Goal: Task Accomplishment & Management: Manage account settings

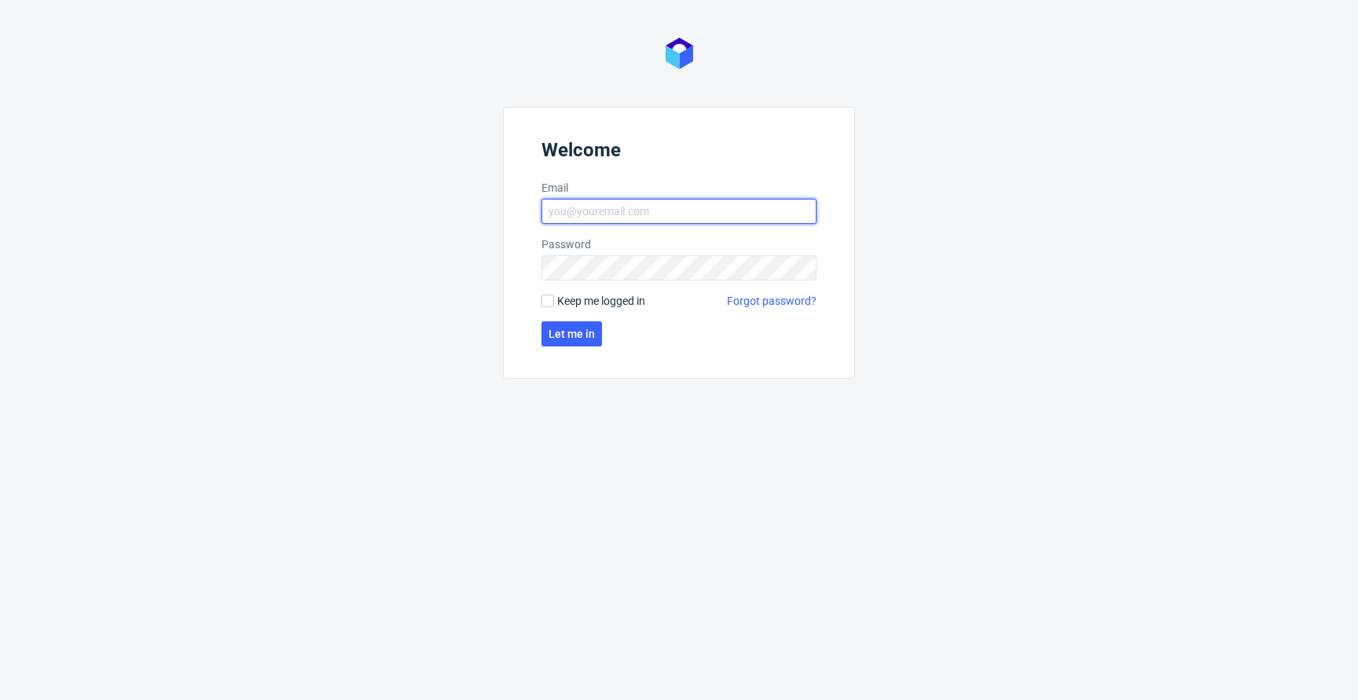
type input "[EMAIL_ADDRESS][PERSON_NAME][DOMAIN_NAME]"
click at [614, 305] on span "Keep me logged in" at bounding box center [601, 301] width 88 height 16
click at [554, 305] on input "Keep me logged in" at bounding box center [547, 301] width 13 height 13
checkbox input "true"
click at [581, 334] on span "Let me in" at bounding box center [571, 333] width 46 height 11
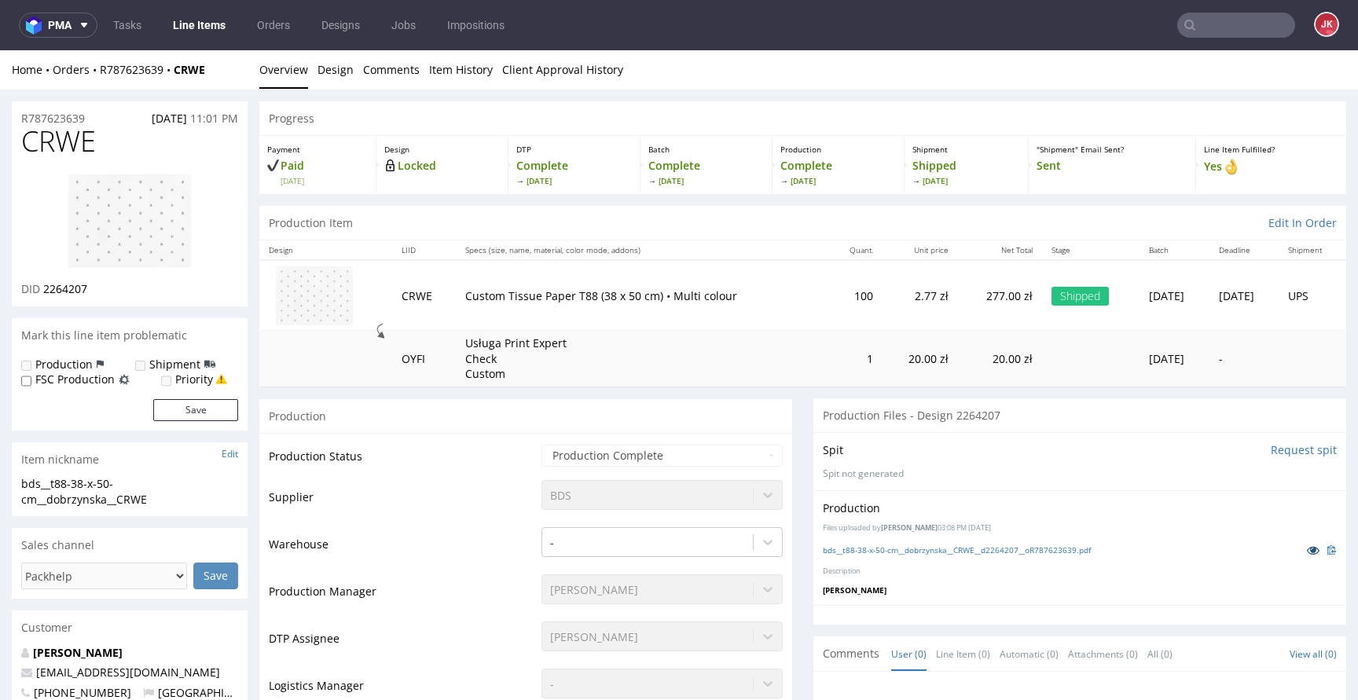
click at [1306, 555] on icon at bounding box center [1312, 549] width 13 height 11
click at [200, 38] on nav "pma Tasks Line Items Orders Designs Jobs Impositions JK" at bounding box center [679, 25] width 1358 height 50
click at [201, 32] on link "Line Items" at bounding box center [198, 25] width 71 height 25
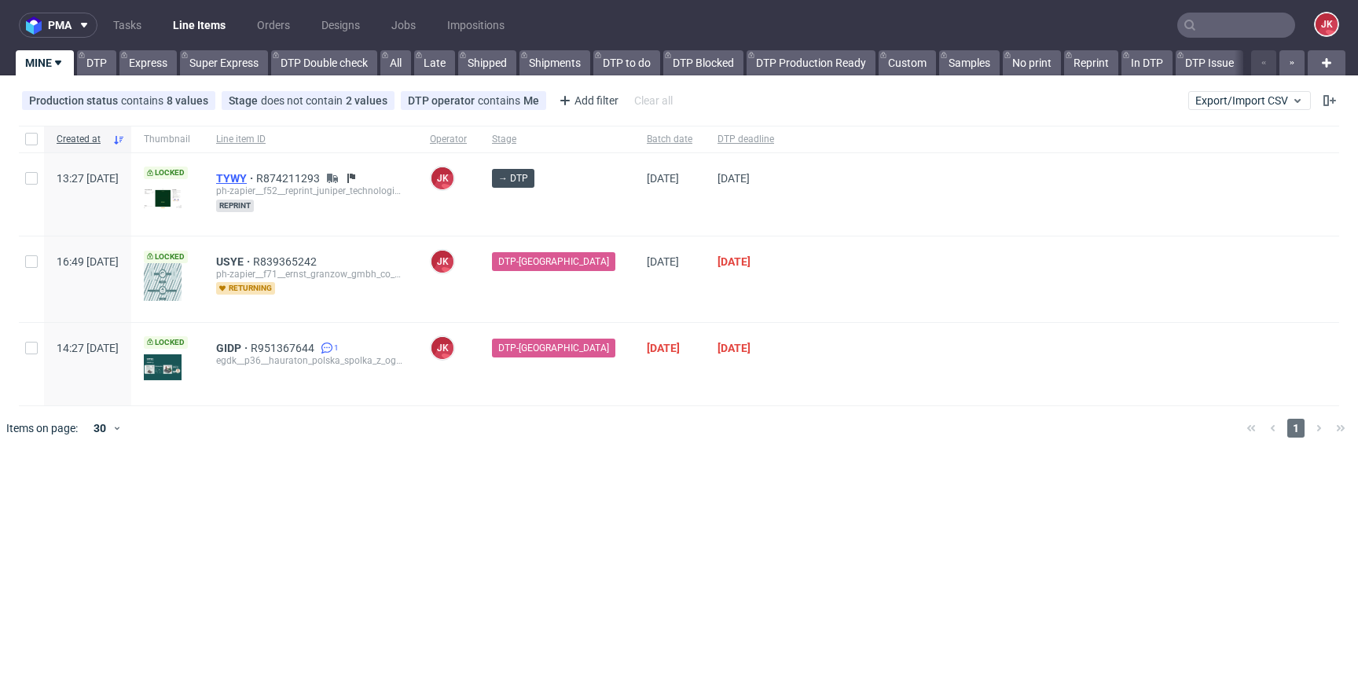
click at [256, 178] on span "TYWY" at bounding box center [236, 178] width 40 height 13
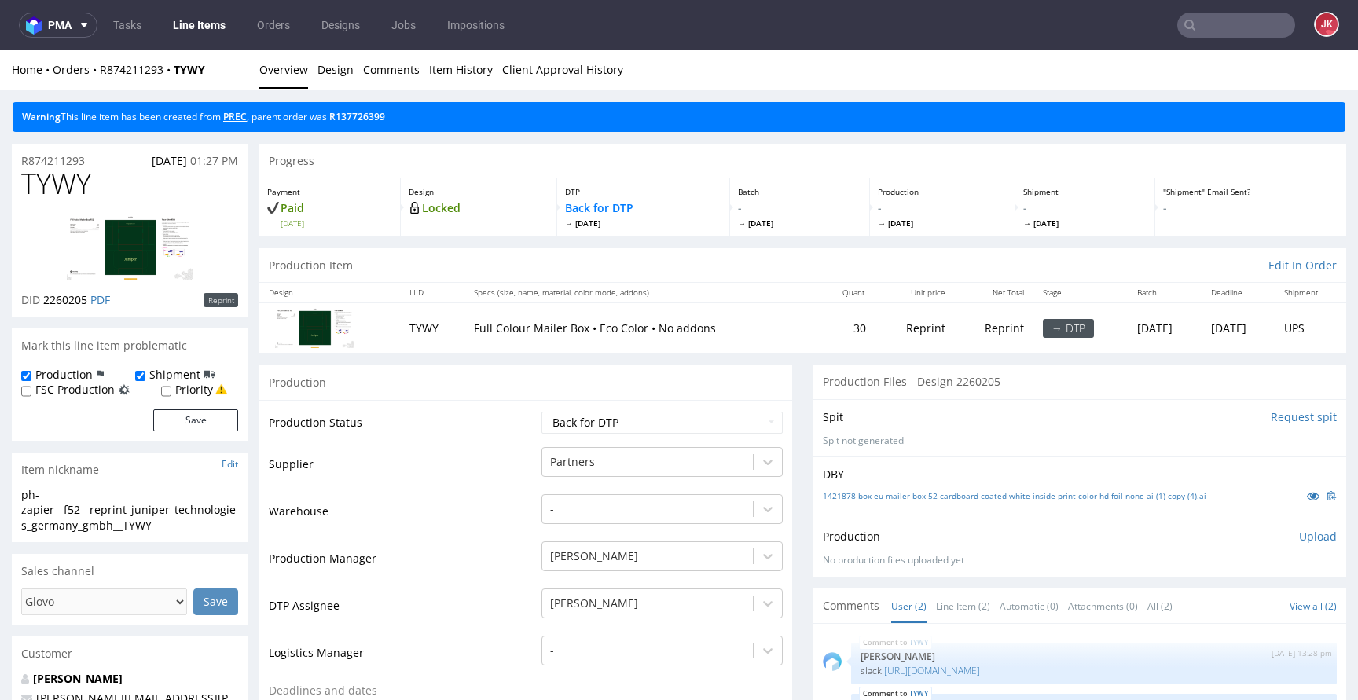
click at [243, 115] on link "PREC" at bounding box center [235, 116] width 24 height 13
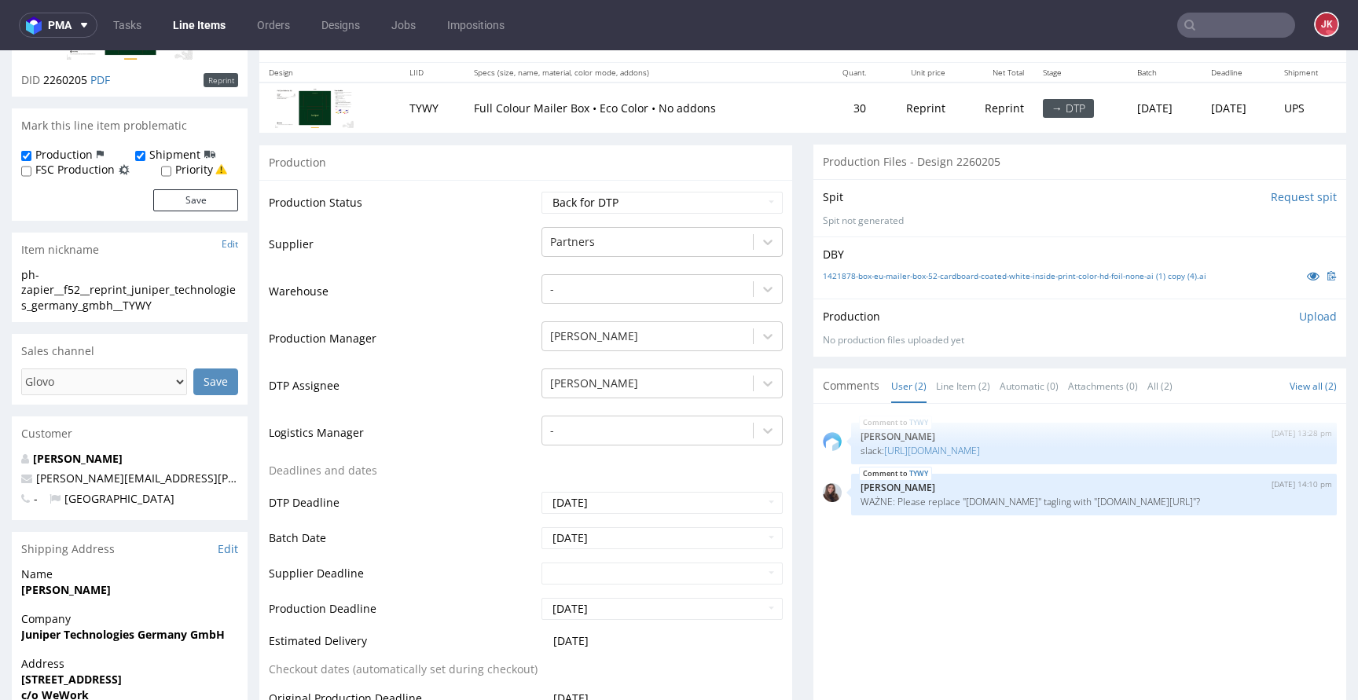
scroll to position [265, 0]
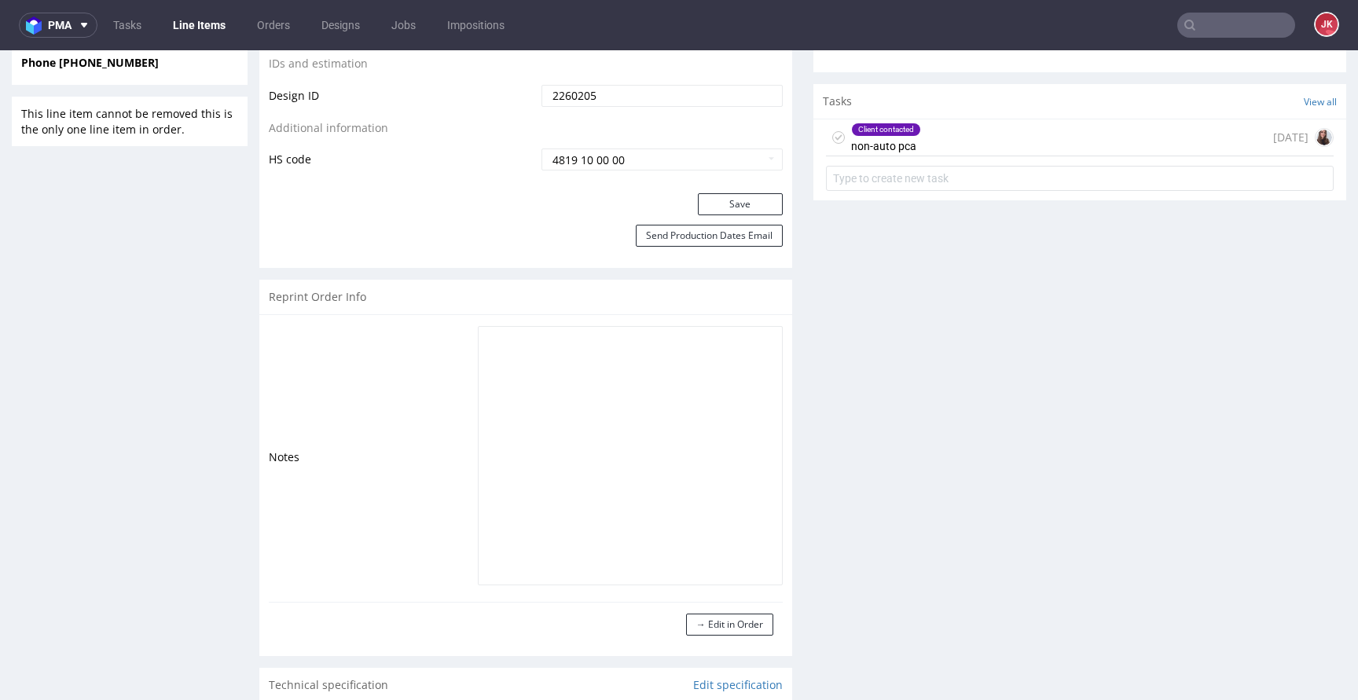
scroll to position [850, 0]
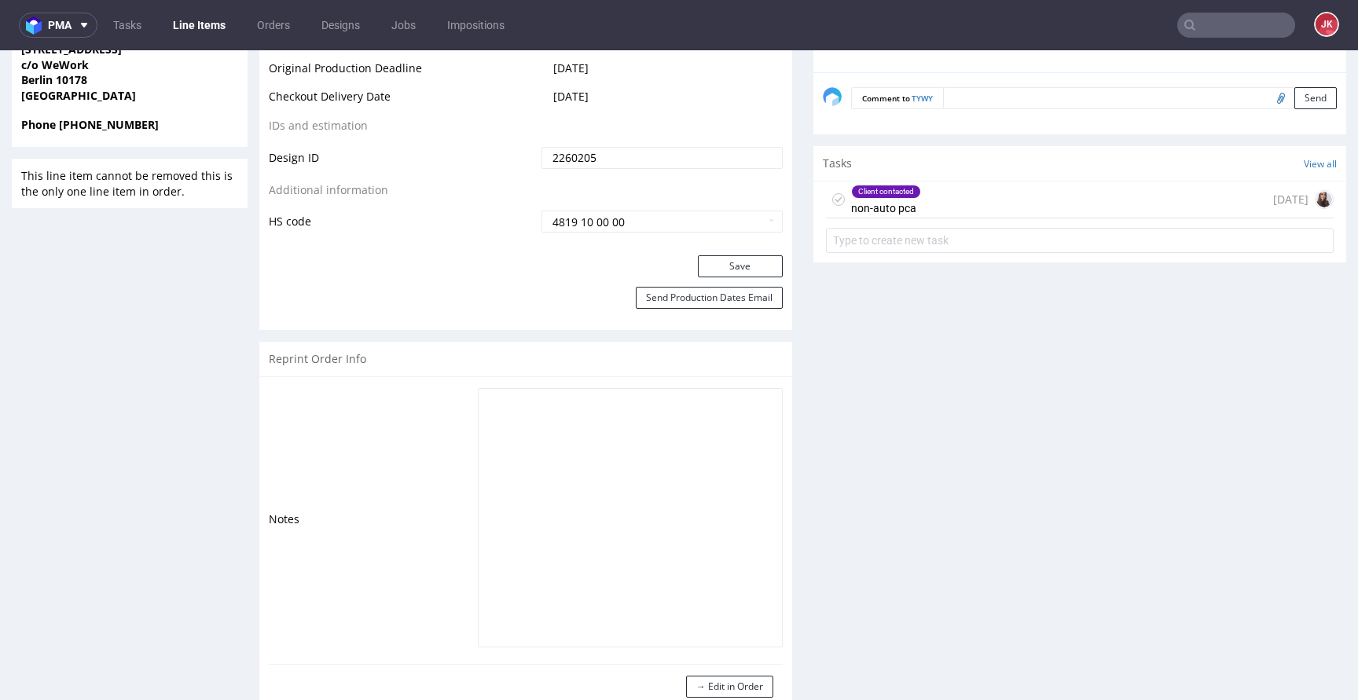
click at [871, 189] on div "Client contacted" at bounding box center [886, 191] width 68 height 13
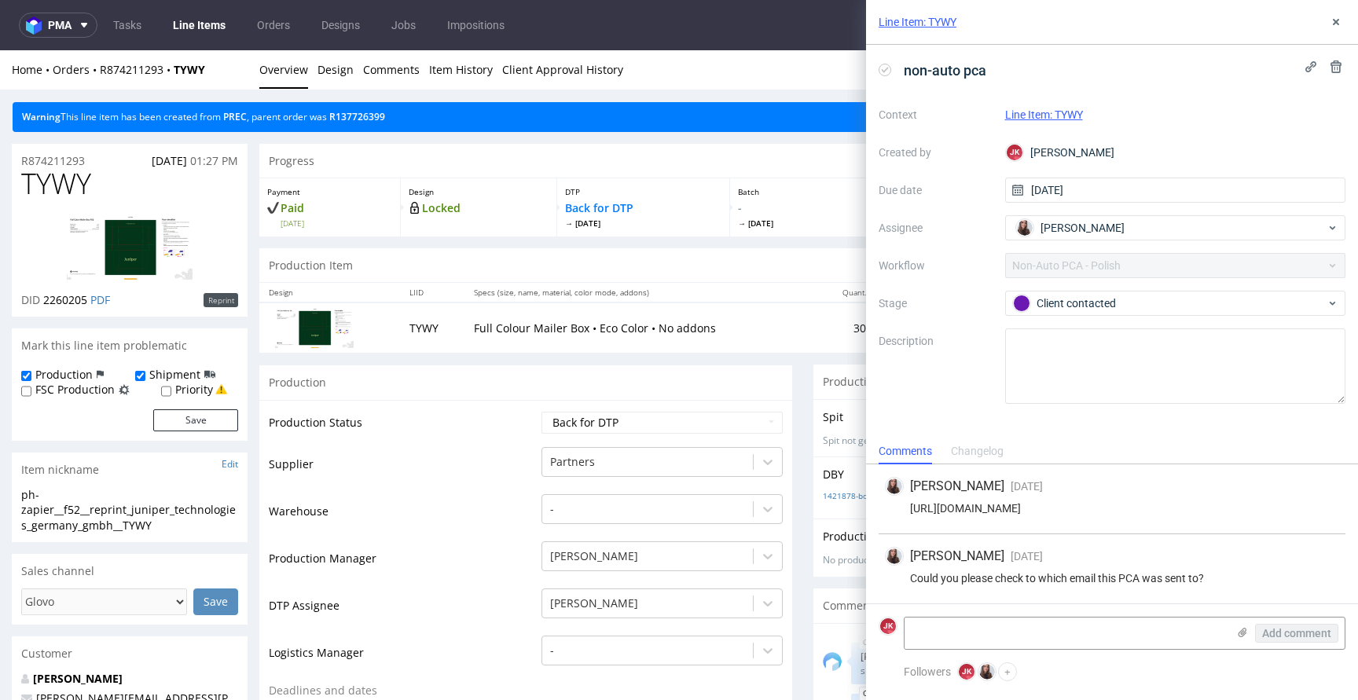
click at [197, 20] on link "Line Items" at bounding box center [198, 25] width 71 height 25
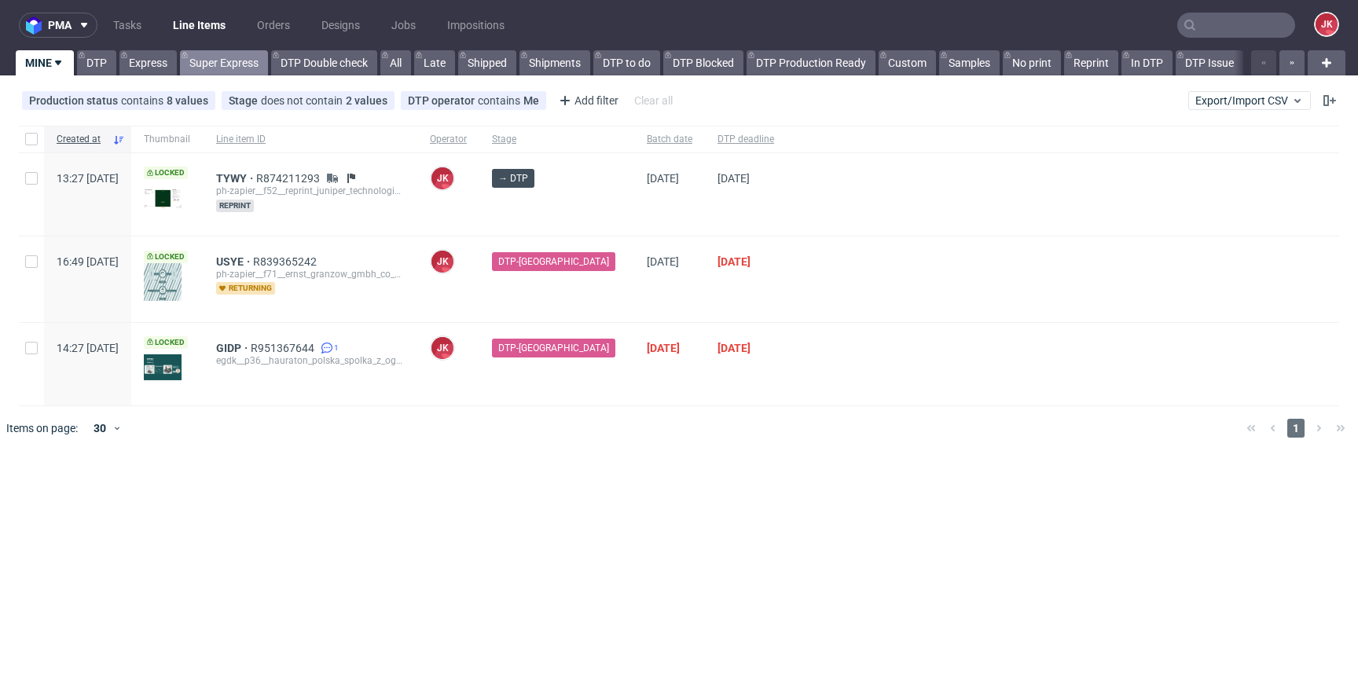
click at [236, 68] on link "Super Express" at bounding box center [224, 62] width 88 height 25
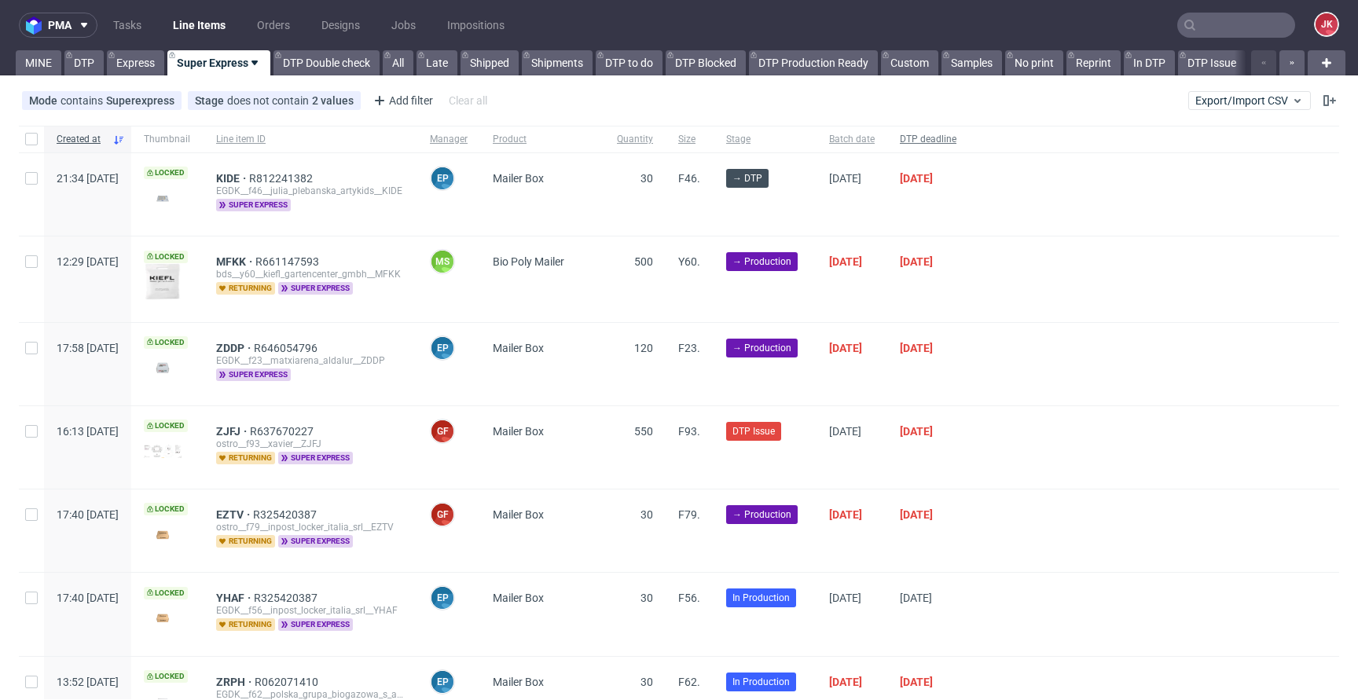
click at [956, 136] on span "DTP deadline" at bounding box center [928, 139] width 57 height 13
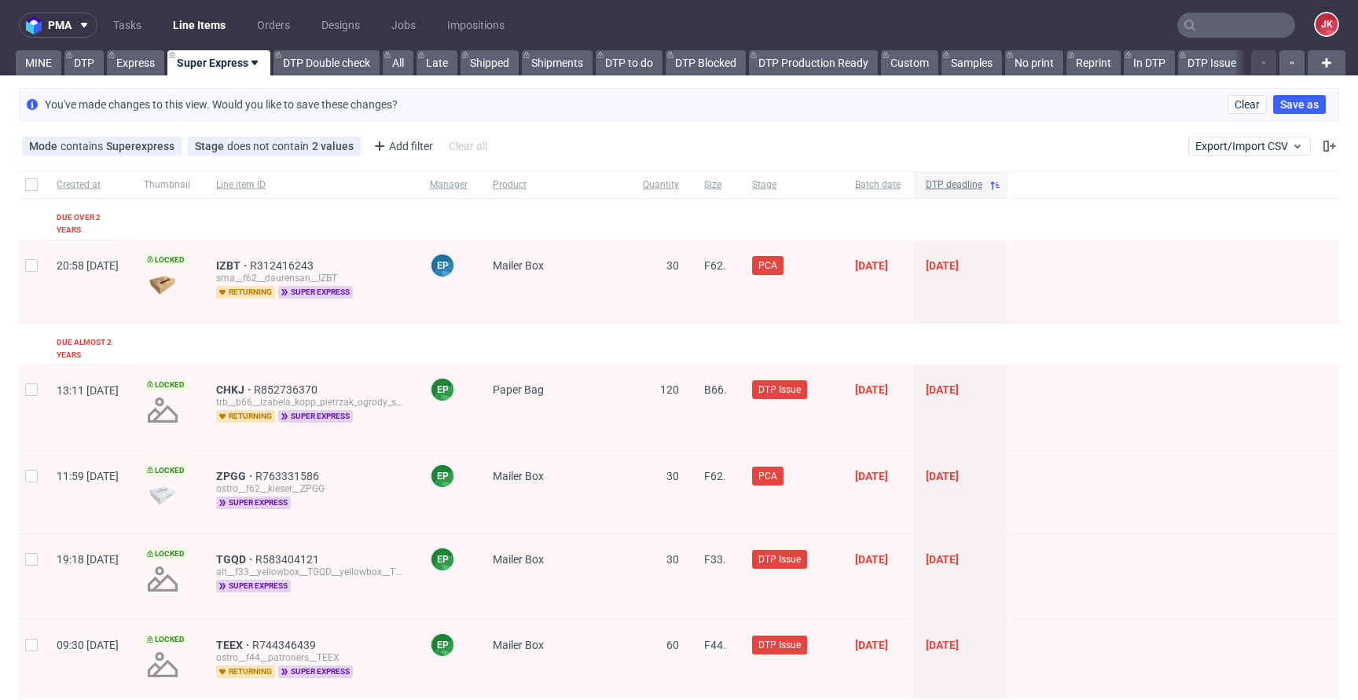
click at [982, 190] on span "DTP deadline" at bounding box center [953, 184] width 57 height 13
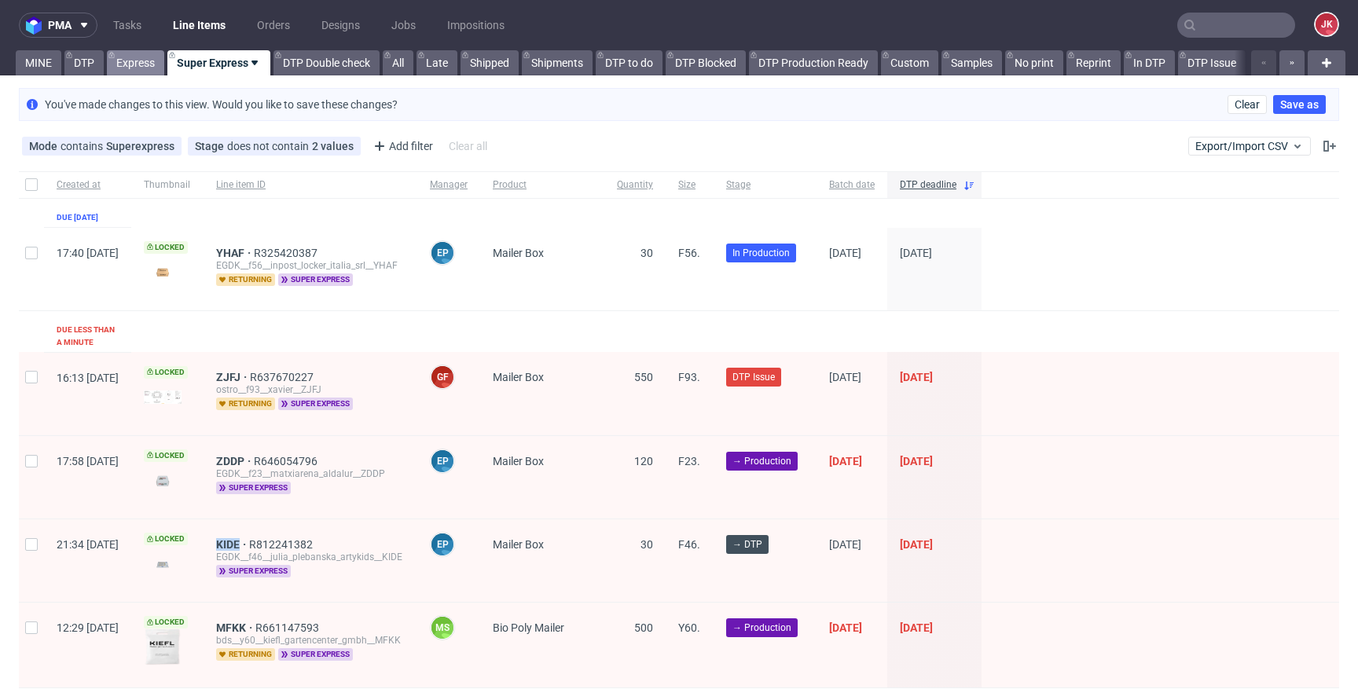
click at [152, 72] on link "Express" at bounding box center [135, 62] width 57 height 25
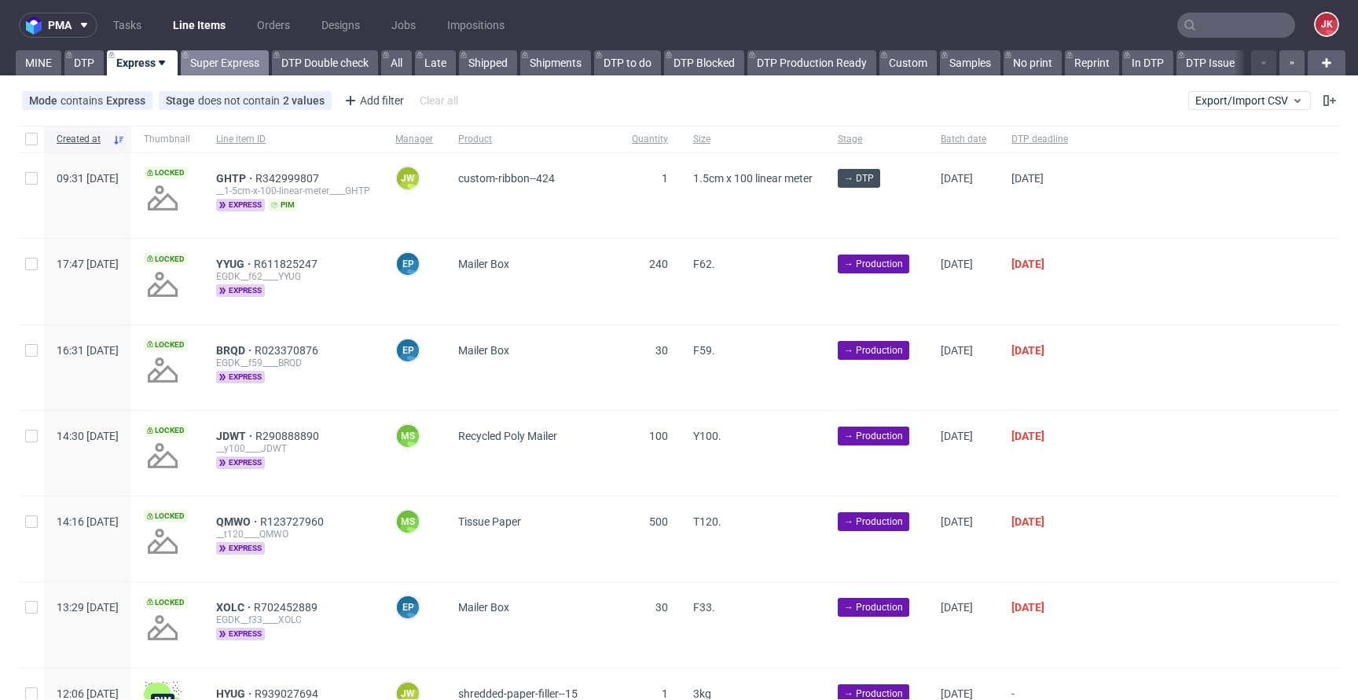
click at [214, 66] on link "Super Express" at bounding box center [225, 62] width 88 height 25
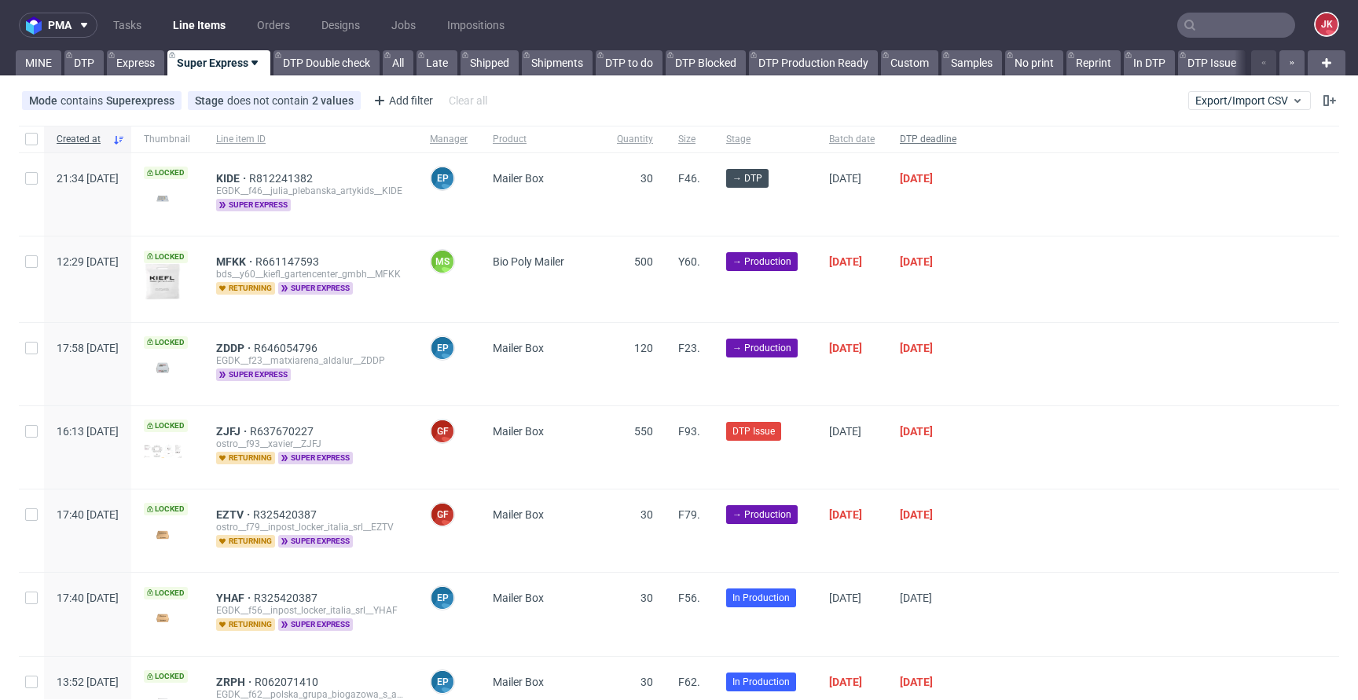
click at [956, 145] on span "DTP deadline" at bounding box center [928, 139] width 57 height 13
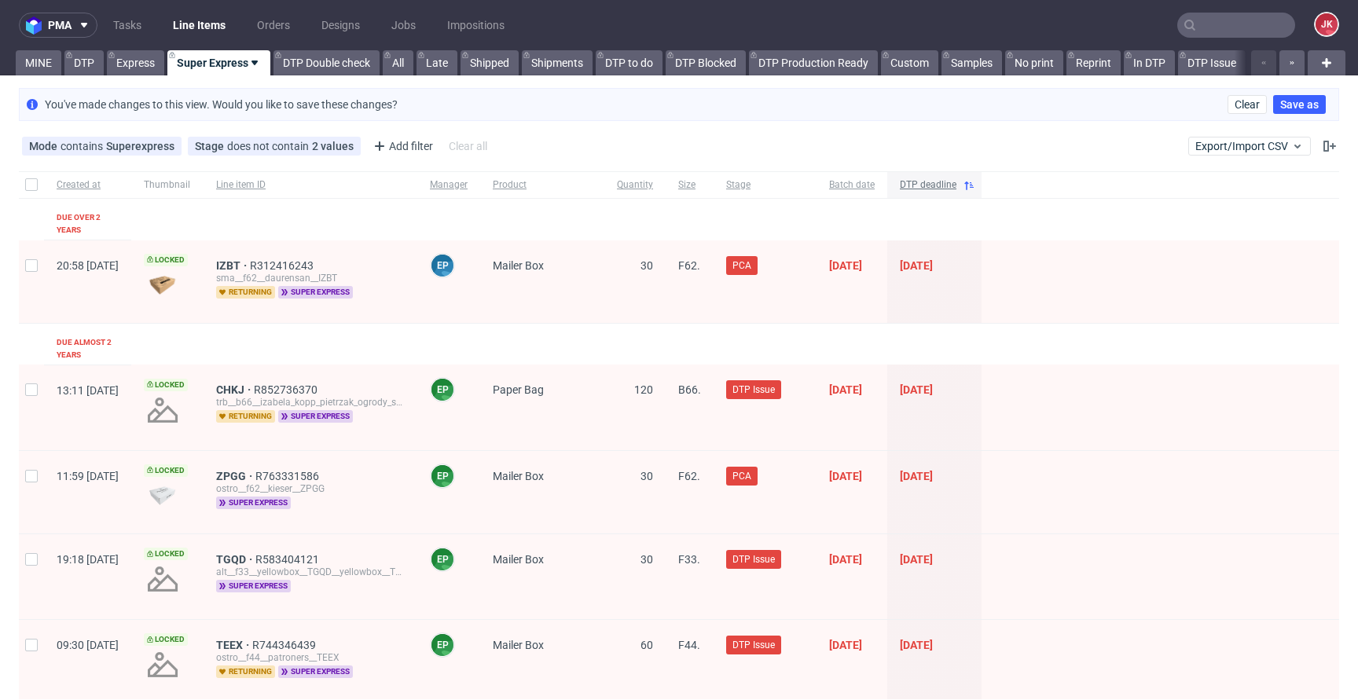
click at [956, 184] on span "DTP deadline" at bounding box center [928, 184] width 57 height 13
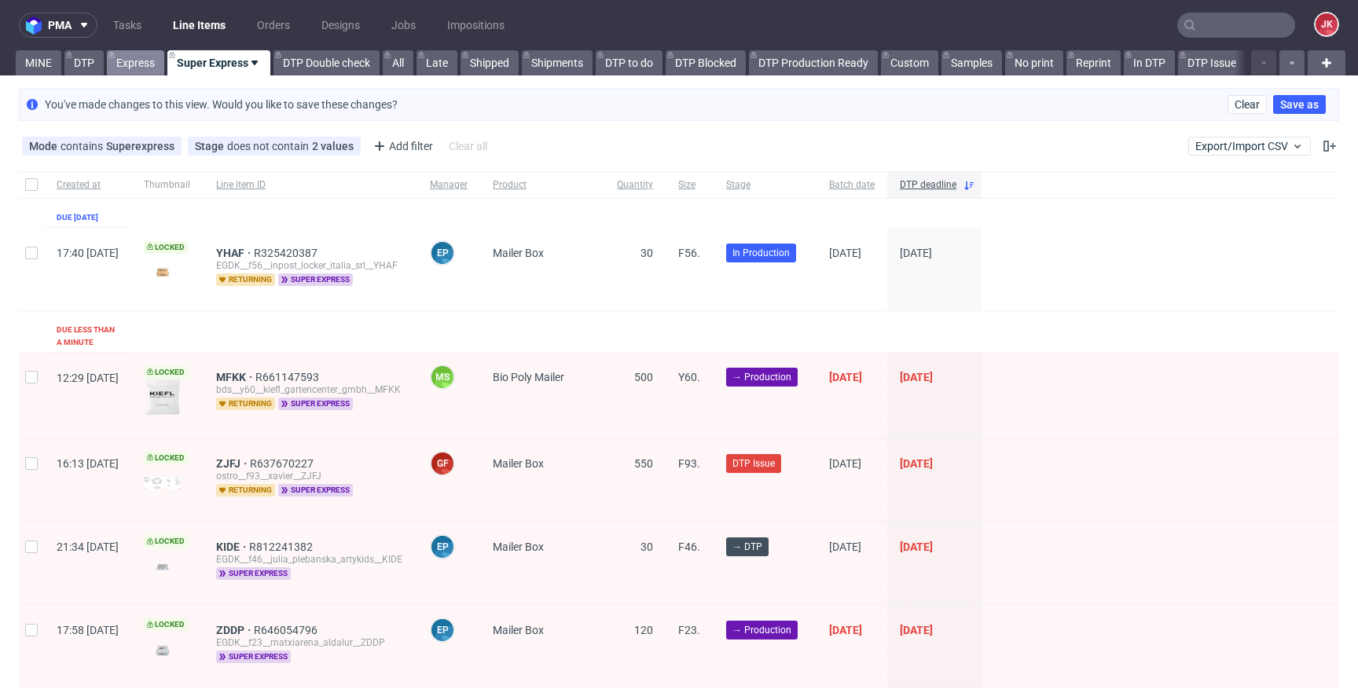
click at [150, 66] on link "Express" at bounding box center [135, 62] width 57 height 25
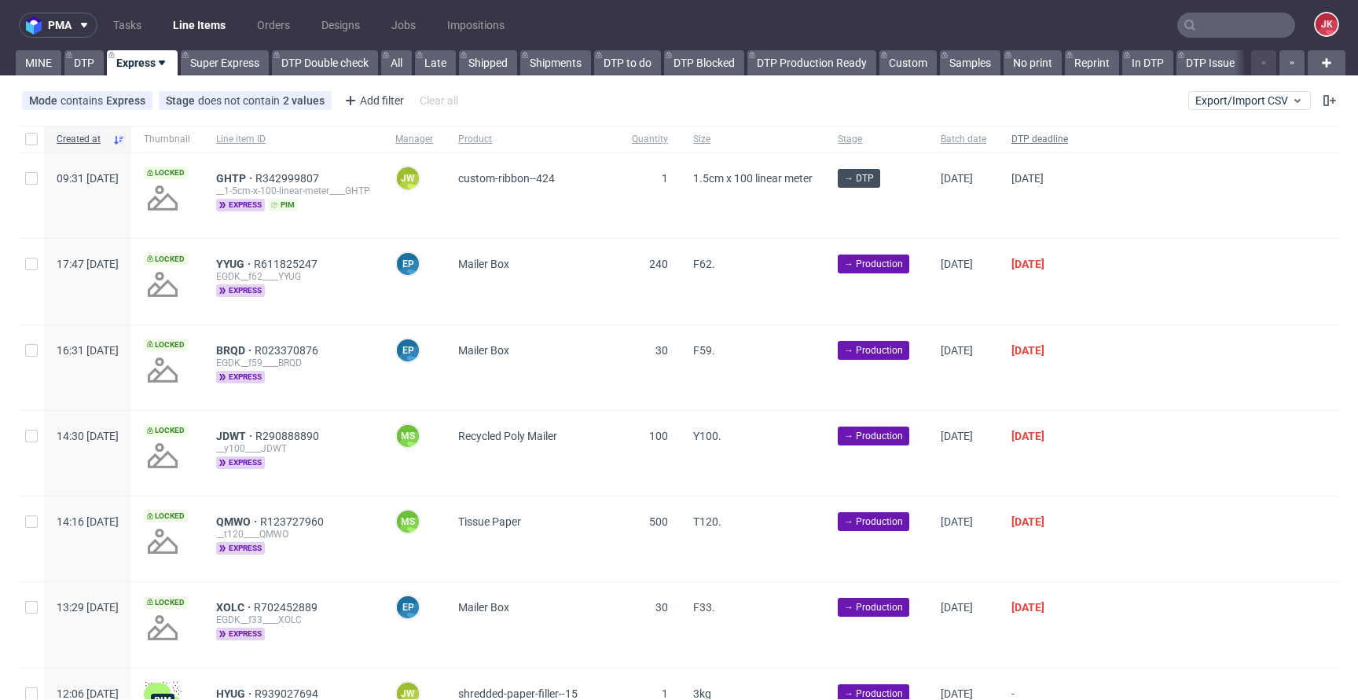
click at [1068, 138] on span "DTP deadline" at bounding box center [1039, 139] width 57 height 13
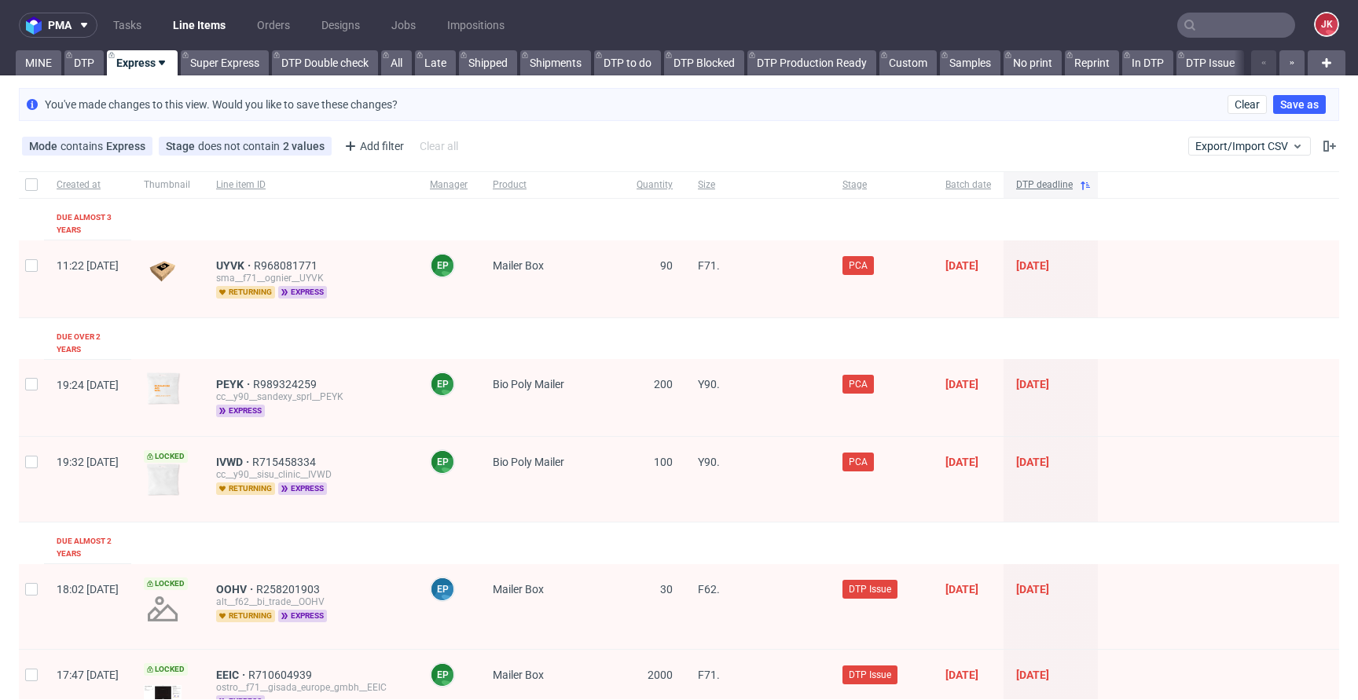
click at [1072, 190] on span "DTP deadline" at bounding box center [1044, 184] width 57 height 13
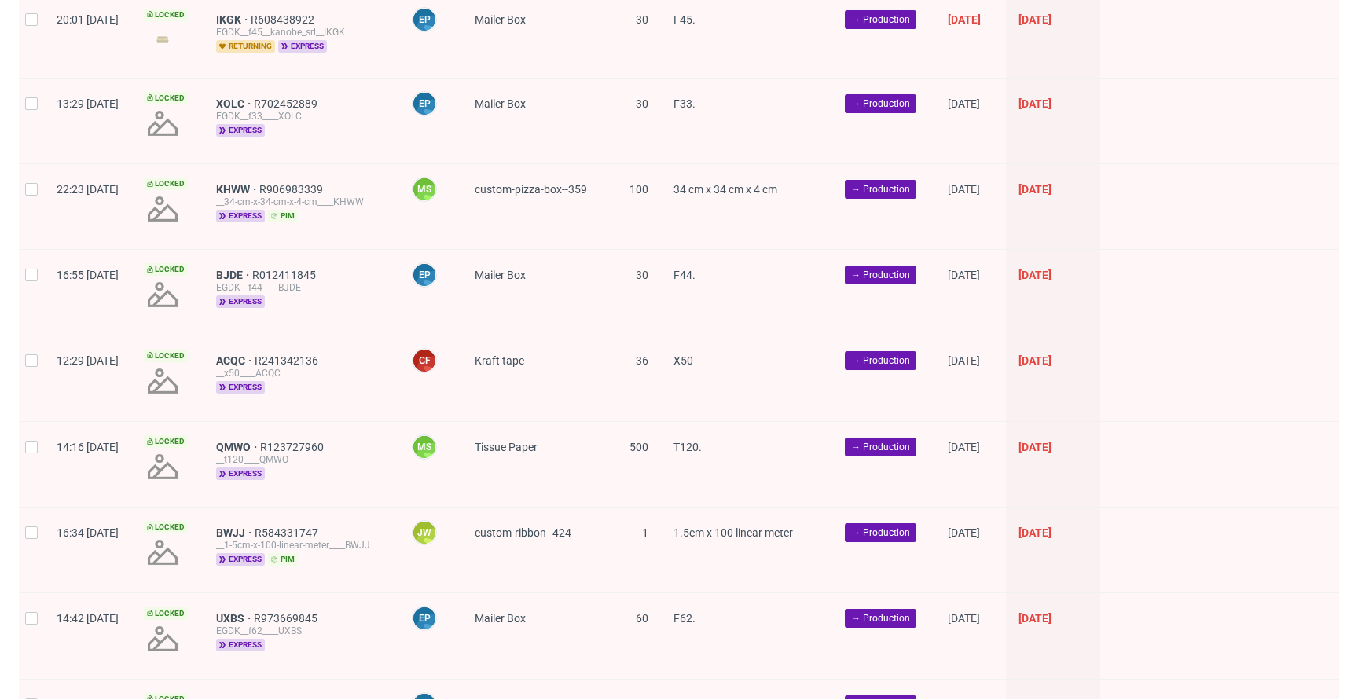
scroll to position [2237, 0]
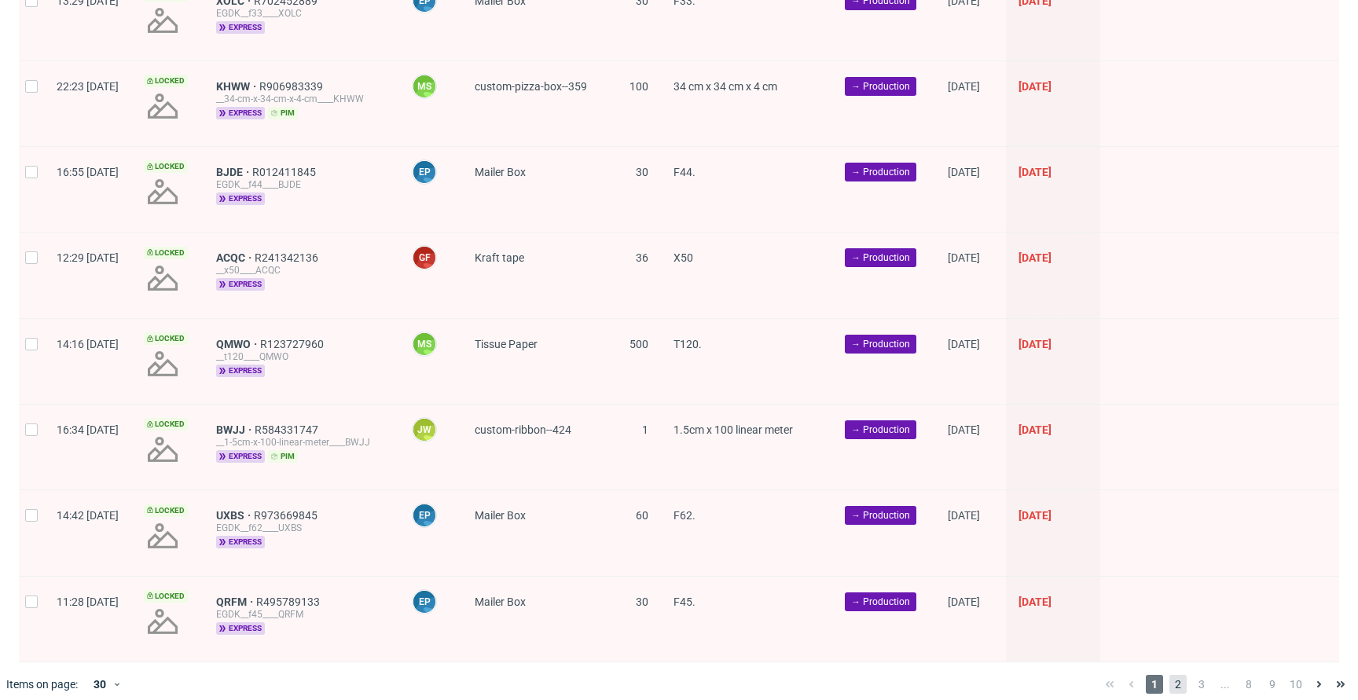
click at [1169, 675] on span "2" at bounding box center [1177, 684] width 17 height 19
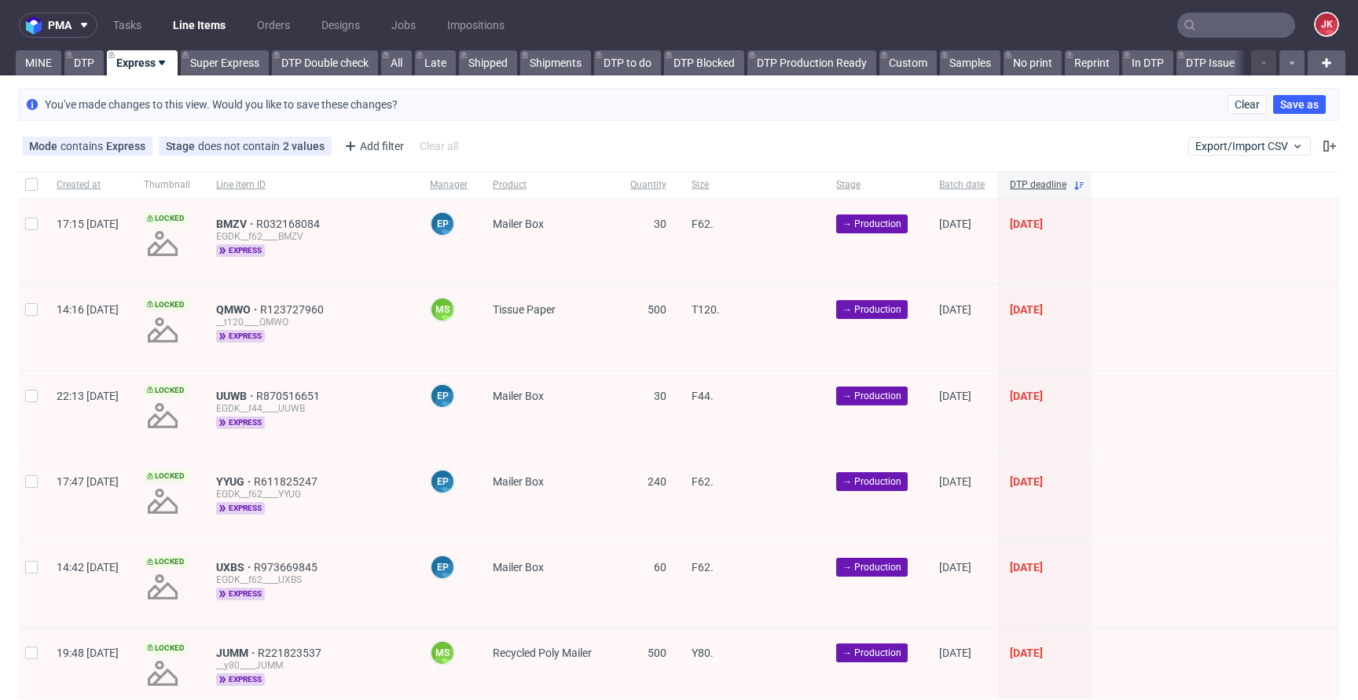
click at [665, 335] on div "500" at bounding box center [647, 326] width 61 height 85
click at [90, 64] on link "DTP" at bounding box center [83, 62] width 39 height 25
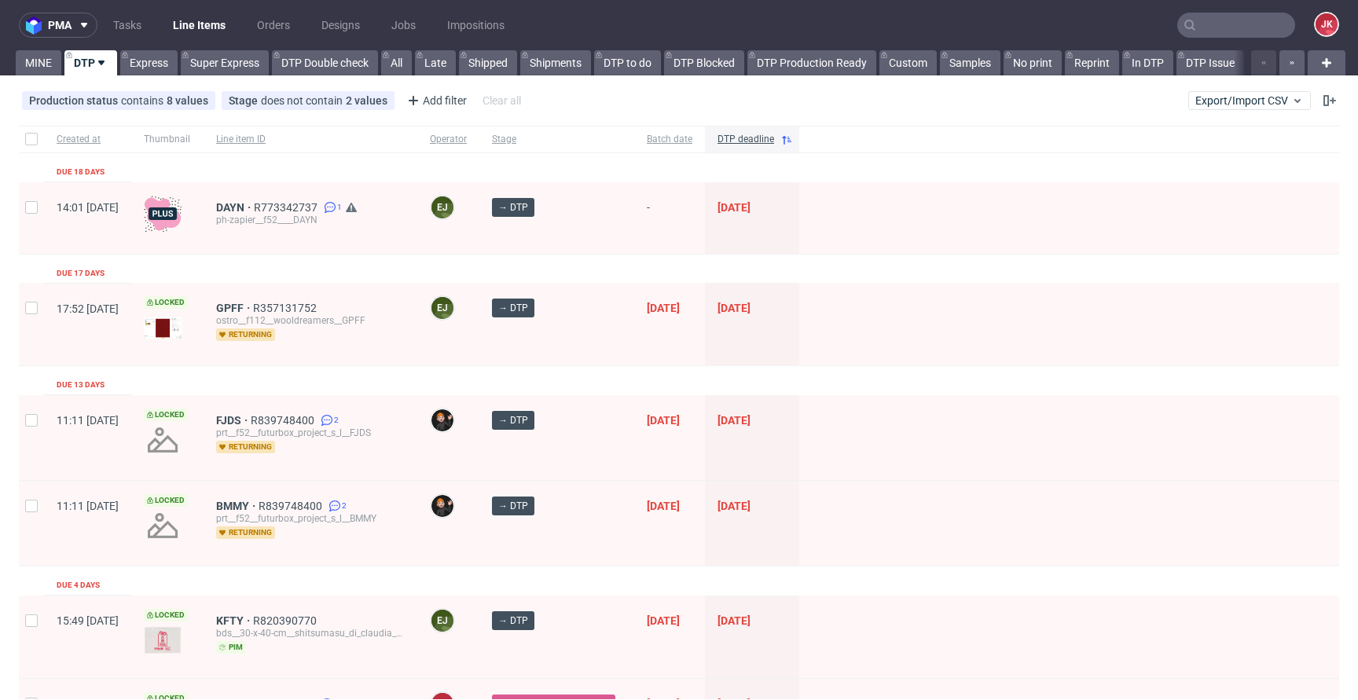
click at [197, 24] on link "Line Items" at bounding box center [198, 25] width 71 height 25
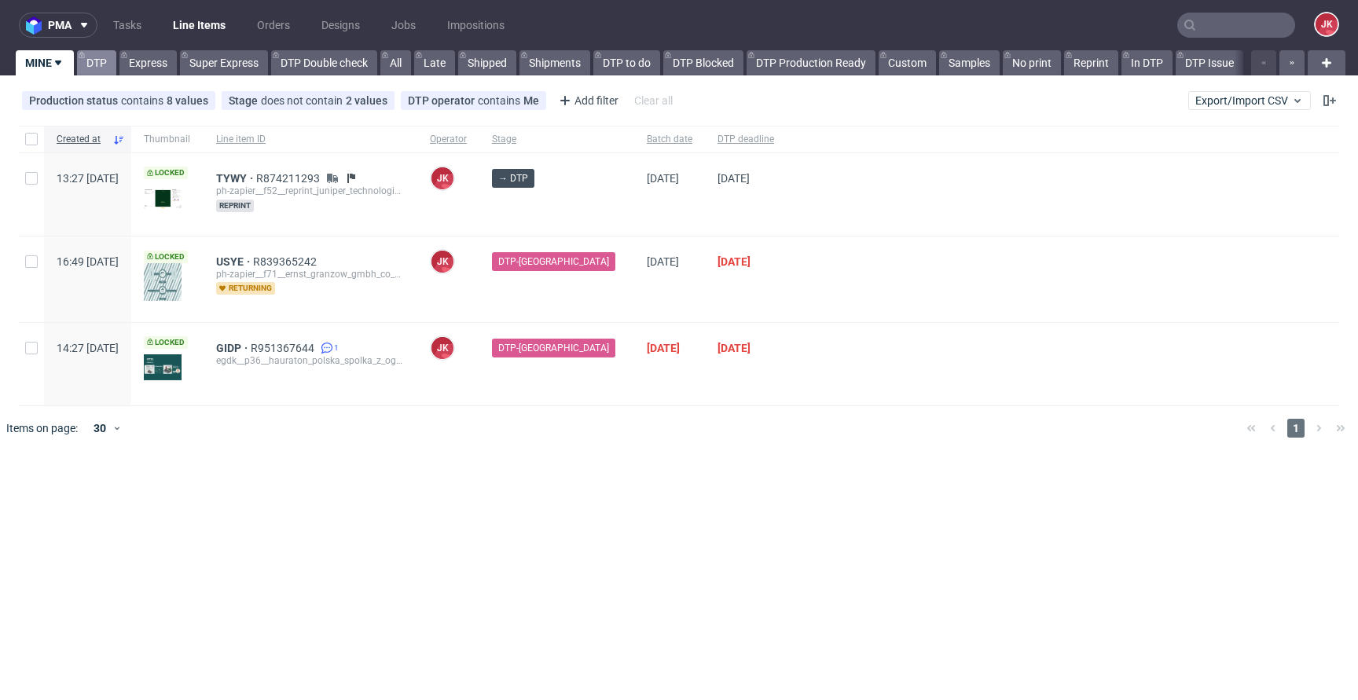
click at [108, 63] on link "DTP" at bounding box center [96, 62] width 39 height 25
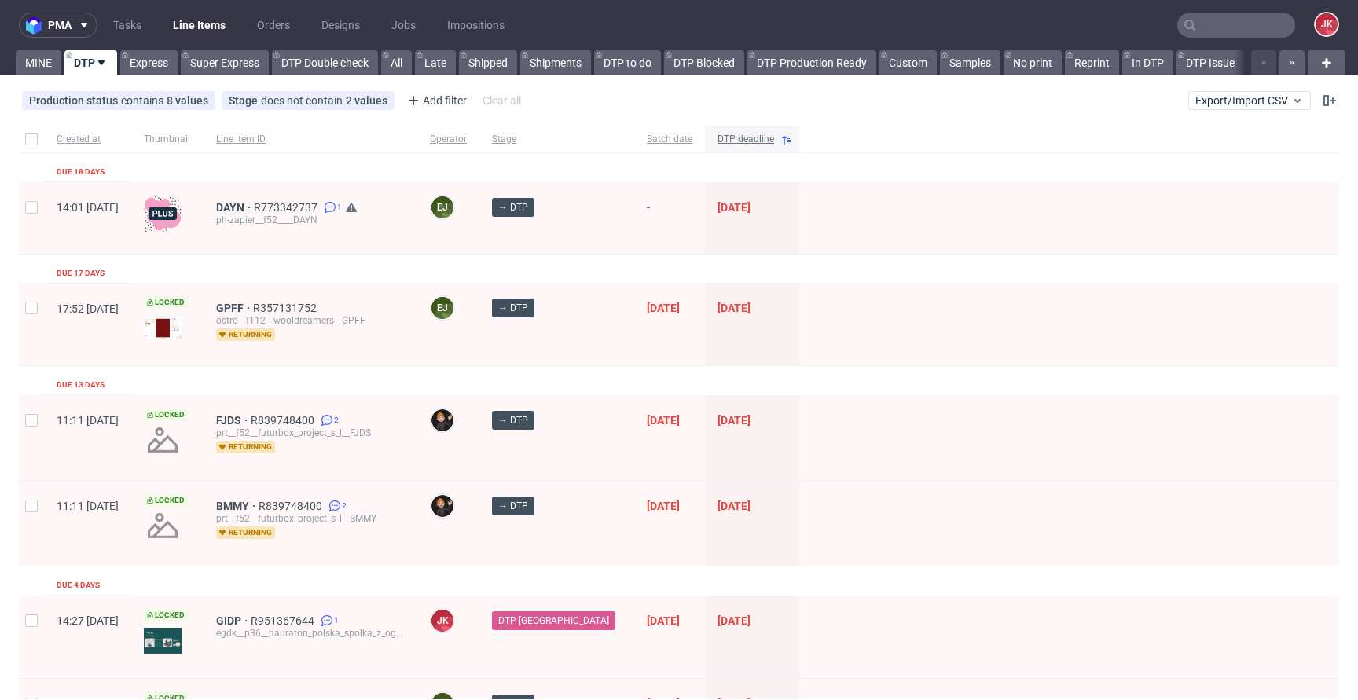
click at [727, 137] on span "DTP deadline" at bounding box center [745, 139] width 57 height 13
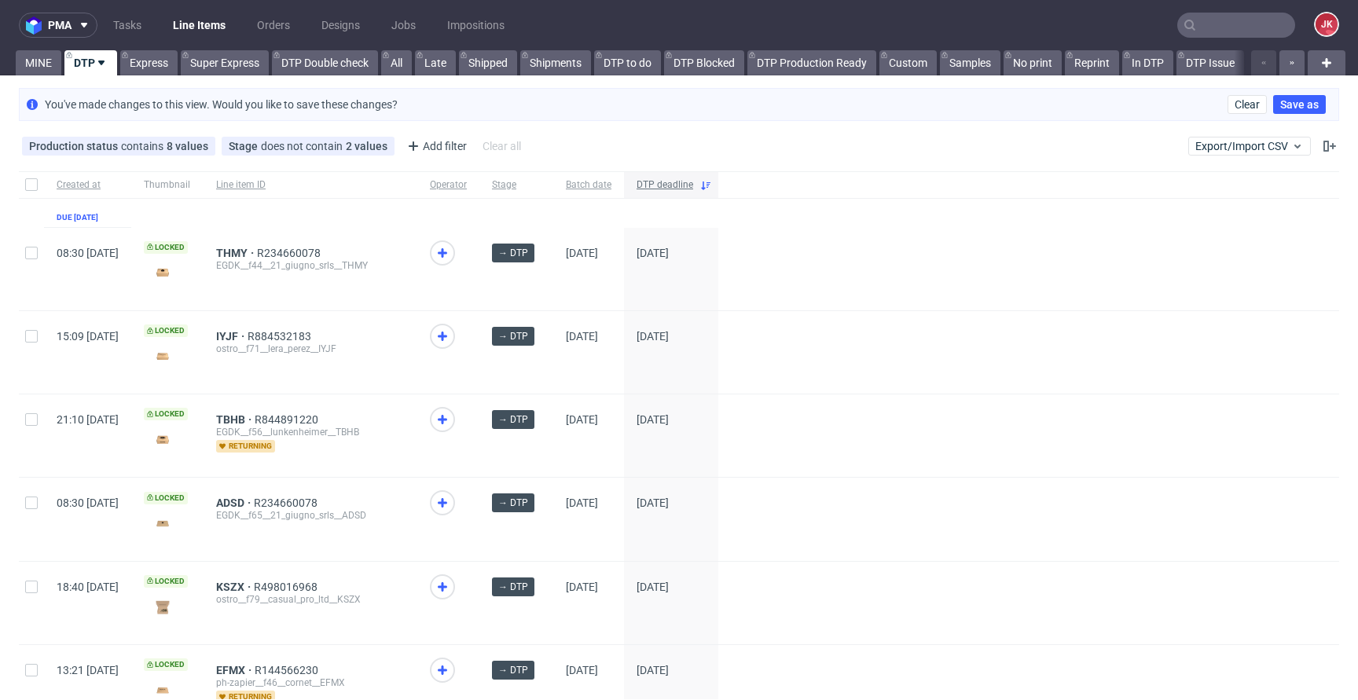
click at [693, 189] on span "DTP deadline" at bounding box center [664, 184] width 57 height 13
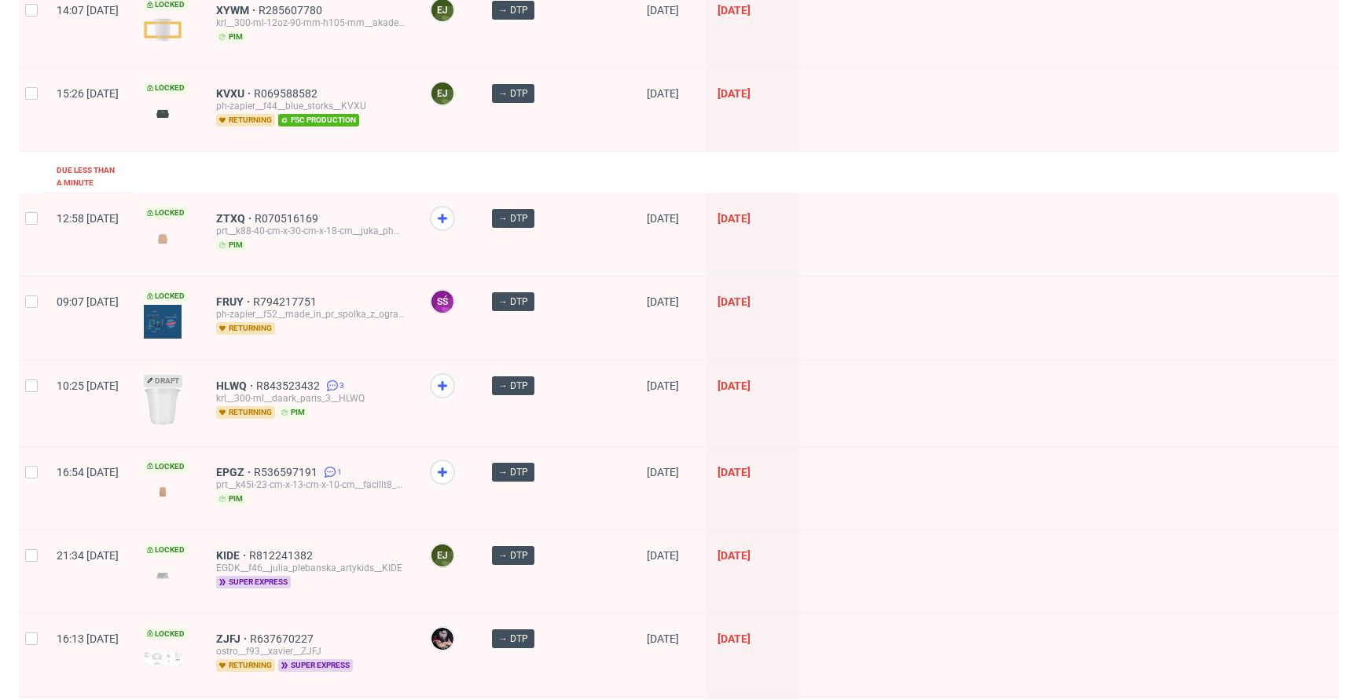
scroll to position [1313, 0]
click at [255, 211] on span "ZTXQ" at bounding box center [235, 217] width 38 height 13
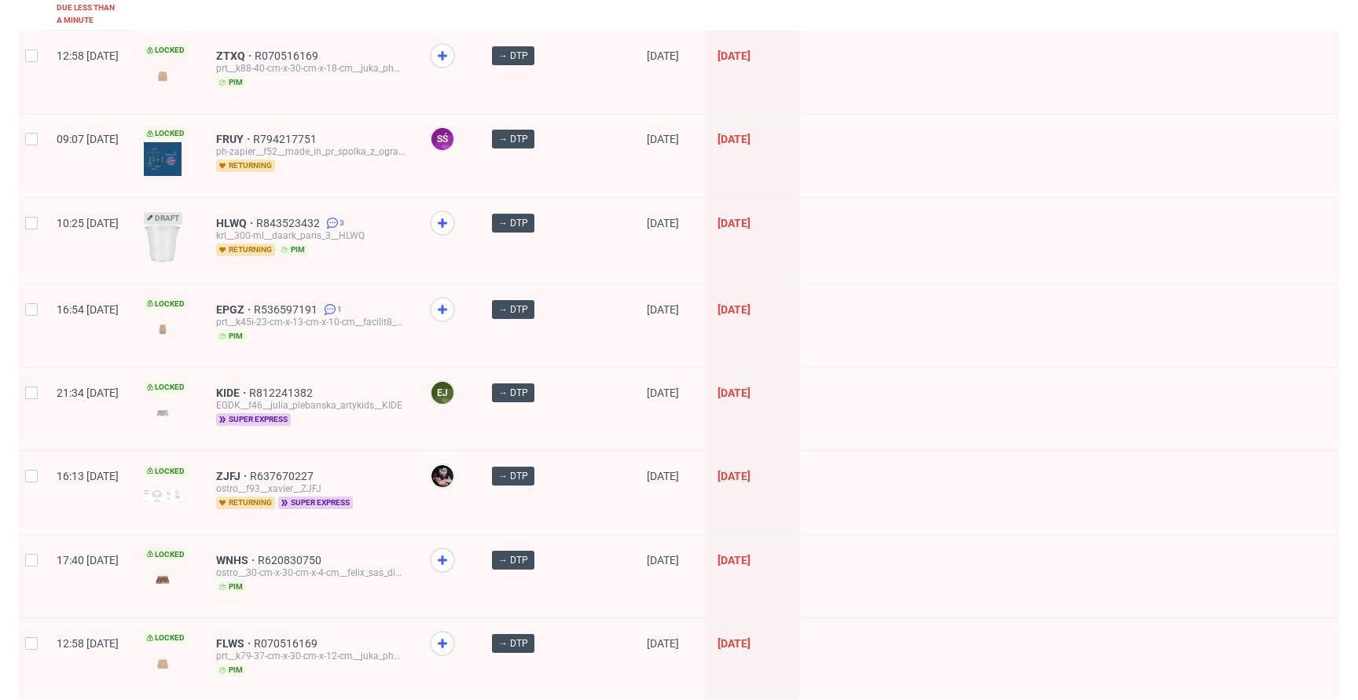
scroll to position [1479, 0]
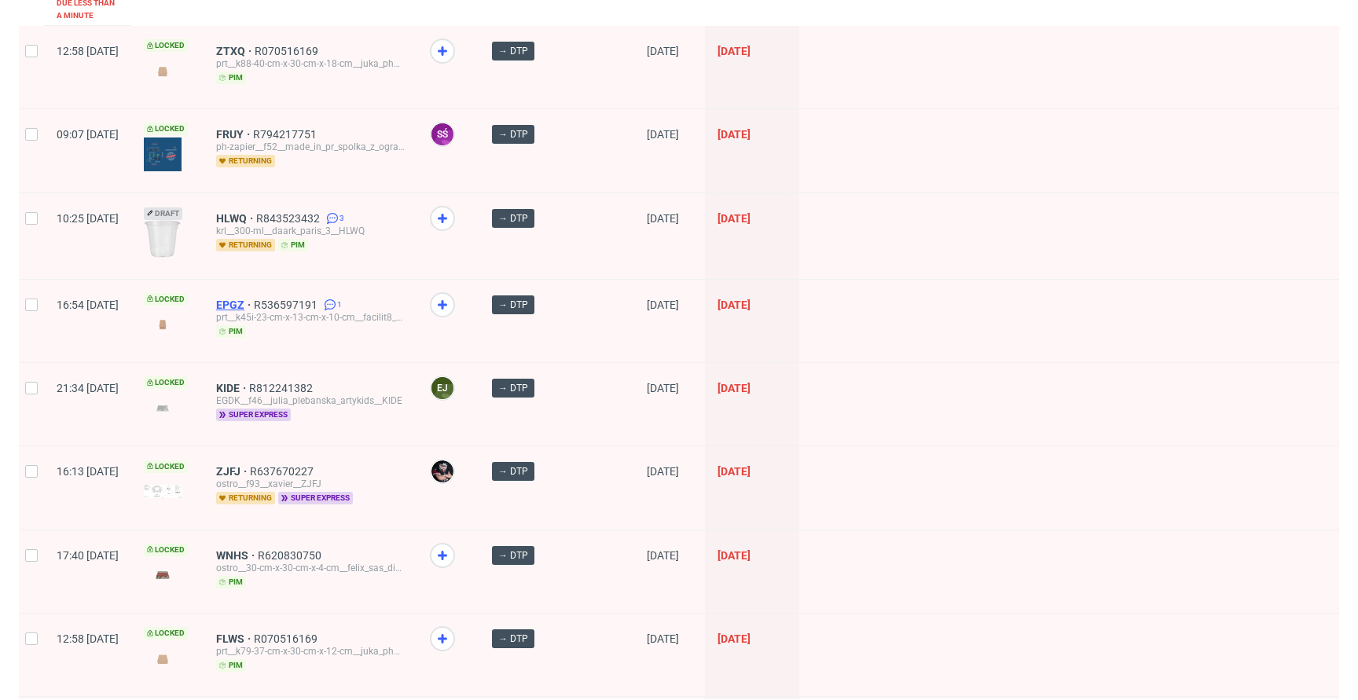
click at [254, 299] on span "EPGZ" at bounding box center [235, 305] width 38 height 13
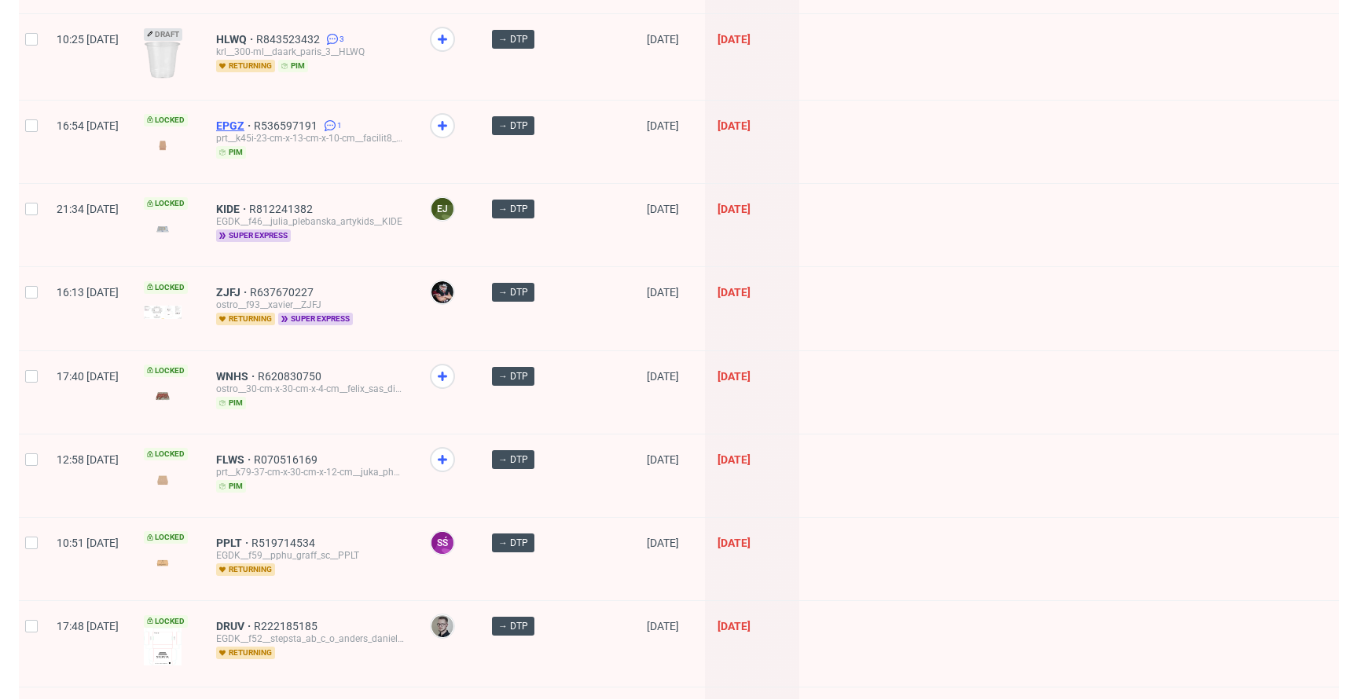
scroll to position [1669, 0]
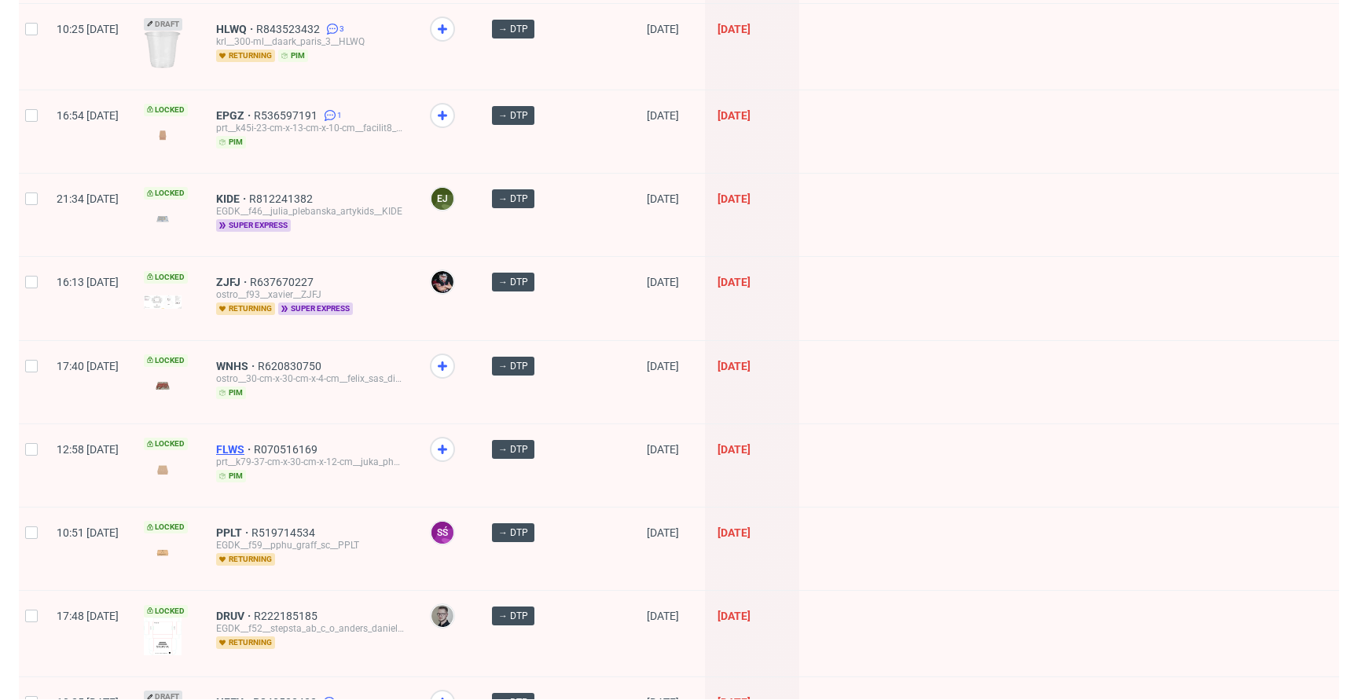
click at [254, 443] on span "FLWS" at bounding box center [235, 449] width 38 height 13
click at [258, 360] on span "WNHS" at bounding box center [237, 366] width 42 height 13
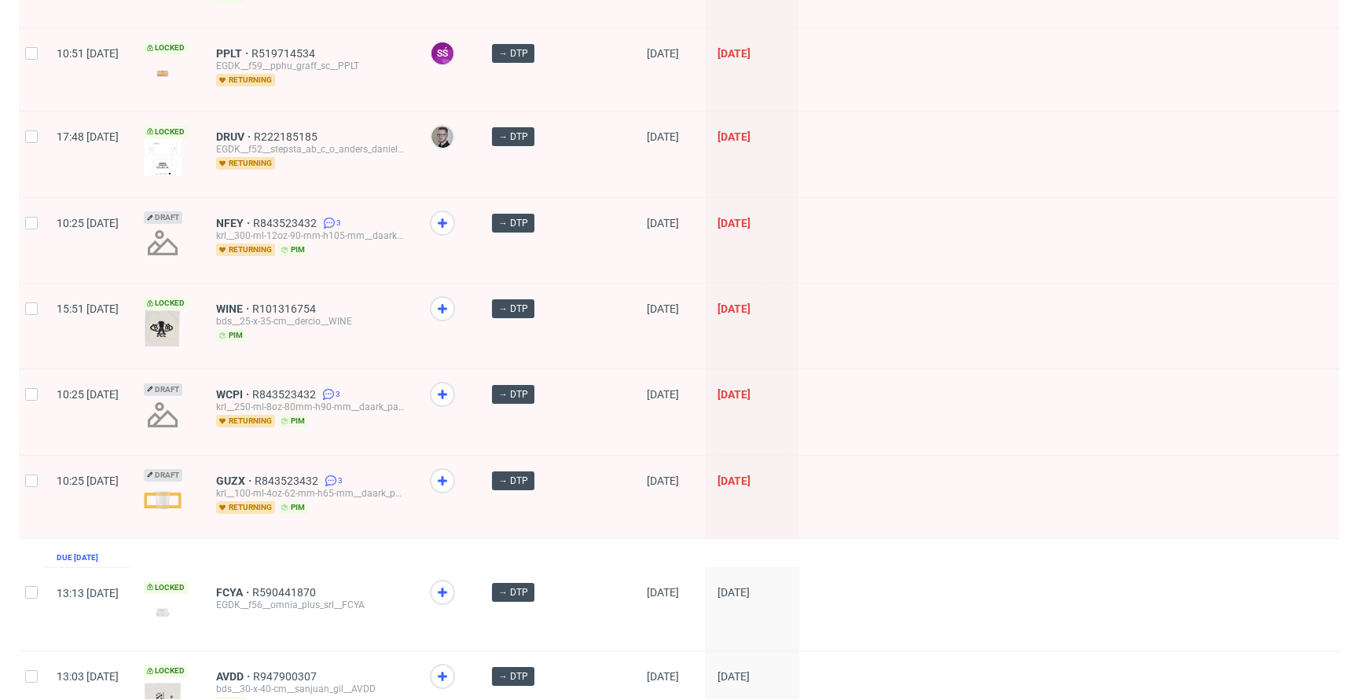
scroll to position [2152, 0]
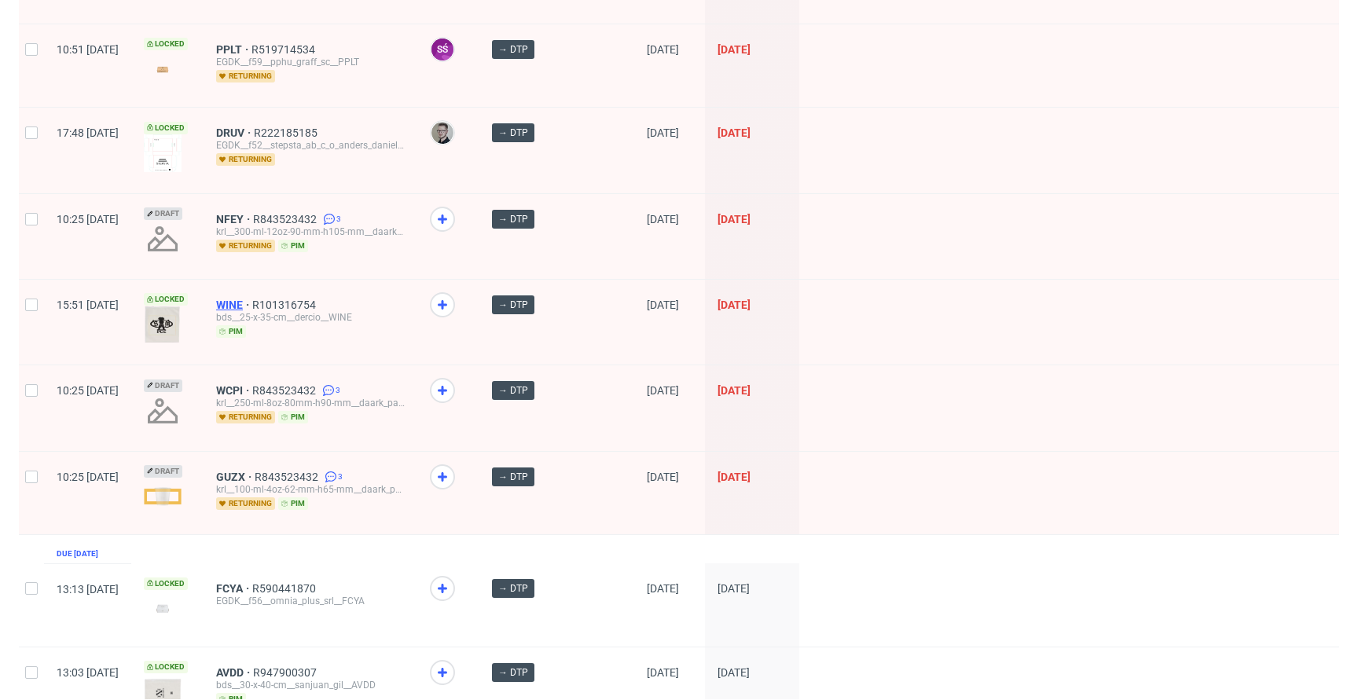
click at [252, 299] on span "WINE" at bounding box center [234, 305] width 36 height 13
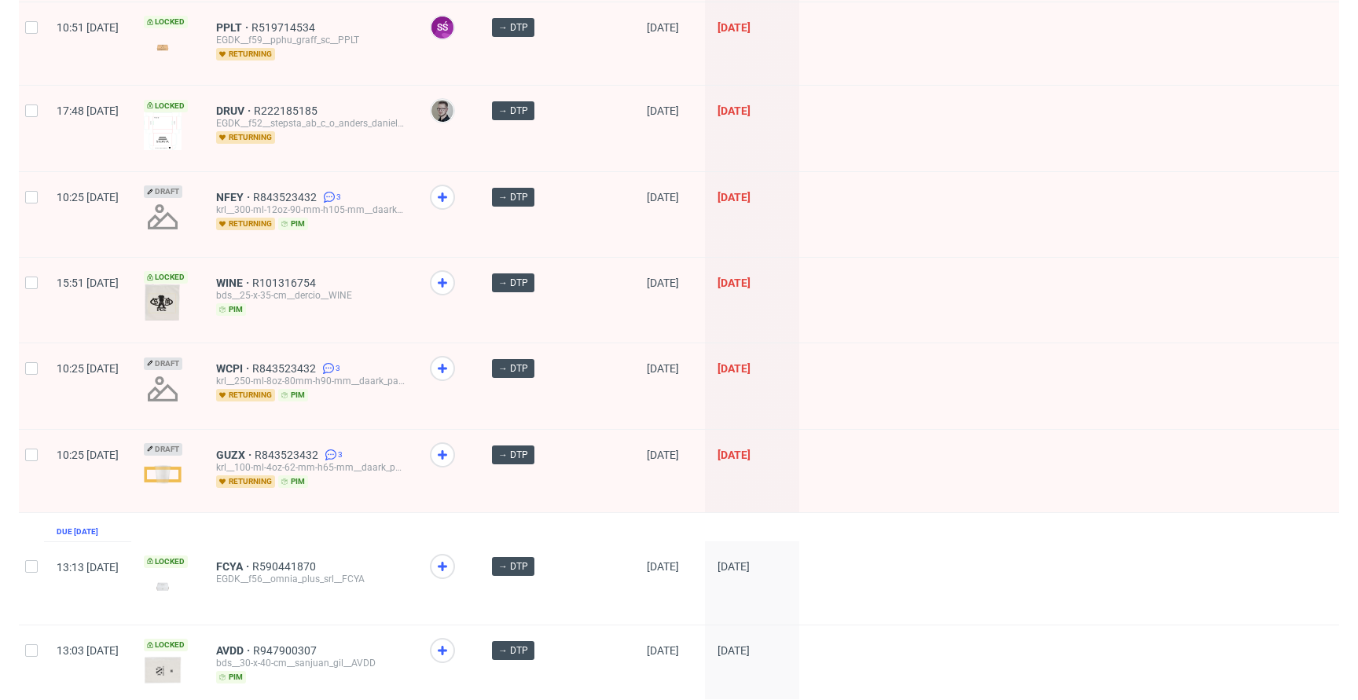
scroll to position [2214, 0]
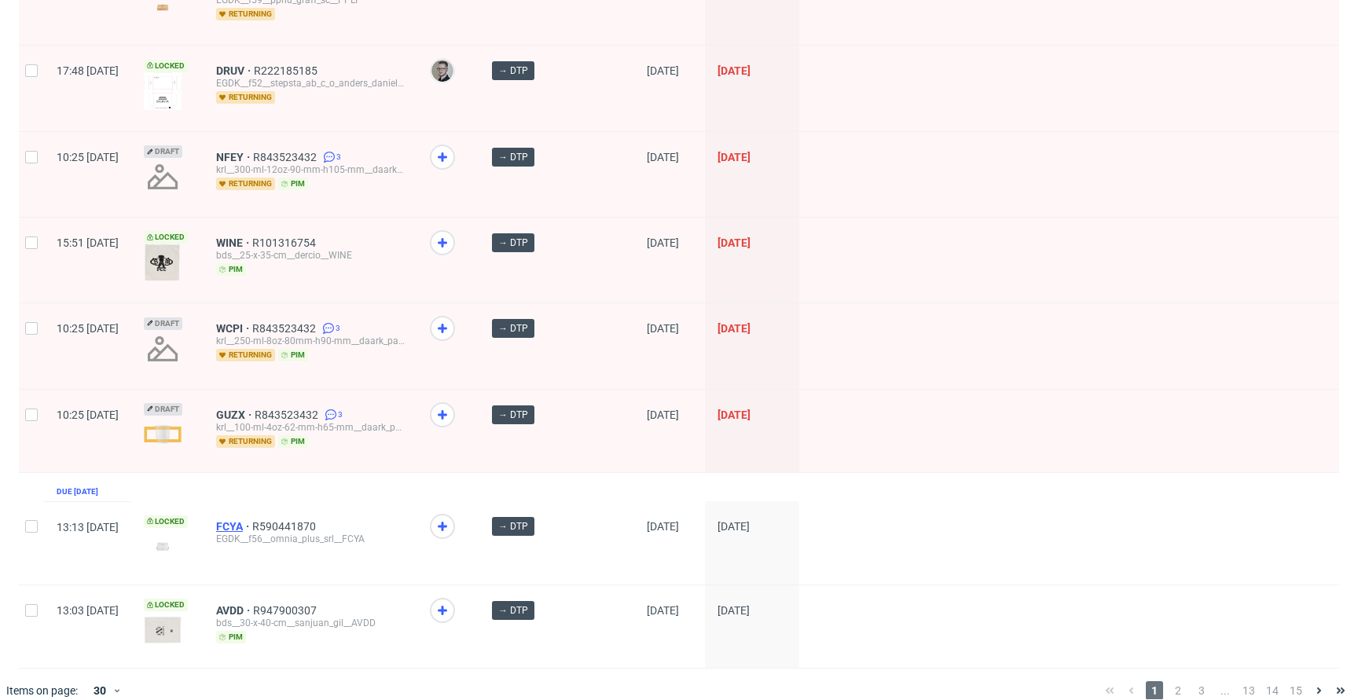
click at [252, 520] on span "FCYA" at bounding box center [234, 526] width 36 height 13
click at [253, 604] on span "AVDD" at bounding box center [234, 610] width 37 height 13
click at [1169, 681] on span "2" at bounding box center [1177, 690] width 17 height 19
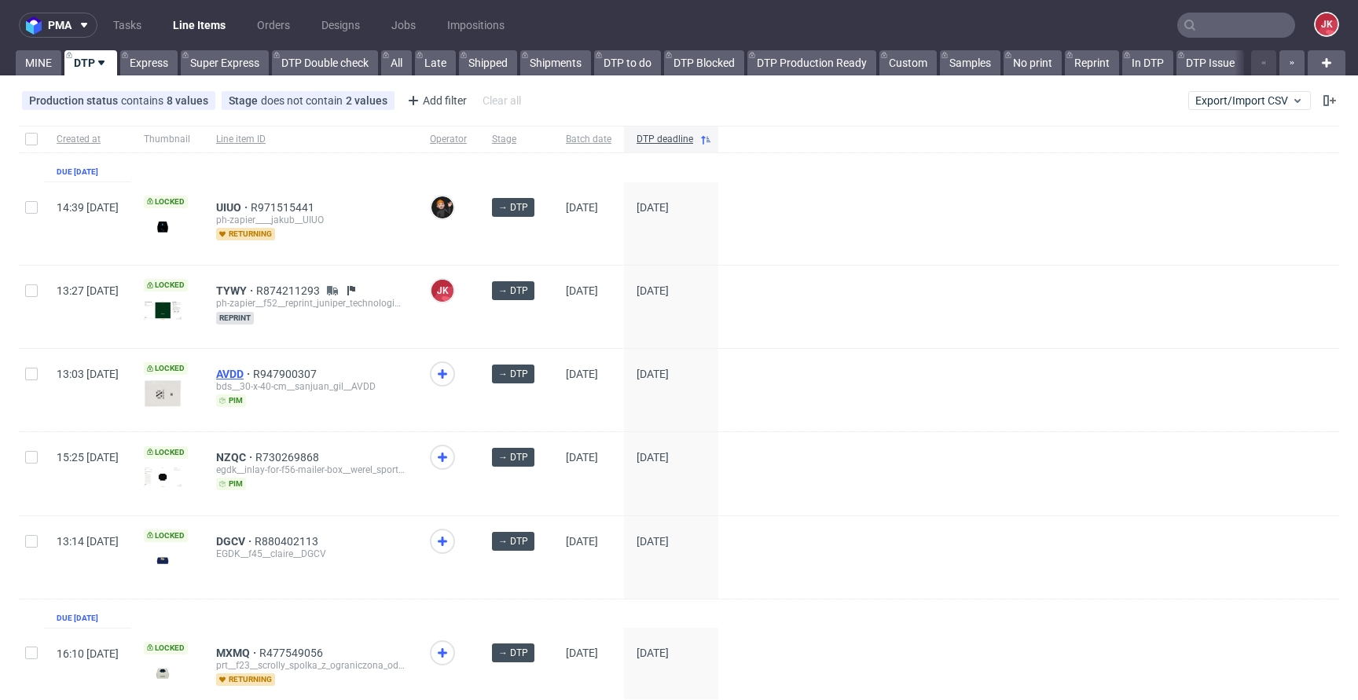
click at [253, 372] on span "AVDD" at bounding box center [234, 374] width 37 height 13
click at [255, 452] on span "NZQC" at bounding box center [235, 457] width 39 height 13
click at [255, 541] on span "DGCV" at bounding box center [235, 541] width 38 height 13
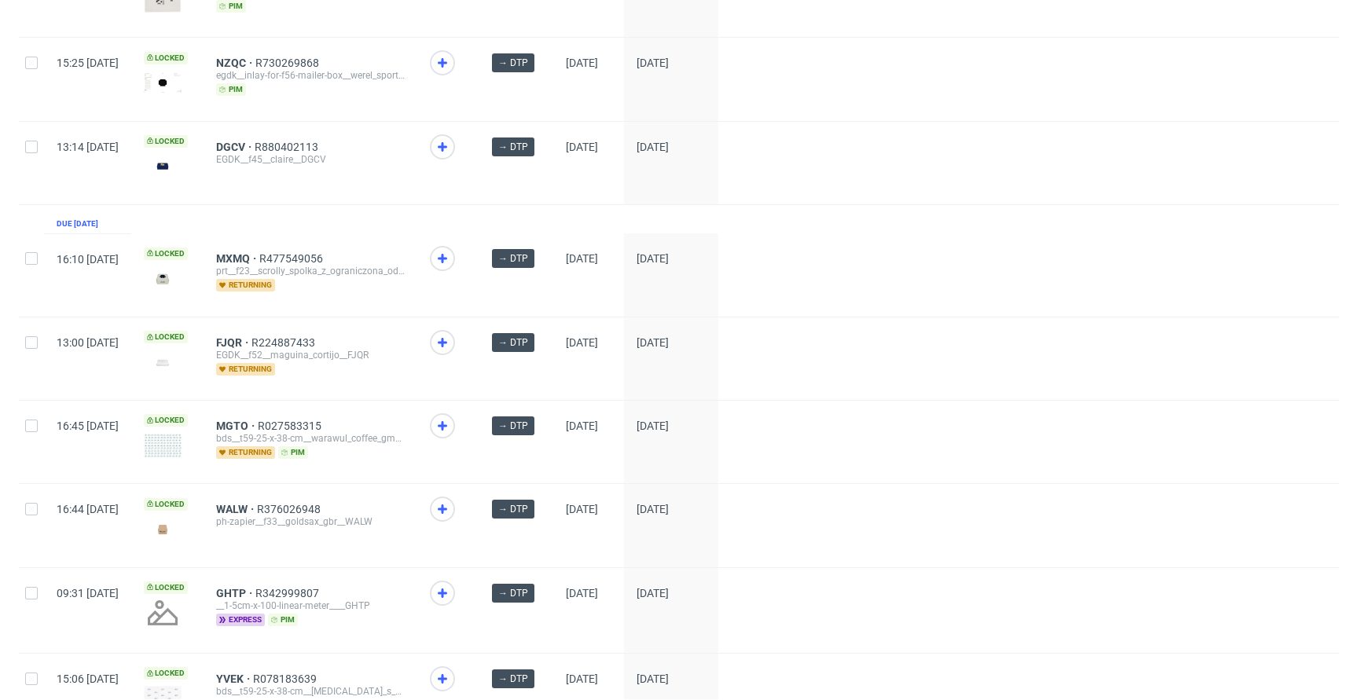
scroll to position [398, 0]
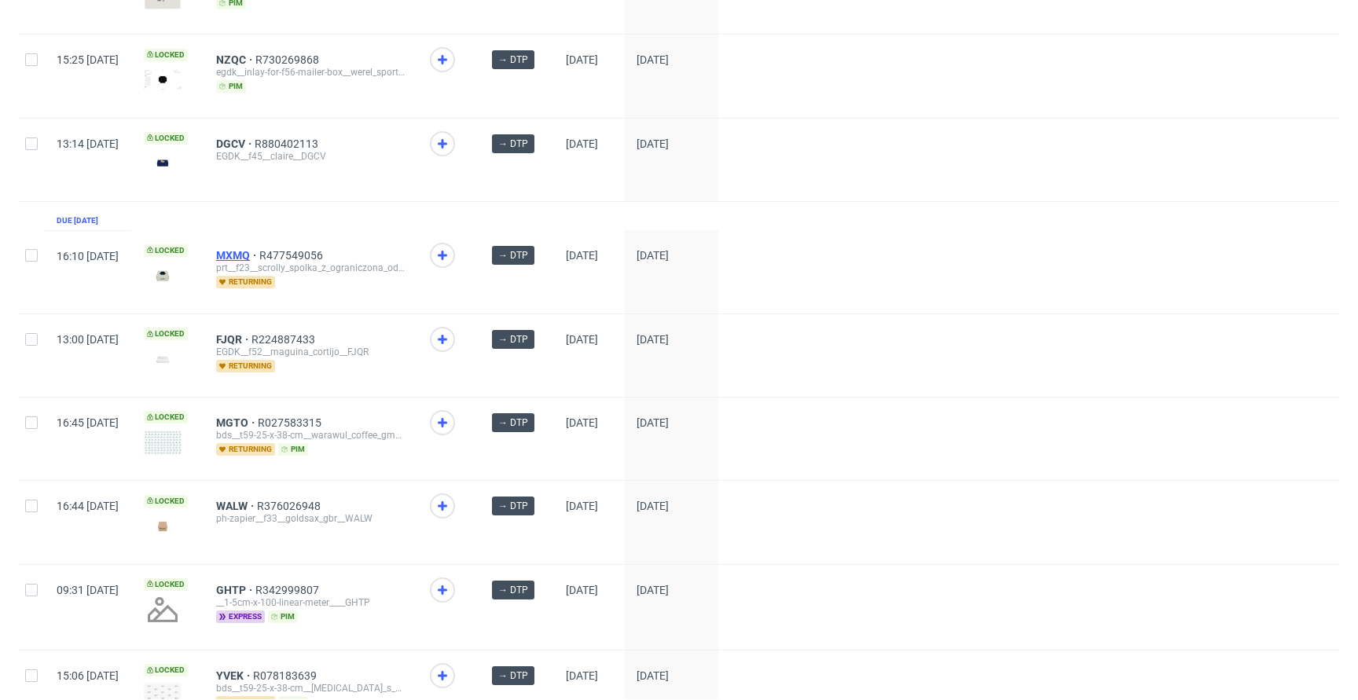
click at [259, 254] on span "MXMQ" at bounding box center [237, 255] width 43 height 13
click at [251, 338] on span "FJQR" at bounding box center [233, 339] width 35 height 13
click at [282, 409] on div "MGTO R027583315 bds__t59-25-x-38-cm__warawul_coffee_gmbh__MGTO returning pim" at bounding box center [310, 439] width 214 height 82
click at [258, 420] on span "MGTO" at bounding box center [237, 422] width 42 height 13
click at [257, 504] on span "WALW" at bounding box center [236, 506] width 41 height 13
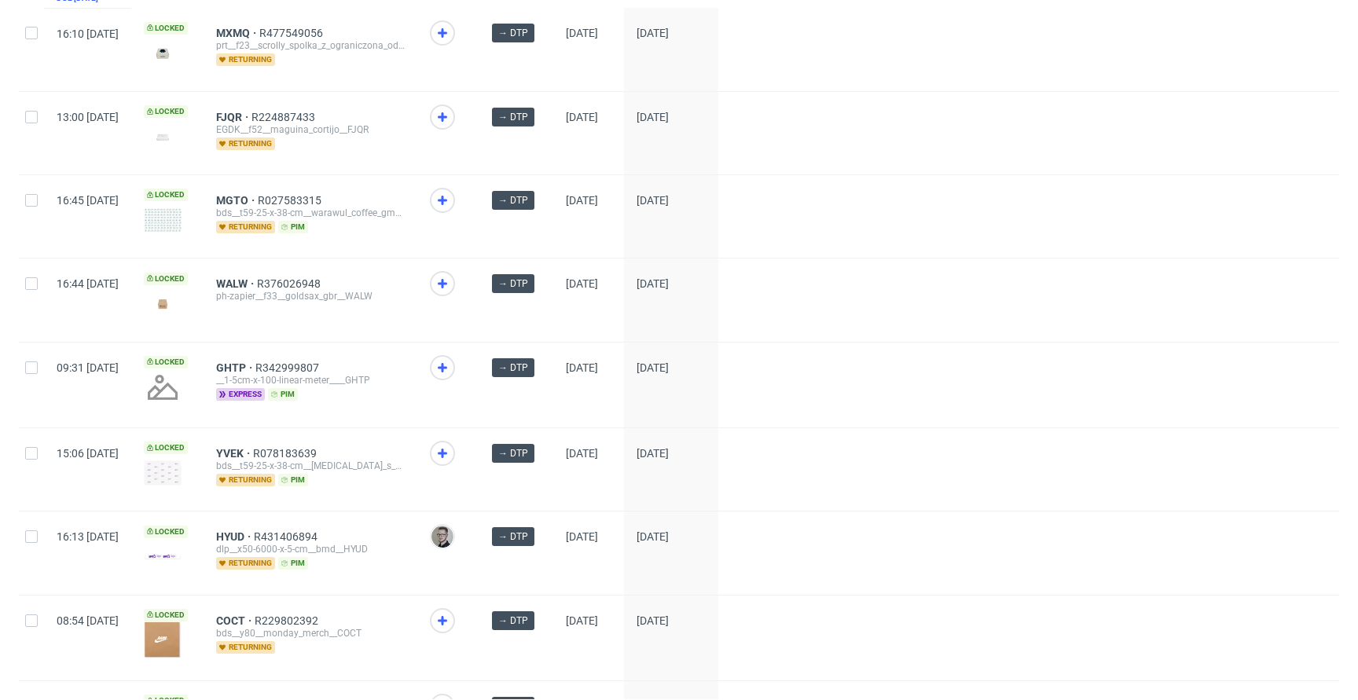
scroll to position [634, 0]
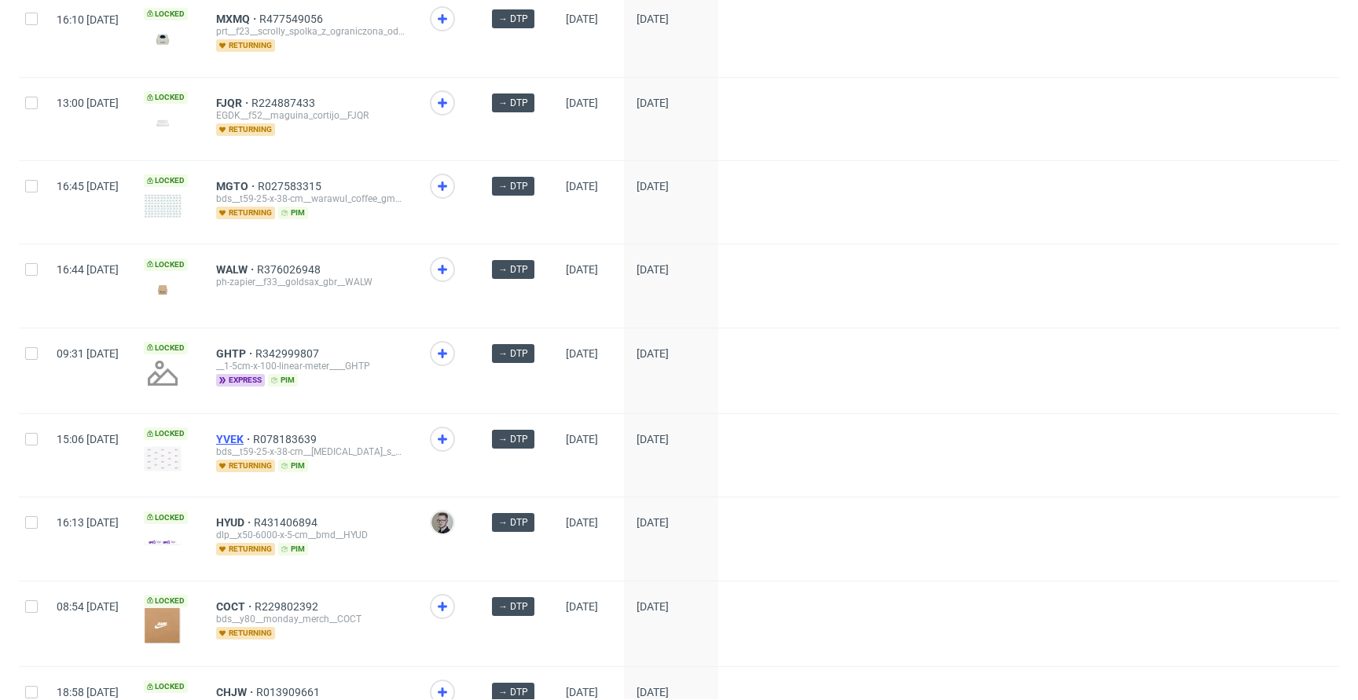
click at [253, 435] on span "YVEK" at bounding box center [234, 439] width 37 height 13
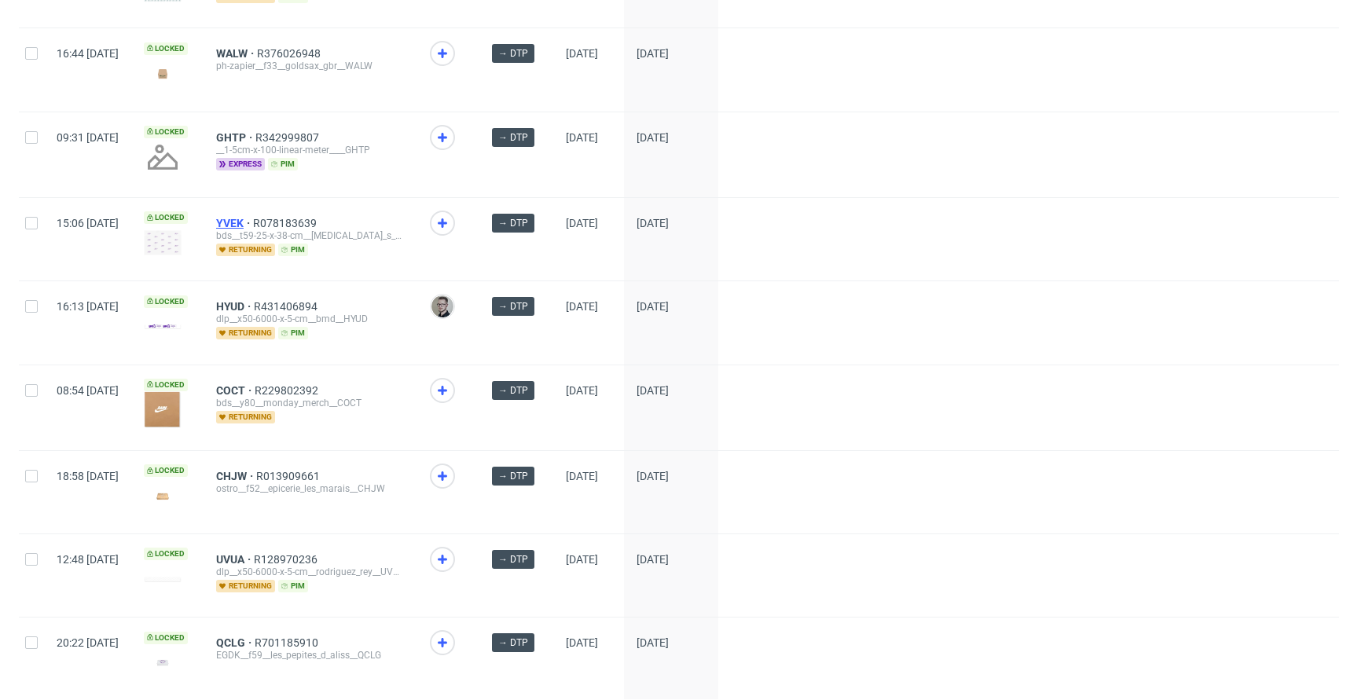
scroll to position [868, 0]
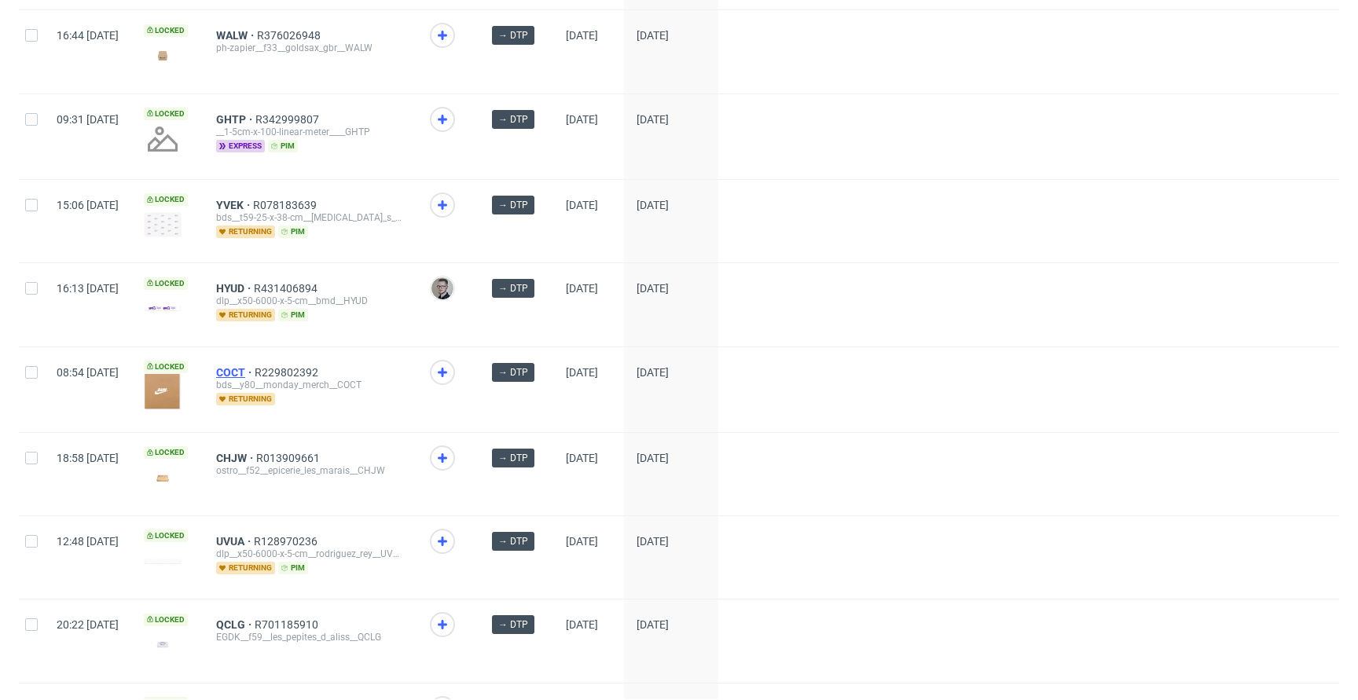
click at [255, 367] on span "COCT" at bounding box center [235, 372] width 38 height 13
click at [256, 452] on span "CHJW" at bounding box center [236, 458] width 40 height 13
click at [254, 535] on span "UVUA" at bounding box center [235, 541] width 38 height 13
click at [255, 619] on span "QCLG" at bounding box center [235, 624] width 38 height 13
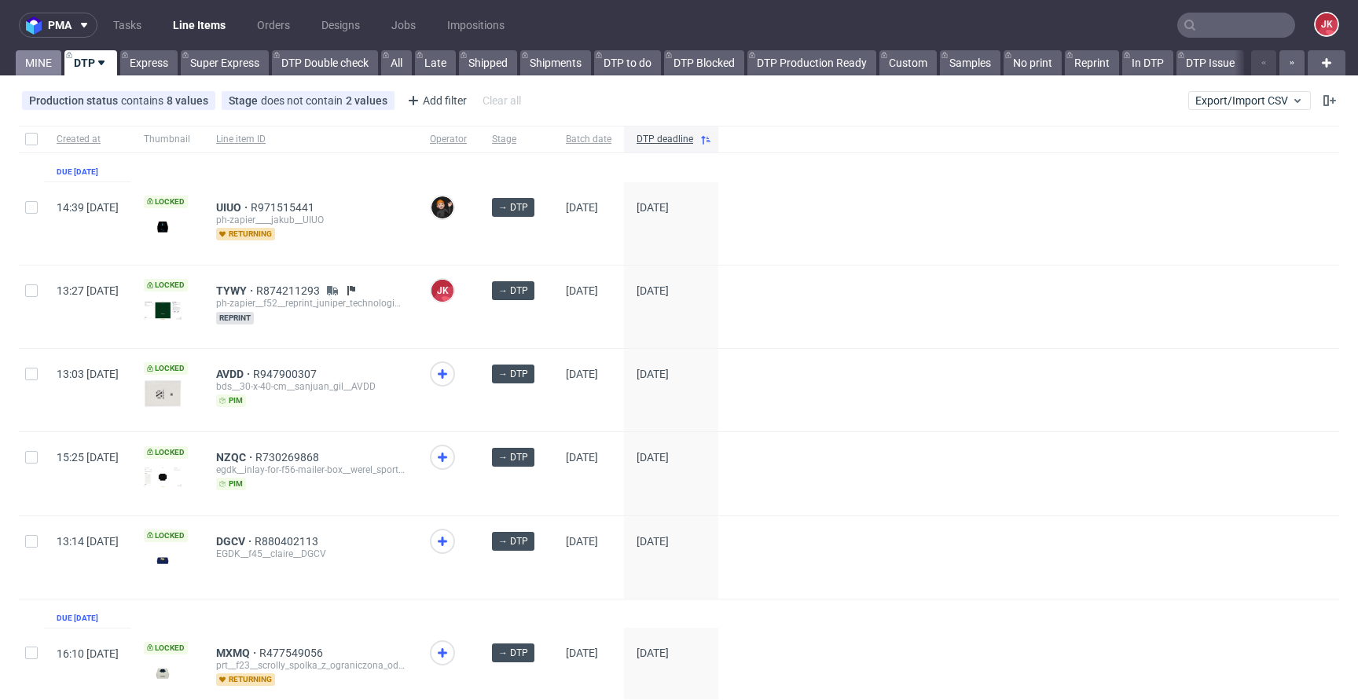
click at [49, 68] on link "MINE" at bounding box center [39, 62] width 46 height 25
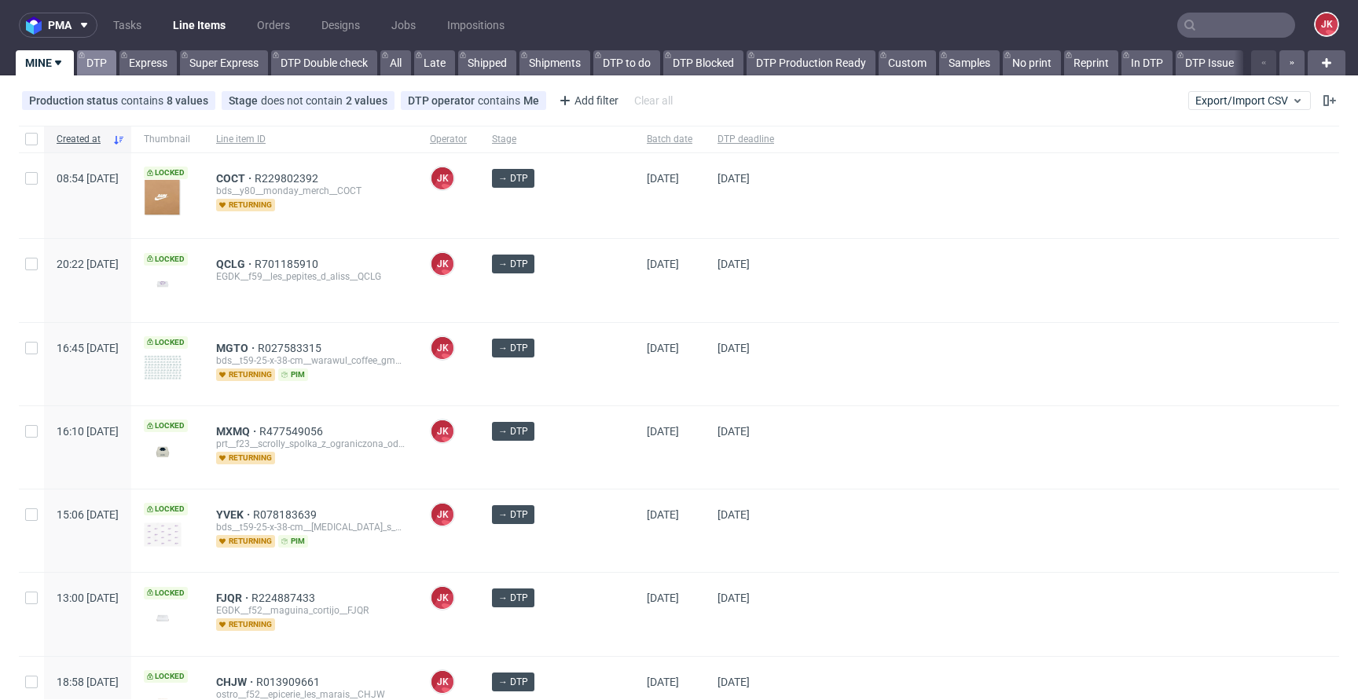
click at [99, 68] on link "DTP" at bounding box center [96, 62] width 39 height 25
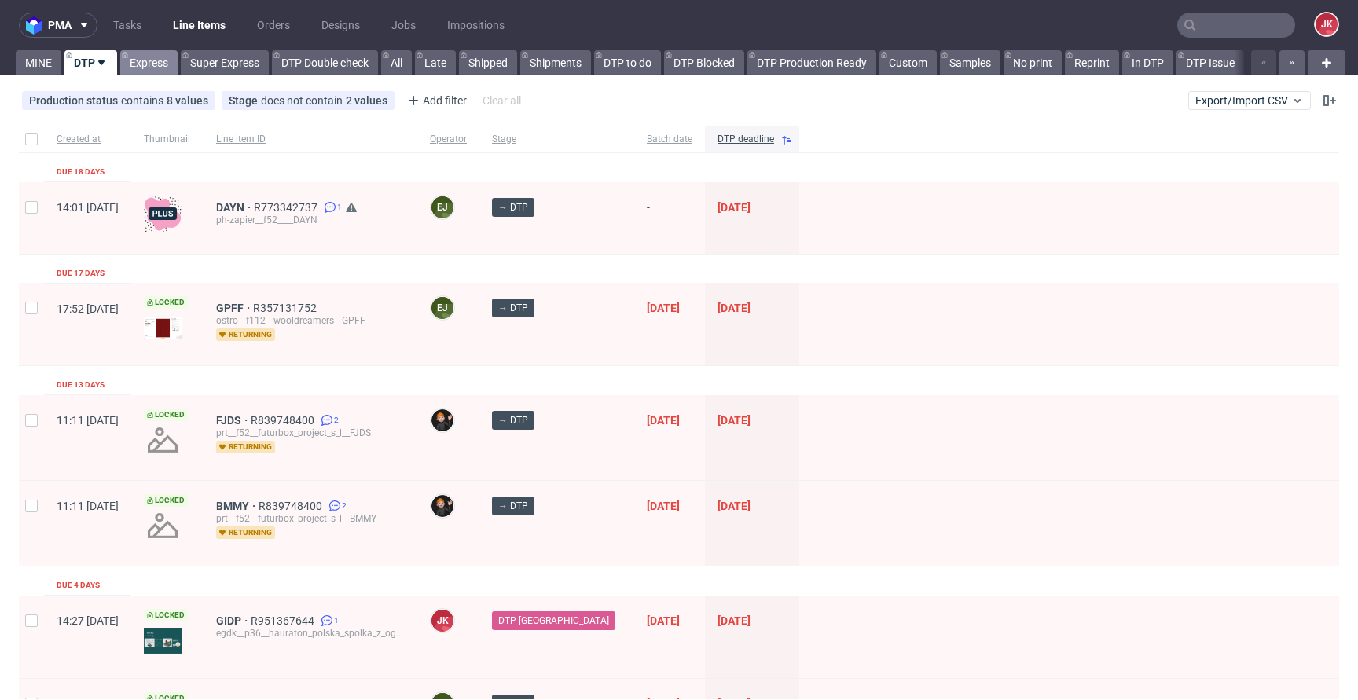
click at [158, 61] on link "Express" at bounding box center [148, 62] width 57 height 25
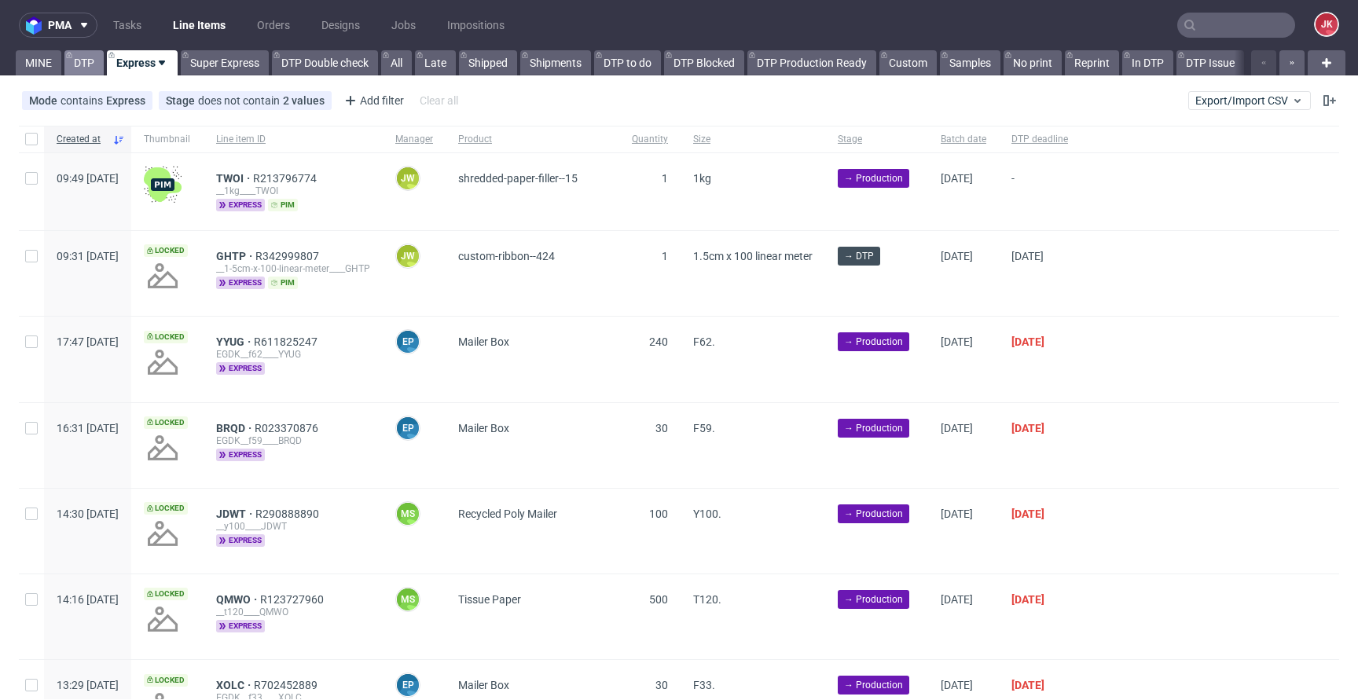
click at [91, 66] on link "DTP" at bounding box center [83, 62] width 39 height 25
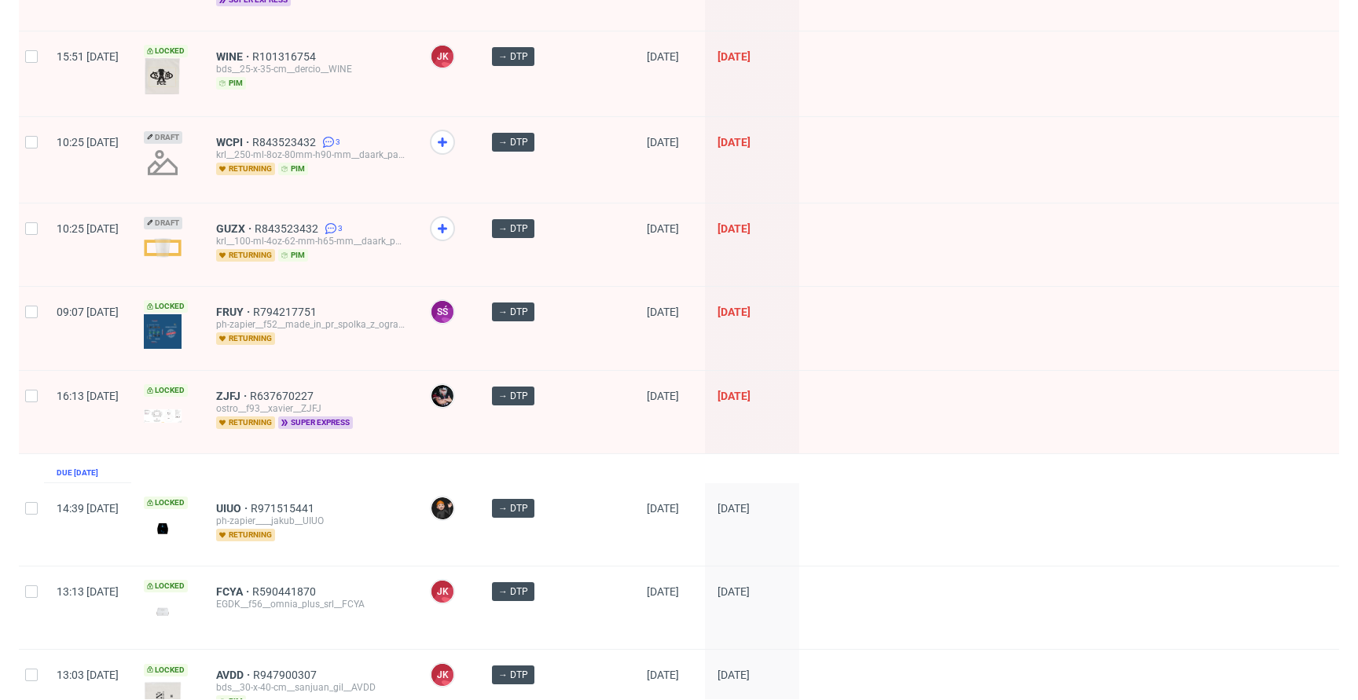
scroll to position [2214, 0]
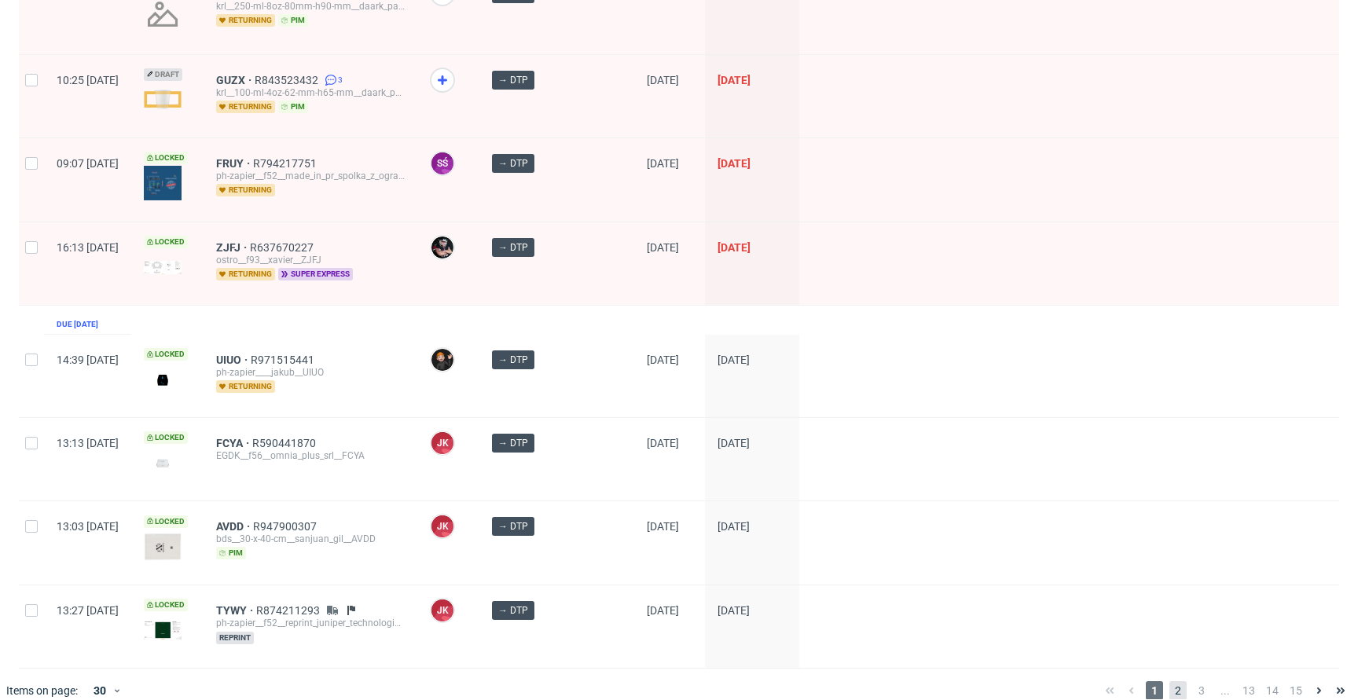
click at [1169, 681] on span "2" at bounding box center [1177, 690] width 17 height 19
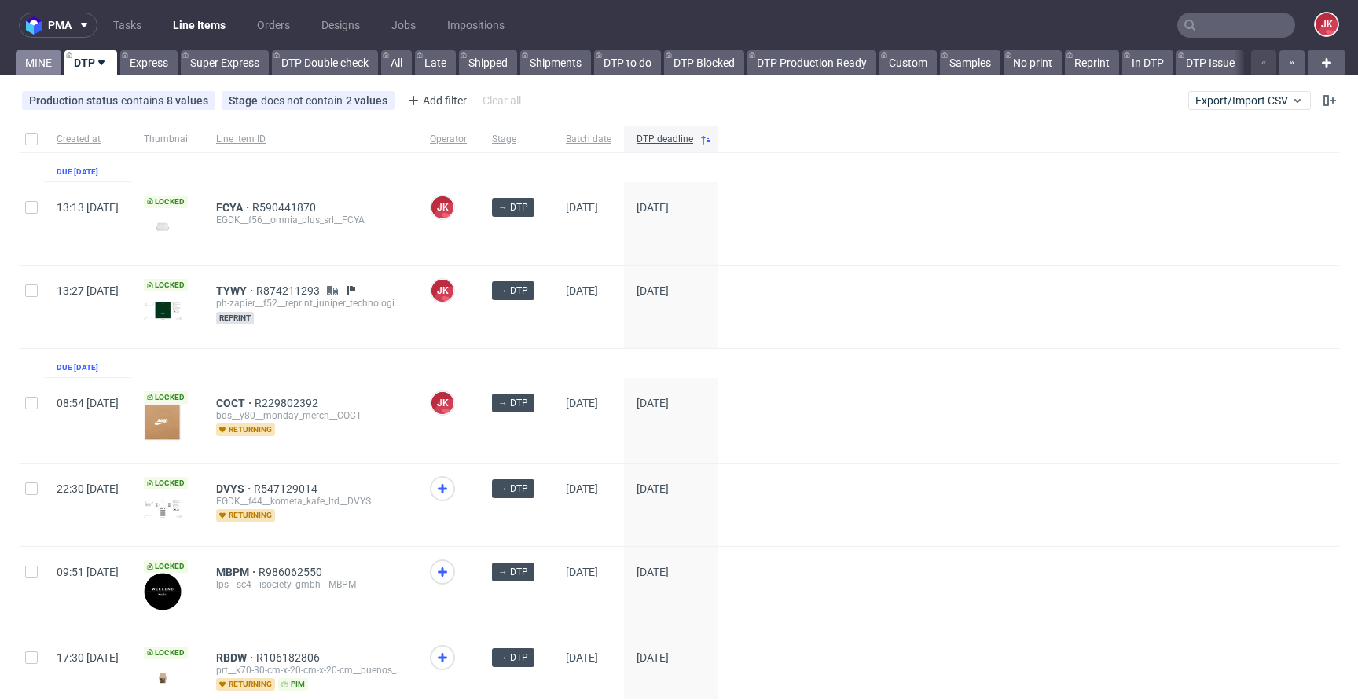
click at [31, 60] on link "MINE" at bounding box center [39, 62] width 46 height 25
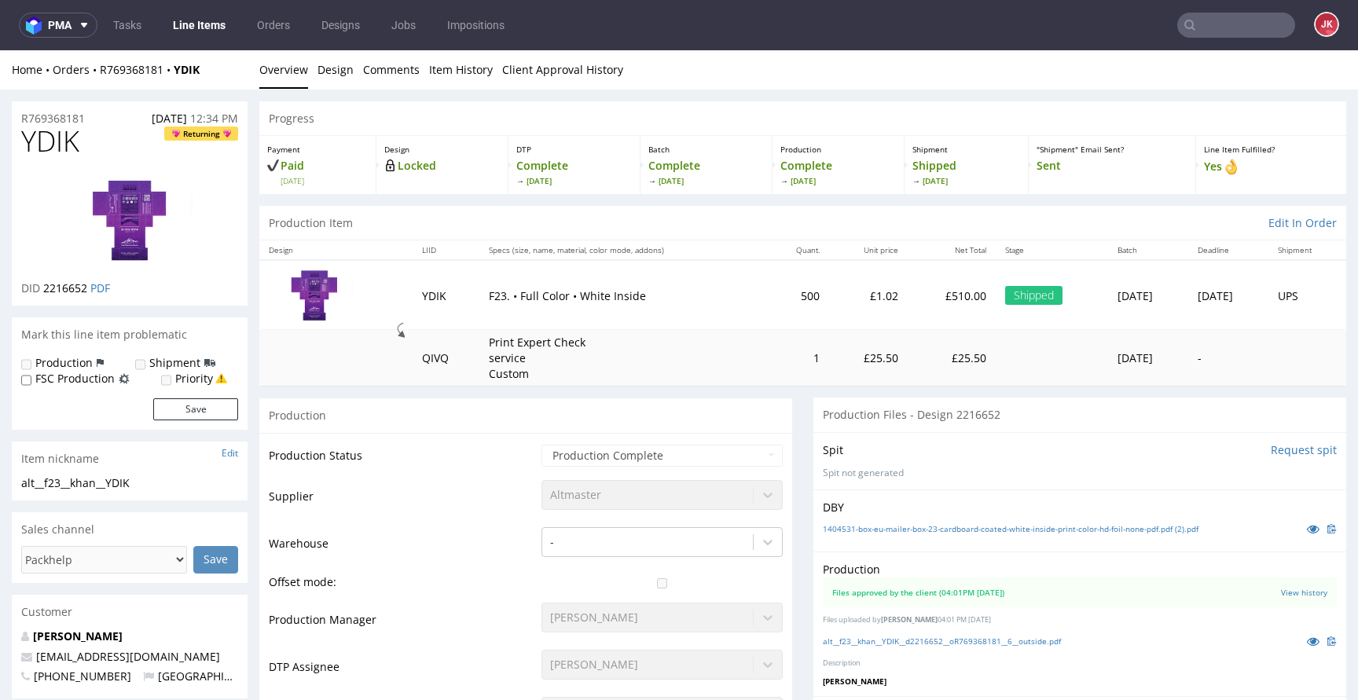
scroll to position [20, 0]
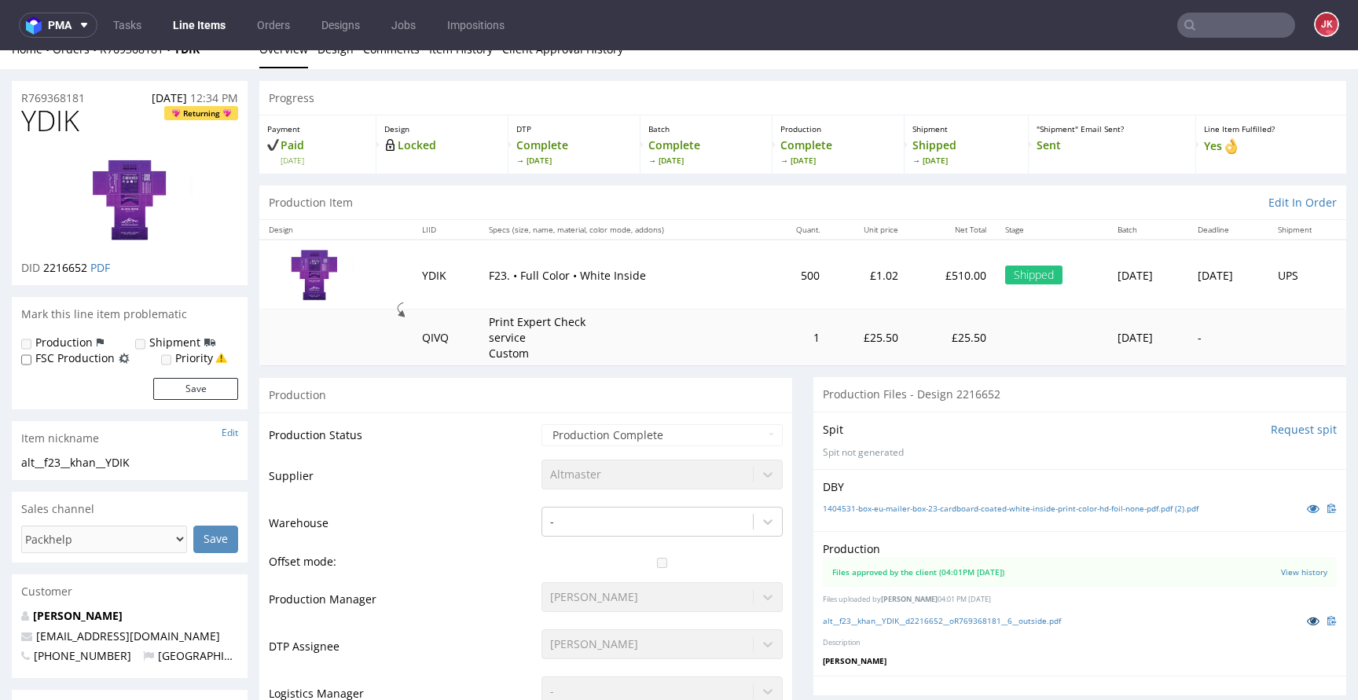
click at [1299, 618] on link at bounding box center [1313, 620] width 28 height 17
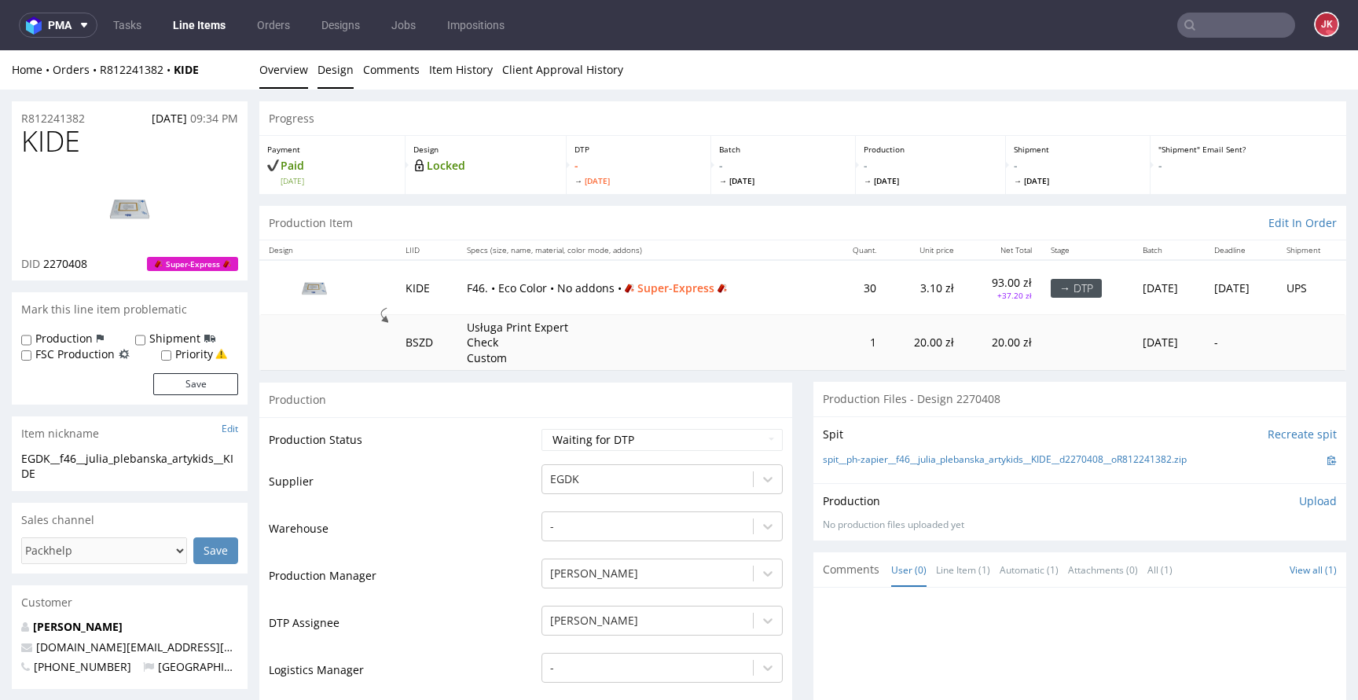
click at [341, 82] on link "Design" at bounding box center [335, 69] width 36 height 38
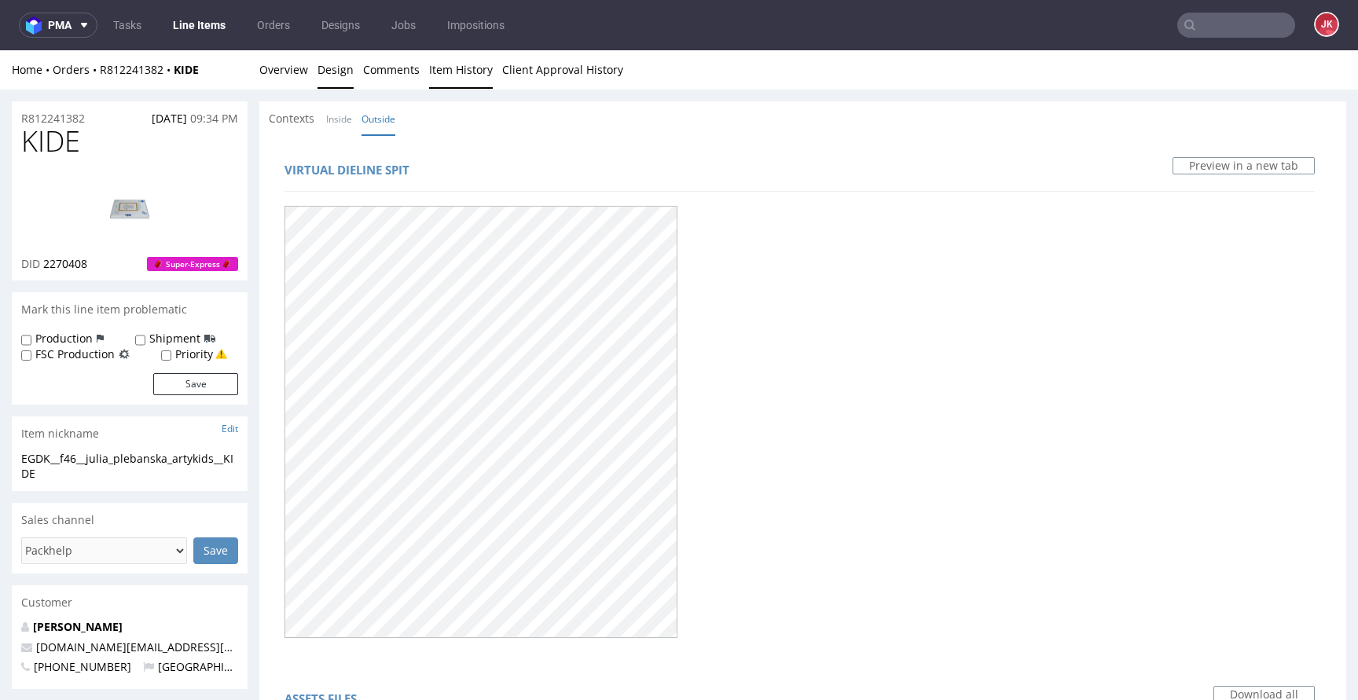
click at [457, 73] on link "Item History" at bounding box center [461, 69] width 64 height 38
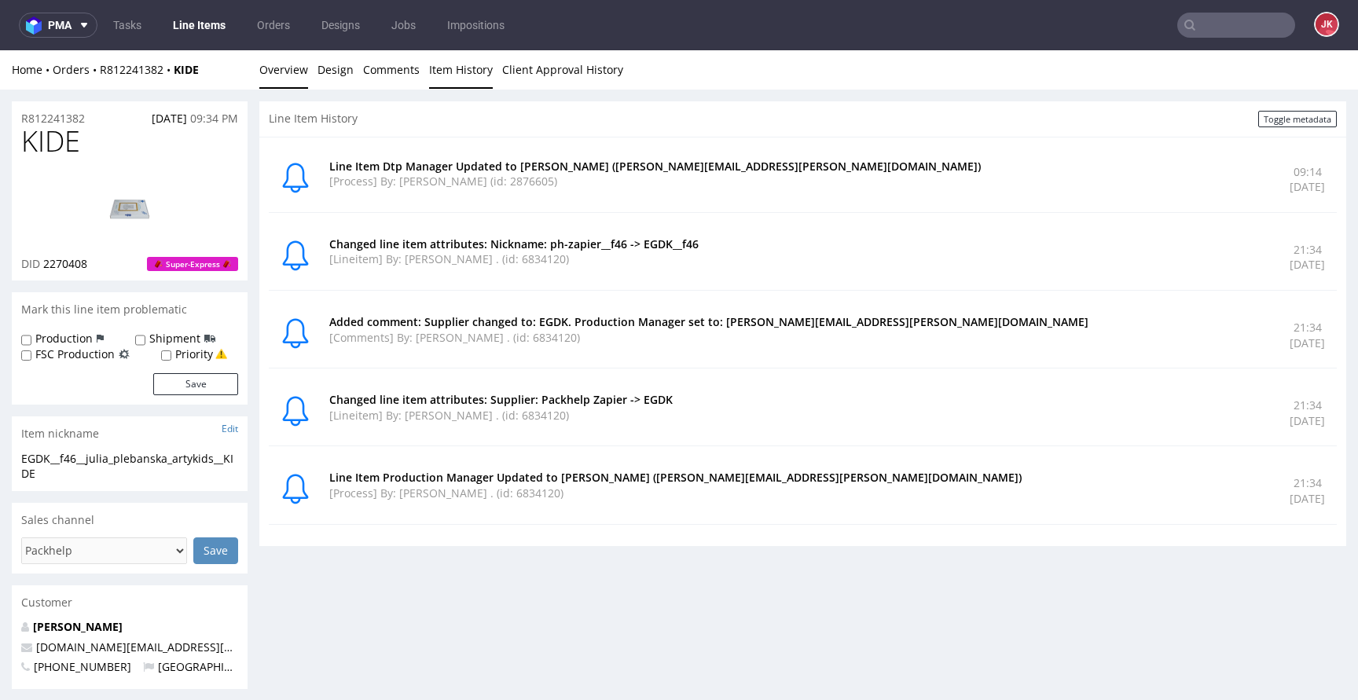
click at [285, 71] on link "Overview" at bounding box center [283, 69] width 49 height 38
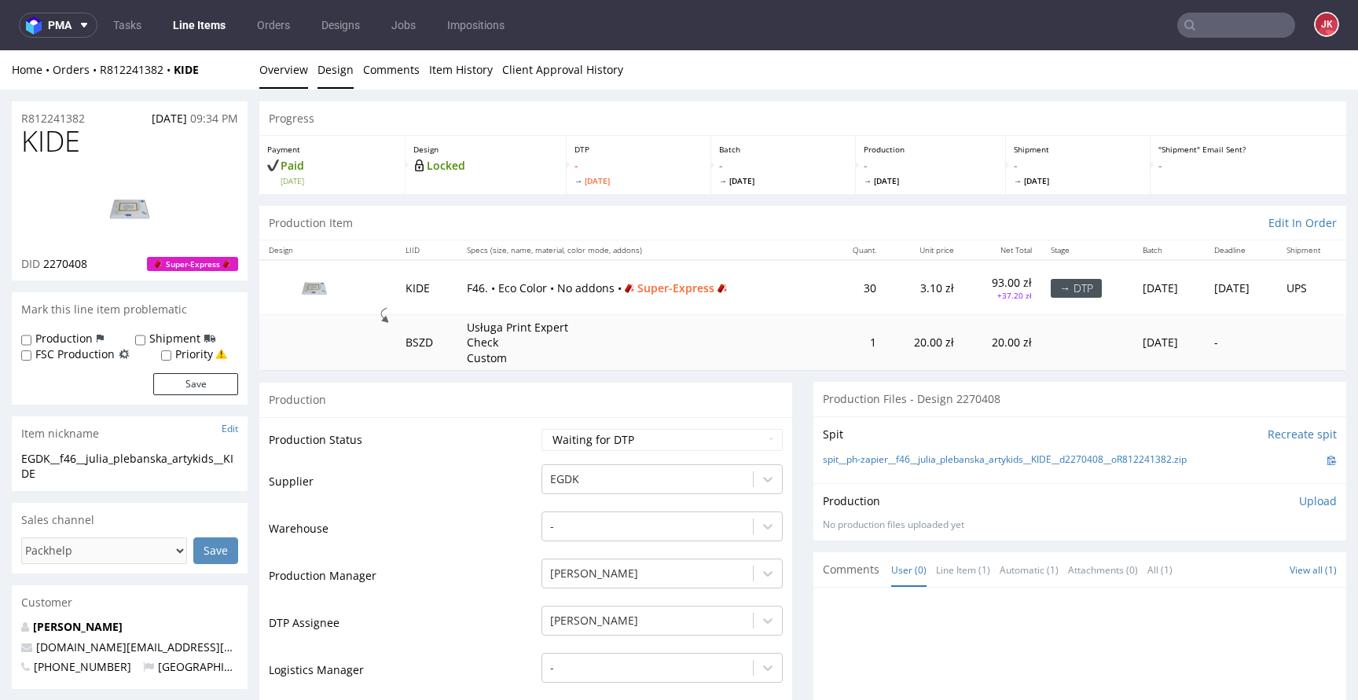
click at [350, 67] on link "Design" at bounding box center [335, 69] width 36 height 38
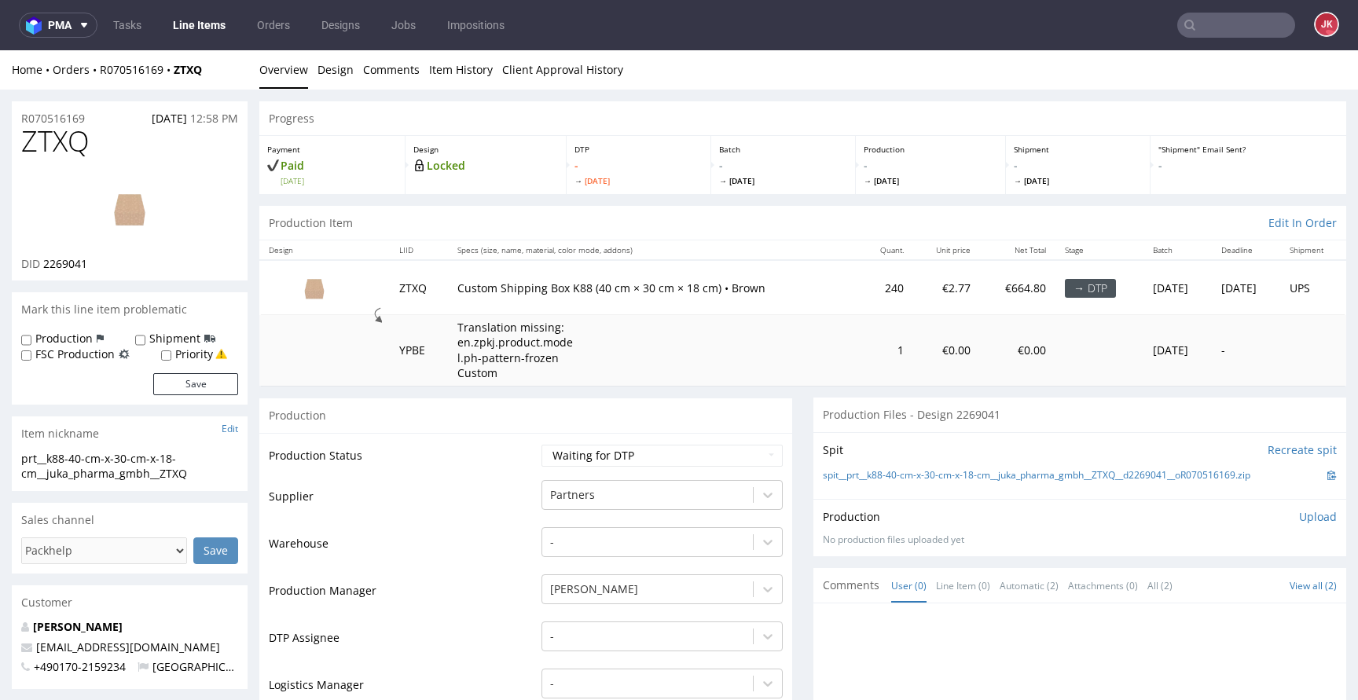
click at [332, 84] on link "Design" at bounding box center [335, 69] width 36 height 38
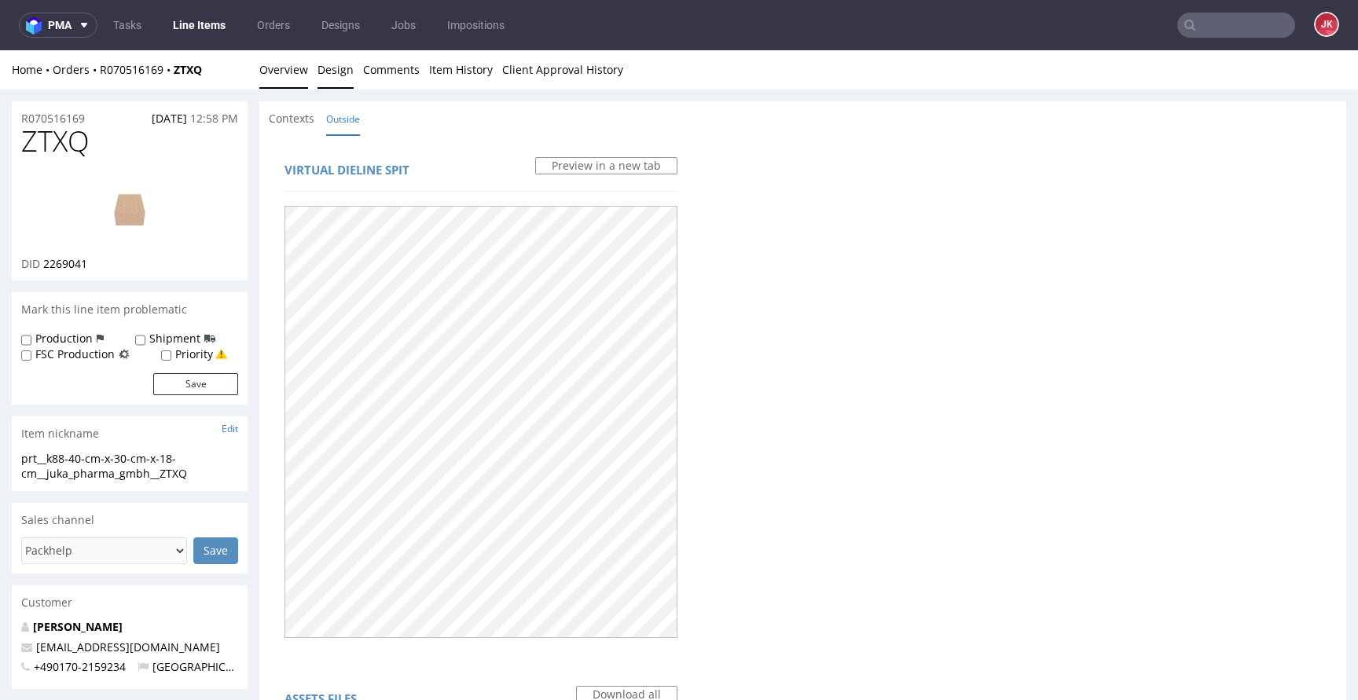
click at [295, 77] on link "Overview" at bounding box center [283, 69] width 49 height 38
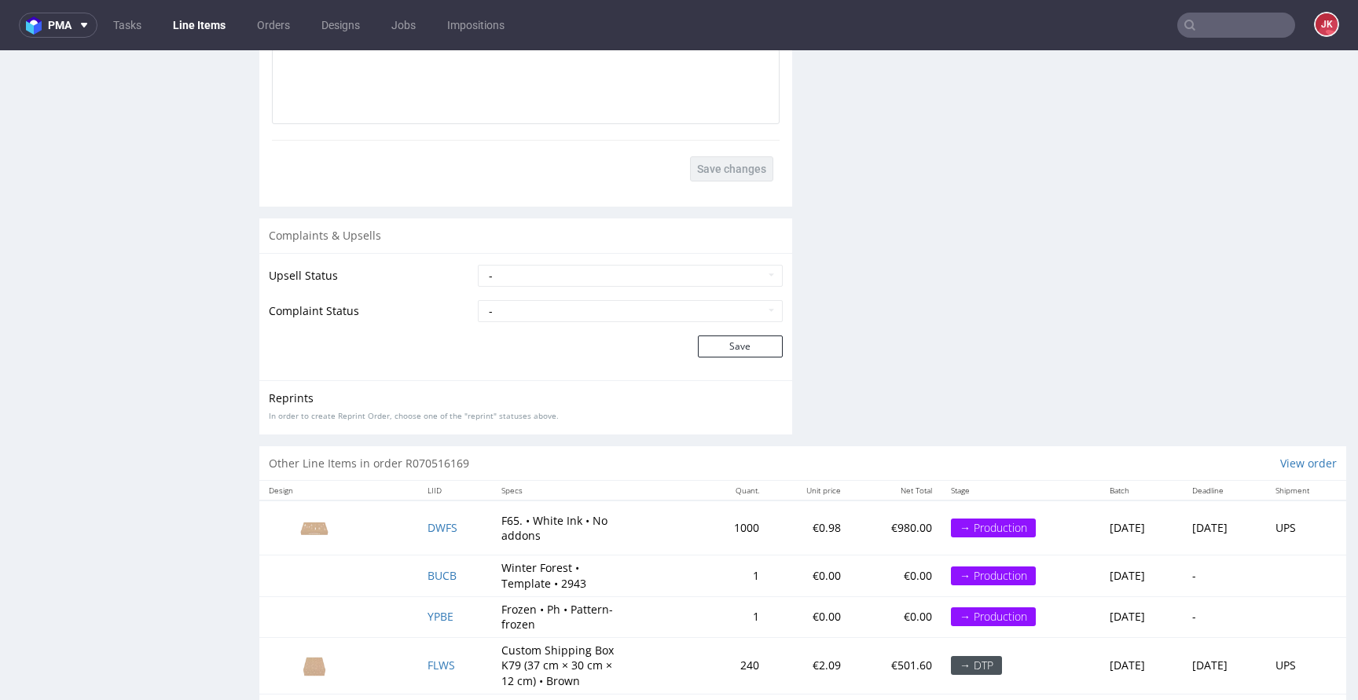
scroll to position [2453, 0]
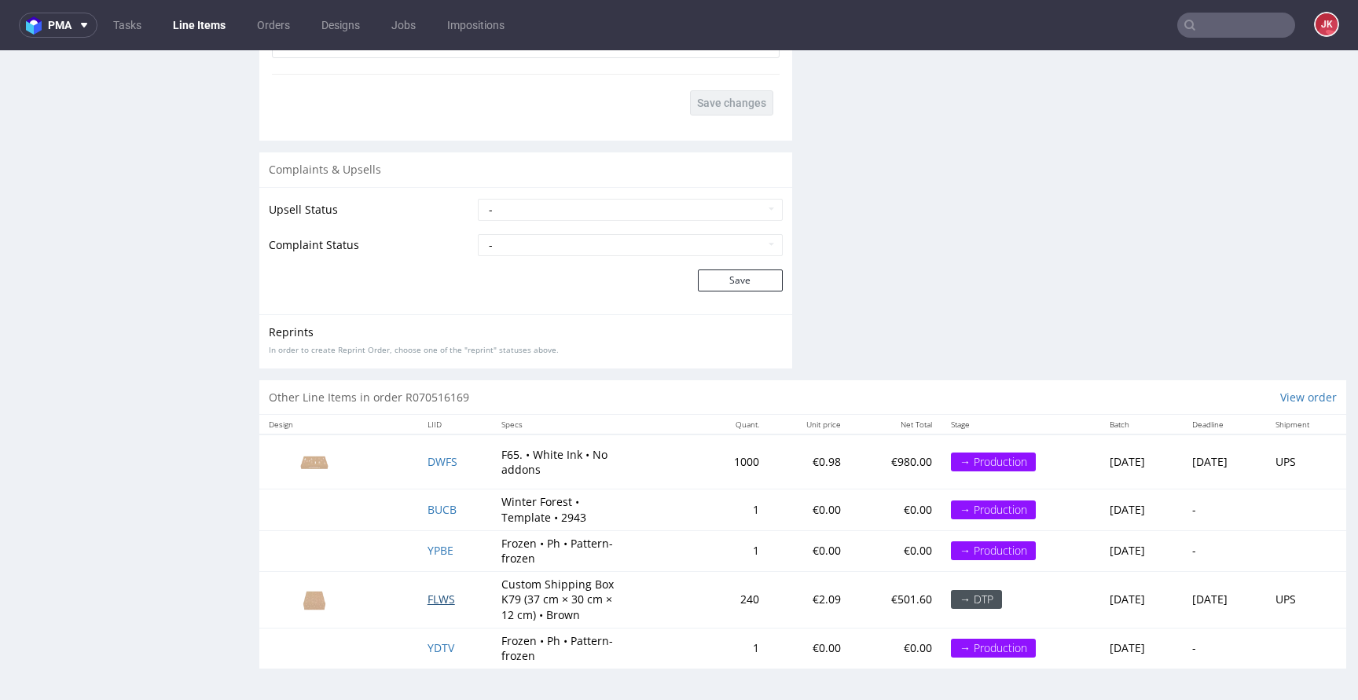
click at [434, 605] on span "FLWS" at bounding box center [440, 599] width 27 height 15
click at [427, 460] on span "DWFS" at bounding box center [442, 461] width 30 height 15
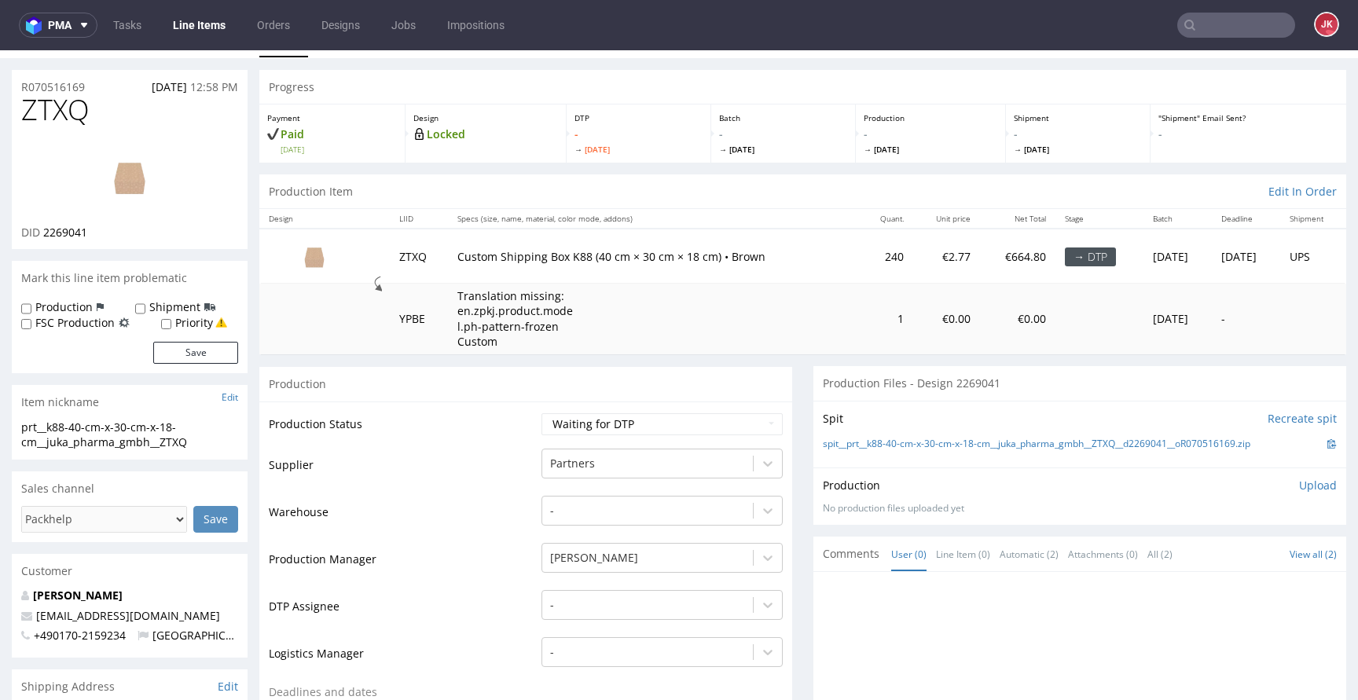
scroll to position [0, 0]
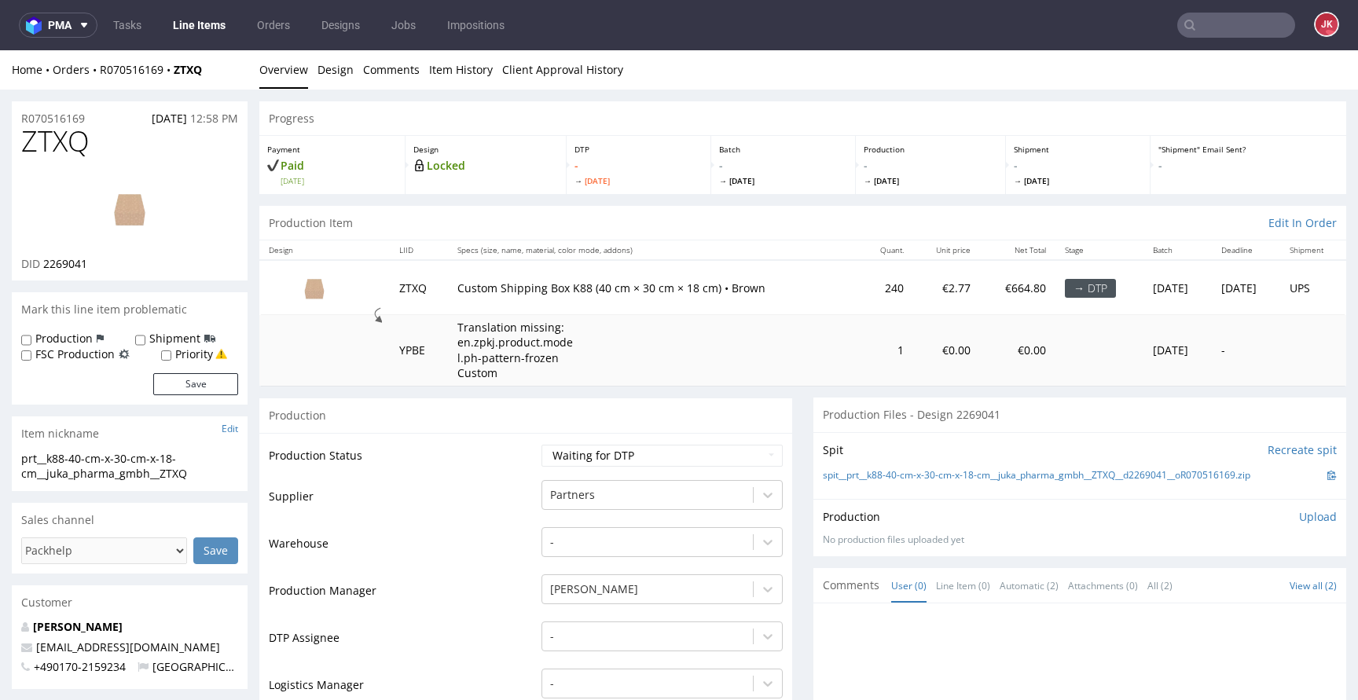
click at [138, 189] on img at bounding box center [130, 208] width 126 height 71
drag, startPoint x: 447, startPoint y: 288, endPoint x: 554, endPoint y: 286, distance: 106.9
click at [554, 286] on p "Custom Shipping Box K88 (40 cm × 30 cm × 18 cm) • Brown" at bounding box center [653, 288] width 393 height 16
copy p "Custom Shipping Box"
click at [488, 483] on td "Supplier" at bounding box center [403, 501] width 269 height 47
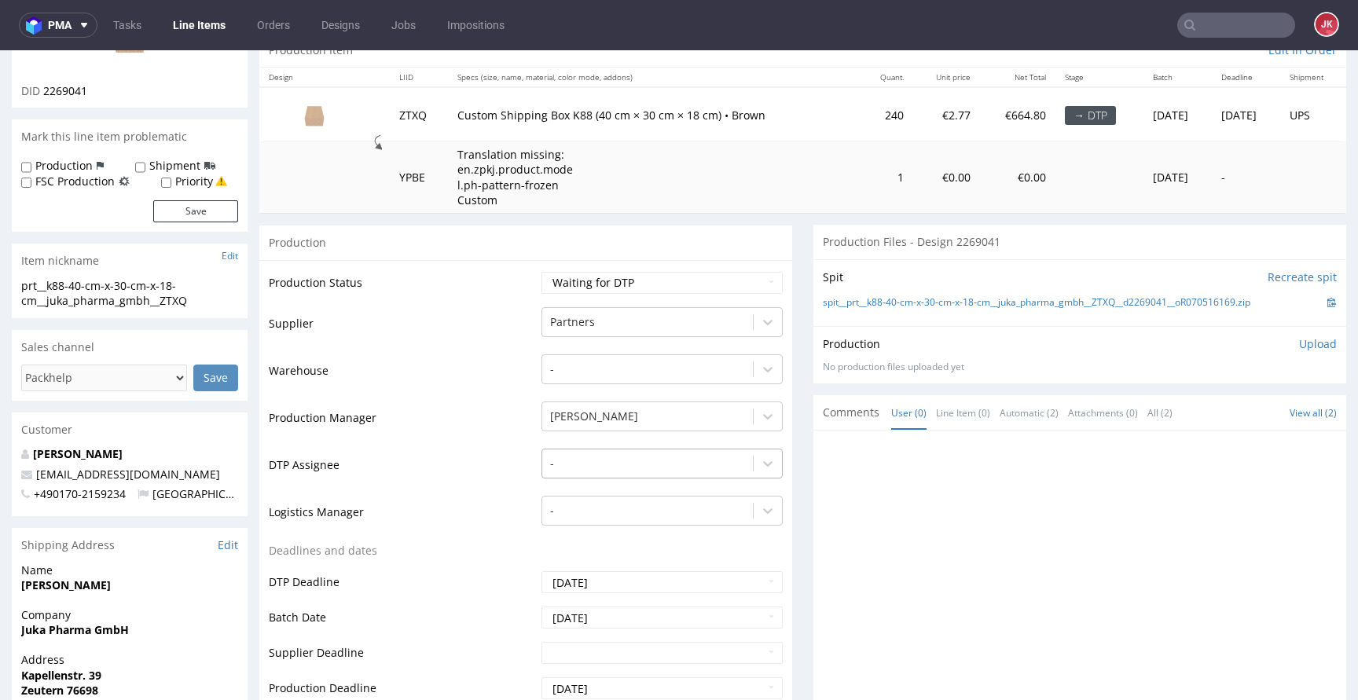
scroll to position [191, 0]
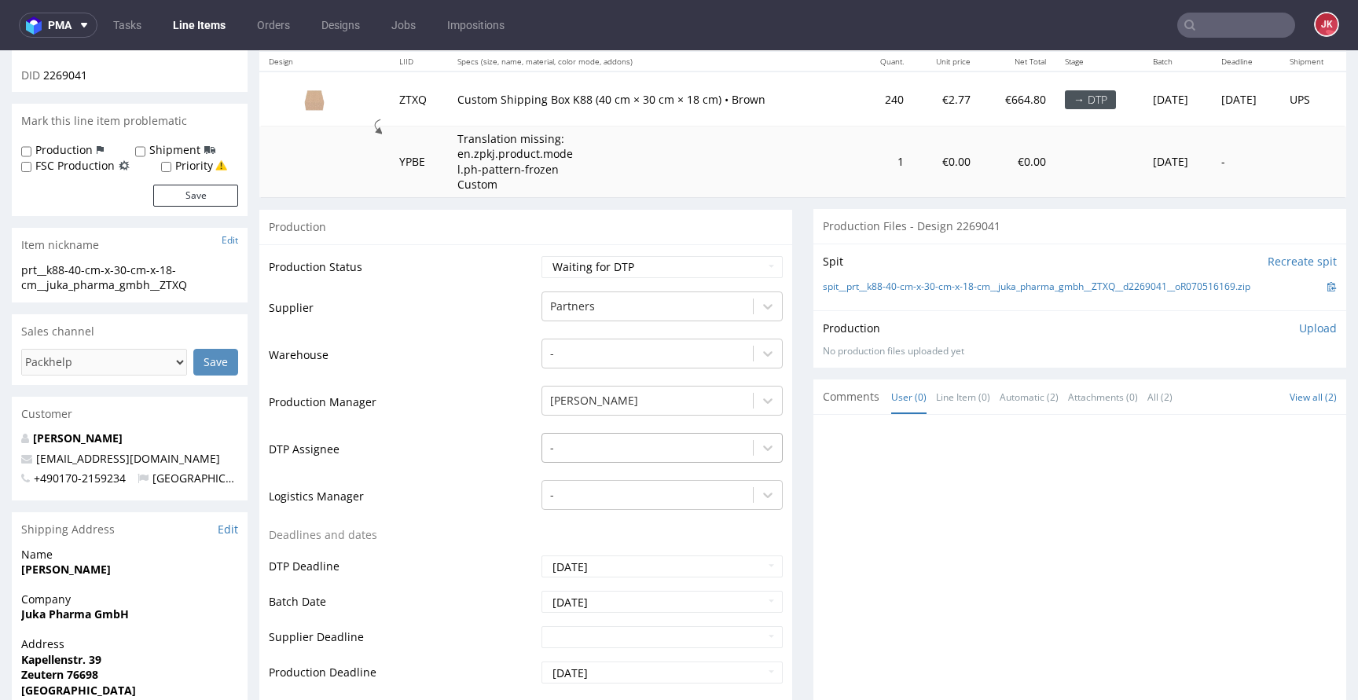
click at [590, 455] on div "-" at bounding box center [661, 444] width 241 height 22
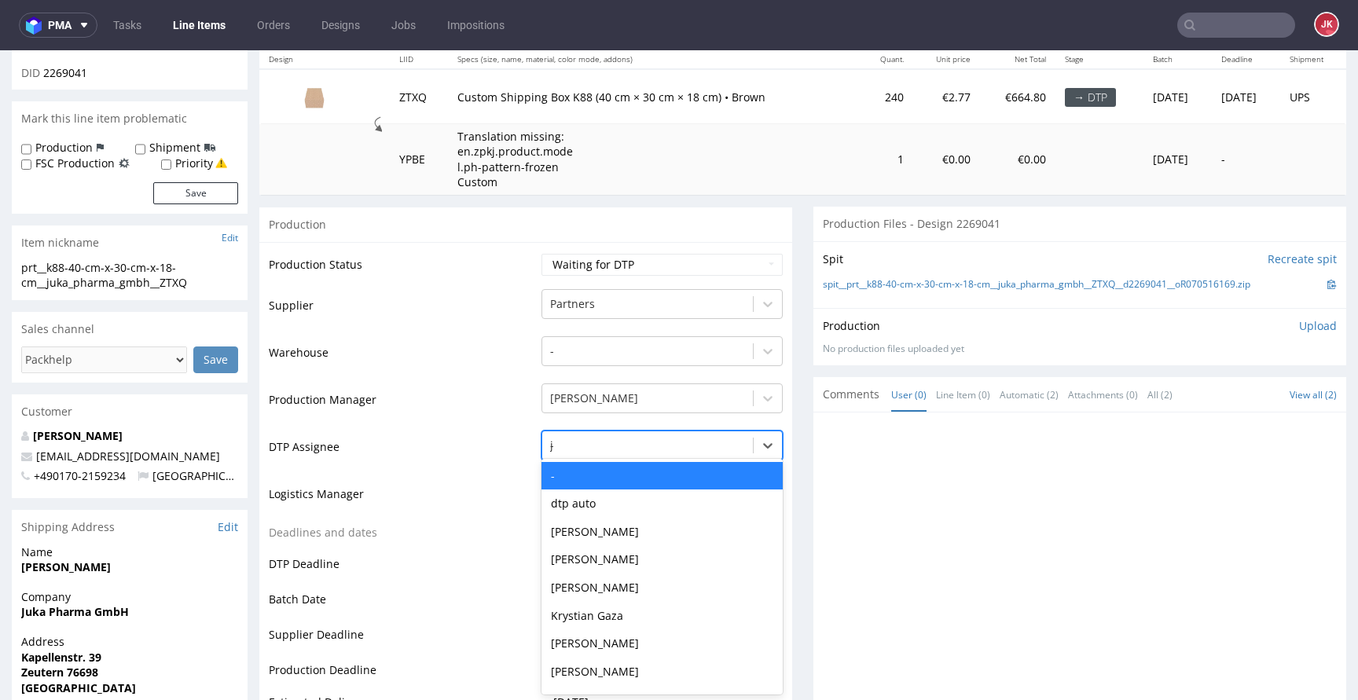
type input "jan"
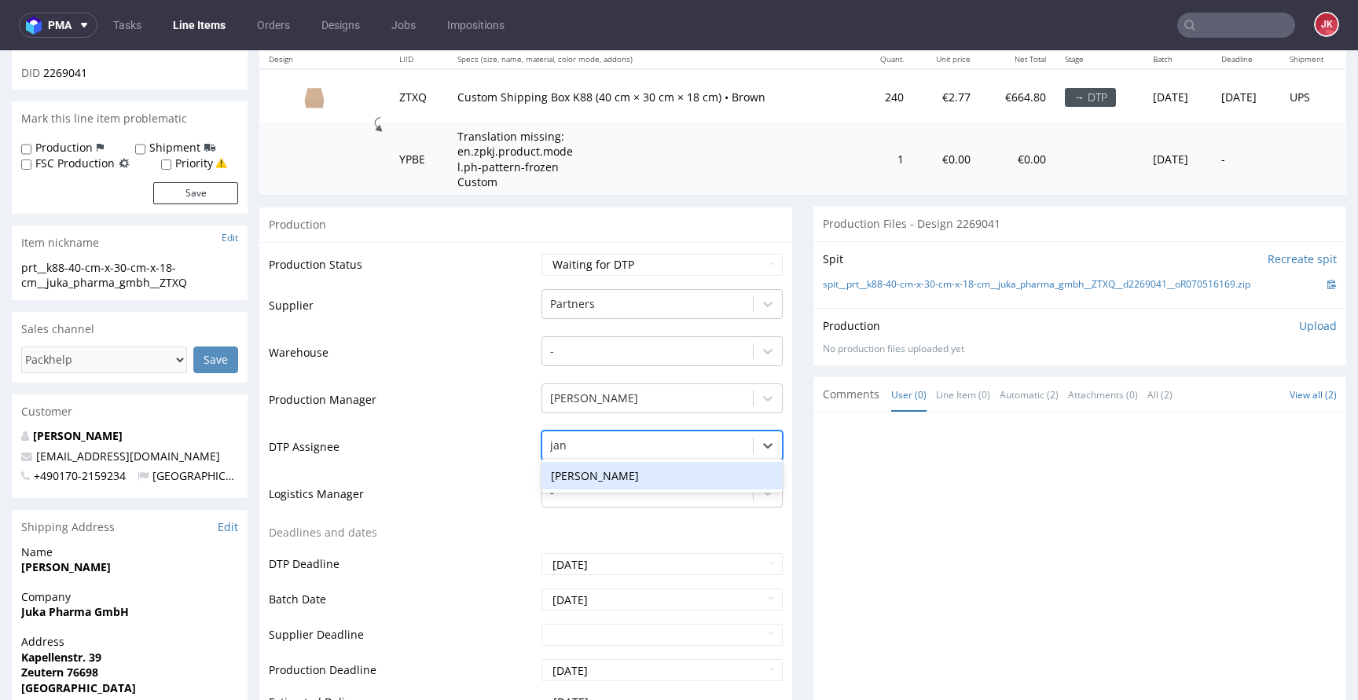
click at [633, 464] on div "[PERSON_NAME]" at bounding box center [661, 476] width 241 height 28
click at [665, 258] on select "Waiting for Artwork Waiting for Diecut Waiting for Mockup Waiting for DTP Waiti…" at bounding box center [661, 265] width 241 height 22
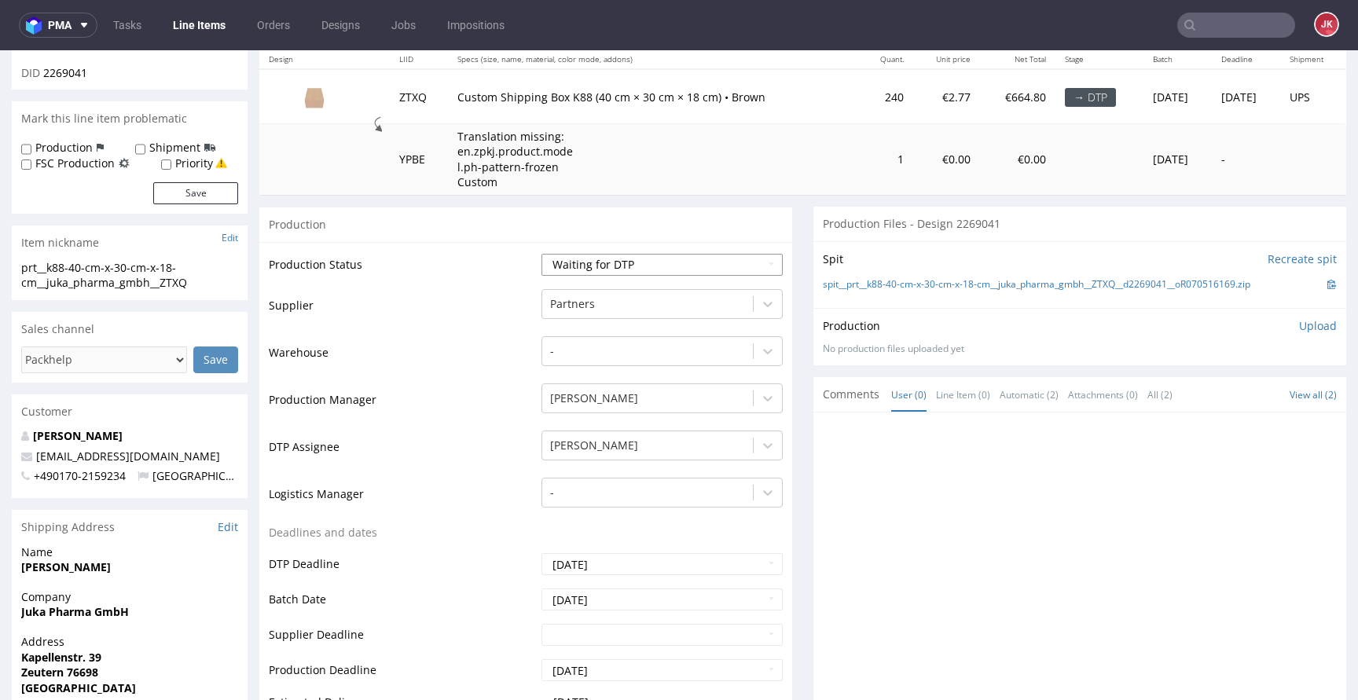
select select "dtp_issue"
click at [541, 254] on select "Waiting for Artwork Waiting for Diecut Waiting for Mockup Waiting for DTP Waiti…" at bounding box center [661, 265] width 241 height 22
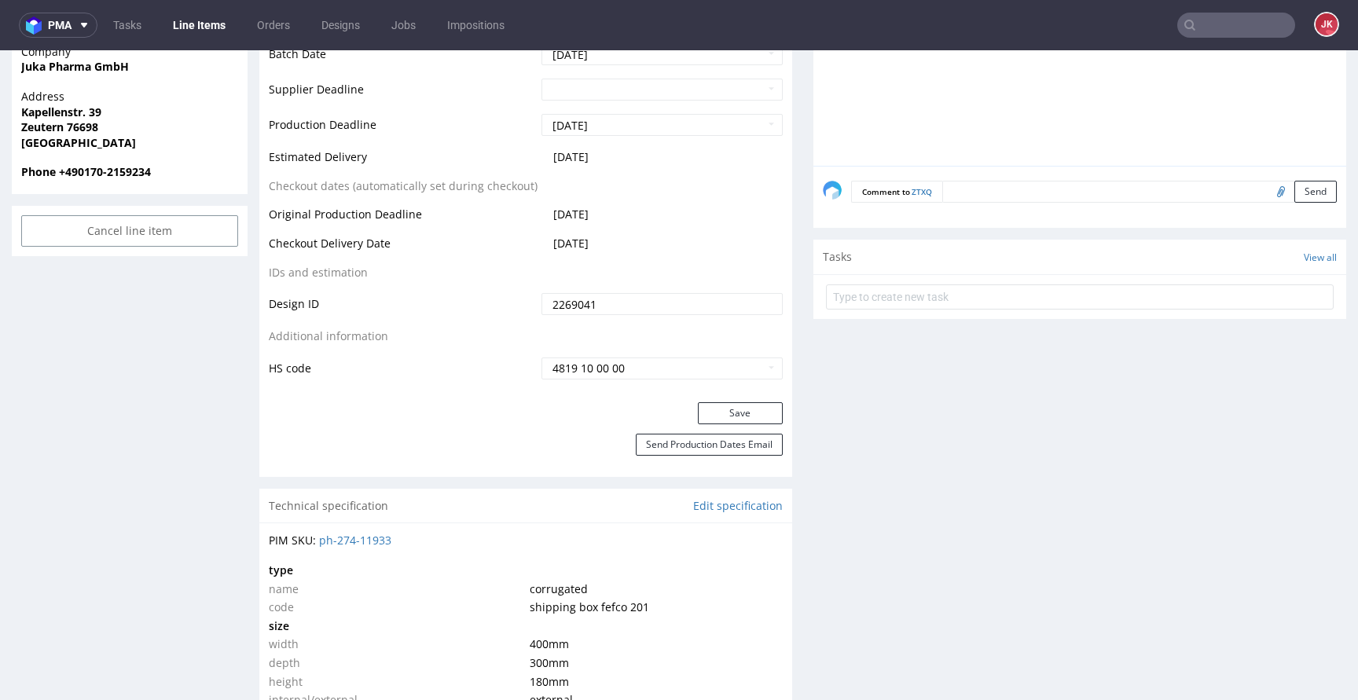
scroll to position [768, 0]
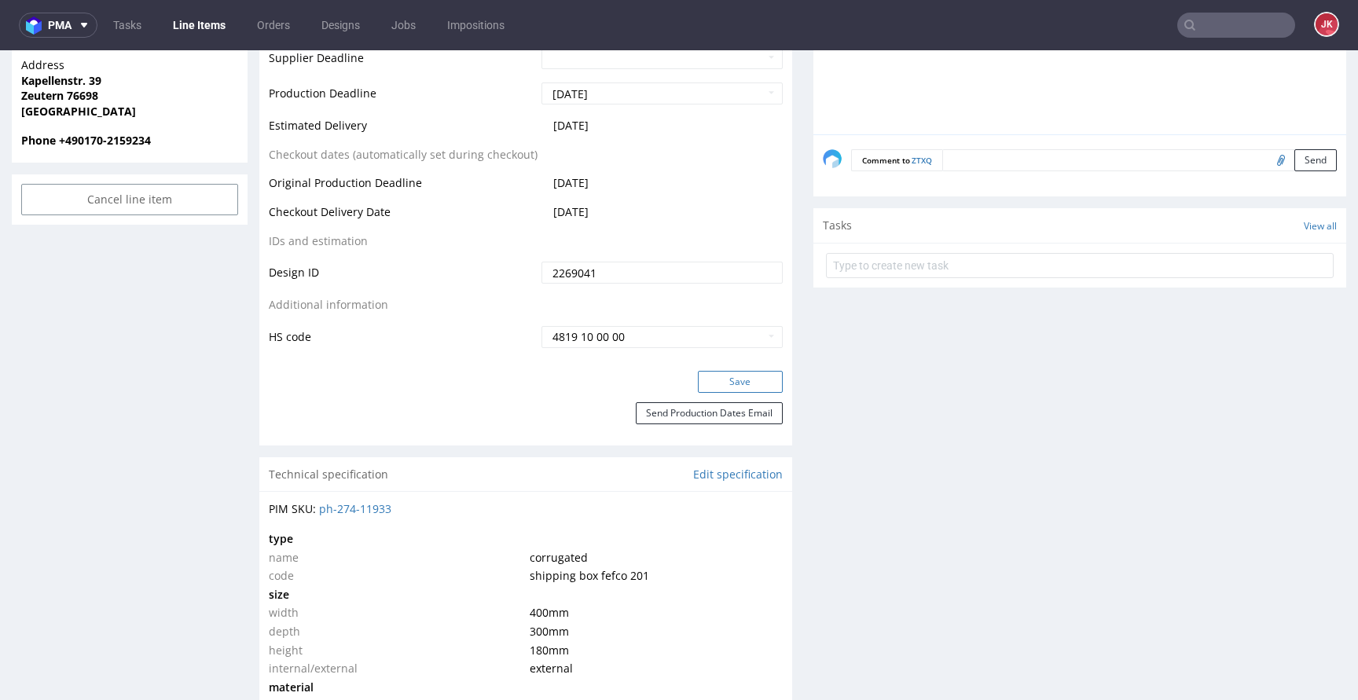
click at [731, 381] on button "Save" at bounding box center [740, 382] width 85 height 22
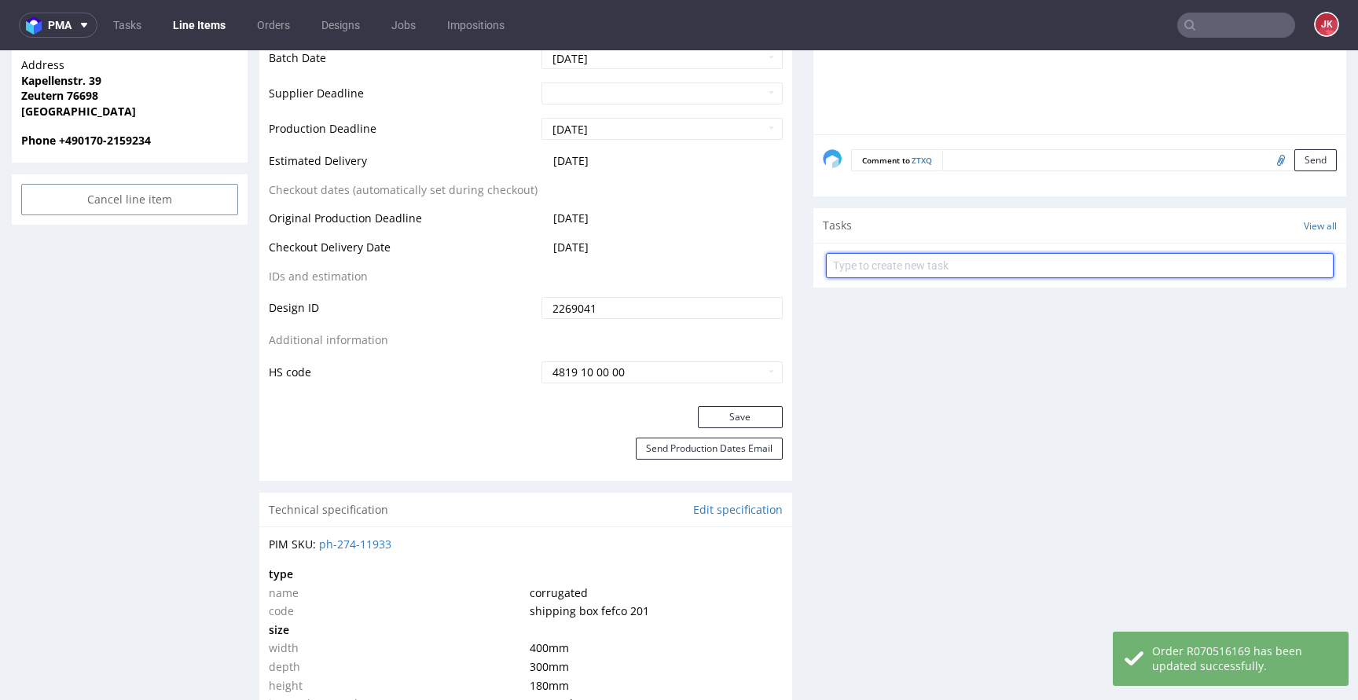
click at [892, 268] on input "text" at bounding box center [1080, 265] width 508 height 25
type input "issue"
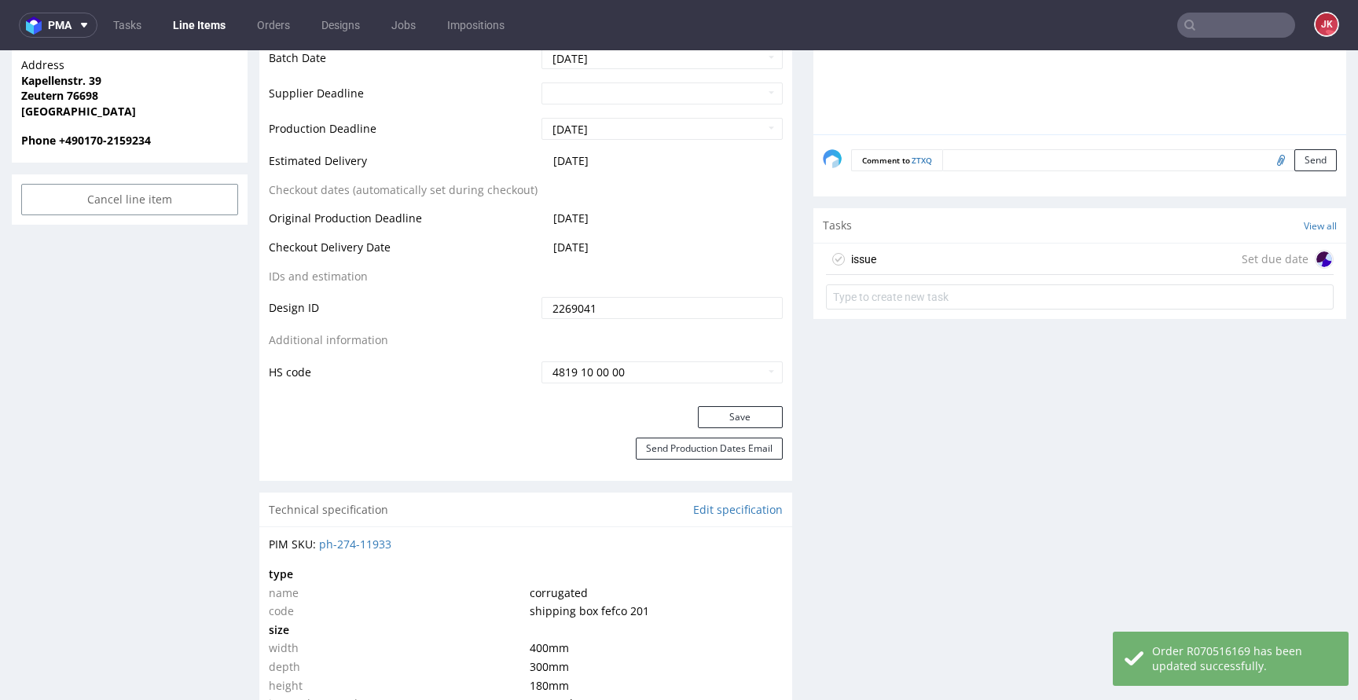
click at [852, 262] on div "issue" at bounding box center [863, 259] width 25 height 19
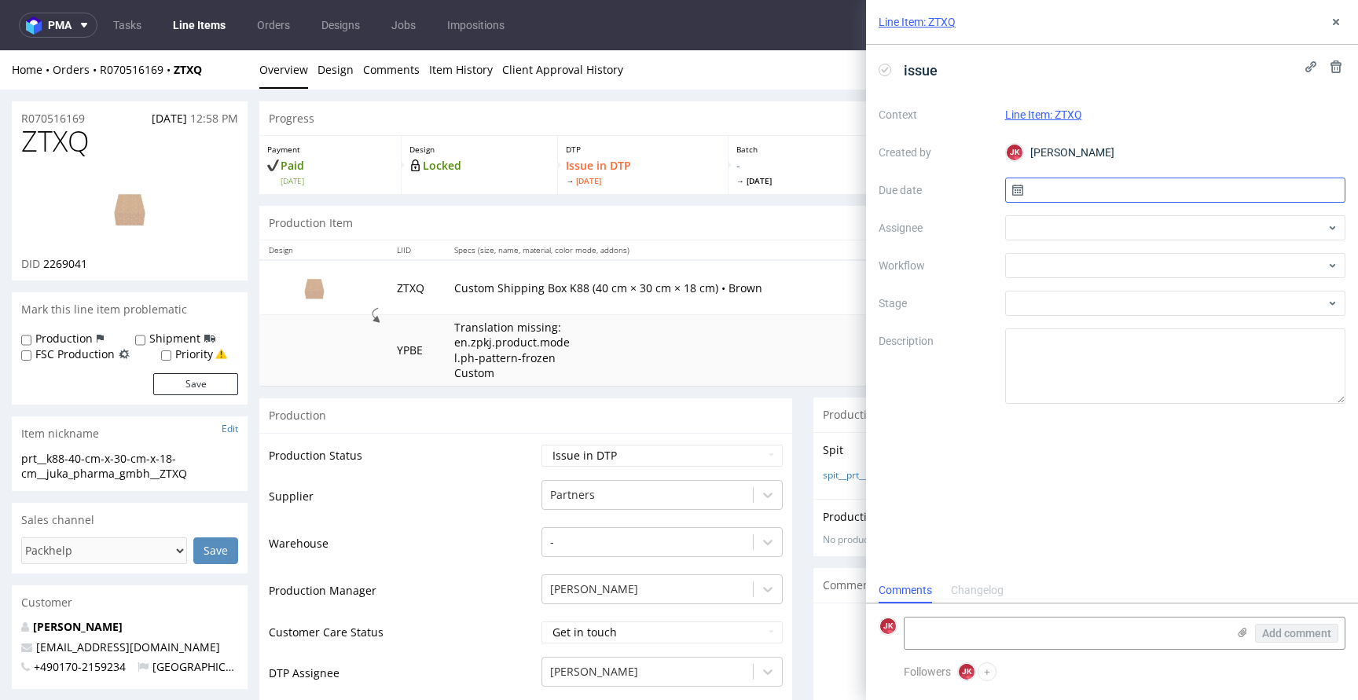
click at [1028, 200] on input "text" at bounding box center [1175, 190] width 341 height 25
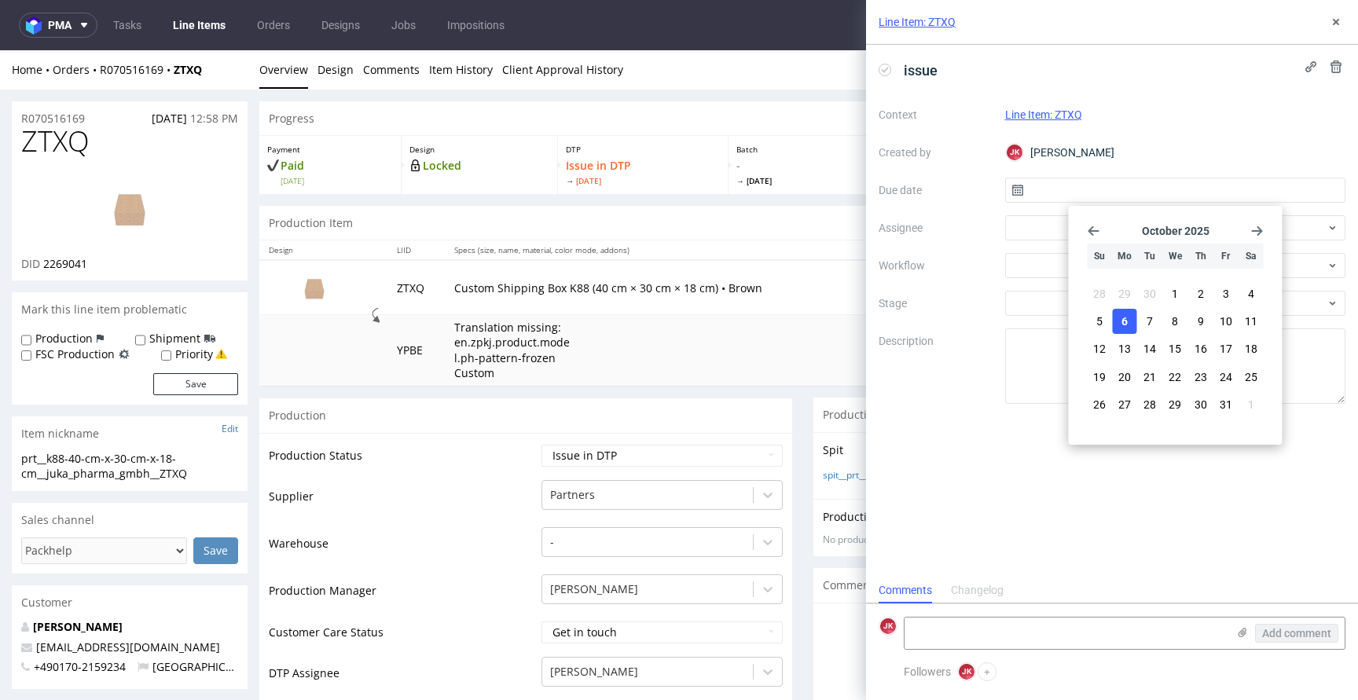
click at [1123, 328] on span "6" at bounding box center [1124, 321] width 6 height 16
type input "[DATE]"
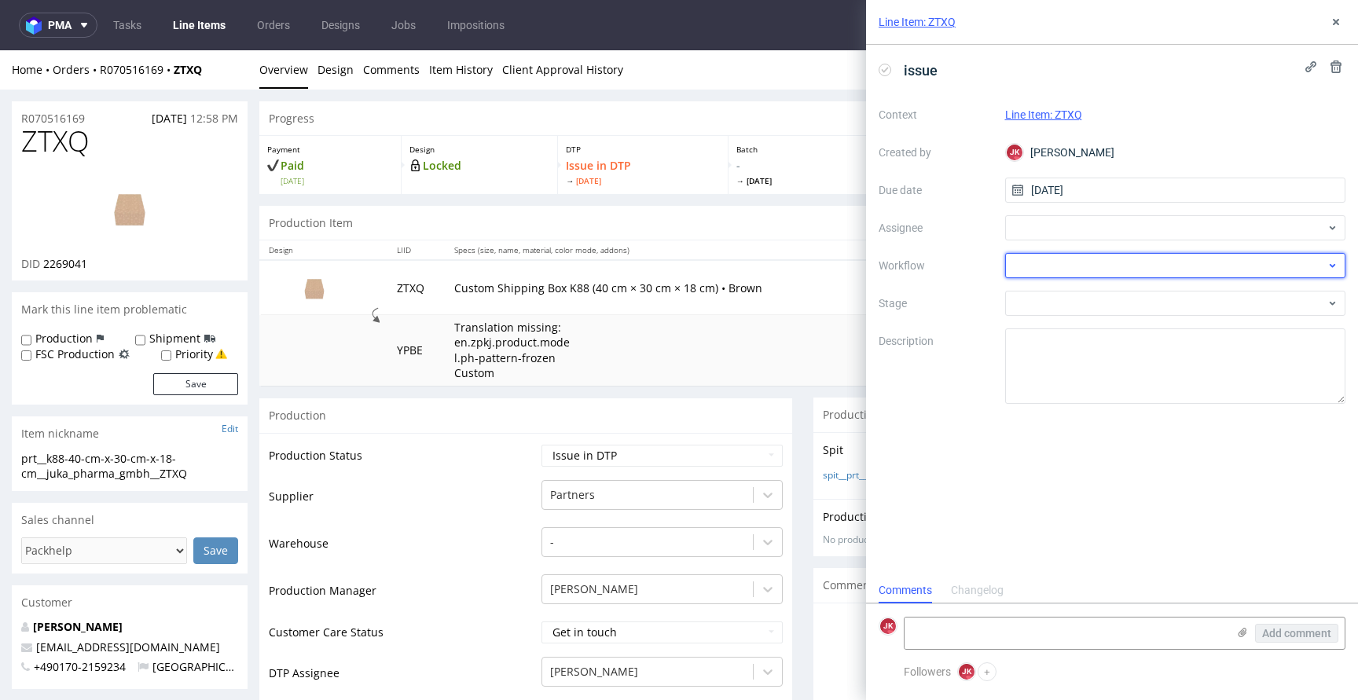
click at [1030, 262] on div at bounding box center [1175, 265] width 341 height 25
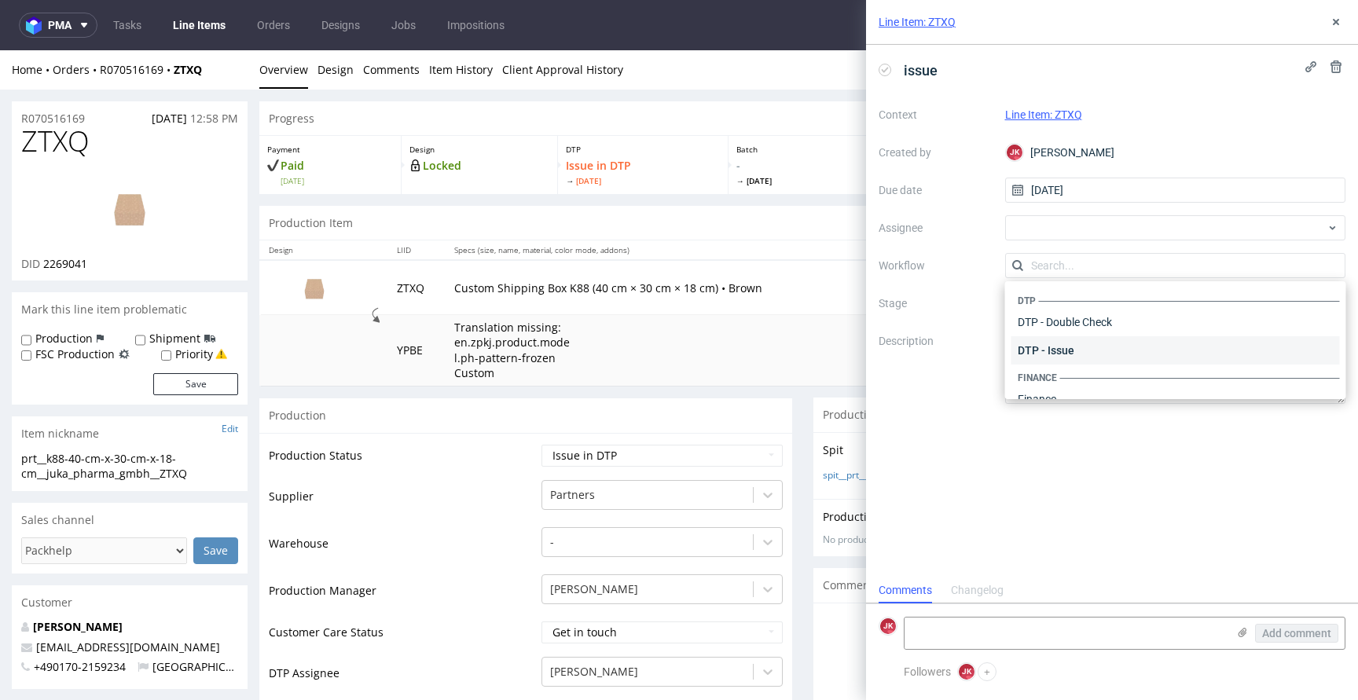
click at [1057, 352] on div "DTP - Issue" at bounding box center [1175, 350] width 328 height 28
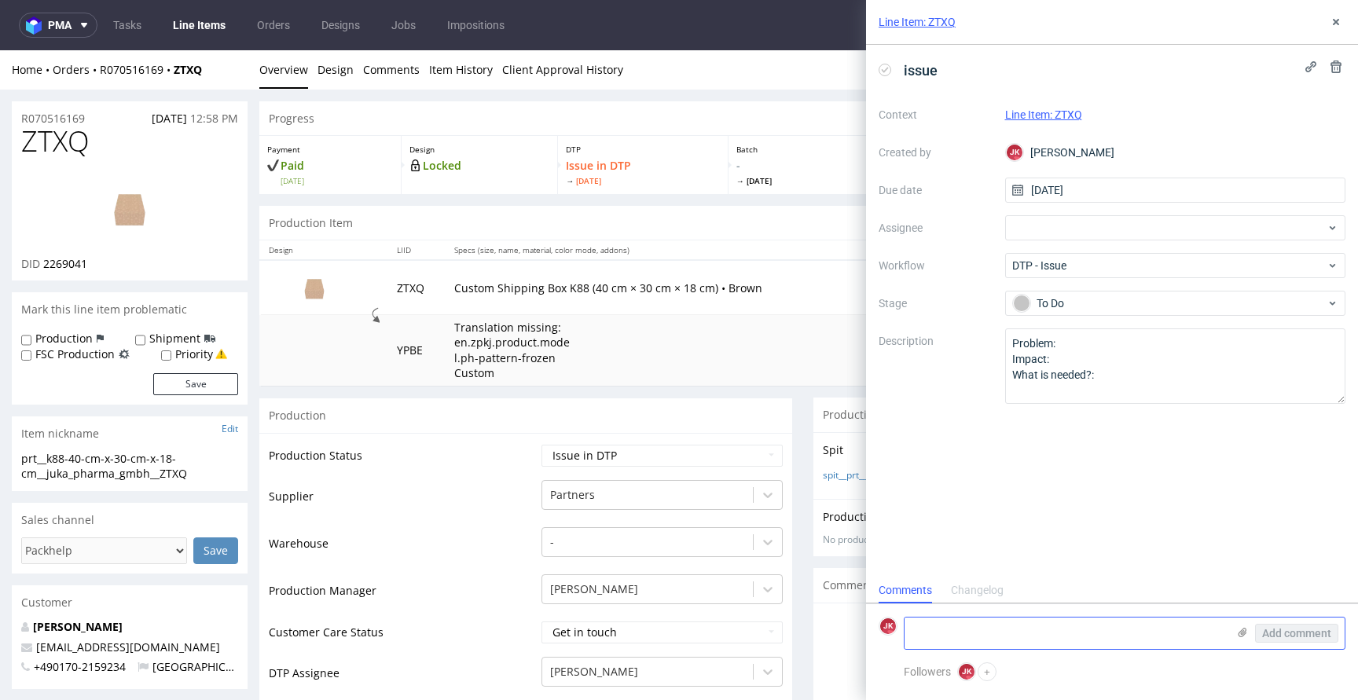
click at [1043, 633] on textarea at bounding box center [1065, 632] width 322 height 31
paste textarea "We cant print white color in CMYK. We suggest changing print color to black."
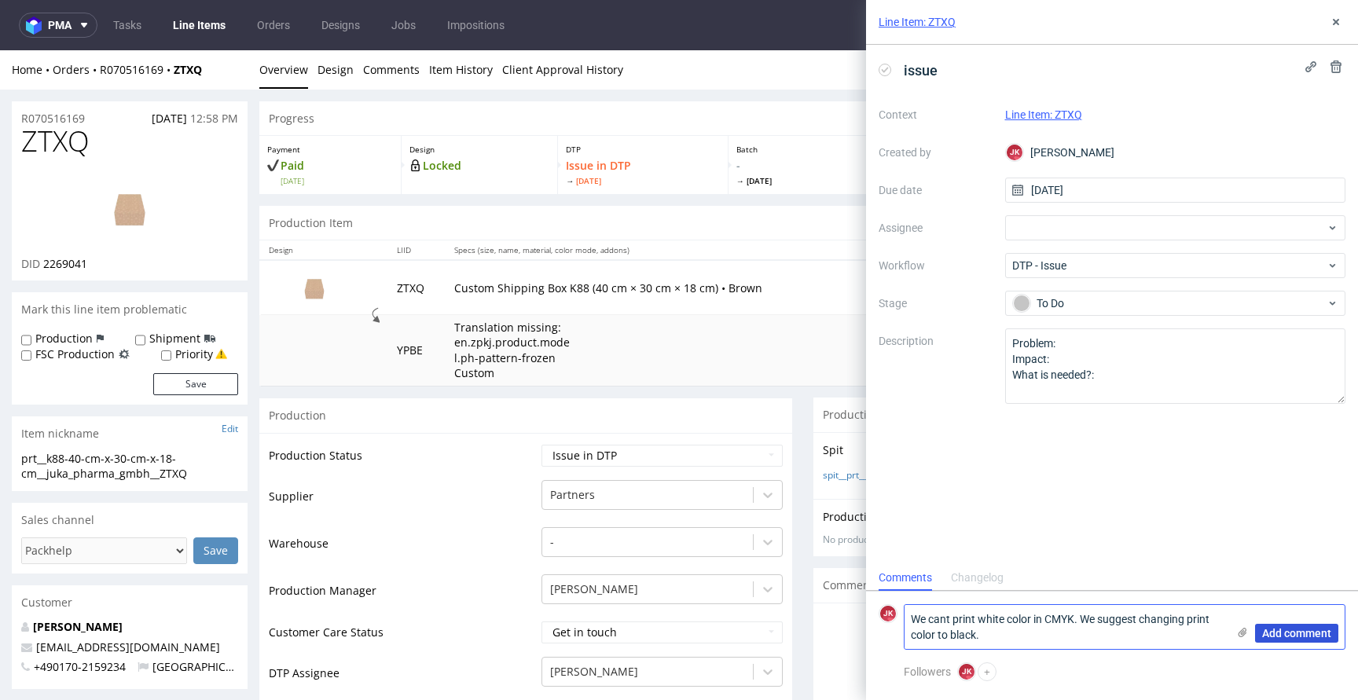
type textarea "We cant print white color in CMYK. We suggest changing print color to black."
click at [1286, 630] on span "Add comment" at bounding box center [1296, 633] width 69 height 11
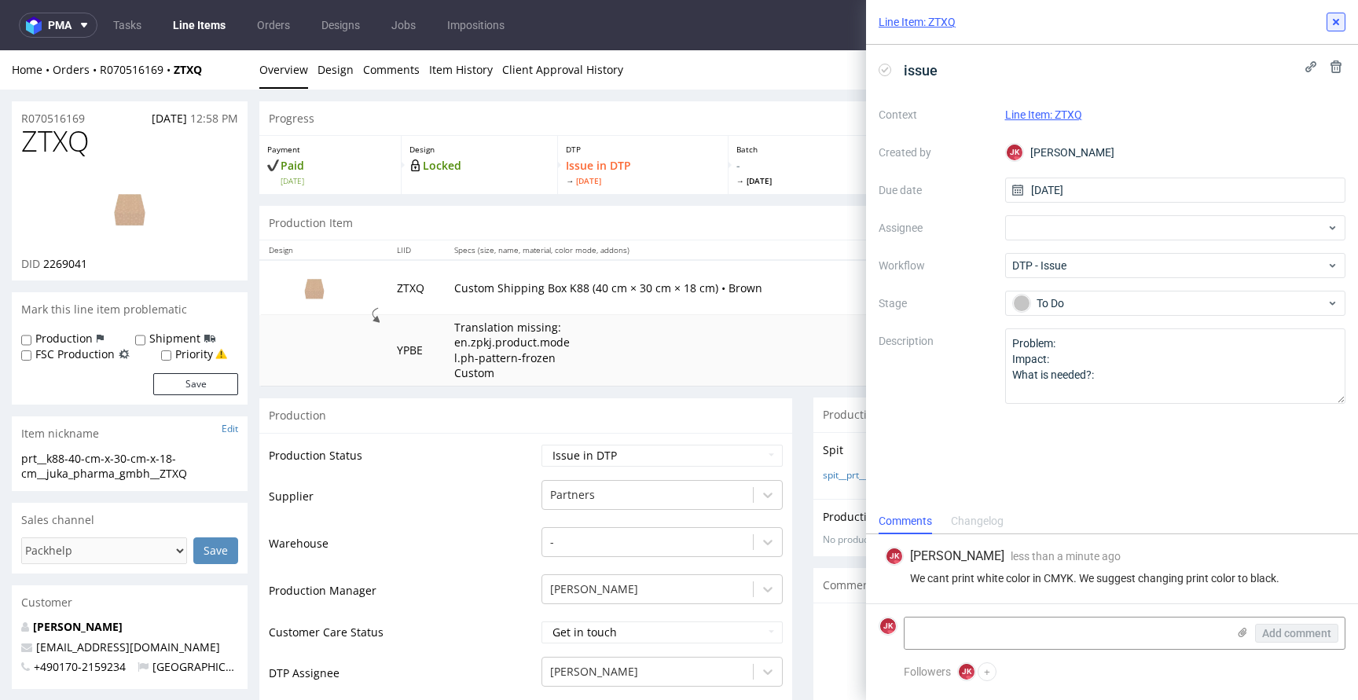
click at [1339, 26] on icon at bounding box center [1335, 22] width 13 height 13
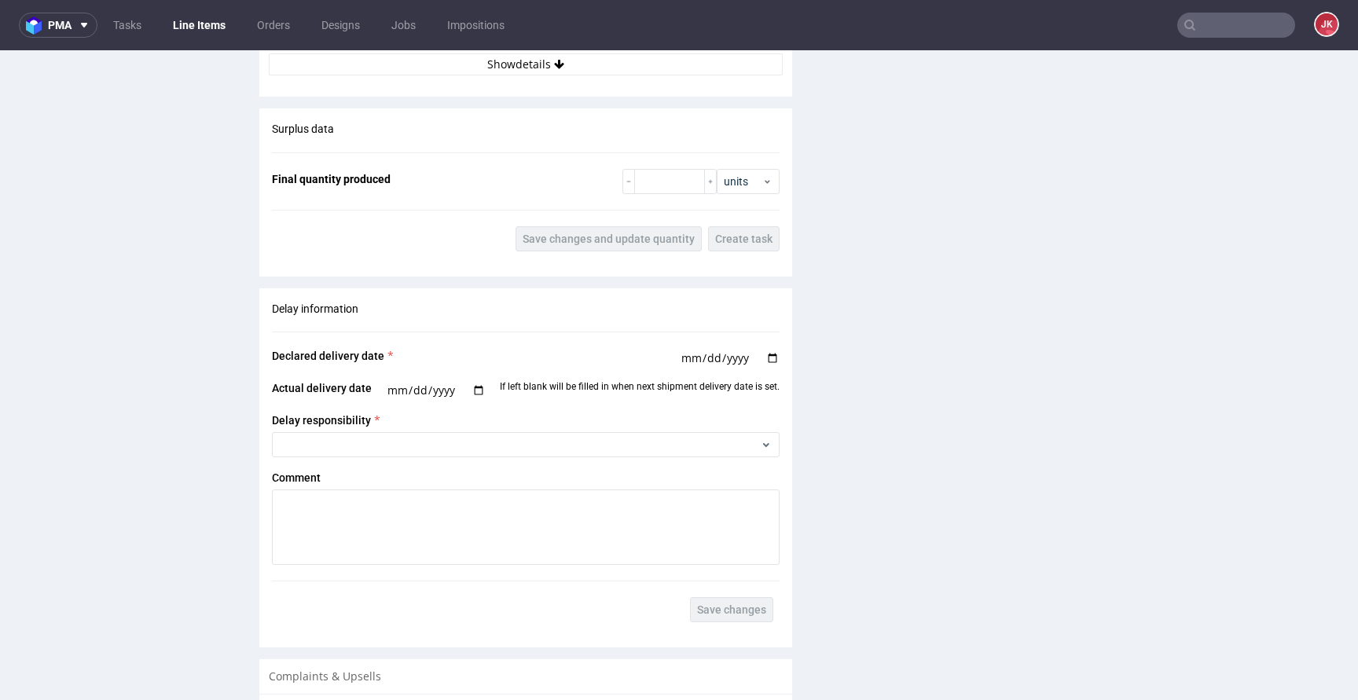
scroll to position [2503, 0]
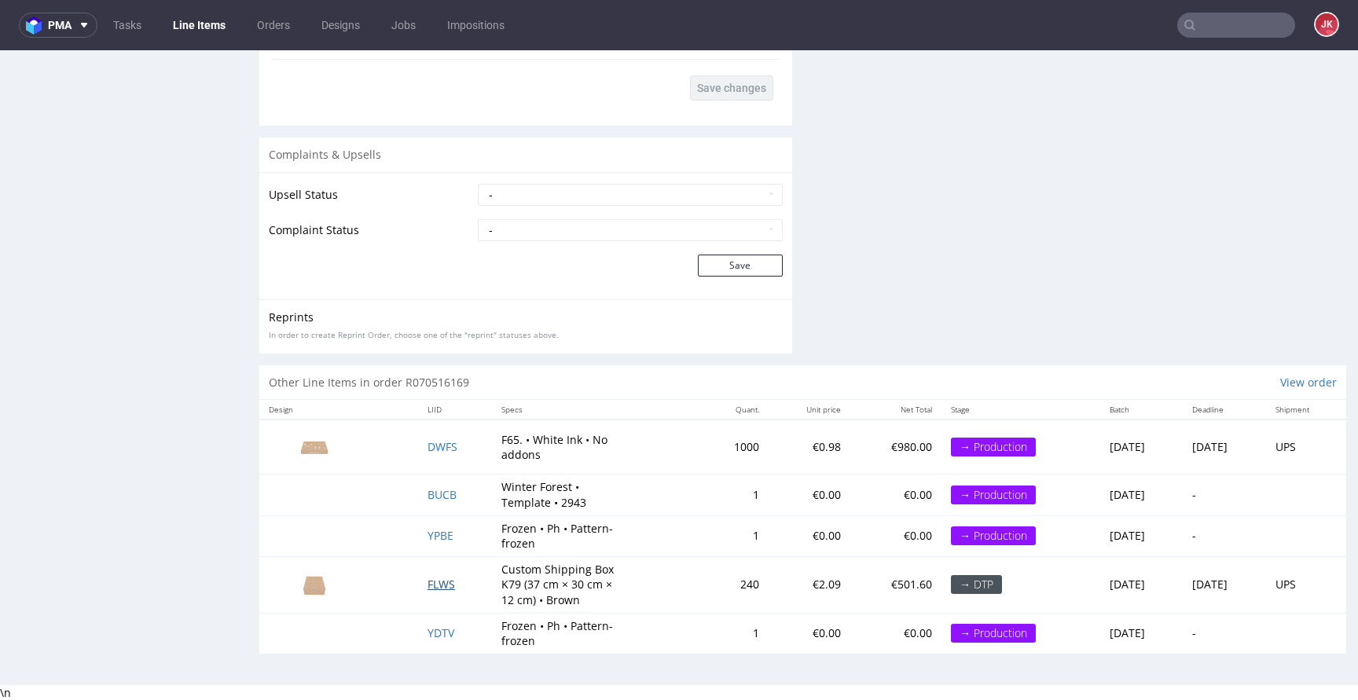
click at [430, 587] on span "FLWS" at bounding box center [440, 584] width 27 height 15
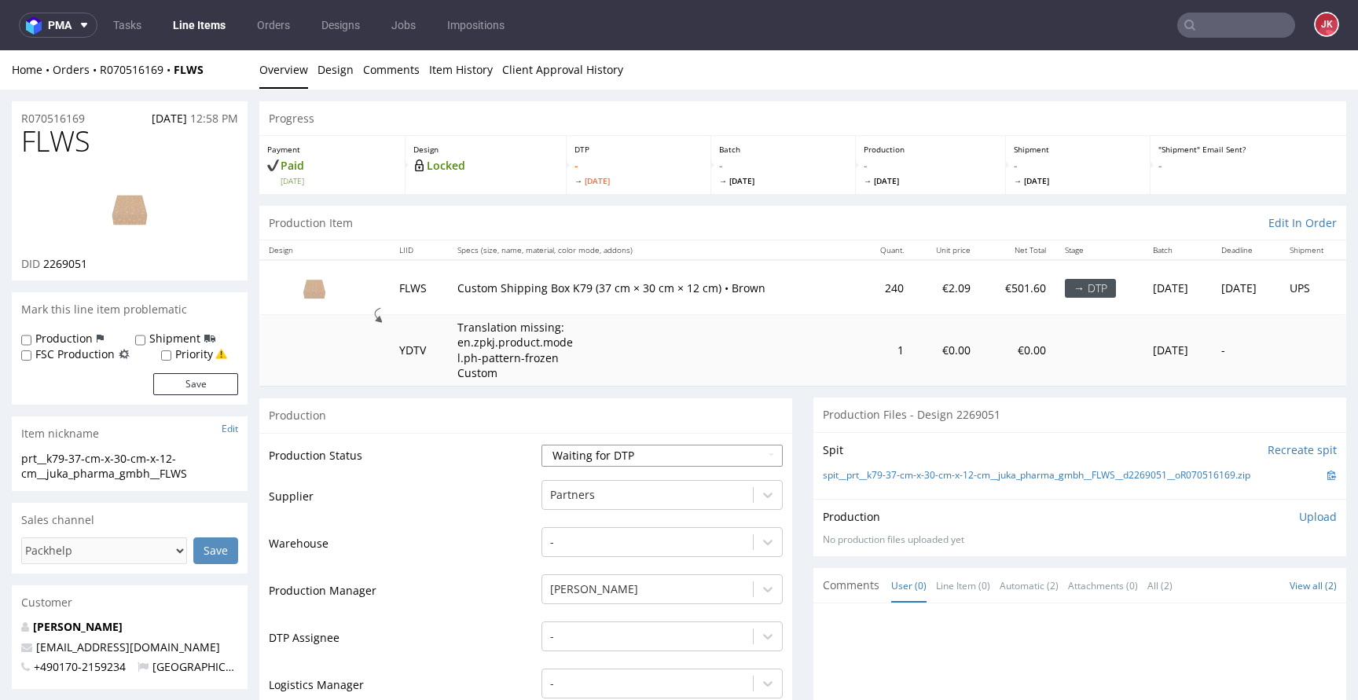
click at [638, 453] on select "Waiting for Artwork Waiting for Diecut Waiting for Mockup Waiting for DTP Waiti…" at bounding box center [661, 456] width 241 height 22
select select "dtp_issue"
click at [541, 445] on select "Waiting for Artwork Waiting for Diecut Waiting for Mockup Waiting for DTP Waiti…" at bounding box center [661, 456] width 241 height 22
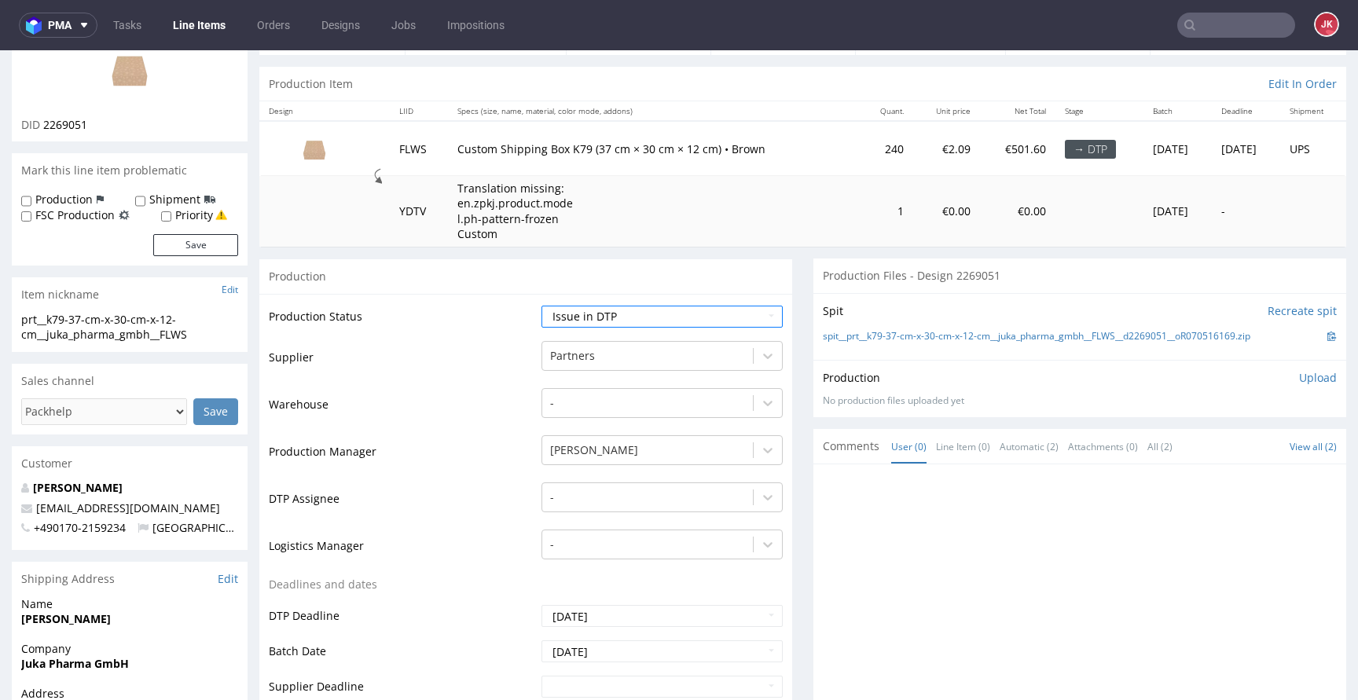
scroll to position [225, 0]
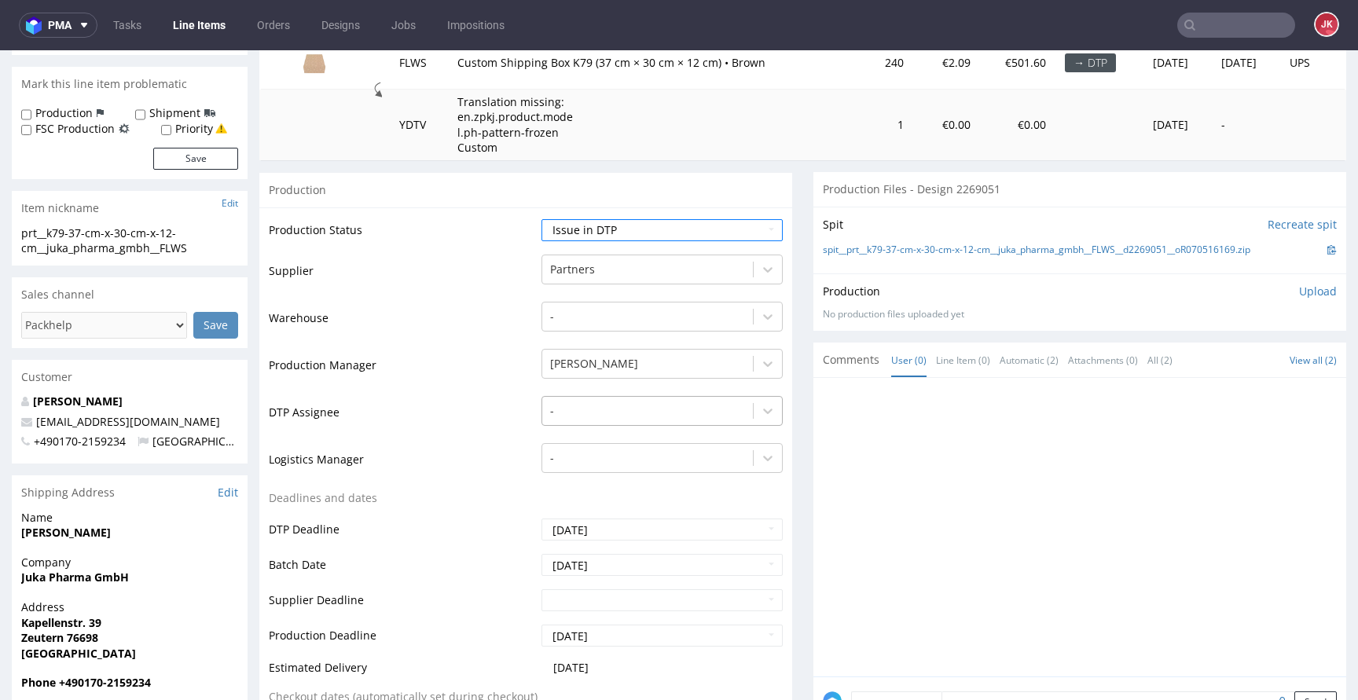
click at [629, 411] on div at bounding box center [647, 410] width 195 height 19
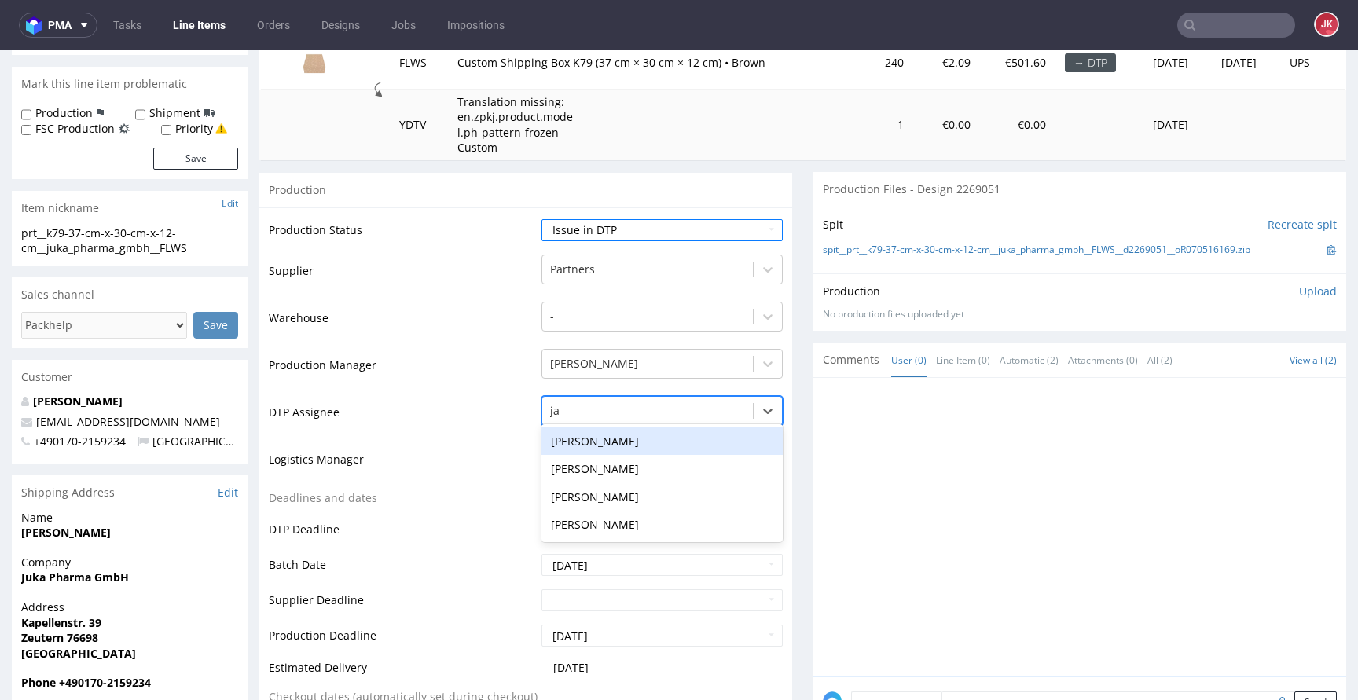
type input "jan"
click at [643, 435] on div "[PERSON_NAME]" at bounding box center [661, 441] width 241 height 28
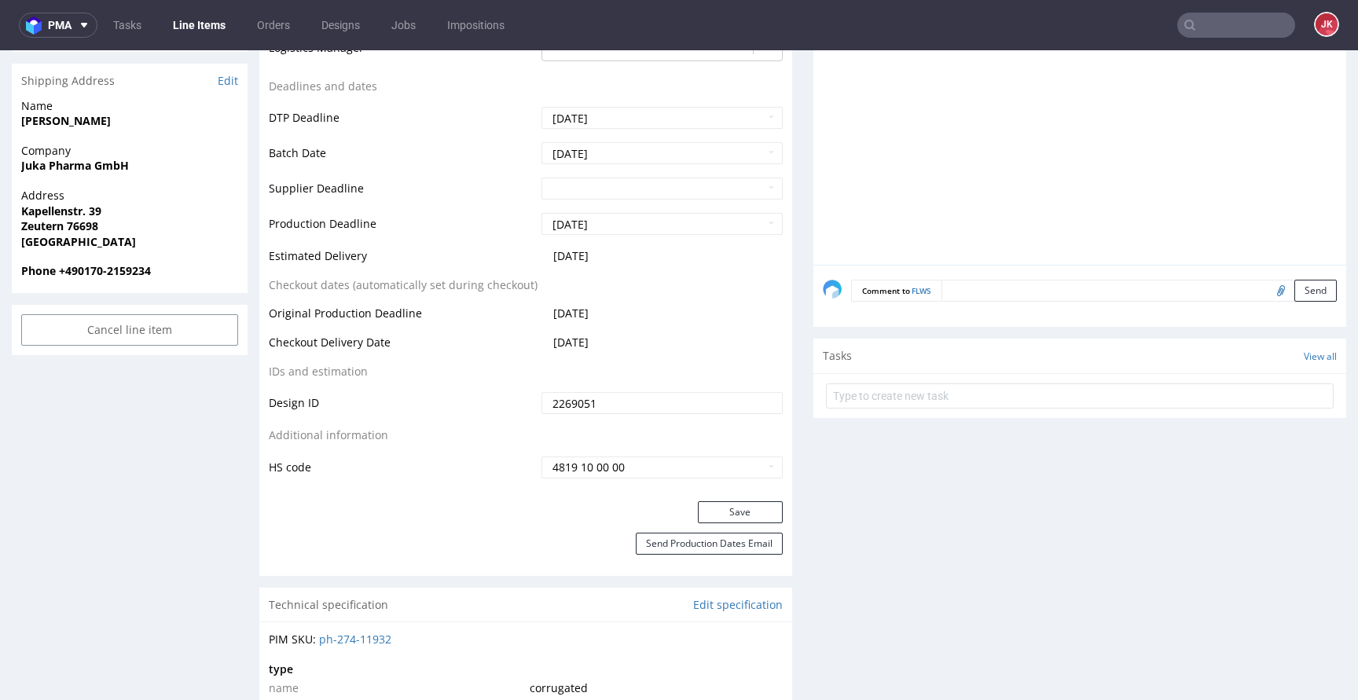
scroll to position [761, 0]
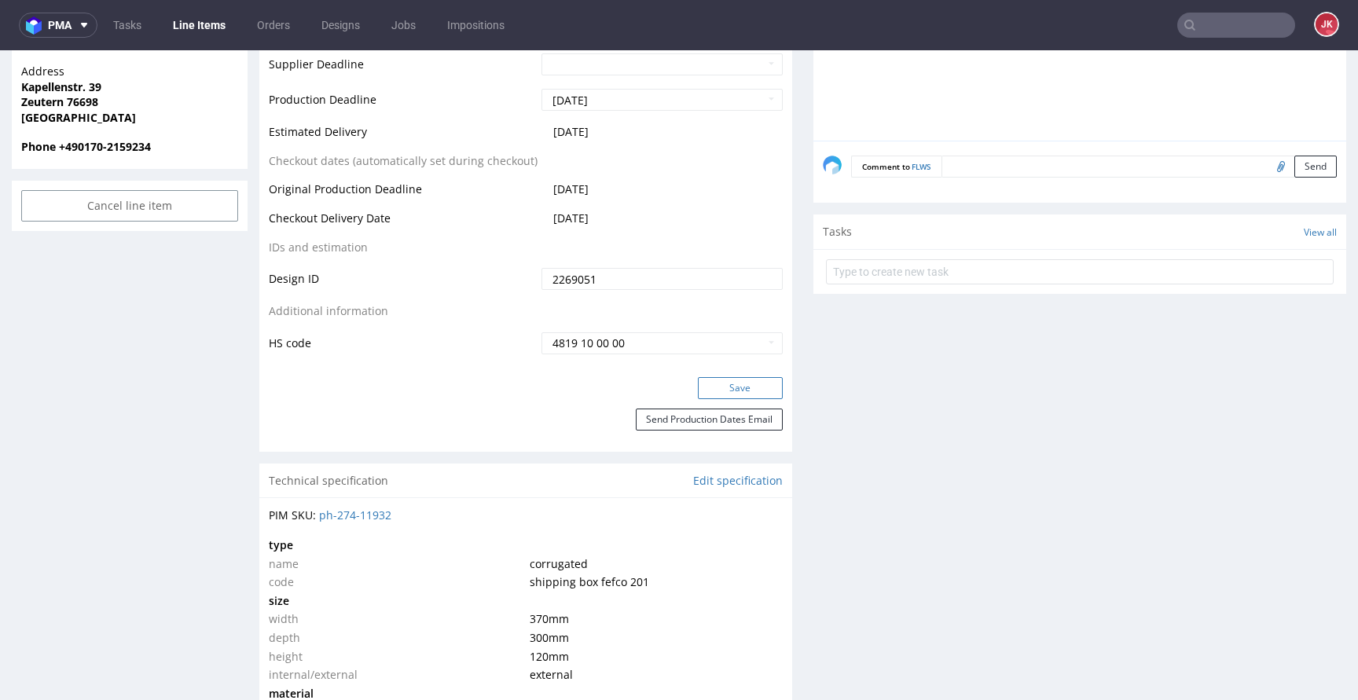
click at [706, 381] on button "Save" at bounding box center [740, 388] width 85 height 22
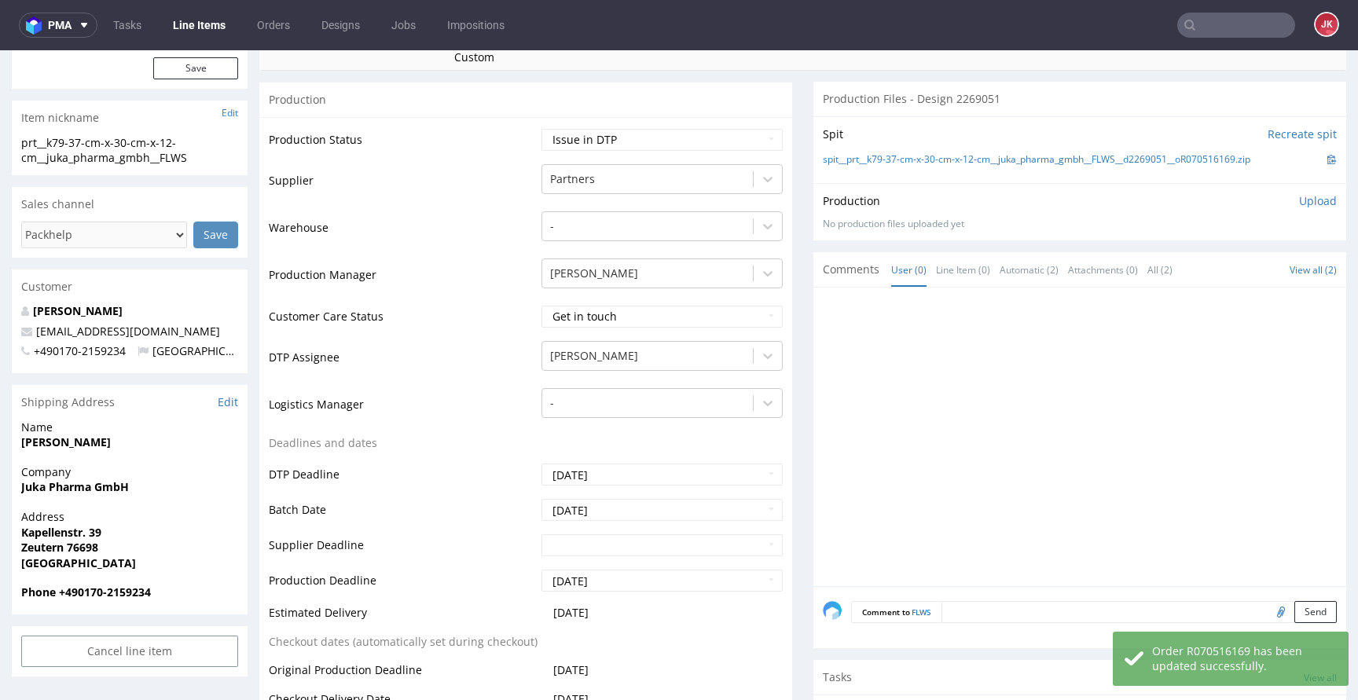
scroll to position [0, 0]
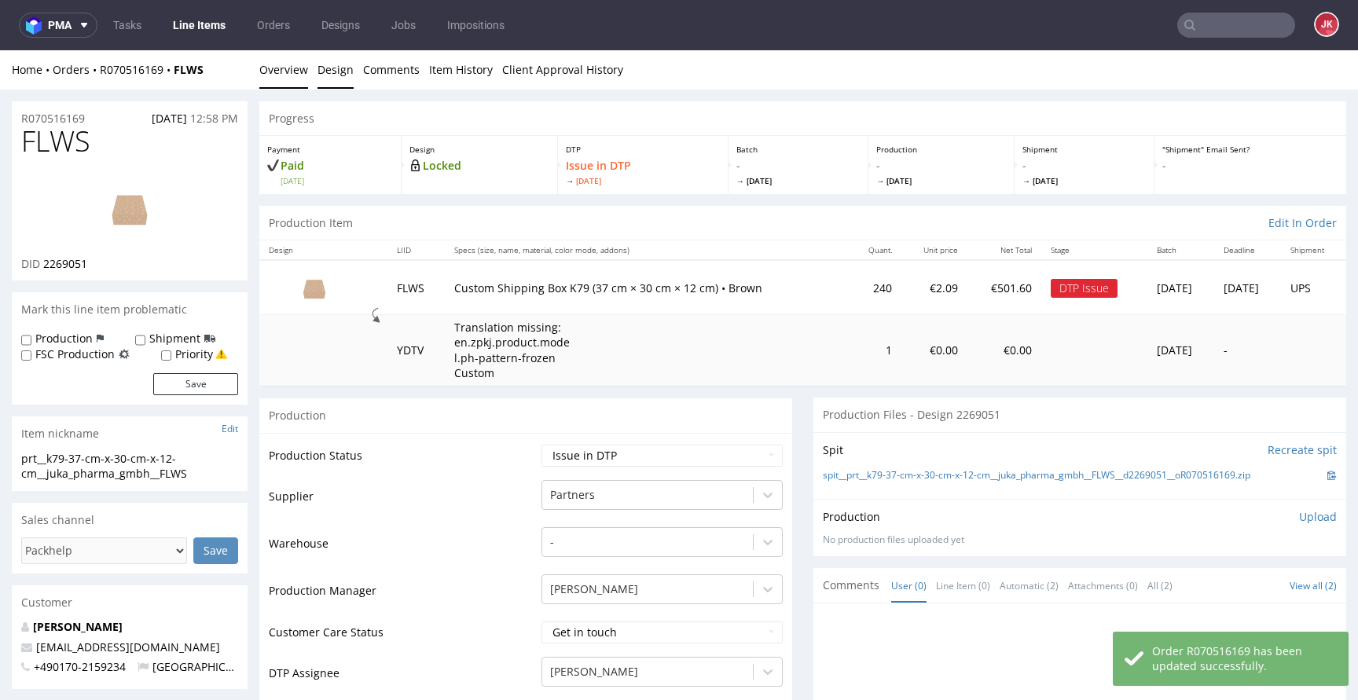
click at [326, 75] on link "Design" at bounding box center [335, 69] width 36 height 38
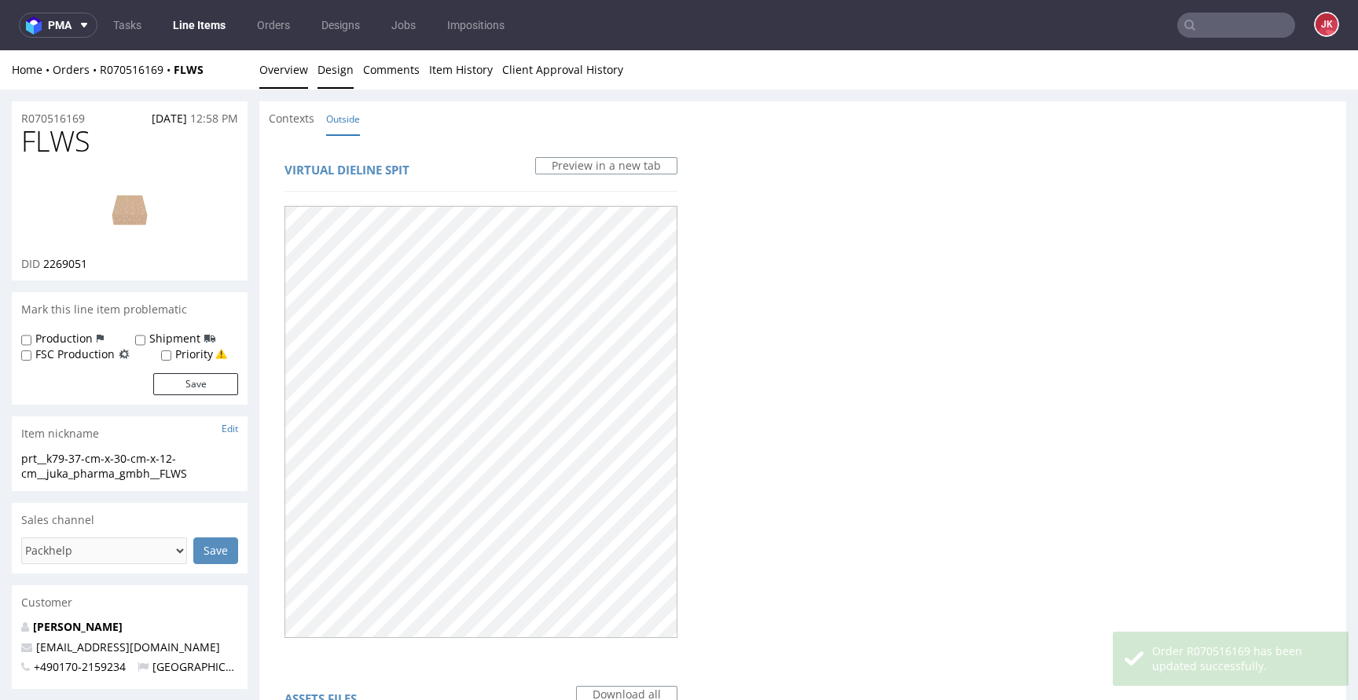
click at [284, 67] on link "Overview" at bounding box center [283, 69] width 49 height 38
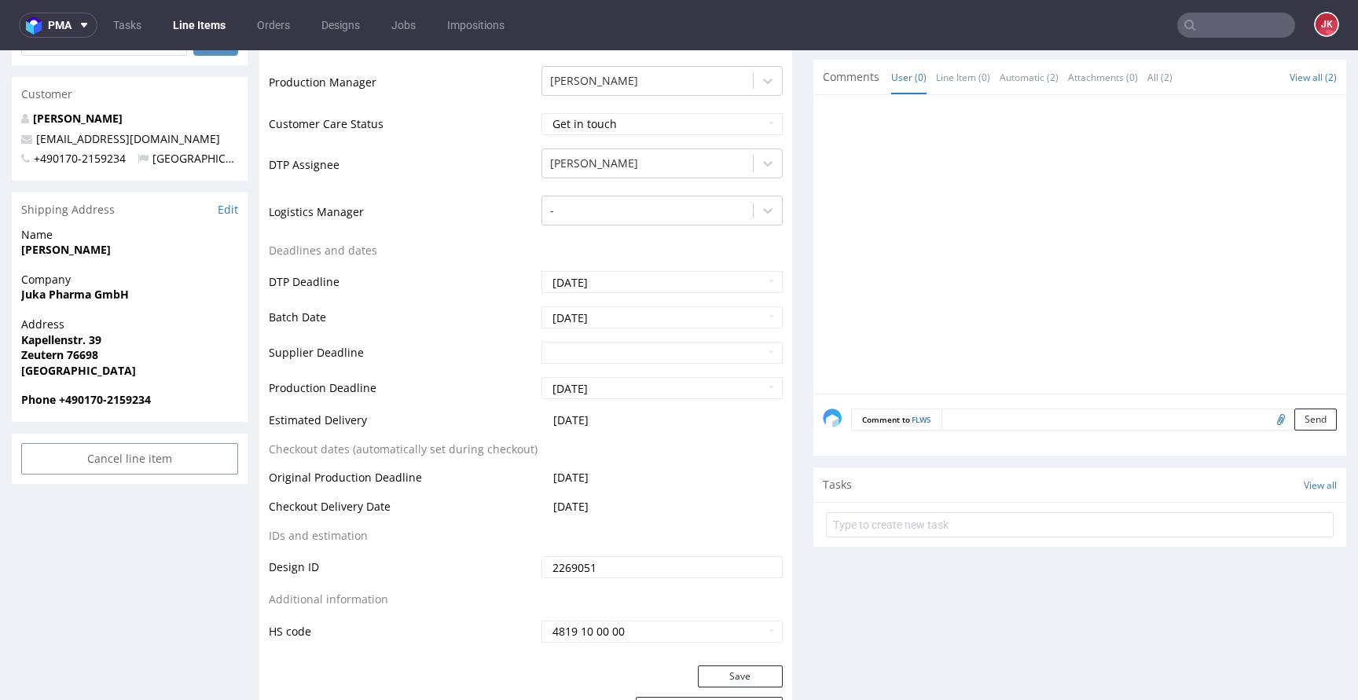
scroll to position [511, 0]
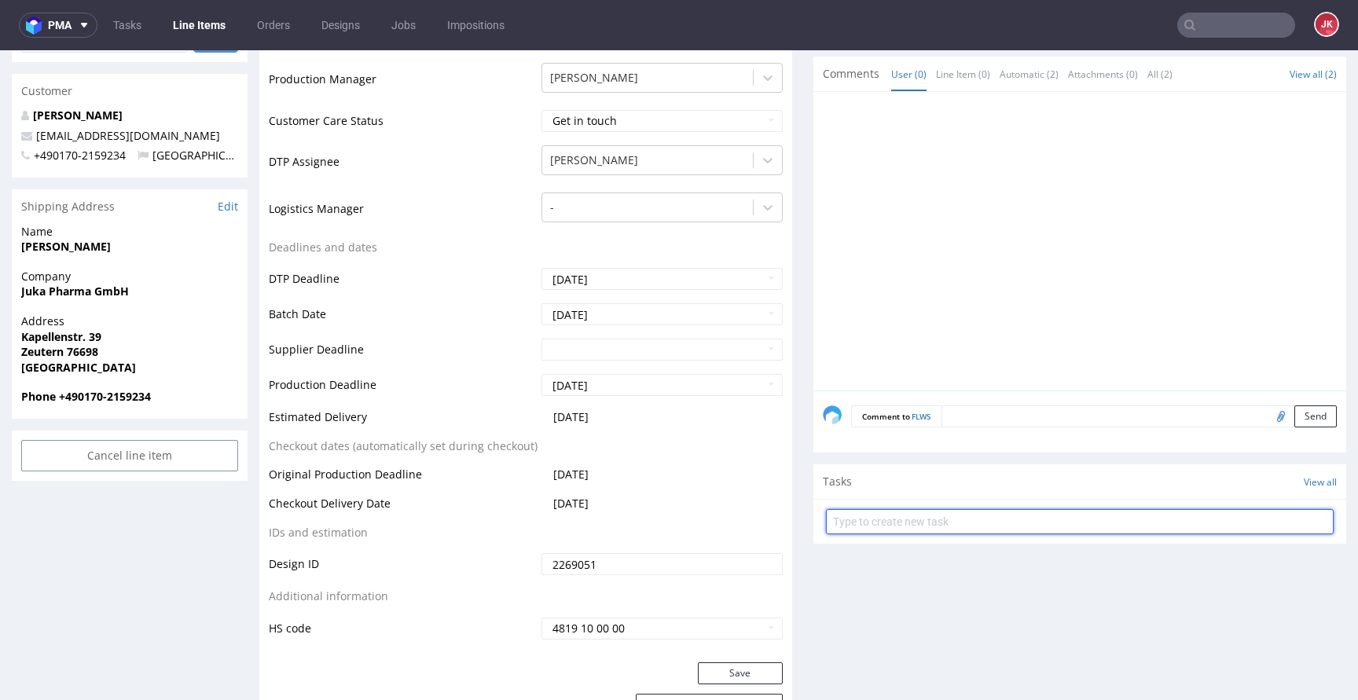
click at [915, 530] on input "text" at bounding box center [1080, 521] width 508 height 25
type input "issue"
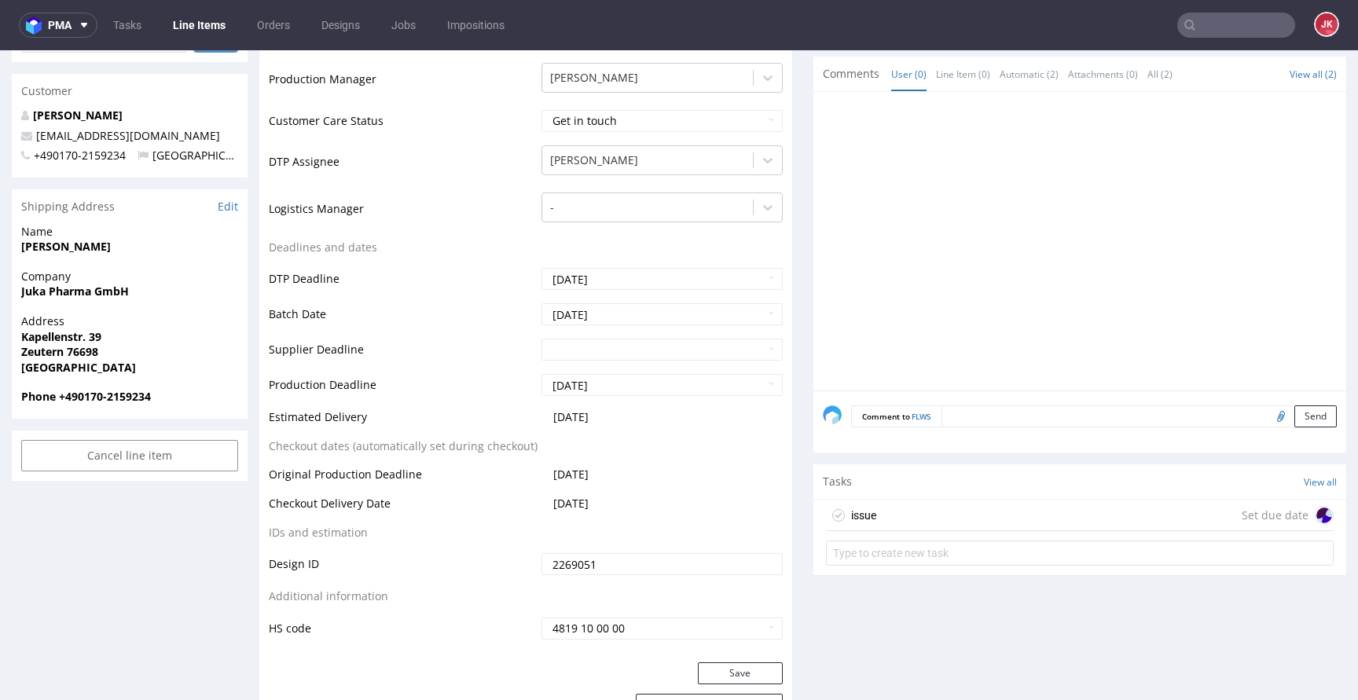
click at [936, 503] on div "issue Set due date" at bounding box center [1080, 515] width 508 height 31
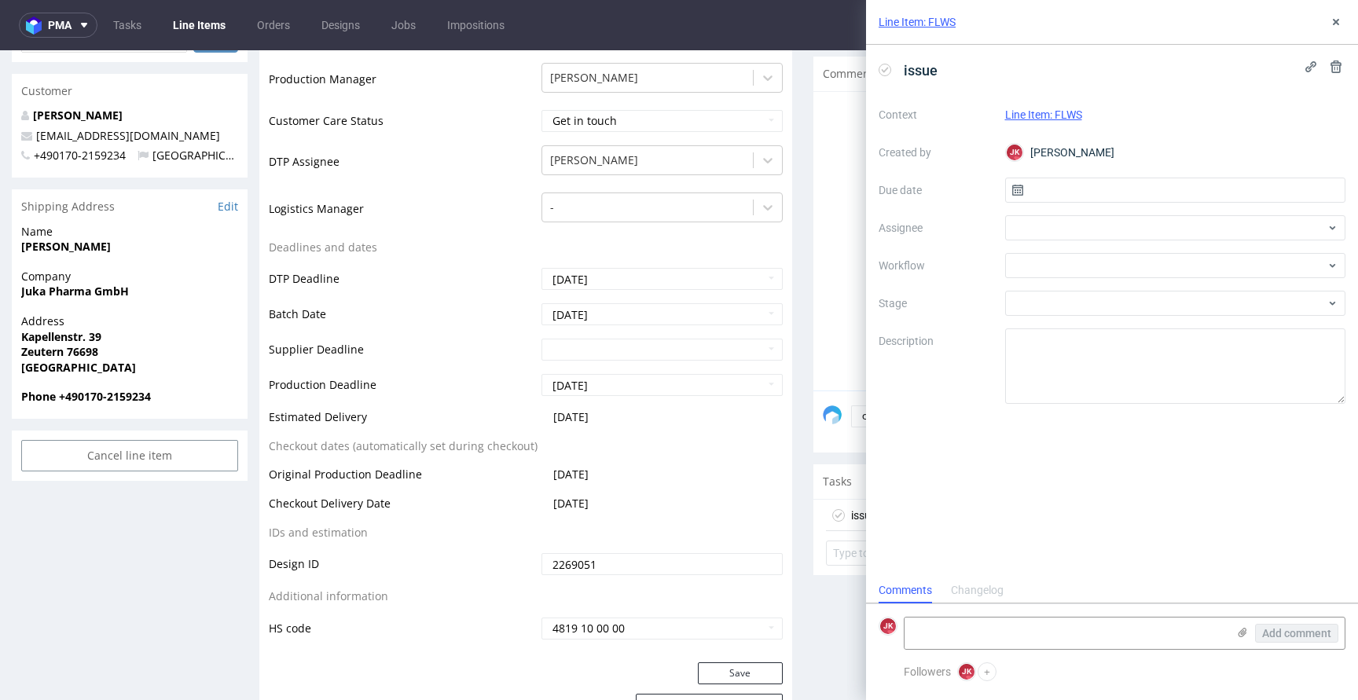
scroll to position [13, 0]
click at [1037, 181] on input "text" at bounding box center [1175, 190] width 341 height 25
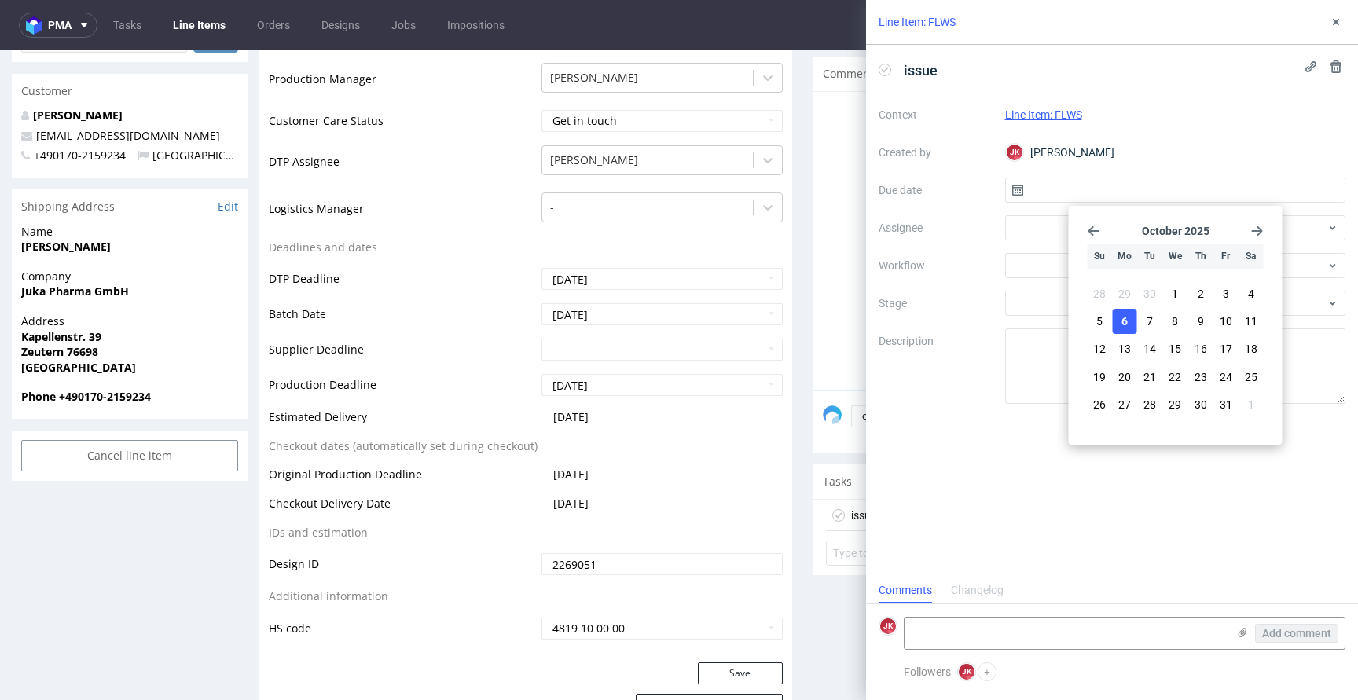
click at [1123, 323] on span "6" at bounding box center [1124, 321] width 6 height 16
type input "06/10/2025"
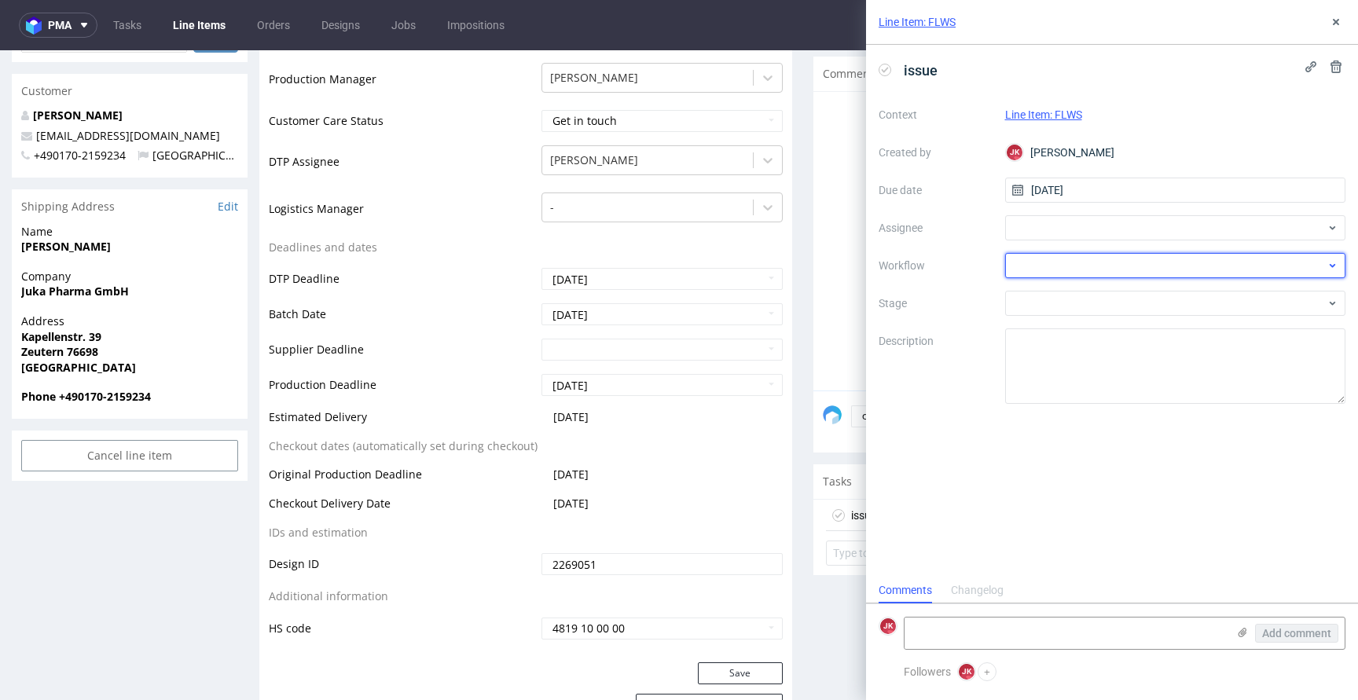
click at [1035, 263] on div at bounding box center [1175, 265] width 341 height 25
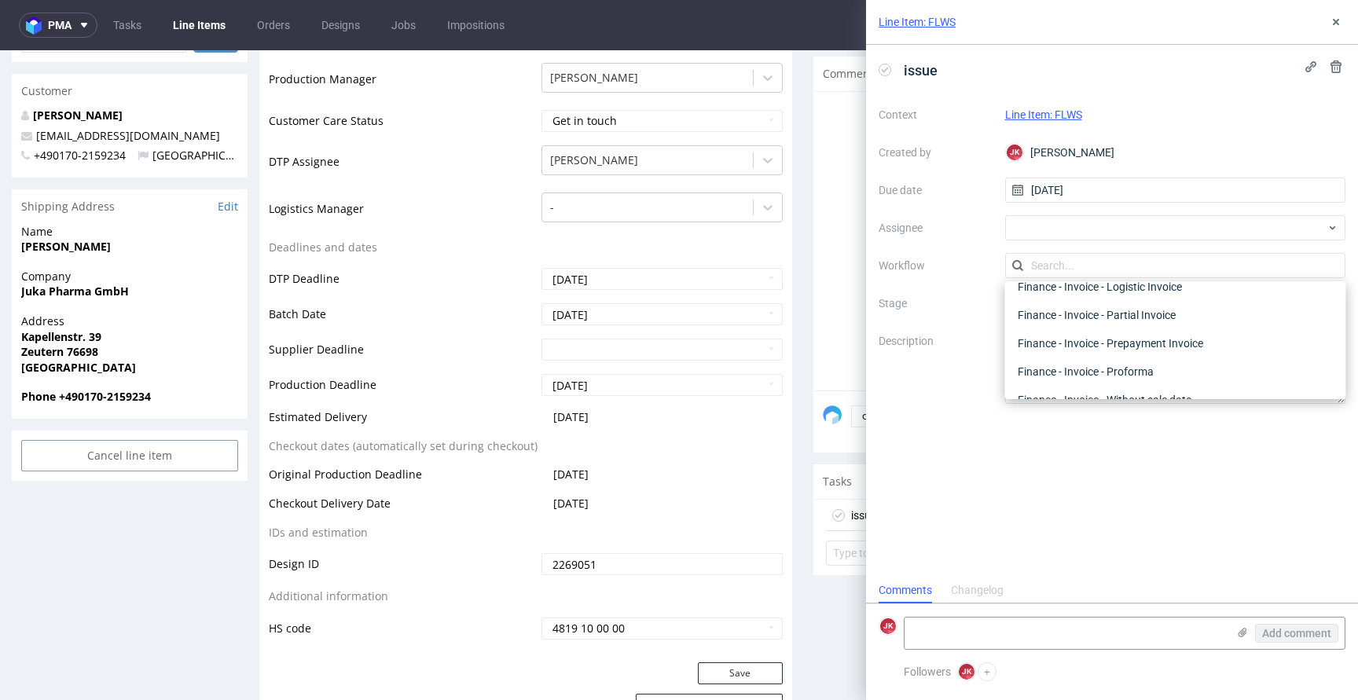
scroll to position [0, 0]
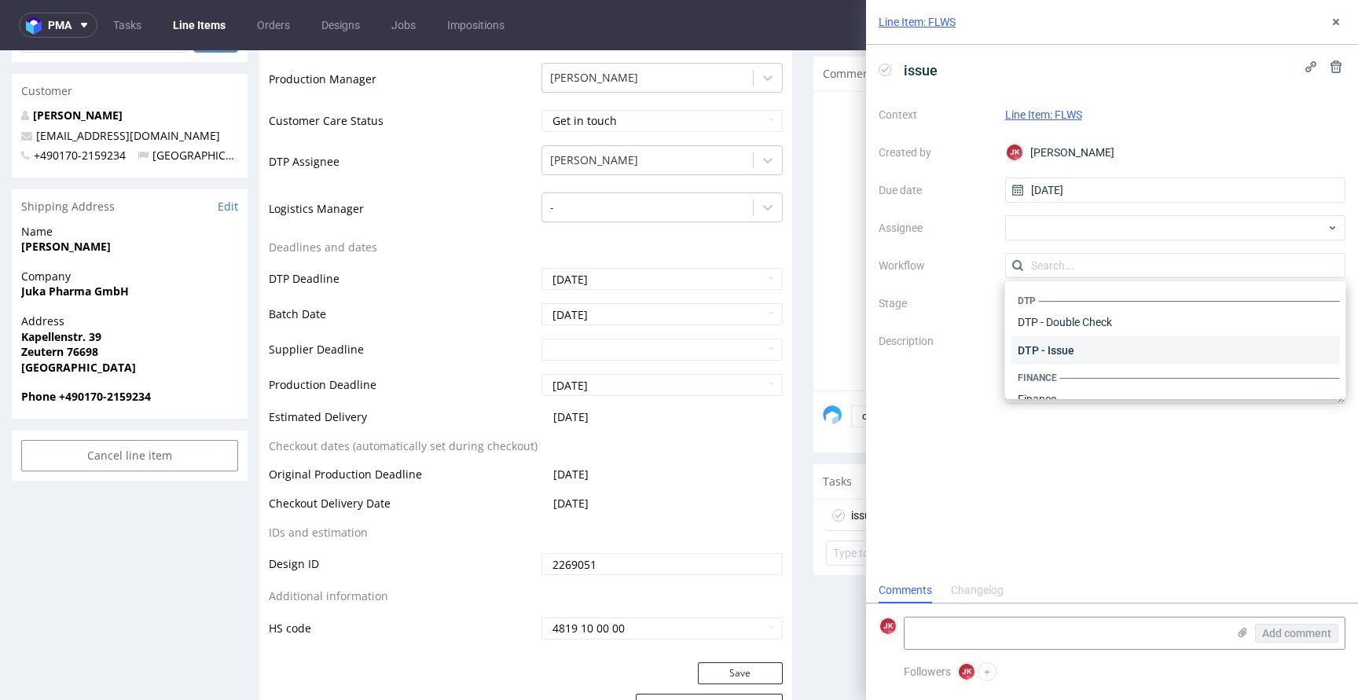
click at [1087, 357] on div "DTP - Issue" at bounding box center [1175, 350] width 328 height 28
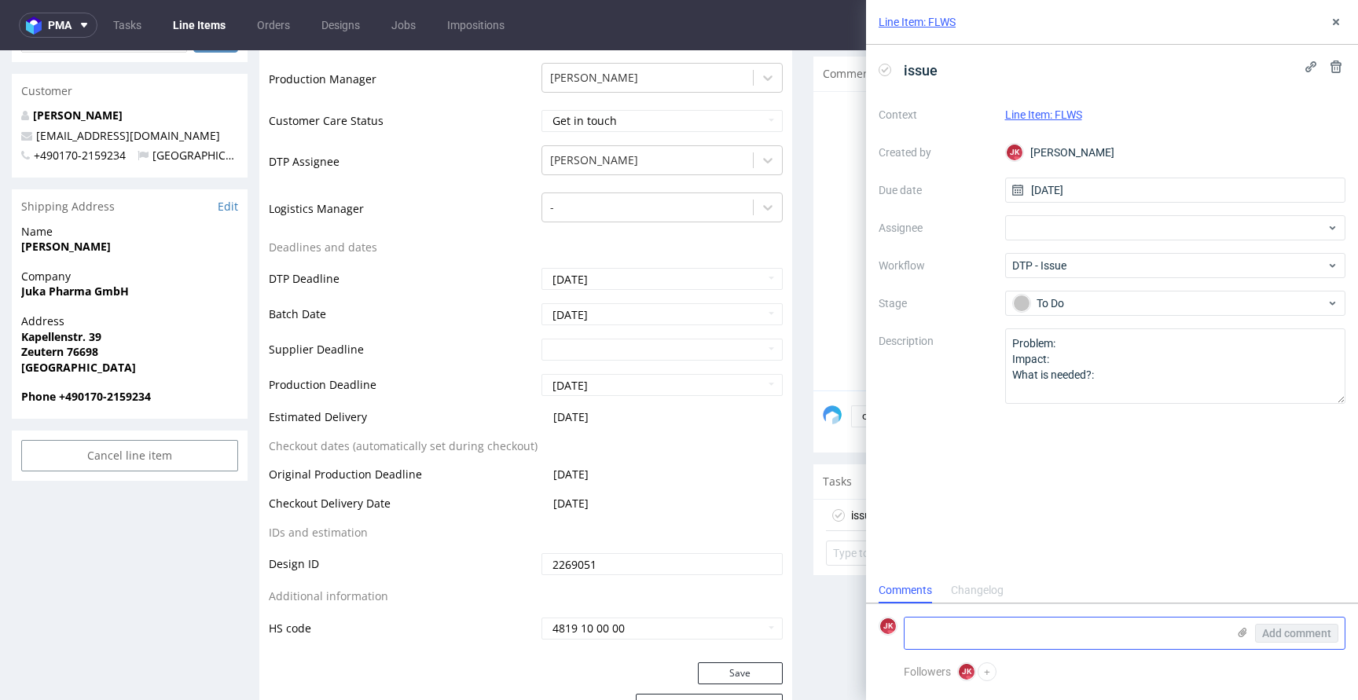
click at [1049, 630] on textarea at bounding box center [1065, 632] width 322 height 31
paste textarea "We cant print white color in CMYK. We suggest changing print color to black."
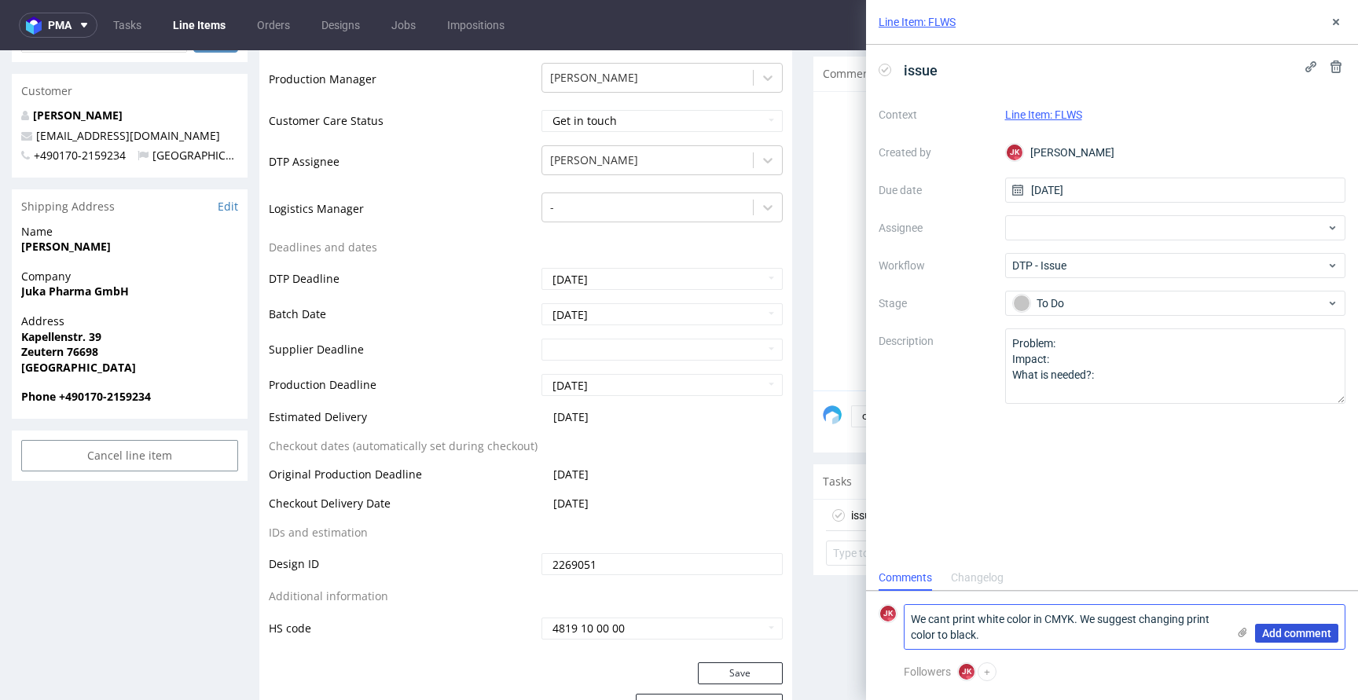
type textarea "We cant print white color in CMYK. We suggest changing print color to black."
click at [1274, 637] on span "Add comment" at bounding box center [1296, 633] width 69 height 11
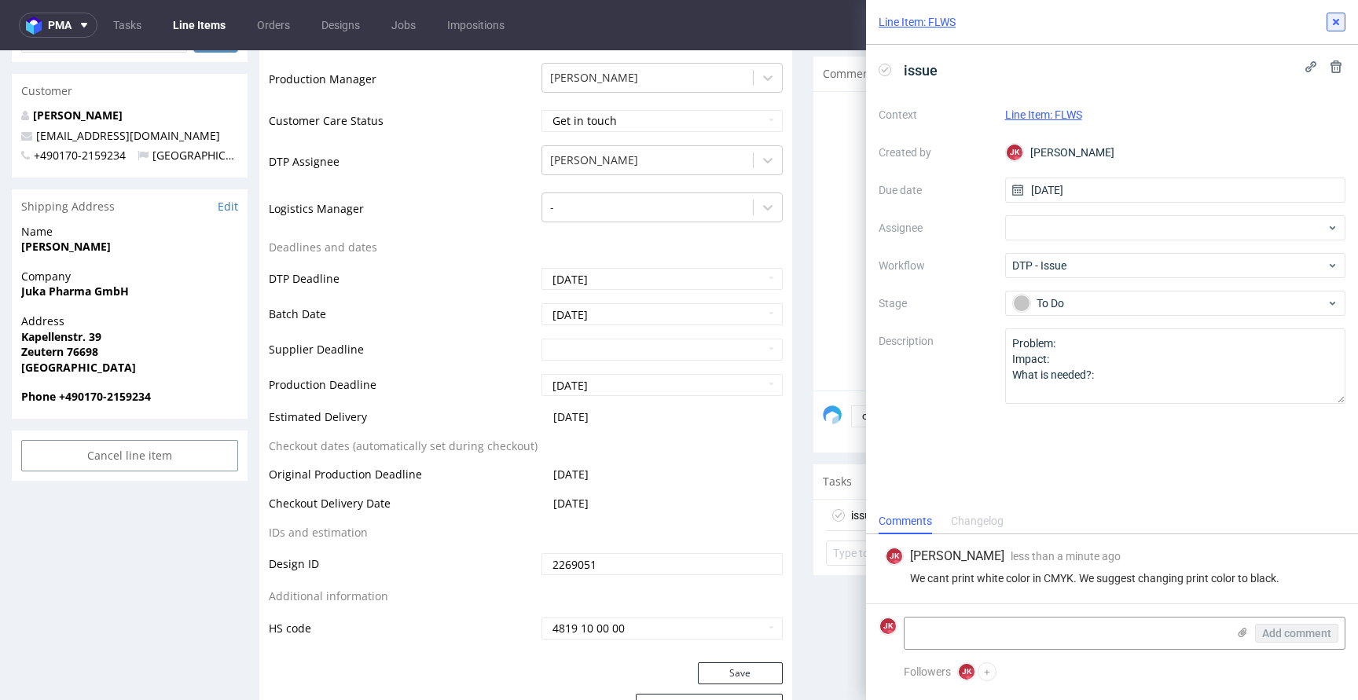
click at [1341, 17] on icon at bounding box center [1335, 22] width 13 height 13
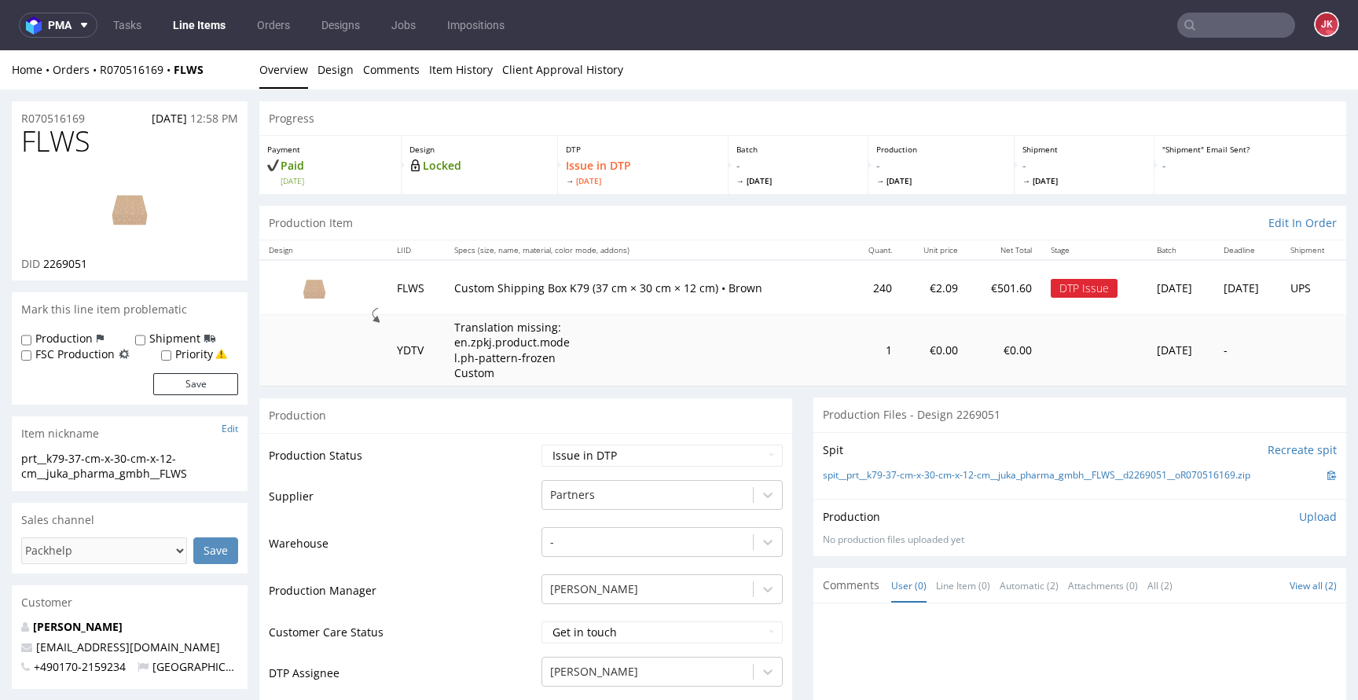
click at [71, 145] on span "FLWS" at bounding box center [55, 141] width 69 height 31
copy span "FLWS"
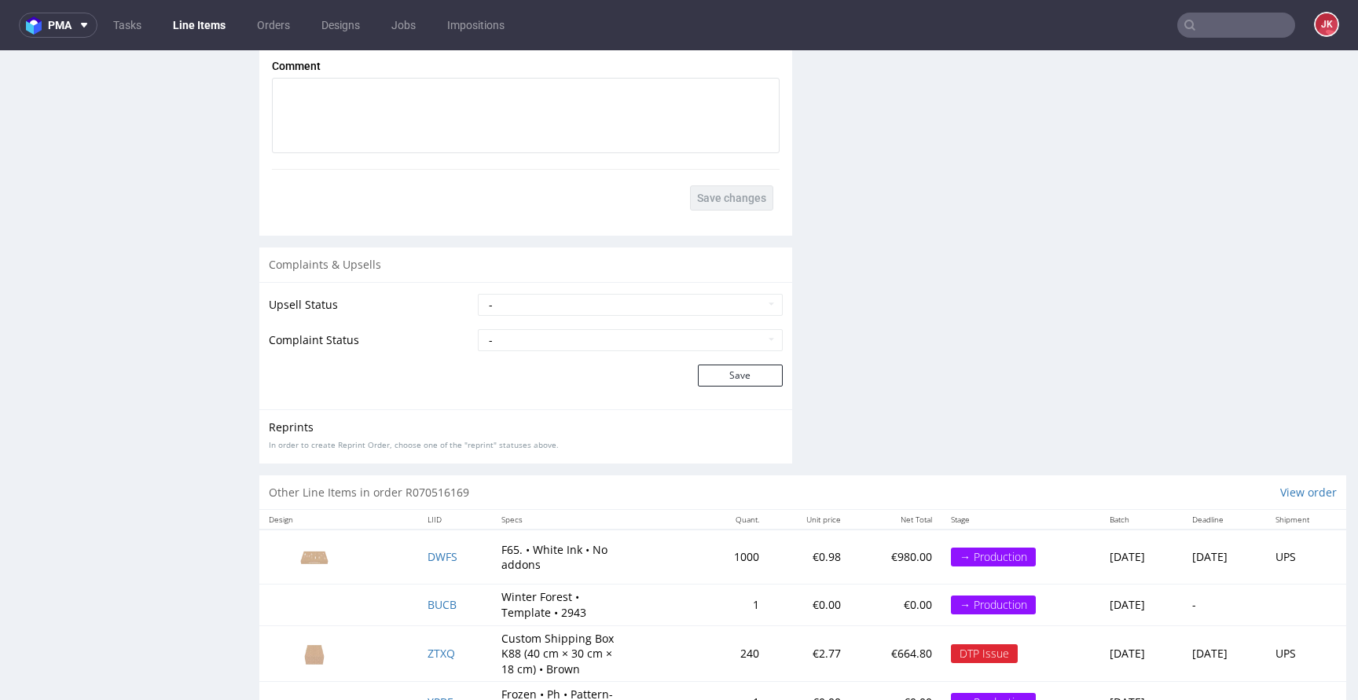
scroll to position [2503, 0]
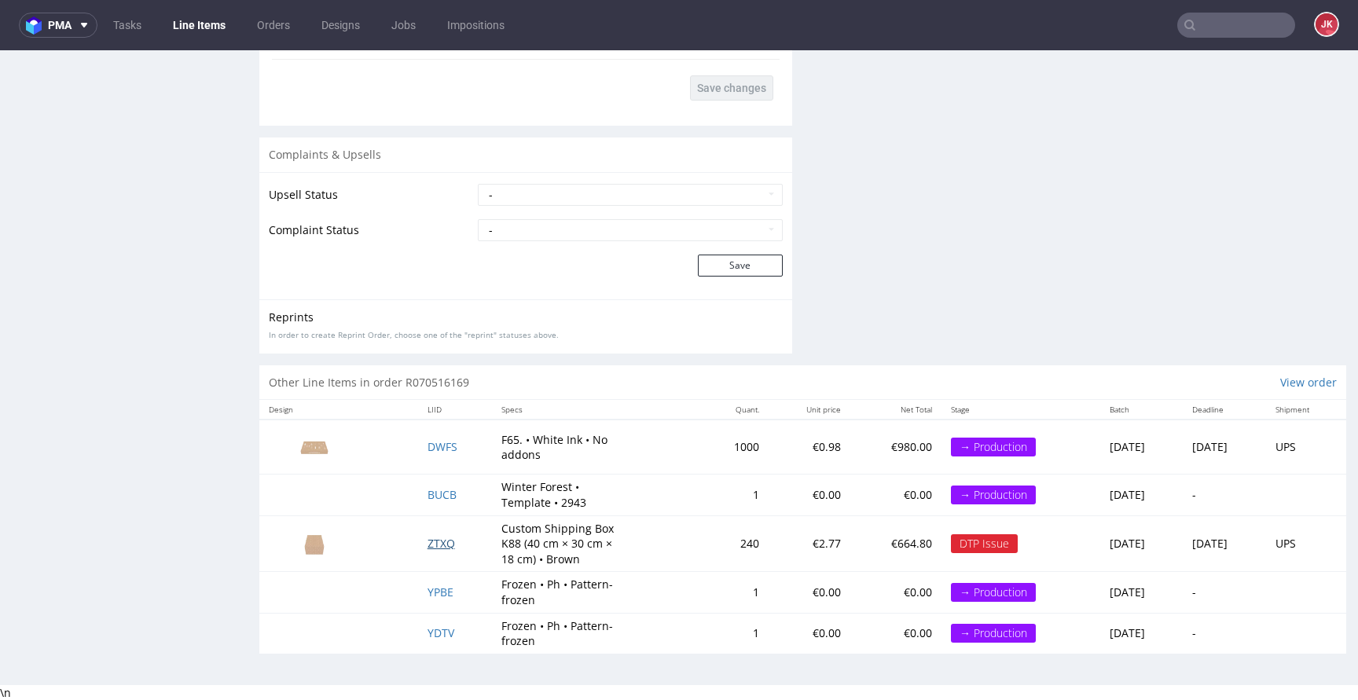
click at [428, 542] on span "ZTXQ" at bounding box center [440, 543] width 27 height 15
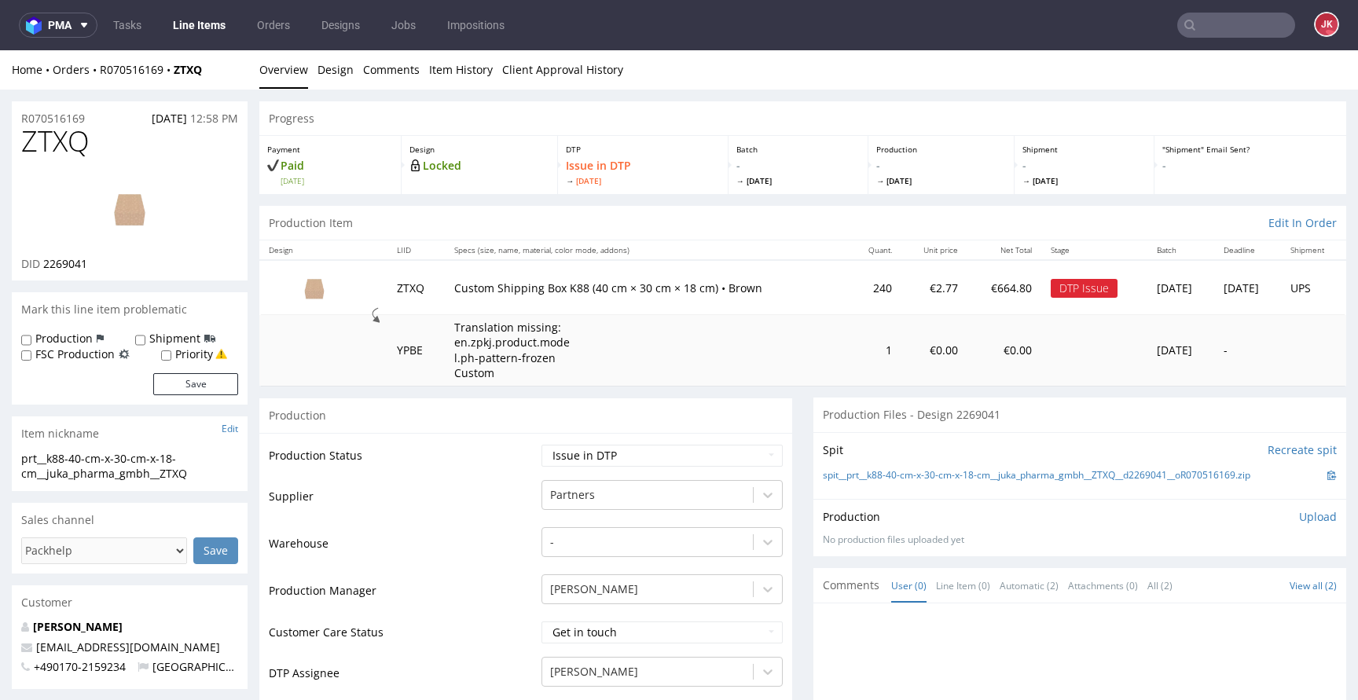
click at [64, 144] on span "ZTXQ" at bounding box center [55, 141] width 68 height 31
copy span "ZTXQ"
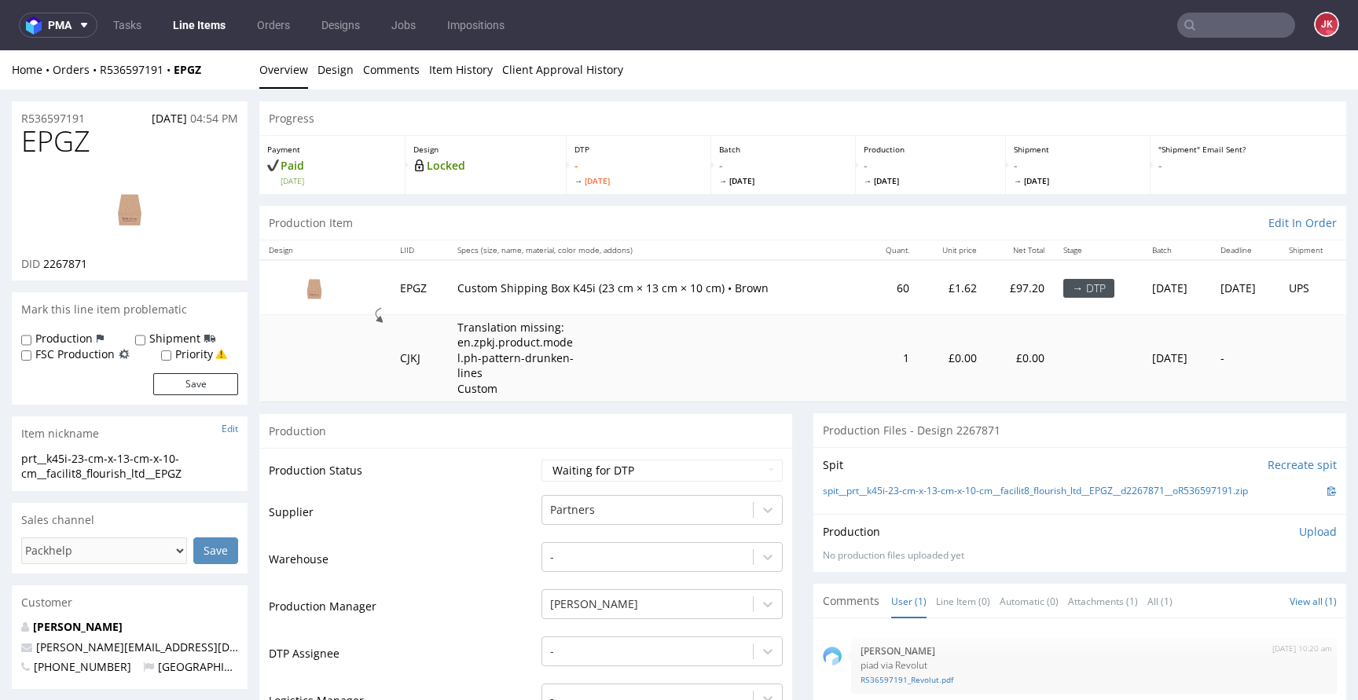
click at [320, 73] on link "Design" at bounding box center [335, 69] width 36 height 38
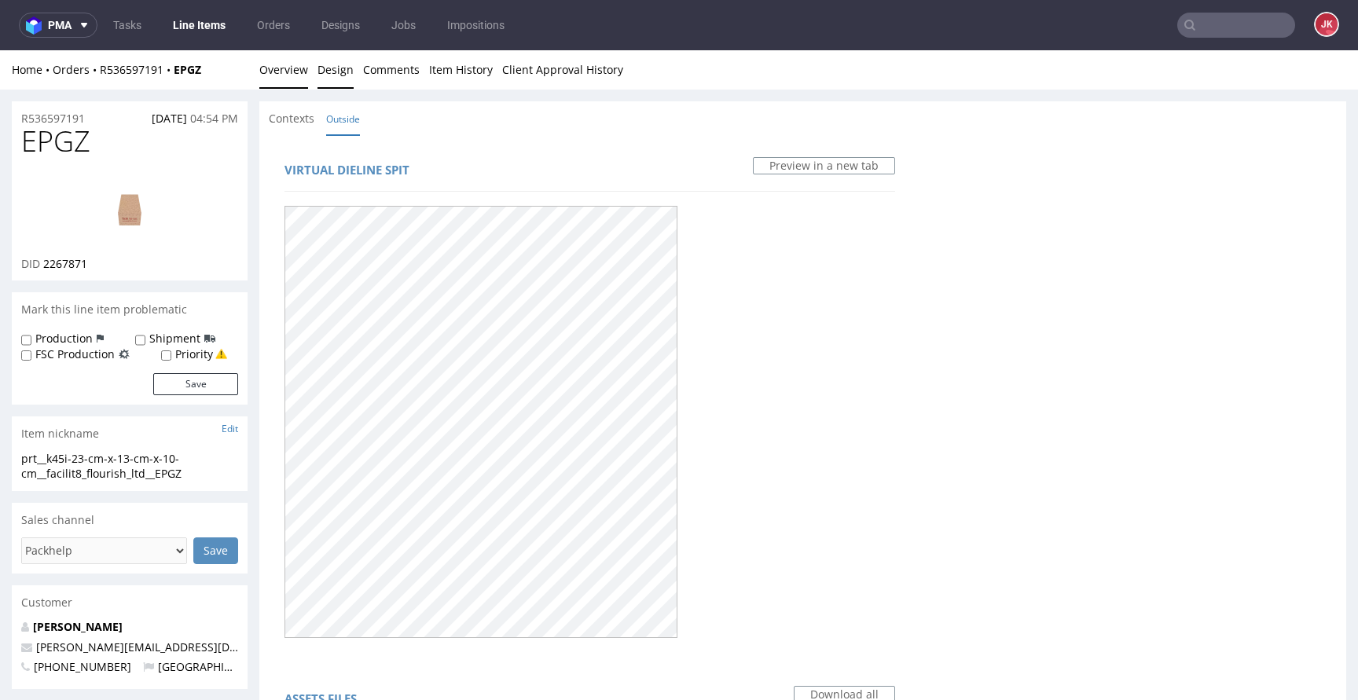
click at [284, 83] on link "Overview" at bounding box center [283, 69] width 49 height 38
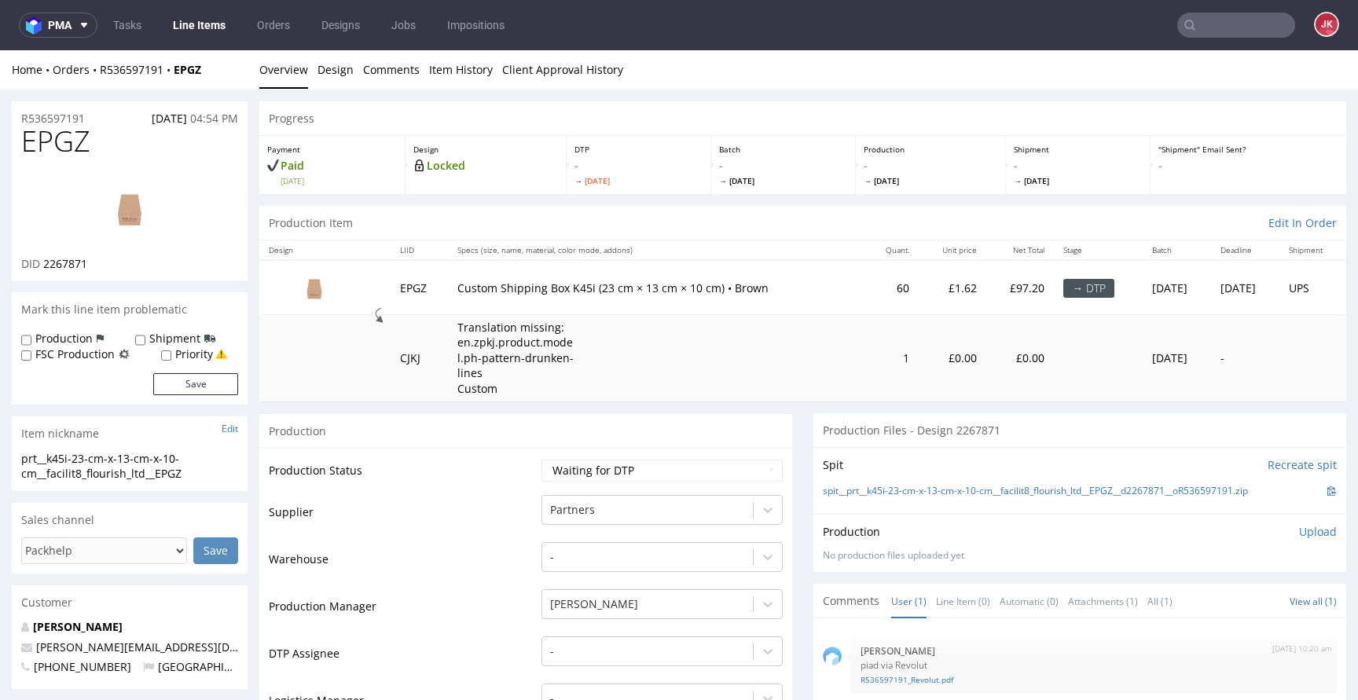
click at [157, 227] on img at bounding box center [130, 208] width 126 height 71
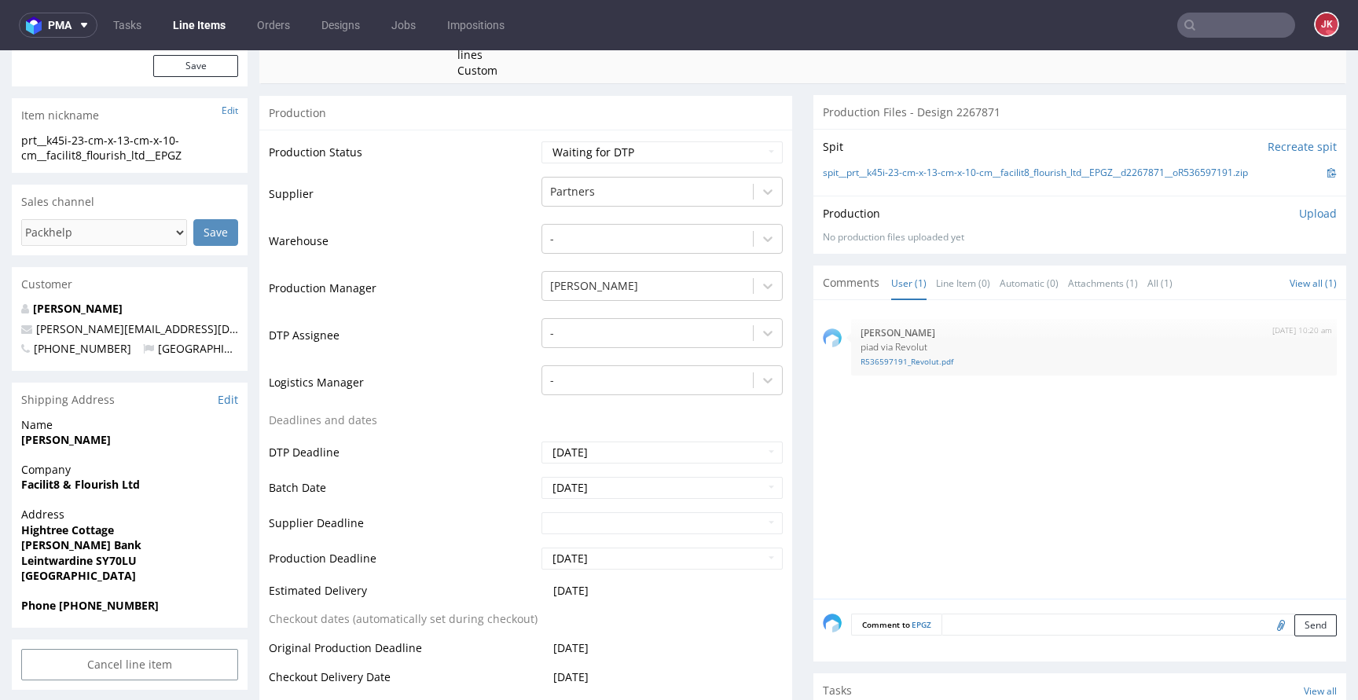
scroll to position [311, 0]
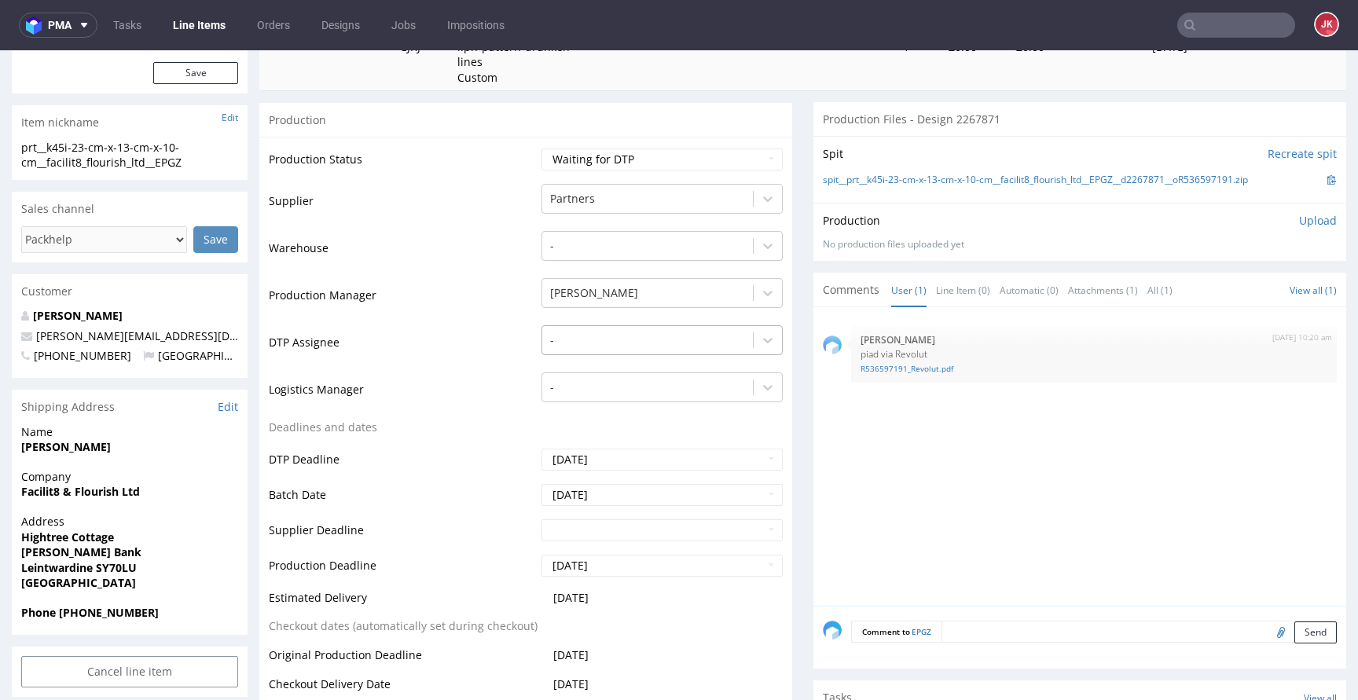
click at [615, 335] on div at bounding box center [647, 340] width 195 height 19
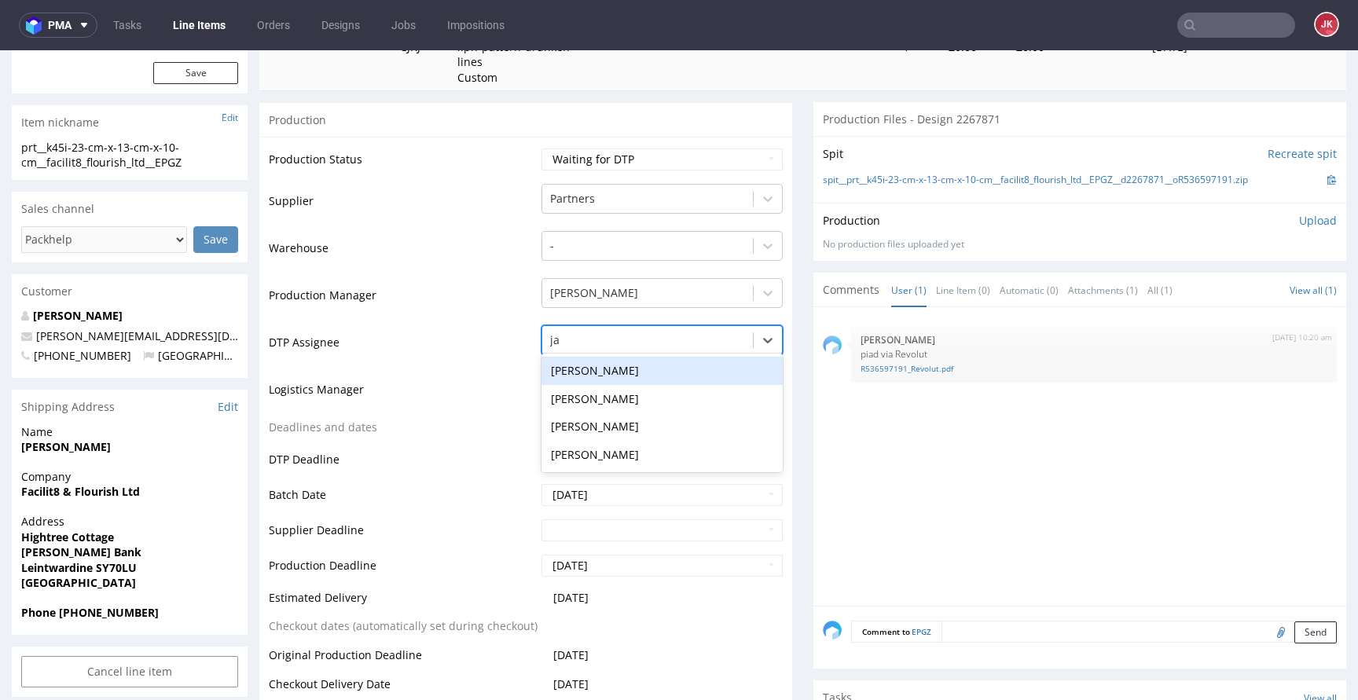
type input "jan"
click at [608, 365] on div "Jan Kocik" at bounding box center [661, 371] width 241 height 28
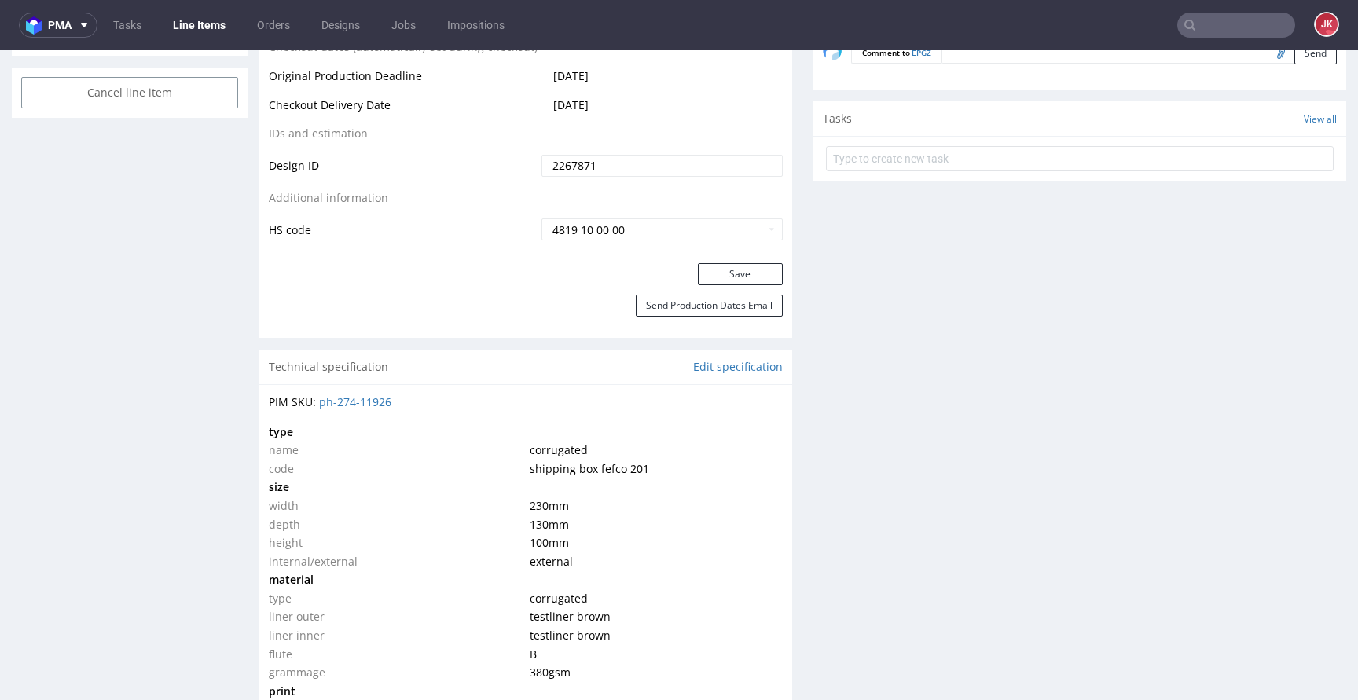
scroll to position [911, 0]
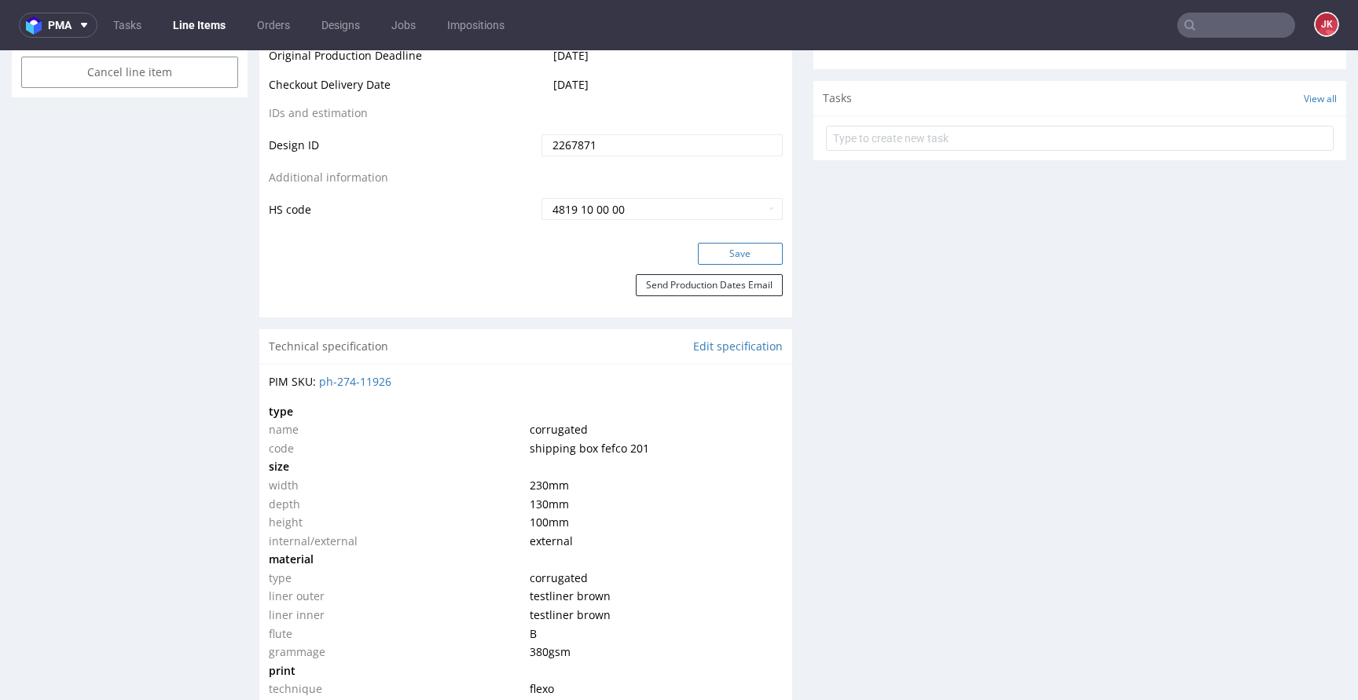
click at [724, 259] on button "Save" at bounding box center [740, 254] width 85 height 22
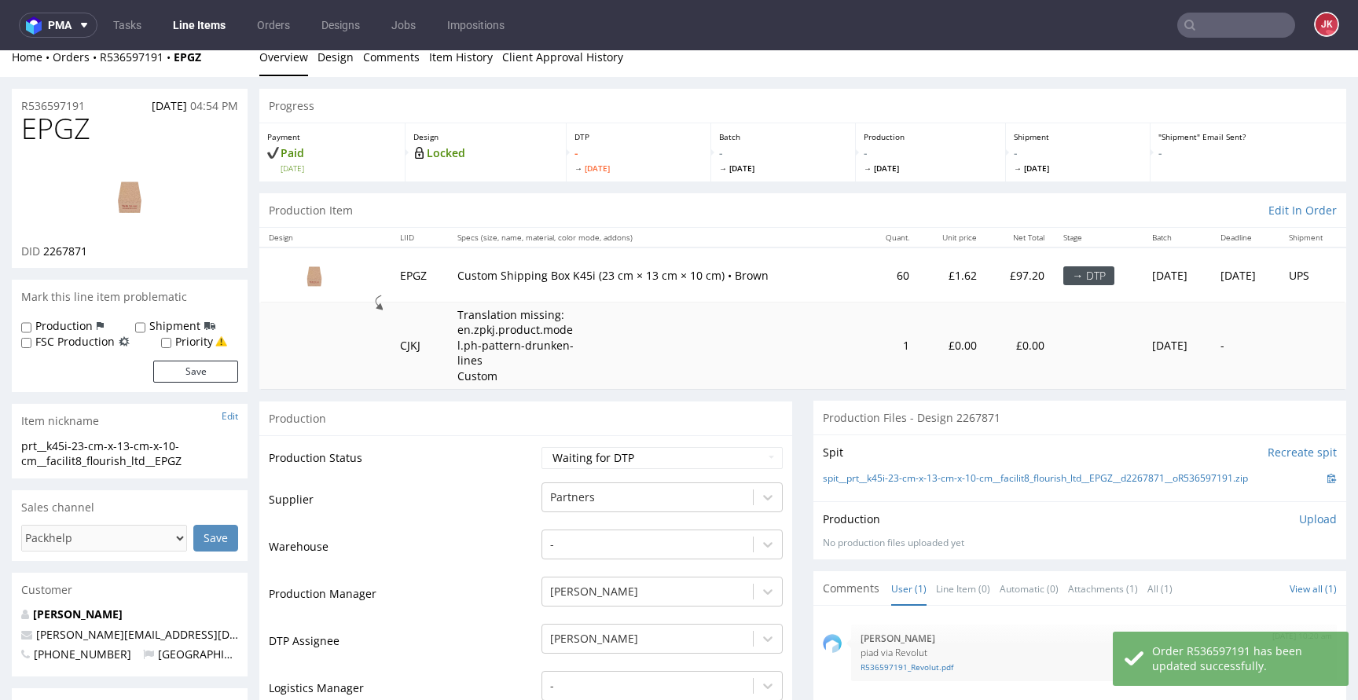
scroll to position [0, 0]
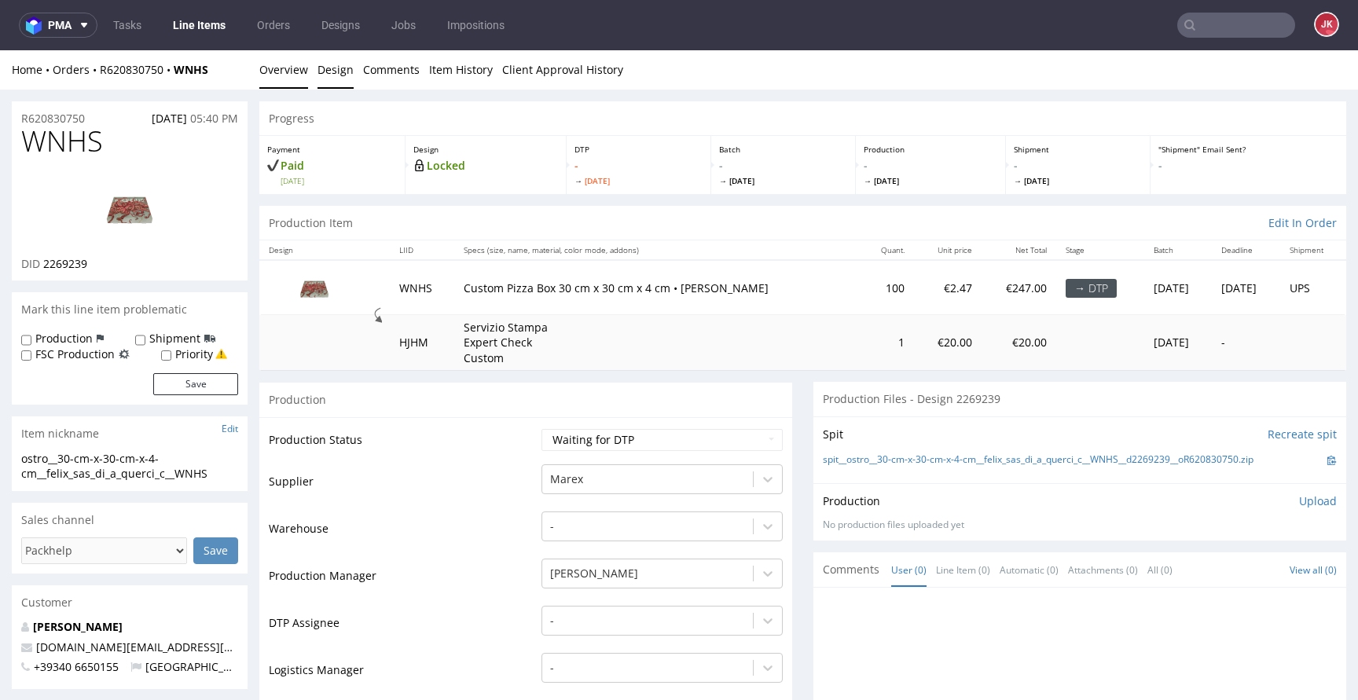
click at [333, 77] on link "Design" at bounding box center [335, 69] width 36 height 38
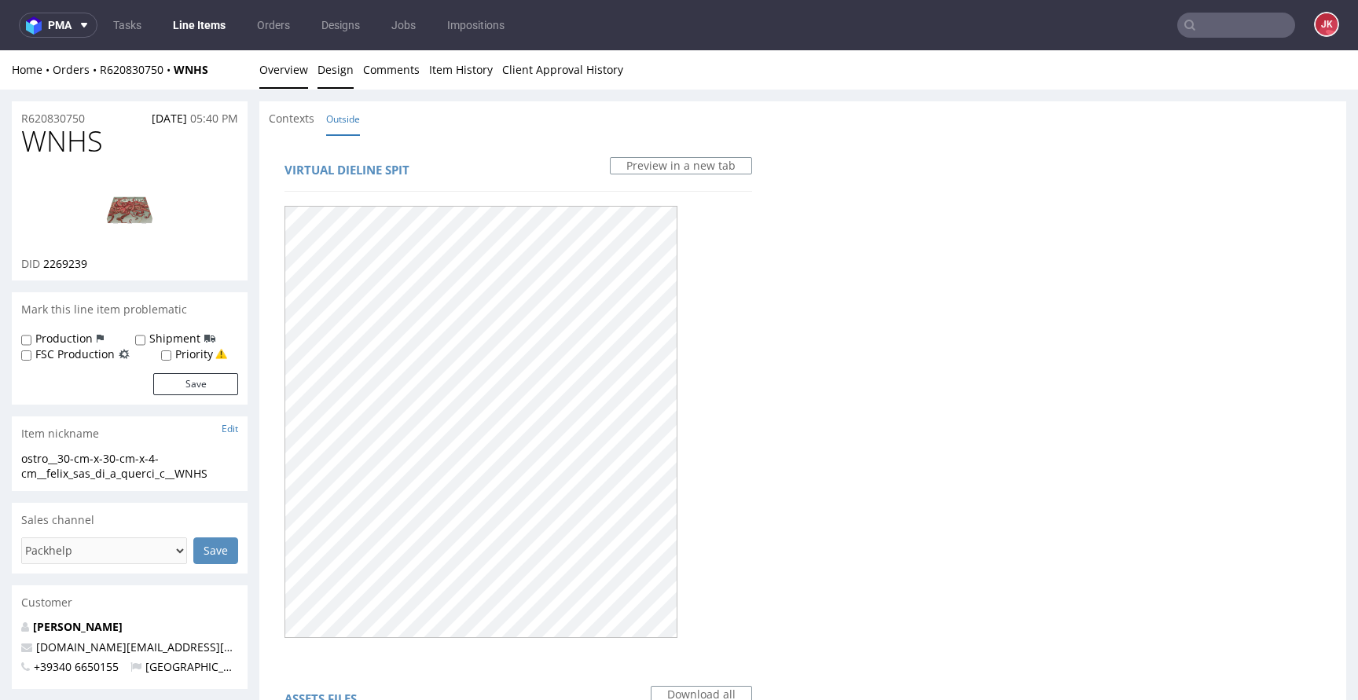
click at [292, 60] on link "Overview" at bounding box center [283, 69] width 49 height 38
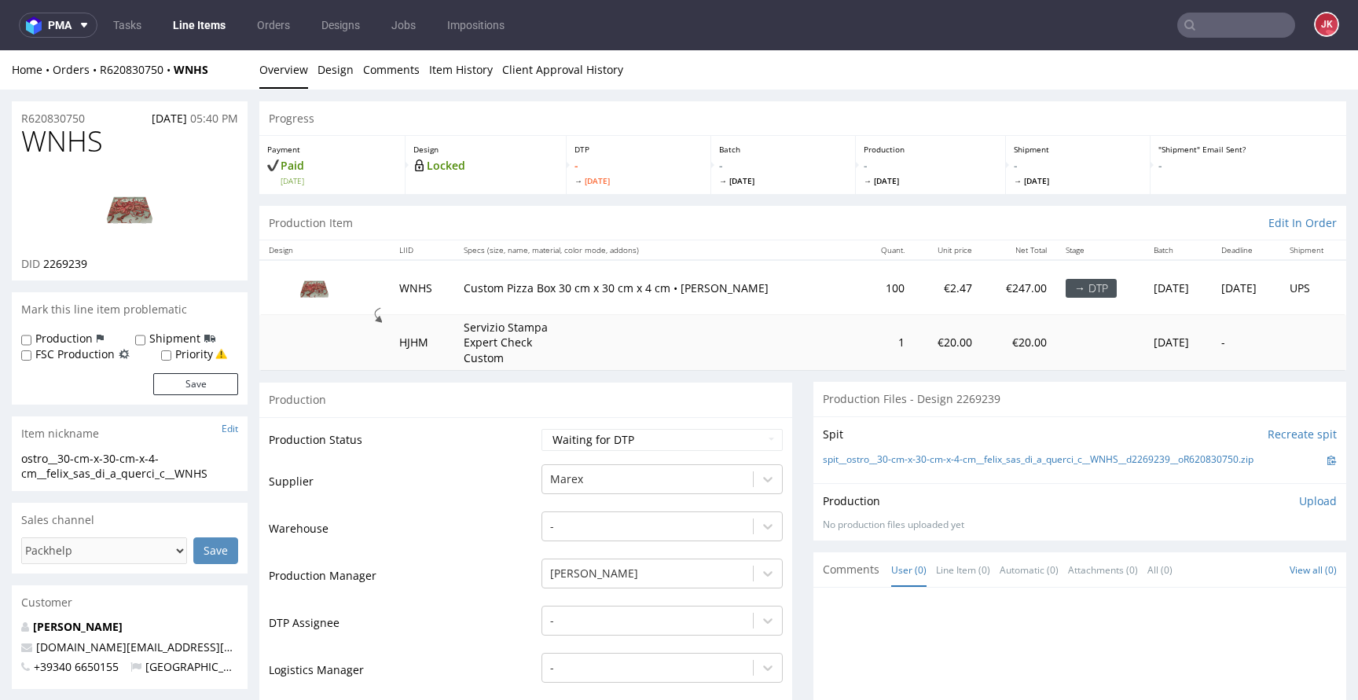
click at [112, 197] on img at bounding box center [130, 208] width 126 height 71
click at [573, 613] on div "-" at bounding box center [661, 617] width 241 height 22
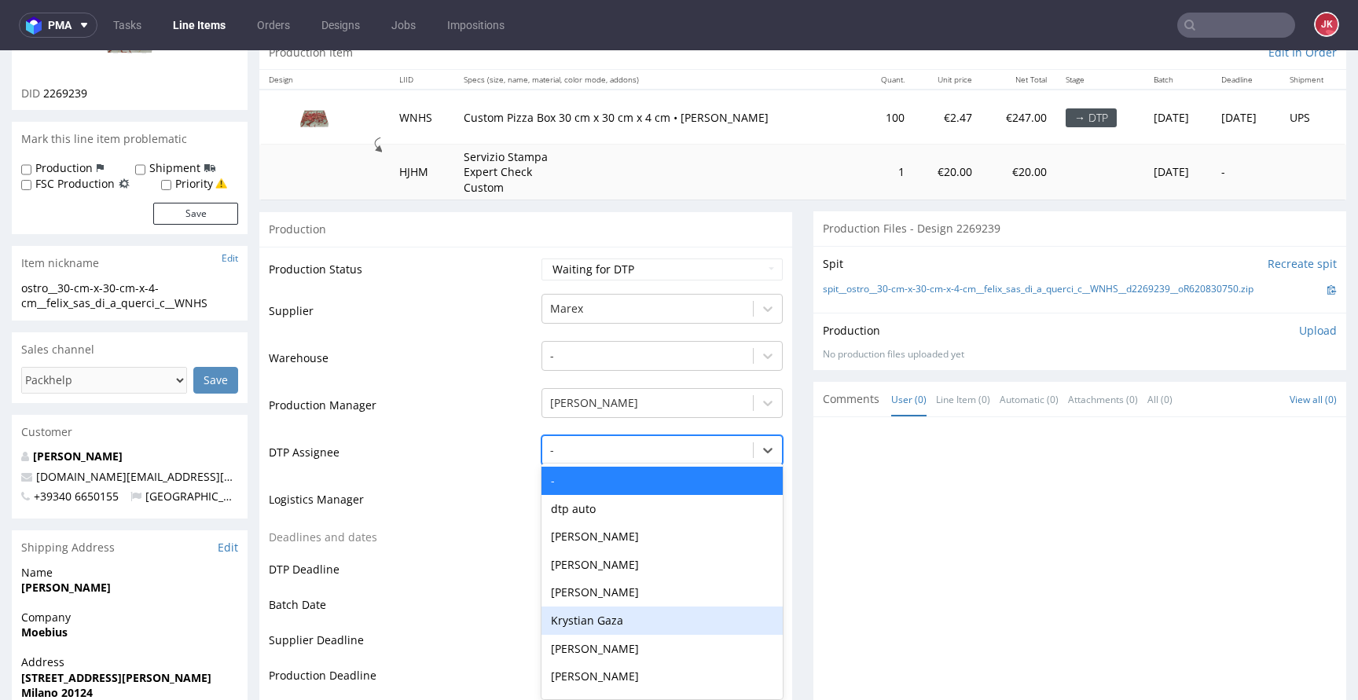
scroll to position [176, 0]
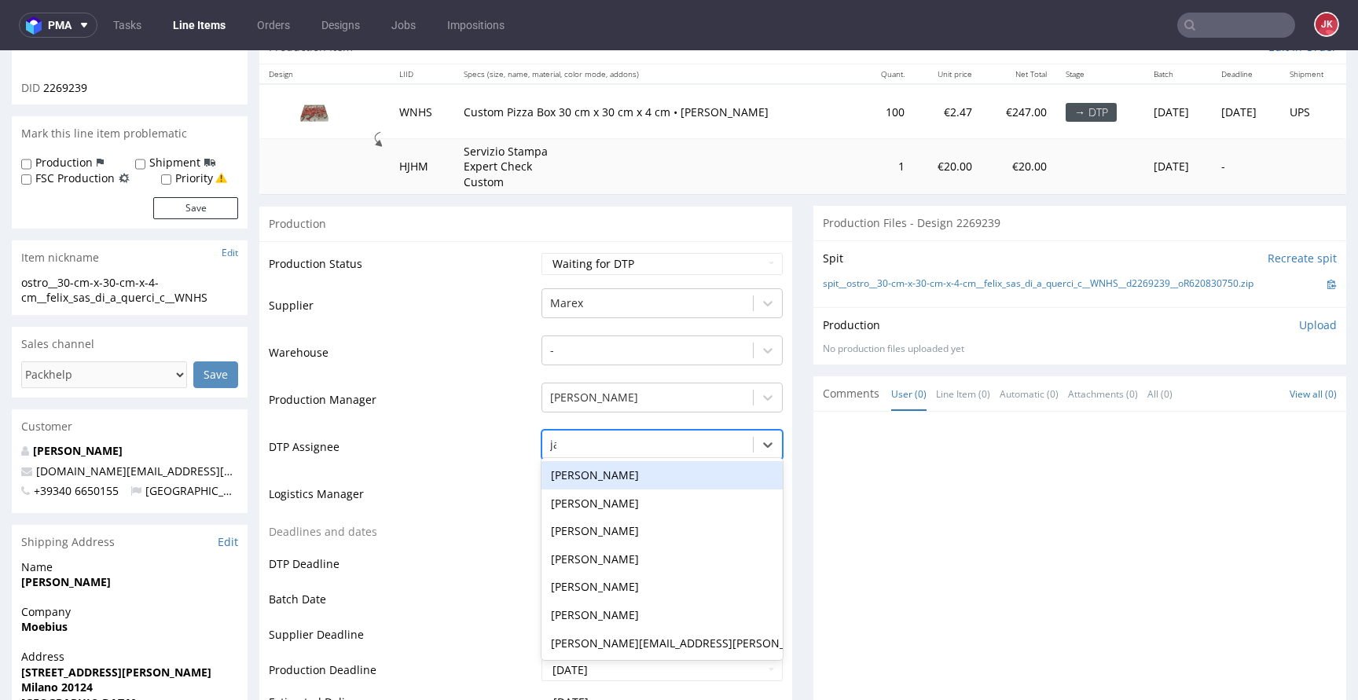
type input "jan"
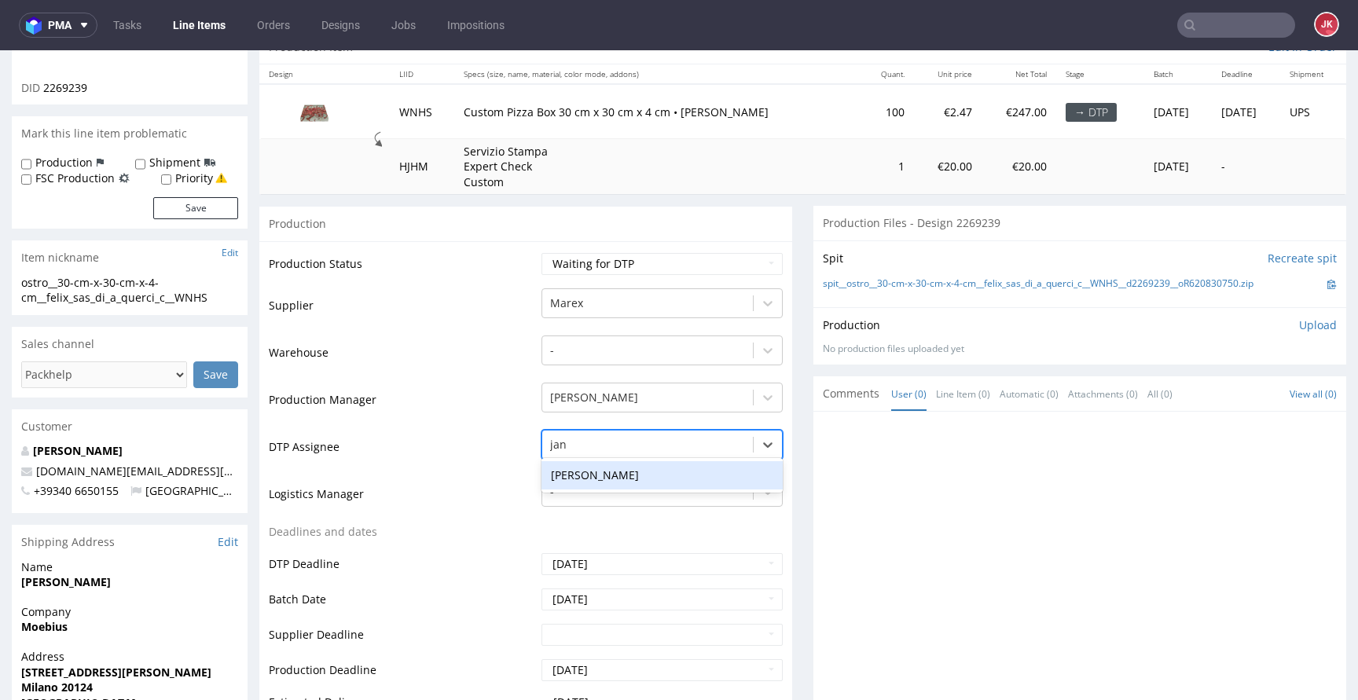
click at [635, 479] on div "[PERSON_NAME]" at bounding box center [661, 475] width 241 height 28
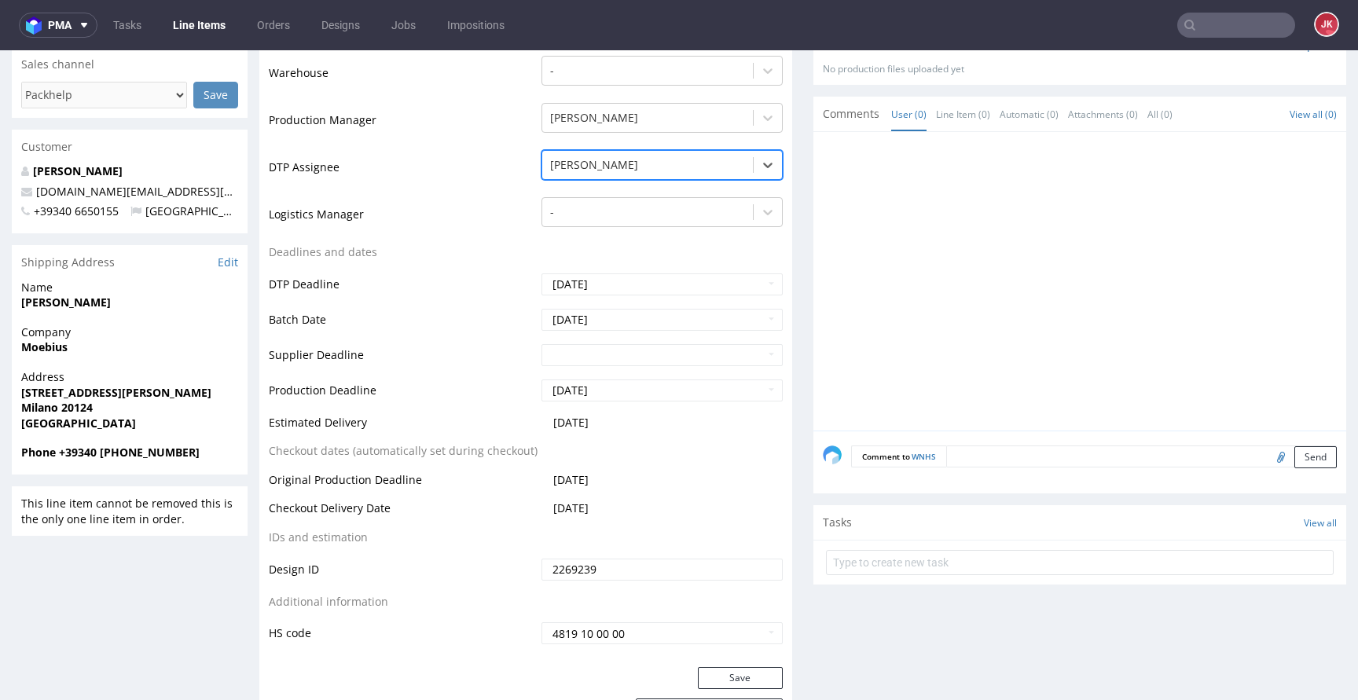
scroll to position [580, 0]
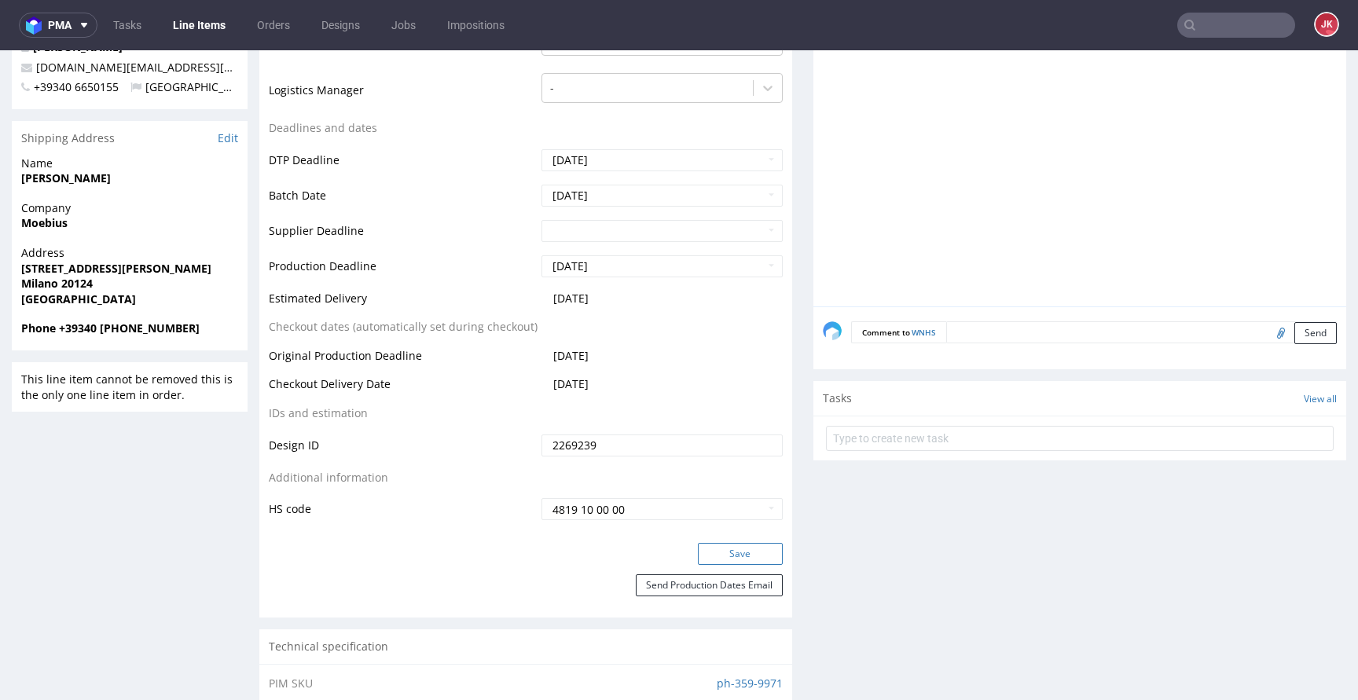
click at [708, 548] on button "Save" at bounding box center [740, 554] width 85 height 22
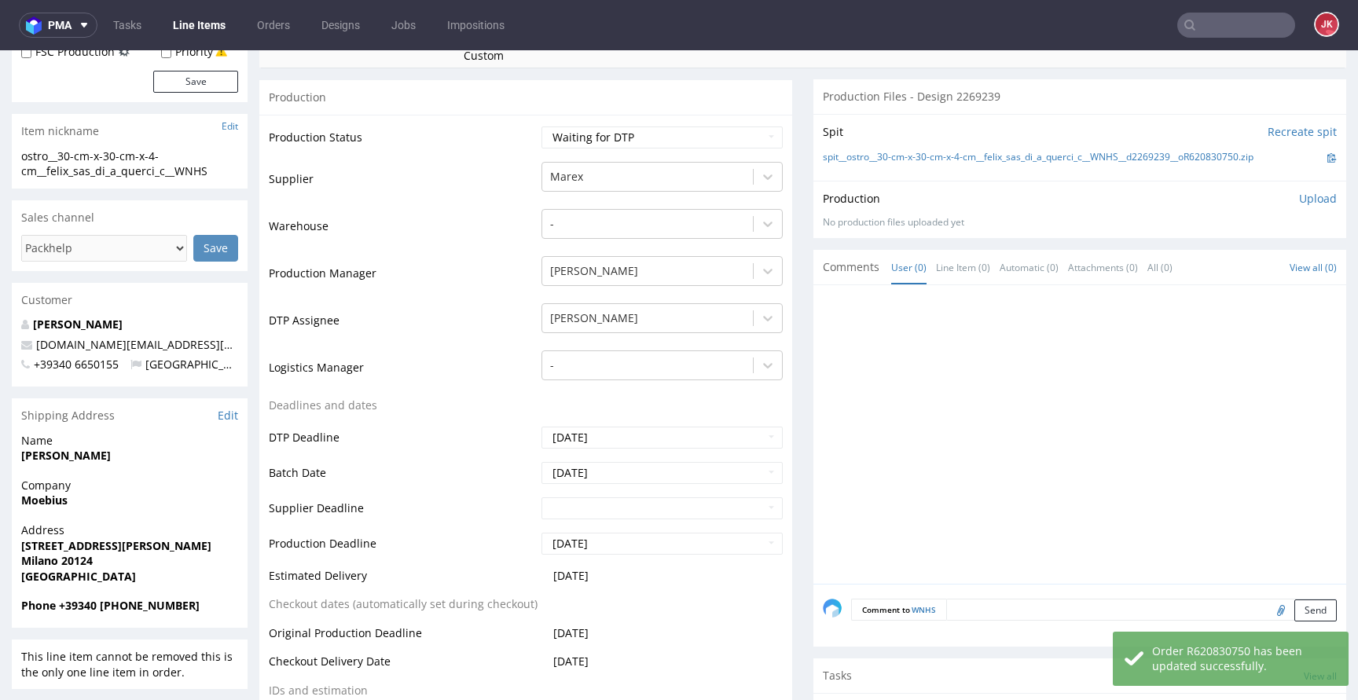
scroll to position [0, 0]
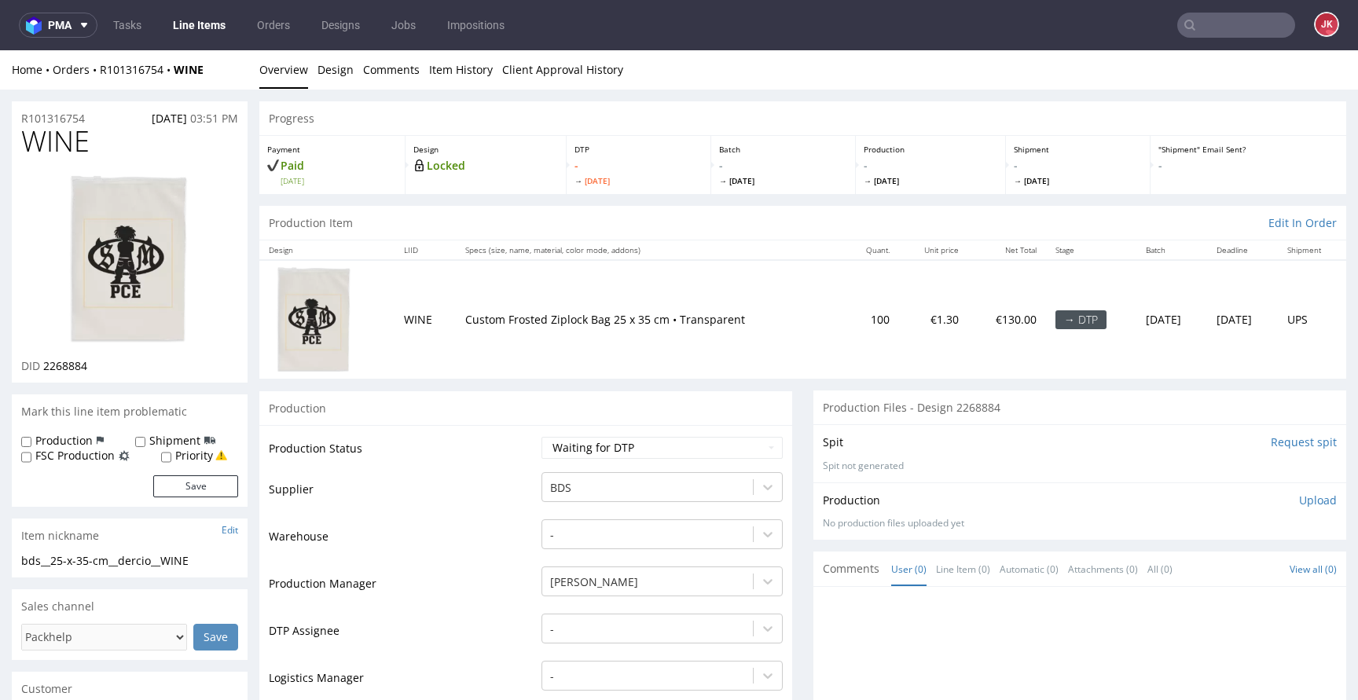
click at [519, 485] on td "Supplier" at bounding box center [403, 494] width 269 height 47
click at [645, 619] on div "-" at bounding box center [661, 625] width 241 height 22
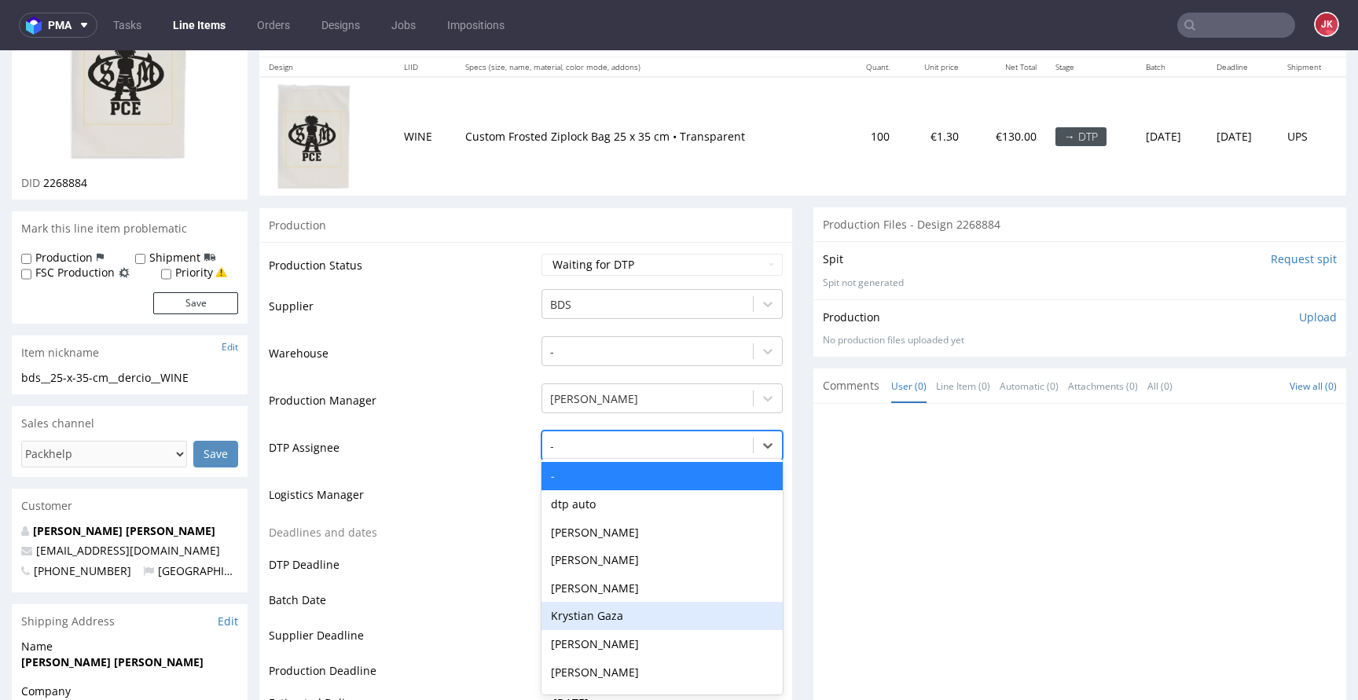
scroll to position [184, 0]
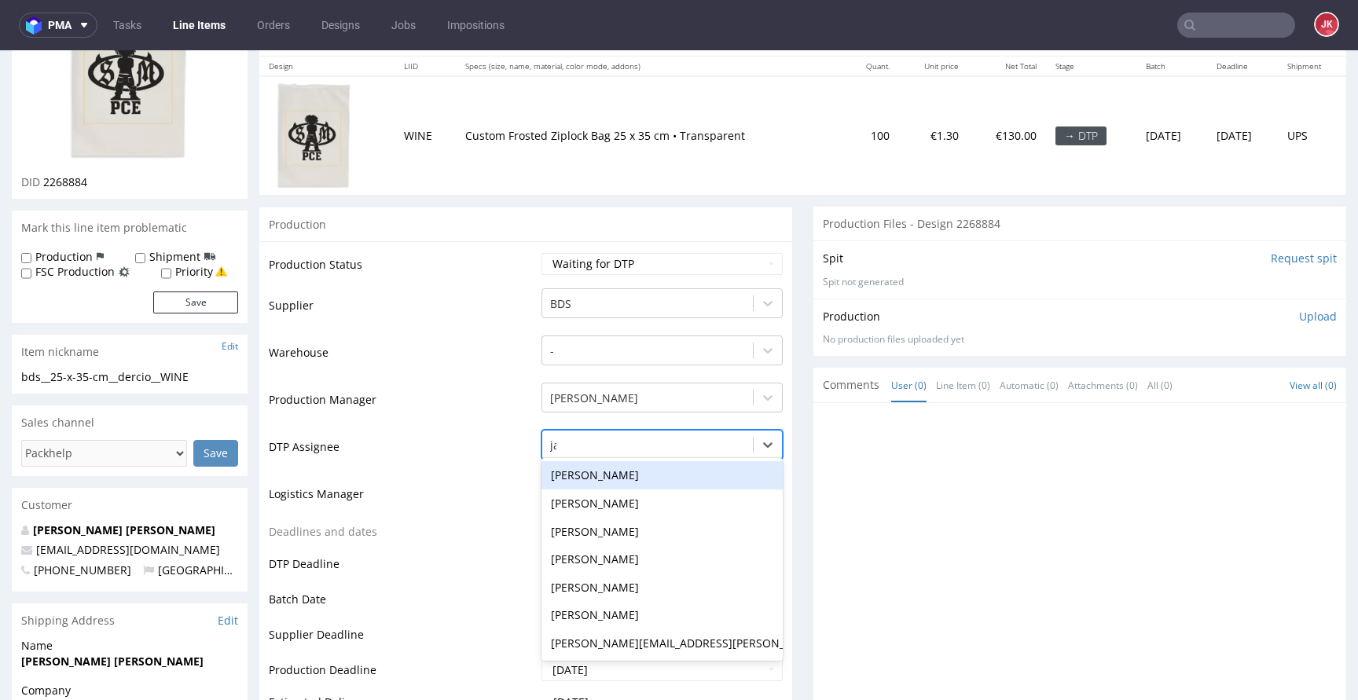
type input "jan"
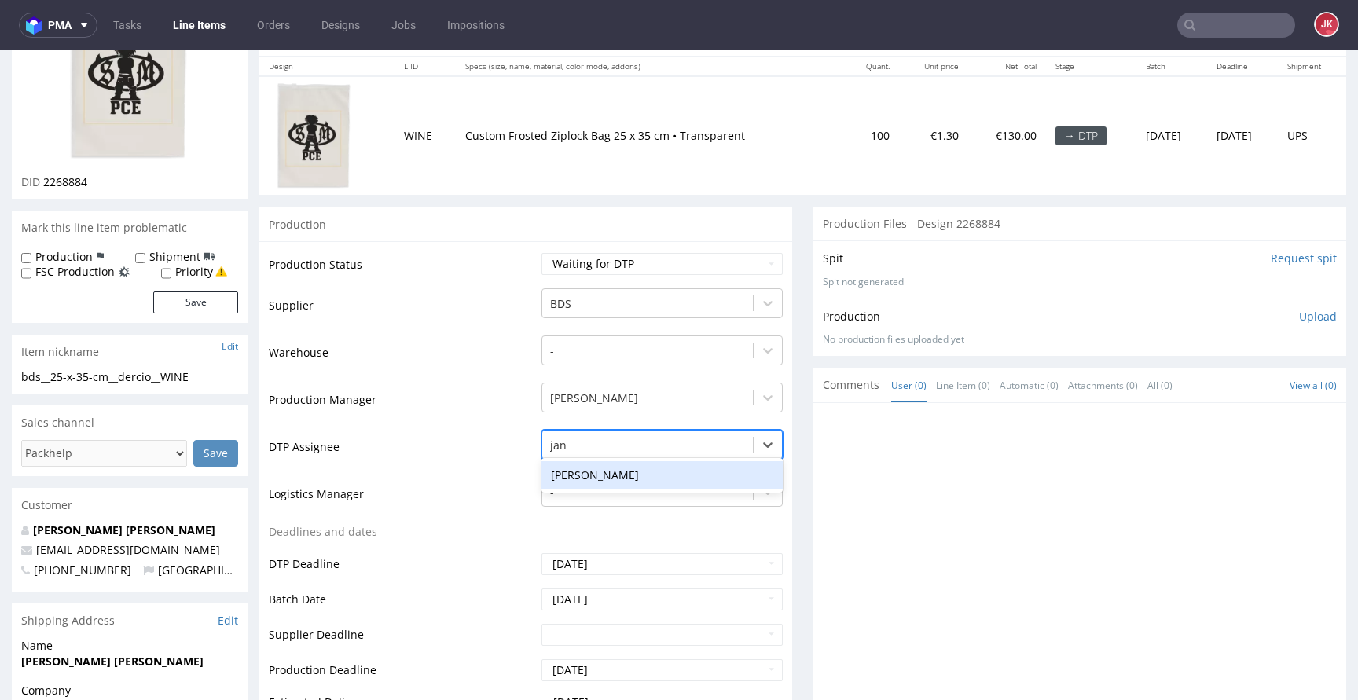
click at [662, 475] on div "[PERSON_NAME]" at bounding box center [661, 475] width 241 height 28
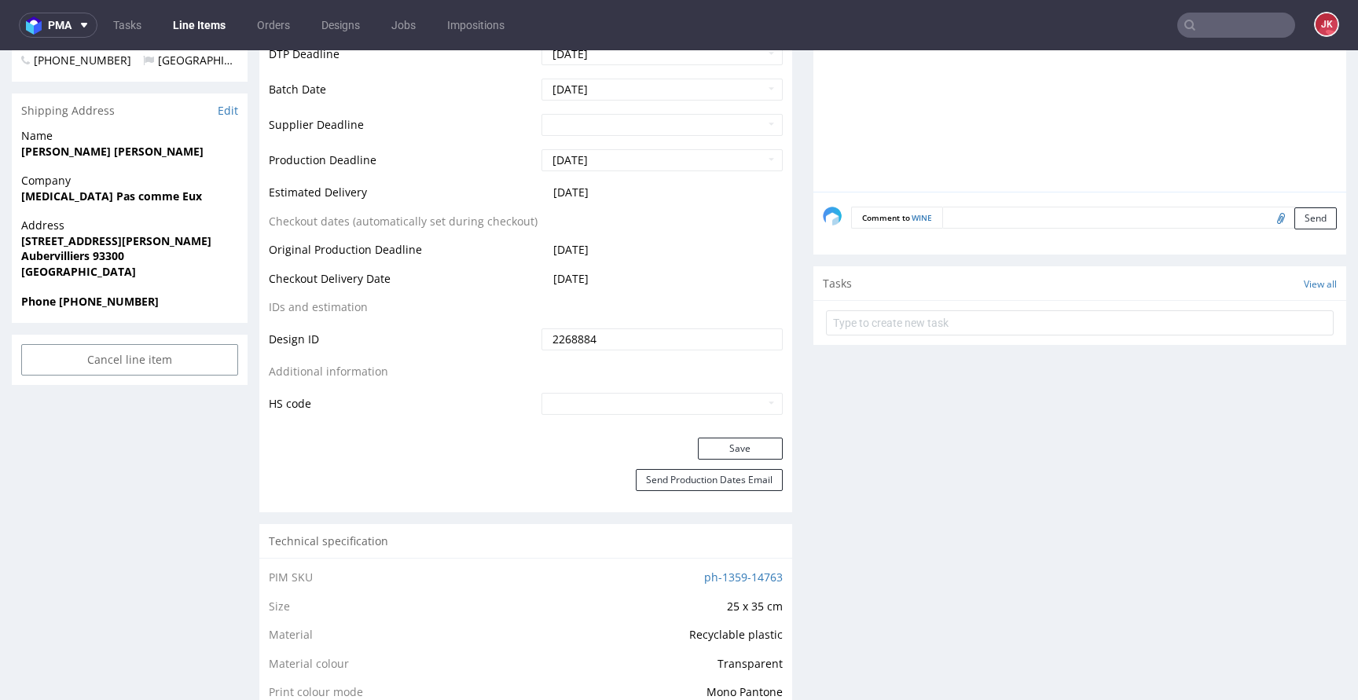
scroll to position [729, 0]
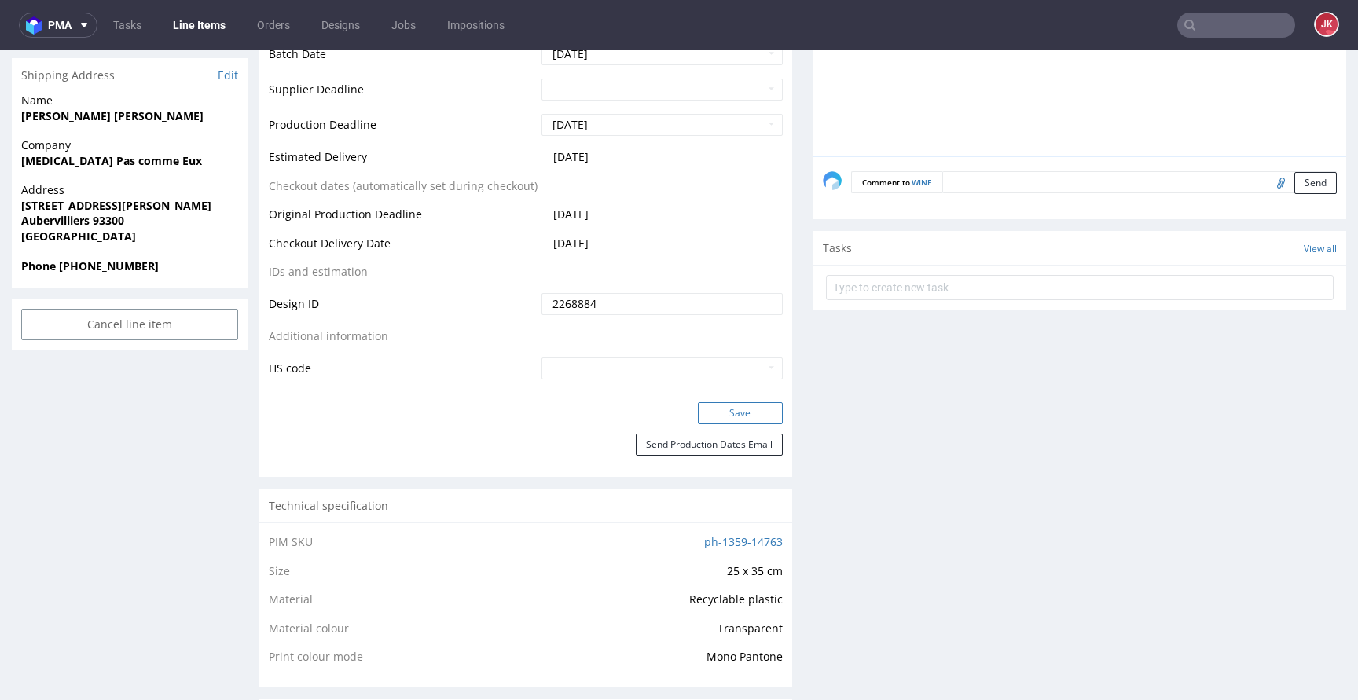
click at [745, 409] on button "Save" at bounding box center [740, 413] width 85 height 22
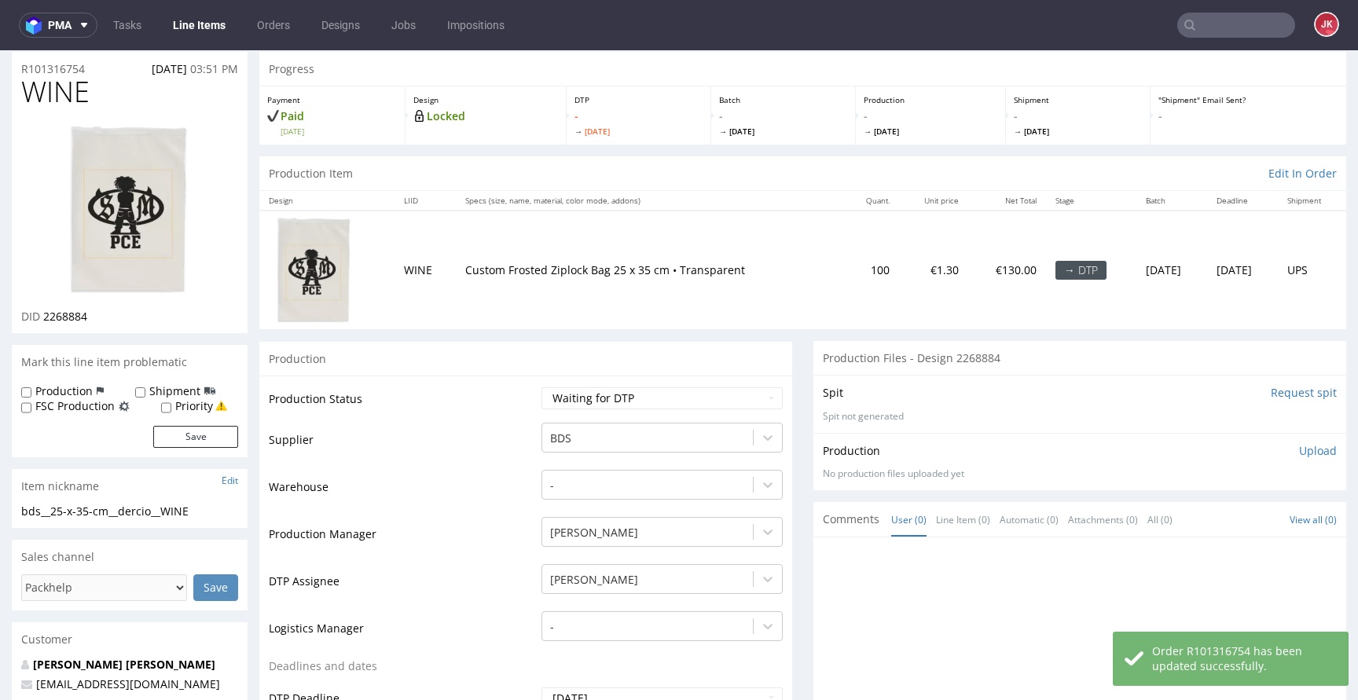
scroll to position [0, 0]
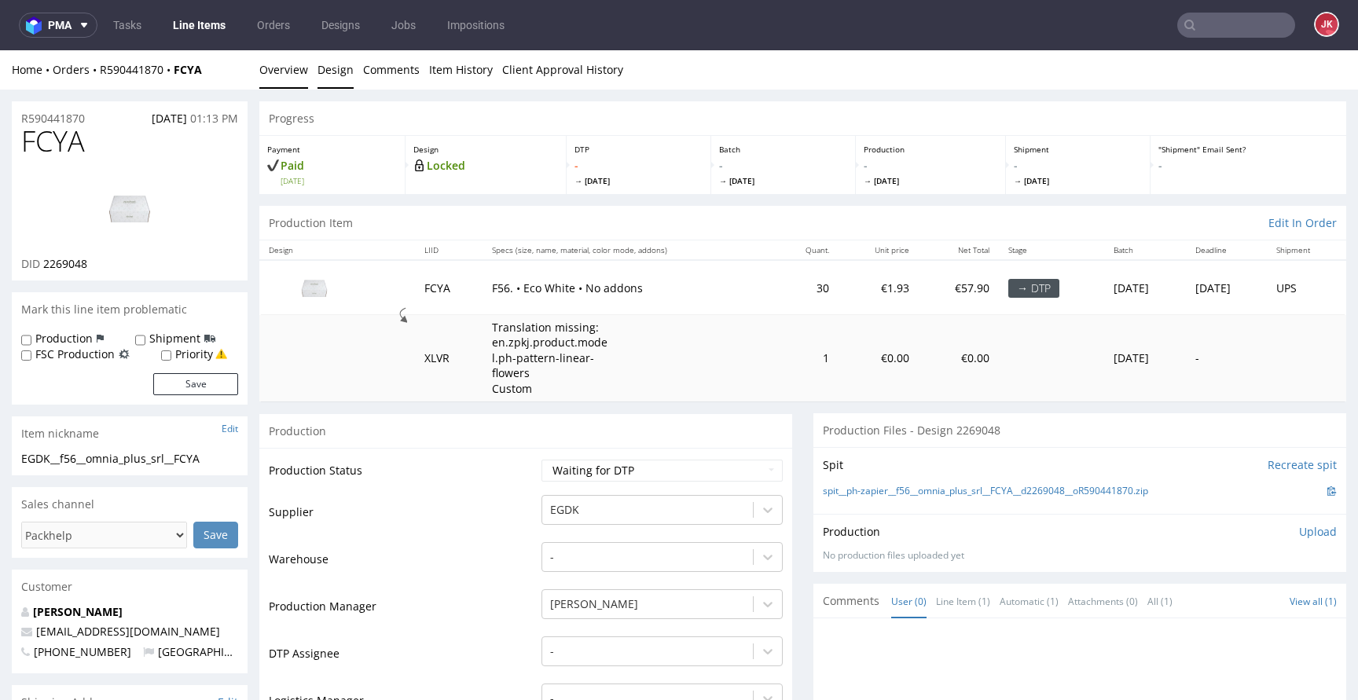
click at [323, 74] on link "Design" at bounding box center [335, 69] width 36 height 38
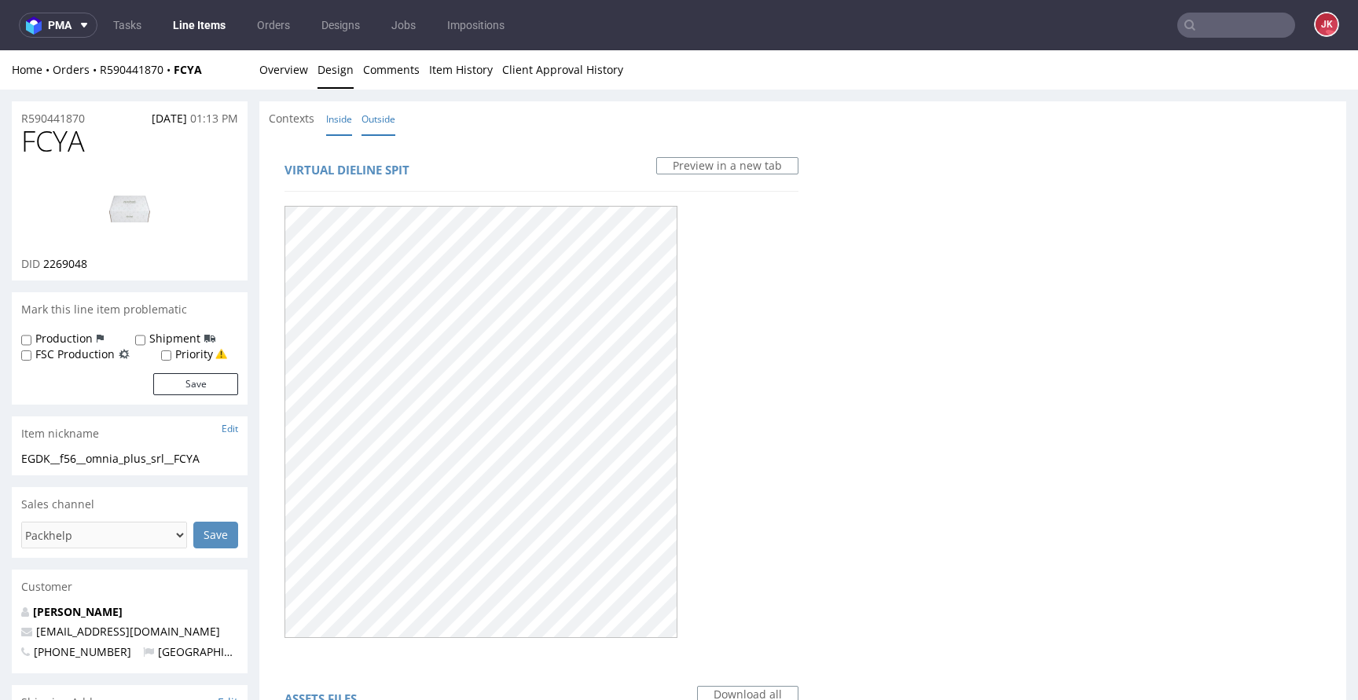
click at [339, 112] on link "Inside" at bounding box center [339, 119] width 26 height 34
click at [277, 64] on link "Overview" at bounding box center [283, 69] width 49 height 38
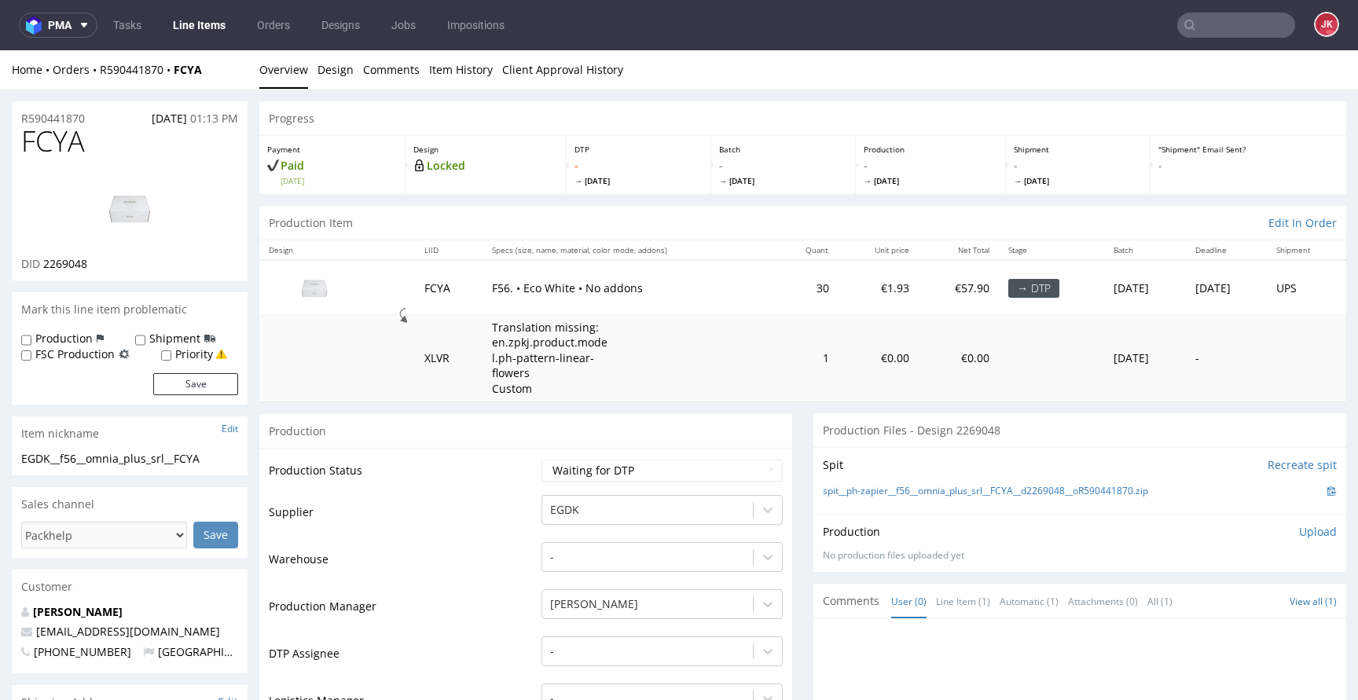
click at [512, 502] on td "Supplier" at bounding box center [403, 516] width 269 height 47
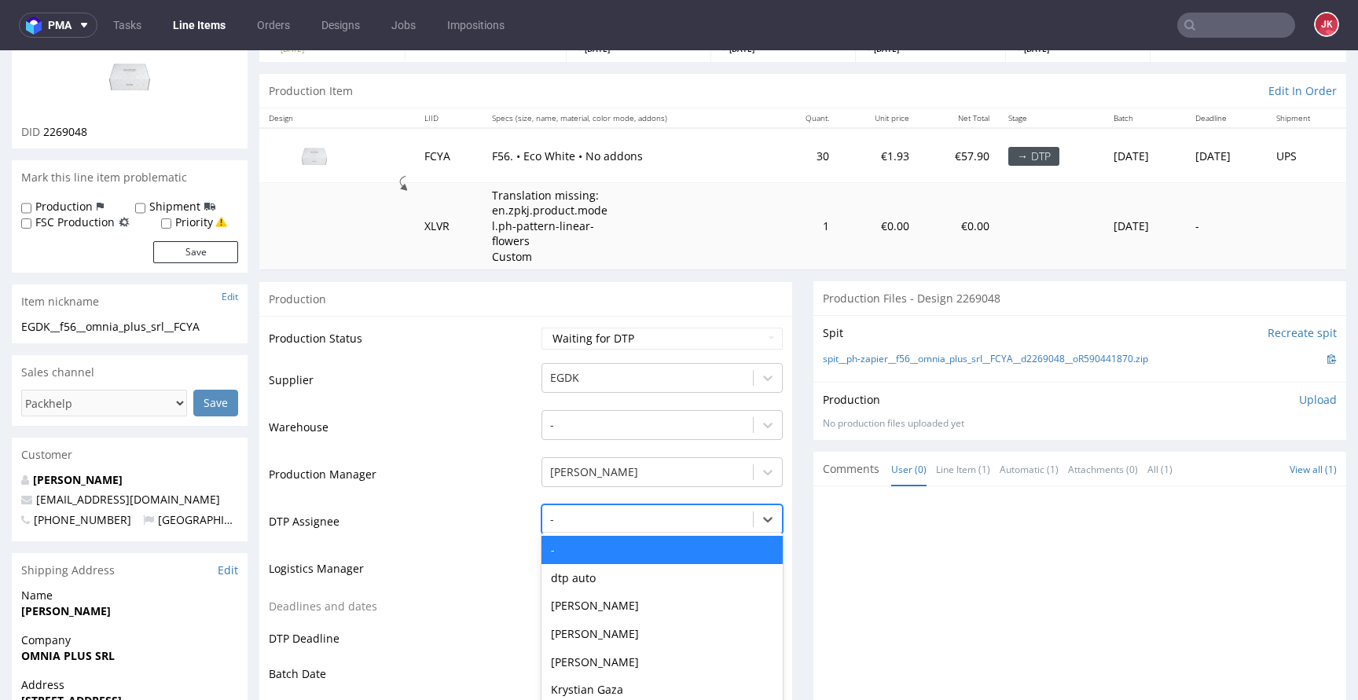
scroll to position [207, 0]
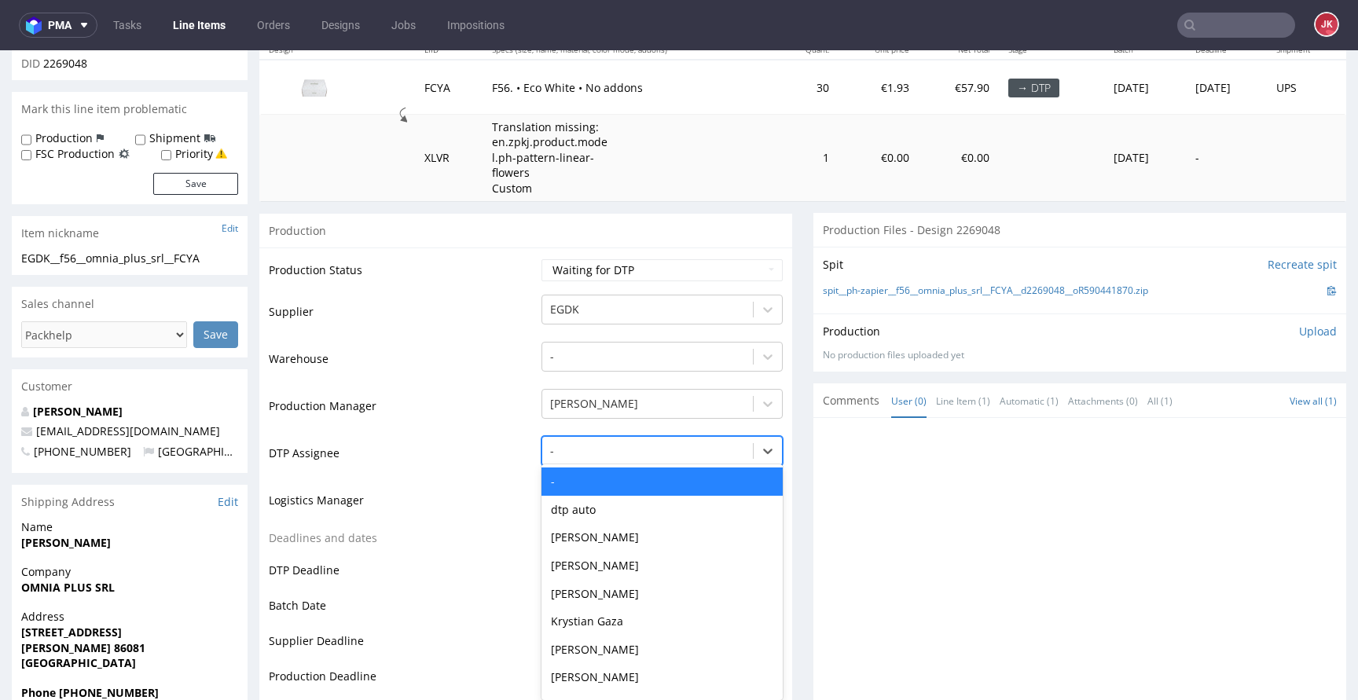
click at [573, 458] on div "- selected, 1 of 31. 31 results available. Use Up and Down to choose options, p…" at bounding box center [661, 447] width 241 height 22
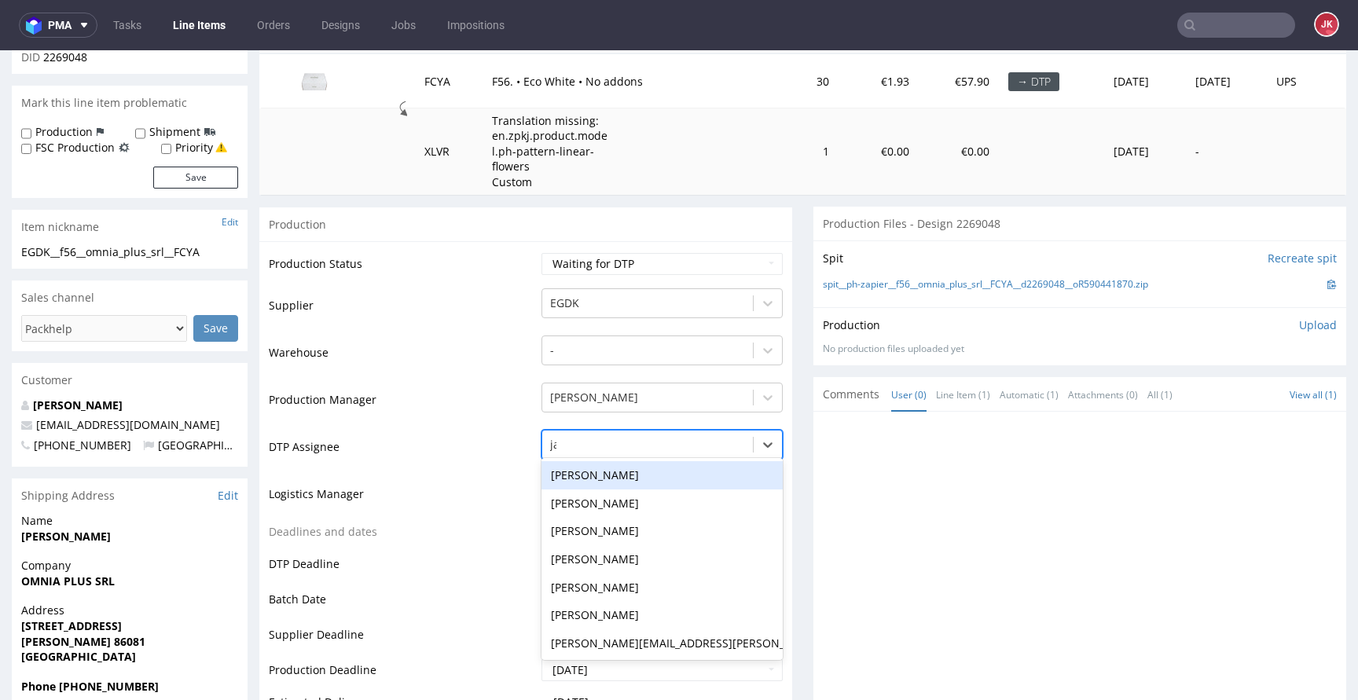
type input "jan"
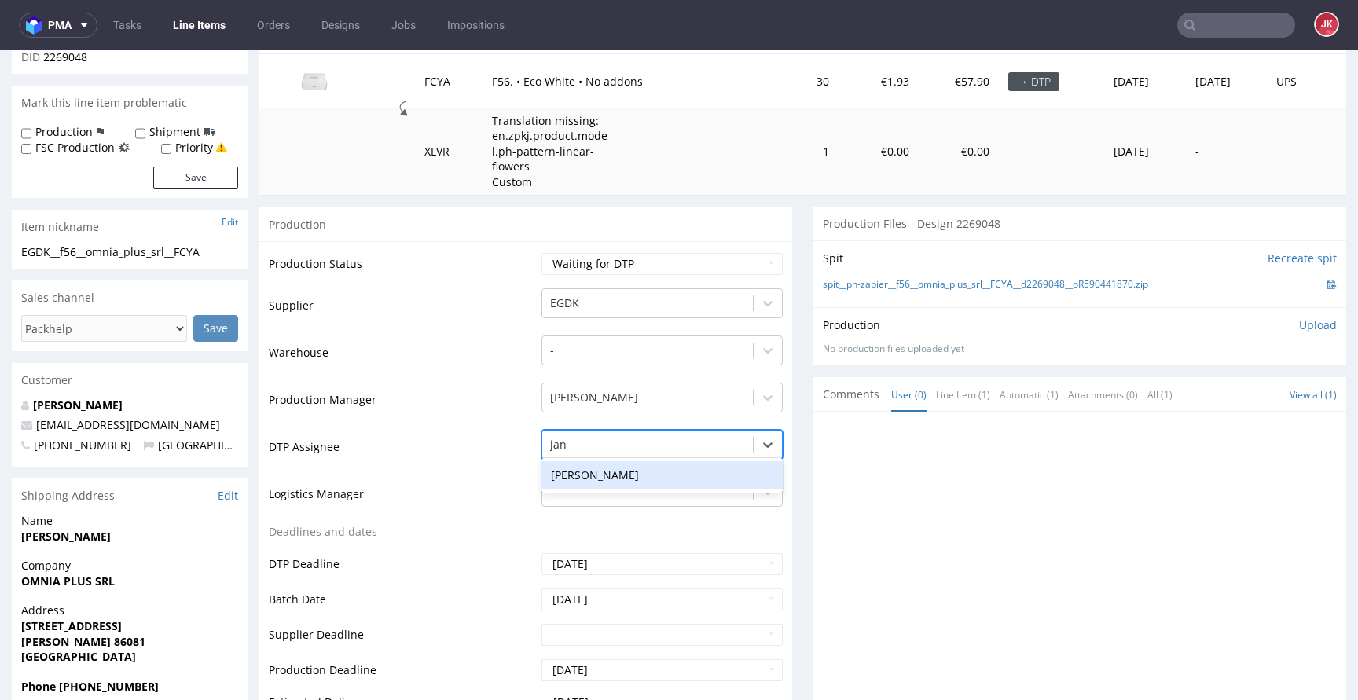
click at [599, 479] on div "[PERSON_NAME]" at bounding box center [661, 475] width 241 height 28
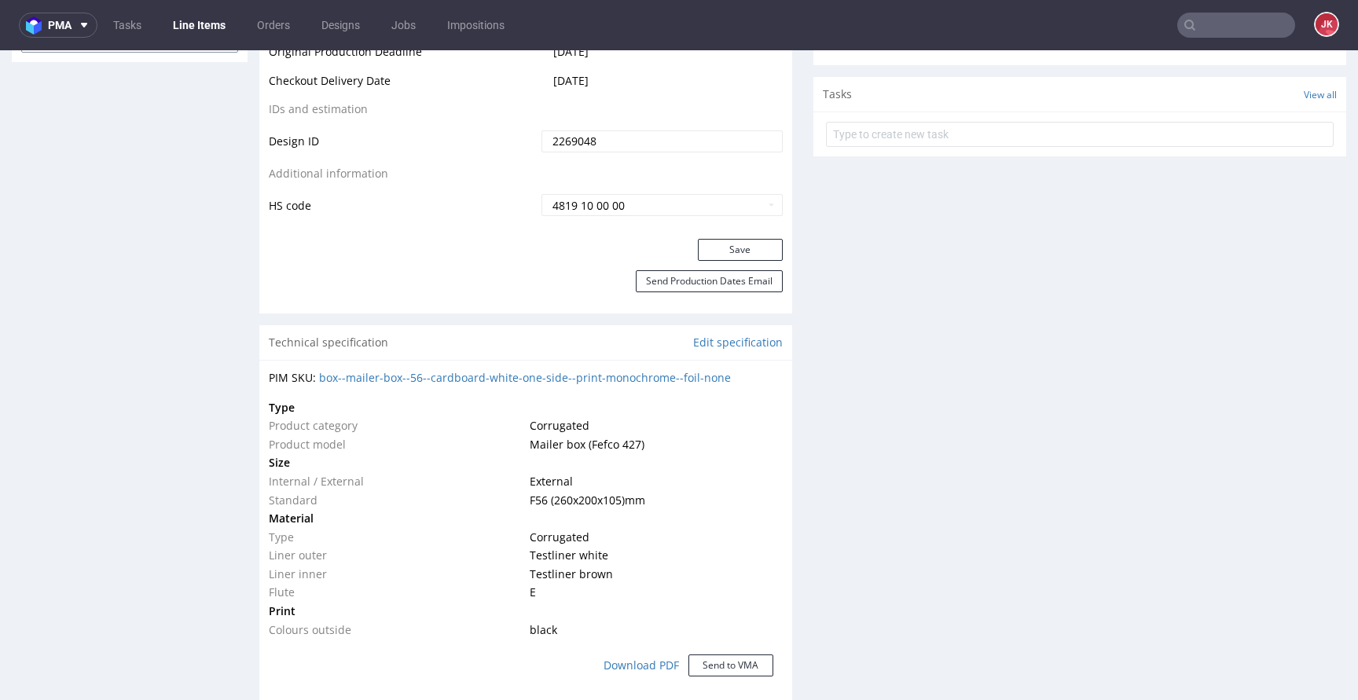
scroll to position [922, 0]
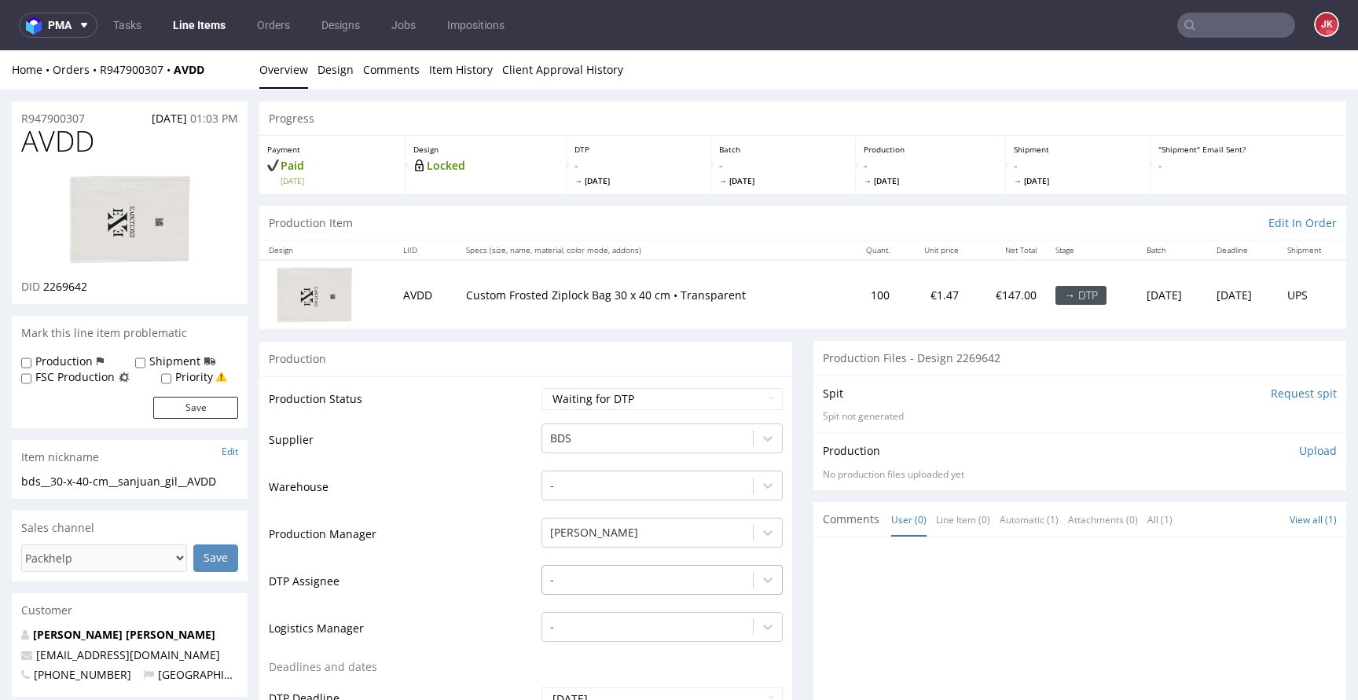
click at [635, 580] on div "-" at bounding box center [661, 576] width 241 height 22
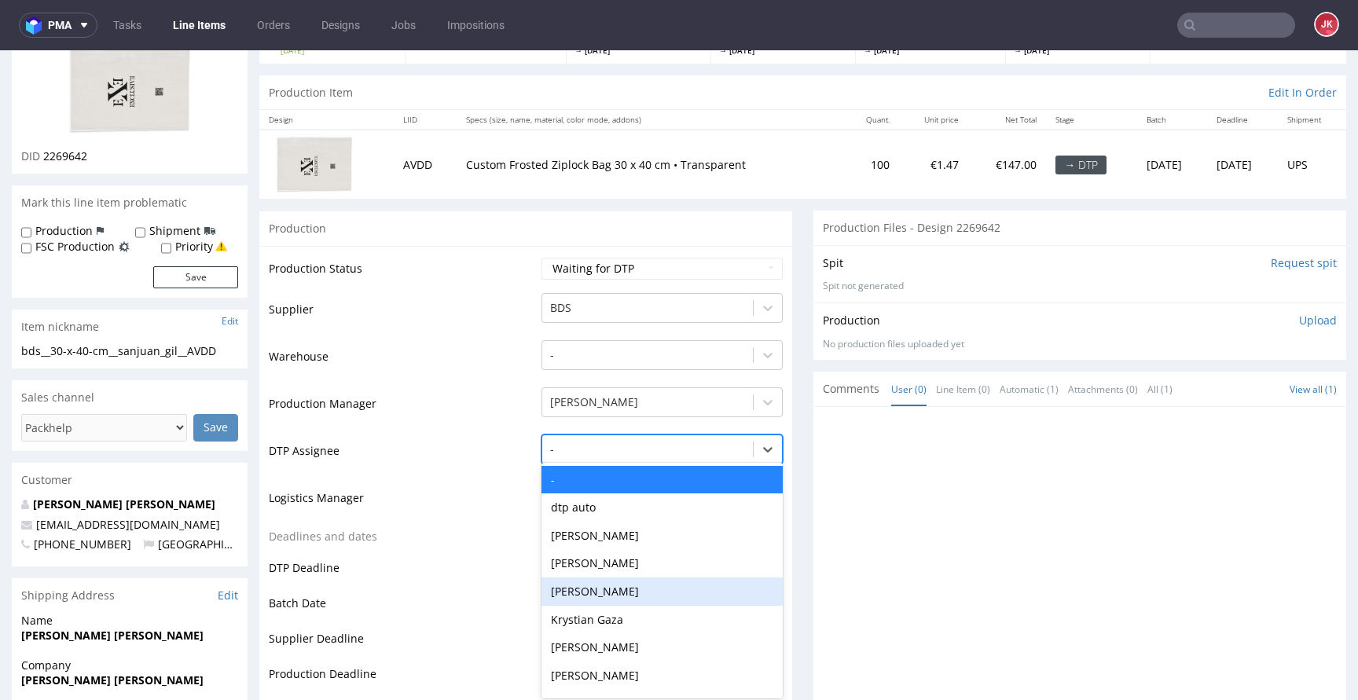
scroll to position [134, 0]
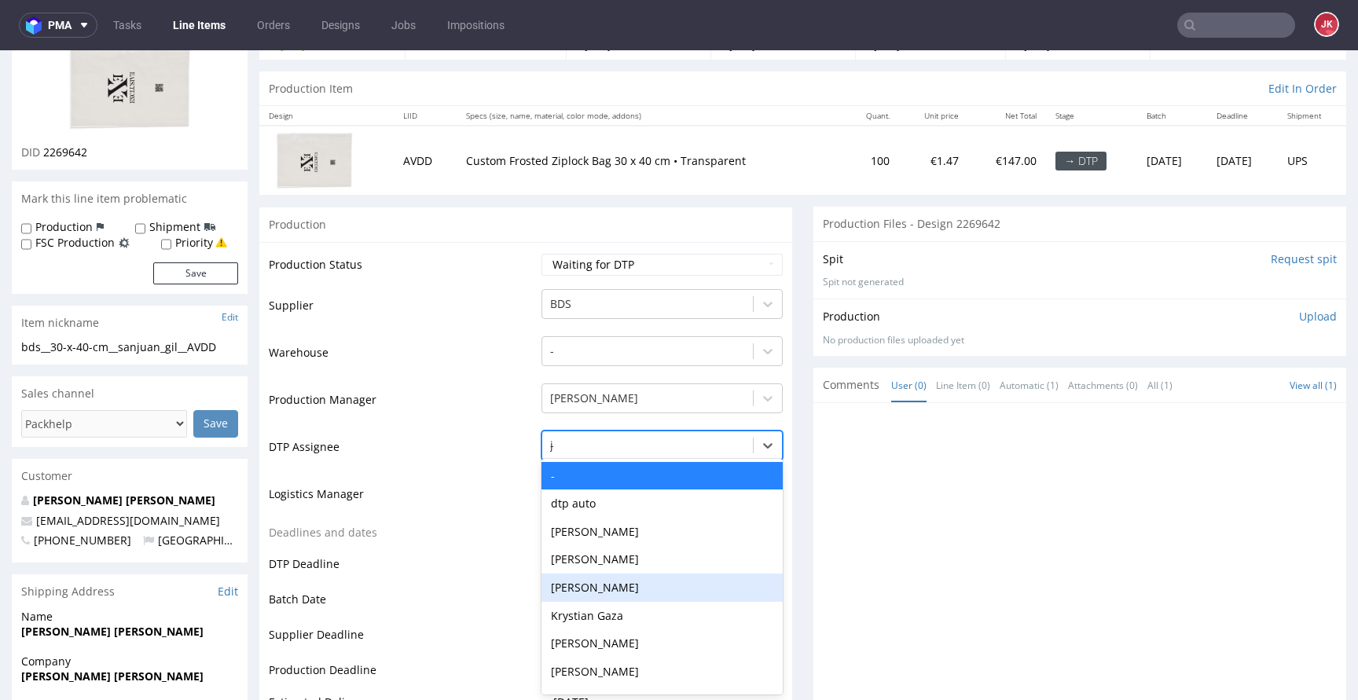
type input "jan"
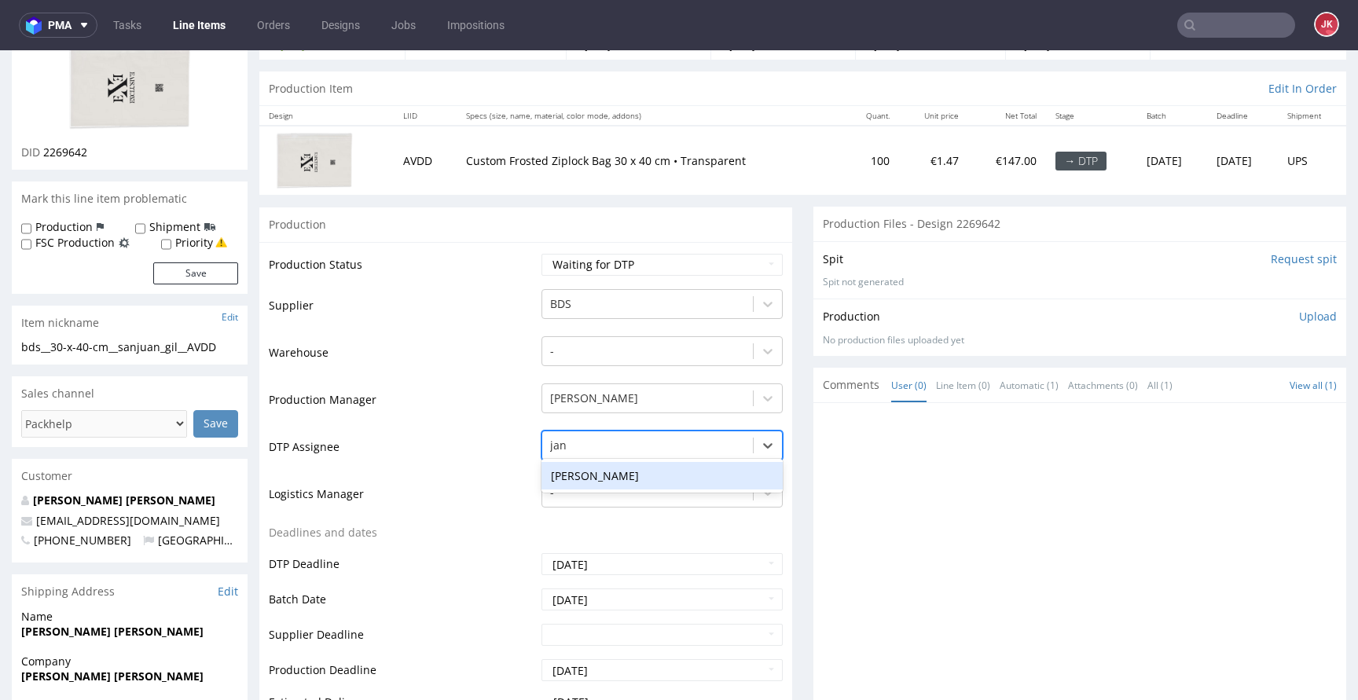
click at [647, 474] on div "Jan Kocik" at bounding box center [661, 476] width 241 height 28
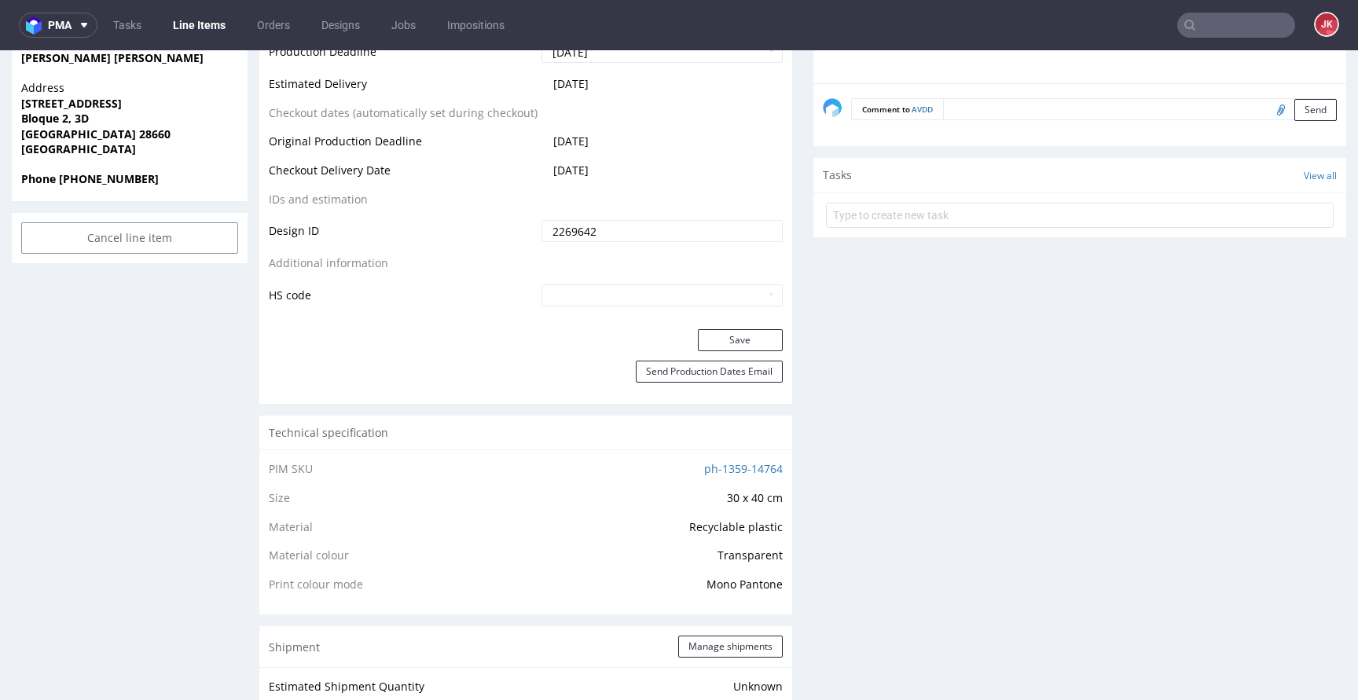
scroll to position [796, 0]
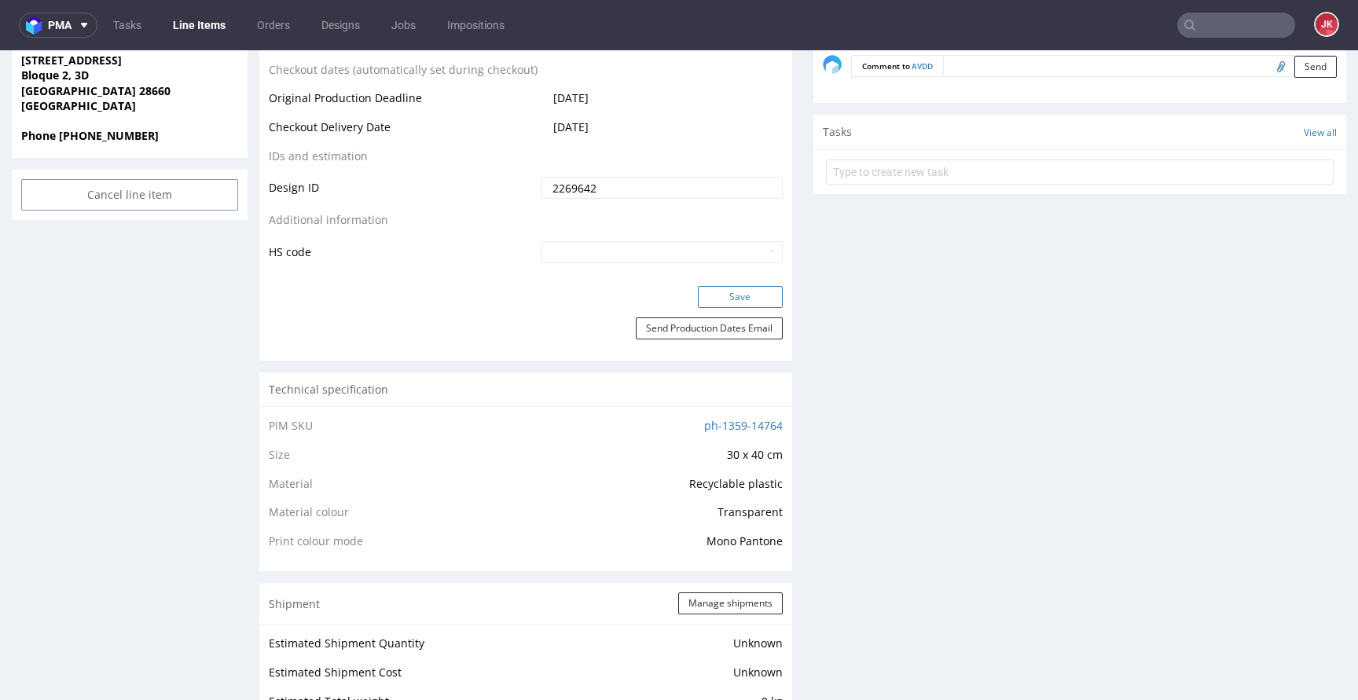
click at [706, 297] on button "Save" at bounding box center [740, 297] width 85 height 22
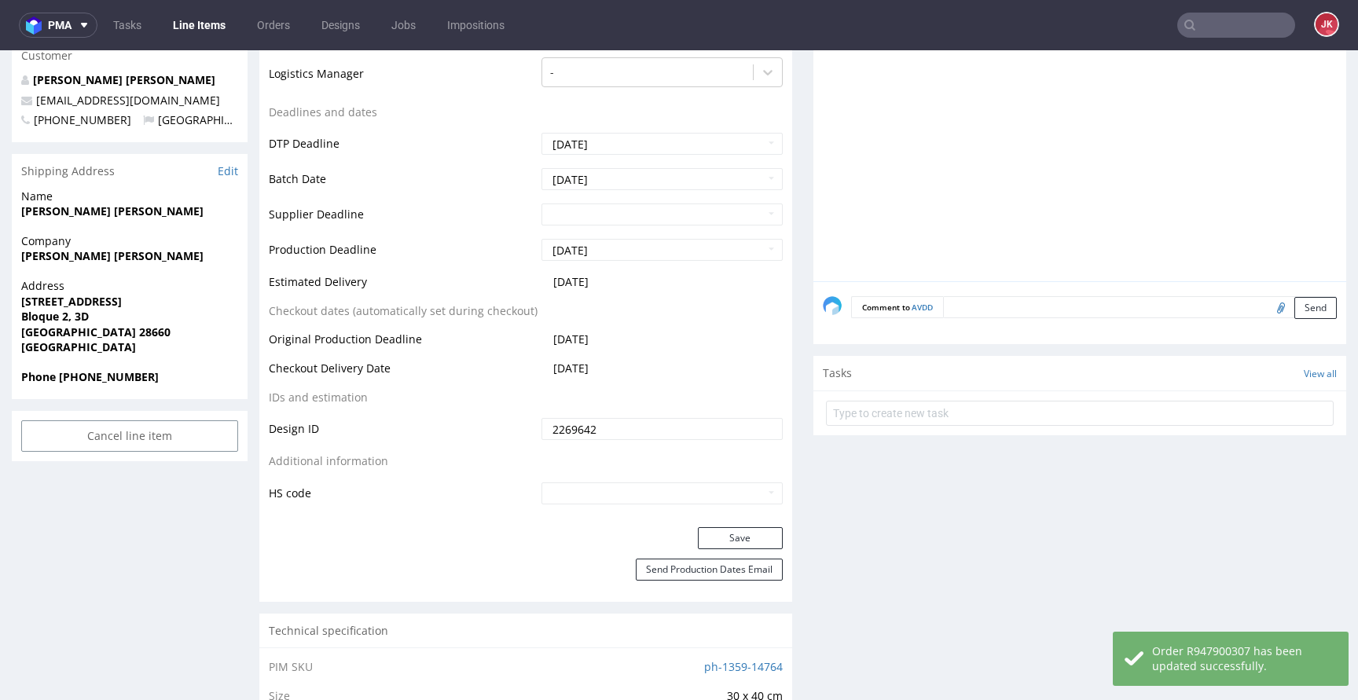
scroll to position [0, 0]
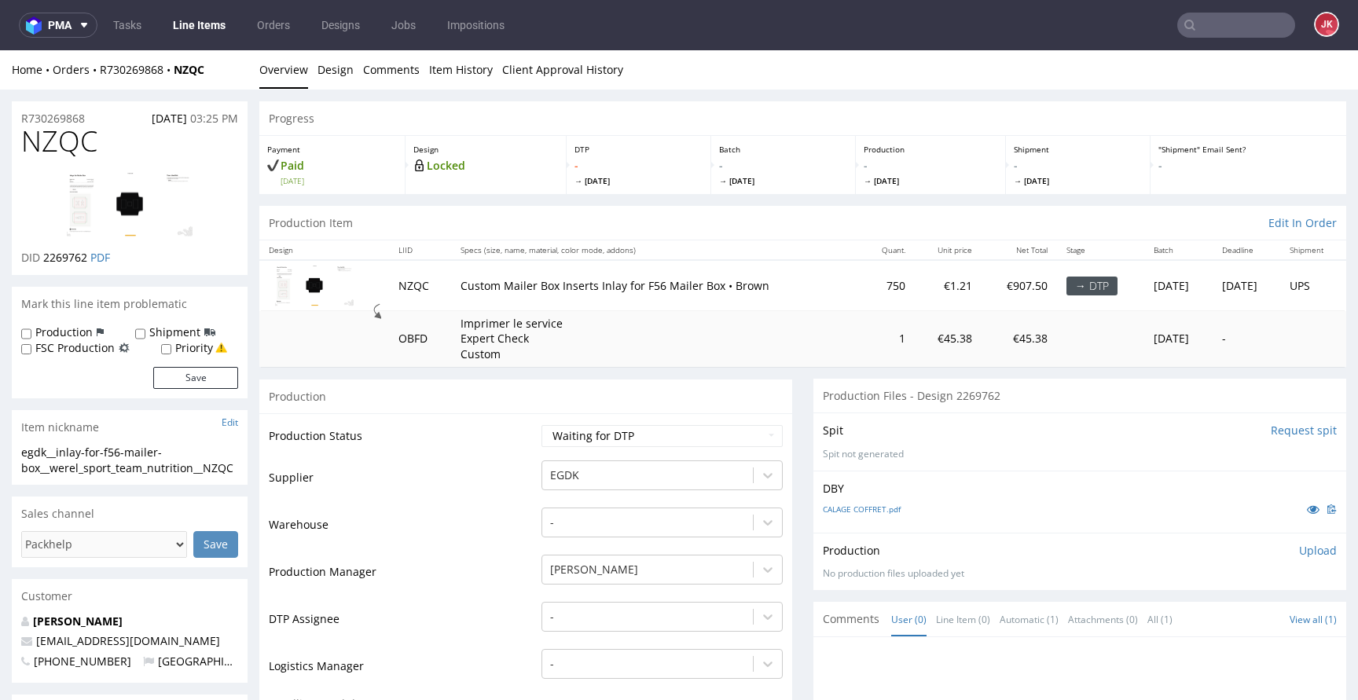
click at [495, 449] on td "Production Status" at bounding box center [403, 440] width 269 height 35
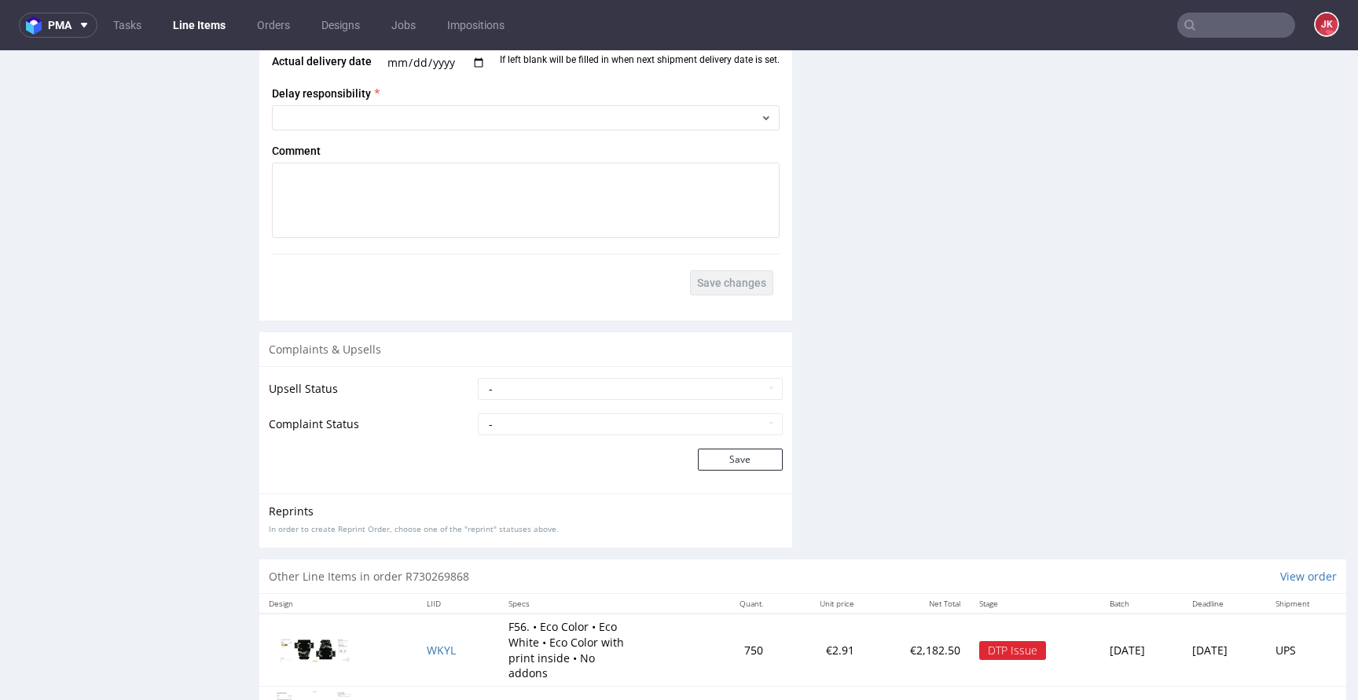
scroll to position [2105, 0]
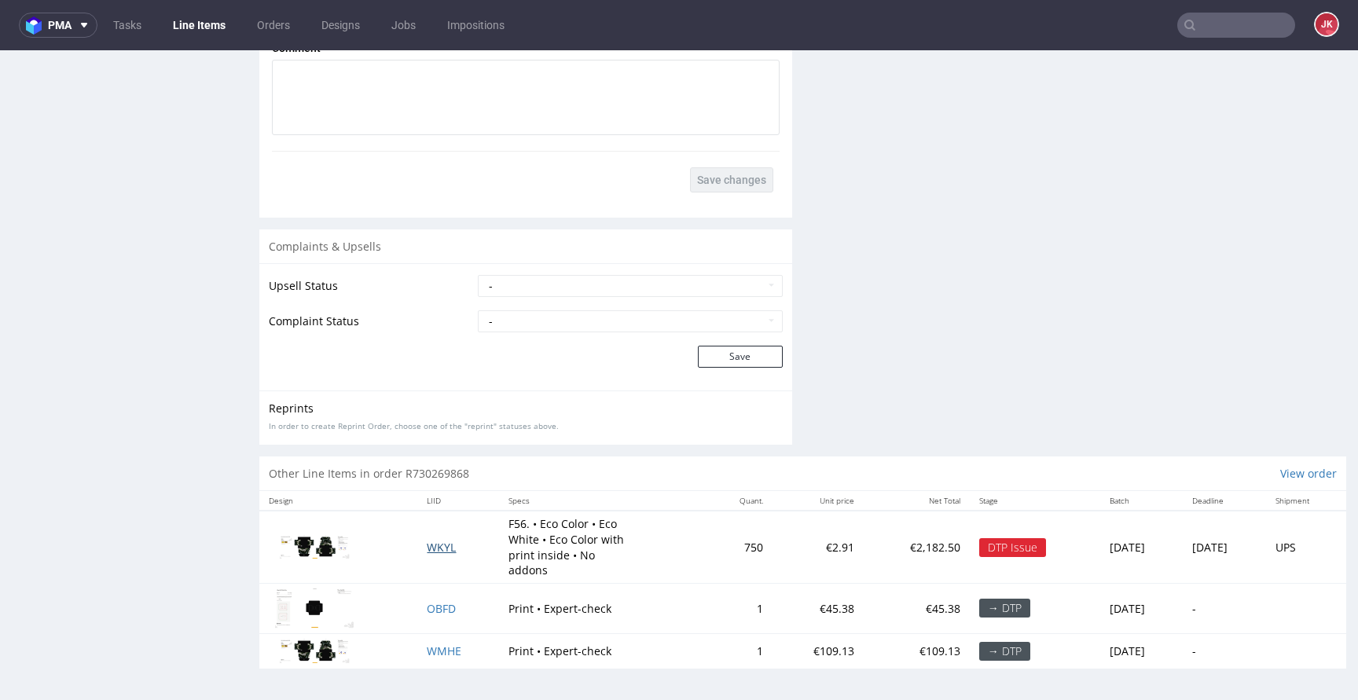
click at [429, 548] on span "WKYL" at bounding box center [441, 547] width 29 height 15
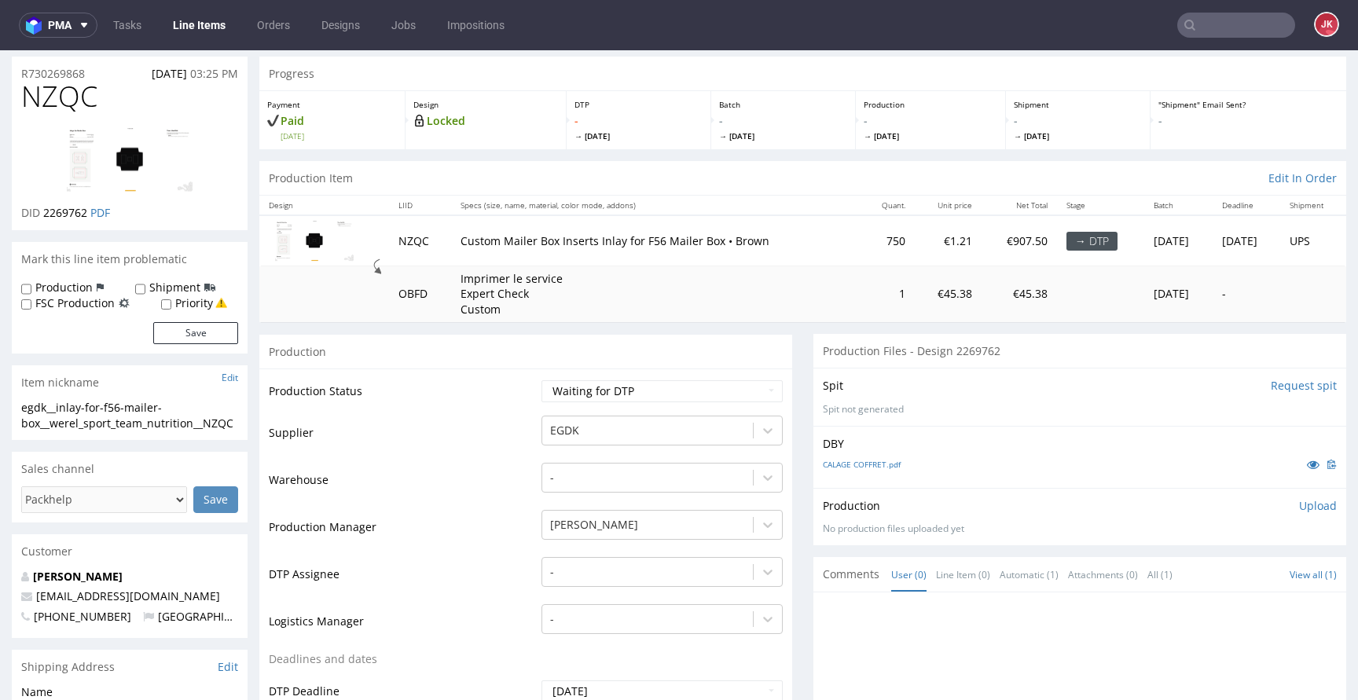
scroll to position [0, 0]
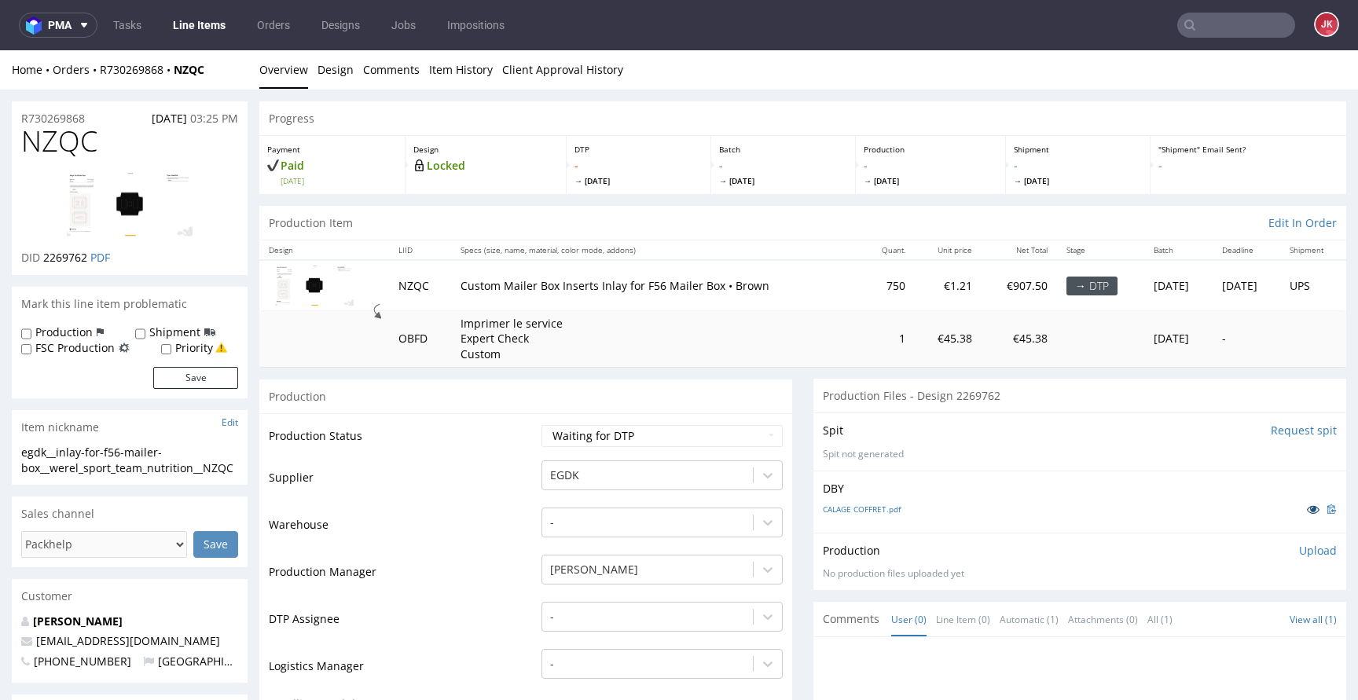
click at [1306, 509] on icon at bounding box center [1312, 509] width 13 height 11
click at [847, 511] on link "CALAGE COFFRET.pdf" at bounding box center [862, 509] width 78 height 11
click at [504, 463] on td "Supplier" at bounding box center [403, 482] width 269 height 47
click at [493, 444] on td "Production Status" at bounding box center [403, 440] width 269 height 35
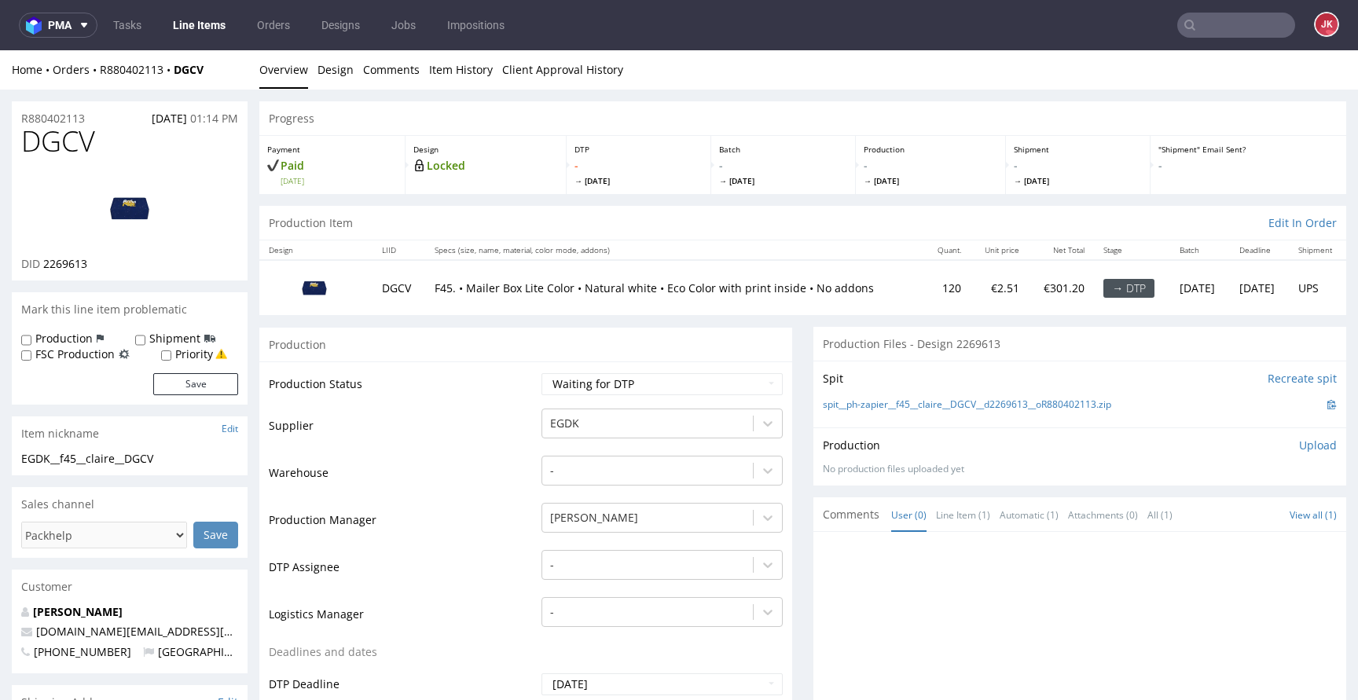
click at [502, 389] on td "Production Status" at bounding box center [403, 389] width 269 height 35
click at [332, 74] on link "Design" at bounding box center [335, 69] width 36 height 38
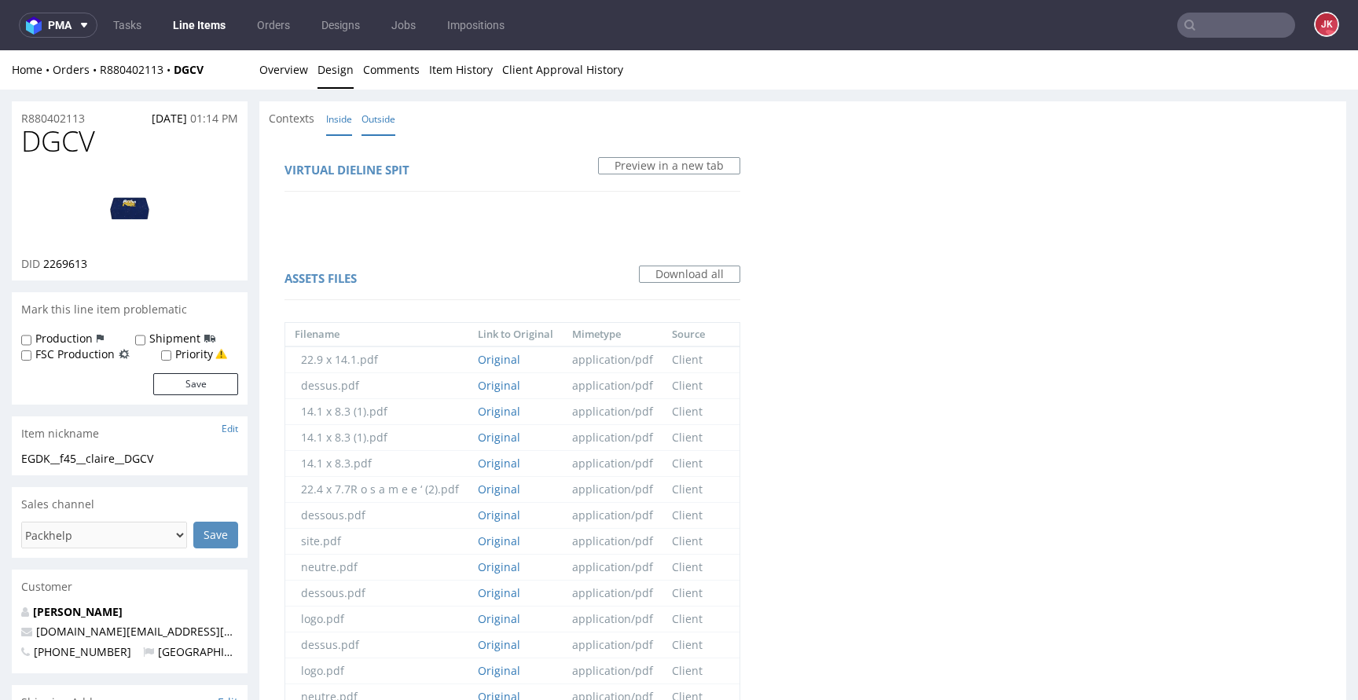
click at [344, 118] on link "Inside" at bounding box center [339, 119] width 26 height 34
click at [270, 72] on link "Overview" at bounding box center [283, 69] width 49 height 38
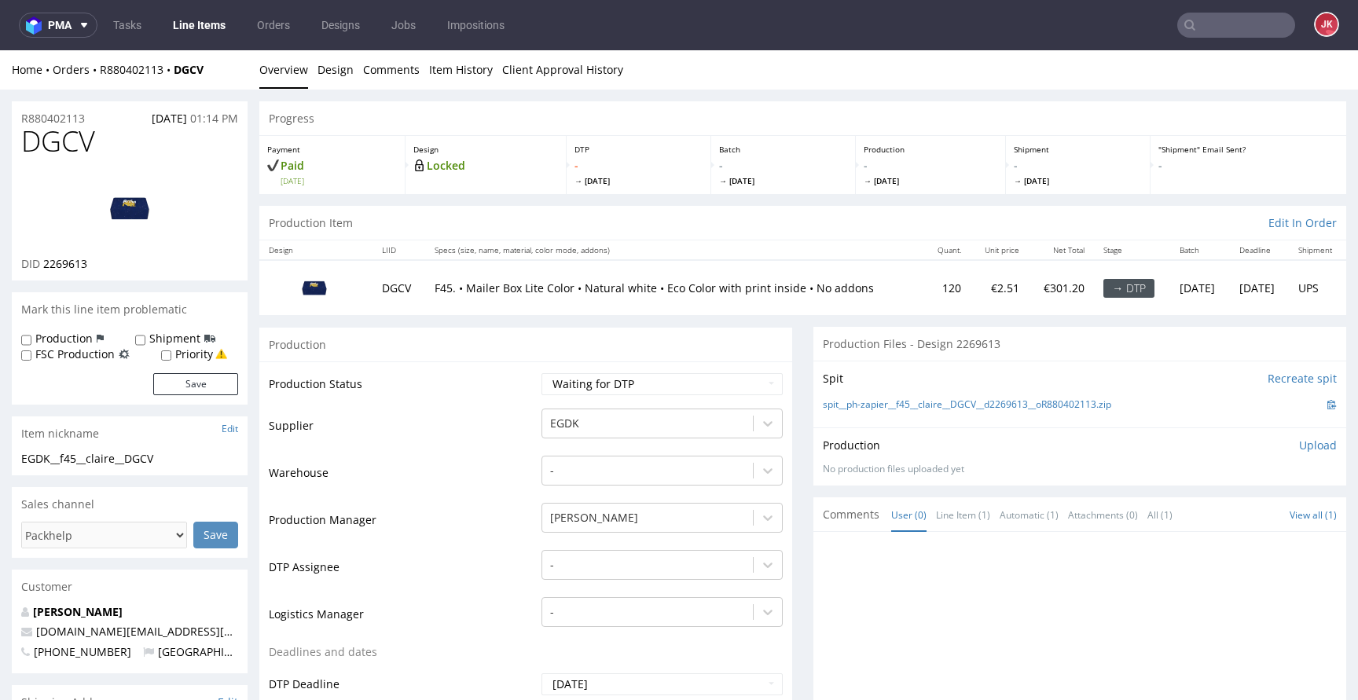
click at [128, 199] on img at bounding box center [130, 208] width 126 height 71
click at [661, 387] on select "Waiting for Artwork Waiting for Diecut Waiting for Mockup Waiting for DTP Waiti…" at bounding box center [661, 384] width 241 height 22
select select "dtp_issue"
click at [541, 373] on select "Waiting for Artwork Waiting for Diecut Waiting for Mockup Waiting for DTP Waiti…" at bounding box center [661, 384] width 241 height 22
click at [591, 569] on div "-" at bounding box center [661, 561] width 241 height 22
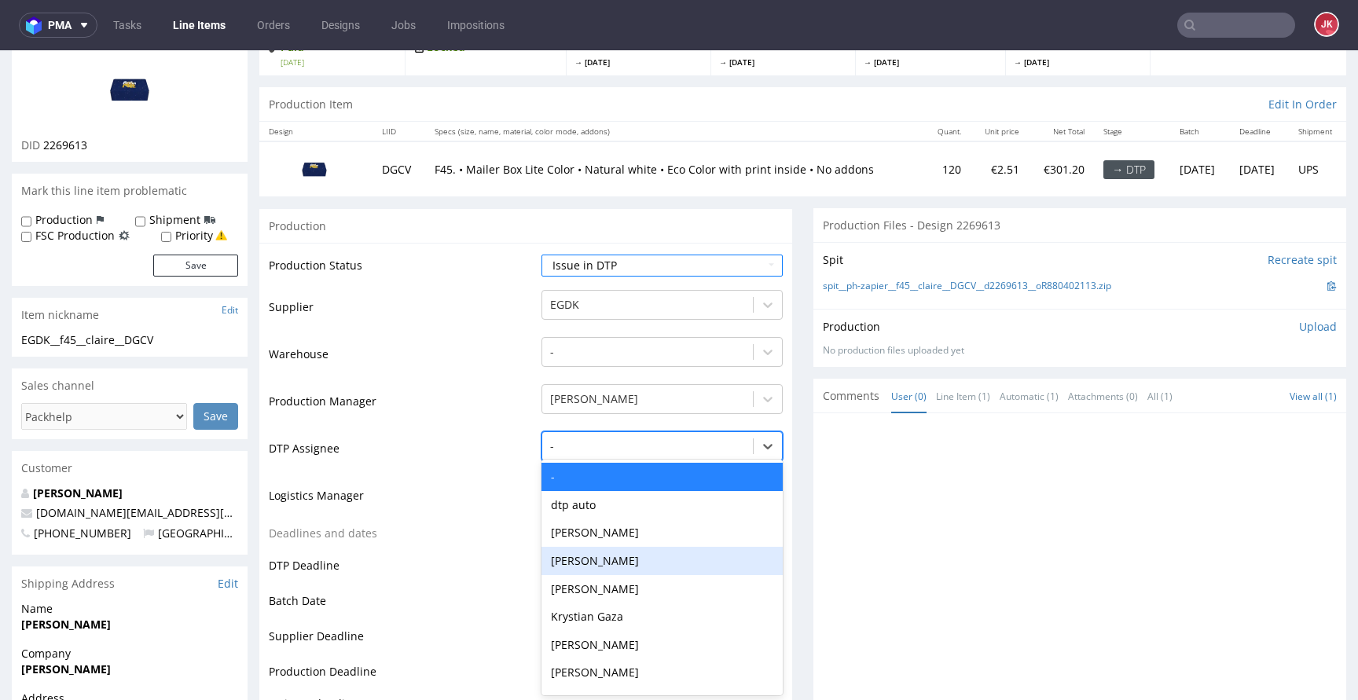
scroll to position [120, 0]
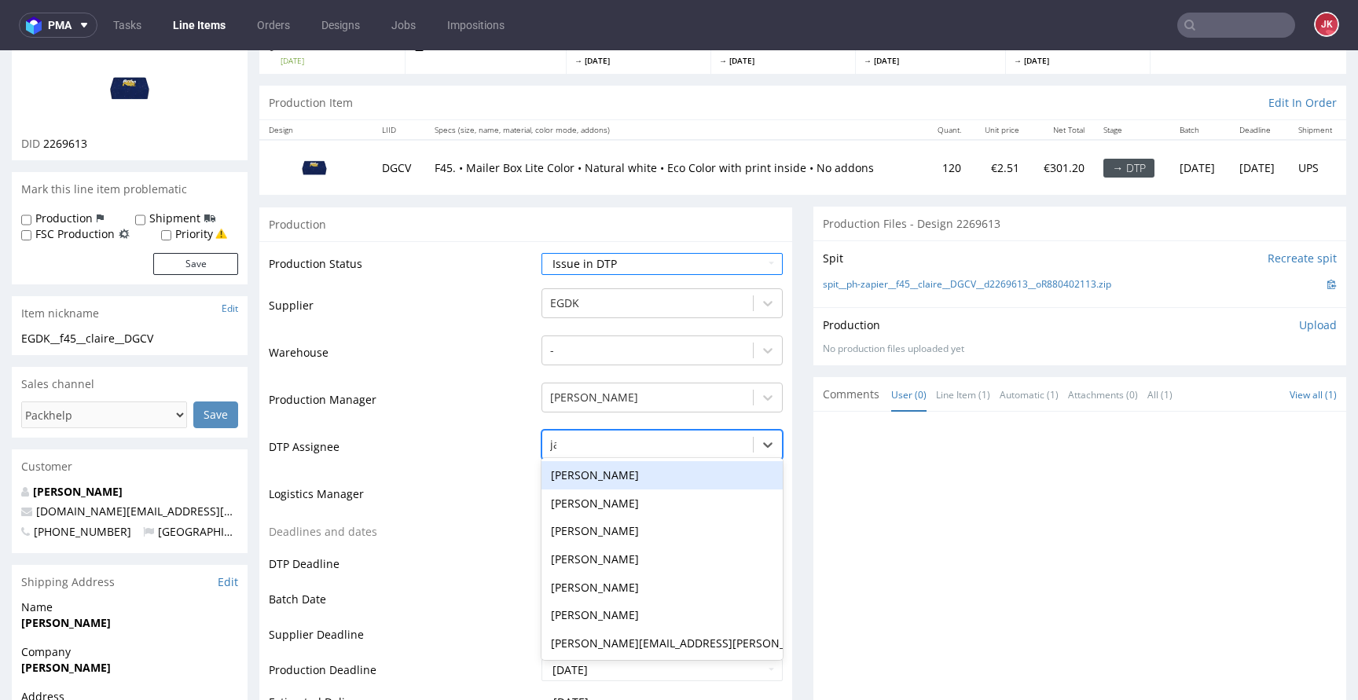
type input "jan"
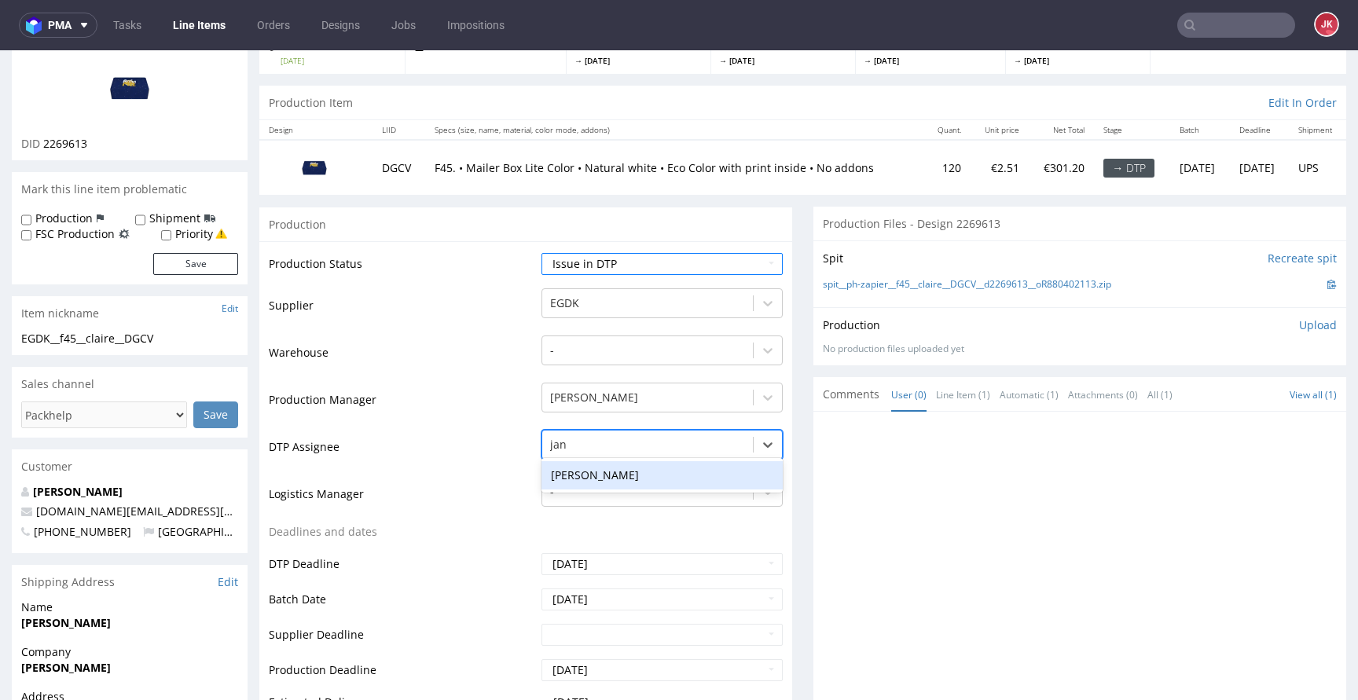
click at [699, 475] on div "[PERSON_NAME]" at bounding box center [661, 475] width 241 height 28
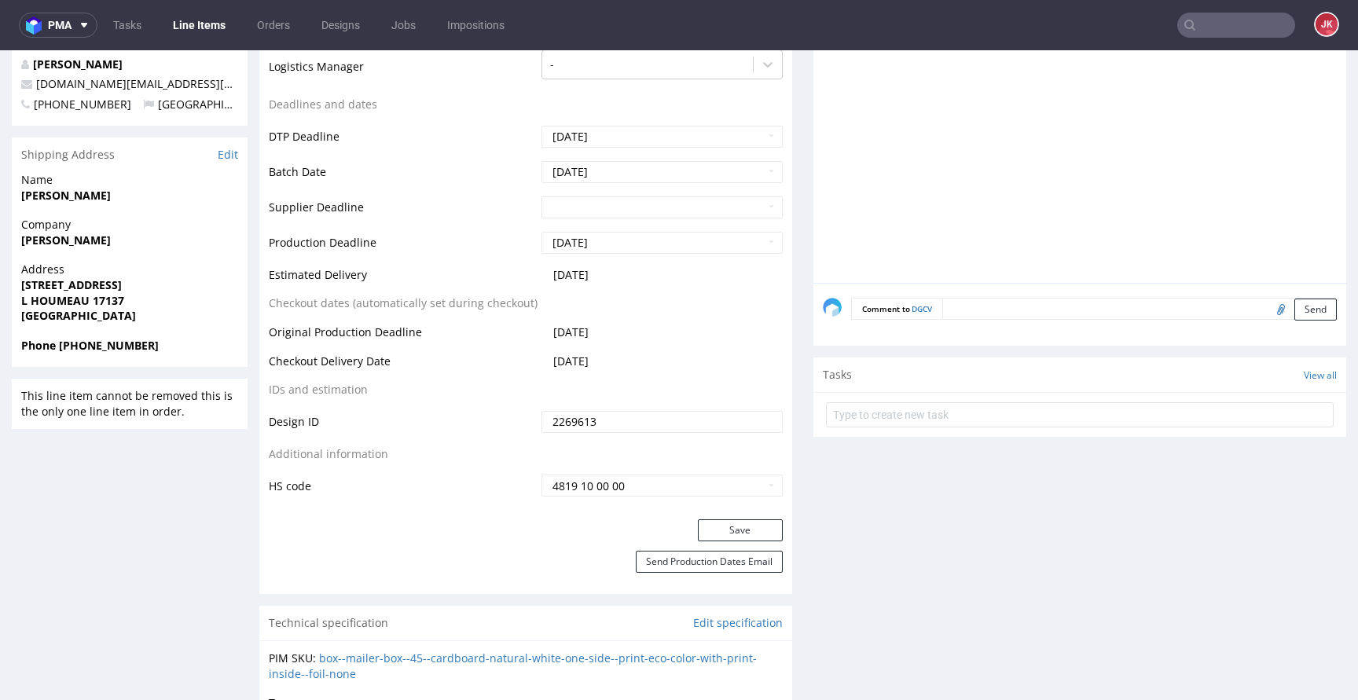
scroll to position [848, 0]
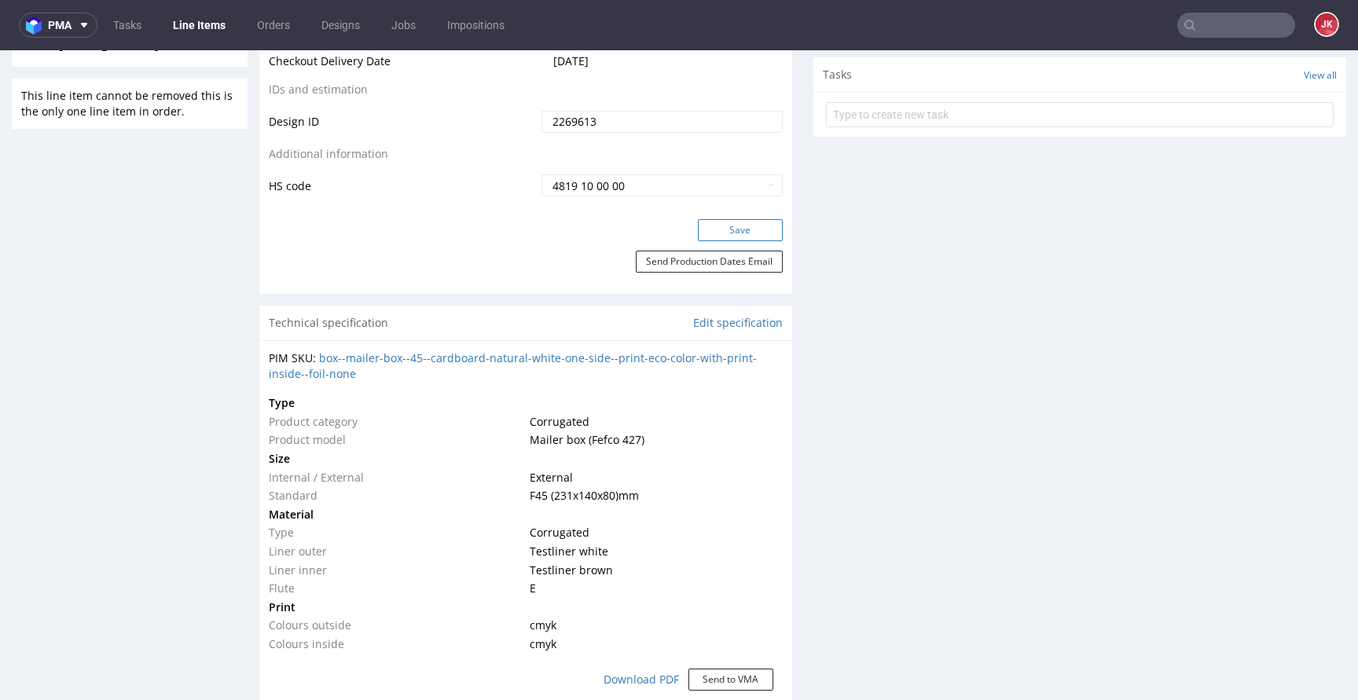
click at [712, 235] on button "Save" at bounding box center [740, 230] width 85 height 22
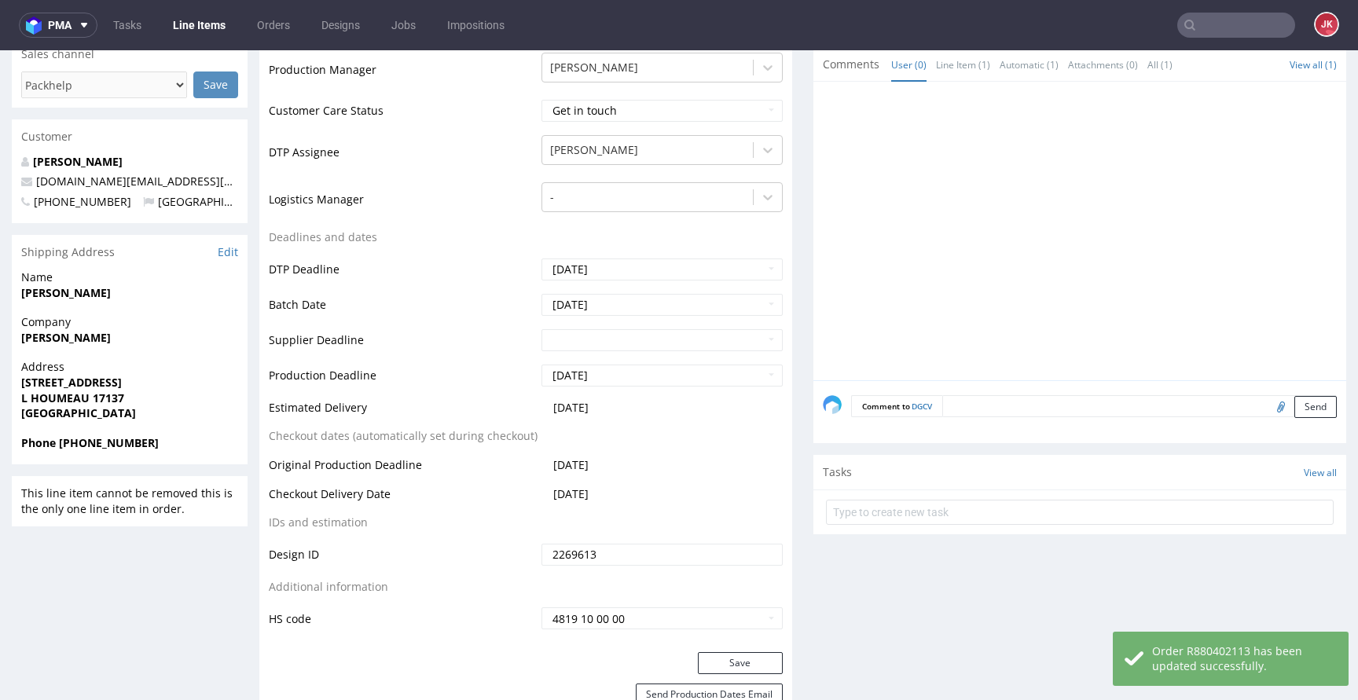
scroll to position [462, 0]
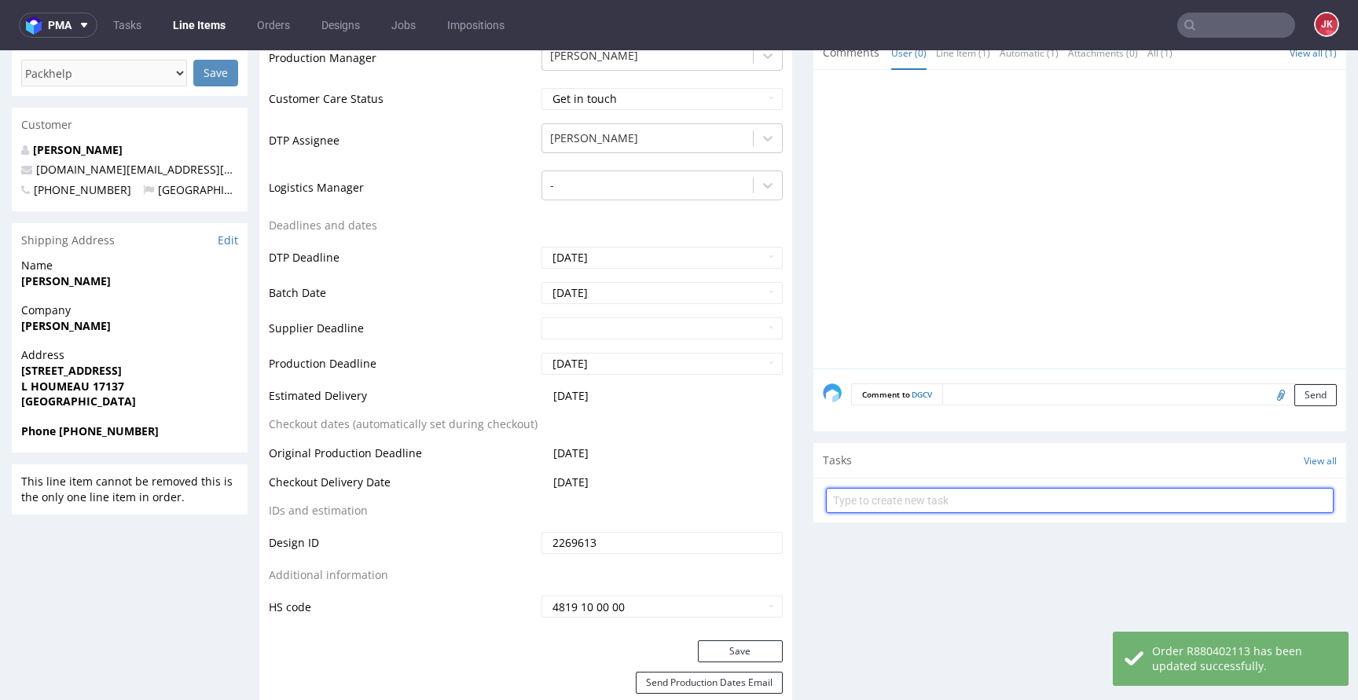
click at [907, 500] on input "text" at bounding box center [1080, 500] width 508 height 25
type input "issue"
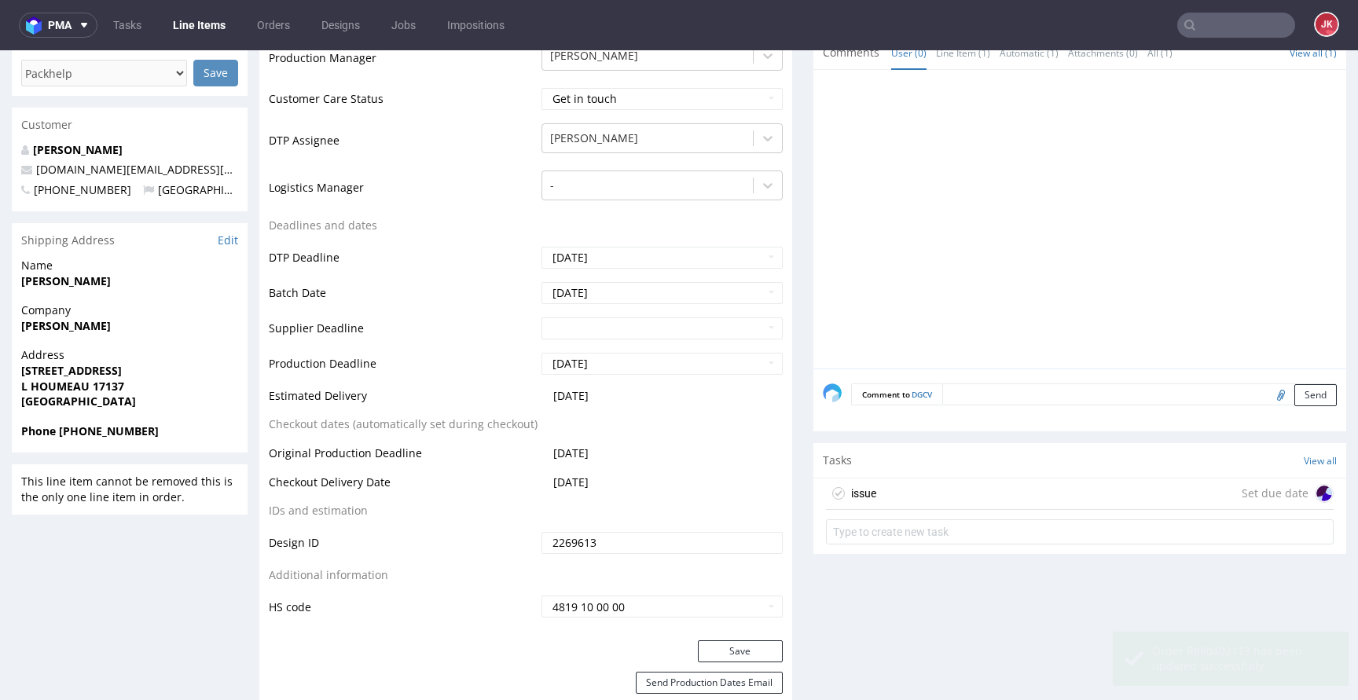
click at [926, 485] on div "issue Set due date" at bounding box center [1080, 493] width 508 height 31
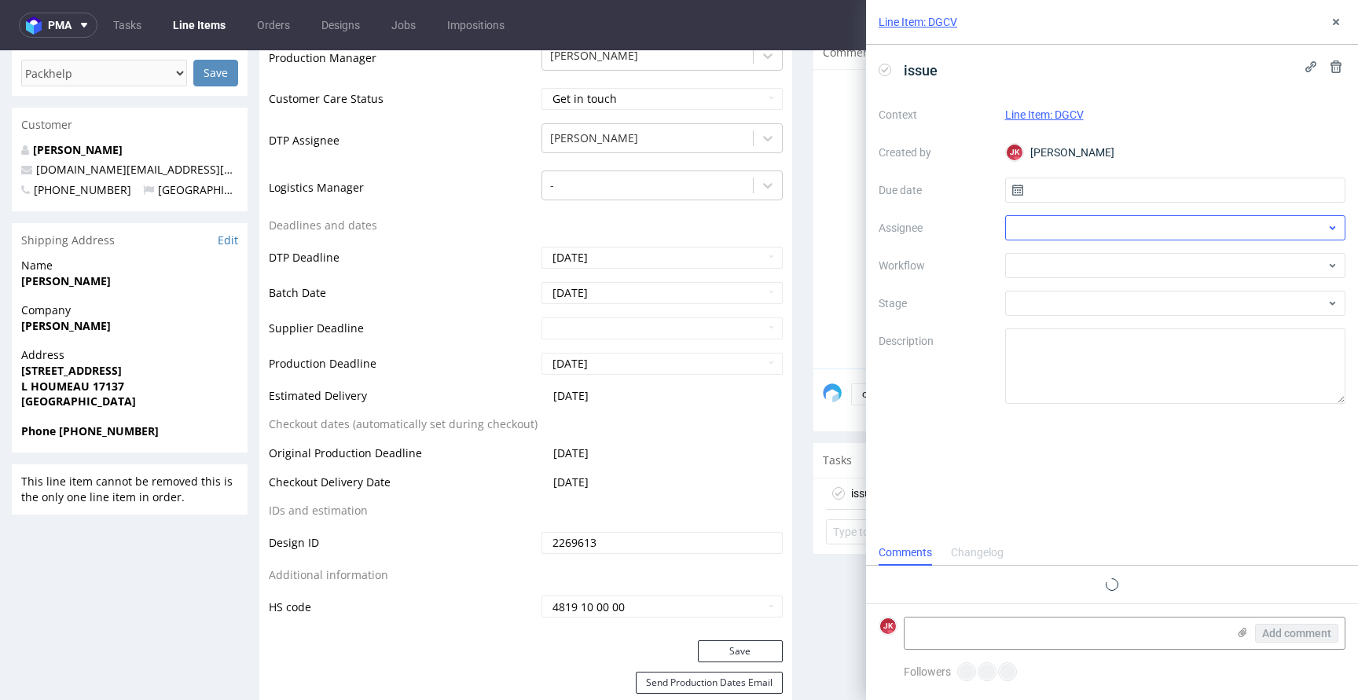
scroll to position [13, 0]
click at [1089, 188] on input "text" at bounding box center [1175, 190] width 341 height 25
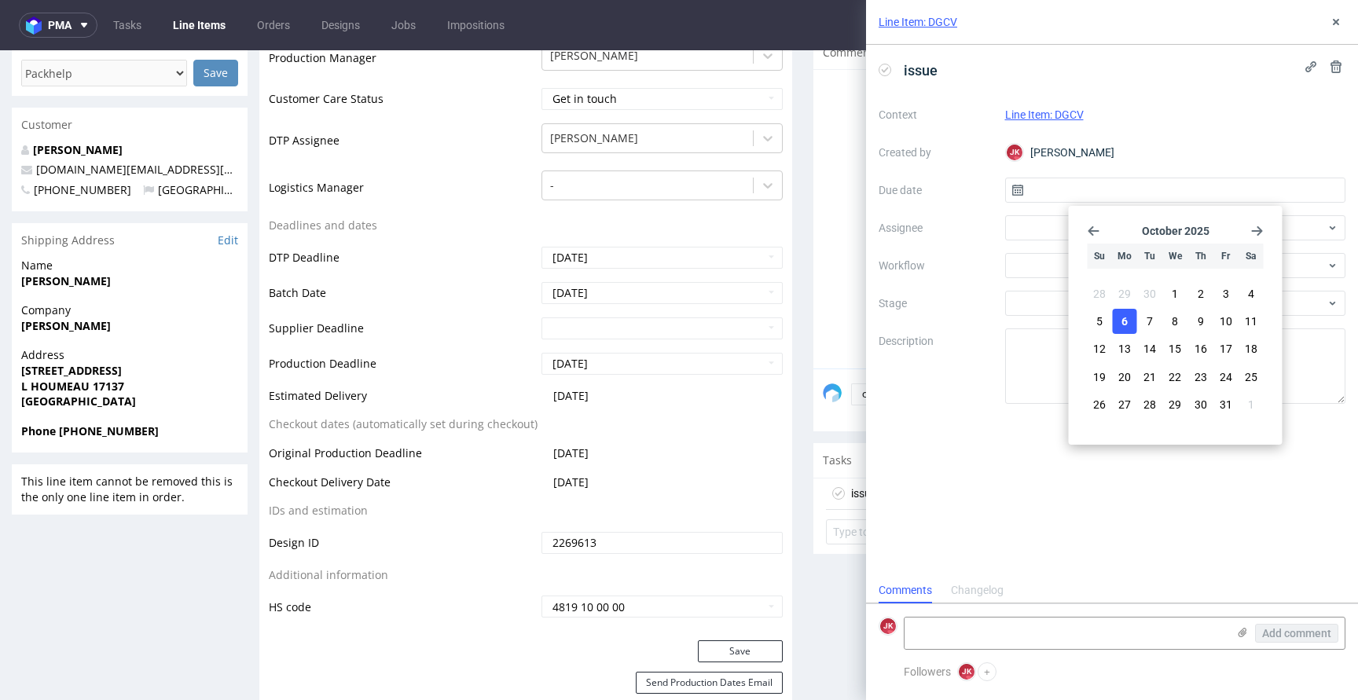
click at [1126, 315] on span "6" at bounding box center [1124, 321] width 6 height 16
type input "06/10/2025"
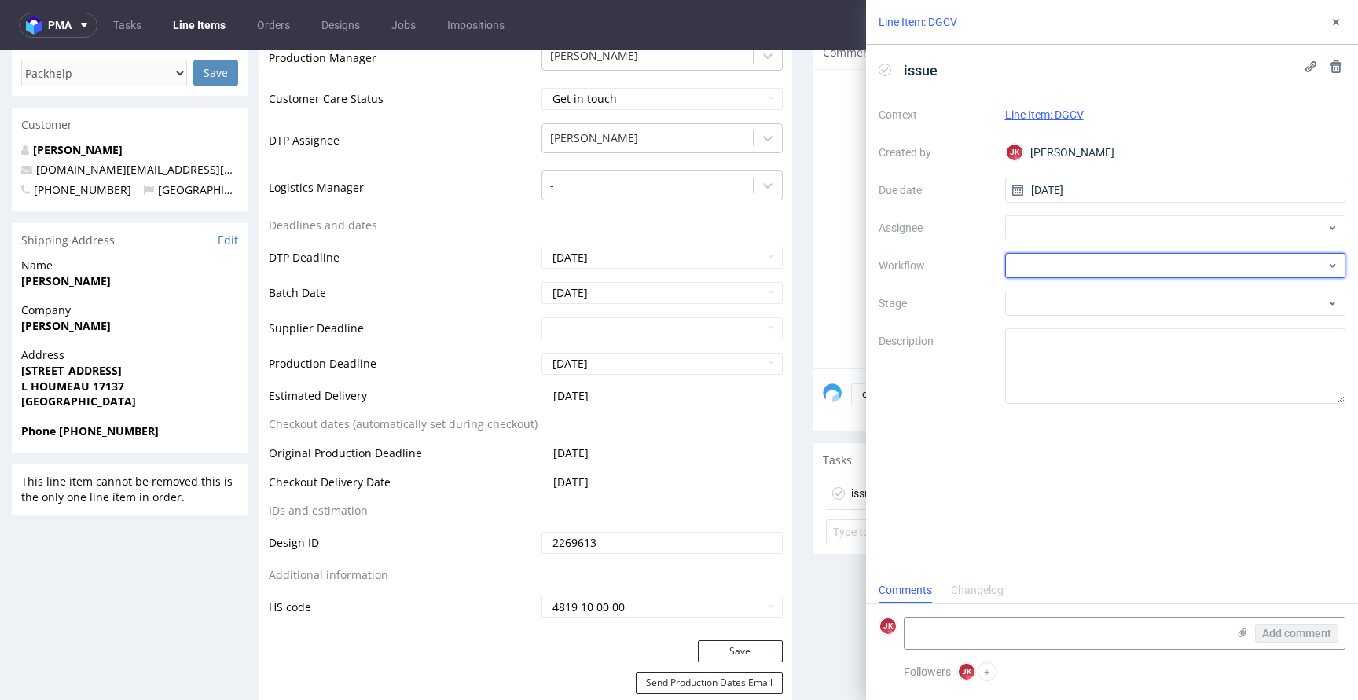
click at [1028, 274] on div at bounding box center [1175, 265] width 341 height 25
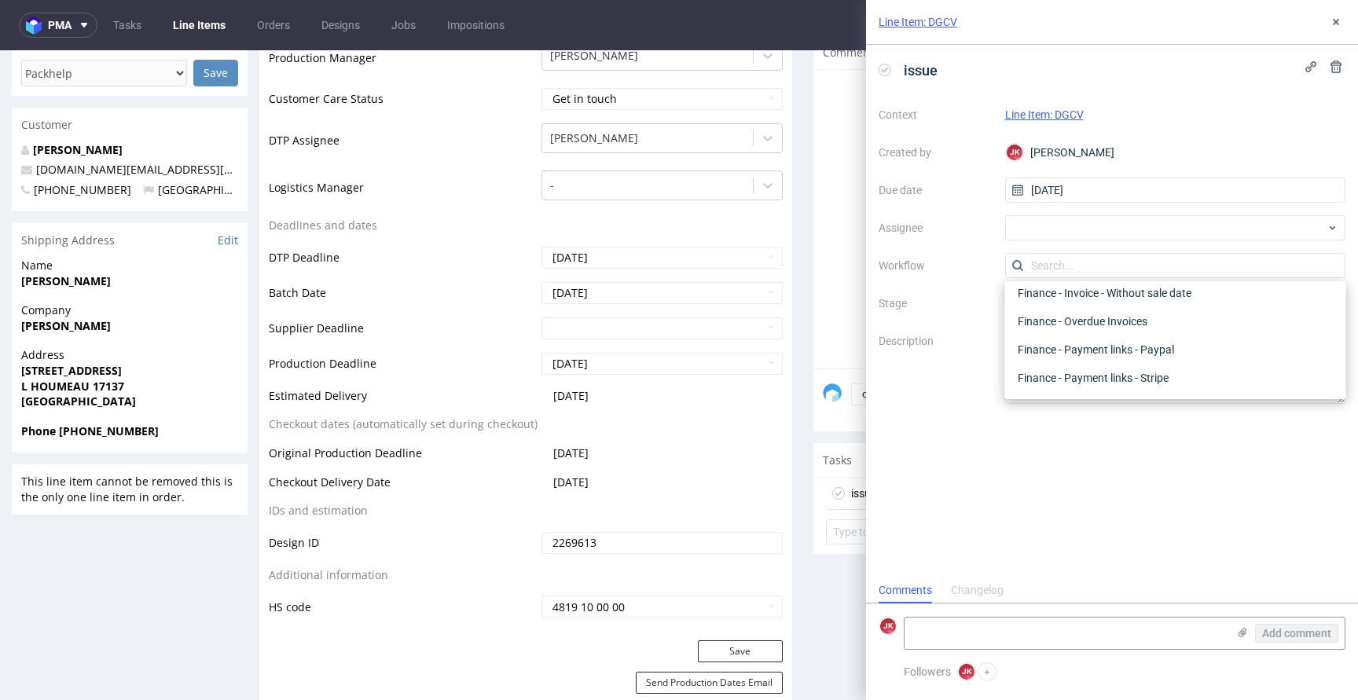
scroll to position [0, 0]
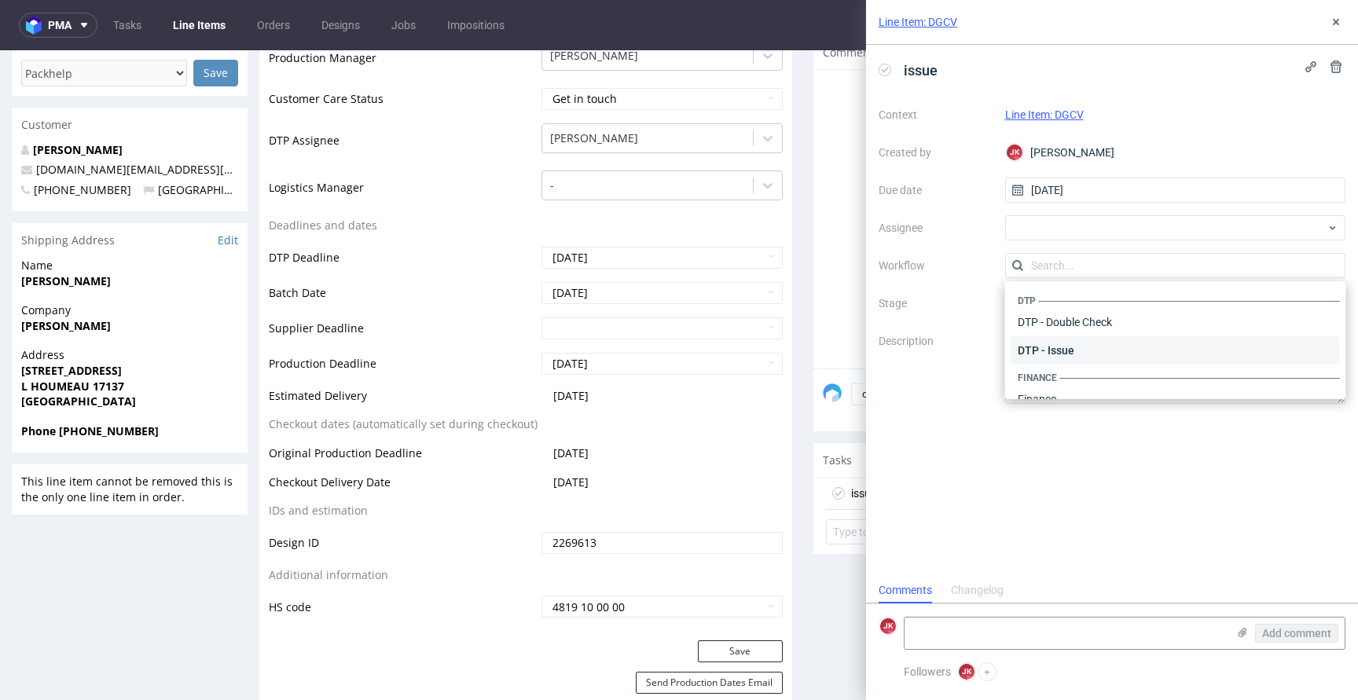
click at [1050, 353] on div "DTP - Issue" at bounding box center [1175, 350] width 328 height 28
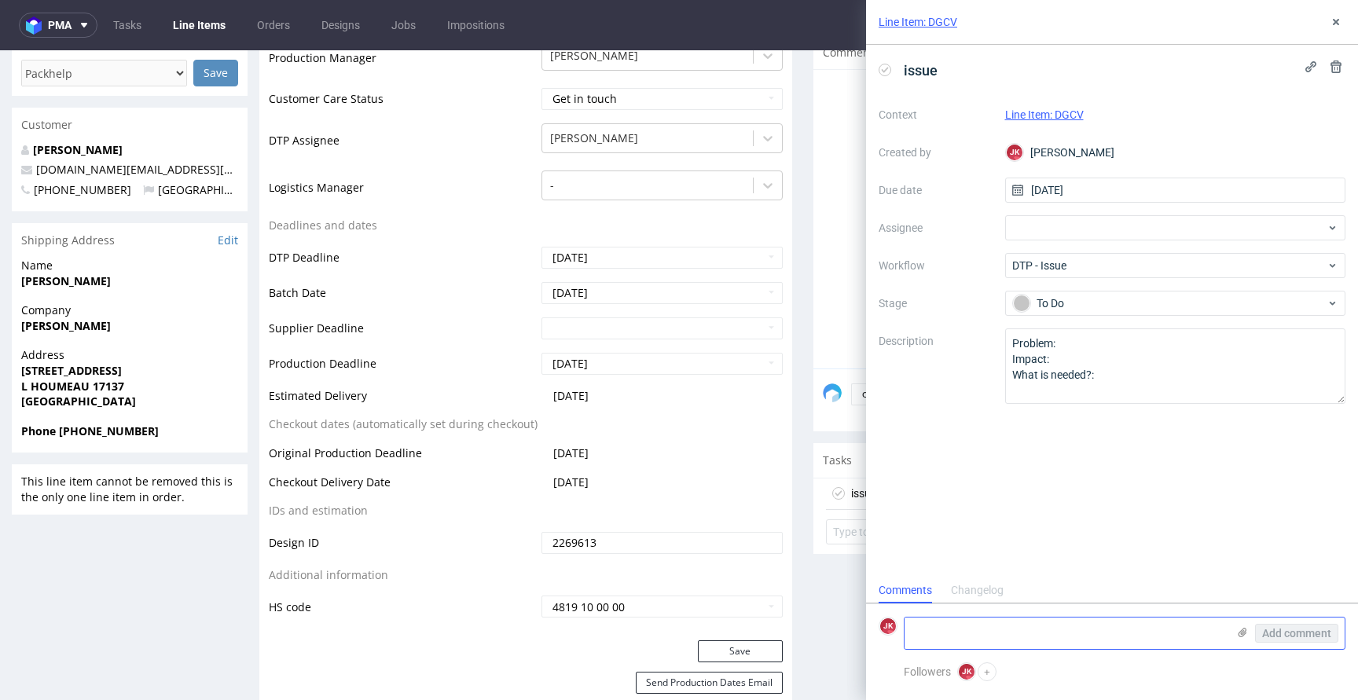
click at [1068, 626] on textarea at bounding box center [1065, 632] width 322 height 31
paste textarea "There is too much print coverage for Lite Color variant. I suggest Eco Color va…"
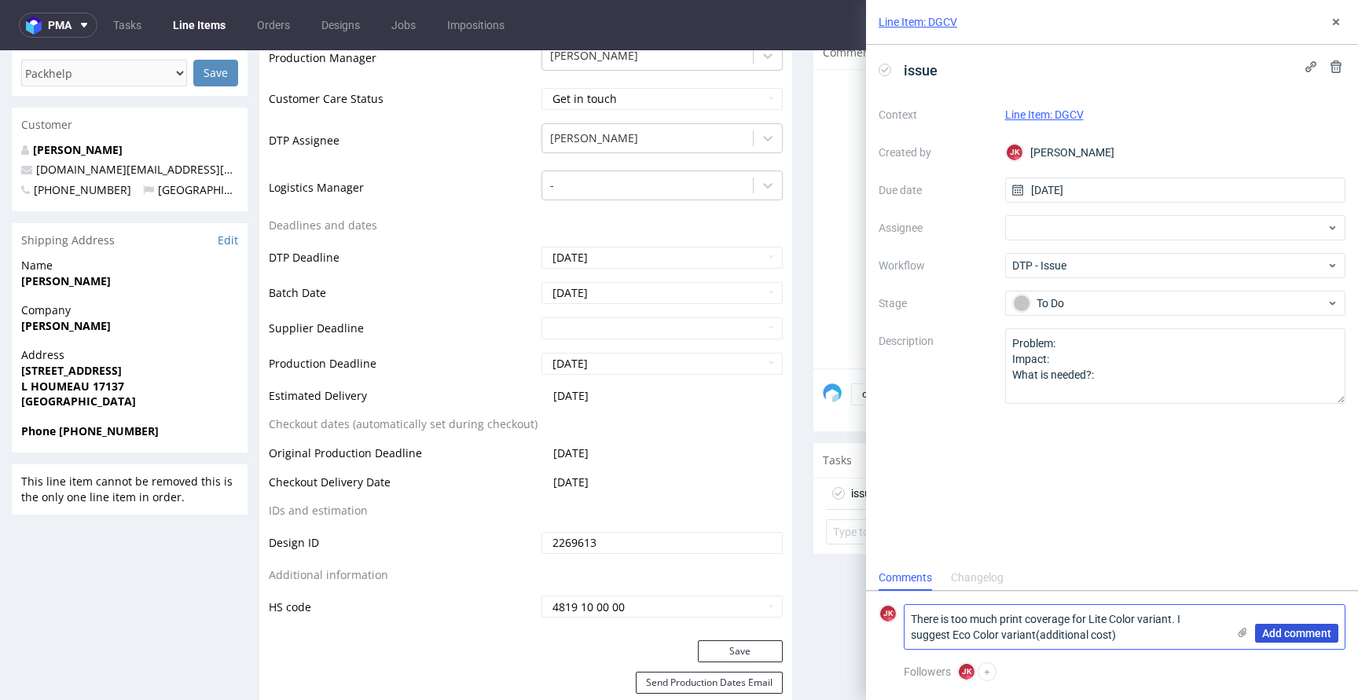
type textarea "There is too much print coverage for Lite Color variant. I suggest Eco Color va…"
click at [1297, 637] on span "Add comment" at bounding box center [1296, 633] width 69 height 11
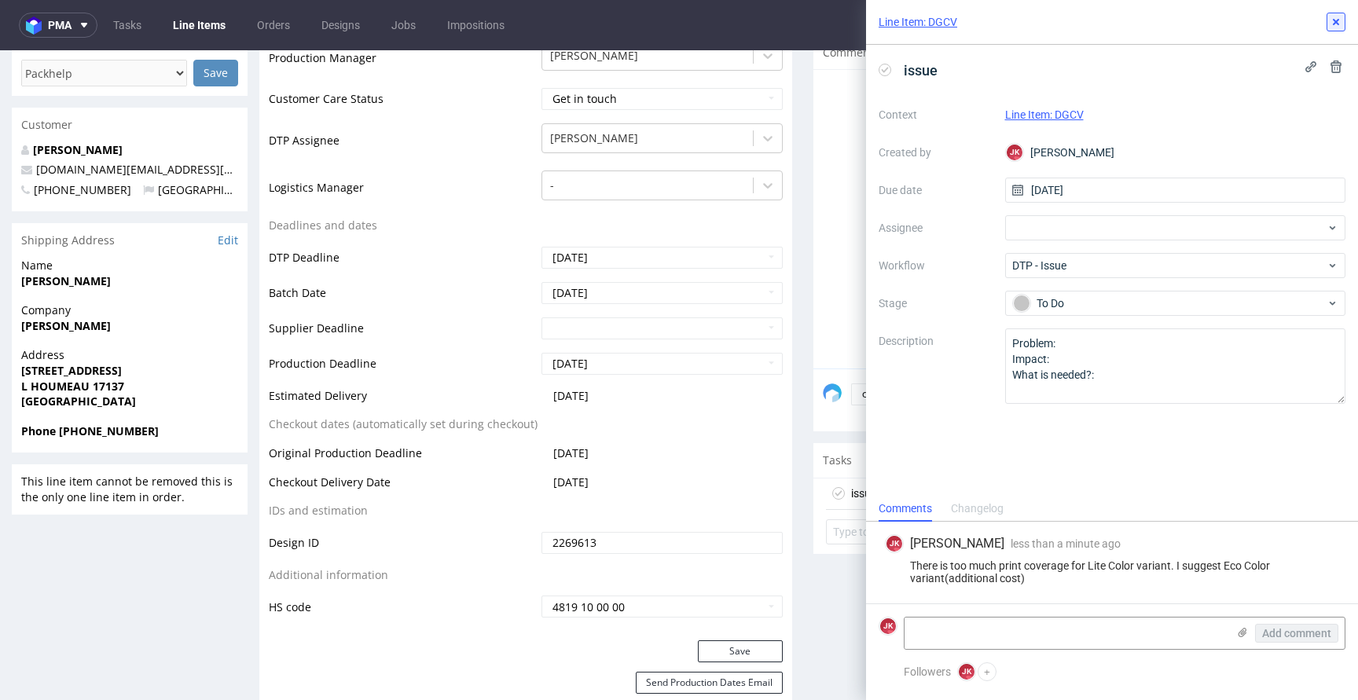
click at [1338, 16] on icon at bounding box center [1335, 22] width 13 height 13
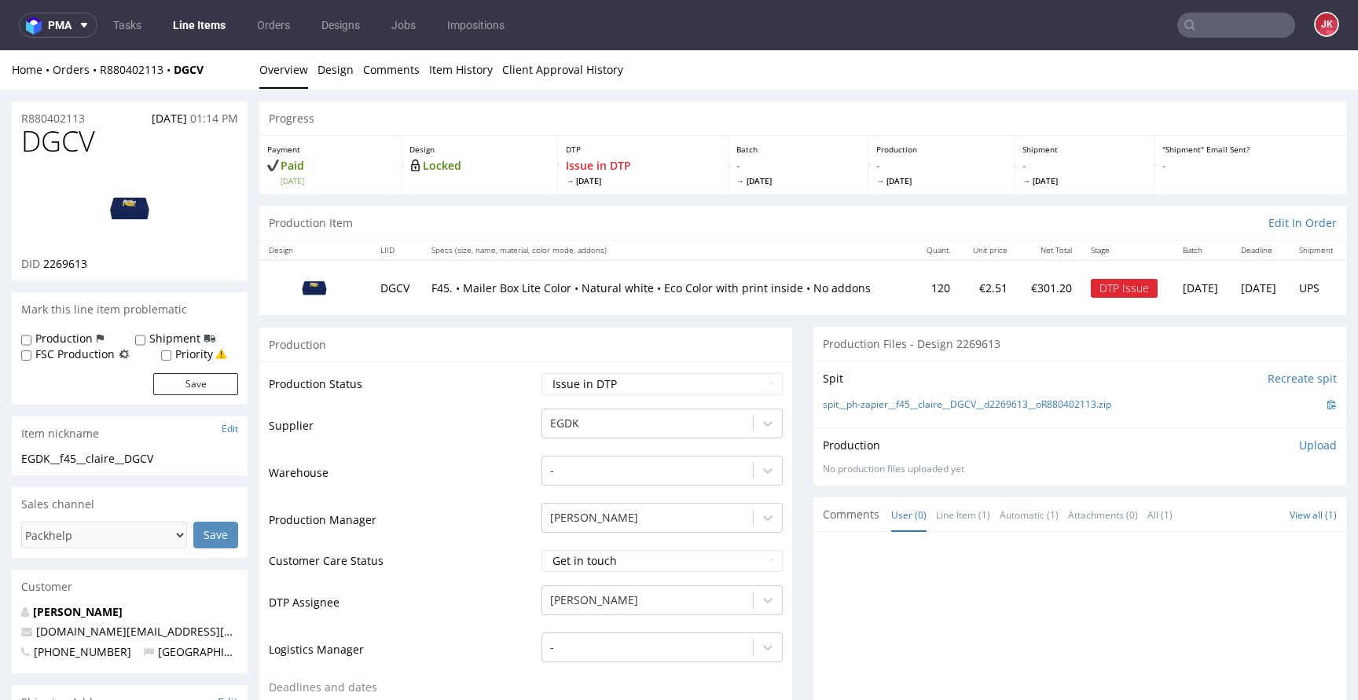
click at [67, 145] on span "DGCV" at bounding box center [58, 141] width 74 height 31
copy span "DGCV"
click at [478, 413] on td "Supplier" at bounding box center [403, 430] width 269 height 47
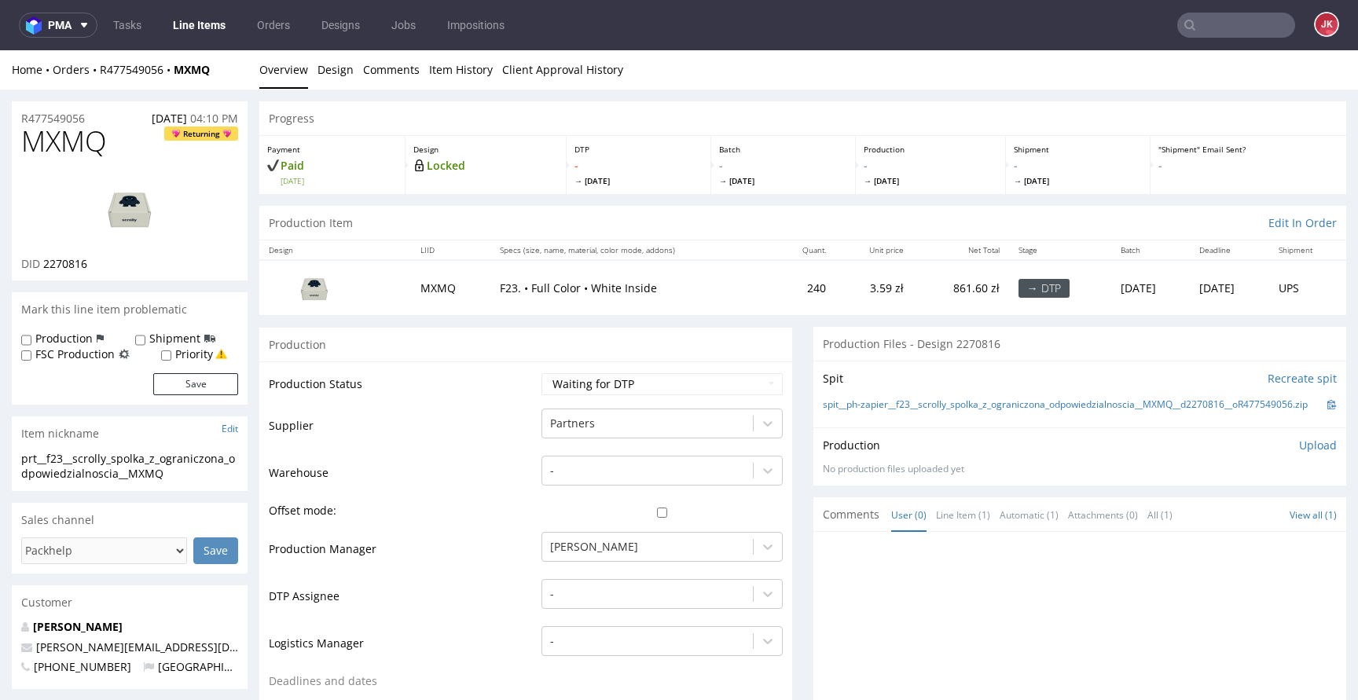
click at [511, 419] on td "Supplier" at bounding box center [403, 430] width 269 height 47
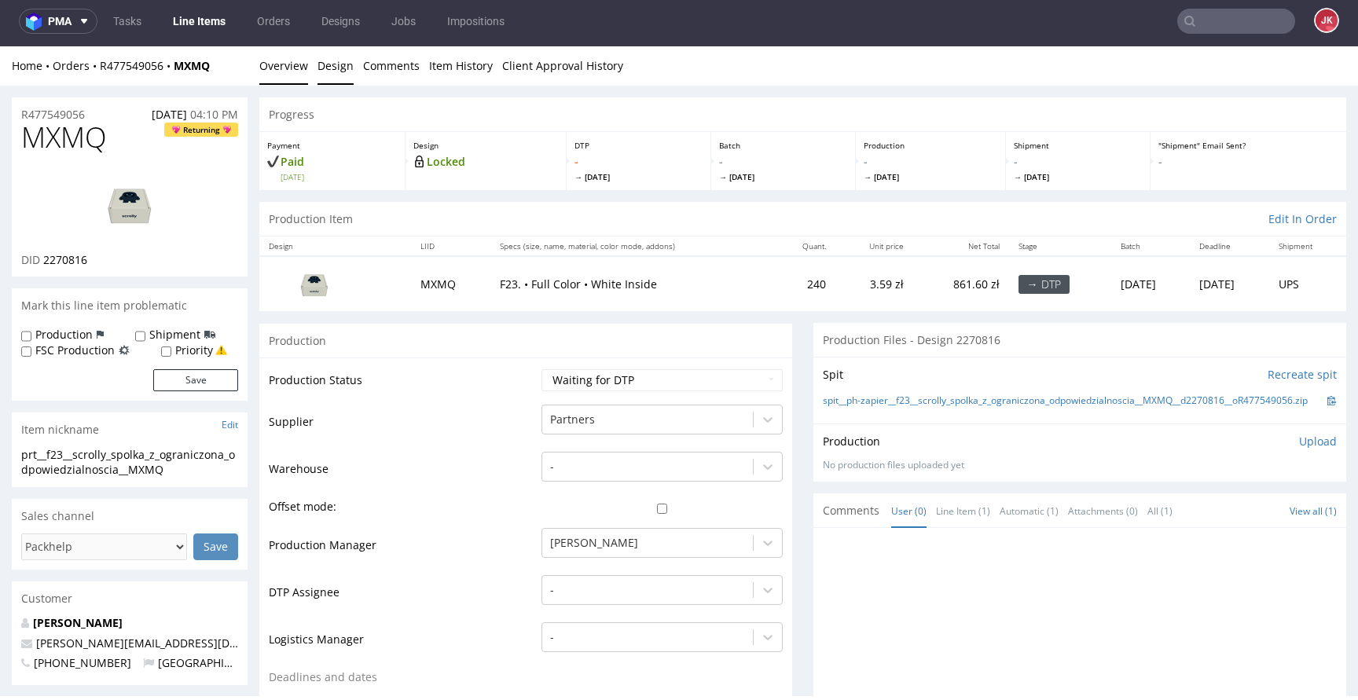
click at [339, 75] on link "Design" at bounding box center [335, 65] width 36 height 38
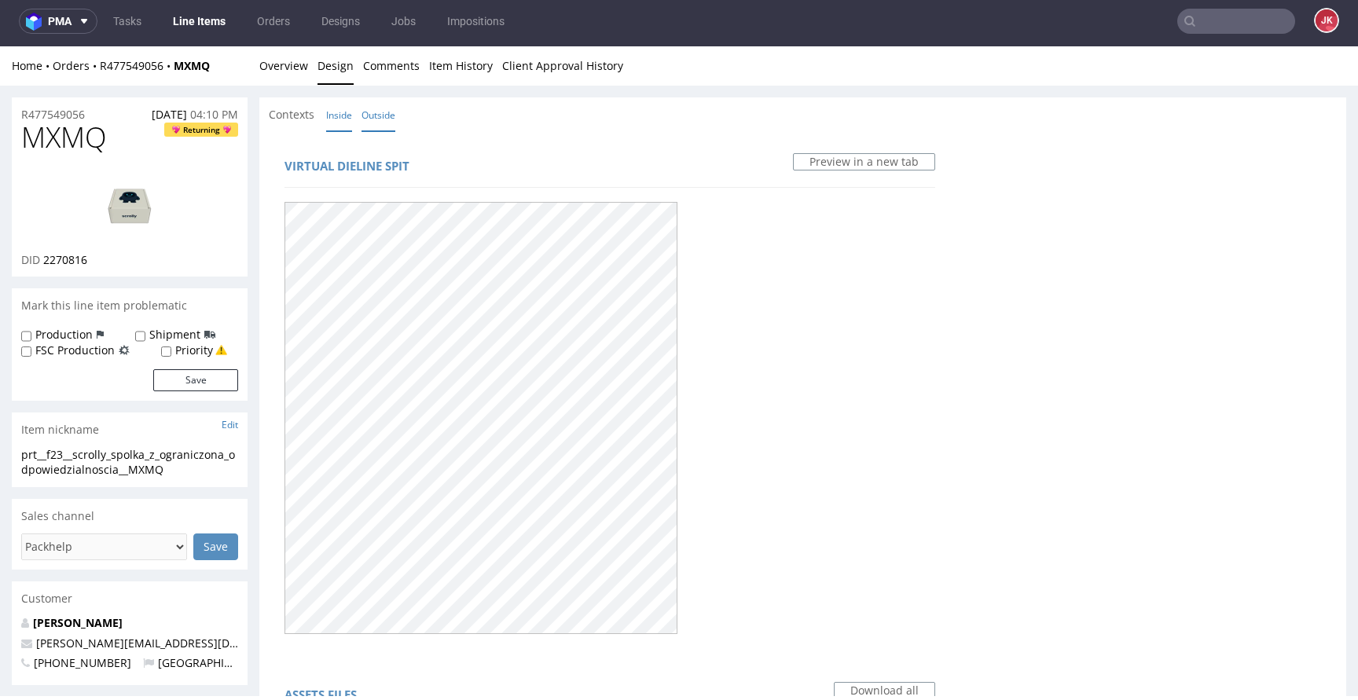
click at [345, 122] on link "Inside" at bounding box center [339, 115] width 26 height 34
click at [375, 107] on link "Outside" at bounding box center [378, 115] width 34 height 34
click at [278, 62] on link "Overview" at bounding box center [283, 65] width 49 height 38
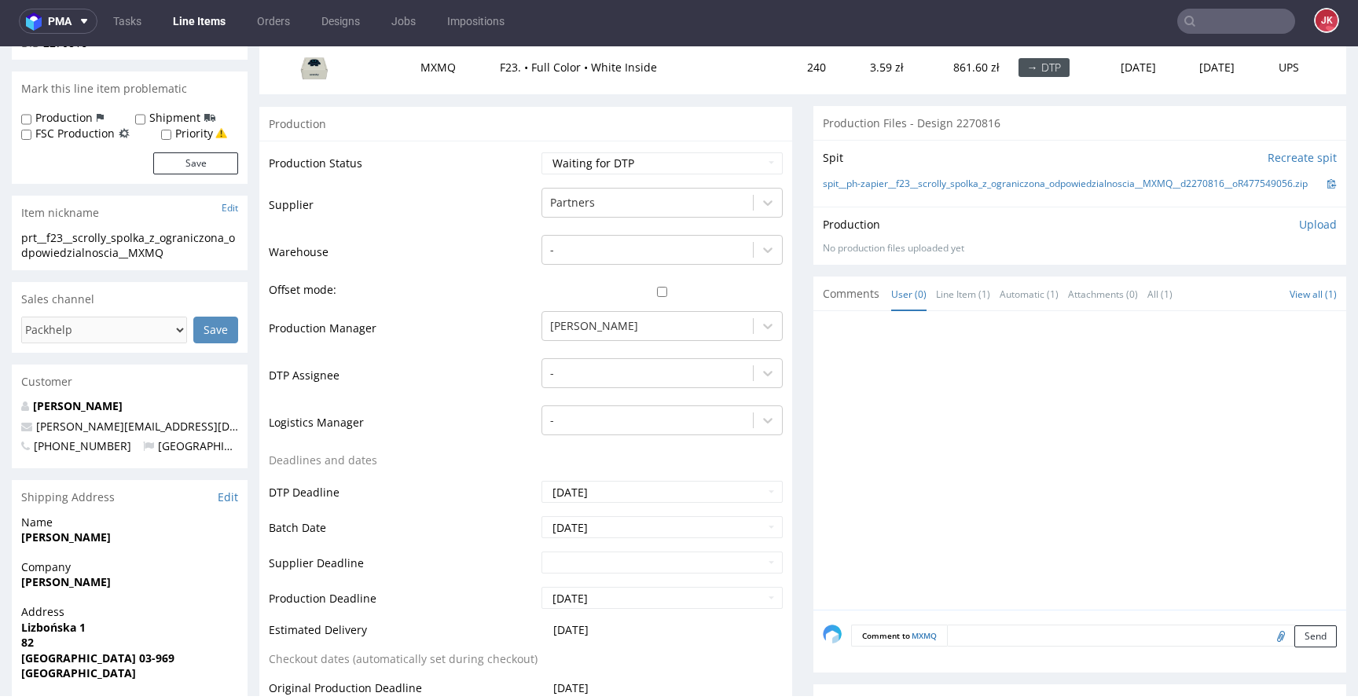
scroll to position [215, 0]
click at [599, 376] on div at bounding box center [647, 374] width 195 height 19
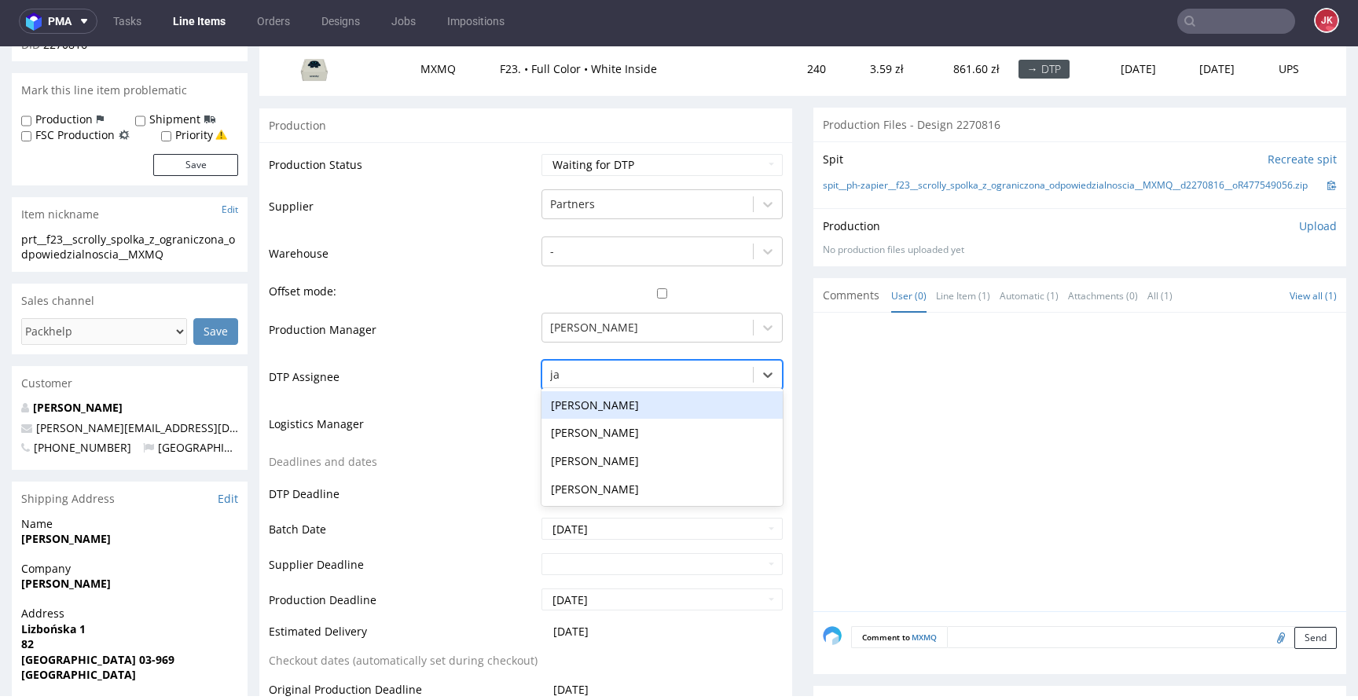
type input "jan"
click at [613, 405] on div "[PERSON_NAME]" at bounding box center [661, 405] width 241 height 28
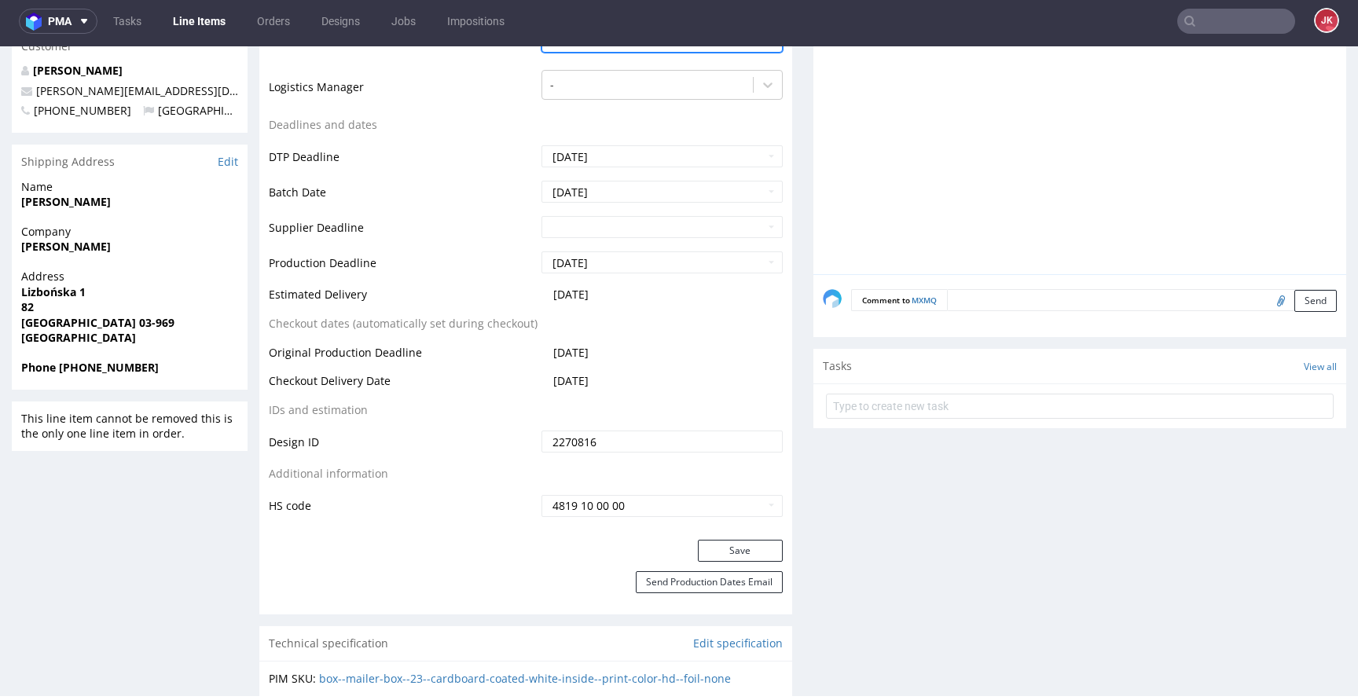
scroll to position [630, 0]
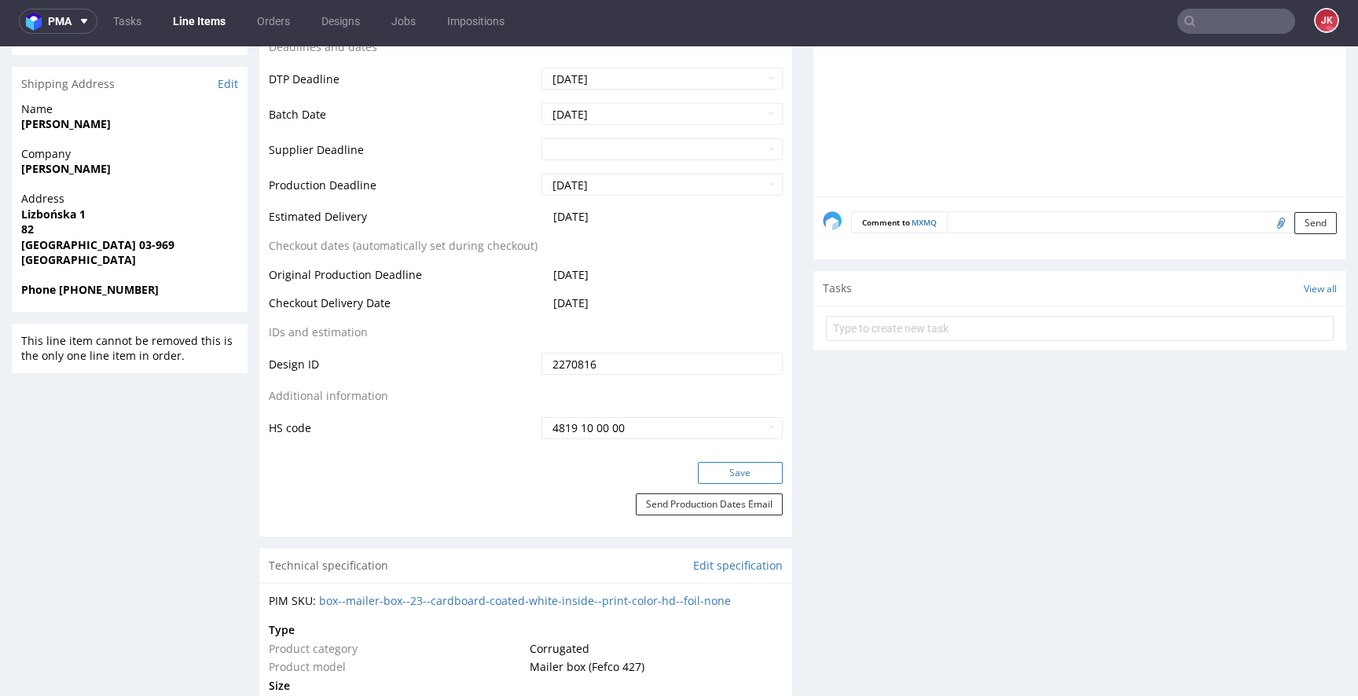
click at [701, 464] on button "Save" at bounding box center [740, 473] width 85 height 22
click at [524, 417] on td "HS code" at bounding box center [403, 428] width 269 height 25
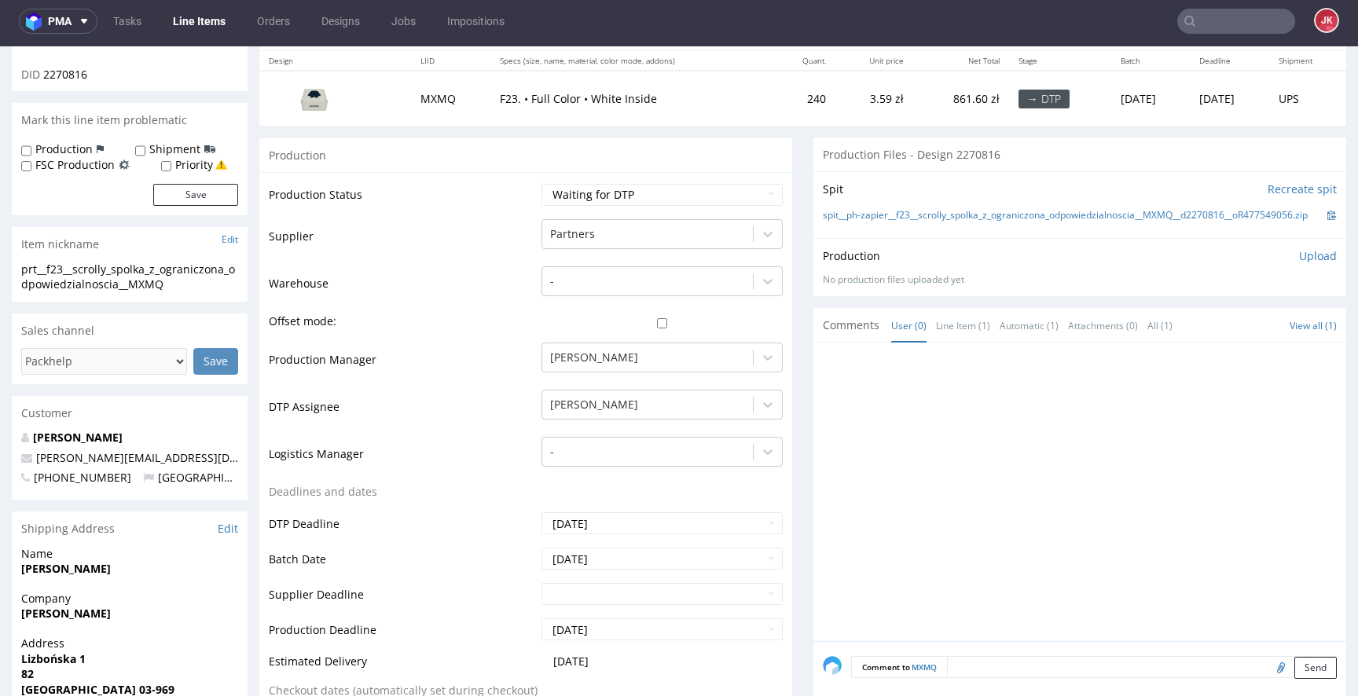
scroll to position [0, 0]
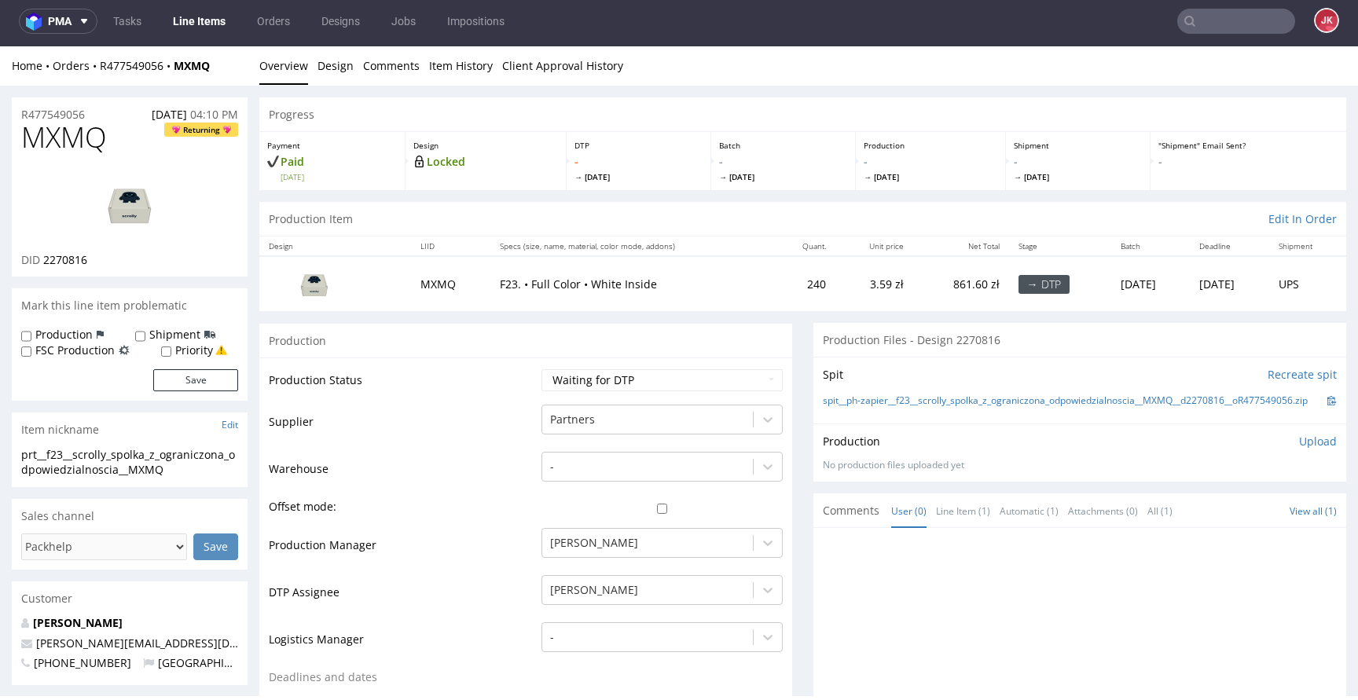
click at [511, 413] on td "Supplier" at bounding box center [403, 426] width 269 height 47
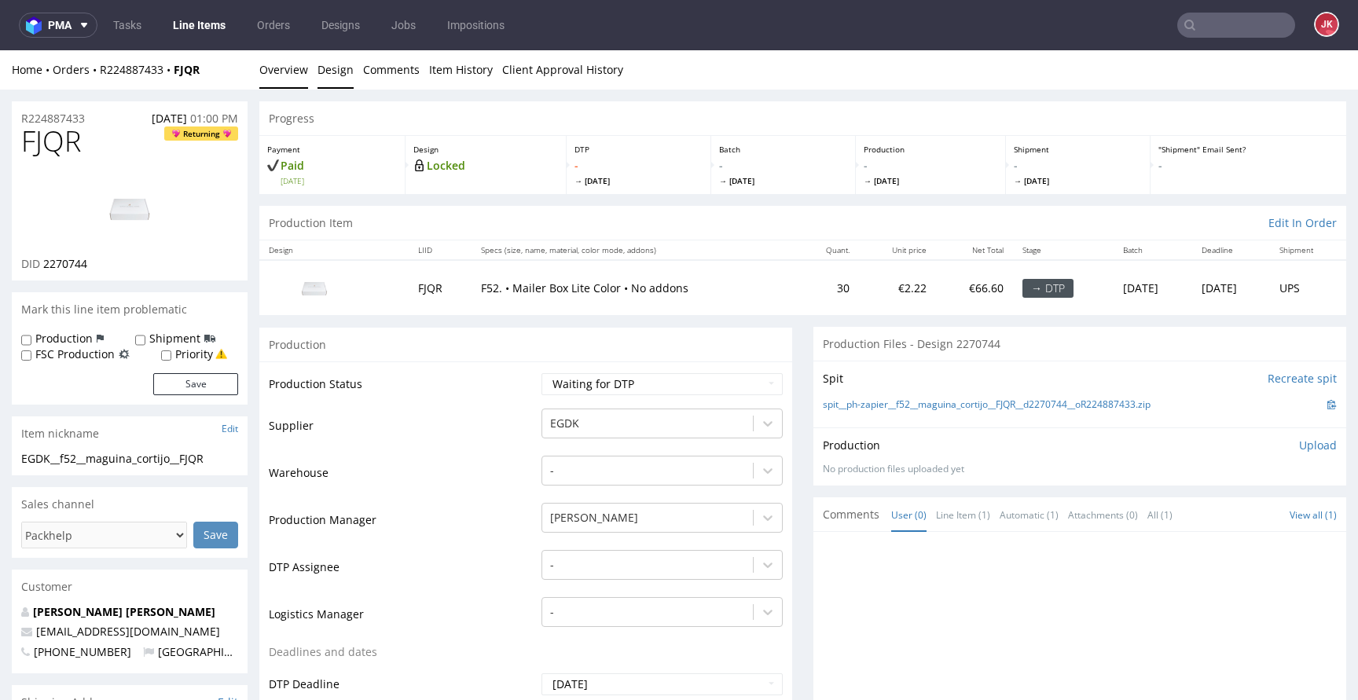
click at [333, 68] on link "Design" at bounding box center [335, 69] width 36 height 38
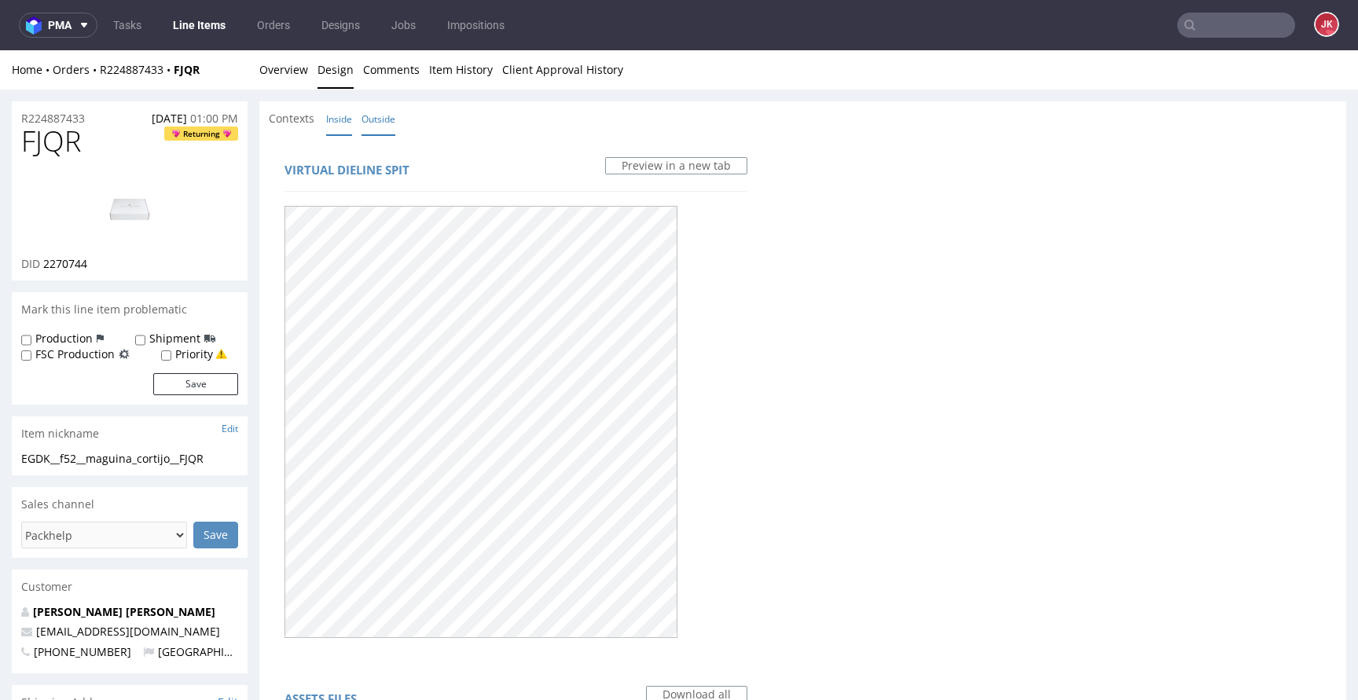
click at [343, 126] on link "Inside" at bounding box center [339, 119] width 26 height 34
click at [385, 126] on link "Outside" at bounding box center [378, 119] width 34 height 34
click at [279, 66] on link "Overview" at bounding box center [283, 69] width 49 height 38
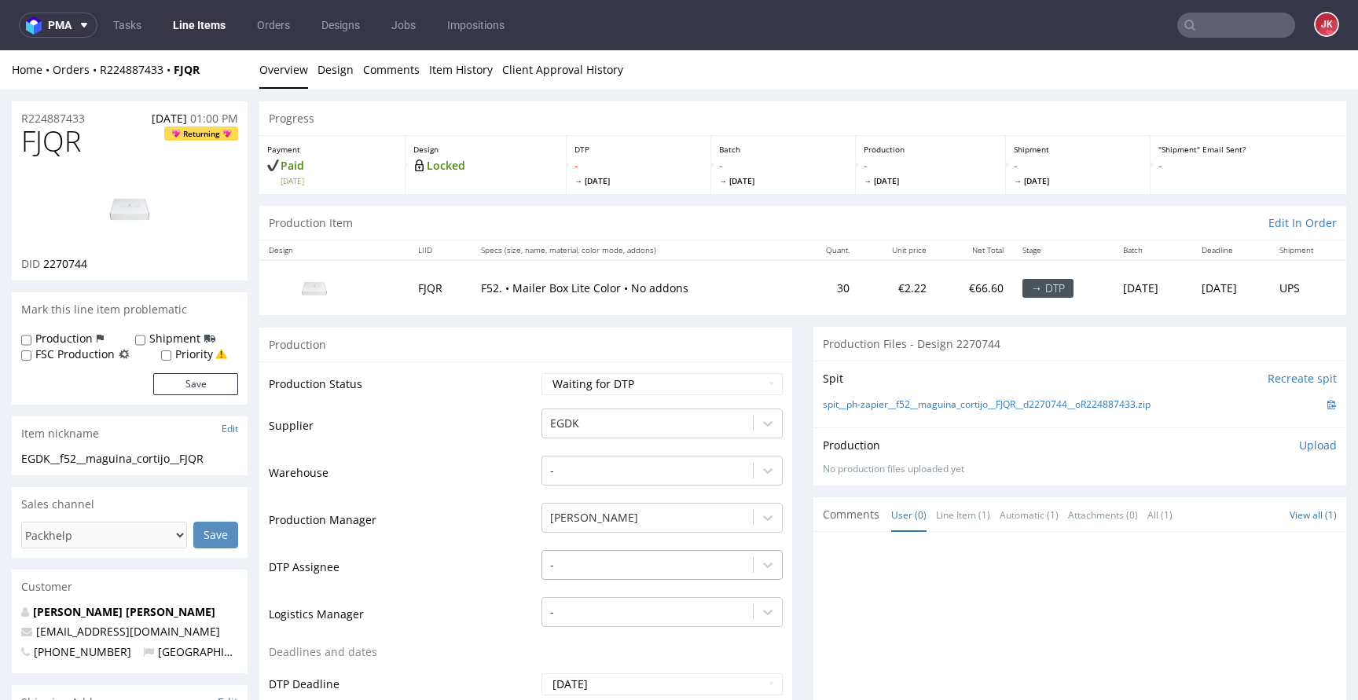
click at [558, 556] on div "-" at bounding box center [661, 561] width 241 height 22
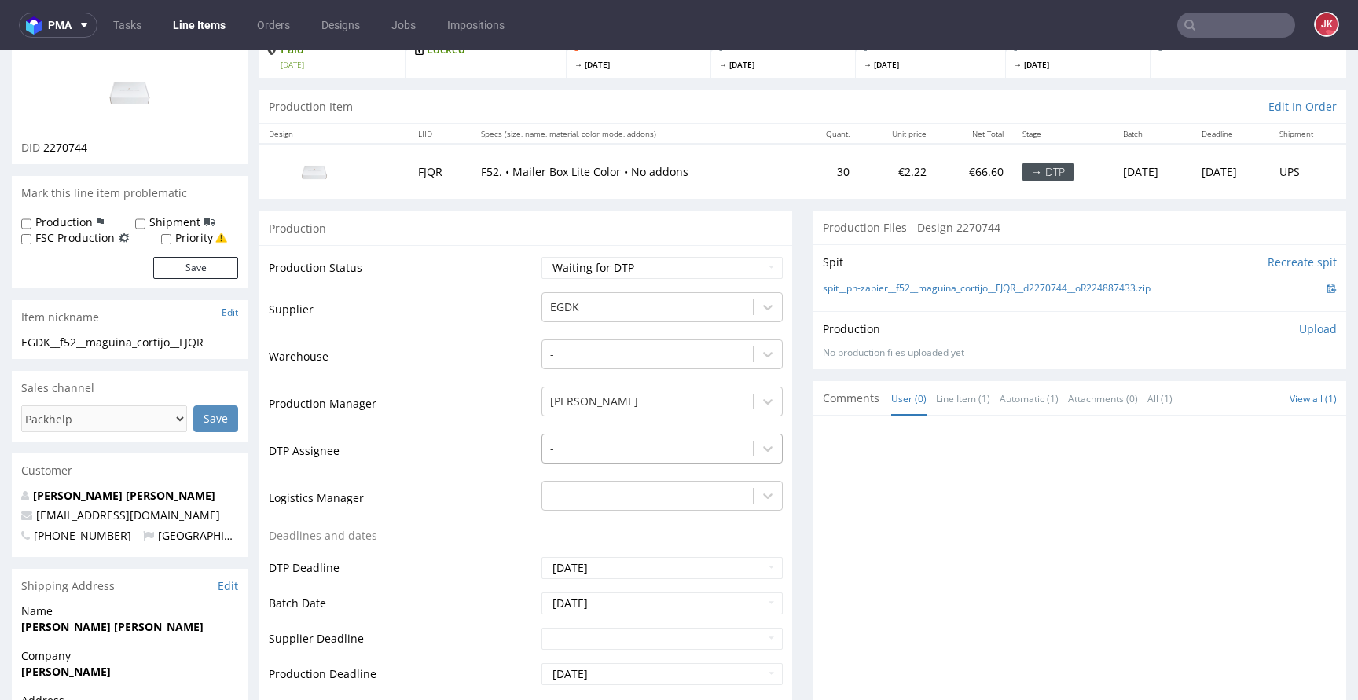
scroll to position [120, 0]
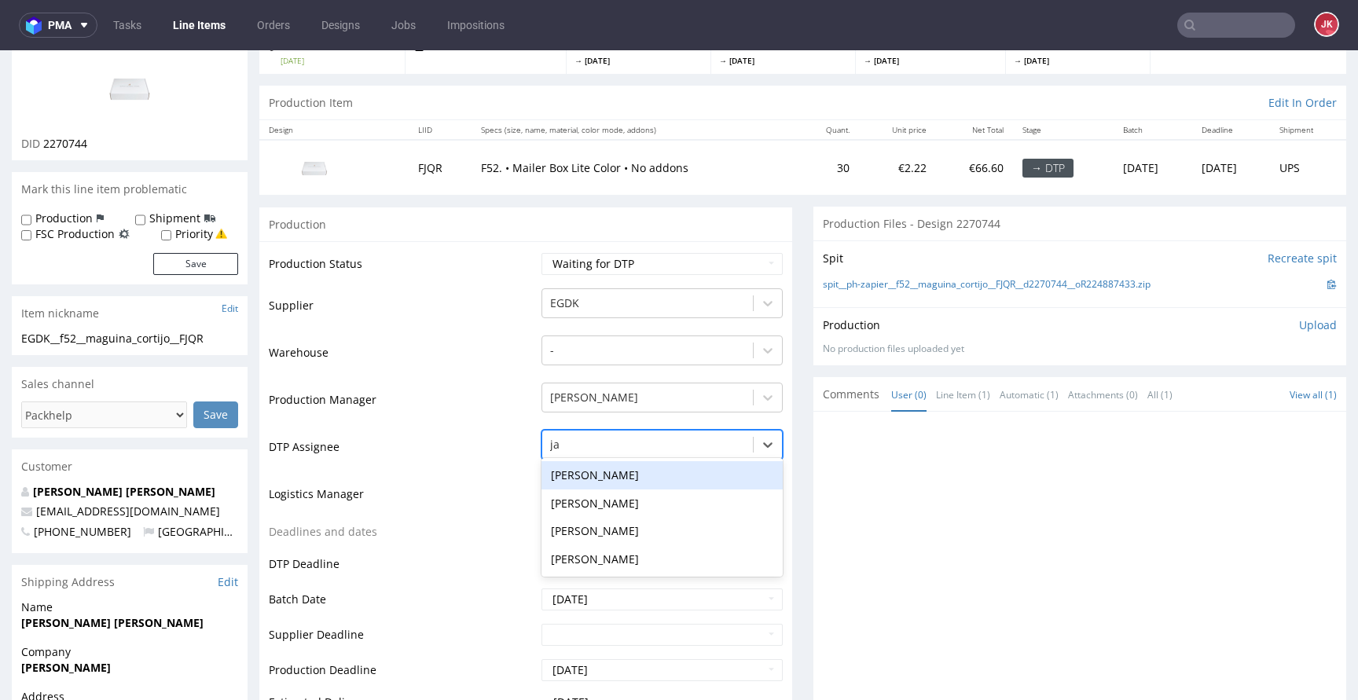
type input "jan"
click at [608, 483] on div "[PERSON_NAME]" at bounding box center [661, 475] width 241 height 28
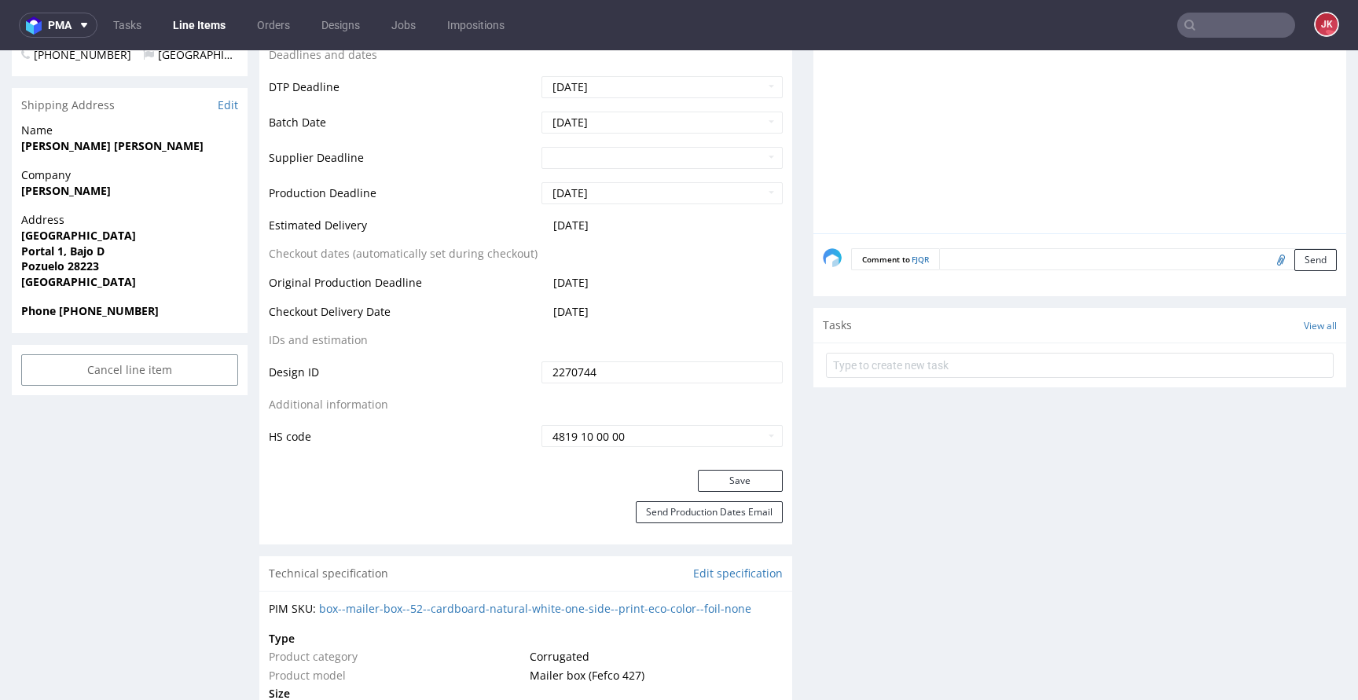
scroll to position [654, 0]
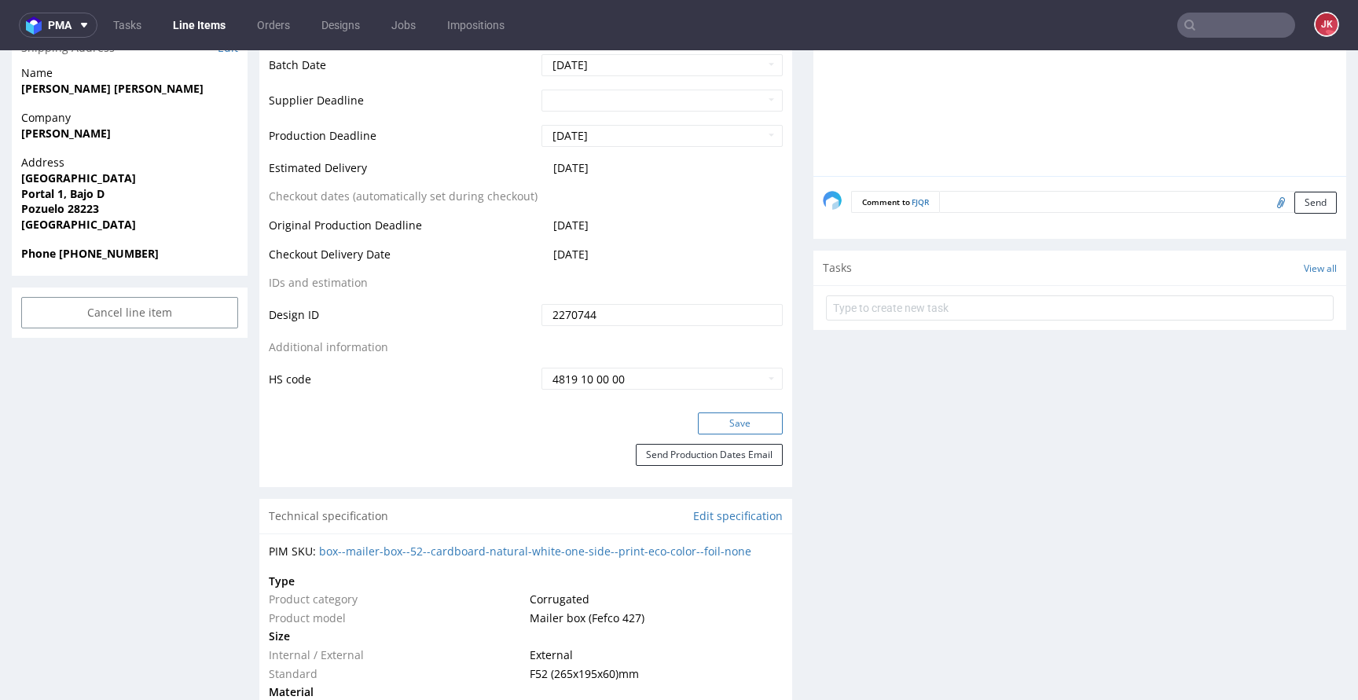
click at [707, 424] on button "Save" at bounding box center [740, 423] width 85 height 22
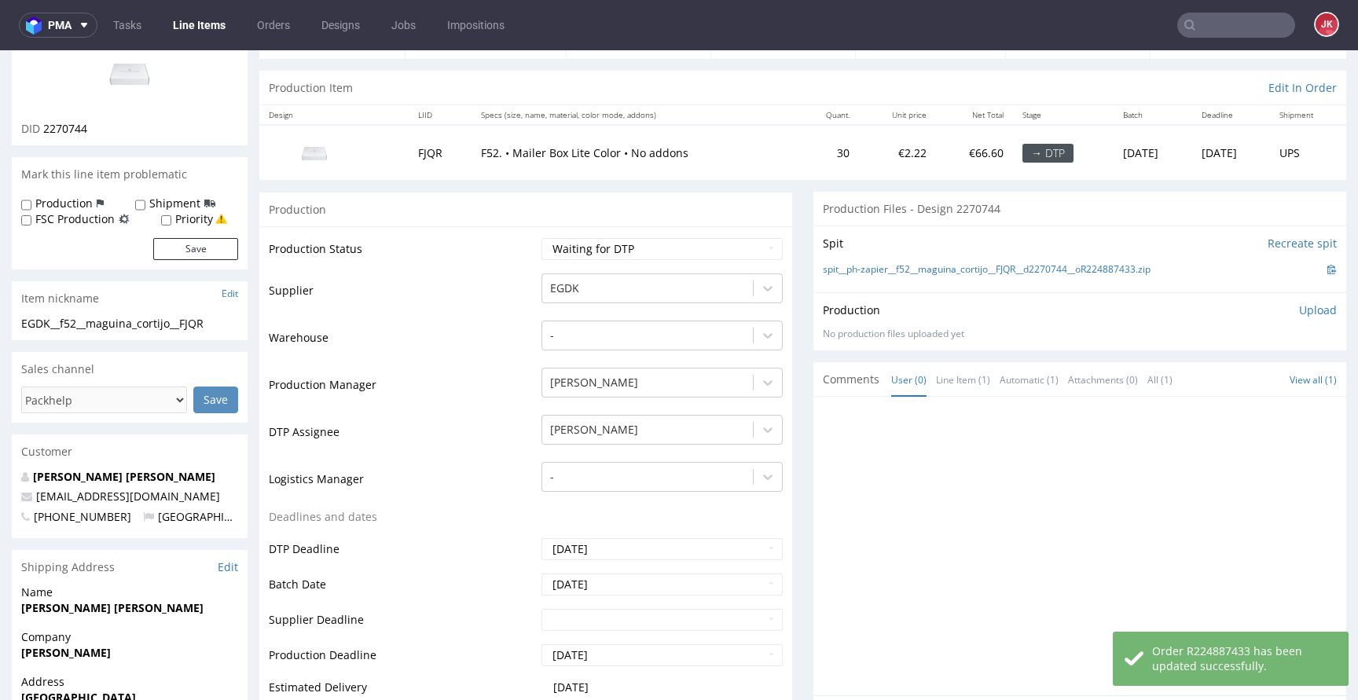
scroll to position [0, 0]
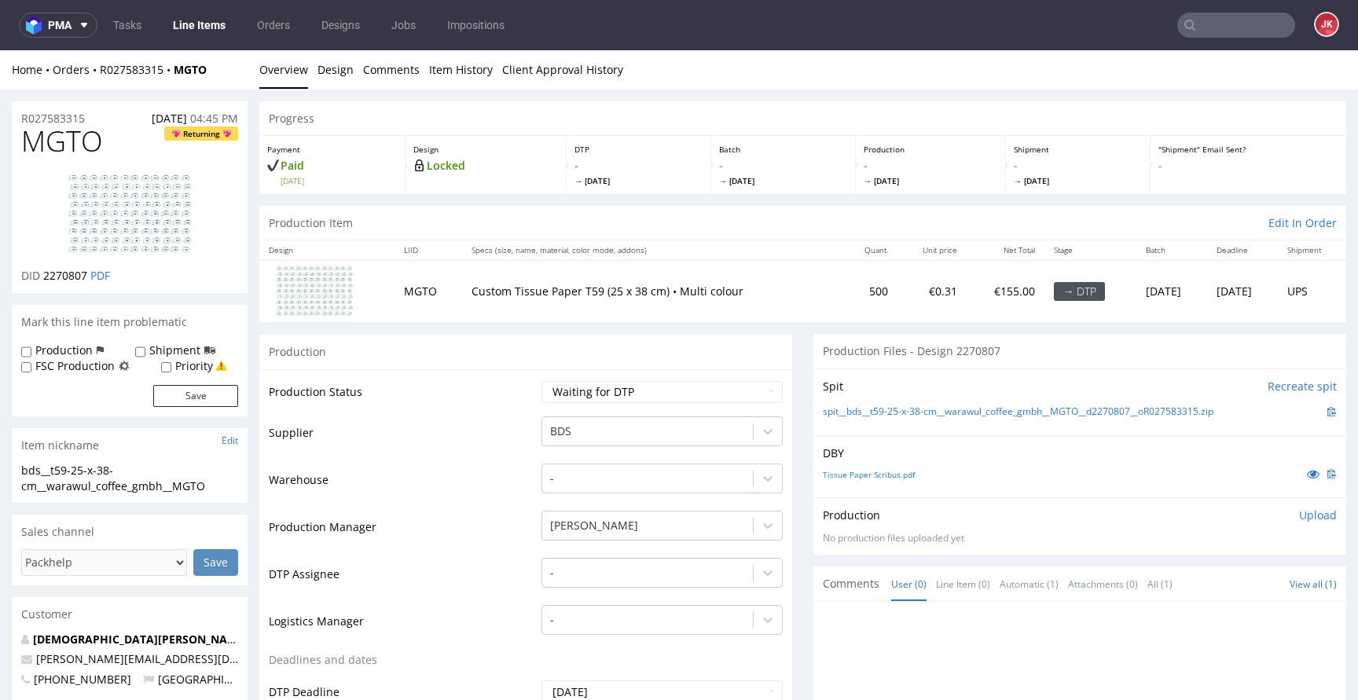
click at [521, 399] on td "Production Status" at bounding box center [403, 396] width 269 height 35
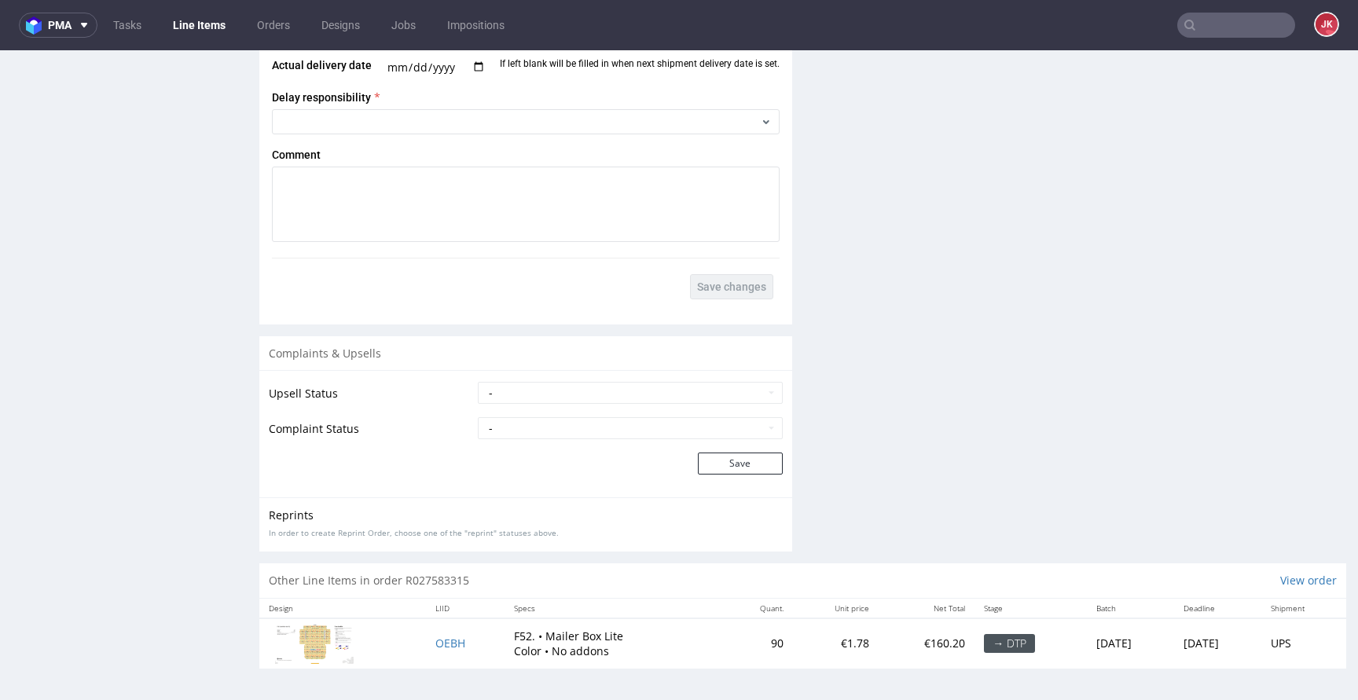
scroll to position [4, 0]
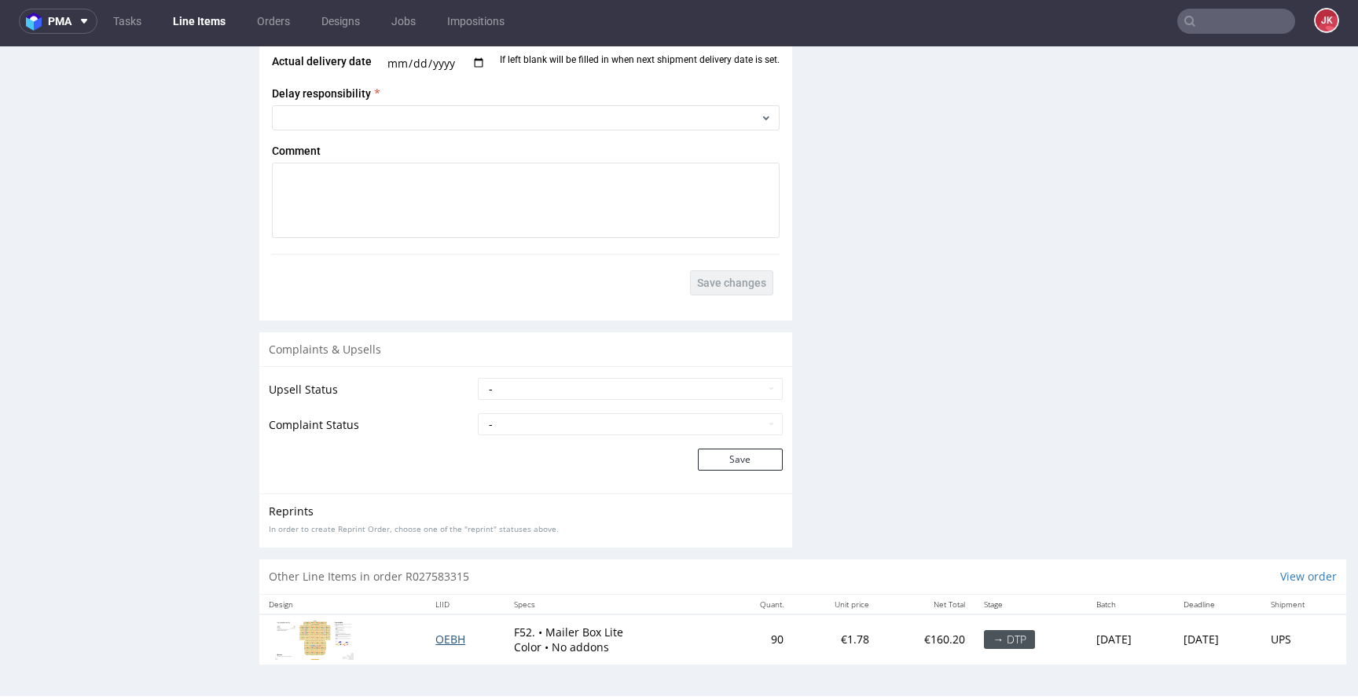
click at [438, 637] on span "OEBH" at bounding box center [450, 639] width 30 height 15
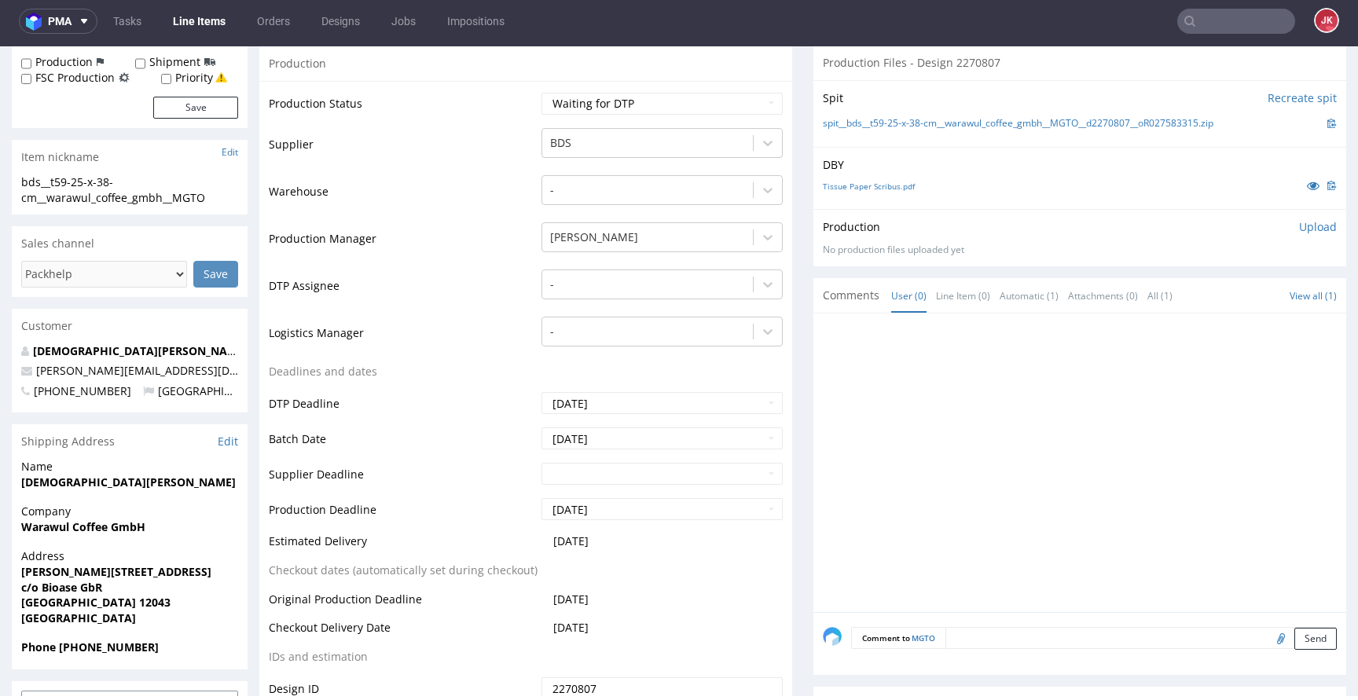
scroll to position [0, 0]
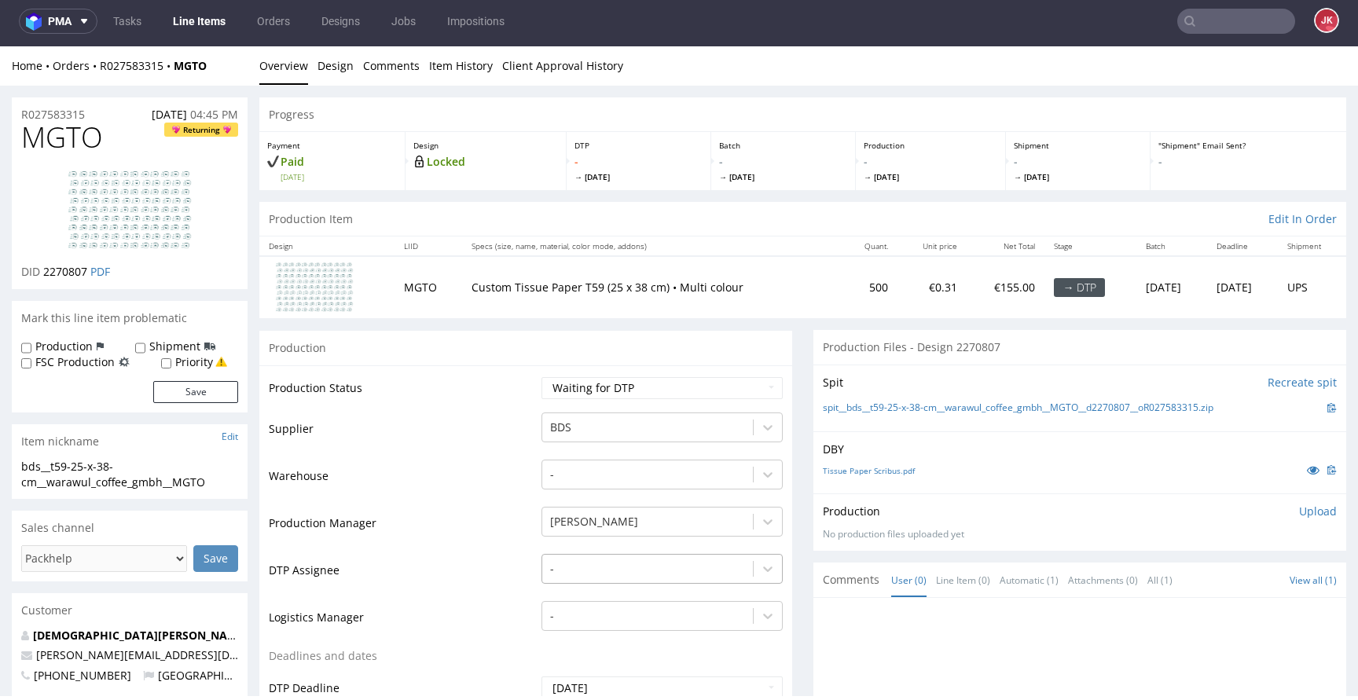
click at [624, 562] on div "-" at bounding box center [661, 565] width 241 height 22
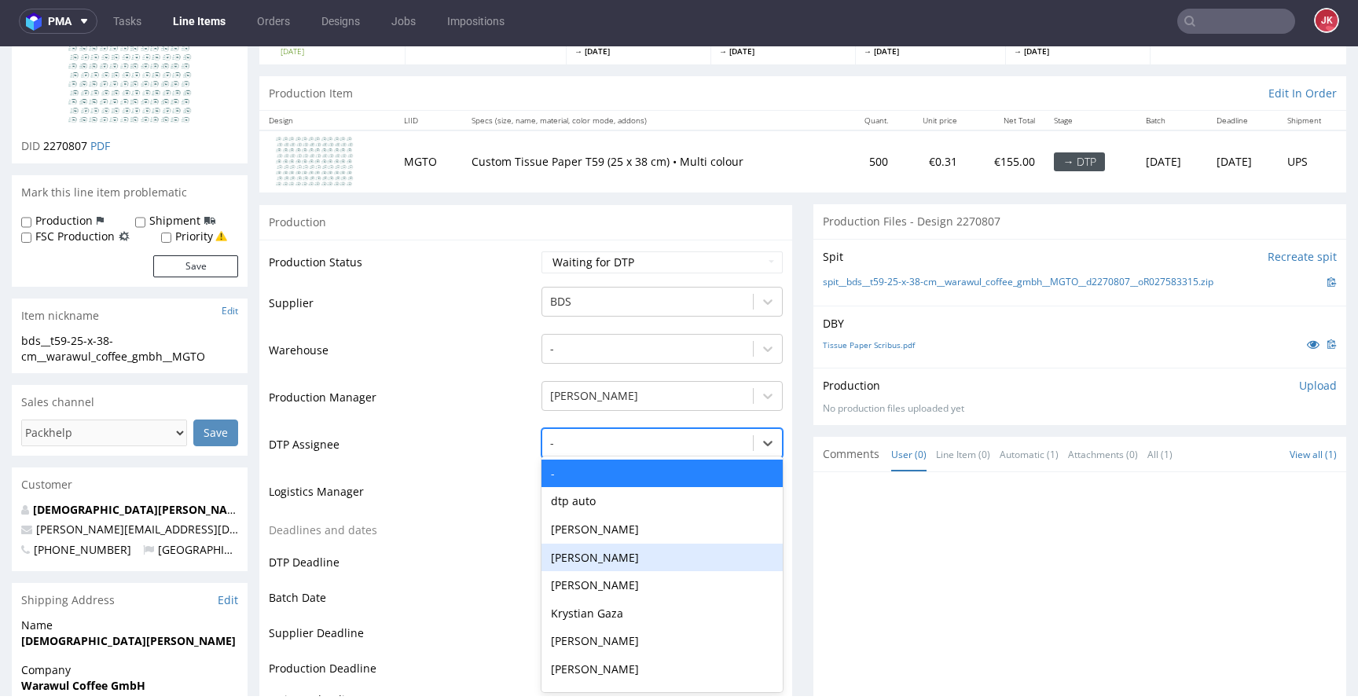
scroll to position [128, 0]
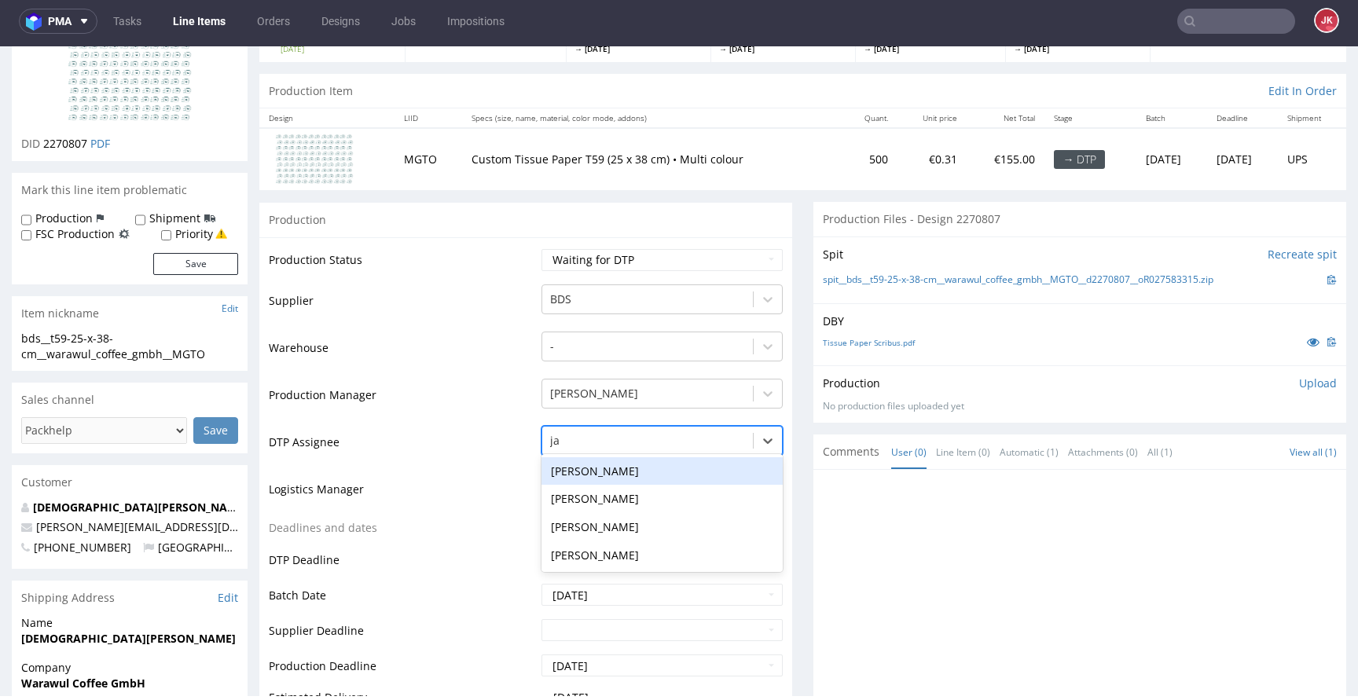
type input "jan"
click at [649, 477] on div "[PERSON_NAME]" at bounding box center [661, 471] width 241 height 28
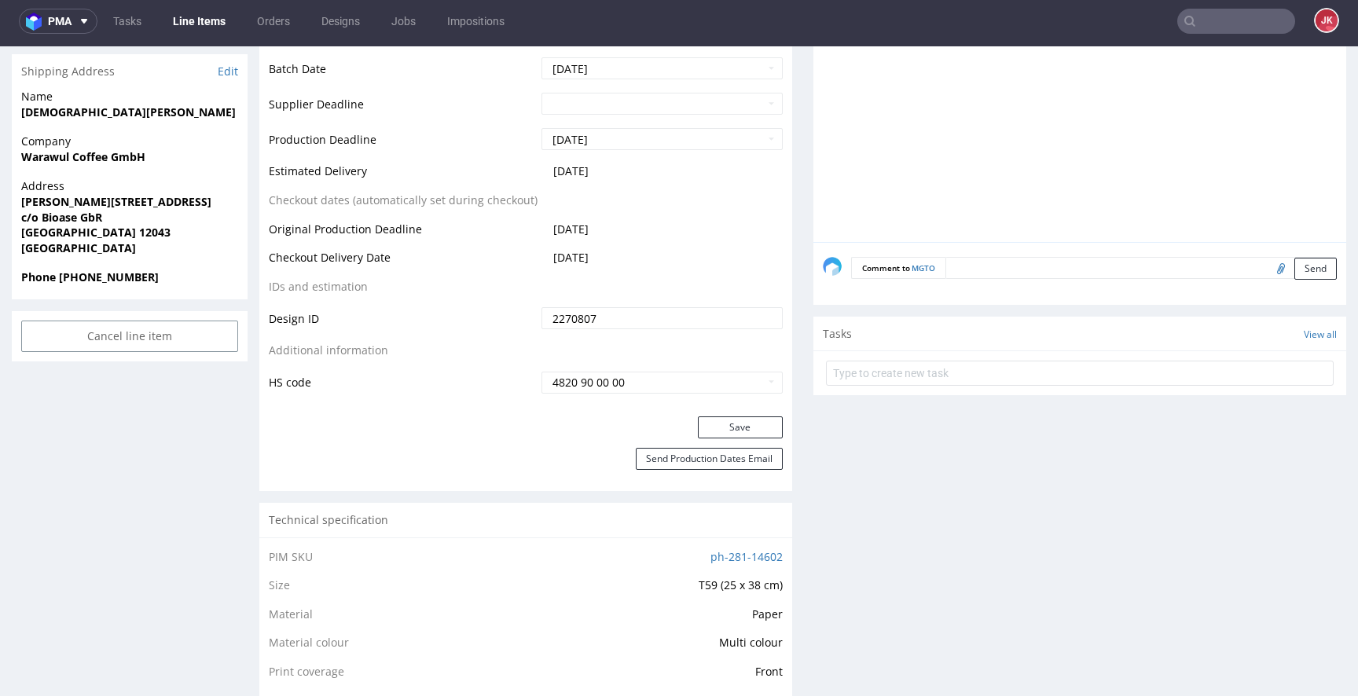
scroll to position [720, 0]
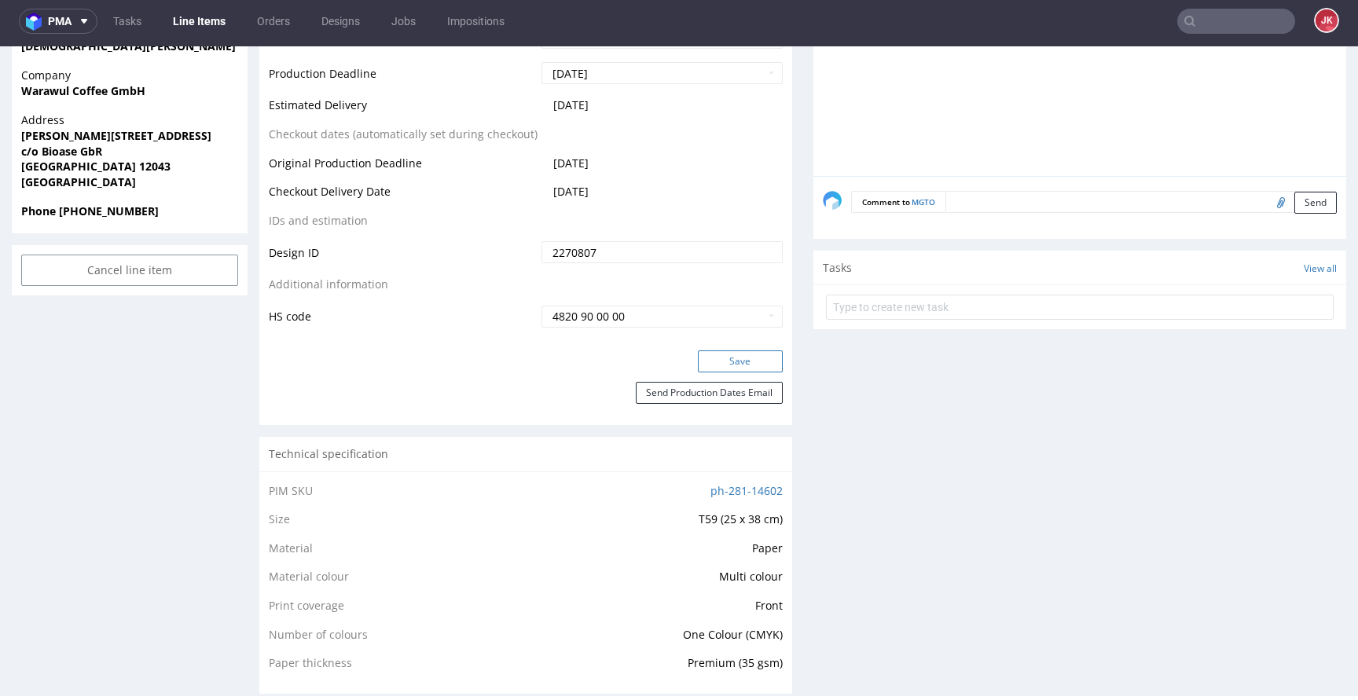
click at [718, 353] on button "Save" at bounding box center [740, 361] width 85 height 22
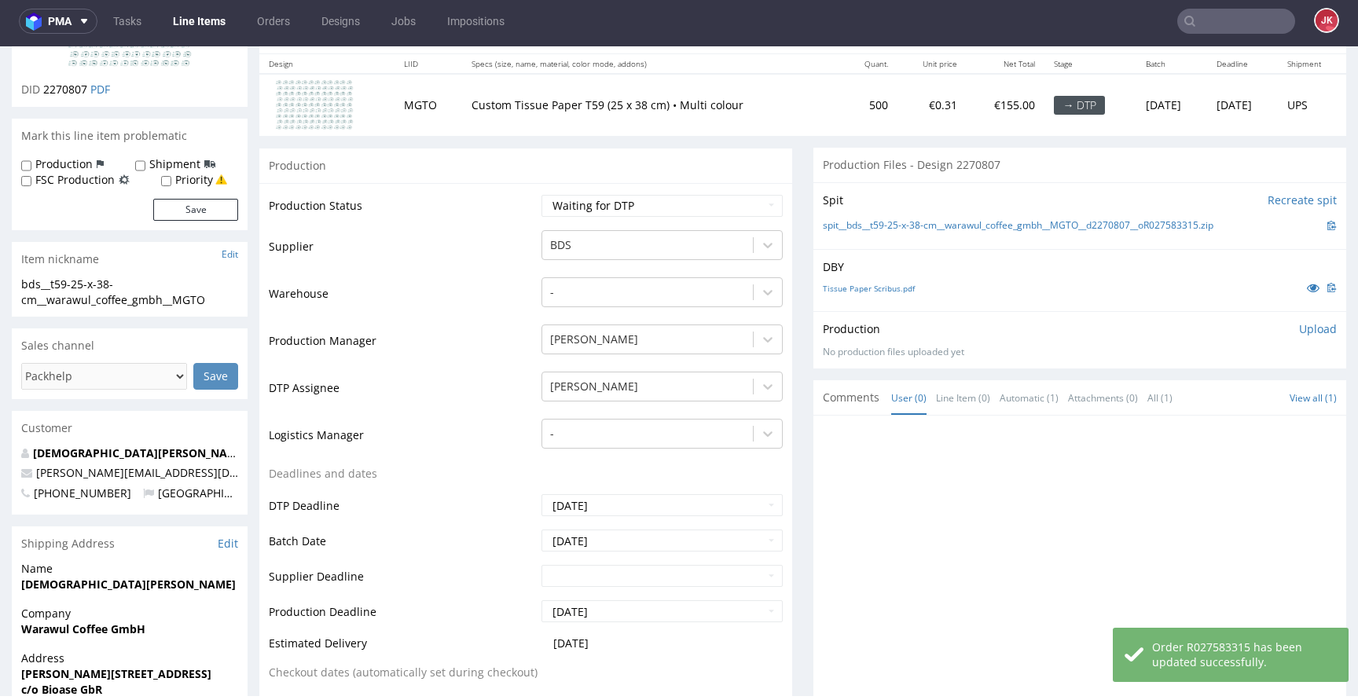
scroll to position [0, 0]
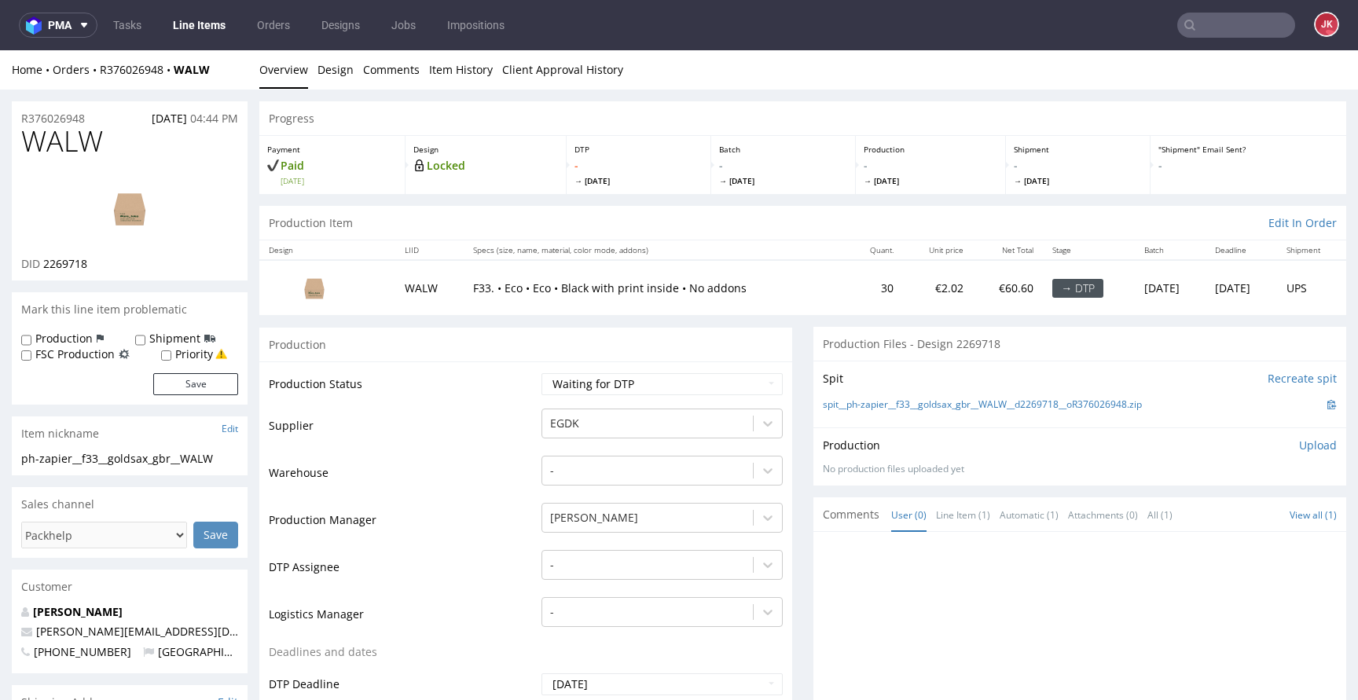
click at [519, 449] on td "Supplier" at bounding box center [403, 430] width 269 height 47
click at [516, 416] on td "Supplier" at bounding box center [403, 430] width 269 height 47
click at [328, 77] on link "Design" at bounding box center [335, 69] width 36 height 38
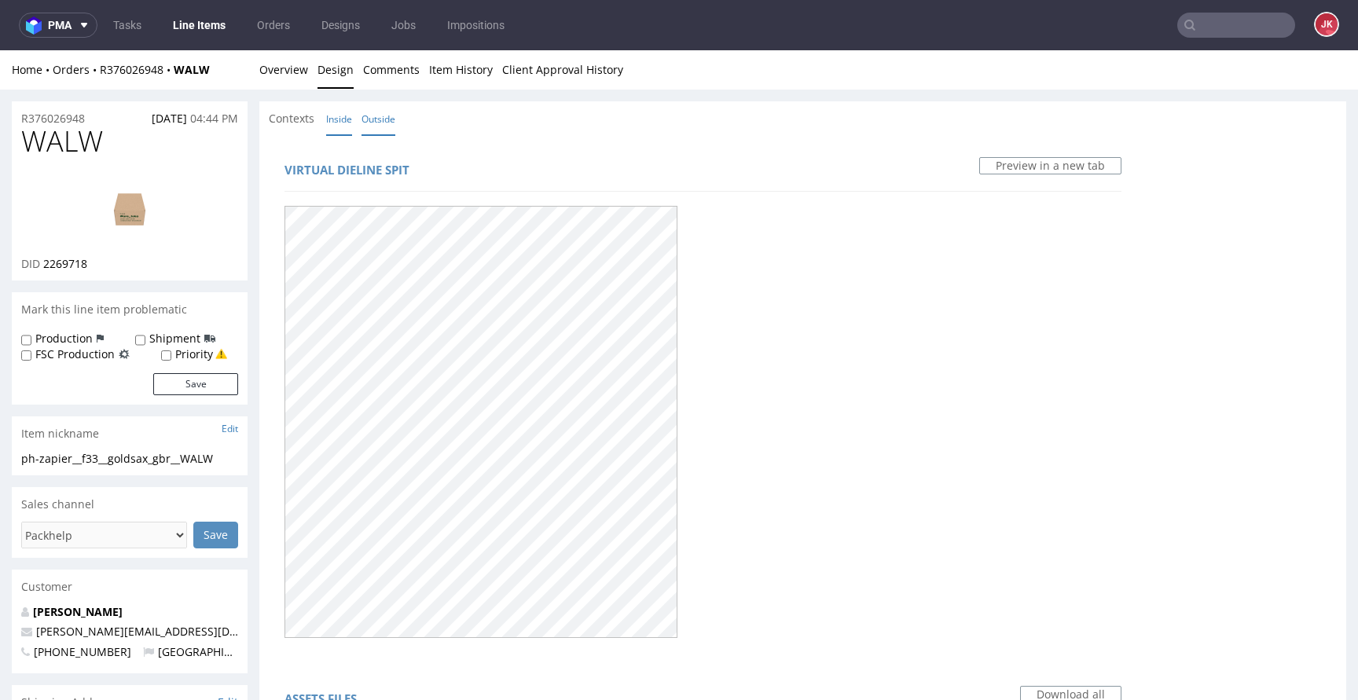
click at [335, 119] on link "Inside" at bounding box center [339, 119] width 26 height 34
click at [380, 126] on link "Outside" at bounding box center [378, 119] width 34 height 34
click at [287, 82] on link "Overview" at bounding box center [283, 69] width 49 height 38
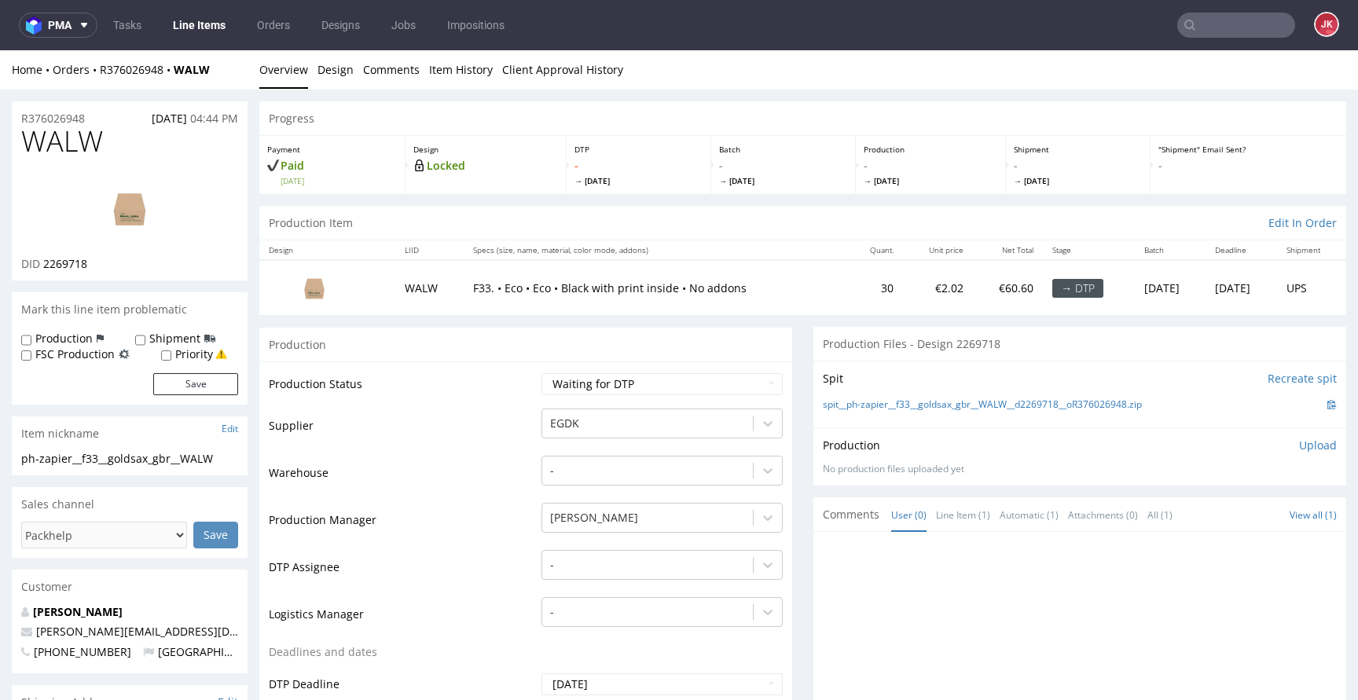
click at [524, 431] on td "Supplier" at bounding box center [403, 430] width 269 height 47
click at [599, 569] on div "-" at bounding box center [661, 561] width 241 height 22
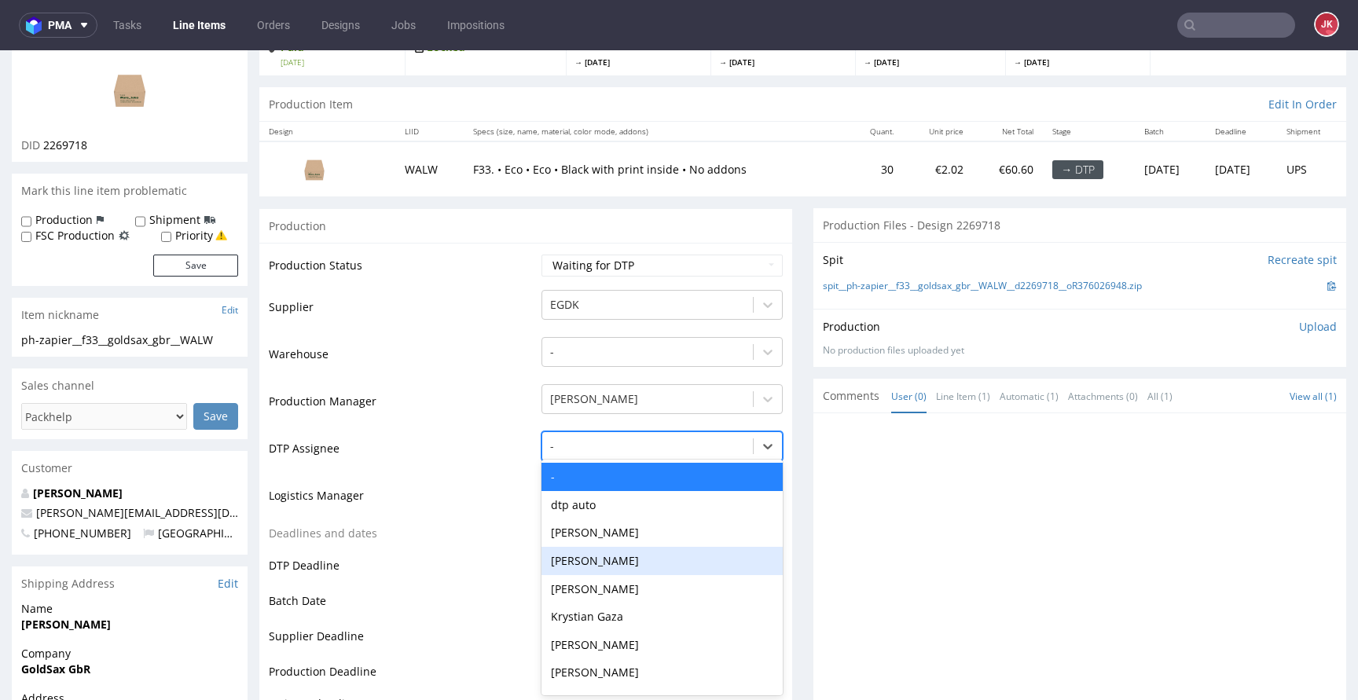
scroll to position [120, 0]
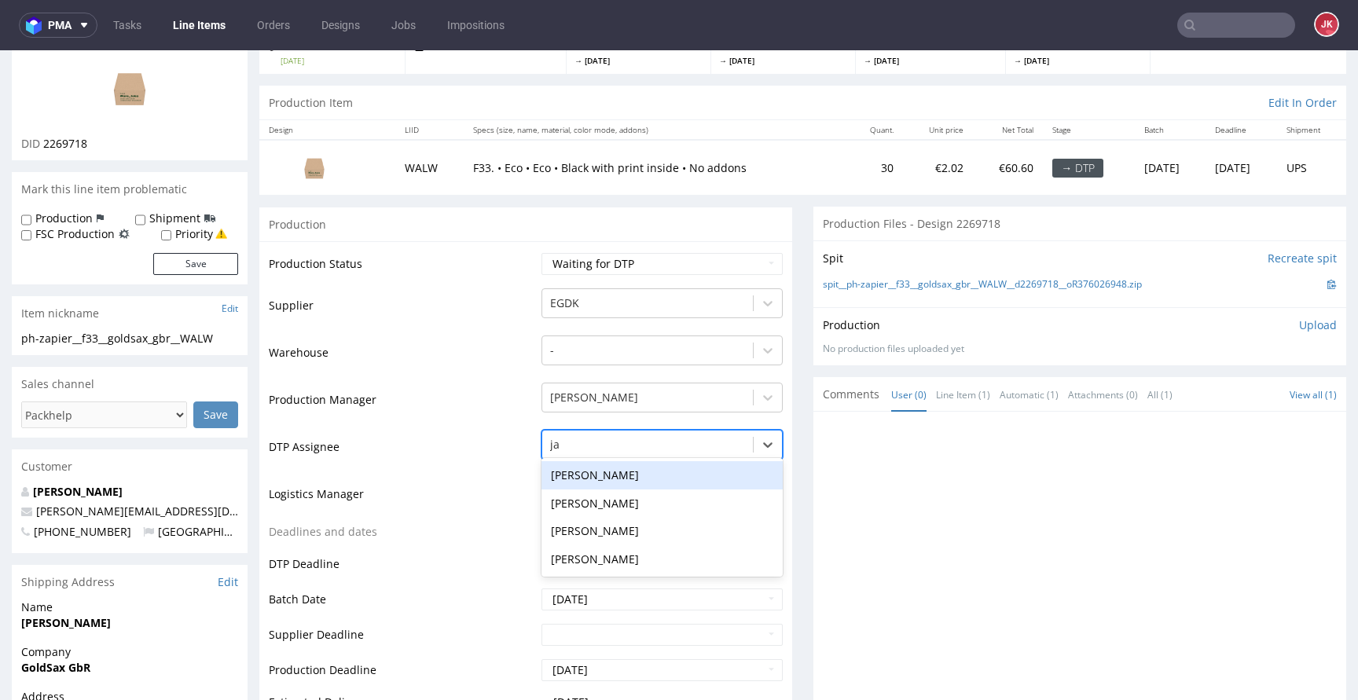
type input "jan"
click at [611, 478] on div "[PERSON_NAME]" at bounding box center [661, 475] width 241 height 28
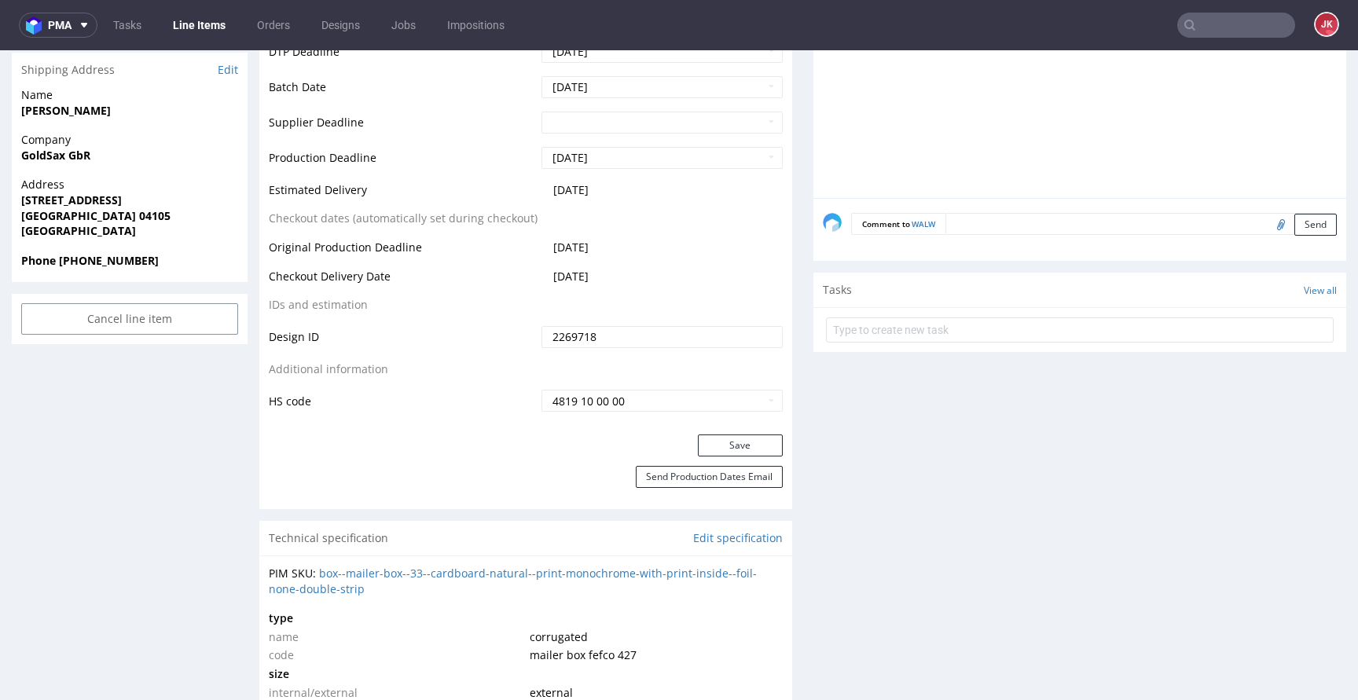
scroll to position [728, 0]
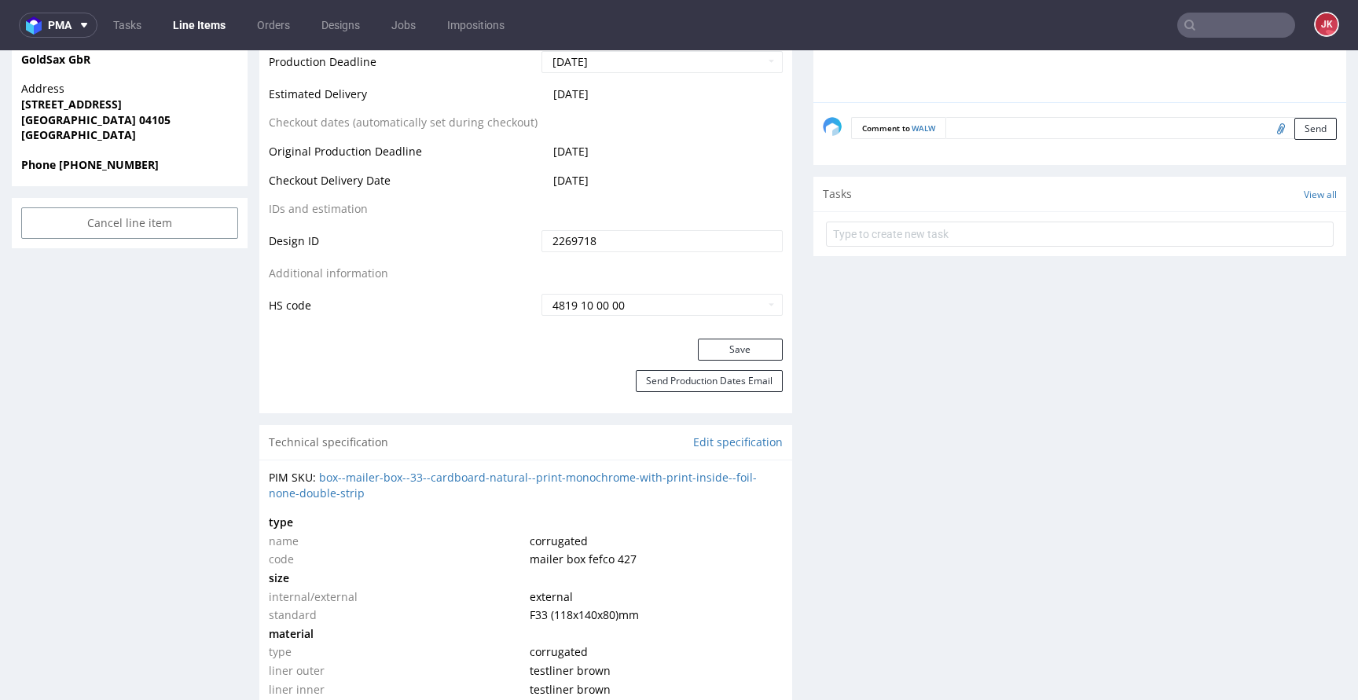
click at [727, 365] on div "Save" at bounding box center [525, 354] width 533 height 31
click at [728, 354] on button "Save" at bounding box center [740, 350] width 85 height 22
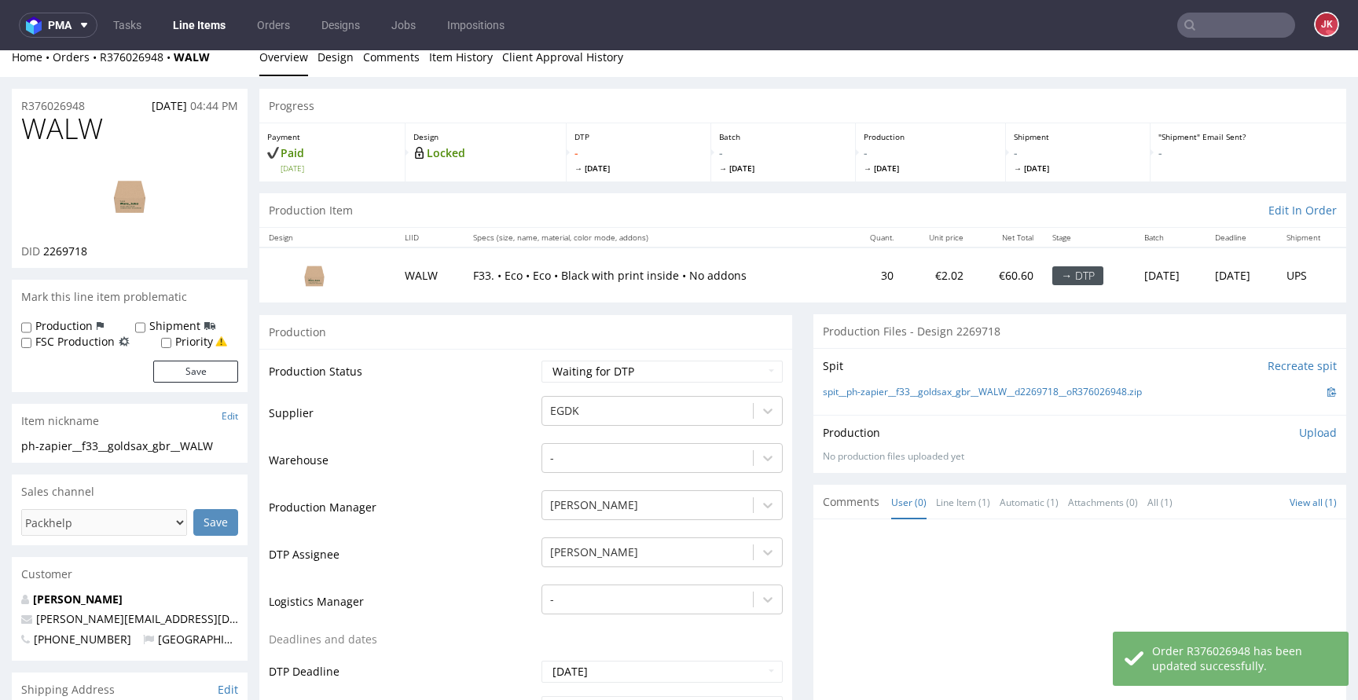
scroll to position [0, 0]
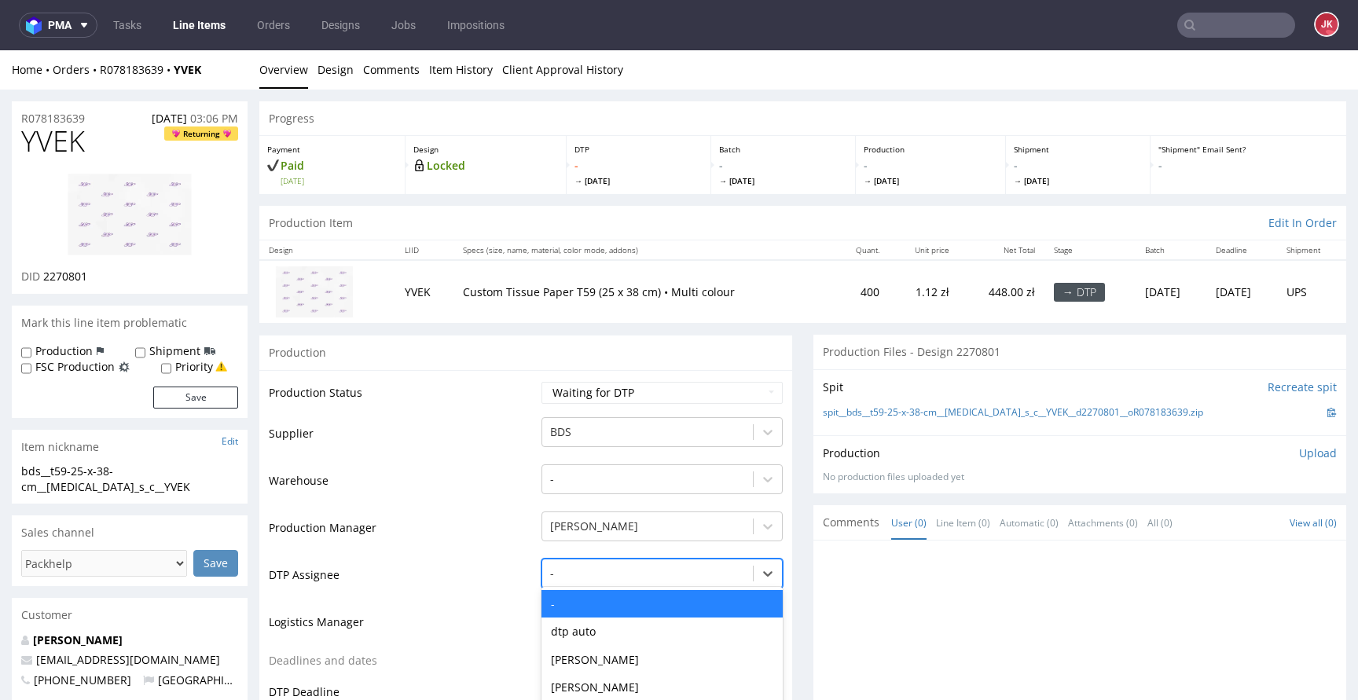
scroll to position [128, 0]
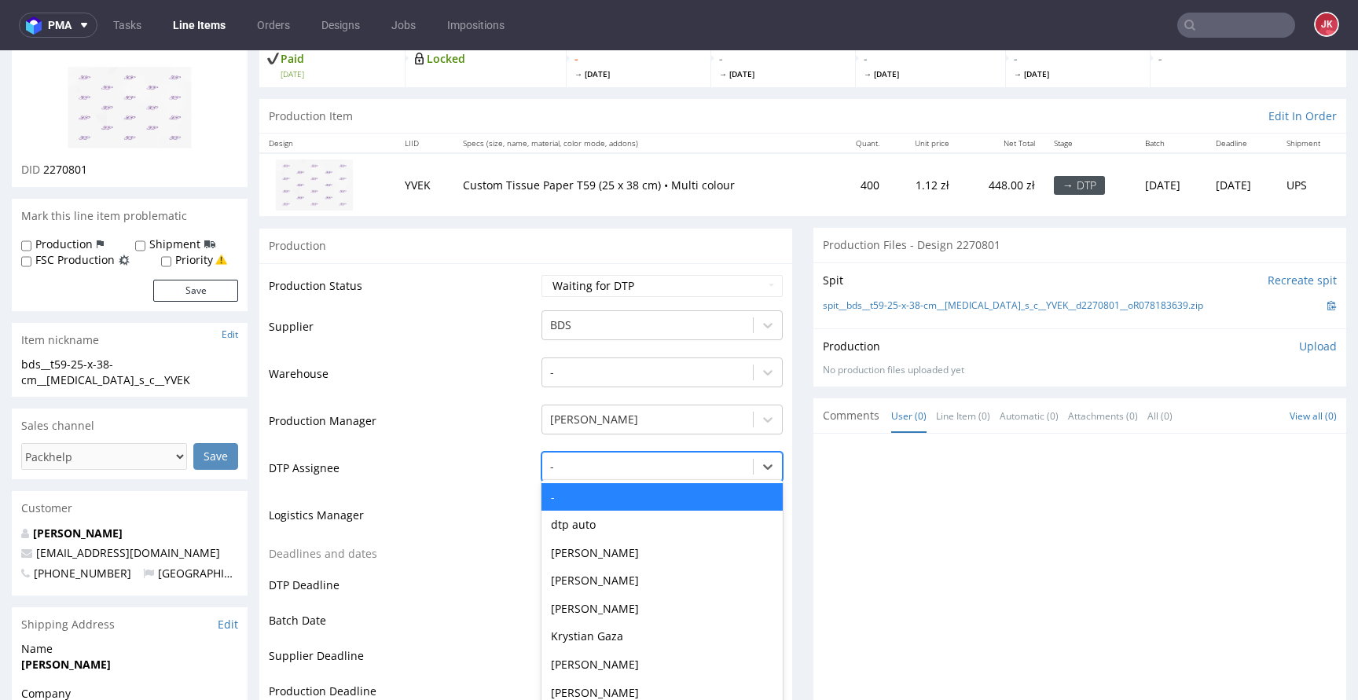
click at [574, 474] on div "- selected, 1 of 31. 31 results available. Use Up and Down to choose options, p…" at bounding box center [661, 463] width 241 height 22
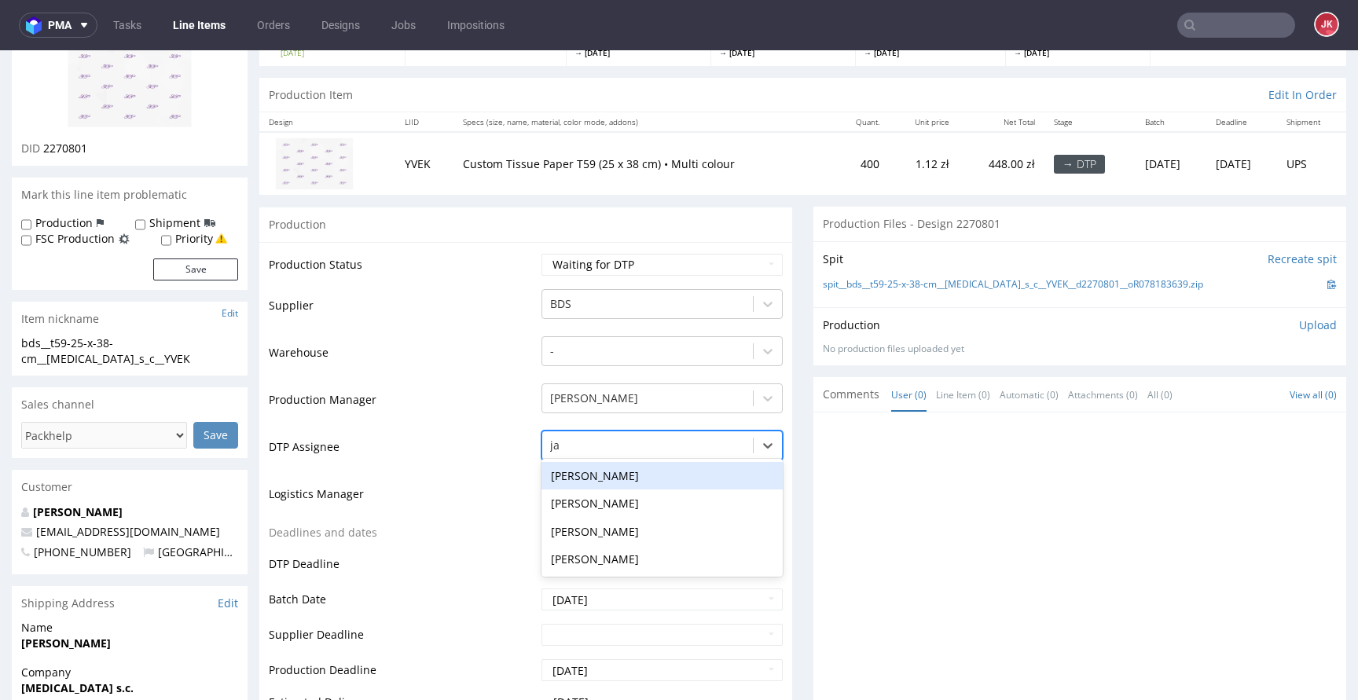
type input "jan"
click at [618, 486] on div "[PERSON_NAME]" at bounding box center [661, 476] width 241 height 28
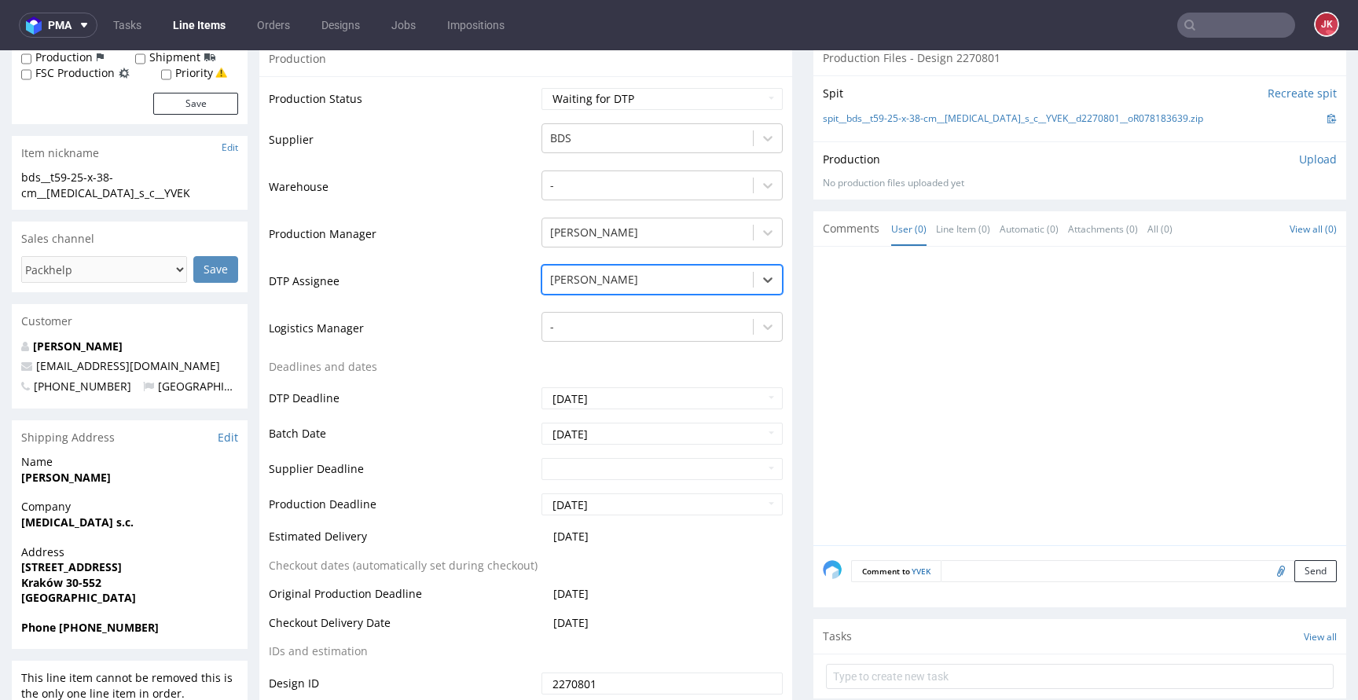
scroll to position [482, 0]
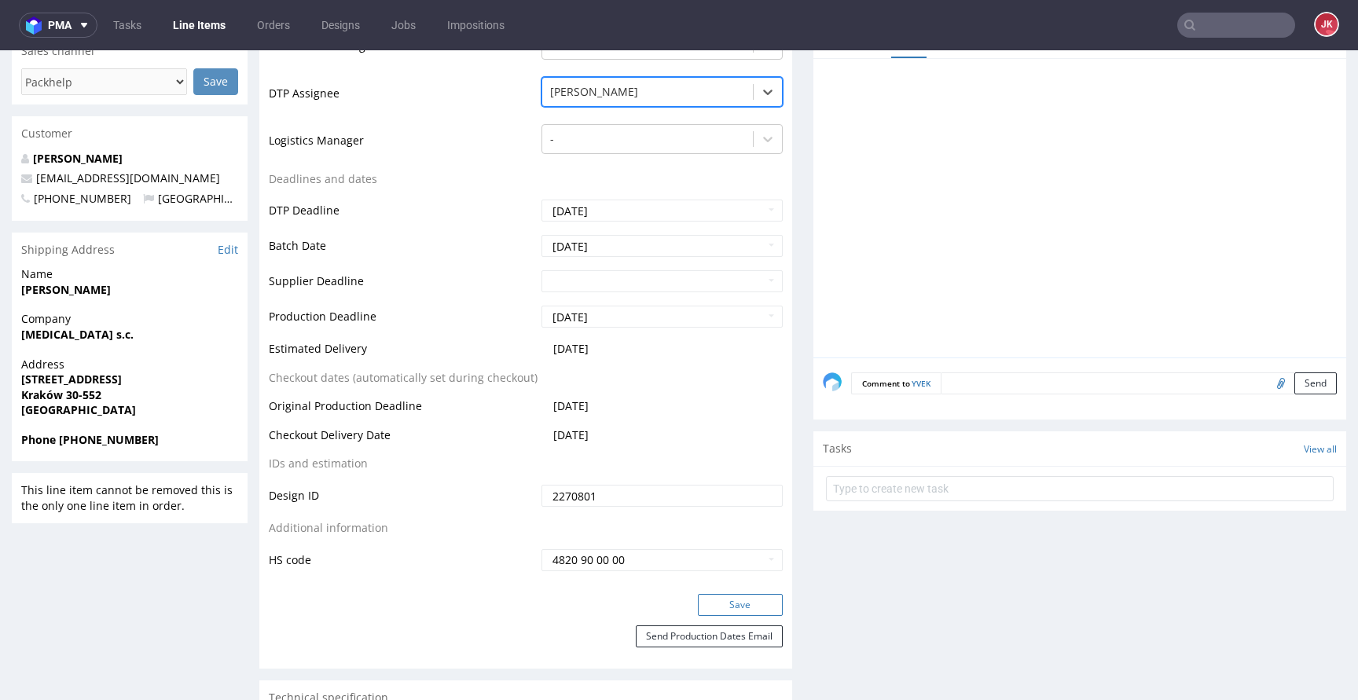
click at [702, 608] on button "Save" at bounding box center [740, 605] width 85 height 22
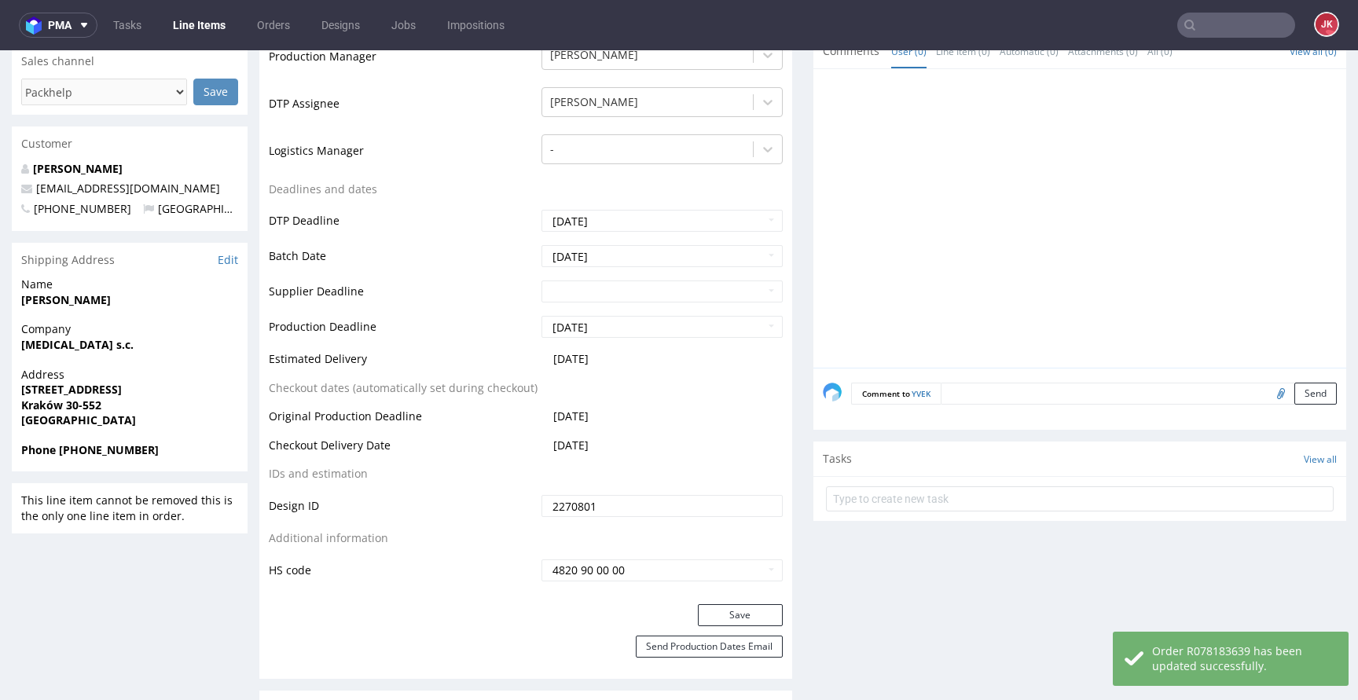
scroll to position [0, 0]
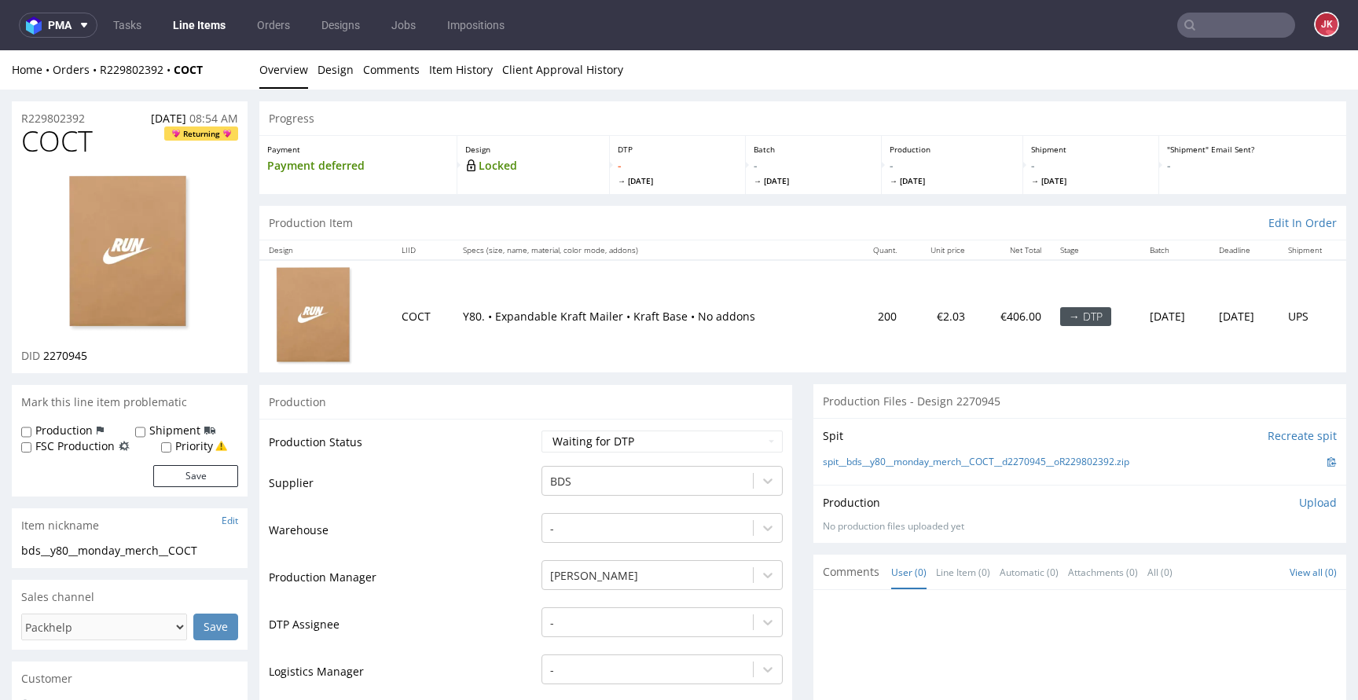
click at [520, 484] on td "Supplier" at bounding box center [403, 487] width 269 height 47
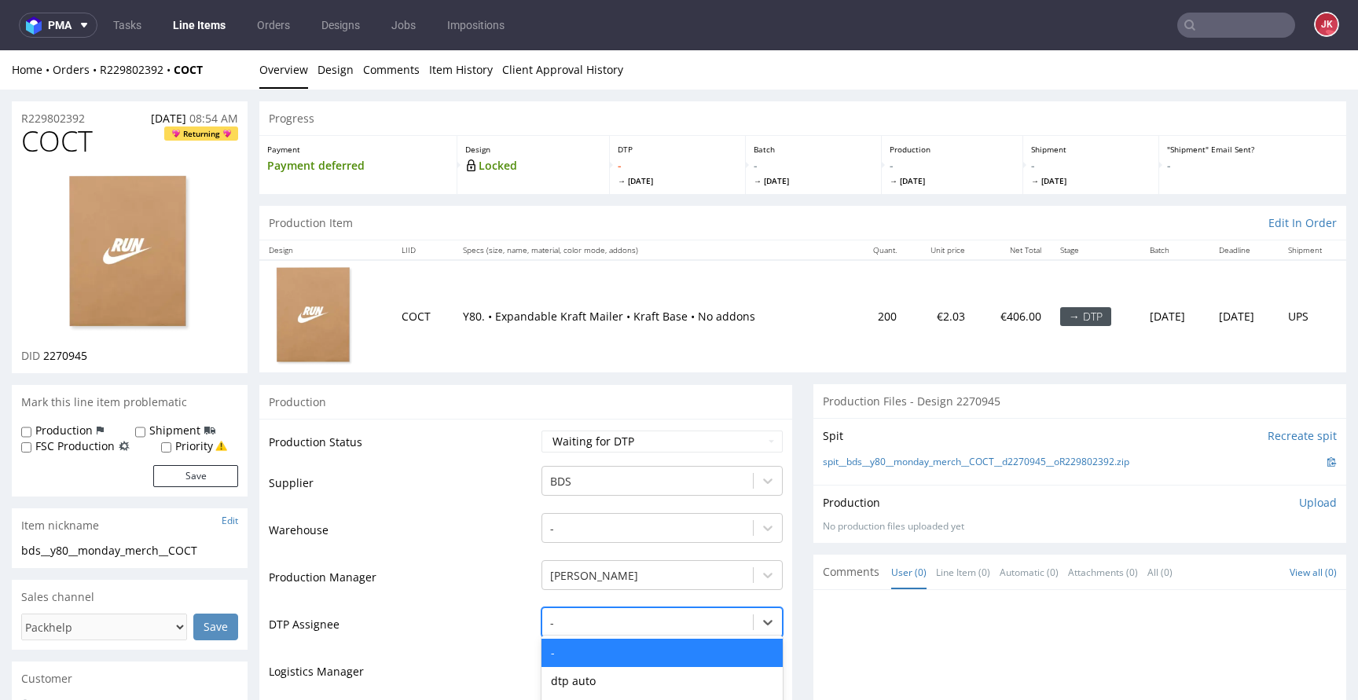
click at [594, 613] on div "Aleksandra Gątarczyk, 5 of 31. 31 results available. Use Up and Down to choose …" at bounding box center [661, 618] width 241 height 22
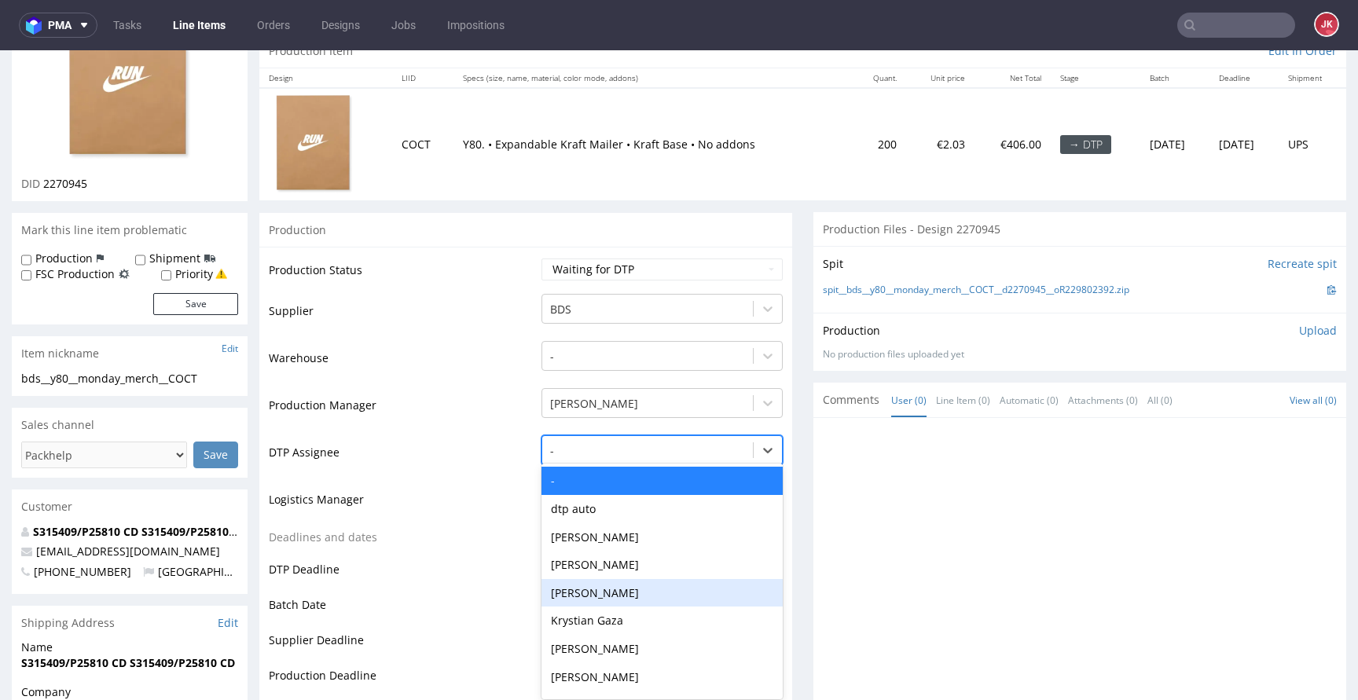
scroll to position [178, 0]
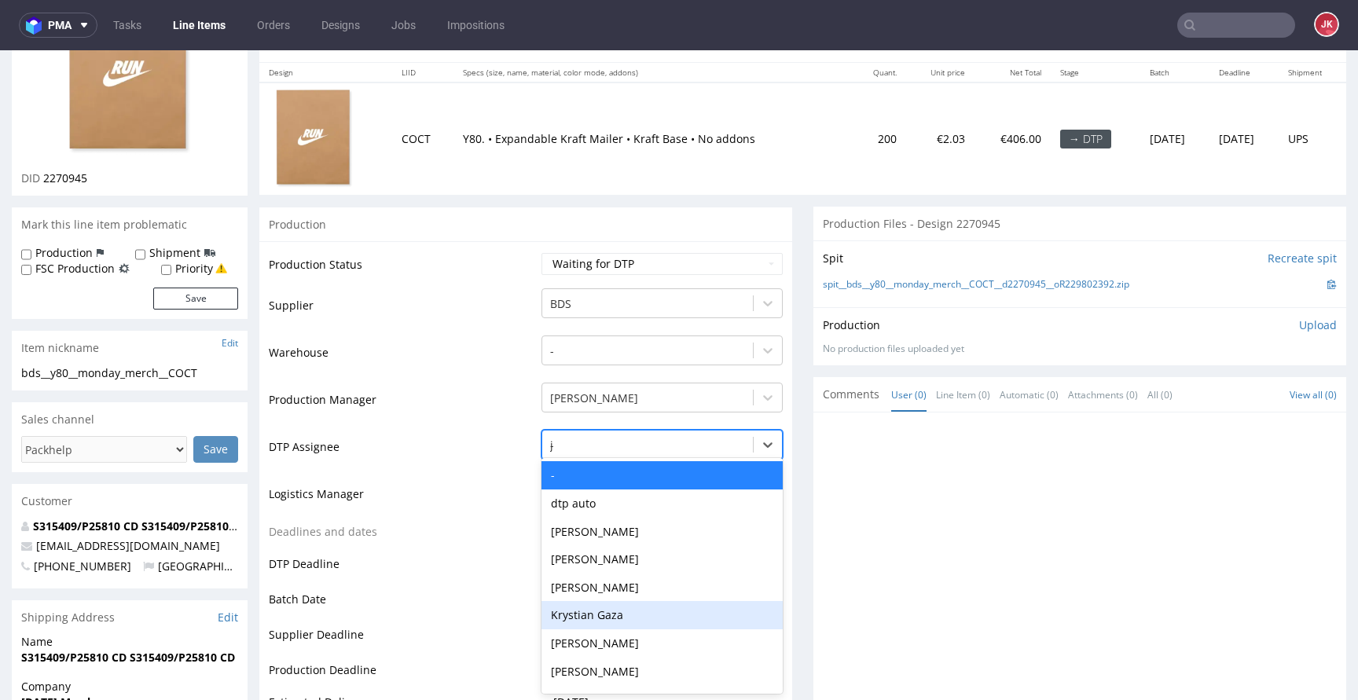
type input "jan"
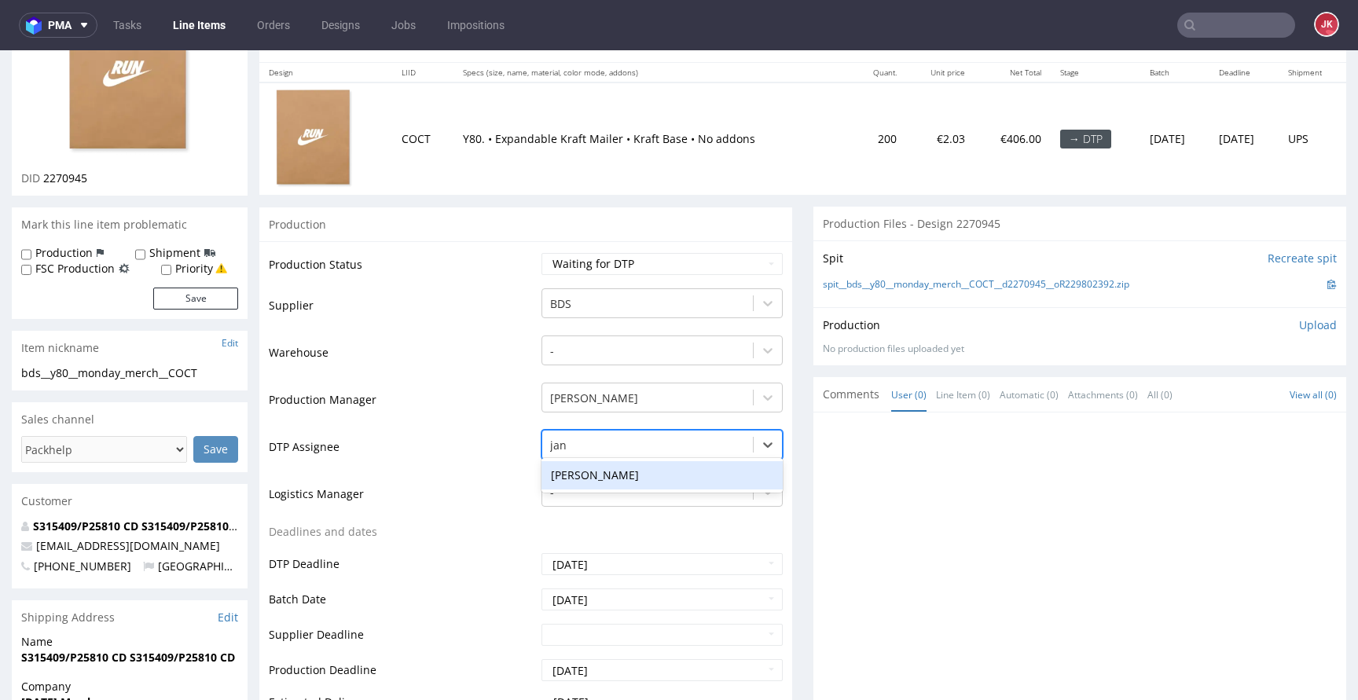
click at [638, 478] on div "[PERSON_NAME]" at bounding box center [661, 475] width 241 height 28
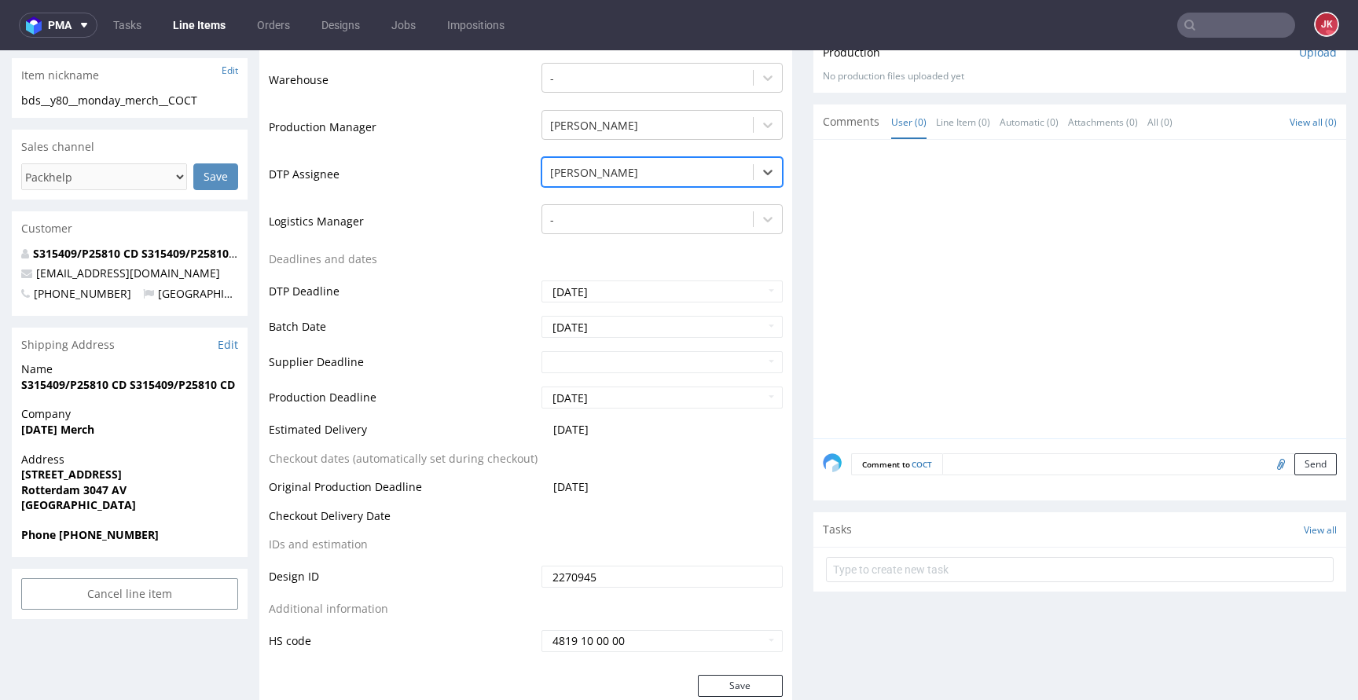
scroll to position [462, 0]
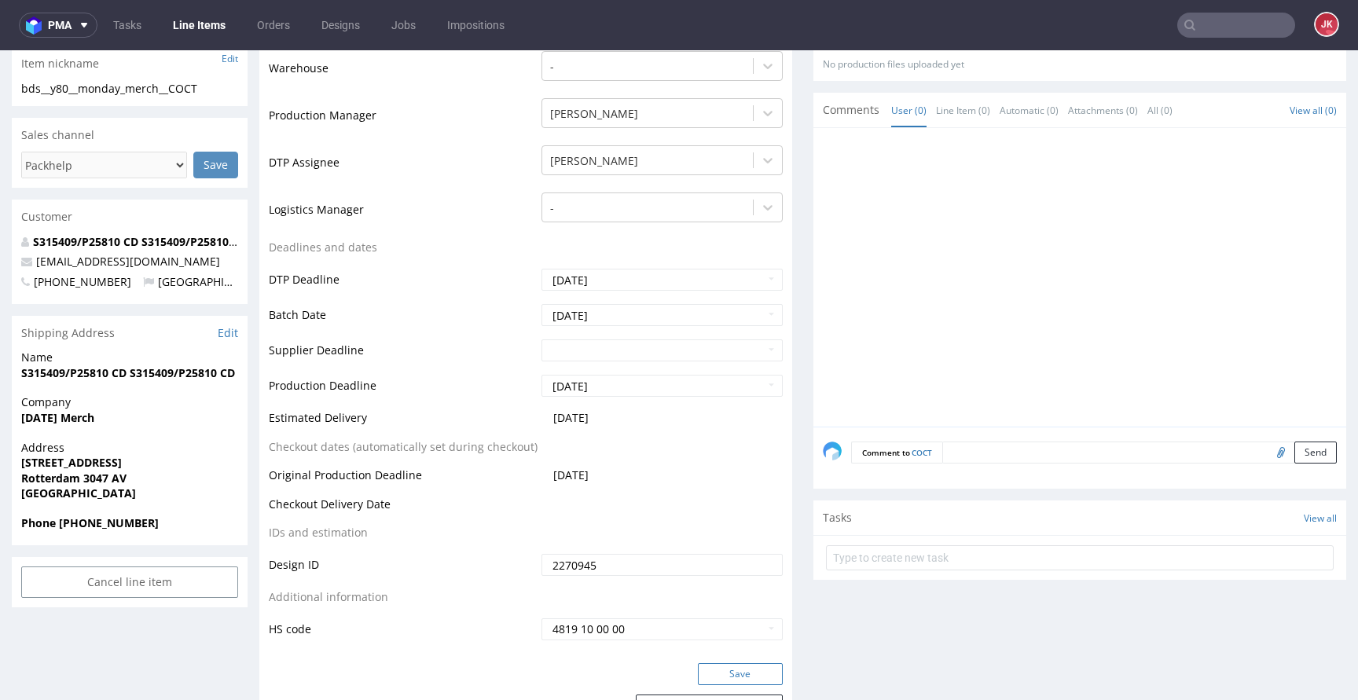
click at [698, 674] on button "Save" at bounding box center [740, 674] width 85 height 22
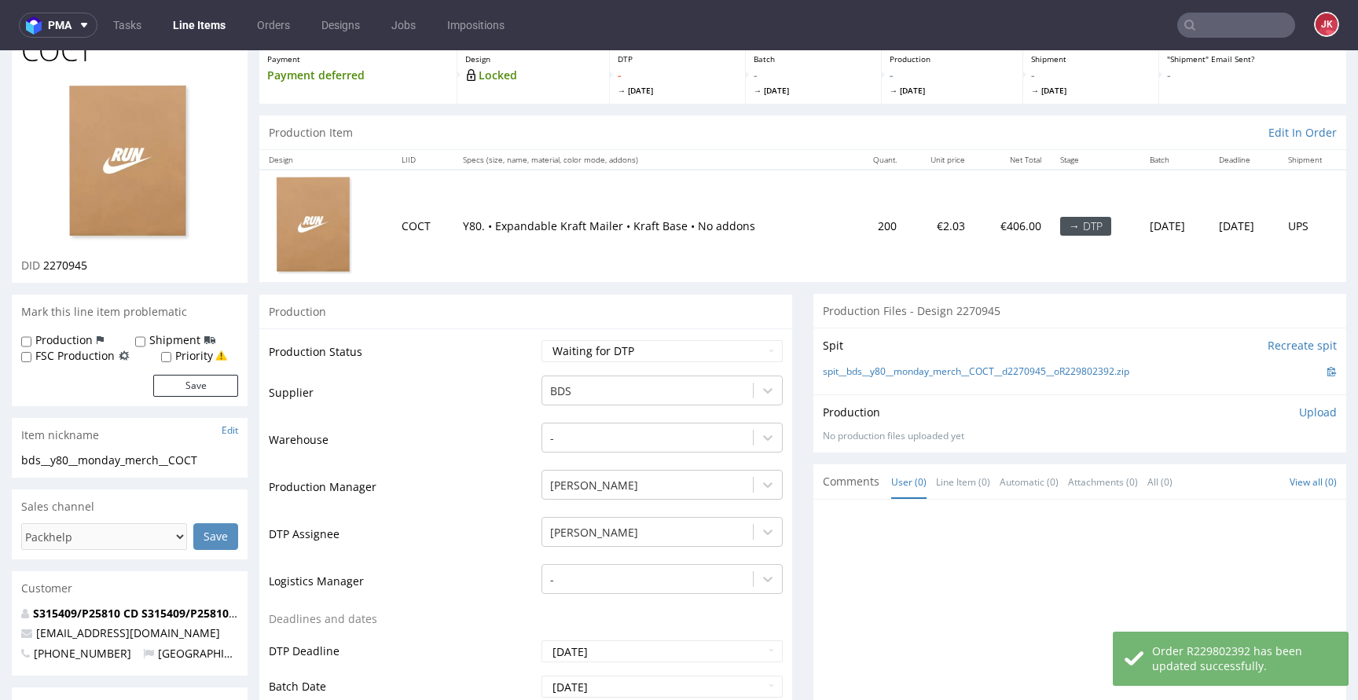
scroll to position [0, 0]
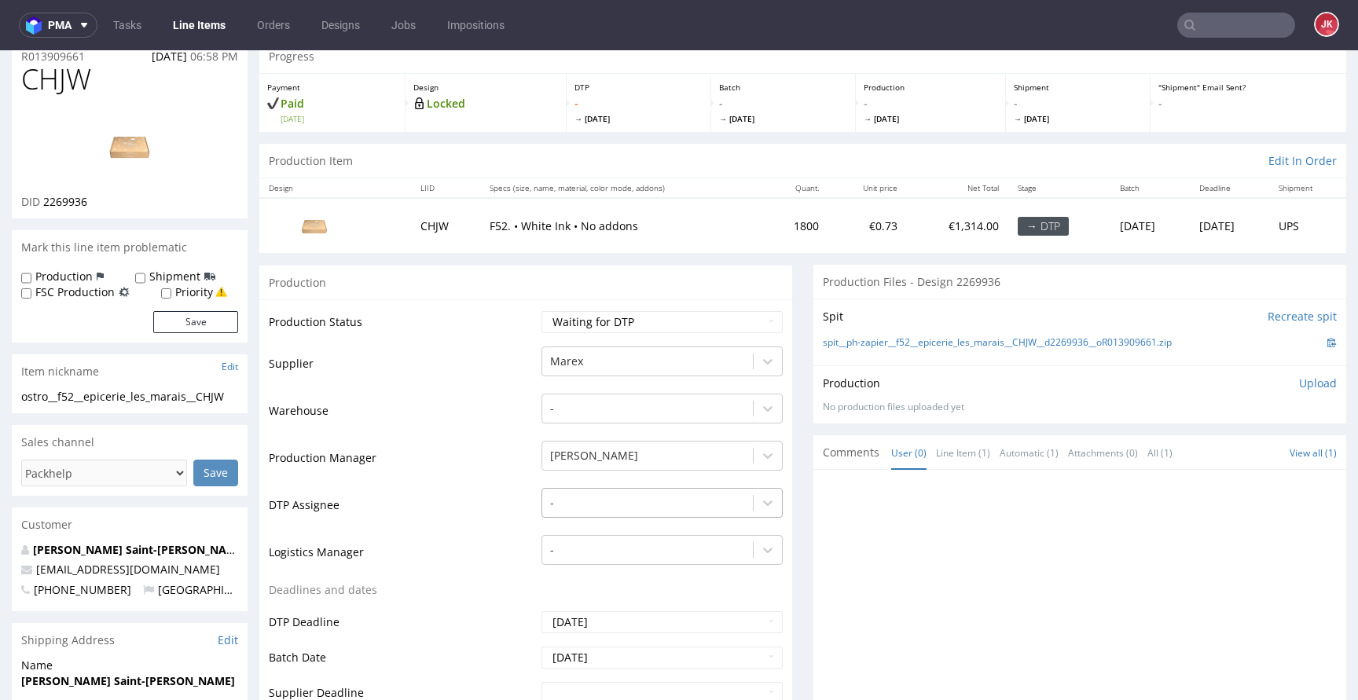
click at [610, 507] on div "-" at bounding box center [661, 499] width 241 height 22
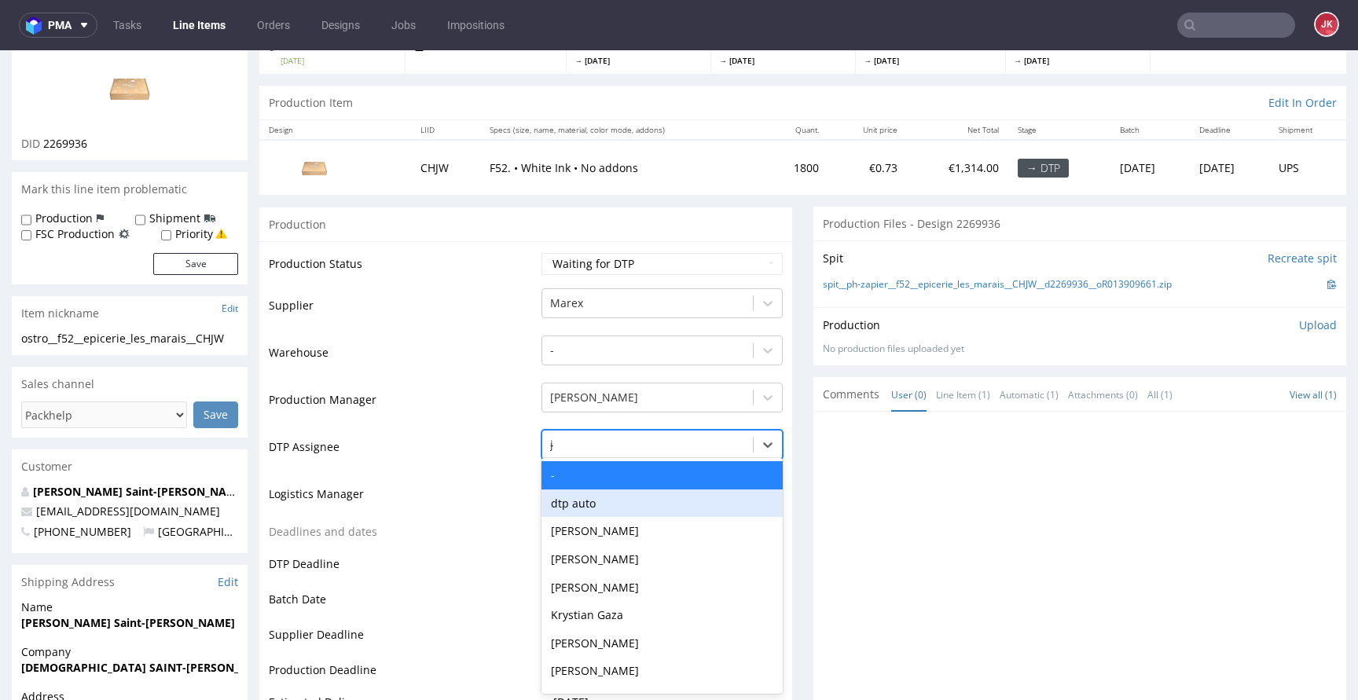
type input "jan"
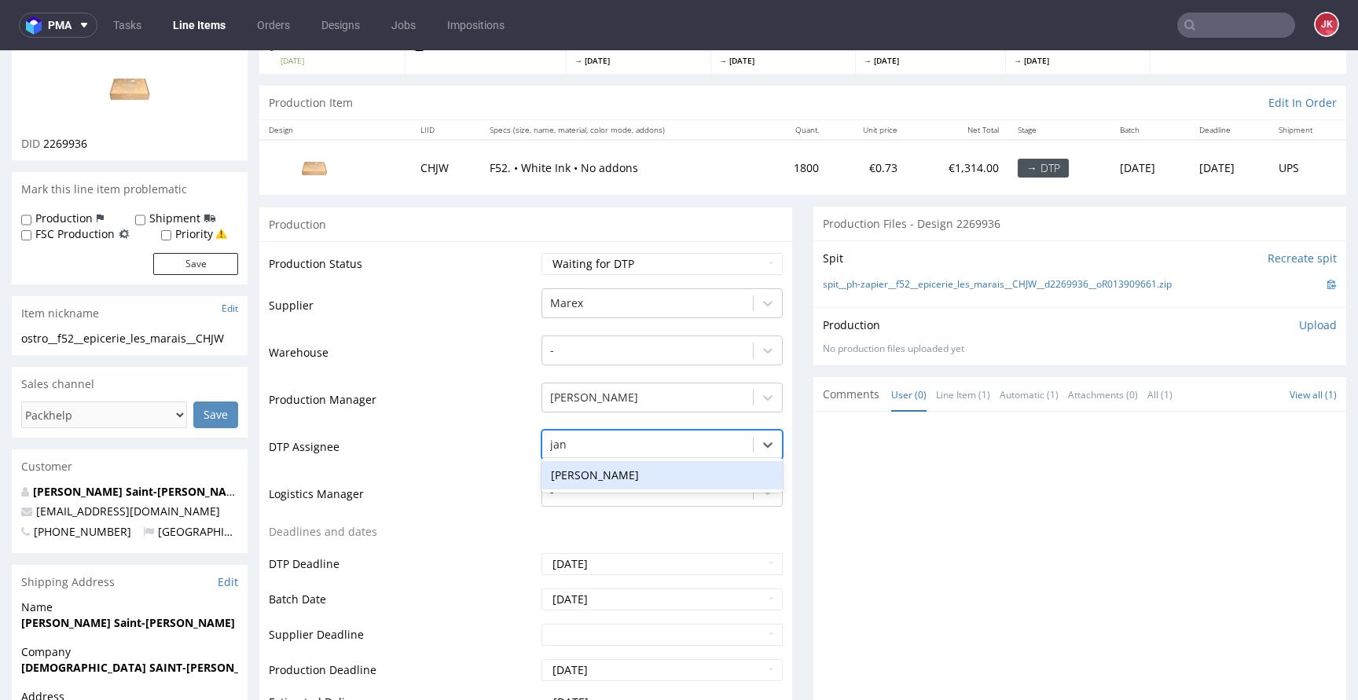
click at [628, 468] on div "[PERSON_NAME]" at bounding box center [661, 475] width 241 height 28
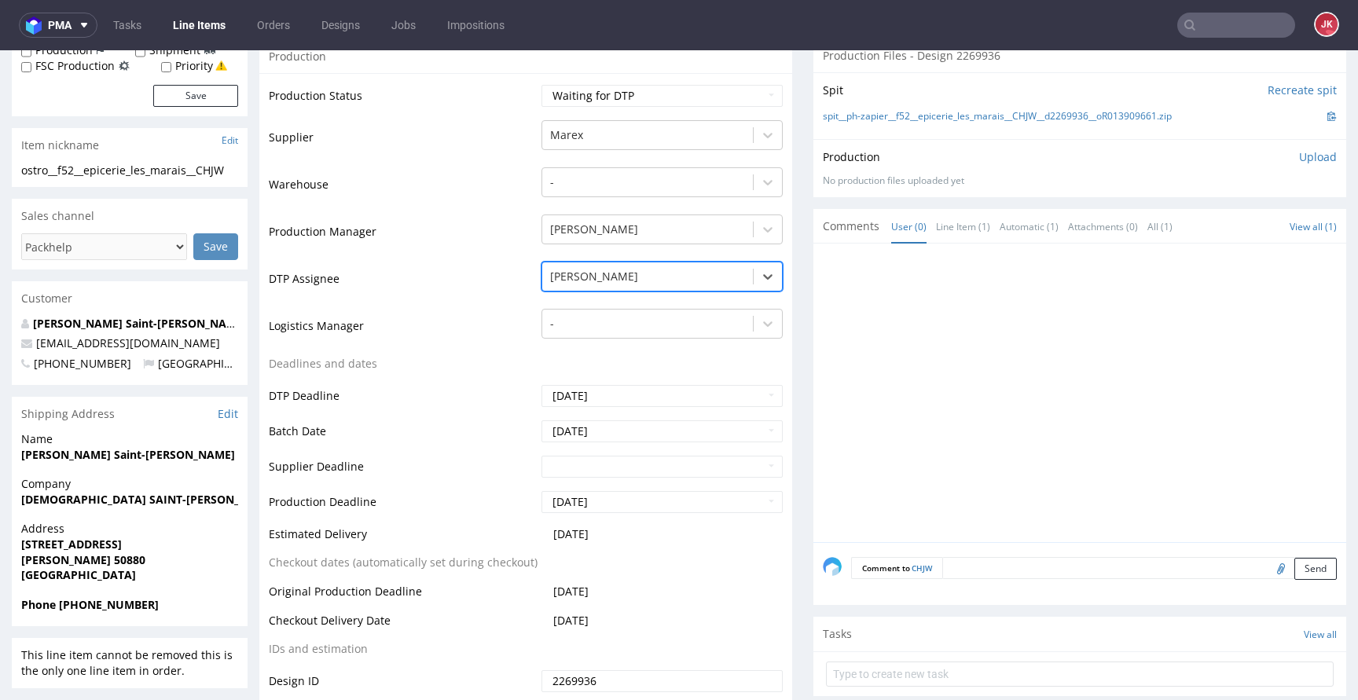
scroll to position [493, 0]
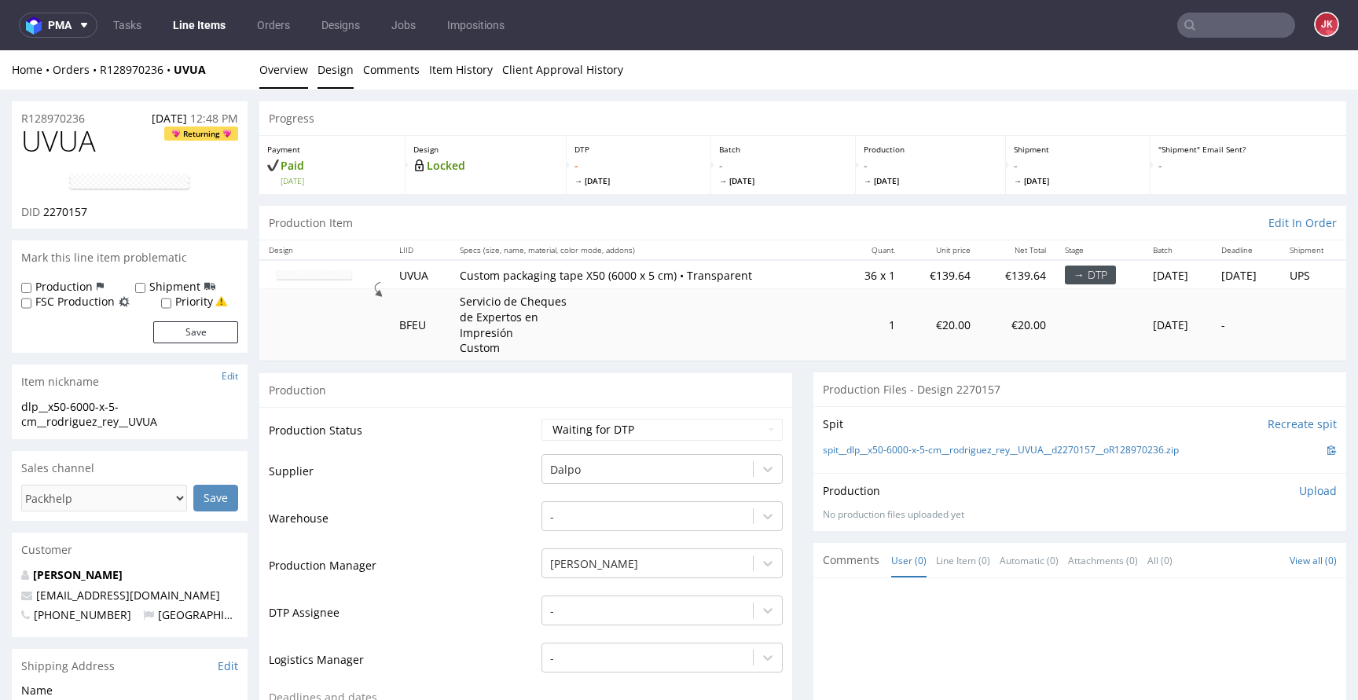
click at [336, 71] on link "Design" at bounding box center [335, 69] width 36 height 38
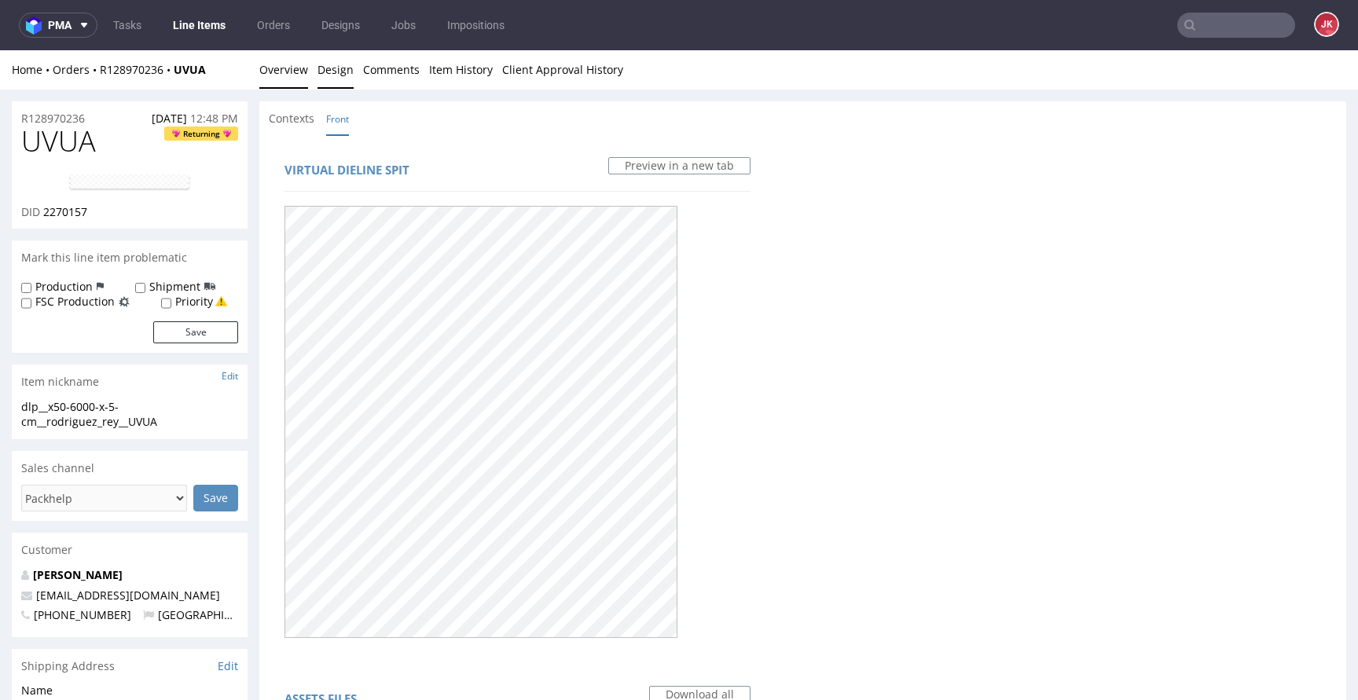
click at [285, 73] on link "Overview" at bounding box center [283, 69] width 49 height 38
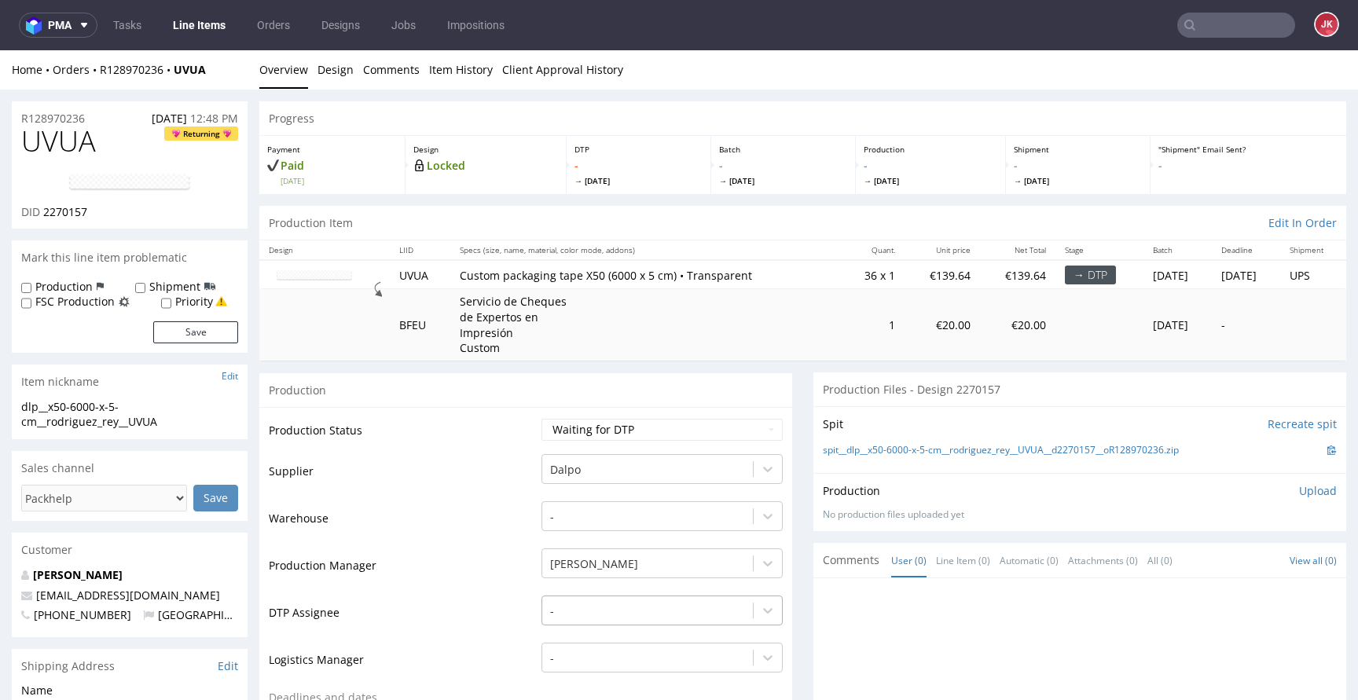
click at [624, 605] on div "-" at bounding box center [661, 606] width 241 height 22
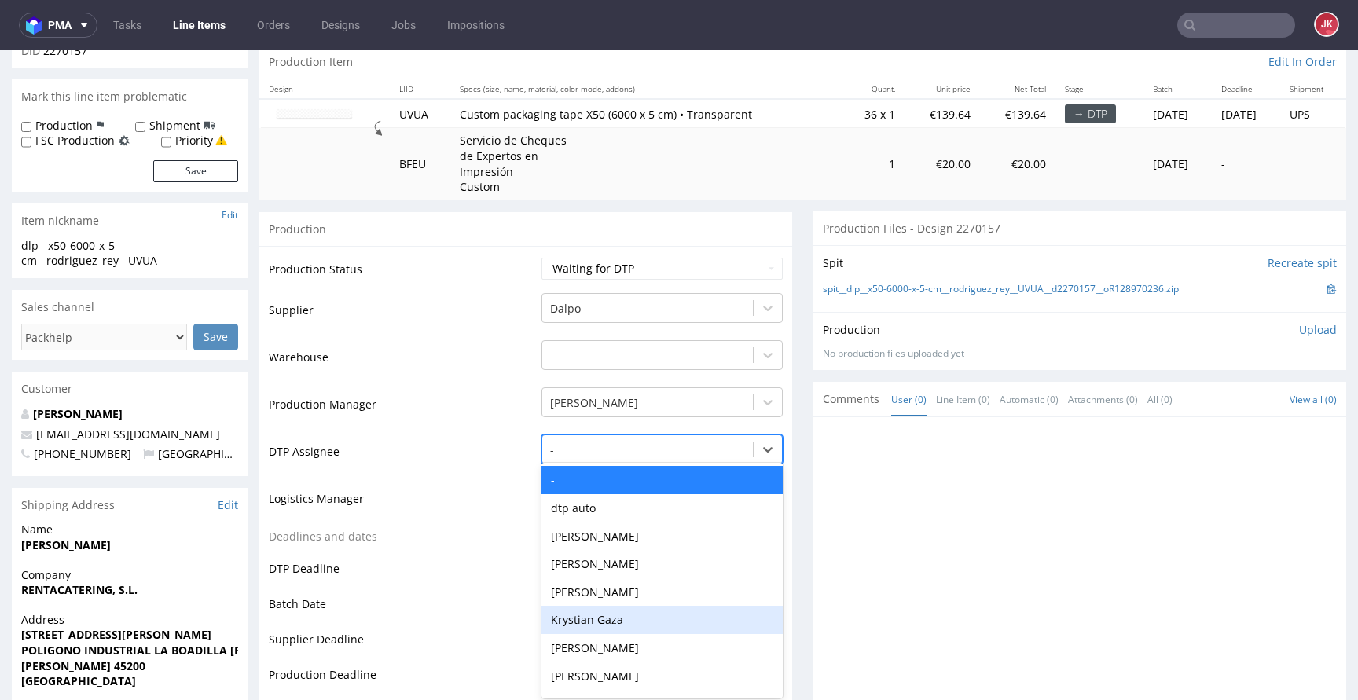
scroll to position [166, 0]
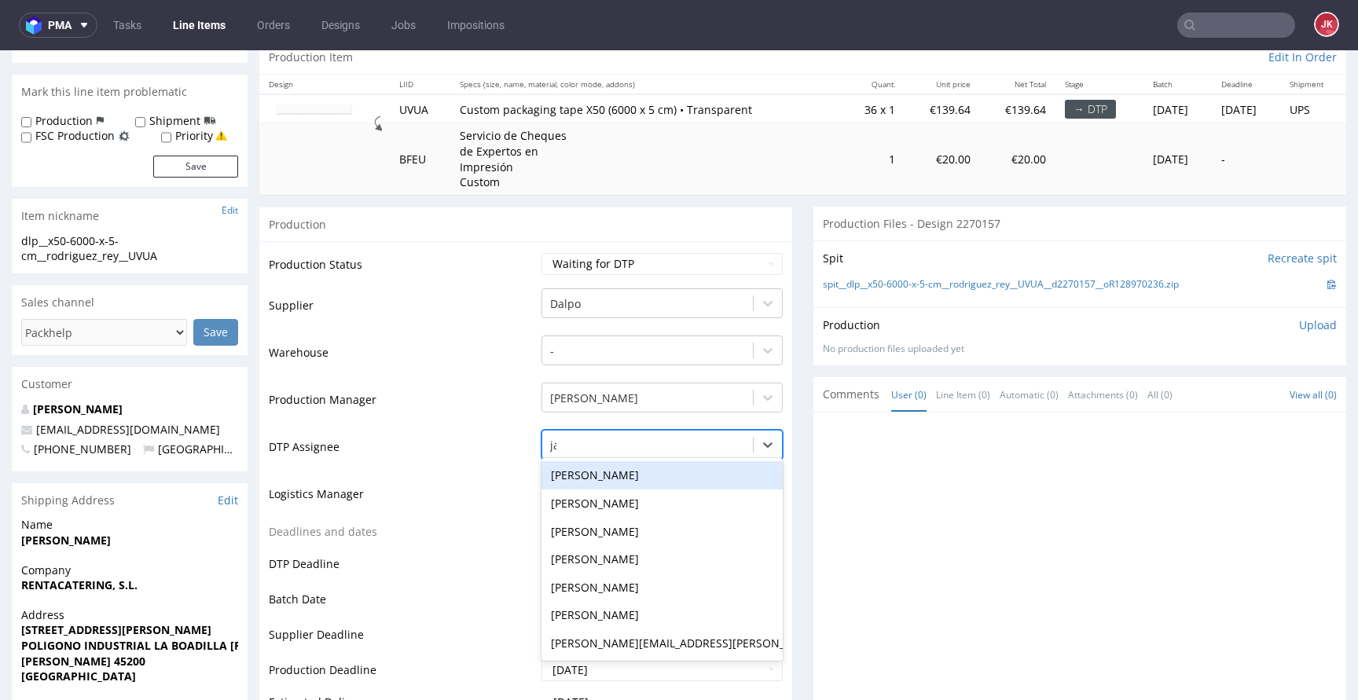
type input "jan"
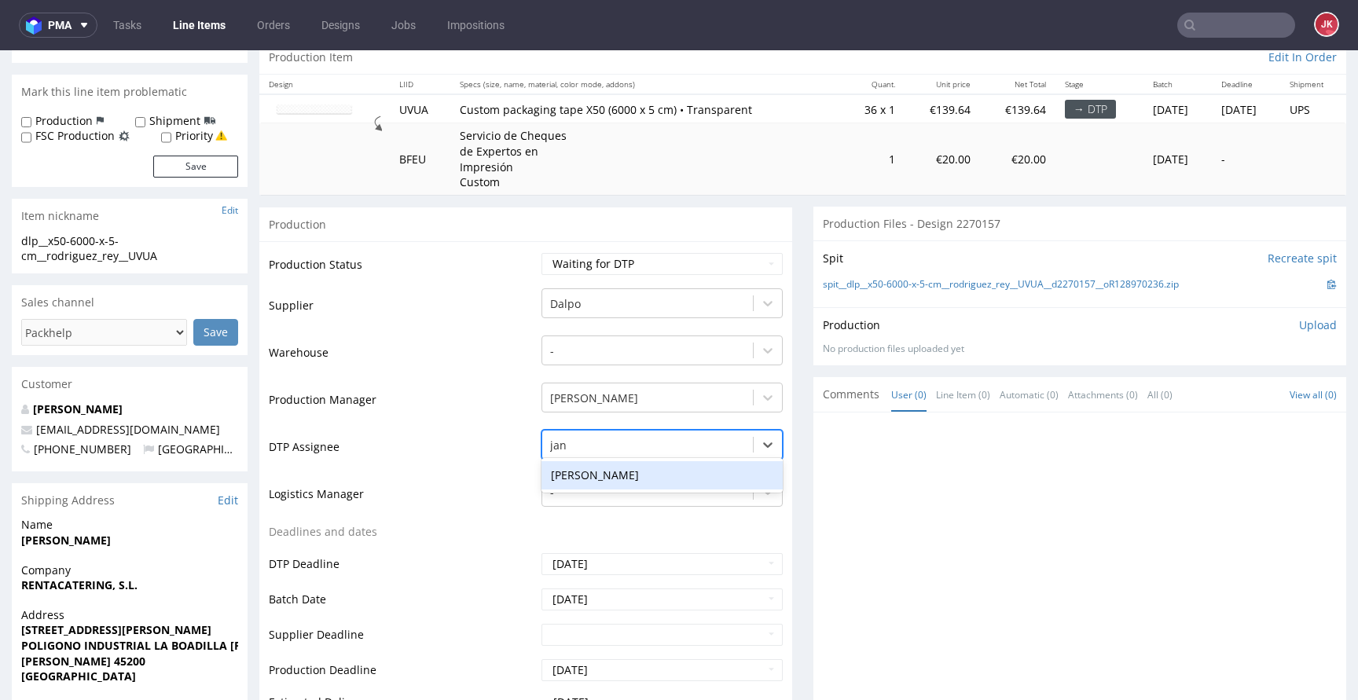
click at [638, 473] on div "Jan Kocik" at bounding box center [661, 475] width 241 height 28
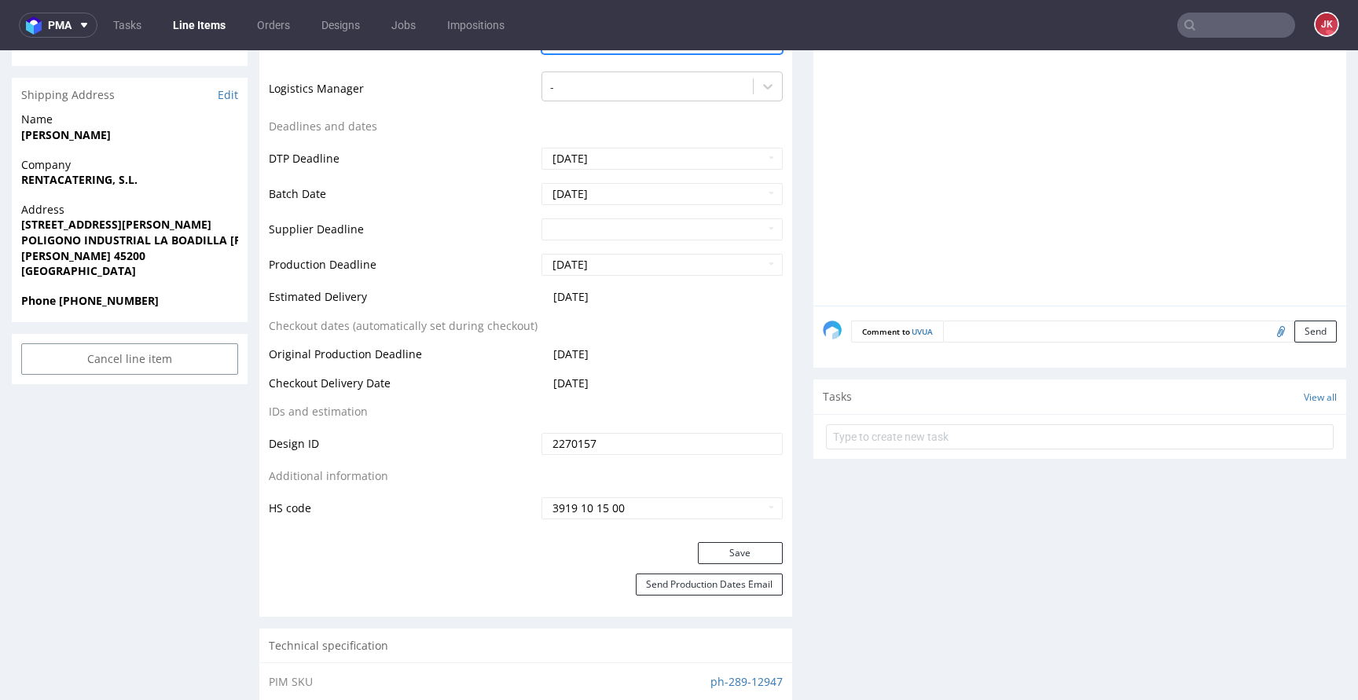
scroll to position [607, 0]
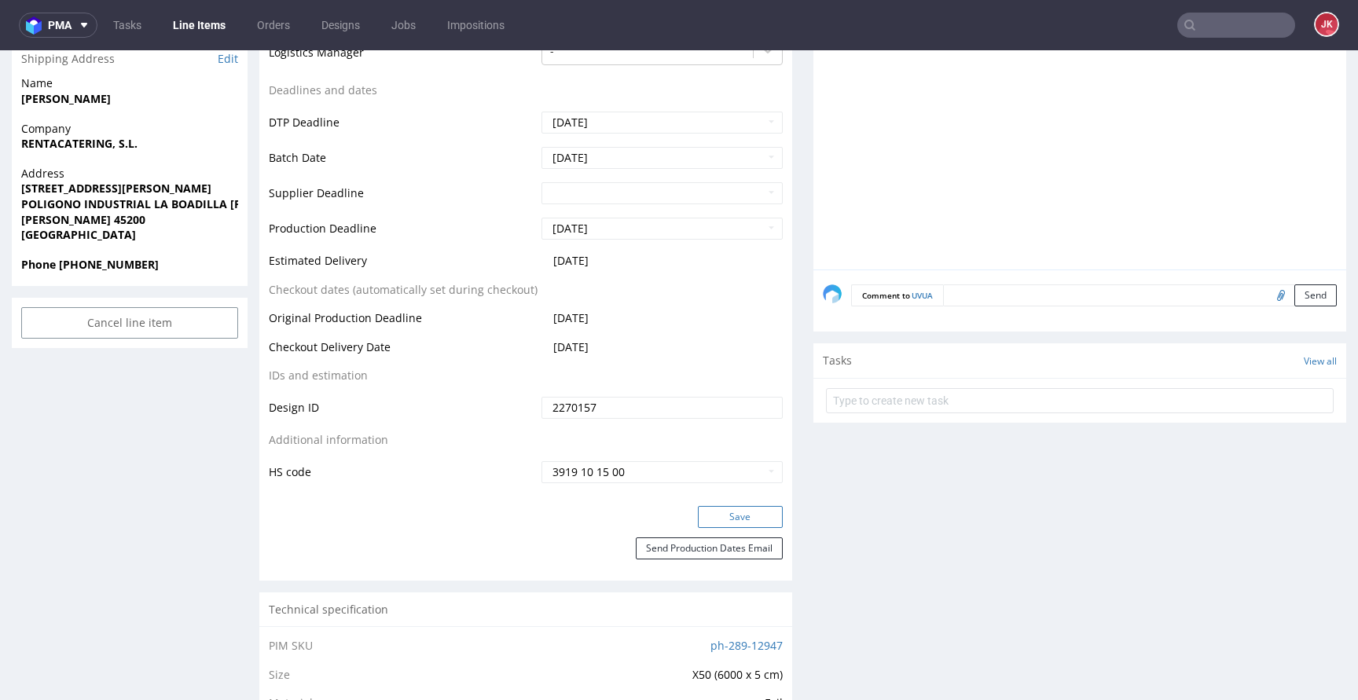
click at [727, 521] on button "Save" at bounding box center [740, 517] width 85 height 22
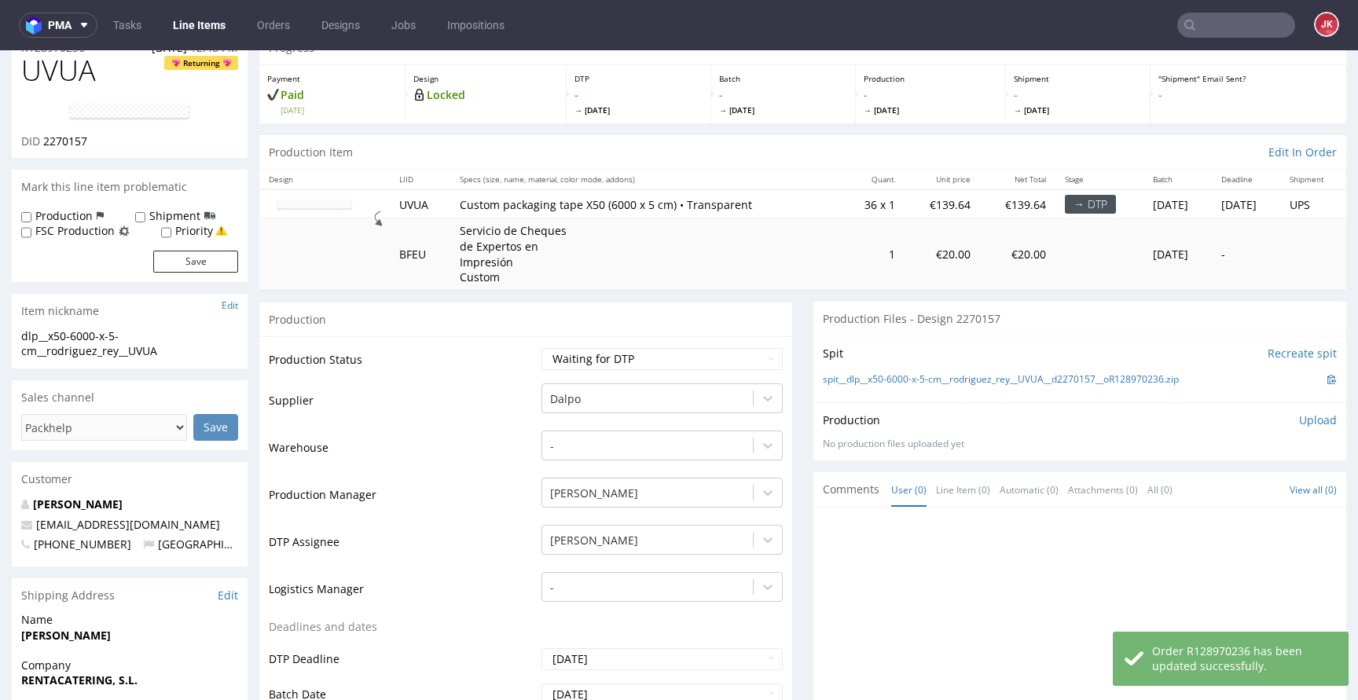
scroll to position [0, 0]
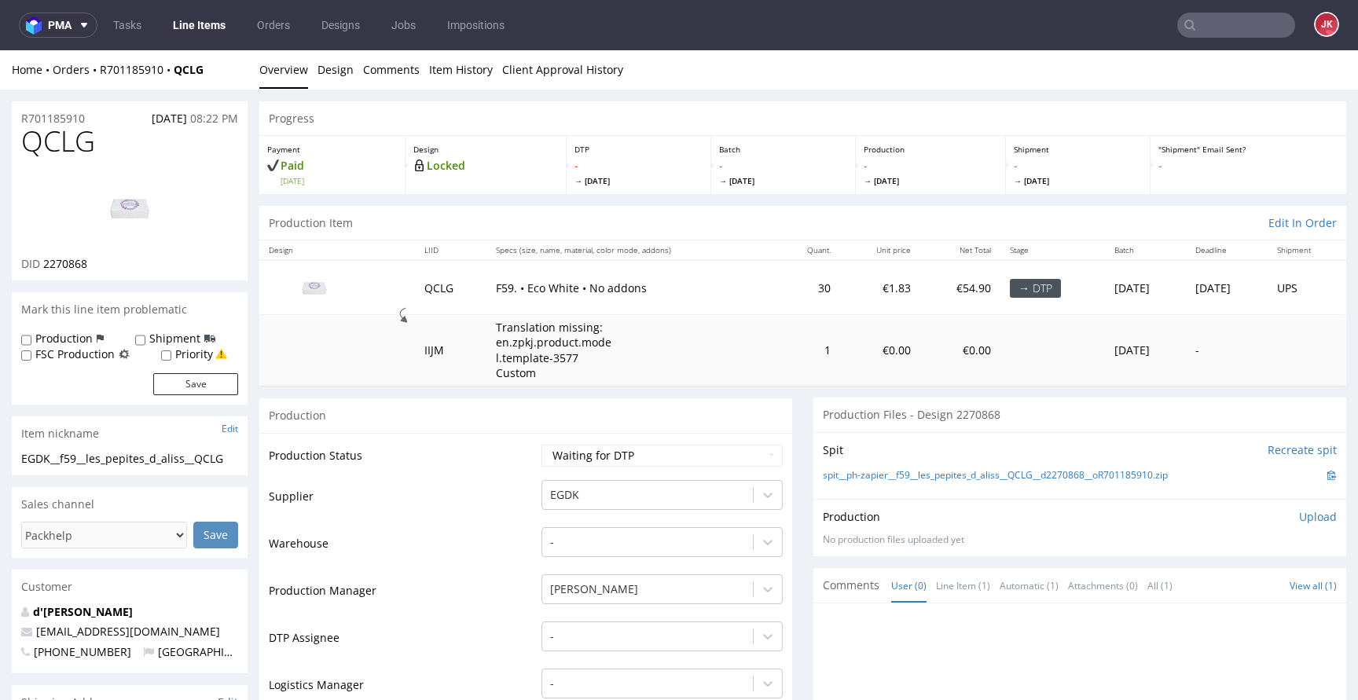
click at [522, 476] on td "Production Status" at bounding box center [403, 460] width 269 height 35
click at [329, 75] on link "Design" at bounding box center [335, 69] width 36 height 38
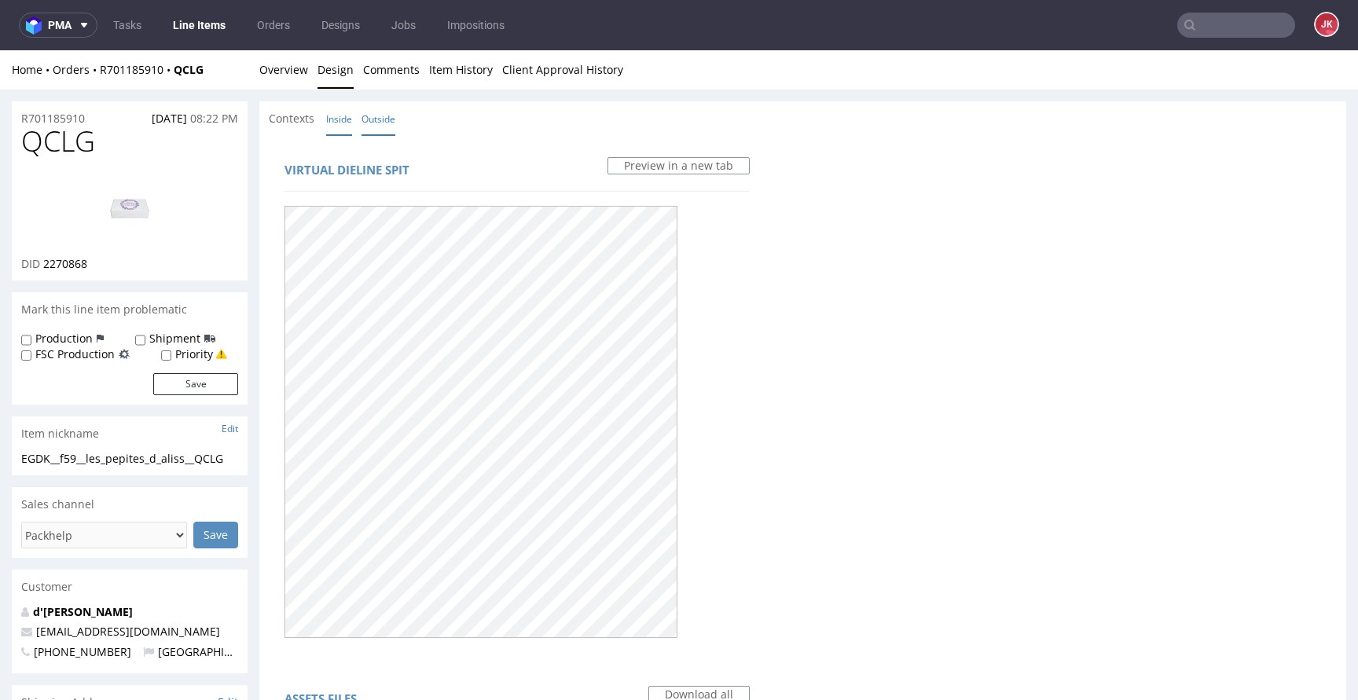
click at [343, 128] on link "Inside" at bounding box center [339, 119] width 26 height 34
click at [288, 64] on link "Overview" at bounding box center [283, 69] width 49 height 38
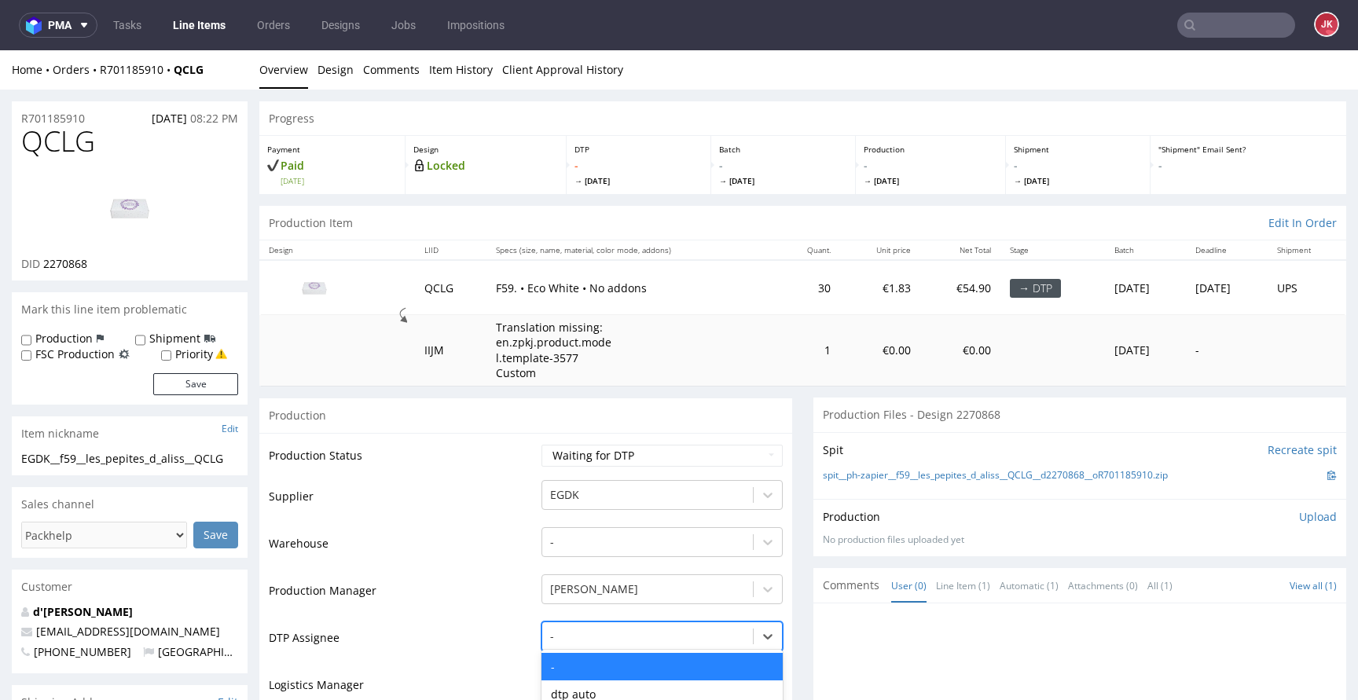
click at [634, 639] on div "[PERSON_NAME] Gaza, 6 of 31. 31 results available. Use Up and Down to choose op…" at bounding box center [661, 632] width 241 height 22
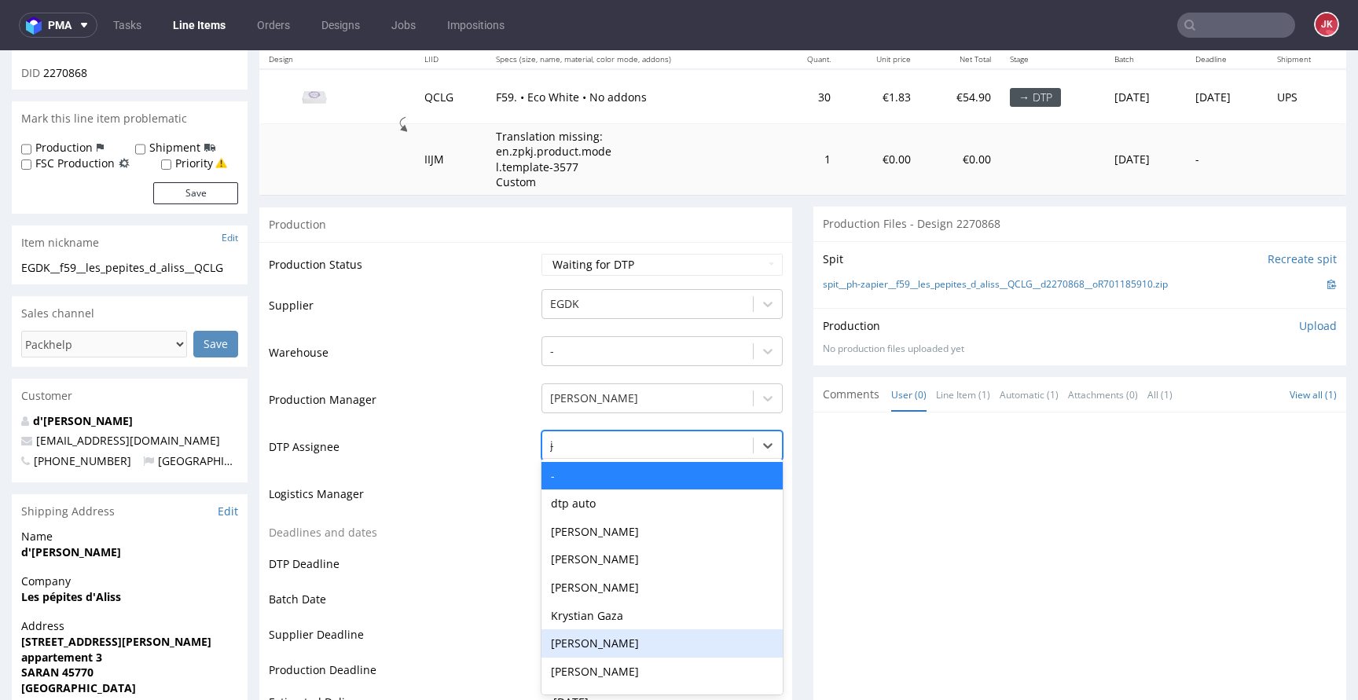
type input "jan"
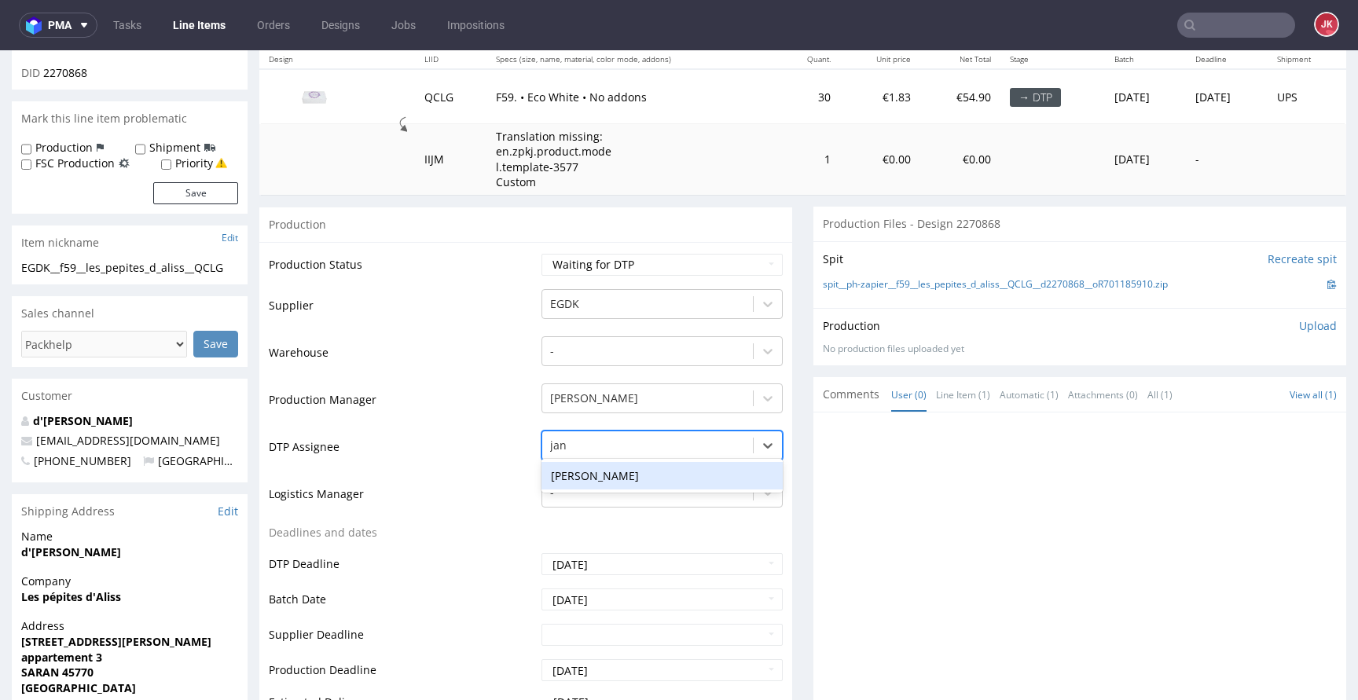
click at [635, 478] on div "[PERSON_NAME]" at bounding box center [661, 476] width 241 height 28
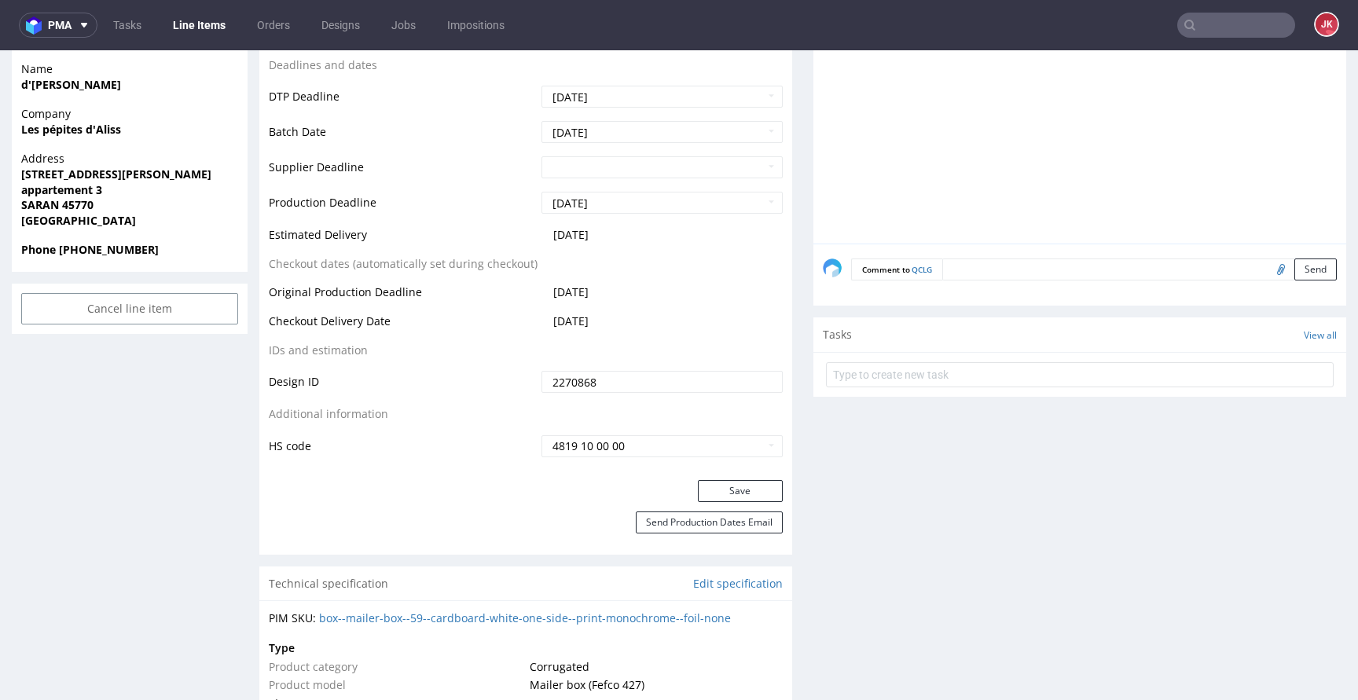
scroll to position [768, 0]
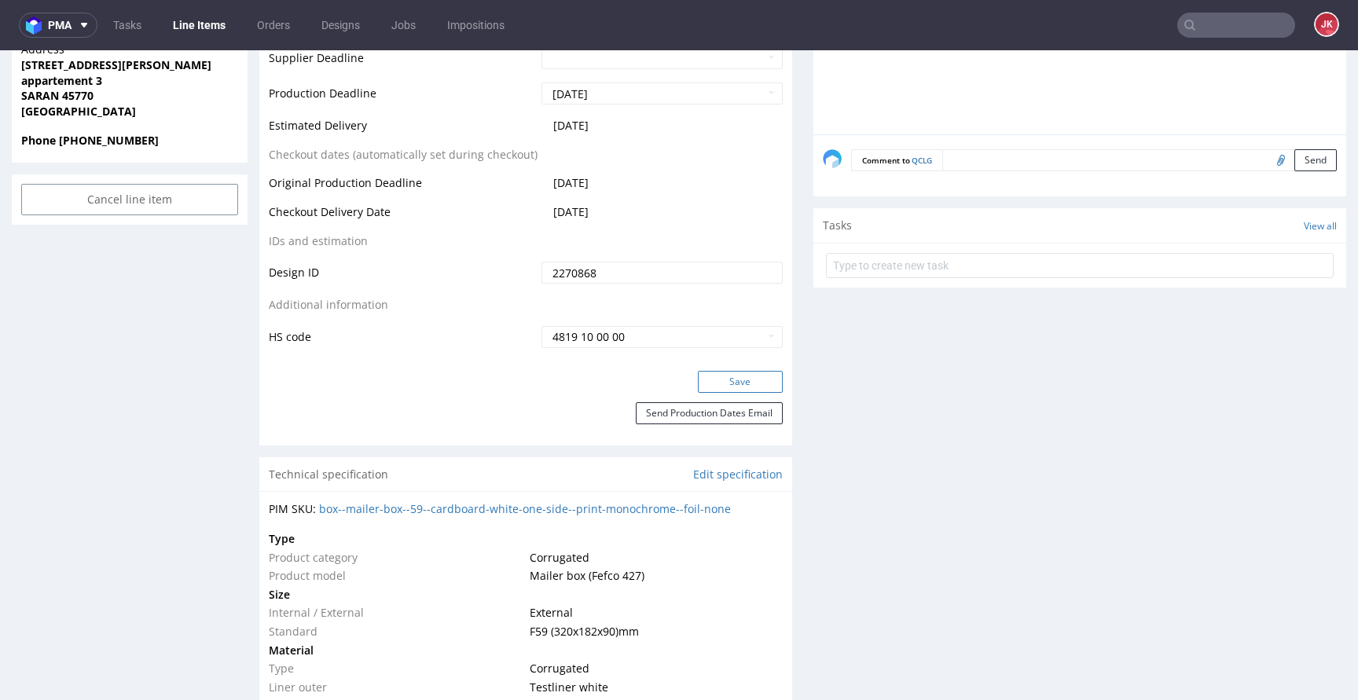
click at [712, 391] on button "Save" at bounding box center [740, 382] width 85 height 22
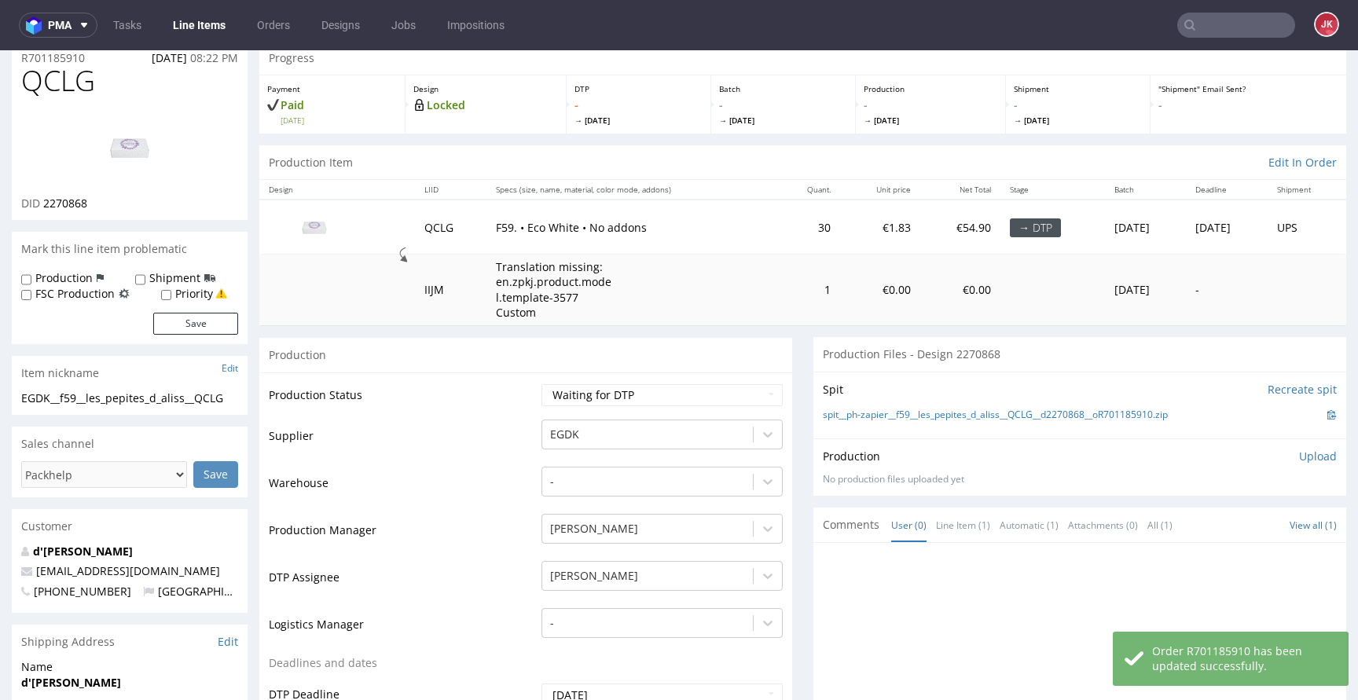
scroll to position [0, 0]
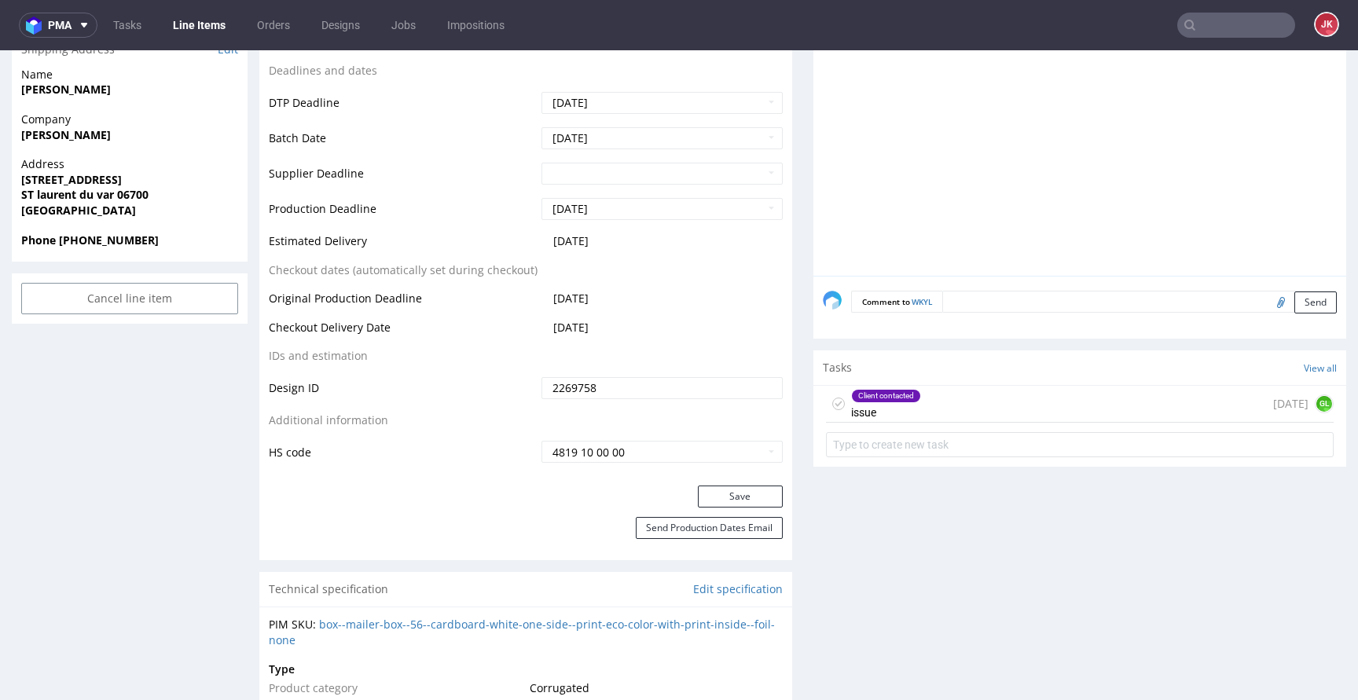
scroll to position [861, 0]
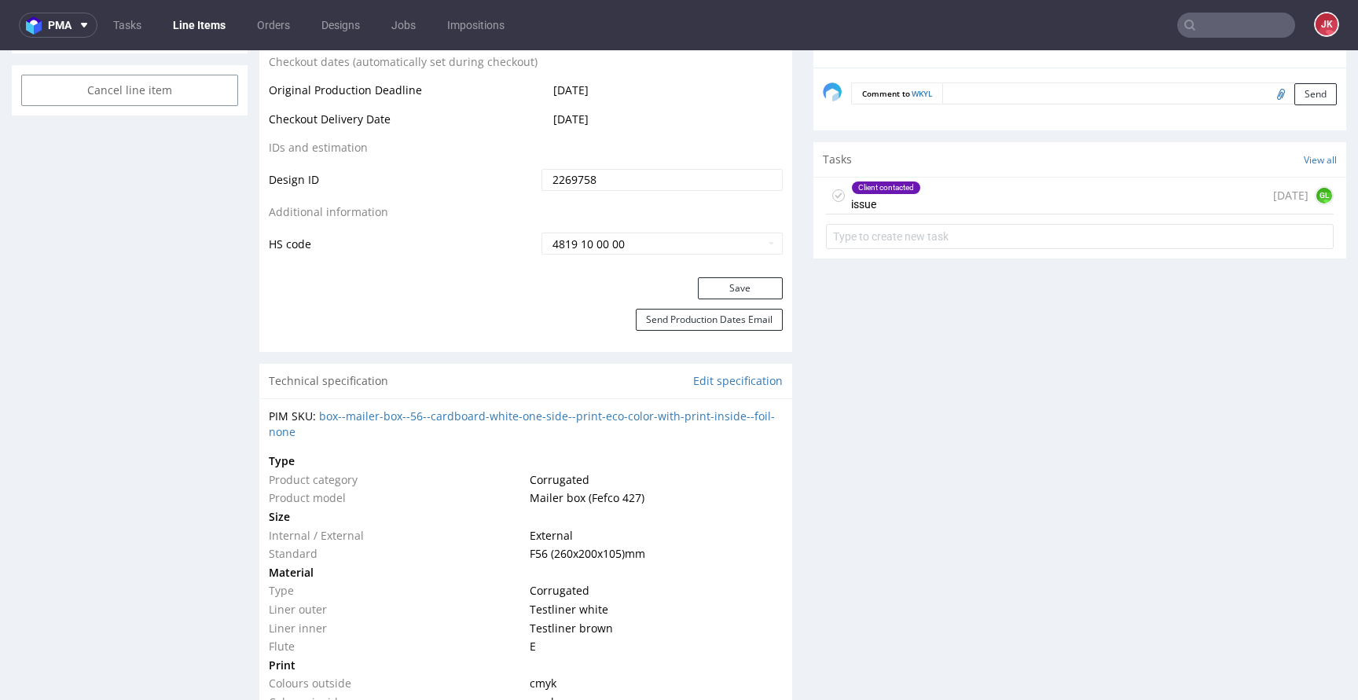
click at [884, 196] on div "Client contacted issue" at bounding box center [886, 196] width 70 height 36
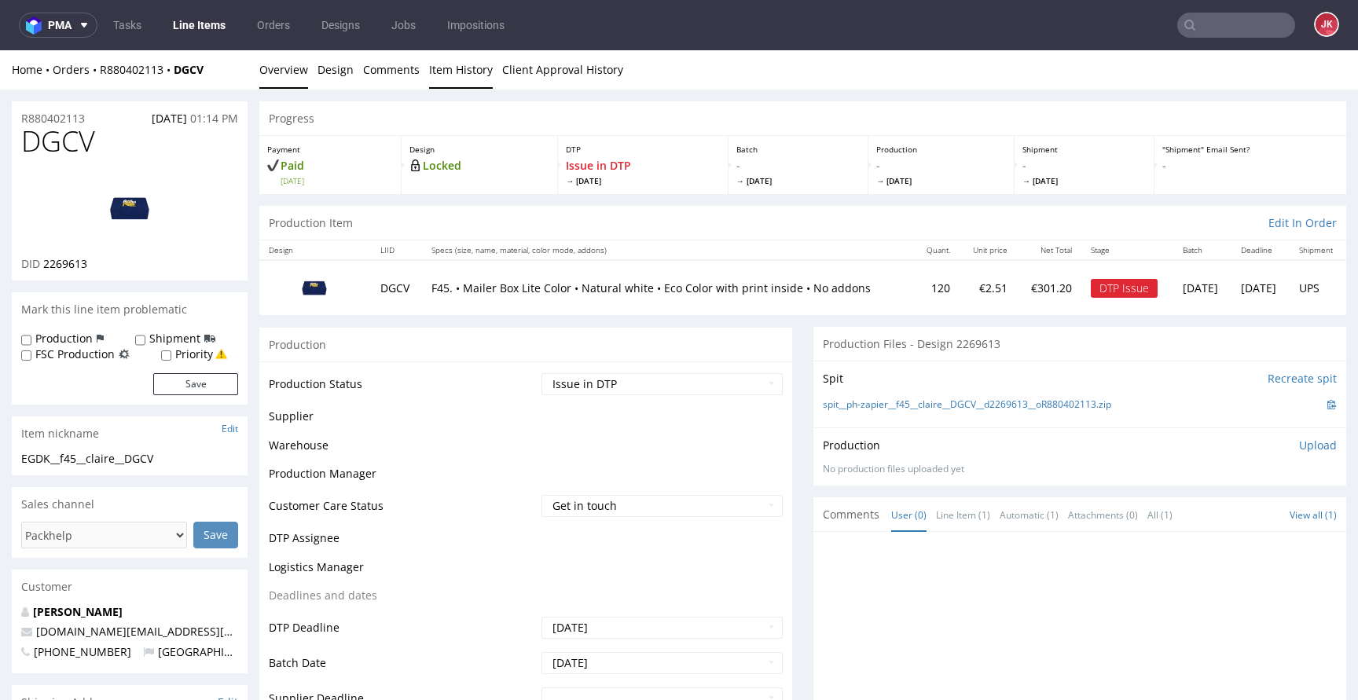
click at [456, 79] on link "Item History" at bounding box center [461, 69] width 64 height 38
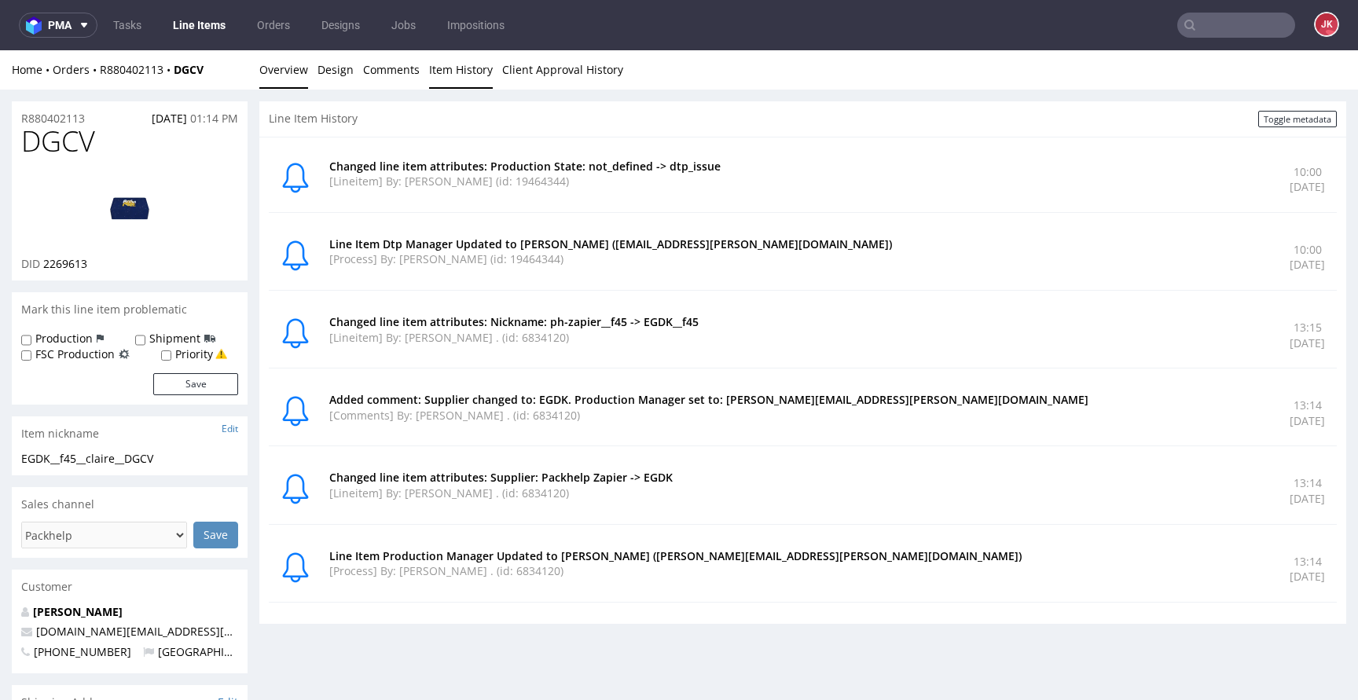
click at [281, 71] on link "Overview" at bounding box center [283, 69] width 49 height 38
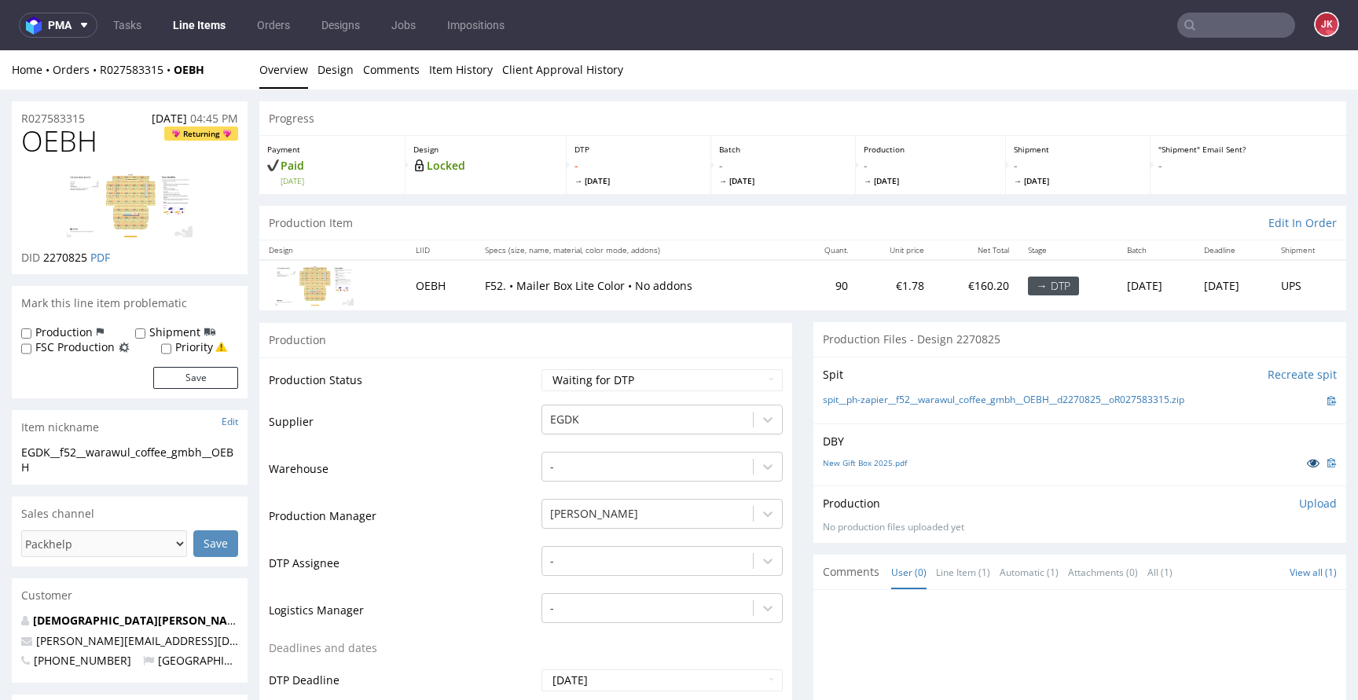
click at [1306, 460] on icon at bounding box center [1312, 462] width 13 height 11
click at [600, 552] on div "-" at bounding box center [661, 557] width 241 height 22
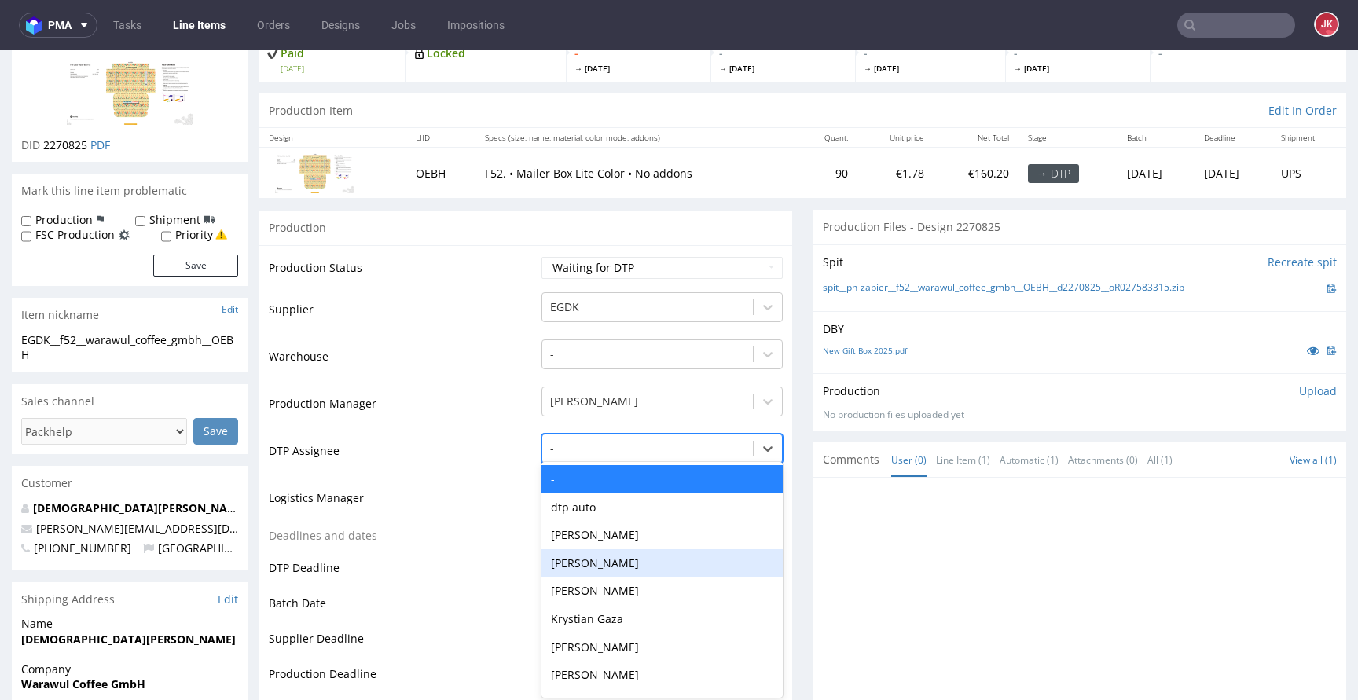
scroll to position [116, 0]
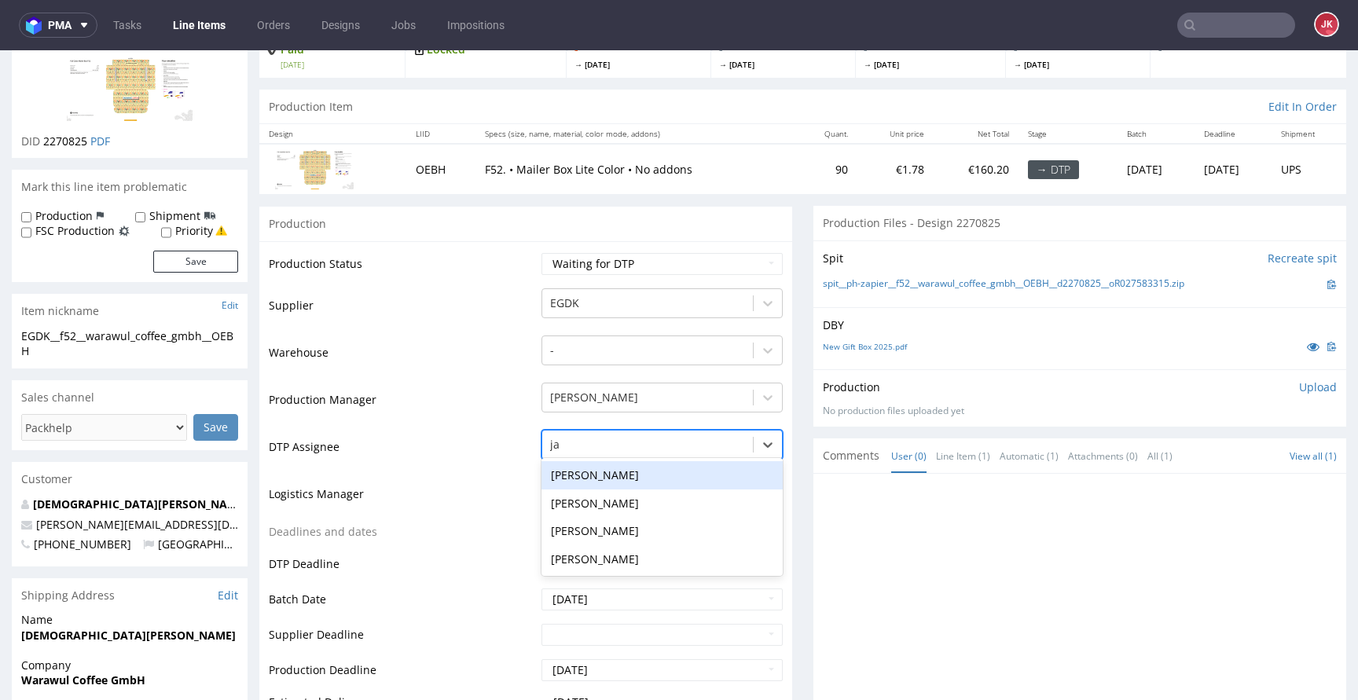
type input "jan"
click at [573, 475] on div "[PERSON_NAME]" at bounding box center [661, 475] width 241 height 28
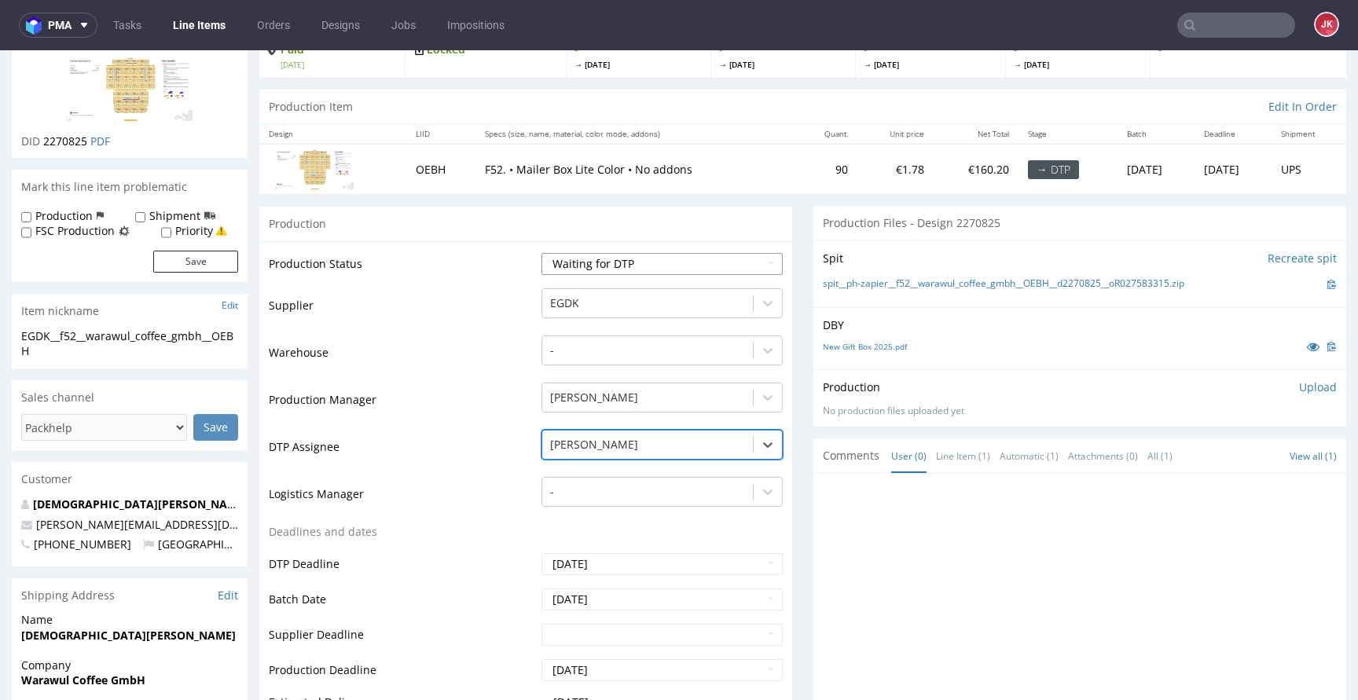
click at [601, 264] on select "Waiting for Artwork Waiting for Diecut Waiting for Mockup Waiting for DTP Waiti…" at bounding box center [661, 264] width 241 height 22
select select "dtp_issue"
click at [541, 253] on select "Waiting for Artwork Waiting for Diecut Waiting for Mockup Waiting for DTP Waiti…" at bounding box center [661, 264] width 241 height 22
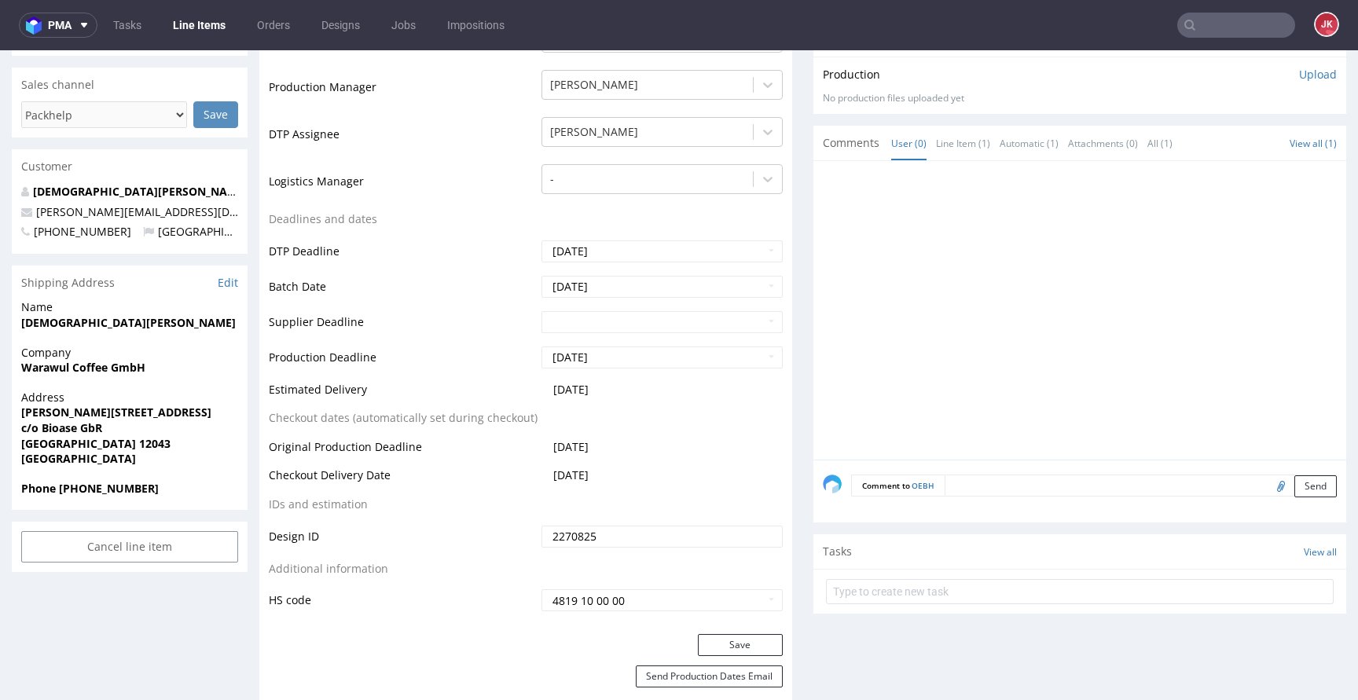
scroll to position [443, 0]
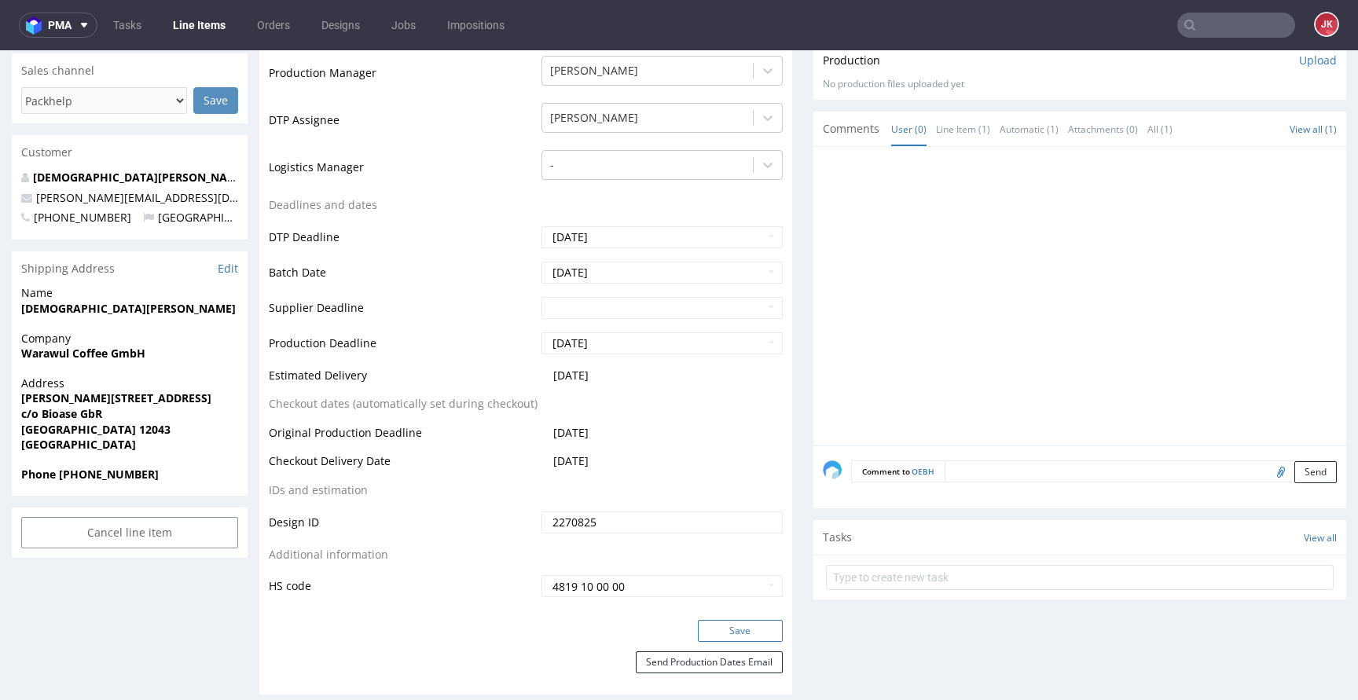
click at [698, 639] on button "Save" at bounding box center [740, 631] width 85 height 22
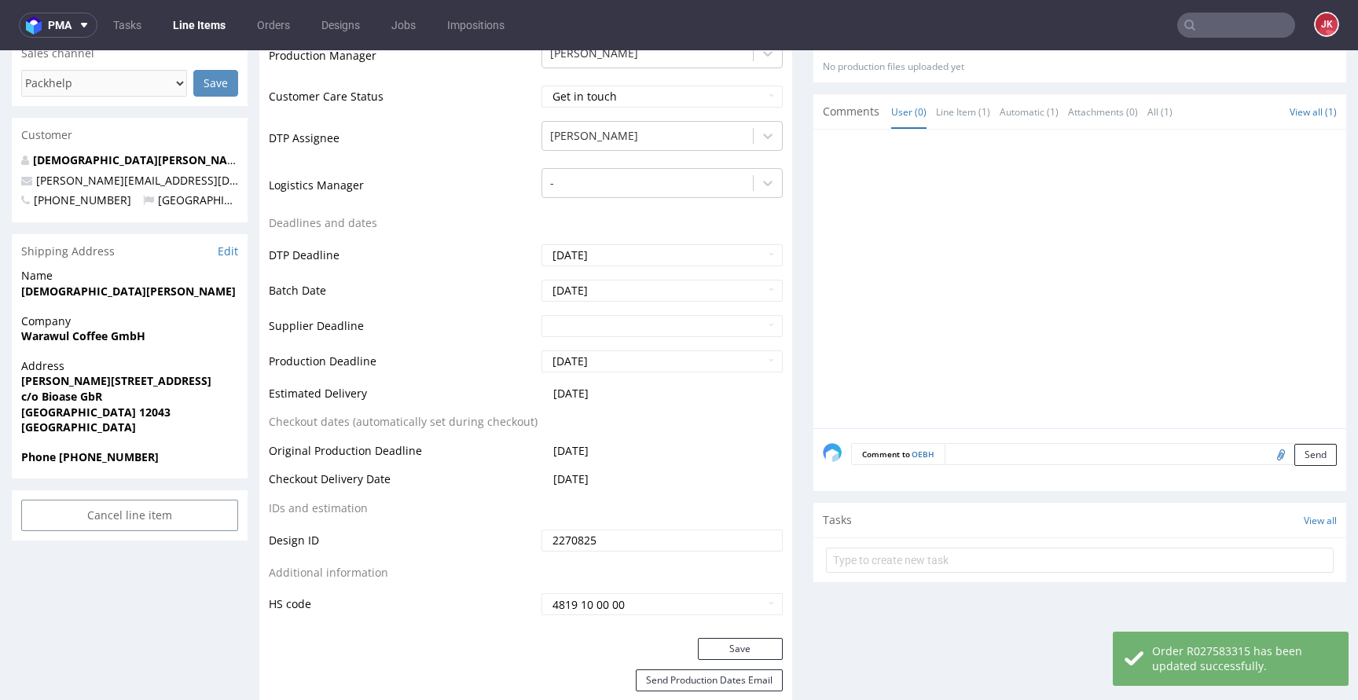
scroll to position [500, 0]
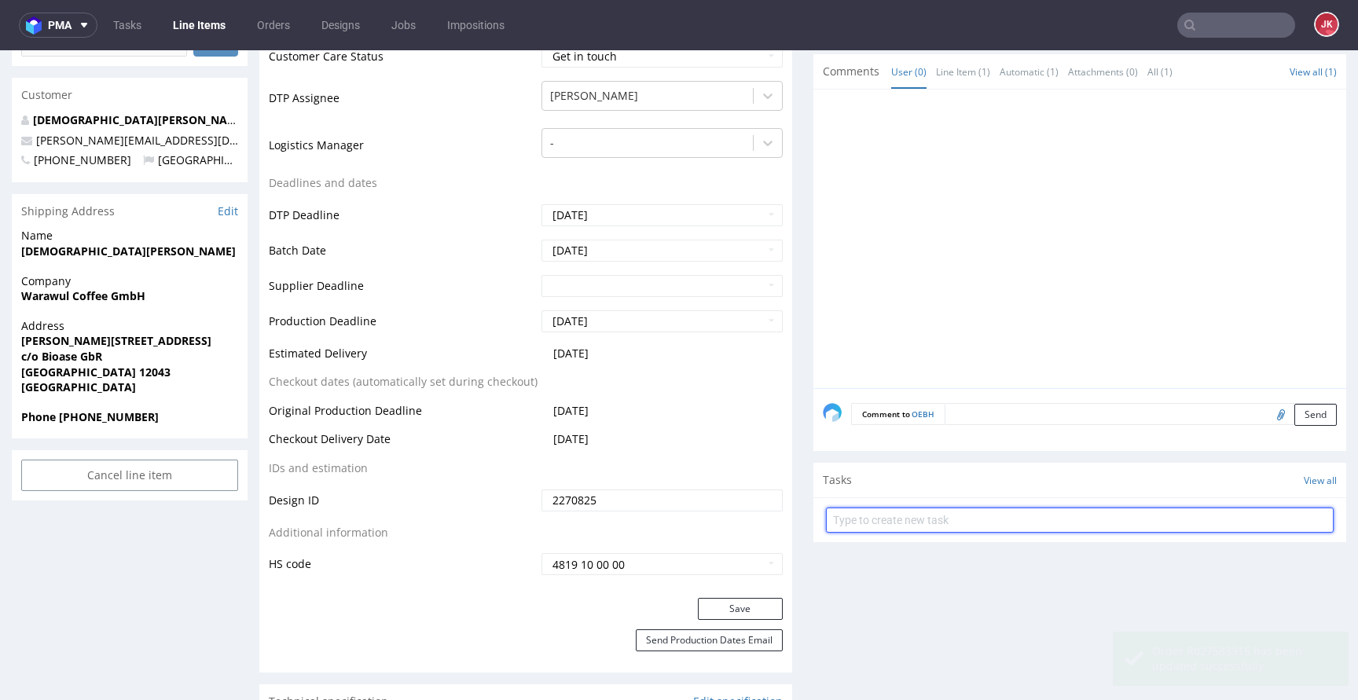
click at [899, 521] on input "text" at bounding box center [1080, 520] width 508 height 25
type input "issue"
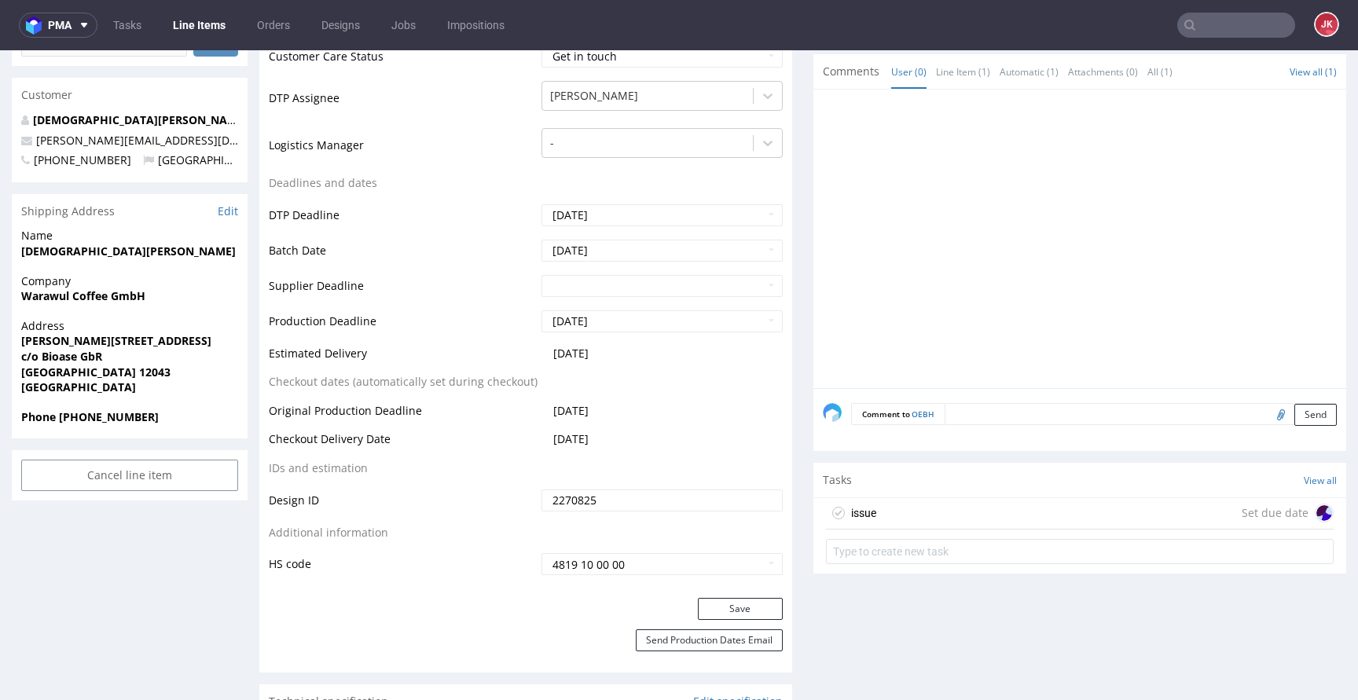
drag, startPoint x: 902, startPoint y: 519, endPoint x: 902, endPoint y: 570, distance: 51.1
click at [902, 519] on div "issue Set due date" at bounding box center [1080, 513] width 508 height 31
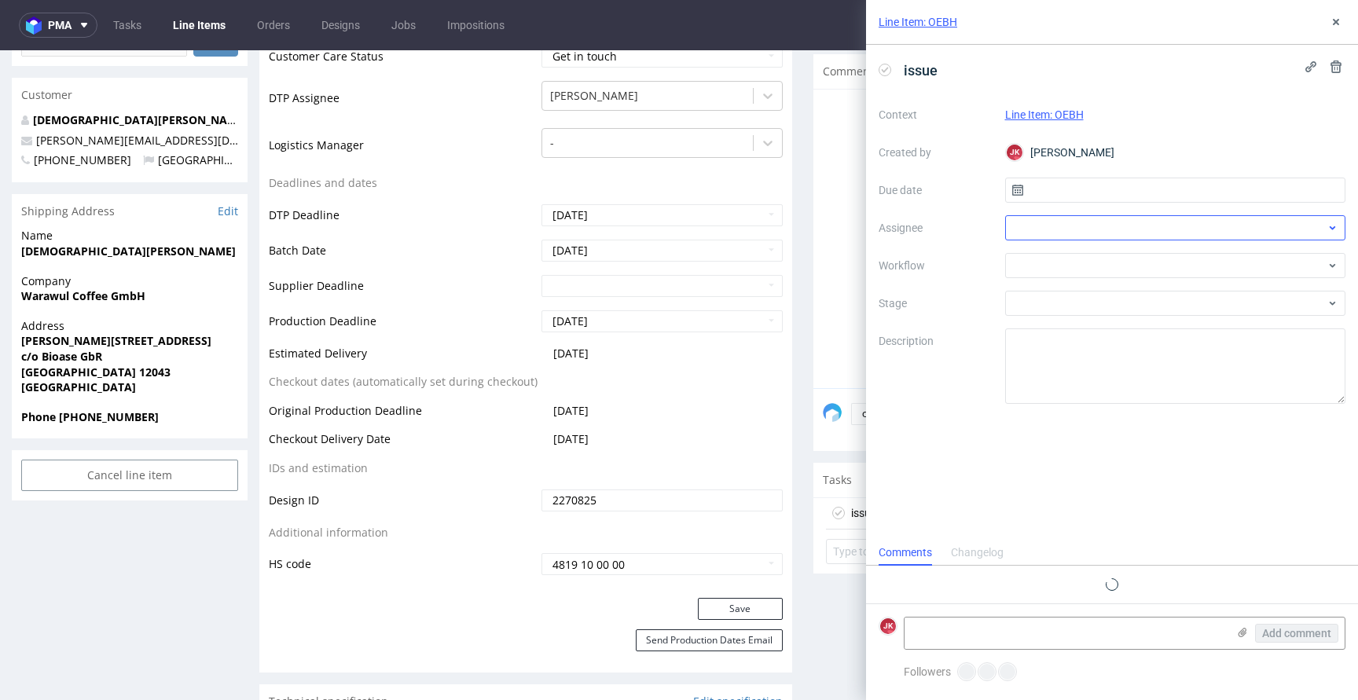
scroll to position [13, 0]
click at [1085, 180] on input "text" at bounding box center [1175, 190] width 341 height 25
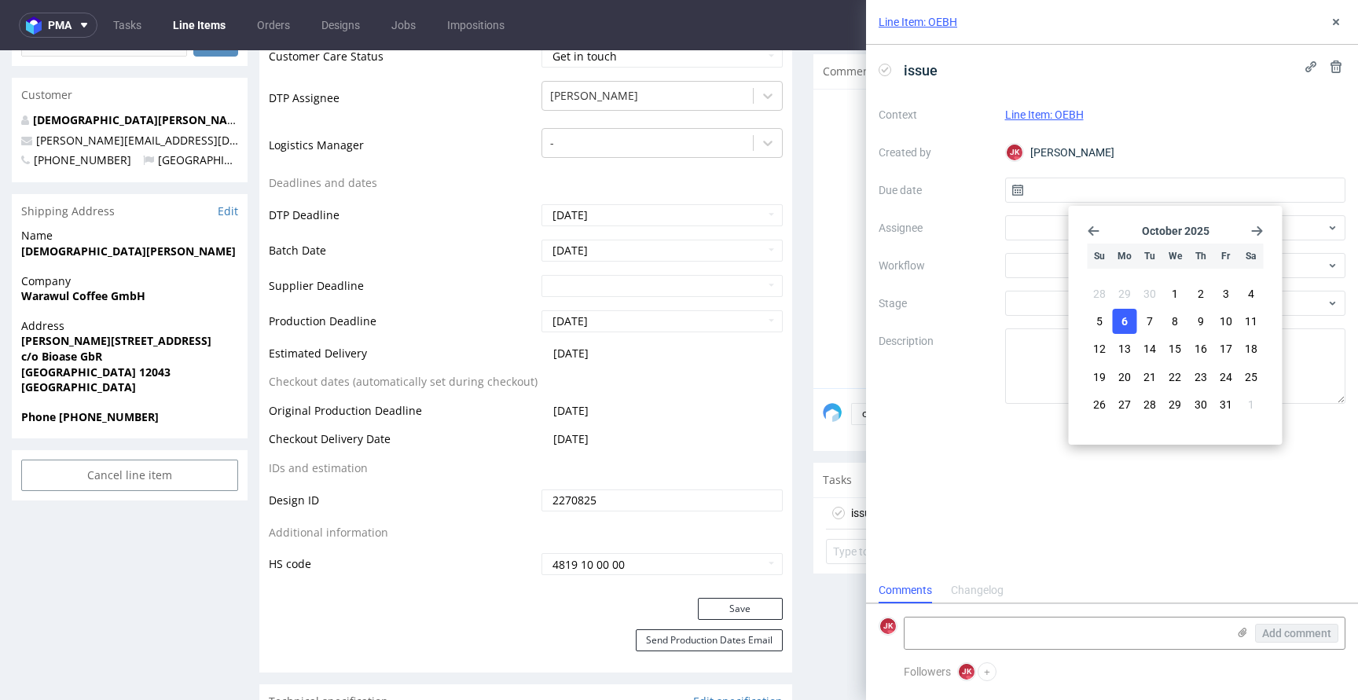
click at [1127, 330] on button "6" at bounding box center [1124, 321] width 24 height 25
type input "06/10/2025"
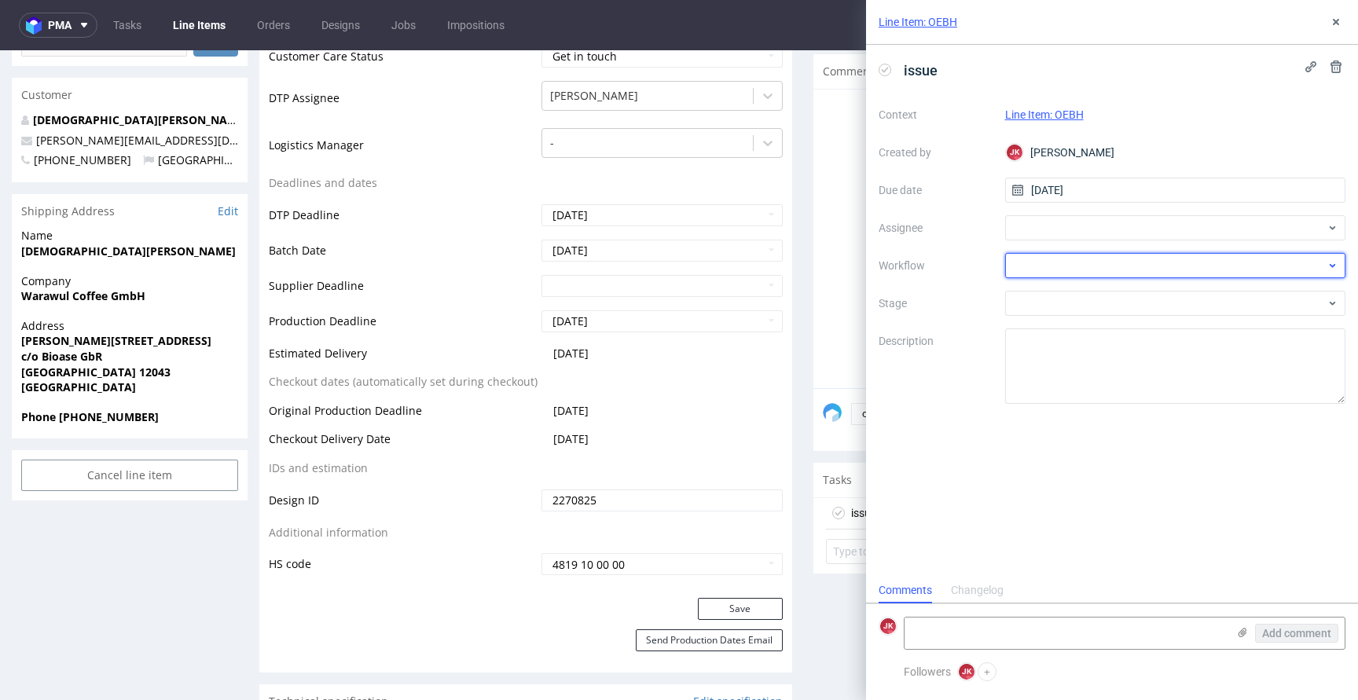
click at [1046, 268] on div at bounding box center [1175, 265] width 341 height 25
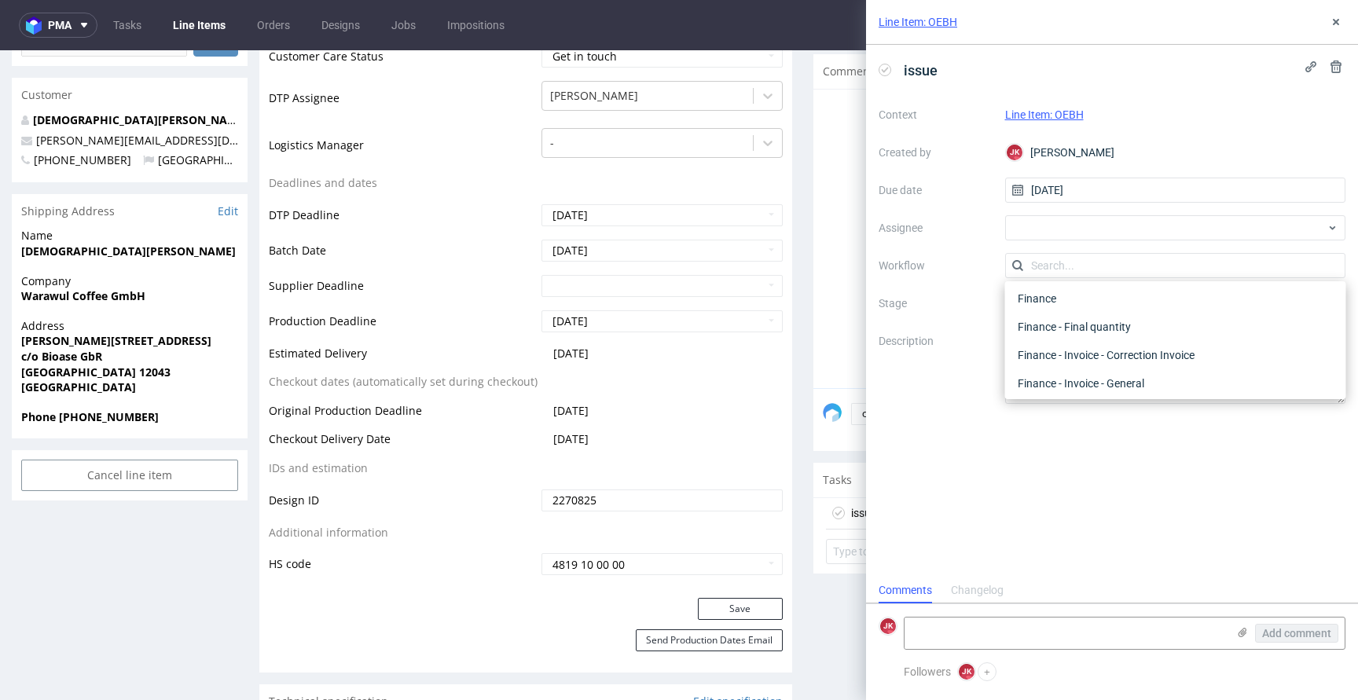
scroll to position [0, 0]
click at [1054, 350] on div "DTP - Issue" at bounding box center [1175, 350] width 328 height 28
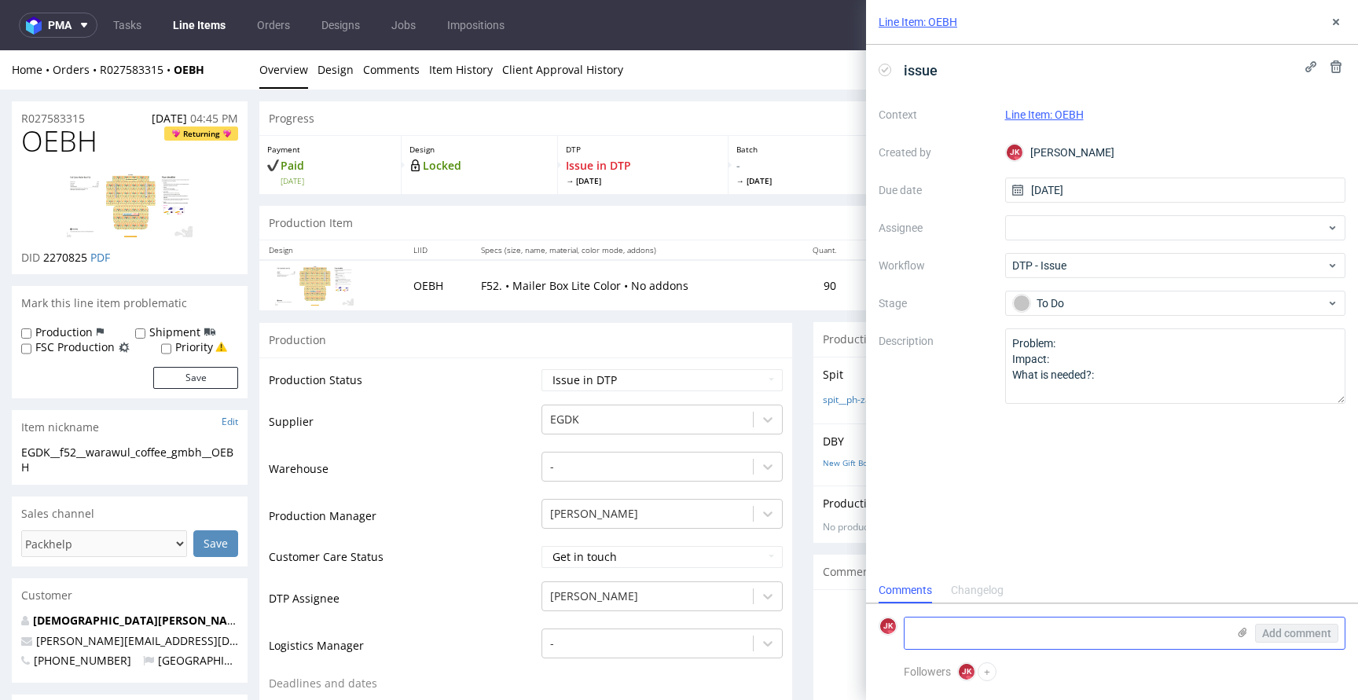
click at [1022, 630] on textarea at bounding box center [1065, 632] width 322 height 31
paste textarea "There is too much print coverage for Lite Color variant. I suggest Eco Color va…"
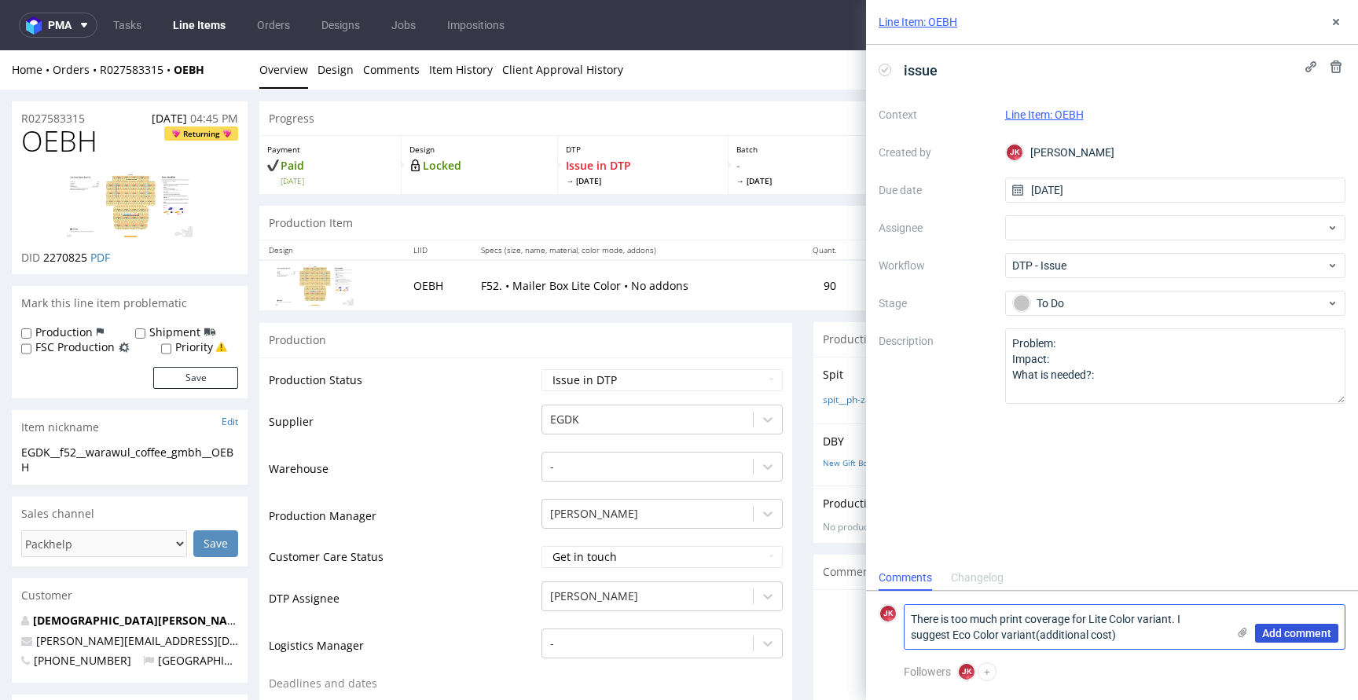
type textarea "There is too much print coverage for Lite Color variant. I suggest Eco Color va…"
click at [1292, 635] on span "Add comment" at bounding box center [1296, 633] width 69 height 11
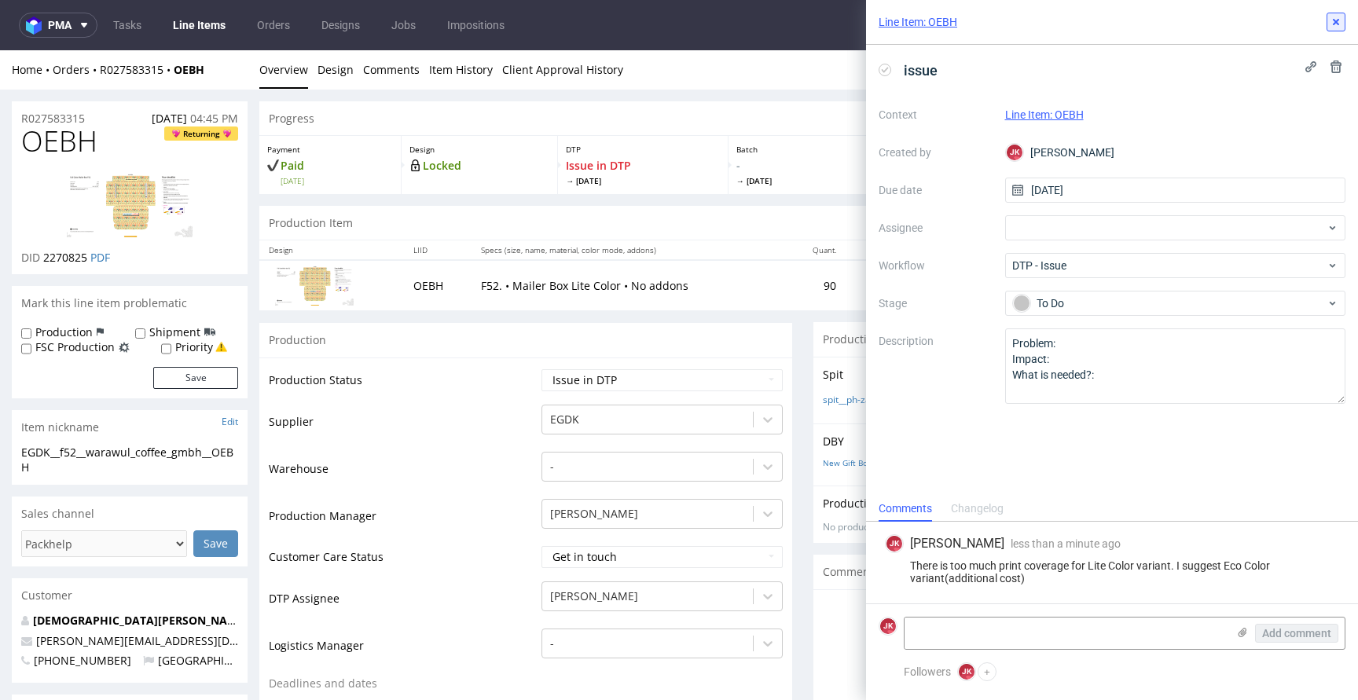
click at [1336, 23] on use at bounding box center [1335, 22] width 6 height 6
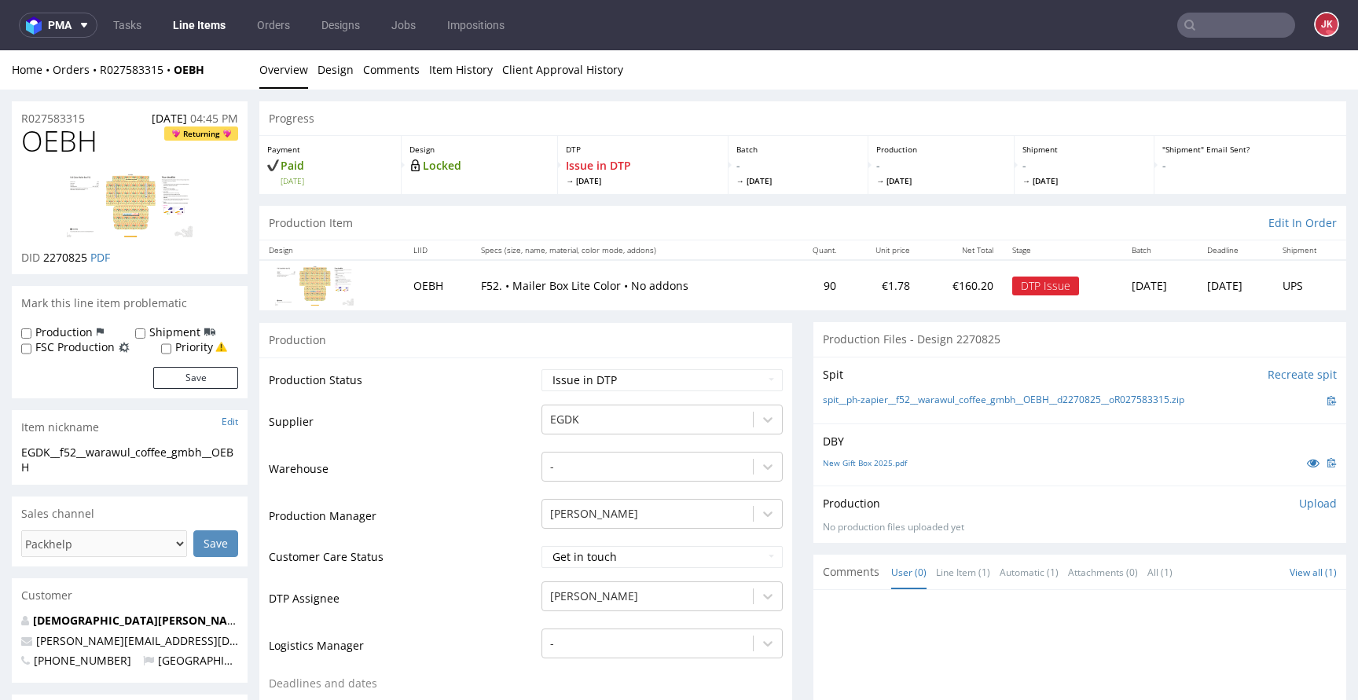
click at [69, 147] on span "OEBH" at bounding box center [59, 141] width 76 height 31
copy span "OEBH"
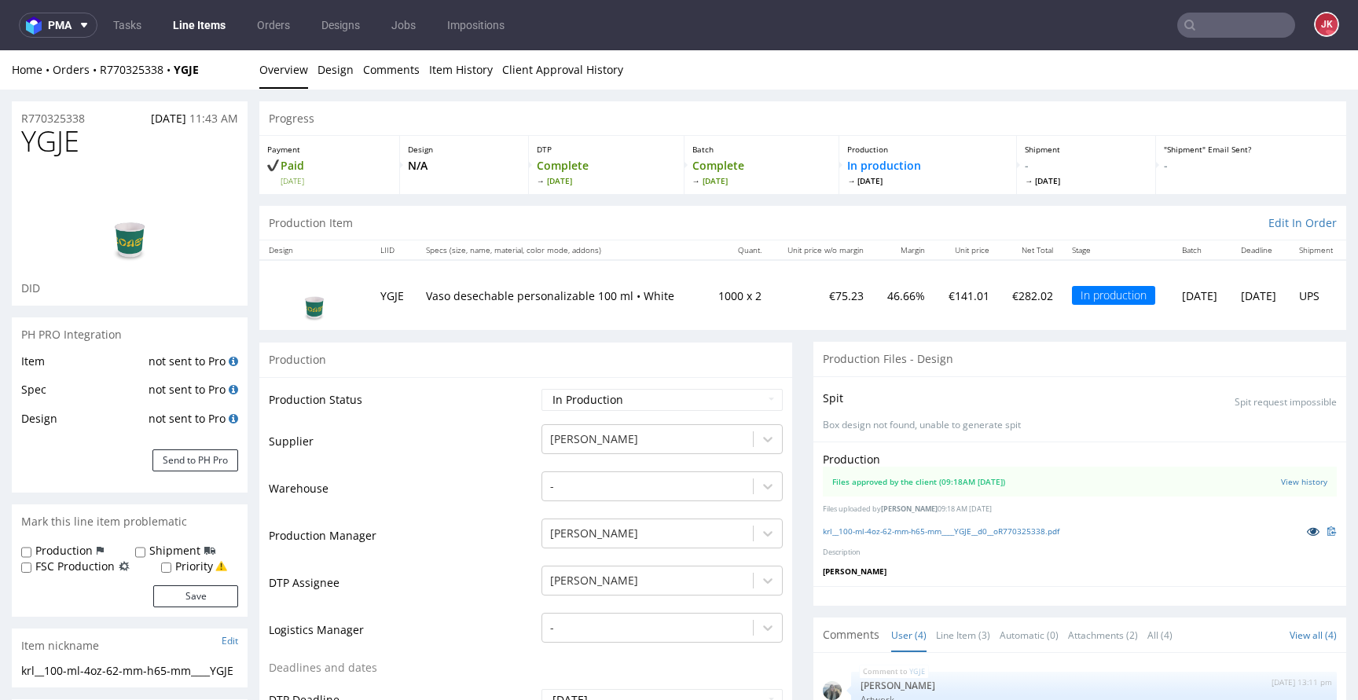
click at [1306, 530] on icon at bounding box center [1312, 531] width 13 height 11
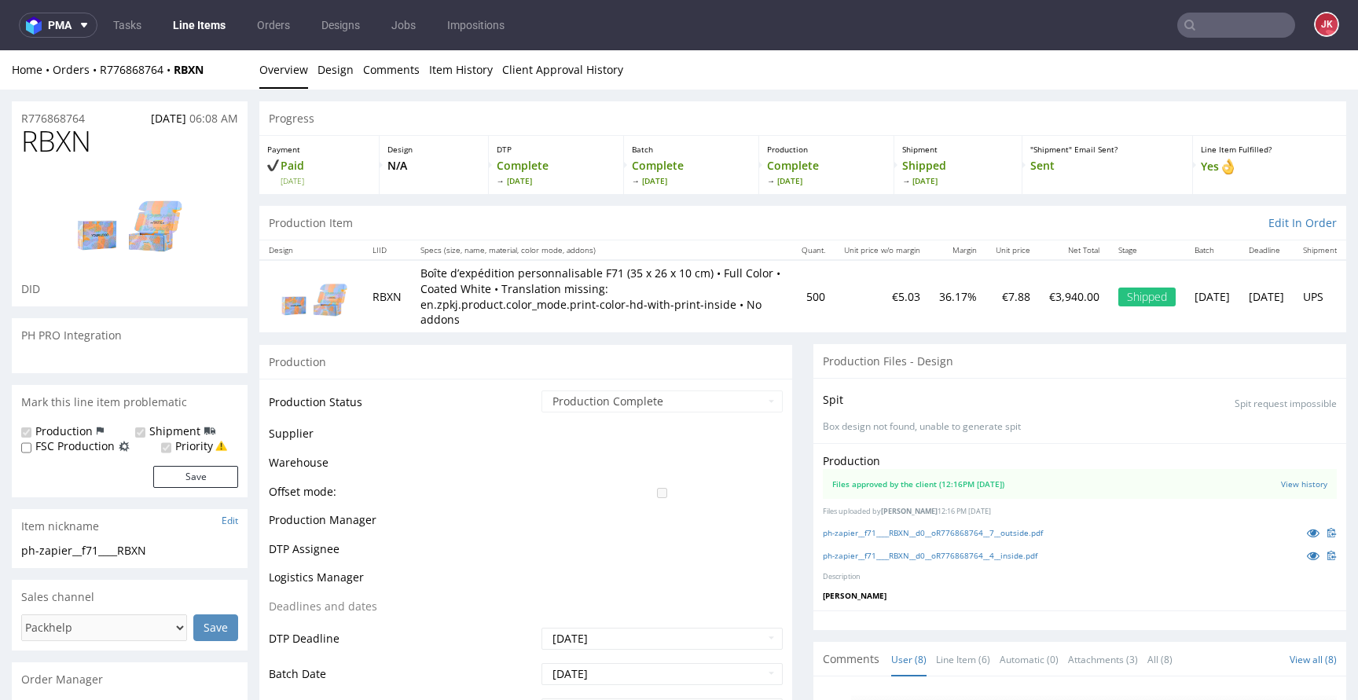
scroll to position [175, 0]
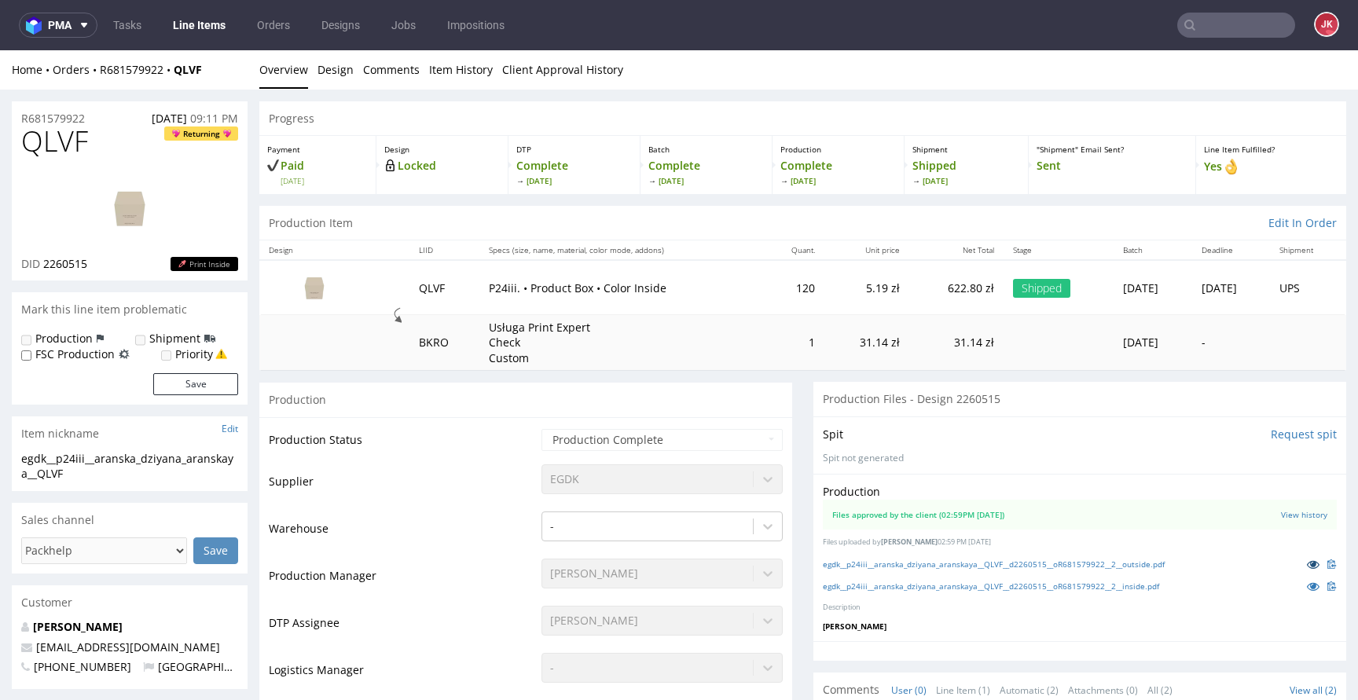
click at [1306, 565] on icon at bounding box center [1312, 564] width 13 height 11
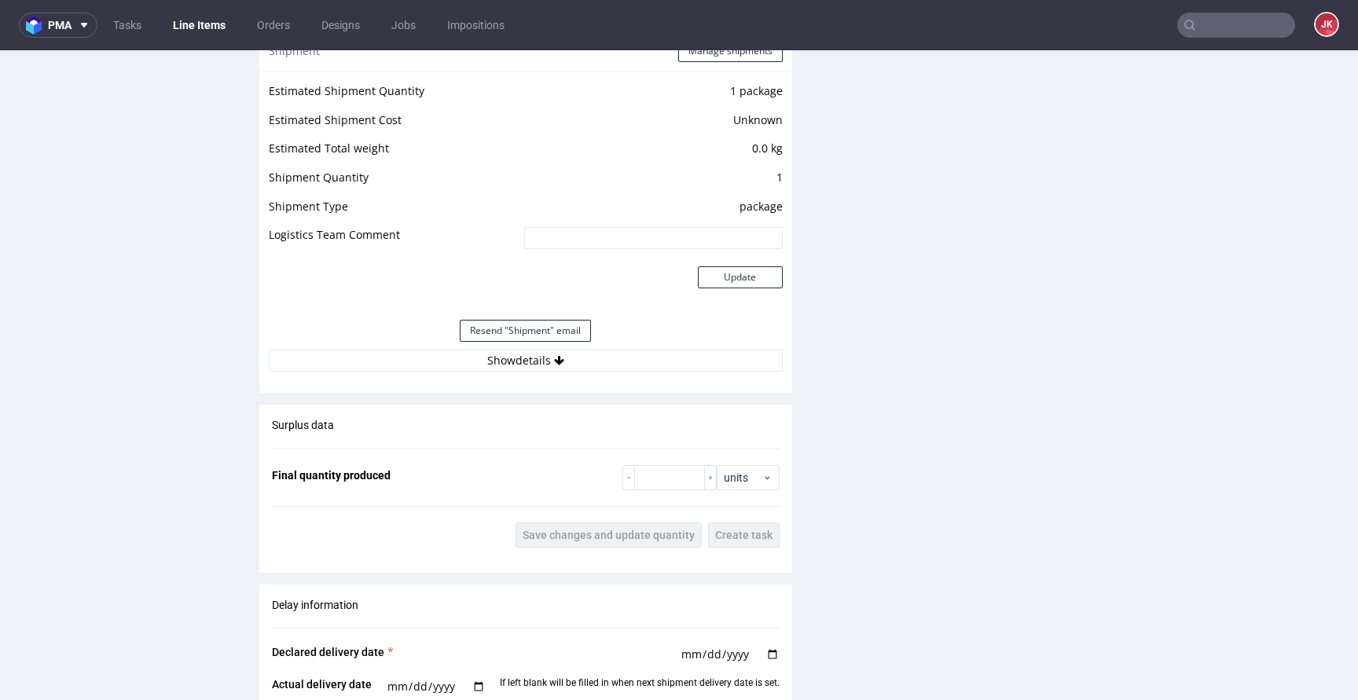
scroll to position [2438, 0]
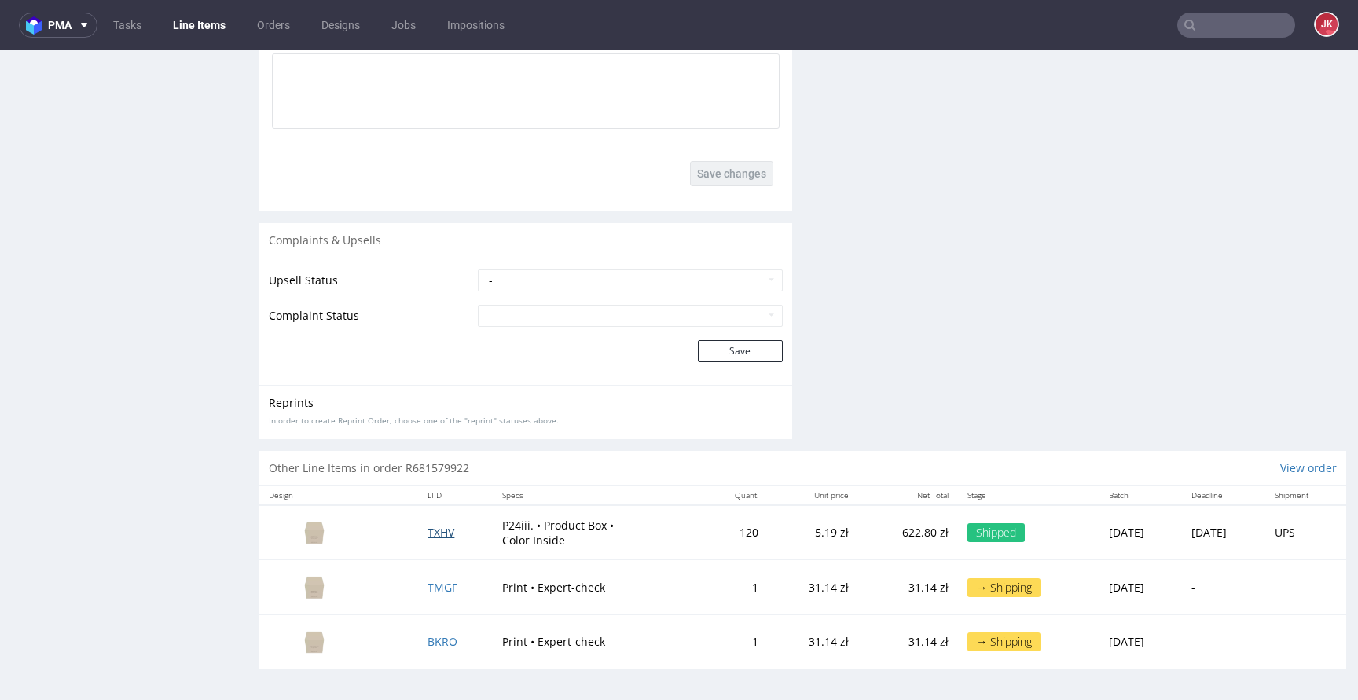
click at [438, 530] on span "TXHV" at bounding box center [440, 532] width 27 height 15
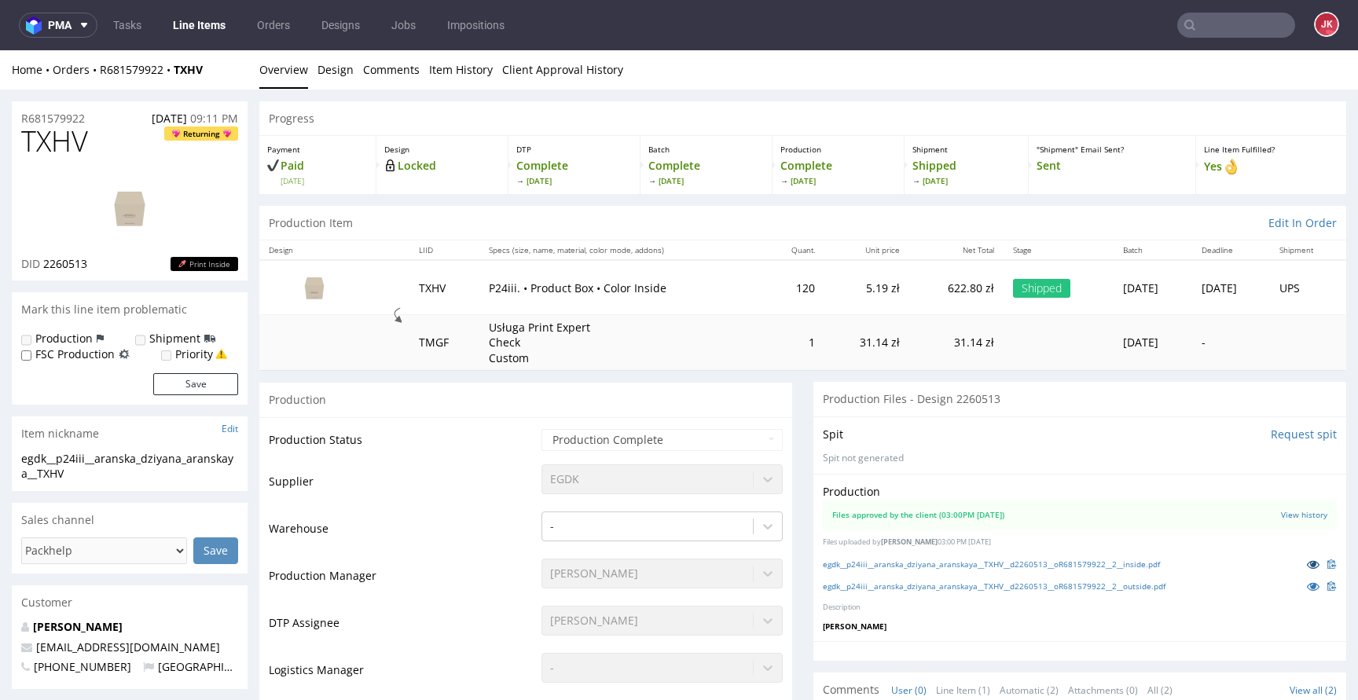
click at [1306, 561] on icon at bounding box center [1312, 564] width 13 height 11
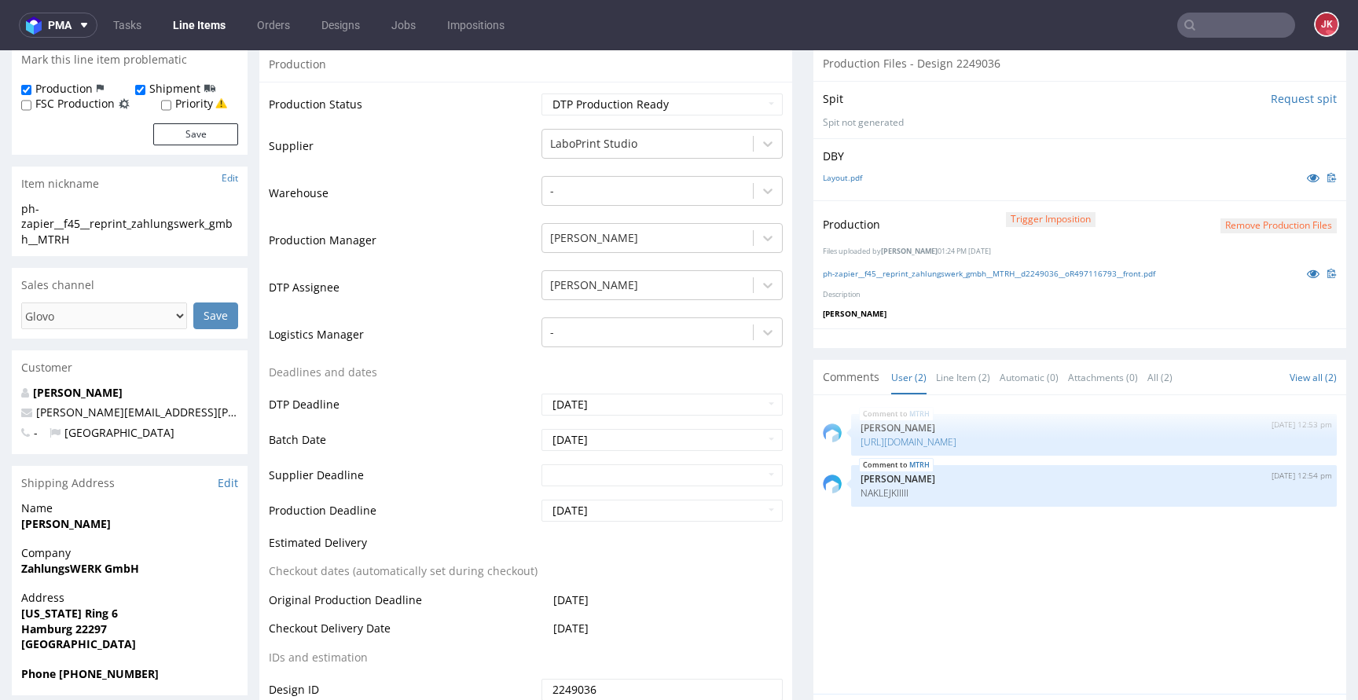
scroll to position [338, 0]
click at [1306, 278] on icon at bounding box center [1312, 274] width 13 height 11
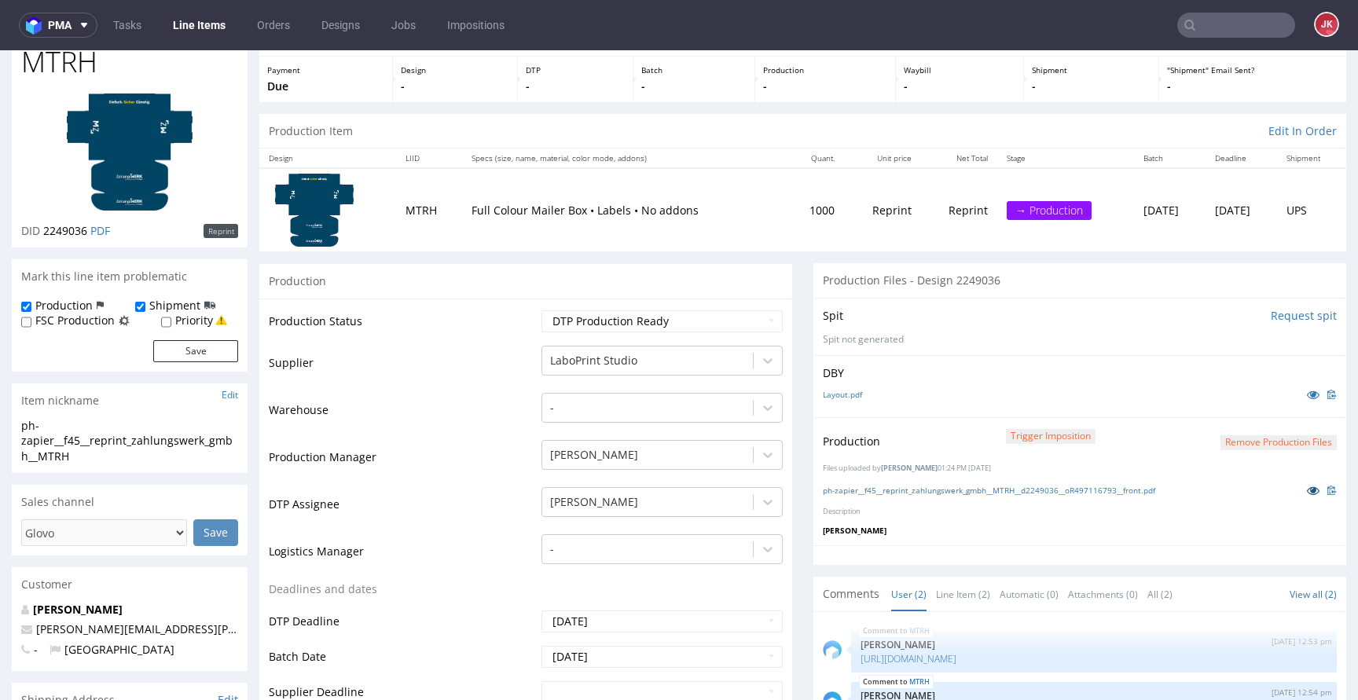
scroll to position [0, 0]
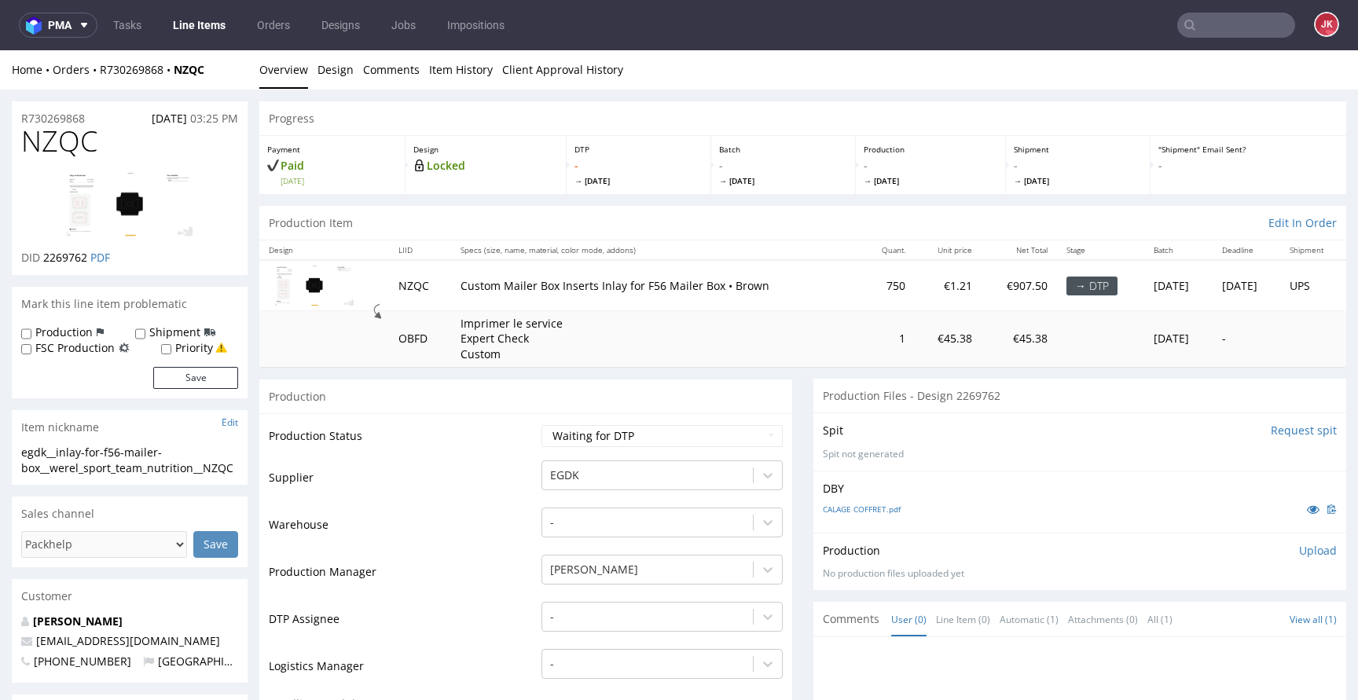
click at [190, 33] on link "Line Items" at bounding box center [198, 25] width 71 height 25
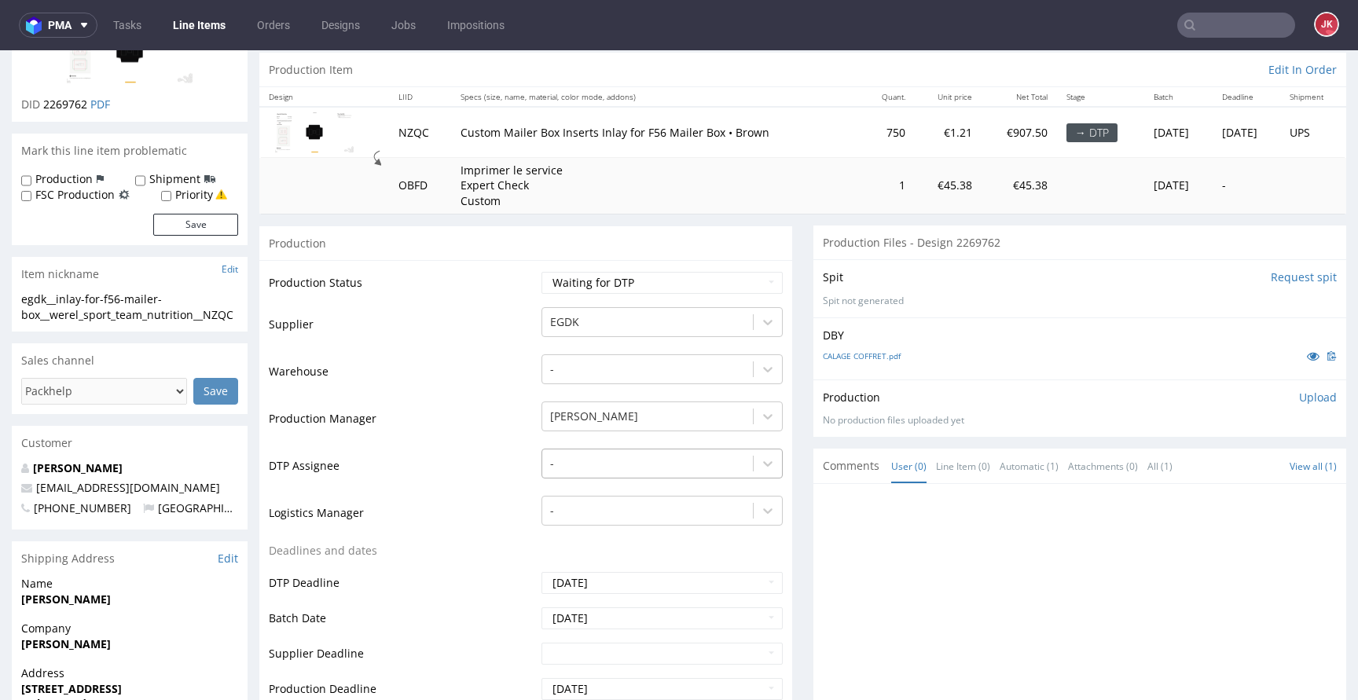
click at [603, 471] on div "-" at bounding box center [661, 460] width 241 height 22
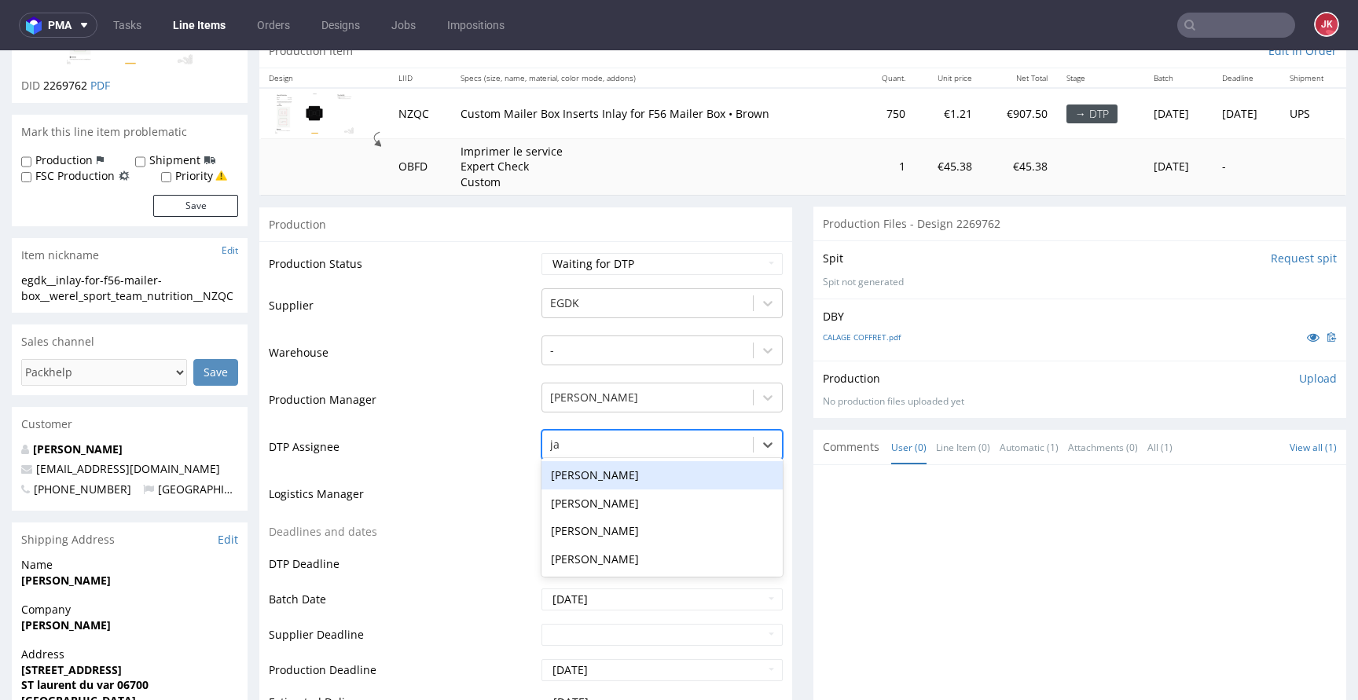
type input "jan"
click at [634, 476] on div "Jan Kocik" at bounding box center [661, 475] width 241 height 28
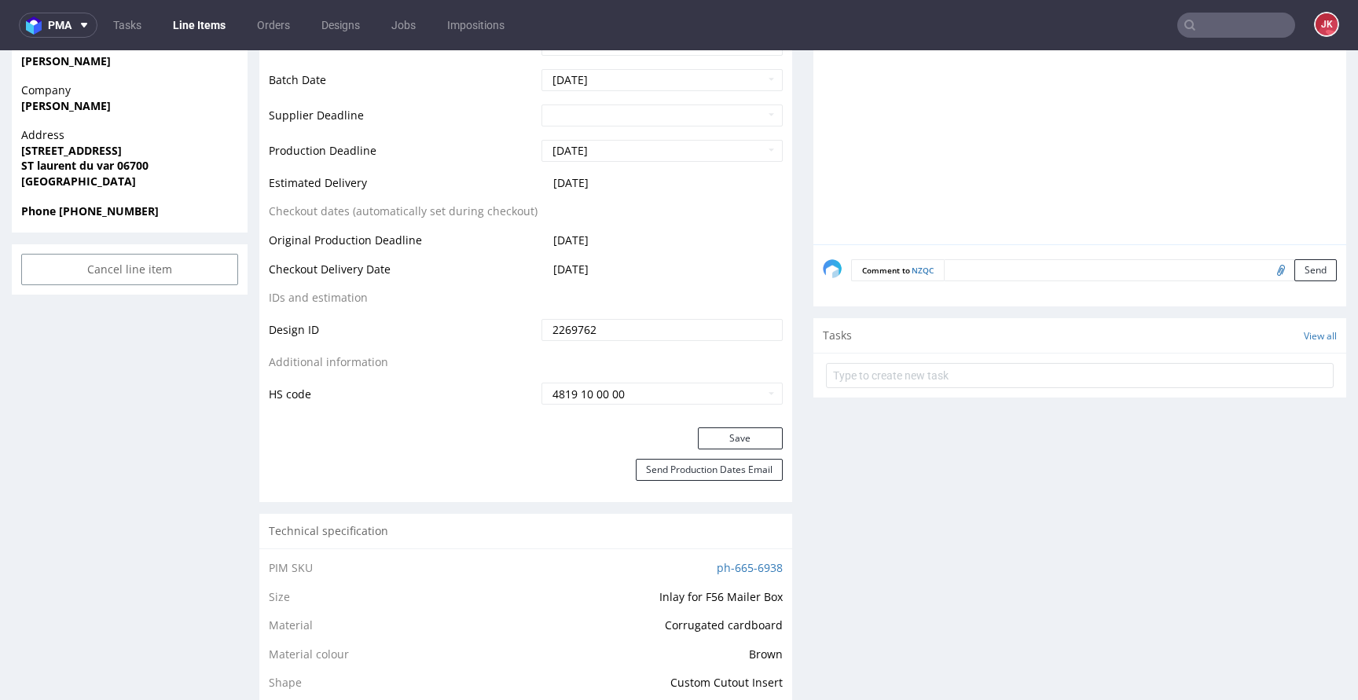
scroll to position [745, 0]
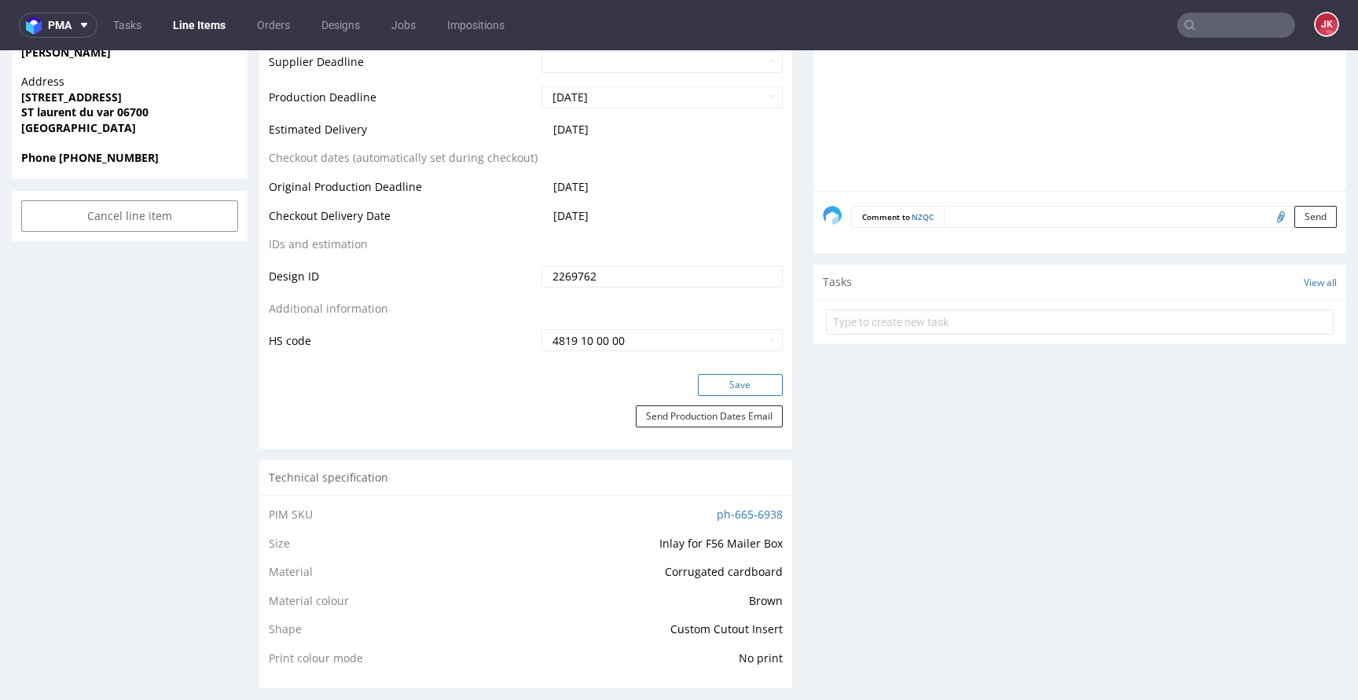
click at [732, 382] on button "Save" at bounding box center [740, 385] width 85 height 22
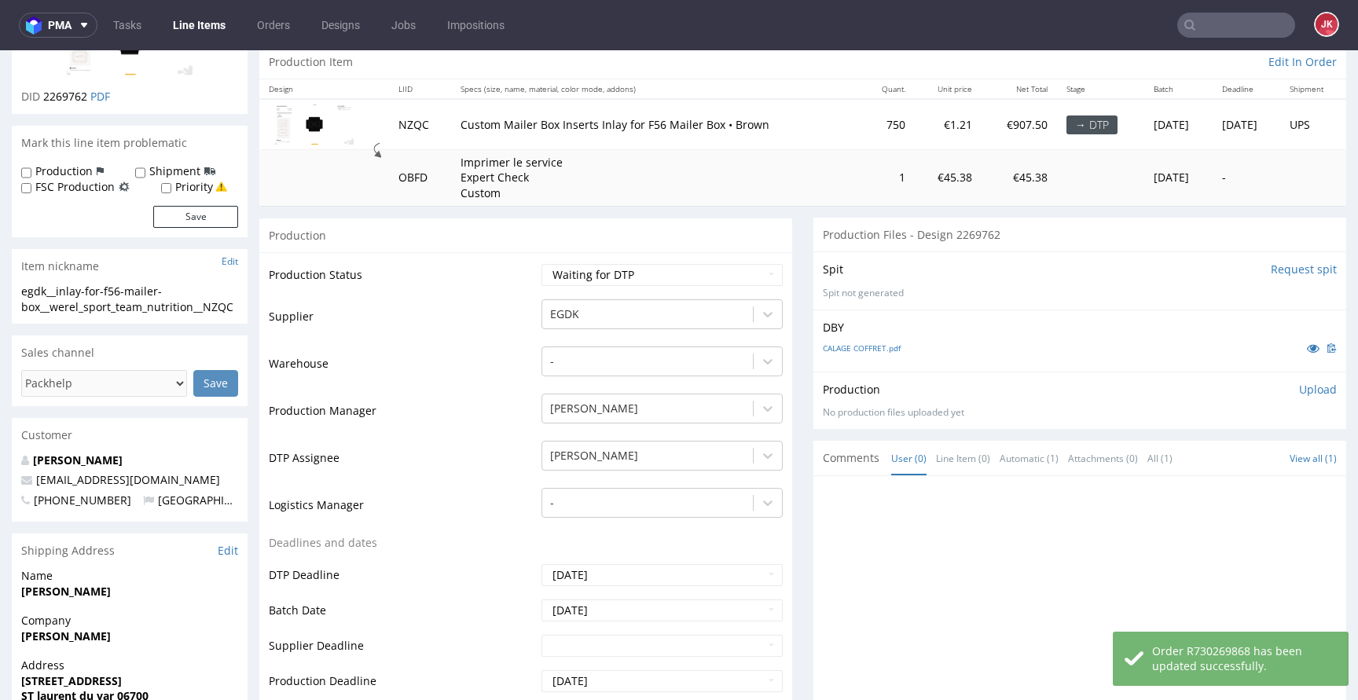
scroll to position [0, 0]
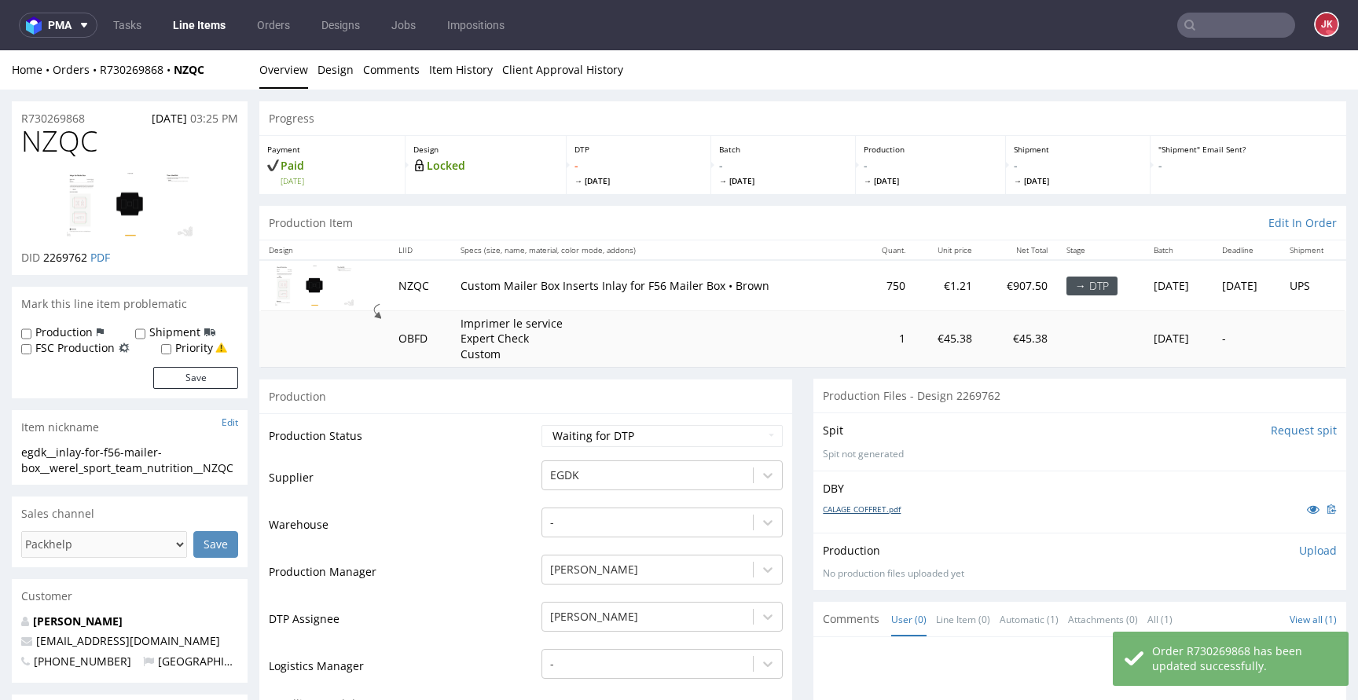
click at [879, 510] on link "CALAGE COFFRET.pdf" at bounding box center [862, 509] width 78 height 11
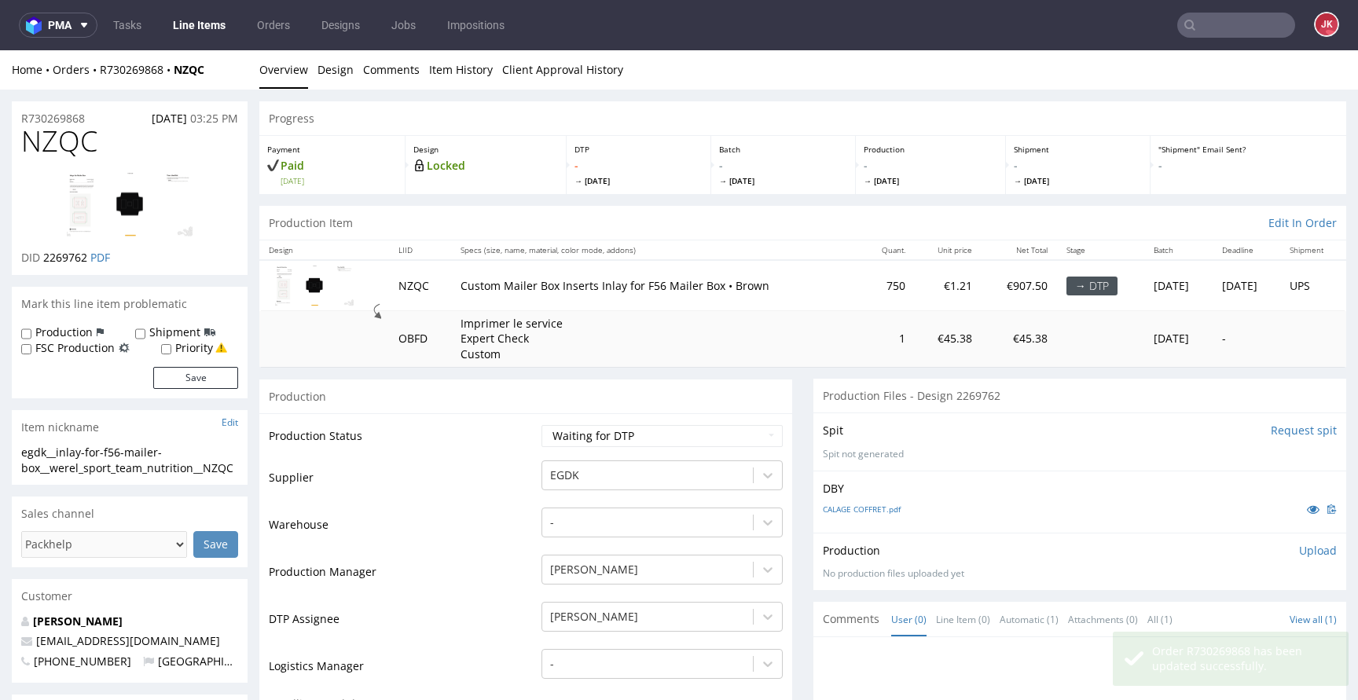
click at [152, 207] on img at bounding box center [130, 205] width 126 height 64
click at [517, 446] on td "Production Status" at bounding box center [403, 440] width 269 height 35
click at [514, 461] on td "Supplier" at bounding box center [403, 482] width 269 height 47
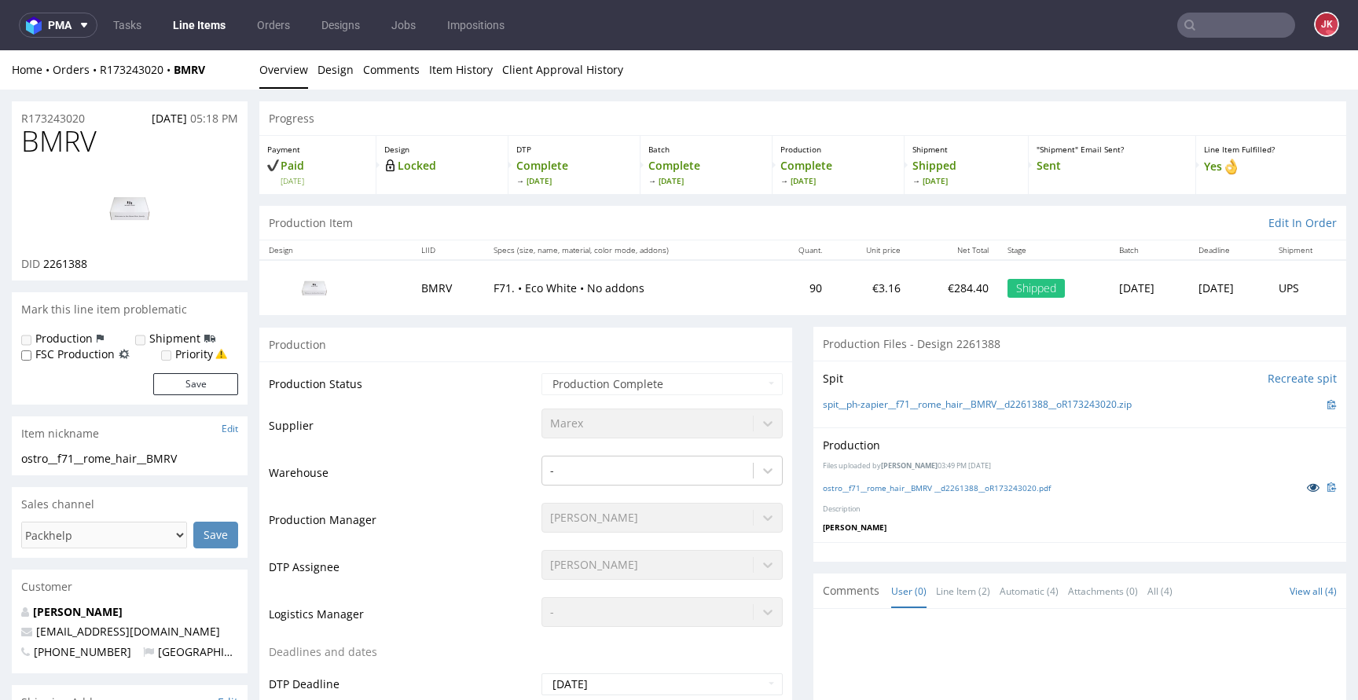
click at [1306, 489] on icon at bounding box center [1312, 487] width 13 height 11
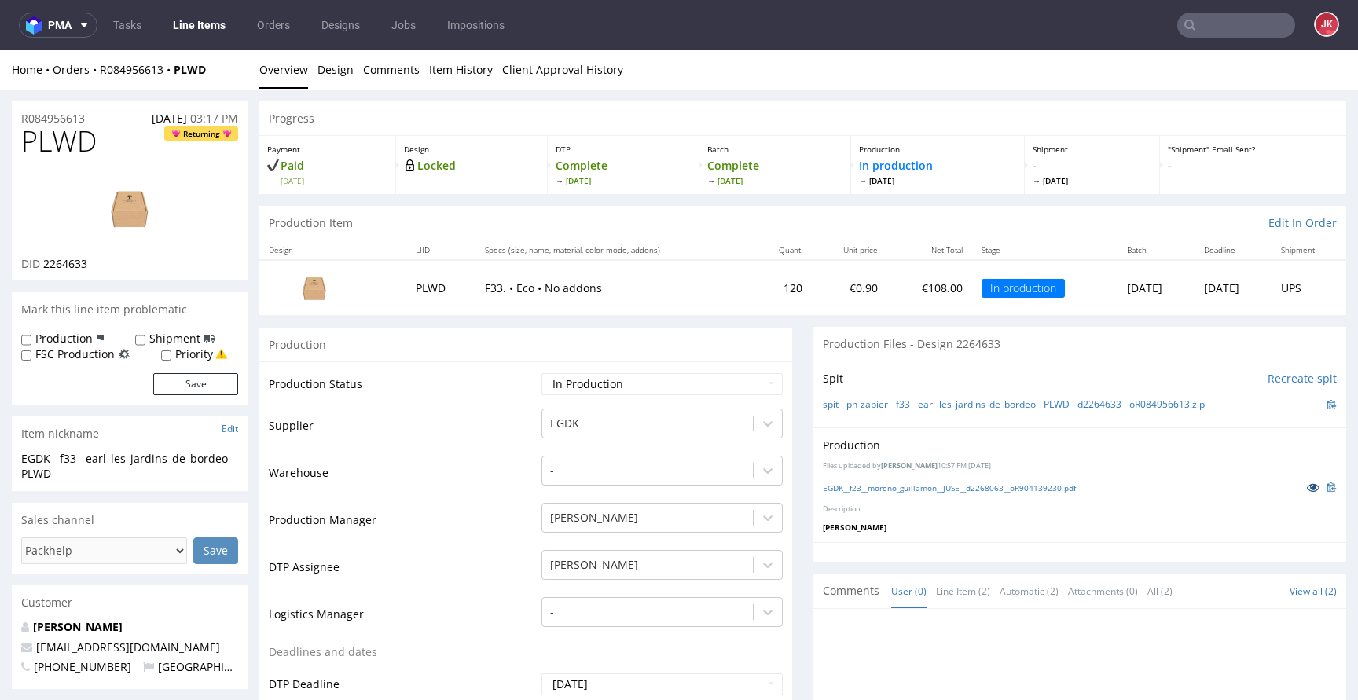
click at [1306, 491] on icon at bounding box center [1312, 487] width 13 height 11
click at [335, 71] on link "Design" at bounding box center [335, 69] width 36 height 38
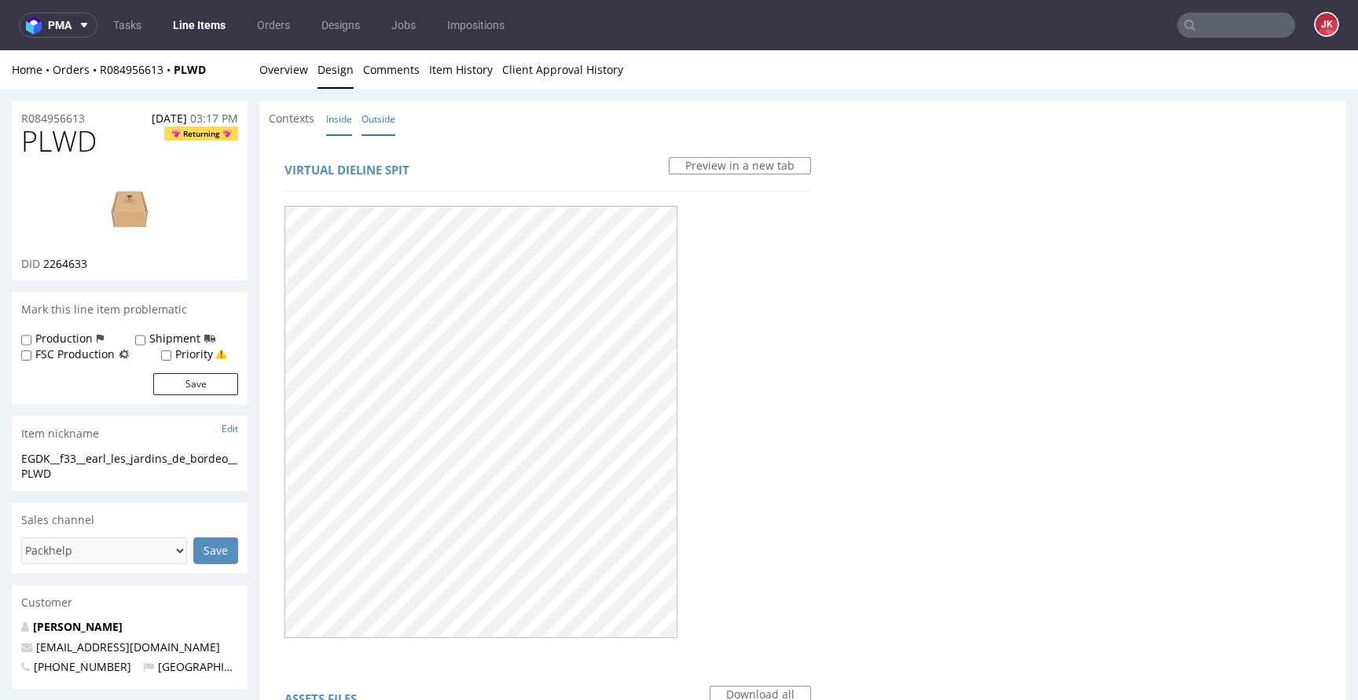
click at [349, 126] on link "Inside" at bounding box center [339, 119] width 26 height 34
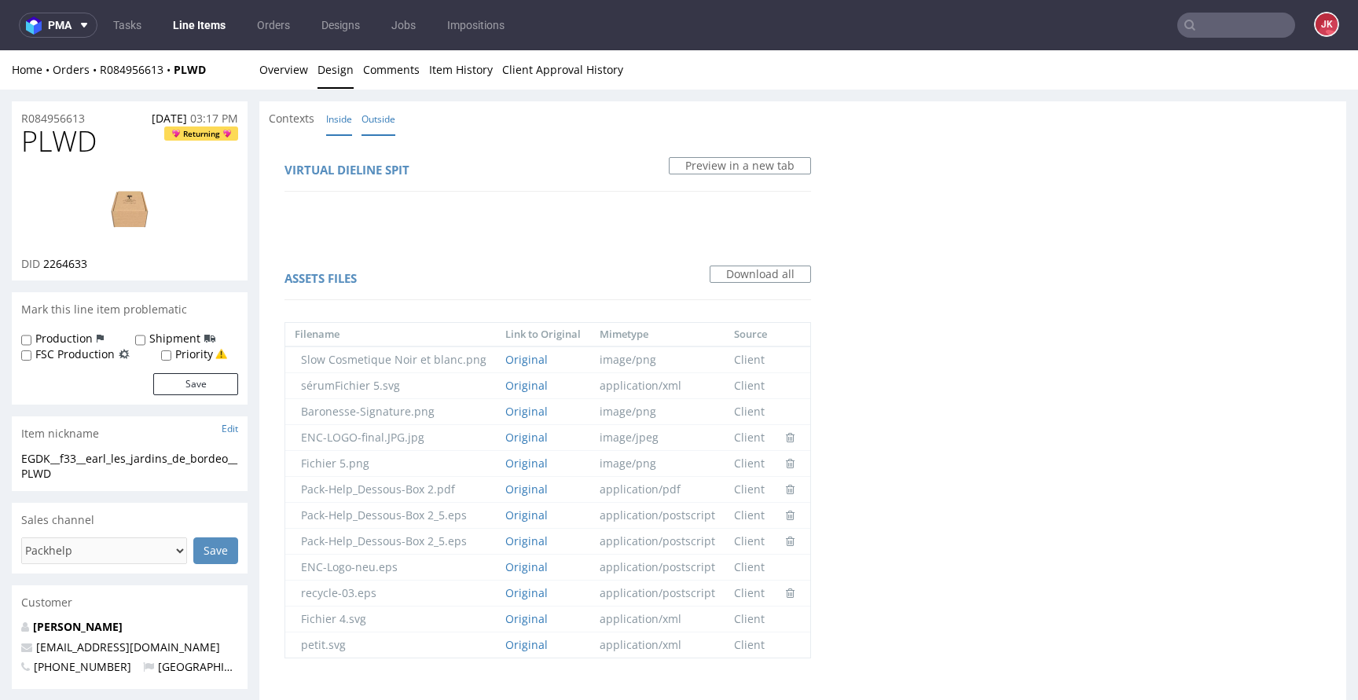
click at [372, 115] on link "Outside" at bounding box center [378, 119] width 34 height 34
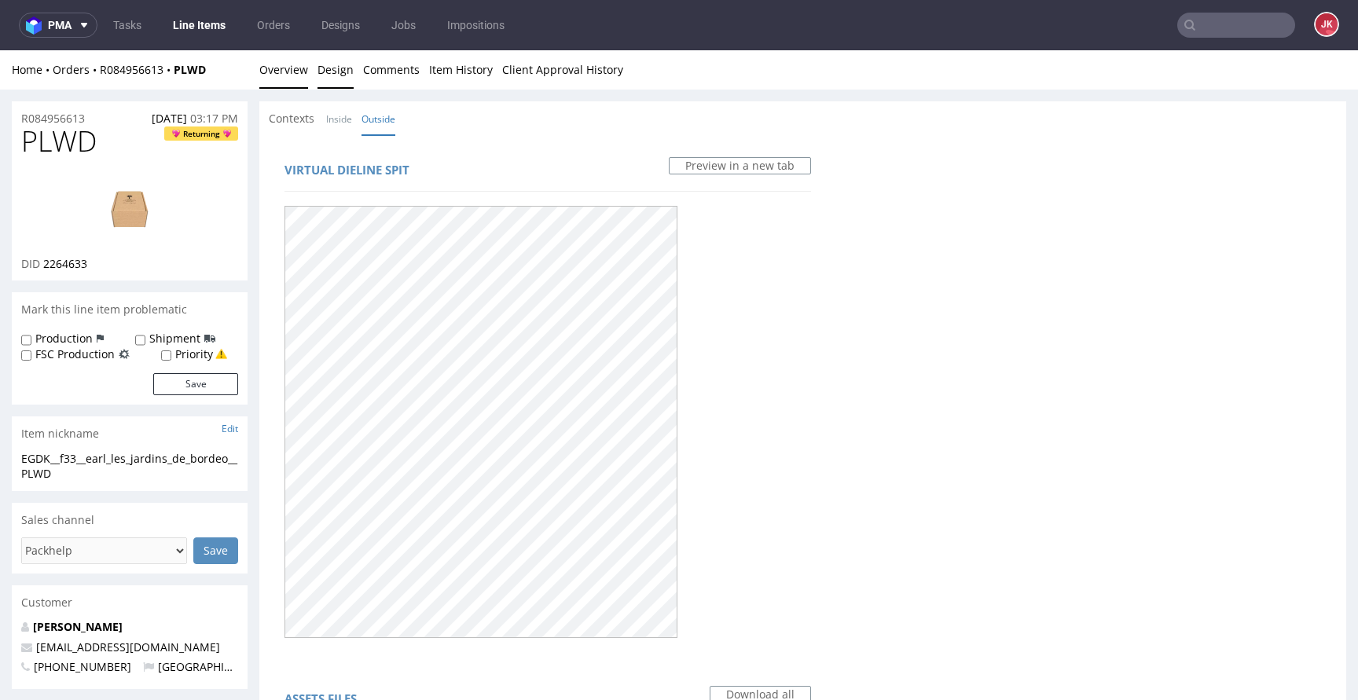
click at [295, 82] on link "Overview" at bounding box center [283, 69] width 49 height 38
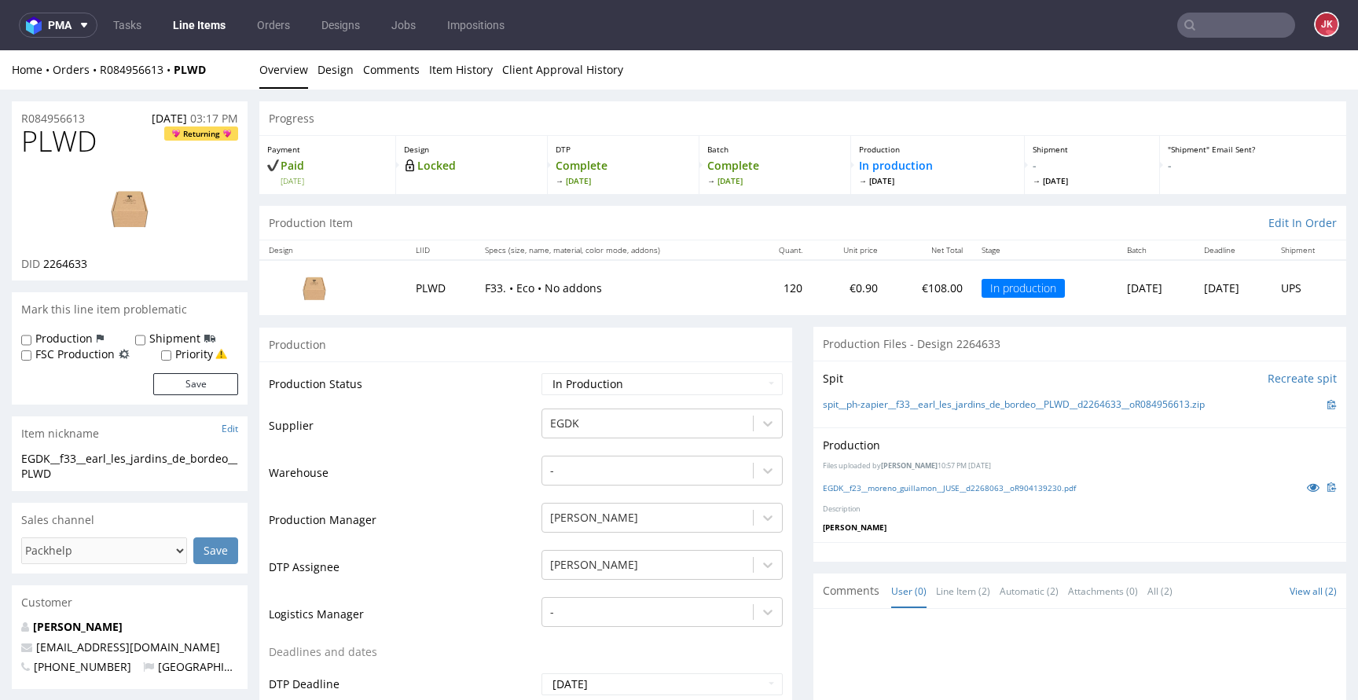
click at [105, 633] on p "[PERSON_NAME]" at bounding box center [129, 627] width 217 height 16
click at [111, 627] on link "[PERSON_NAME]" at bounding box center [78, 626] width 90 height 15
click at [108, 628] on link "[PERSON_NAME]" at bounding box center [78, 626] width 90 height 15
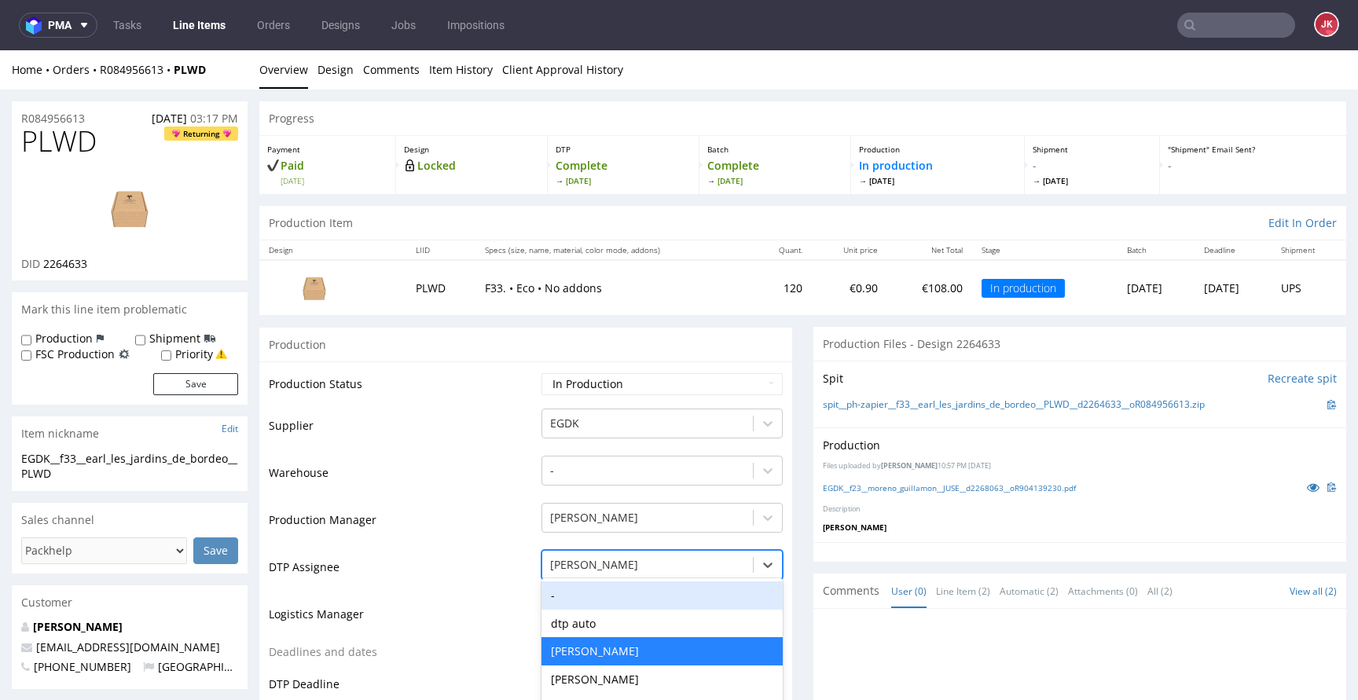
click at [617, 564] on div "-, 1 of 31. 31 results available. Use Up and Down to choose options, press Ente…" at bounding box center [661, 561] width 241 height 22
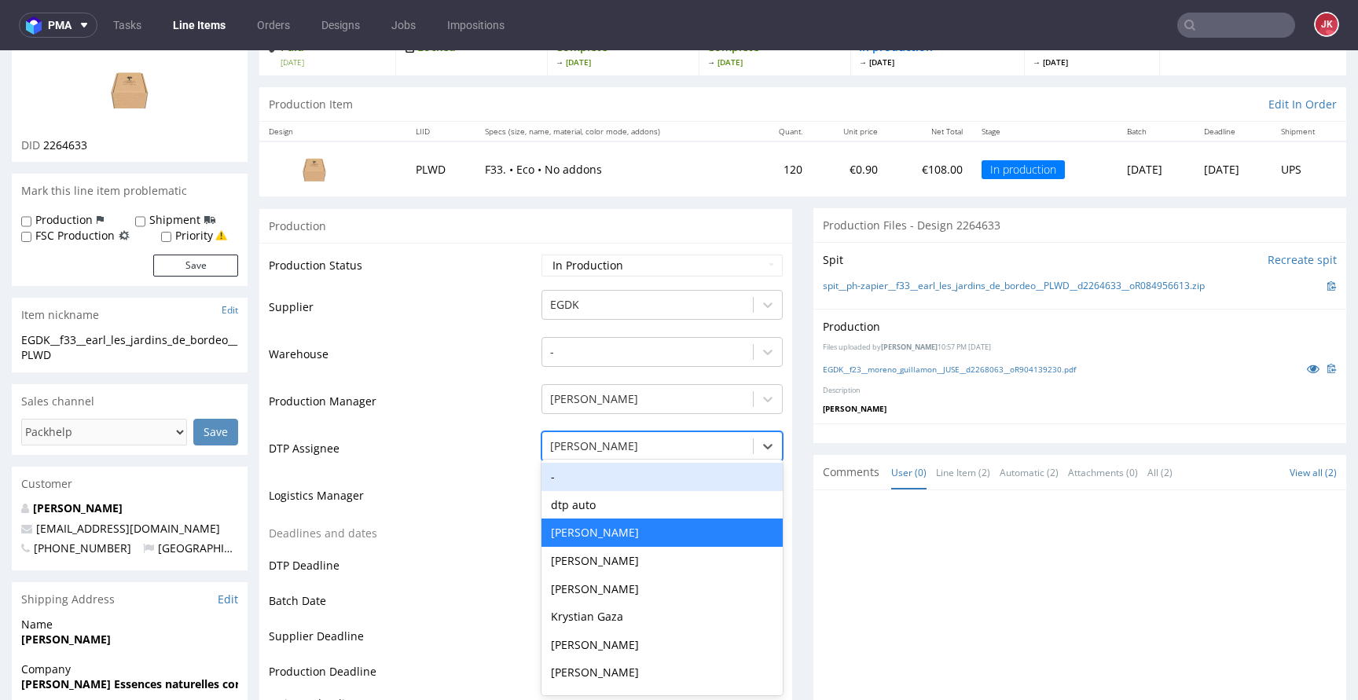
scroll to position [120, 0]
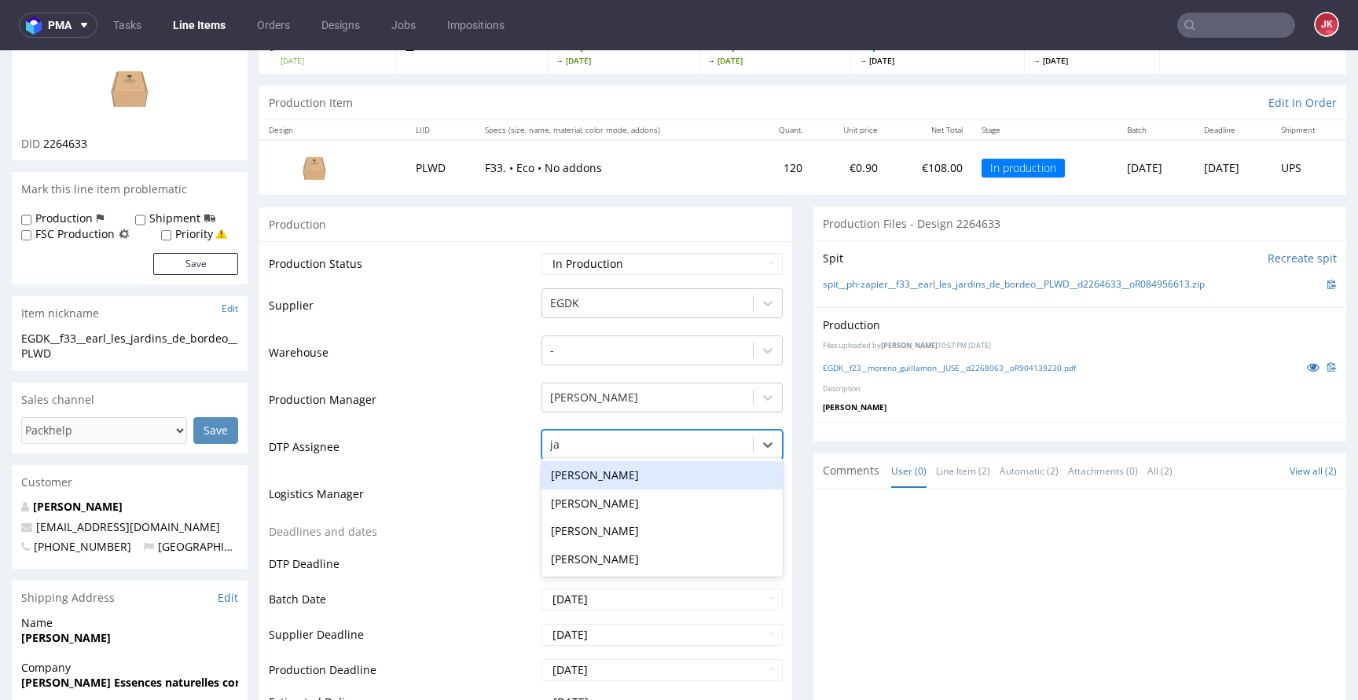
type input "jan"
click at [611, 478] on div "Jan Kocik" at bounding box center [661, 475] width 241 height 28
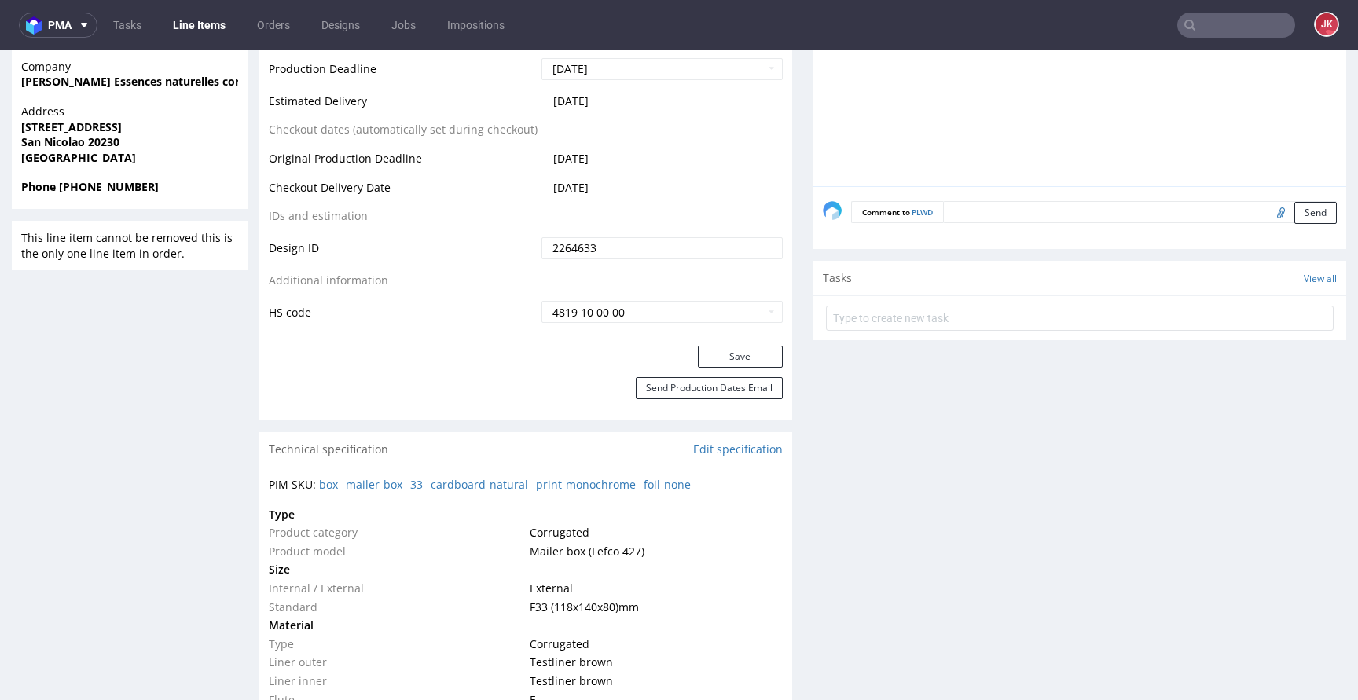
scroll to position [757, 0]
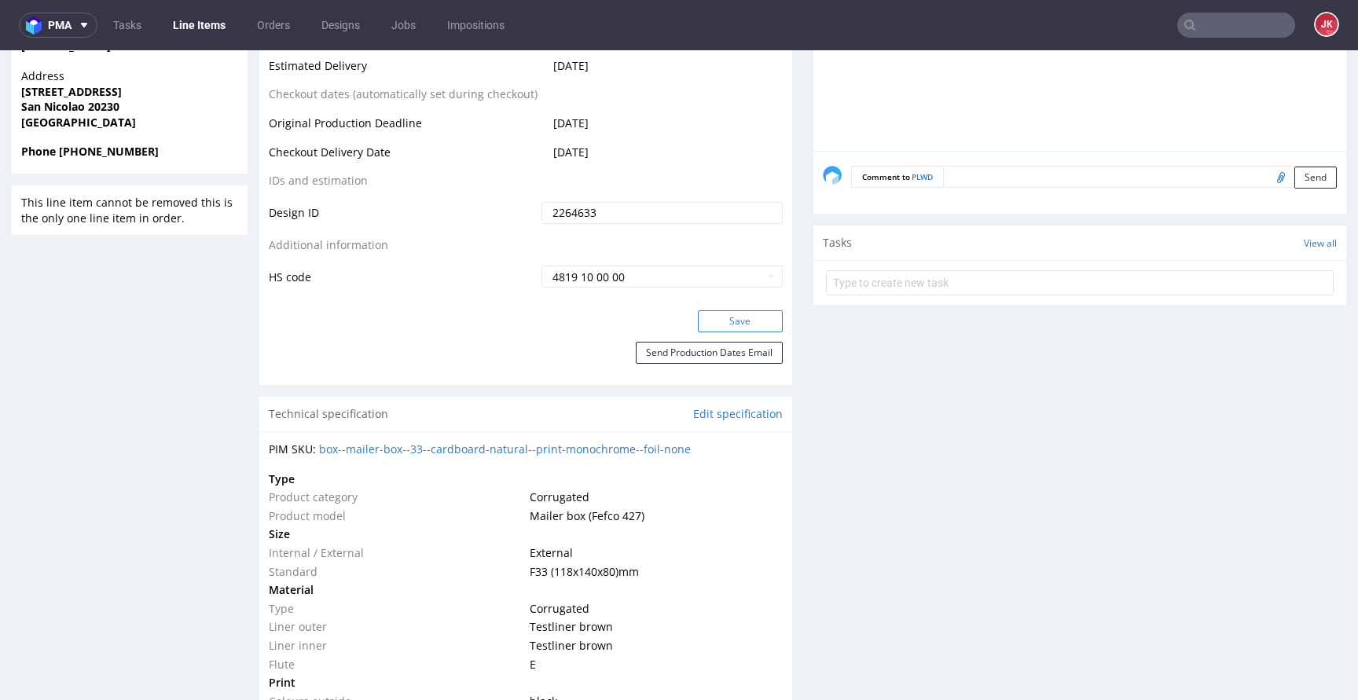
click at [735, 318] on button "Save" at bounding box center [740, 321] width 85 height 22
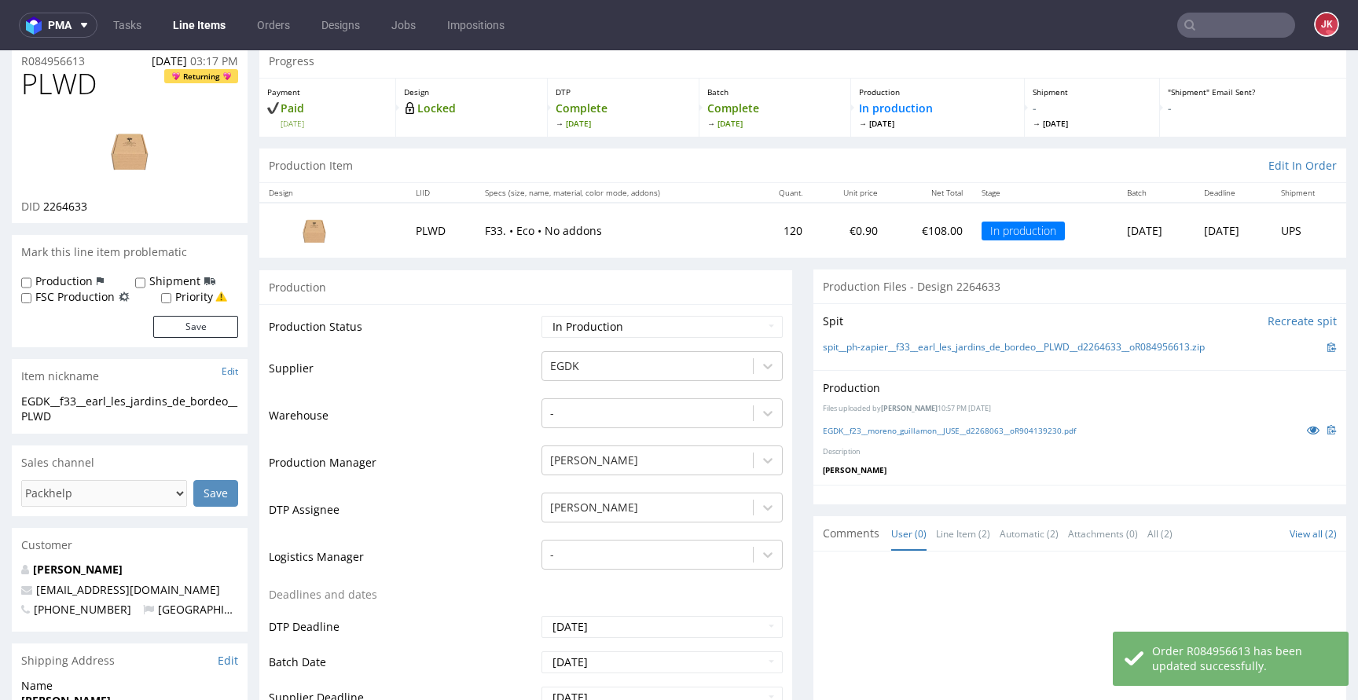
scroll to position [0, 0]
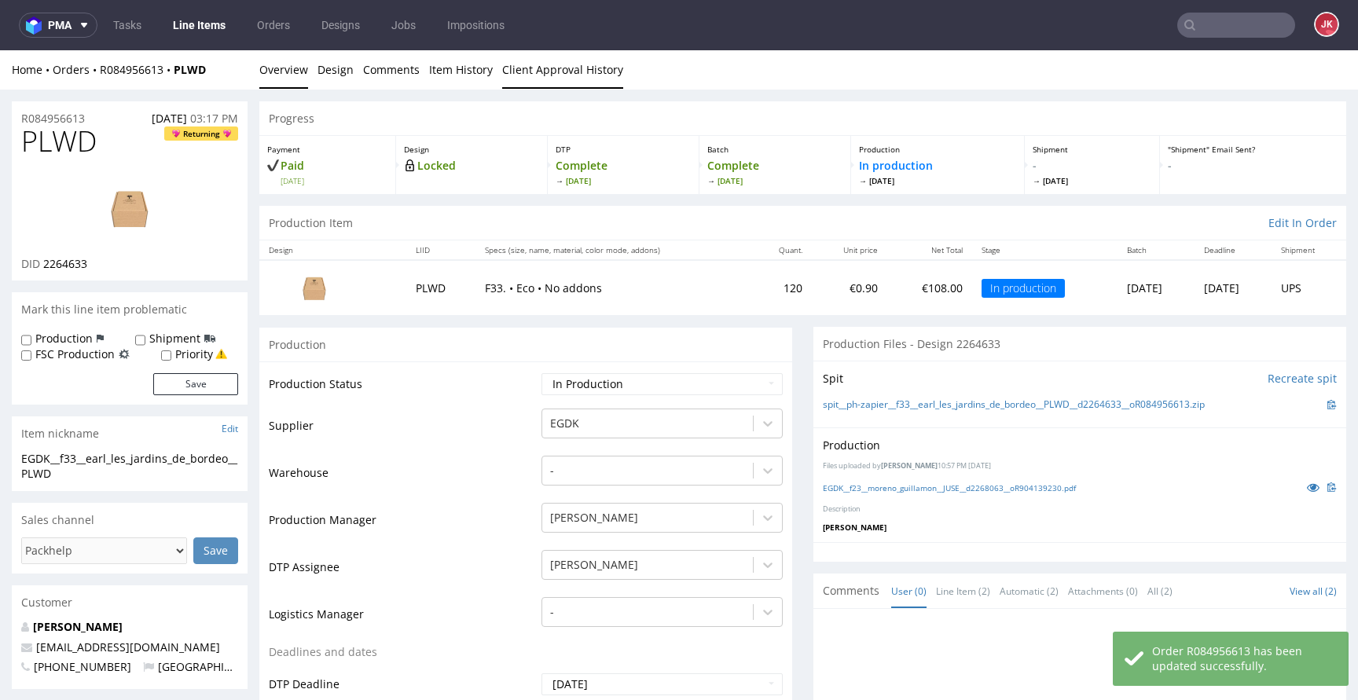
click at [526, 75] on link "Client Approval History" at bounding box center [562, 69] width 121 height 38
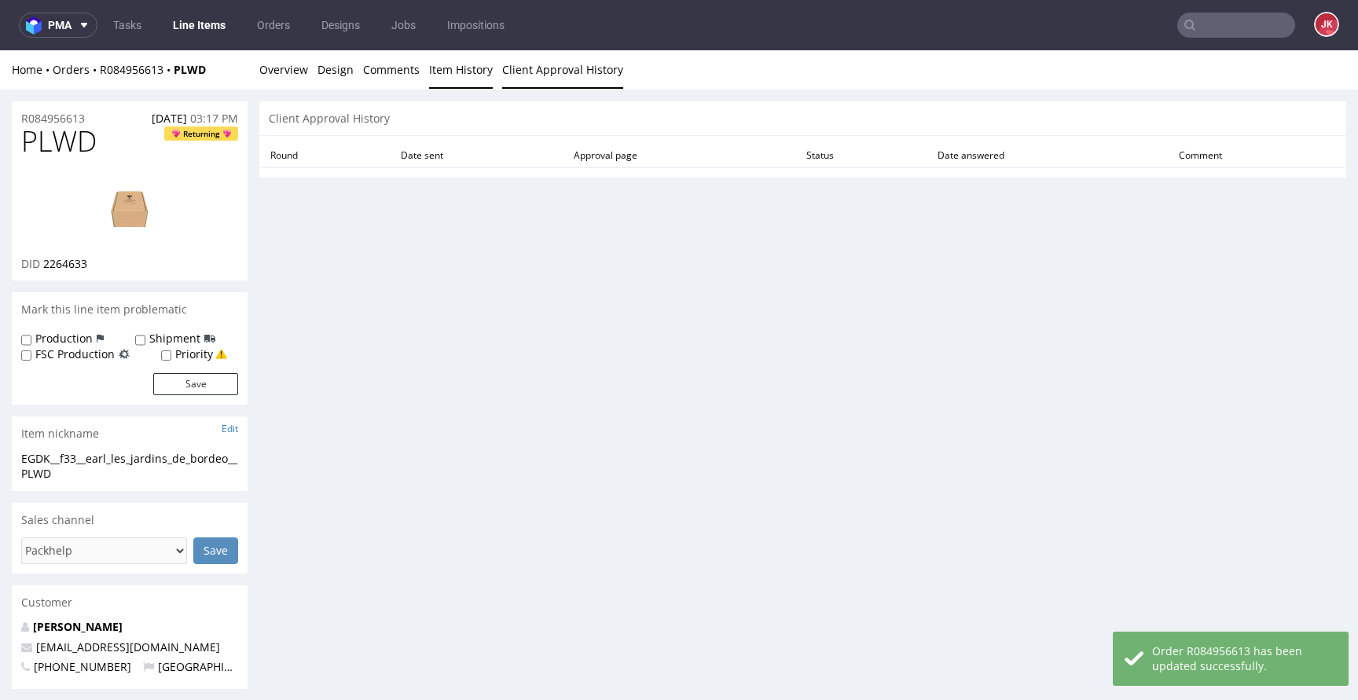
click at [446, 75] on link "Item History" at bounding box center [461, 69] width 64 height 38
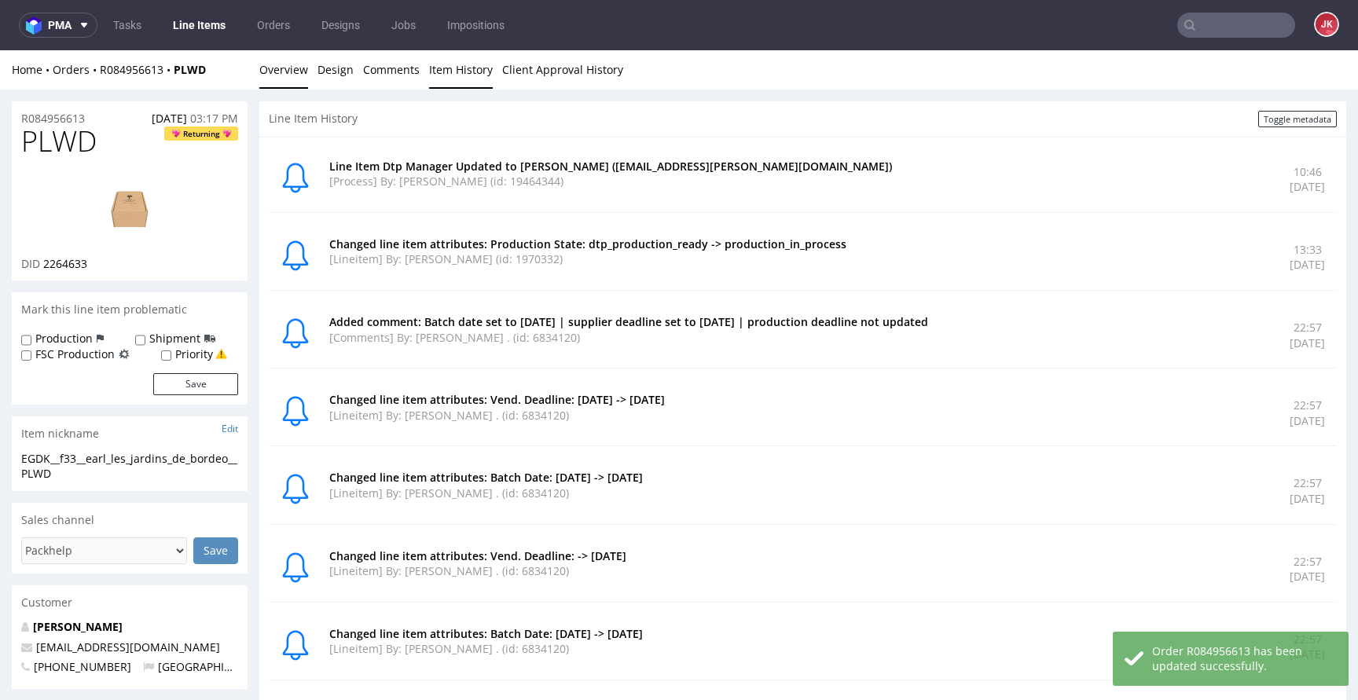
click at [291, 78] on link "Overview" at bounding box center [283, 69] width 49 height 38
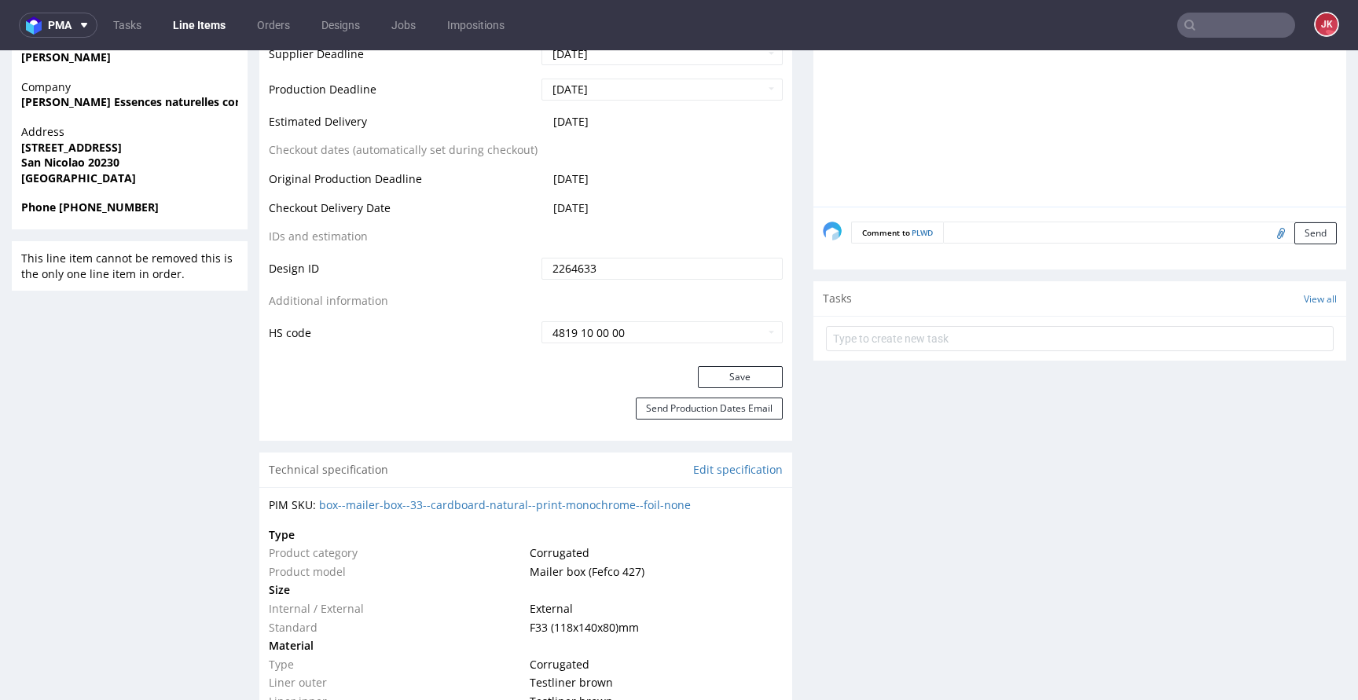
scroll to position [702, 0]
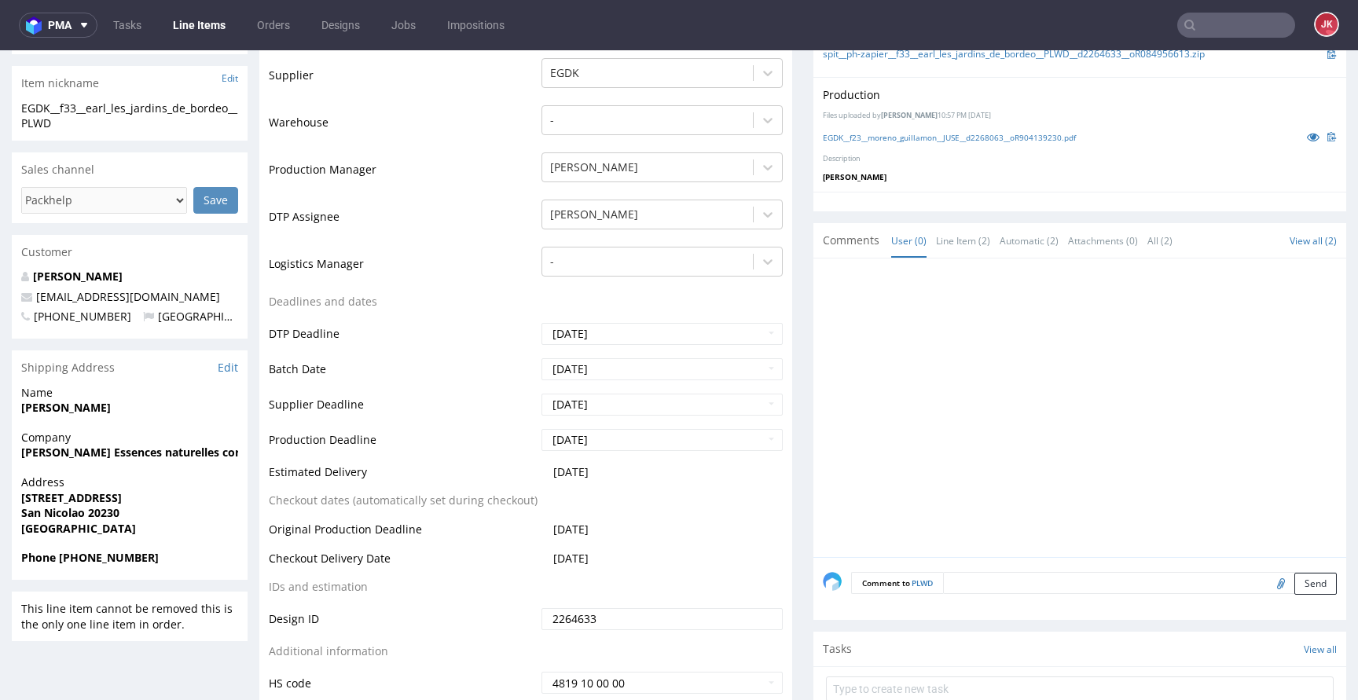
scroll to position [0, 0]
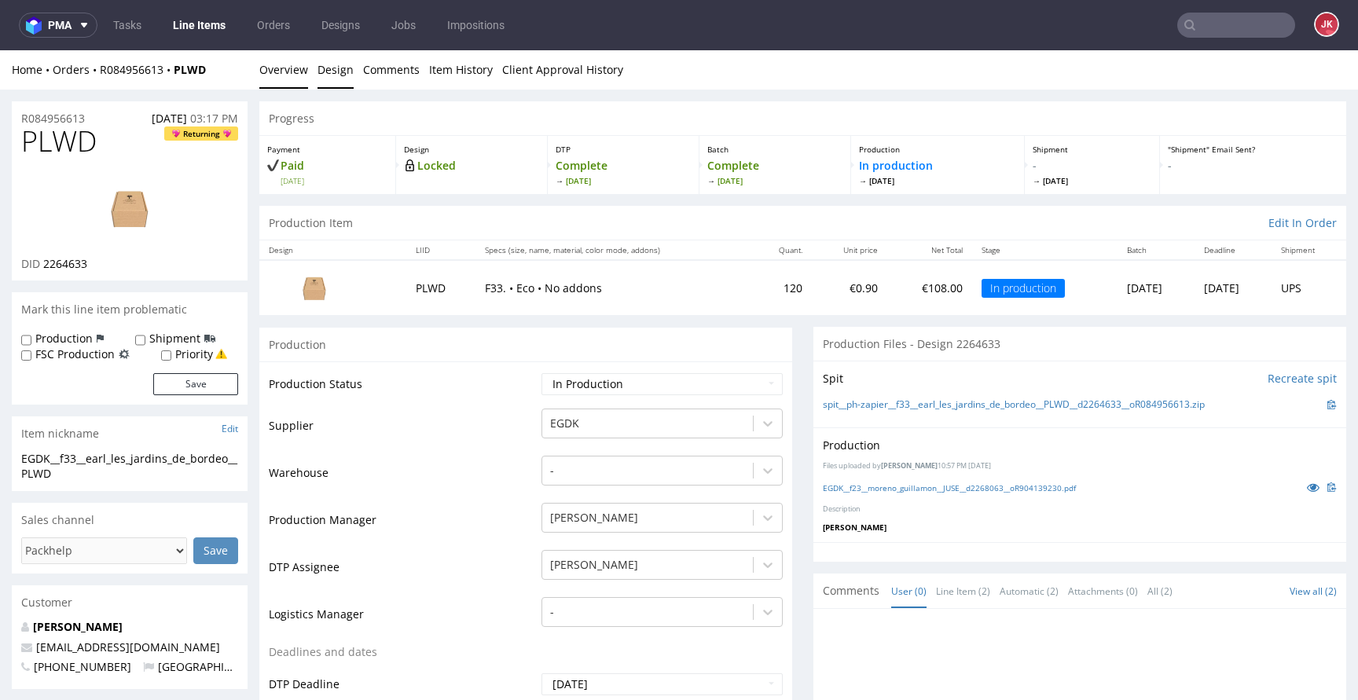
click at [317, 77] on link "Design" at bounding box center [335, 69] width 36 height 38
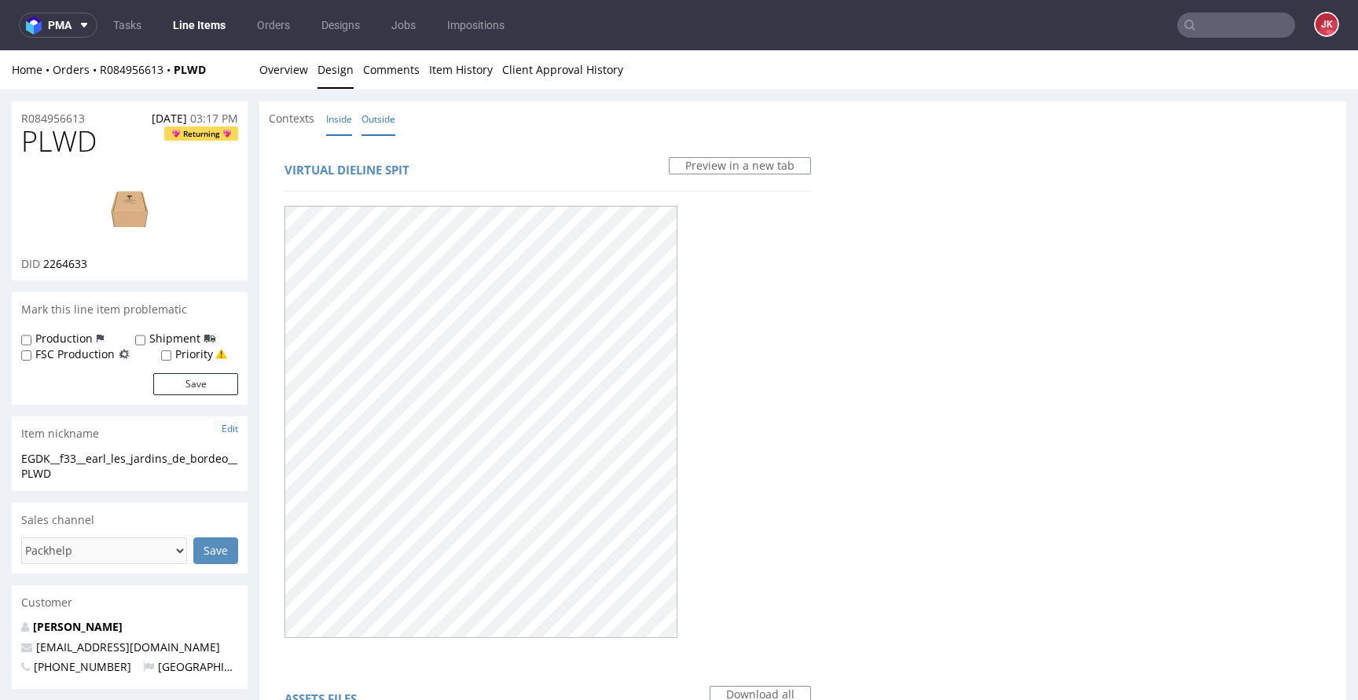
click at [341, 119] on link "Inside" at bounding box center [339, 119] width 26 height 34
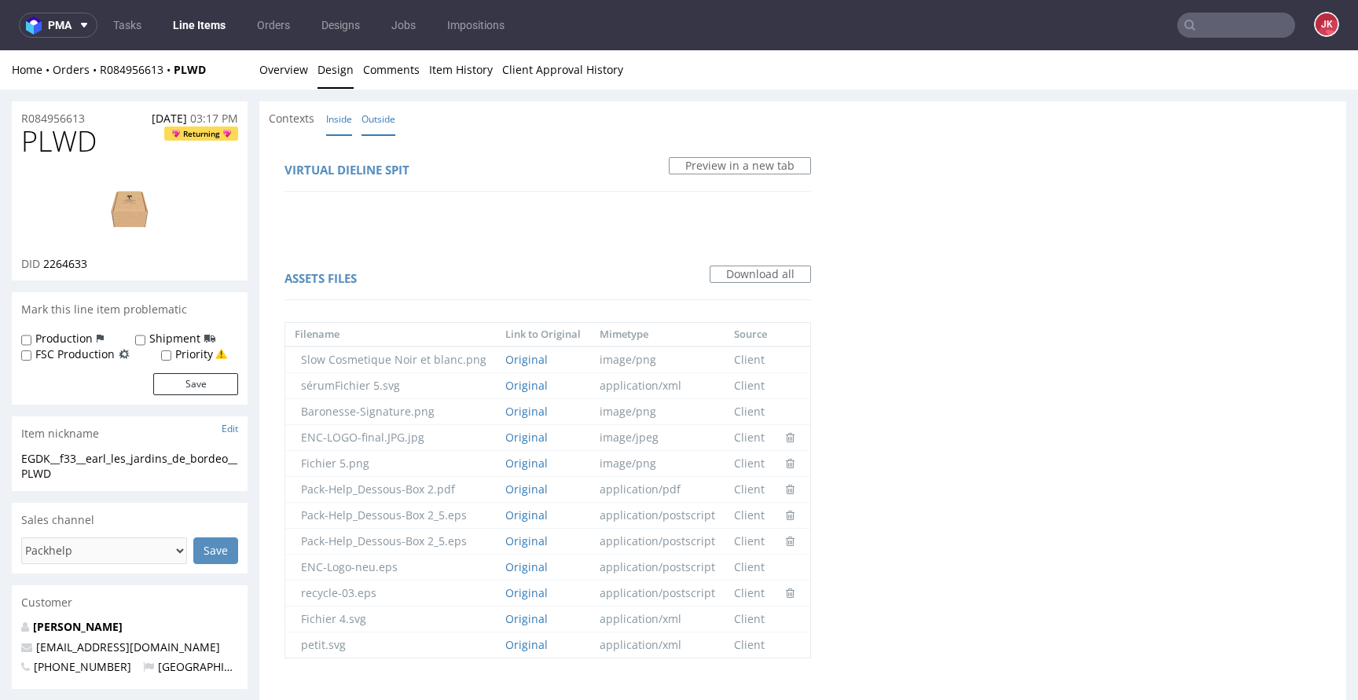
click at [387, 120] on link "Outside" at bounding box center [378, 119] width 34 height 34
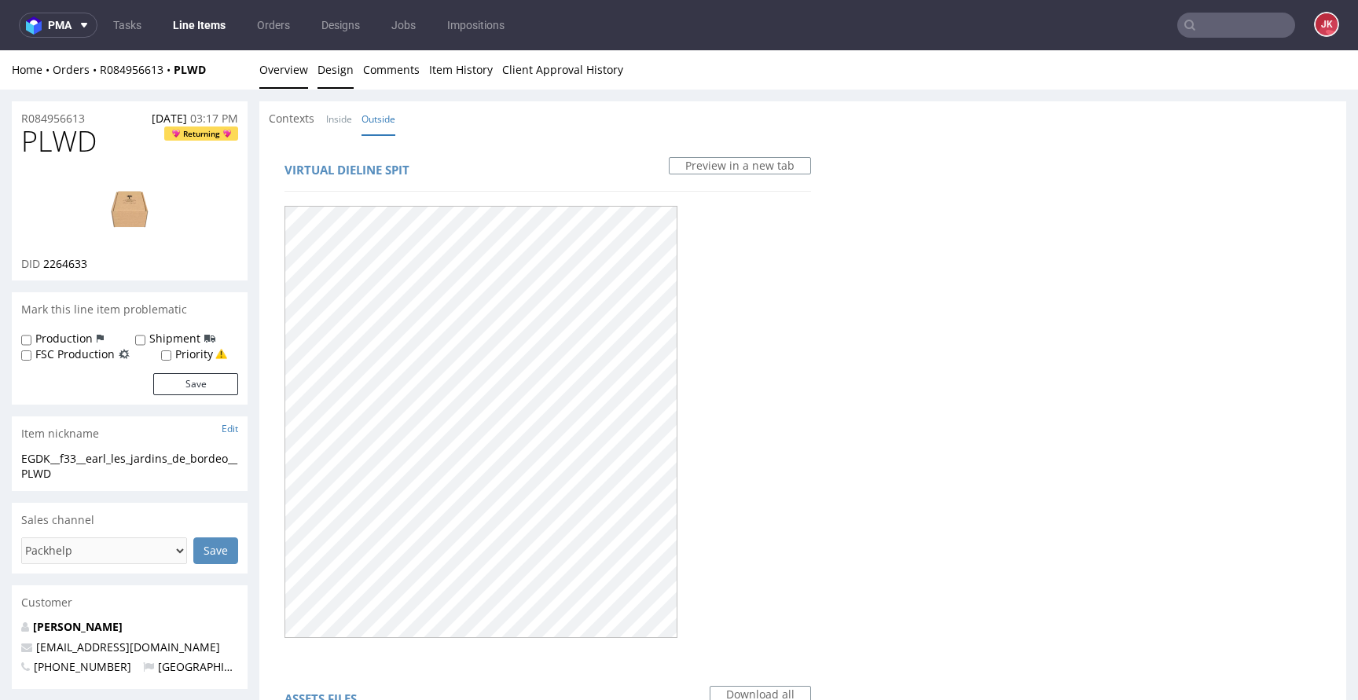
click at [277, 76] on link "Overview" at bounding box center [283, 69] width 49 height 38
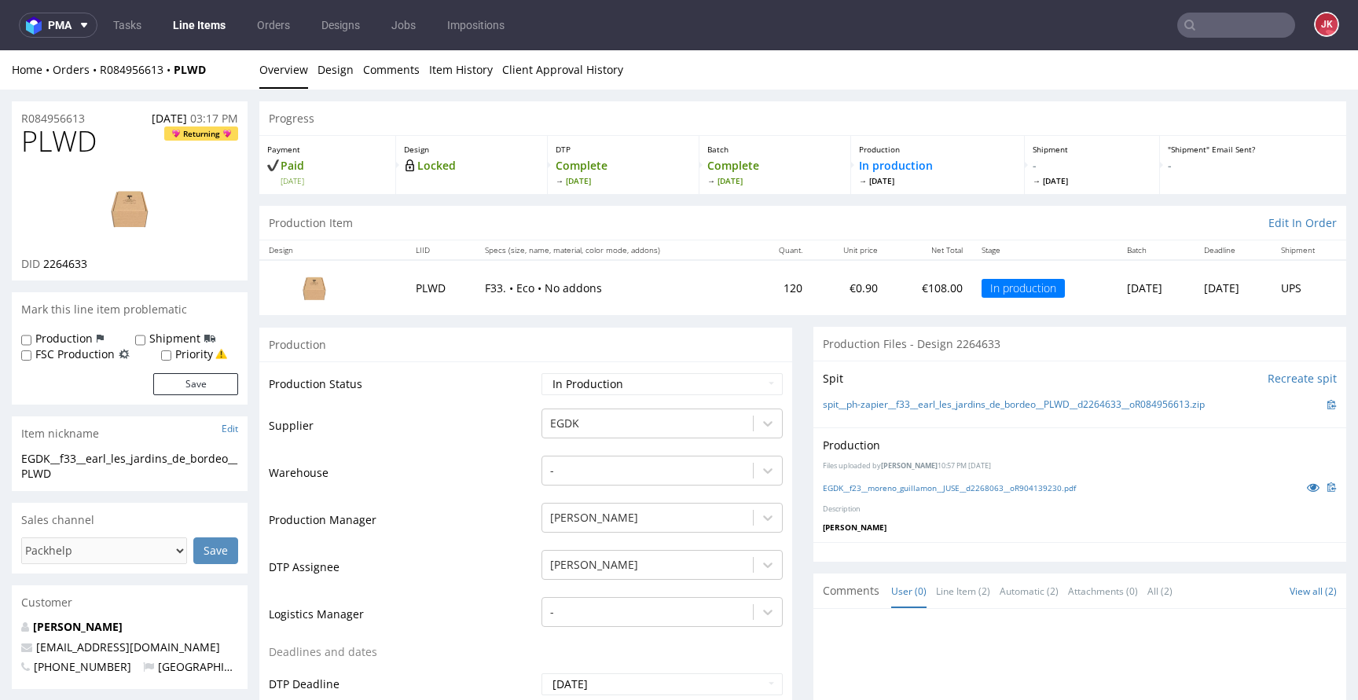
click at [59, 152] on span "PLWD" at bounding box center [58, 141] width 75 height 31
copy span "PLWD"
click at [473, 452] on td "Supplier" at bounding box center [403, 430] width 269 height 47
drag, startPoint x: 100, startPoint y: 475, endPoint x: 0, endPoint y: 454, distance: 102.0
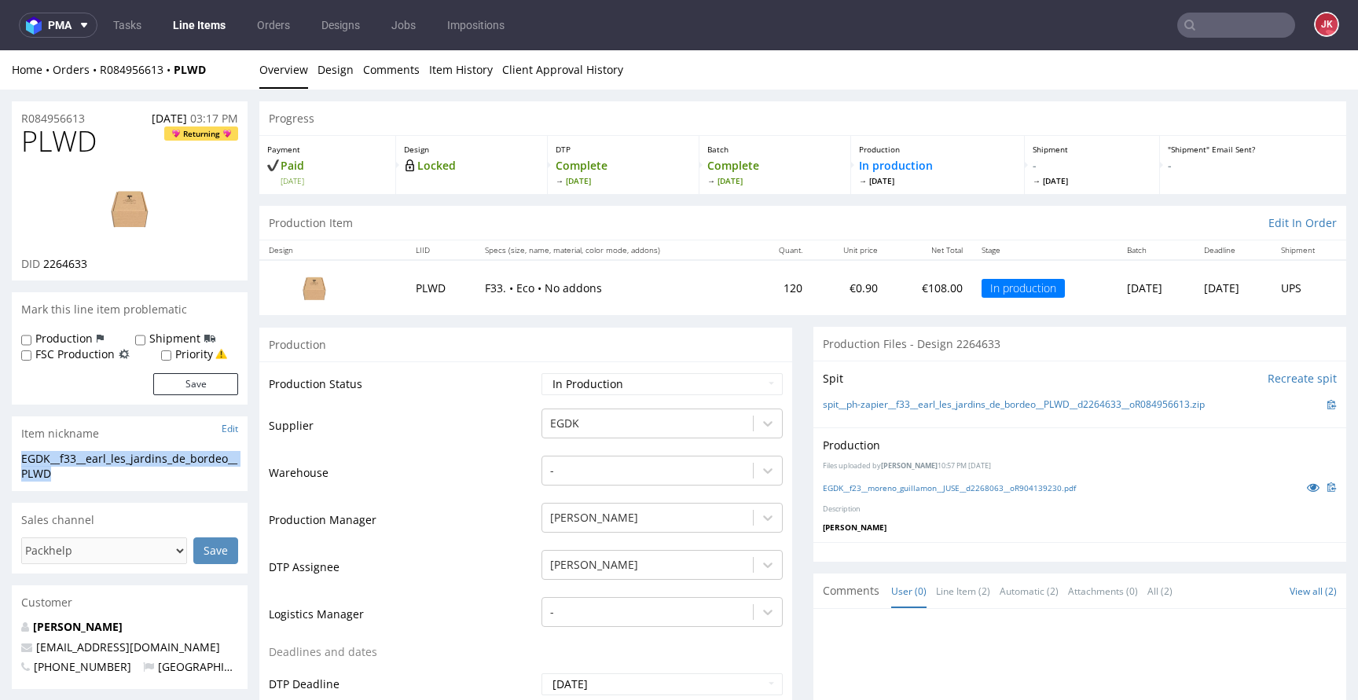
copy div "EGDK__f33__earl_les_jardins_de_bordeo__PLWD"
drag, startPoint x: 112, startPoint y: 115, endPoint x: 2, endPoint y: 126, distance: 110.5
click at [97, 108] on div "R084956613 23.09.2025 03:17 PM" at bounding box center [130, 113] width 236 height 25
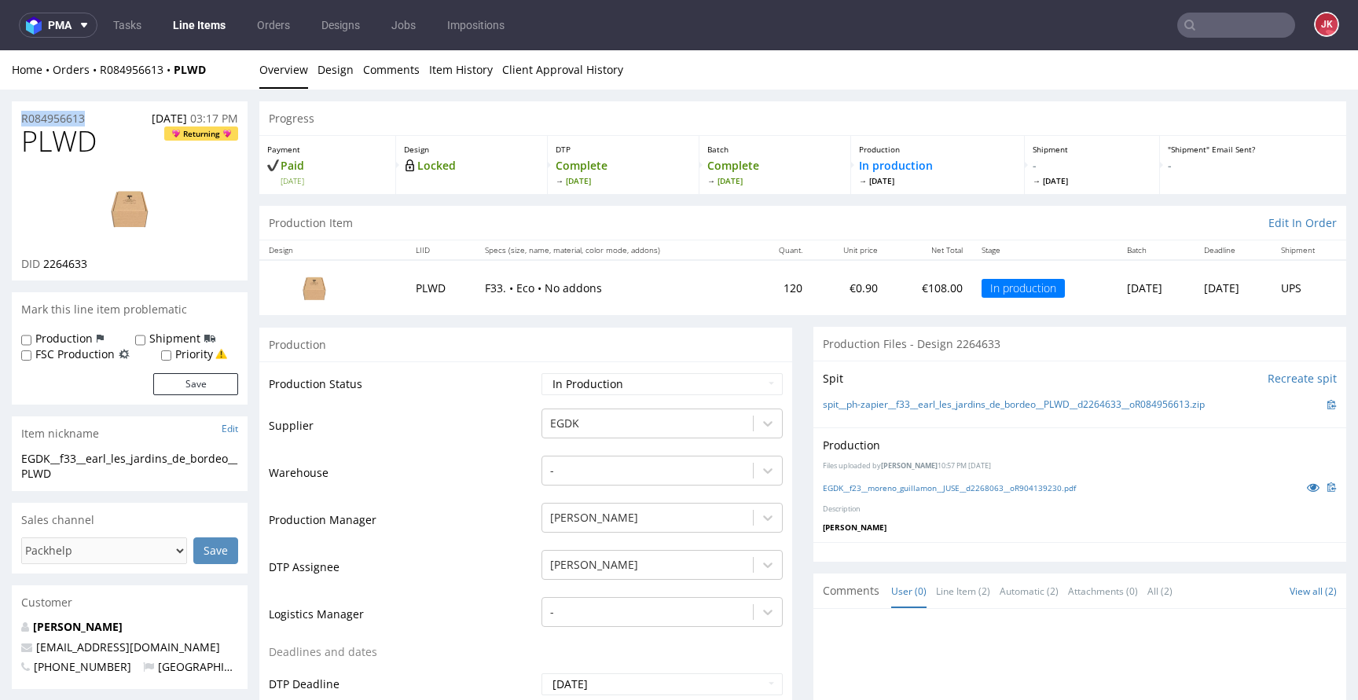
drag, startPoint x: 3, startPoint y: 117, endPoint x: 10, endPoint y: 122, distance: 8.5
copy p "R084956613"
drag, startPoint x: 42, startPoint y: 266, endPoint x: 110, endPoint y: 266, distance: 67.6
click at [110, 266] on div "DID 2264633" at bounding box center [129, 264] width 217 height 16
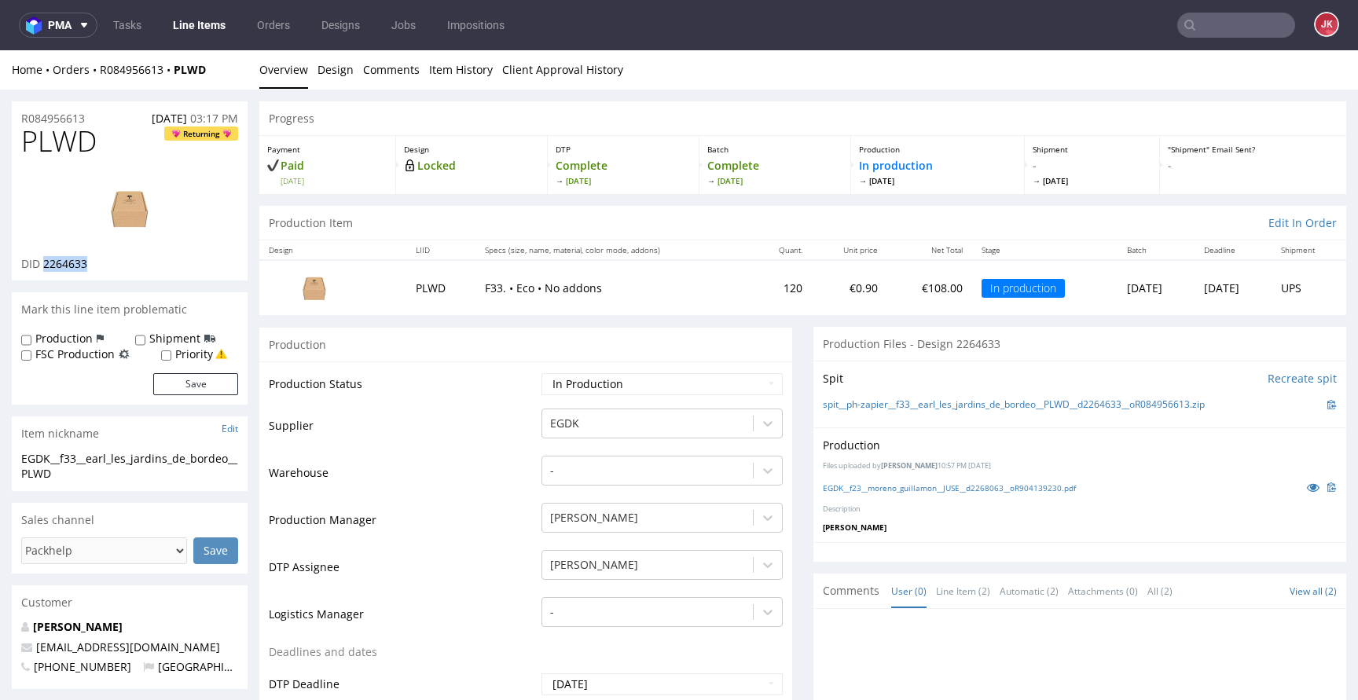
copy span "2264633"
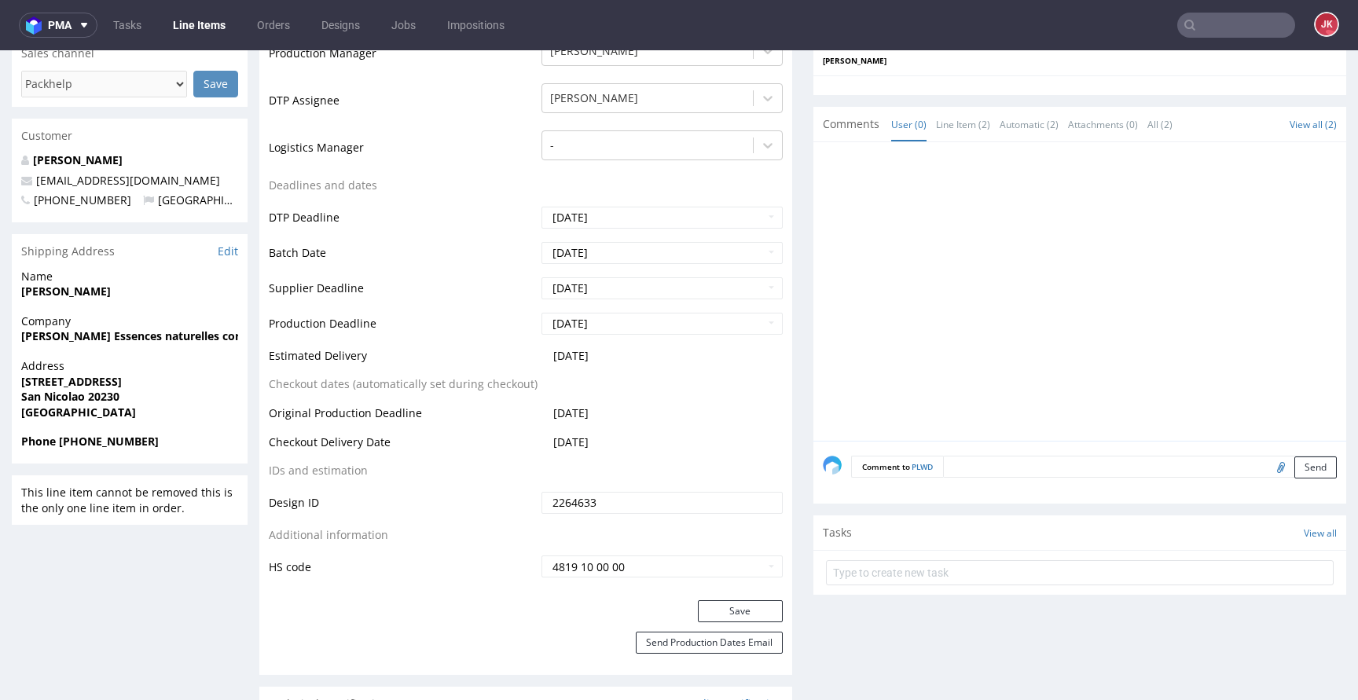
scroll to position [493, 0]
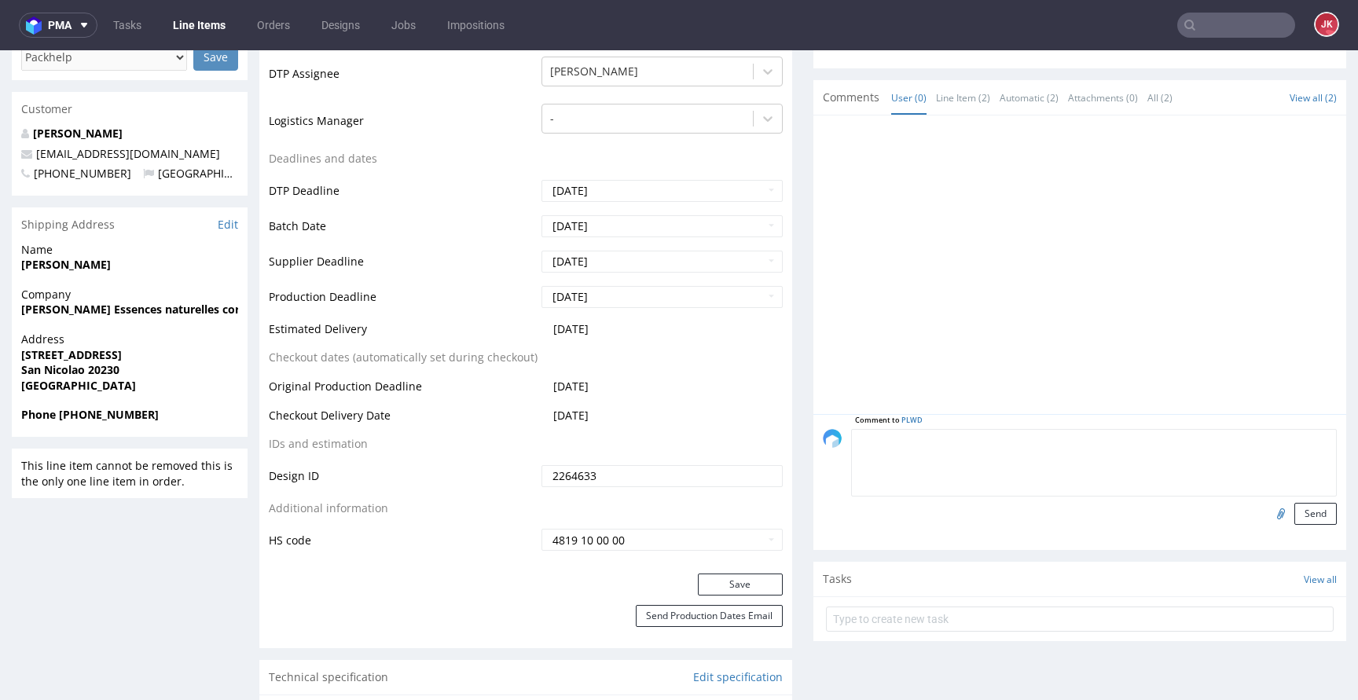
click at [978, 441] on textarea at bounding box center [1094, 463] width 486 height 68
type textarea "poprawiony plik"
click at [1267, 512] on input "file" at bounding box center [1278, 513] width 22 height 20
type input "C:\fakepath\EGDK__f33__earl_les_jardins_de_bordeo__PLWD__d2264633__oR084956613_…"
click at [1294, 518] on button "Send" at bounding box center [1315, 514] width 42 height 22
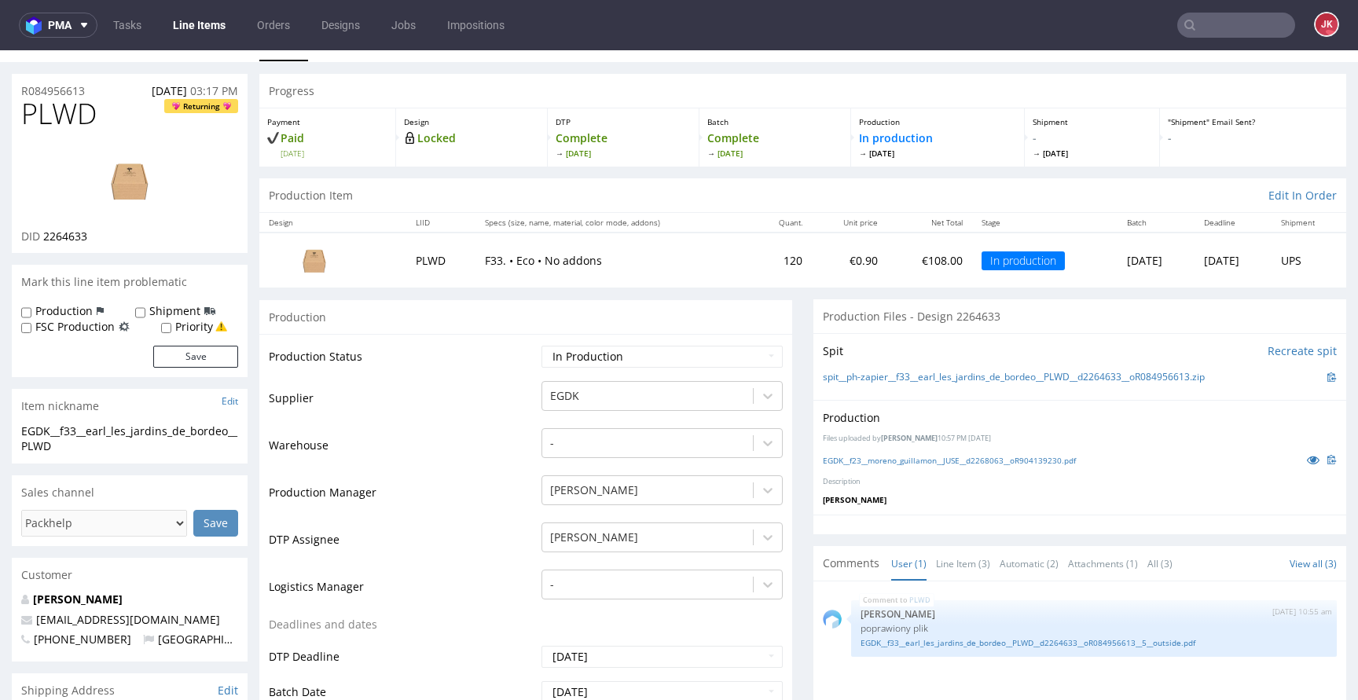
scroll to position [0, 0]
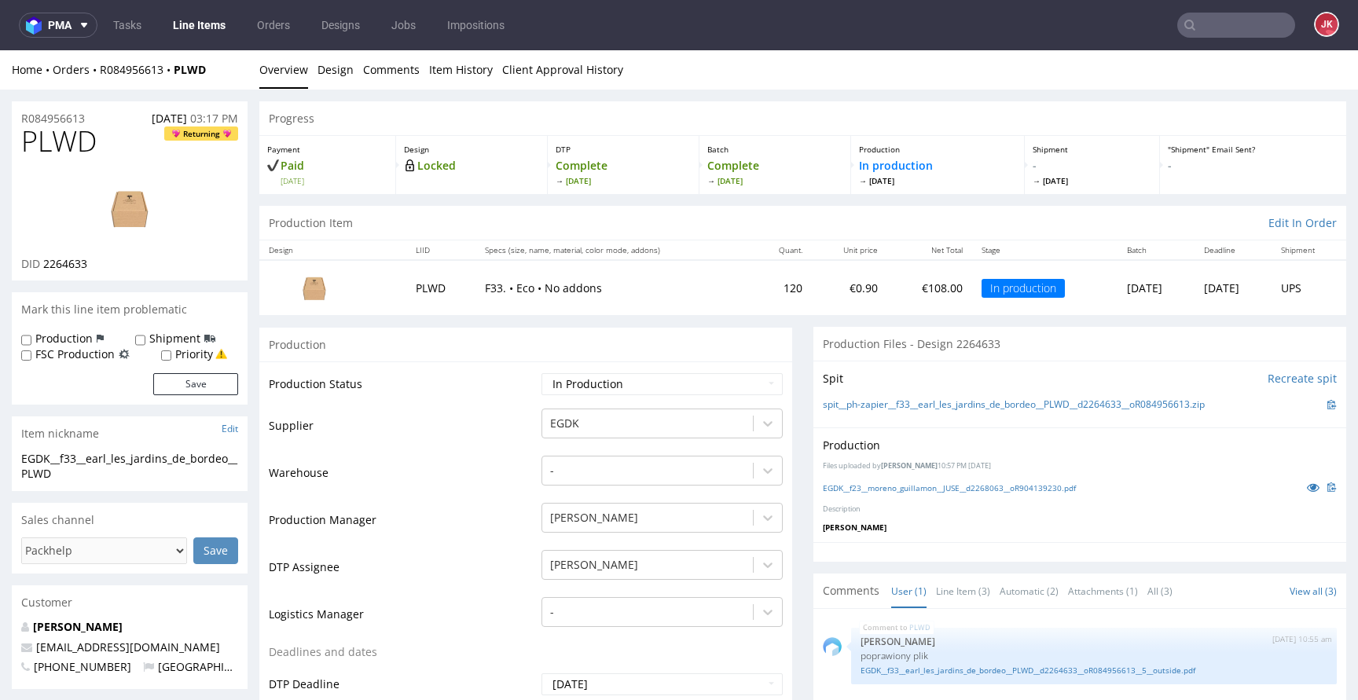
click at [49, 337] on label "Production" at bounding box center [63, 339] width 57 height 16
click at [31, 337] on input "Production" at bounding box center [26, 340] width 10 height 13
checkbox input "true"
click at [199, 382] on button "Save" at bounding box center [195, 384] width 85 height 22
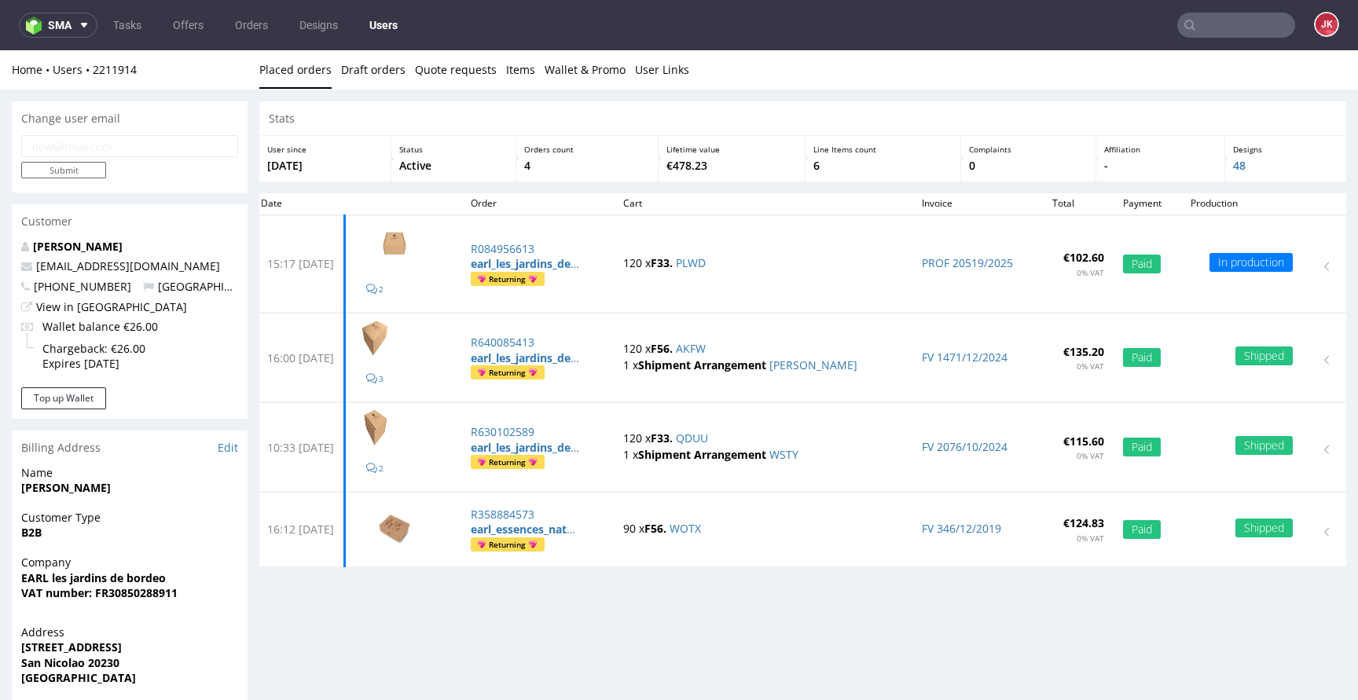
click at [1200, 31] on input "text" at bounding box center [1236, 25] width 118 height 25
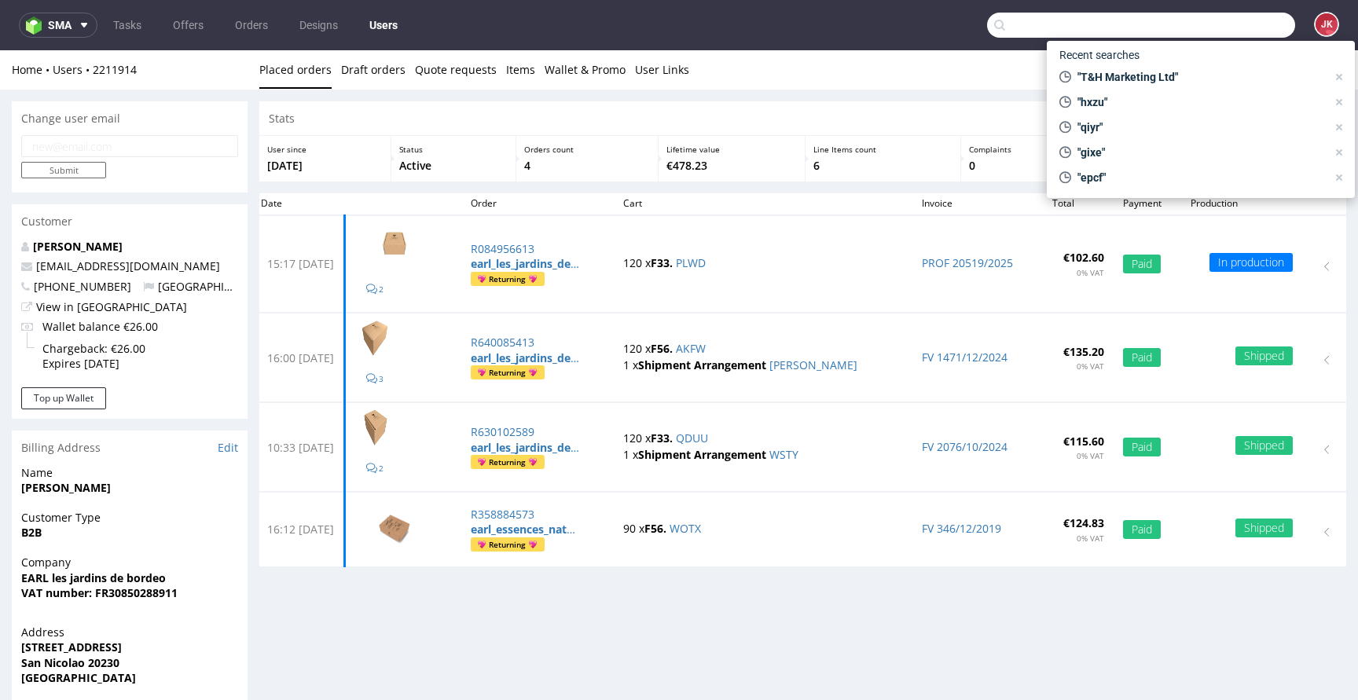
click at [1195, 27] on input "text" at bounding box center [1141, 25] width 308 height 25
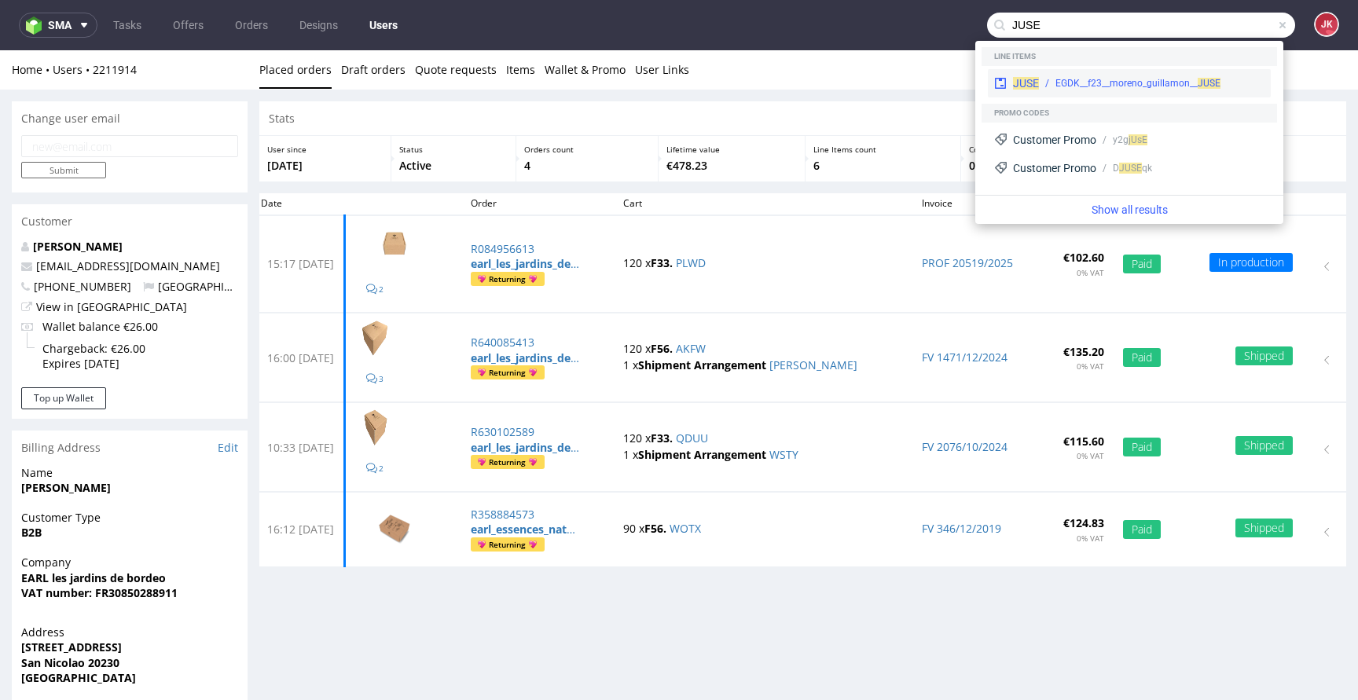
type input "JUSE"
click at [1113, 79] on div "EGDK__f23__moreno_guillamon__ JUSE" at bounding box center [1137, 83] width 165 height 14
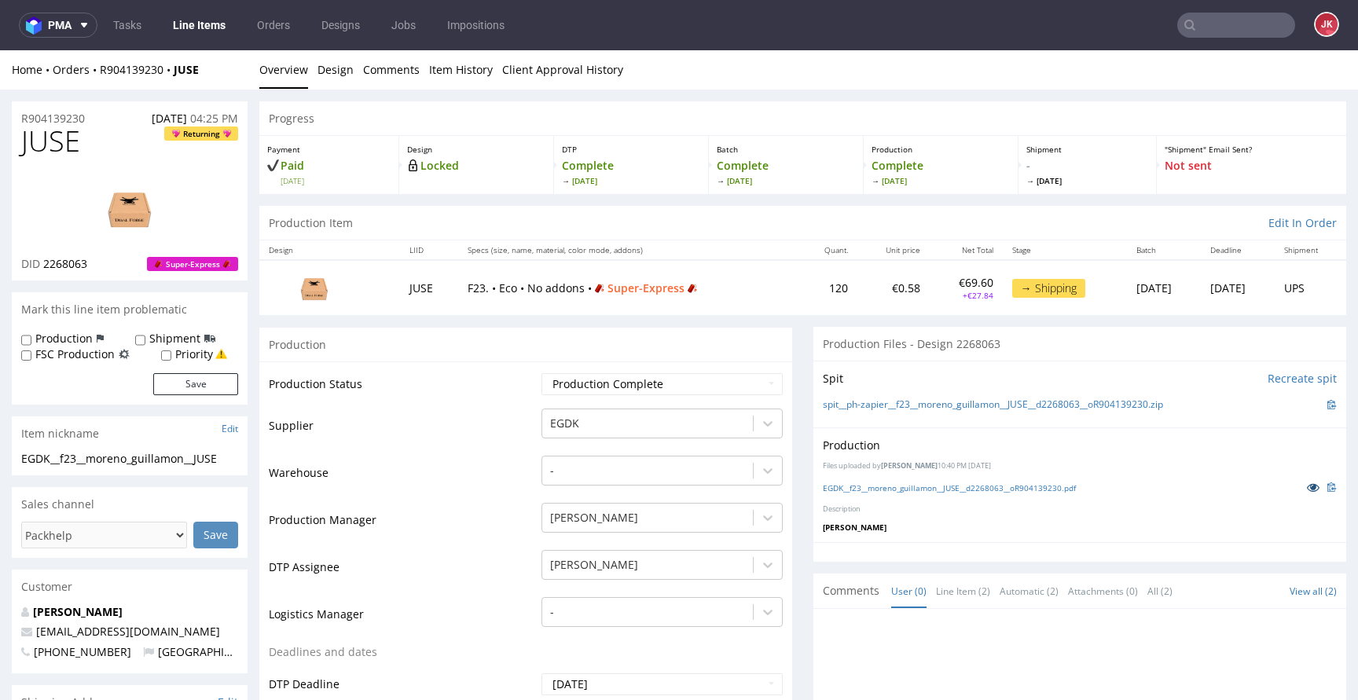
click at [1306, 489] on icon at bounding box center [1312, 487] width 13 height 11
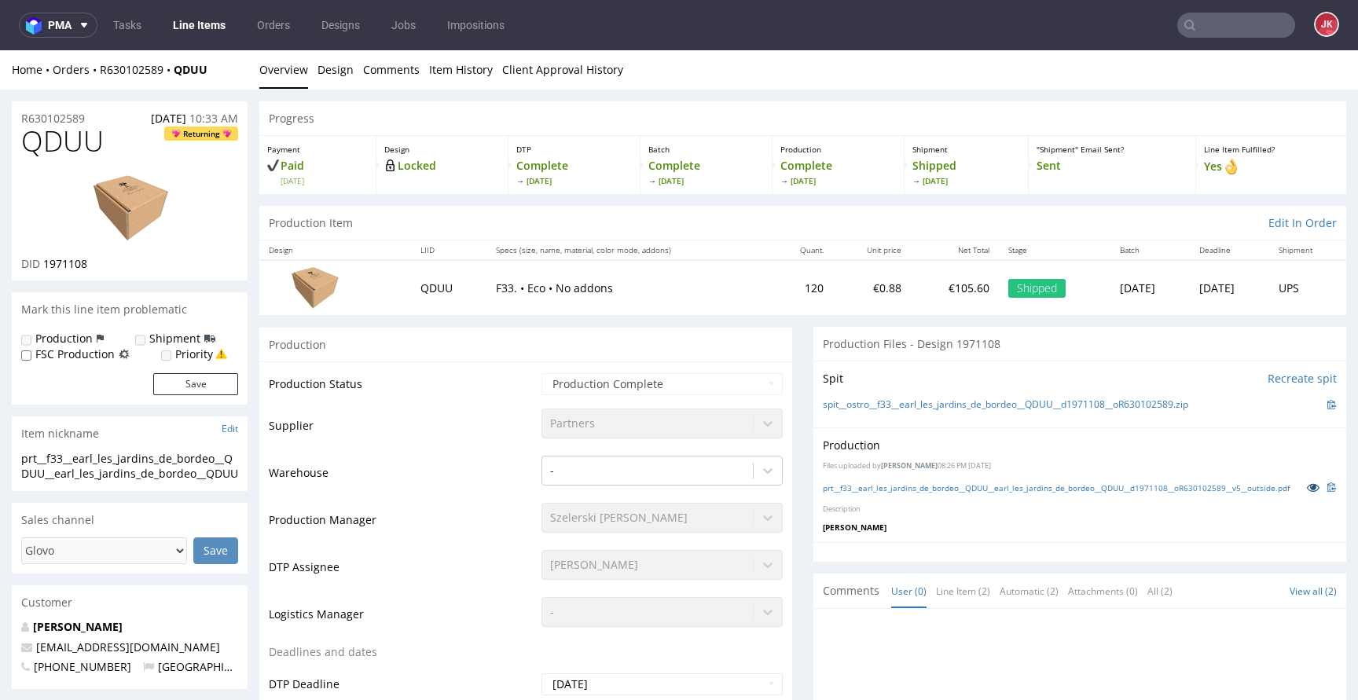
click at [1306, 491] on icon at bounding box center [1312, 487] width 13 height 11
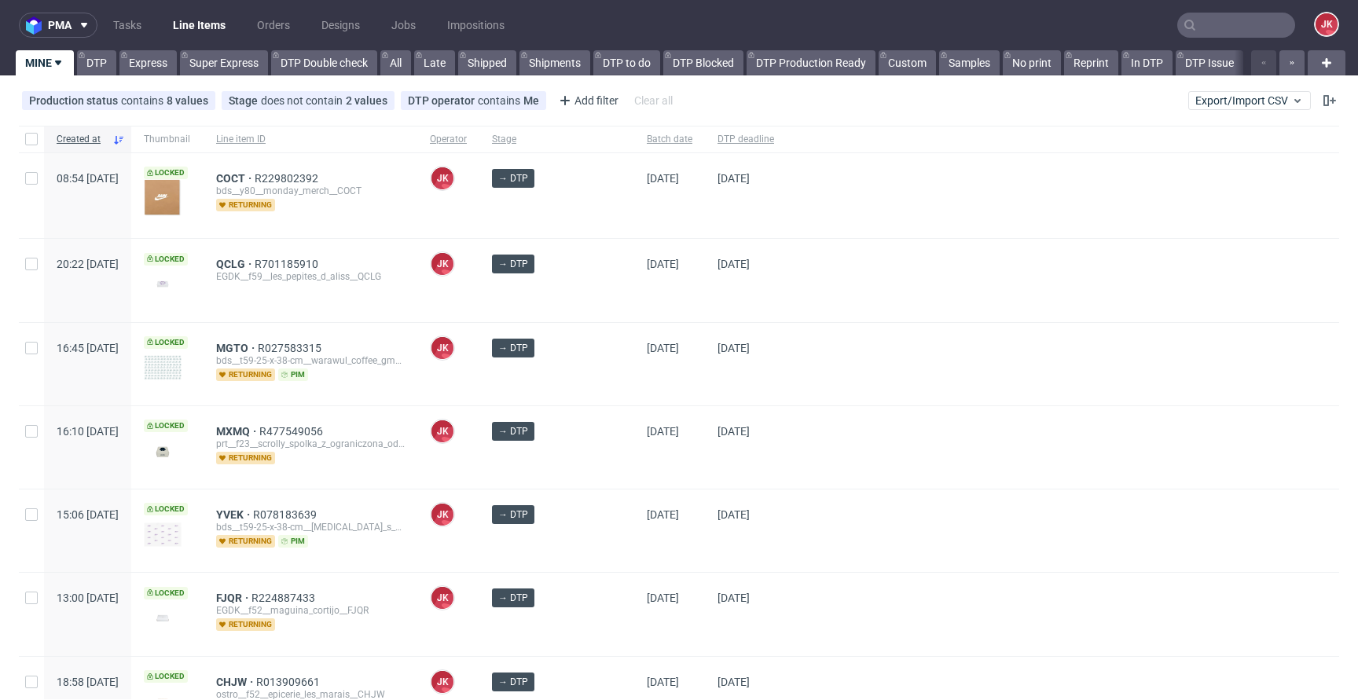
click at [835, 394] on div at bounding box center [1062, 364] width 552 height 82
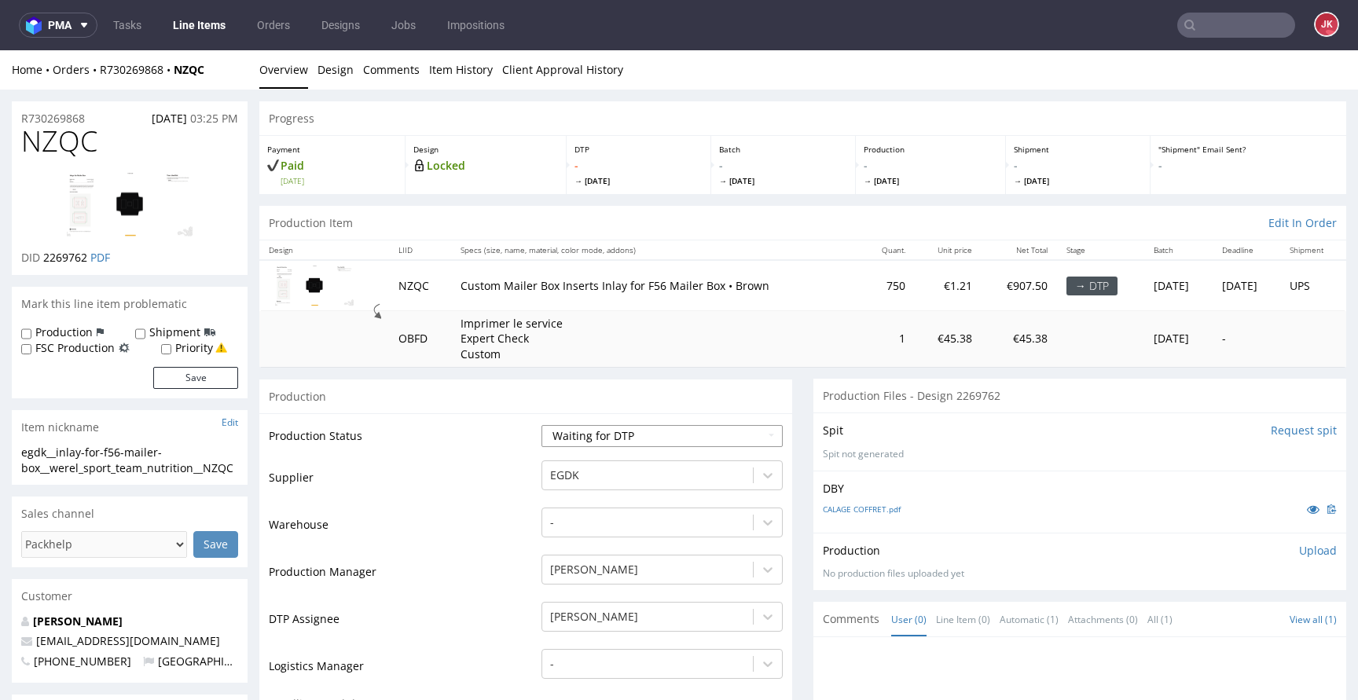
click at [550, 429] on select "Waiting for Artwork Waiting for Diecut Waiting for Mockup Waiting for DTP Waiti…" at bounding box center [661, 436] width 241 height 22
click at [541, 425] on select "Waiting for Artwork Waiting for Diecut Waiting for Mockup Waiting for DTP Waiti…" at bounding box center [661, 436] width 241 height 22
click at [635, 446] on select "Waiting for Artwork Waiting for Diecut Waiting for Mockup Waiting for DTP Waiti…" at bounding box center [661, 436] width 241 height 22
select select "dtp_in_process"
click at [541, 425] on select "Waiting for Artwork Waiting for Diecut Waiting for Mockup Waiting for DTP Waiti…" at bounding box center [661, 436] width 241 height 22
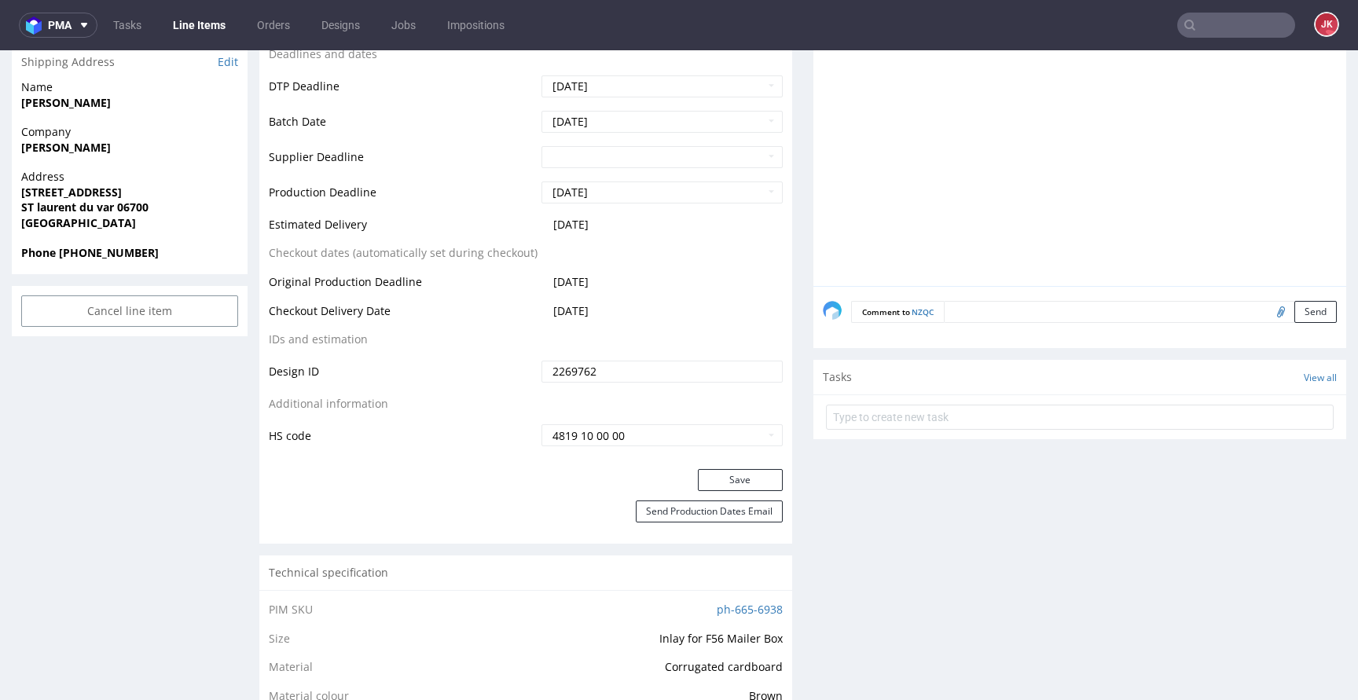
scroll to position [672, 0]
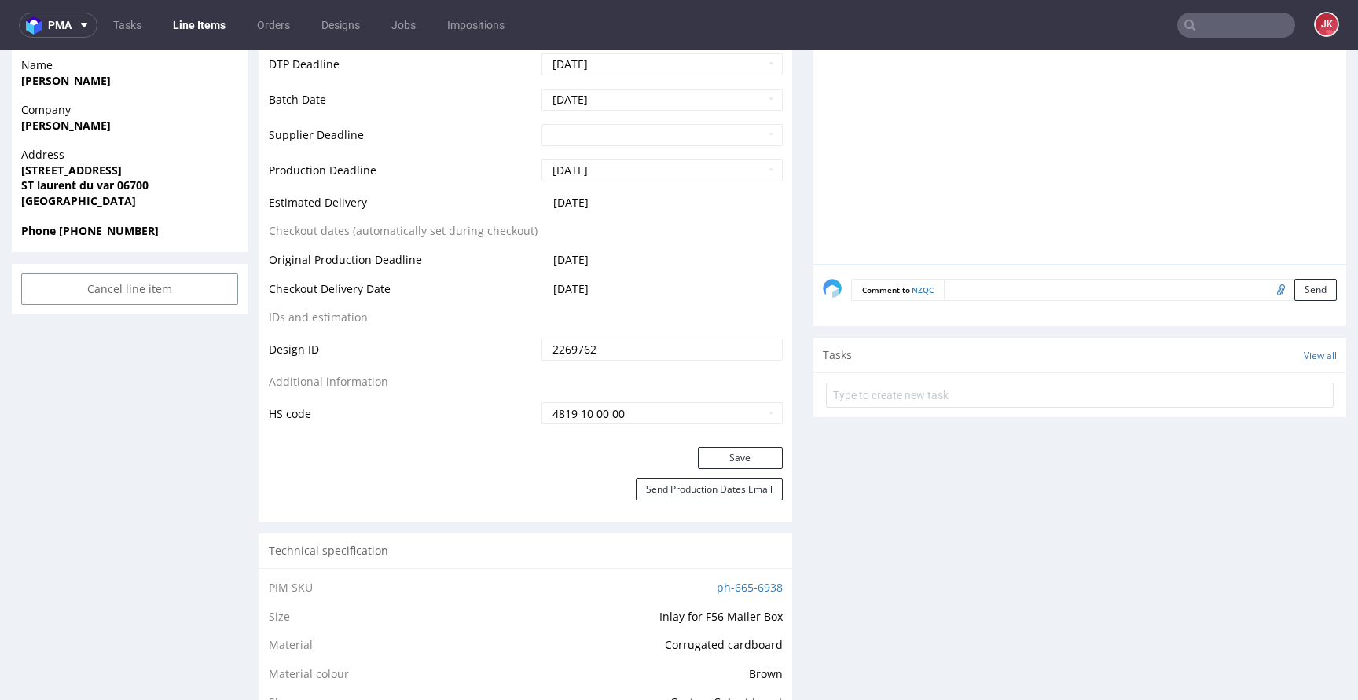
click at [711, 469] on div "Save" at bounding box center [525, 462] width 533 height 31
click at [708, 449] on button "Save" at bounding box center [740, 458] width 85 height 22
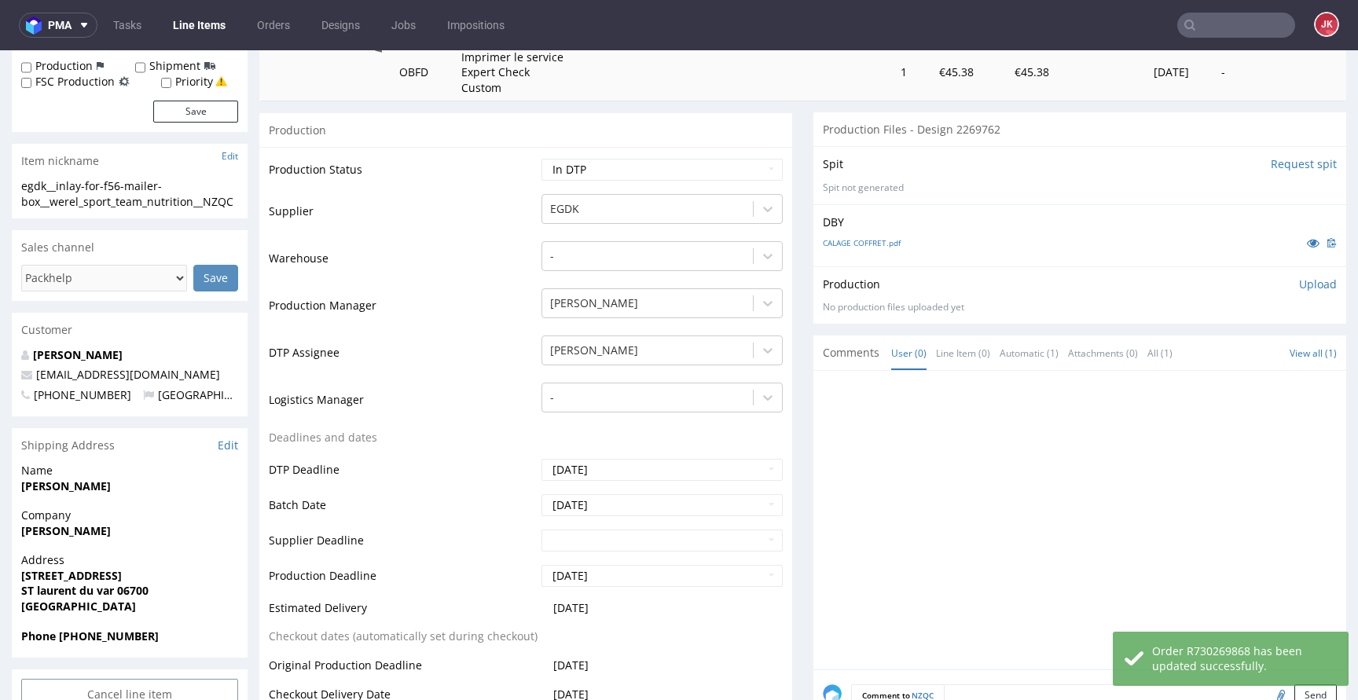
scroll to position [0, 0]
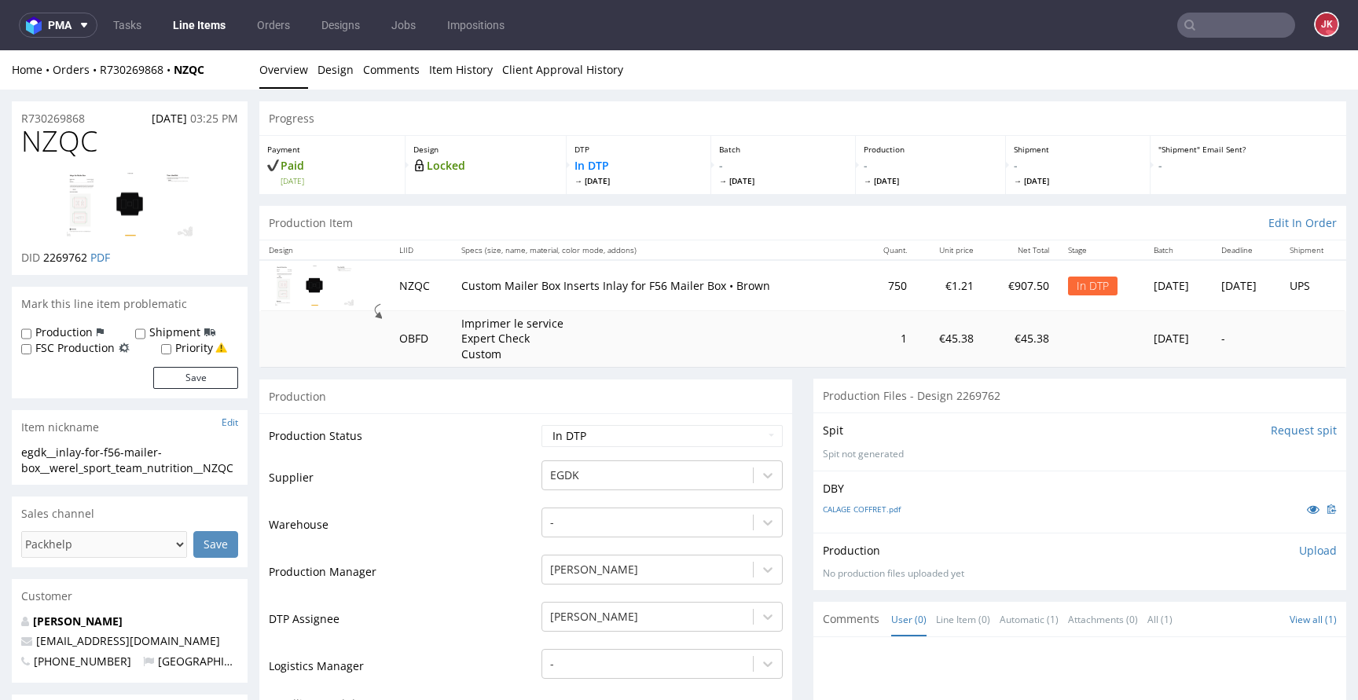
drag, startPoint x: 240, startPoint y: 466, endPoint x: 0, endPoint y: 454, distance: 239.9
copy div "egdk__inlay-for-f56-mailer-box__werel_sport_team_nutrition__NZQC"
drag, startPoint x: 110, startPoint y: 113, endPoint x: 0, endPoint y: 118, distance: 110.1
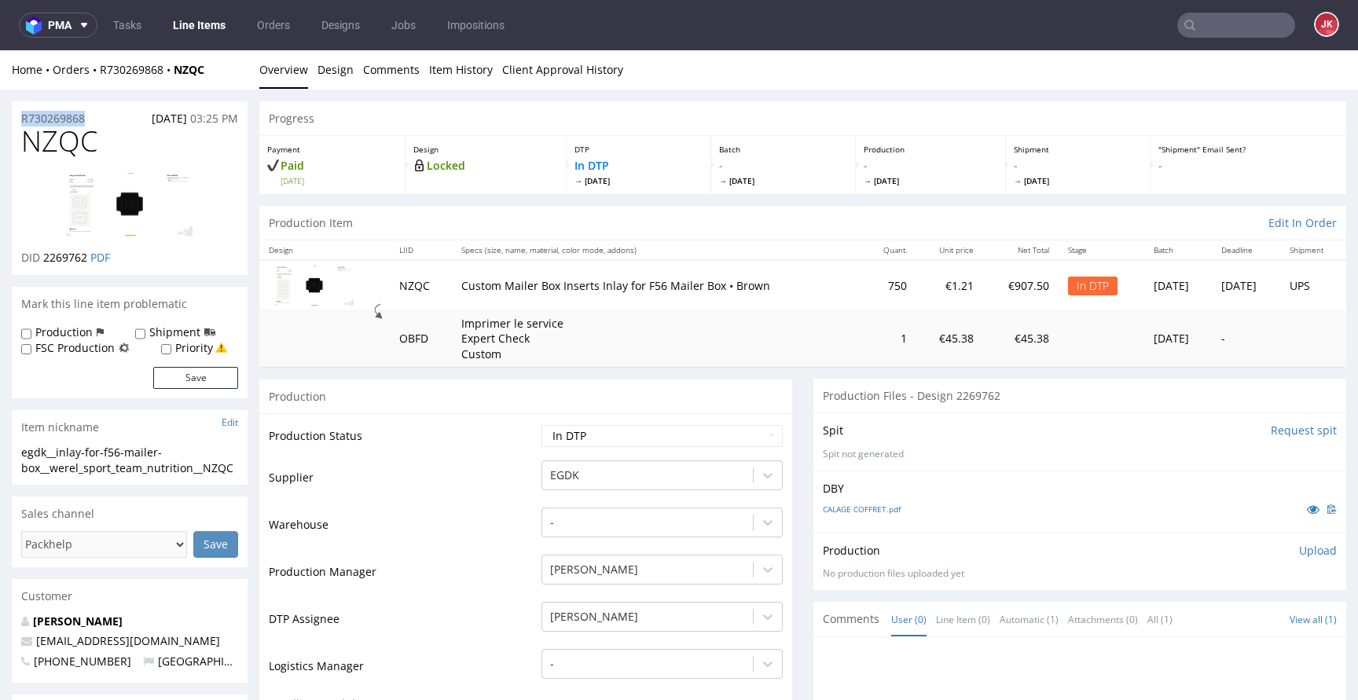
copy p "R730269868"
drag, startPoint x: 44, startPoint y: 261, endPoint x: 90, endPoint y: 263, distance: 45.6
click at [90, 263] on p "DID 2269762 PDF" at bounding box center [65, 258] width 89 height 16
copy span "2269762"
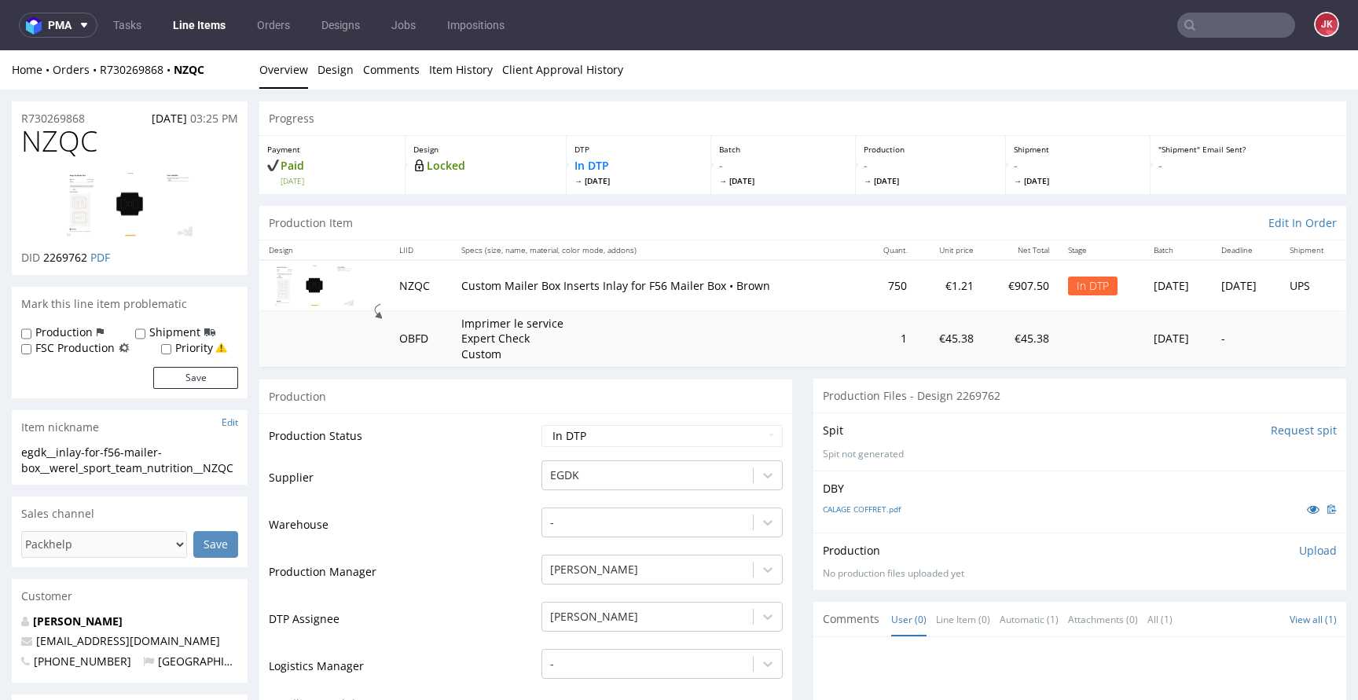
click at [1300, 550] on p "Upload" at bounding box center [1318, 551] width 38 height 16
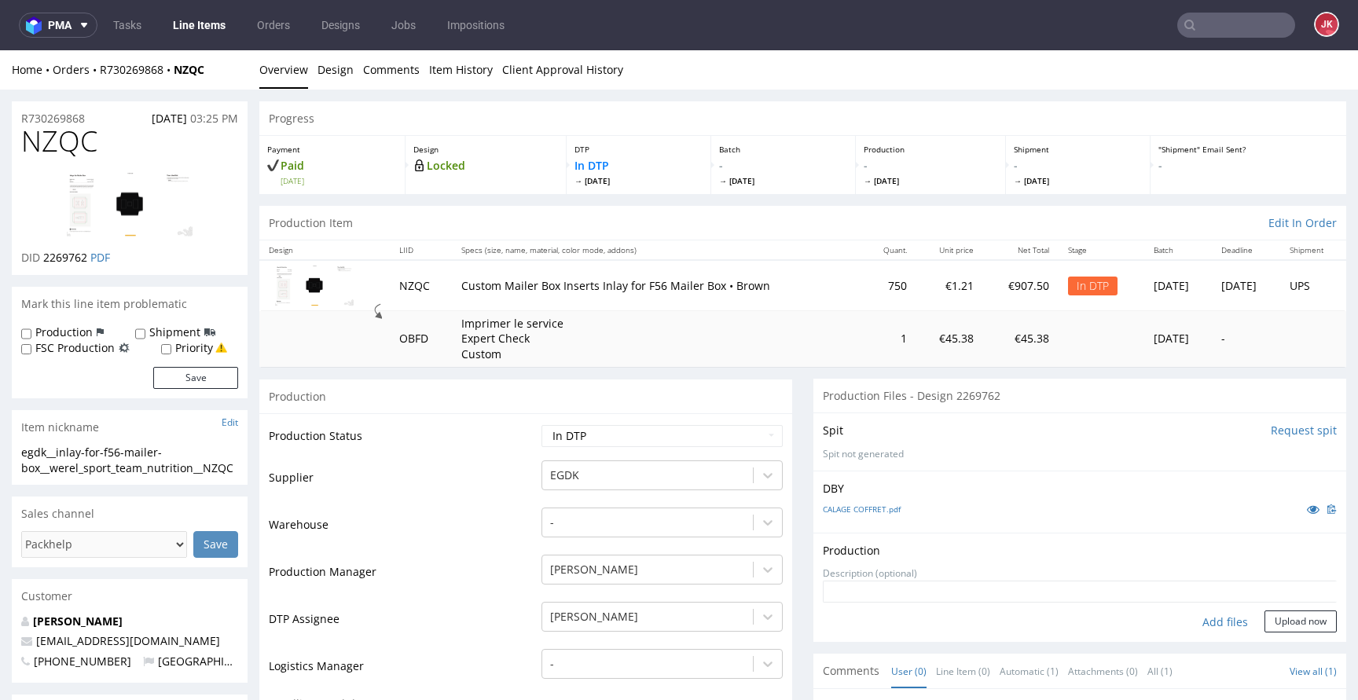
click at [1196, 621] on div "Add files" at bounding box center [1224, 622] width 79 height 24
type input "C:\fakepath\egdk__inlay-for-f56-mailer-box__werel_sport_team_nutrition__NZQC__d…"
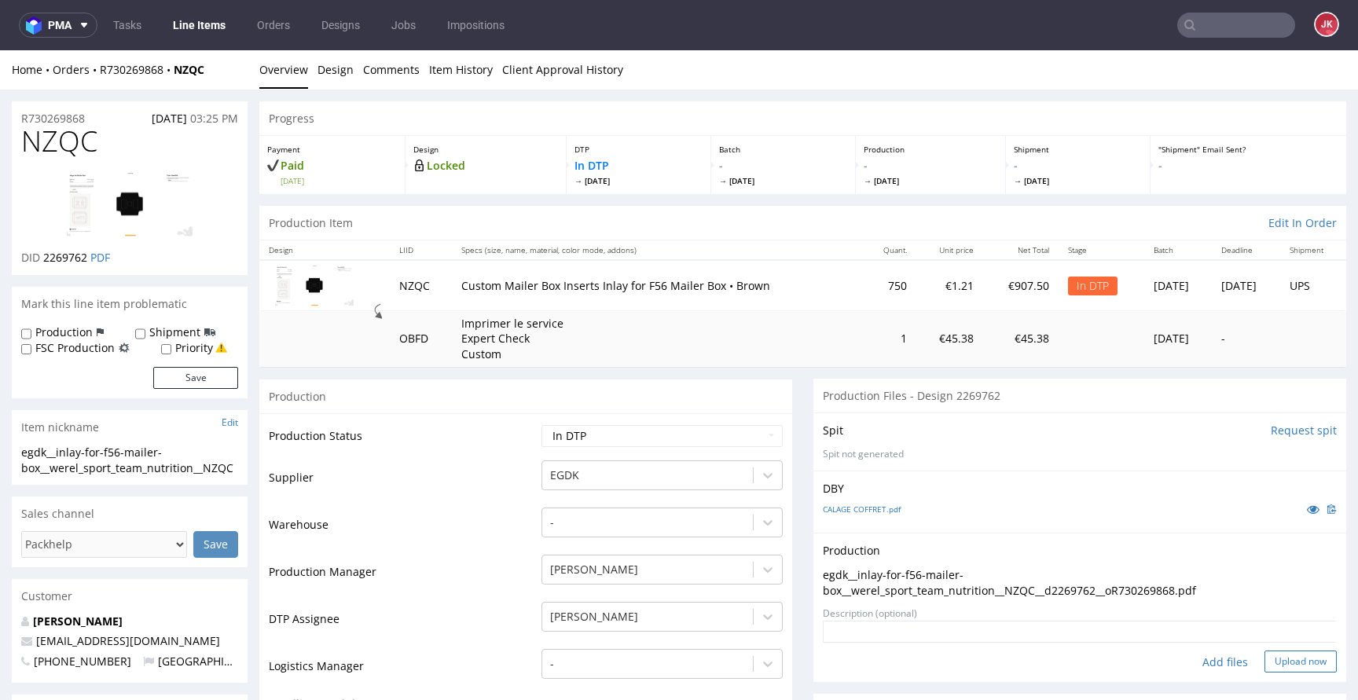
click at [1265, 657] on button "Upload now" at bounding box center [1300, 661] width 72 height 22
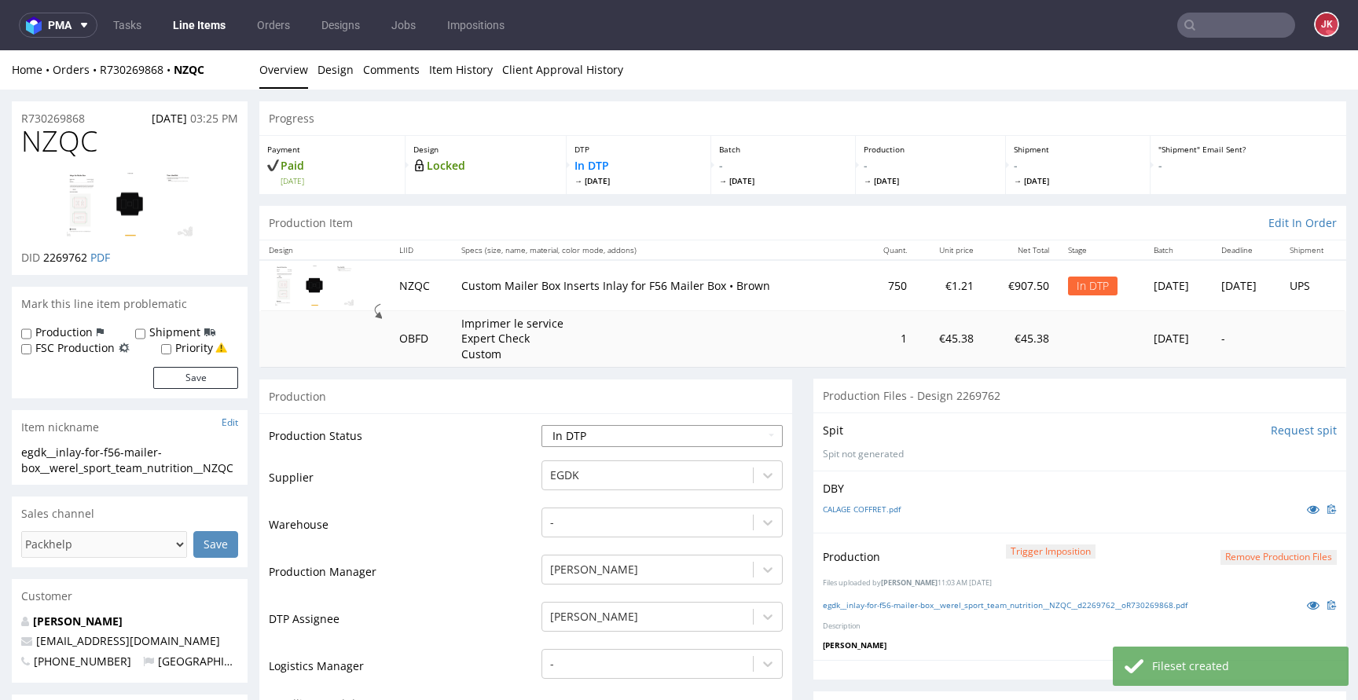
click at [663, 440] on select "Waiting for Artwork Waiting for Diecut Waiting for Mockup Waiting for DTP Waiti…" at bounding box center [661, 436] width 241 height 22
select select "dtp_waiting_for_double_check"
click at [541, 425] on select "Waiting for Artwork Waiting for Diecut Waiting for Mockup Waiting for DTP Waiti…" at bounding box center [661, 436] width 241 height 22
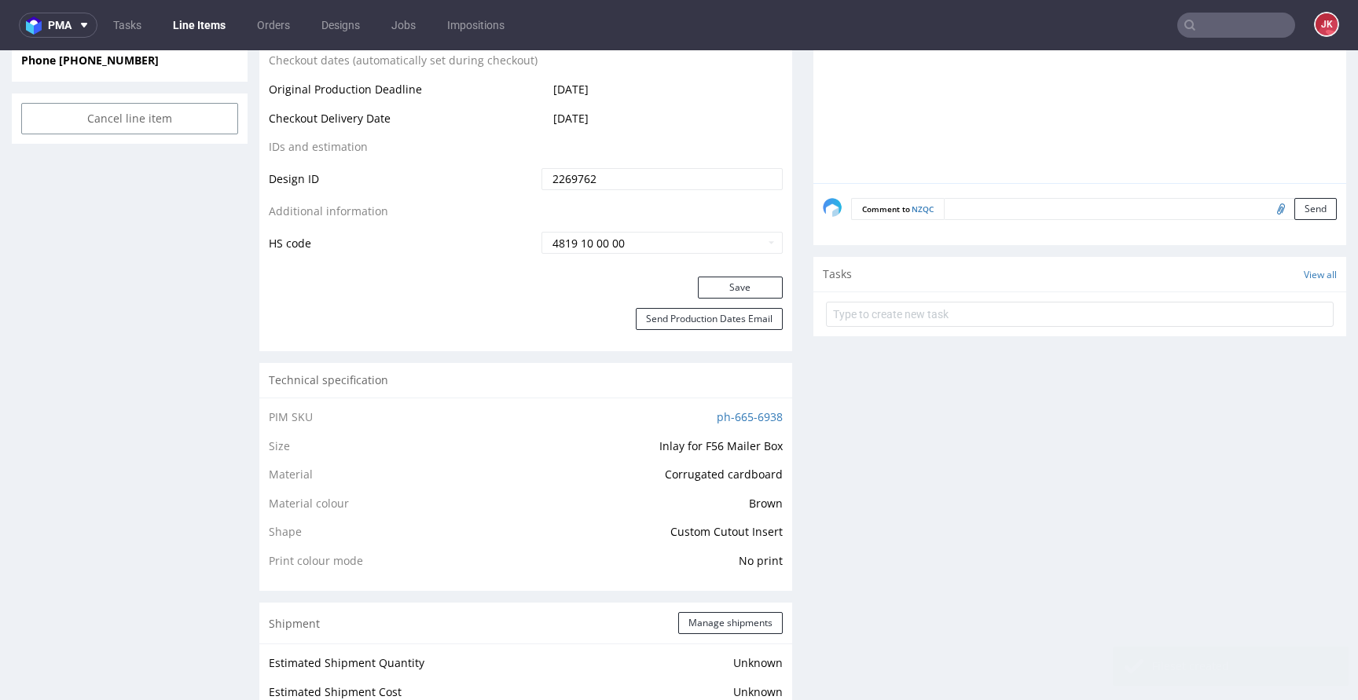
scroll to position [848, 0]
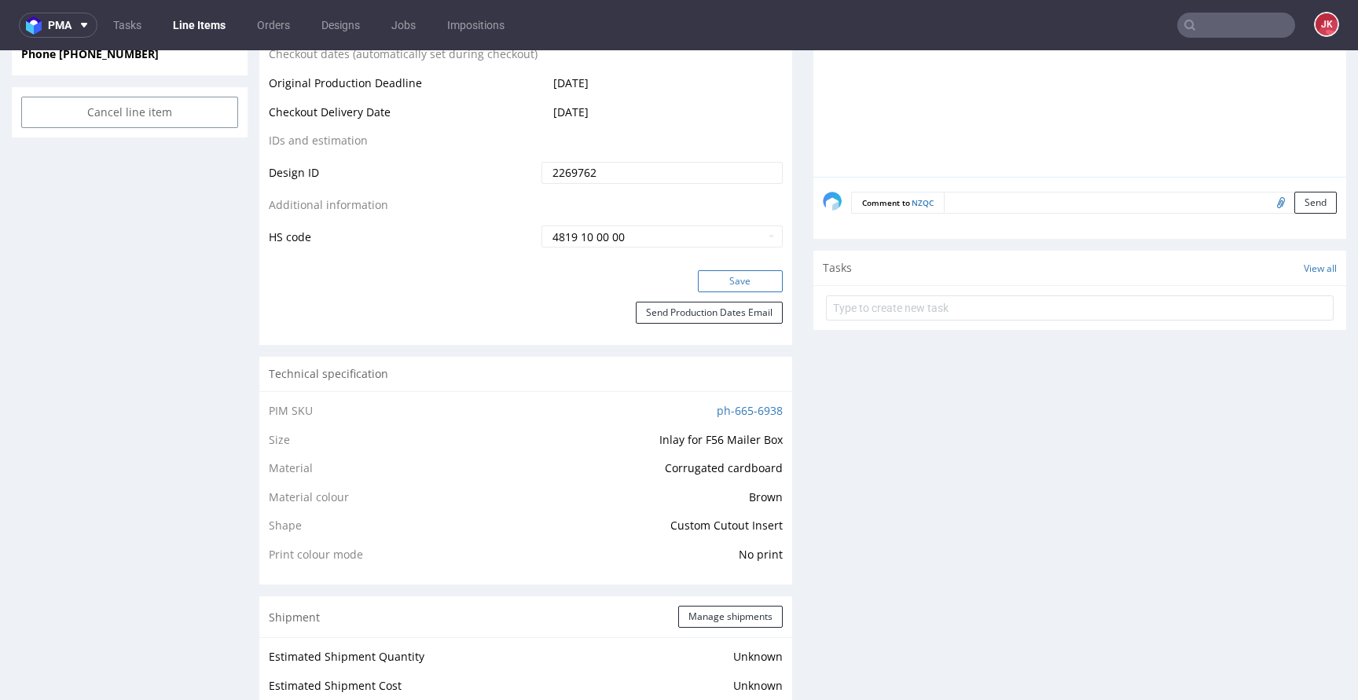
click at [720, 285] on button "Save" at bounding box center [740, 281] width 85 height 22
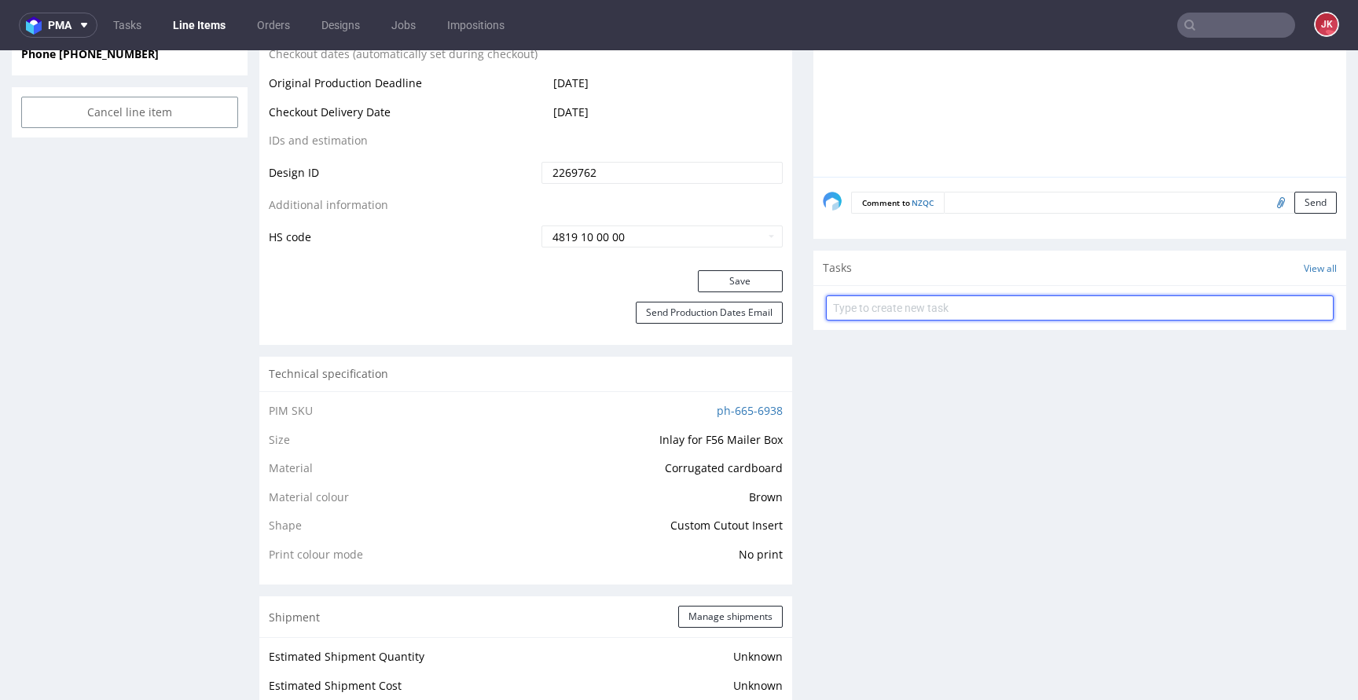
click at [875, 306] on input "text" at bounding box center [1080, 307] width 508 height 25
type input "szybkie dc"
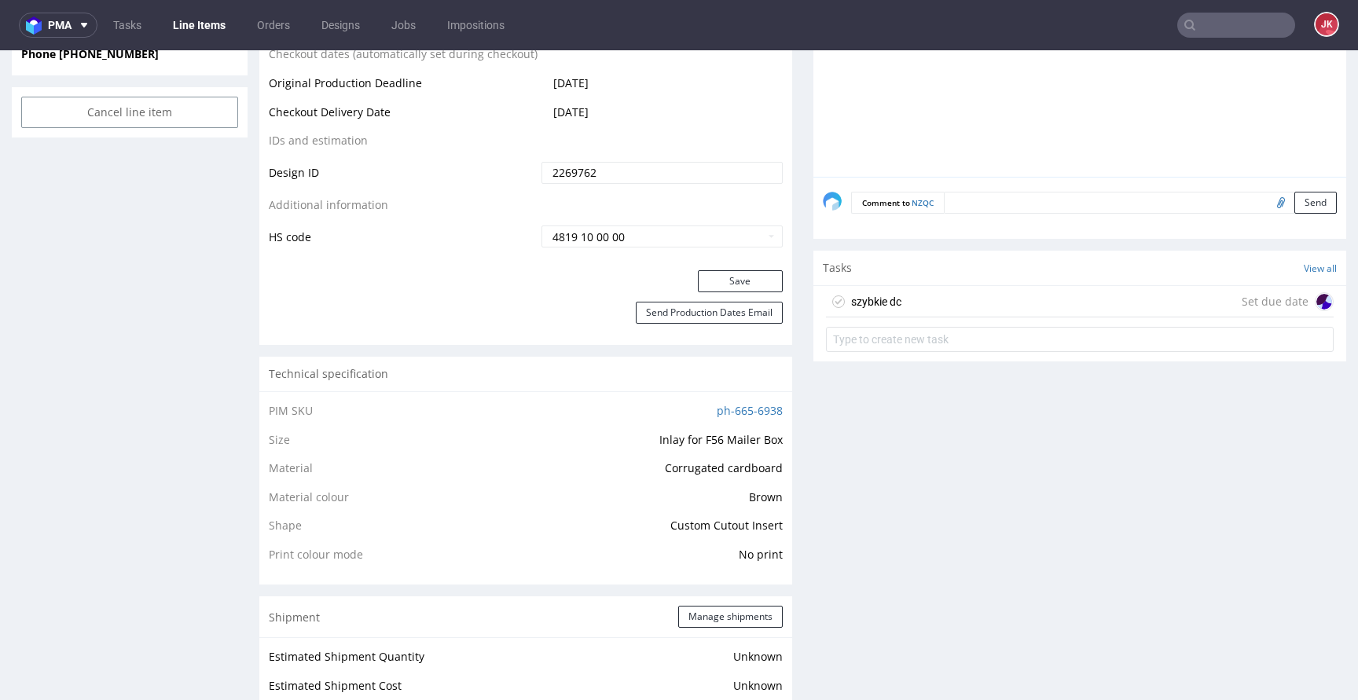
click at [885, 299] on div "szybkie dc" at bounding box center [876, 301] width 50 height 19
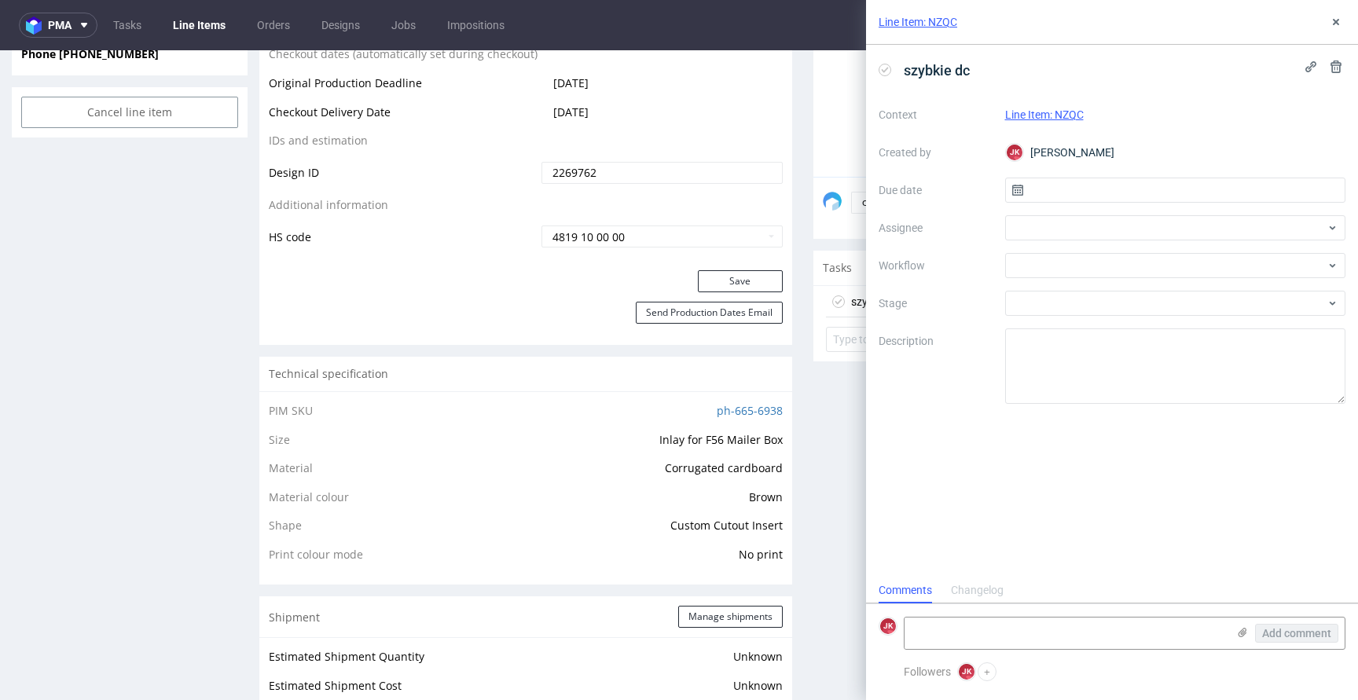
scroll to position [13, 0]
click at [1039, 198] on input "text" at bounding box center [1175, 190] width 341 height 25
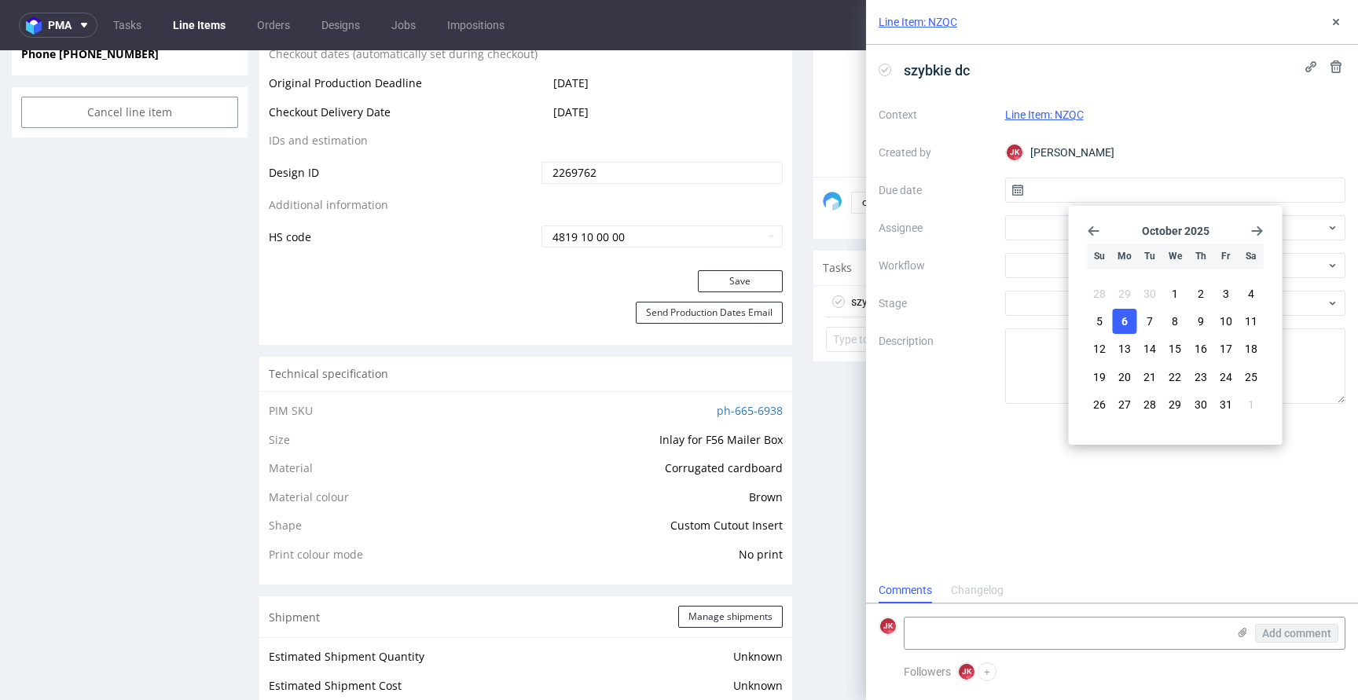
click at [1129, 316] on button "6" at bounding box center [1124, 321] width 24 height 25
type input "[DATE]"
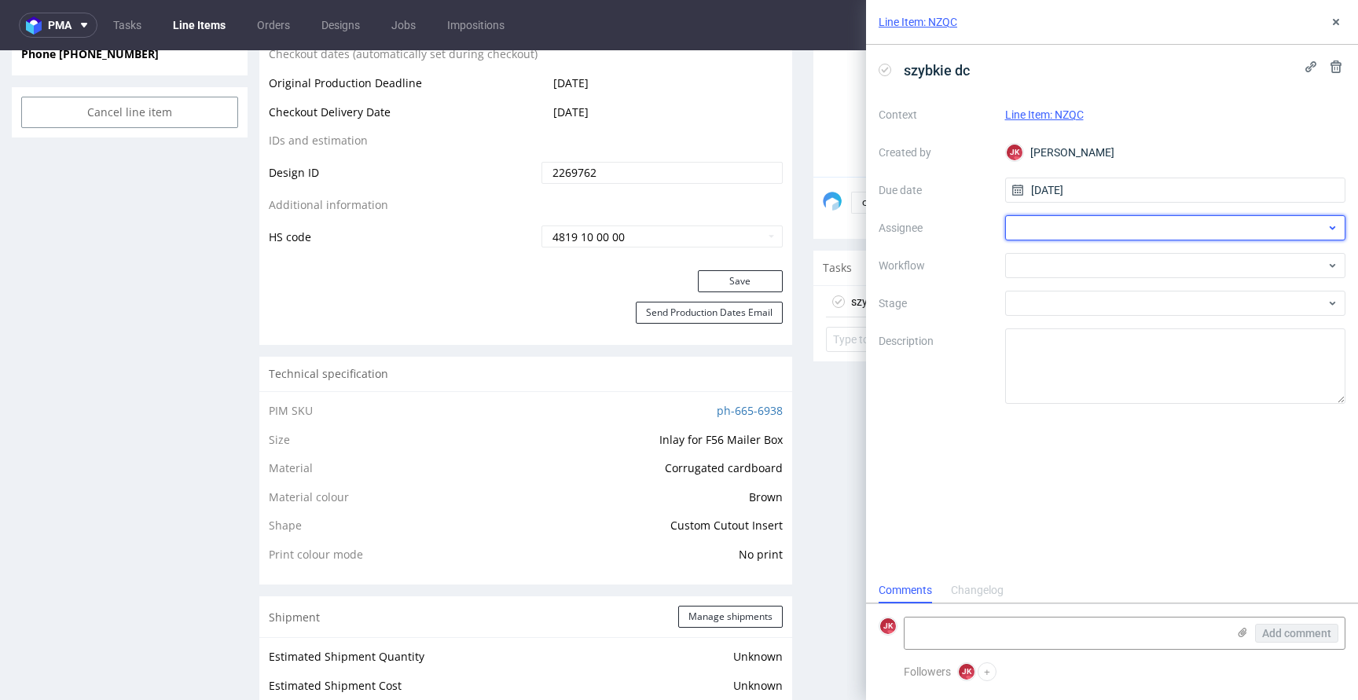
click at [1051, 237] on div at bounding box center [1175, 227] width 341 height 25
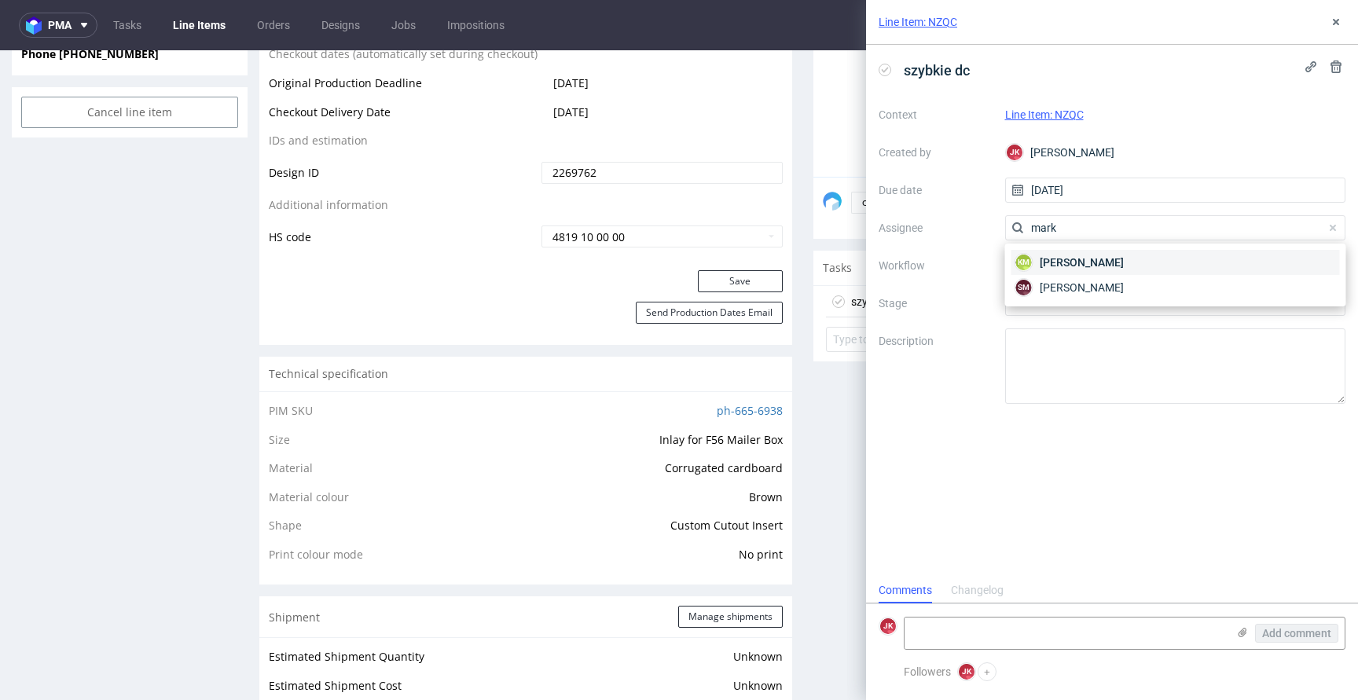
type input "mark"
click at [1078, 266] on span "[PERSON_NAME]" at bounding box center [1081, 263] width 84 height 16
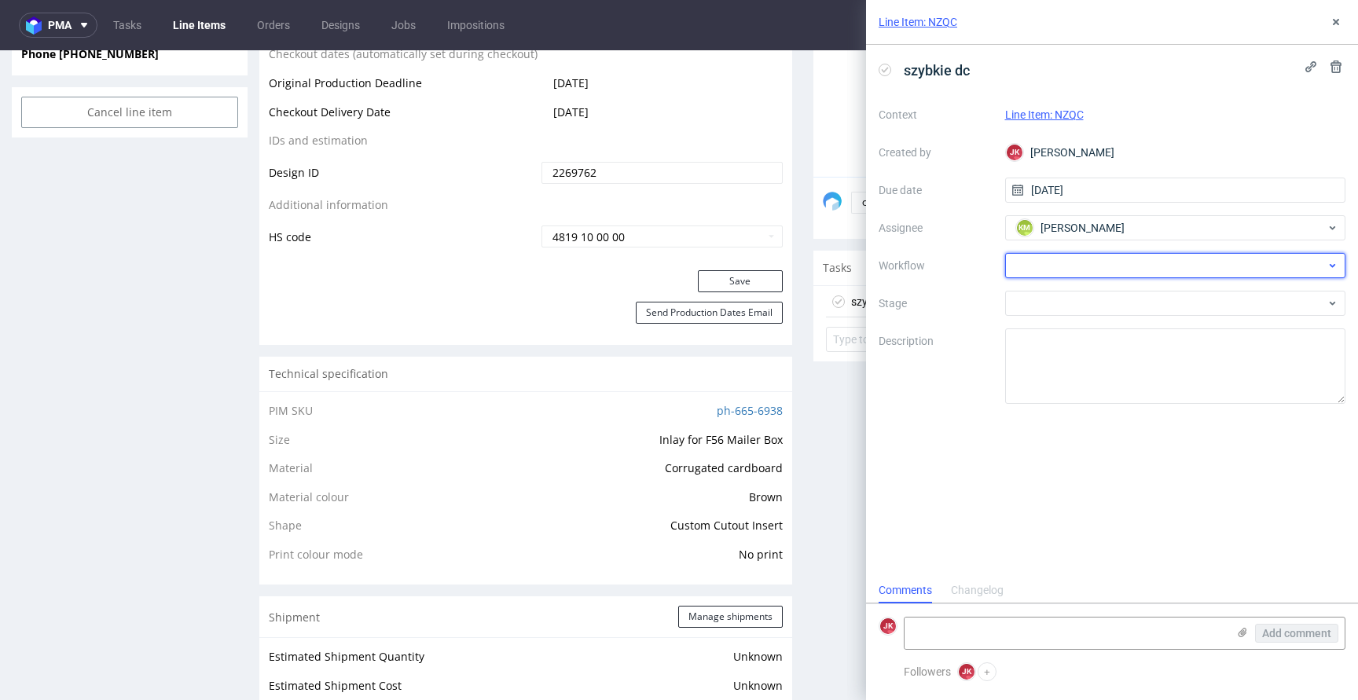
click at [1065, 273] on div at bounding box center [1175, 265] width 341 height 25
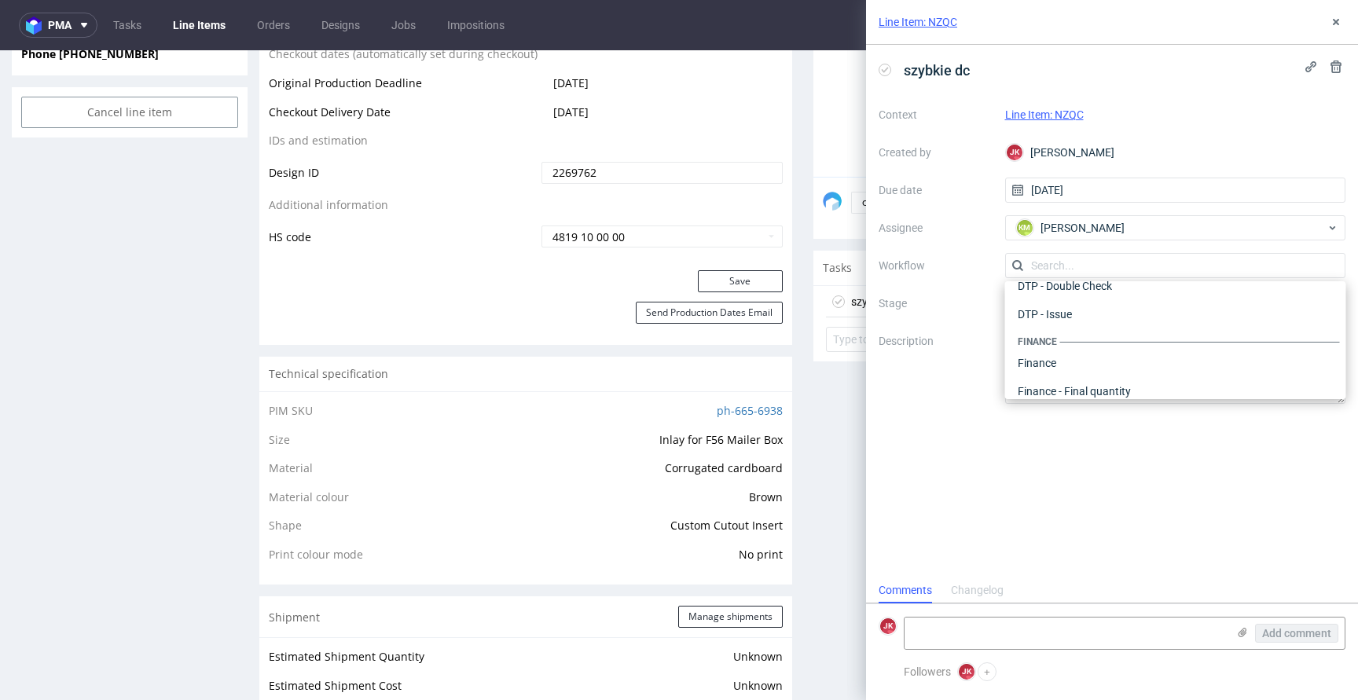
scroll to position [0, 0]
click at [1068, 314] on div "DTP - Double Check" at bounding box center [1175, 322] width 328 height 28
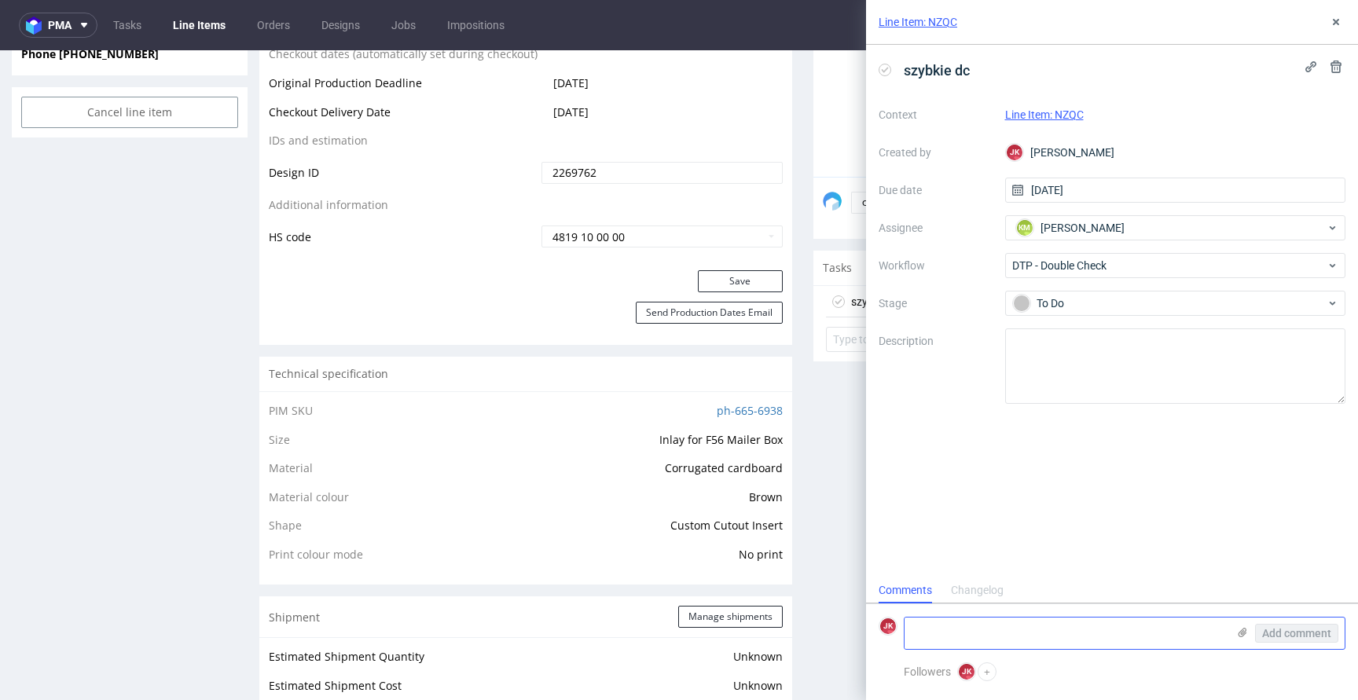
click at [966, 625] on textarea at bounding box center [1065, 632] width 322 height 31
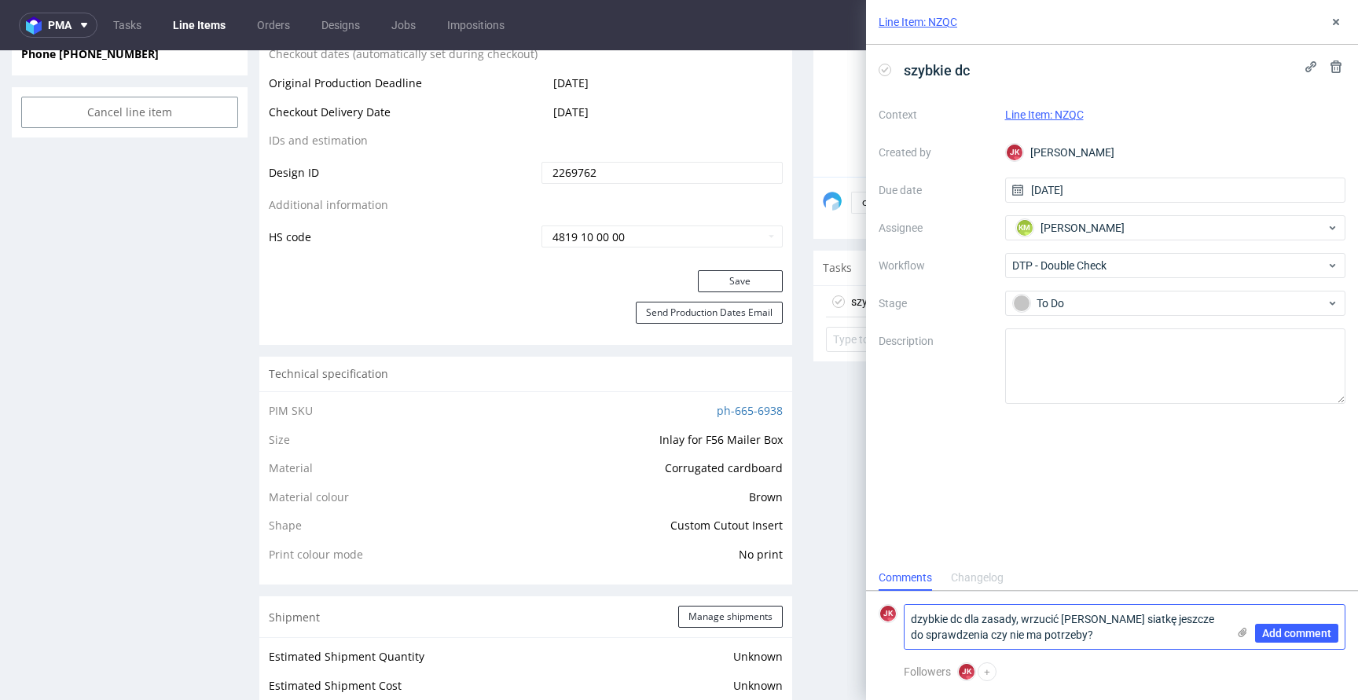
click at [1103, 641] on textarea "dzybkie dc dla zasady, wrzucić [PERSON_NAME] siatkę jeszcze do sprawdzenia czy …" at bounding box center [1065, 627] width 322 height 44
click at [917, 610] on textarea "dzybkie dc dla zasady, wrzucić [PERSON_NAME] siatkę jeszcze do sprawdzenia czy …" at bounding box center [1065, 627] width 322 height 44
click at [1106, 636] on textarea "szybkie dc dla zasady, wrzucić [PERSON_NAME] siatkę jeszcze do sprawdzenia czy …" at bounding box center [1065, 627] width 322 height 44
drag, startPoint x: 1083, startPoint y: 632, endPoint x: 1024, endPoint y: 618, distance: 60.6
click at [1024, 618] on textarea "szybkie dc dla zasady, wrzucić [PERSON_NAME] siatkę jeszcze do sprawdzenia czy …" at bounding box center [1065, 627] width 322 height 44
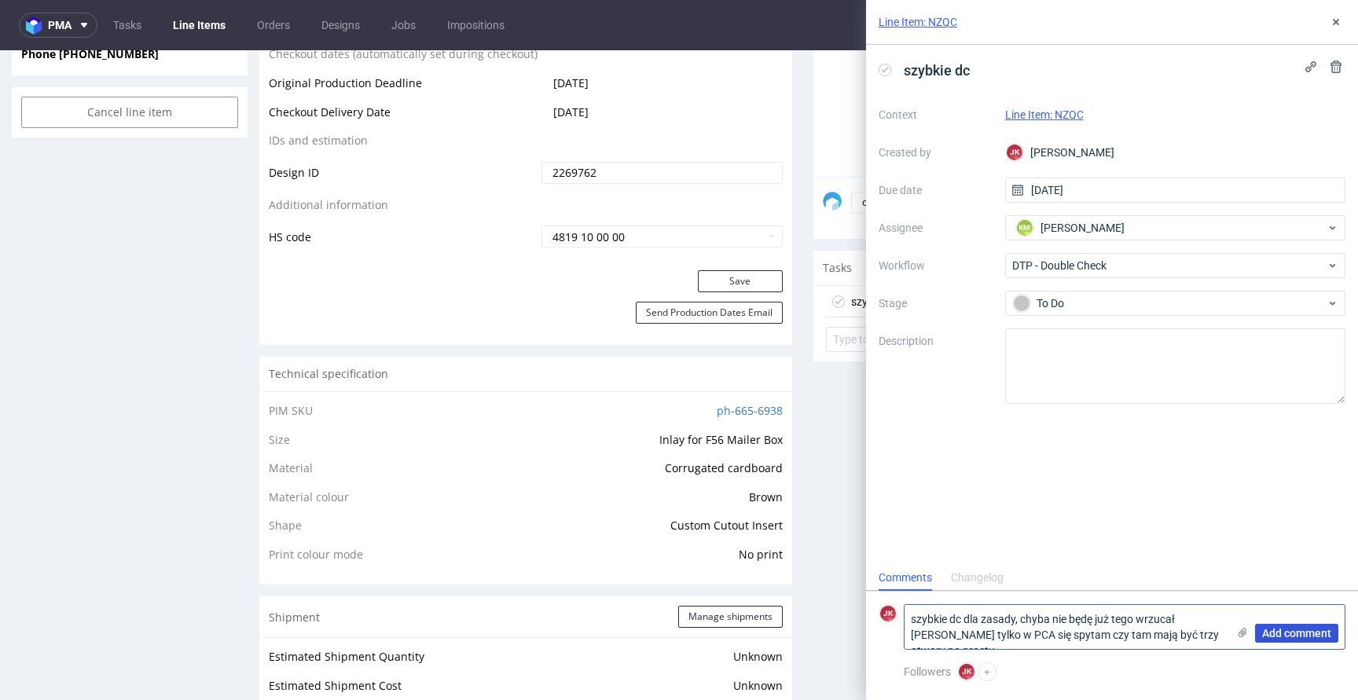
type textarea "szybkie dc dla zasady, chyba nie będę już tego wrzucał [PERSON_NAME] tylko w PC…"
click at [1310, 635] on span "Add comment" at bounding box center [1296, 633] width 69 height 11
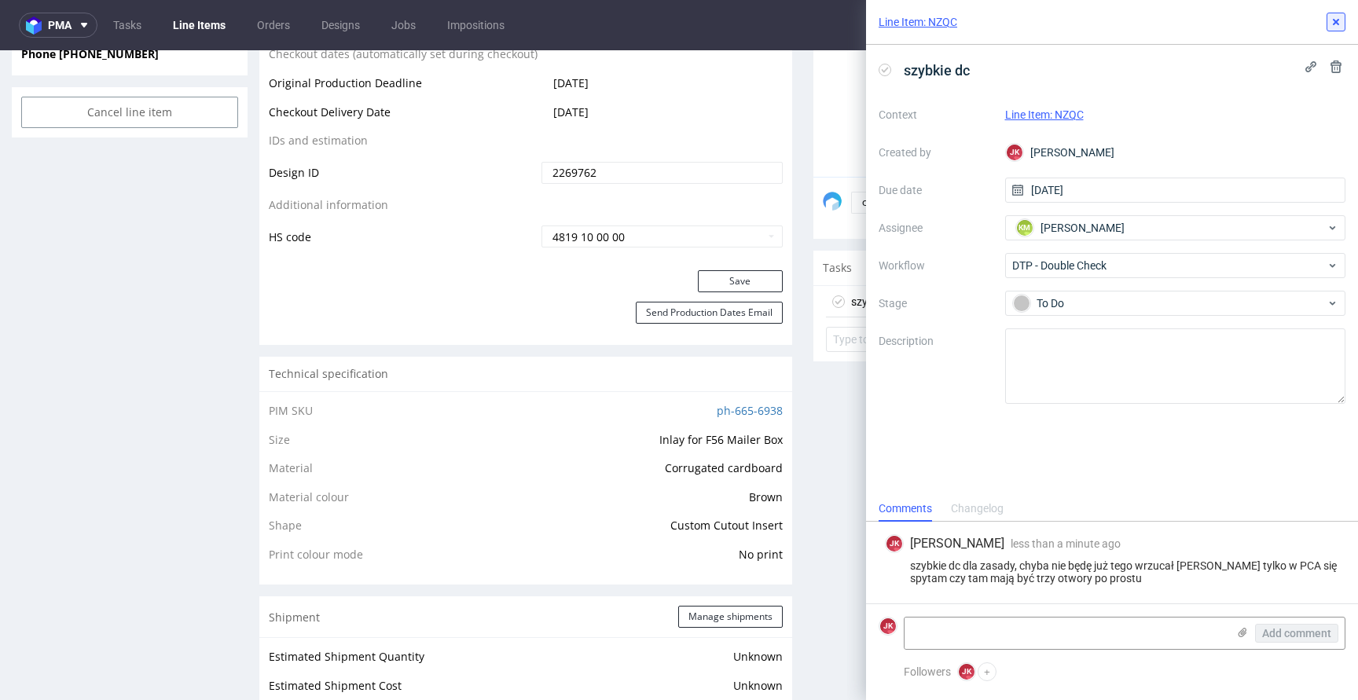
click at [1337, 30] on button at bounding box center [1335, 22] width 19 height 19
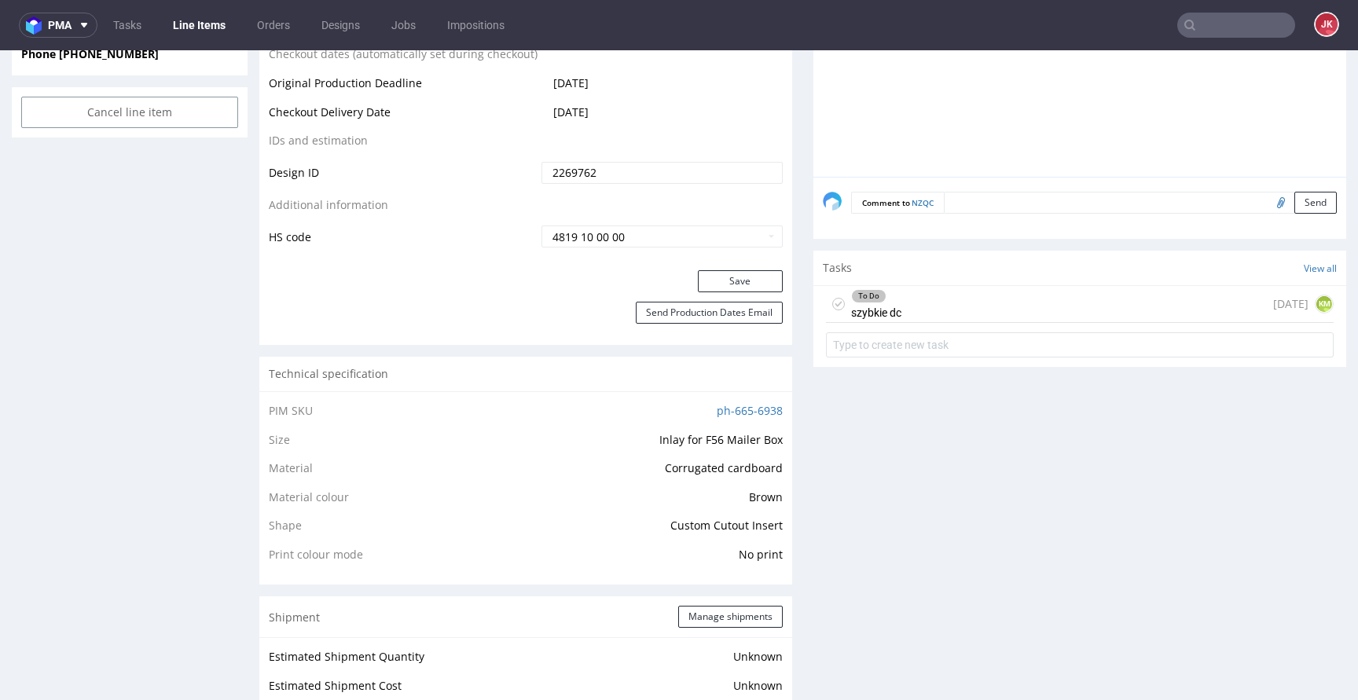
click at [790, 406] on div "Progress Payment Paid Thu 02 Oct Design Locked DTP Waiting for DTP Double Check…" at bounding box center [802, 594] width 1087 height 2682
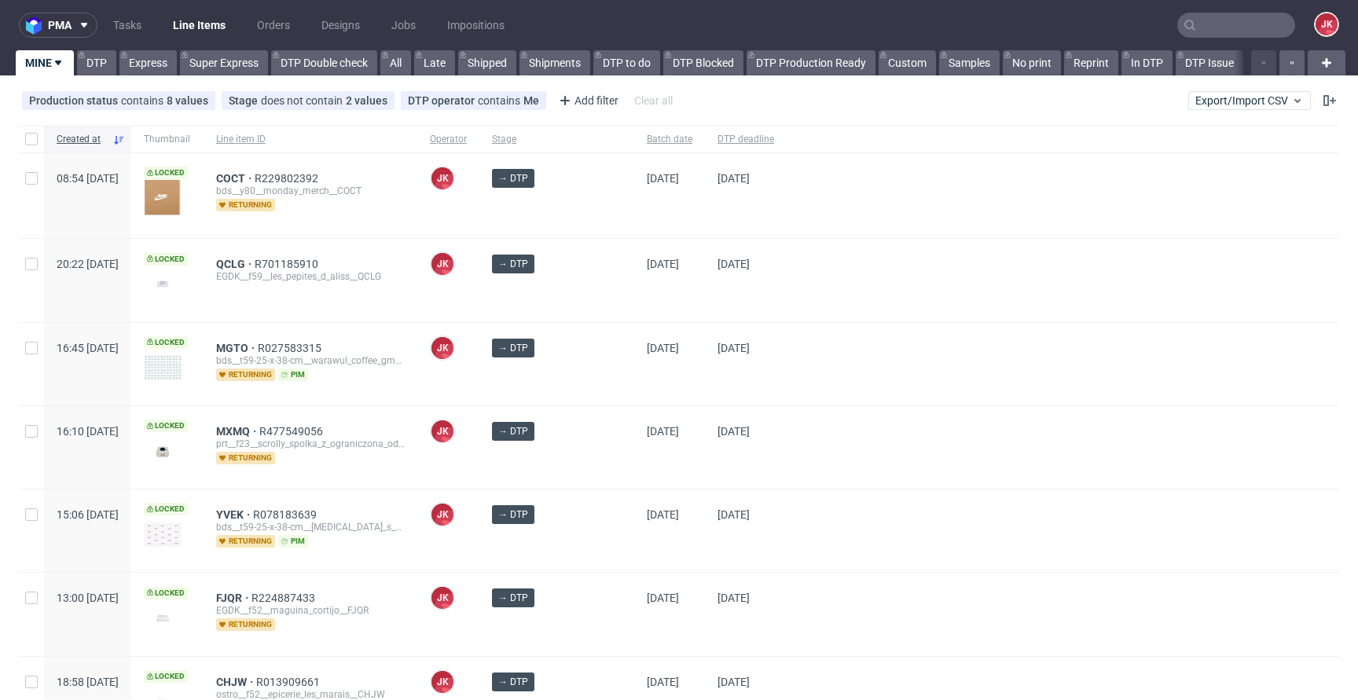
click at [786, 460] on div at bounding box center [1062, 447] width 552 height 82
click at [786, 401] on div at bounding box center [1062, 364] width 552 height 82
click at [527, 293] on div "→ DTP" at bounding box center [556, 280] width 155 height 82
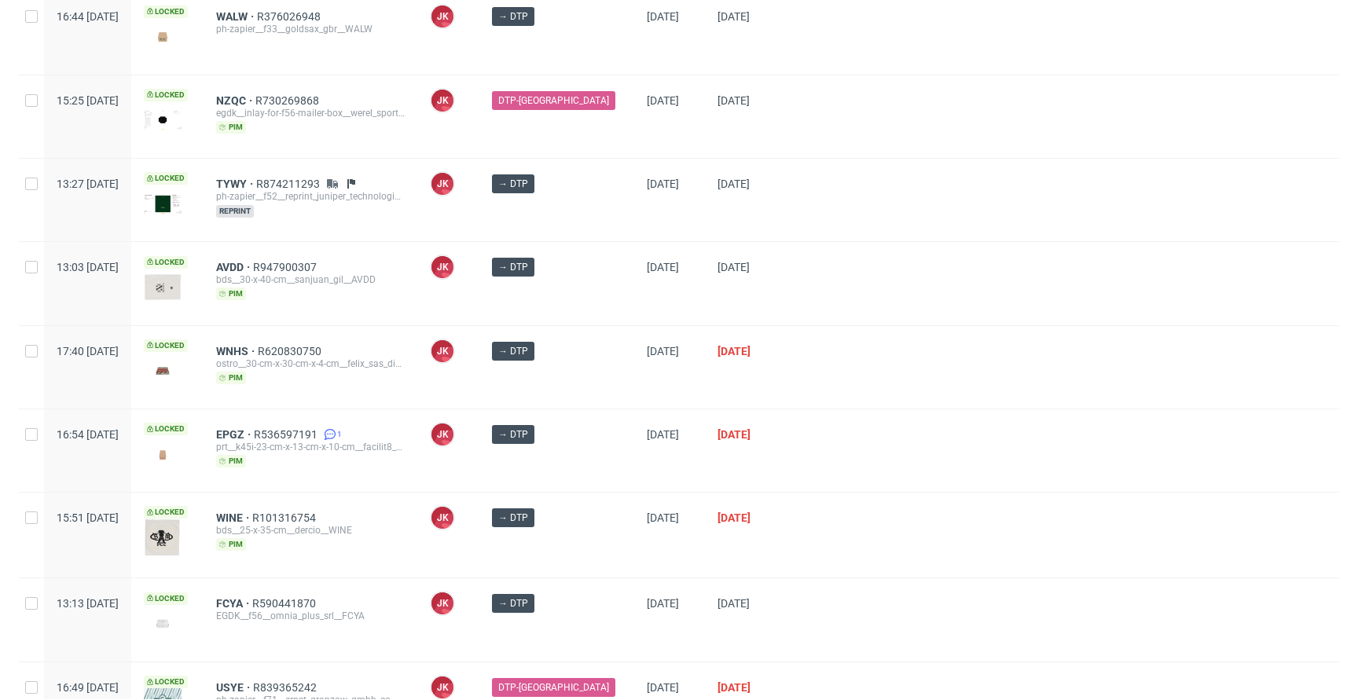
scroll to position [1009, 0]
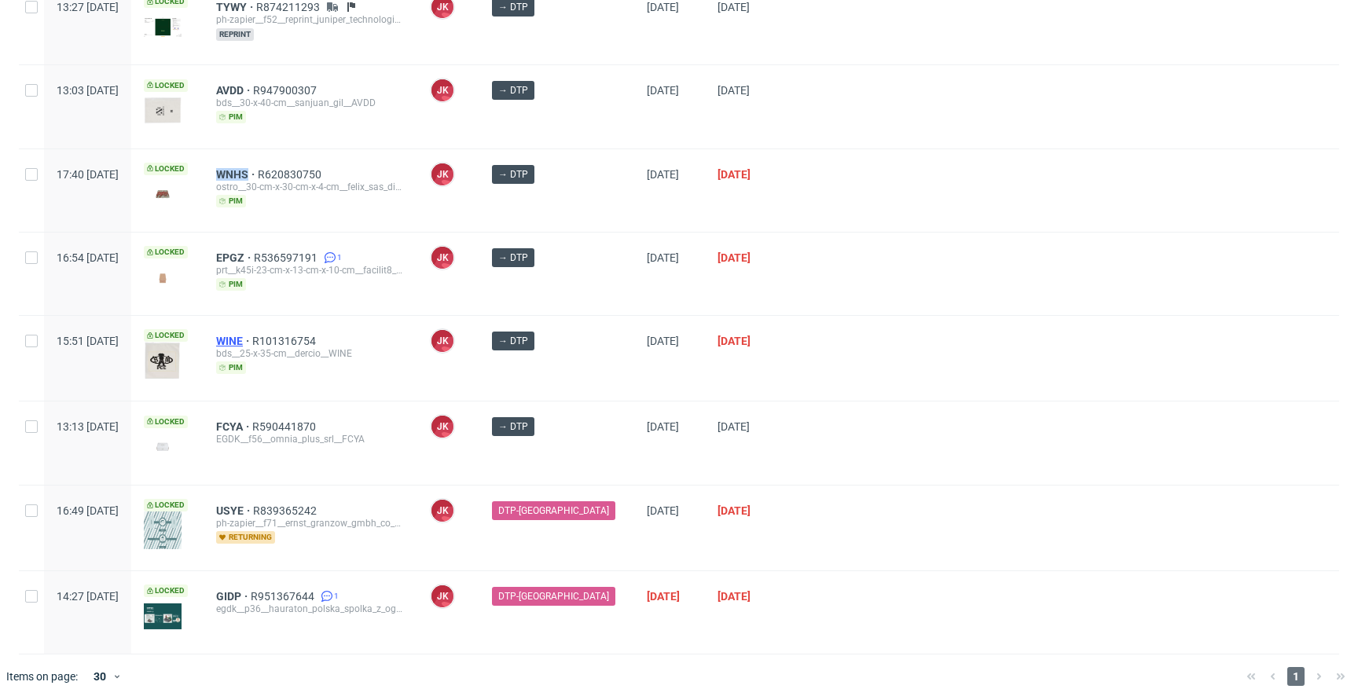
click at [252, 335] on span "WINE" at bounding box center [234, 341] width 36 height 13
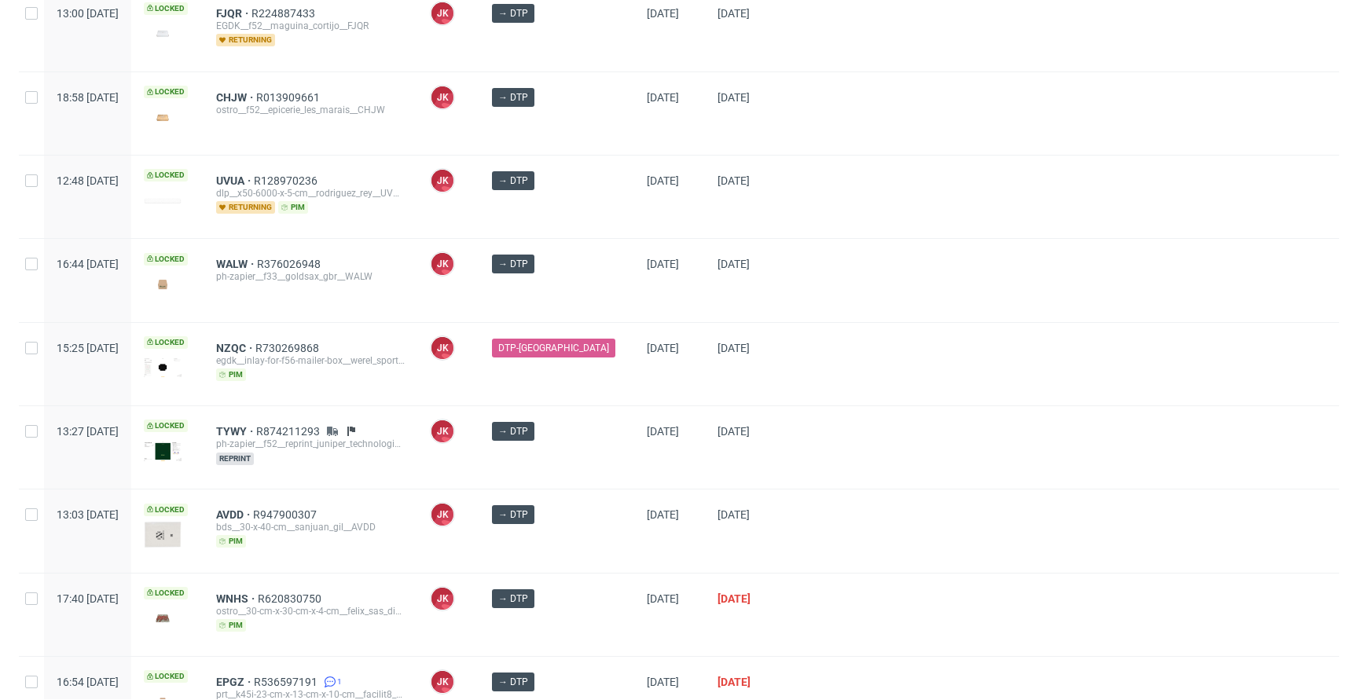
scroll to position [1009, 0]
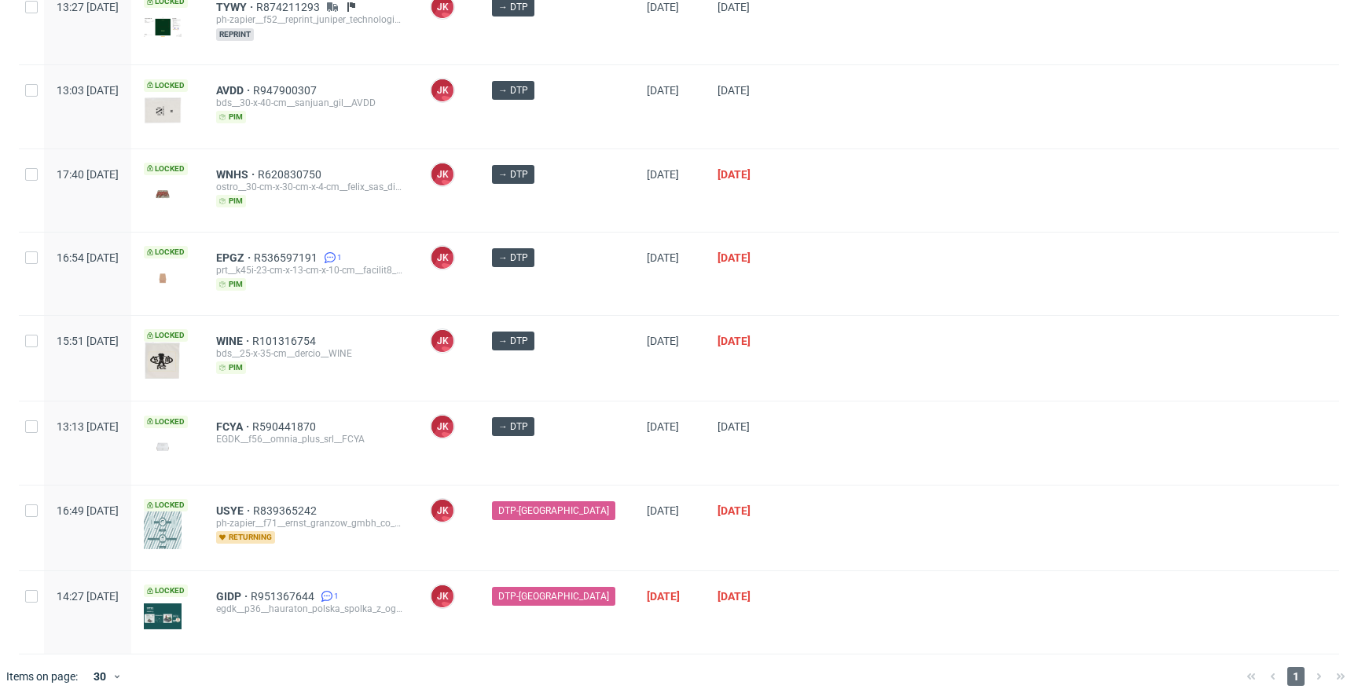
click at [786, 407] on div at bounding box center [1062, 442] width 552 height 82
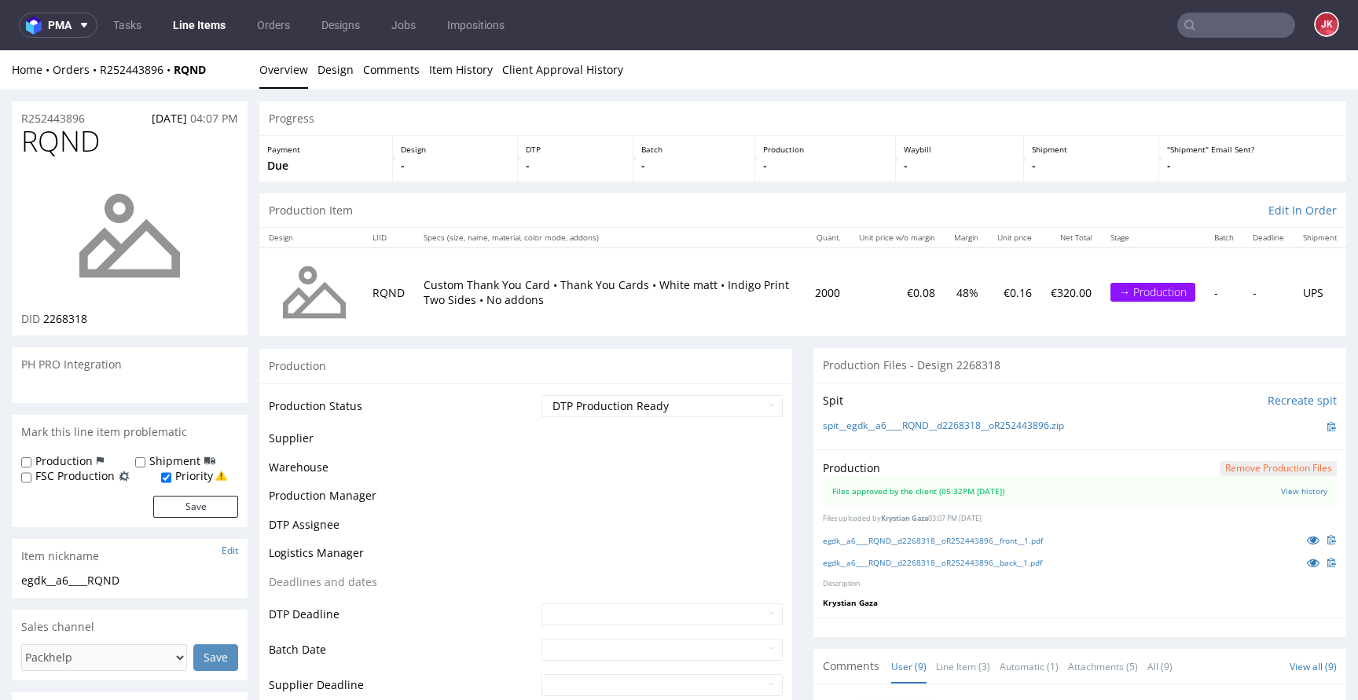
scroll to position [255, 0]
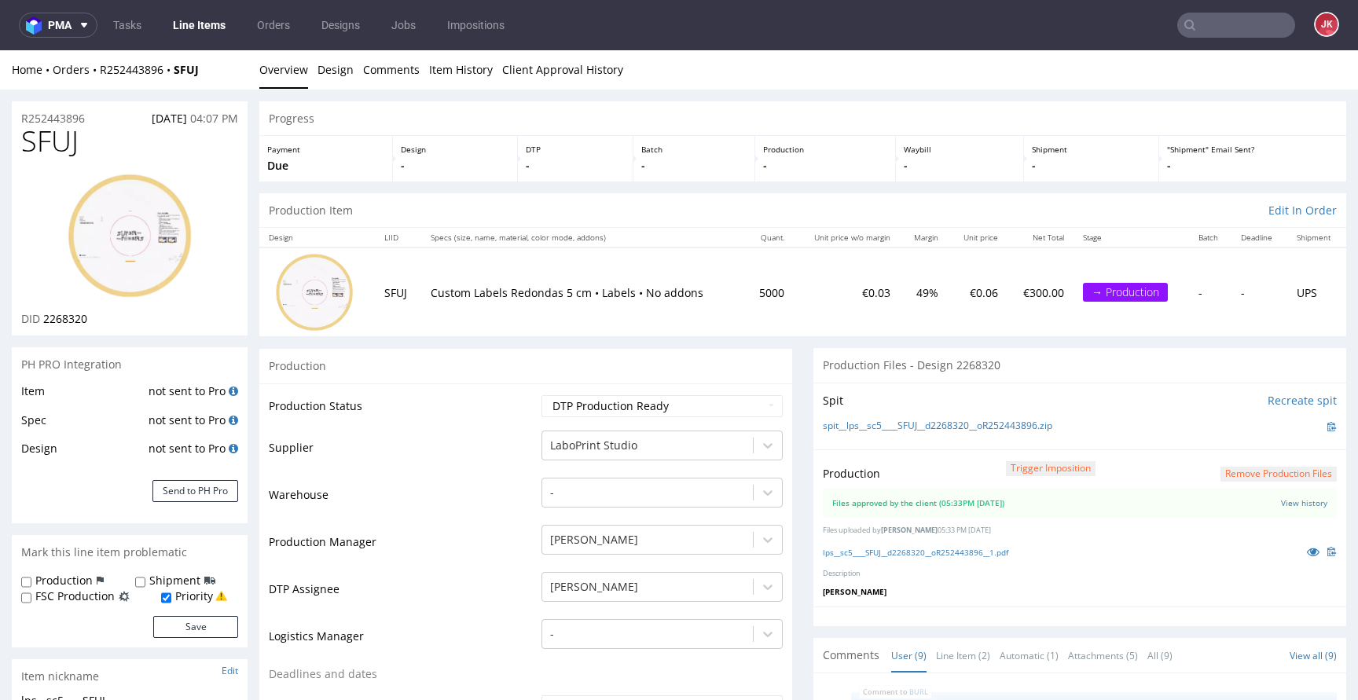
scroll to position [255, 0]
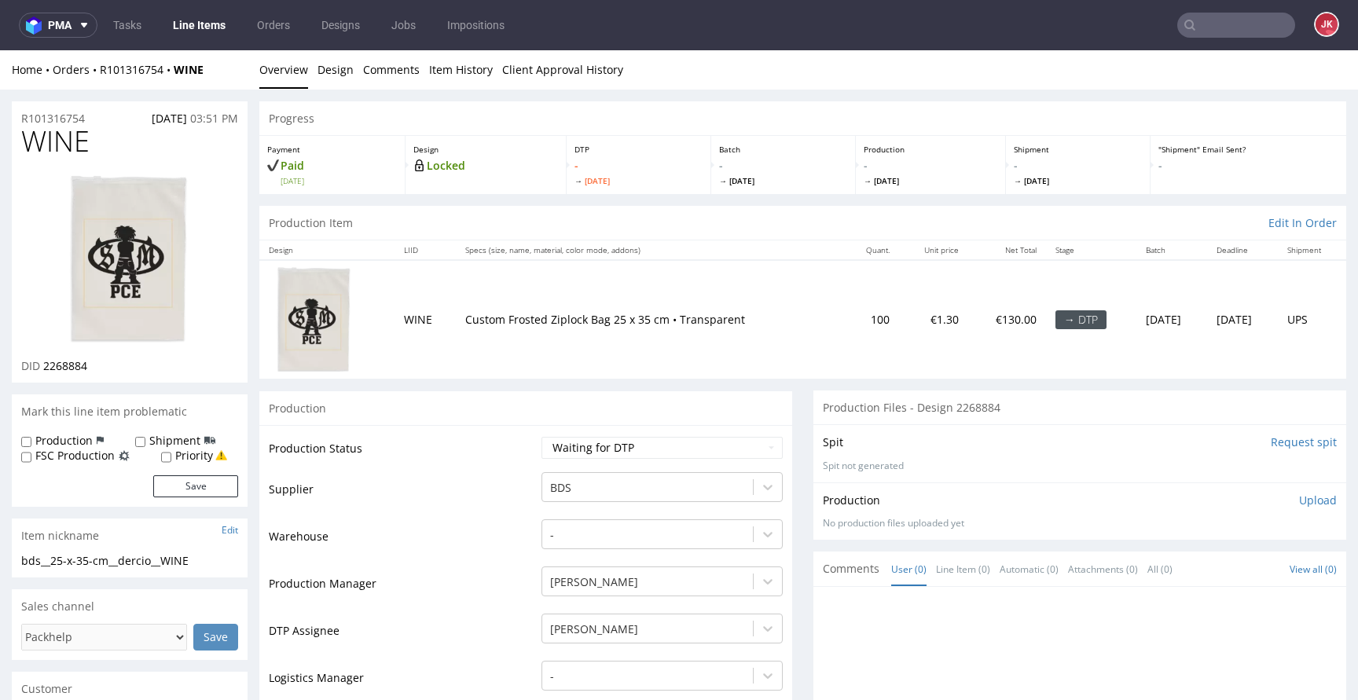
click at [345, 79] on link "Design" at bounding box center [335, 69] width 36 height 38
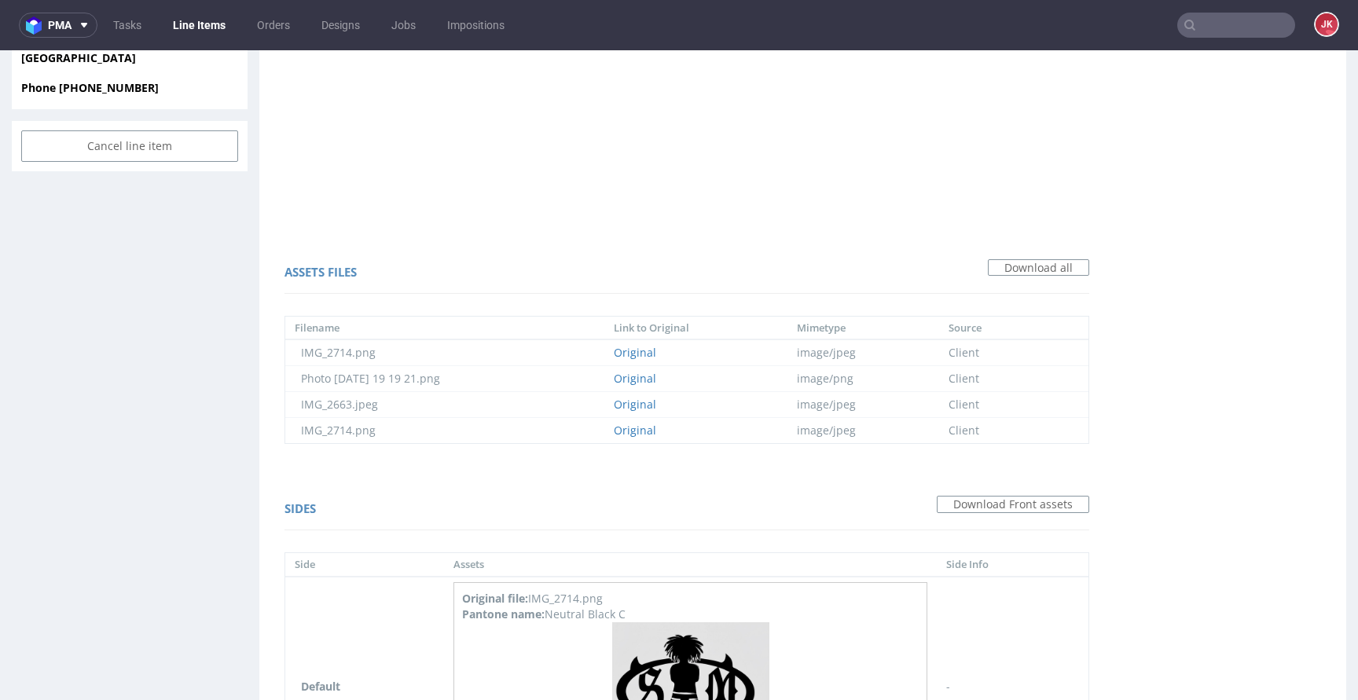
scroll to position [1084, 0]
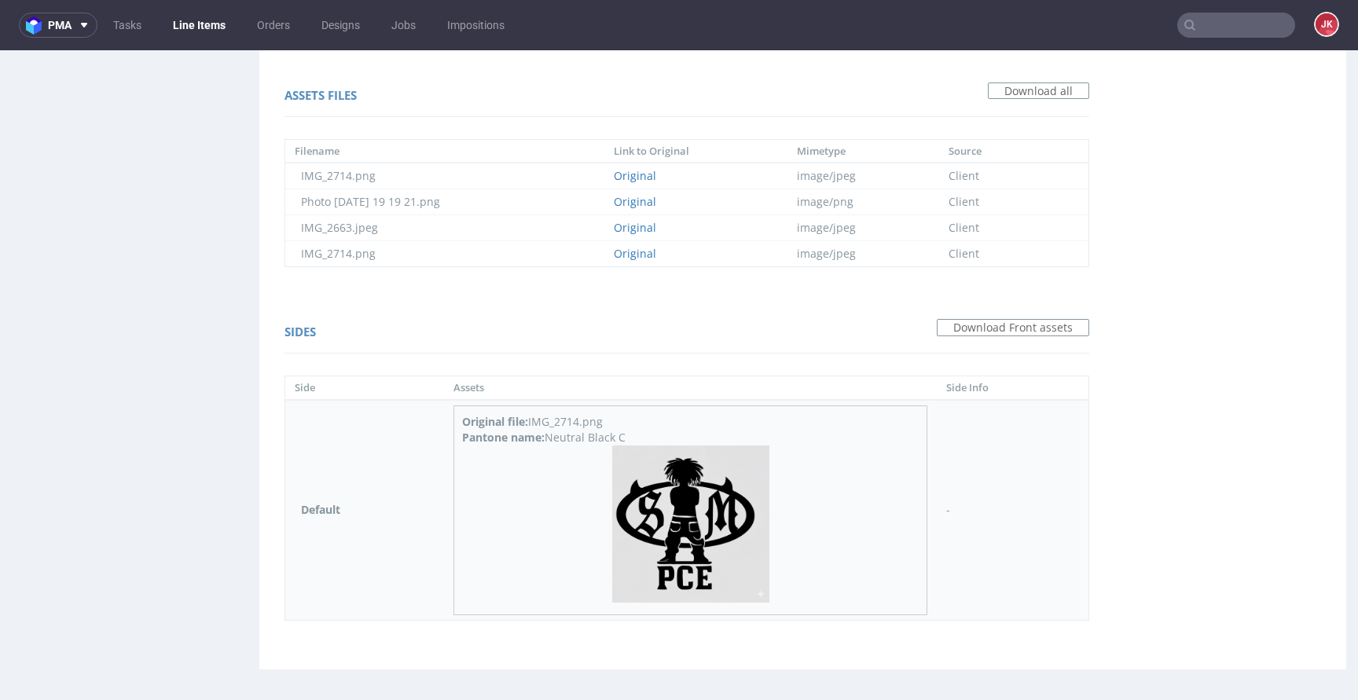
click at [671, 515] on img at bounding box center [690, 523] width 157 height 157
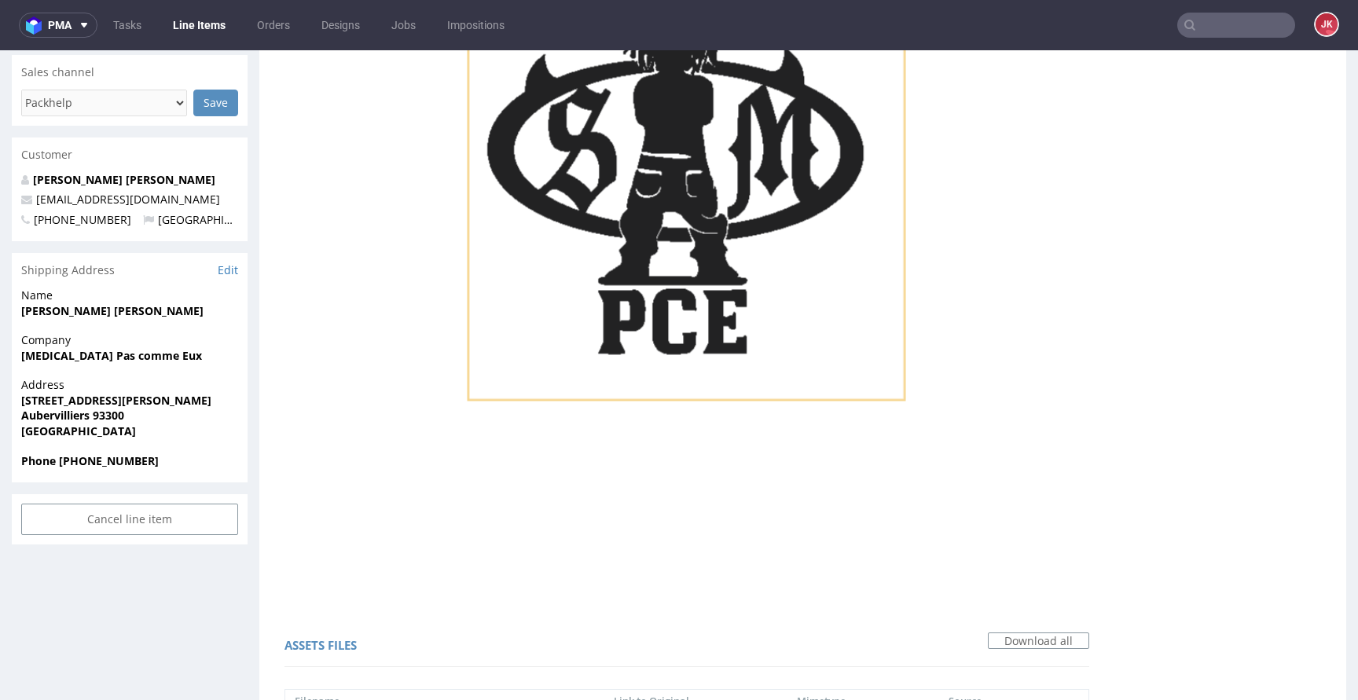
scroll to position [0, 0]
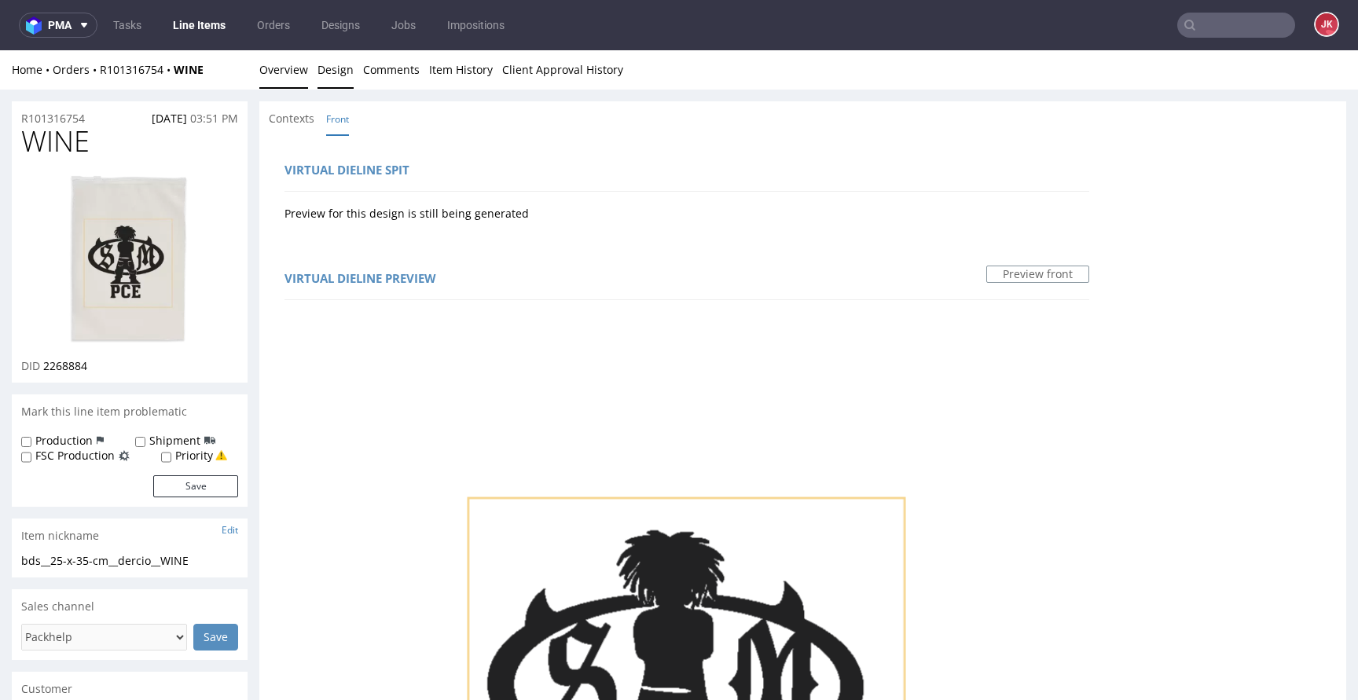
click at [297, 81] on link "Overview" at bounding box center [283, 69] width 49 height 38
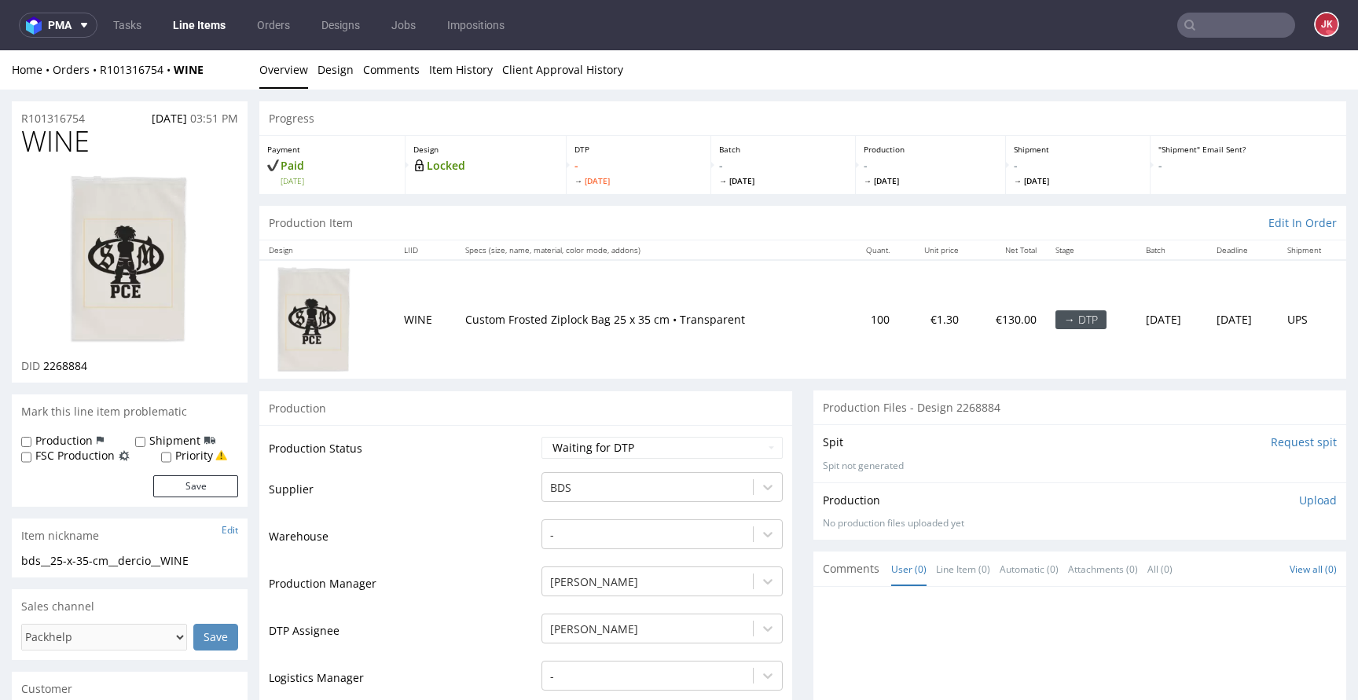
click at [171, 273] on img at bounding box center [130, 259] width 126 height 173
drag, startPoint x: 483, startPoint y: 449, endPoint x: 610, endPoint y: 442, distance: 126.7
click at [484, 449] on td "Production Status" at bounding box center [403, 452] width 269 height 35
click at [617, 442] on select "Waiting for Artwork Waiting for Diecut Waiting for Mockup Waiting for DTP Waiti…" at bounding box center [661, 448] width 241 height 22
select select "dtp_in_process"
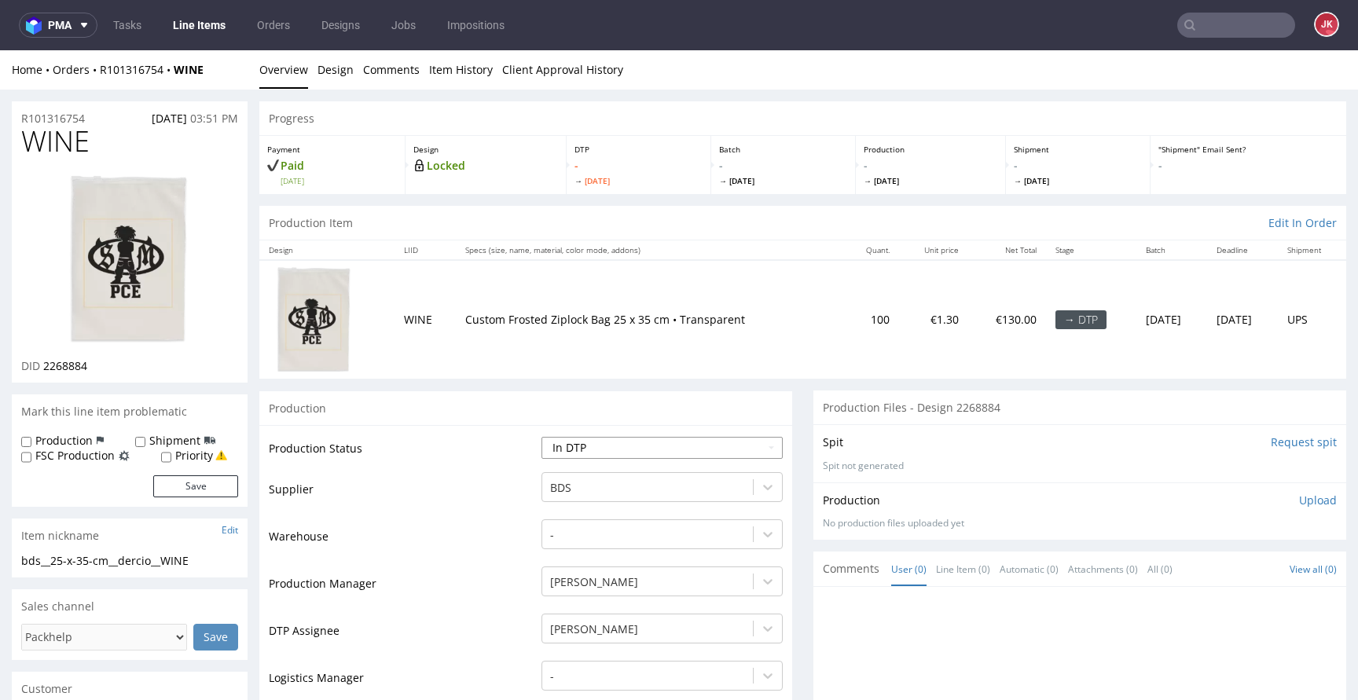
click at [541, 437] on select "Waiting for Artwork Waiting for Diecut Waiting for Mockup Waiting for DTP Waiti…" at bounding box center [661, 448] width 241 height 22
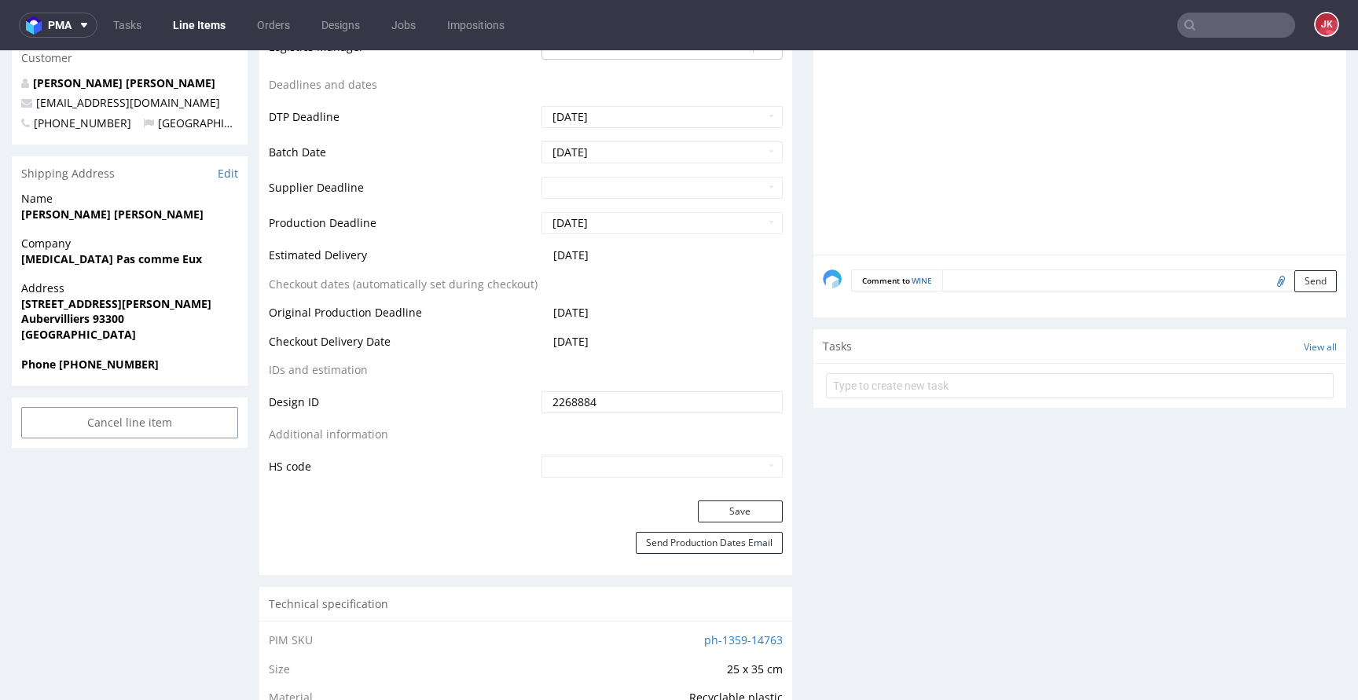
scroll to position [632, 0]
click at [716, 508] on button "Save" at bounding box center [740, 511] width 85 height 22
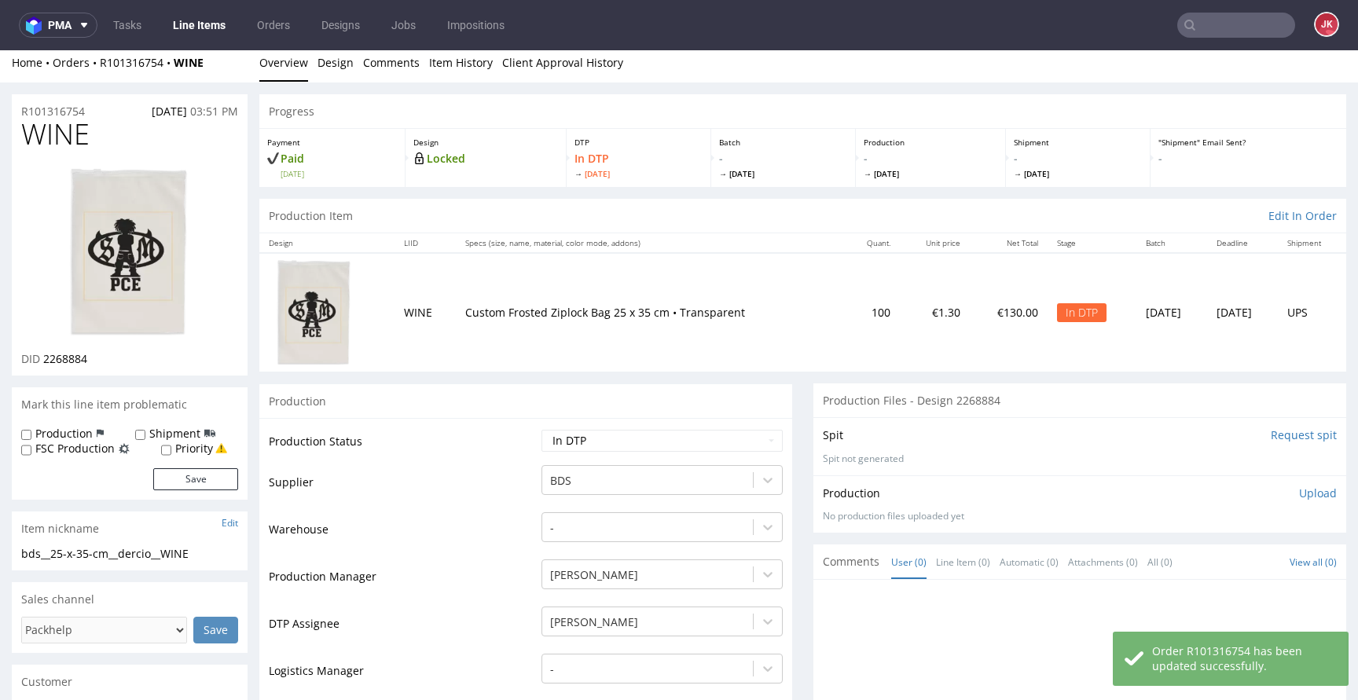
scroll to position [0, 0]
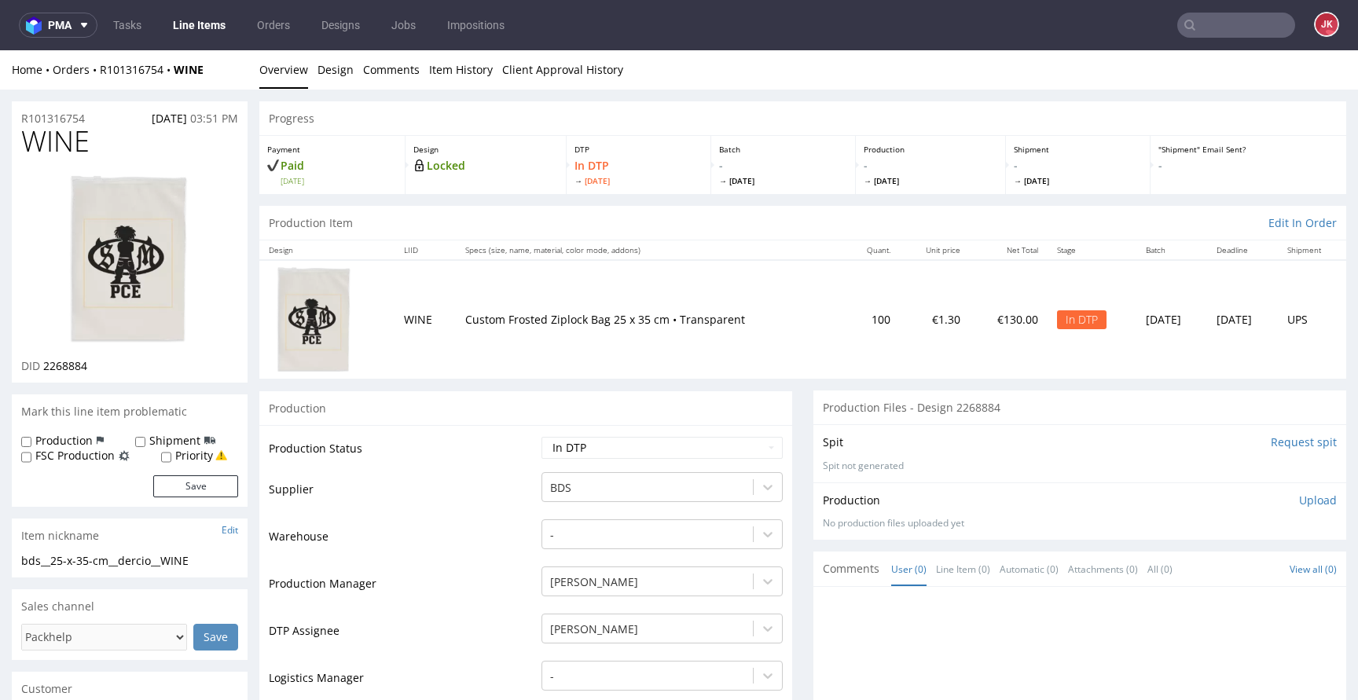
click at [332, 71] on link "Design" at bounding box center [335, 69] width 36 height 38
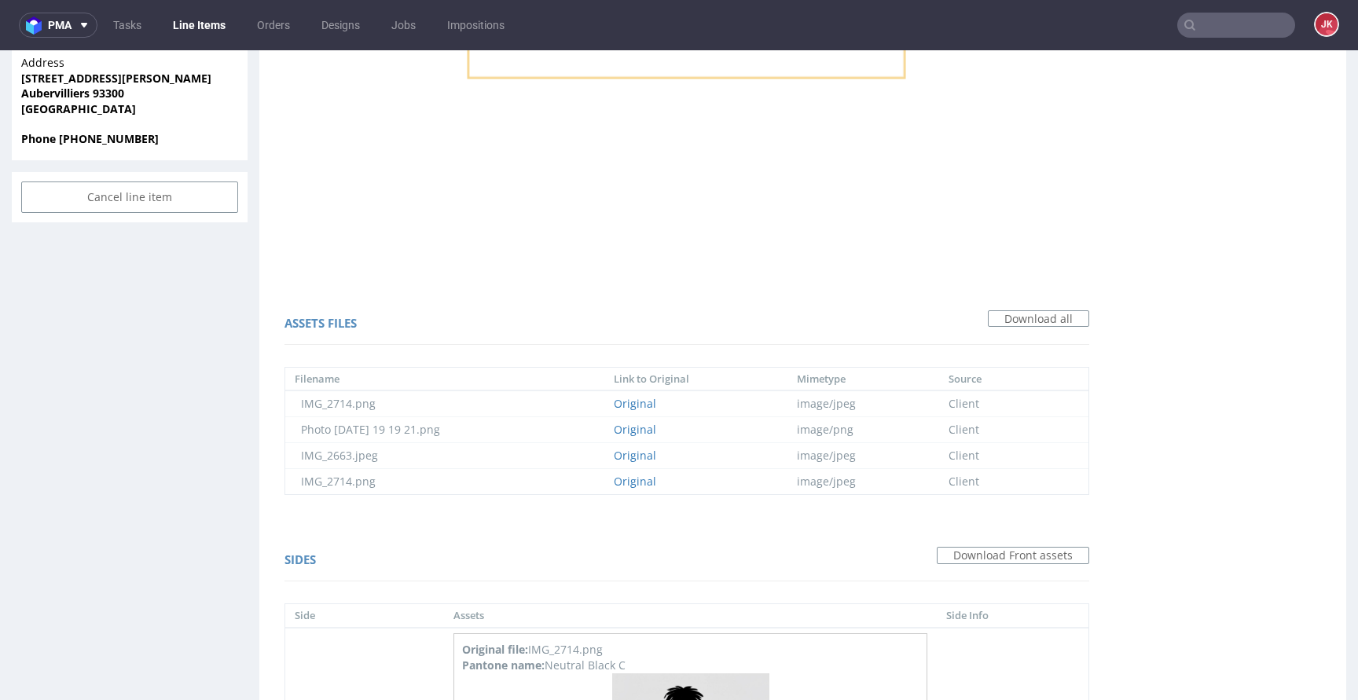
scroll to position [1100, 0]
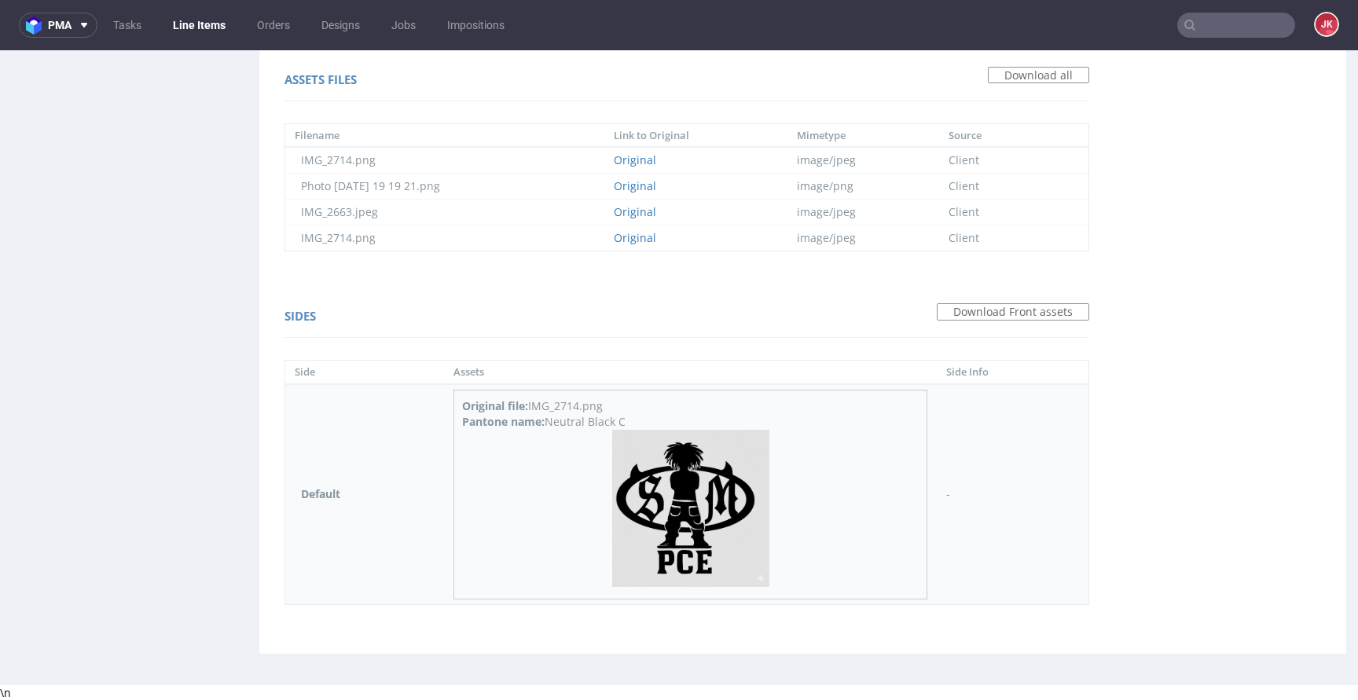
drag, startPoint x: 548, startPoint y: 421, endPoint x: 650, endPoint y: 418, distance: 102.2
click at [650, 418] on div "Pantone name: Neutral Black C" at bounding box center [690, 422] width 456 height 16
drag, startPoint x: 464, startPoint y: 423, endPoint x: 688, endPoint y: 420, distance: 224.7
click at [688, 420] on div "Pantone name: Neutral Black C" at bounding box center [690, 422] width 456 height 16
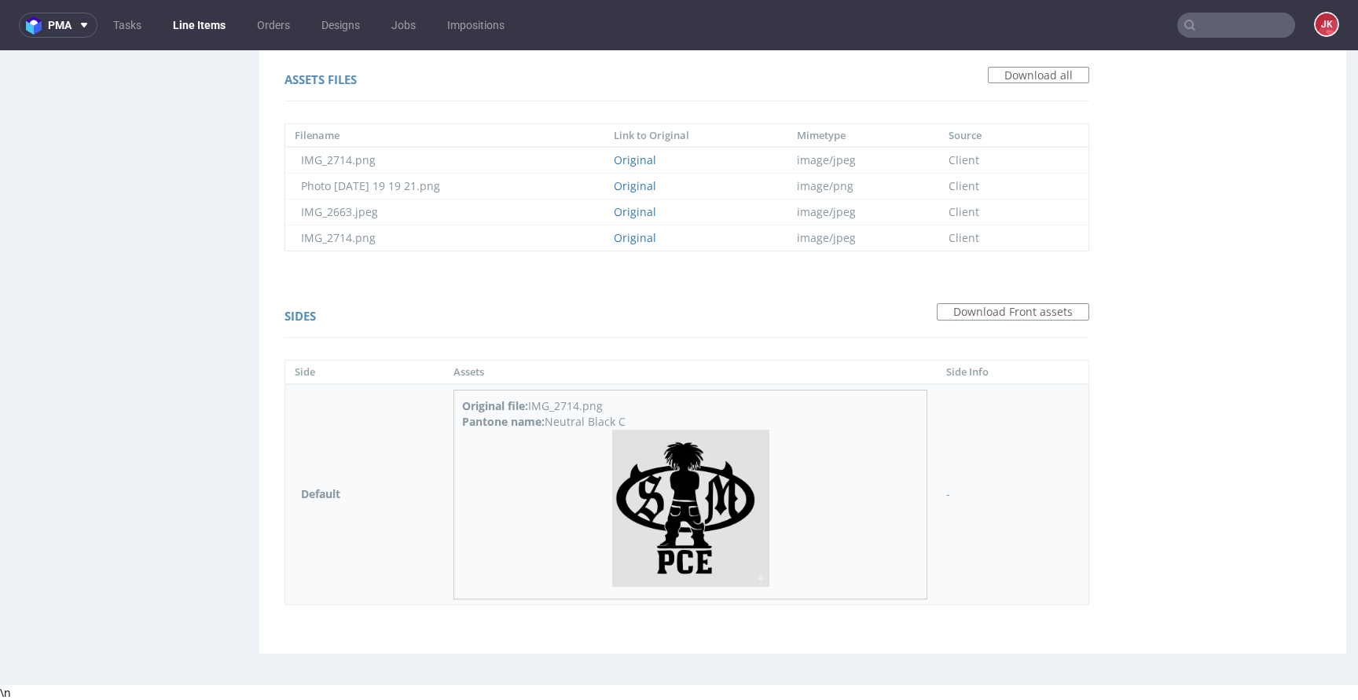
copy div "Pantone name: Neutral Black C"
click at [654, 312] on div "Sides Download Front assets" at bounding box center [686, 319] width 804 height 38
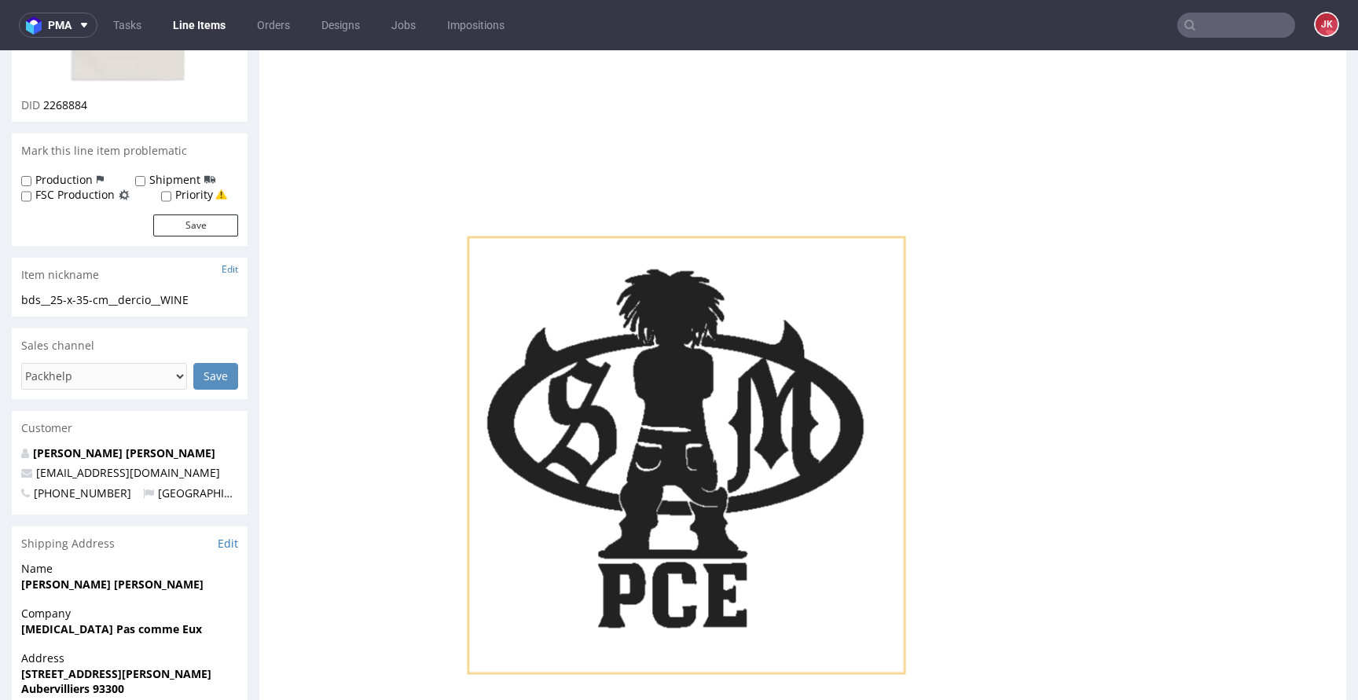
scroll to position [0, 0]
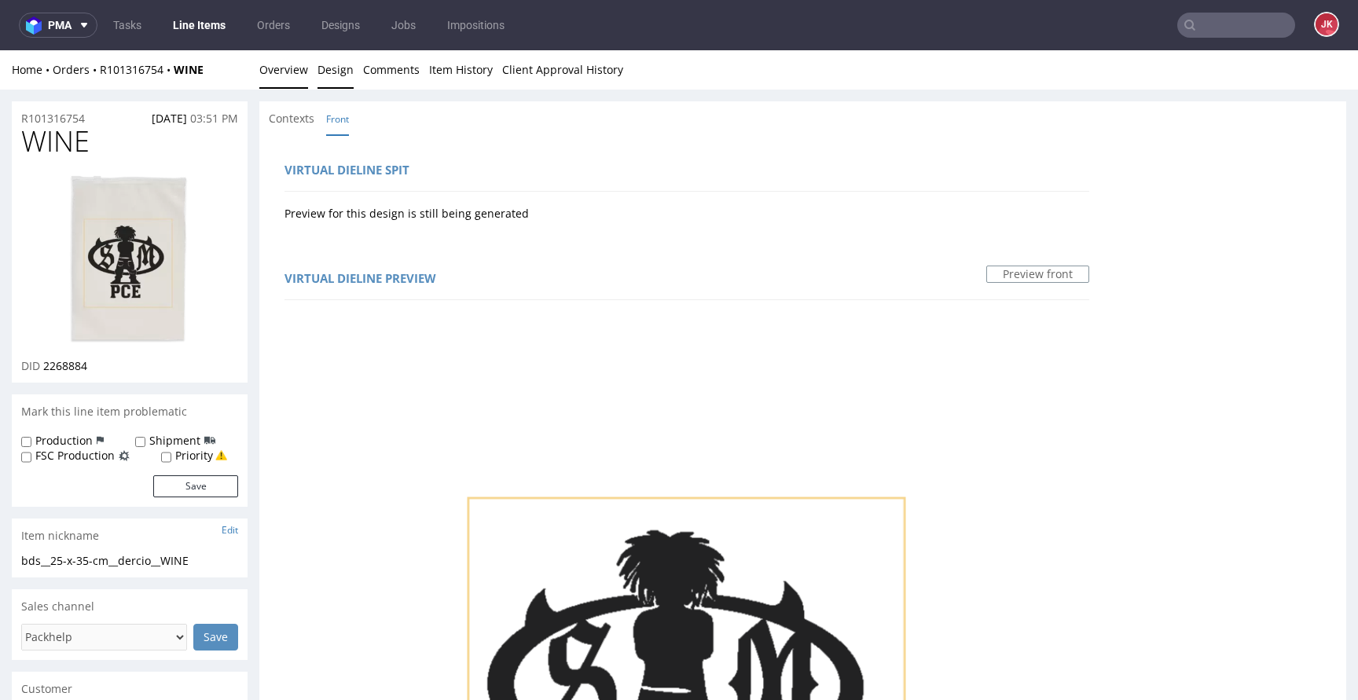
click at [269, 61] on link "Overview" at bounding box center [283, 69] width 49 height 38
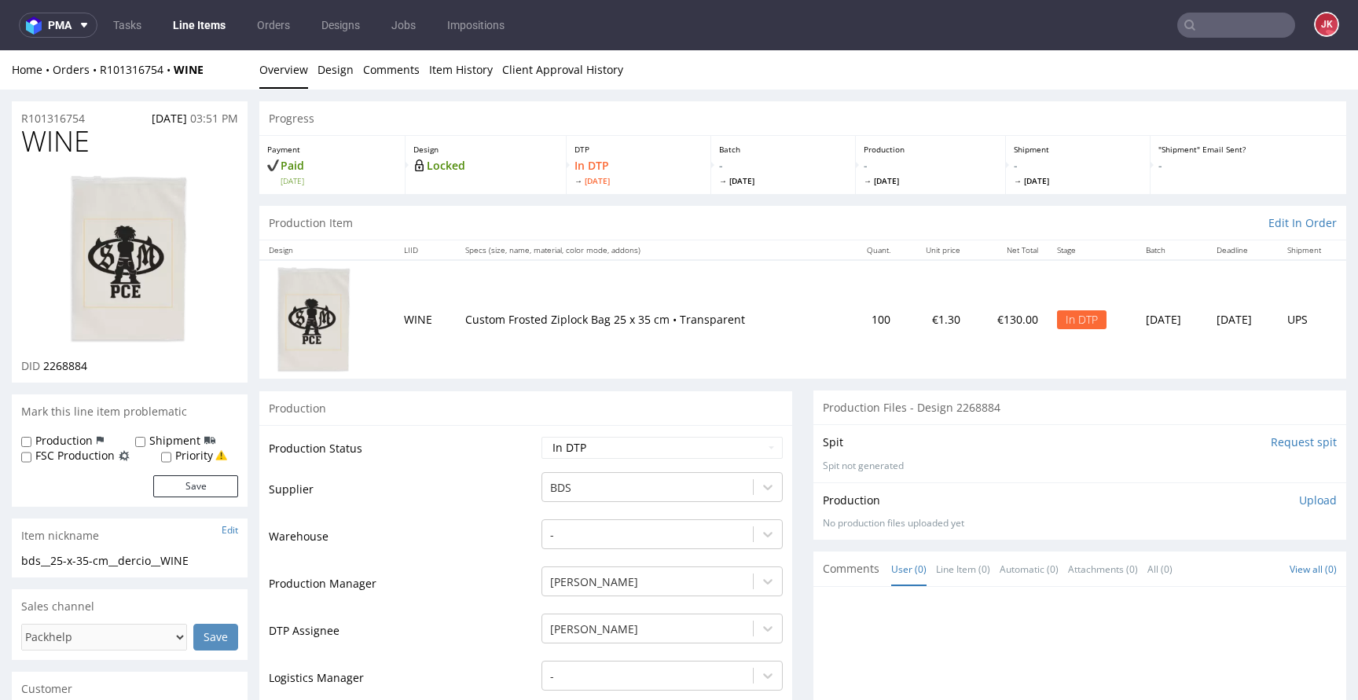
click at [67, 437] on label "Production" at bounding box center [63, 441] width 57 height 16
click at [31, 437] on input "Production" at bounding box center [26, 442] width 10 height 13
checkbox input "true"
click at [183, 480] on button "Save" at bounding box center [195, 486] width 85 height 22
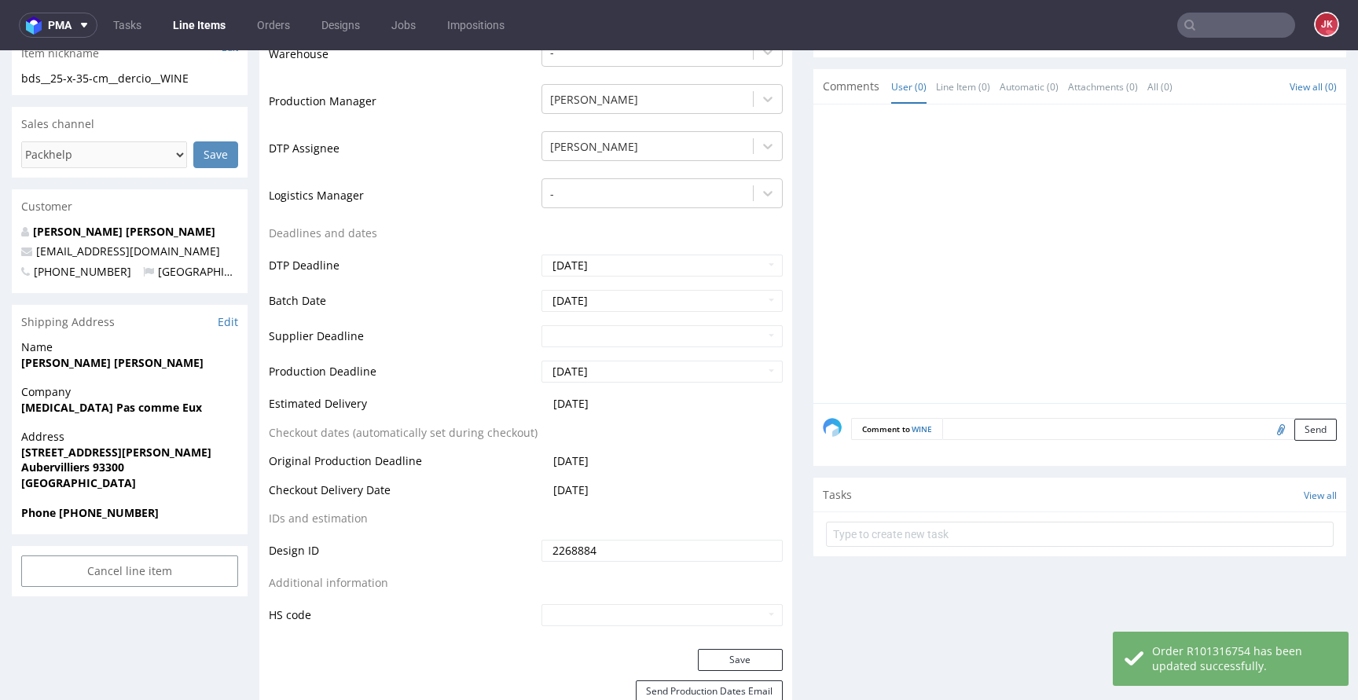
scroll to position [488, 0]
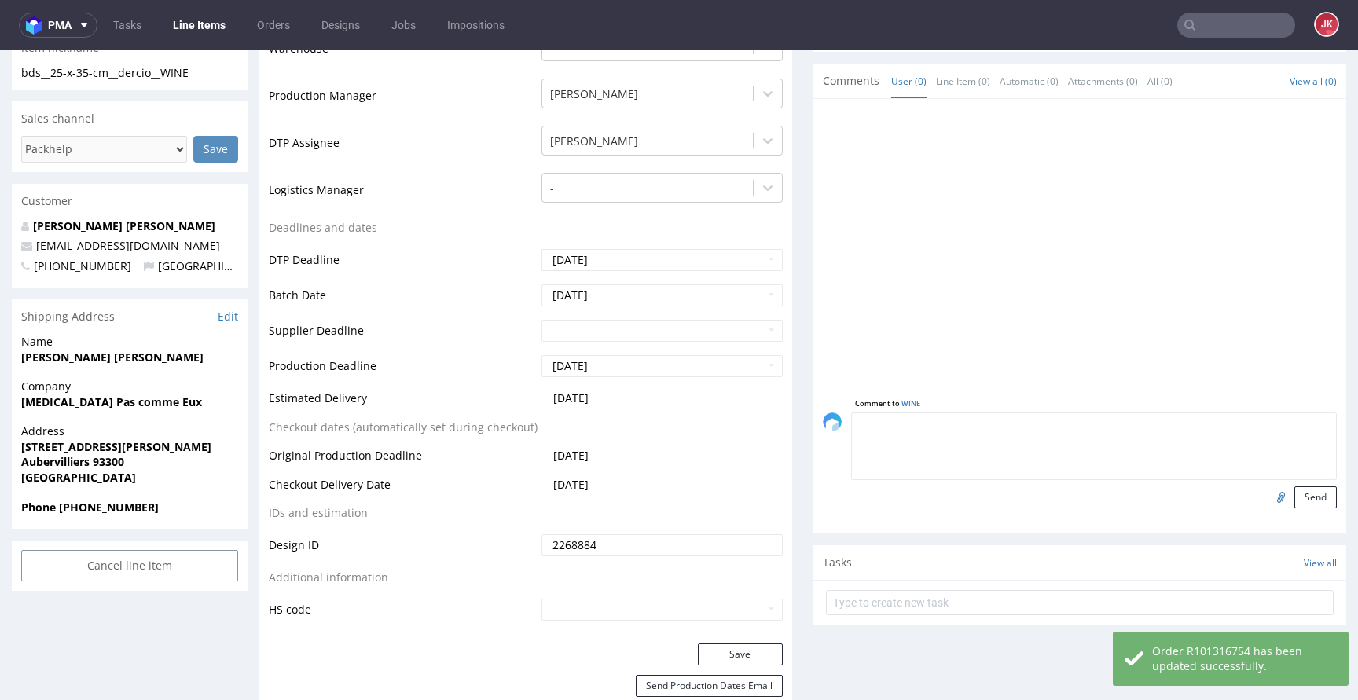
click at [1017, 425] on textarea at bounding box center [1094, 446] width 486 height 68
paste textarea "Pantone name: Neutral Black C"
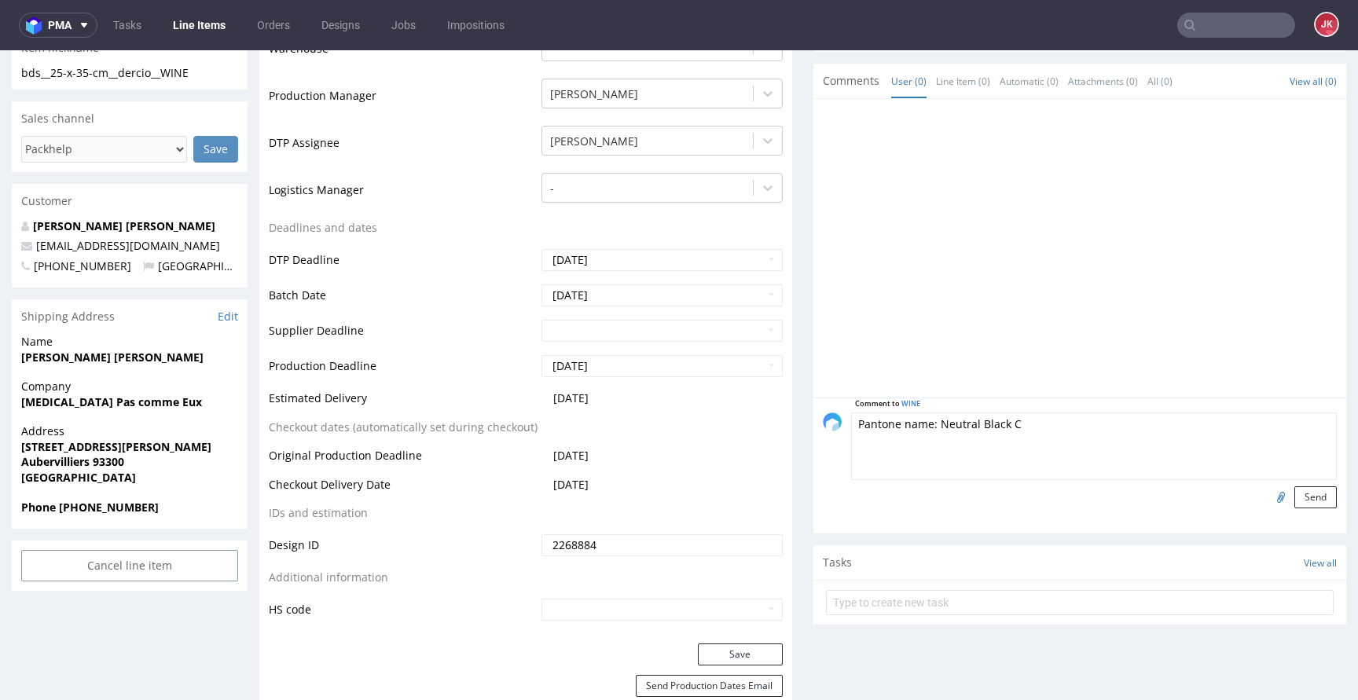
paste textarea "🏴"
click at [1027, 429] on textarea "🏴 Pantone name: Neutral Black C" at bounding box center [1094, 446] width 486 height 68
type textarea "🏴 Pantone name: Neutral Black C"
click at [1294, 493] on button "Send" at bounding box center [1315, 497] width 42 height 22
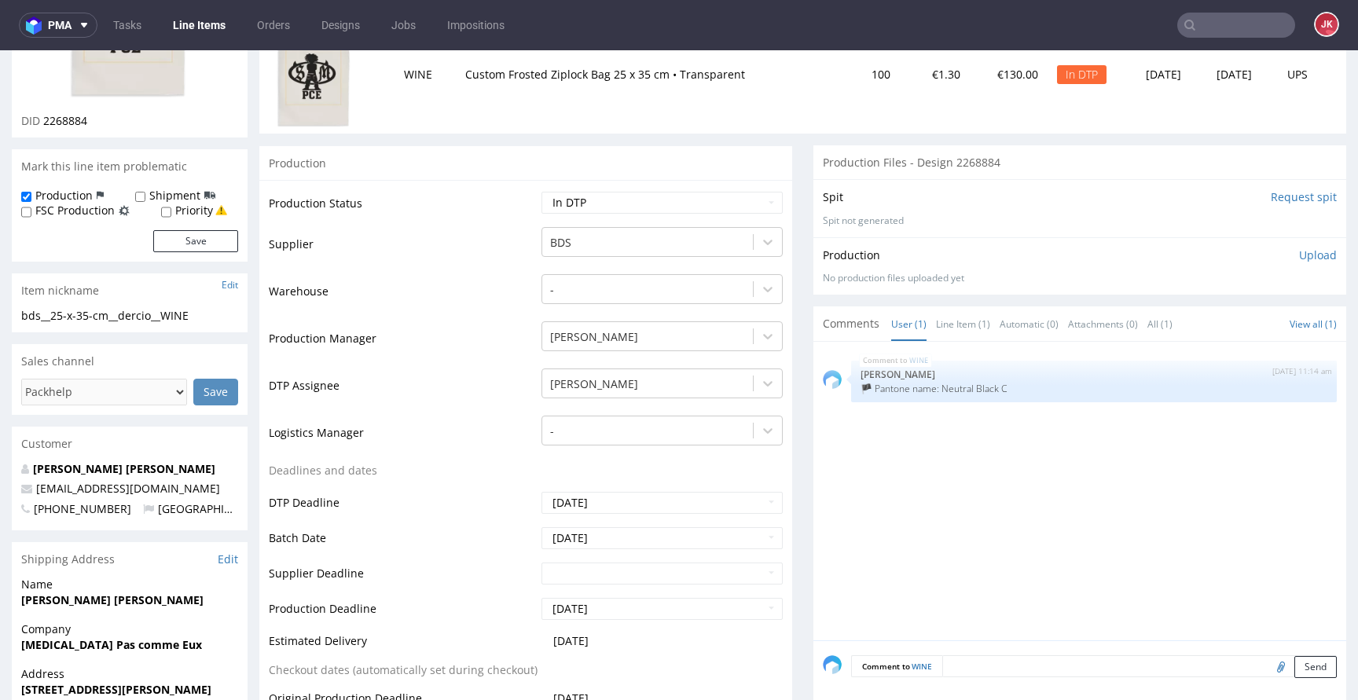
scroll to position [0, 0]
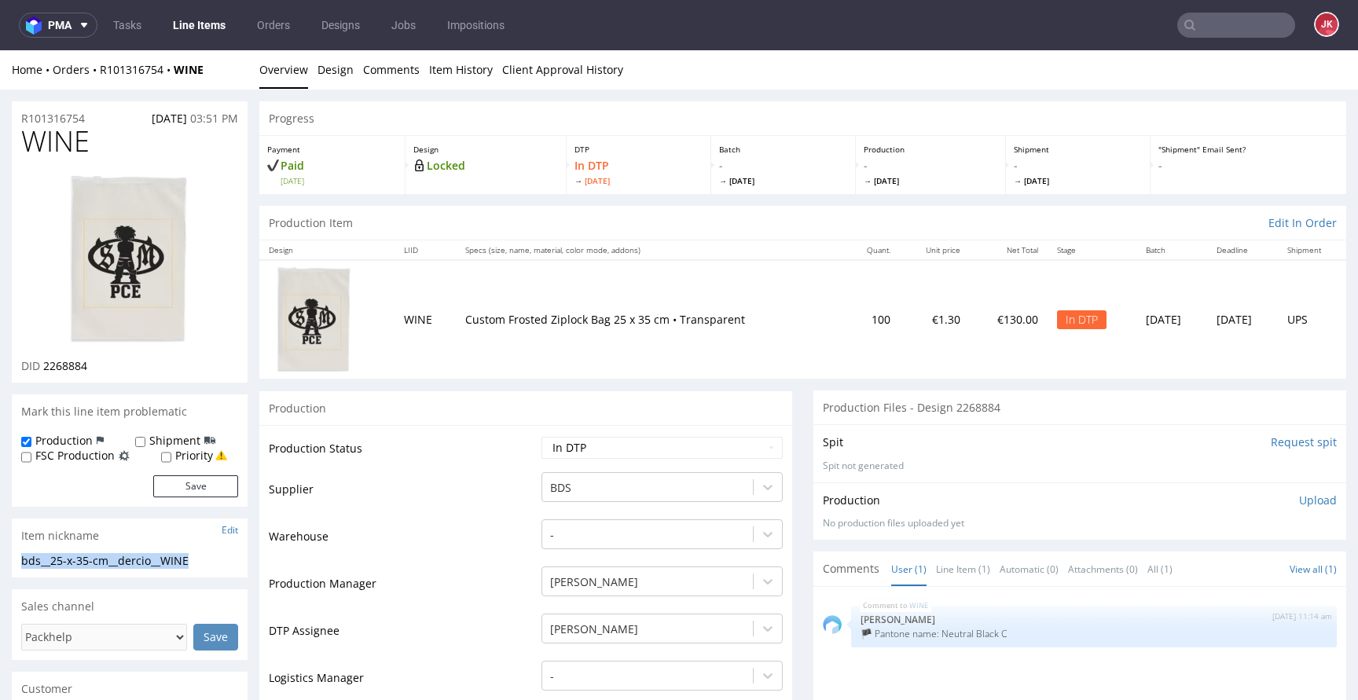
drag, startPoint x: 211, startPoint y: 559, endPoint x: 0, endPoint y: 559, distance: 210.5
copy div "bds__25-x-35-cm__dercio__WINE"
drag, startPoint x: 97, startPoint y: 120, endPoint x: 0, endPoint y: 123, distance: 97.5
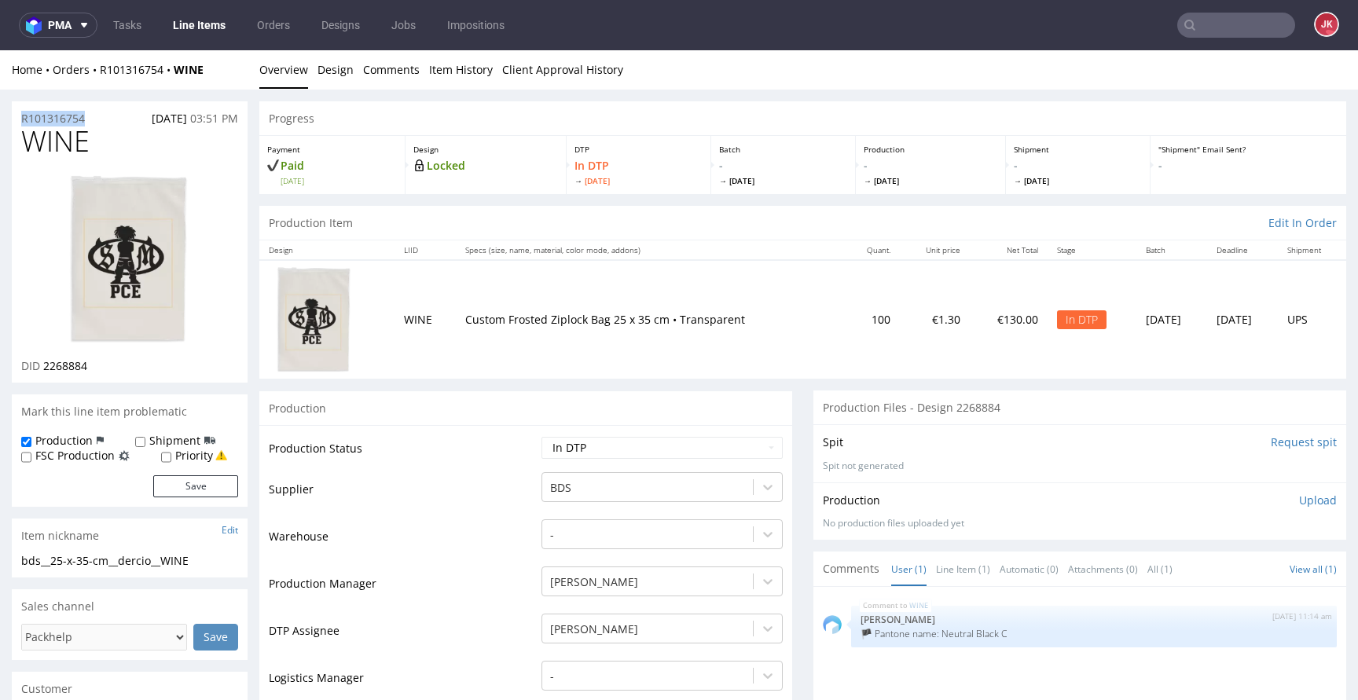
copy p "R101316754"
drag, startPoint x: 42, startPoint y: 368, endPoint x: 124, endPoint y: 371, distance: 81.7
click at [124, 371] on div "DID 2268884" at bounding box center [129, 366] width 217 height 16
copy span "2268884"
click at [1299, 504] on p "Upload" at bounding box center [1318, 501] width 38 height 16
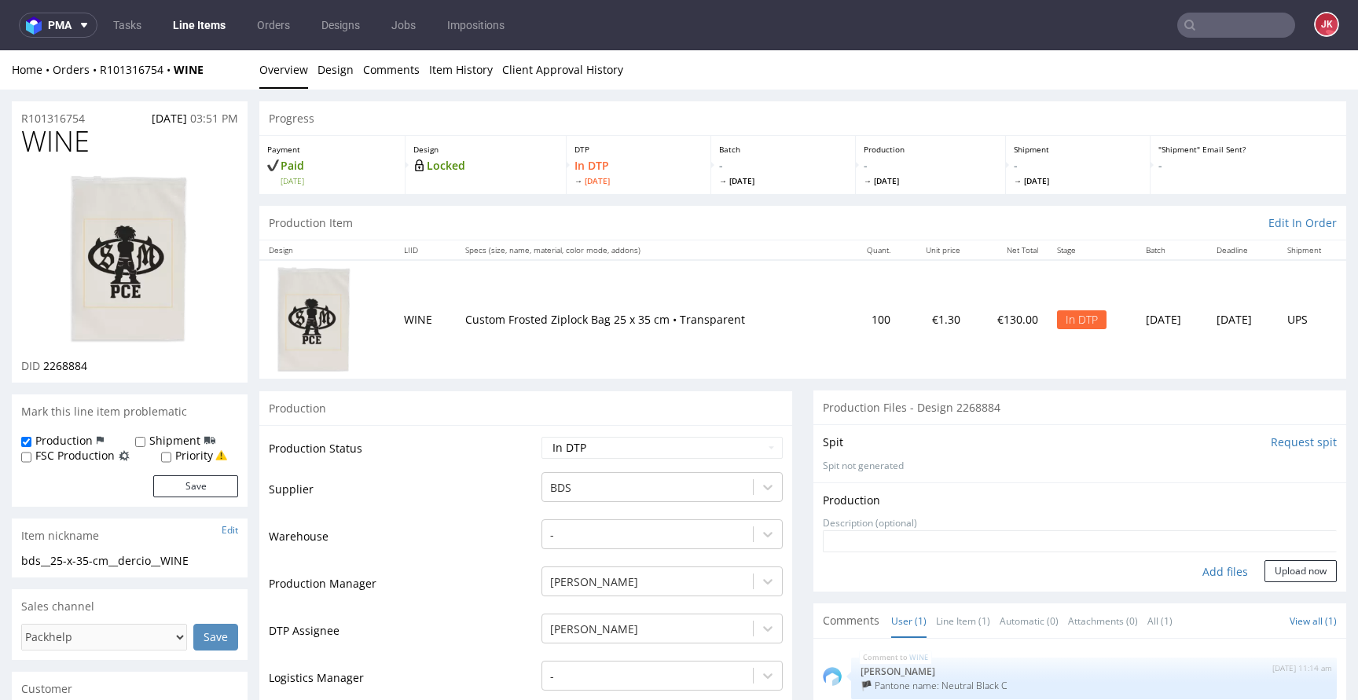
click at [1204, 574] on div "Add files" at bounding box center [1224, 572] width 79 height 24
click at [1221, 577] on div "Add files" at bounding box center [1224, 572] width 79 height 24
type input "C:\fakepath\bds__25-x-35-cm__dercio__WINE__d2268884__oR101316754.pdf"
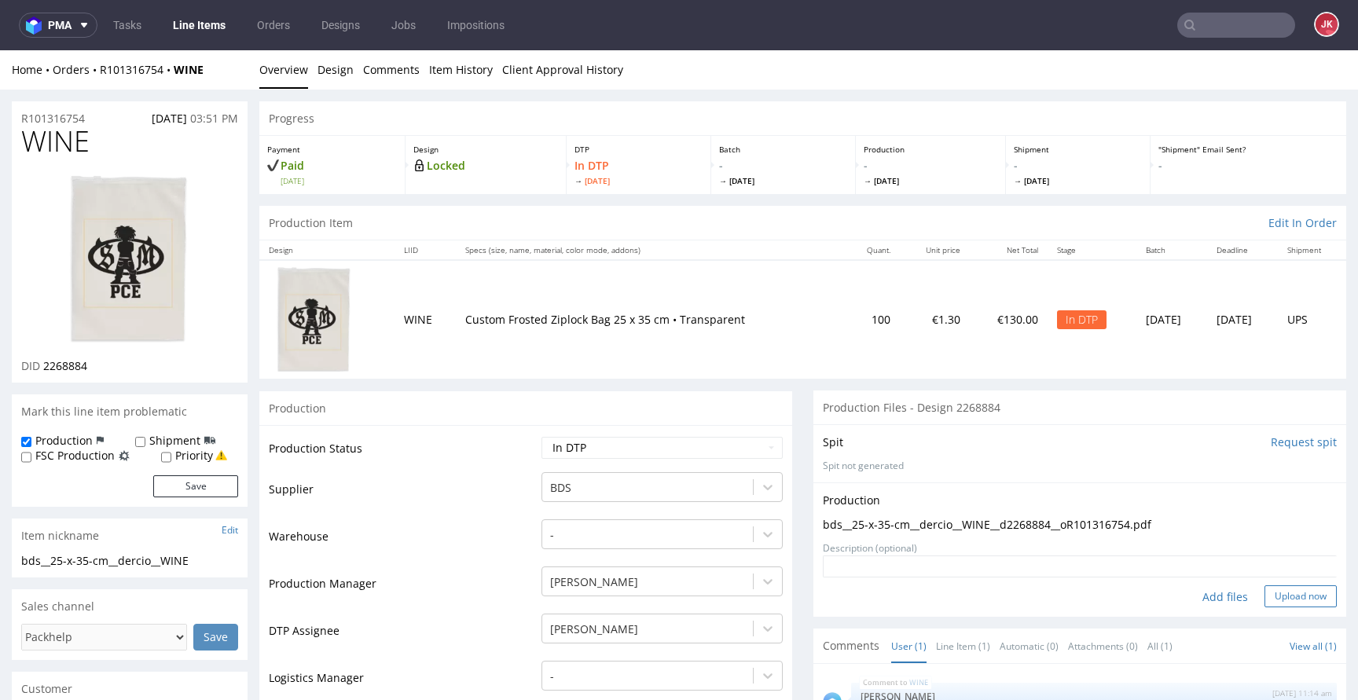
click at [1264, 592] on button "Upload now" at bounding box center [1300, 596] width 72 height 22
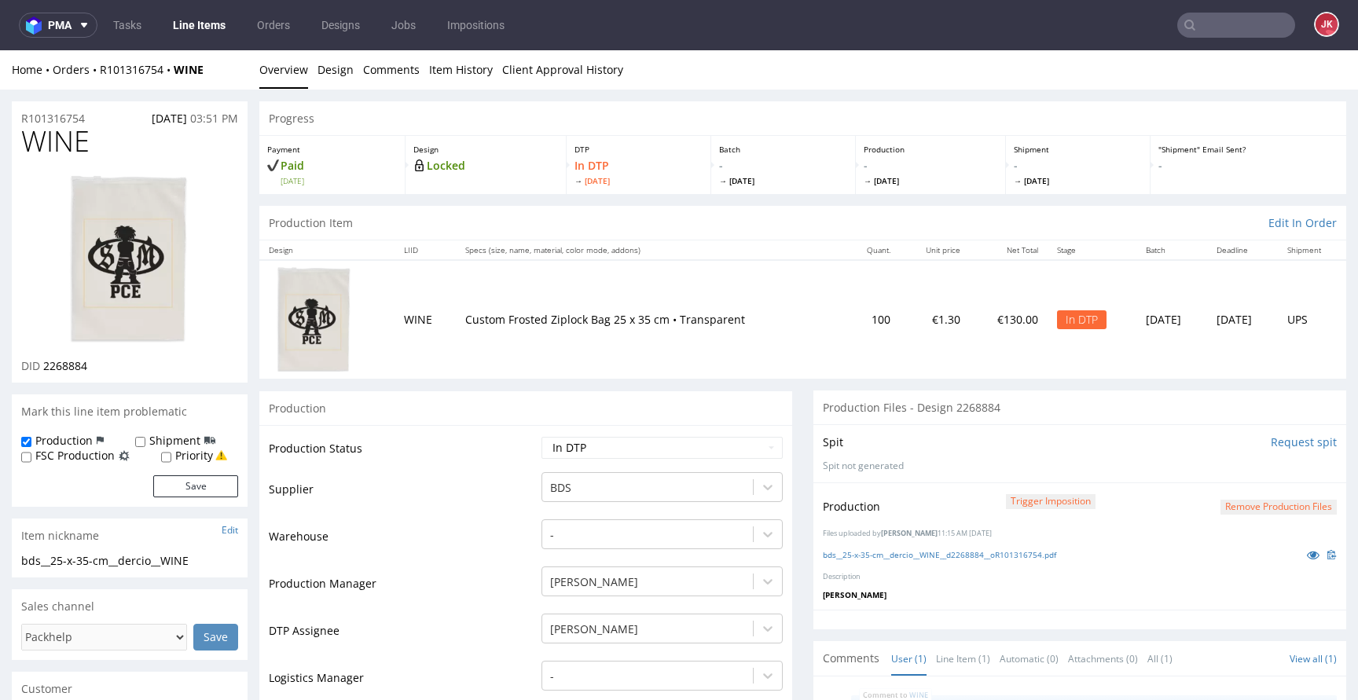
click at [1255, 511] on button "Remove production files" at bounding box center [1278, 507] width 116 height 15
click at [1232, 468] on link "Yes" at bounding box center [1229, 472] width 45 height 24
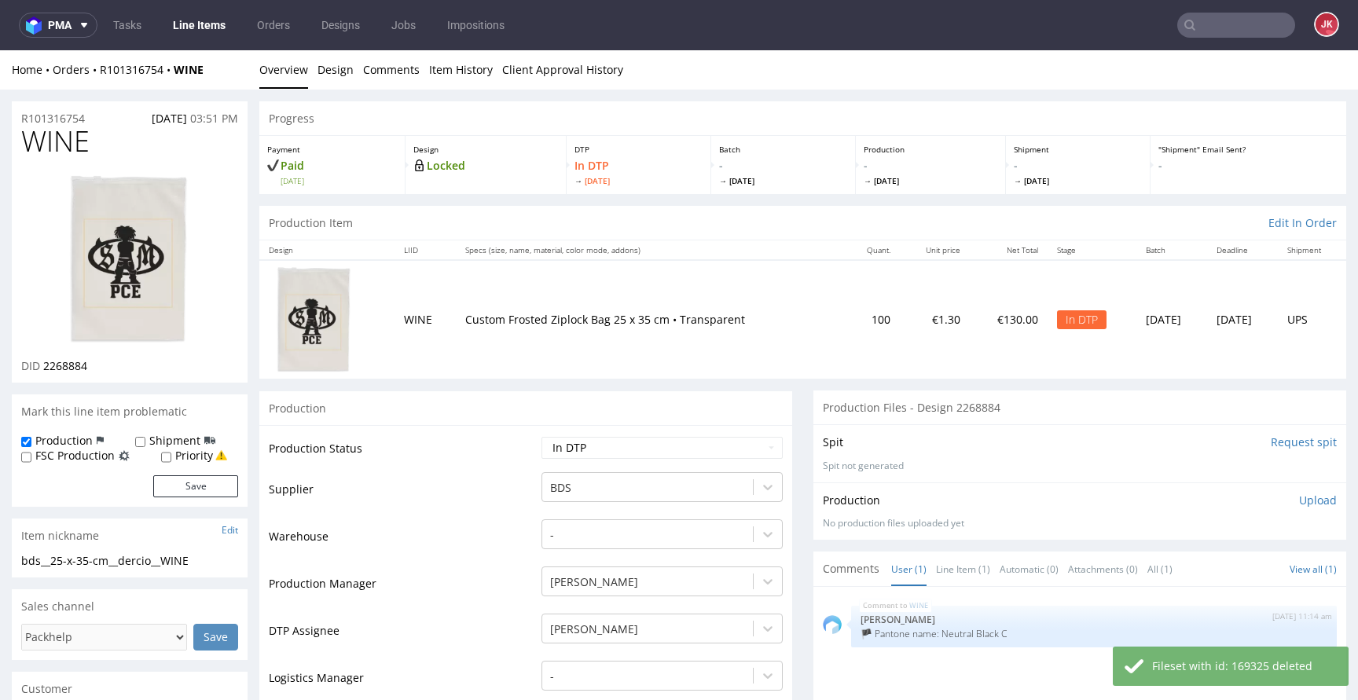
click at [1299, 501] on p "Upload" at bounding box center [1318, 501] width 38 height 16
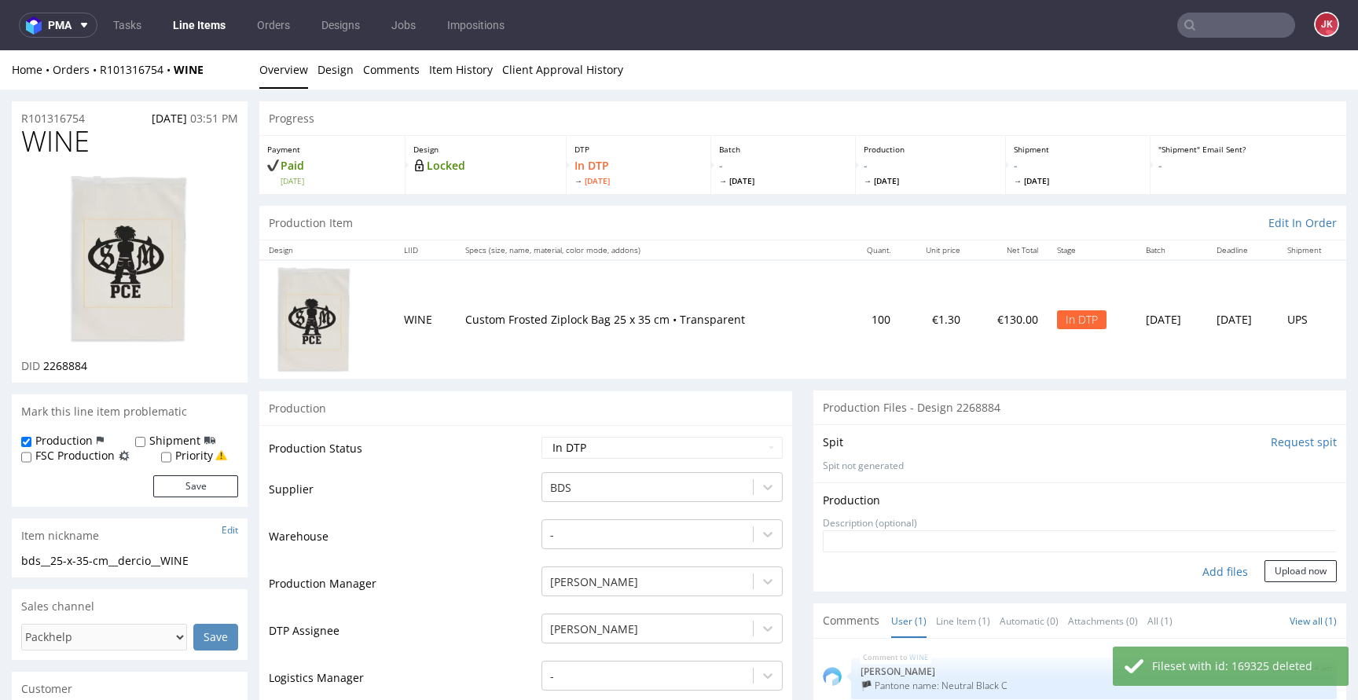
click at [1209, 570] on div "Add files" at bounding box center [1224, 572] width 79 height 24
type input "C:\fakepath\bds__25-x-35-cm__dercio__WINE__d2268884__oR101316754.pdf"
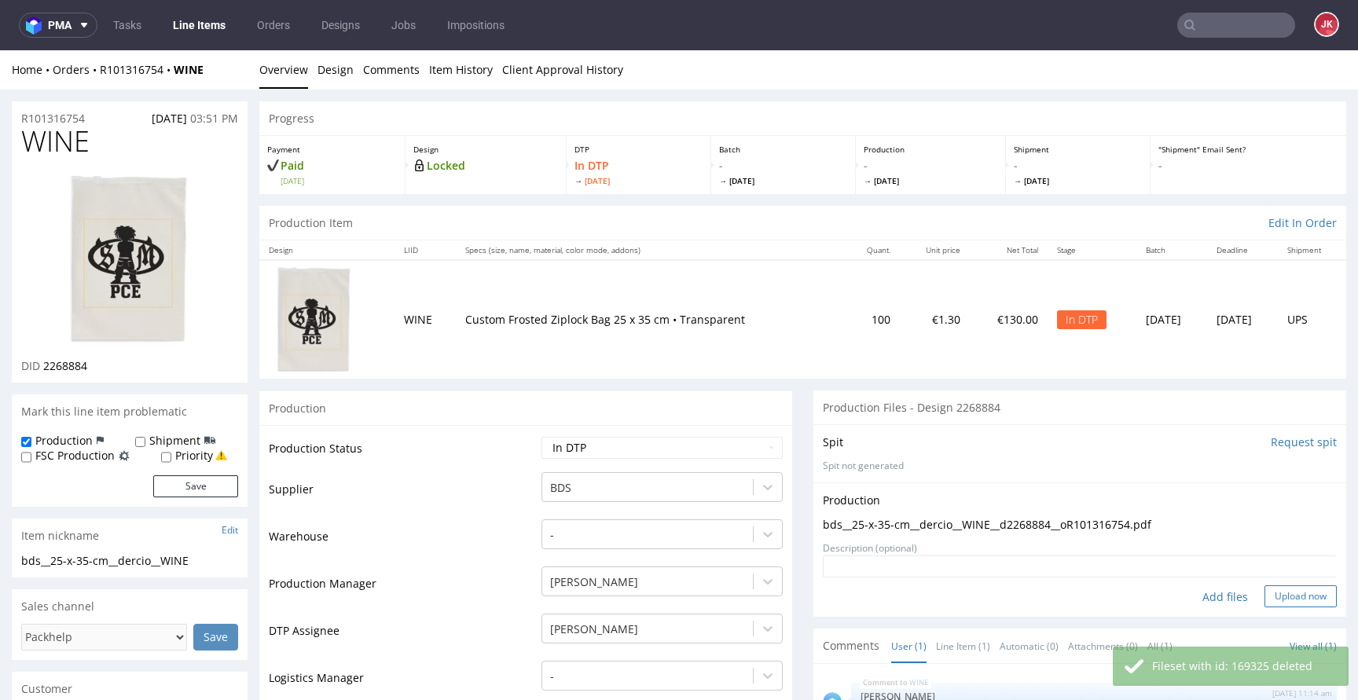
click at [1264, 604] on button "Upload now" at bounding box center [1300, 596] width 72 height 22
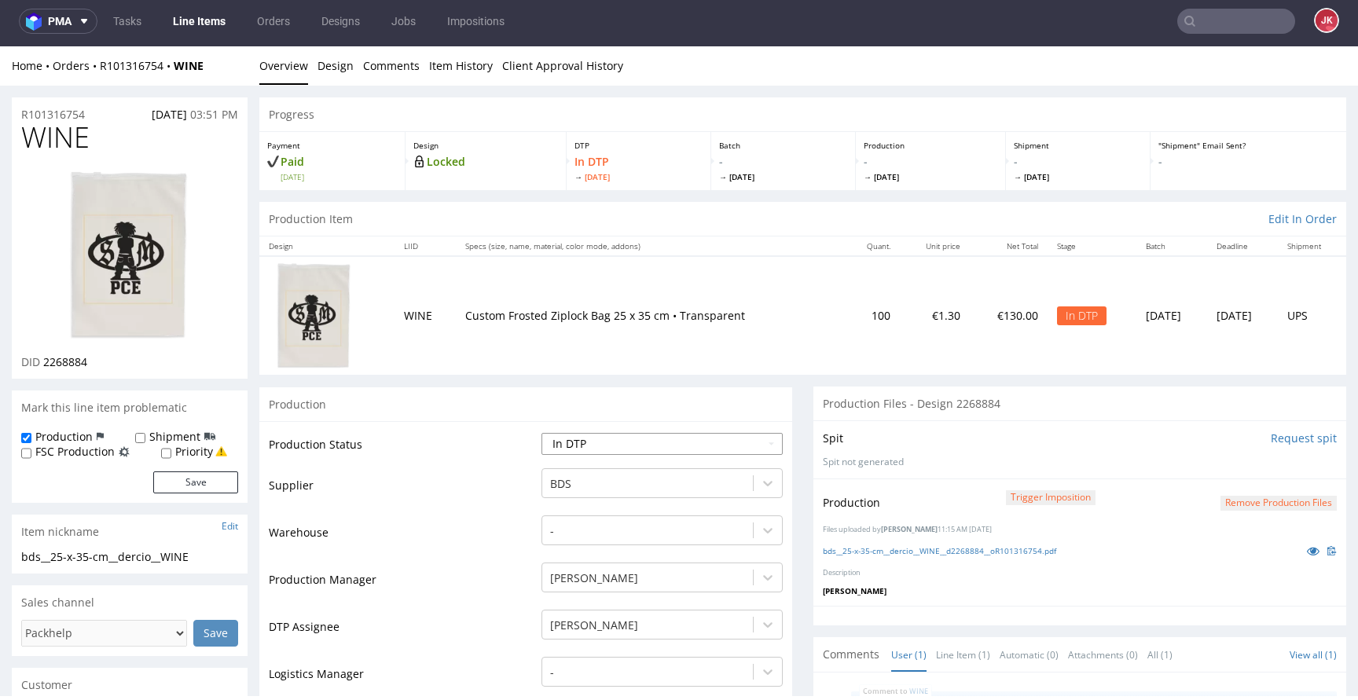
click at [645, 445] on select "Waiting for Artwork Waiting for Diecut Waiting for Mockup Waiting for DTP Waiti…" at bounding box center [661, 444] width 241 height 22
select select "dtp_production_ready"
click at [541, 433] on select "Waiting for Artwork Waiting for Diecut Waiting for Mockup Waiting for DTP Waiti…" at bounding box center [661, 444] width 241 height 22
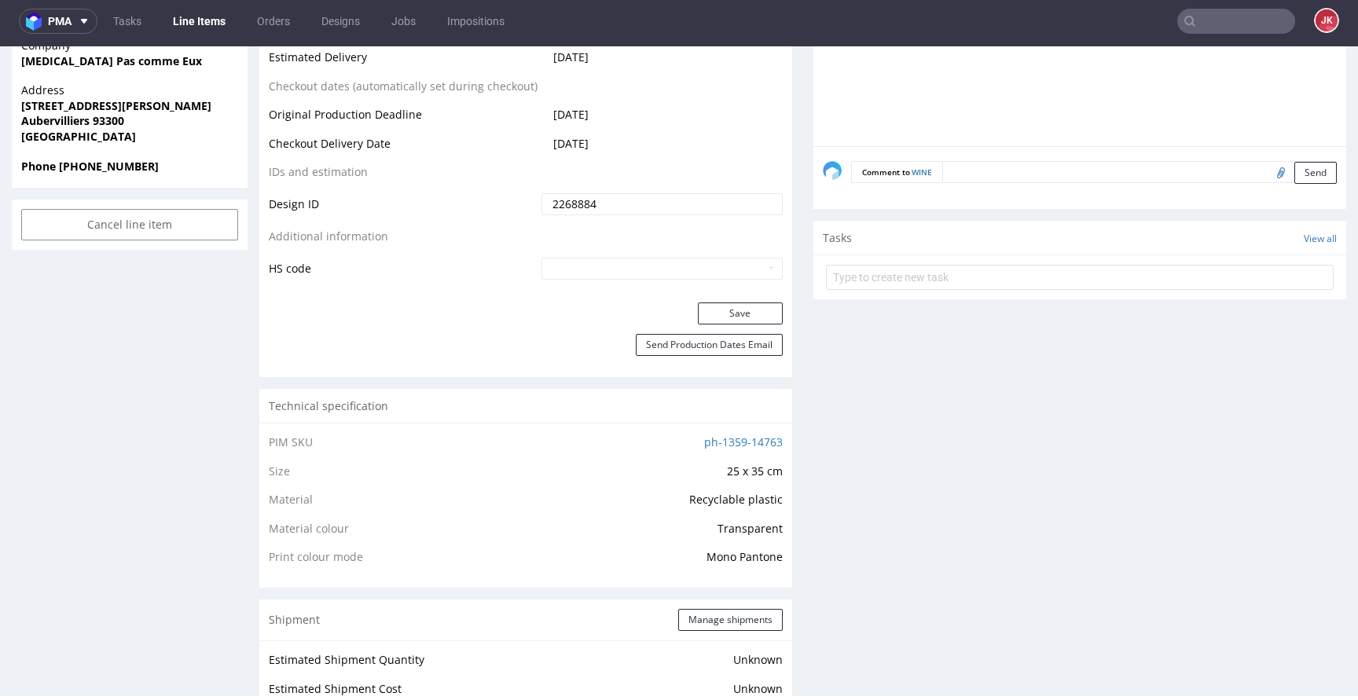
scroll to position [850, 0]
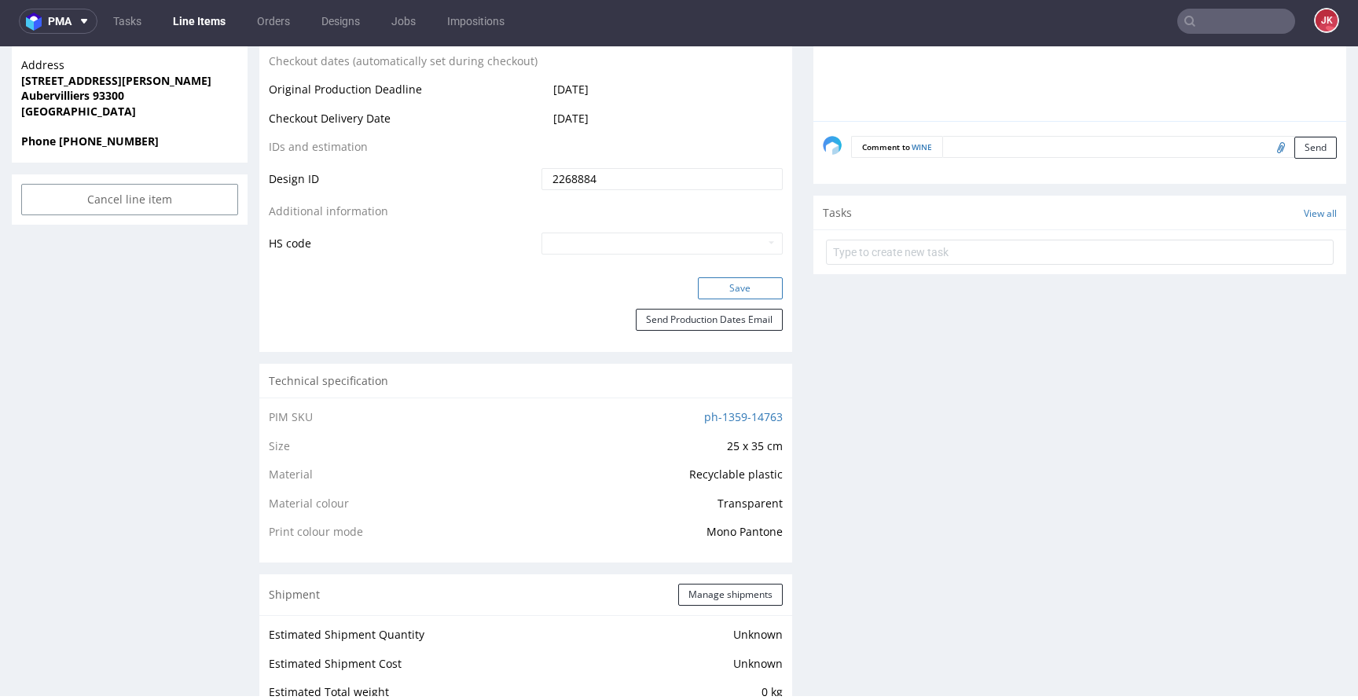
click at [727, 291] on button "Save" at bounding box center [740, 288] width 85 height 22
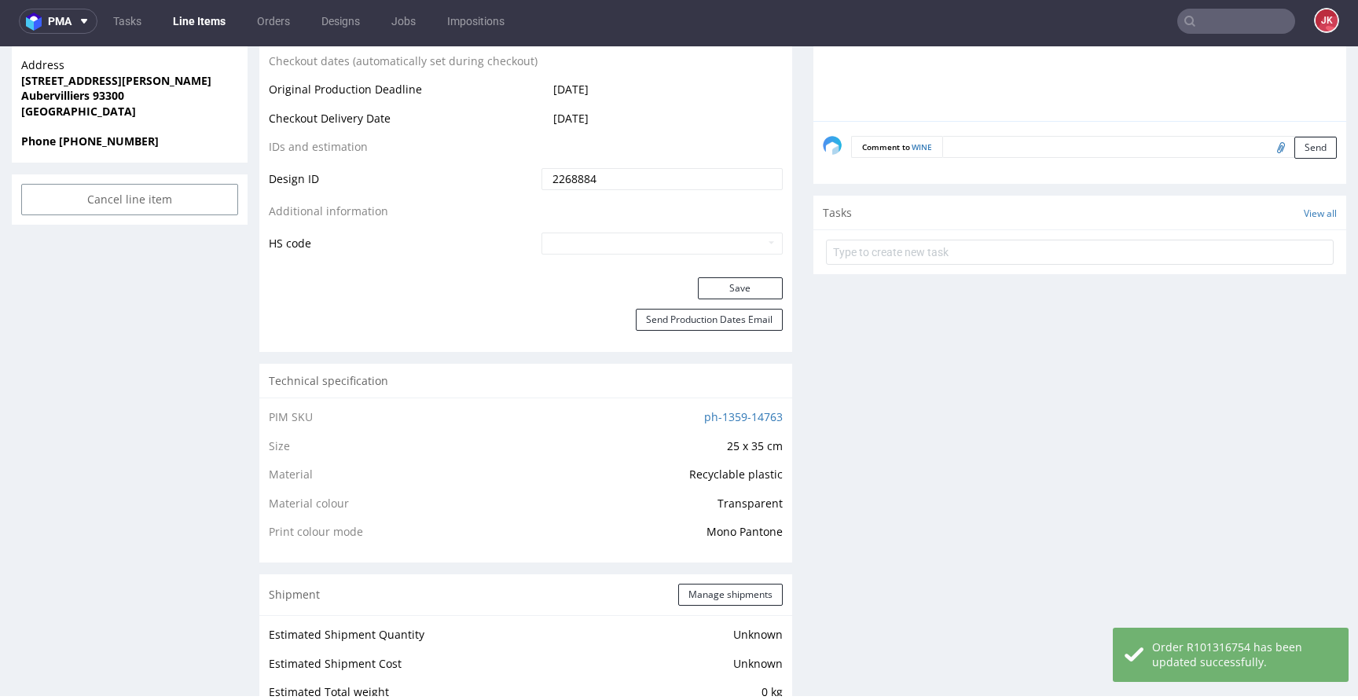
click at [790, 330] on div "Progress Payment Paid Wed 01 Oct Design Locked DTP DTP Production Ready Mon 6 O…" at bounding box center [802, 521] width 1087 height 2549
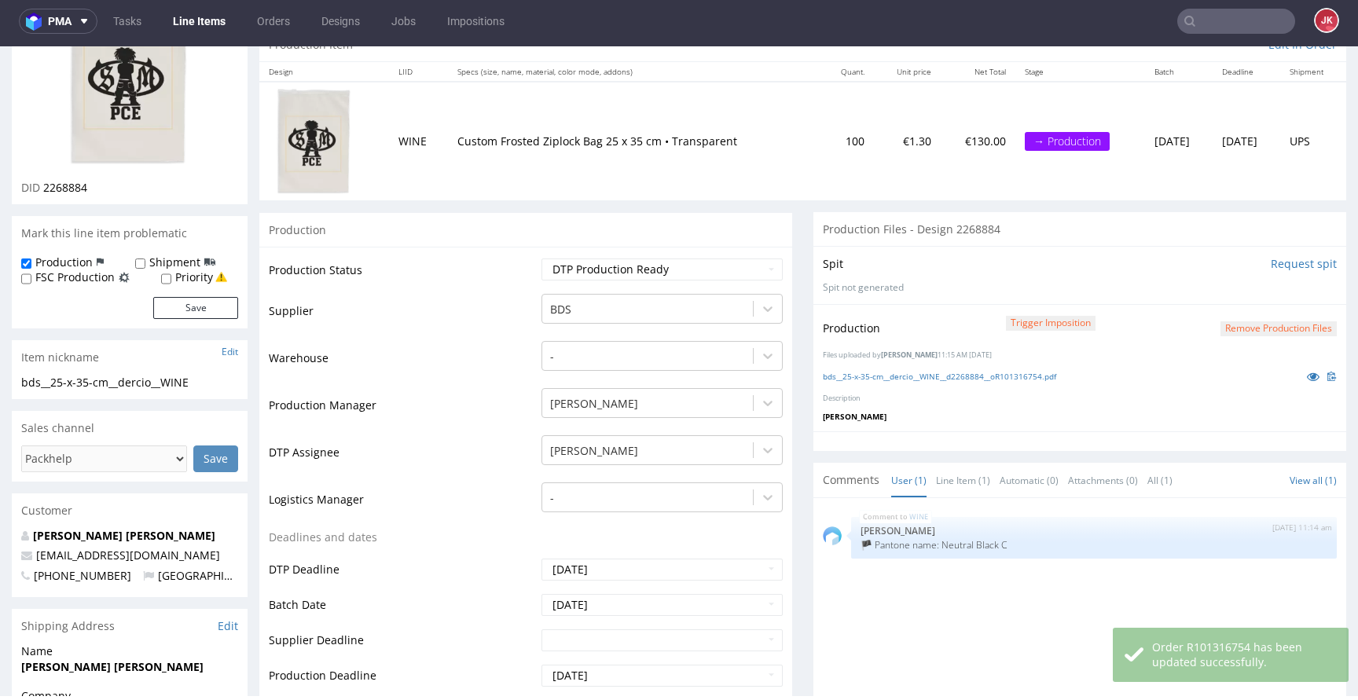
scroll to position [0, 0]
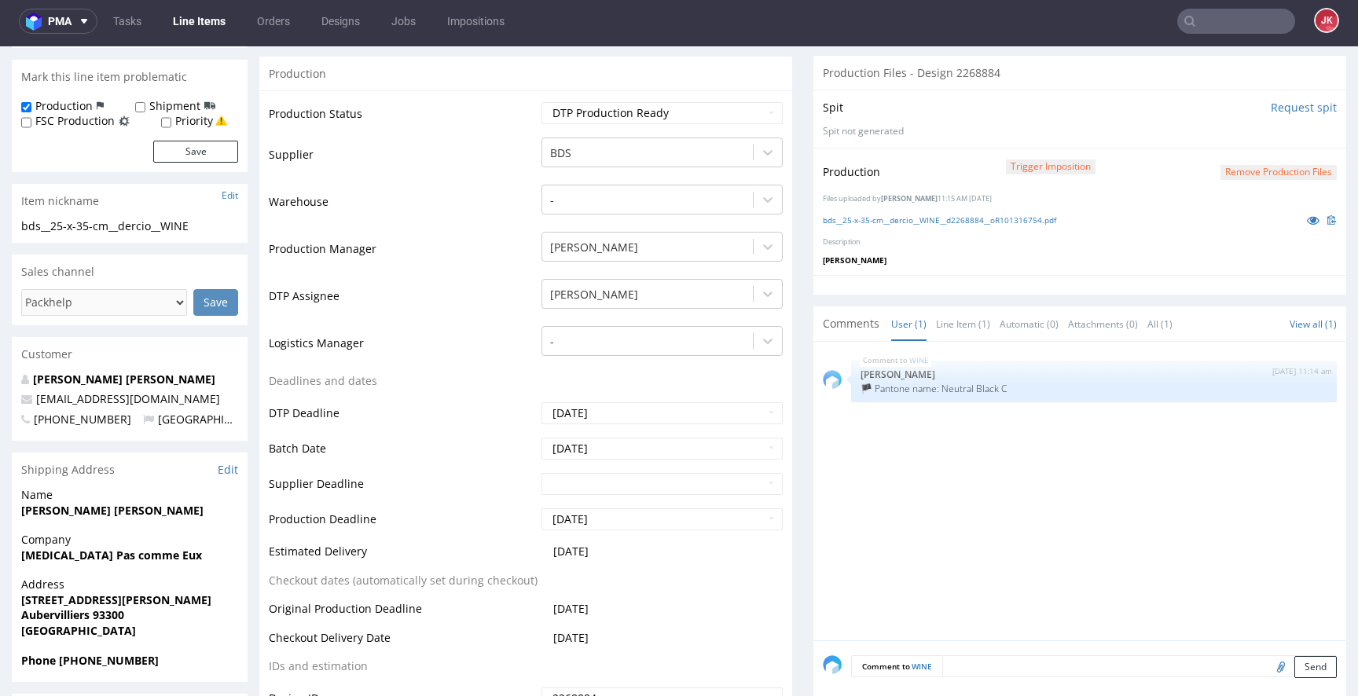
scroll to position [330, 0]
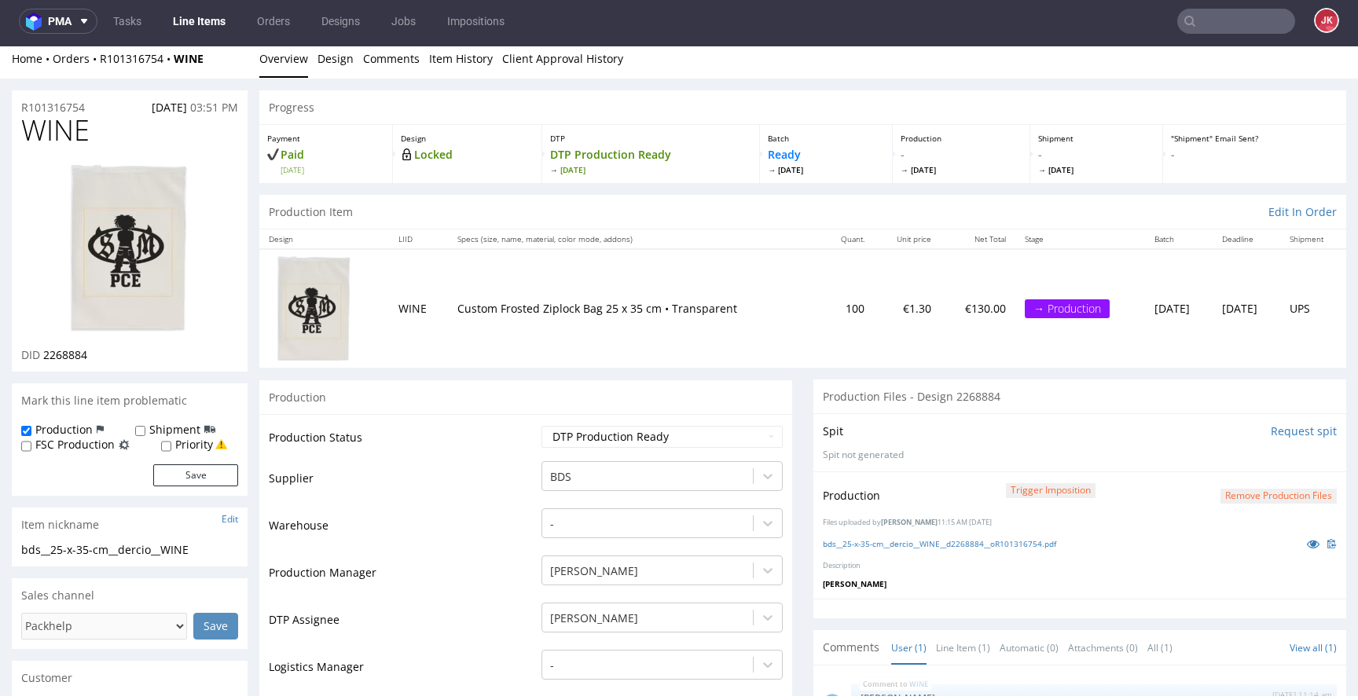
scroll to position [0, 0]
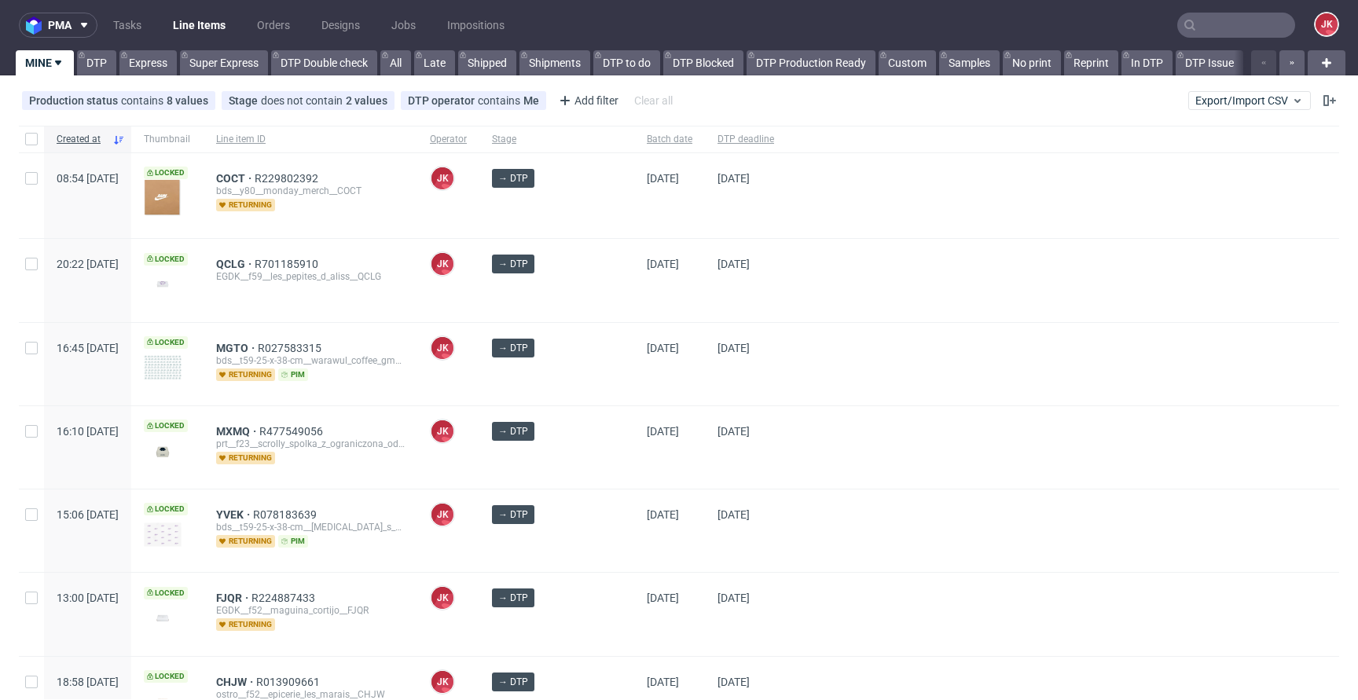
click at [786, 291] on div at bounding box center [1062, 280] width 552 height 82
click at [685, 381] on div "10/10/2025" at bounding box center [669, 364] width 71 height 82
click at [595, 451] on div "→ DTP" at bounding box center [556, 447] width 155 height 82
click at [600, 462] on div "→ DTP" at bounding box center [556, 447] width 155 height 82
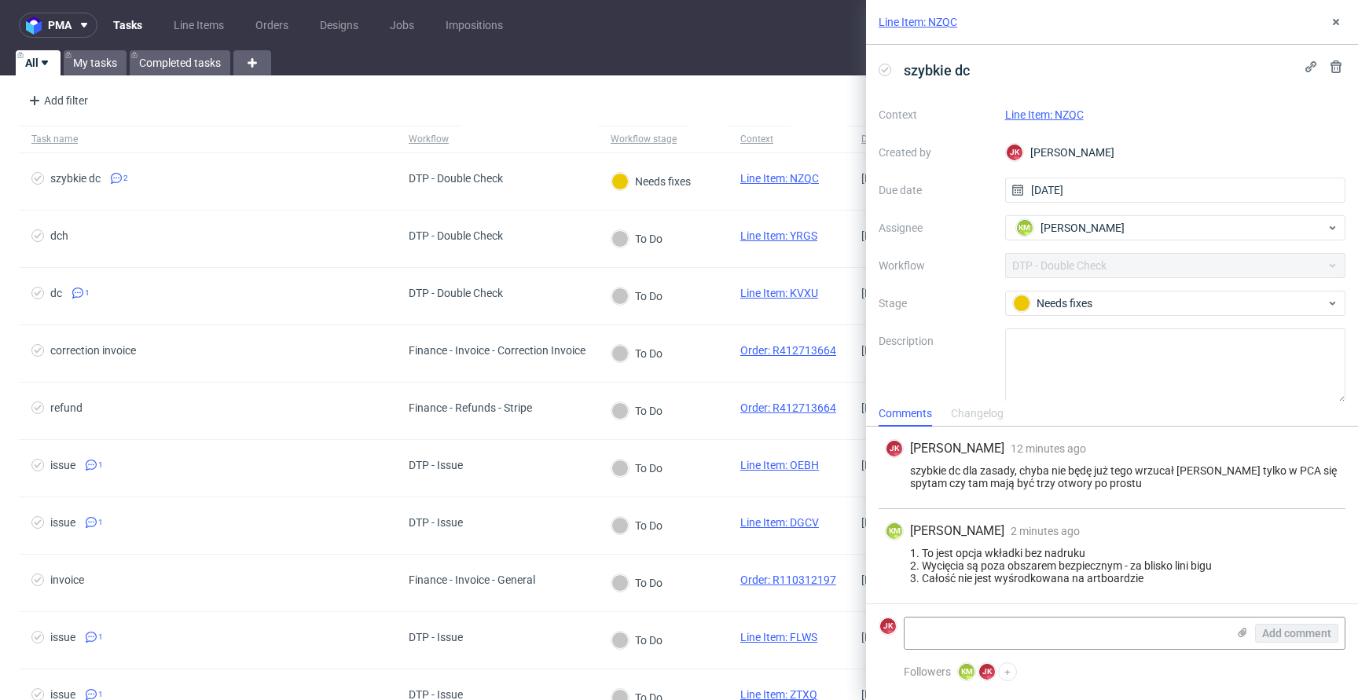
click at [1037, 118] on link "Line Item: NZQC" at bounding box center [1044, 114] width 79 height 13
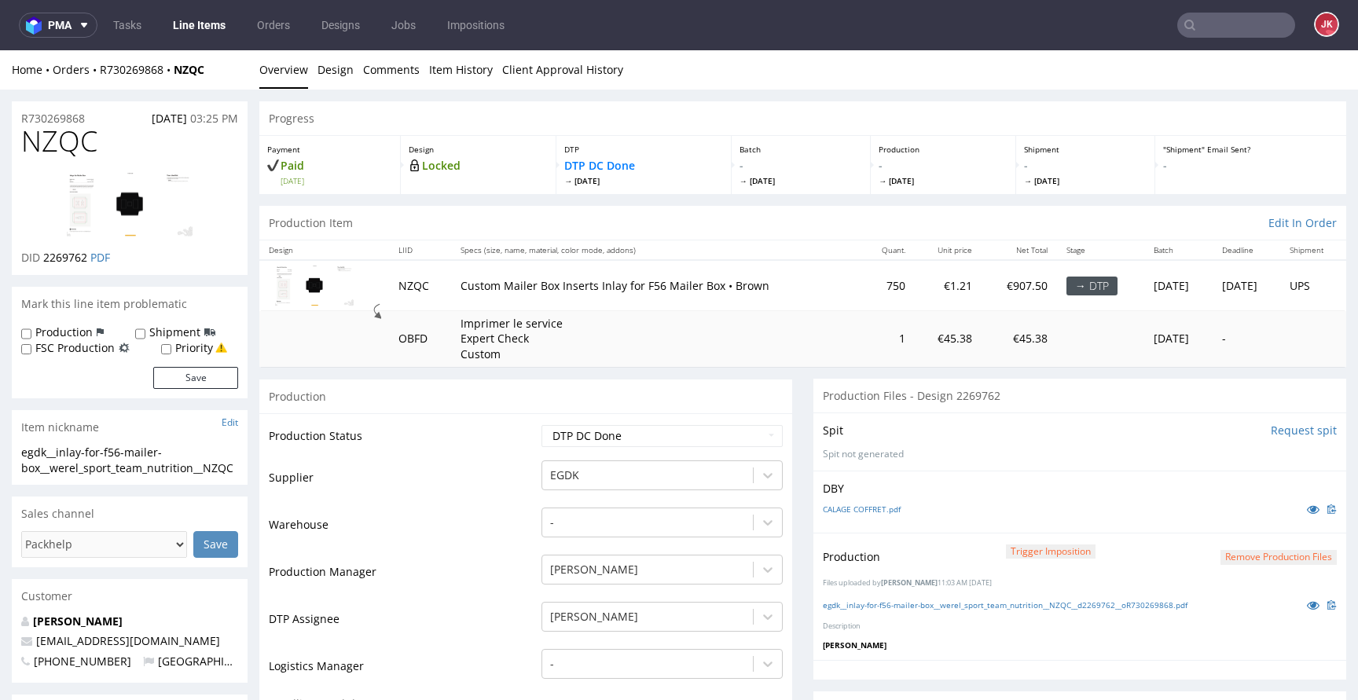
click at [509, 442] on td "Production Status" at bounding box center [403, 440] width 269 height 35
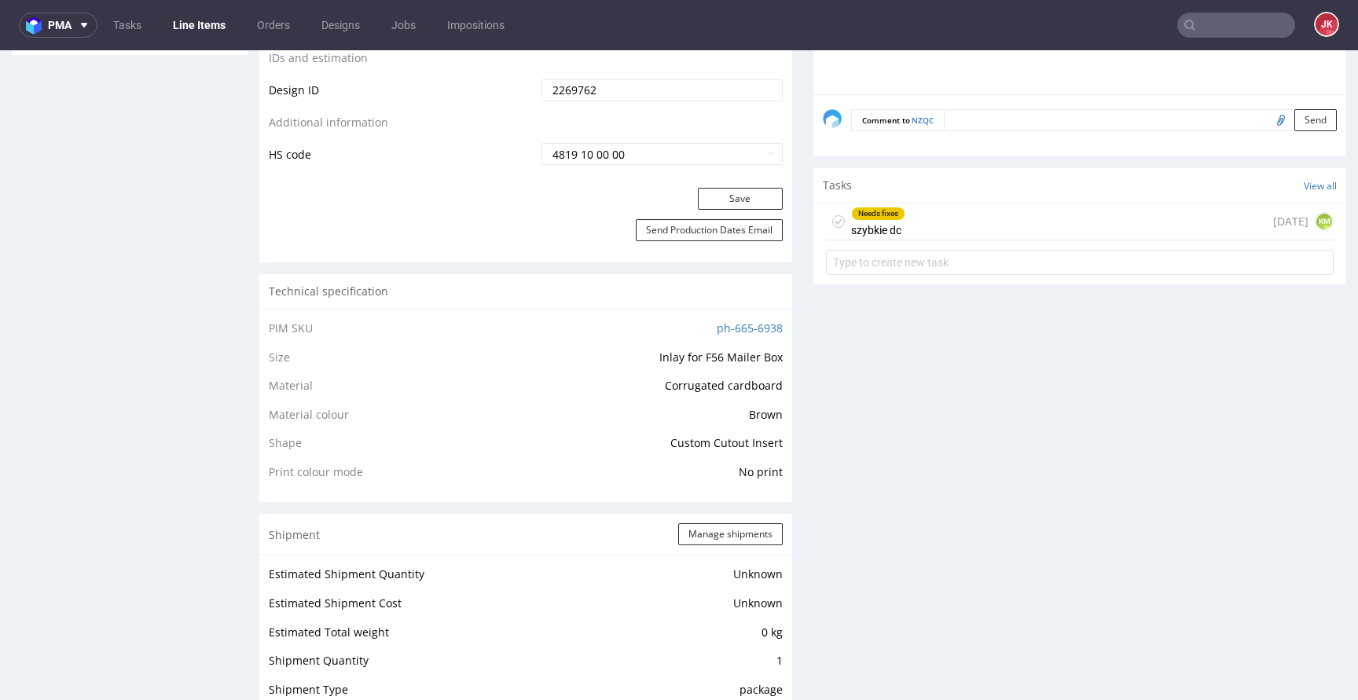
scroll to position [941, 0]
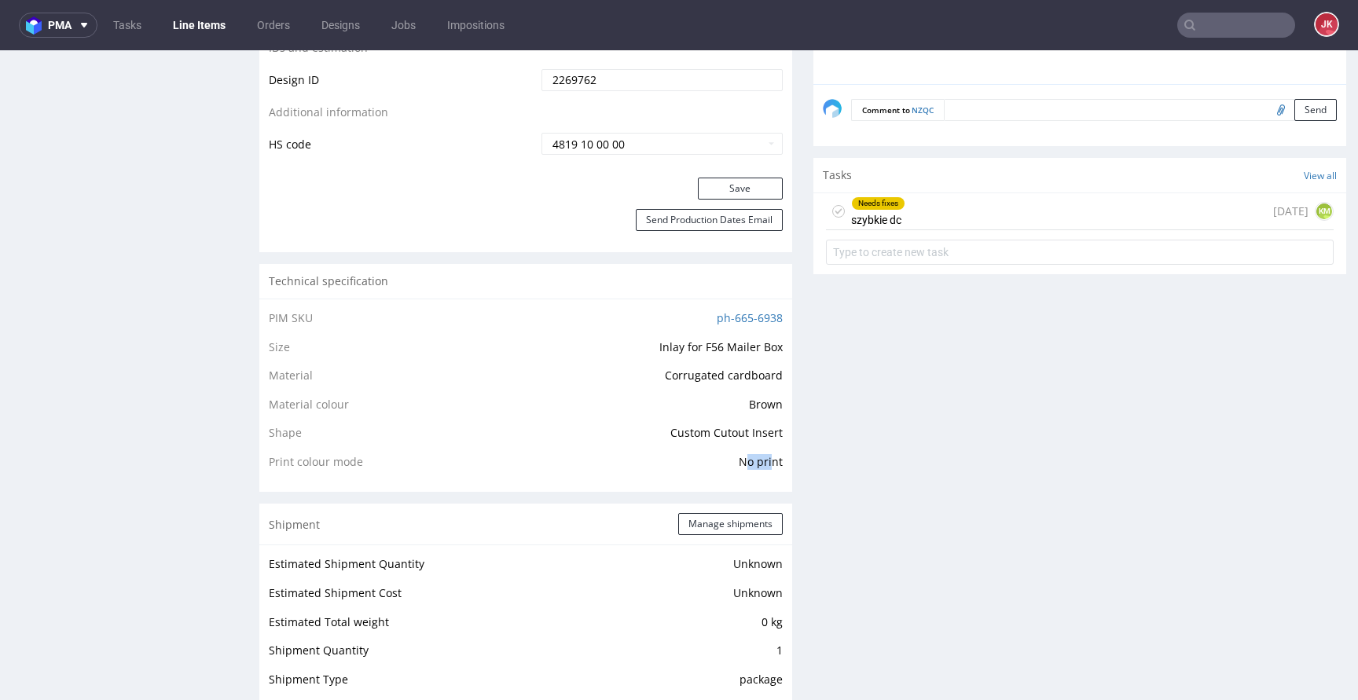
drag, startPoint x: 738, startPoint y: 464, endPoint x: 762, endPoint y: 464, distance: 24.4
click at [762, 464] on span "No print" at bounding box center [760, 461] width 44 height 15
click at [762, 463] on span "No print" at bounding box center [760, 461] width 44 height 15
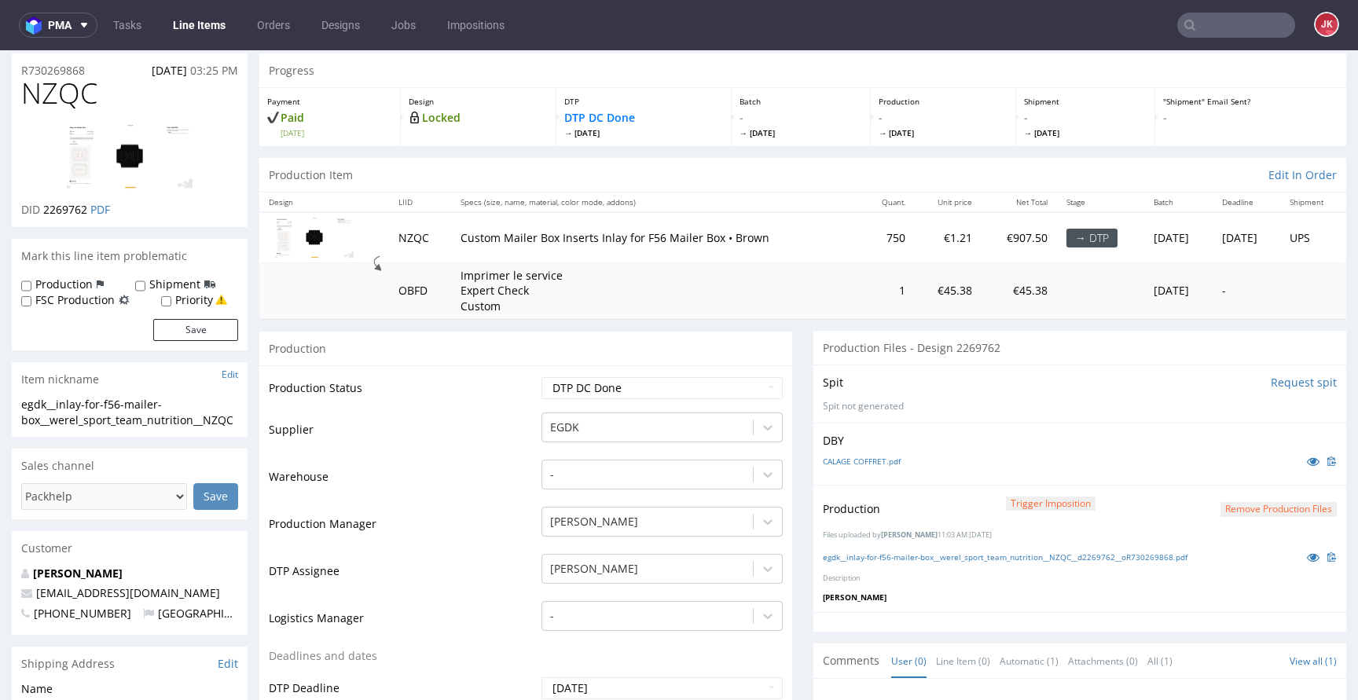
scroll to position [0, 0]
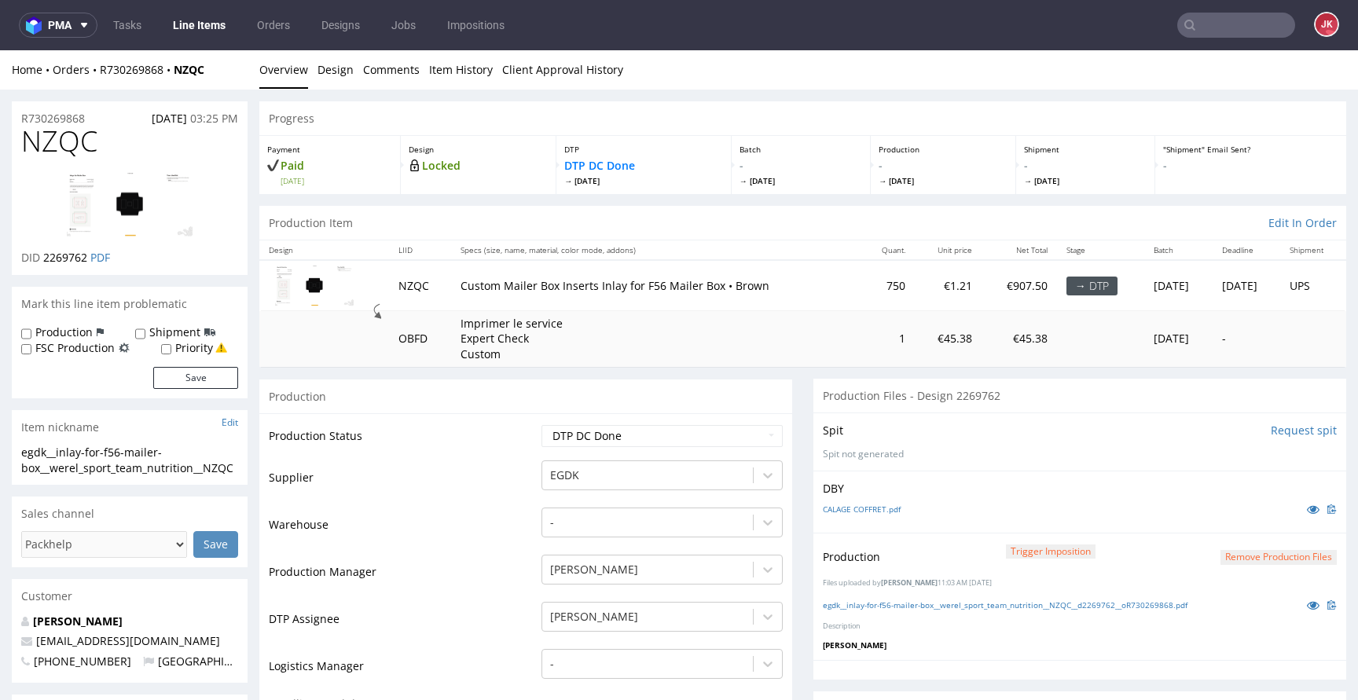
click at [515, 483] on td "Supplier" at bounding box center [403, 482] width 269 height 47
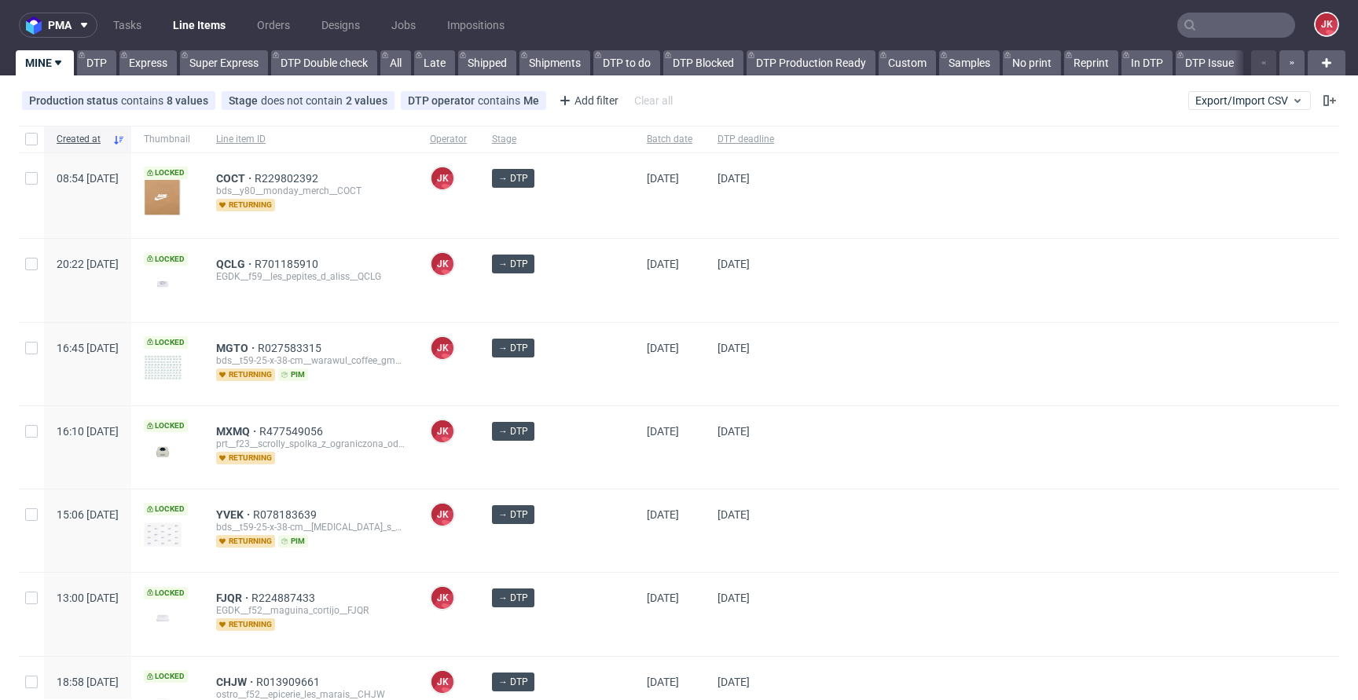
click at [599, 378] on div "→ DTP" at bounding box center [556, 364] width 155 height 82
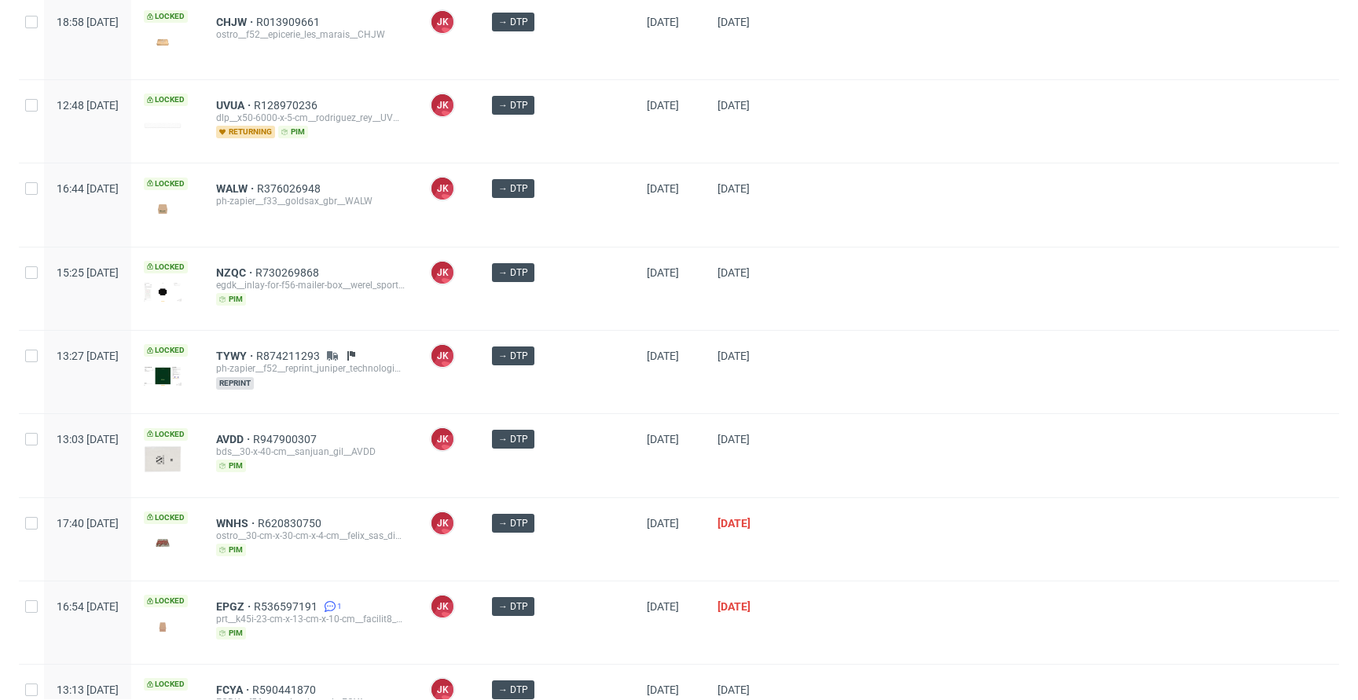
scroll to position [922, 0]
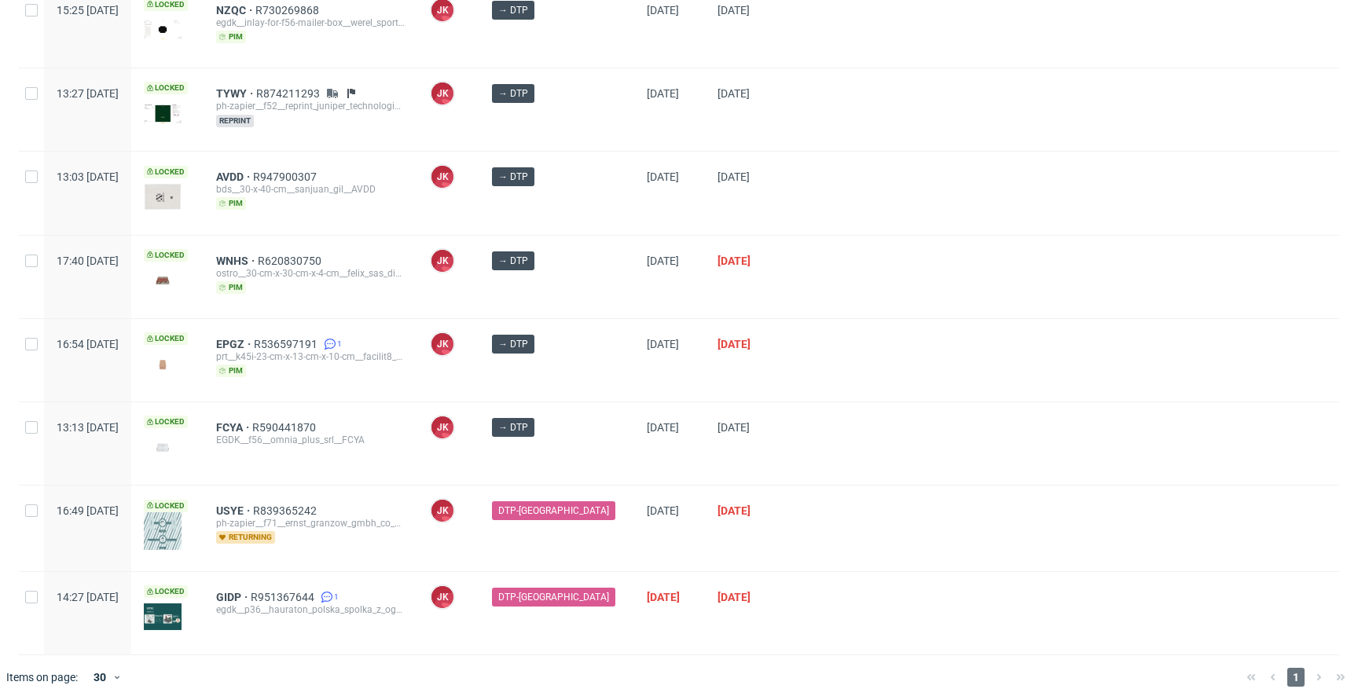
click at [599, 365] on div "→ DTP" at bounding box center [556, 360] width 155 height 82
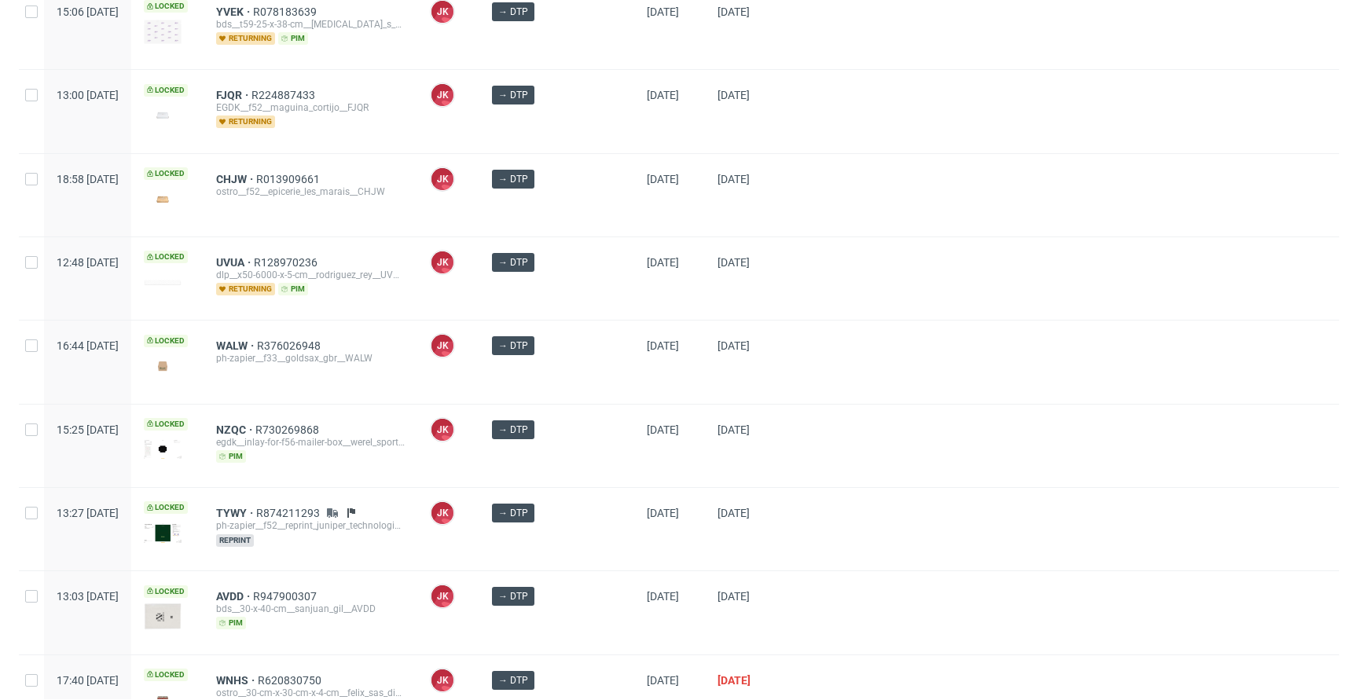
scroll to position [0, 0]
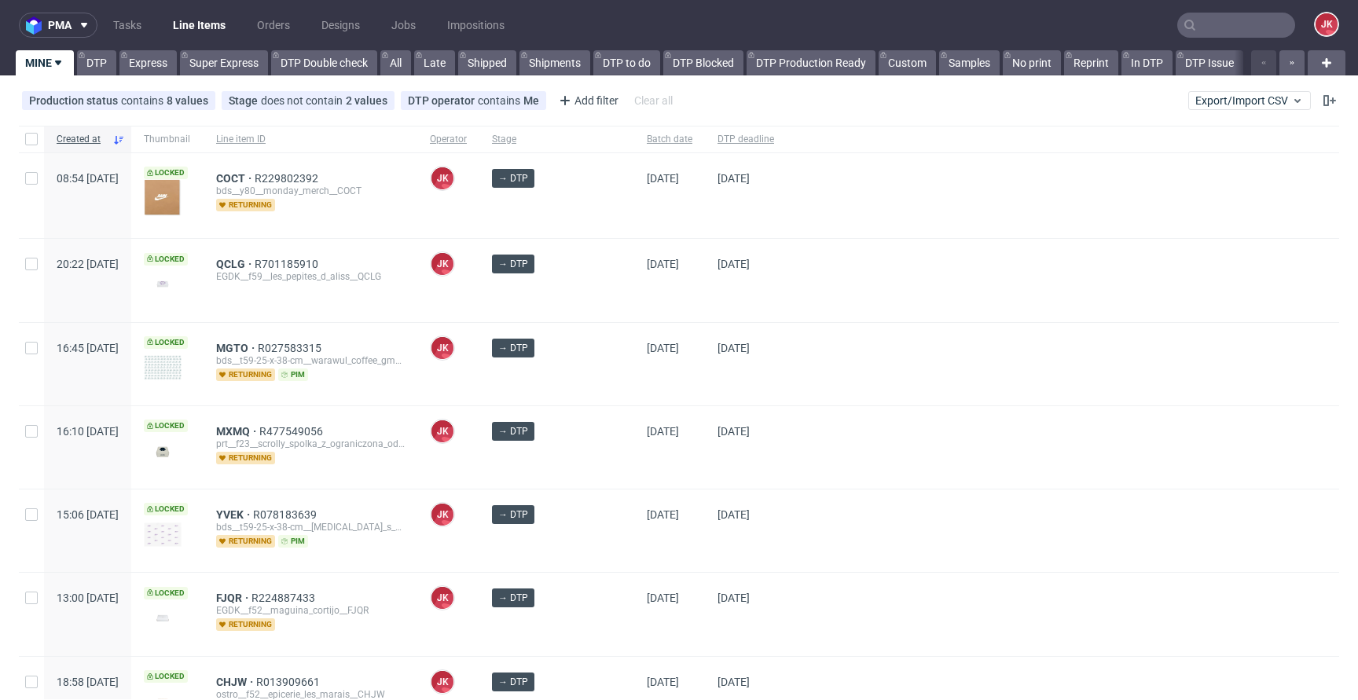
click at [600, 377] on div "→ DTP" at bounding box center [556, 364] width 155 height 82
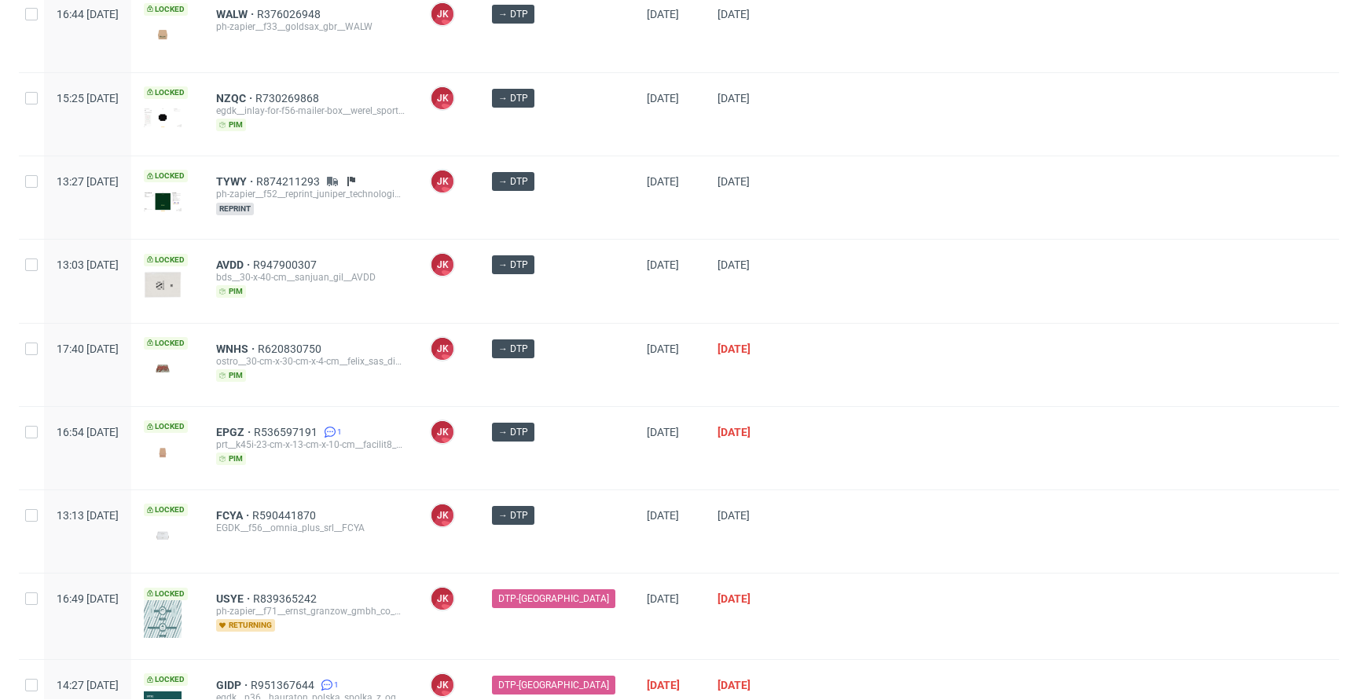
scroll to position [922, 0]
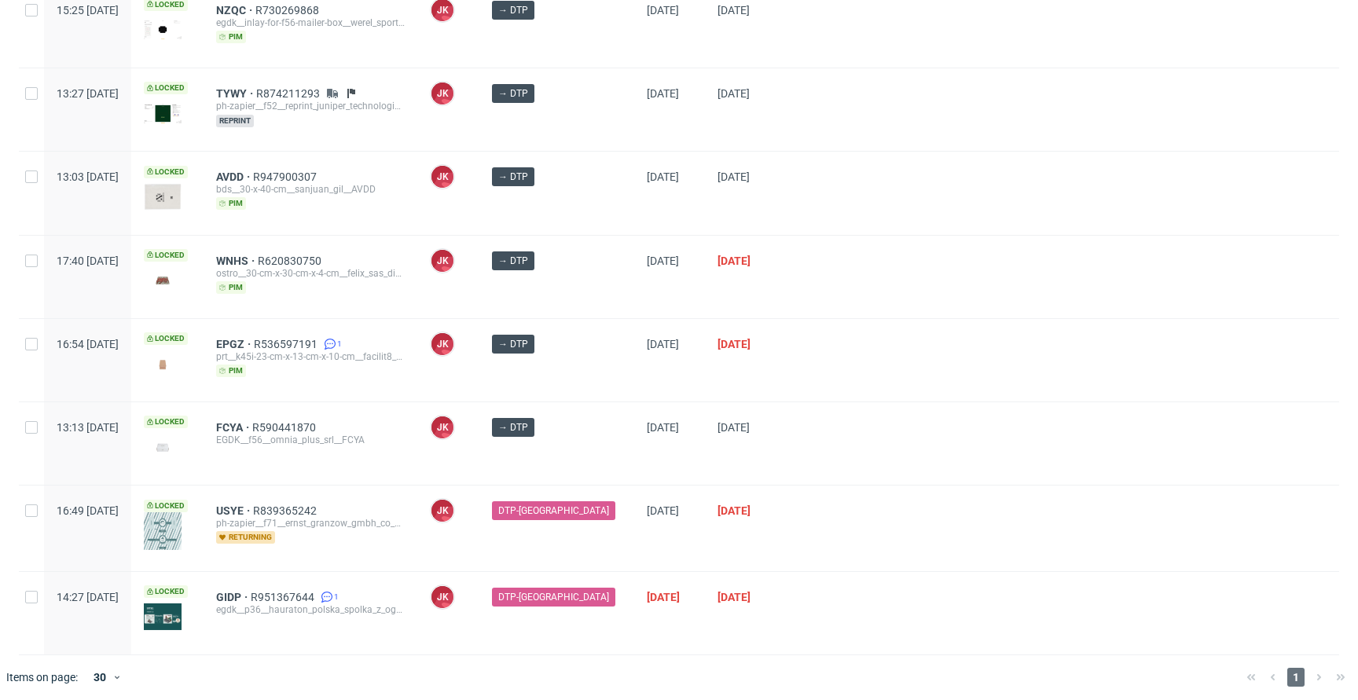
click at [595, 366] on div "→ DTP" at bounding box center [556, 360] width 155 height 82
click at [597, 369] on div "→ DTP" at bounding box center [556, 360] width 155 height 82
click at [600, 368] on div "→ DTP" at bounding box center [556, 360] width 155 height 82
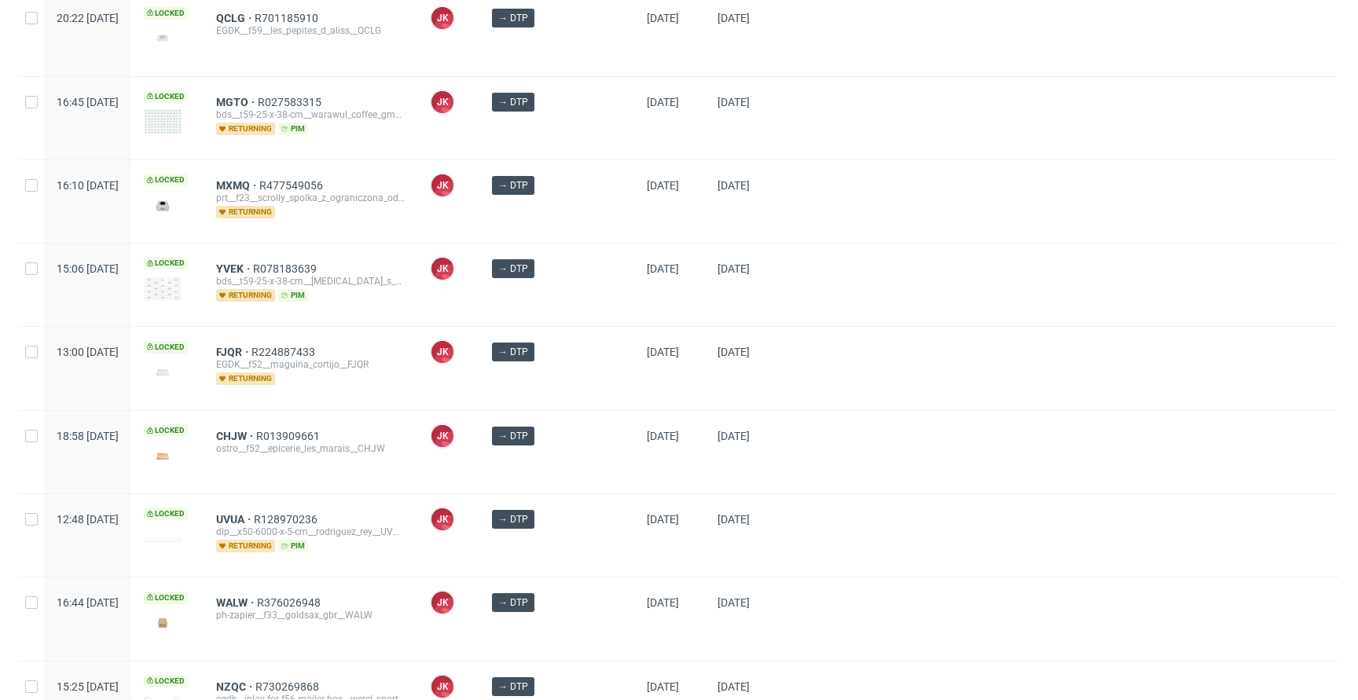
scroll to position [0, 0]
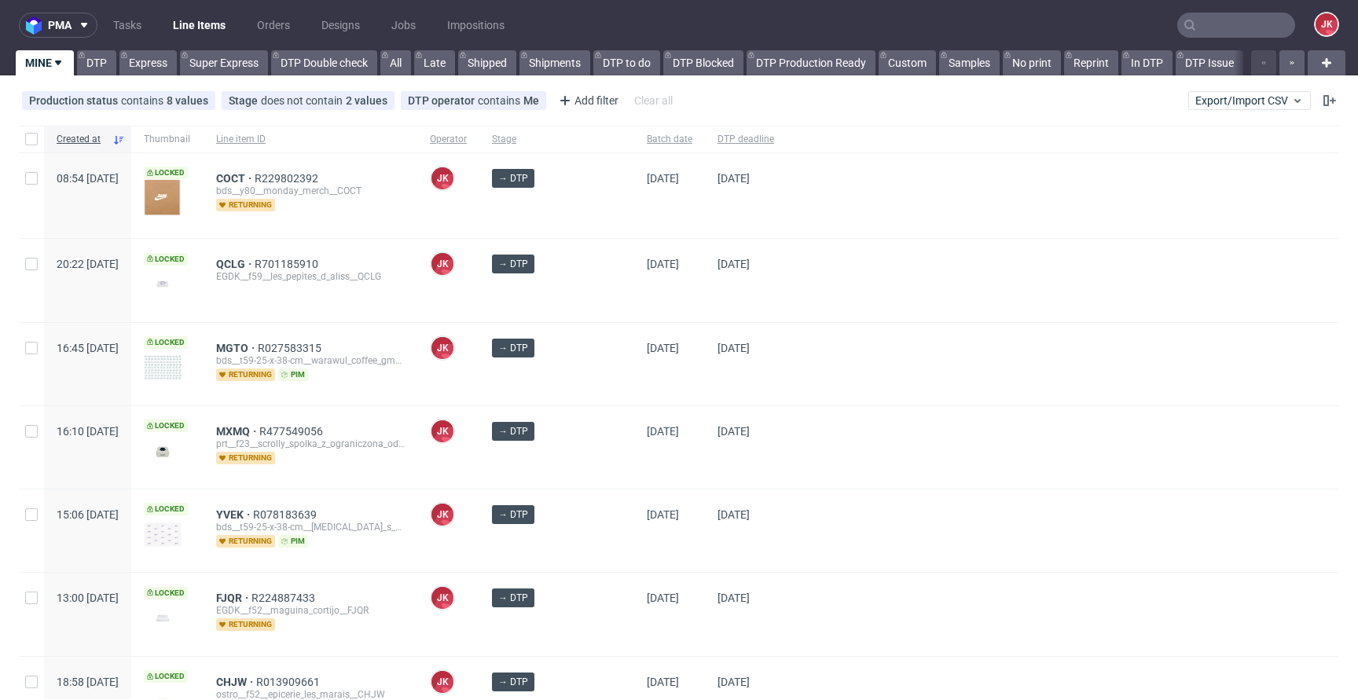
click at [602, 463] on div "→ DTP" at bounding box center [556, 447] width 155 height 82
click at [599, 449] on div "→ DTP" at bounding box center [556, 447] width 155 height 82
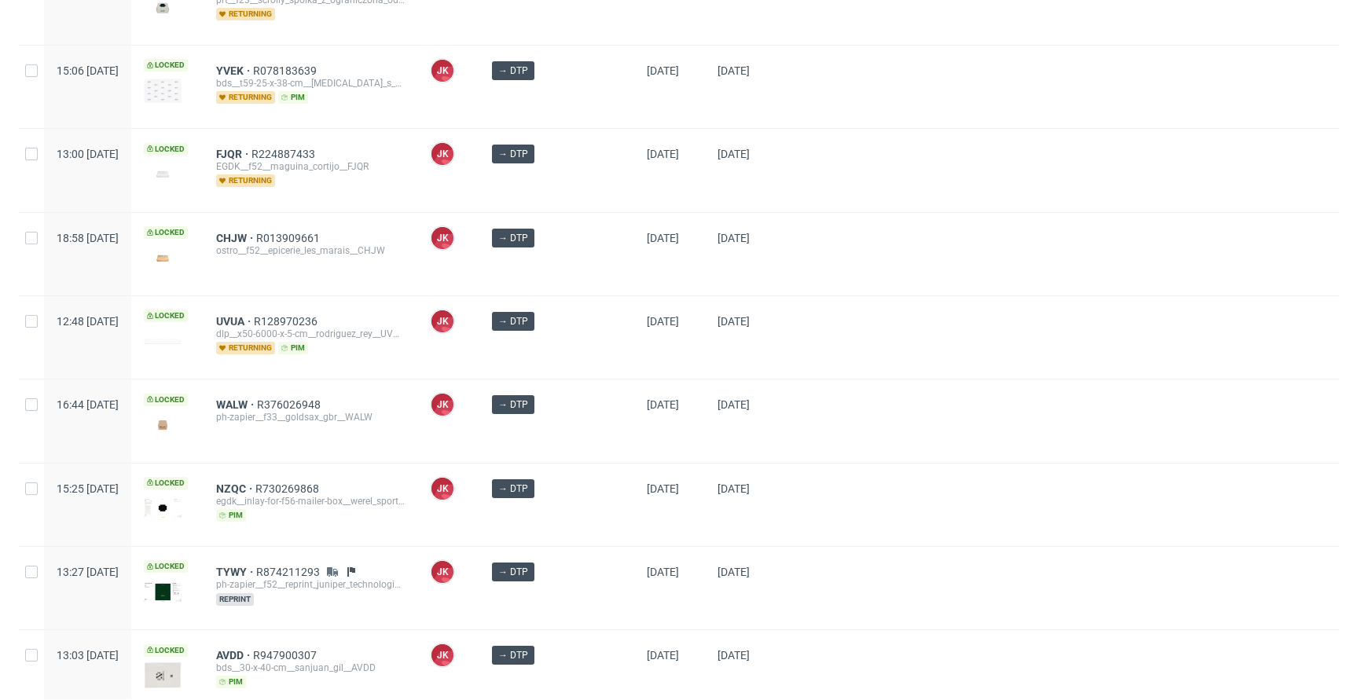
scroll to position [922, 0]
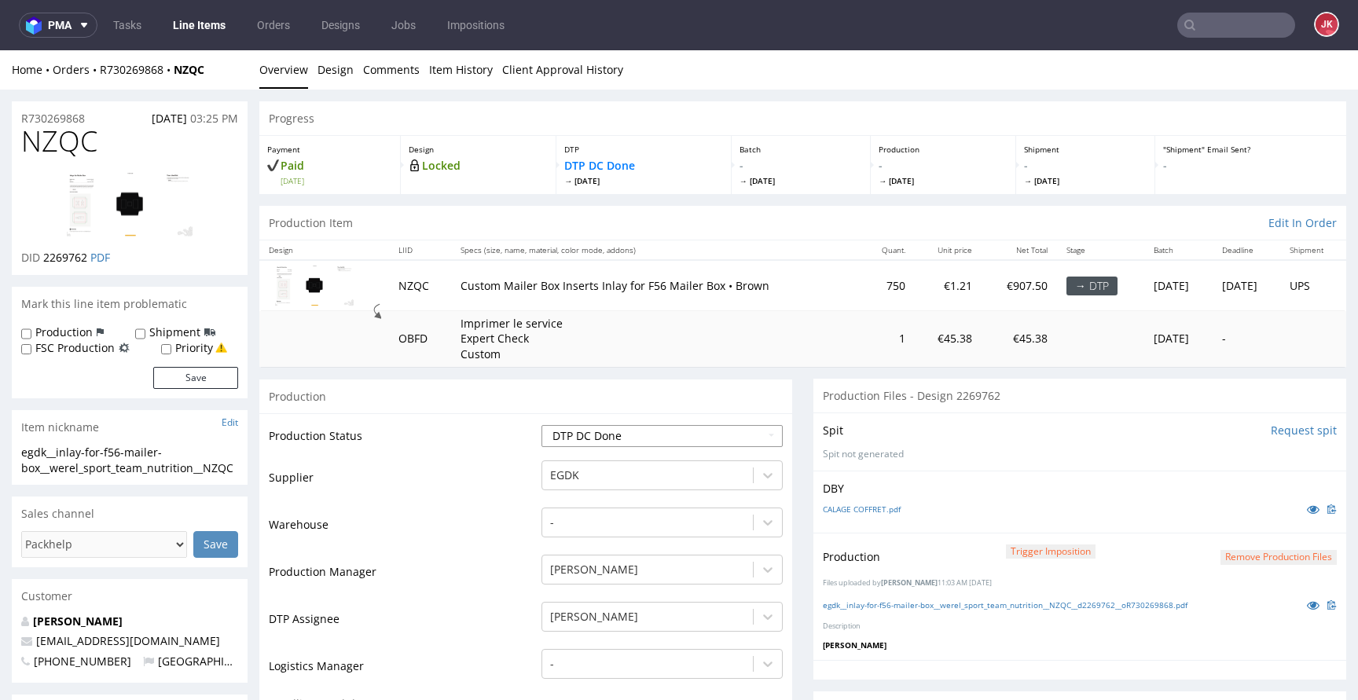
click at [661, 440] on select "Waiting for Artwork Waiting for Diecut Waiting for Mockup Waiting for DTP Waiti…" at bounding box center [661, 436] width 241 height 22
select select "dtp_issue"
click at [541, 425] on select "Waiting for Artwork Waiting for Diecut Waiting for Mockup Waiting for DTP Waiti…" at bounding box center [661, 436] width 241 height 22
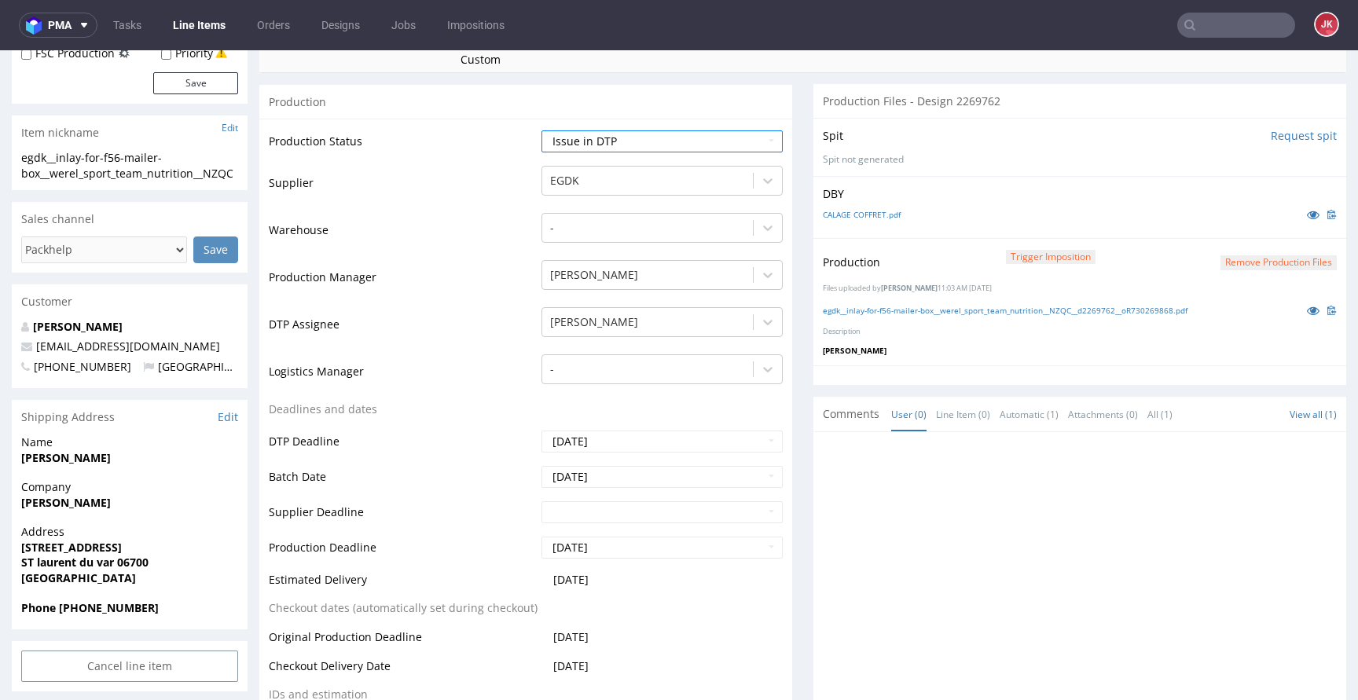
scroll to position [280, 0]
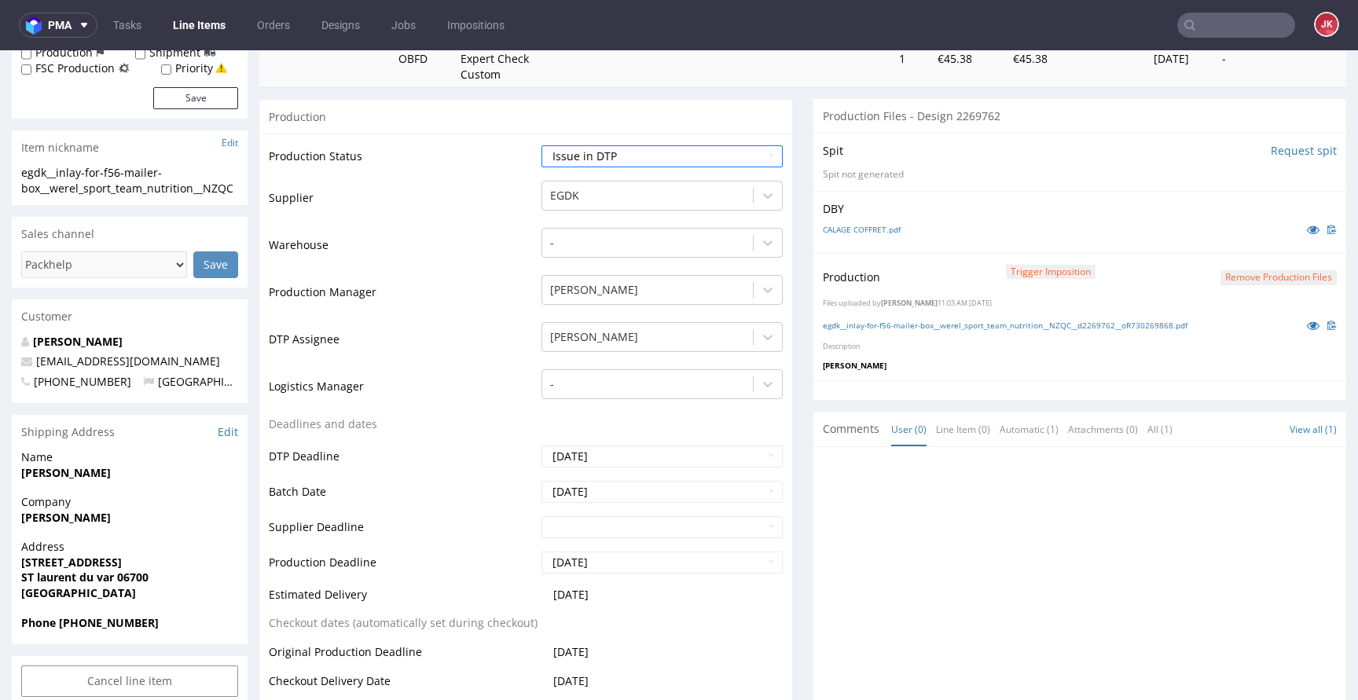
click at [1266, 279] on button "Remove production files" at bounding box center [1278, 277] width 116 height 15
click at [1232, 247] on link "Yes" at bounding box center [1229, 242] width 45 height 24
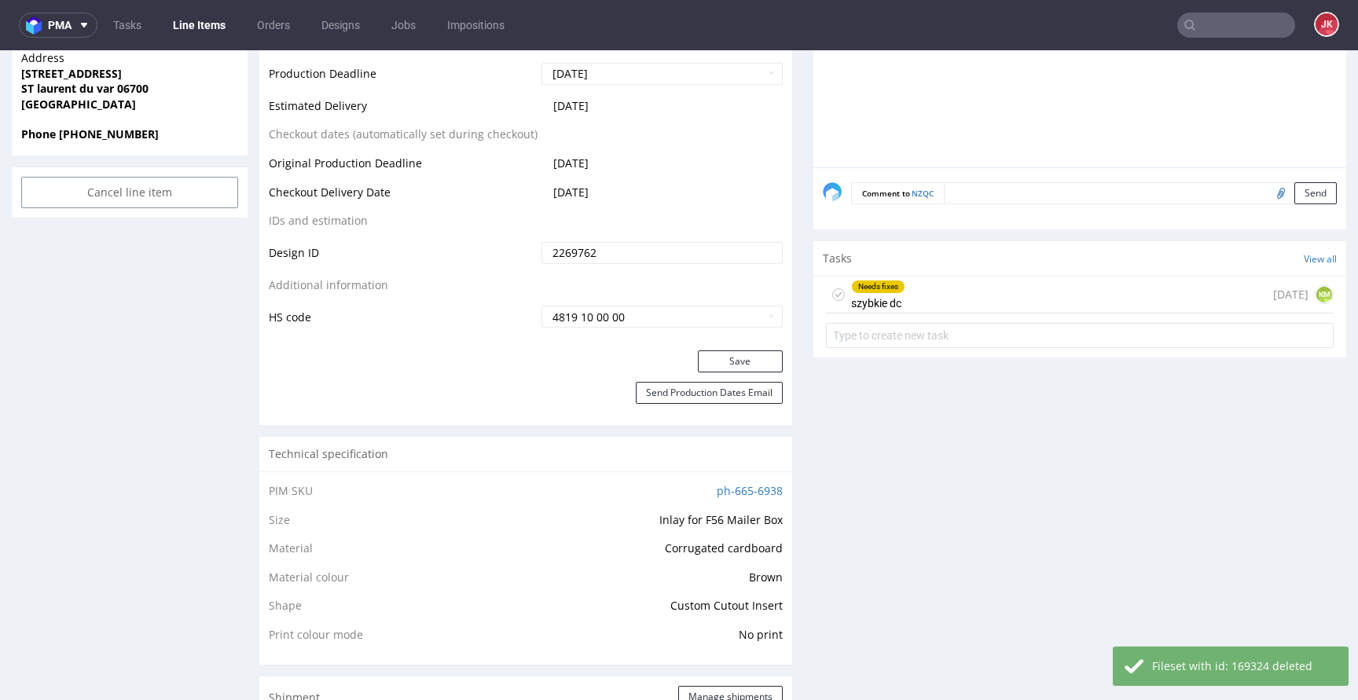
scroll to position [784, 0]
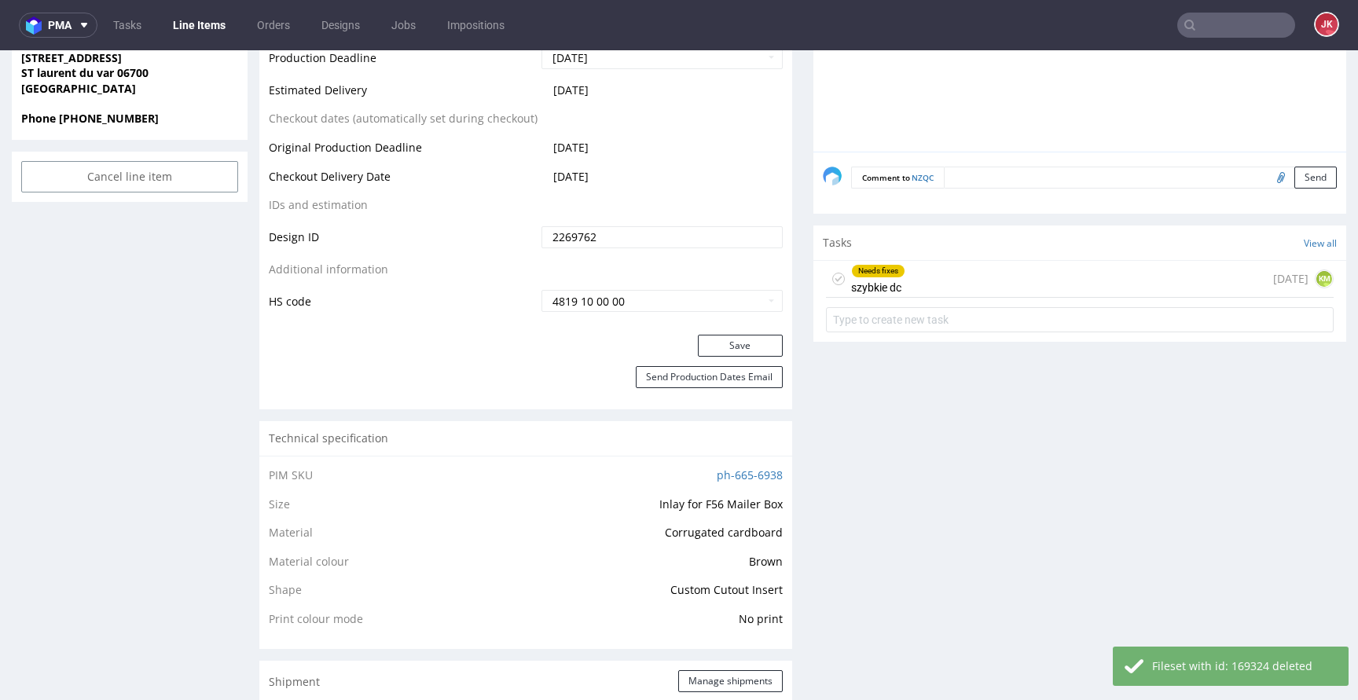
click at [876, 280] on div "Needs fixes szybkie dc" at bounding box center [878, 279] width 54 height 36
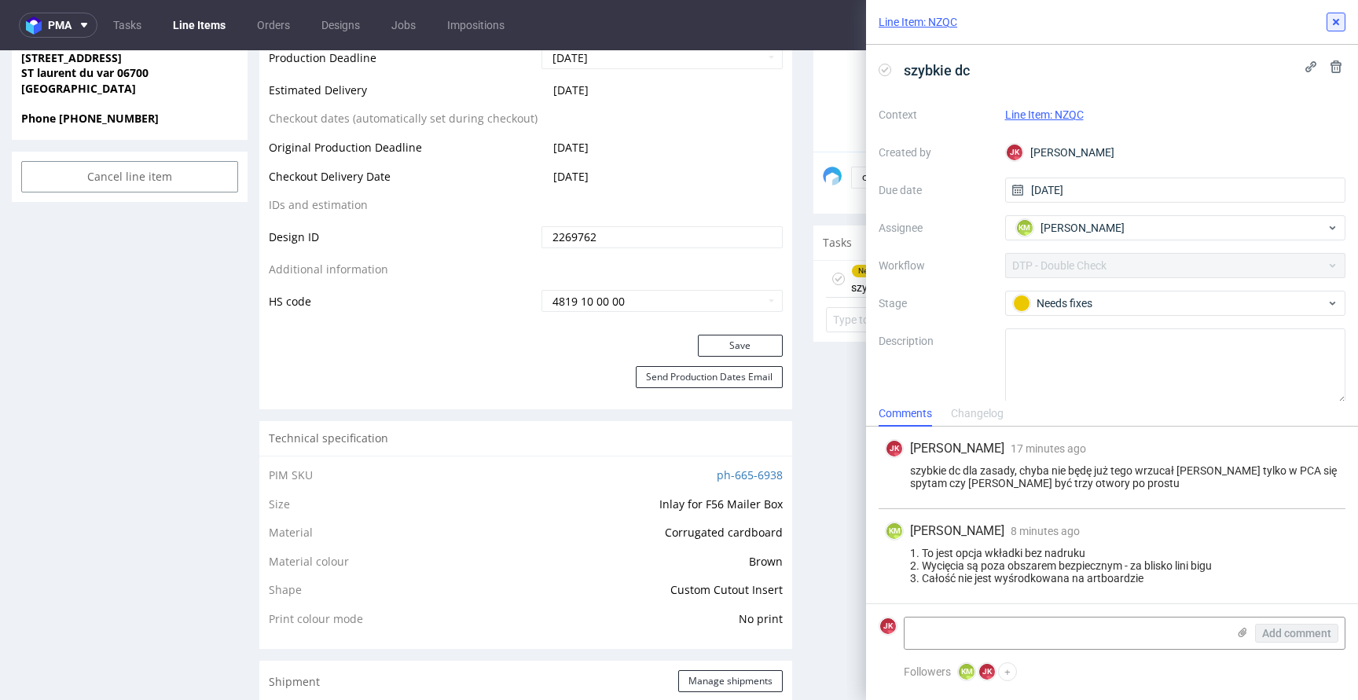
click at [1332, 19] on icon at bounding box center [1335, 22] width 13 height 13
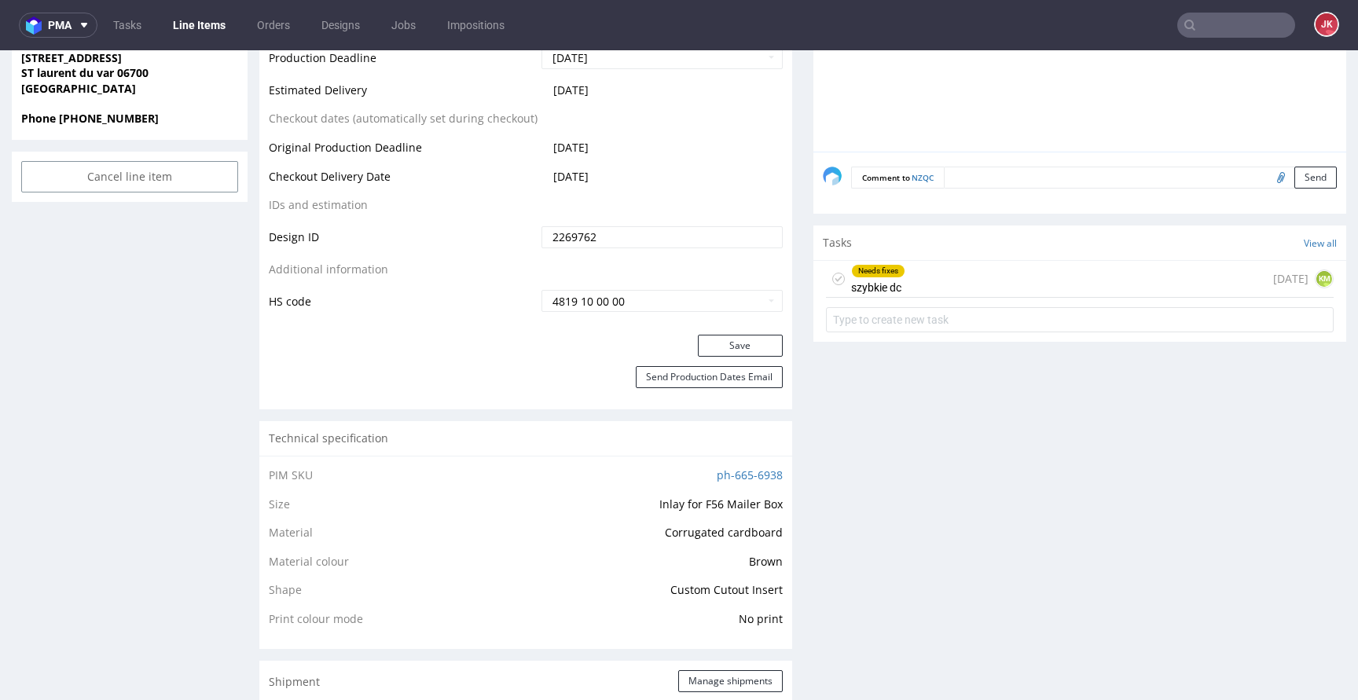
click at [835, 278] on use at bounding box center [838, 279] width 7 height 5
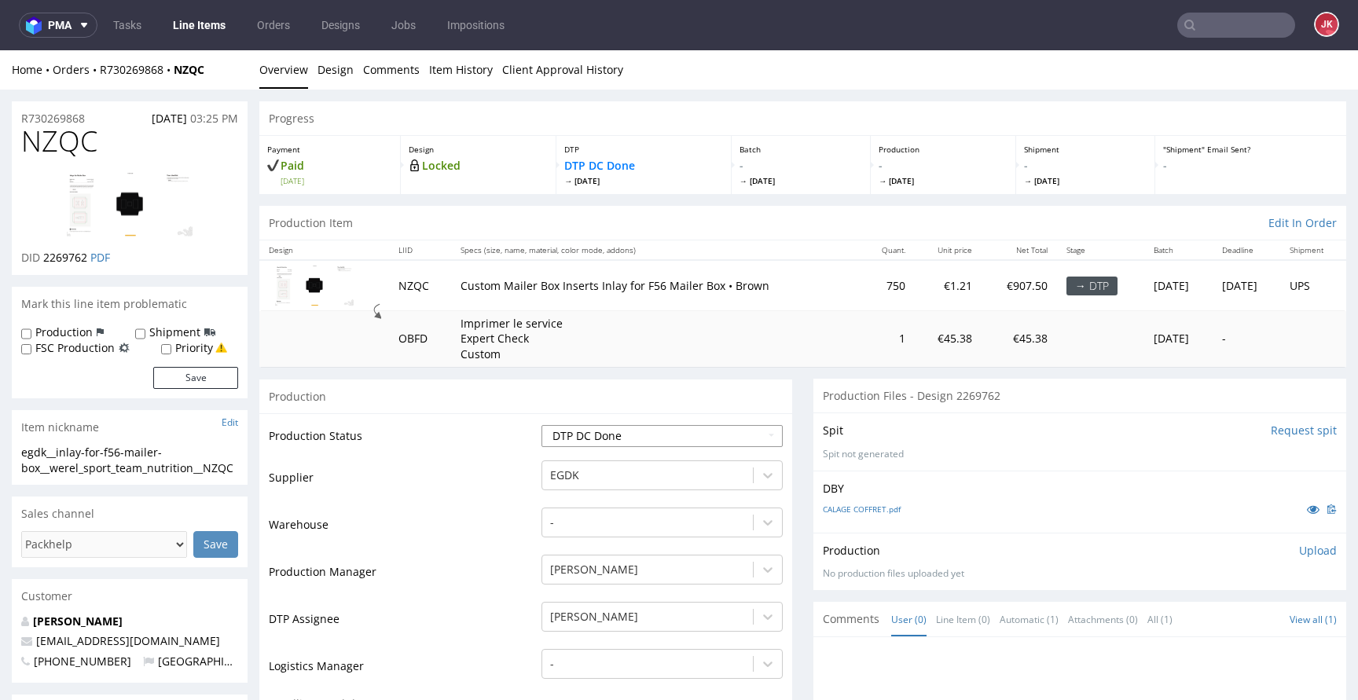
click at [677, 438] on select "Waiting for Artwork Waiting for Diecut Waiting for Mockup Waiting for DTP Waiti…" at bounding box center [661, 436] width 241 height 22
select select "dtp_issue"
click at [541, 425] on select "Waiting for Artwork Waiting for Diecut Waiting for Mockup Waiting for DTP Waiti…" at bounding box center [661, 436] width 241 height 22
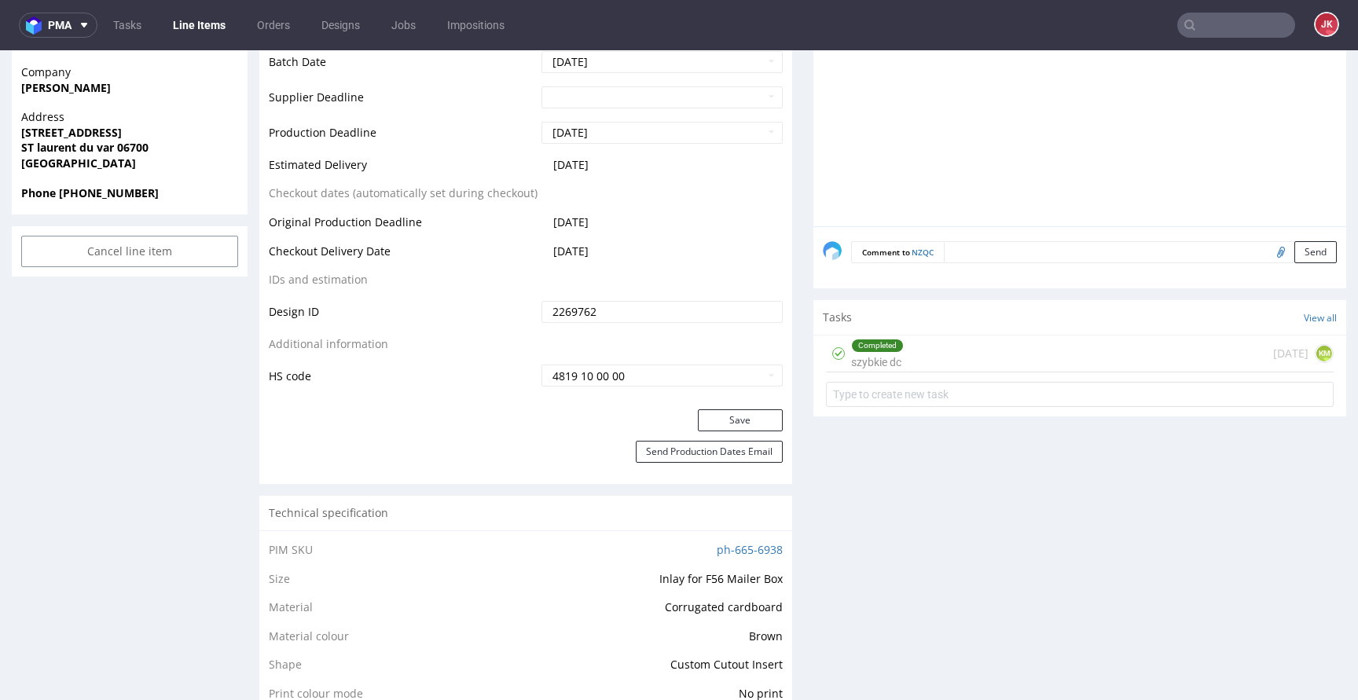
scroll to position [754, 0]
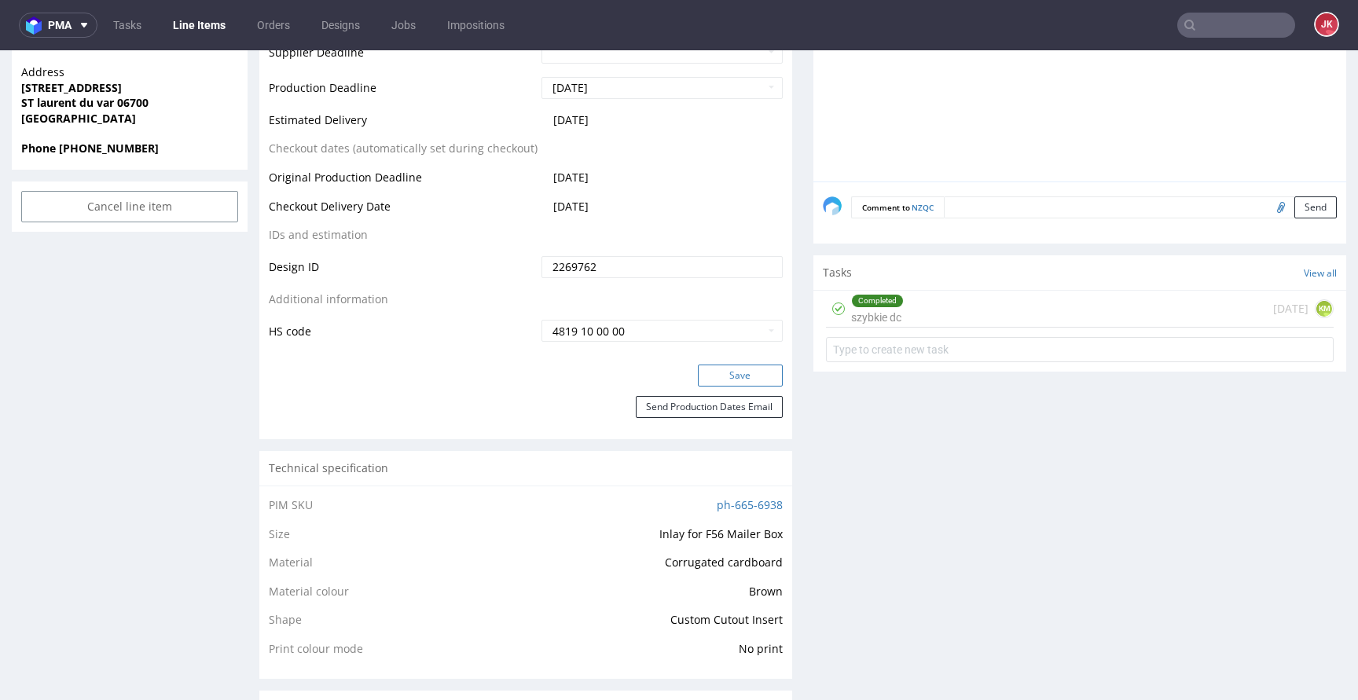
click at [731, 373] on button "Save" at bounding box center [740, 376] width 85 height 22
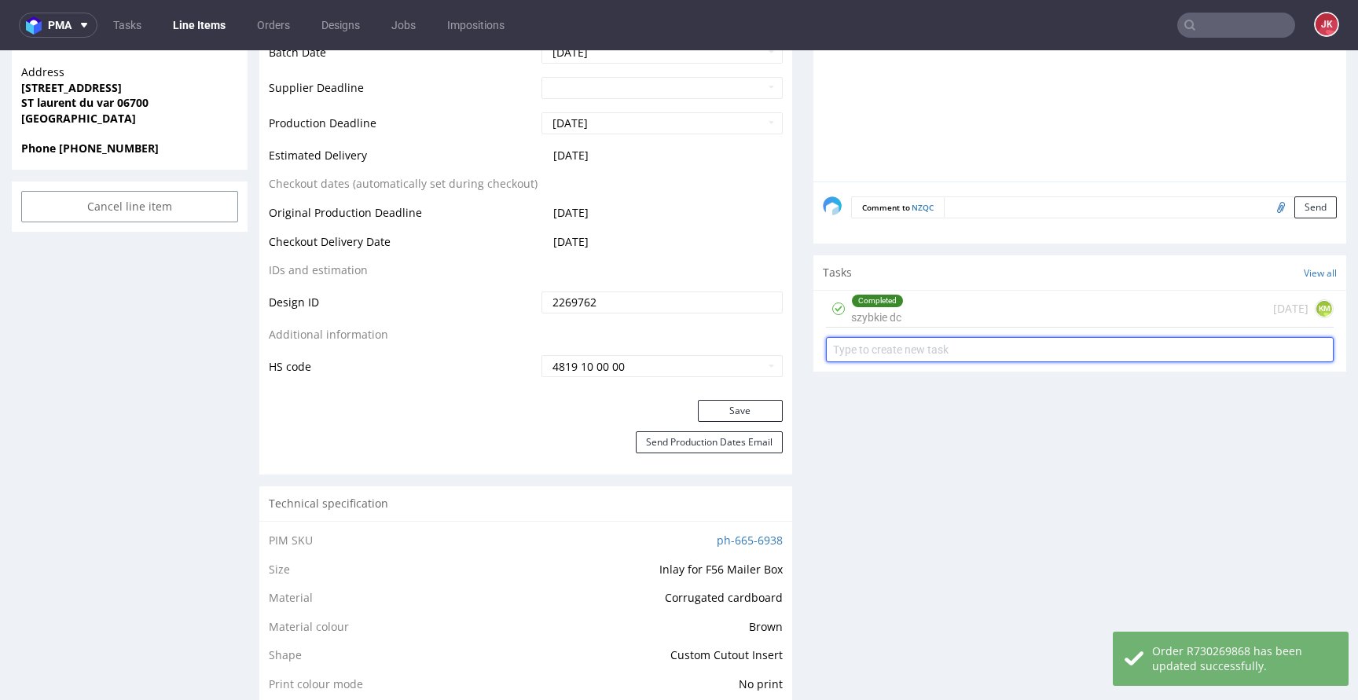
click at [848, 355] on input "text" at bounding box center [1080, 349] width 508 height 25
type input "issue"
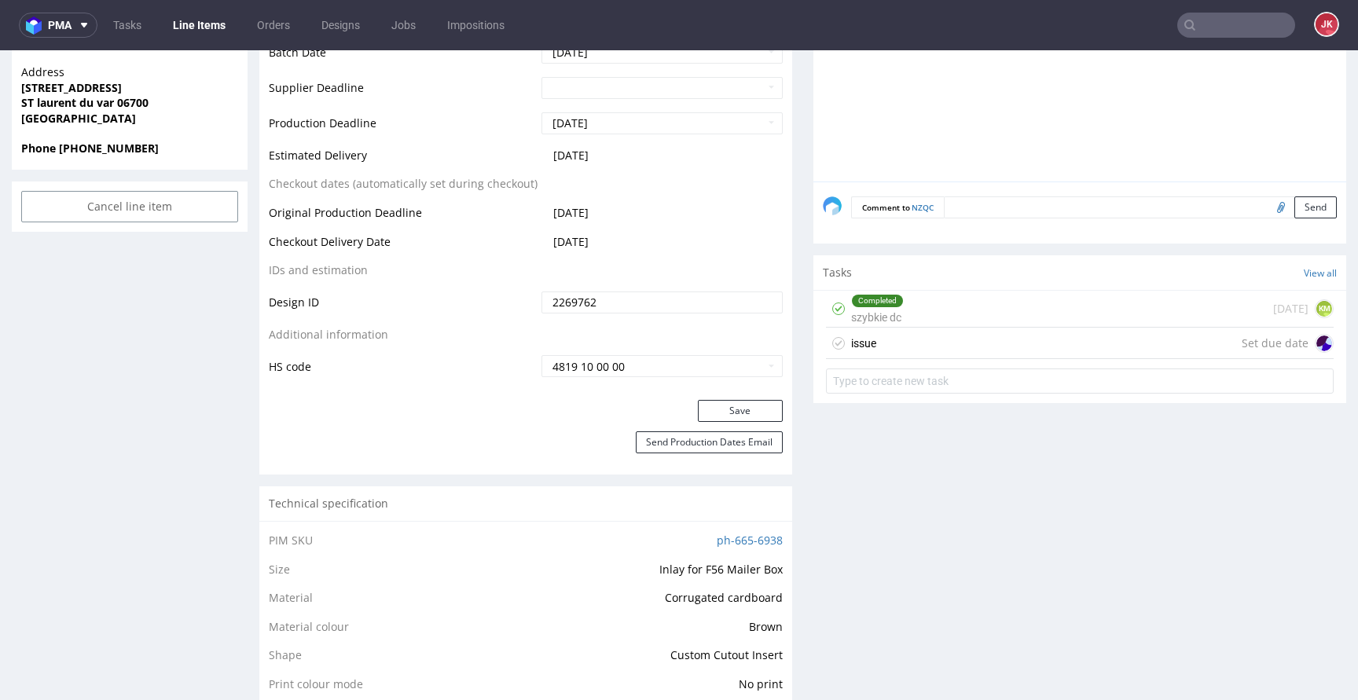
click at [859, 352] on div "issue" at bounding box center [863, 343] width 25 height 19
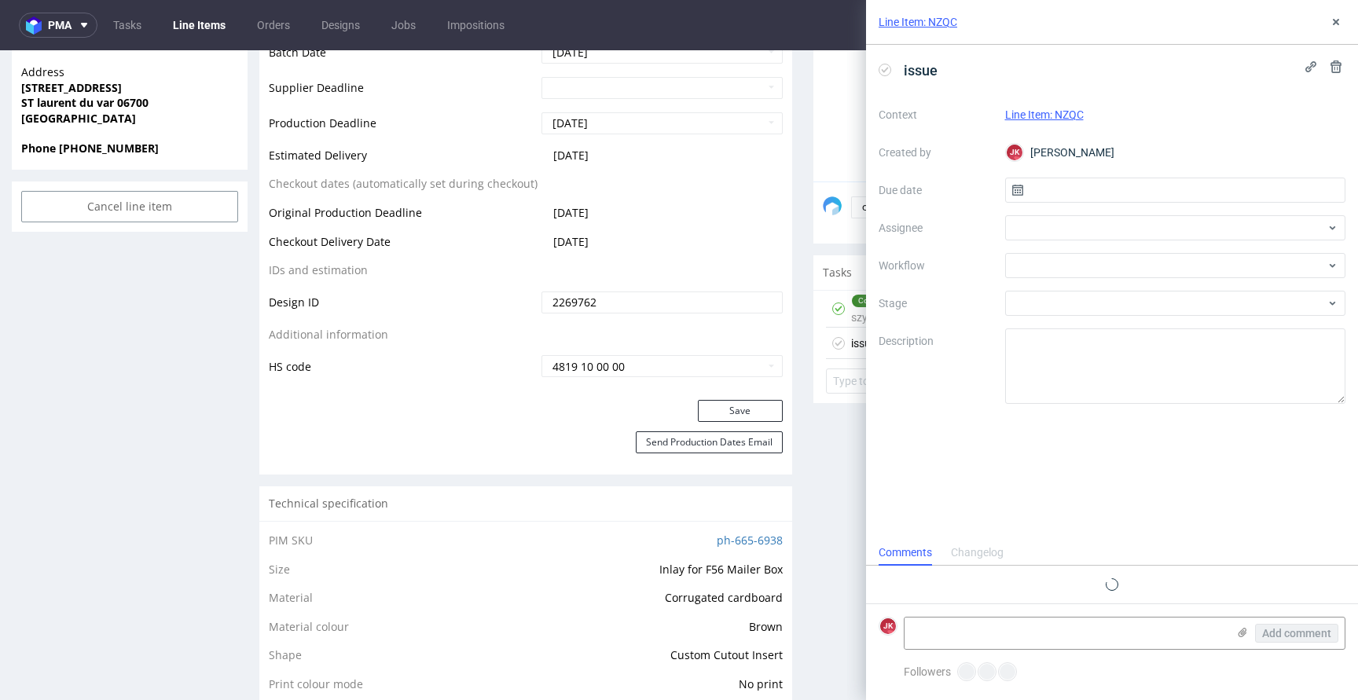
scroll to position [13, 0]
click at [1032, 197] on input "text" at bounding box center [1175, 190] width 341 height 25
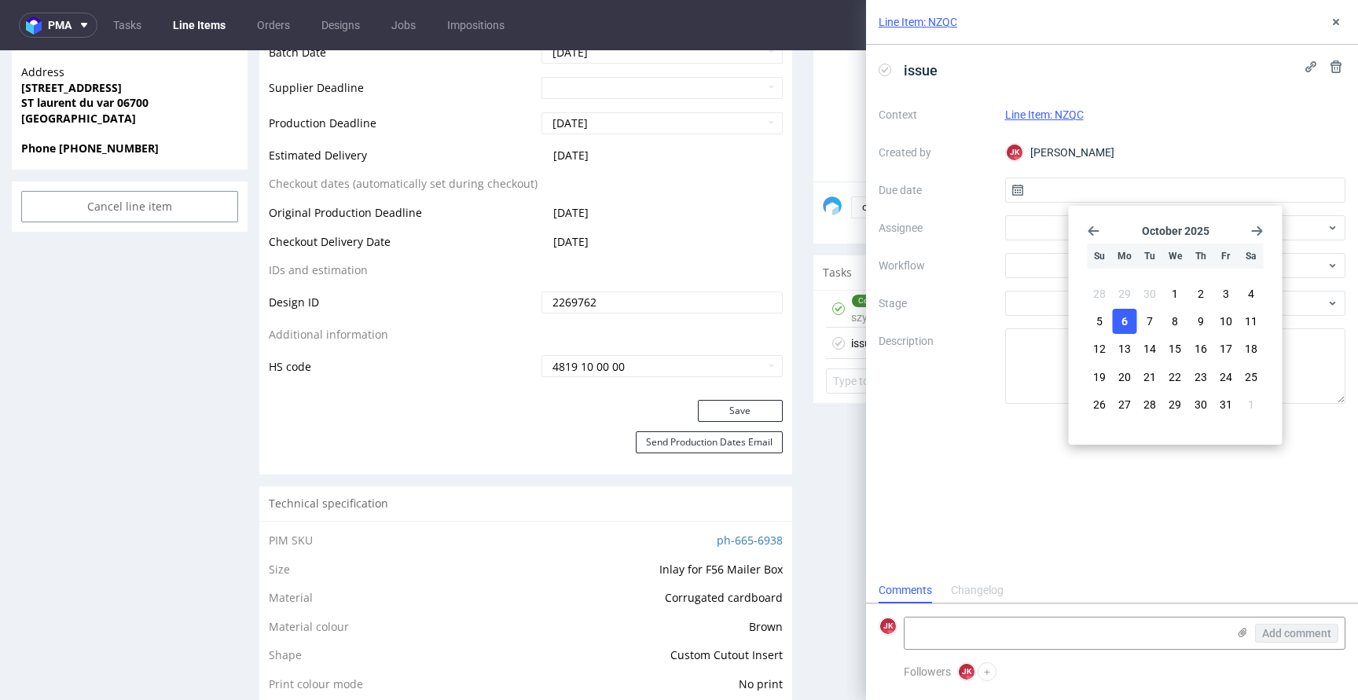
click at [1130, 321] on button "6" at bounding box center [1124, 321] width 24 height 25
type input "[DATE]"
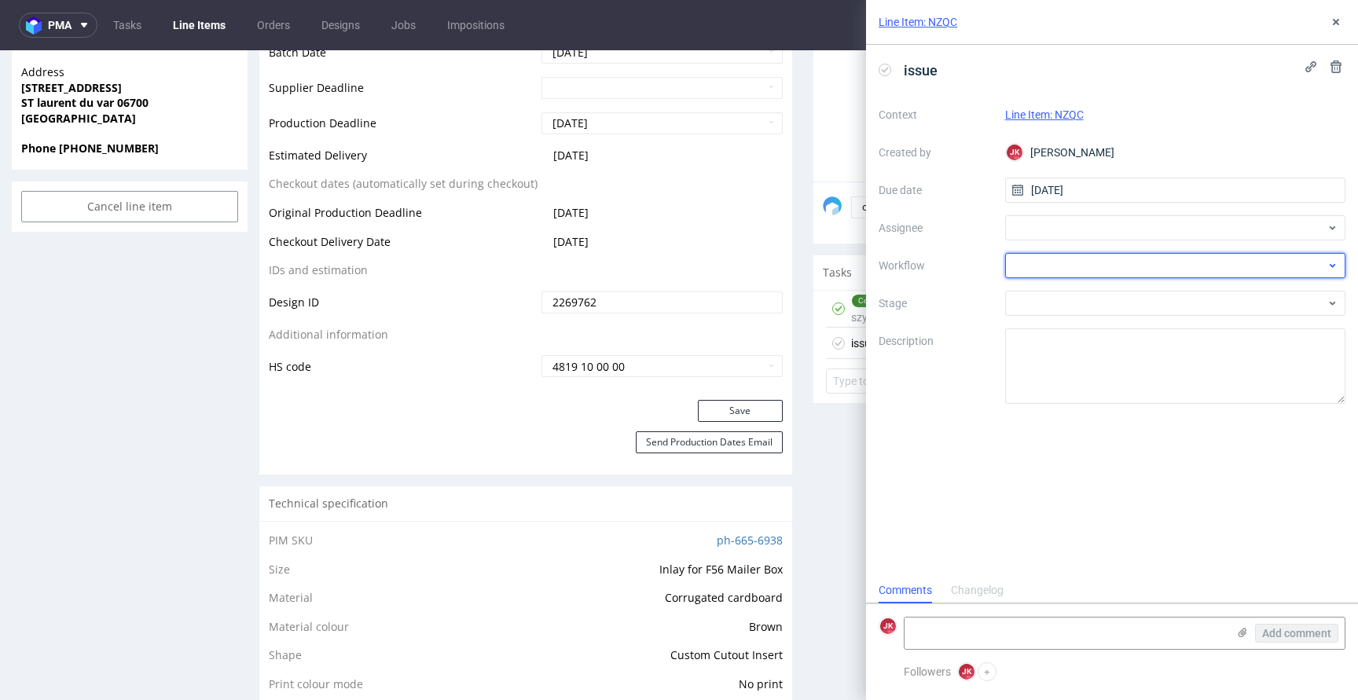
click at [1068, 277] on div at bounding box center [1175, 265] width 341 height 25
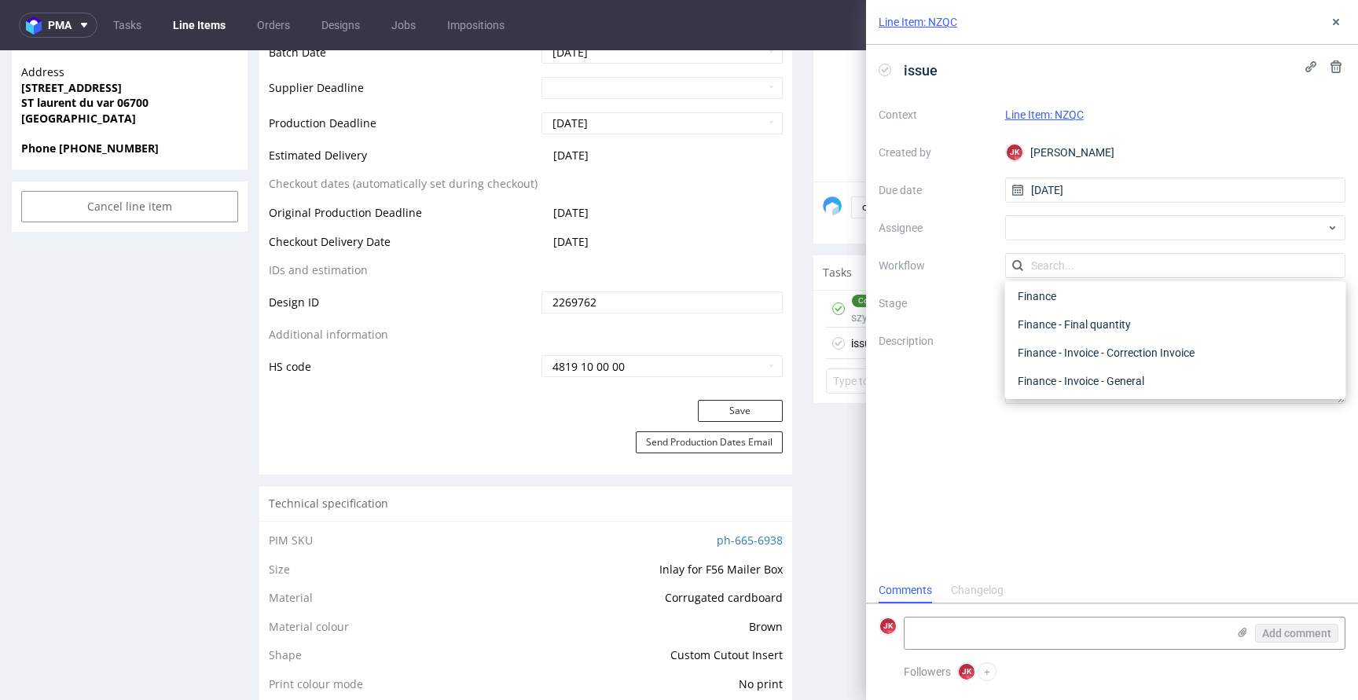
scroll to position [0, 0]
click at [1074, 345] on div "DTP - Issue" at bounding box center [1175, 350] width 328 height 28
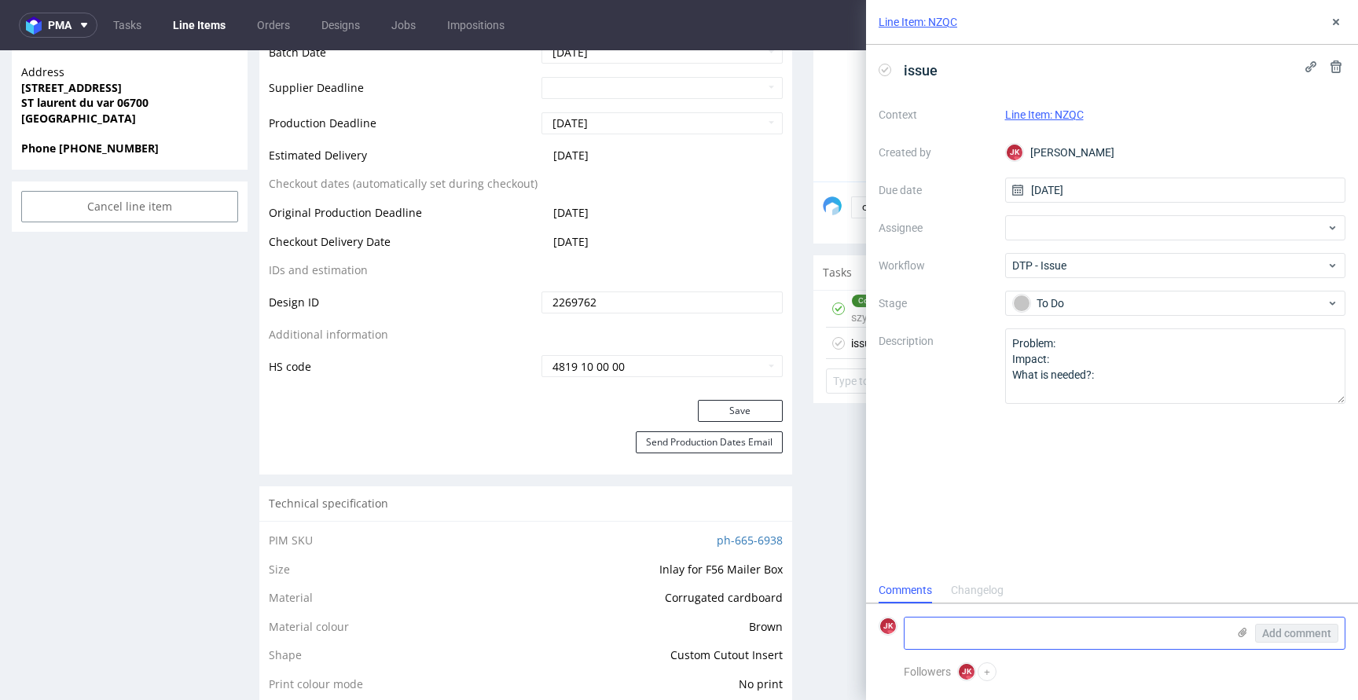
click at [1010, 639] on textarea at bounding box center [1065, 632] width 322 height 31
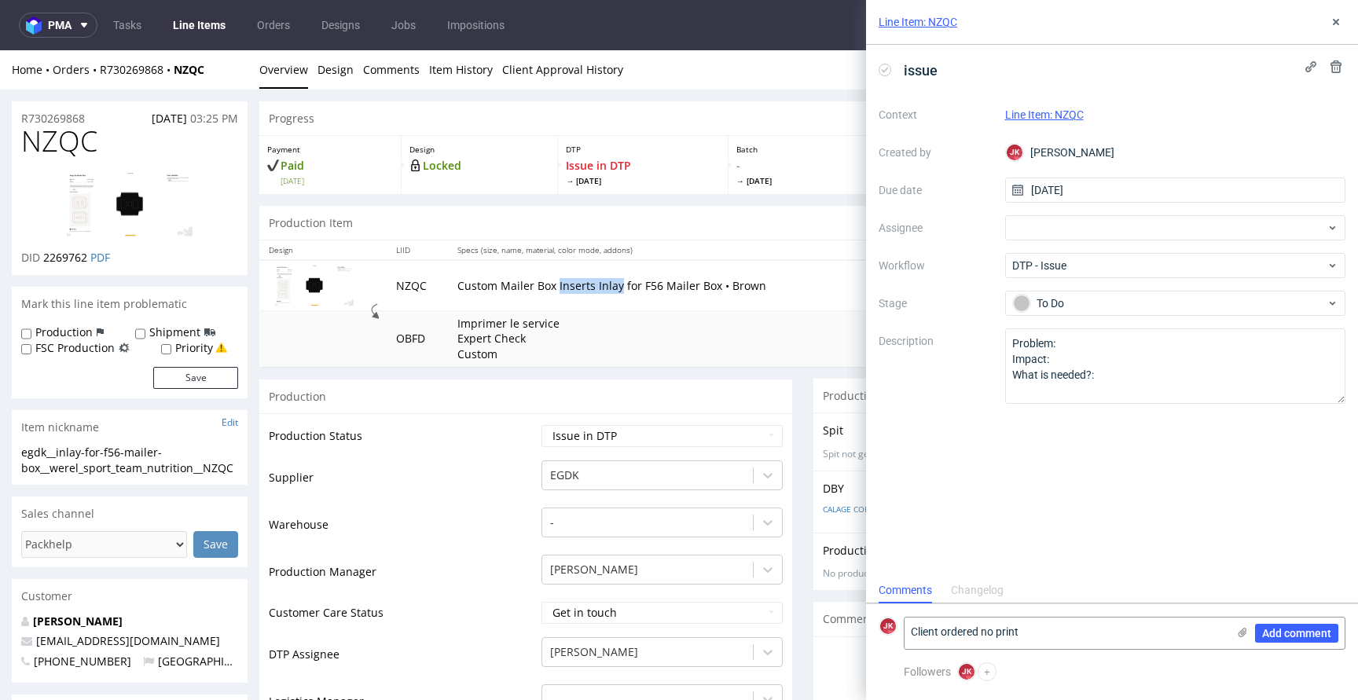
drag, startPoint x: 544, startPoint y: 288, endPoint x: 602, endPoint y: 288, distance: 58.1
click at [602, 288] on p "Custom Mailer Box Inserts Inlay for F56 Mailer Box • Brown" at bounding box center [649, 286] width 384 height 16
copy p "Inserts Inlay"
click at [1078, 634] on textarea "Client ordered no print" at bounding box center [1065, 632] width 322 height 31
paste textarea "Inserts Inlay"
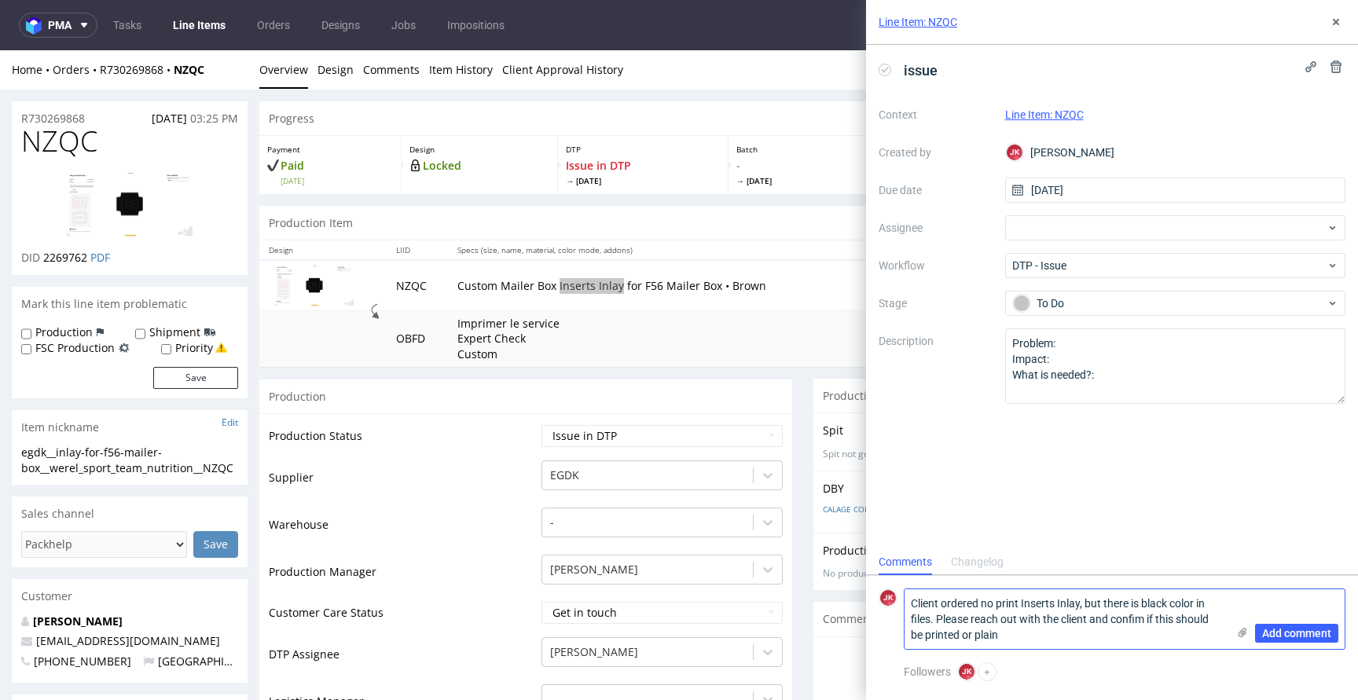
click at [958, 632] on textarea "Client ordered no print Inserts Inlay, but there is black color in files. Pleas…" at bounding box center [1065, 619] width 322 height 60
click at [1100, 632] on textarea "Client ordered no print Inserts Inlay, but there is black color in files. Pleas…" at bounding box center [1065, 619] width 322 height 60
click at [1137, 632] on textarea "Client ordered no print Inserts Inlay, but there is black color in files. Pleas…" at bounding box center [1065, 619] width 322 height 60
click at [1137, 619] on textarea "Client ordered no print Inserts Inlay, but there is black color in files. Pleas…" at bounding box center [1065, 619] width 322 height 60
click at [1131, 634] on textarea "Client ordered no print Inserts Inlay, but there is black color in files. Pleas…" at bounding box center [1065, 619] width 322 height 60
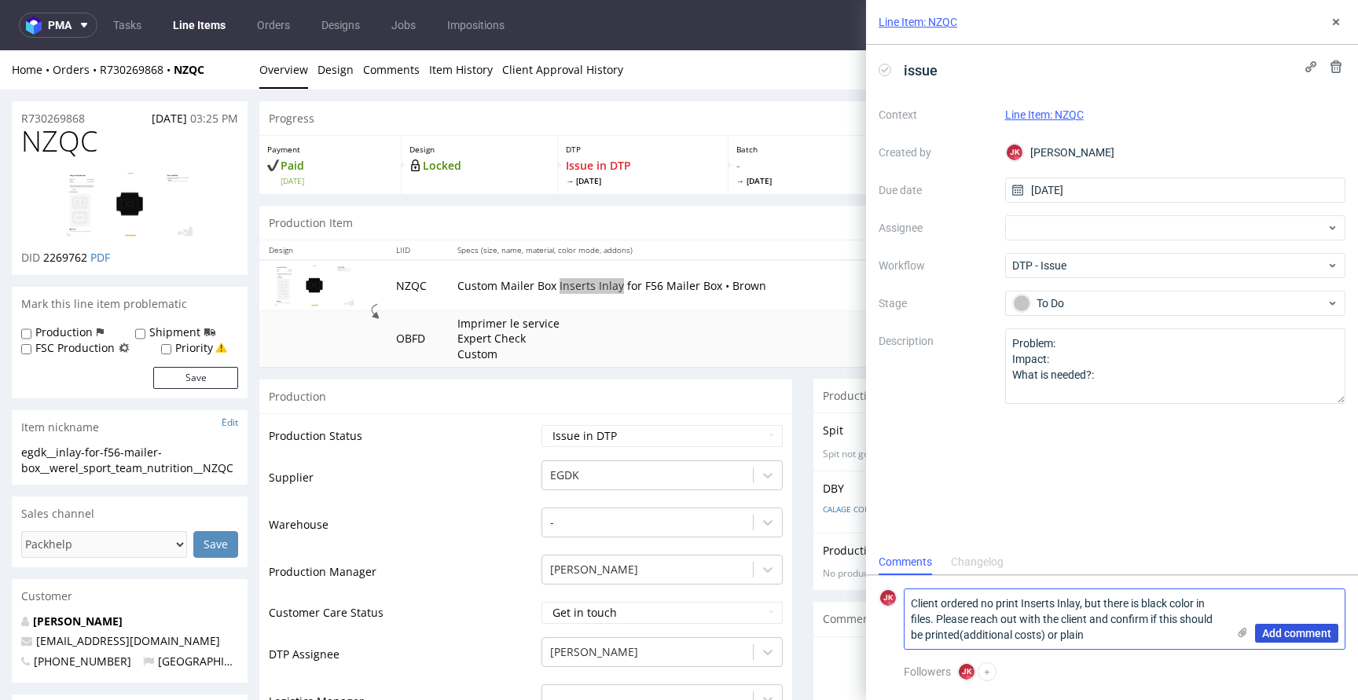
type textarea "Client ordered no print Inserts Inlay, but there is black color in files. Pleas…"
click at [1280, 639] on button "Add comment" at bounding box center [1296, 633] width 83 height 19
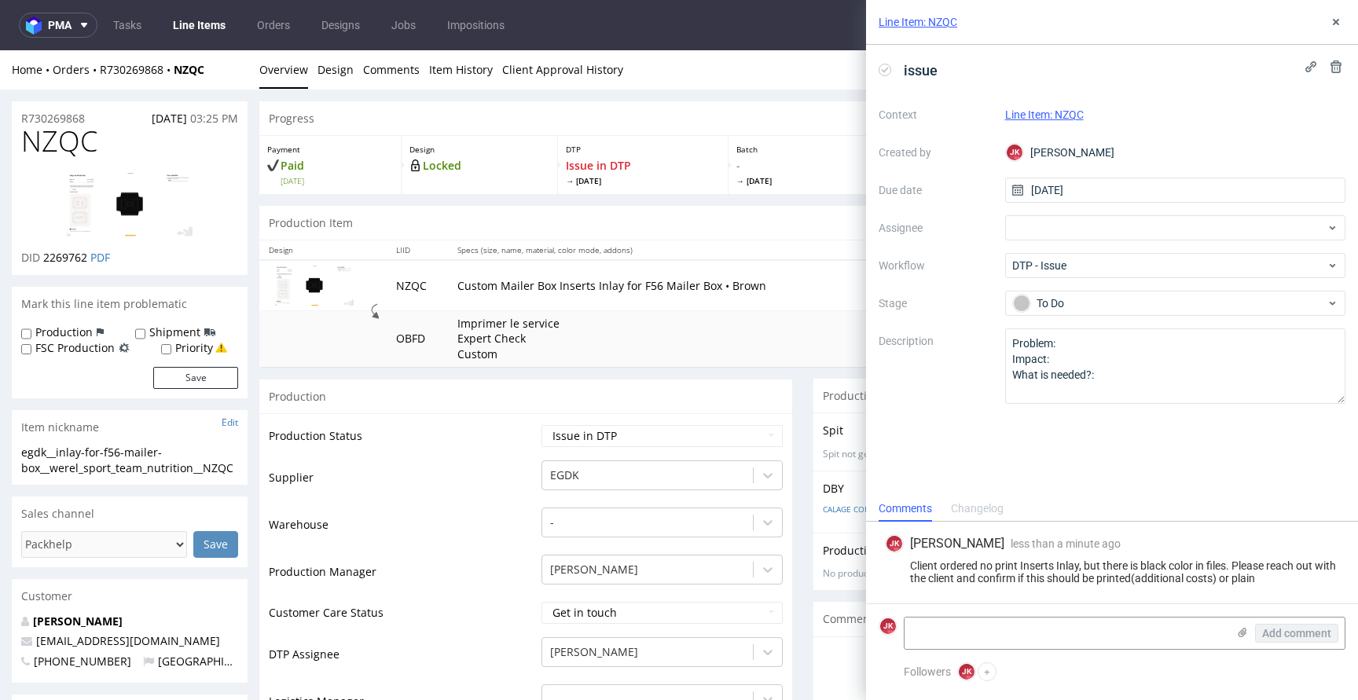
click at [64, 141] on span "NZQC" at bounding box center [59, 141] width 76 height 31
copy span "NZQC"
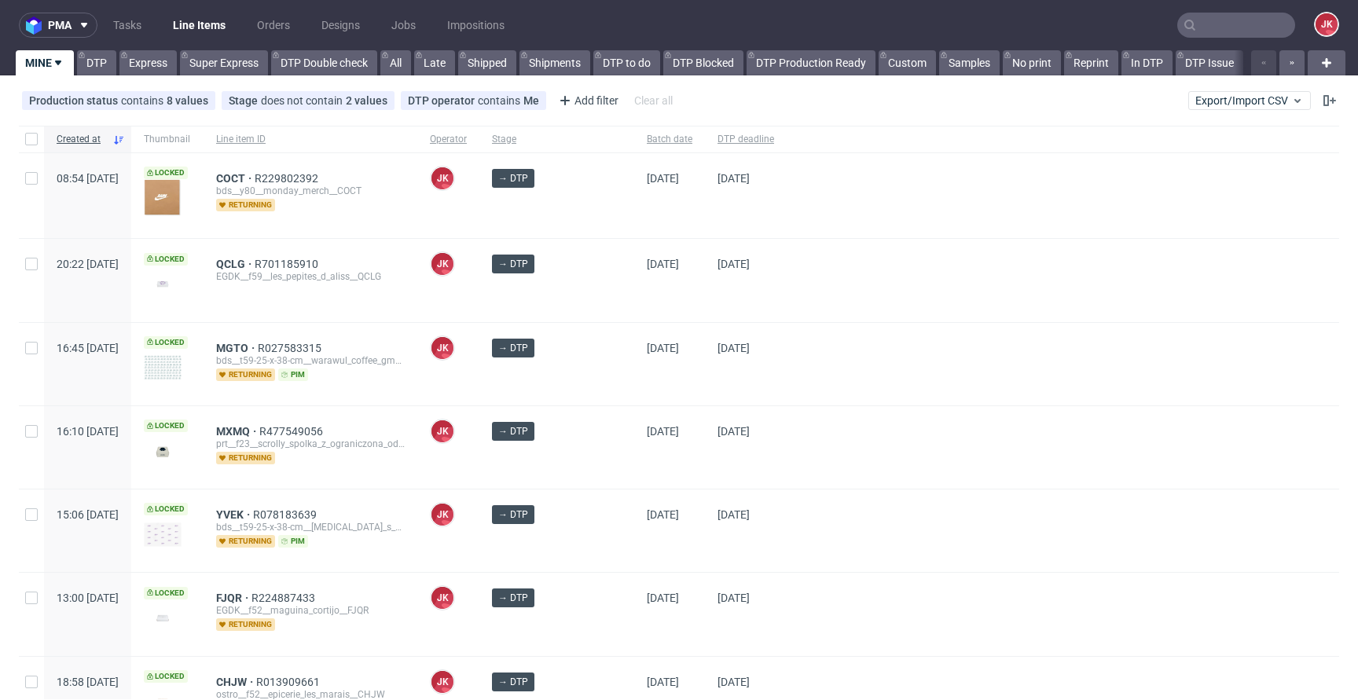
click at [634, 320] on div "[DATE]" at bounding box center [669, 280] width 71 height 82
click at [634, 465] on div "[DATE]" at bounding box center [669, 447] width 71 height 82
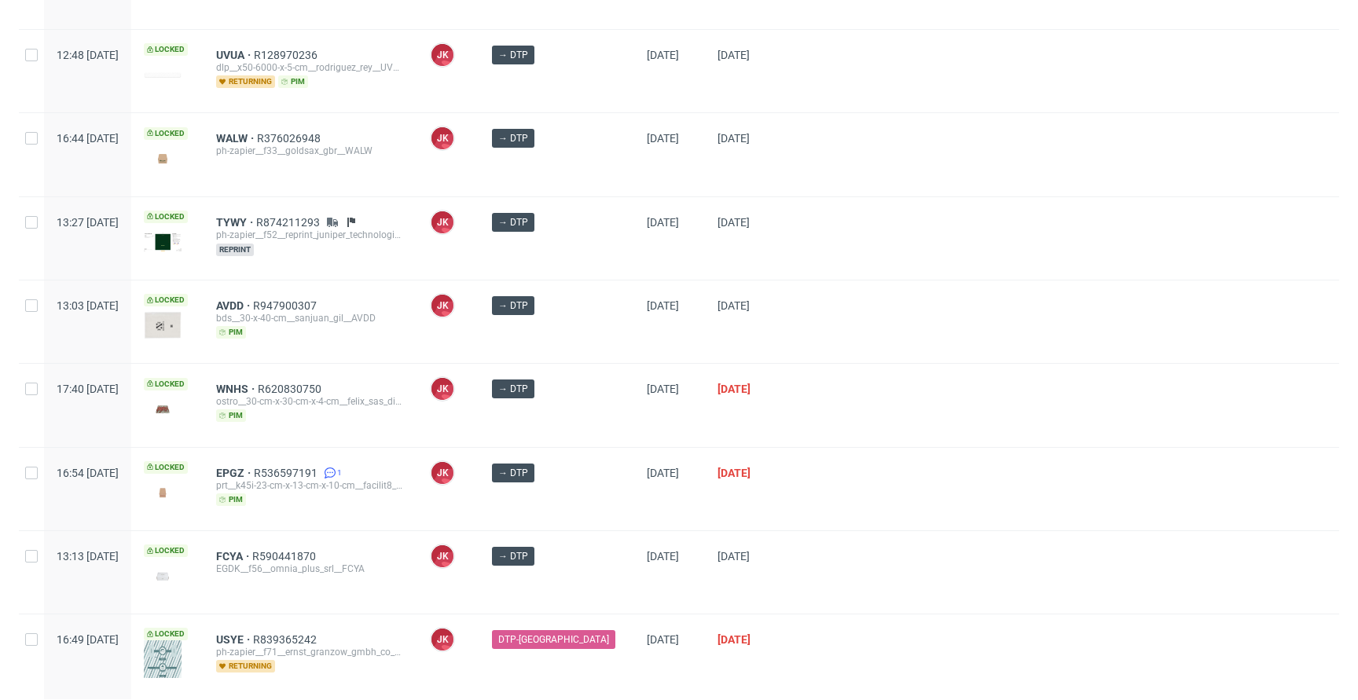
scroll to position [840, 0]
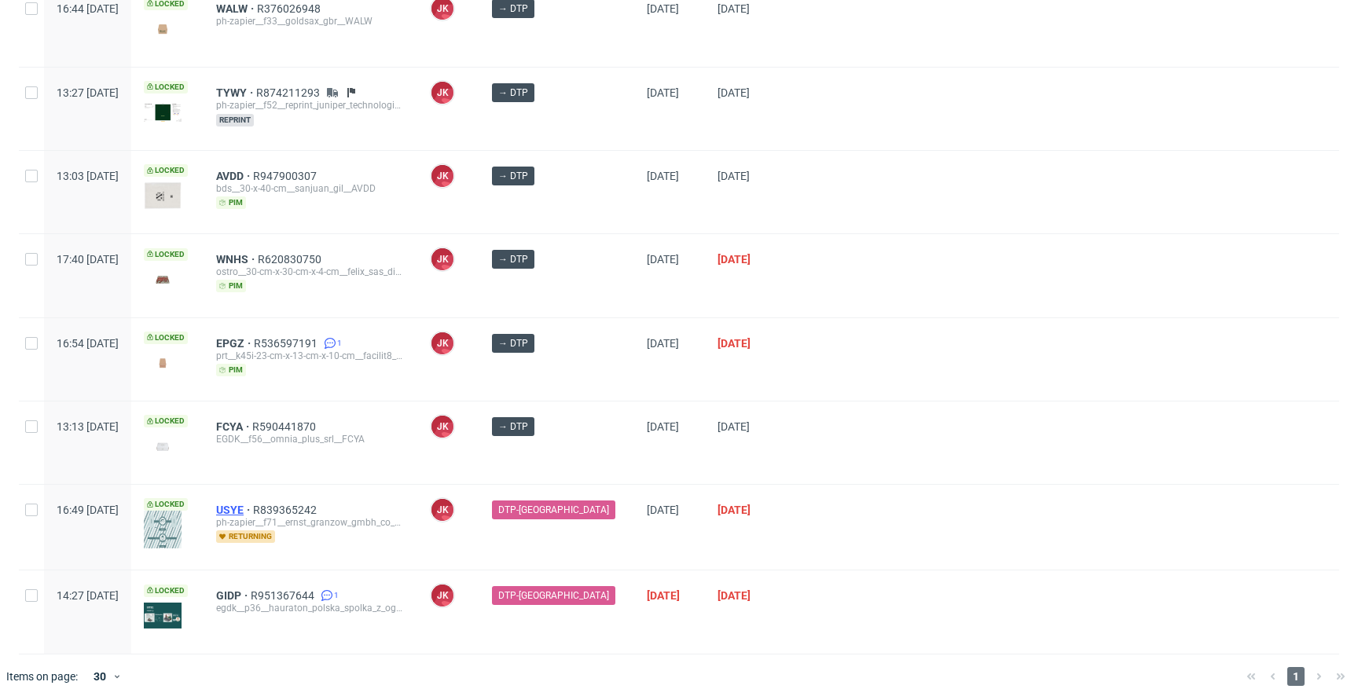
click at [253, 504] on span "USYE" at bounding box center [234, 510] width 37 height 13
click at [273, 583] on div "GIDP R951367644 1 egdk__p36__hauraton_polska_spolka_z_ograniczona_odpowiedzialn…" at bounding box center [310, 611] width 214 height 82
click at [251, 589] on span "GIDP" at bounding box center [233, 595] width 35 height 13
click at [738, 253] on span "[DATE]" at bounding box center [733, 259] width 33 height 13
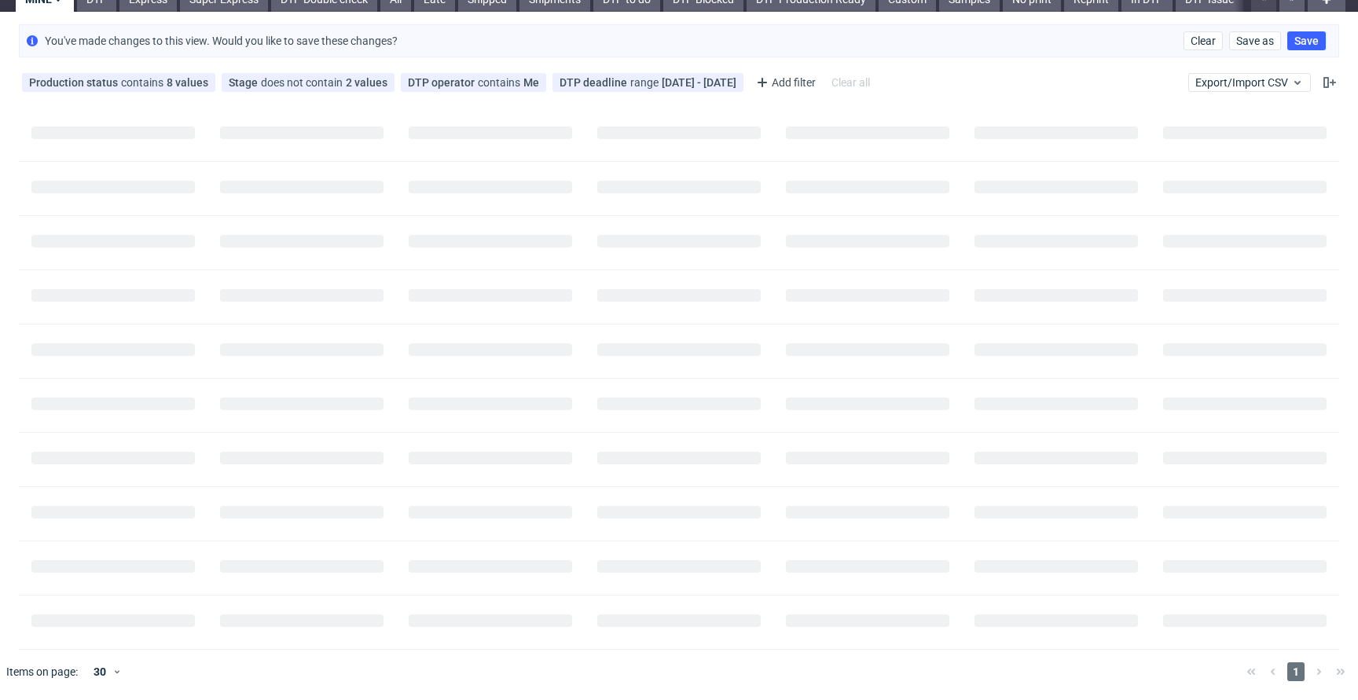
scroll to position [0, 0]
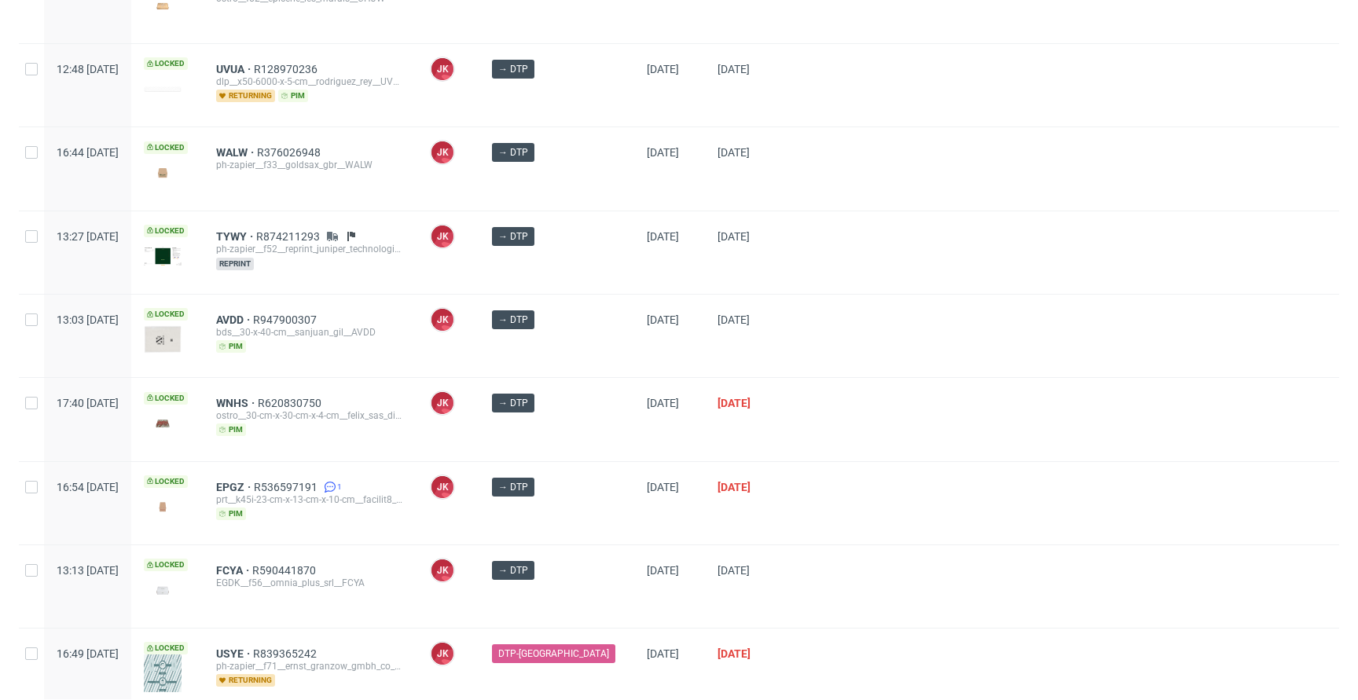
scroll to position [840, 0]
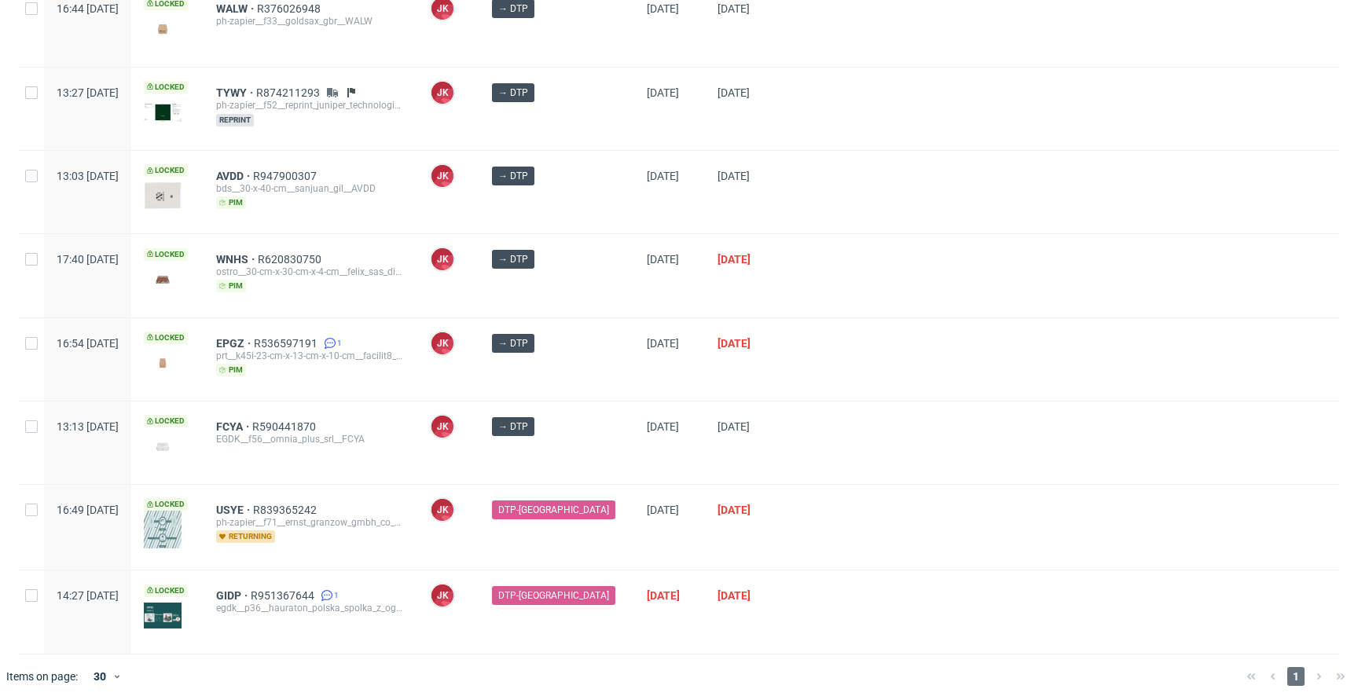
click at [685, 287] on div "[DATE]" at bounding box center [669, 275] width 71 height 82
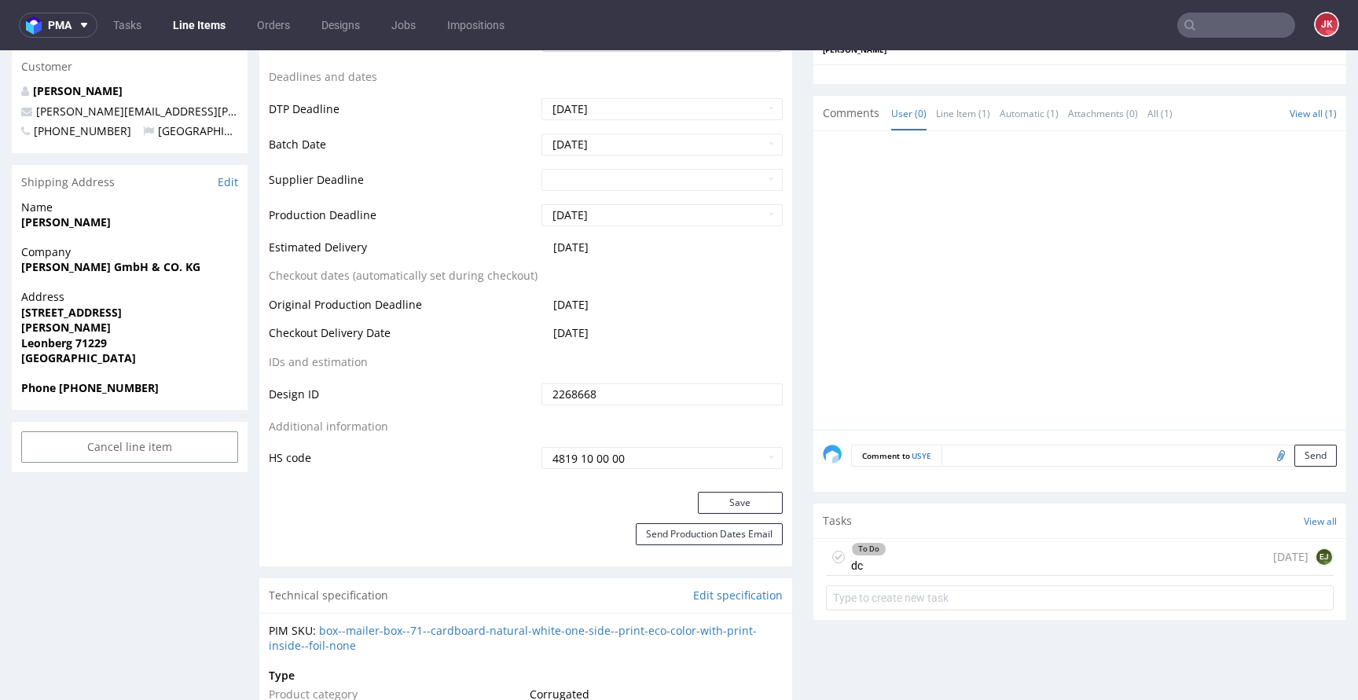
scroll to position [628, 0]
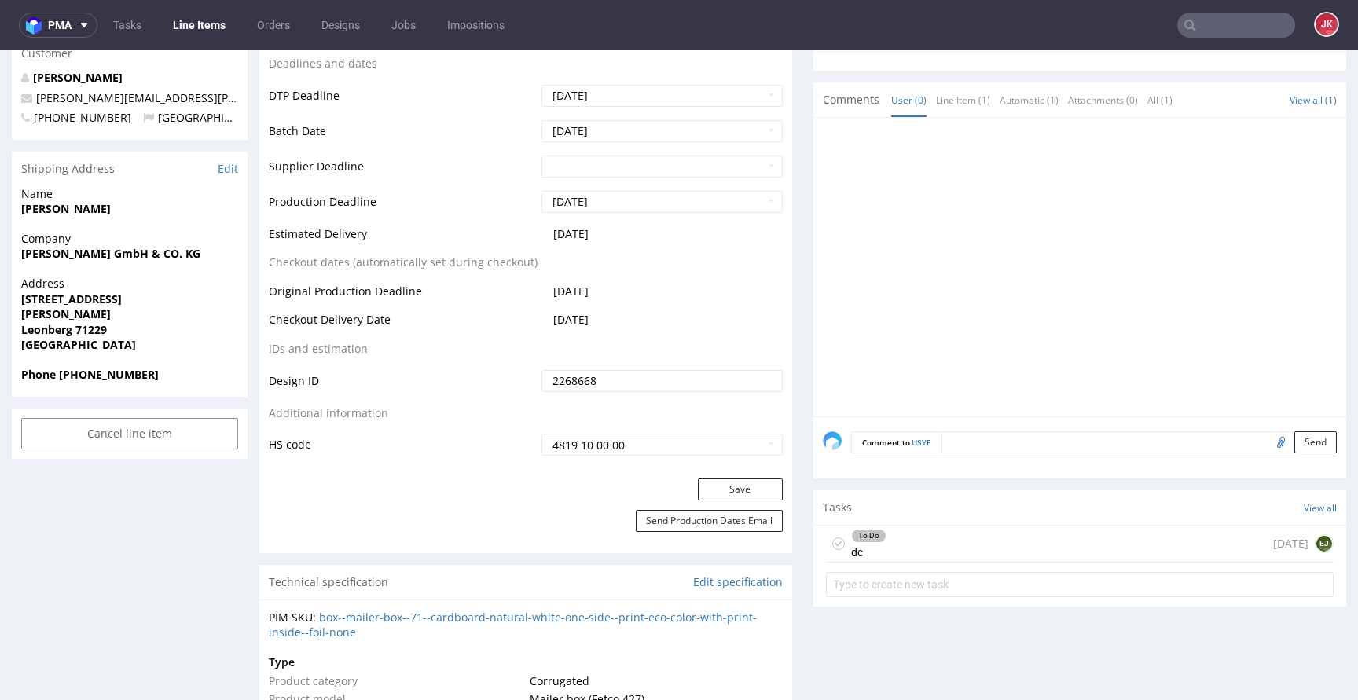
click at [896, 535] on div "To Do dc [DATE] EJ" at bounding box center [1080, 544] width 508 height 37
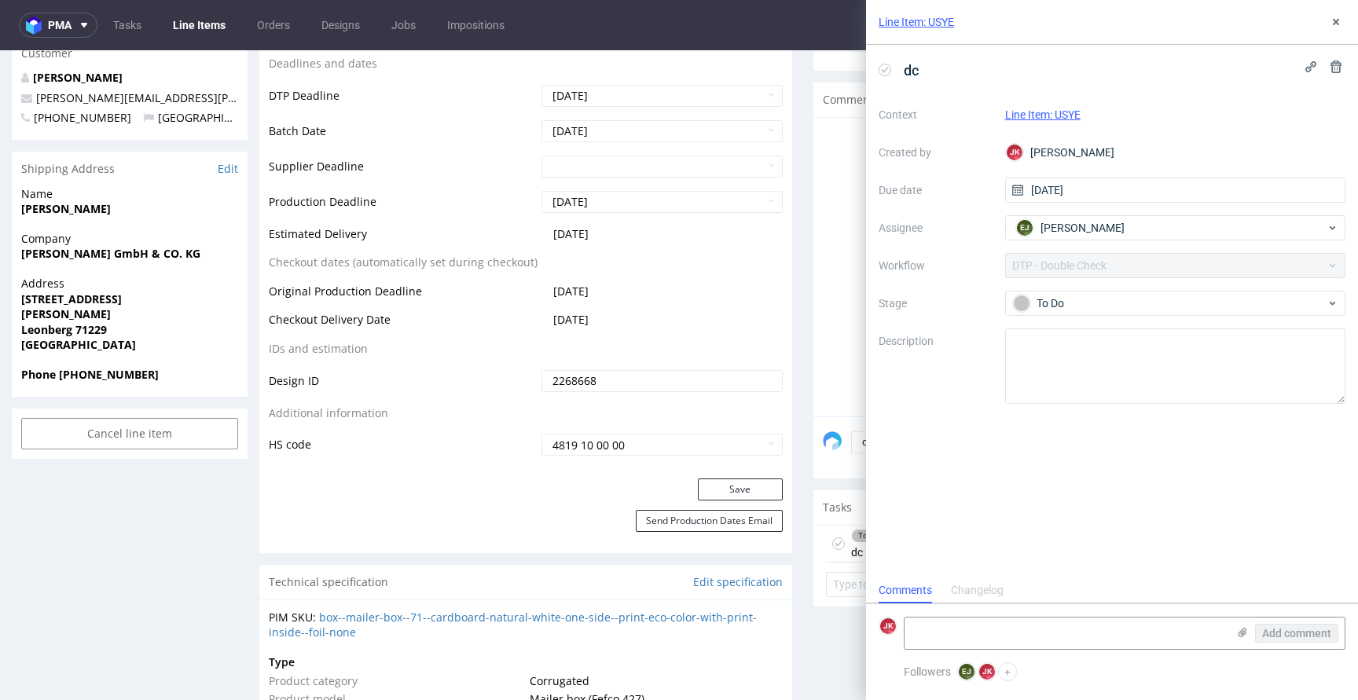
scroll to position [13, 0]
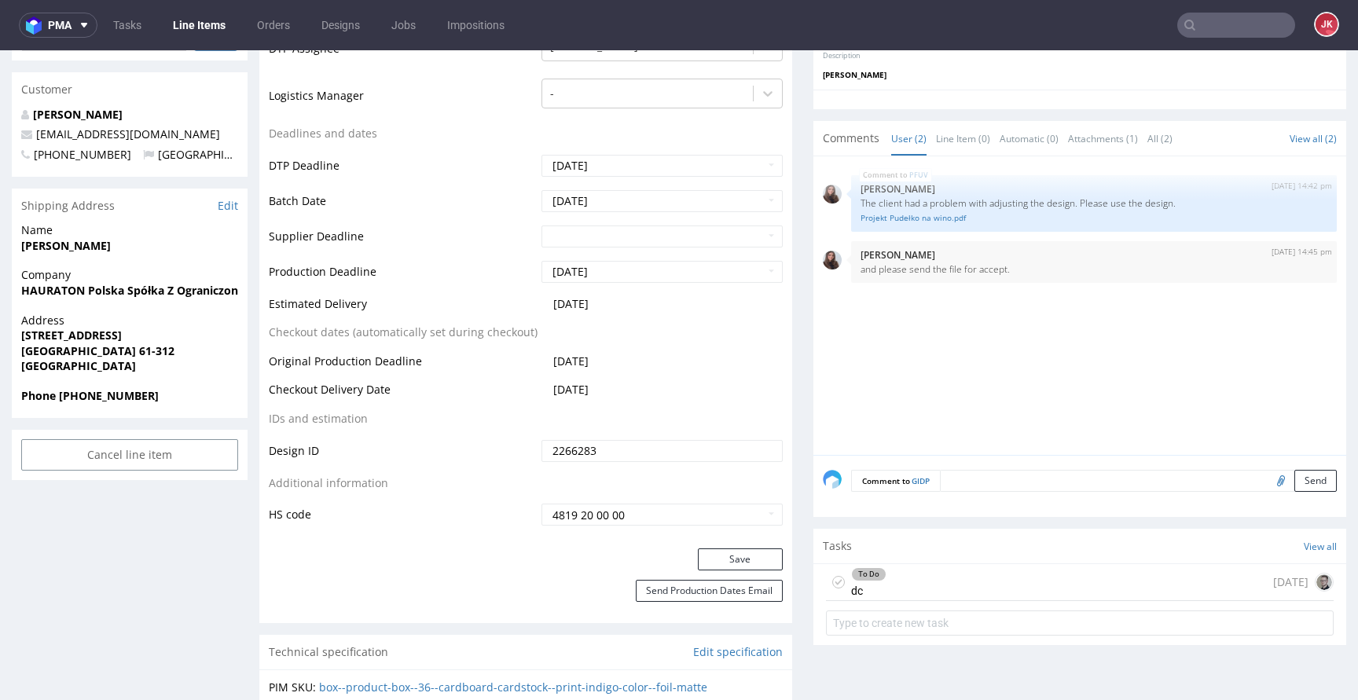
scroll to position [864, 0]
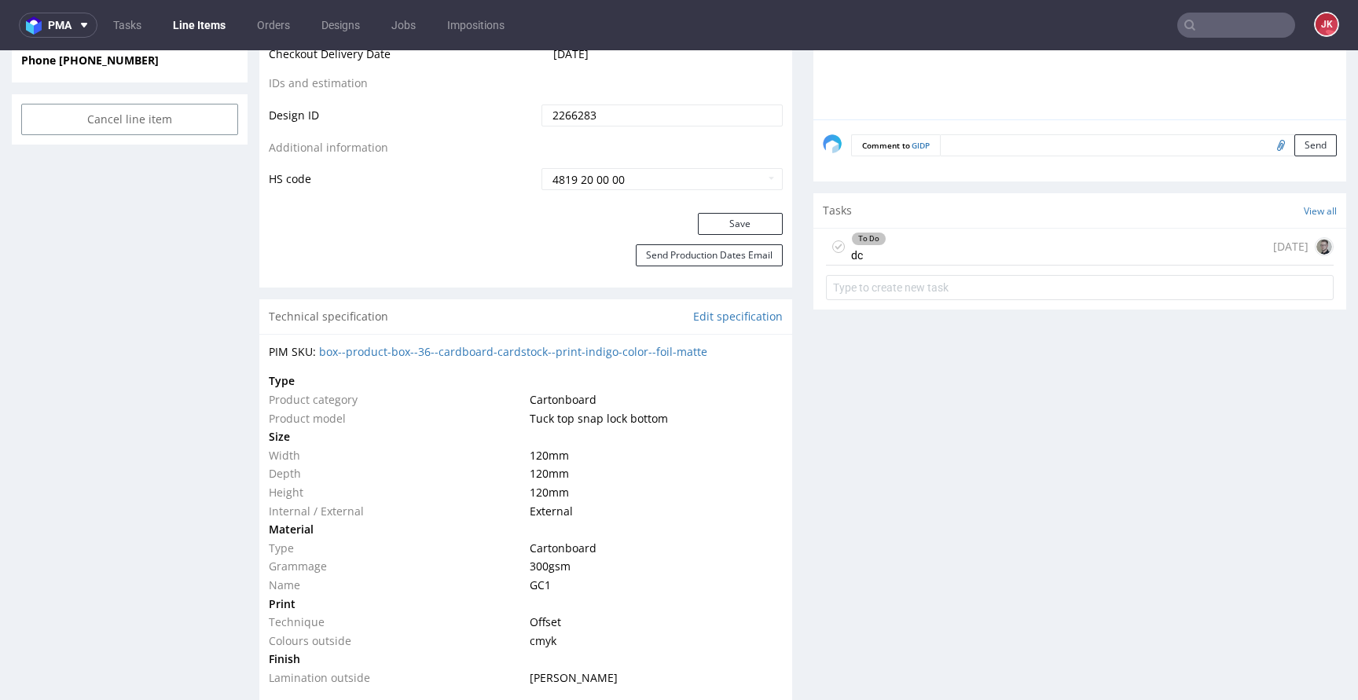
click at [862, 245] on div "To Do" at bounding box center [869, 239] width 34 height 13
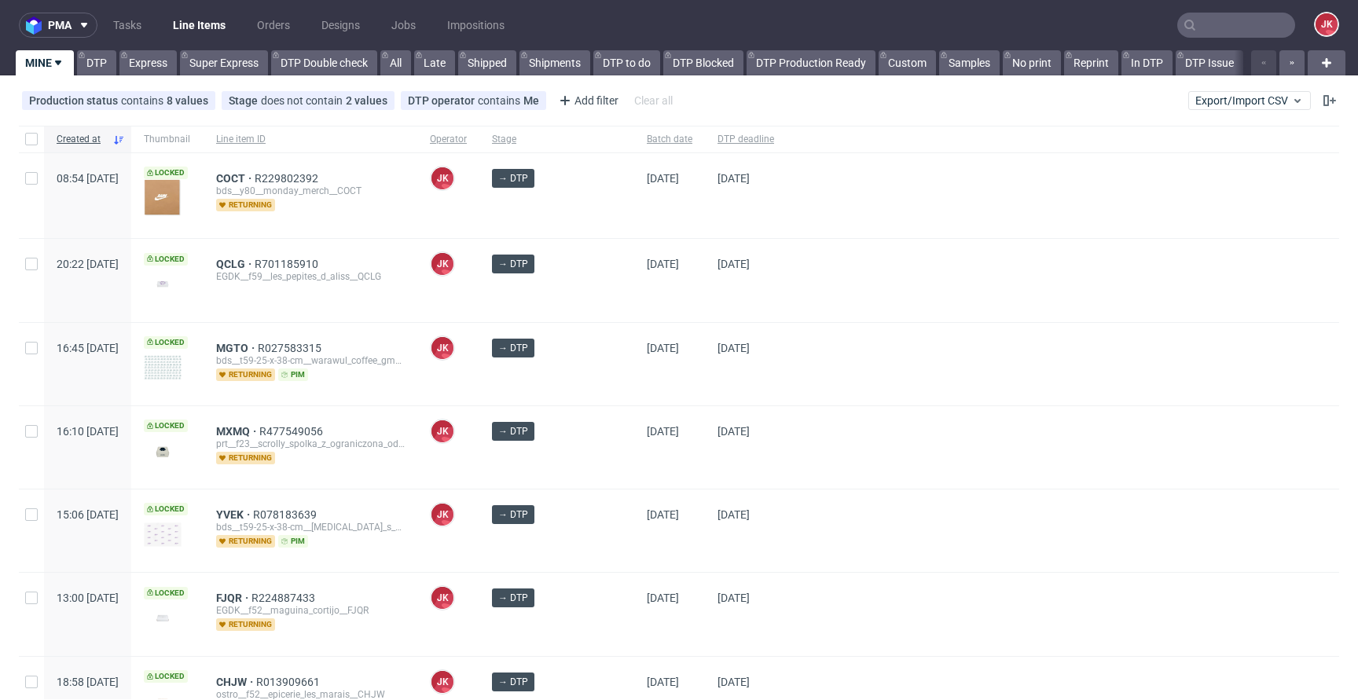
click at [593, 464] on div "→ DTP" at bounding box center [556, 447] width 155 height 82
click at [595, 454] on div "→ DTP" at bounding box center [556, 447] width 155 height 82
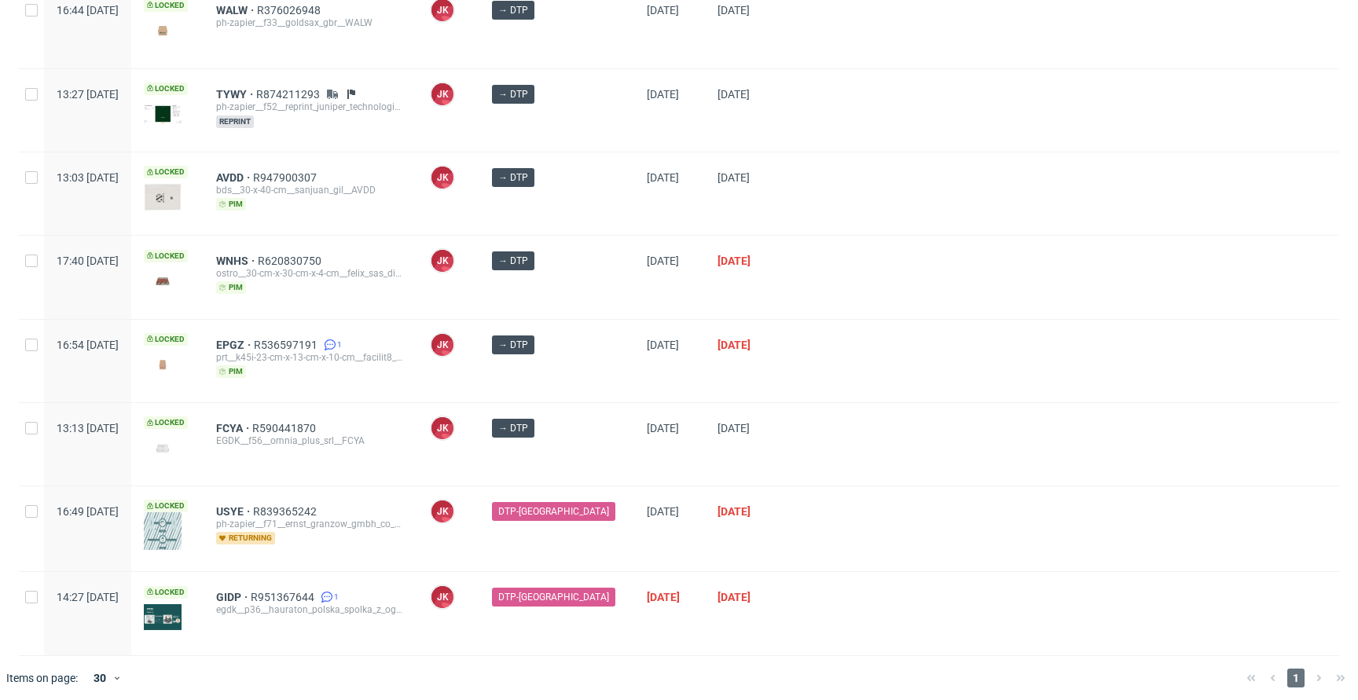
scroll to position [840, 0]
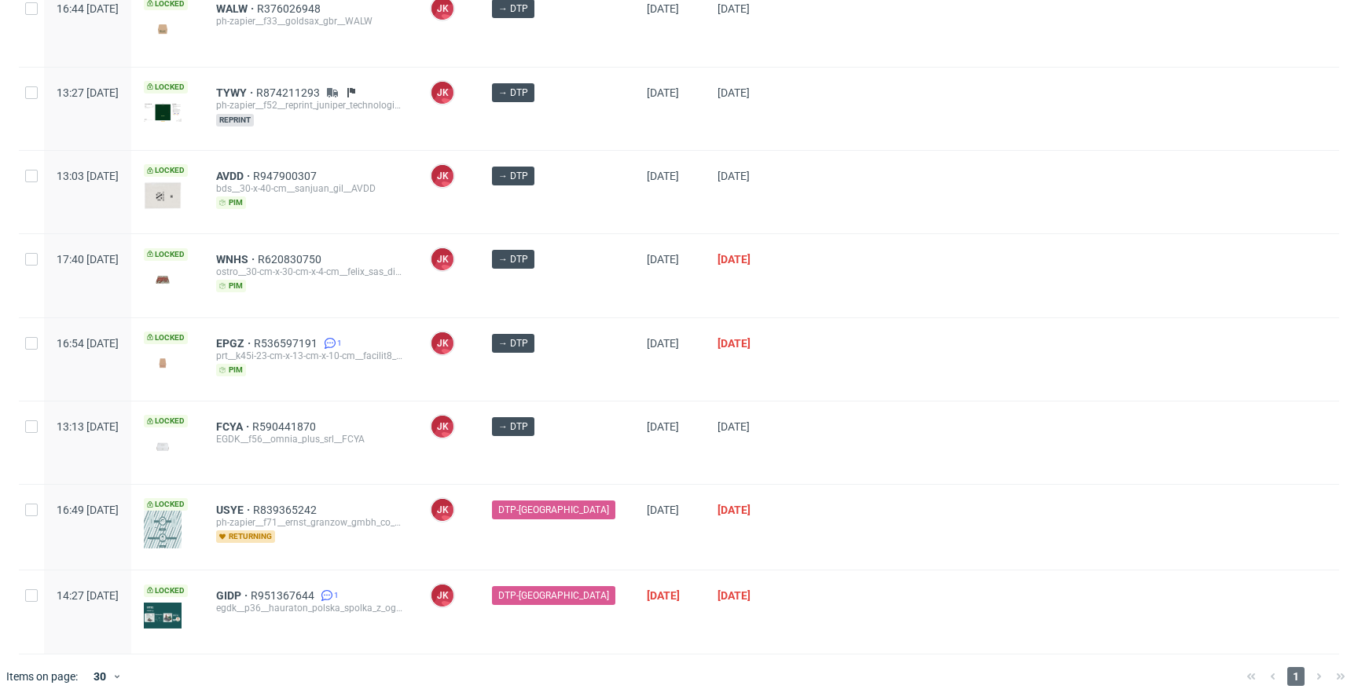
click at [598, 365] on div "→ DTP" at bounding box center [556, 359] width 155 height 82
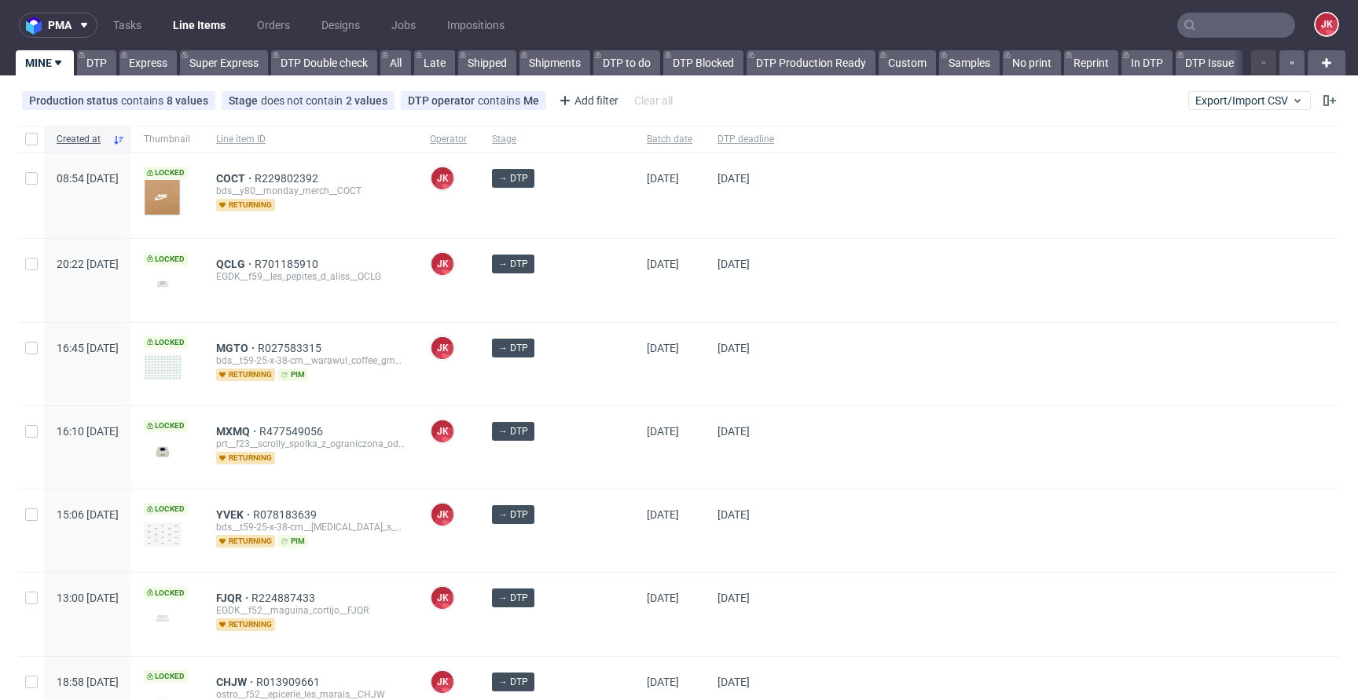
click at [598, 372] on div "→ DTP" at bounding box center [556, 364] width 155 height 82
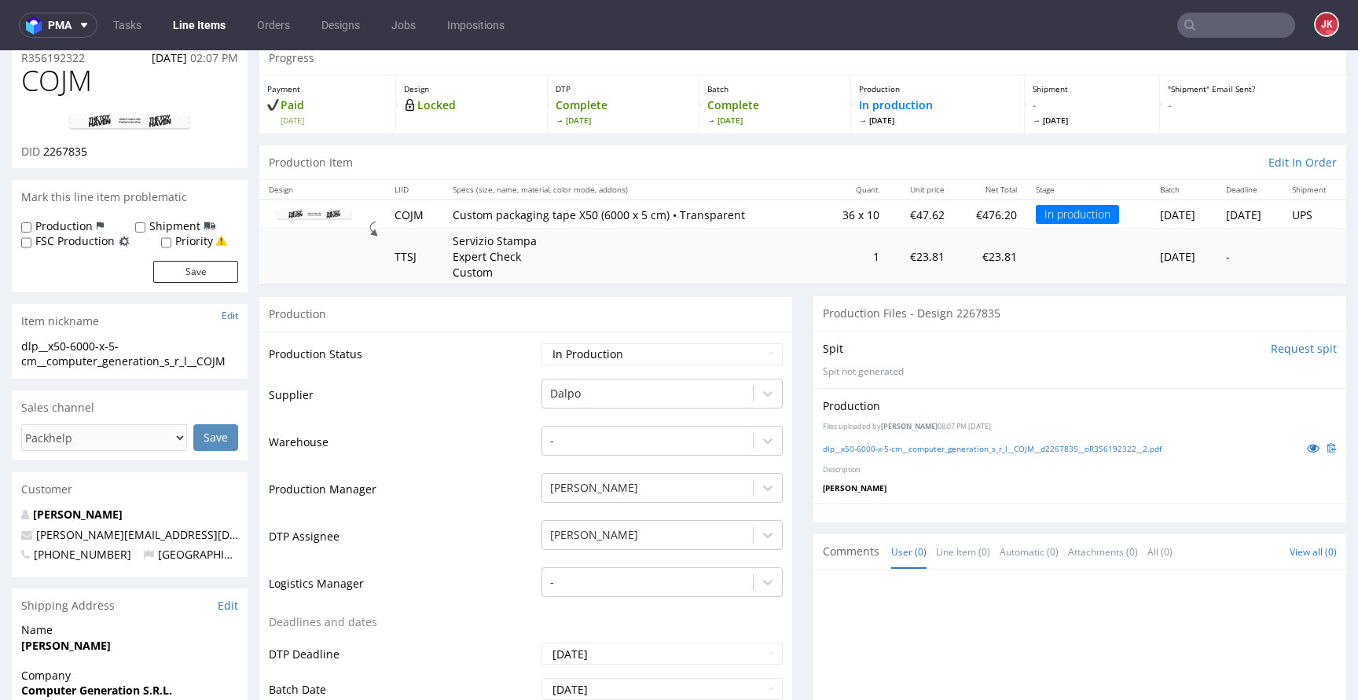
scroll to position [41, 0]
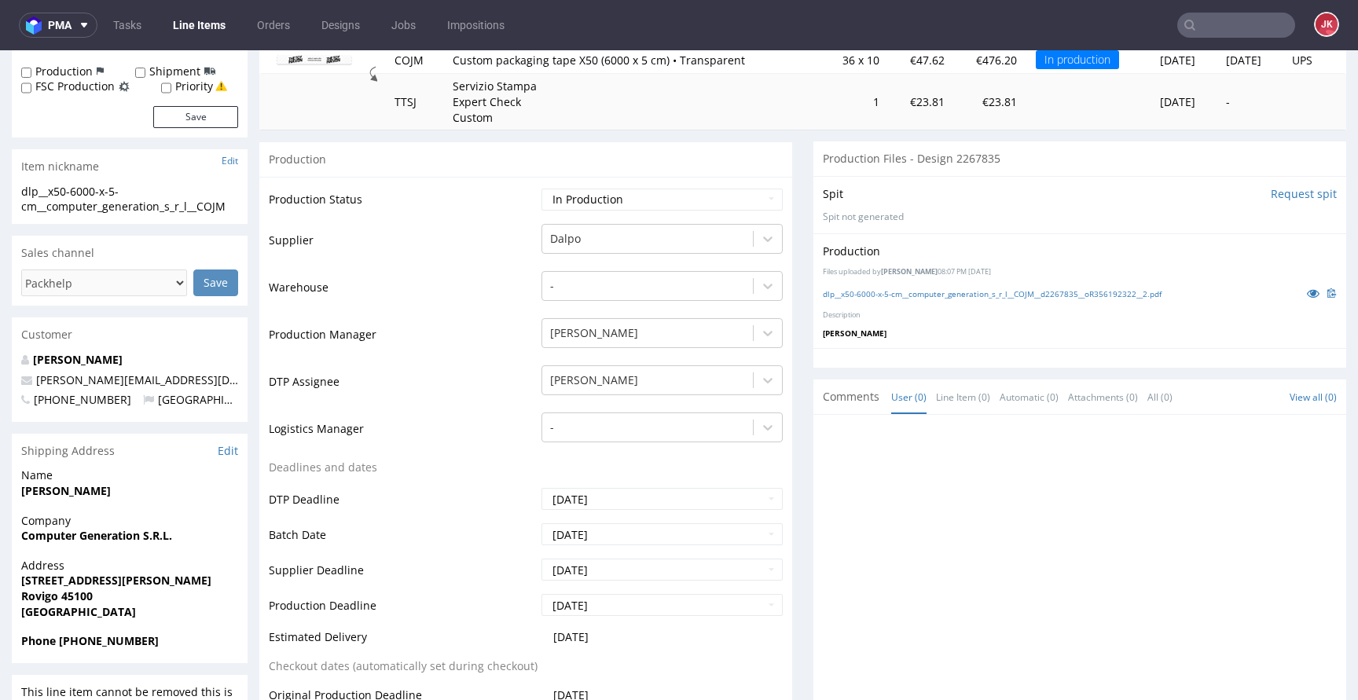
scroll to position [0, 0]
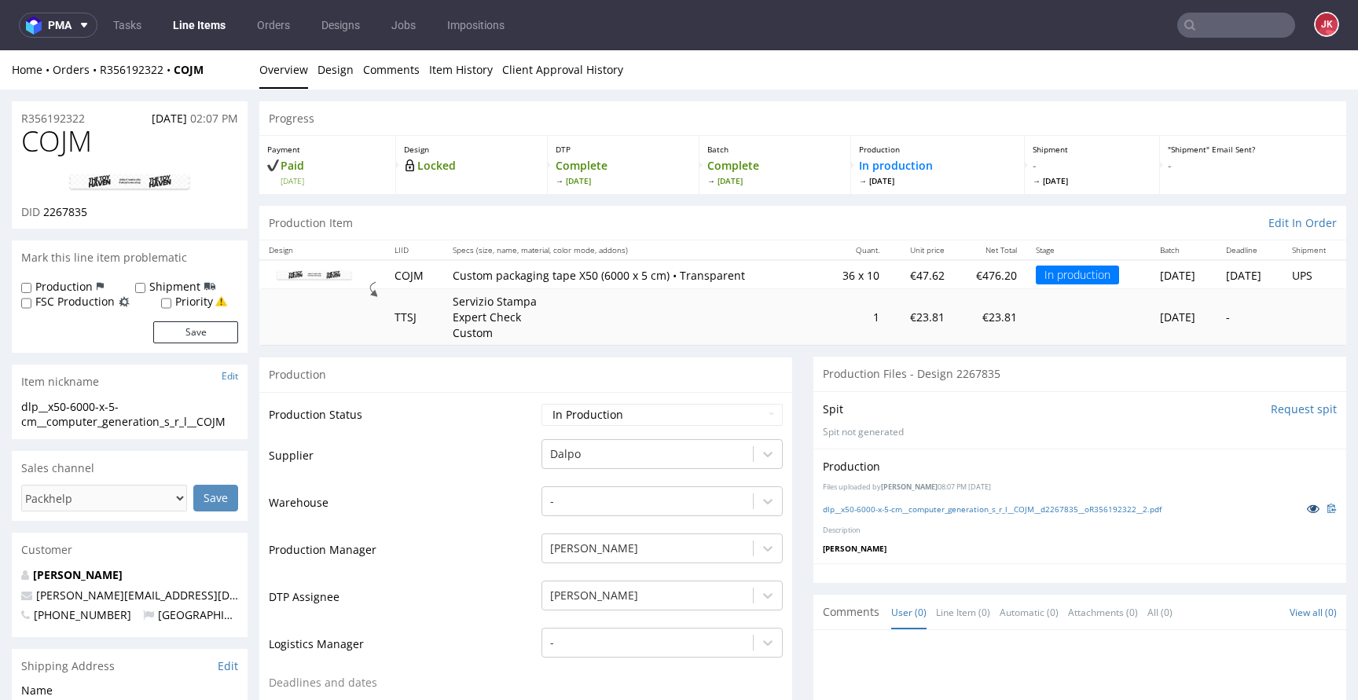
click at [1306, 511] on icon at bounding box center [1312, 508] width 13 height 11
click at [515, 427] on td "Production Status" at bounding box center [403, 419] width 269 height 35
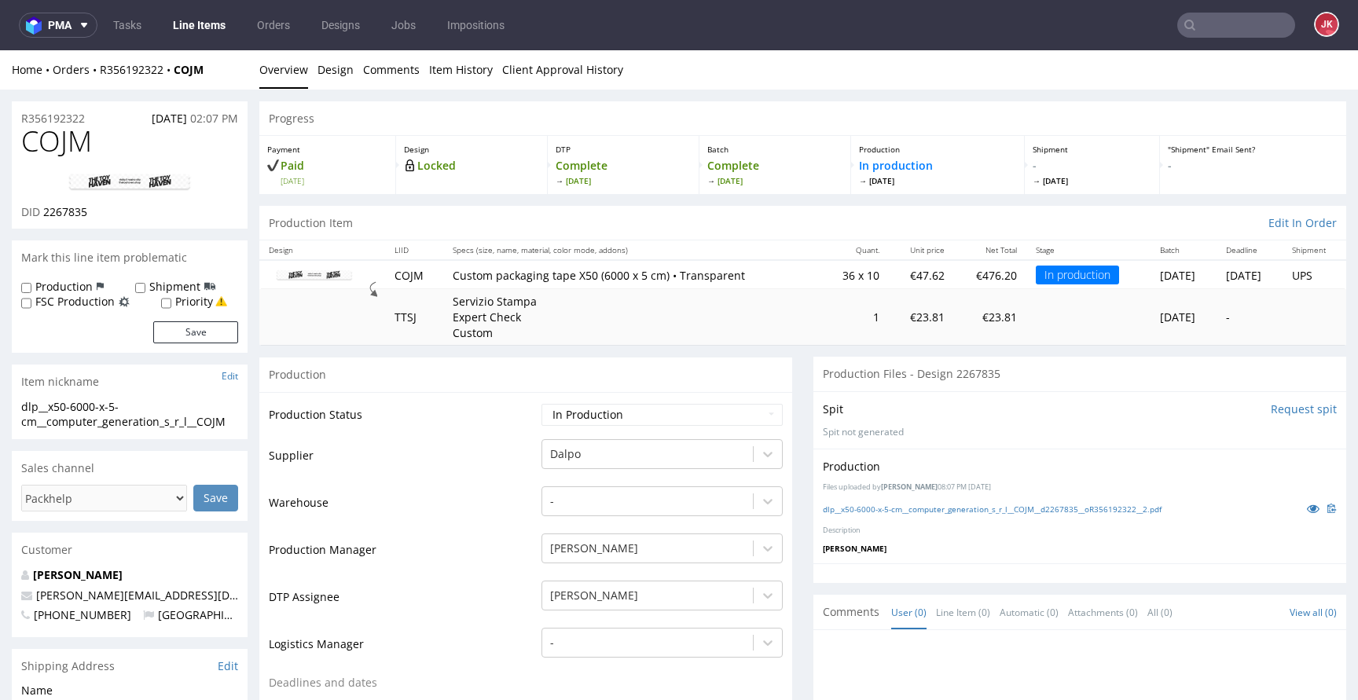
click at [900, 507] on link "dlp__x50-6000-x-5-cm__computer_generation_s_r_l__COJM__d2267835__oR356192322__2…" at bounding box center [992, 509] width 339 height 11
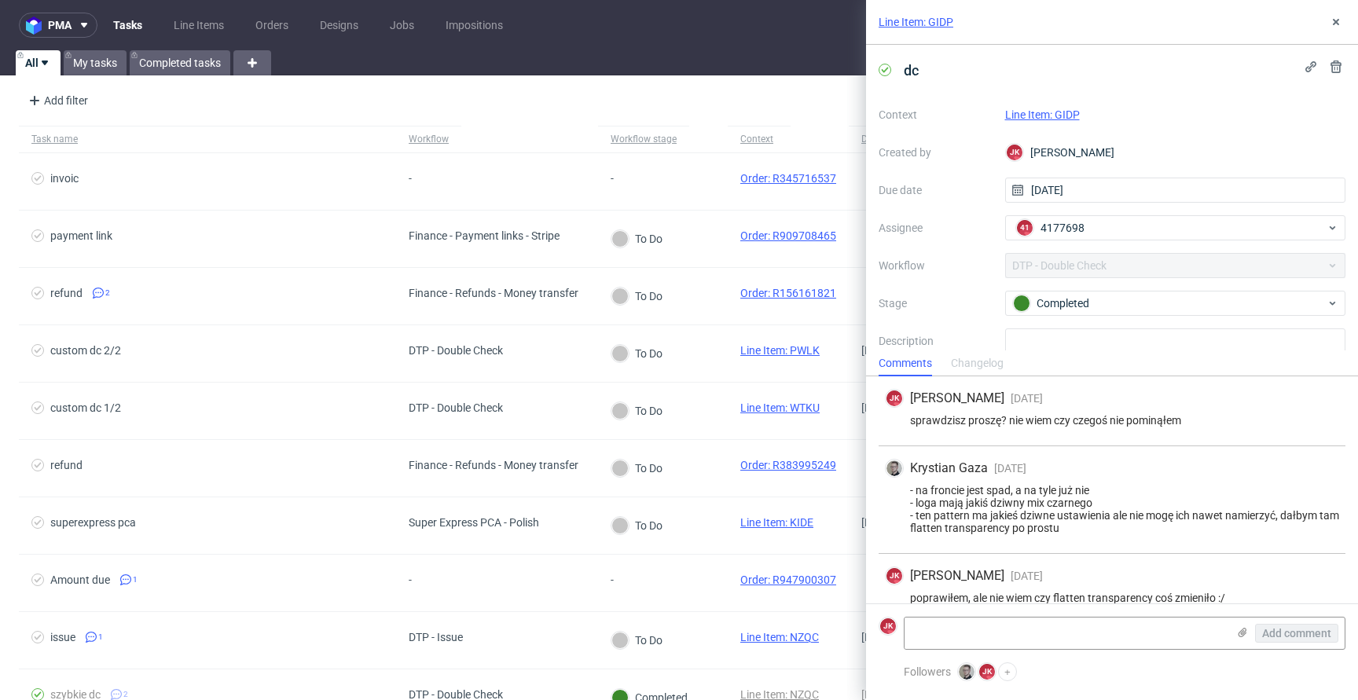
scroll to position [19, 0]
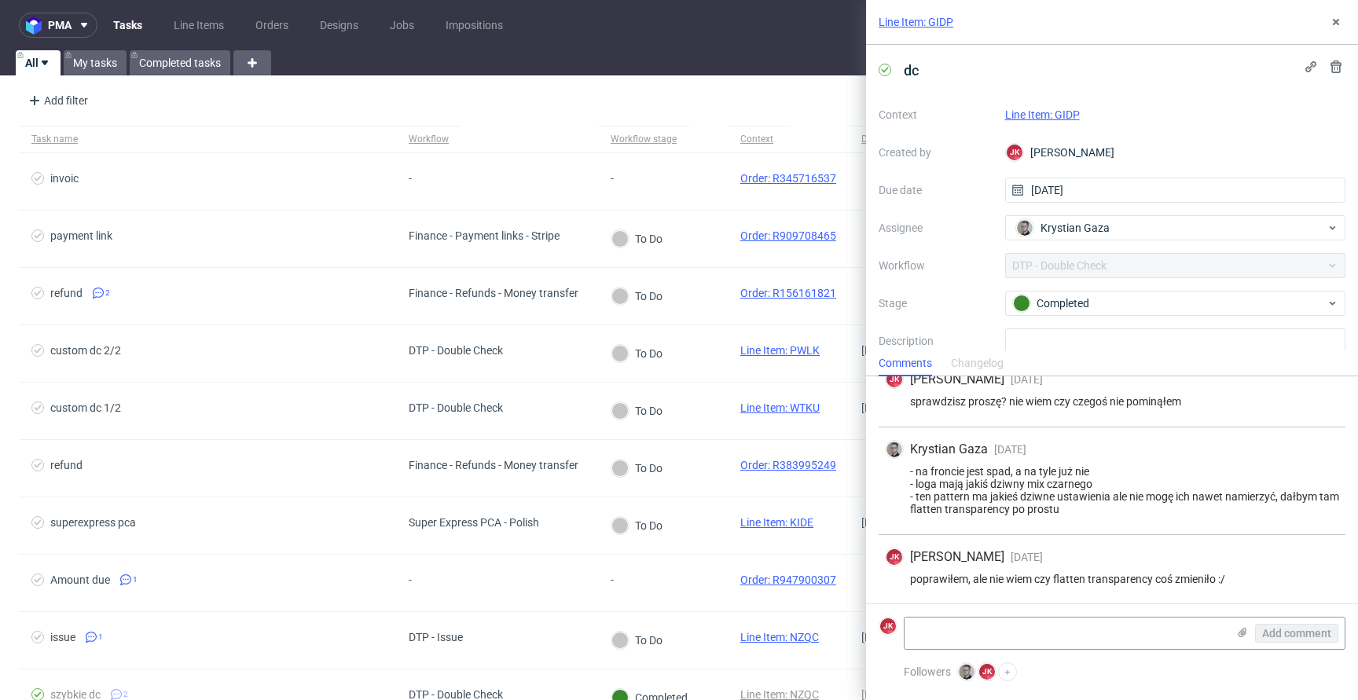
click at [1046, 115] on link "Line Item: GIDP" at bounding box center [1042, 114] width 75 height 13
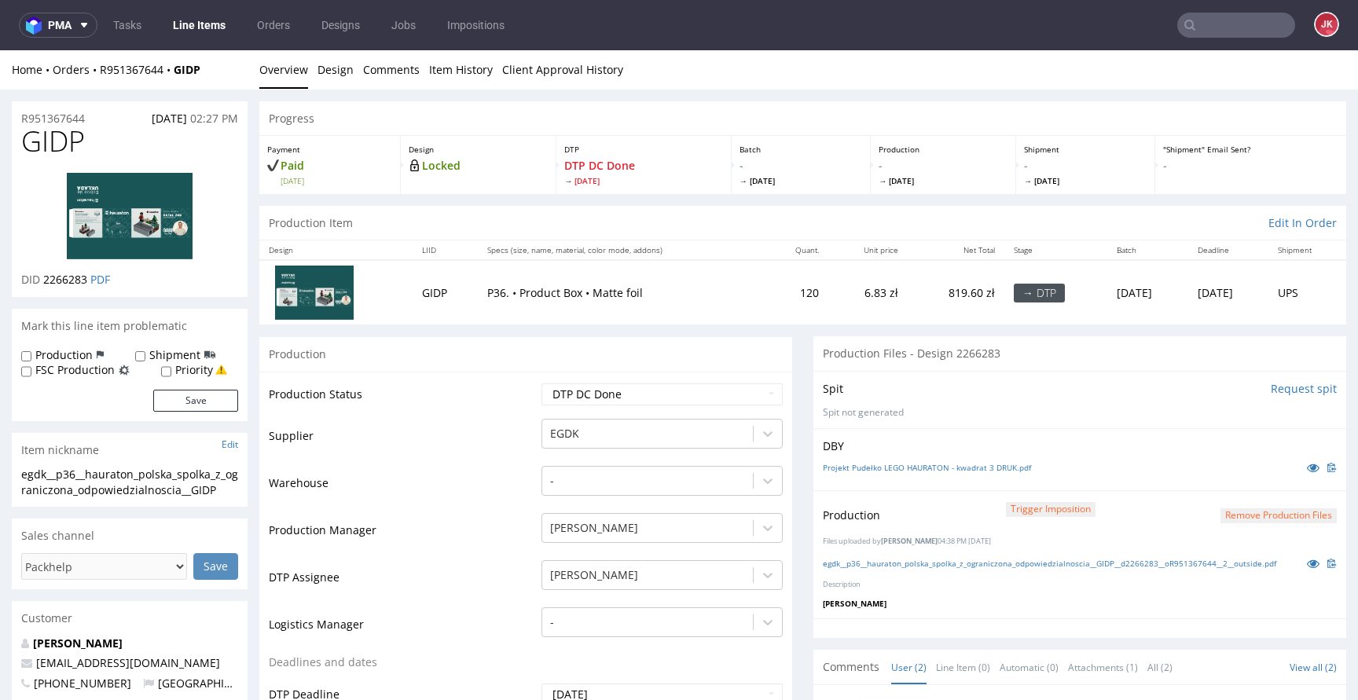
click at [694, 388] on select "Waiting for Artwork Waiting for Diecut Waiting for Mockup Waiting for DTP Waiti…" at bounding box center [661, 394] width 241 height 22
select select "dtp_ca_needed"
click at [541, 383] on select "Waiting for Artwork Waiting for Diecut Waiting for Mockup Waiting for DTP Waiti…" at bounding box center [661, 394] width 241 height 22
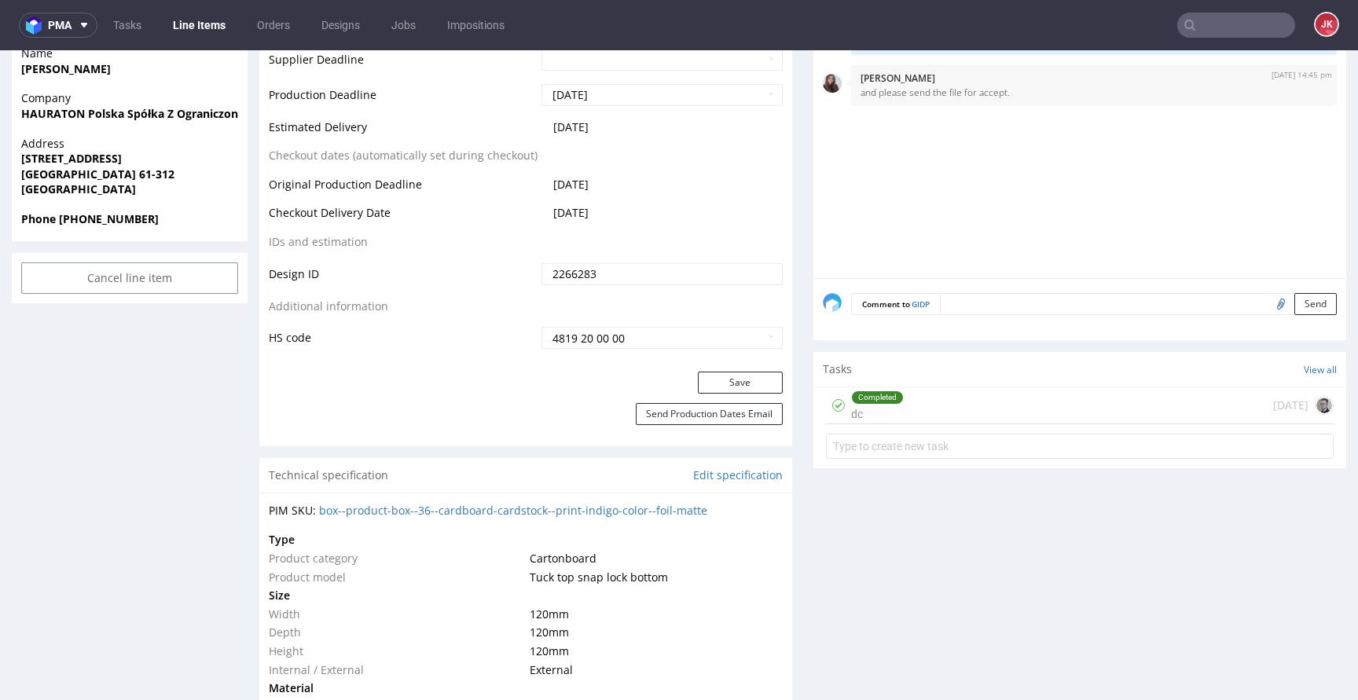
scroll to position [729, 0]
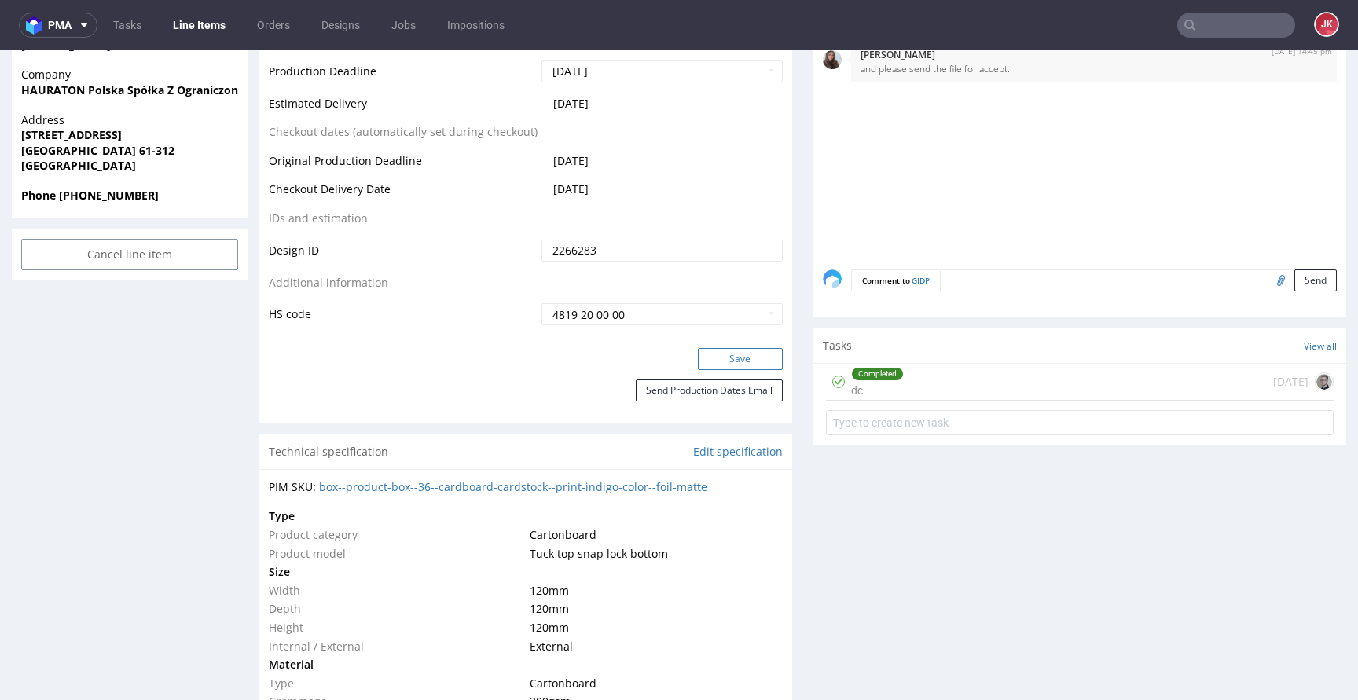
click at [717, 358] on button "Save" at bounding box center [740, 359] width 85 height 22
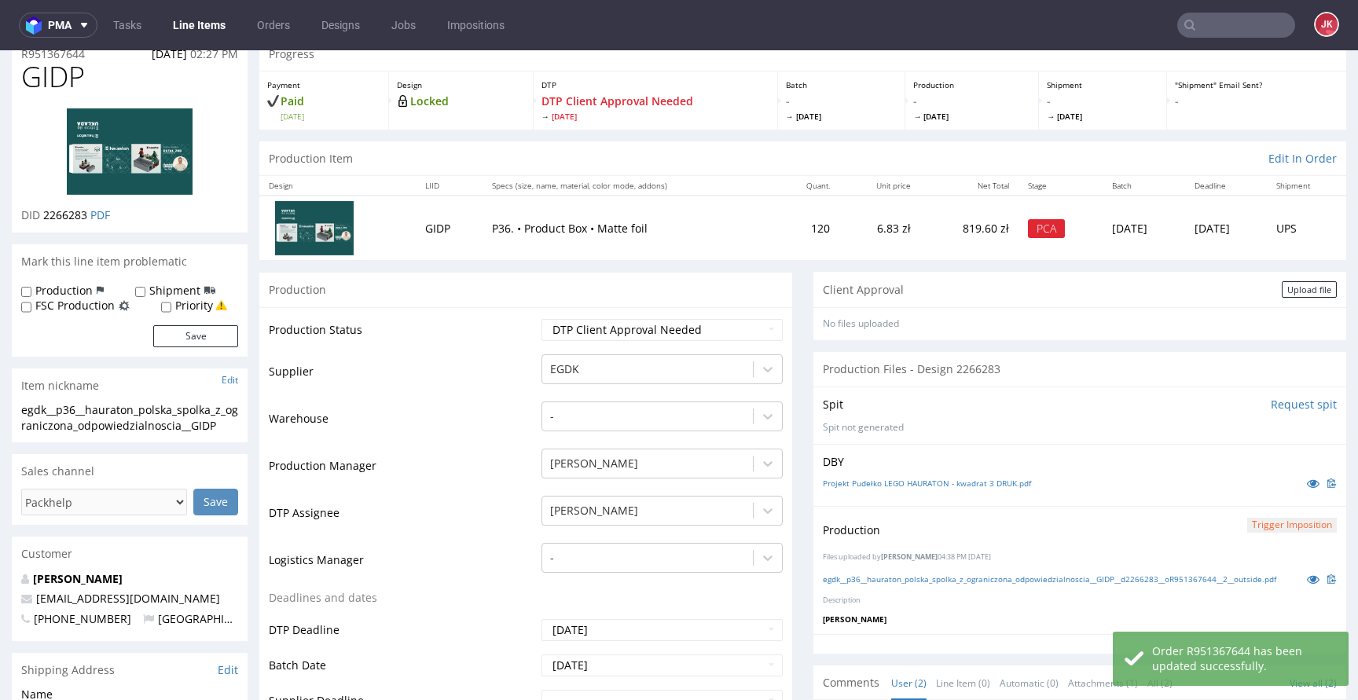
scroll to position [0, 0]
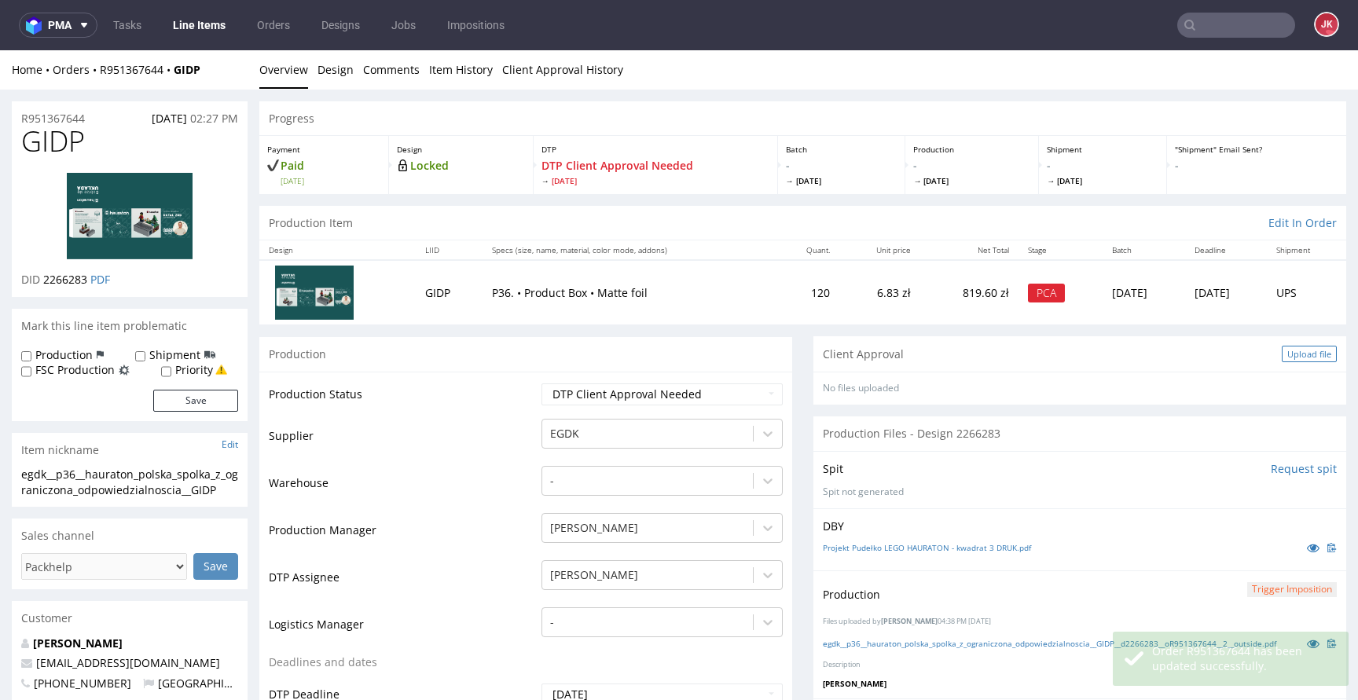
click at [1281, 360] on div "Upload file" at bounding box center [1308, 354] width 55 height 16
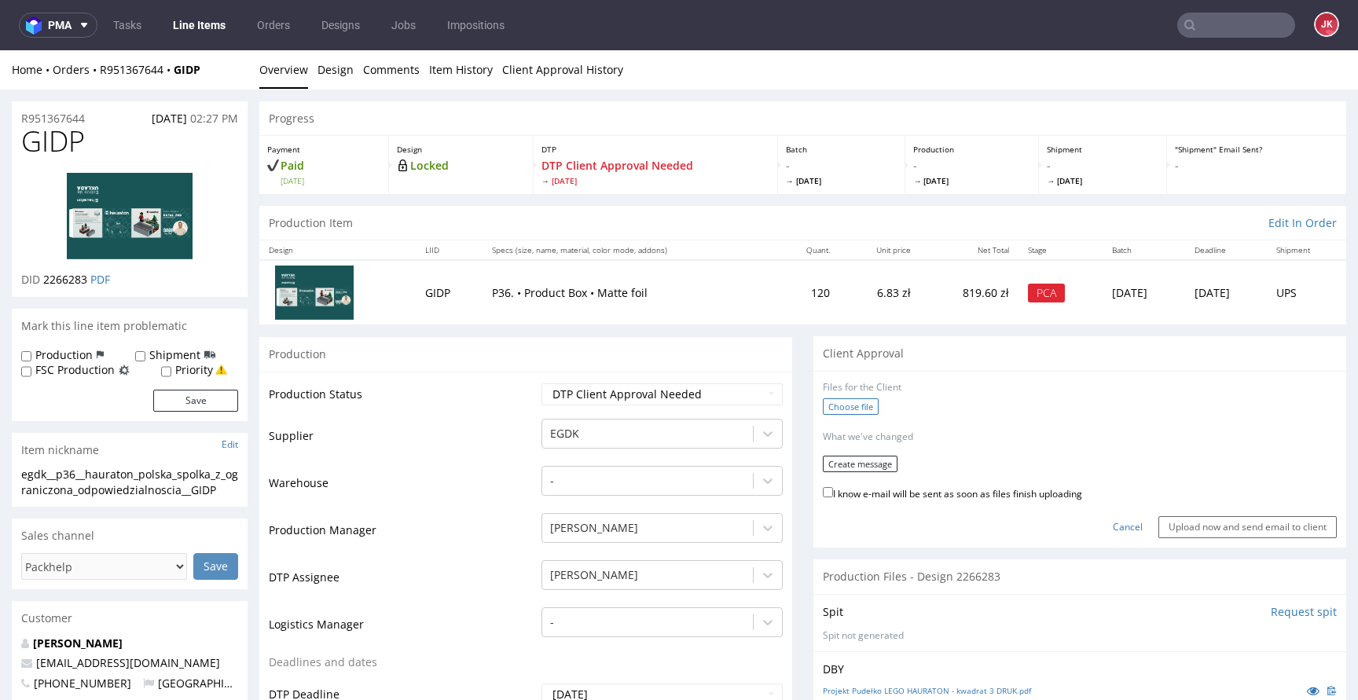
click at [850, 406] on label "Choose file" at bounding box center [851, 406] width 56 height 16
click at [0, 50] on input "Choose file" at bounding box center [0, 50] width 0 height 0
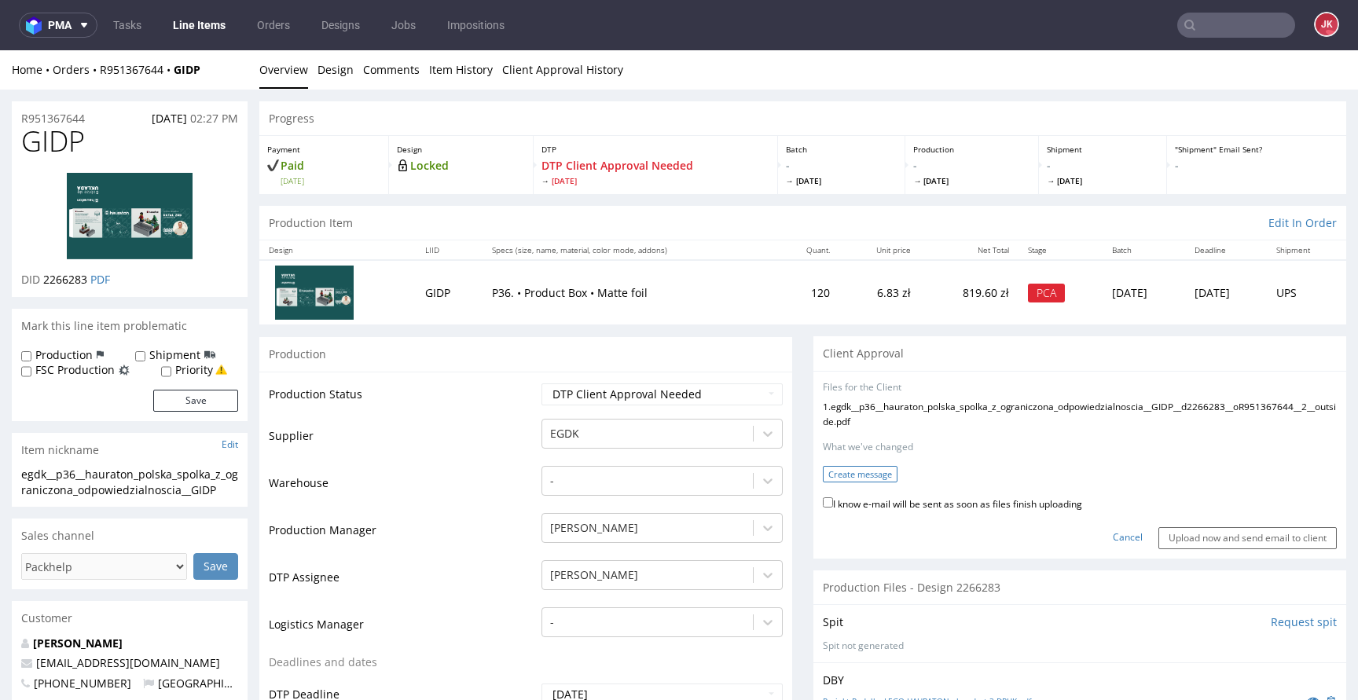
click at [844, 482] on button "Create message" at bounding box center [860, 474] width 75 height 16
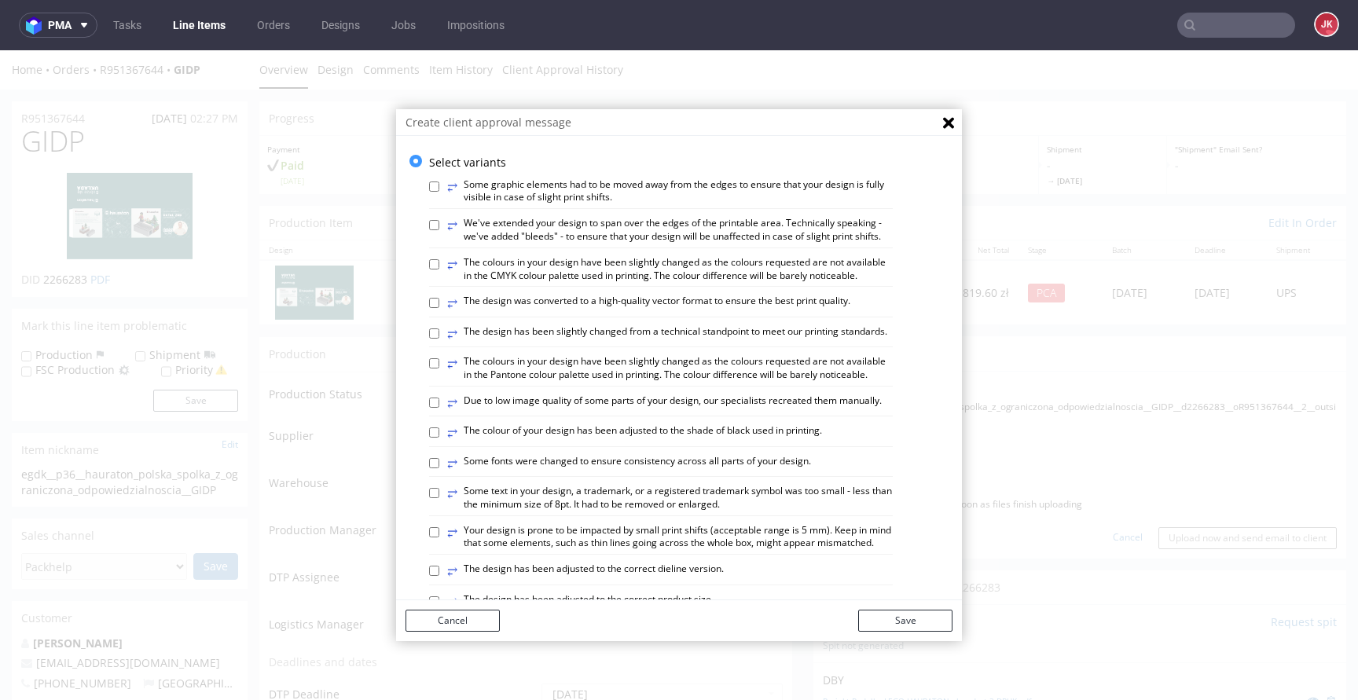
click at [482, 229] on label "⥂ We've extended your design to span over the edges of the printable area. Tech…" at bounding box center [669, 230] width 445 height 27
click at [439, 229] on input "⥂ We've extended your design to span over the edges of the printable area. Tech…" at bounding box center [434, 225] width 10 height 10
checkbox input "true"
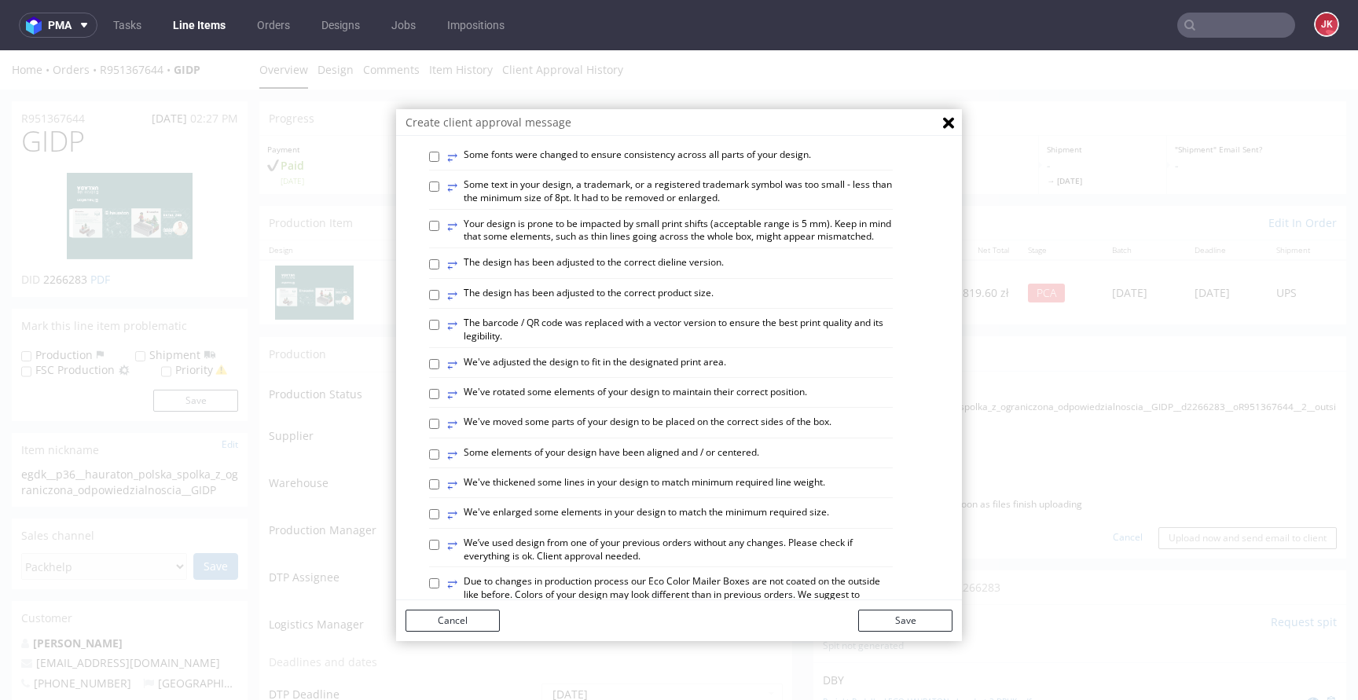
scroll to position [310, 0]
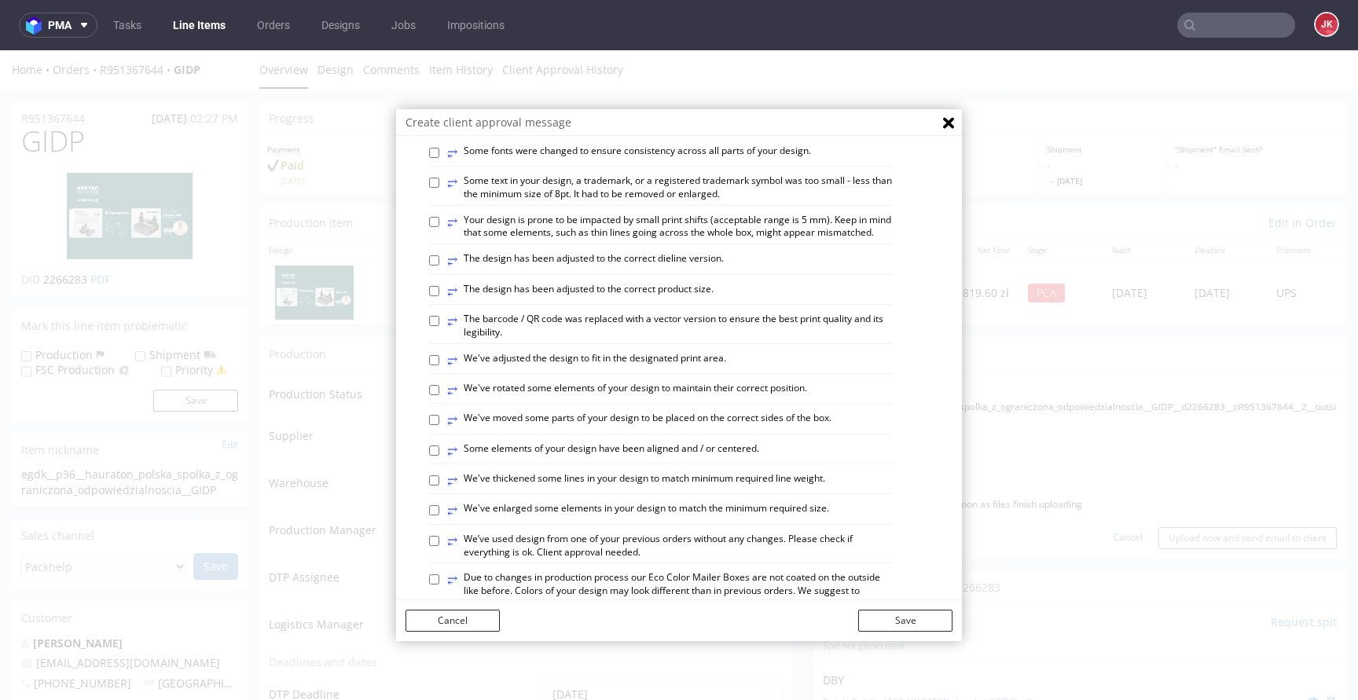
click at [591, 460] on label "⥂ Some elements of your design have been aligned and / or centered." at bounding box center [603, 450] width 312 height 17
click at [439, 456] on input "⥂ Some elements of your design have been aligned and / or centered." at bounding box center [434, 450] width 10 height 10
checkbox input "true"
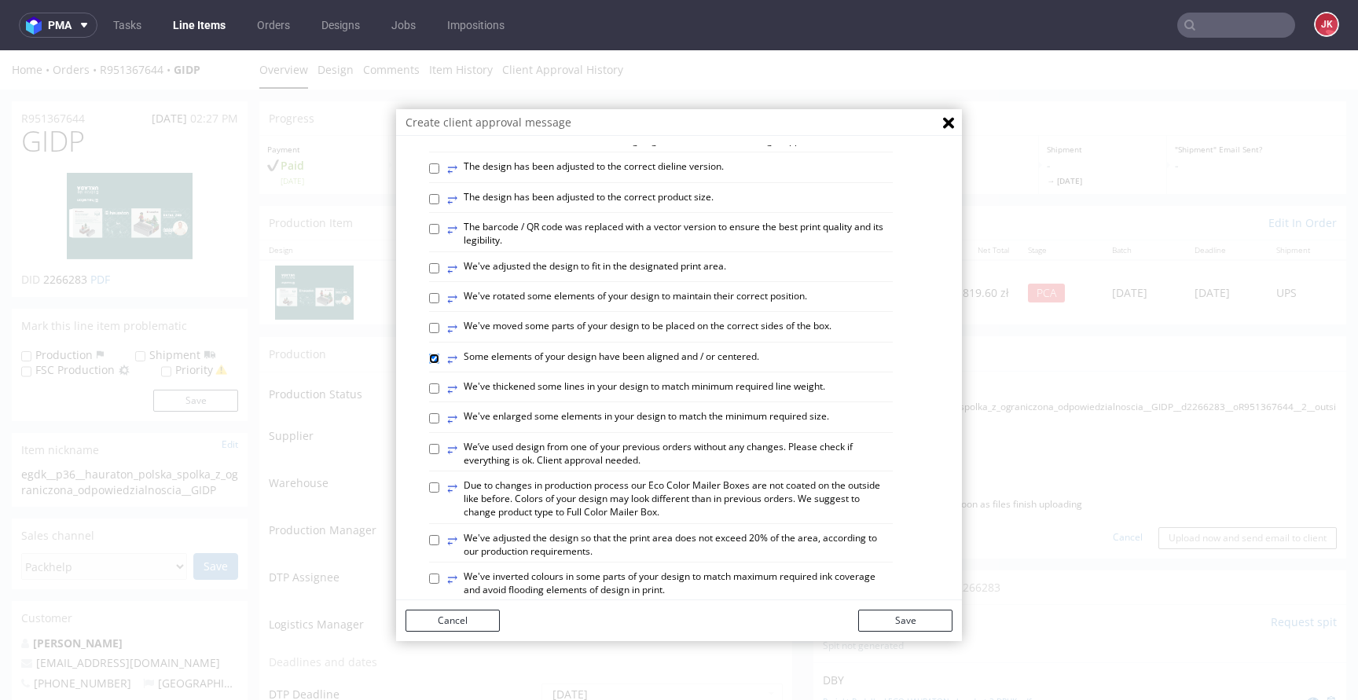
scroll to position [474, 0]
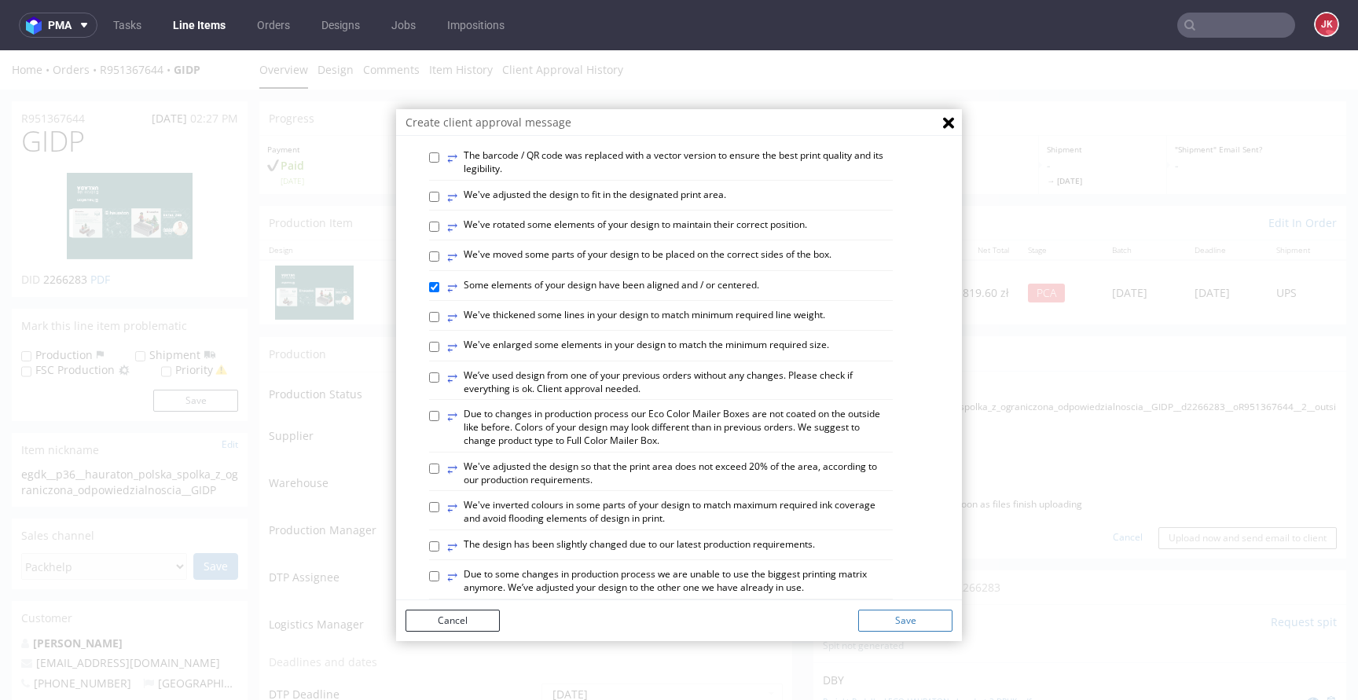
click at [891, 627] on button "Save" at bounding box center [905, 621] width 94 height 22
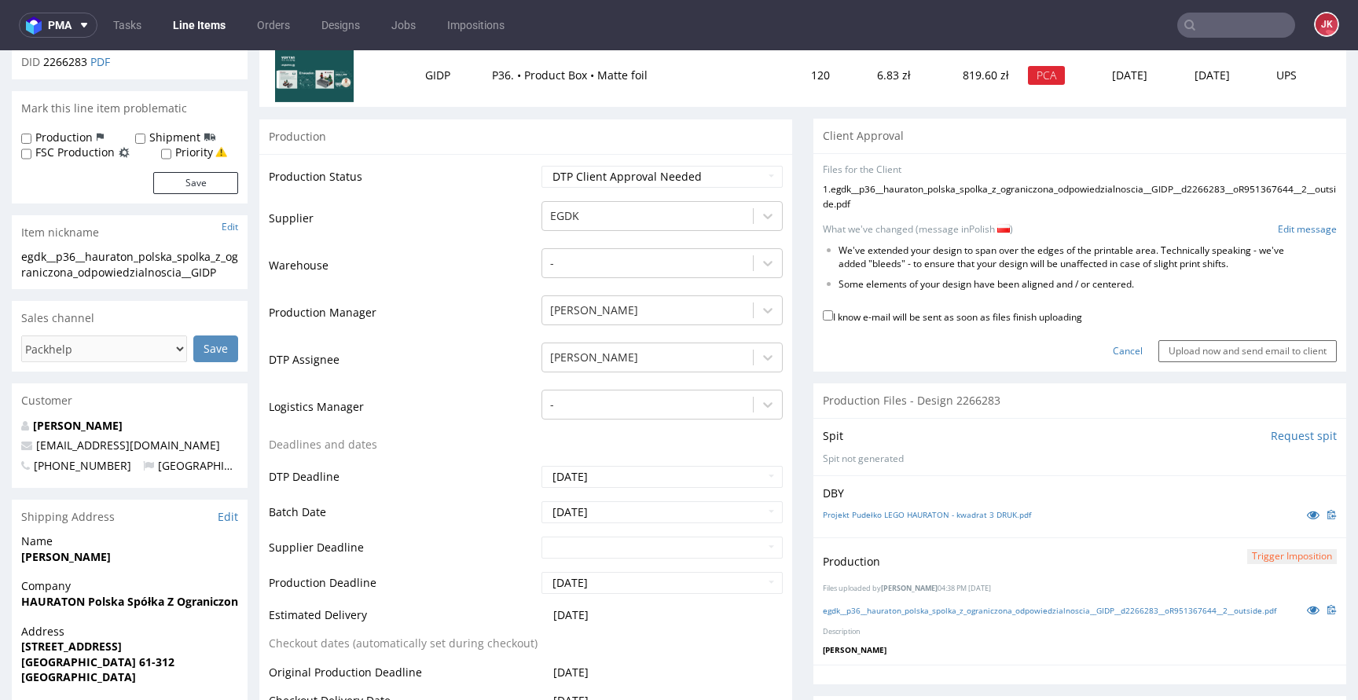
scroll to position [0, 0]
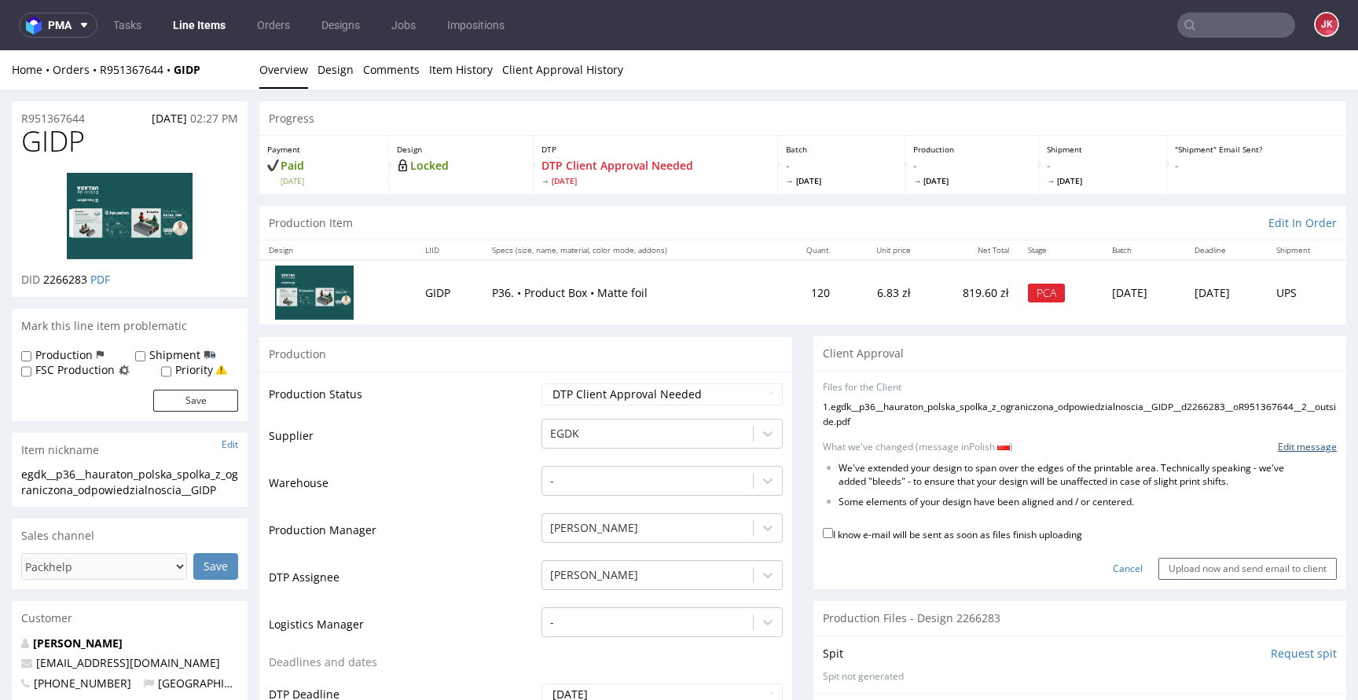
click at [1277, 454] on link "Edit message" at bounding box center [1306, 447] width 59 height 13
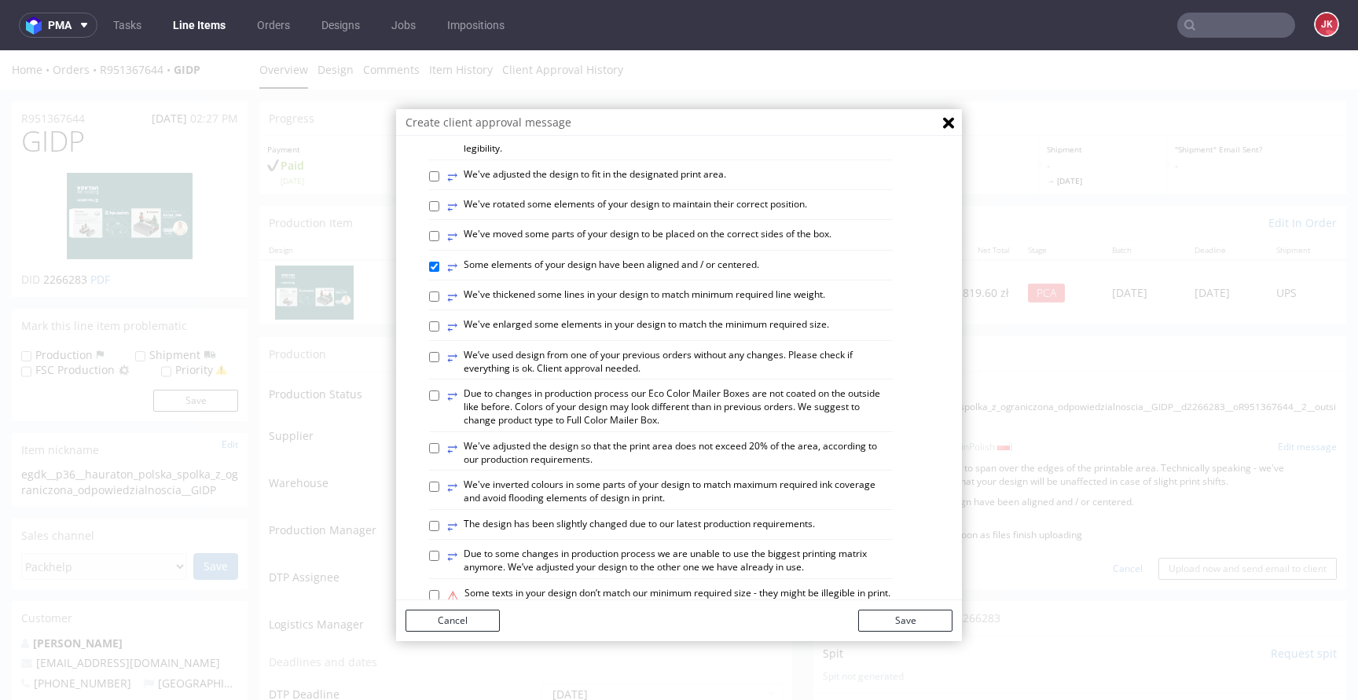
scroll to position [495, 0]
click at [527, 185] on label "⥂ We've adjusted the design to fit in the designated print area." at bounding box center [586, 175] width 279 height 17
click at [439, 181] on input "⥂ We've adjusted the design to fit in the designated print area." at bounding box center [434, 175] width 10 height 10
checkbox input "true"
click at [911, 624] on button "Save" at bounding box center [905, 621] width 94 height 22
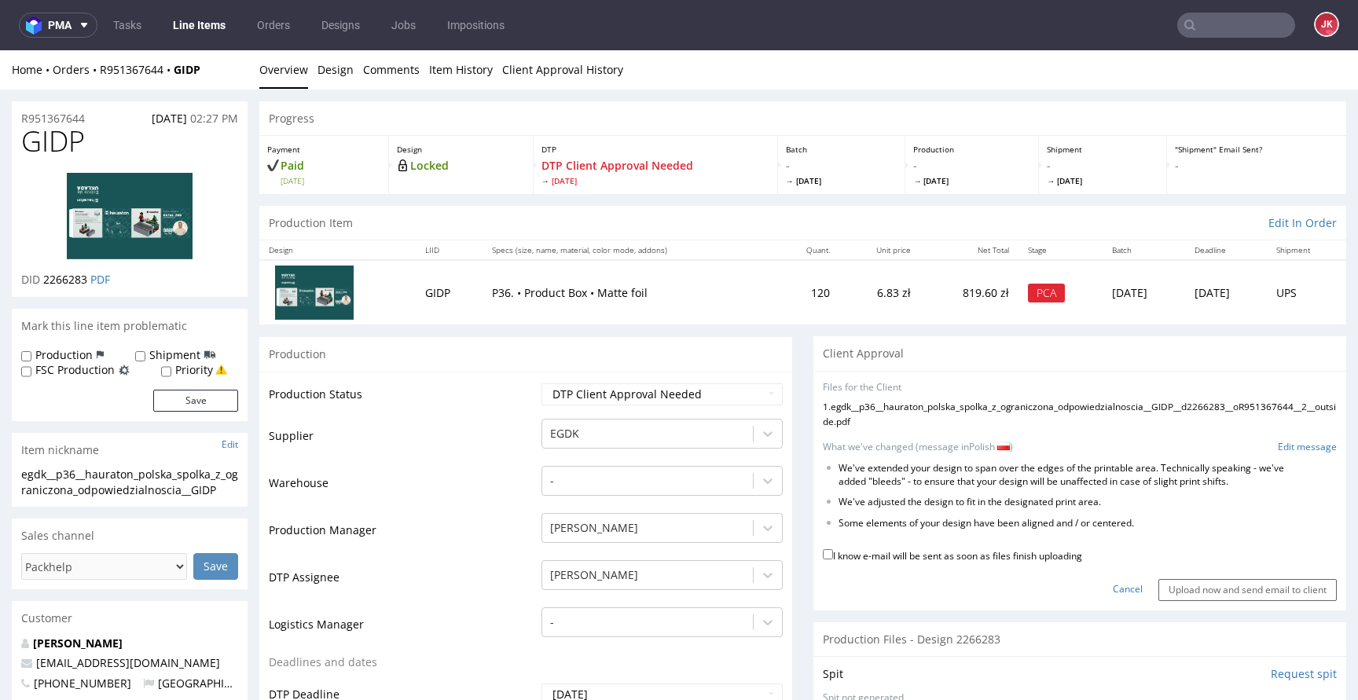
click at [938, 563] on label "I know e-mail will be sent as soon as files finish uploading" at bounding box center [952, 554] width 259 height 17
click at [833, 559] on input "I know e-mail will be sent as soon as files finish uploading" at bounding box center [828, 554] width 10 height 10
checkbox input "true"
click at [1195, 601] on input "Upload now and send email to client" at bounding box center [1247, 590] width 178 height 22
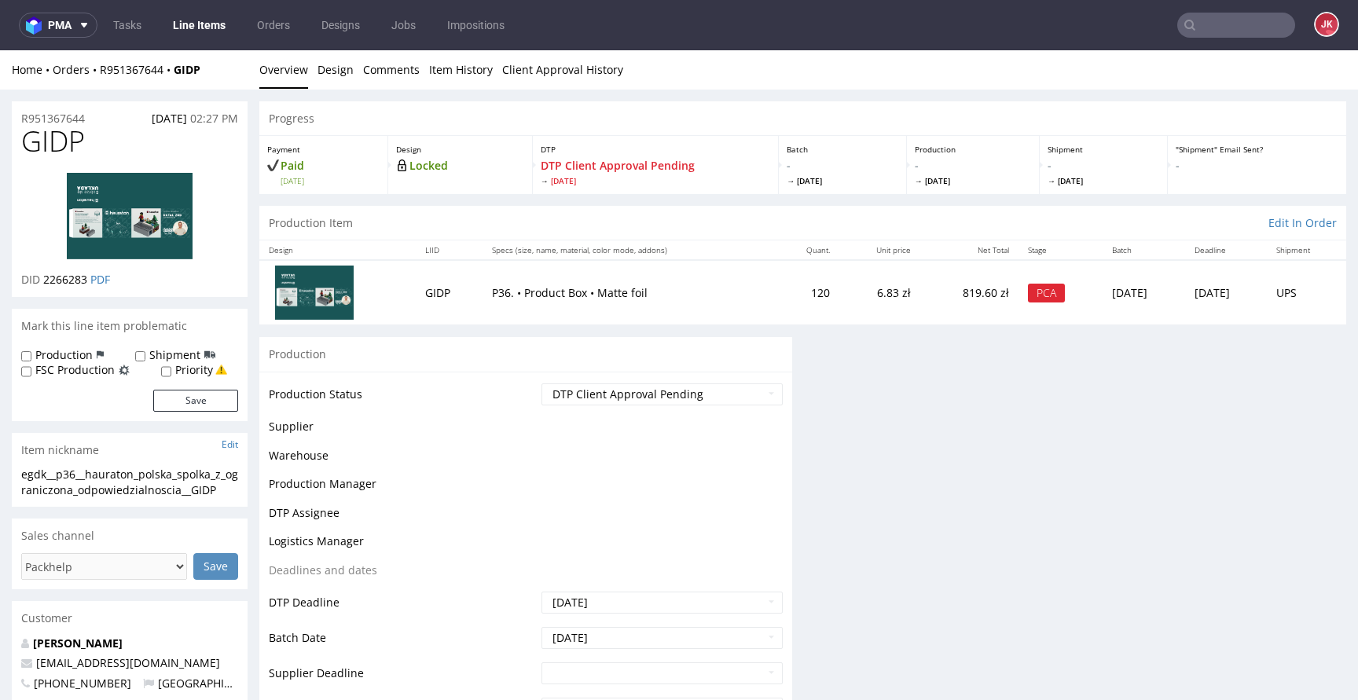
scroll to position [0, 0]
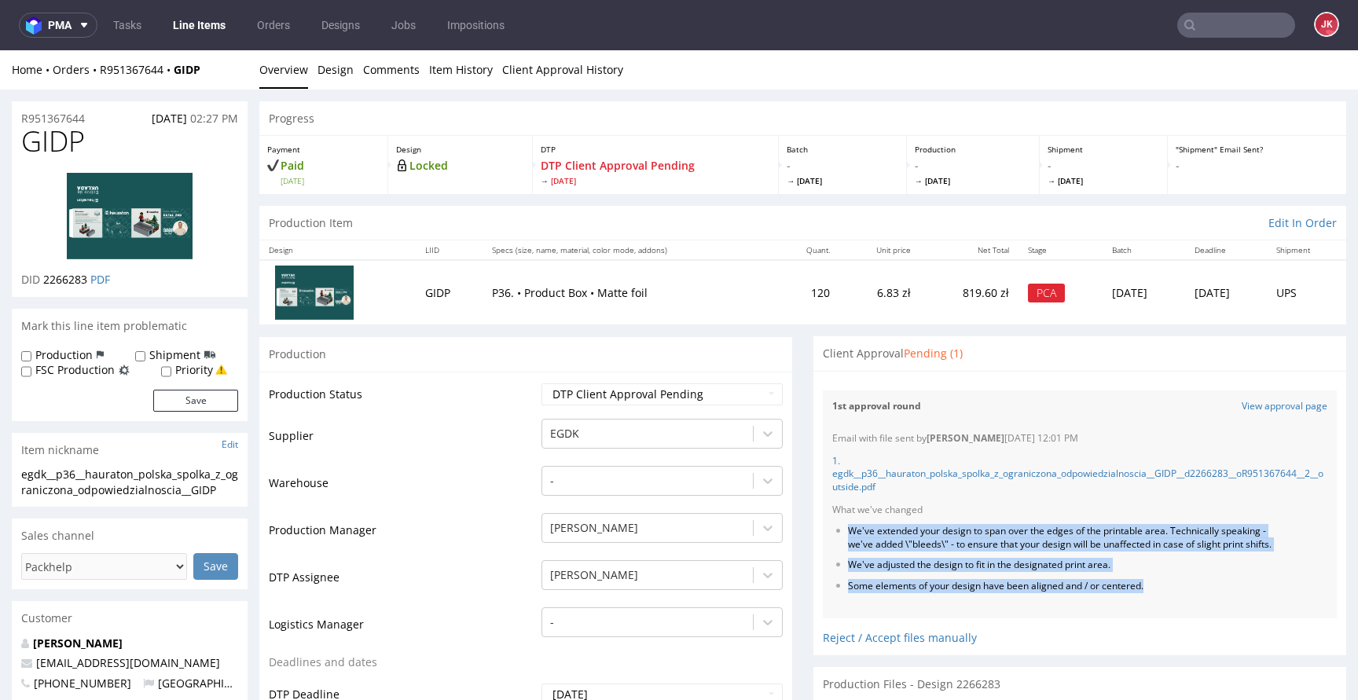
drag, startPoint x: 837, startPoint y: 532, endPoint x: 1184, endPoint y: 610, distance: 356.0
click at [1184, 610] on div "Email with file sent by Jan Kocik 06.10.2025 12:01 PM 1. egdk__p36__hauraton_po…" at bounding box center [1080, 521] width 514 height 196
copy ul "We've extended your design to span over the edges of the printable area. Techni…"
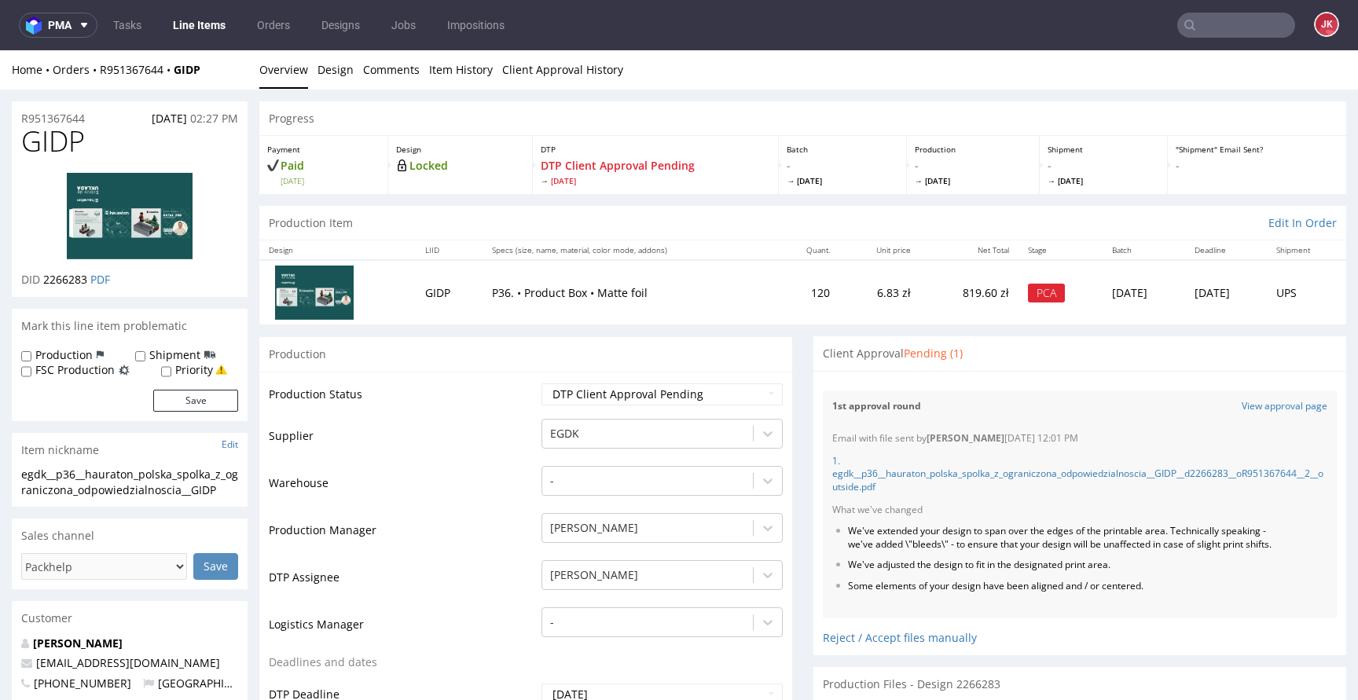
click at [991, 105] on div "Progress" at bounding box center [802, 118] width 1087 height 35
click at [46, 136] on span "GIDP" at bounding box center [53, 141] width 64 height 31
copy span "GIDP"
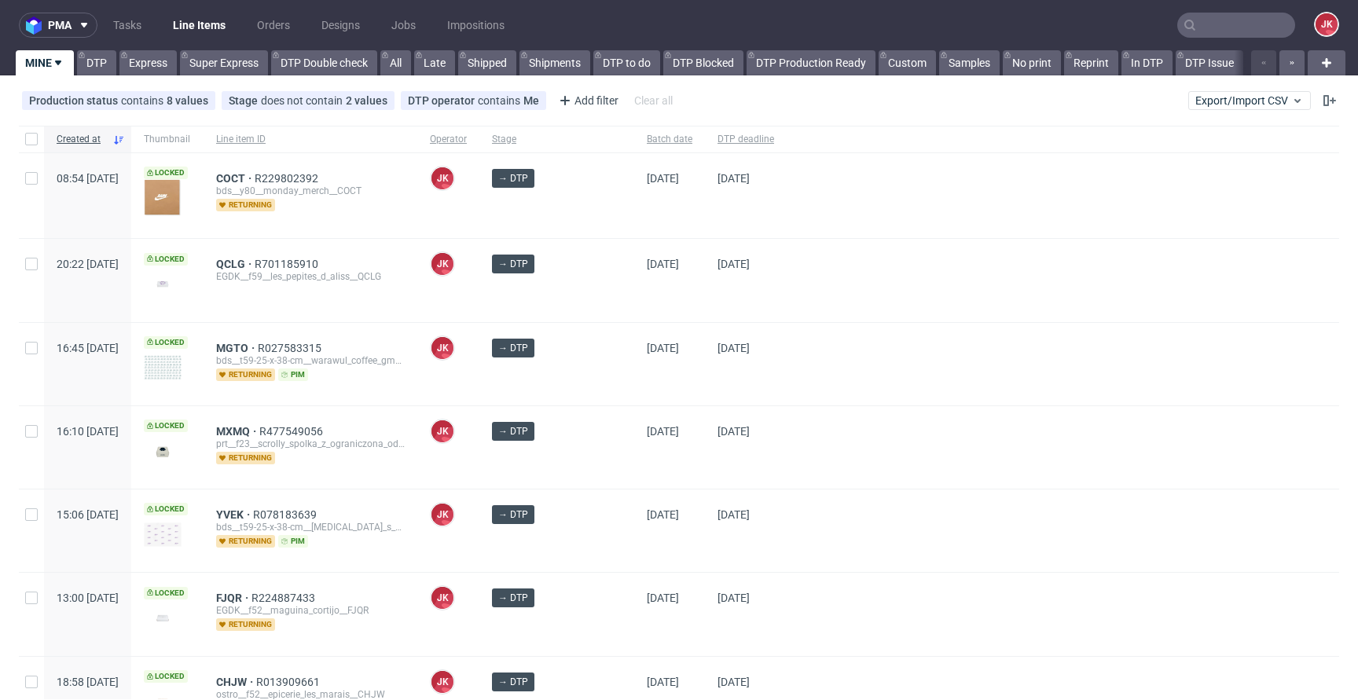
click at [599, 284] on div "→ DTP" at bounding box center [556, 280] width 155 height 82
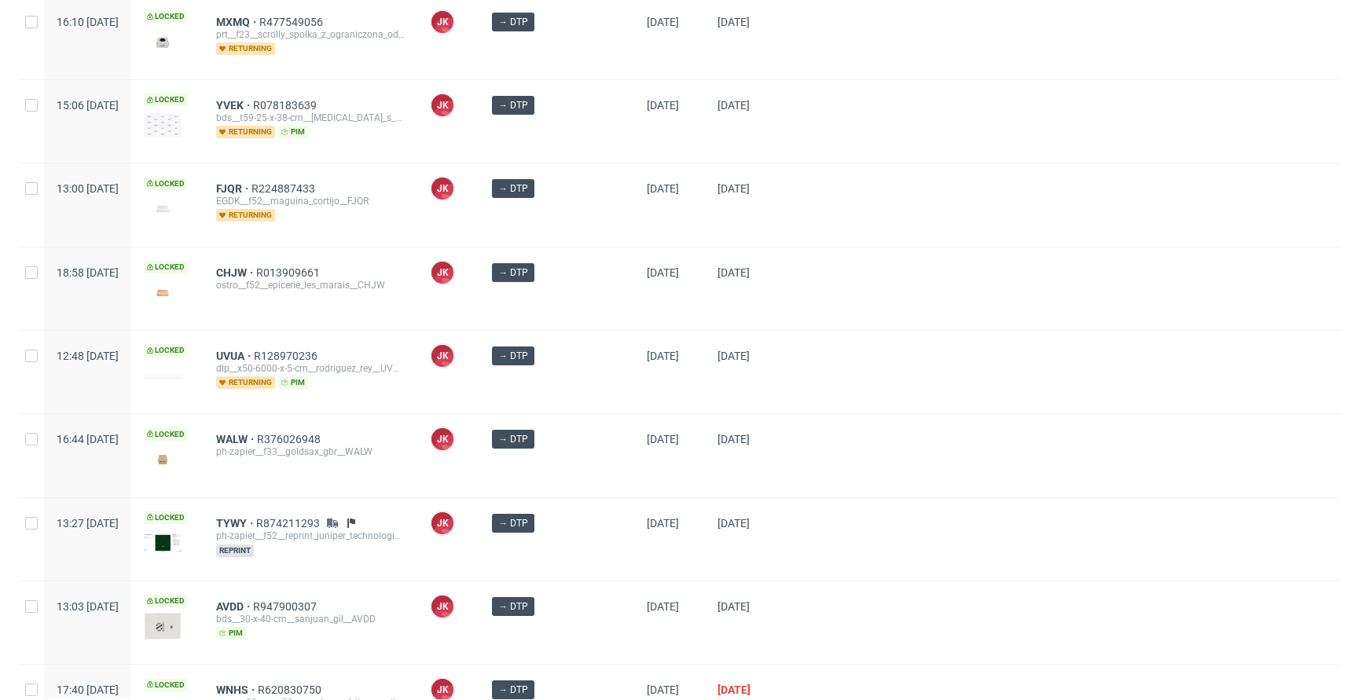
scroll to position [757, 0]
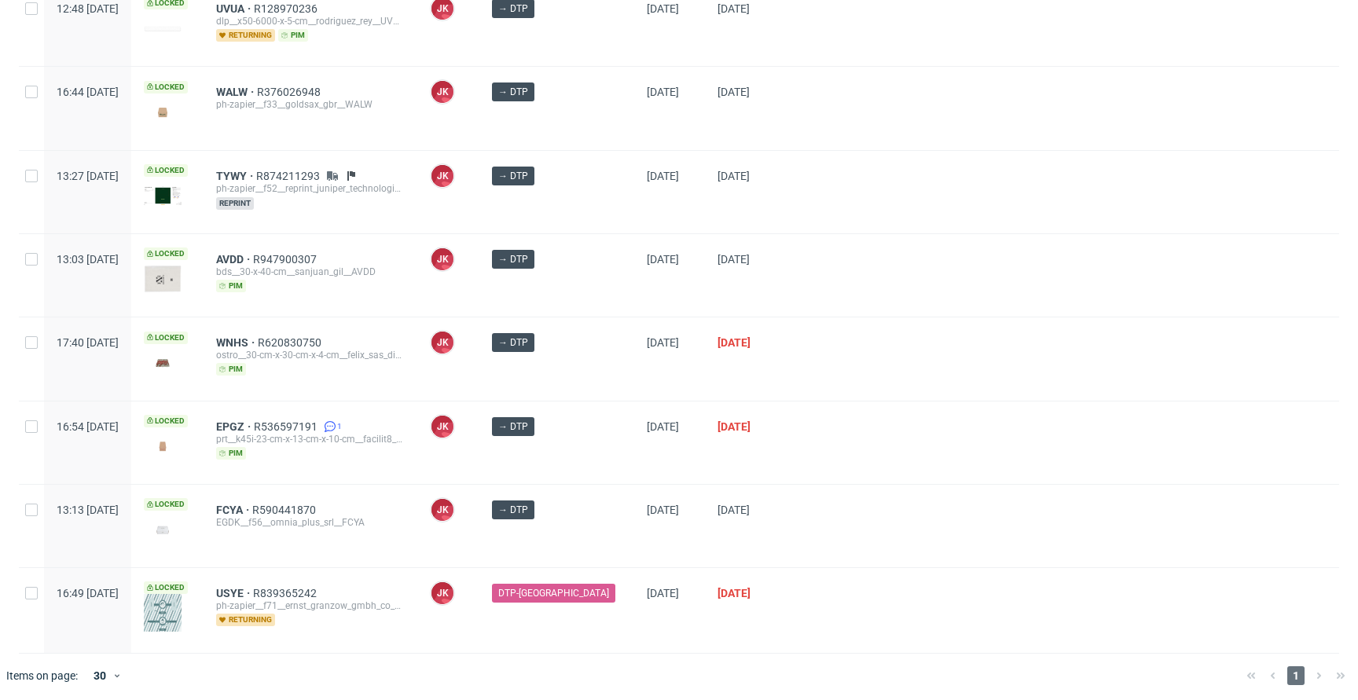
click at [831, 427] on div at bounding box center [1062, 442] width 552 height 82
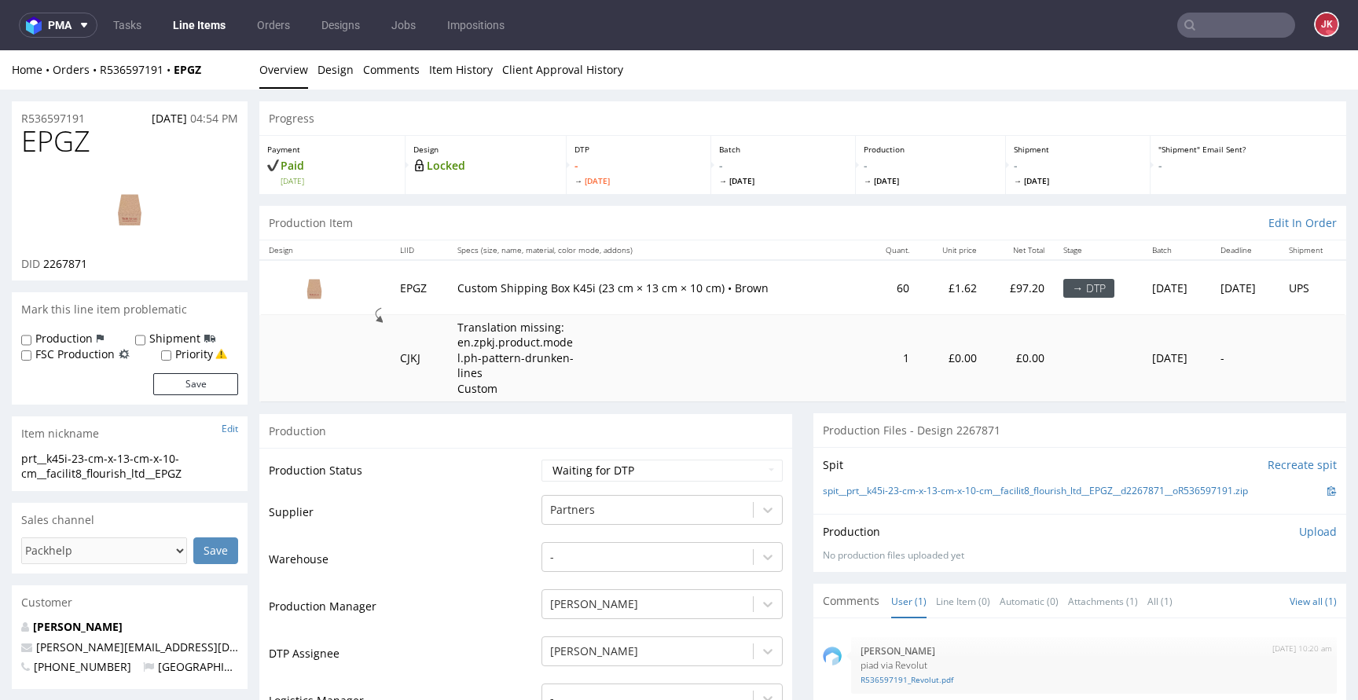
click at [528, 473] on td "Production Status" at bounding box center [403, 475] width 269 height 35
click at [326, 70] on link "Design" at bounding box center [335, 69] width 36 height 38
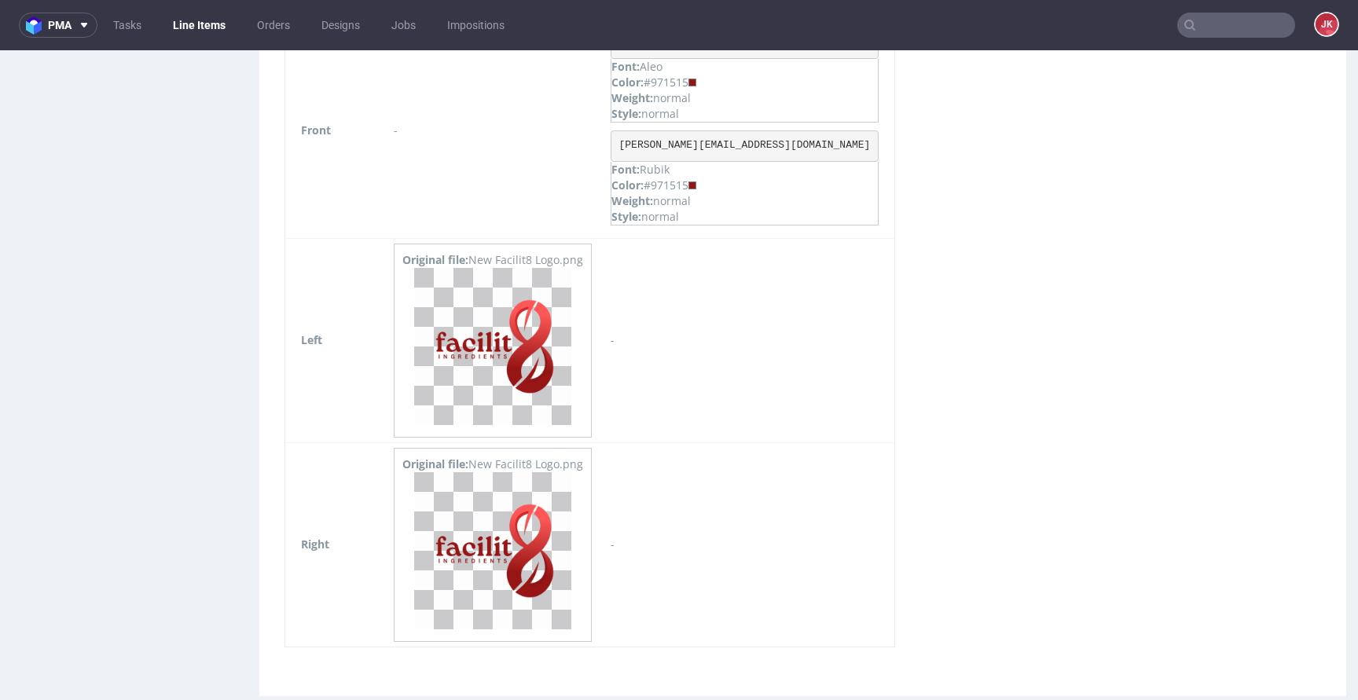
scroll to position [1747, 0]
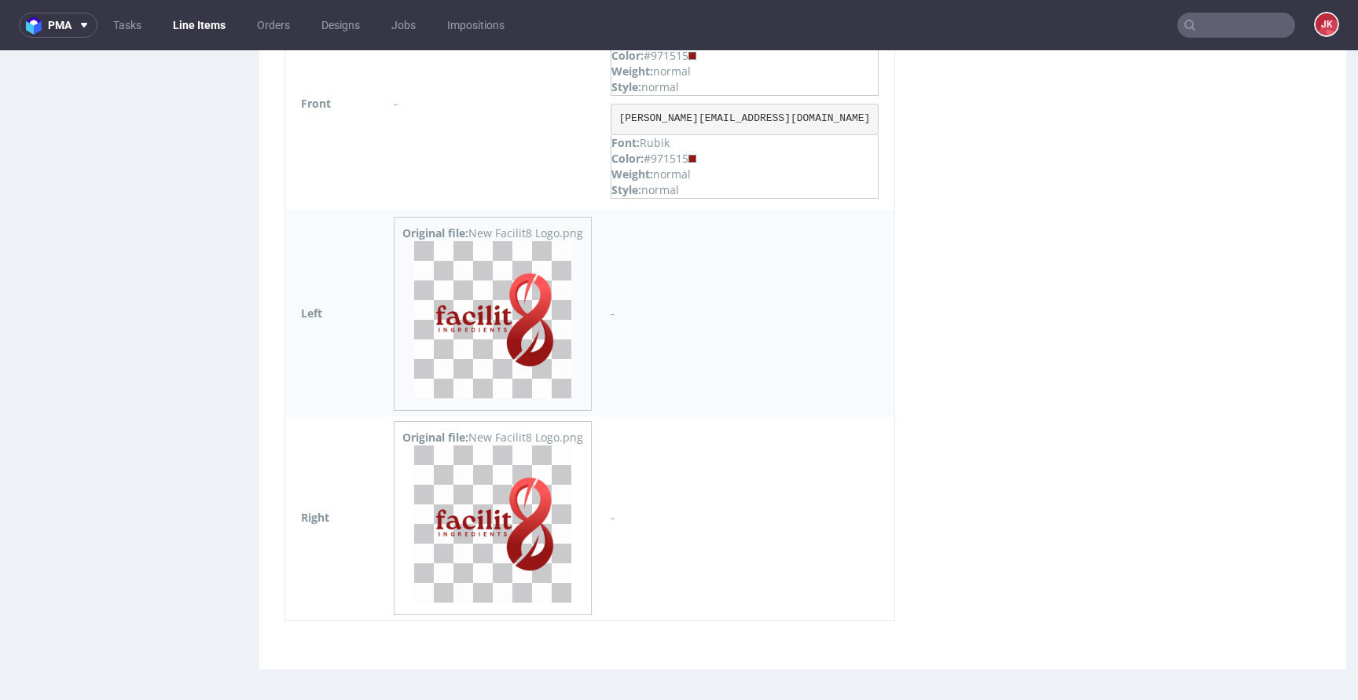
click at [515, 328] on img at bounding box center [492, 319] width 157 height 157
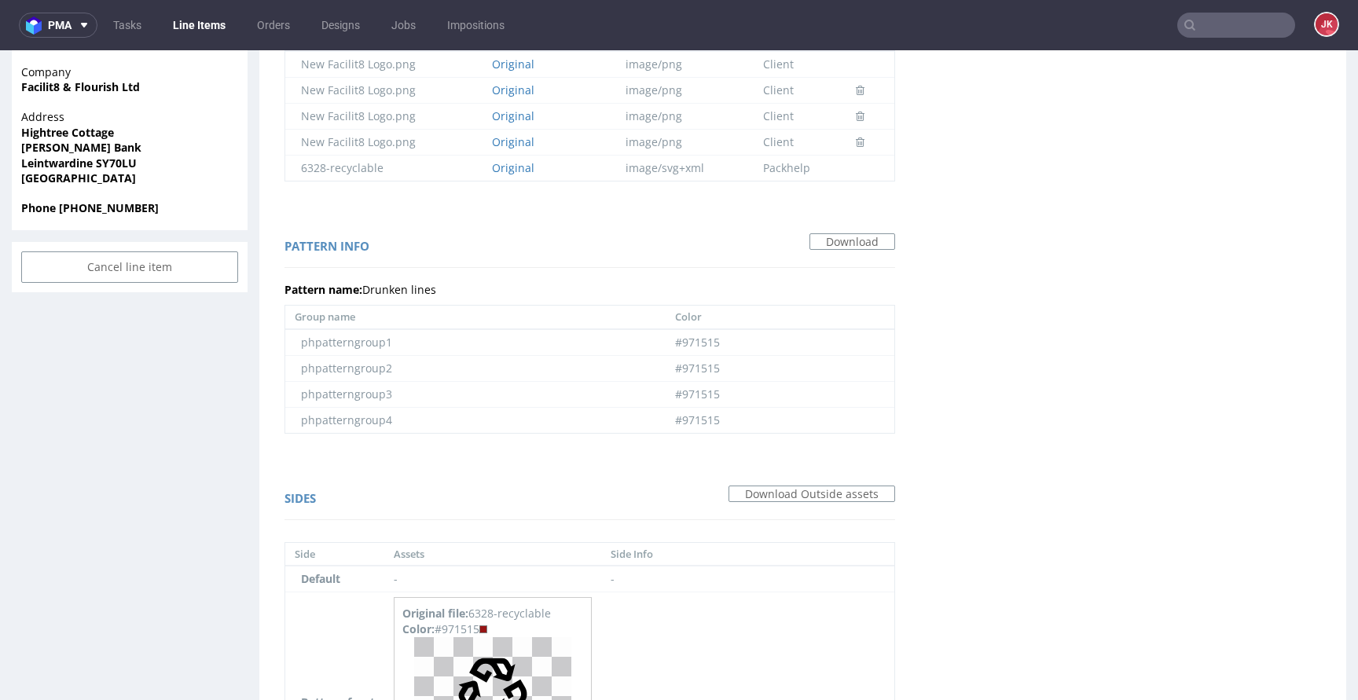
scroll to position [694, 0]
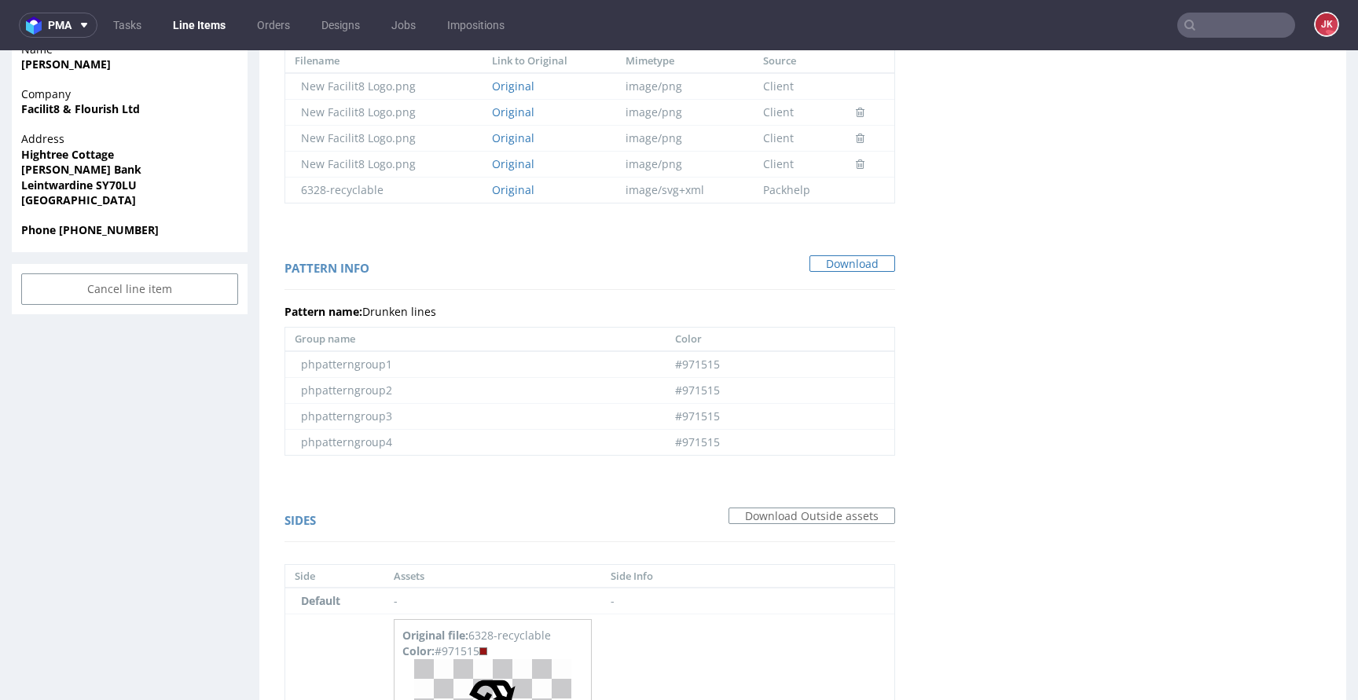
click at [809, 269] on link "Download" at bounding box center [852, 263] width 86 height 17
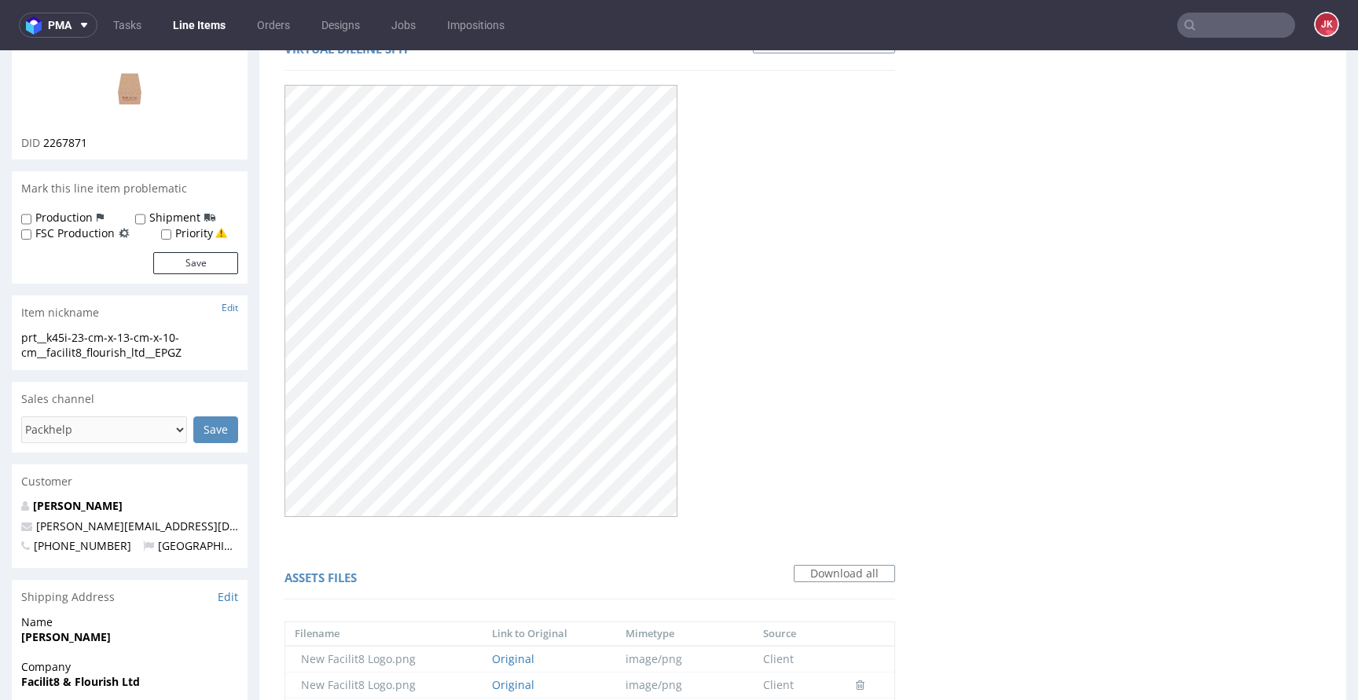
scroll to position [0, 0]
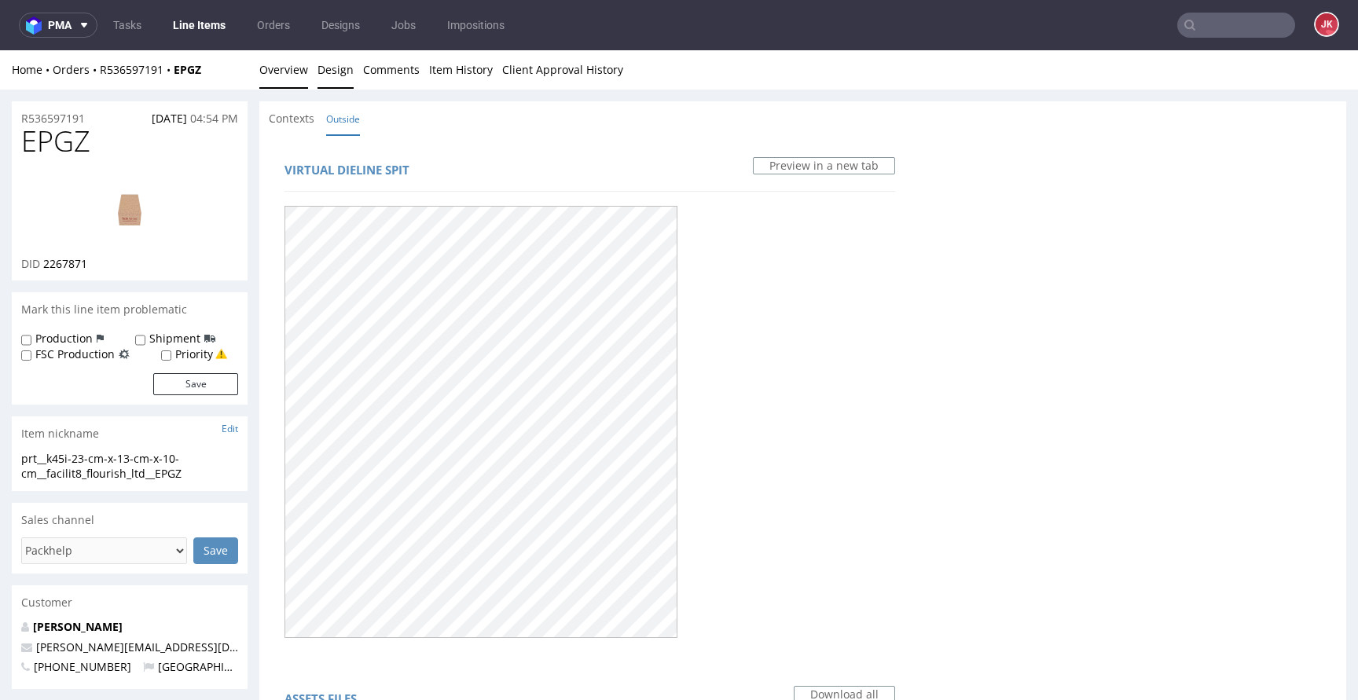
click at [290, 71] on link "Overview" at bounding box center [283, 69] width 49 height 38
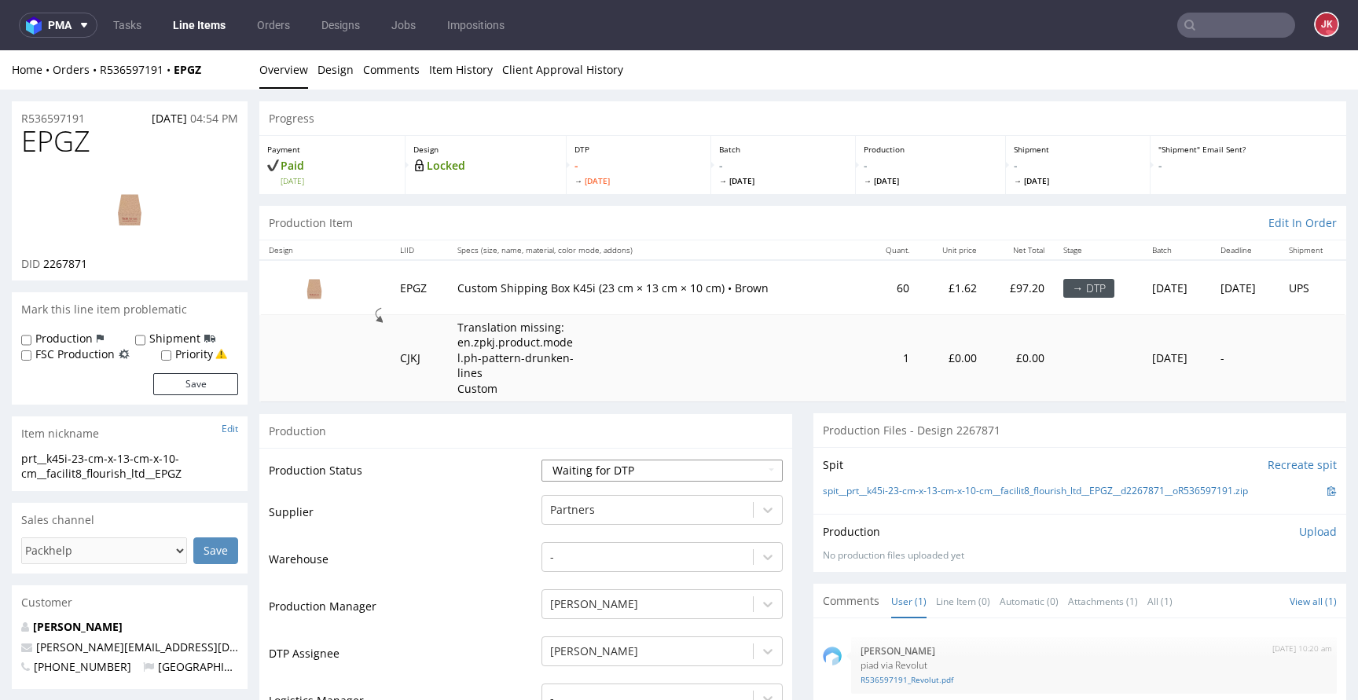
click at [593, 471] on select "Waiting for Artwork Waiting for Diecut Waiting for Mockup Waiting for DTP Waiti…" at bounding box center [661, 471] width 241 height 22
select select "dtp_in_process"
click at [541, 460] on select "Waiting for Artwork Waiting for Diecut Waiting for Mockup Waiting for DTP Waiti…" at bounding box center [661, 471] width 241 height 22
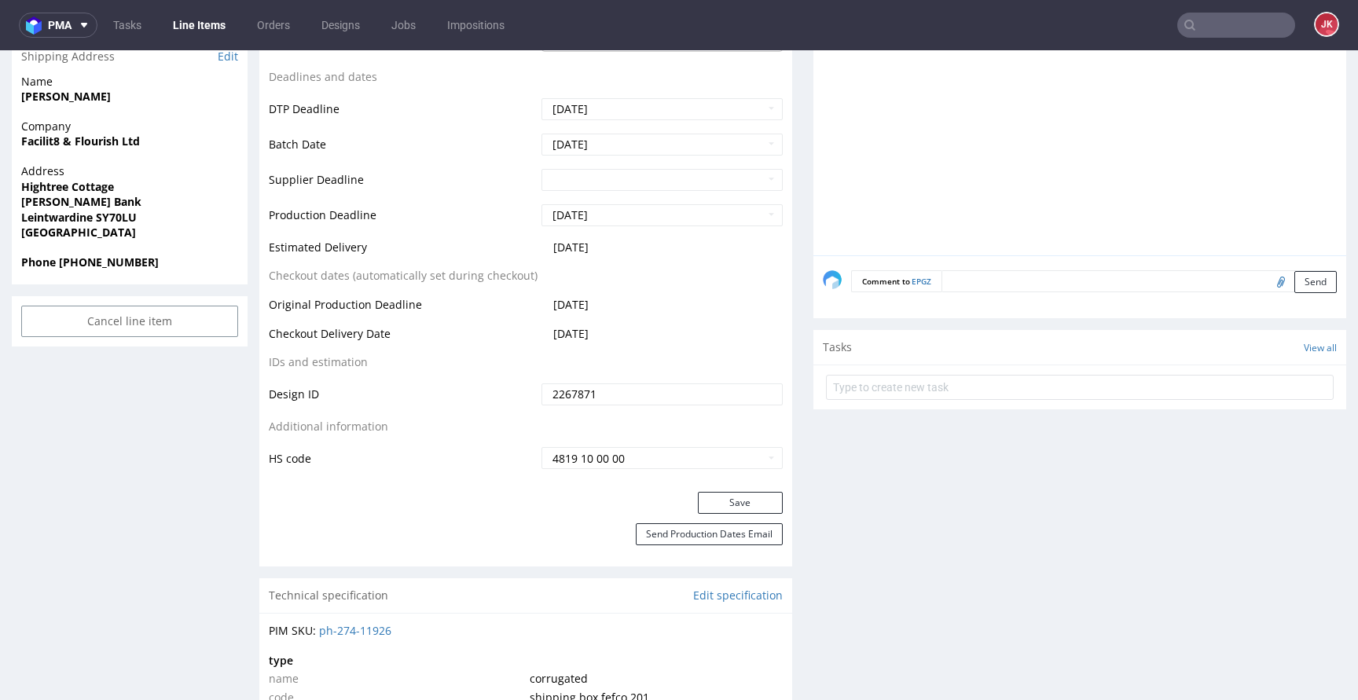
scroll to position [735, 0]
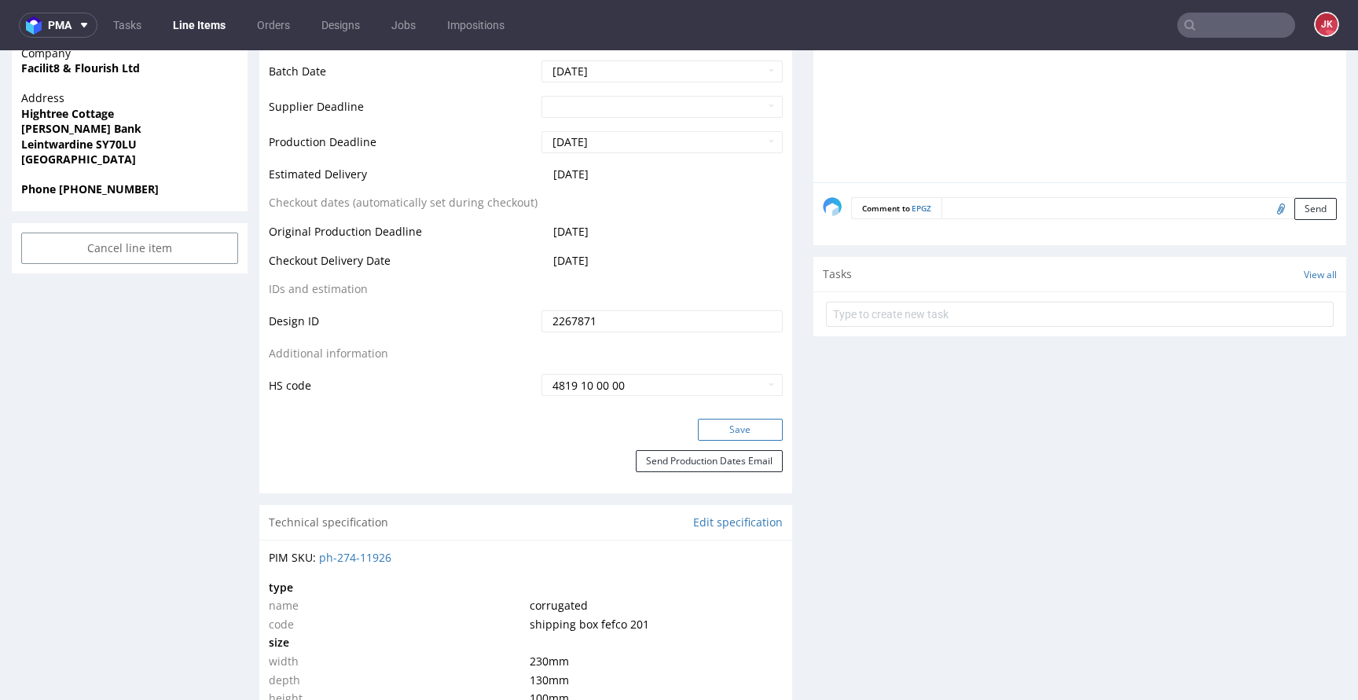
click at [707, 427] on button "Save" at bounding box center [740, 430] width 85 height 22
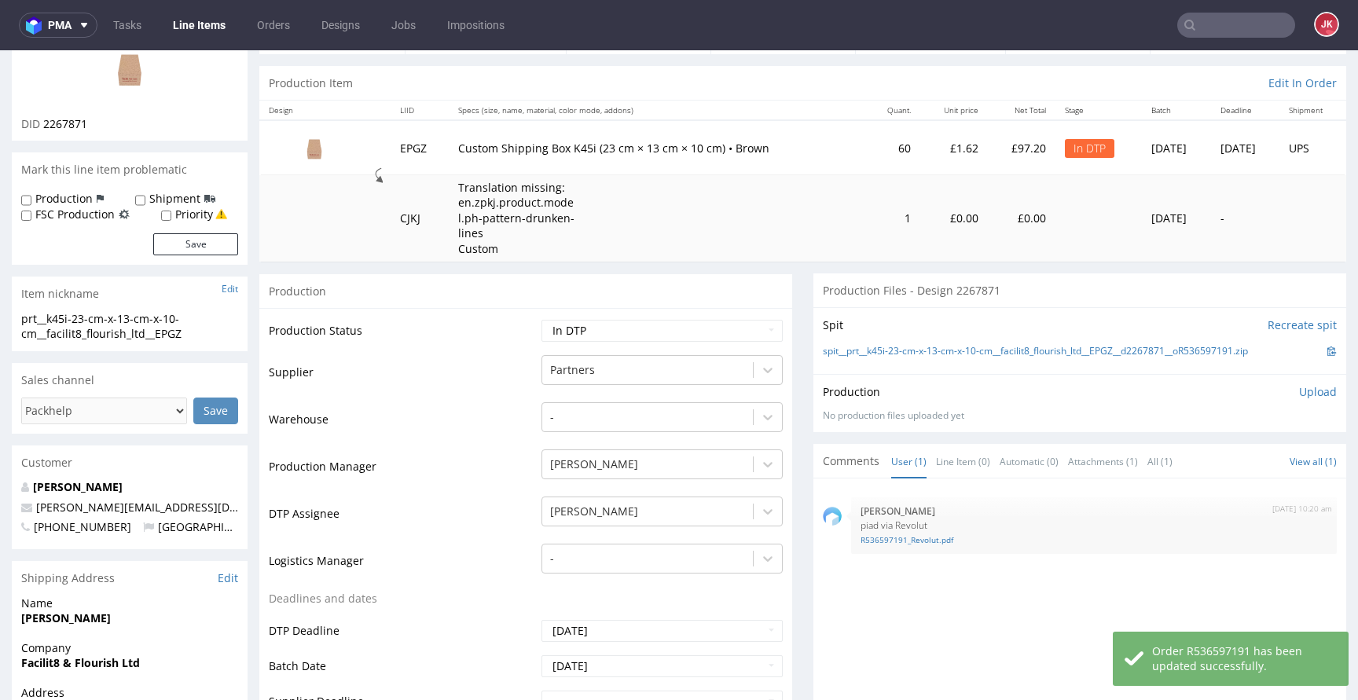
scroll to position [0, 0]
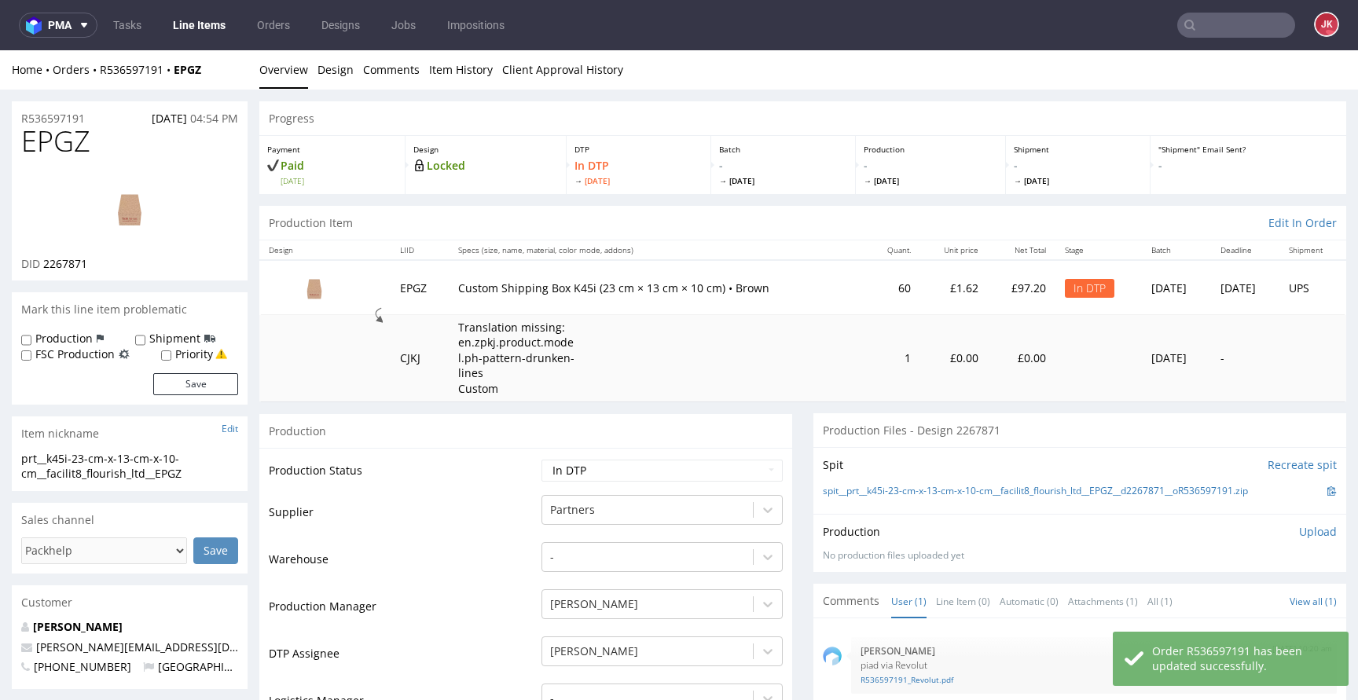
click at [163, 211] on img at bounding box center [130, 208] width 126 height 71
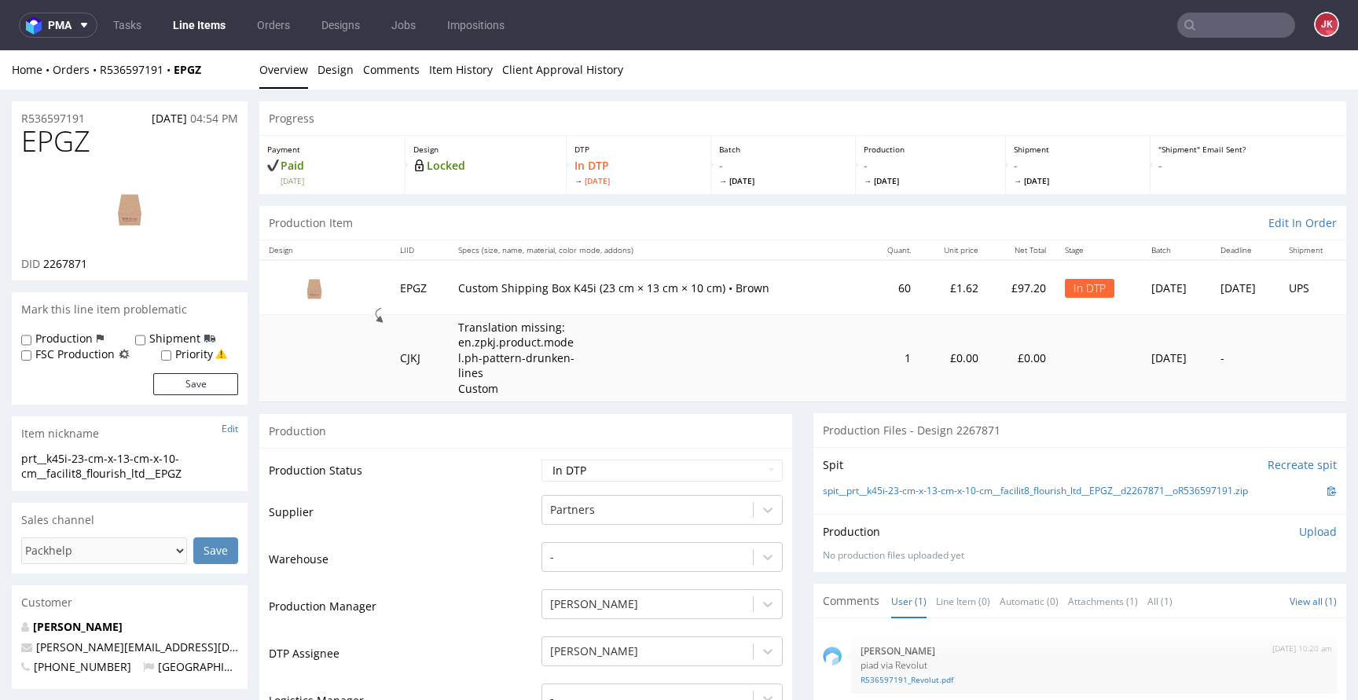
click at [328, 76] on link "Design" at bounding box center [335, 69] width 36 height 38
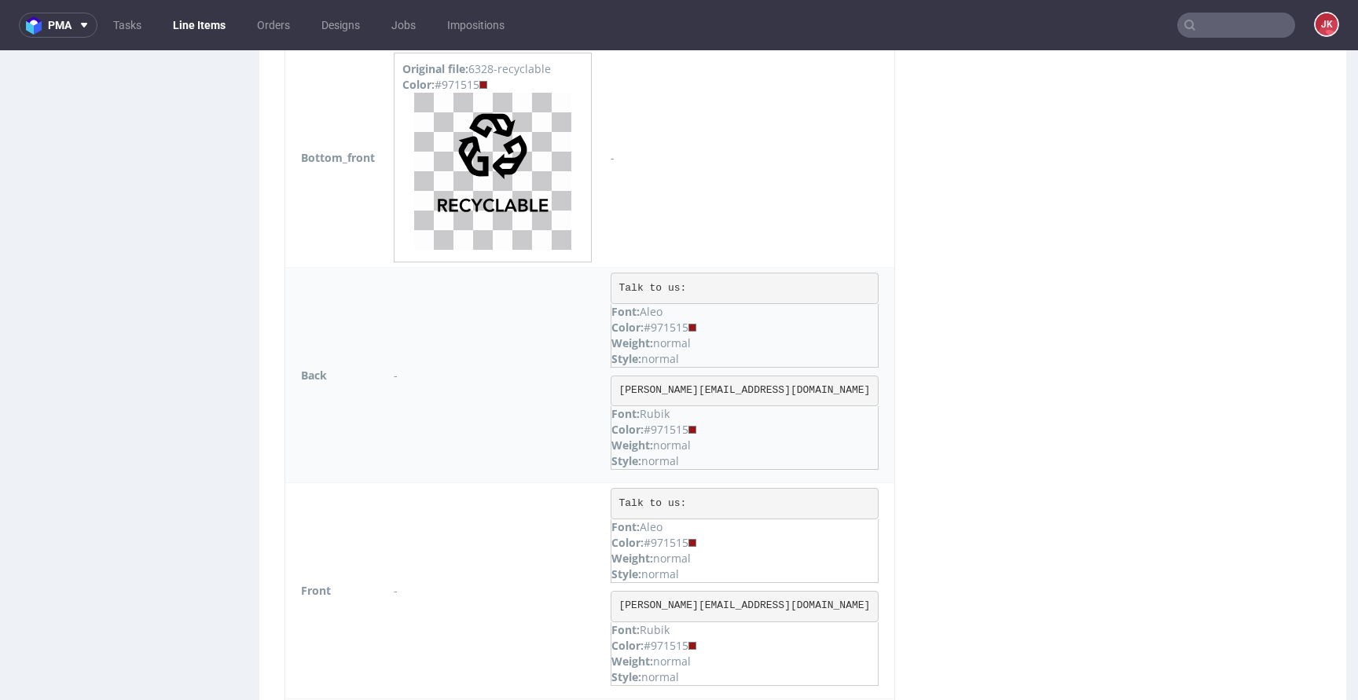
scroll to position [1262, 0]
drag, startPoint x: 619, startPoint y: 285, endPoint x: 728, endPoint y: 289, distance: 109.3
click at [728, 289] on td "Talk to us: Font: Aleo Color: #971515 Weight: normal Style: normal [PERSON_NAME…" at bounding box center [747, 373] width 293 height 215
copy pre "Talk to us:"
drag, startPoint x: 617, startPoint y: 390, endPoint x: 716, endPoint y: 388, distance: 98.2
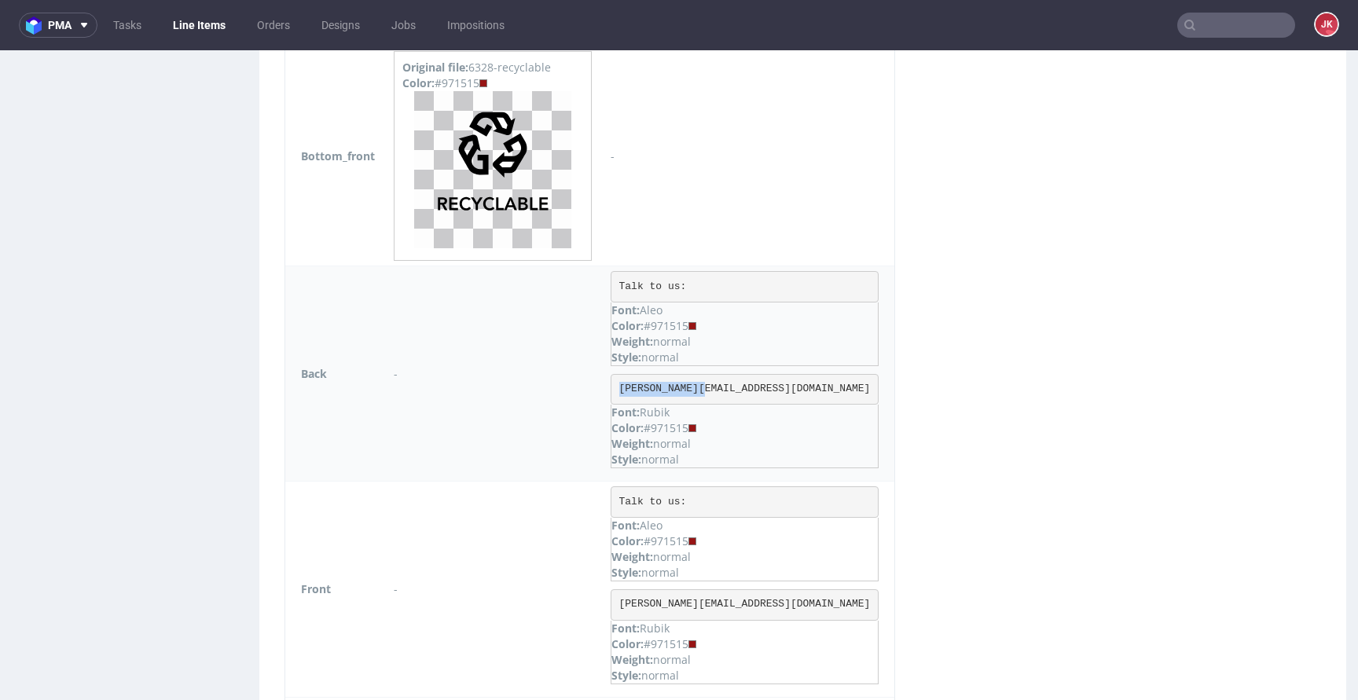
click at [716, 388] on td "Talk to us: Font: Aleo Color: #971515 Weight: normal Style: normal [PERSON_NAME…" at bounding box center [747, 373] width 293 height 215
copy pre "[PERSON_NAME][EMAIL_ADDRESS][DOMAIN_NAME]"
click at [772, 375] on div "Virtual dieline spit Preview in a new tab Assets files Download all Filename Li…" at bounding box center [802, 13] width 1087 height 2281
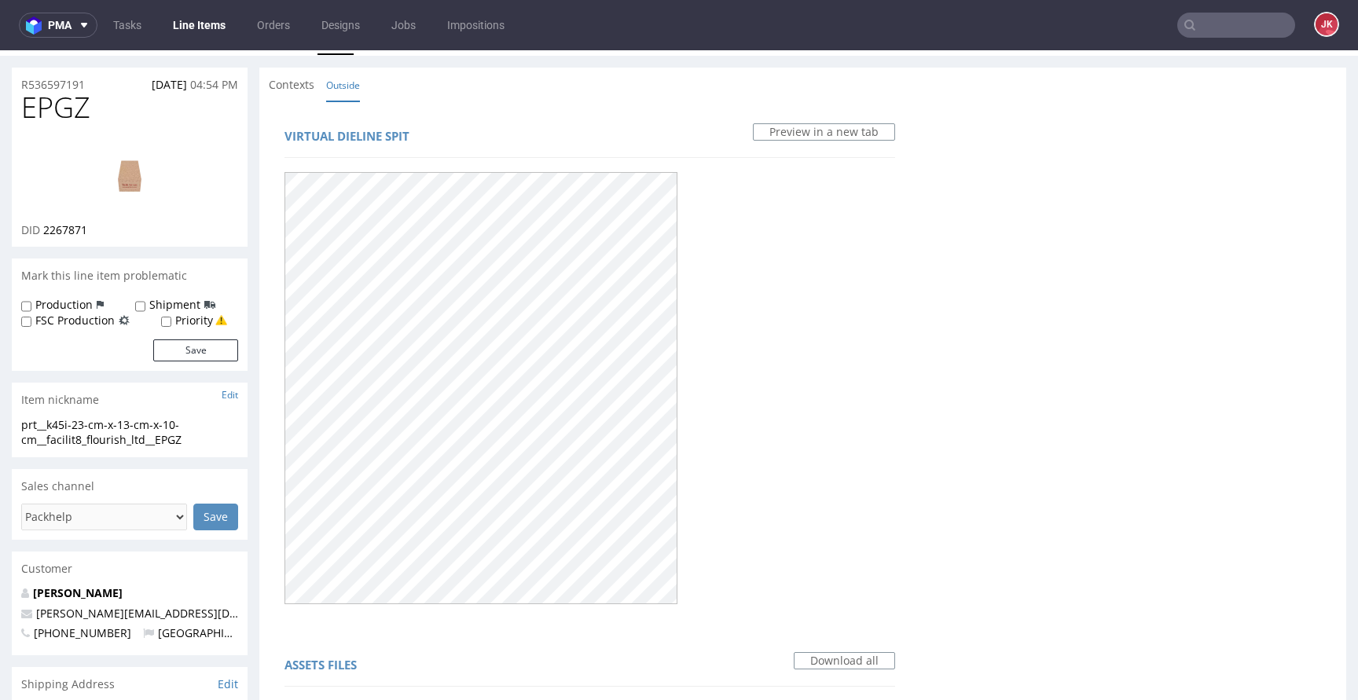
scroll to position [0, 0]
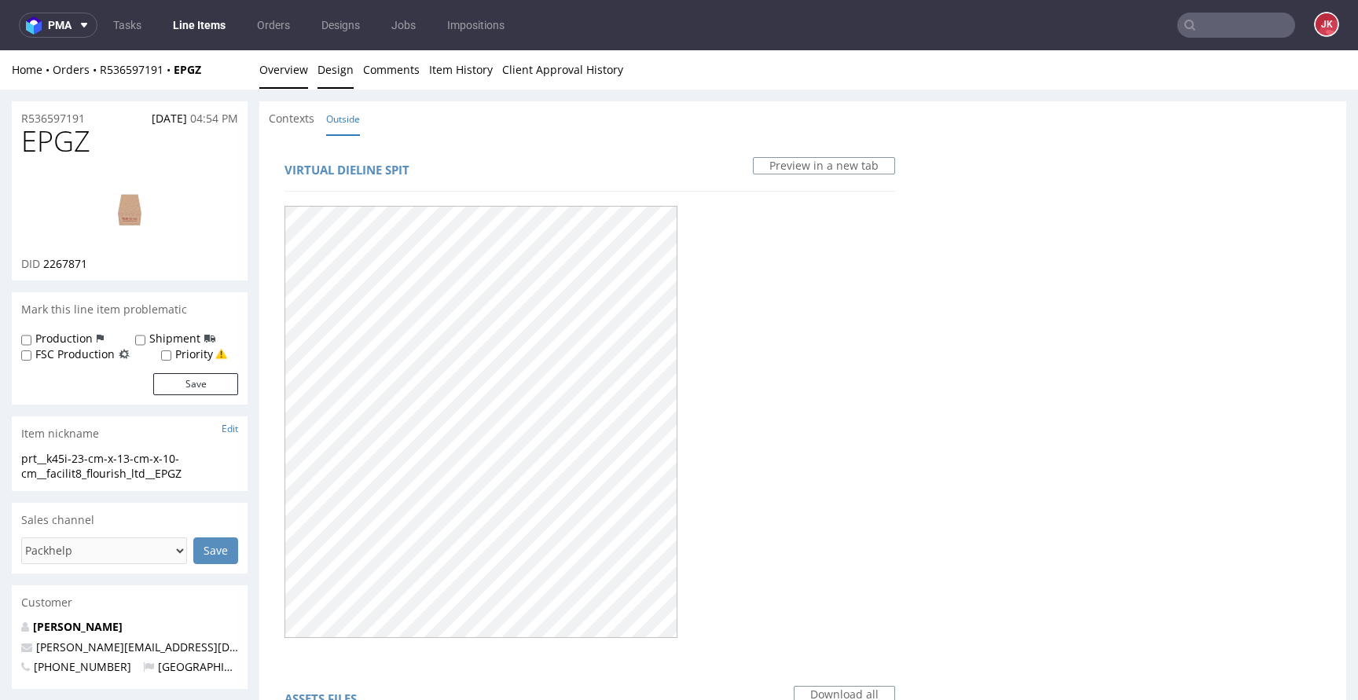
click at [273, 62] on link "Overview" at bounding box center [283, 69] width 49 height 38
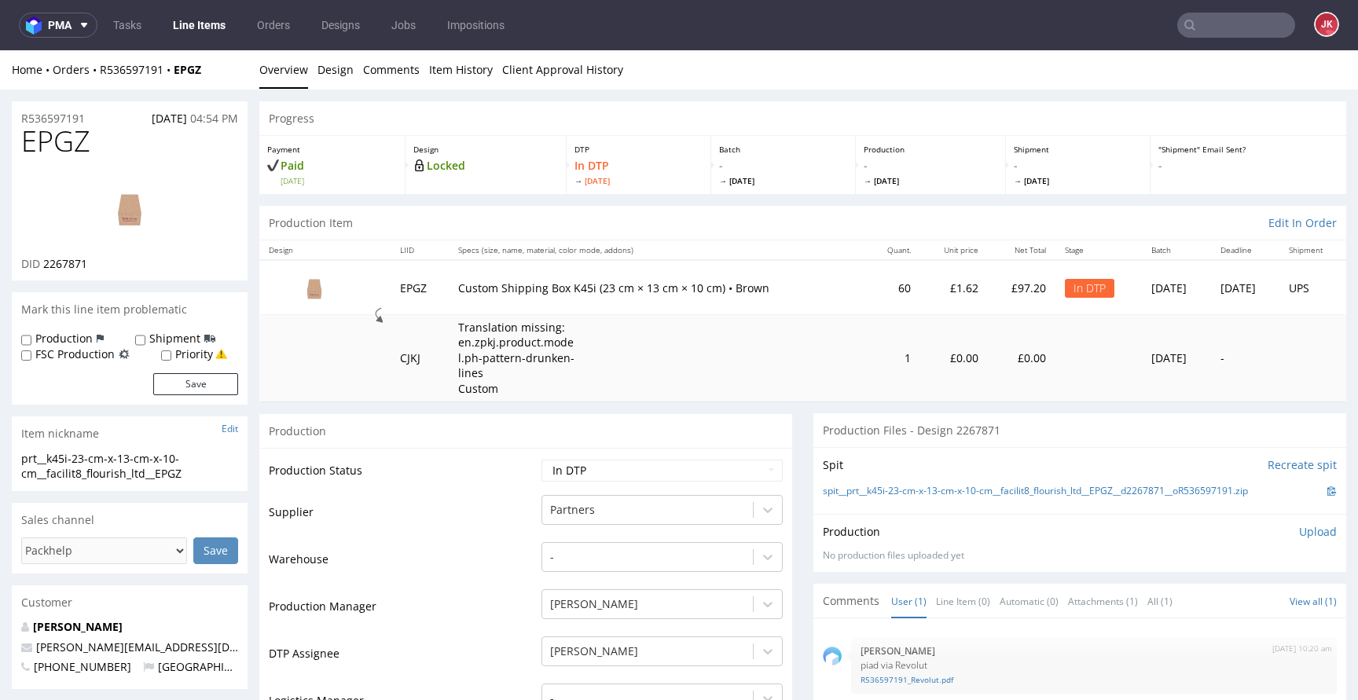
click at [331, 74] on link "Design" at bounding box center [335, 69] width 36 height 38
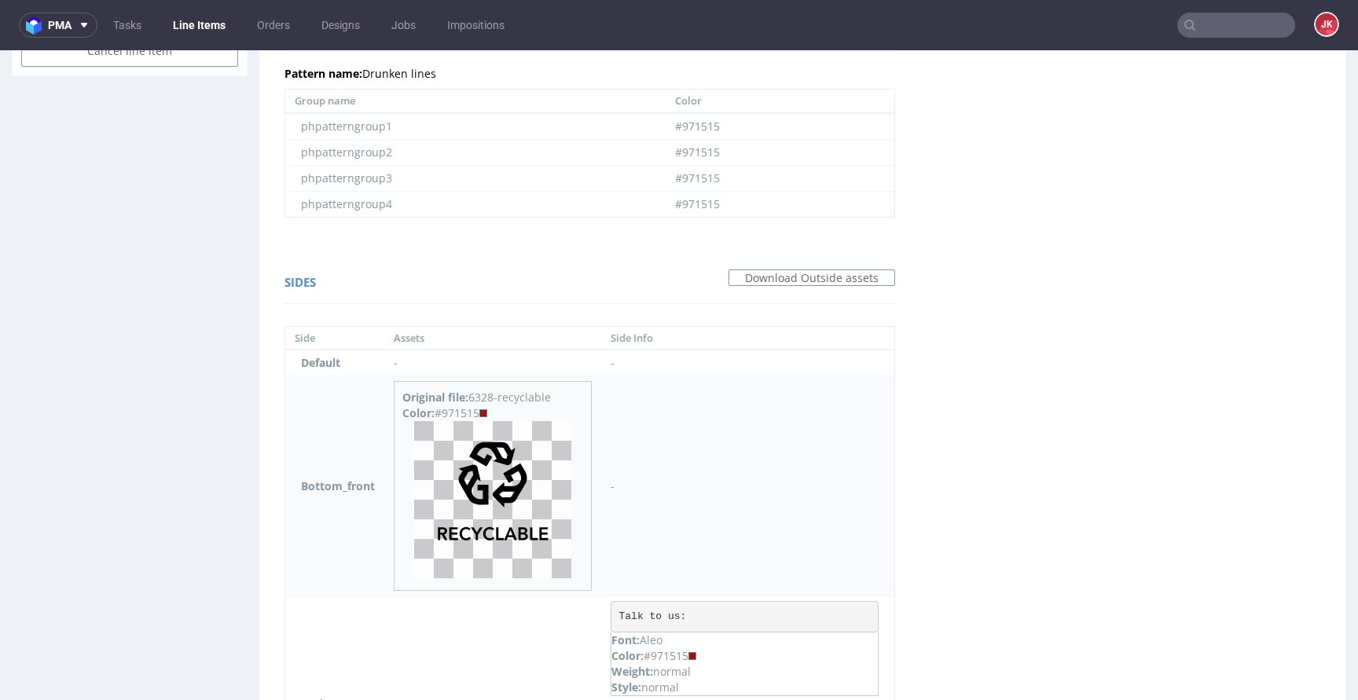
scroll to position [834, 0]
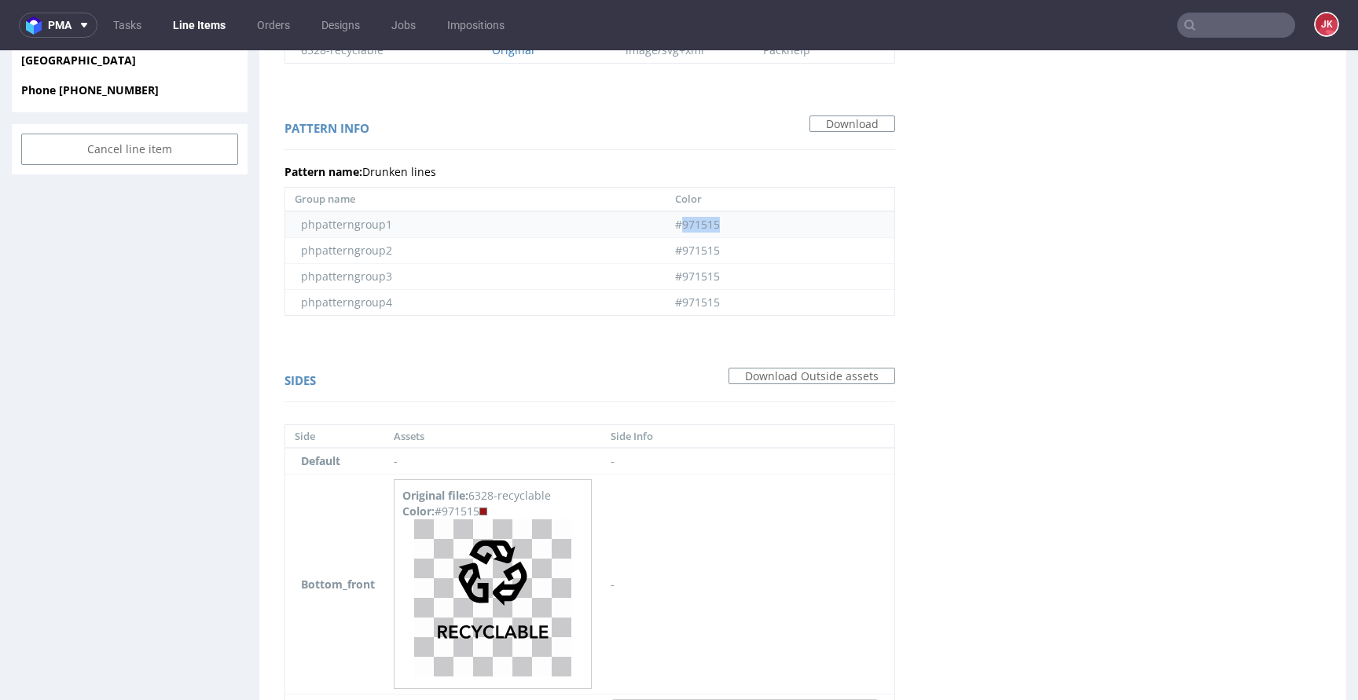
drag, startPoint x: 579, startPoint y: 224, endPoint x: 668, endPoint y: 221, distance: 88.8
click at [668, 221] on td "#971515" at bounding box center [779, 224] width 229 height 27
copy td "971515"
click at [924, 421] on div "Virtual dieline spit Preview in a new tab Assets files Download all Filename Li…" at bounding box center [802, 442] width 1087 height 2281
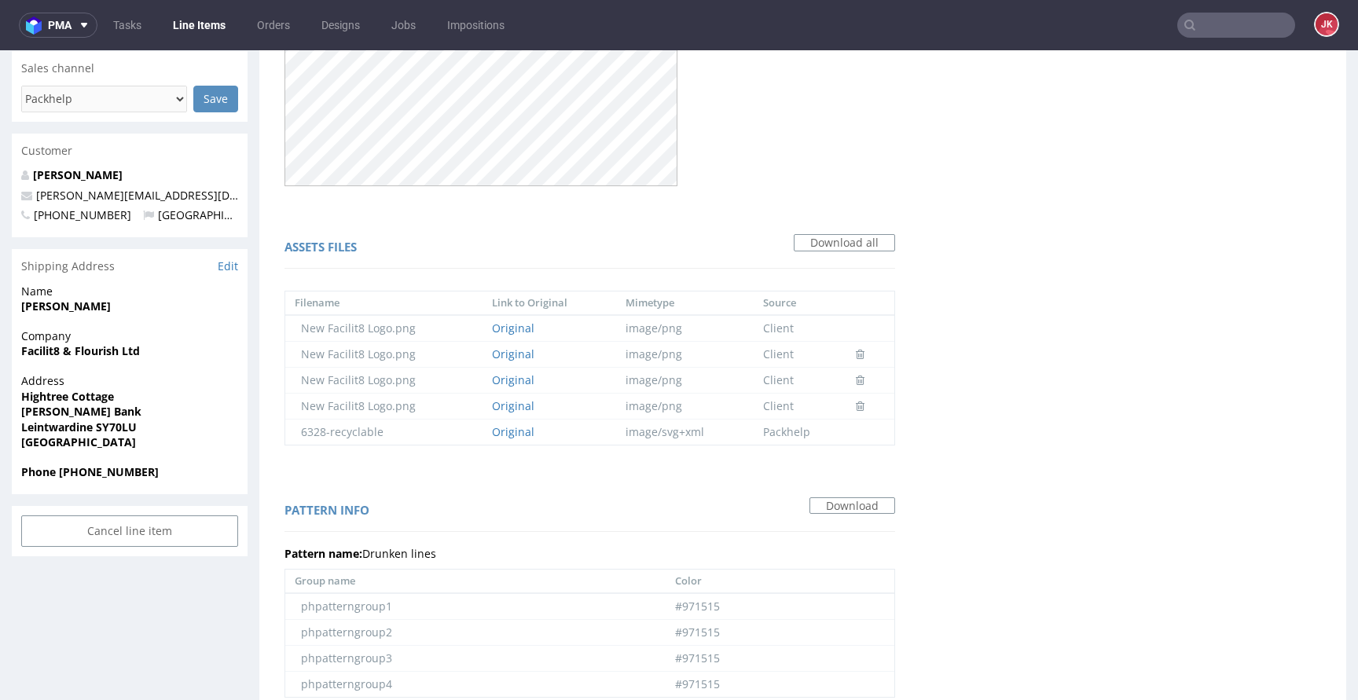
scroll to position [0, 0]
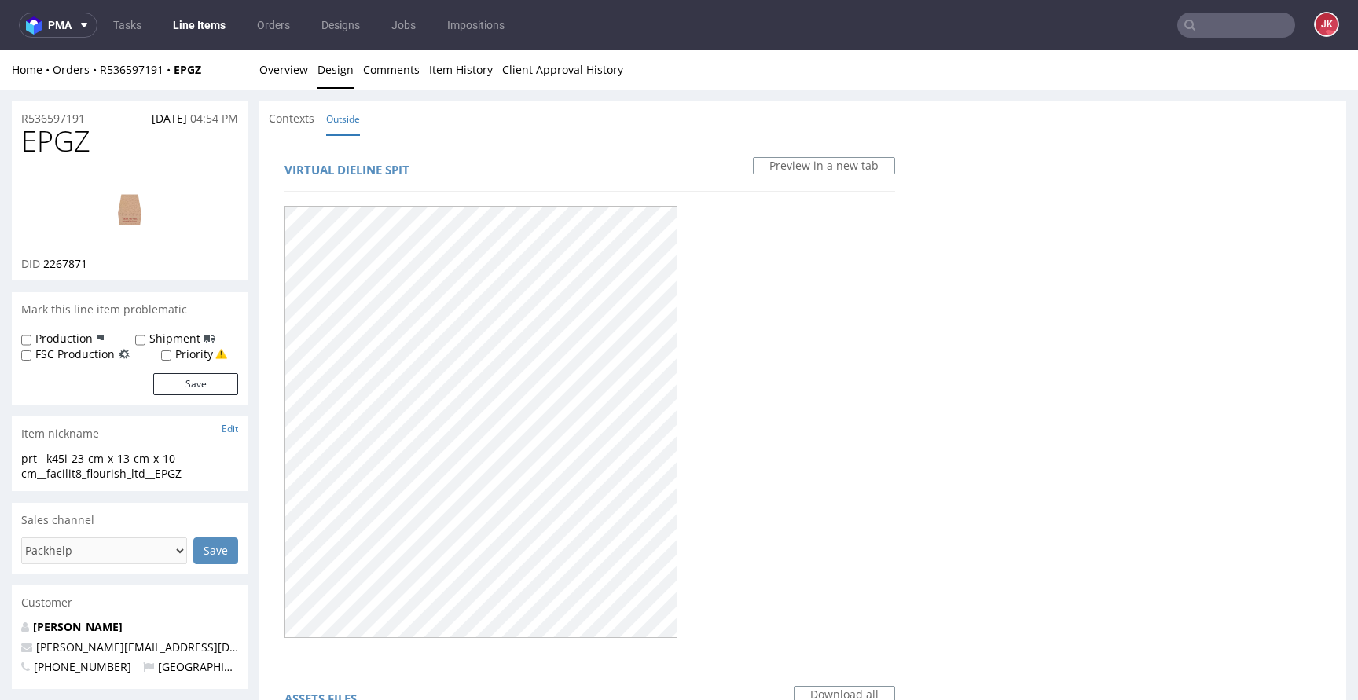
click at [431, 132] on div "Contexts Outside" at bounding box center [802, 118] width 1087 height 35
click at [300, 76] on link "Overview" at bounding box center [283, 69] width 49 height 38
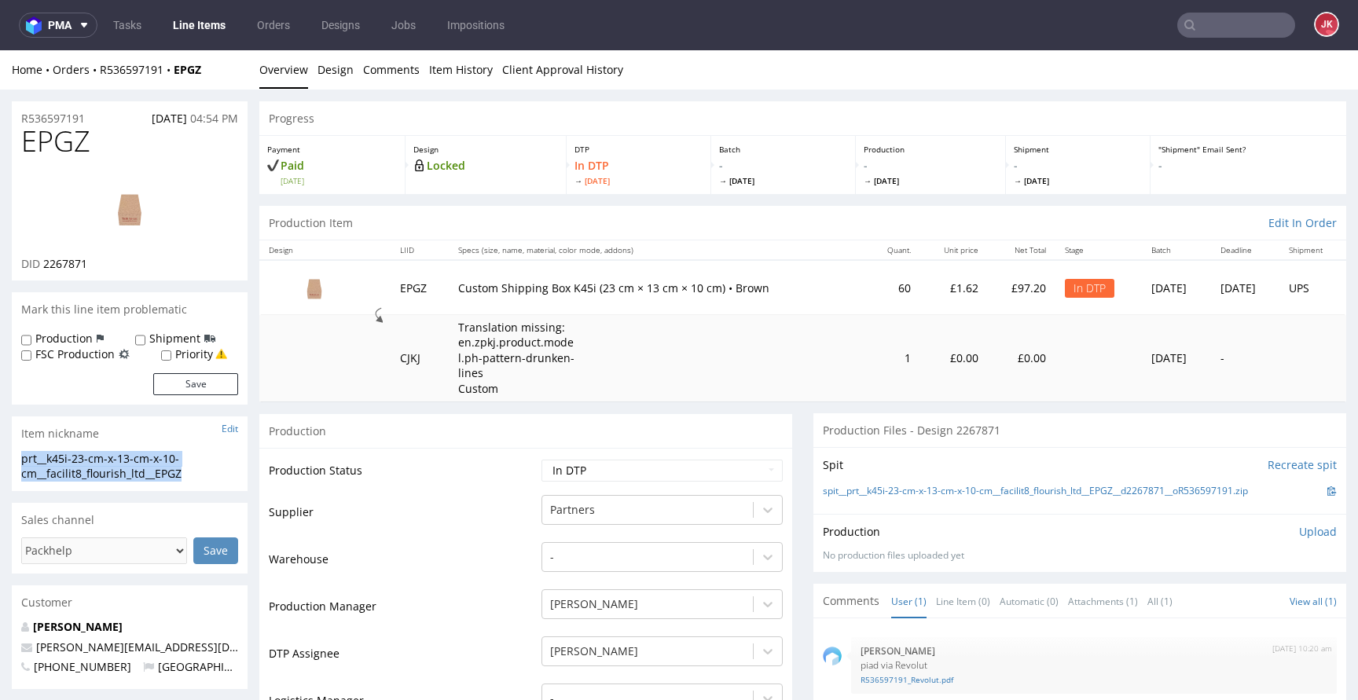
drag, startPoint x: 201, startPoint y: 472, endPoint x: 0, endPoint y: 460, distance: 201.5
copy div "prt__k45i-23-cm-x-13-cm-x-10-cm__facilit8_flourish_ltd__EPGZ"
drag, startPoint x: 97, startPoint y: 117, endPoint x: 26, endPoint y: 123, distance: 70.9
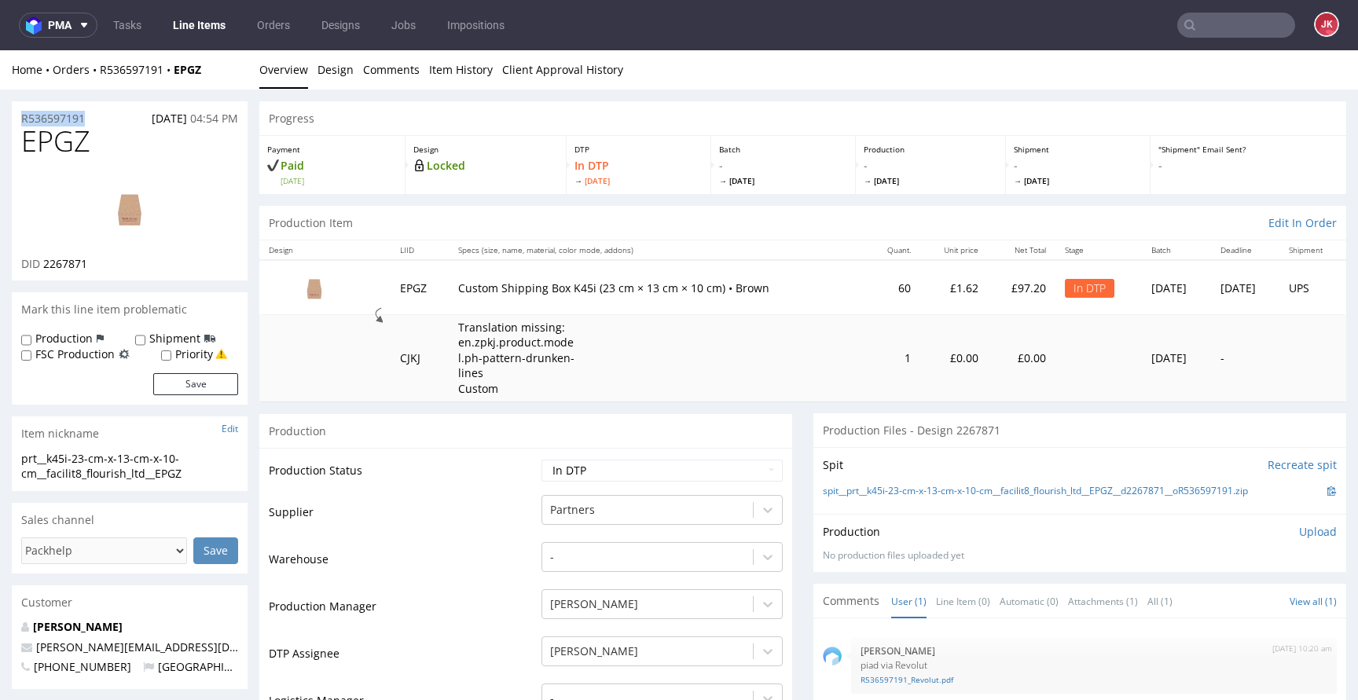
copy p "R536597191"
drag, startPoint x: 44, startPoint y: 266, endPoint x: 107, endPoint y: 263, distance: 62.9
click at [107, 263] on div "DID 2267871" at bounding box center [129, 264] width 217 height 16
copy span "2267871"
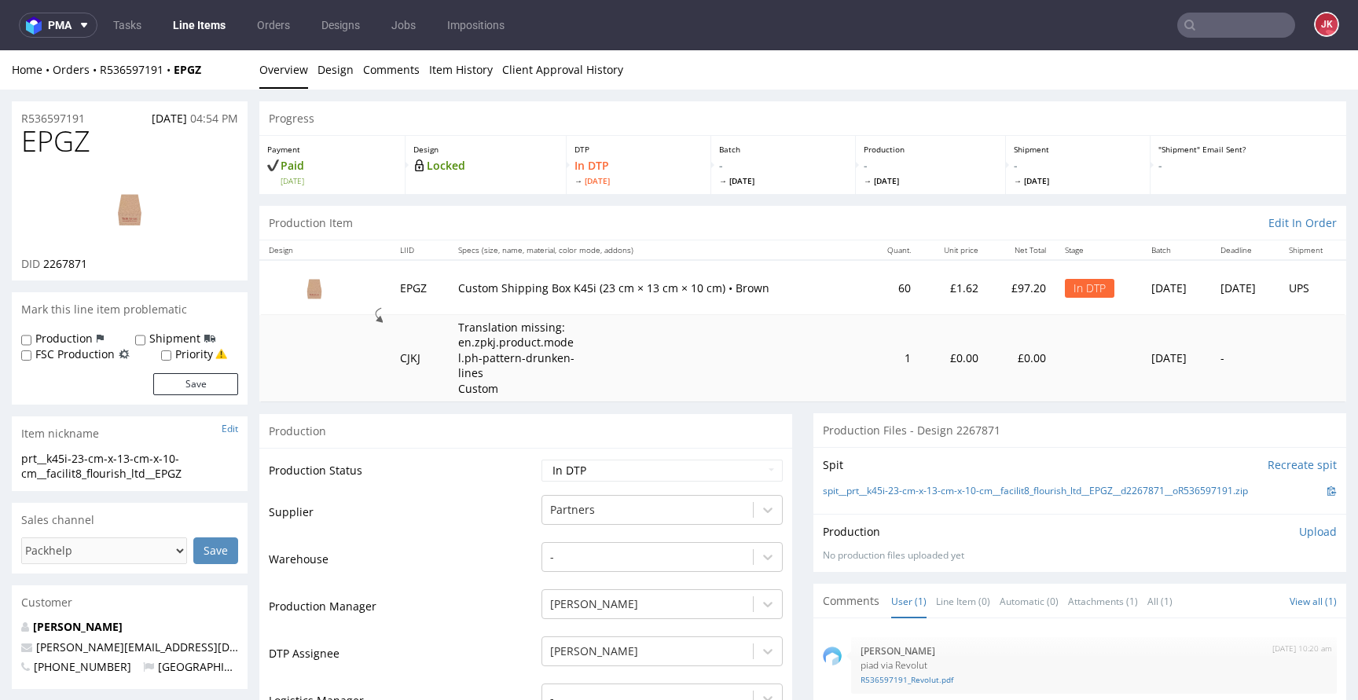
click at [1155, 535] on div "Production Upload" at bounding box center [1080, 532] width 514 height 16
click at [1299, 535] on p "Upload" at bounding box center [1318, 532] width 38 height 16
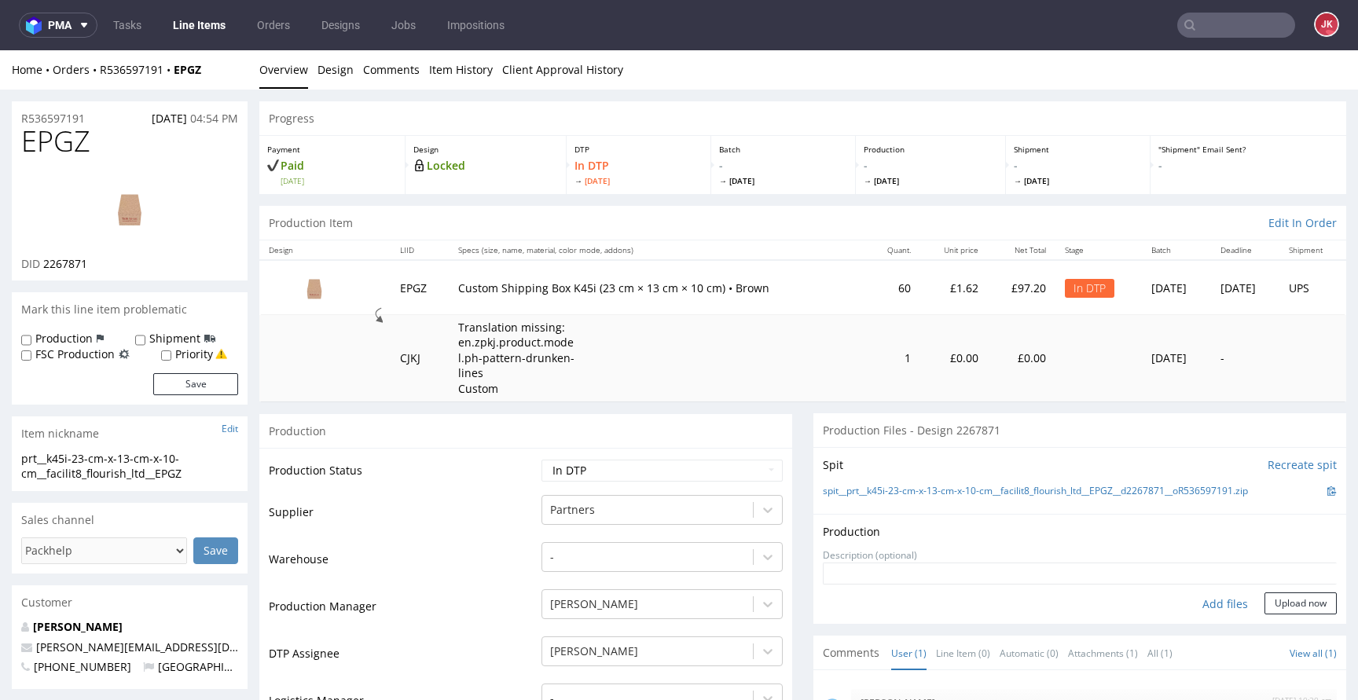
click at [1200, 601] on div "Add files" at bounding box center [1224, 604] width 79 height 24
type input "C:\fakepath\prt__k45i-23-cm-x-13-cm-x-10-cm__facilit8_flourish_ltd__EPGZ__d2267…"
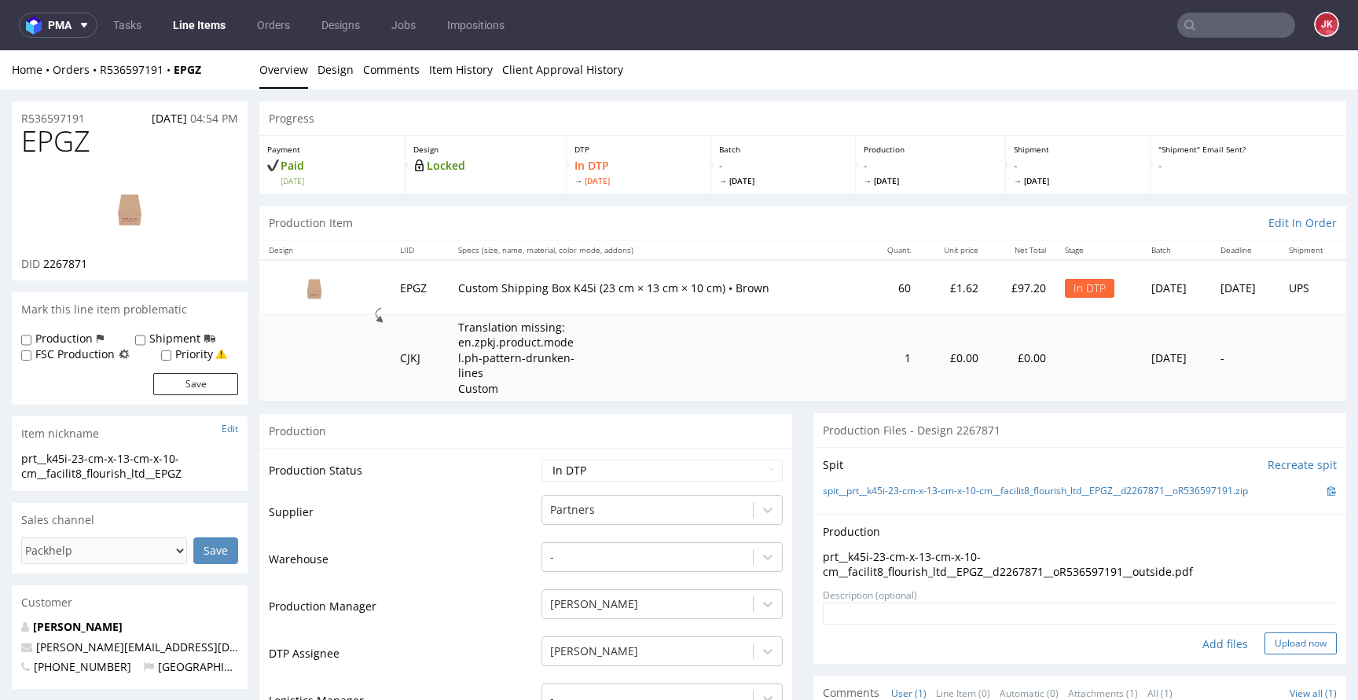
click at [1273, 647] on button "Upload now" at bounding box center [1300, 643] width 72 height 22
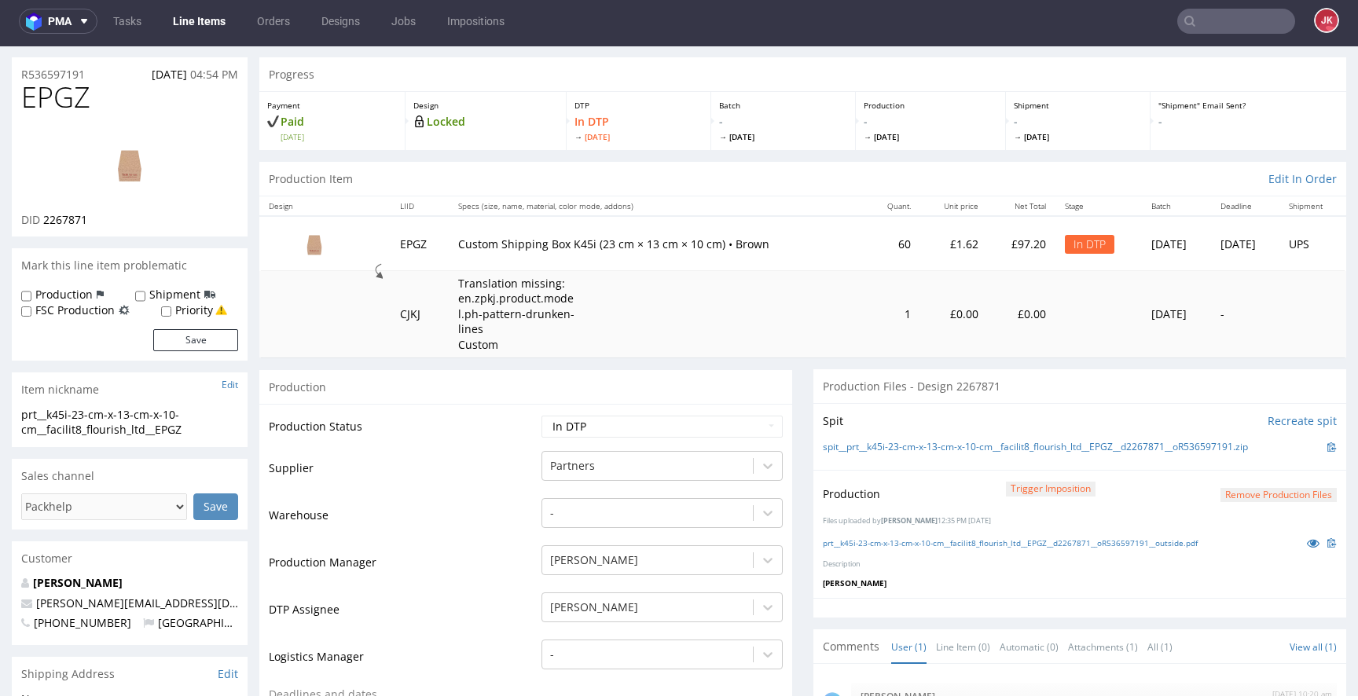
scroll to position [38, 0]
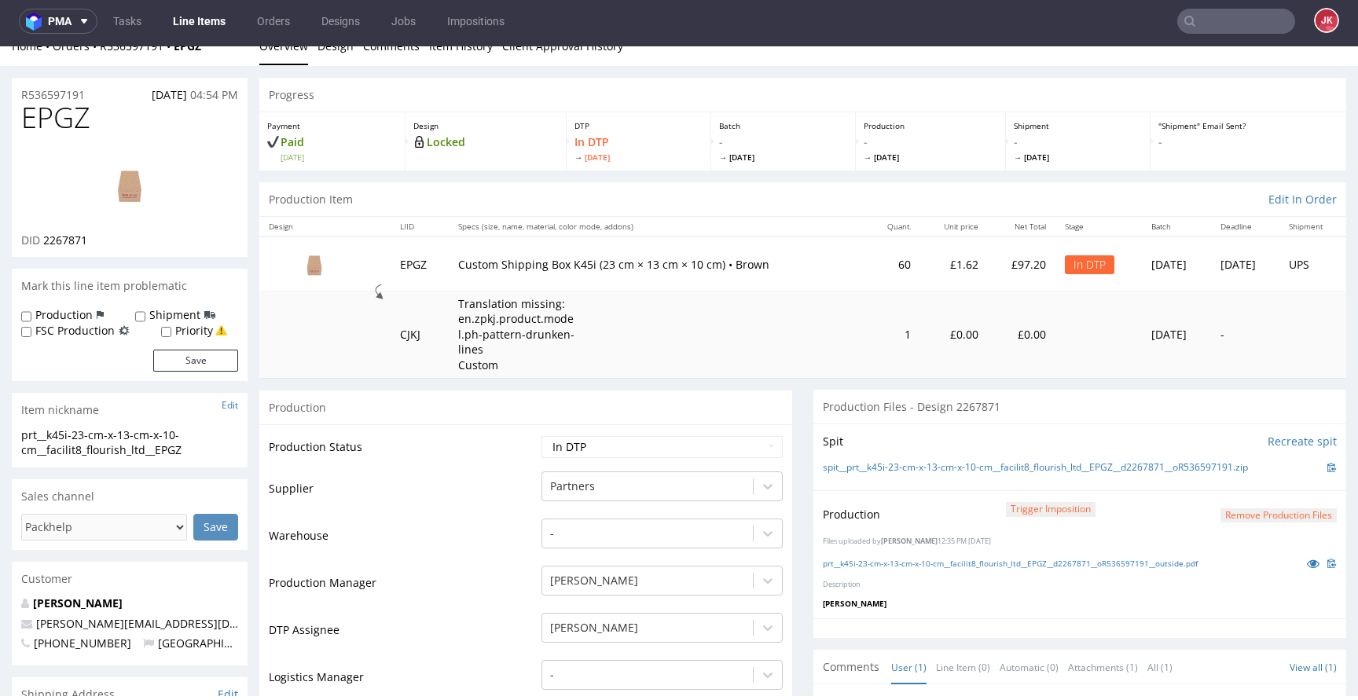
scroll to position [0, 0]
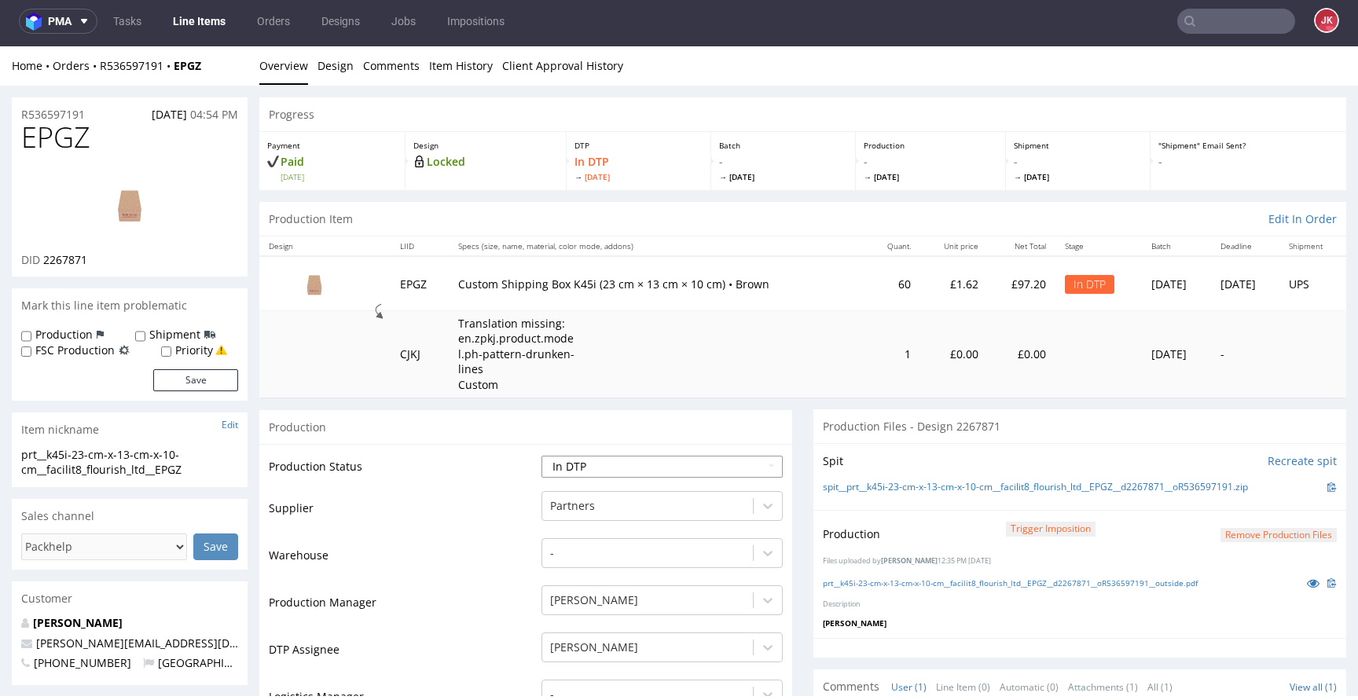
click at [696, 467] on select "Waiting for Artwork Waiting for Diecut Waiting for Mockup Waiting for DTP Waiti…" at bounding box center [661, 467] width 241 height 22
select select "dtp_production_ready"
click at [541, 456] on select "Waiting for Artwork Waiting for Diecut Waiting for Mockup Waiting for DTP Waiti…" at bounding box center [661, 467] width 241 height 22
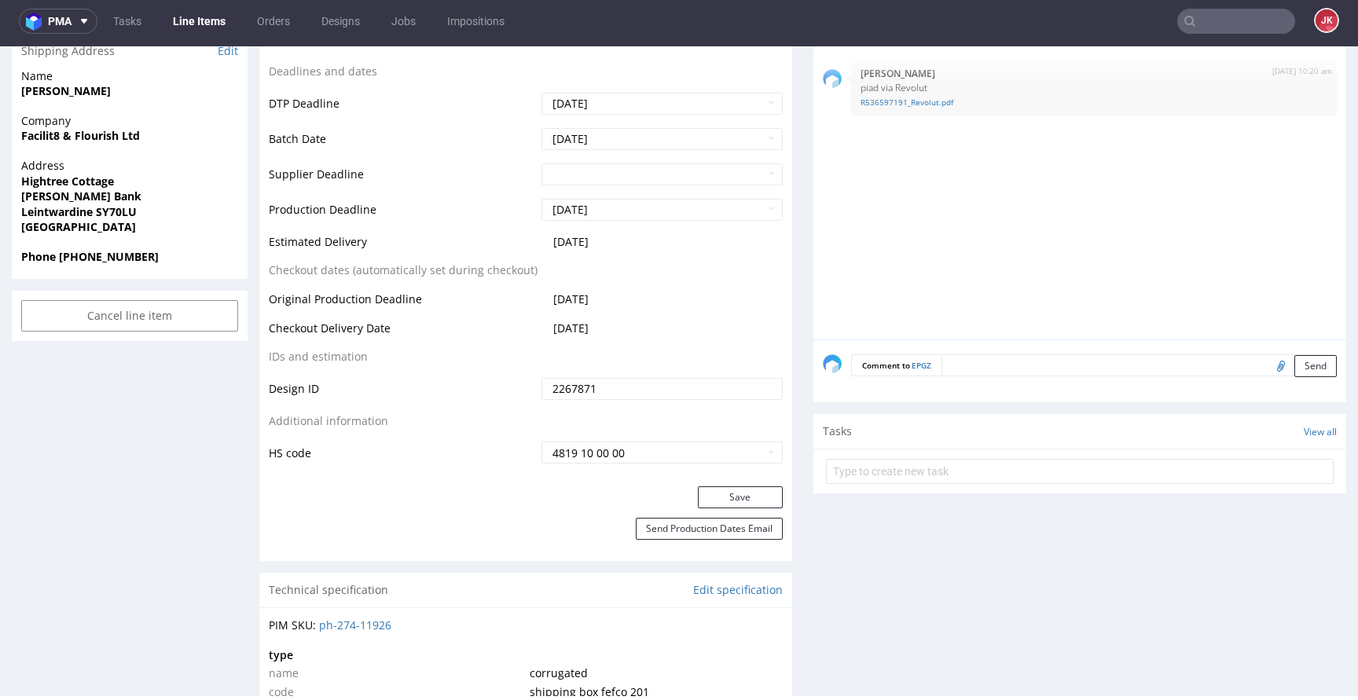
scroll to position [665, 0]
click at [714, 493] on button "Save" at bounding box center [740, 496] width 85 height 22
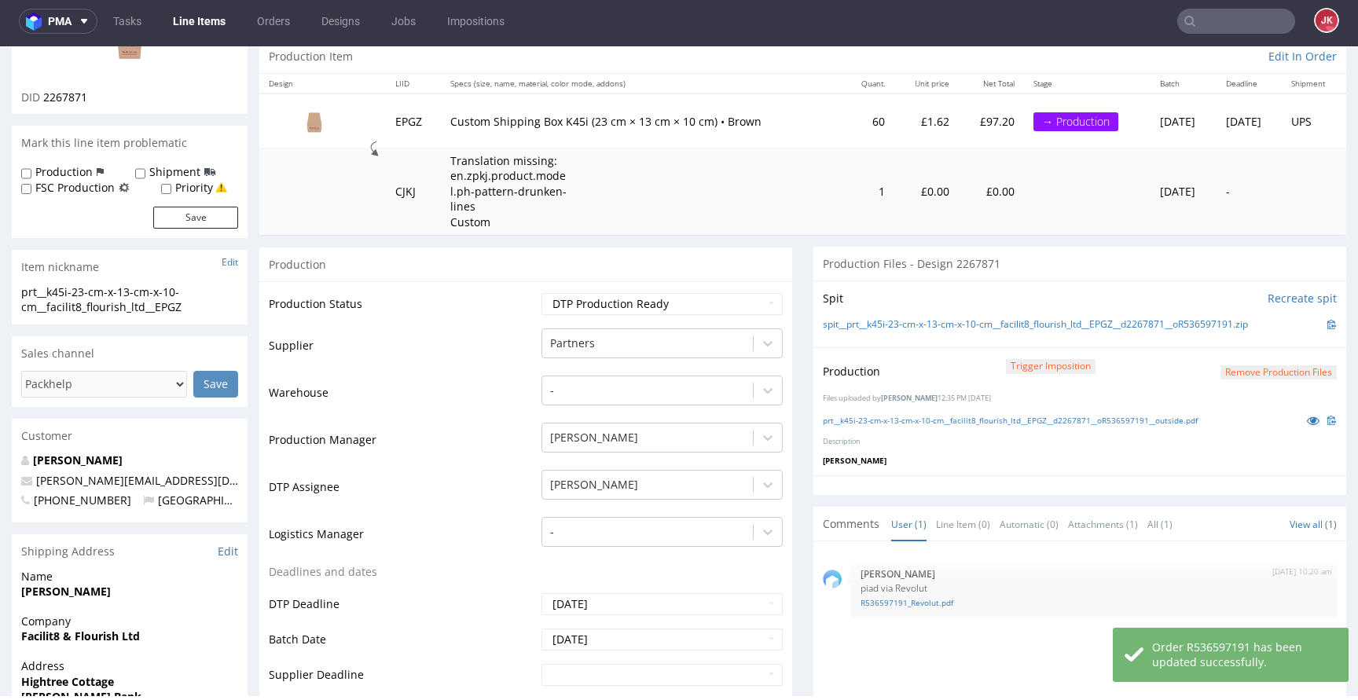
scroll to position [0, 0]
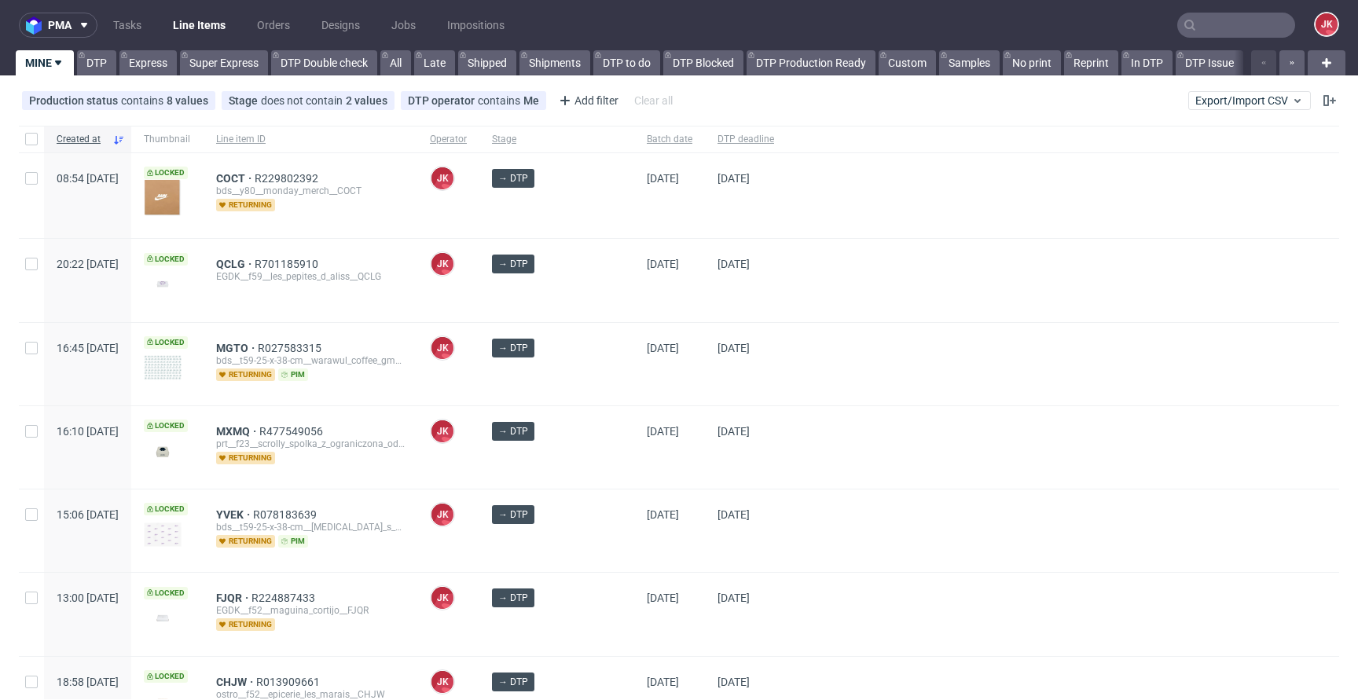
click at [634, 305] on div "10/10/2025" at bounding box center [669, 280] width 71 height 82
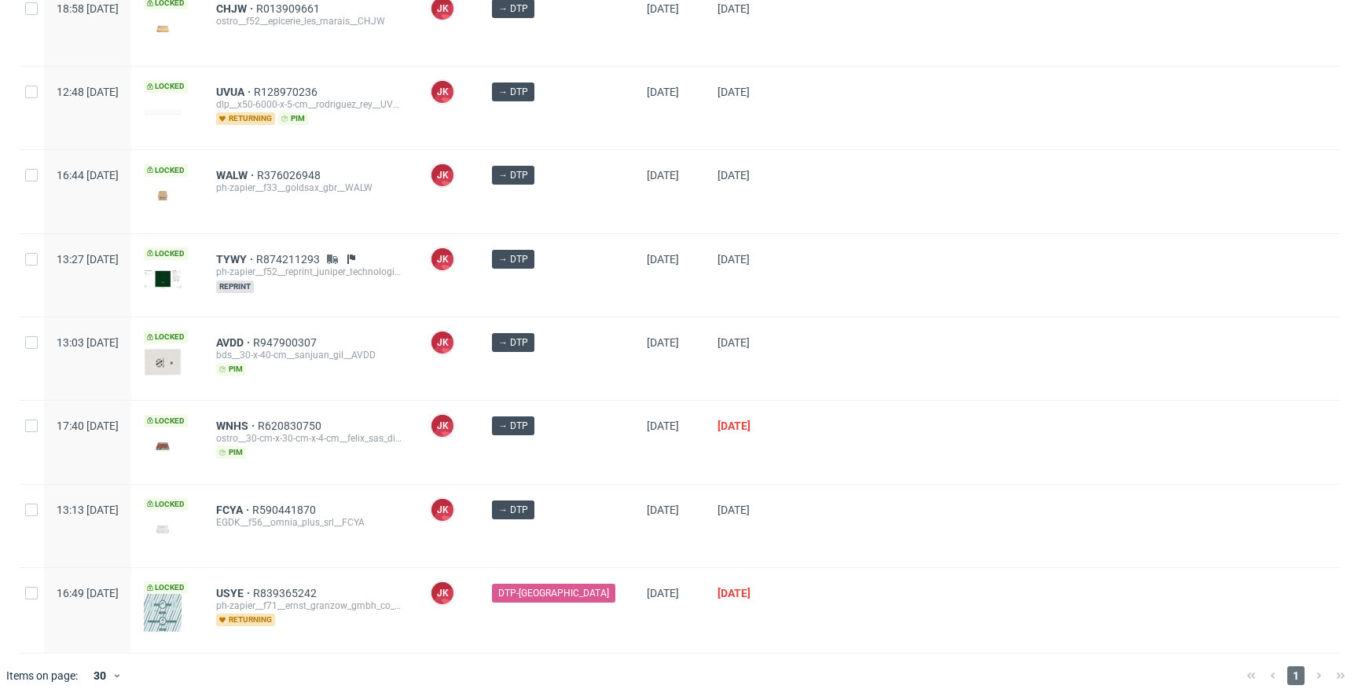
click at [793, 370] on div at bounding box center [1062, 358] width 552 height 82
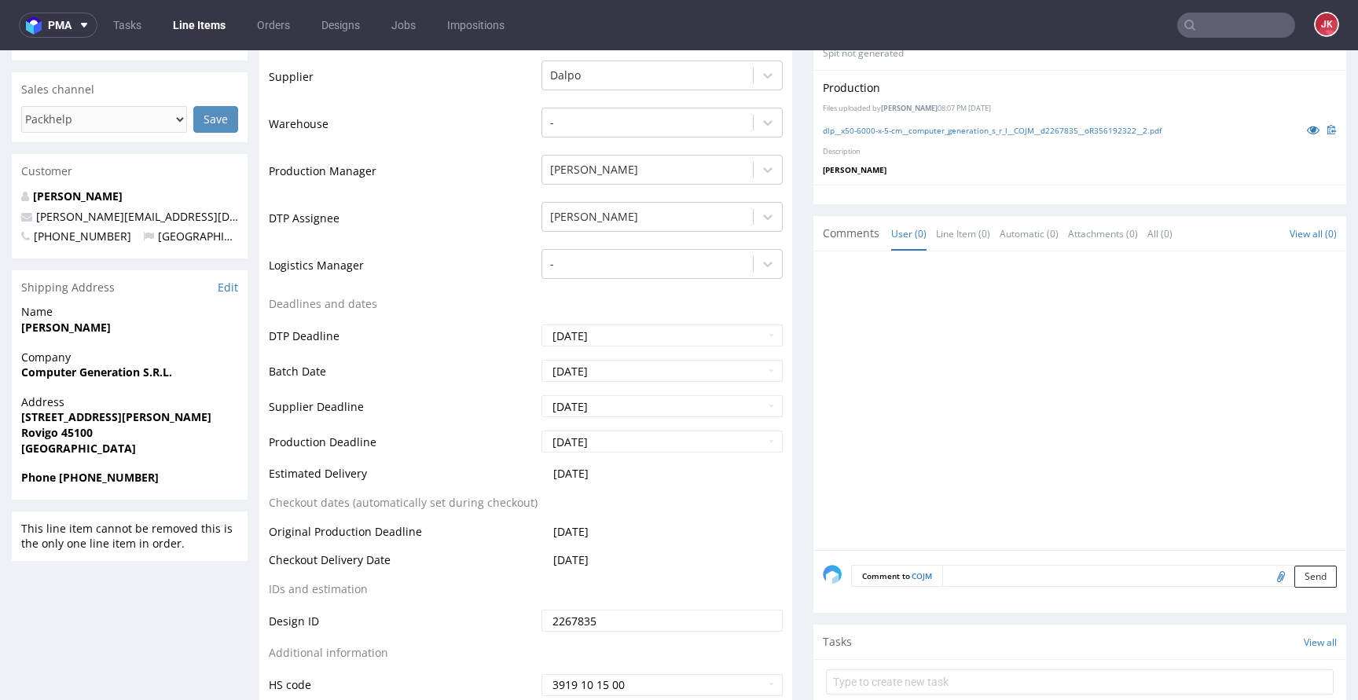
scroll to position [735, 0]
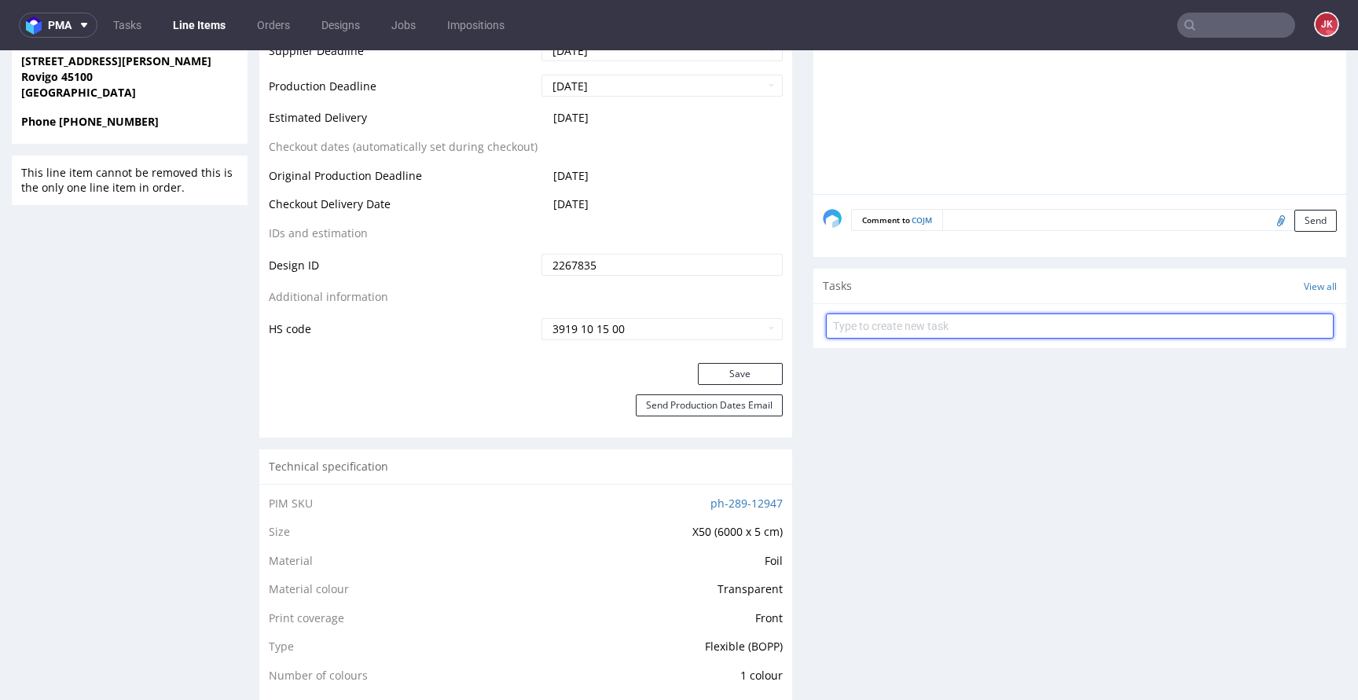
click at [892, 334] on input "text" at bounding box center [1080, 325] width 508 height 25
type input "non-auto pca"
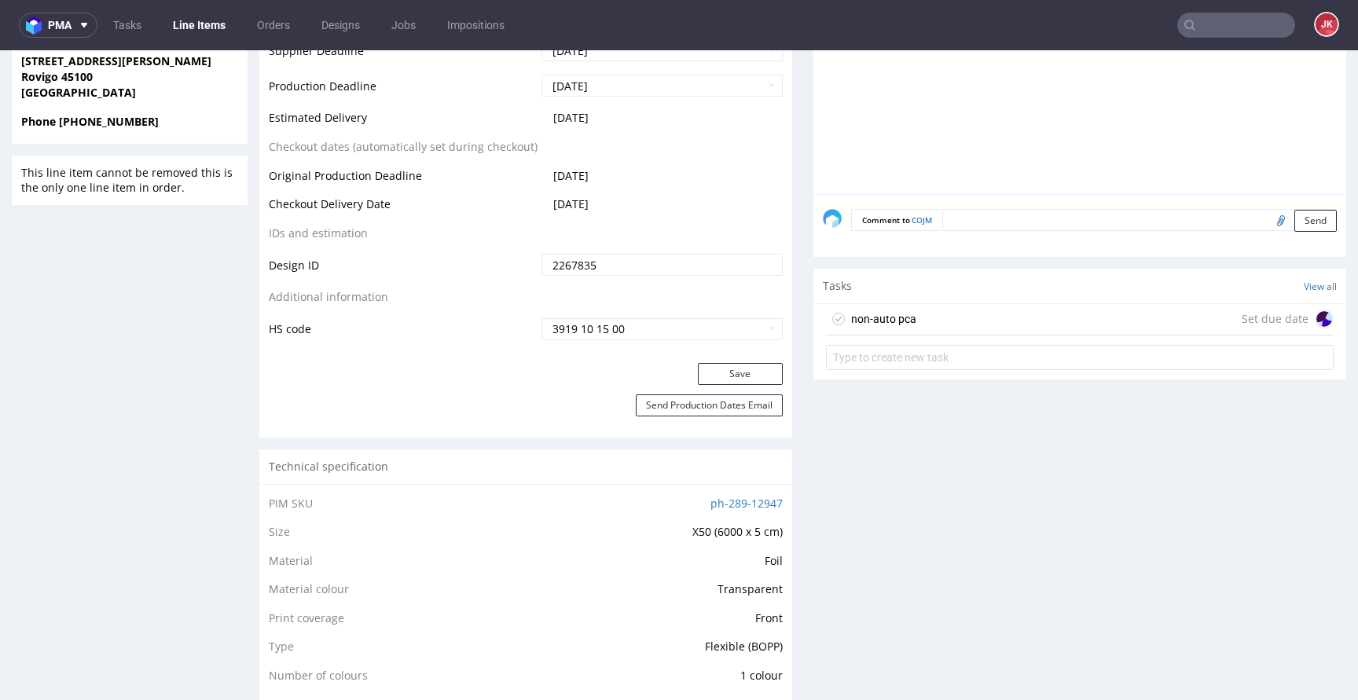
click at [885, 321] on div "non-auto pca" at bounding box center [883, 319] width 65 height 19
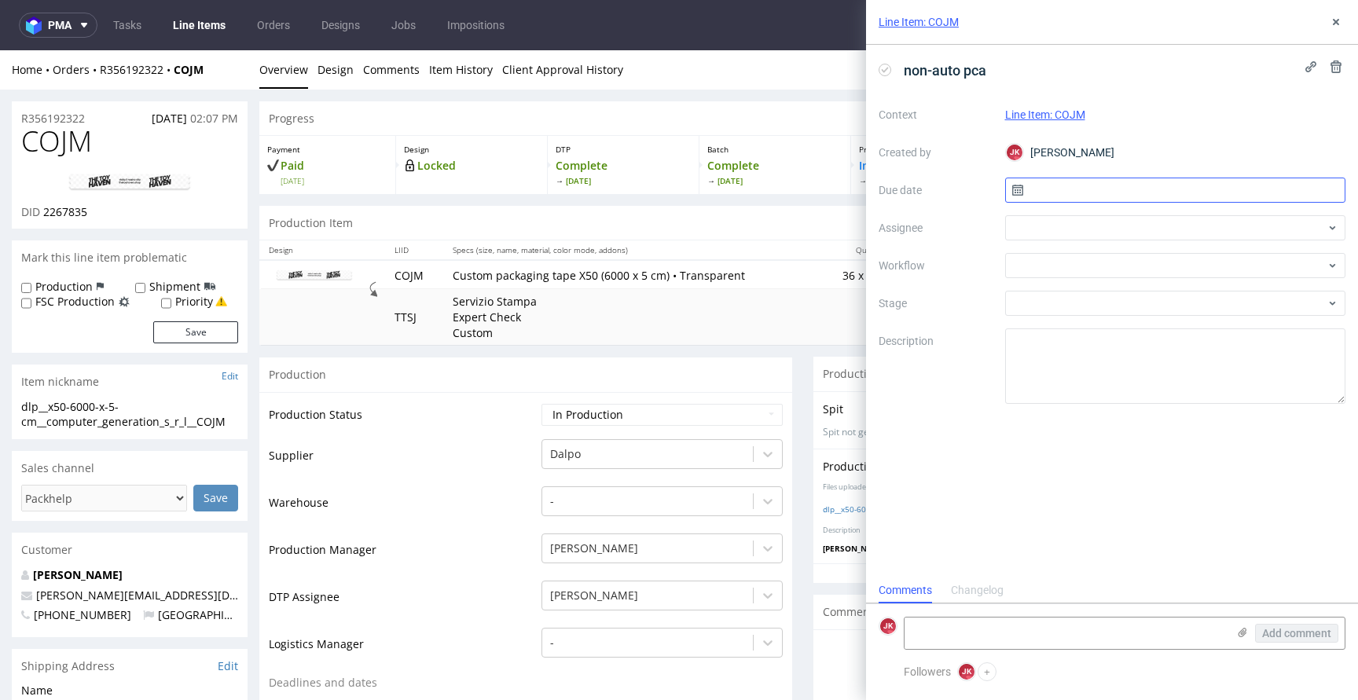
click at [1054, 190] on input "text" at bounding box center [1175, 190] width 341 height 25
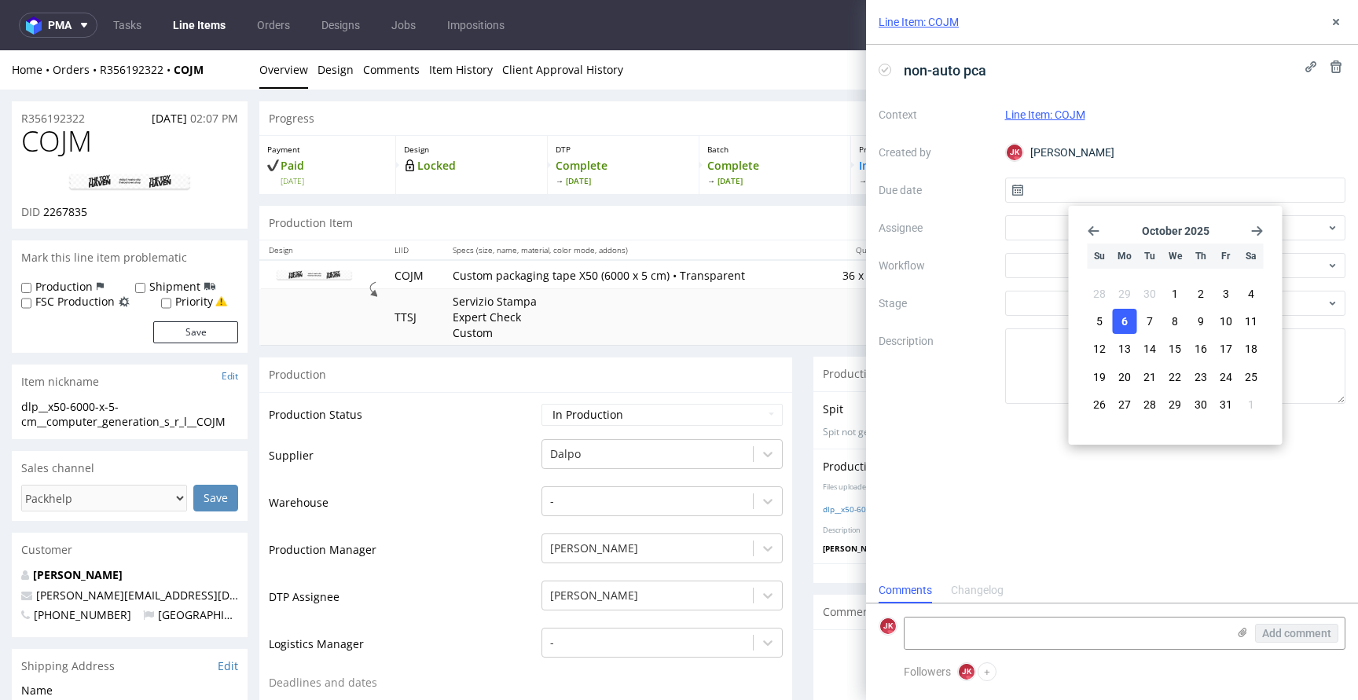
click at [1127, 331] on button "6" at bounding box center [1124, 321] width 24 height 25
type input "[DATE]"
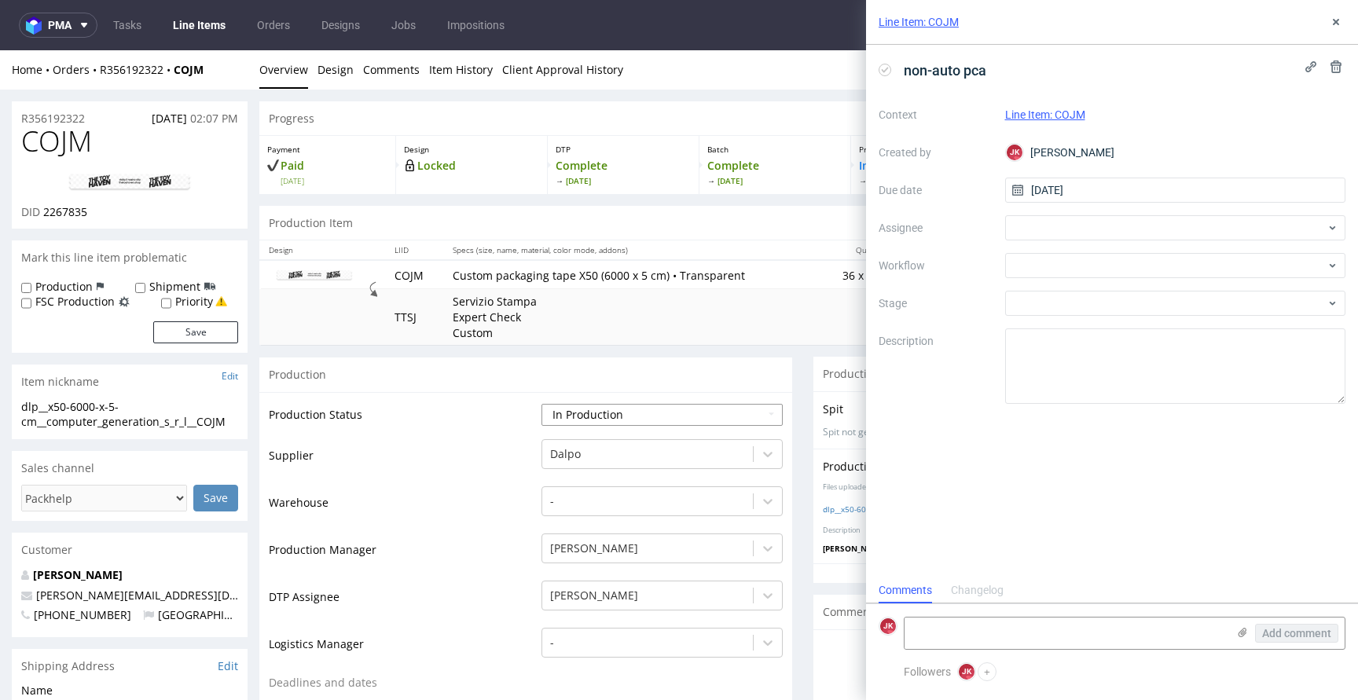
click at [624, 423] on select "Waiting for Artwork Waiting for Diecut Waiting for Mockup Waiting for DTP Waiti…" at bounding box center [661, 415] width 241 height 22
select select "dtp_ca_needed"
click at [541, 404] on select "Waiting for Artwork Waiting for Diecut Waiting for Mockup Waiting for DTP Waiti…" at bounding box center [661, 415] width 241 height 22
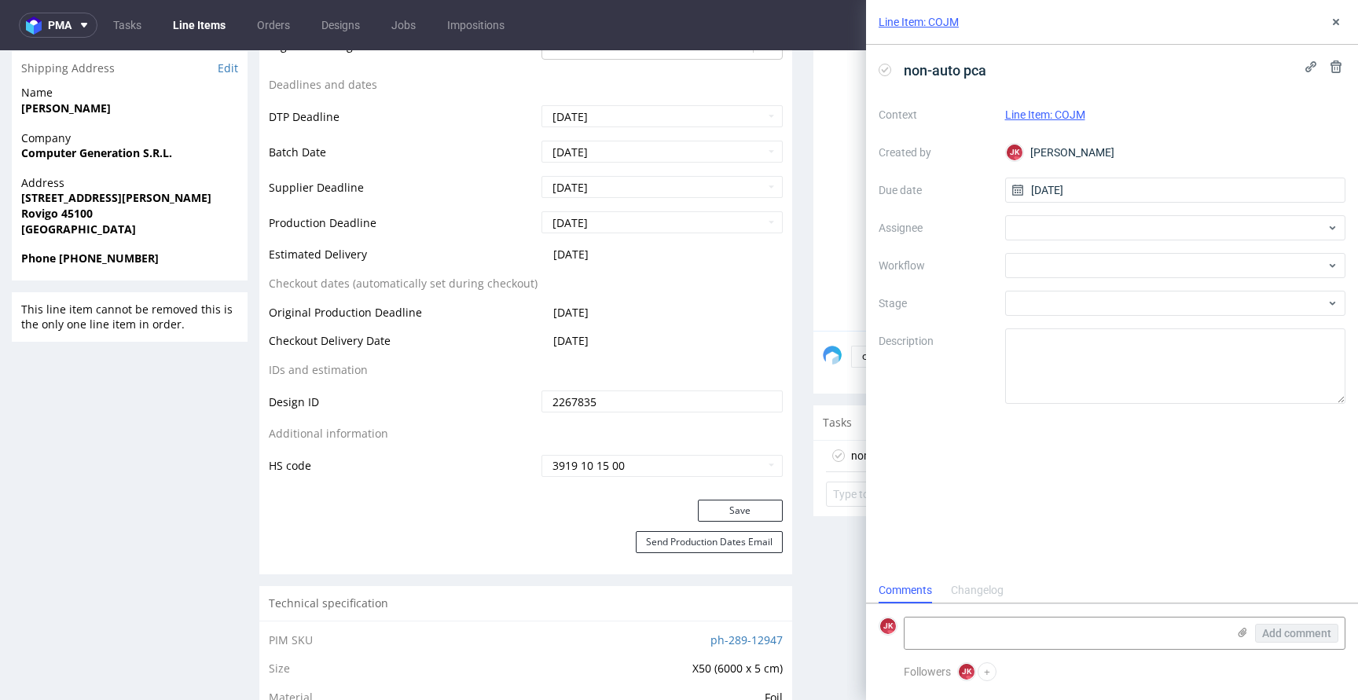
scroll to position [623, 0]
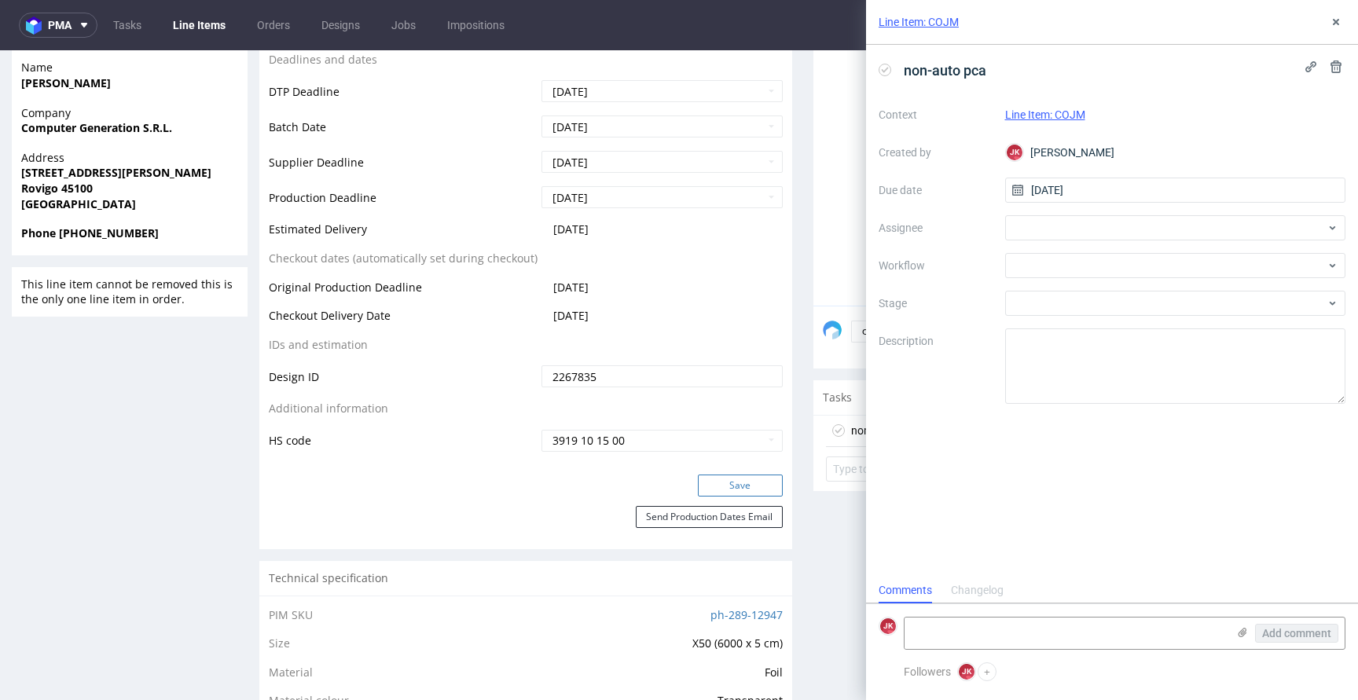
click at [716, 483] on button "Save" at bounding box center [740, 486] width 85 height 22
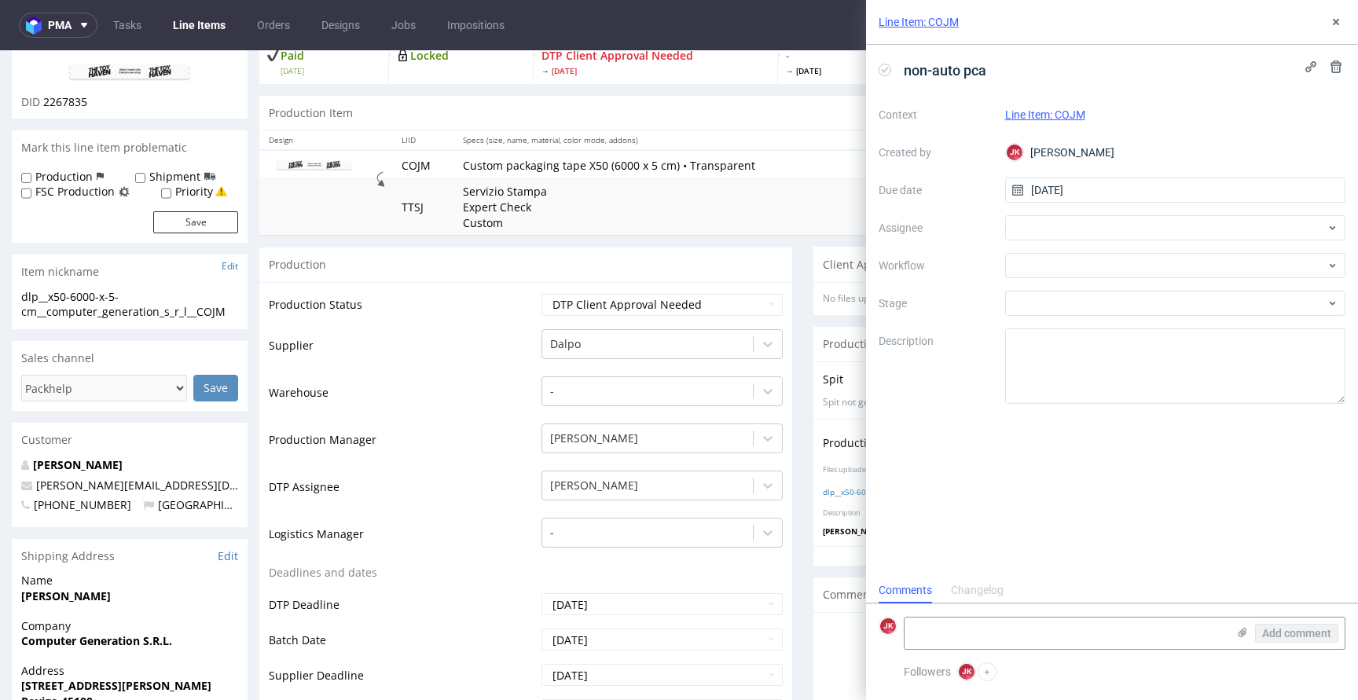
scroll to position [0, 0]
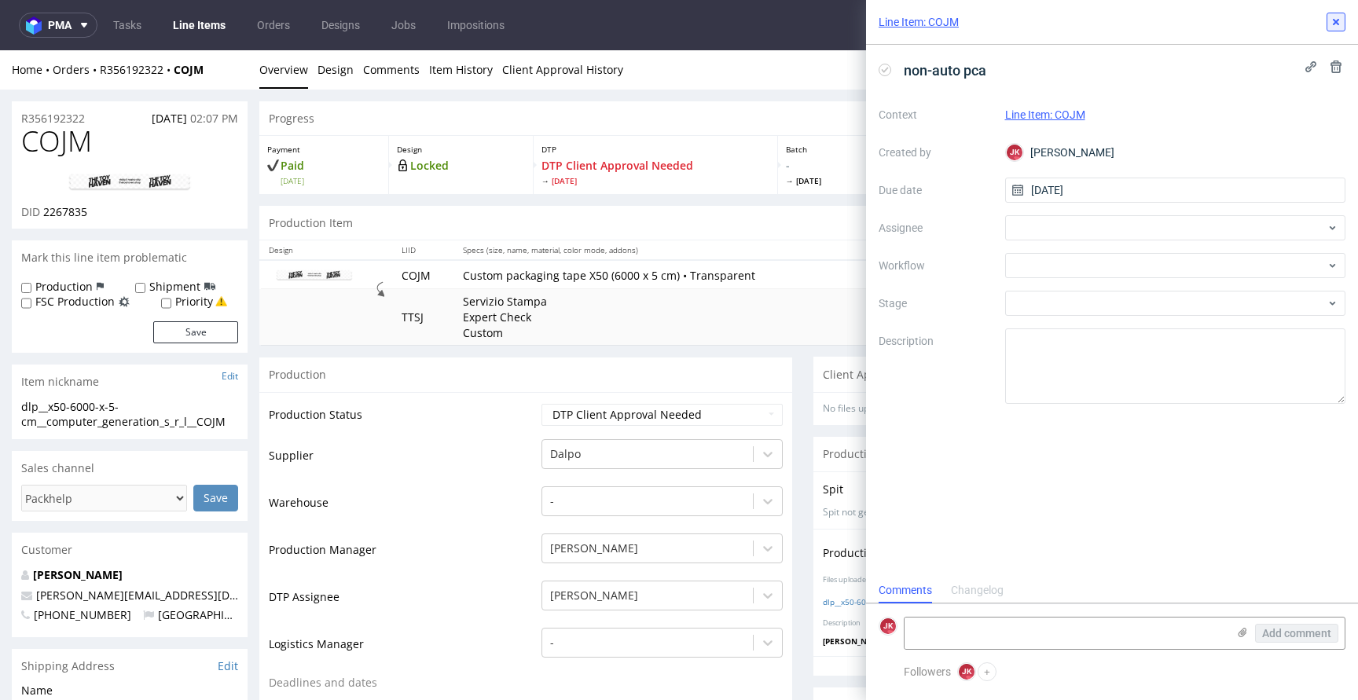
click at [1335, 23] on use at bounding box center [1335, 22] width 6 height 6
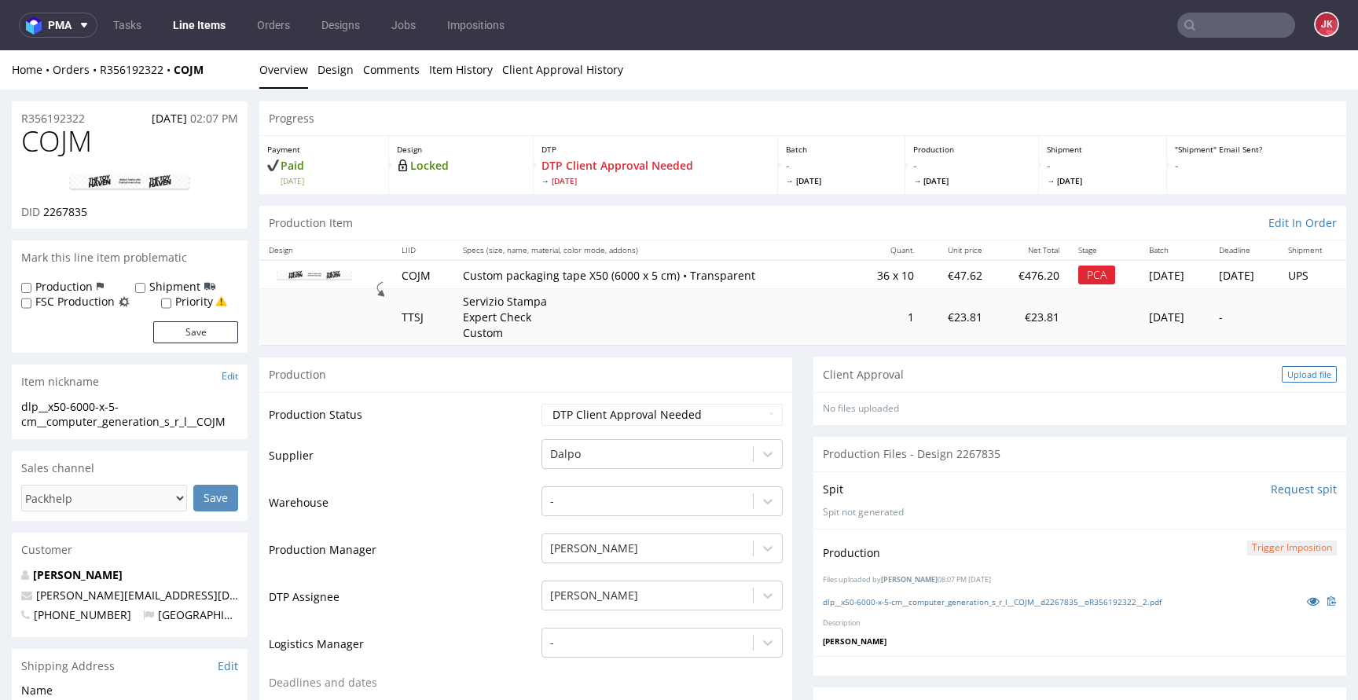
click at [1281, 376] on div "Upload file" at bounding box center [1308, 374] width 55 height 16
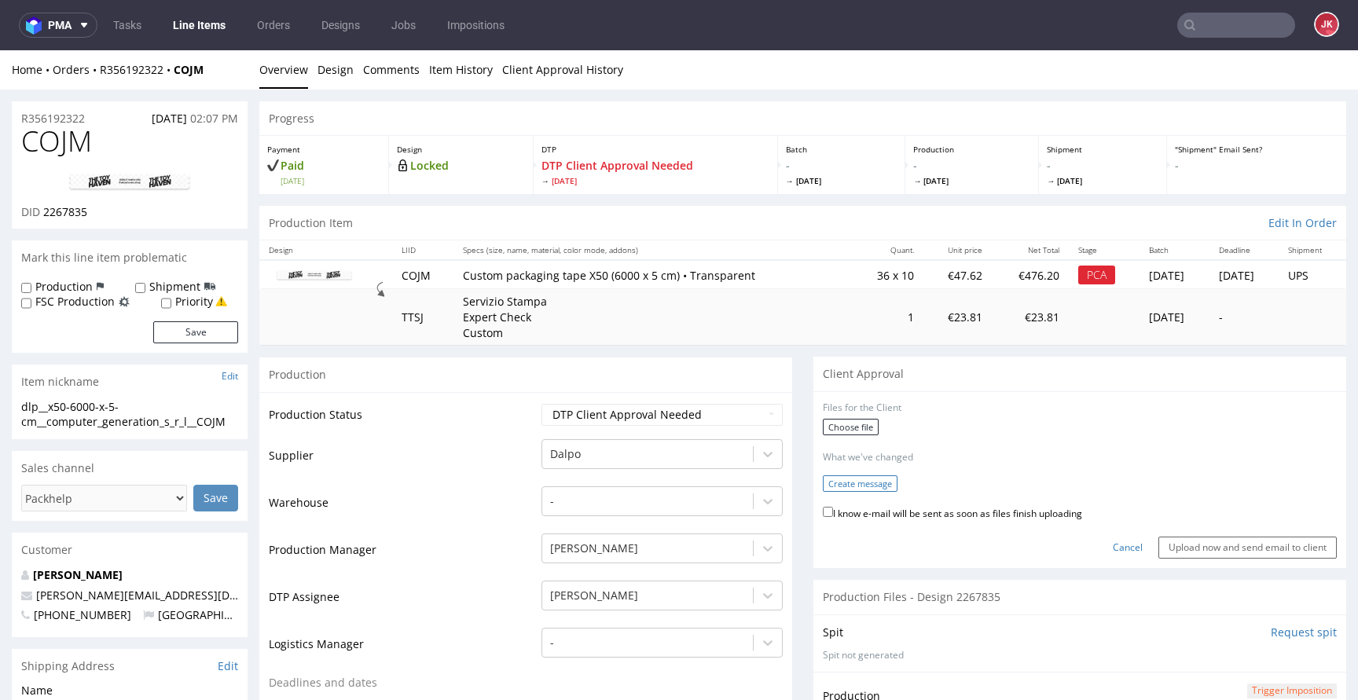
click at [834, 476] on button "Create message" at bounding box center [860, 483] width 75 height 16
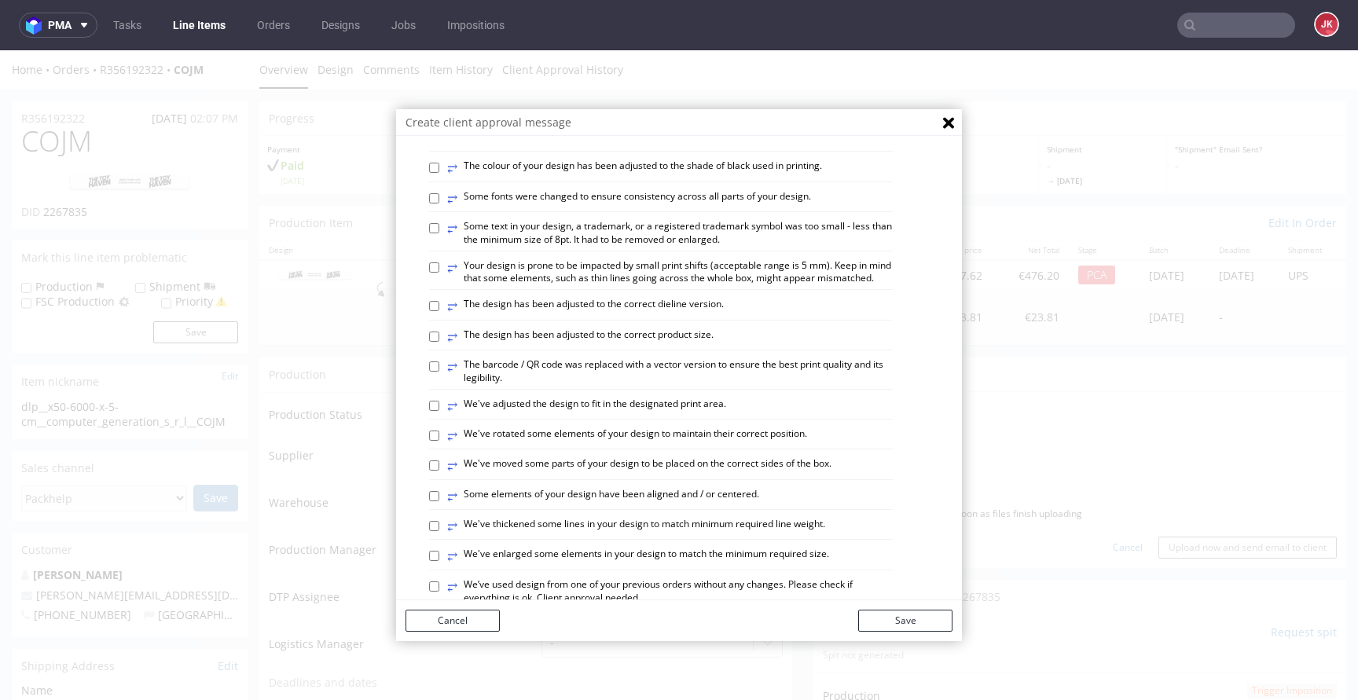
scroll to position [267, 0]
click at [580, 313] on label "⥂ The design has been adjusted to the correct dieline version." at bounding box center [585, 303] width 277 height 17
click at [439, 309] on input "⥂ The design has been adjusted to the correct dieline version." at bounding box center [434, 304] width 10 height 10
checkbox input "true"
click at [885, 622] on button "Save" at bounding box center [905, 621] width 94 height 22
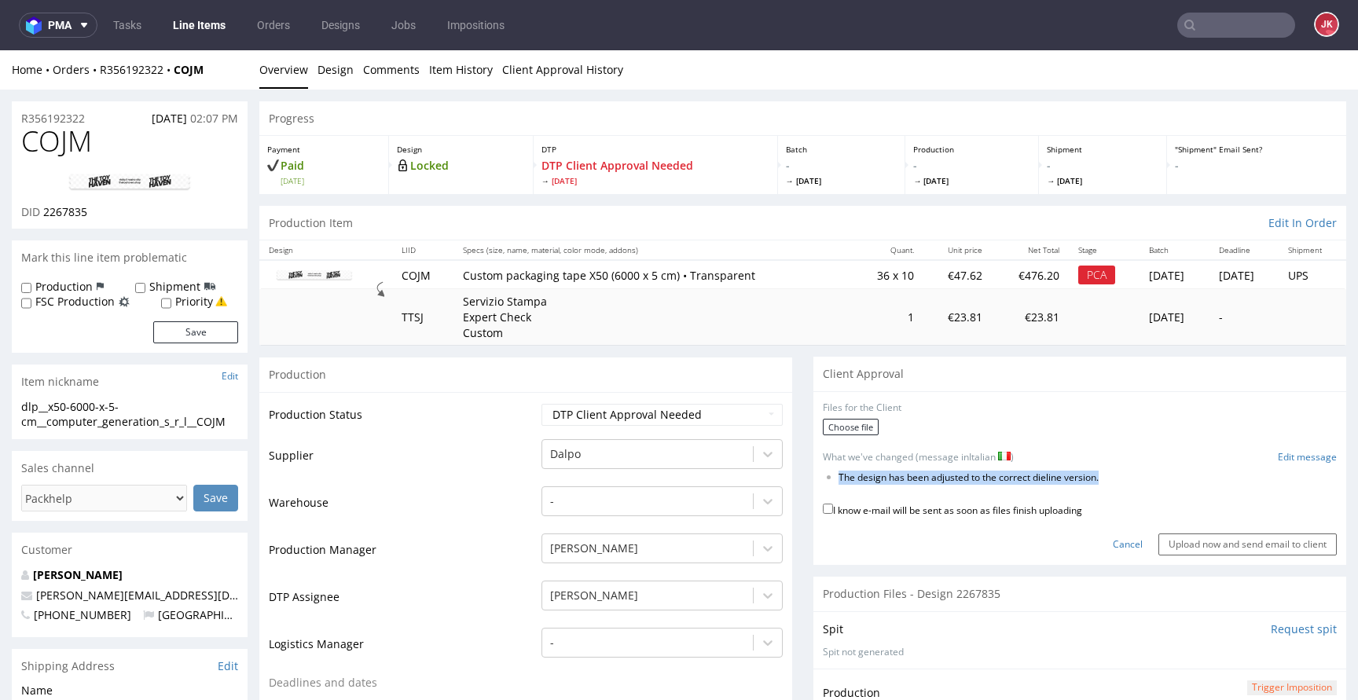
drag, startPoint x: 827, startPoint y: 478, endPoint x: 1141, endPoint y: 476, distance: 314.3
click at [1141, 476] on li "The design has been adjusted to the correct dieline version." at bounding box center [1062, 477] width 448 height 13
copy li "The design has been adjusted to the correct dieline version."
click at [1089, 466] on form "Files for the Client Choose file What we've changed (message in Italian ) Edit …" at bounding box center [1080, 478] width 514 height 154
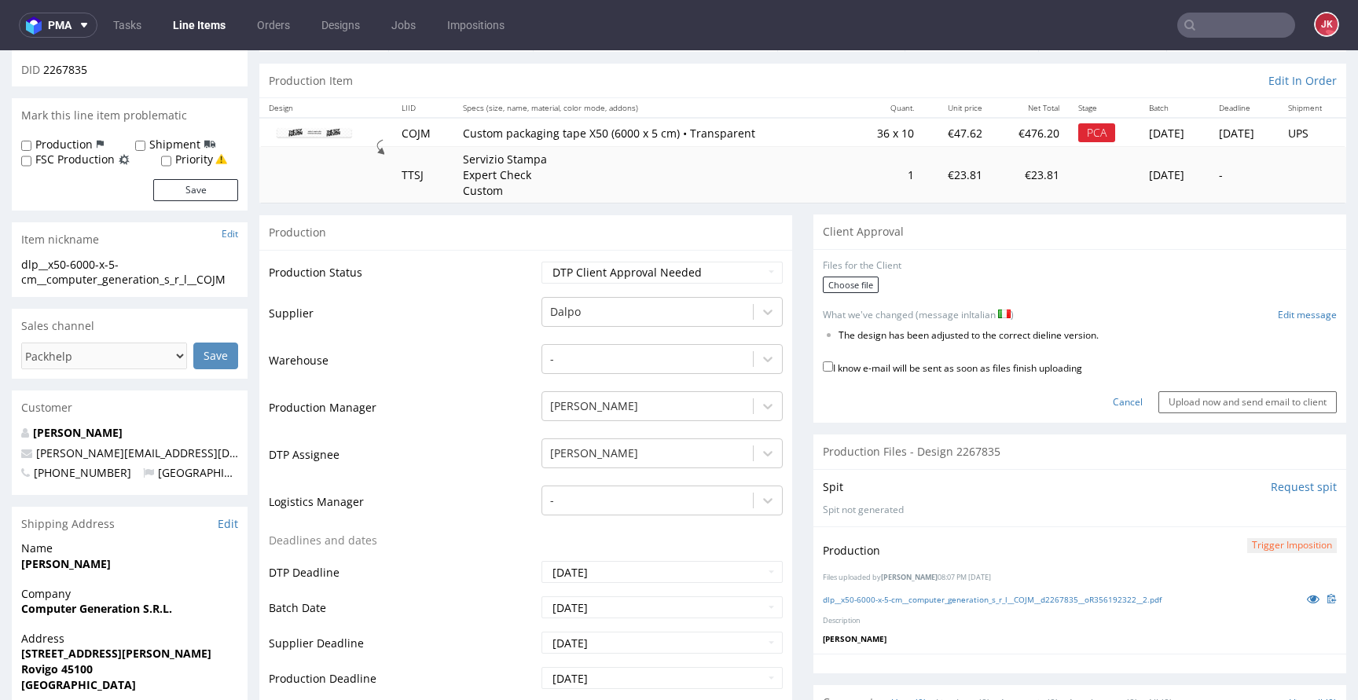
scroll to position [107, 0]
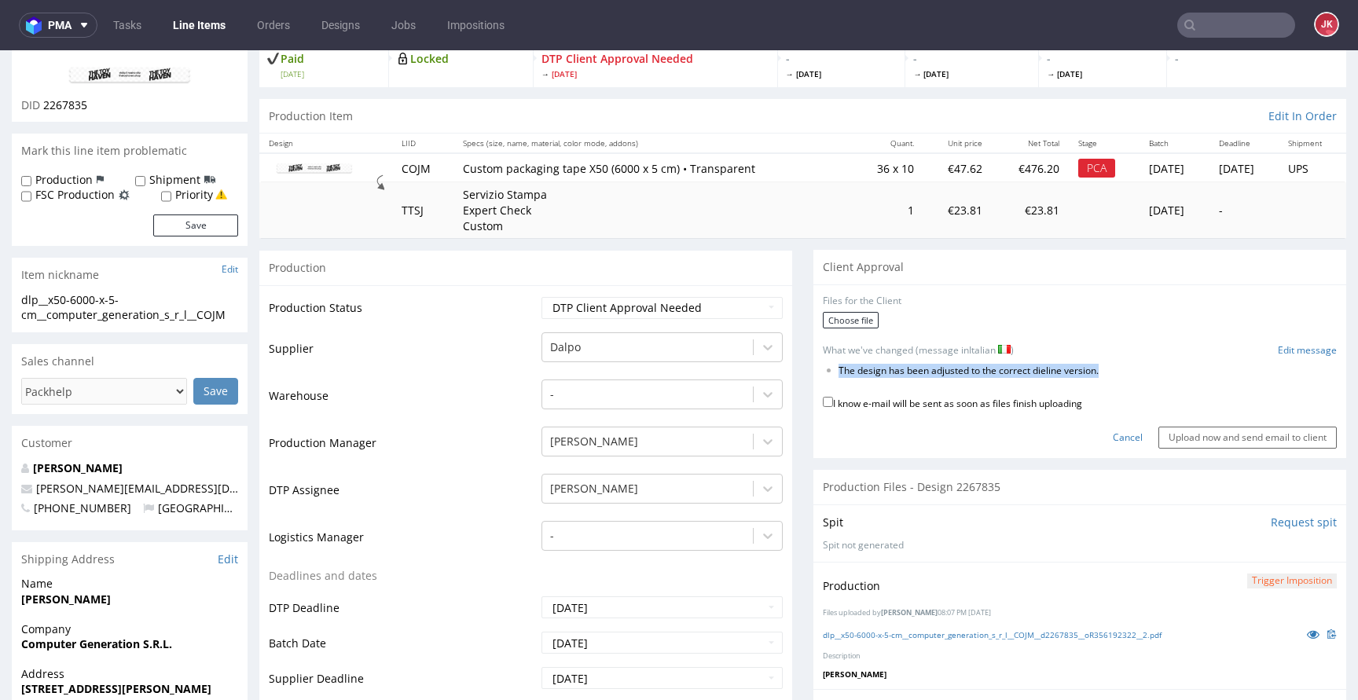
drag, startPoint x: 826, startPoint y: 372, endPoint x: 1114, endPoint y: 388, distance: 288.7
click at [1114, 388] on form "Files for the Client Choose file What we've changed (message in Italian ) Edit …" at bounding box center [1080, 372] width 514 height 154
copy form "The design has been adjusted to the correct dieline version."
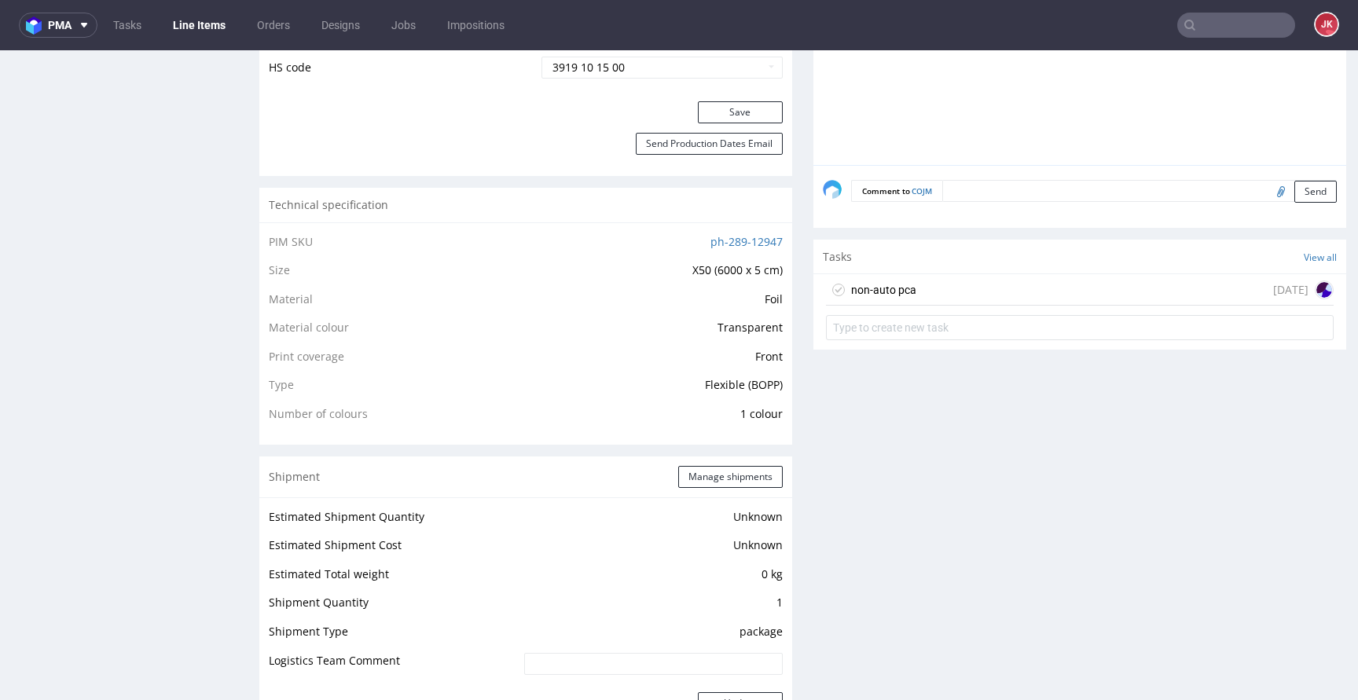
scroll to position [1050, 0]
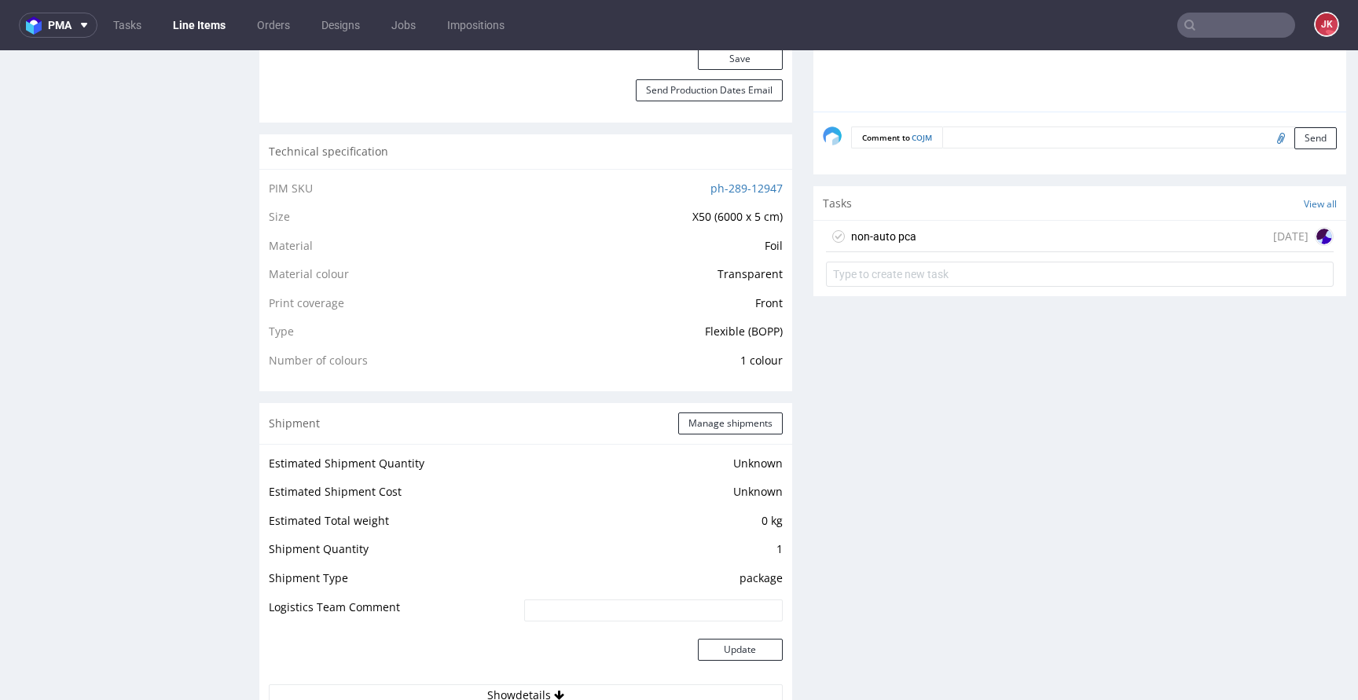
click at [868, 224] on div "non-auto pca" at bounding box center [871, 236] width 90 height 25
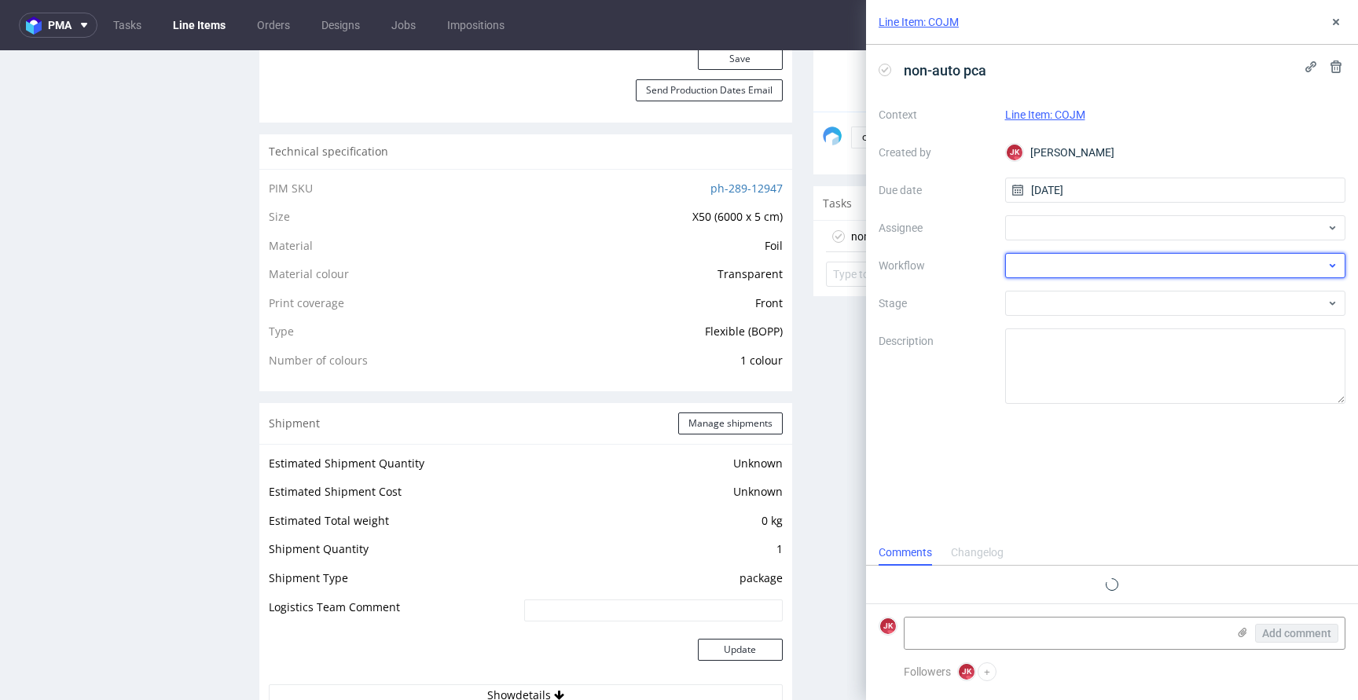
scroll to position [13, 0]
click at [1035, 260] on div at bounding box center [1175, 265] width 341 height 25
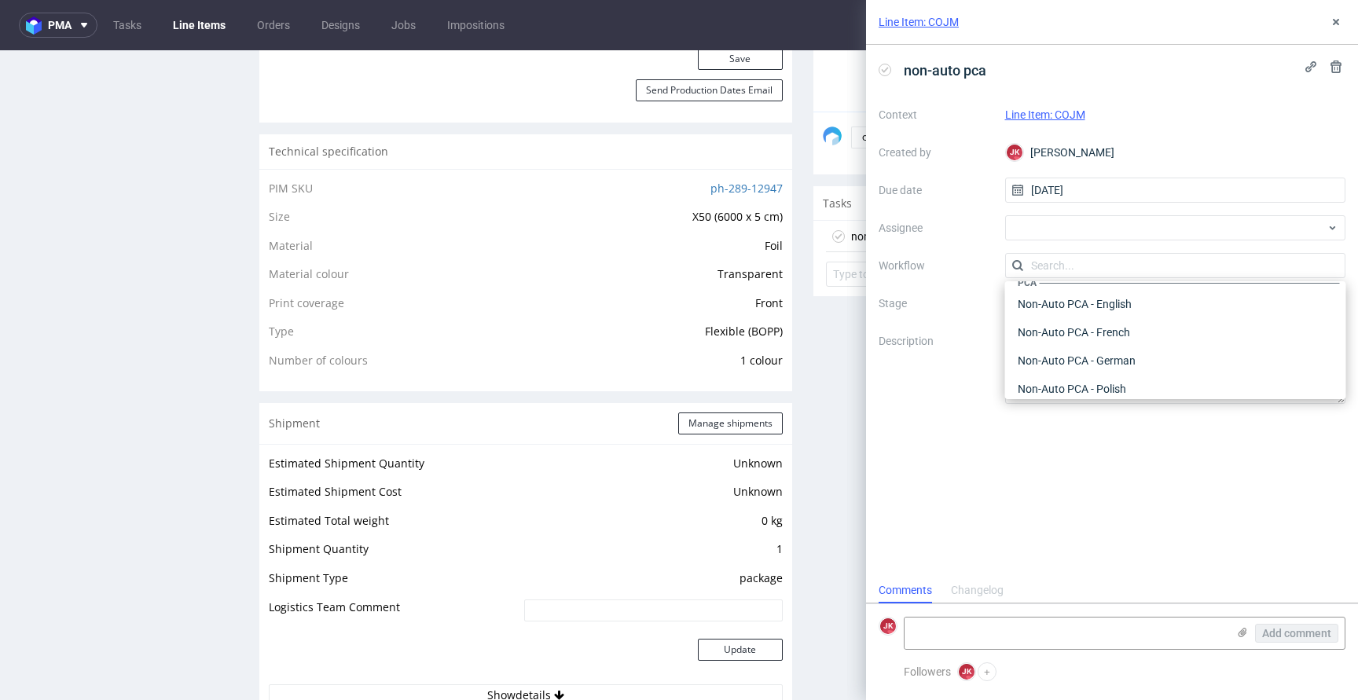
scroll to position [683, 0]
click at [1091, 329] on div "Non-Auto PCA - English" at bounding box center [1175, 330] width 328 height 28
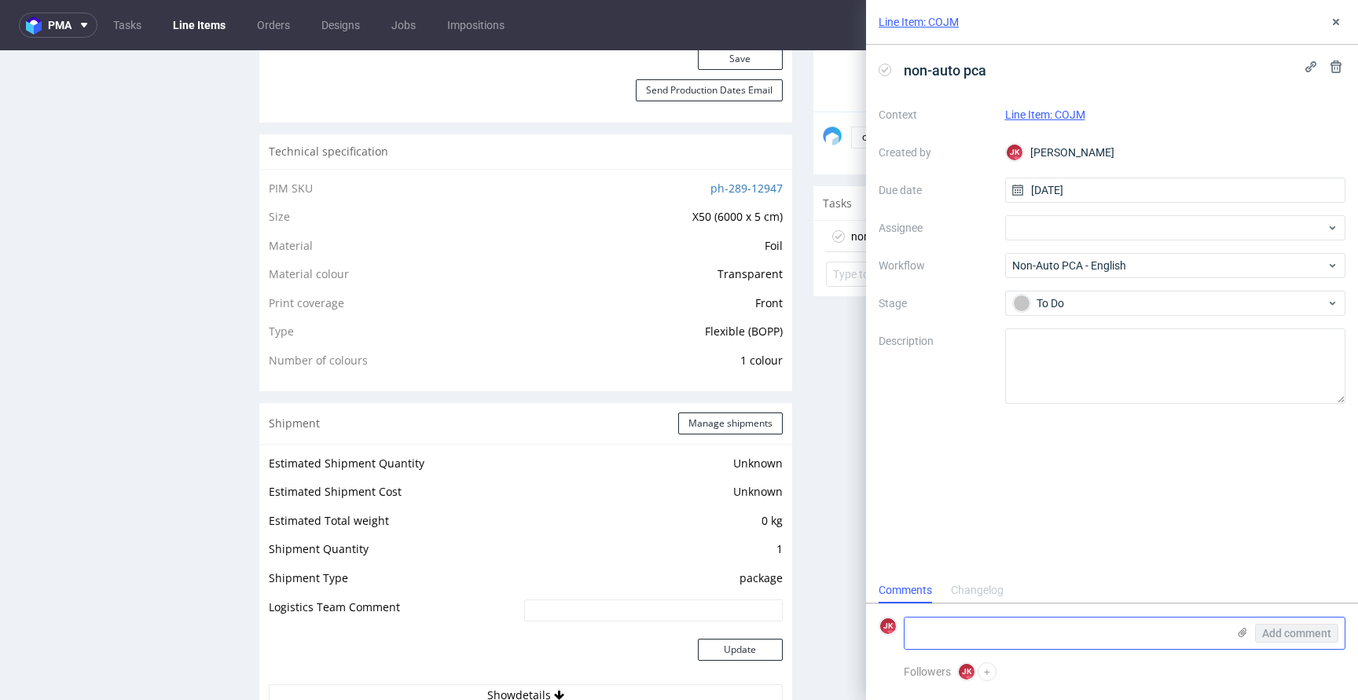
click at [1027, 627] on textarea at bounding box center [1065, 632] width 322 height 31
paste textarea "The design has been adjusted to the correct dieline version."
type textarea "The design has been adjusted to the correct dieline version."
click at [1241, 632] on use at bounding box center [1242, 632] width 9 height 9
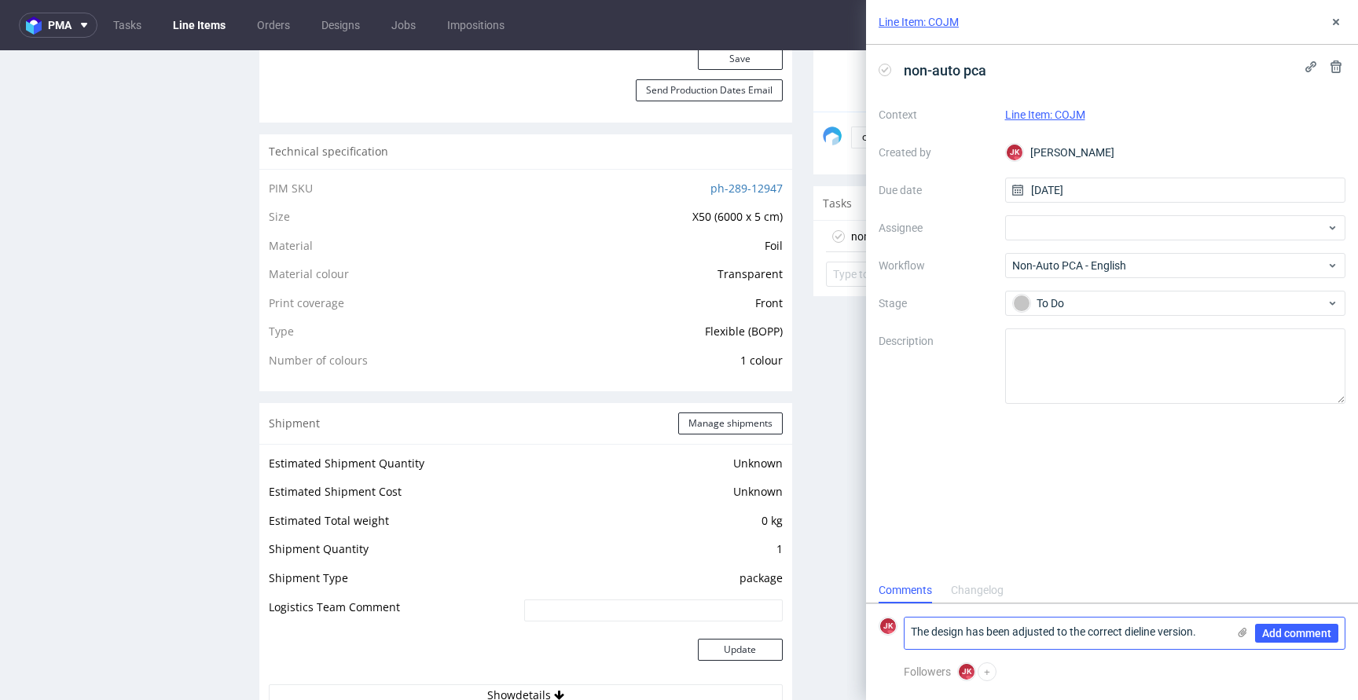
click at [0, 0] on input "file" at bounding box center [0, 0] width 0 height 0
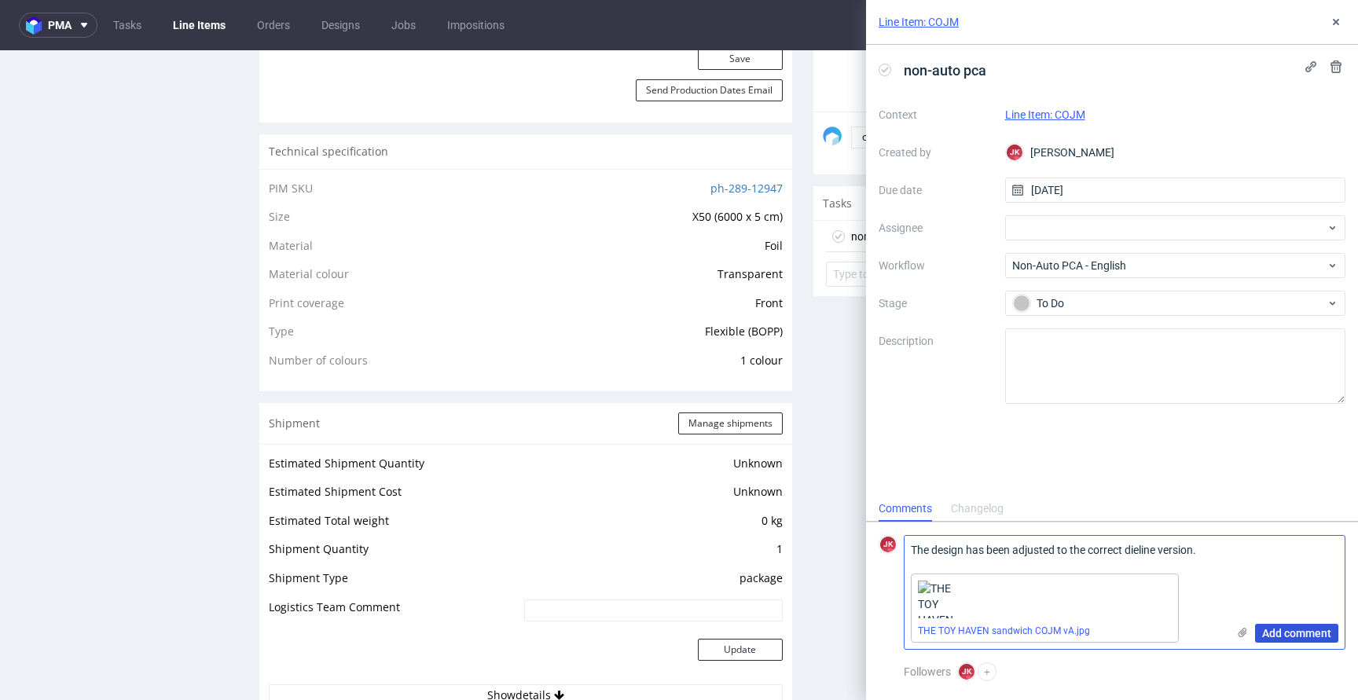
click at [1292, 636] on span "Add comment" at bounding box center [1296, 633] width 69 height 11
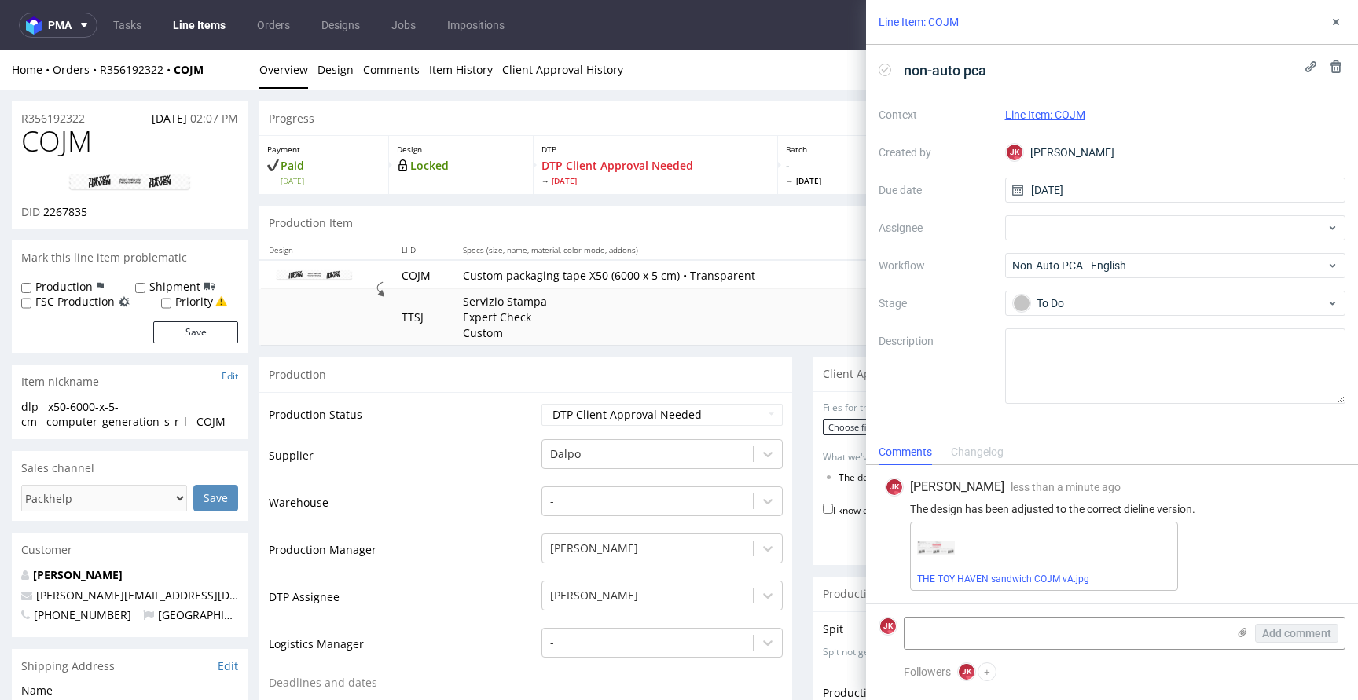
click at [63, 147] on span "COJM" at bounding box center [56, 141] width 71 height 31
copy span "COJM"
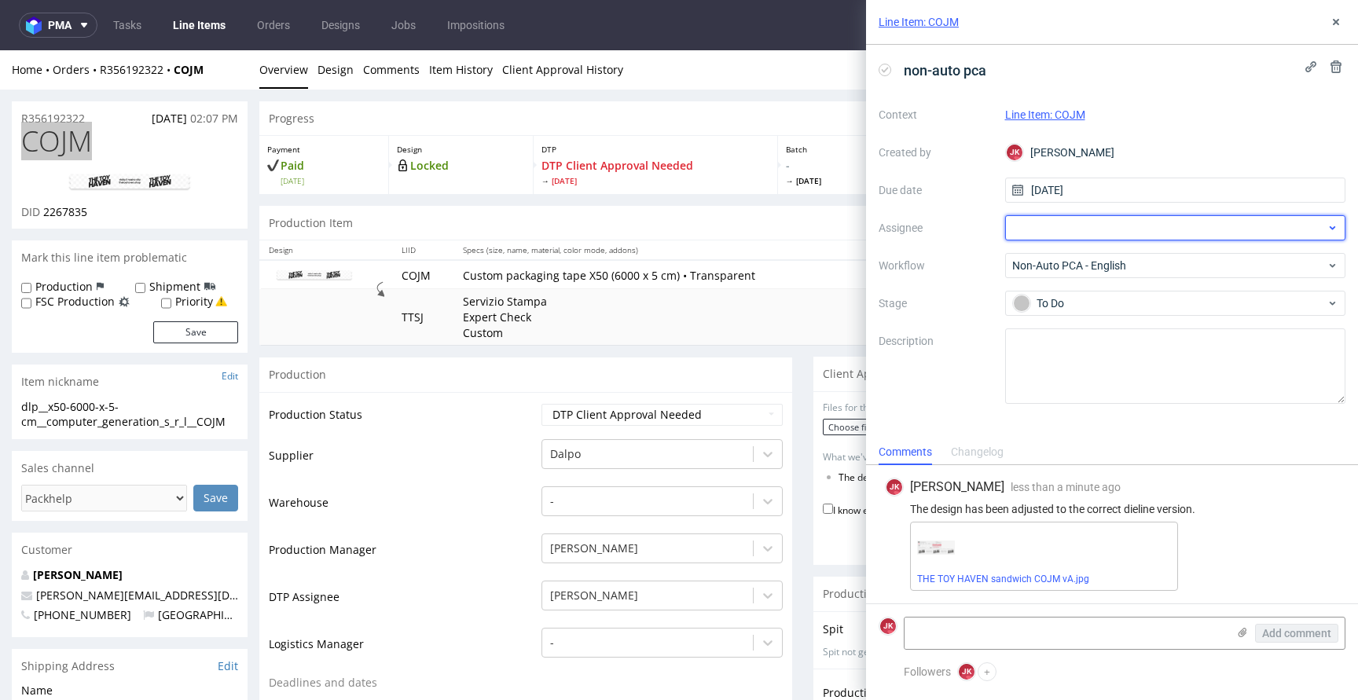
click at [1024, 235] on div at bounding box center [1175, 227] width 341 height 25
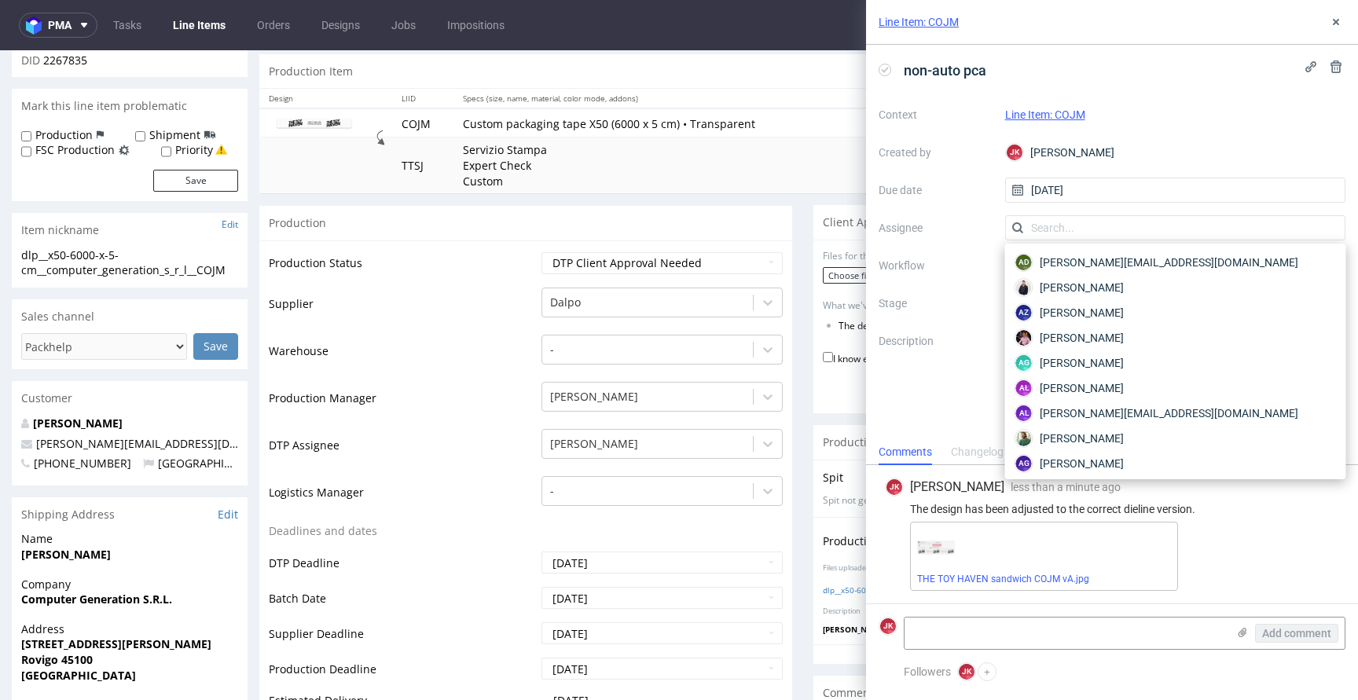
scroll to position [141, 0]
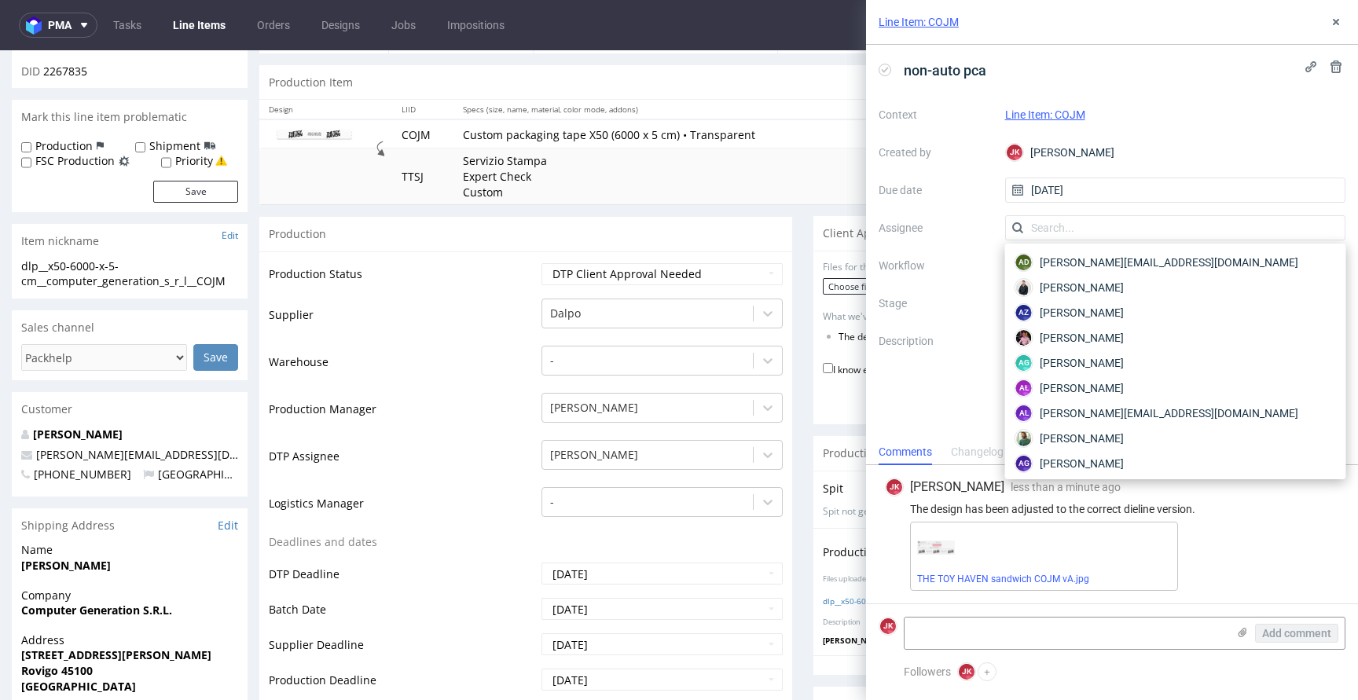
click at [966, 214] on div "Context Line Item: COJM Created by JK Jan Kocik Due date 06/10/2025 Assignee Wo…" at bounding box center [1111, 253] width 467 height 302
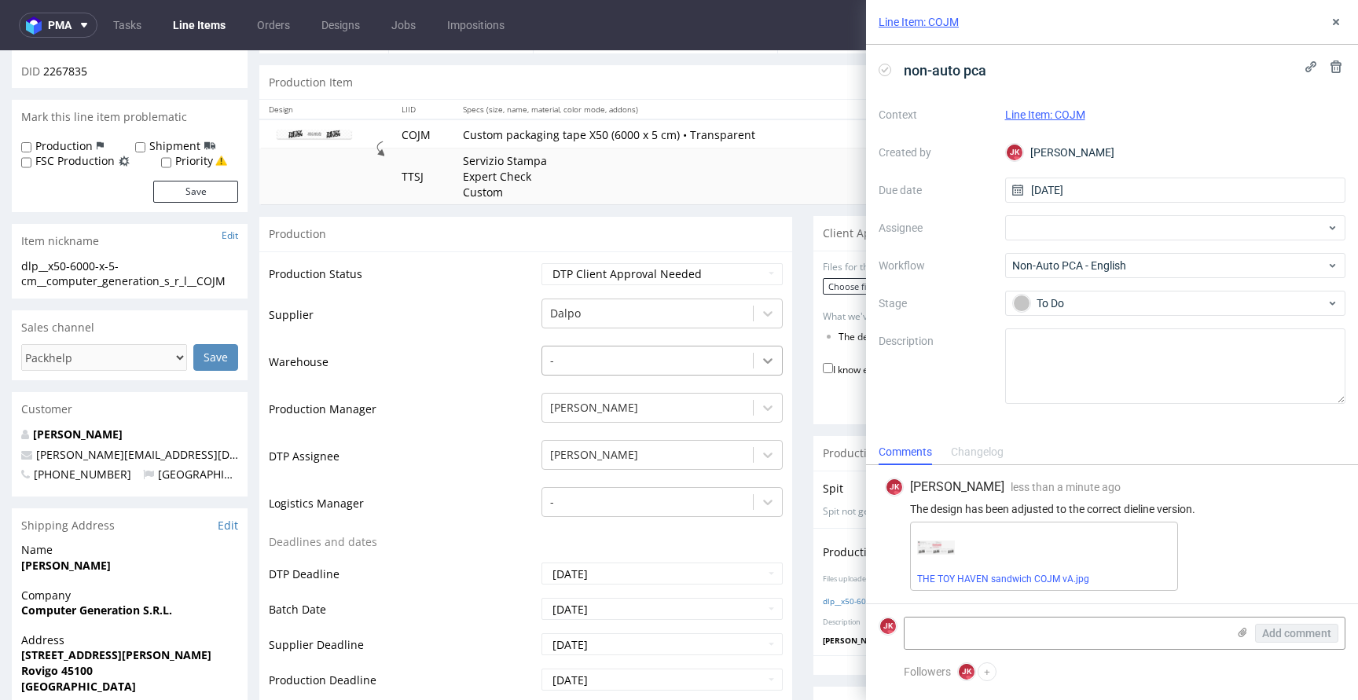
scroll to position [0, 0]
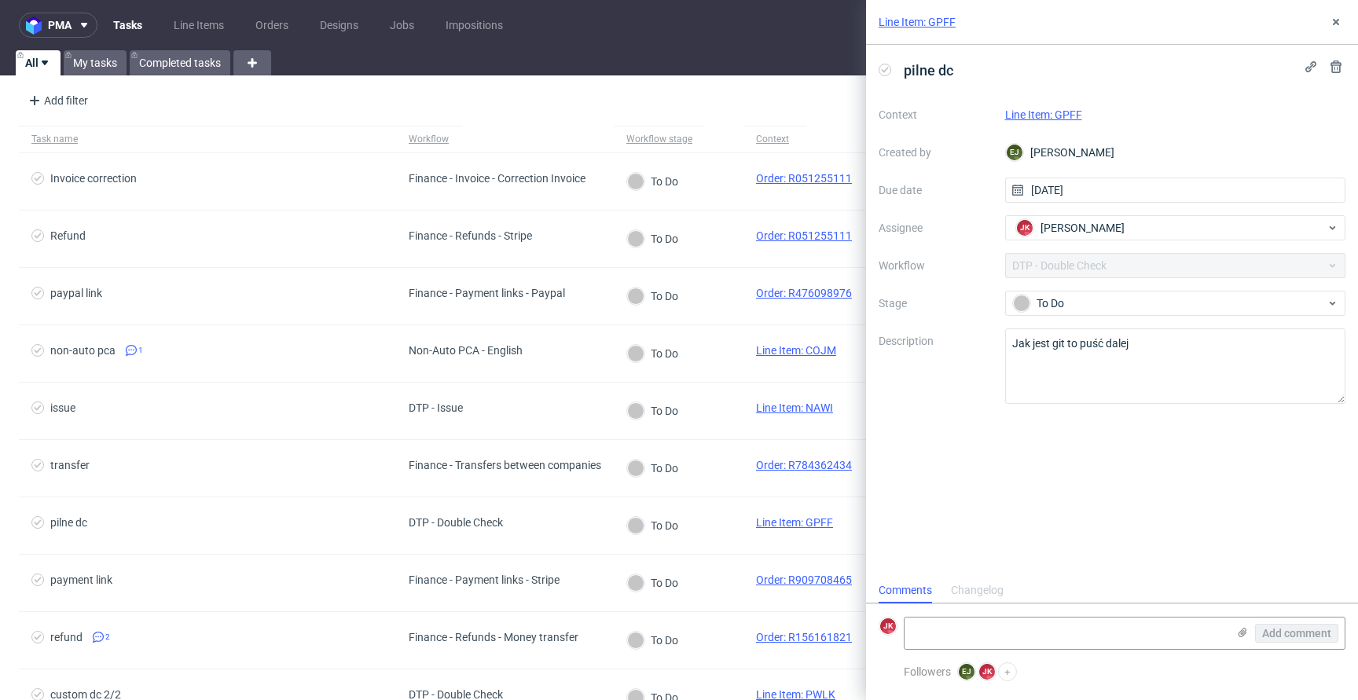
scroll to position [13, 0]
click at [1047, 116] on link "Line Item: GPFF" at bounding box center [1043, 114] width 77 height 13
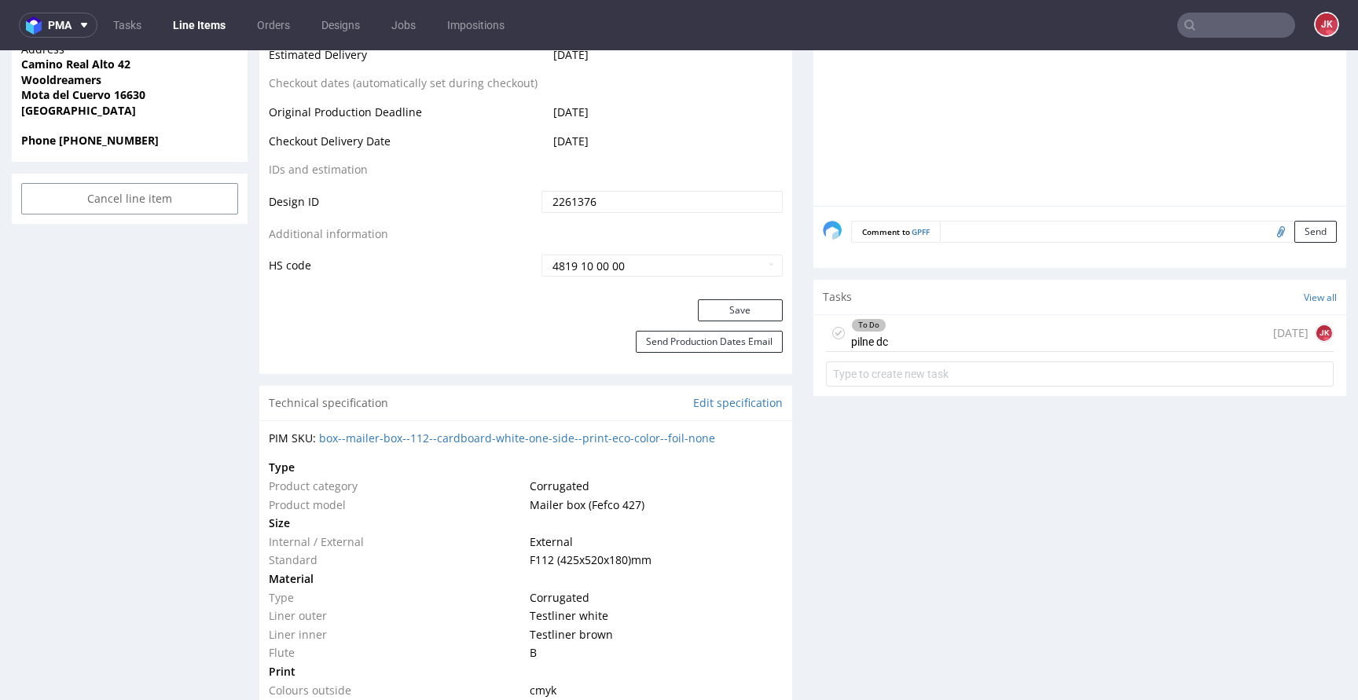
scroll to position [600, 0]
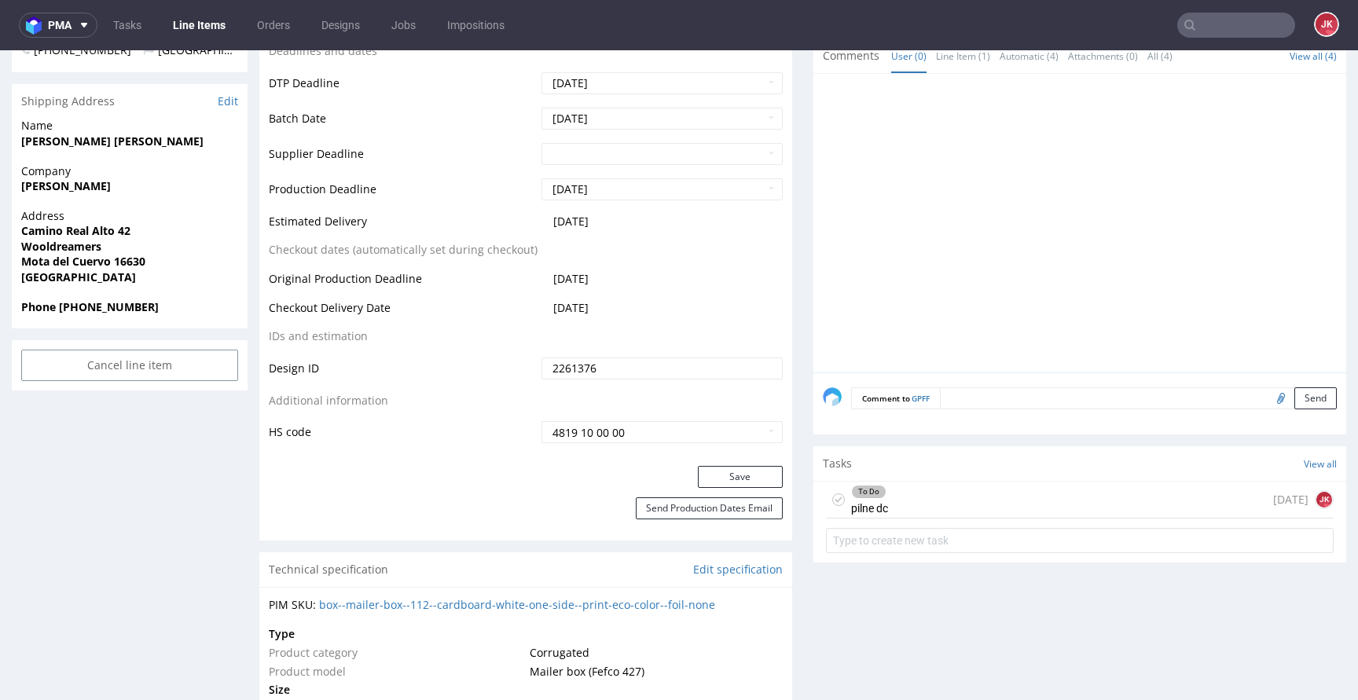
click at [854, 497] on div "To Do pilne dc" at bounding box center [869, 500] width 37 height 36
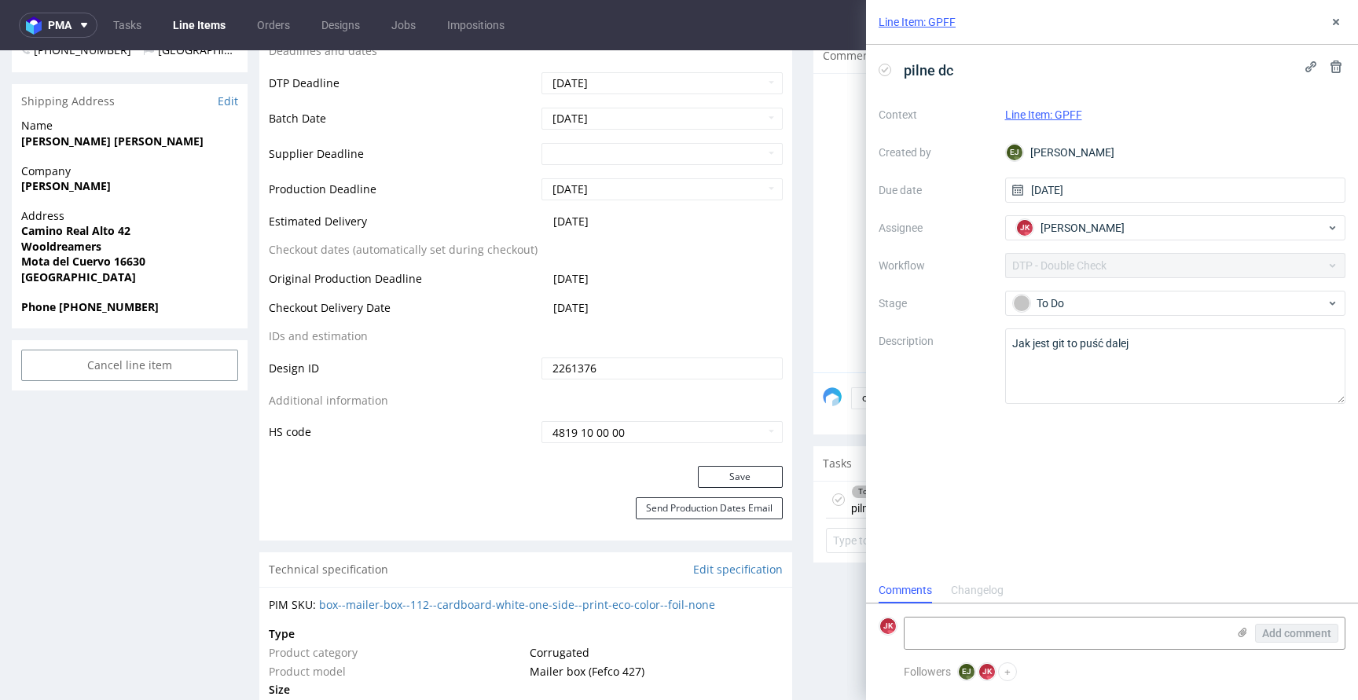
scroll to position [13, 0]
click at [1336, 24] on icon at bounding box center [1335, 22] width 13 height 13
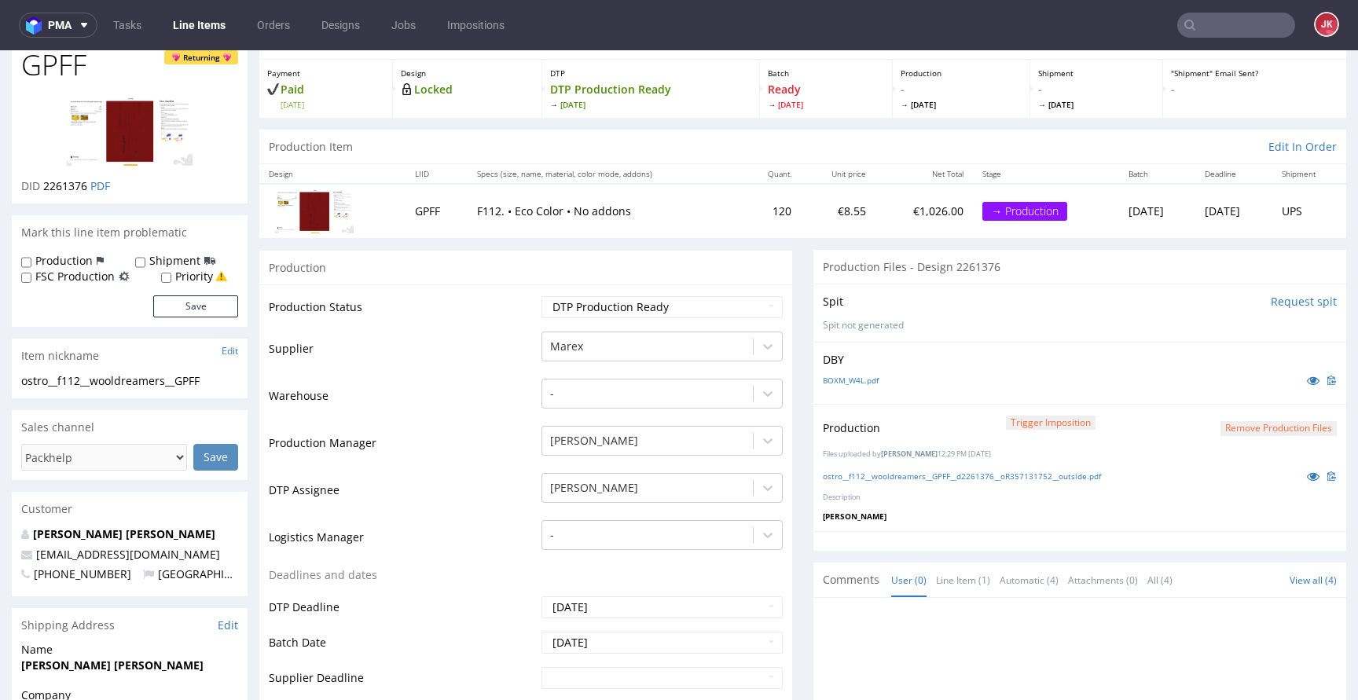
scroll to position [64, 0]
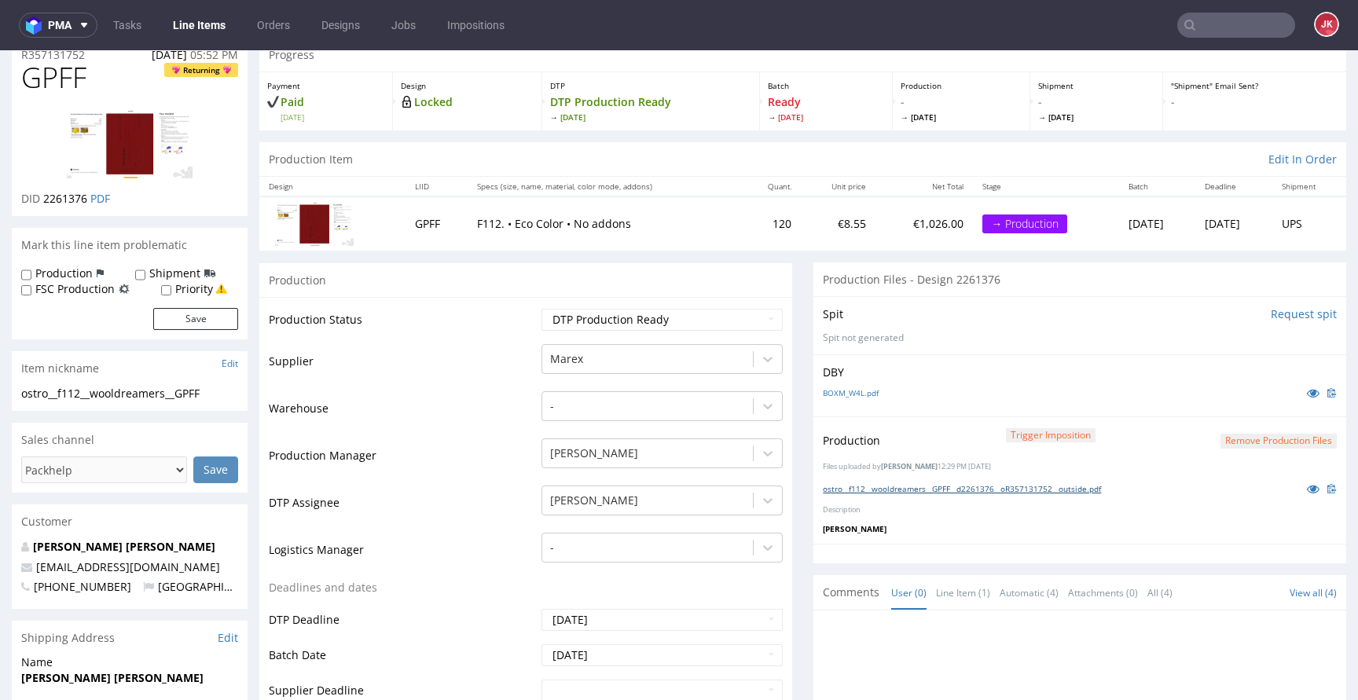
click at [1047, 488] on link "ostro__f112__wooldreamers__GPFF__d2261376__oR357131752__outside.pdf" at bounding box center [962, 488] width 278 height 11
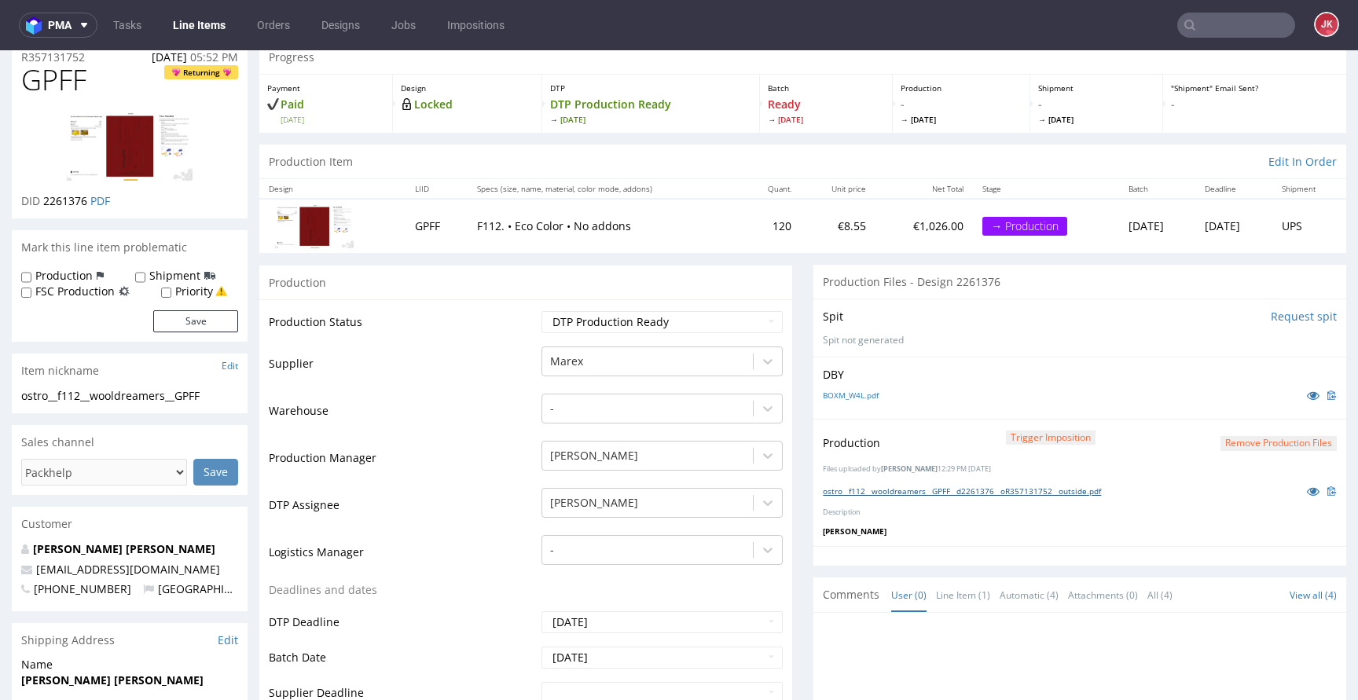
scroll to position [0, 0]
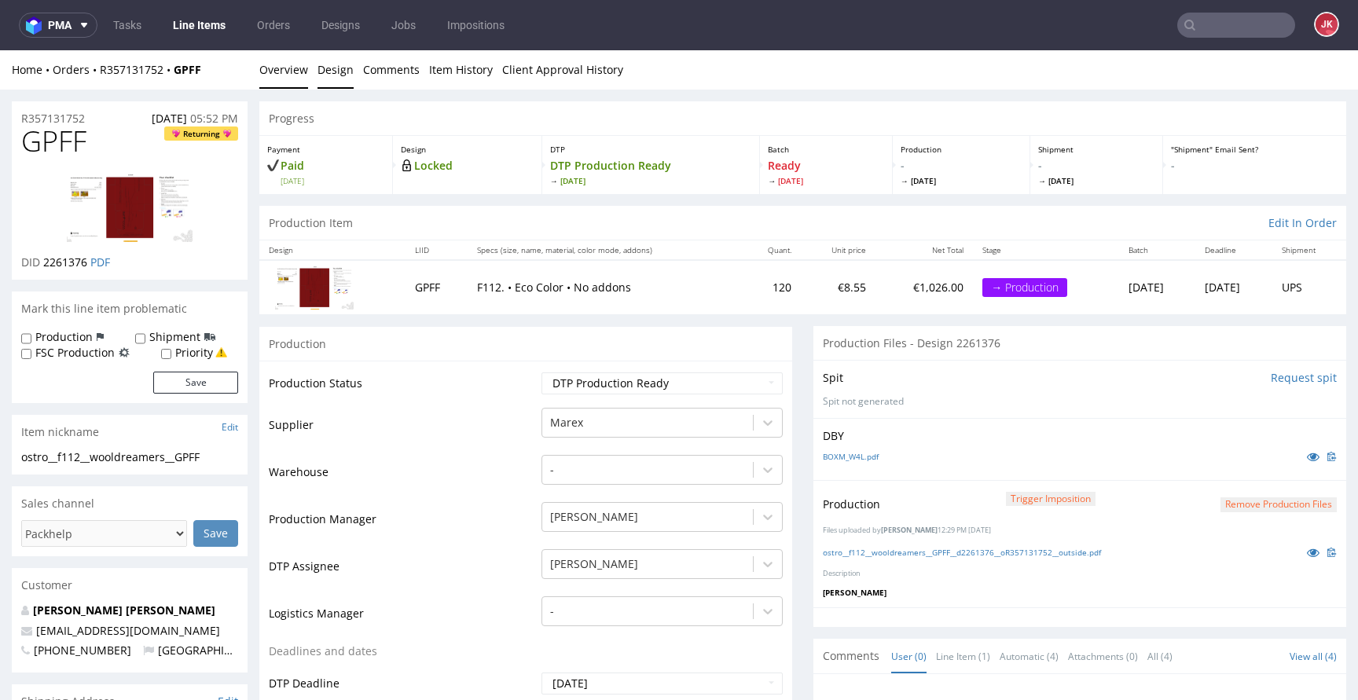
click at [330, 71] on link "Design" at bounding box center [335, 69] width 36 height 38
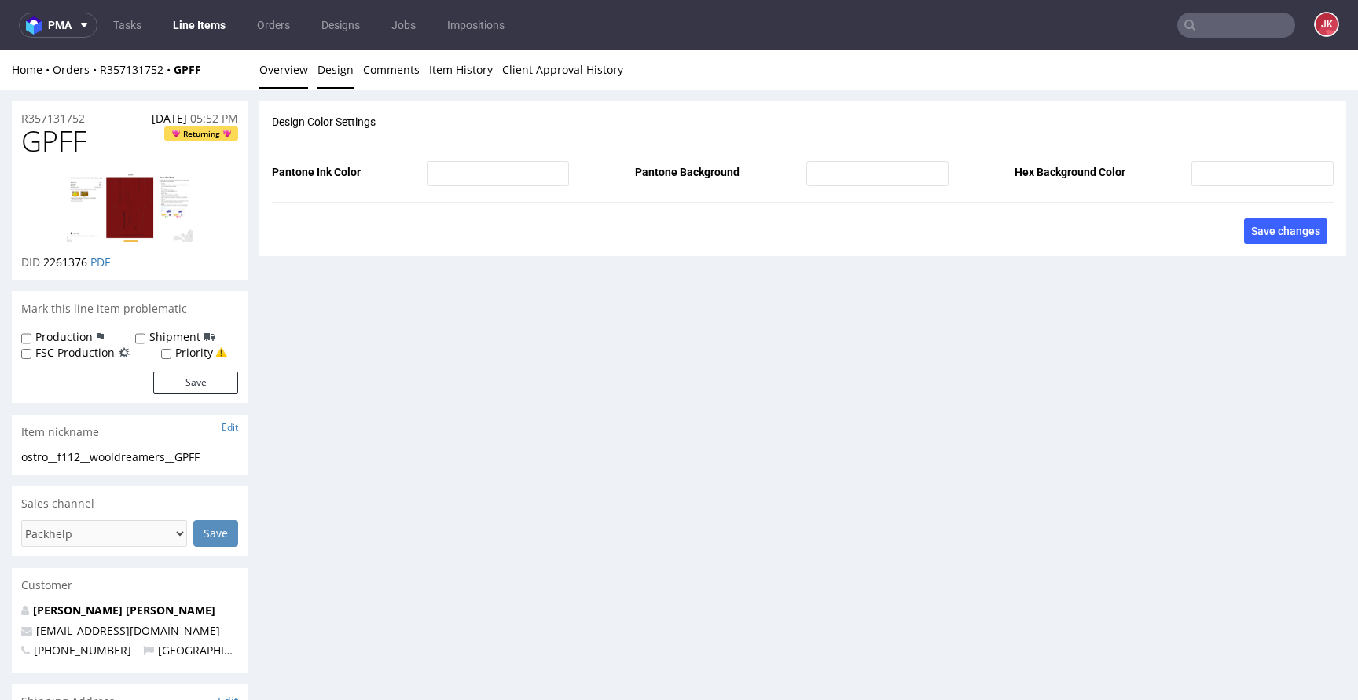
click at [278, 75] on link "Overview" at bounding box center [283, 69] width 49 height 38
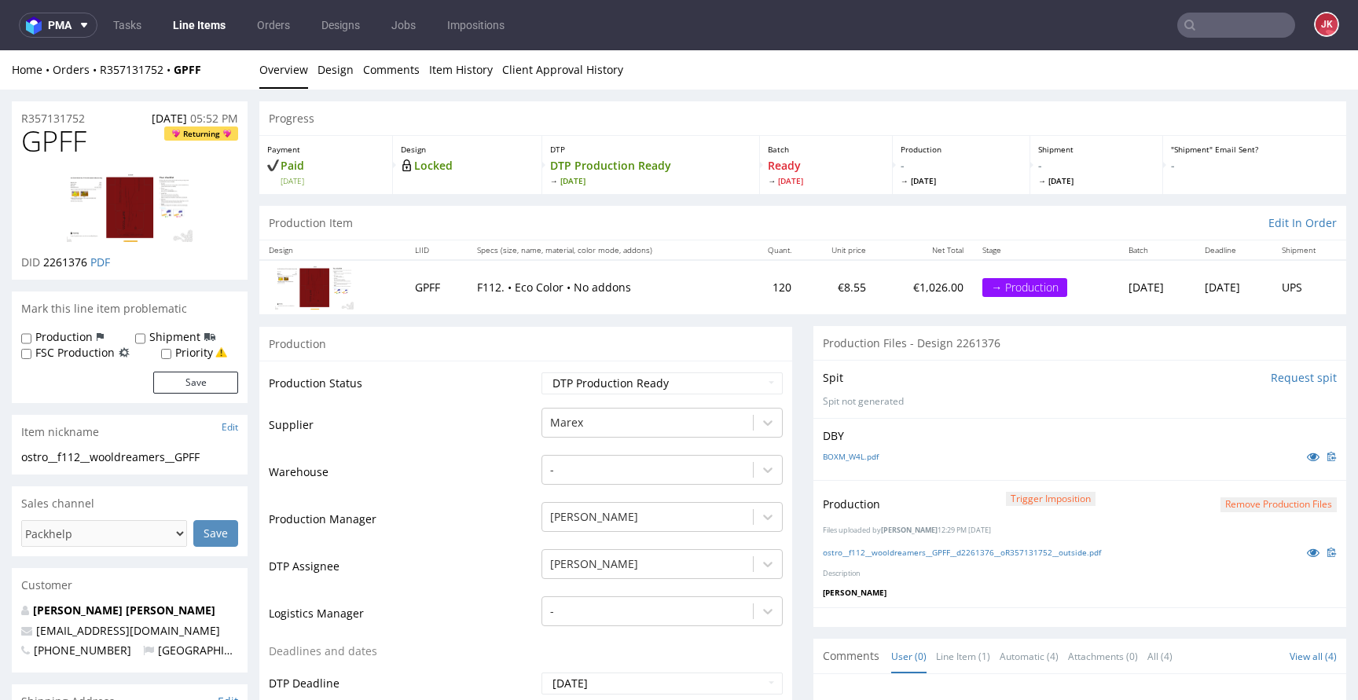
click at [170, 179] on img at bounding box center [130, 207] width 126 height 69
click at [867, 456] on link "BOXM_W4L.pdf" at bounding box center [851, 456] width 56 height 11
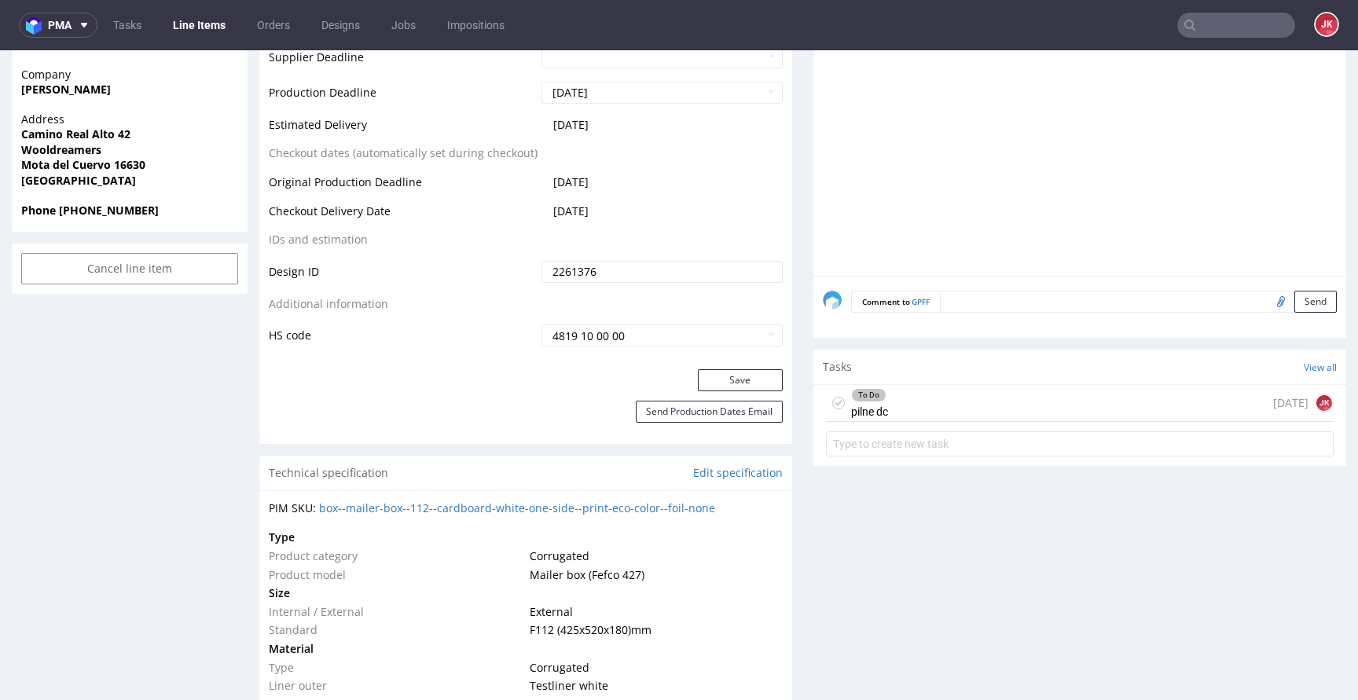
scroll to position [709, 0]
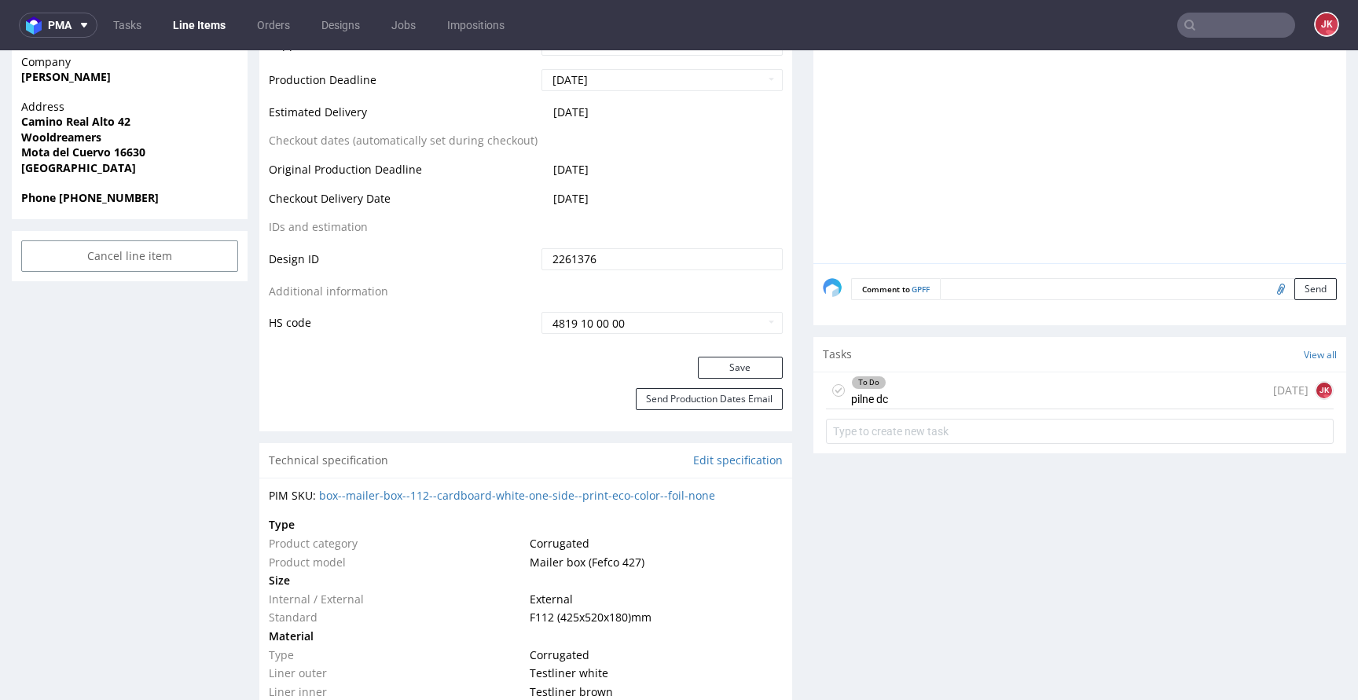
click at [863, 387] on div "To Do" at bounding box center [869, 382] width 34 height 13
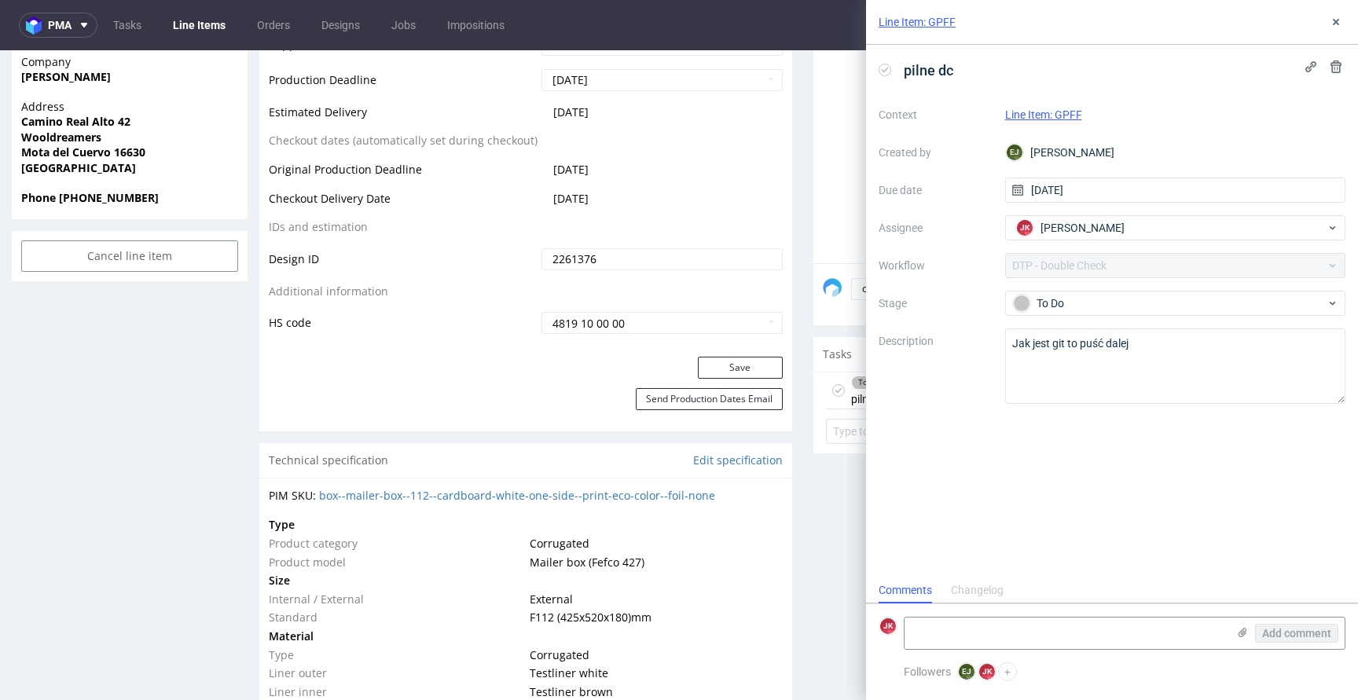
scroll to position [13, 0]
click at [1041, 308] on div "To Do" at bounding box center [1169, 303] width 313 height 17
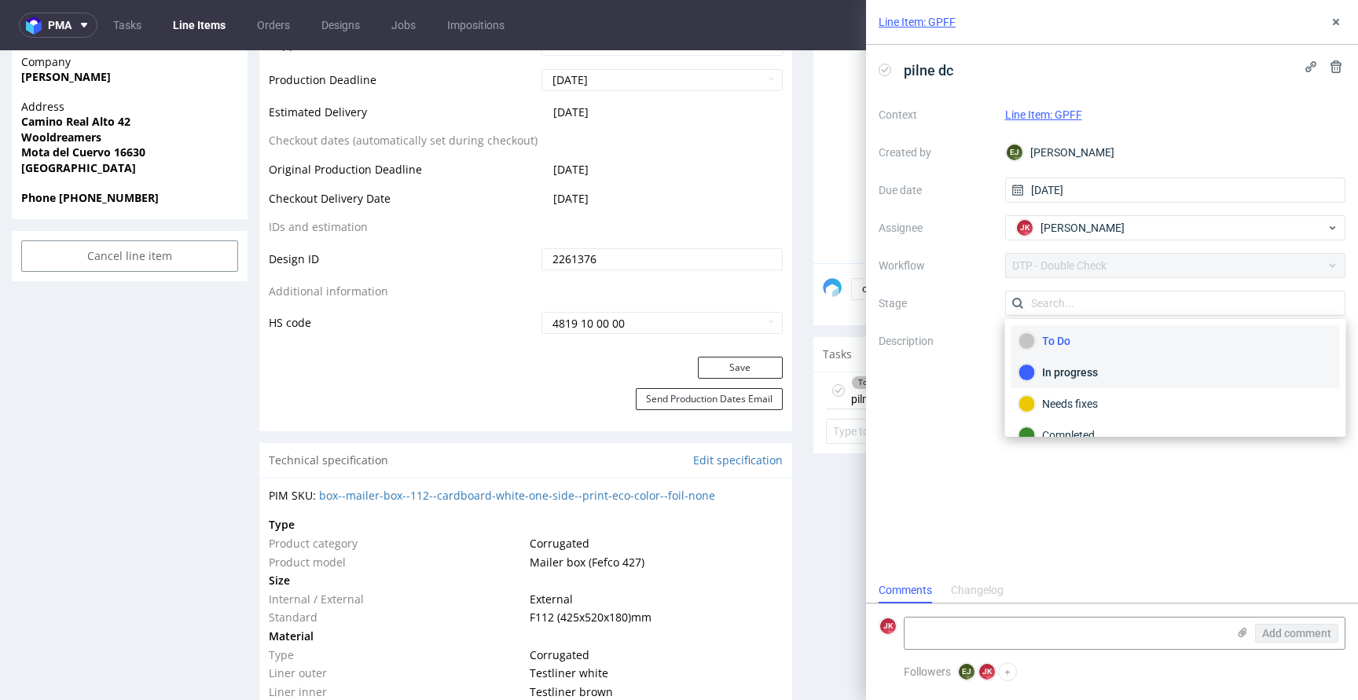
click at [1062, 379] on div "In progress" at bounding box center [1175, 372] width 314 height 17
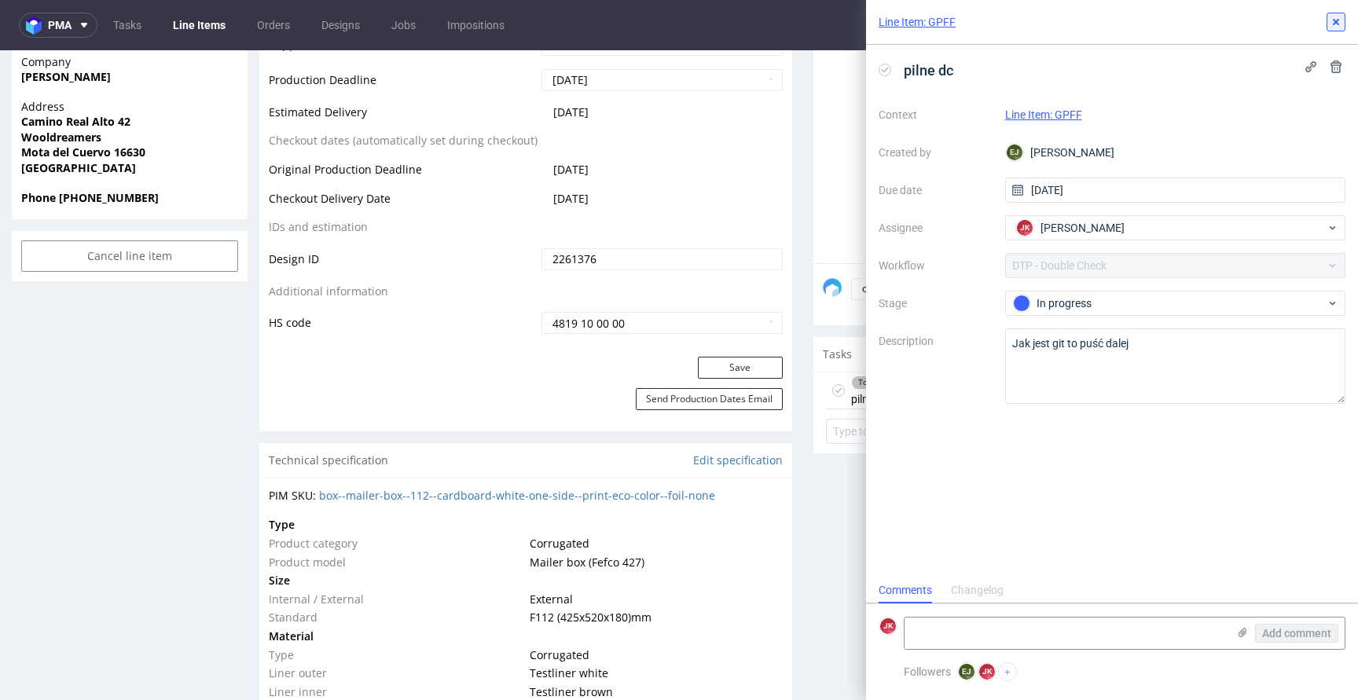
click at [1334, 20] on icon at bounding box center [1335, 22] width 13 height 13
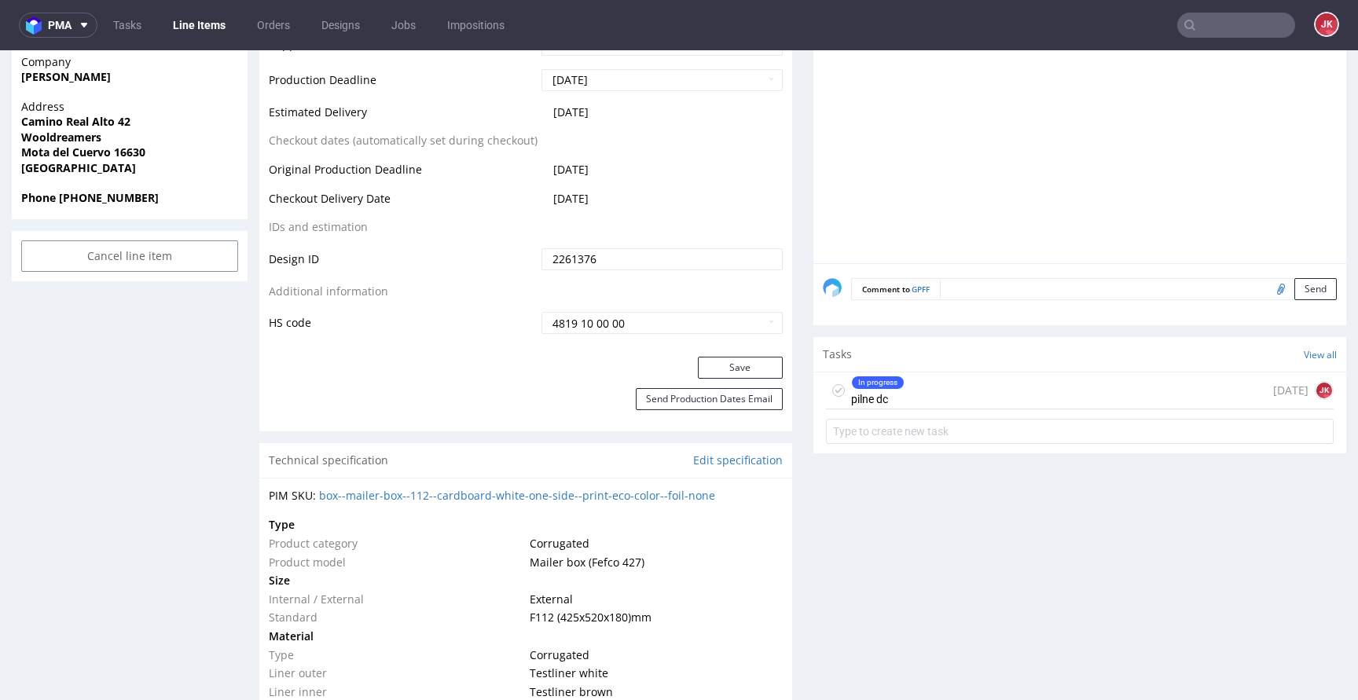
click at [880, 390] on div "In progress pilne dc" at bounding box center [877, 390] width 53 height 36
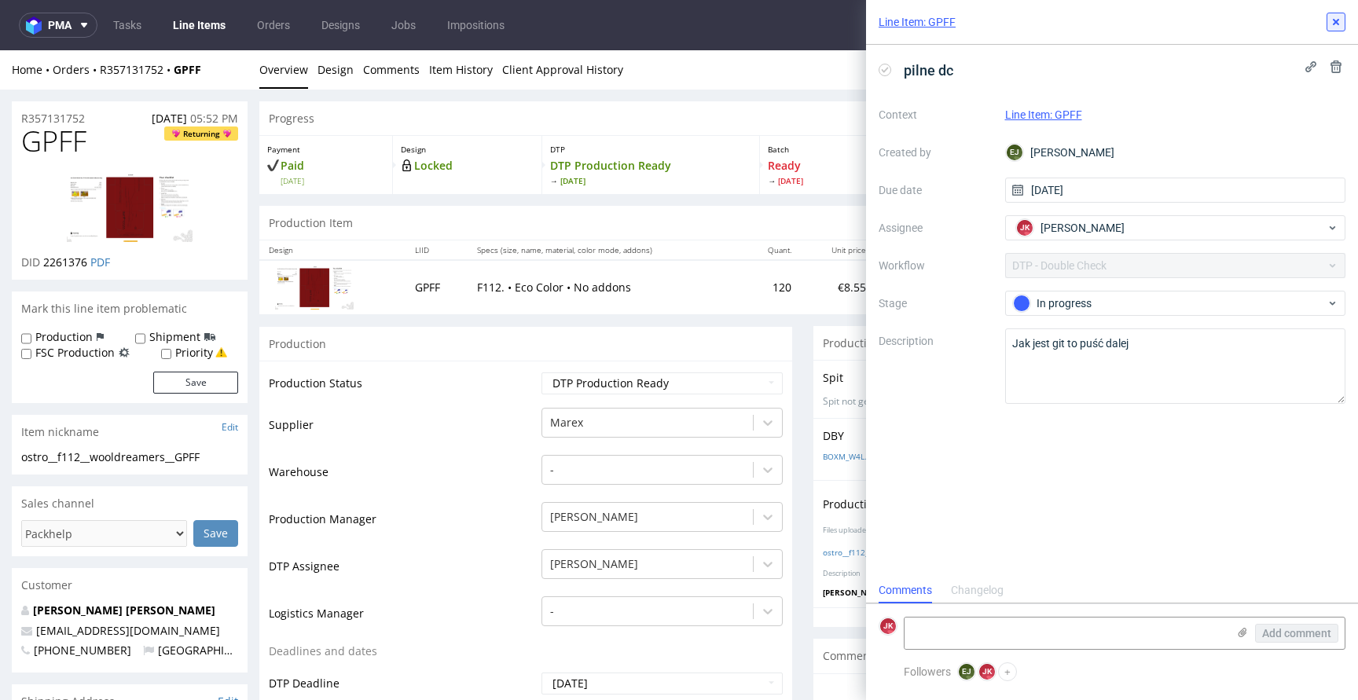
click at [1334, 21] on use at bounding box center [1335, 22] width 6 height 6
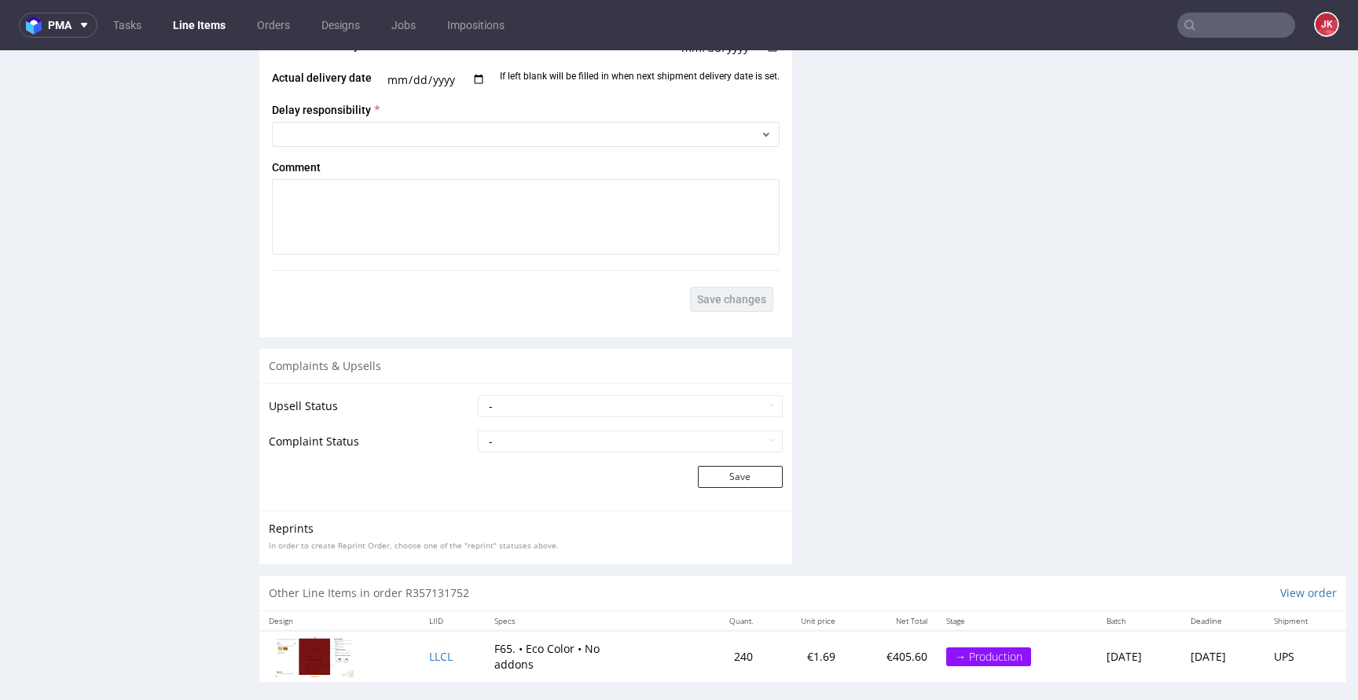
scroll to position [2105, 0]
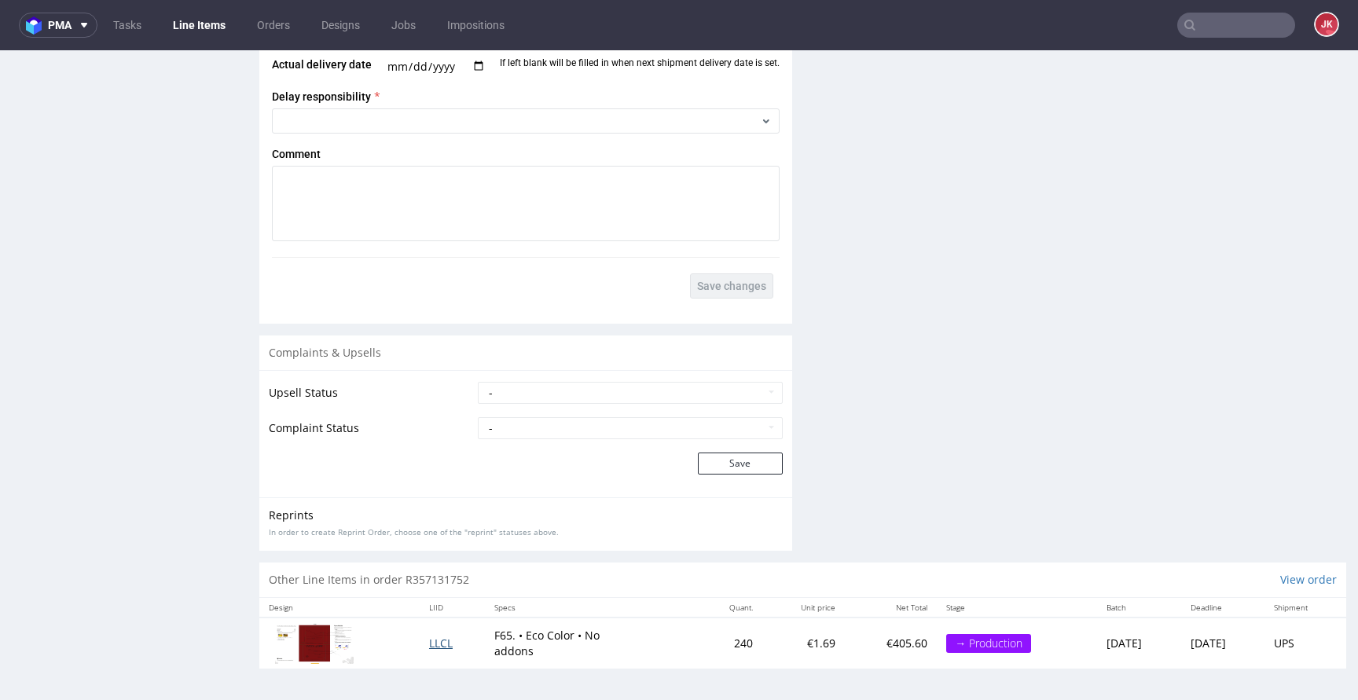
click at [429, 643] on span "LLCL" at bounding box center [441, 643] width 24 height 15
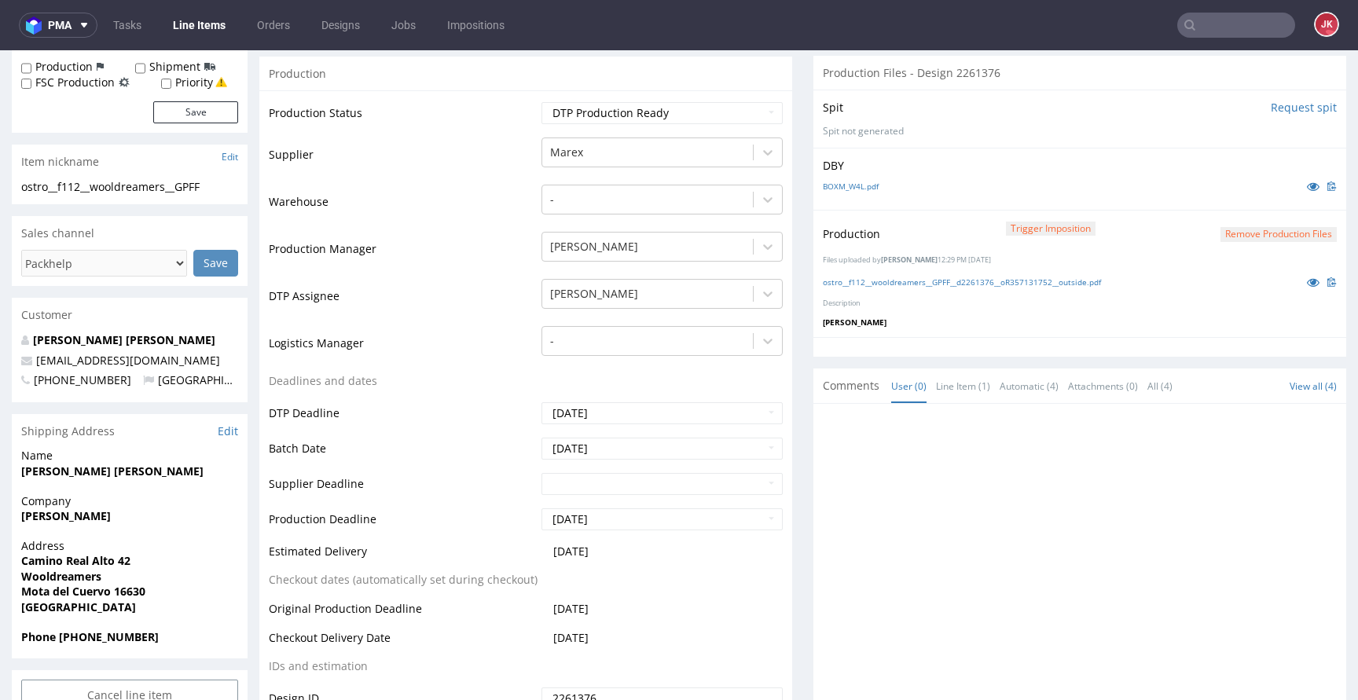
scroll to position [0, 0]
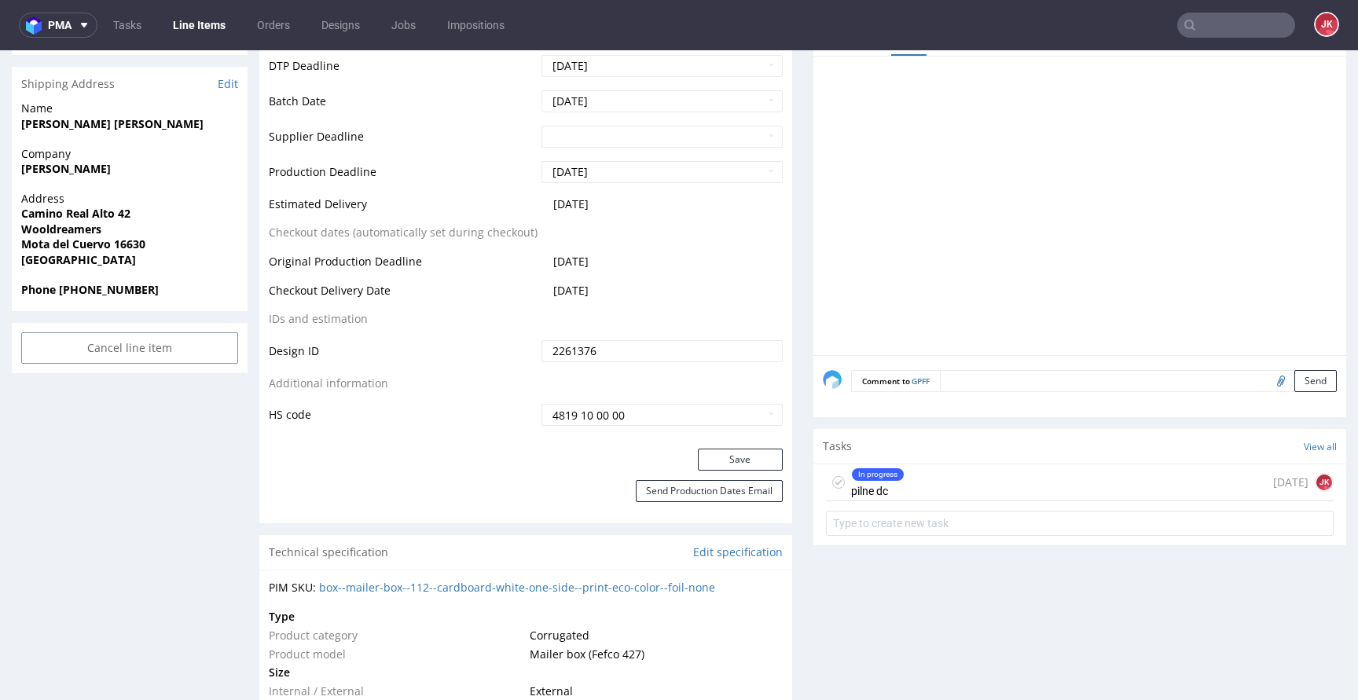
scroll to position [699, 0]
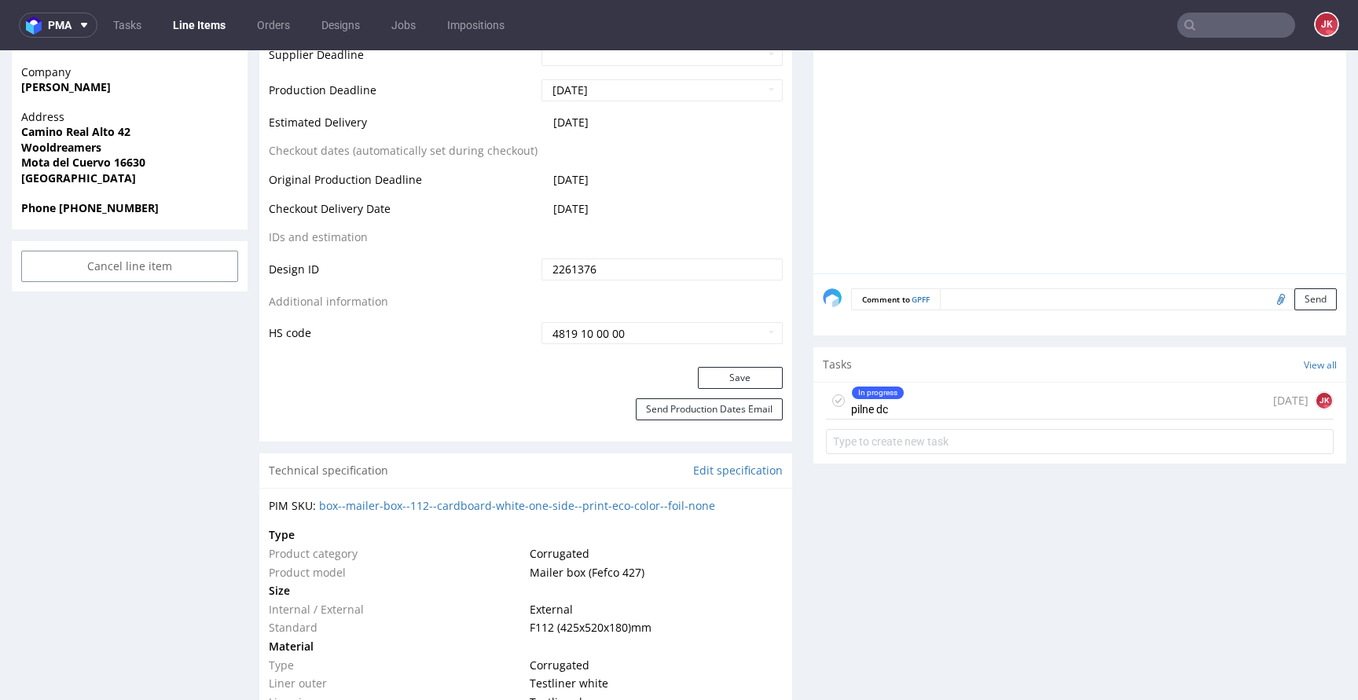
click at [852, 399] on div "In progress pilne dc" at bounding box center [877, 401] width 53 height 36
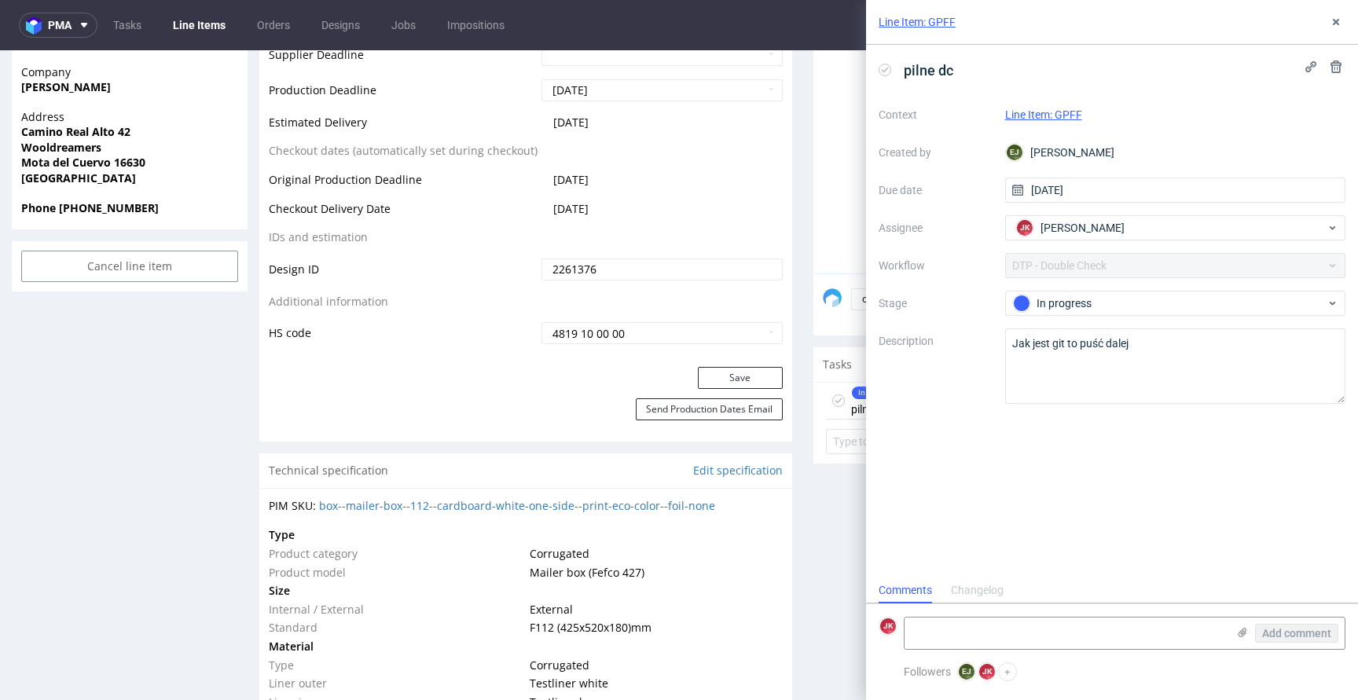
scroll to position [13, 0]
click at [991, 627] on textarea at bounding box center [1065, 632] width 322 height 31
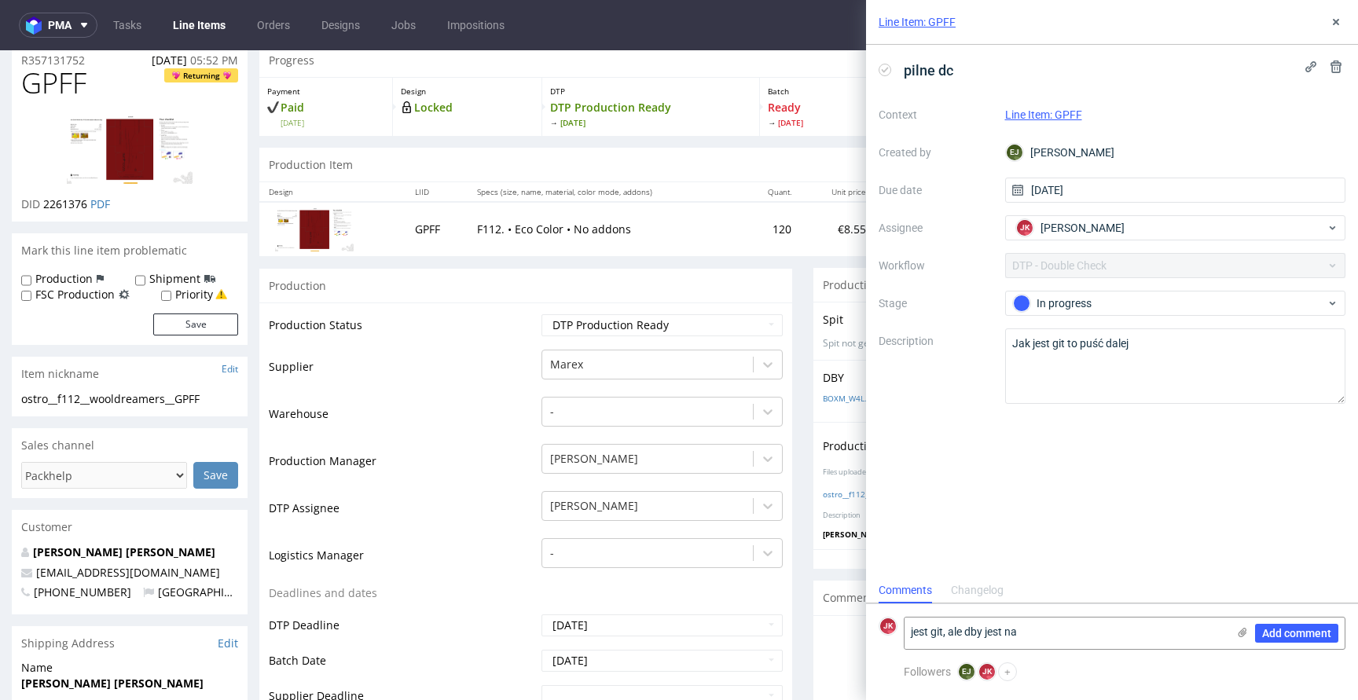
scroll to position [0, 0]
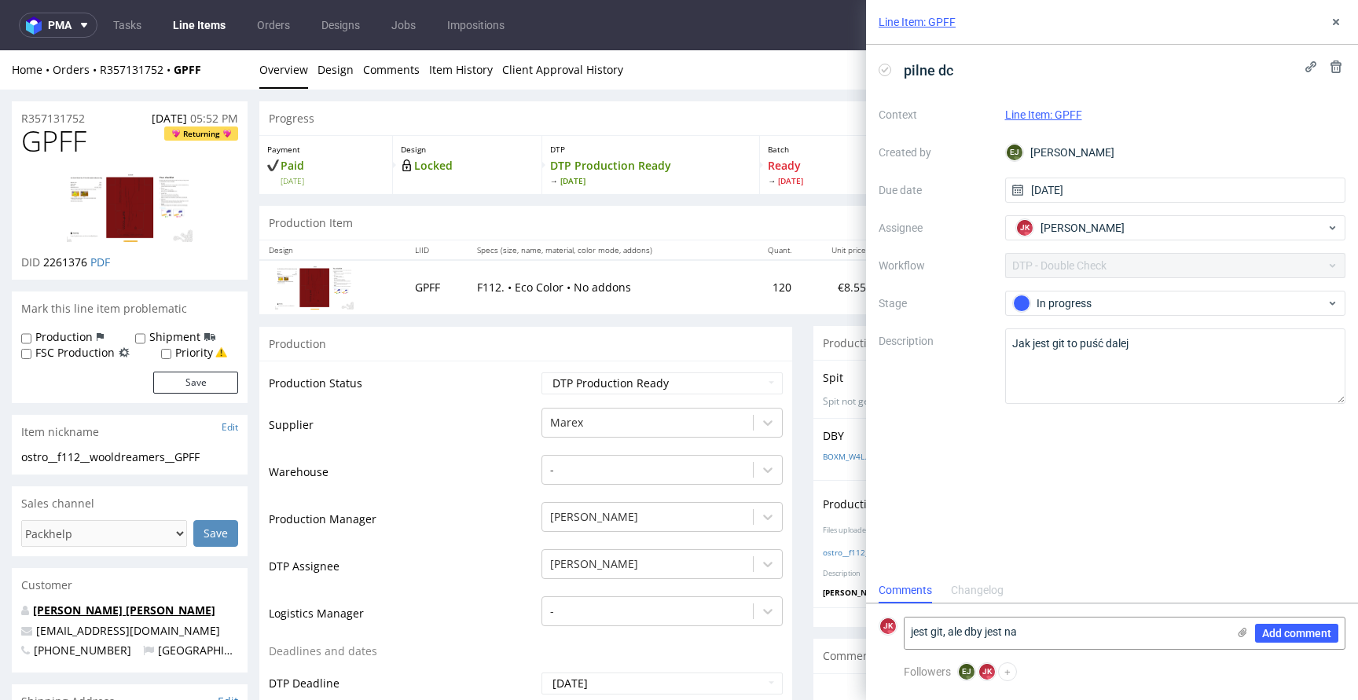
click at [97, 609] on link "[PERSON_NAME] [PERSON_NAME]" at bounding box center [124, 610] width 182 height 15
click at [1053, 634] on textarea "jest git, ale dby jest na" at bounding box center [1065, 632] width 322 height 31
click at [1151, 639] on textarea "jest git, ale dby jest na wykrojniku z zrywką" at bounding box center [1065, 632] width 322 height 31
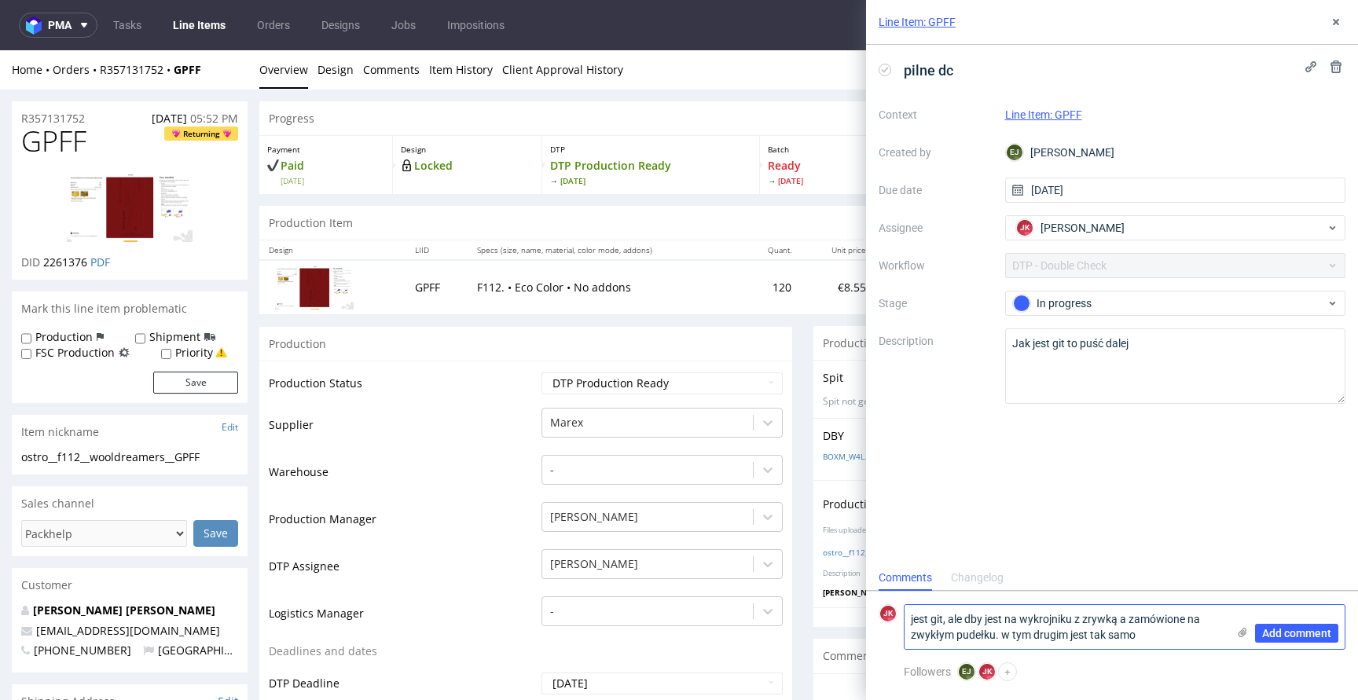
click at [1008, 636] on textarea "jest git, ale dby jest na wykrojniku z zrywką a zamówione na zwykłym pudełku. w…" at bounding box center [1065, 627] width 322 height 44
click at [1036, 632] on textarea "jest git, ale dby jest na wykrojniku z zrywką a zamówione na zwykłym pudełku. W…" at bounding box center [1065, 627] width 322 height 44
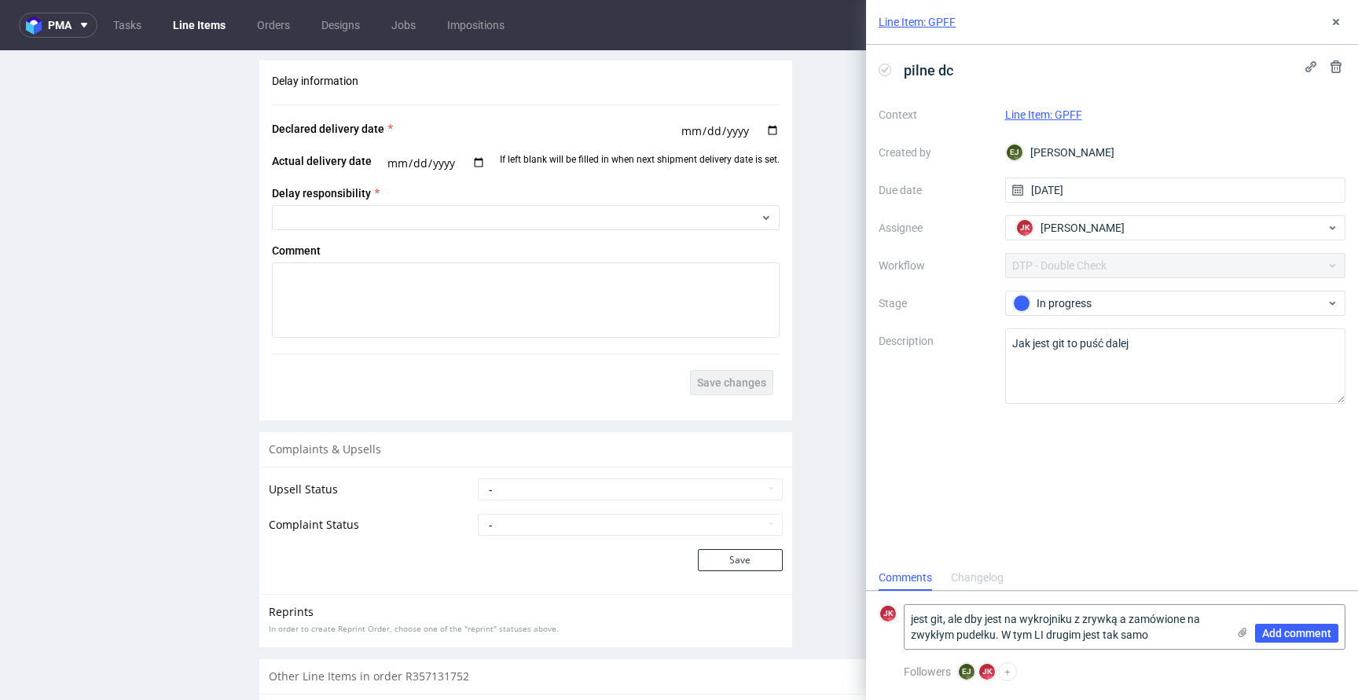
scroll to position [2105, 0]
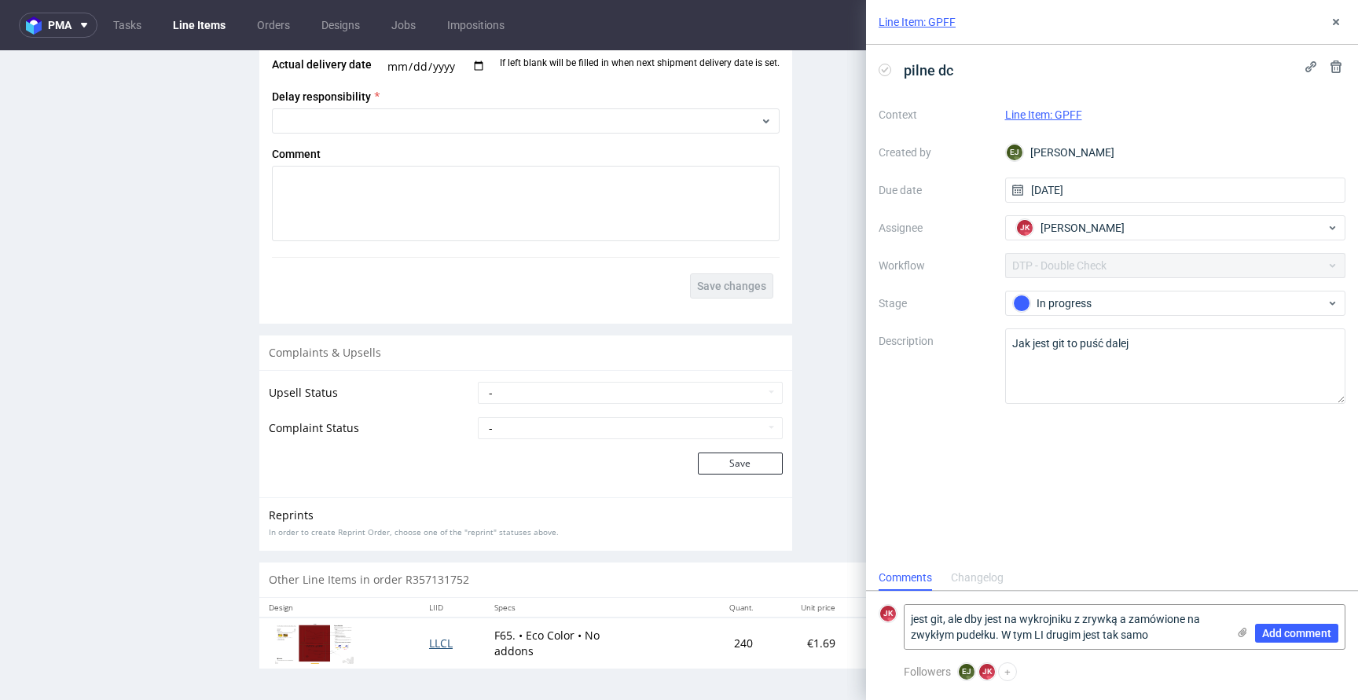
click at [434, 637] on span "LLCL" at bounding box center [441, 643] width 24 height 15
click at [1163, 636] on textarea "jest git, ale dby jest na wykrojniku z zrywką a zamówione na zwykłym pudełku. W…" at bounding box center [1065, 627] width 322 height 44
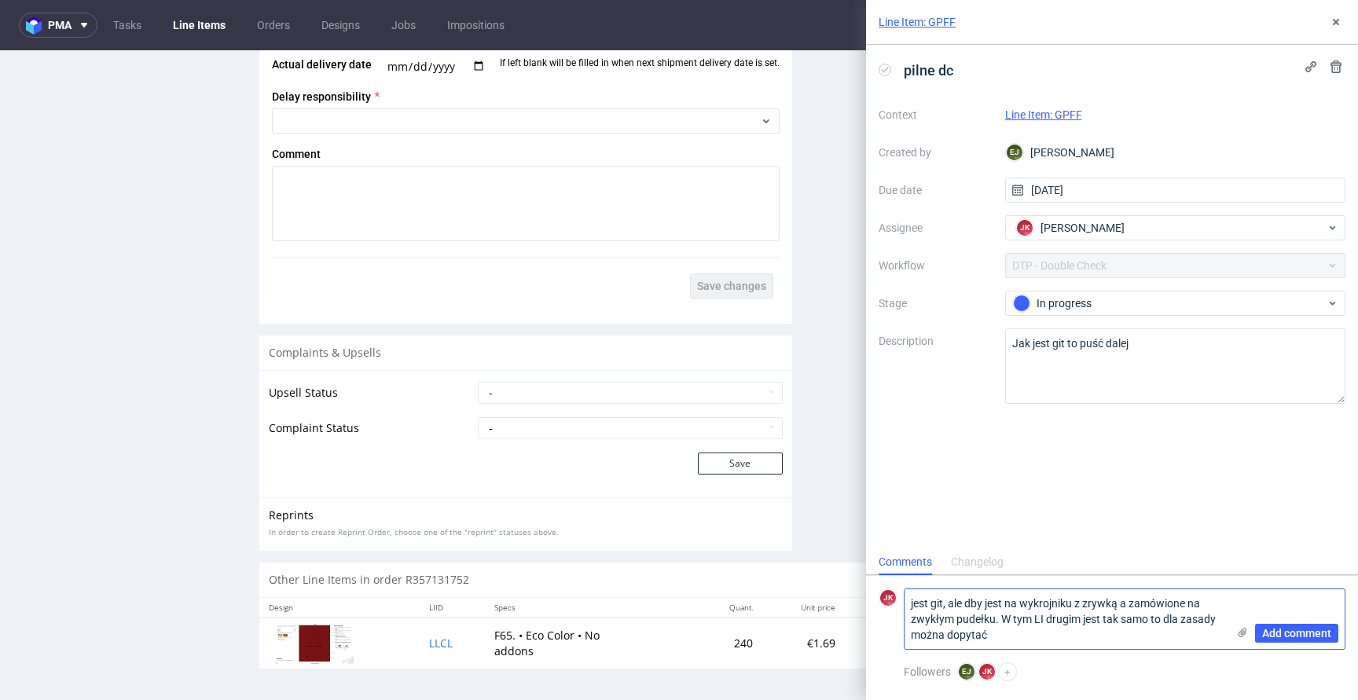
click at [974, 601] on textarea "jest git, ale dby jest na wykrojniku z zrywką a zamówione na zwykłym pudełku. W…" at bounding box center [1065, 619] width 322 height 60
click at [1020, 619] on textarea "jest git, ale dby jest na wykrojniku z zrywką a zamówione na zwykłym pudełku. W…" at bounding box center [1065, 619] width 322 height 60
click at [973, 601] on textarea "jest git, ale dby jest na wykrojniku z zrywką a zamówione na zwykłym pudełku. W…" at bounding box center [1065, 619] width 322 height 60
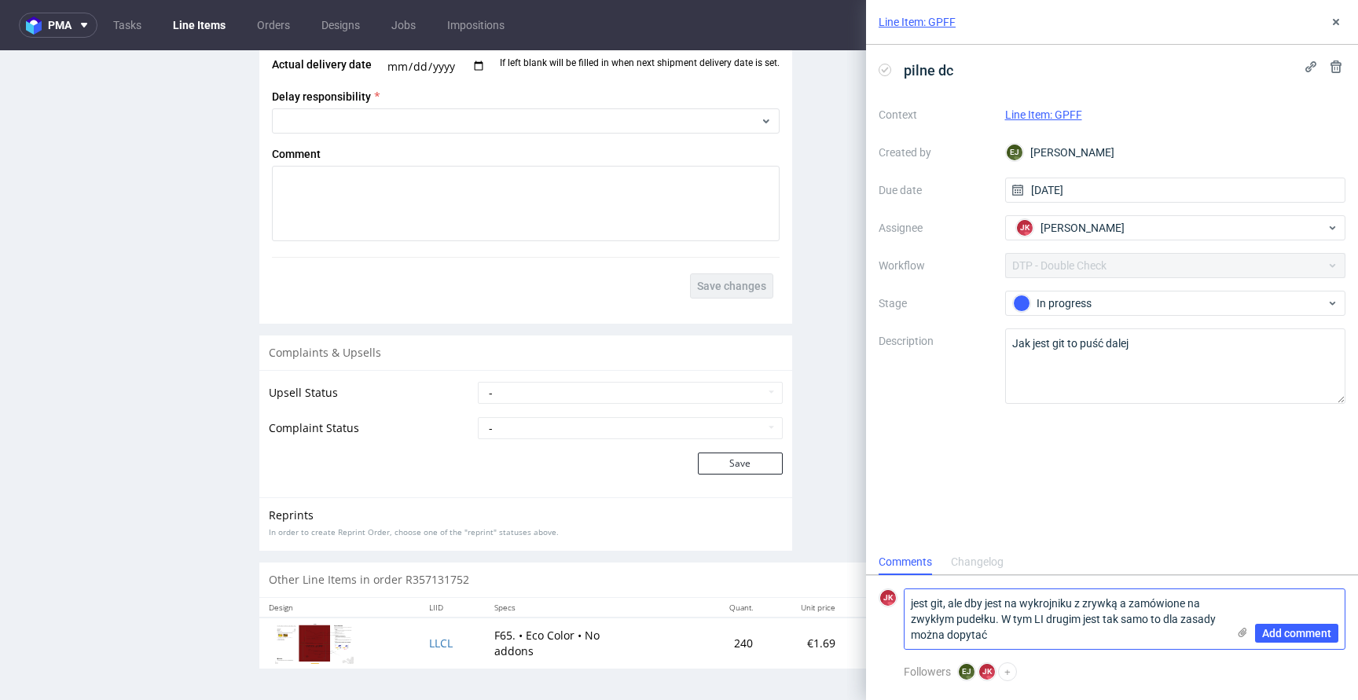
click at [973, 601] on textarea "jest git, ale dby jest na wykrojniku z zrywką a zamówione na zwykłym pudełku. W…" at bounding box center [1065, 619] width 322 height 60
click at [1043, 640] on textarea "jest git, ale DBY jest na wykrojniku z zrywką a zamówione na zwykłym pudełku. W…" at bounding box center [1065, 619] width 322 height 60
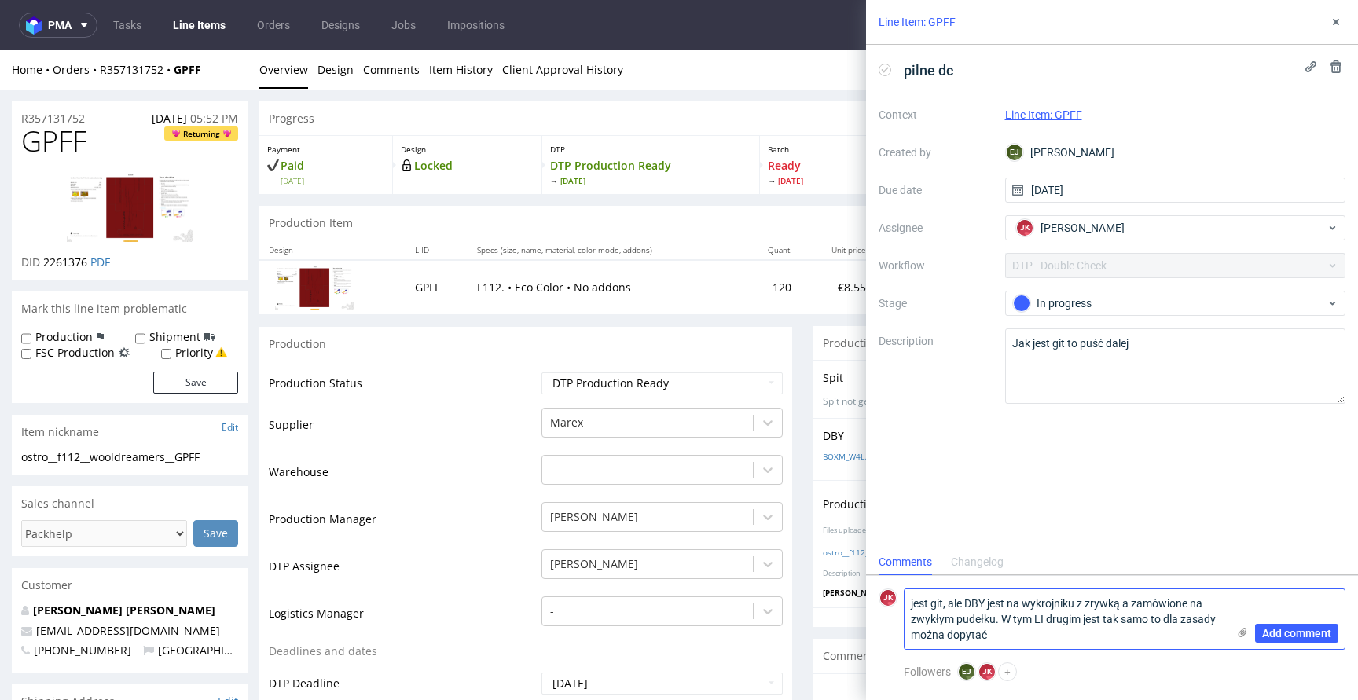
click at [1022, 640] on textarea "jest git, ale DBY jest na wykrojniku z zrywką a zamówione na zwykłym pudełku. W…" at bounding box center [1065, 619] width 322 height 60
type textarea "jest git, ale DBY jest na wykrojniku z zrywką a zamówione na zwykłym pudełku. W…"
click at [1295, 633] on span "Add comment" at bounding box center [1296, 633] width 69 height 11
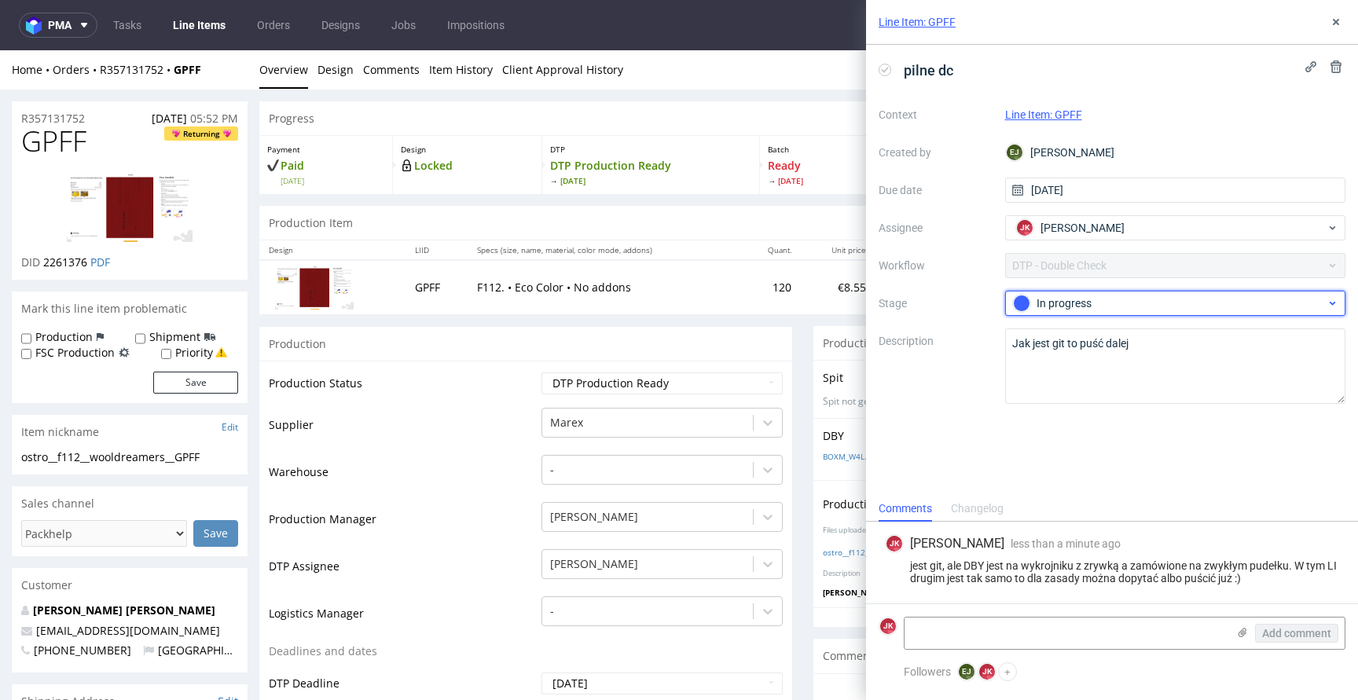
click at [1042, 303] on div "In progress" at bounding box center [1169, 303] width 313 height 17
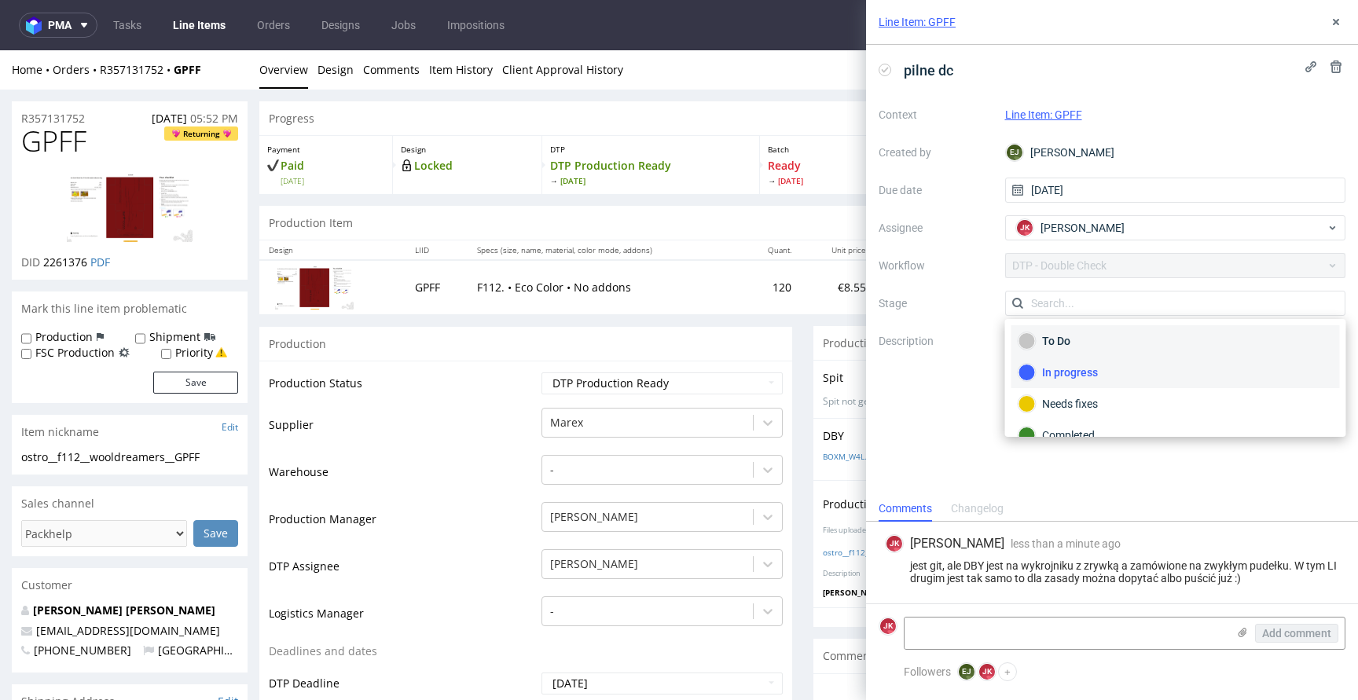
scroll to position [20, 0]
click at [1086, 373] on div "Needs fixes" at bounding box center [1175, 383] width 328 height 31
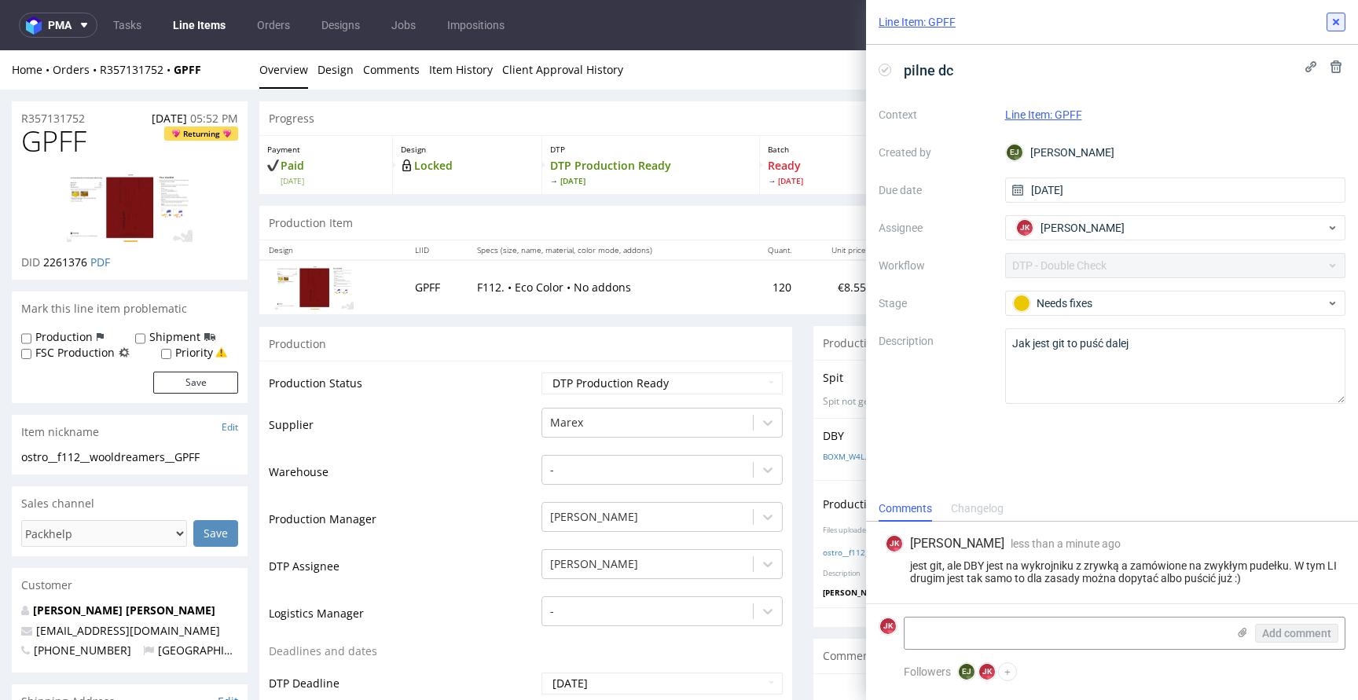
click at [1339, 19] on icon at bounding box center [1335, 22] width 13 height 13
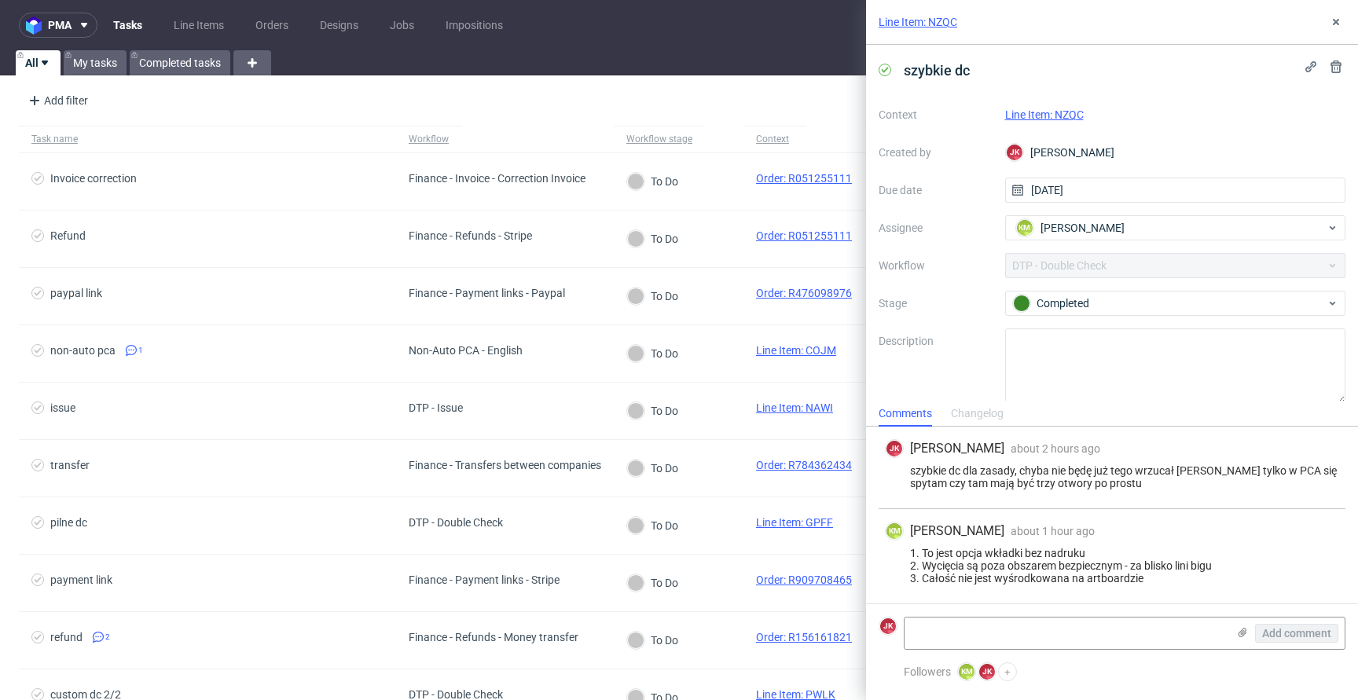
click at [1048, 108] on link "Line Item: NZQC" at bounding box center [1044, 114] width 79 height 13
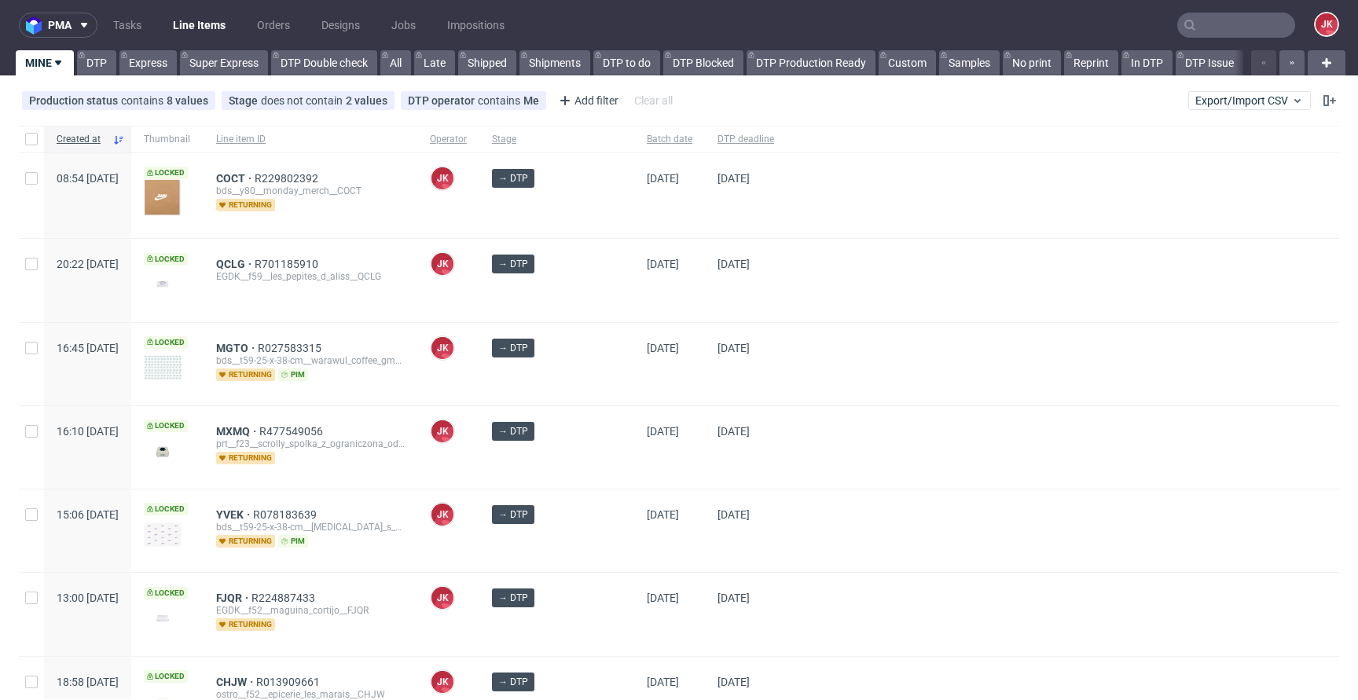
click at [786, 323] on div at bounding box center [1062, 364] width 552 height 82
click at [826, 318] on div at bounding box center [1062, 280] width 552 height 82
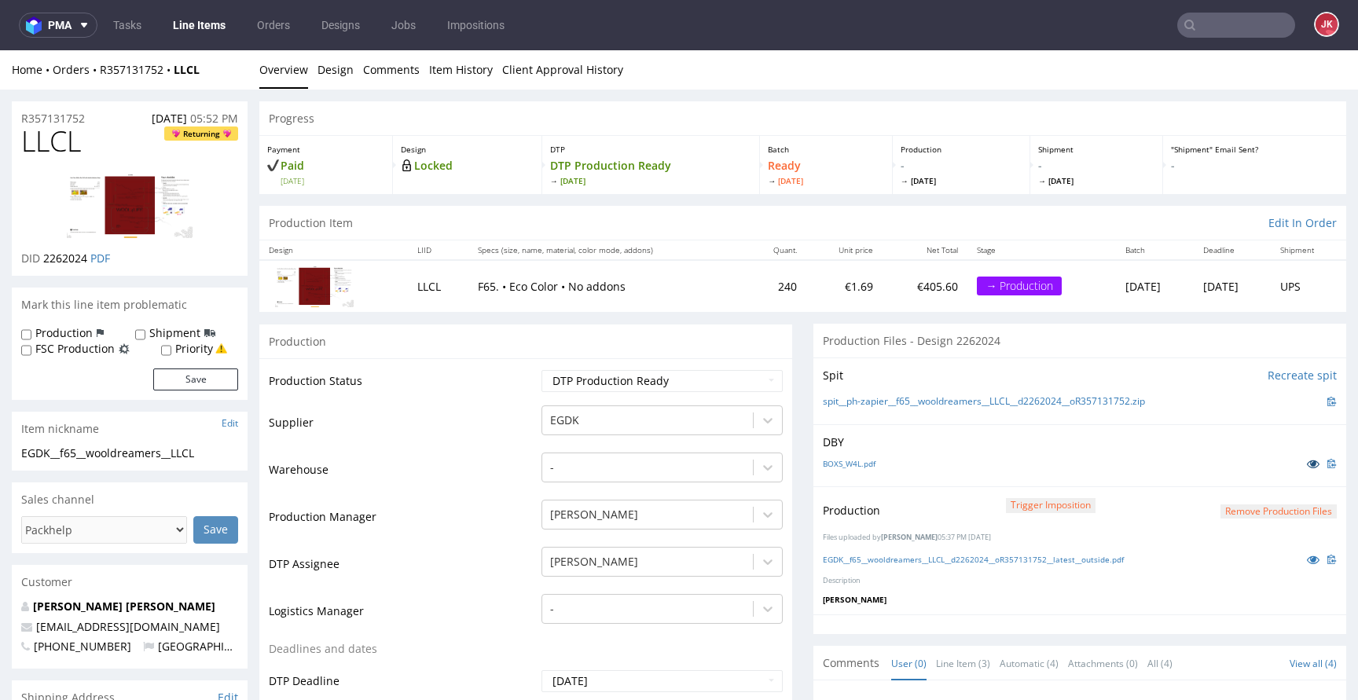
click at [1306, 467] on icon at bounding box center [1312, 463] width 13 height 11
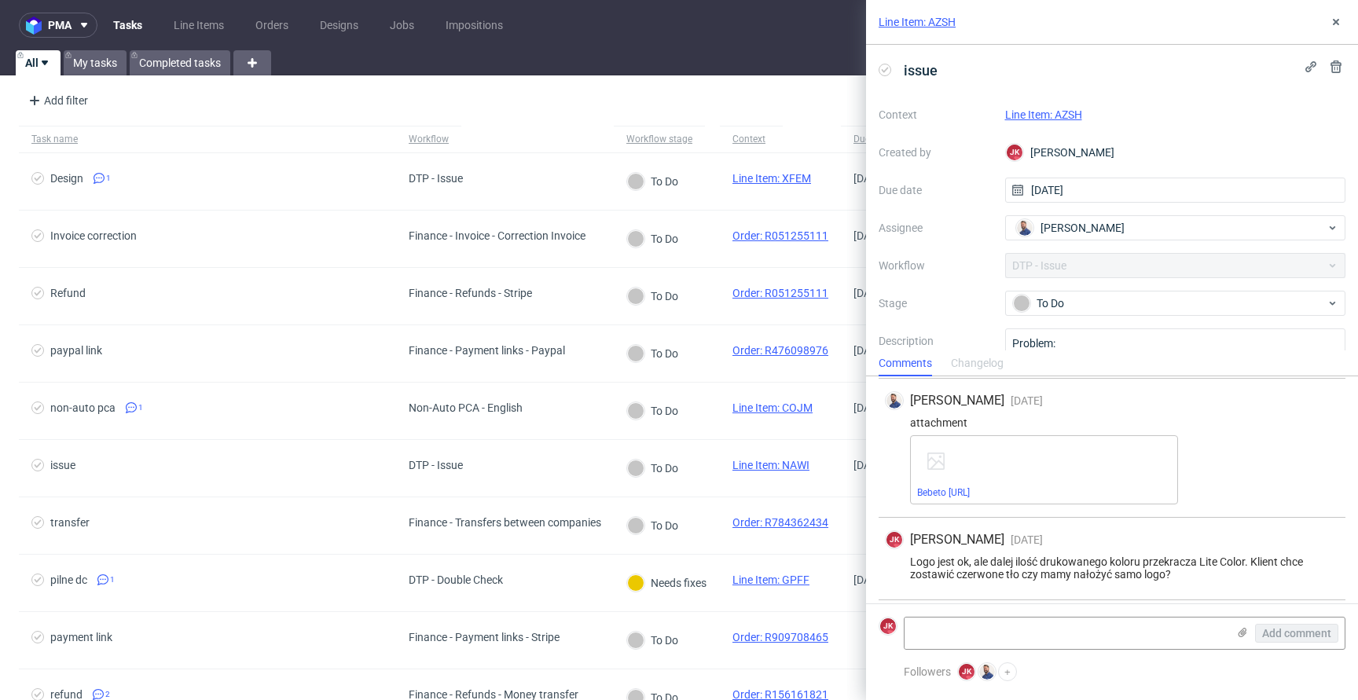
scroll to position [335, 0]
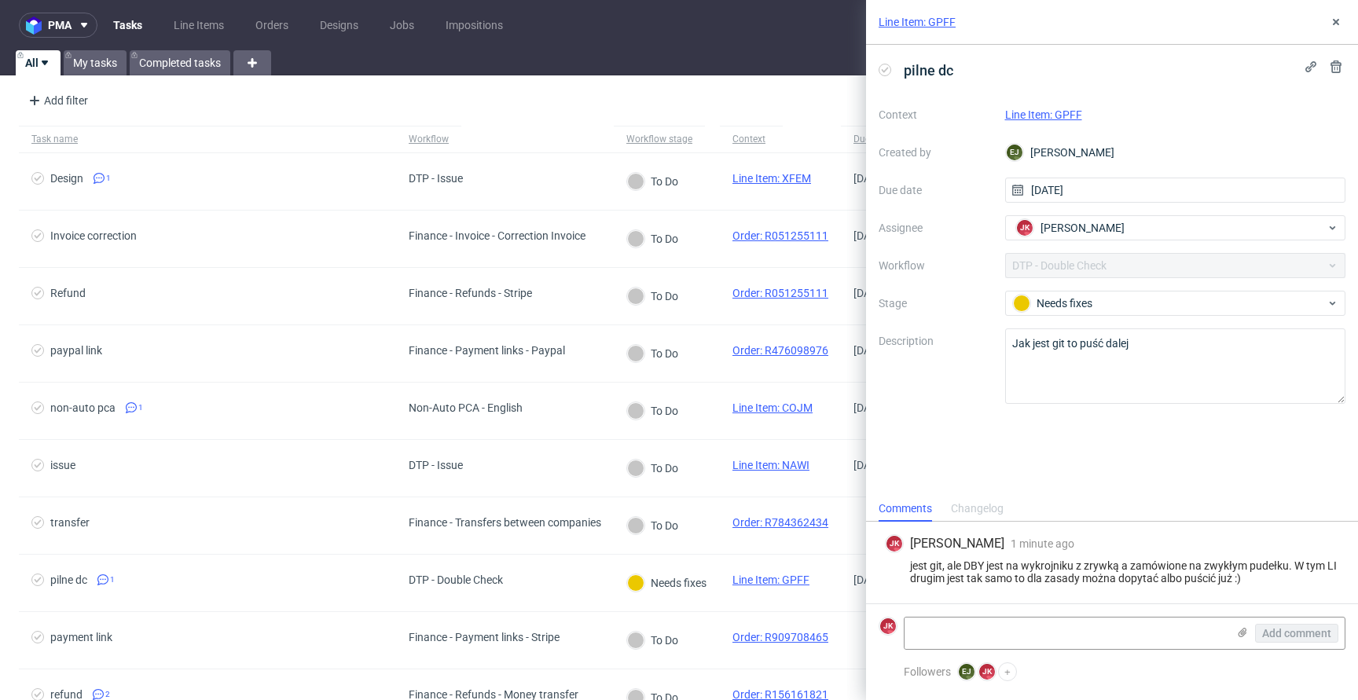
click at [1059, 114] on link "Line Item: GPFF" at bounding box center [1043, 114] width 77 height 13
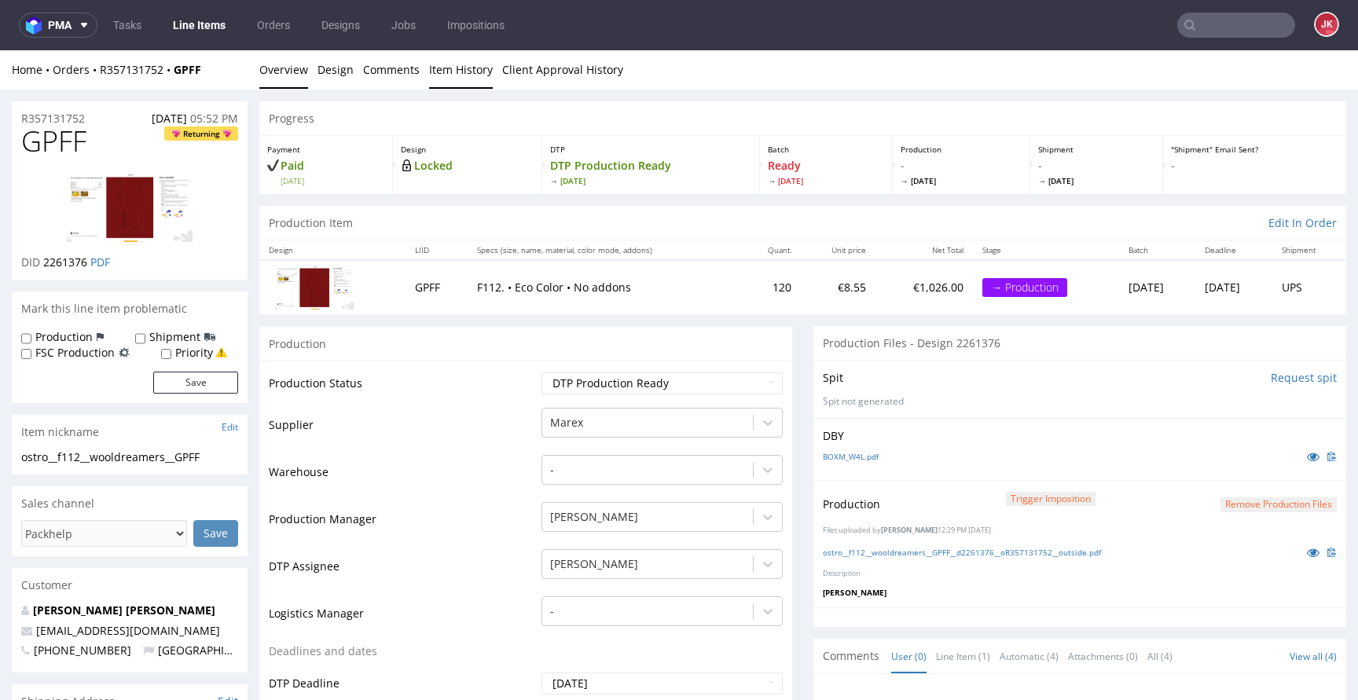
click at [475, 77] on link "Item History" at bounding box center [461, 69] width 64 height 38
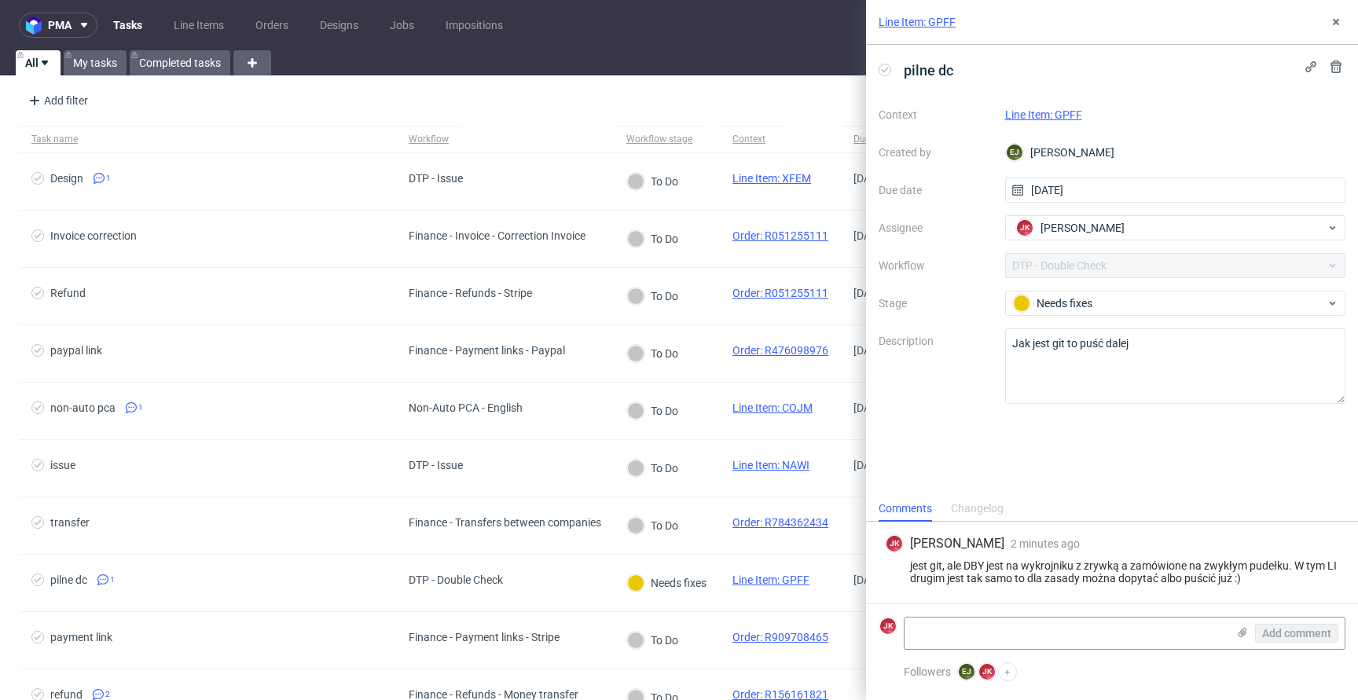
click at [1047, 118] on link "Line Item: GPFF" at bounding box center [1043, 114] width 77 height 13
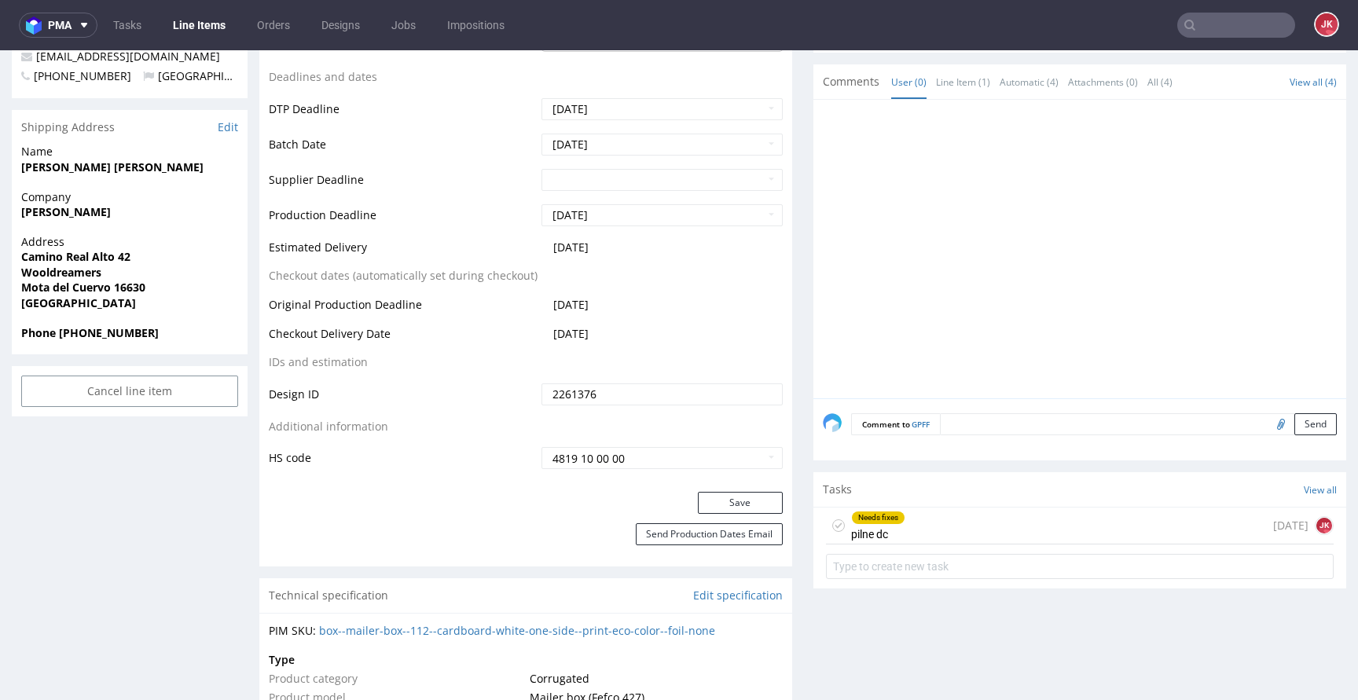
scroll to position [577, 0]
click at [874, 529] on div "Needs fixes pilne dc" at bounding box center [878, 523] width 54 height 36
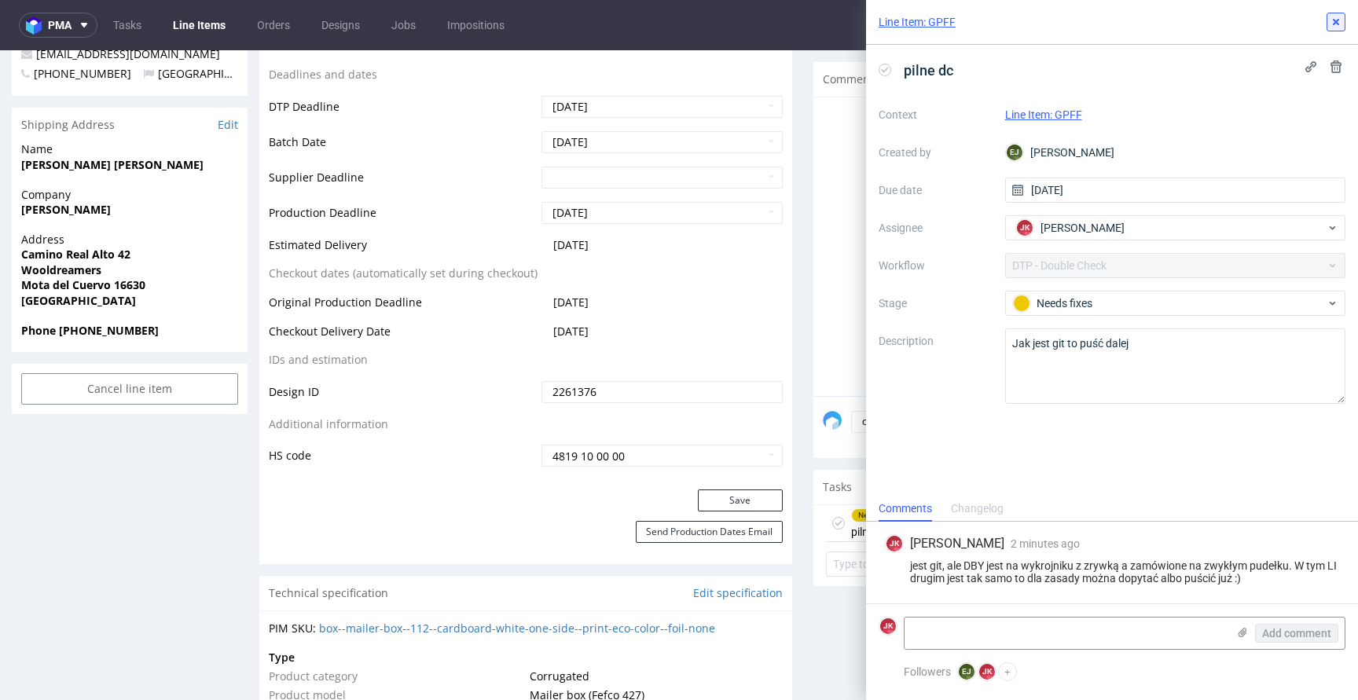
click at [1333, 25] on icon at bounding box center [1335, 22] width 13 height 13
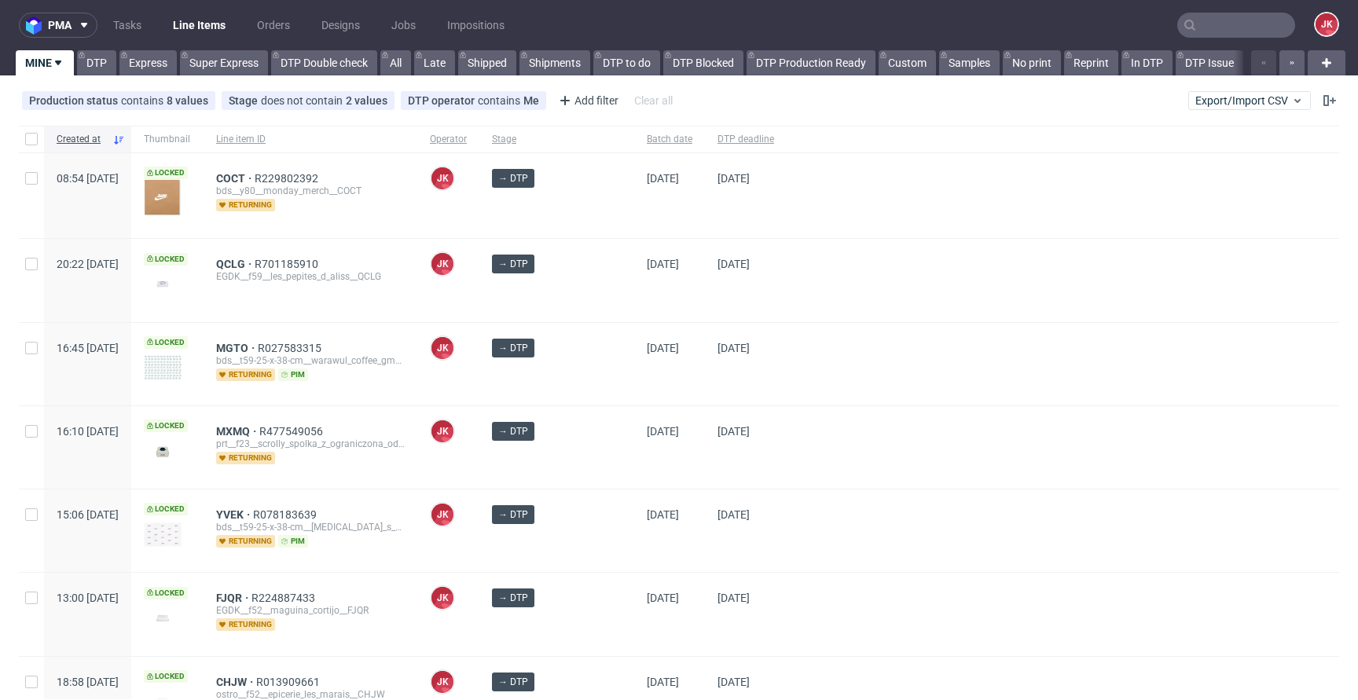
click at [758, 365] on div "[DATE]" at bounding box center [746, 364] width 82 height 82
click at [786, 367] on div at bounding box center [1062, 364] width 552 height 82
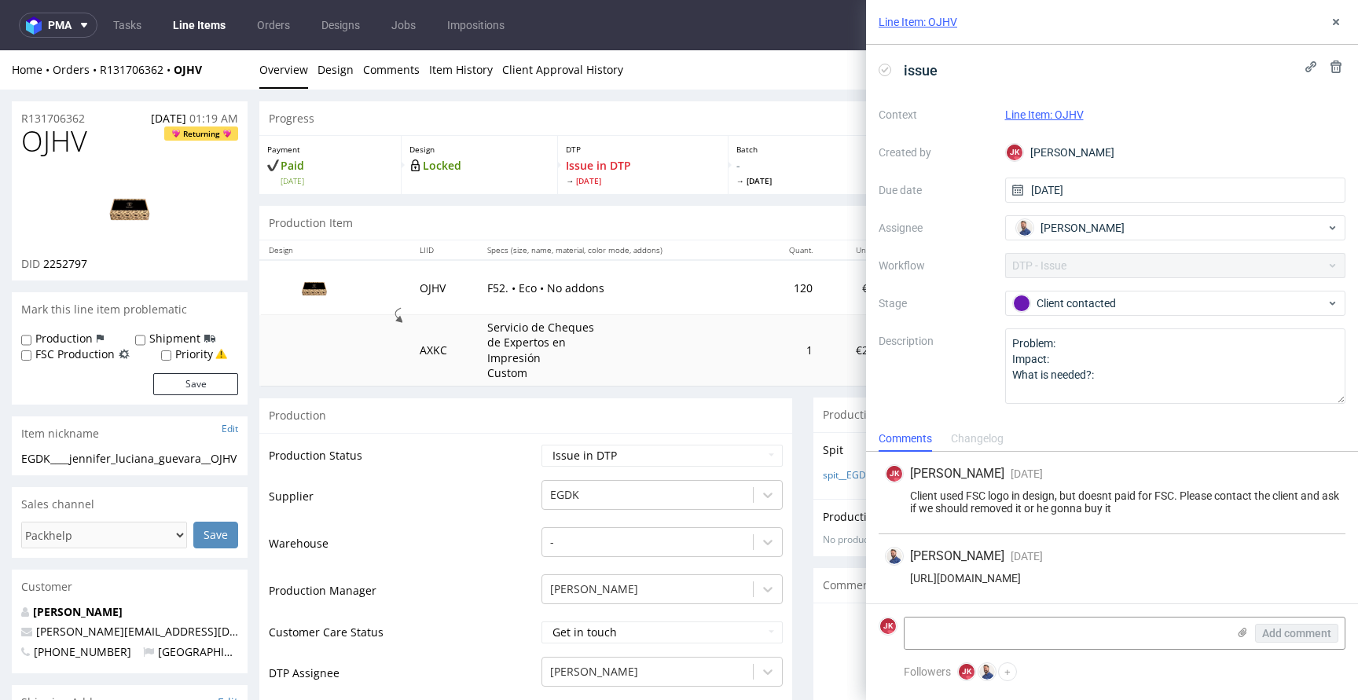
click at [156, 209] on img at bounding box center [130, 208] width 126 height 71
click at [1339, 28] on button at bounding box center [1335, 22] width 19 height 19
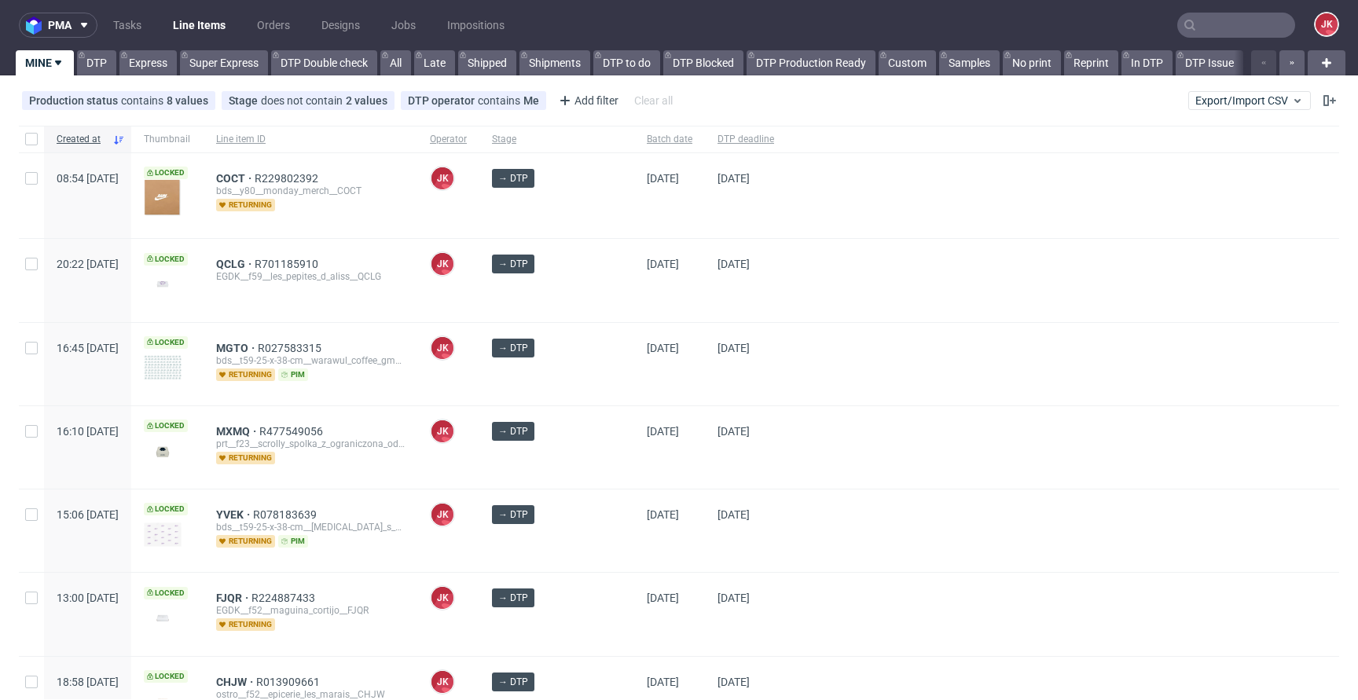
click at [634, 312] on div "[DATE]" at bounding box center [669, 280] width 71 height 82
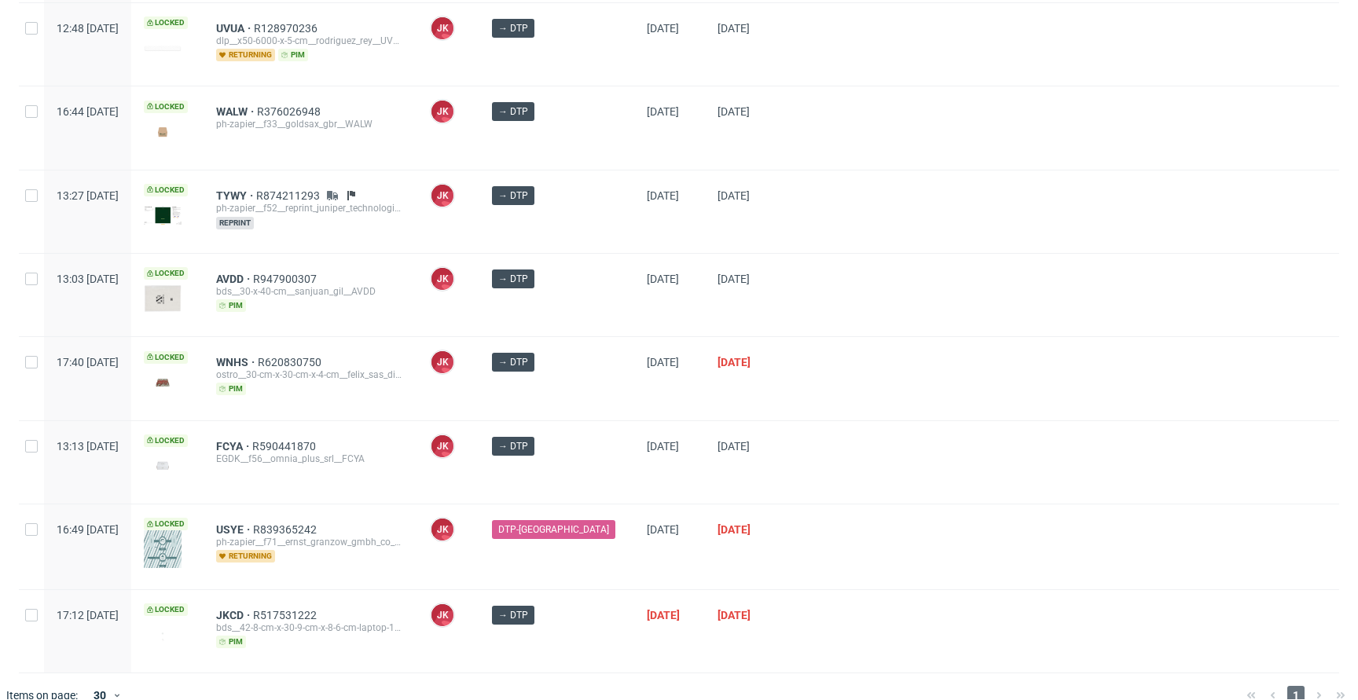
scroll to position [757, 0]
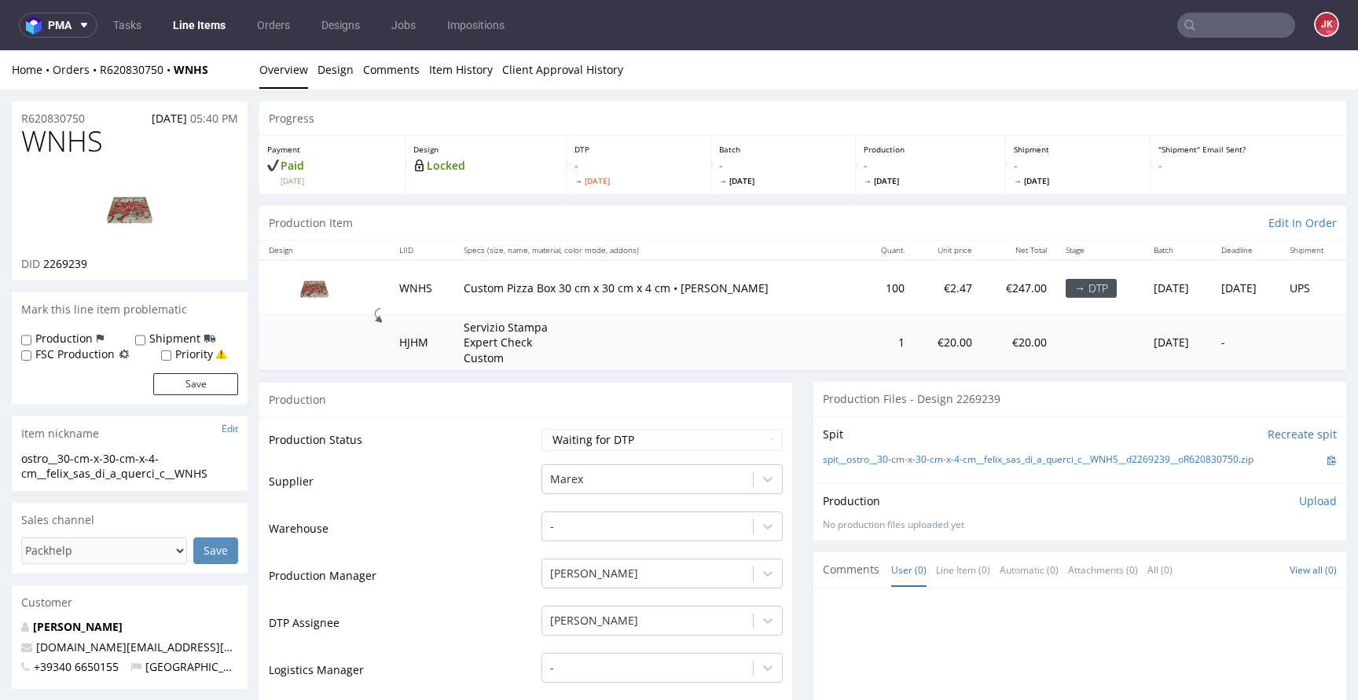
click at [340, 79] on link "Design" at bounding box center [335, 69] width 36 height 38
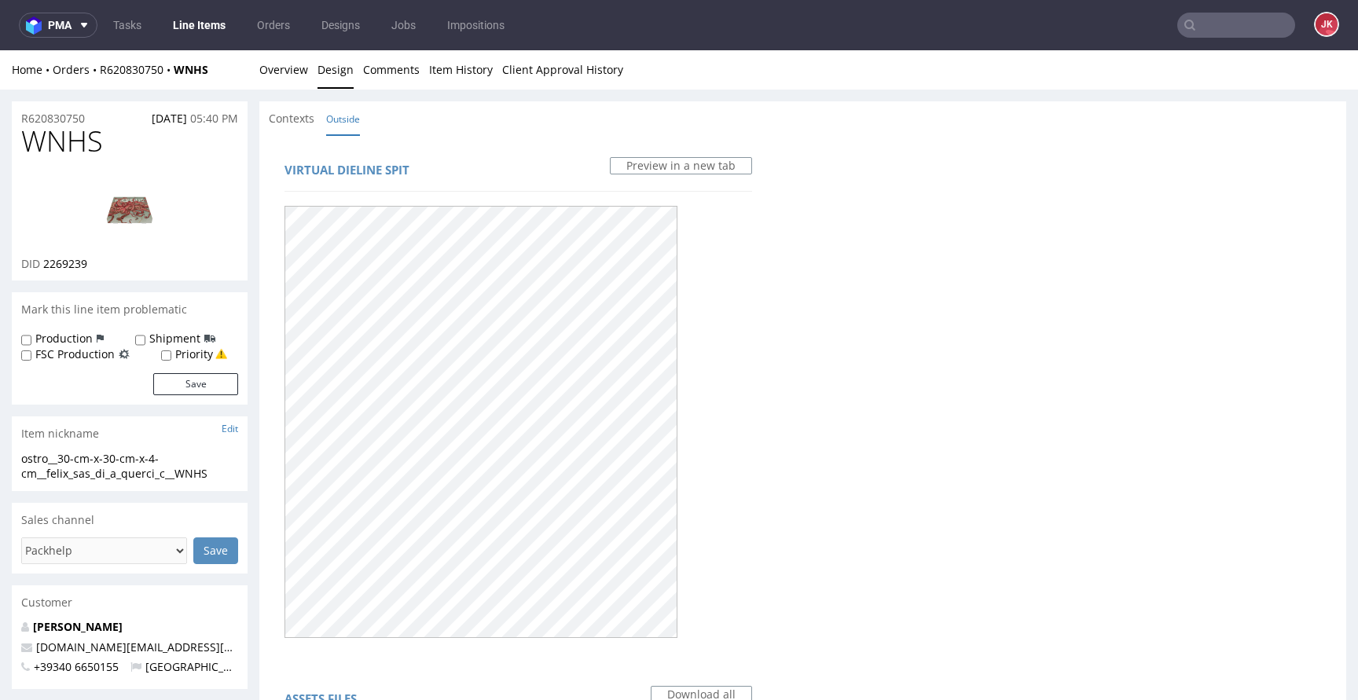
click at [740, 335] on div at bounding box center [517, 421] width 467 height 442
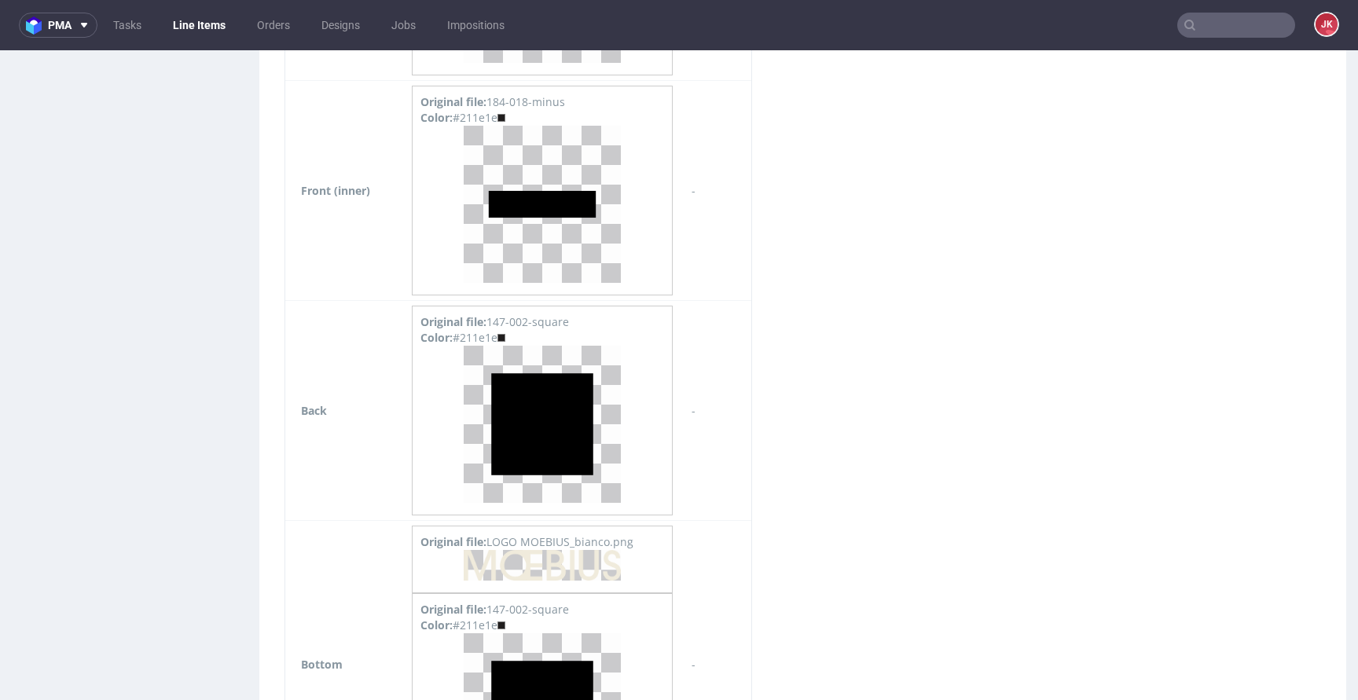
scroll to position [2420, 0]
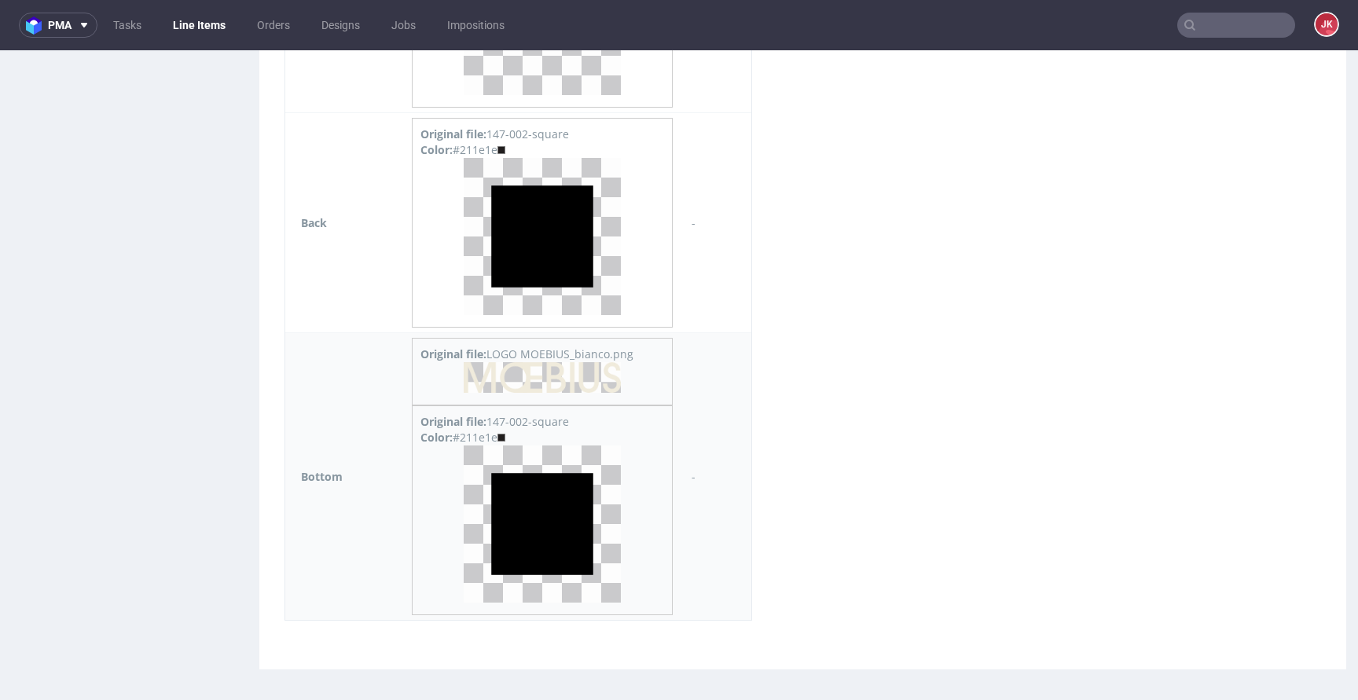
click at [566, 376] on img at bounding box center [542, 377] width 157 height 31
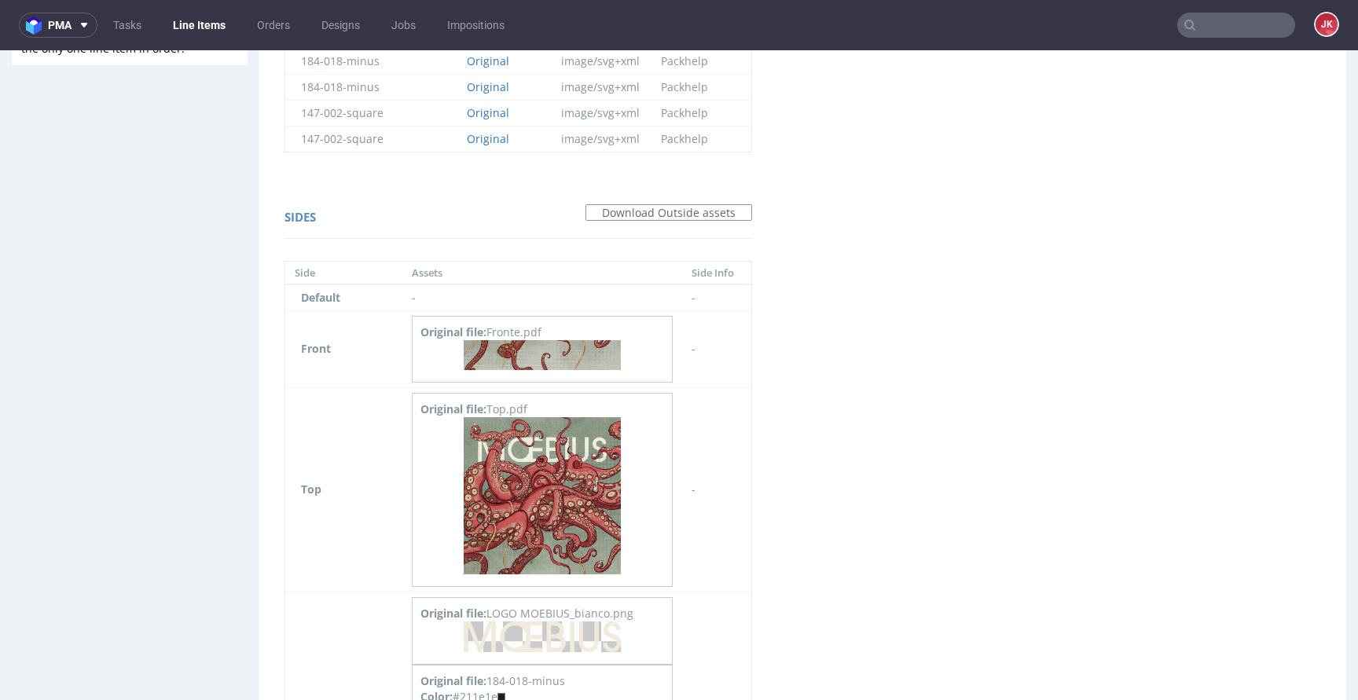
scroll to position [924, 0]
click at [552, 495] on img at bounding box center [542, 498] width 157 height 157
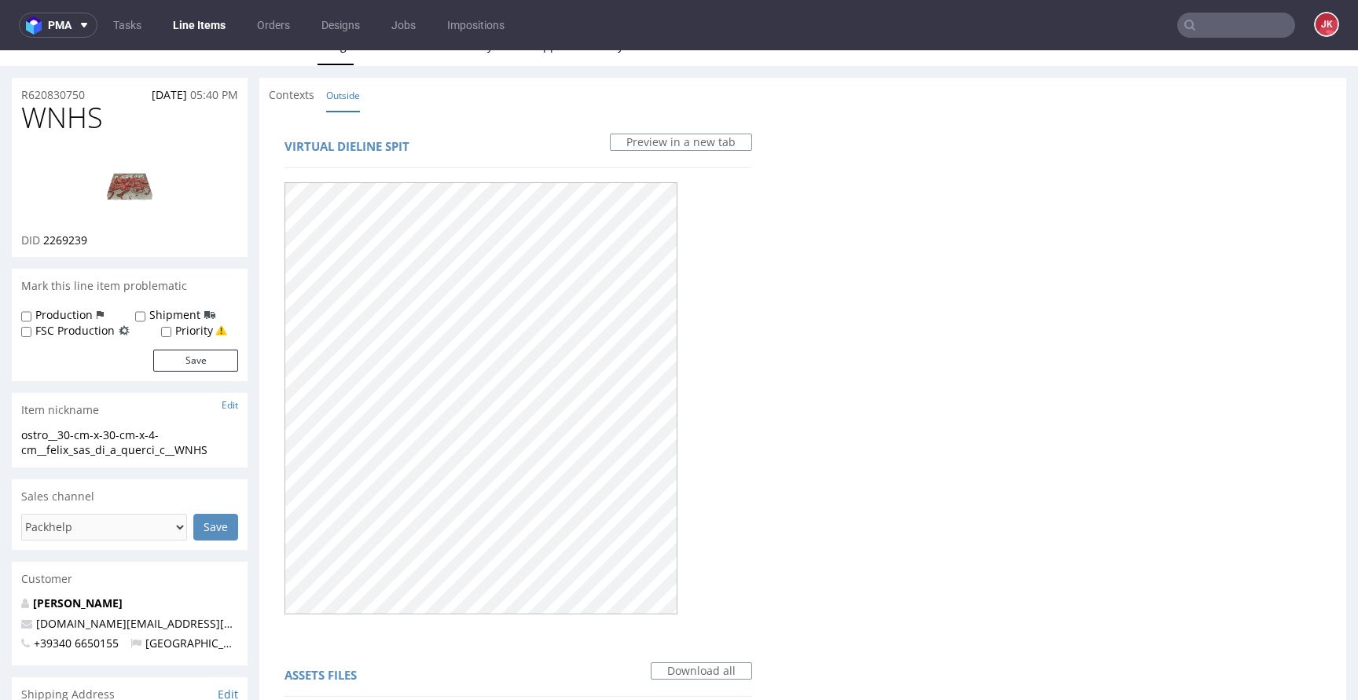
scroll to position [0, 0]
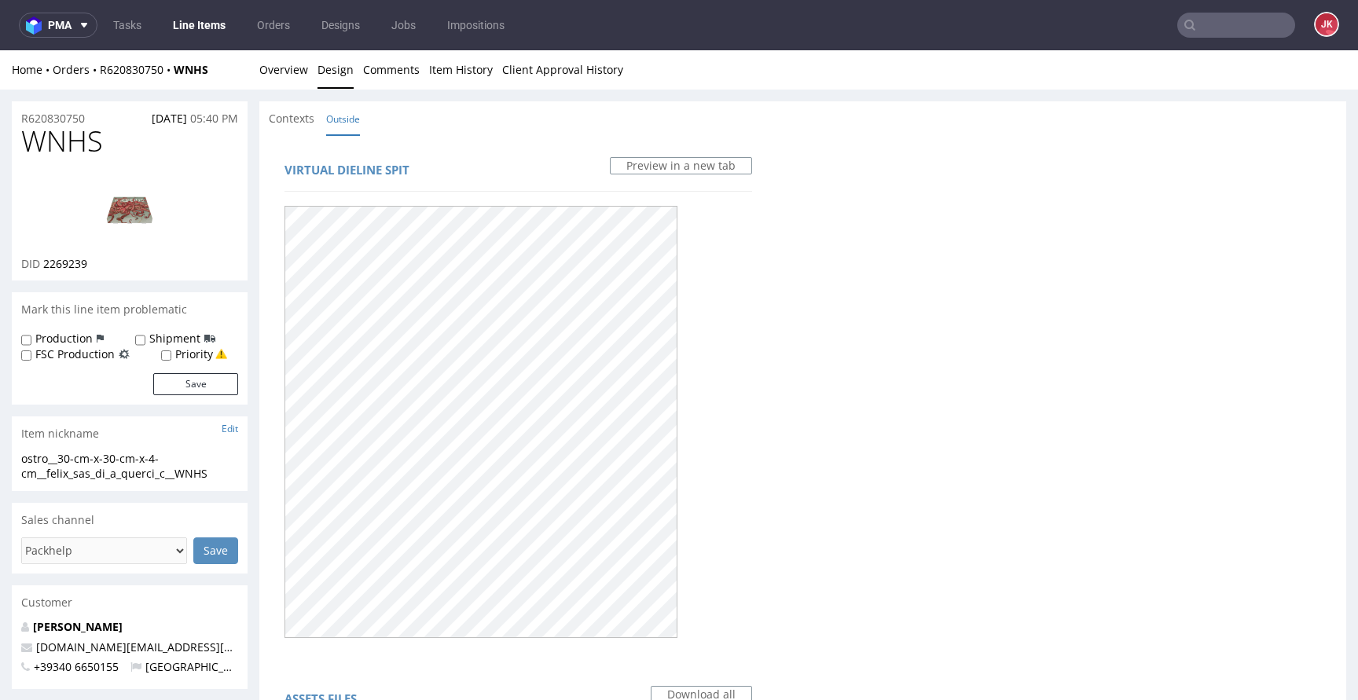
click at [148, 207] on img at bounding box center [130, 208] width 126 height 71
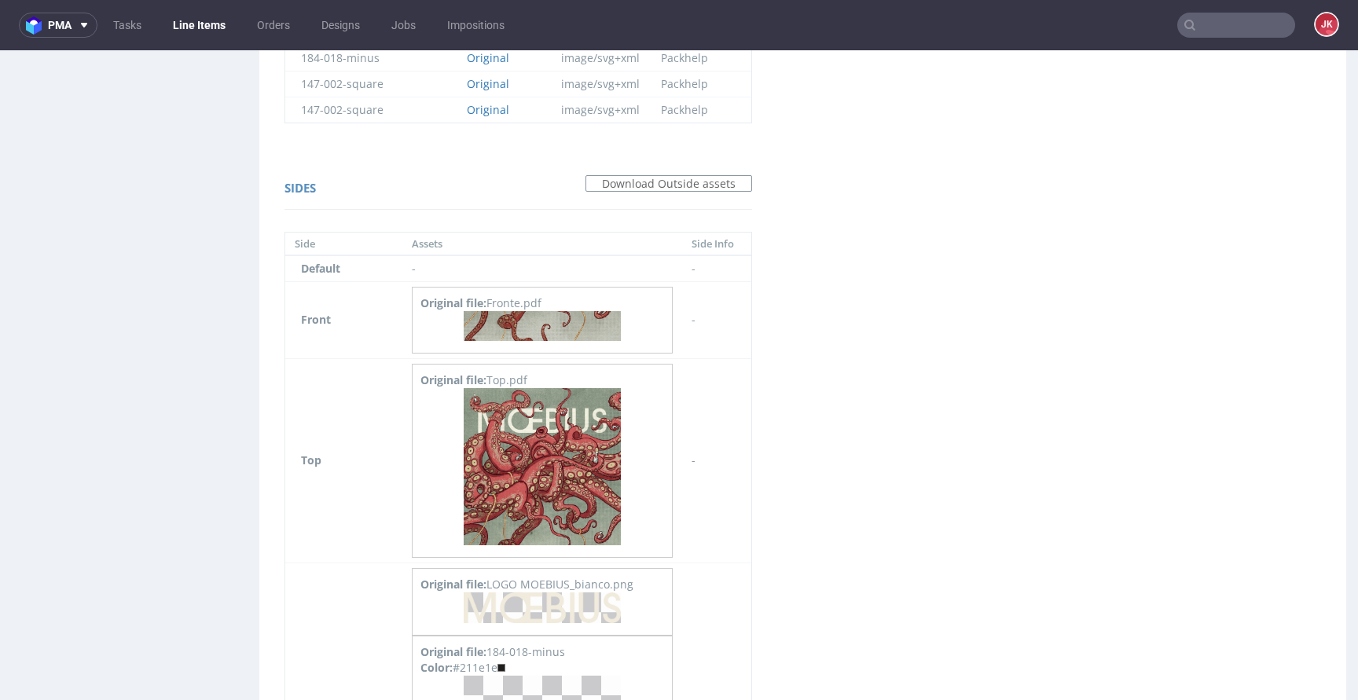
scroll to position [962, 0]
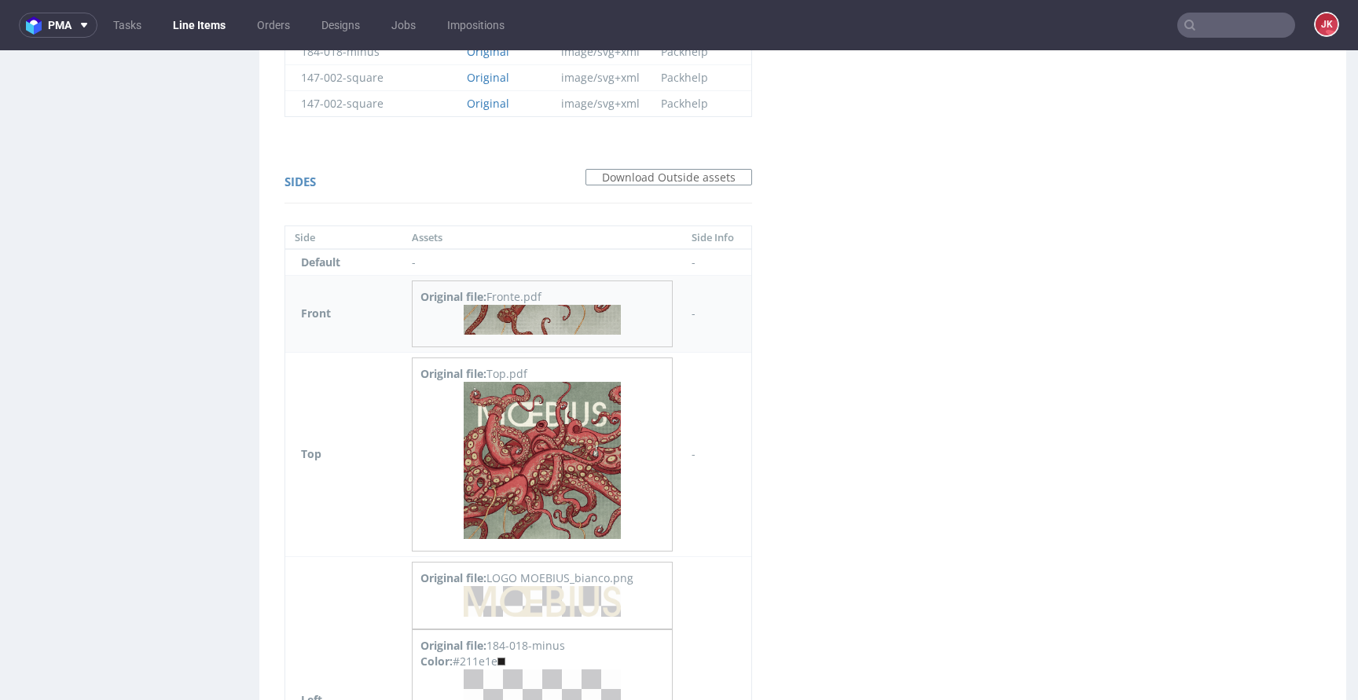
click at [566, 320] on img at bounding box center [542, 320] width 157 height 30
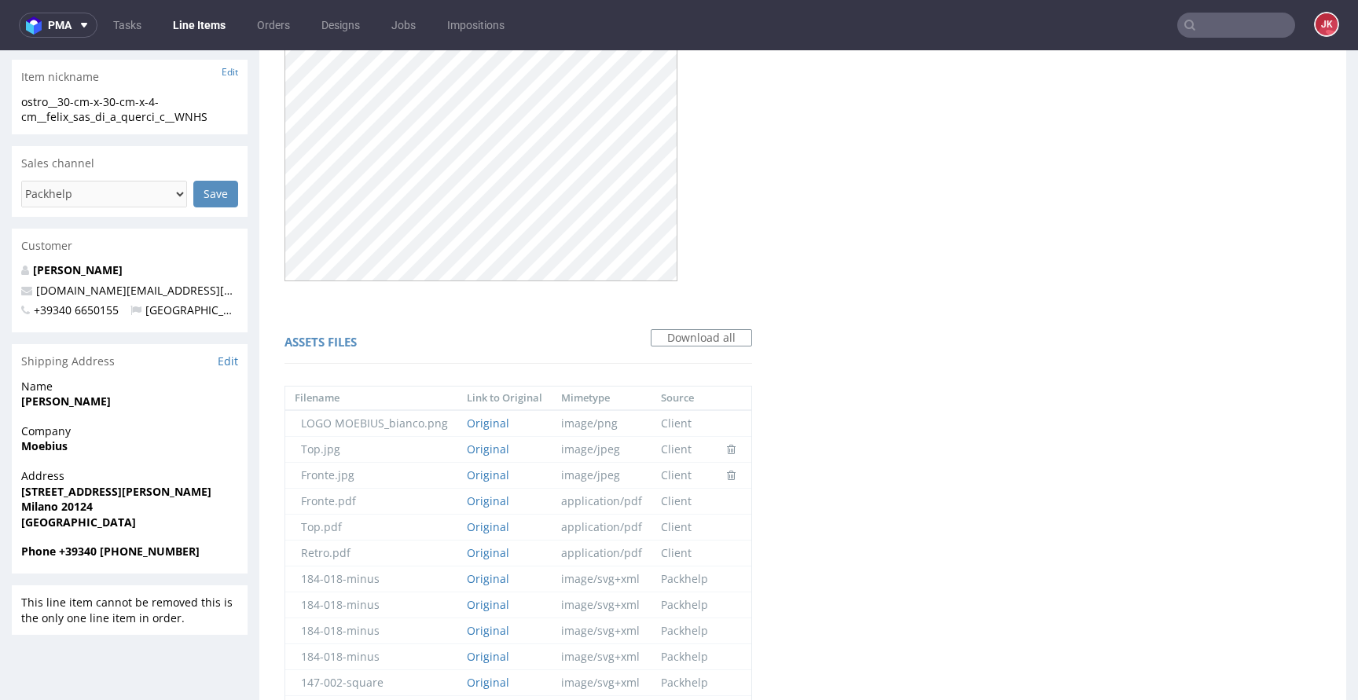
scroll to position [0, 0]
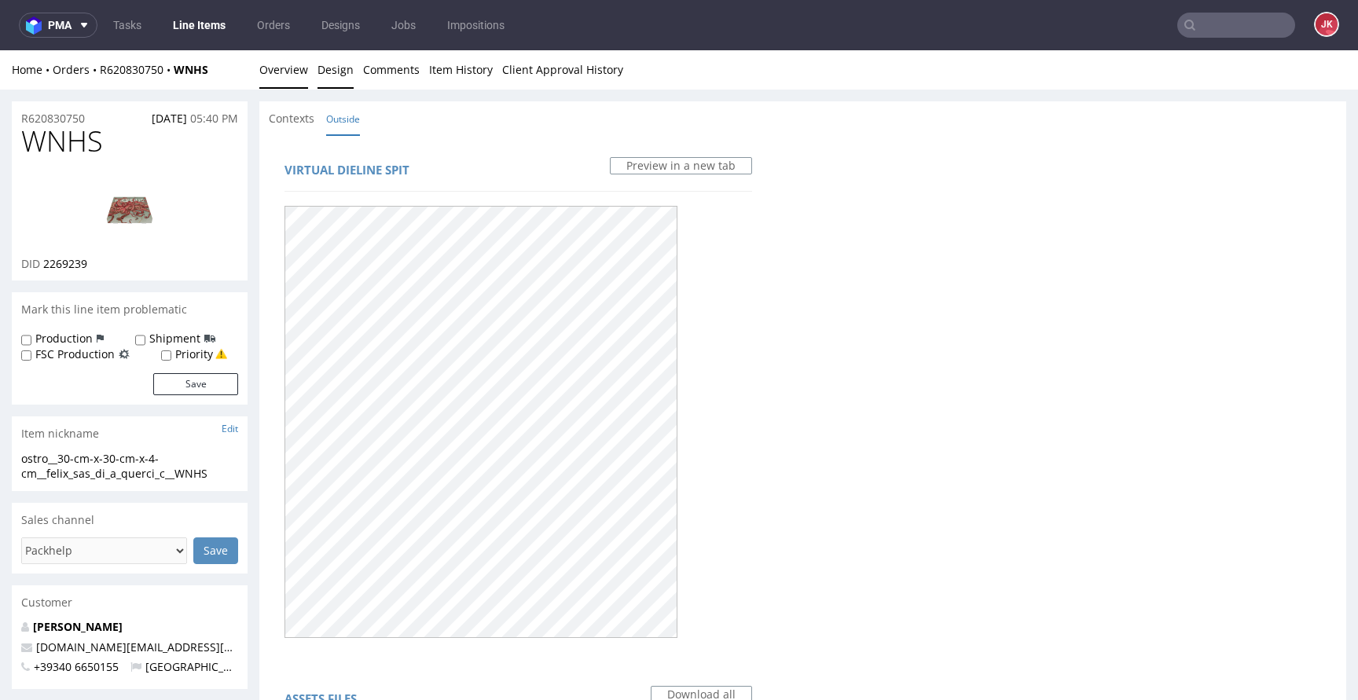
click at [277, 68] on link "Overview" at bounding box center [283, 69] width 49 height 38
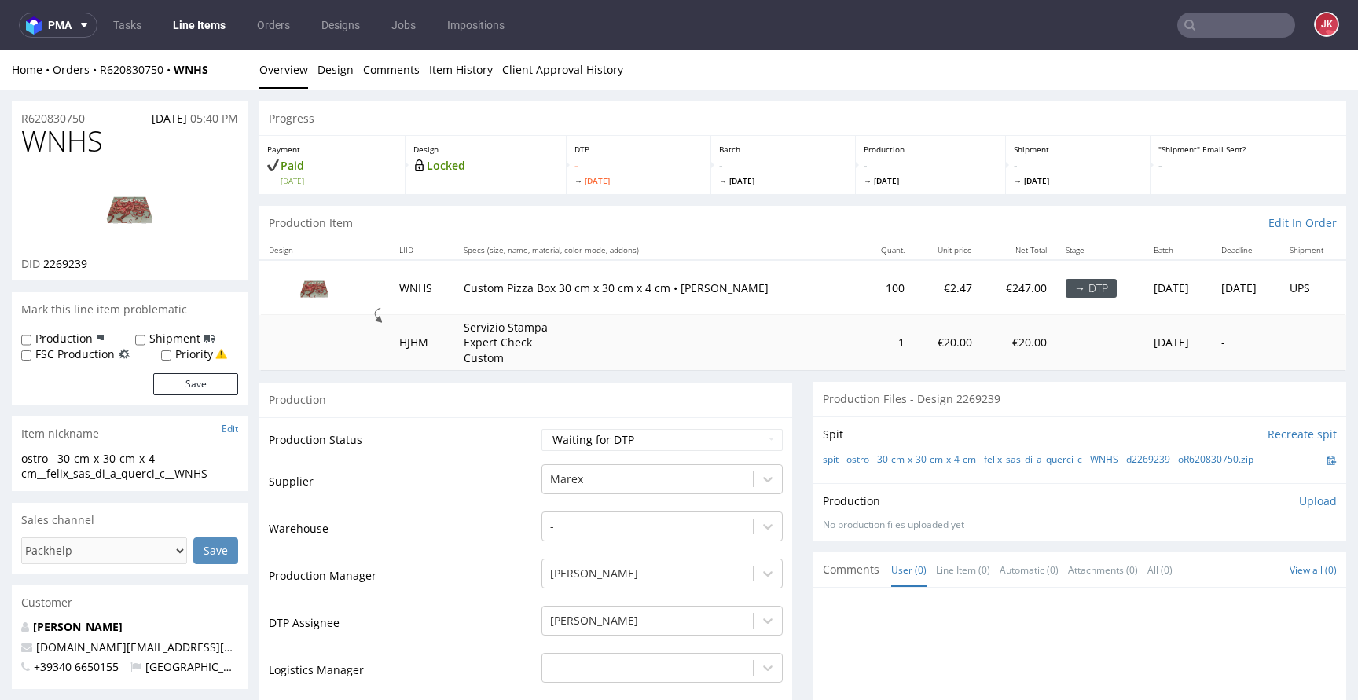
click at [511, 478] on td "Supplier" at bounding box center [403, 486] width 269 height 47
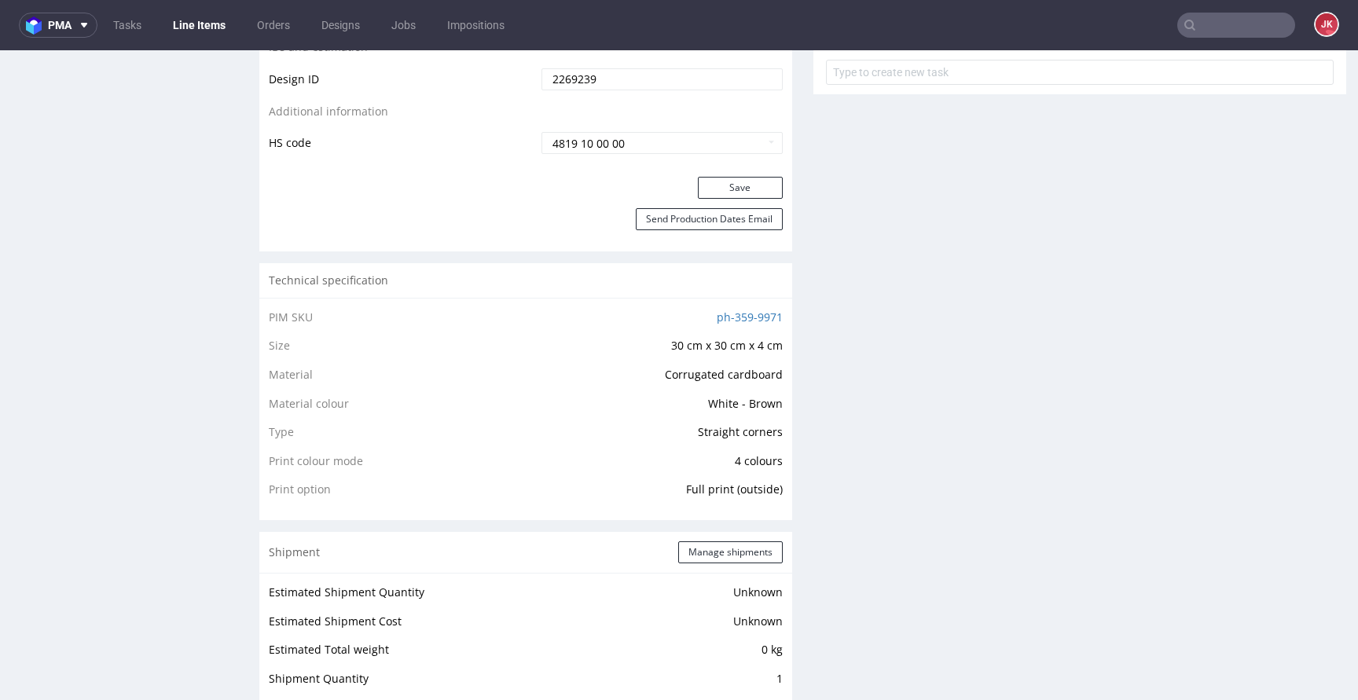
scroll to position [957, 0]
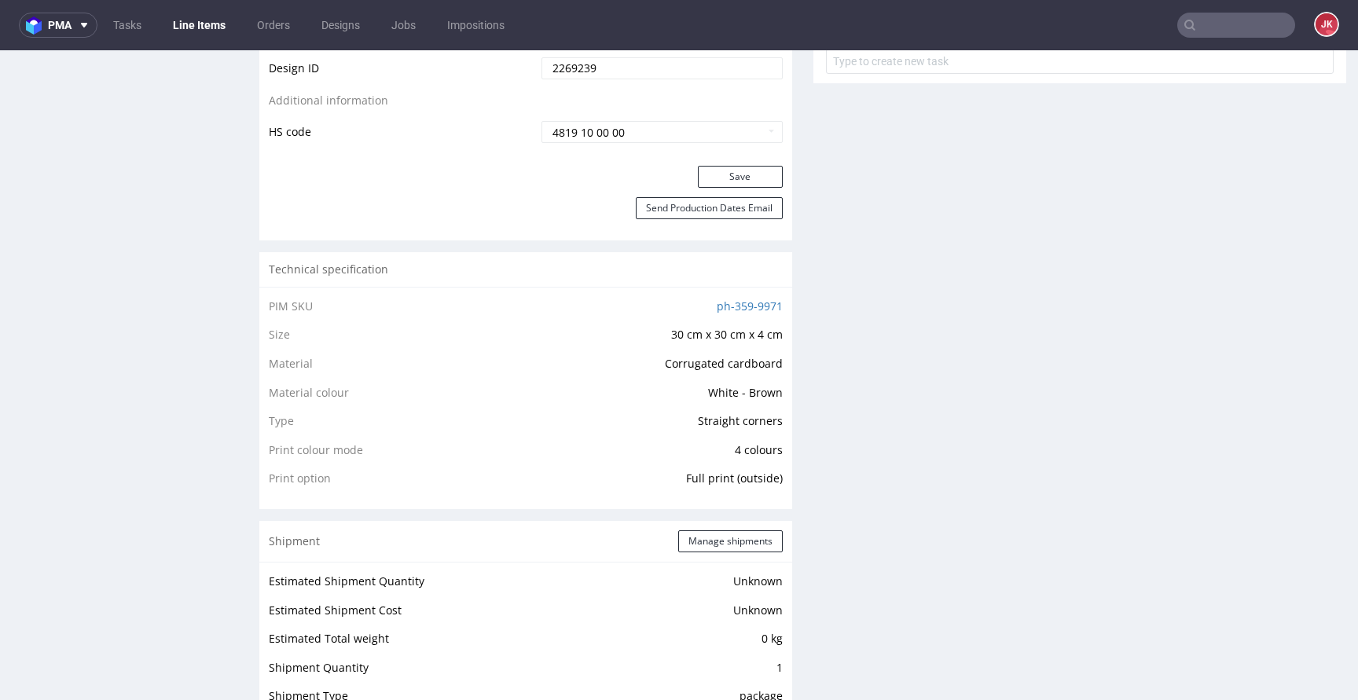
click at [789, 404] on div "Progress Payment Paid Wed 01 Oct Design Locked DTP - Mon 6 Oct Batch - Wed 8 Oc…" at bounding box center [802, 450] width 1087 height 2612
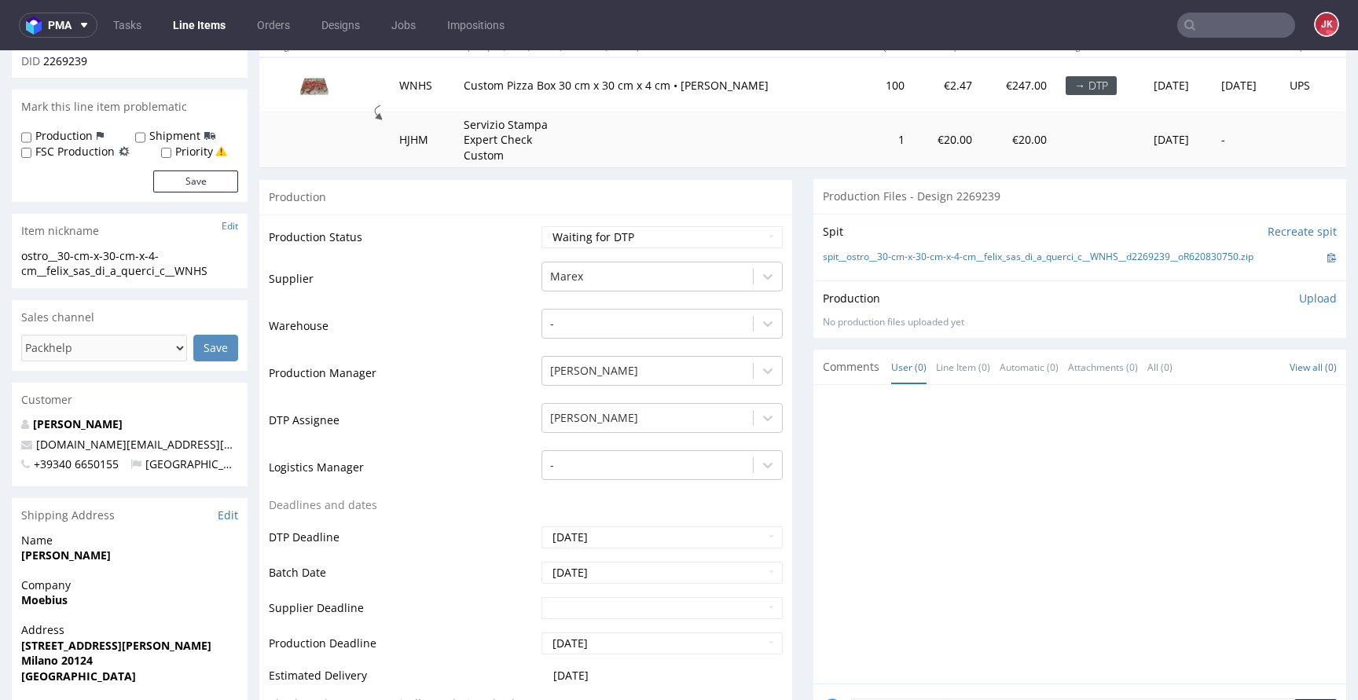
scroll to position [0, 0]
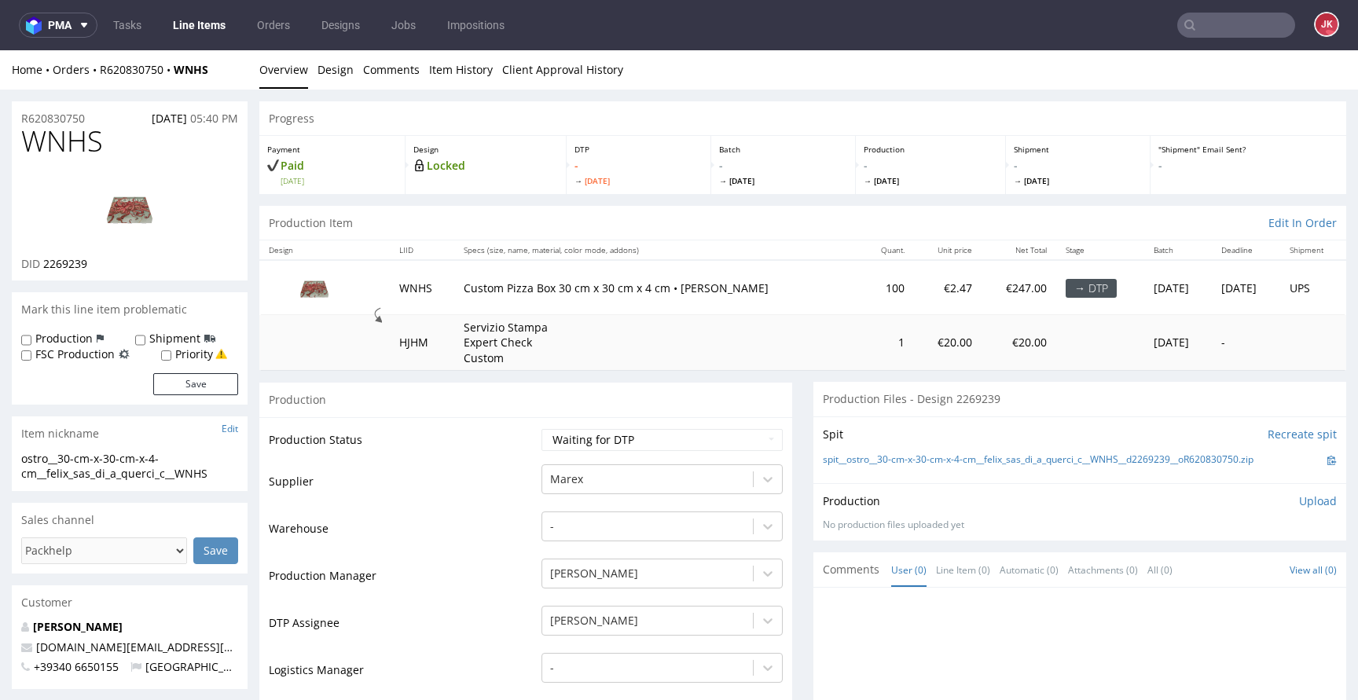
click at [504, 561] on td "Production Manager" at bounding box center [403, 580] width 269 height 47
click at [481, 475] on td "Supplier" at bounding box center [403, 486] width 269 height 47
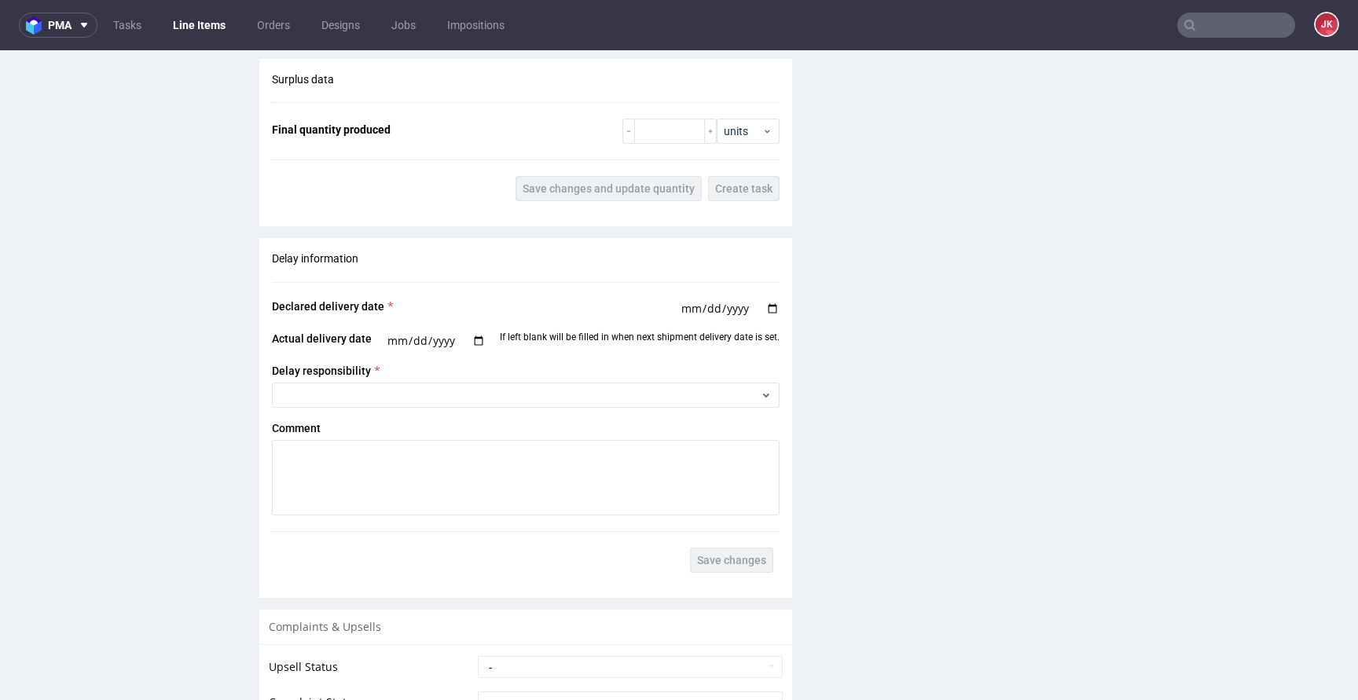
scroll to position [1757, 0]
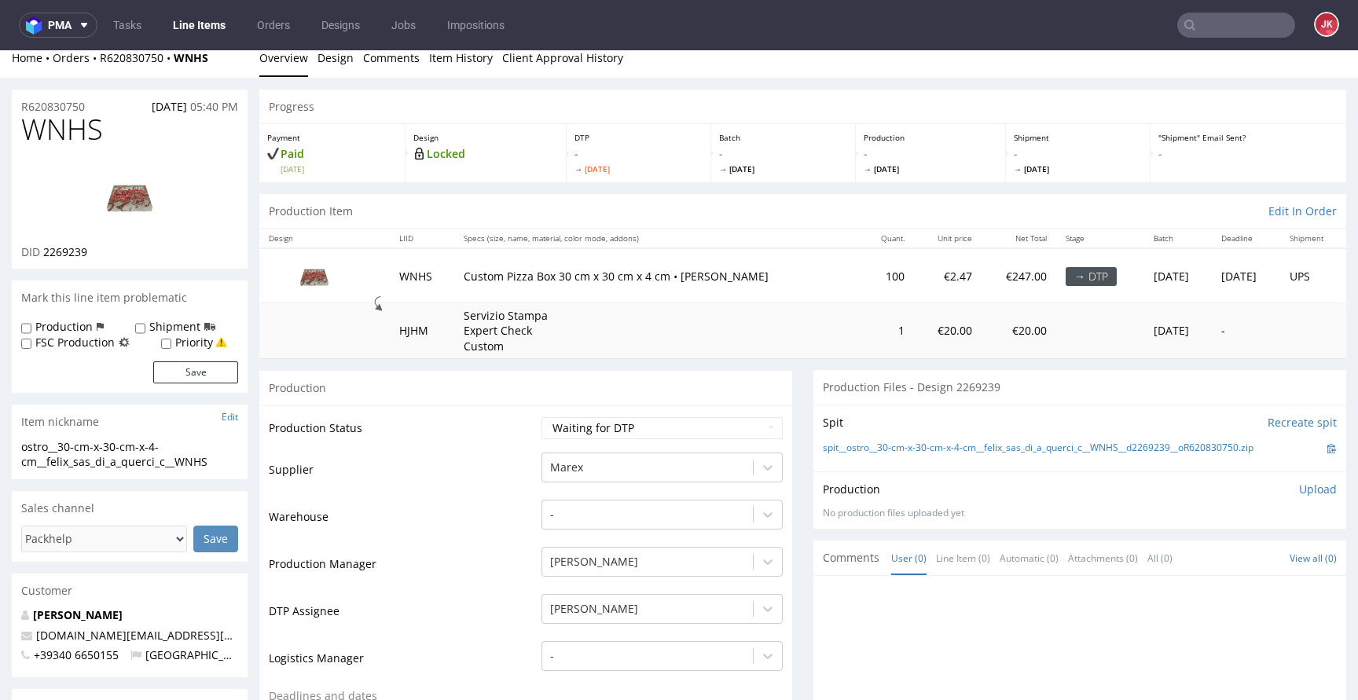
scroll to position [5, 0]
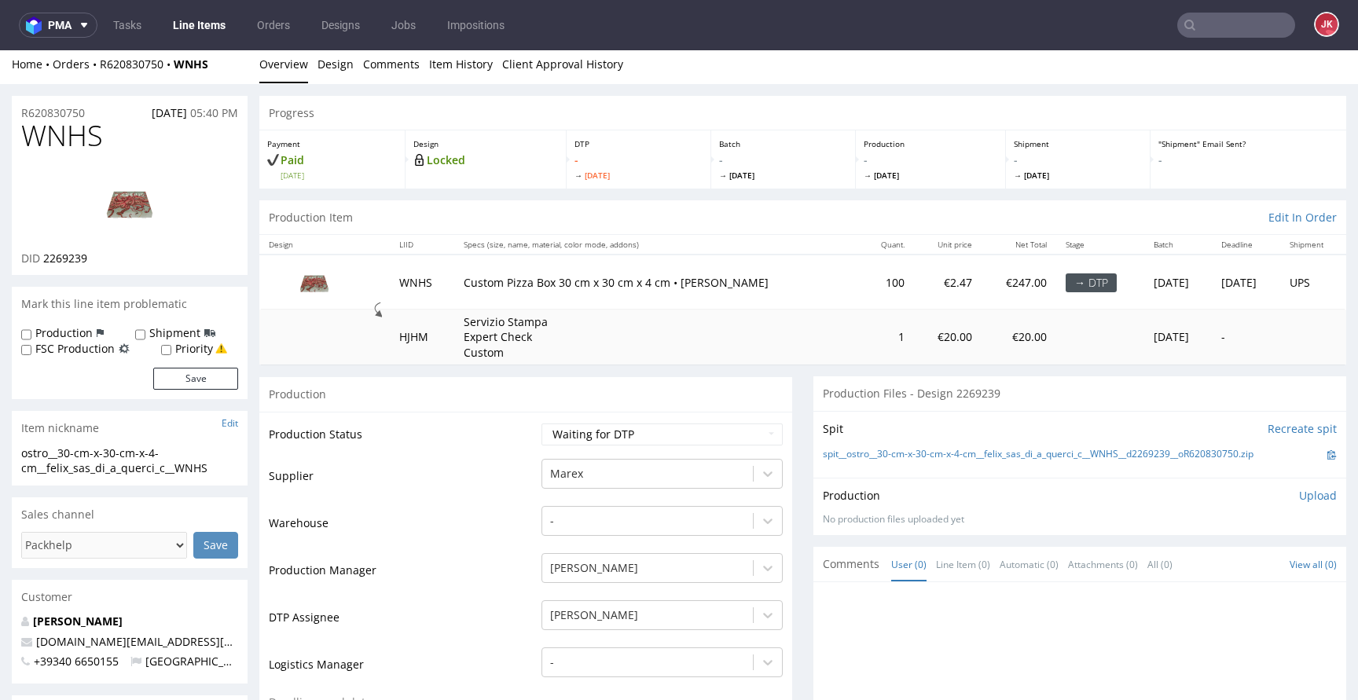
click at [512, 454] on td "Production Status" at bounding box center [403, 439] width 269 height 35
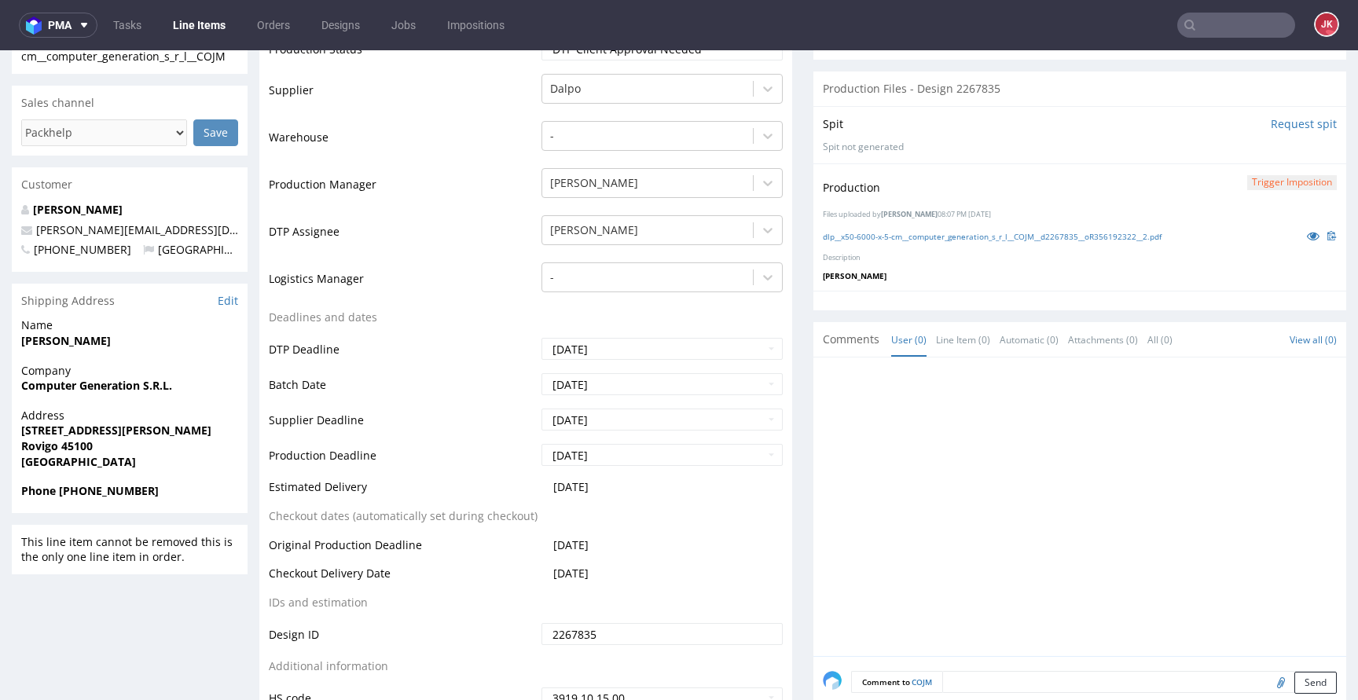
scroll to position [738, 0]
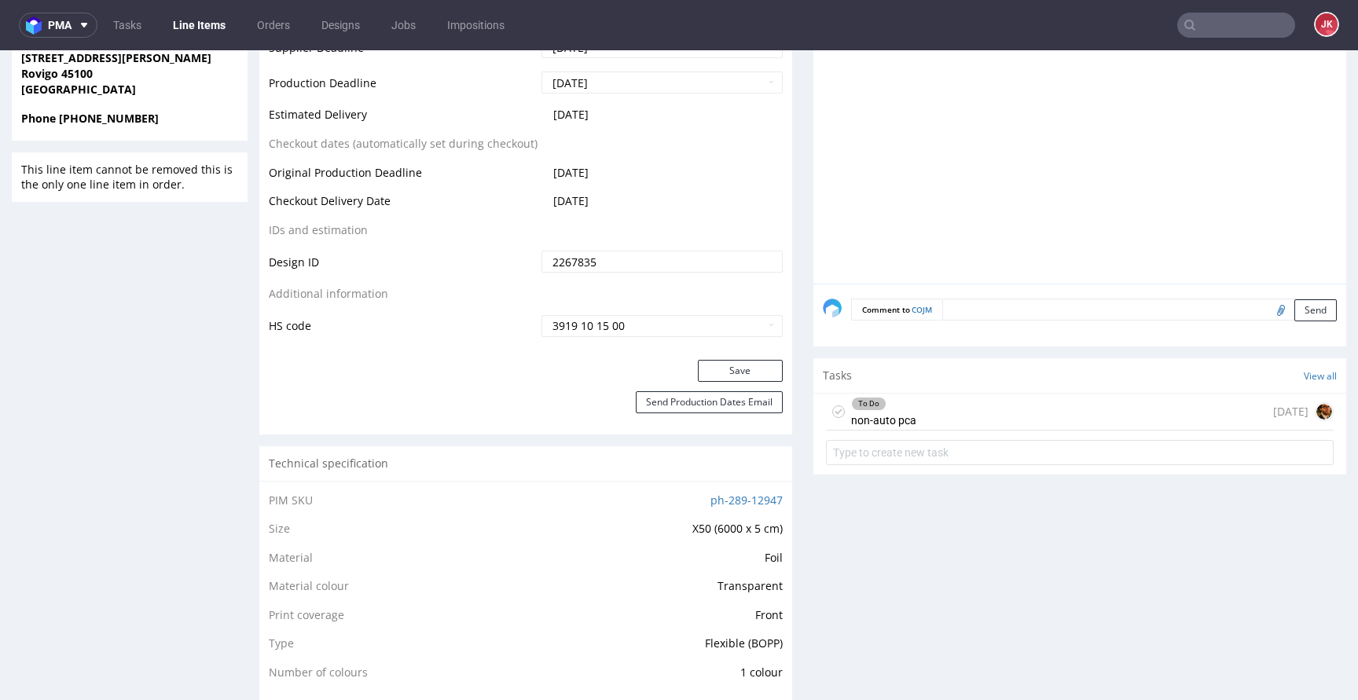
click at [878, 402] on div "To Do" at bounding box center [884, 404] width 64 height 13
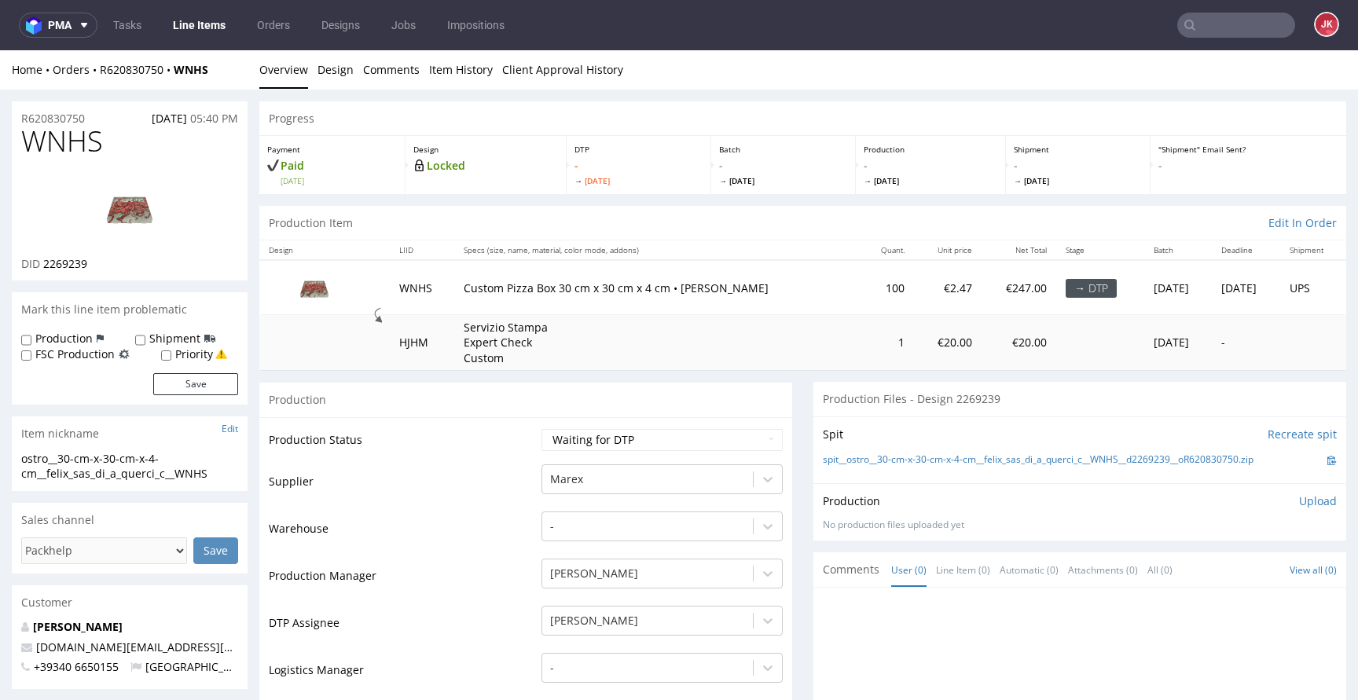
click at [521, 440] on td "Production Status" at bounding box center [403, 444] width 269 height 35
click at [646, 439] on select "Waiting for Artwork Waiting for Diecut Waiting for Mockup Waiting for DTP Waiti…" at bounding box center [661, 440] width 241 height 22
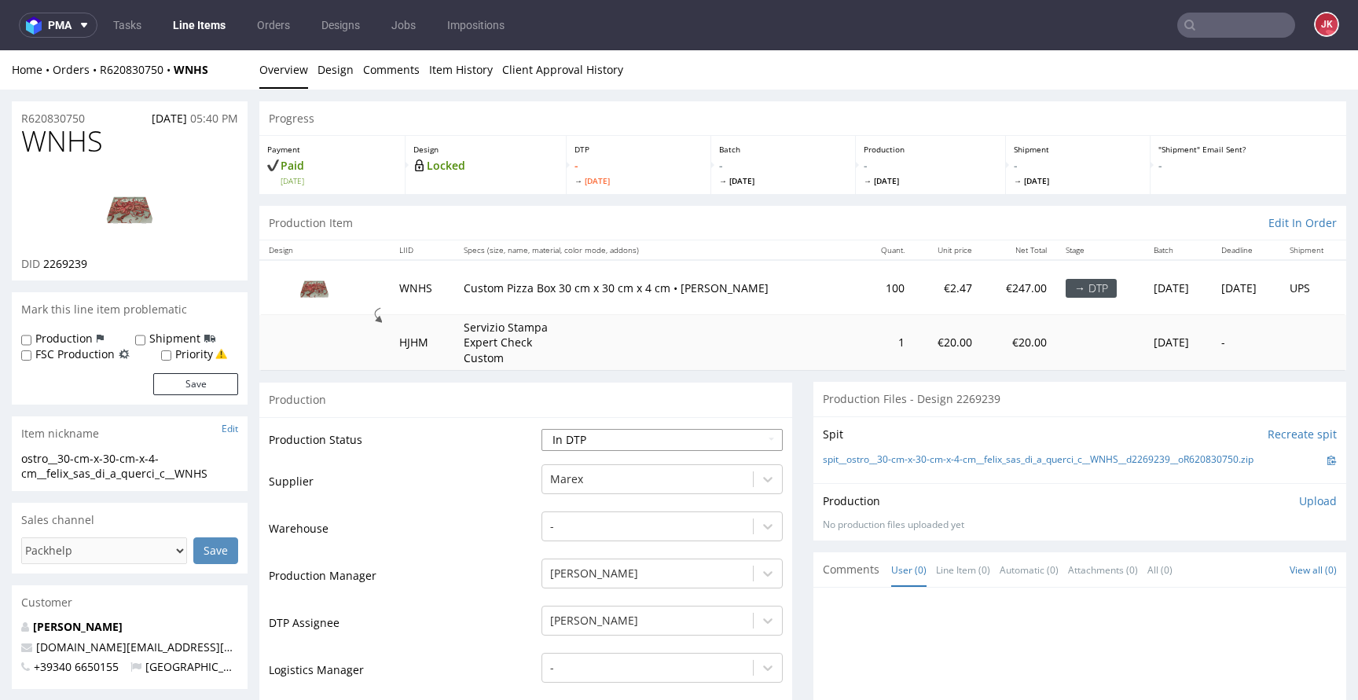
click at [541, 429] on select "Waiting for Artwork Waiting for Diecut Waiting for Mockup Waiting for DTP Waiti…" at bounding box center [661, 440] width 241 height 22
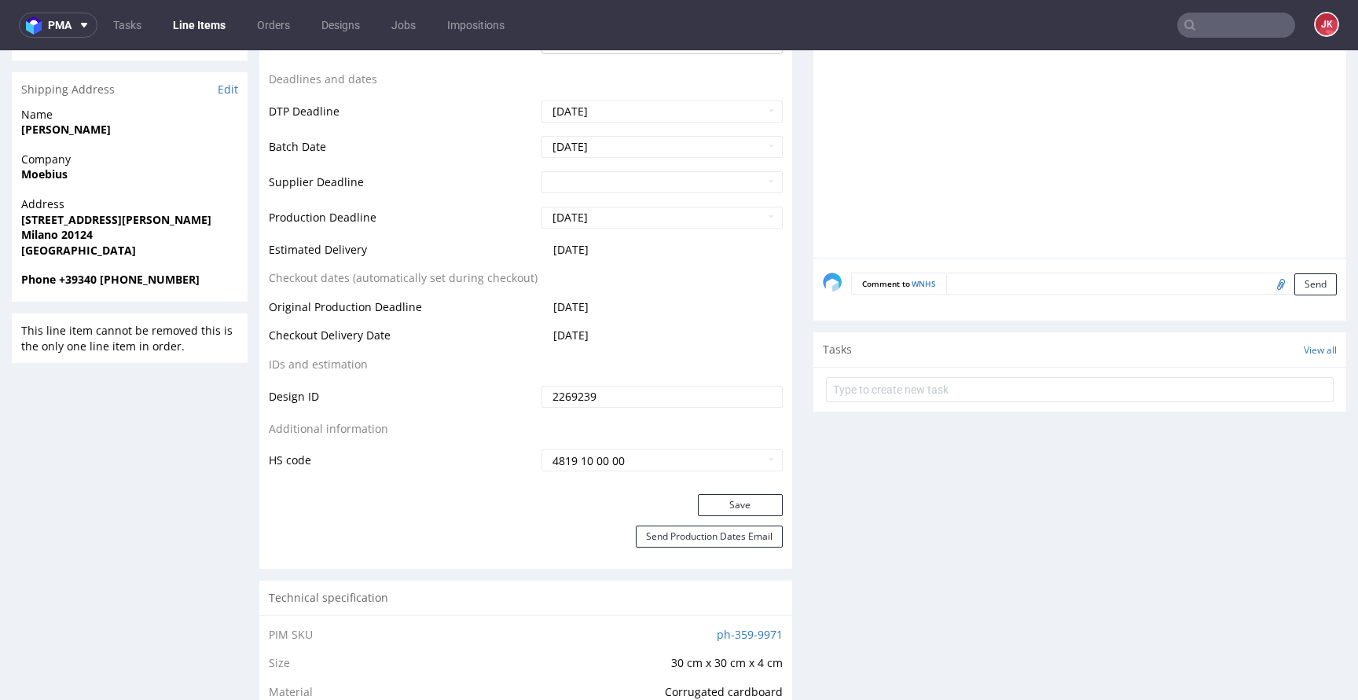
scroll to position [669, 0]
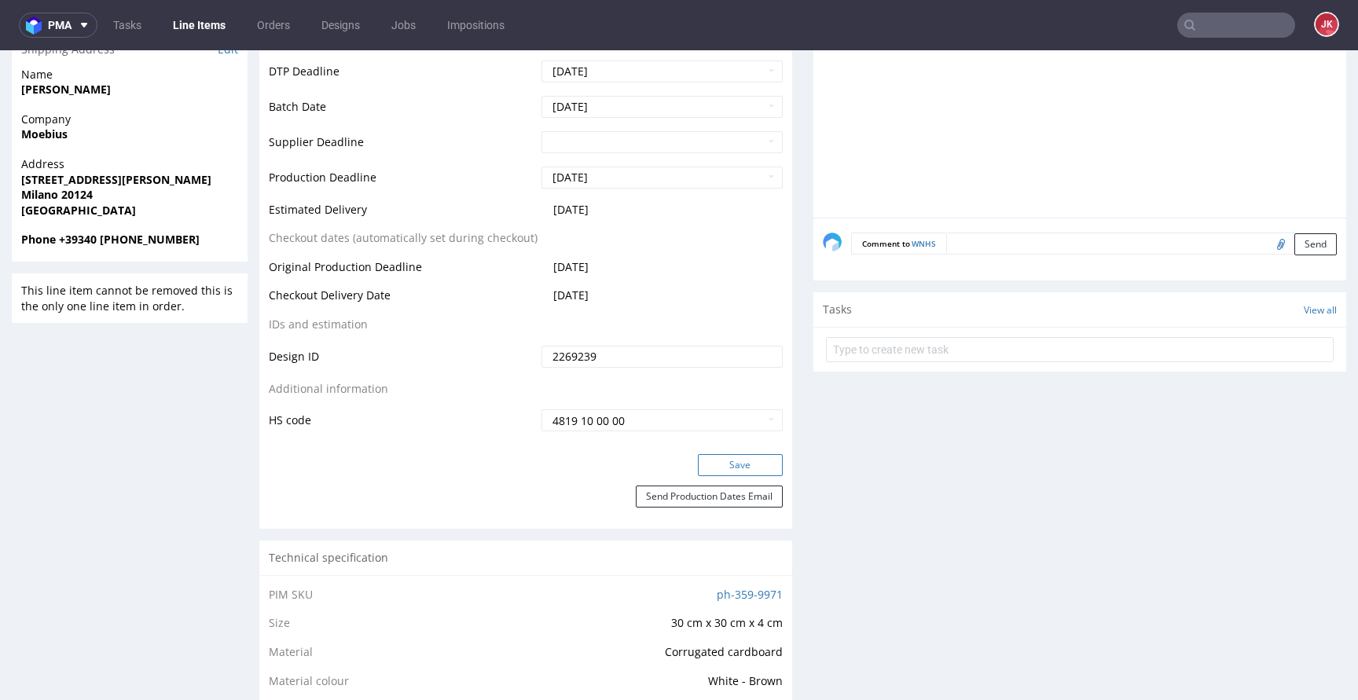
click at [715, 467] on button "Save" at bounding box center [740, 465] width 85 height 22
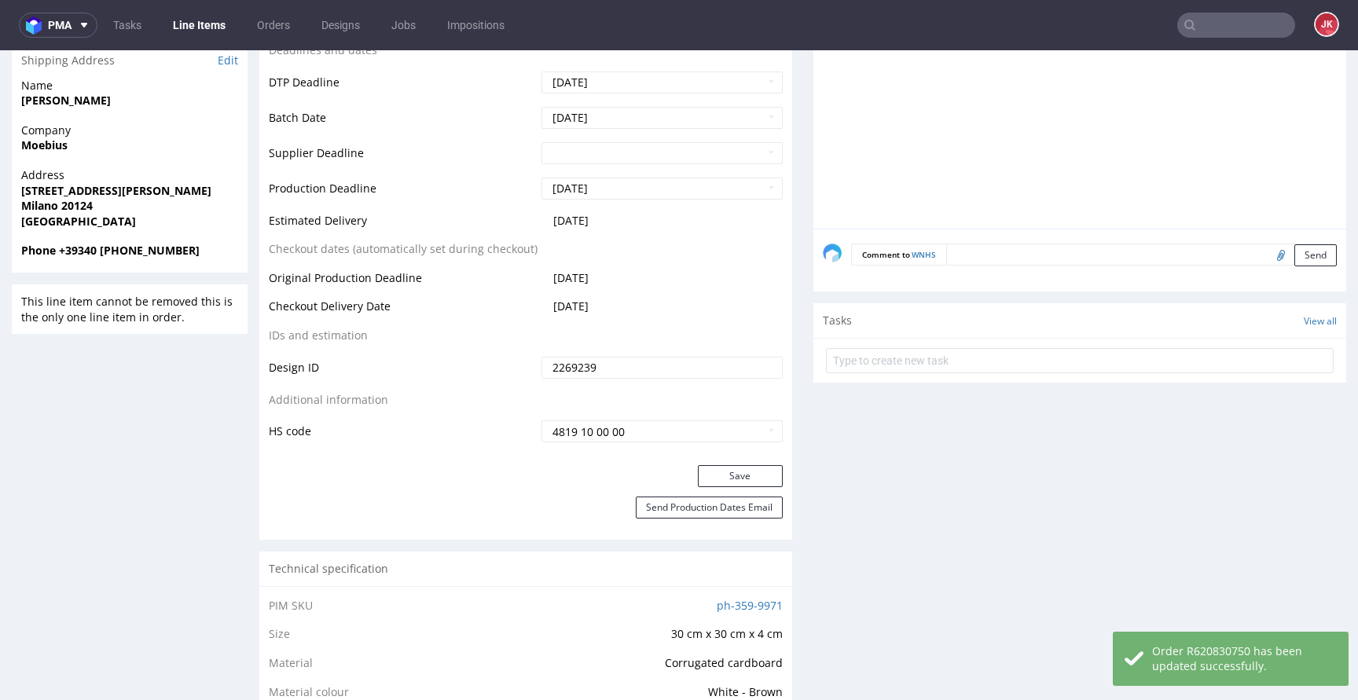
scroll to position [0, 0]
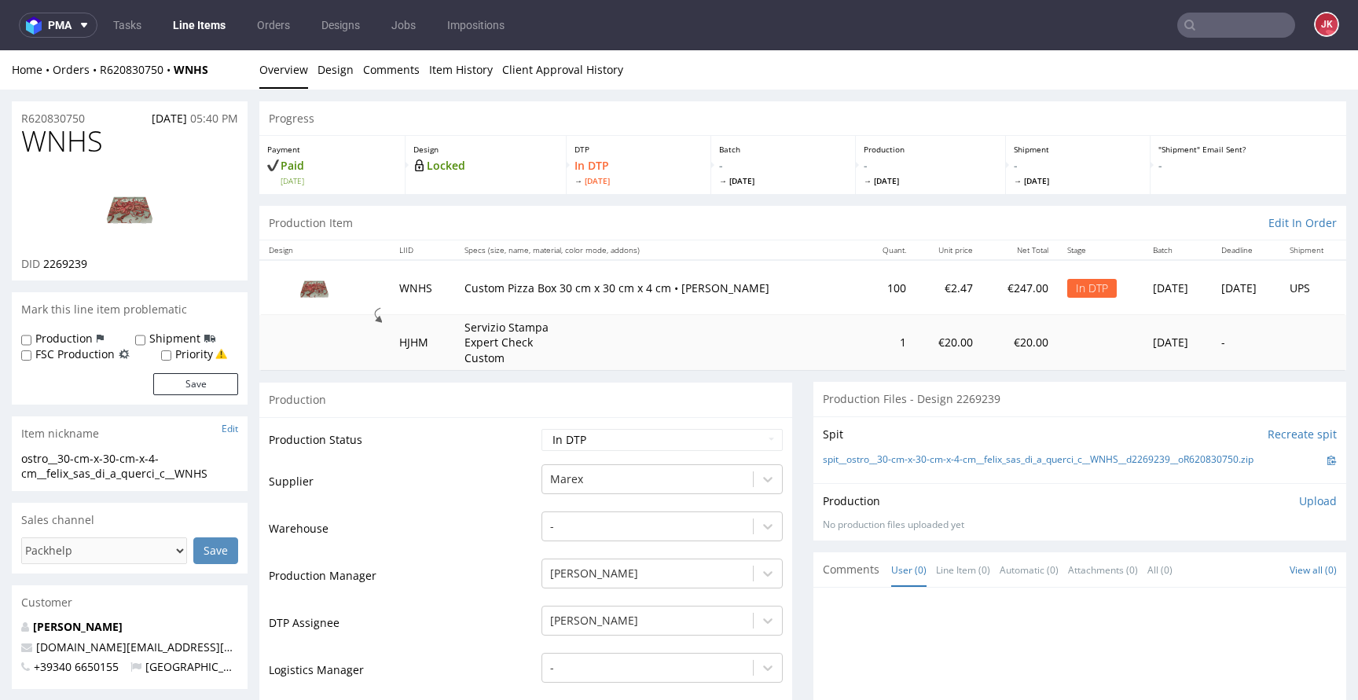
click at [145, 203] on img at bounding box center [130, 208] width 126 height 71
click at [141, 222] on img at bounding box center [130, 208] width 126 height 71
click at [156, 199] on img at bounding box center [130, 208] width 126 height 71
click at [335, 73] on link "Design" at bounding box center [335, 69] width 36 height 38
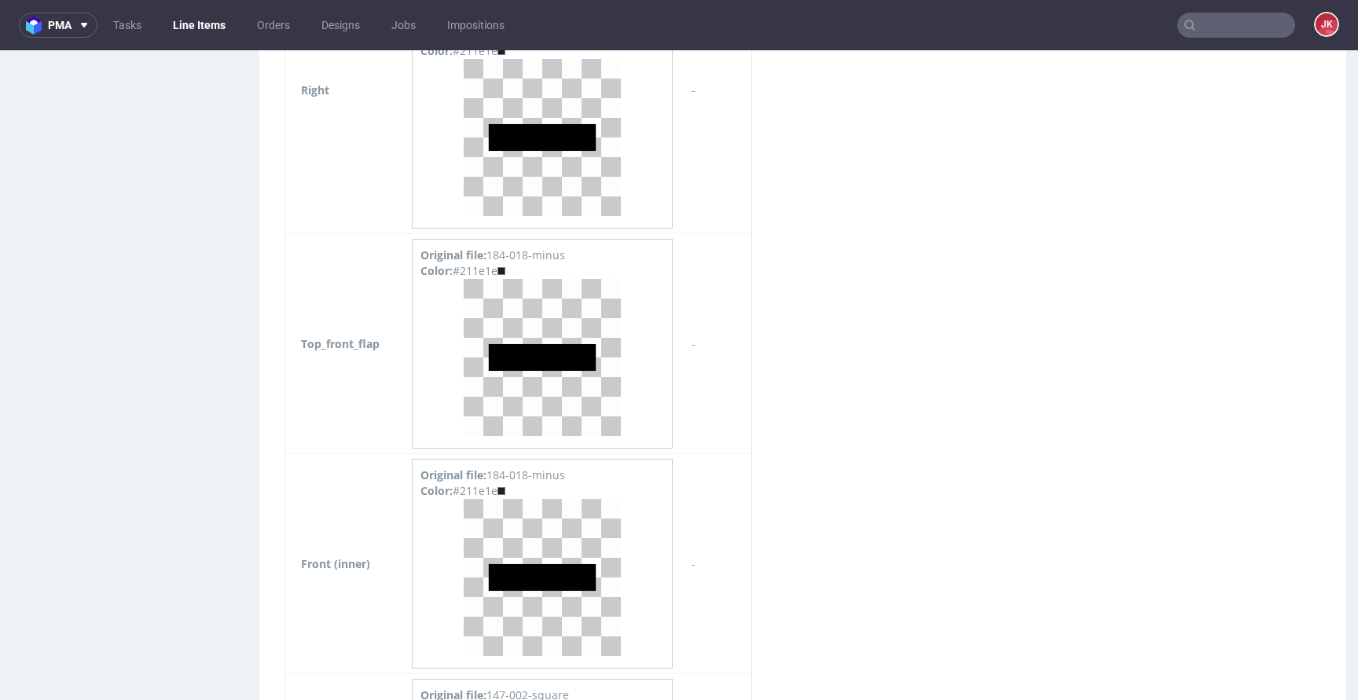
scroll to position [1937, 0]
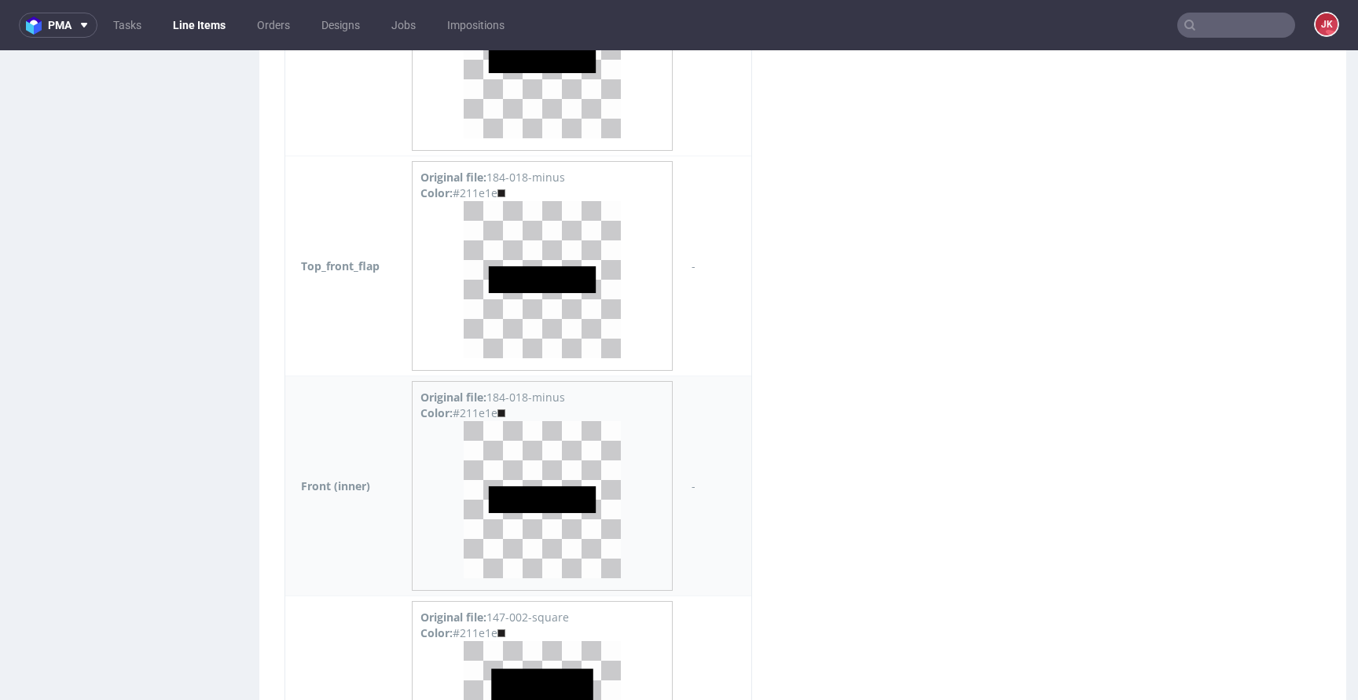
click at [478, 413] on div "Color: #211e1e" at bounding box center [542, 413] width 244 height 16
copy div "211e1e"
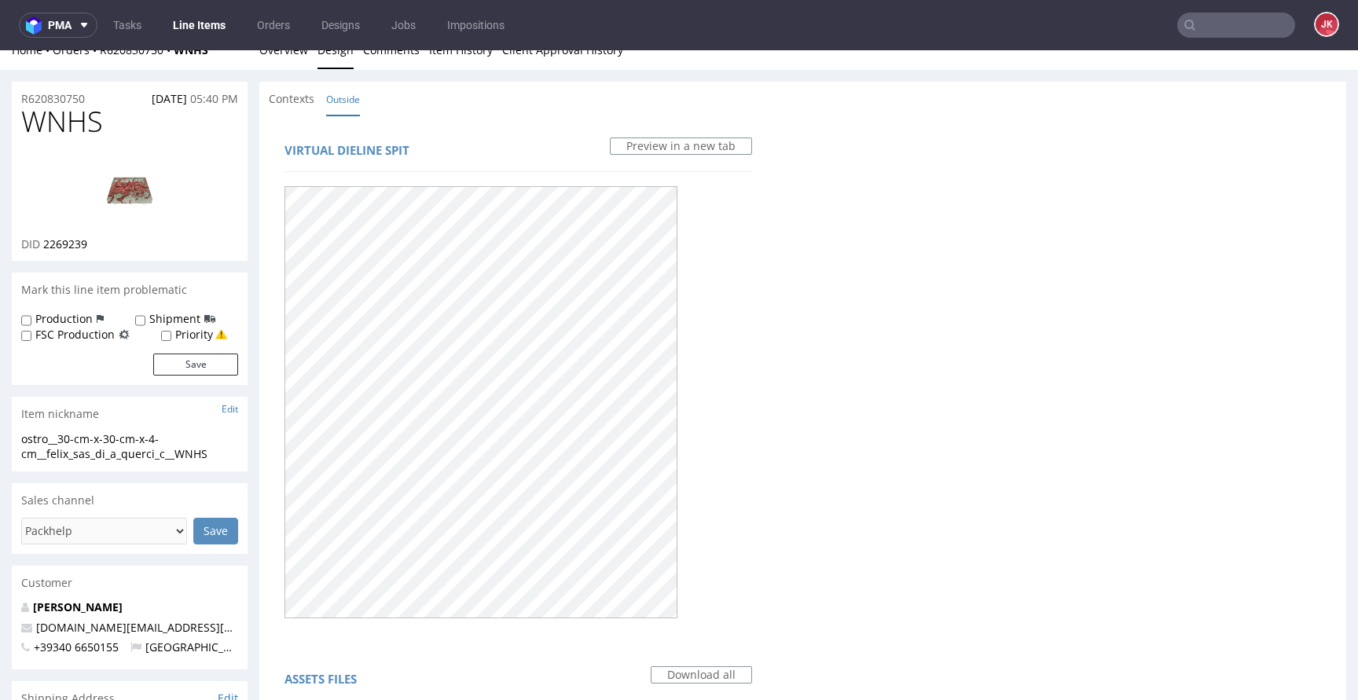
scroll to position [0, 0]
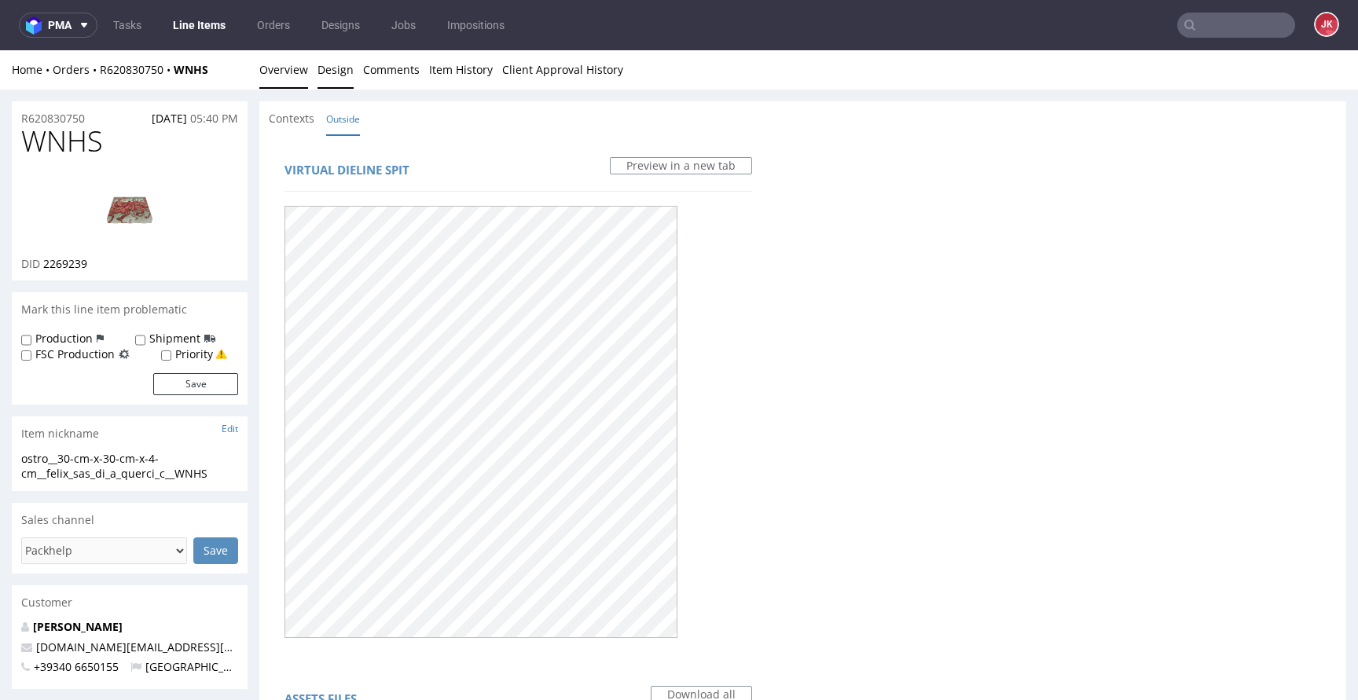
click at [277, 72] on link "Overview" at bounding box center [283, 69] width 49 height 38
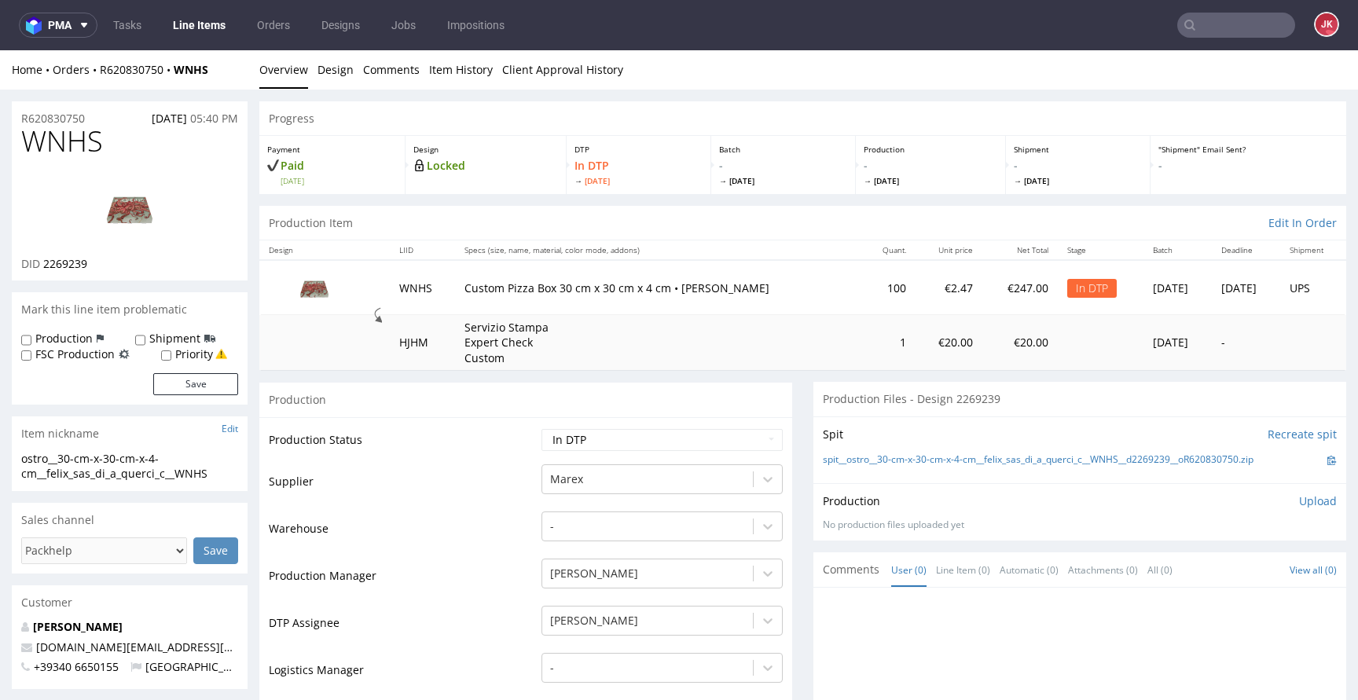
click at [1309, 502] on p "Upload" at bounding box center [1318, 501] width 38 height 16
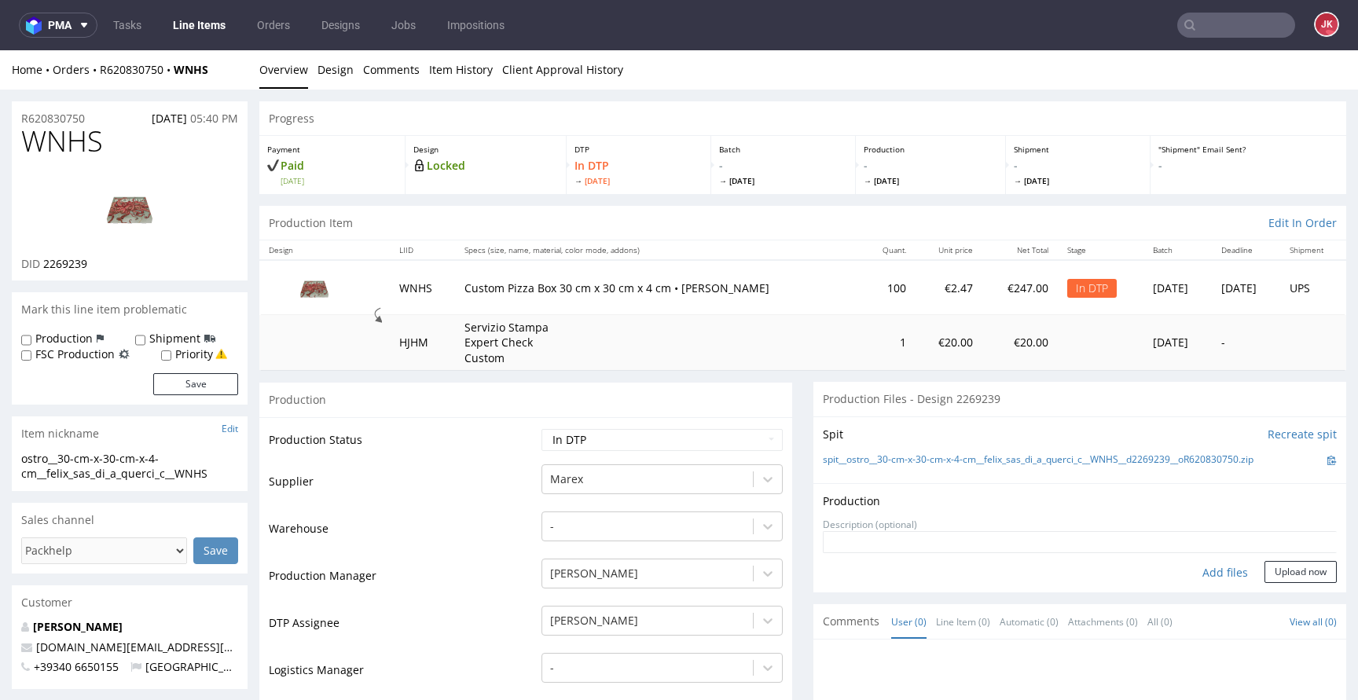
click at [1202, 574] on div "Add files" at bounding box center [1224, 573] width 79 height 24
drag, startPoint x: 807, startPoint y: 460, endPoint x: 1266, endPoint y: 463, distance: 459.6
click at [1266, 463] on div "Spit Recreate spit spit__ostro__30-cm-x-30-cm-x-4-cm__felix_sas_di_a_querci_c__…" at bounding box center [1079, 449] width 533 height 67
copy link "spit__ostro__30-cm-x-30-cm-x-4-cm__felix_sas_di_a_querci_c__WNHS__d2269239__oR6…"
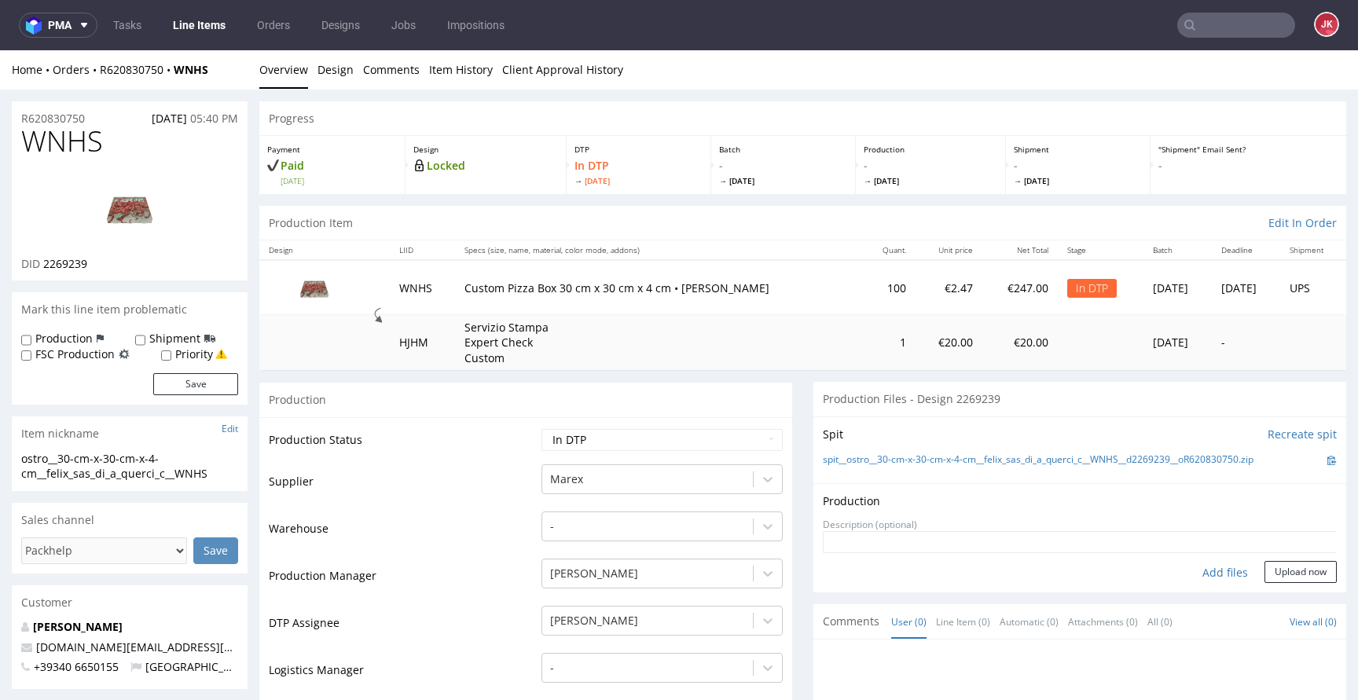
click at [732, 449] on select "Waiting for Artwork Waiting for Diecut Waiting for Mockup Waiting for DTP Waiti…" at bounding box center [661, 440] width 241 height 22
select select "dtp_ca_needed"
click at [541, 429] on select "Waiting for Artwork Waiting for Diecut Waiting for Mockup Waiting for DTP Waiti…" at bounding box center [661, 440] width 241 height 22
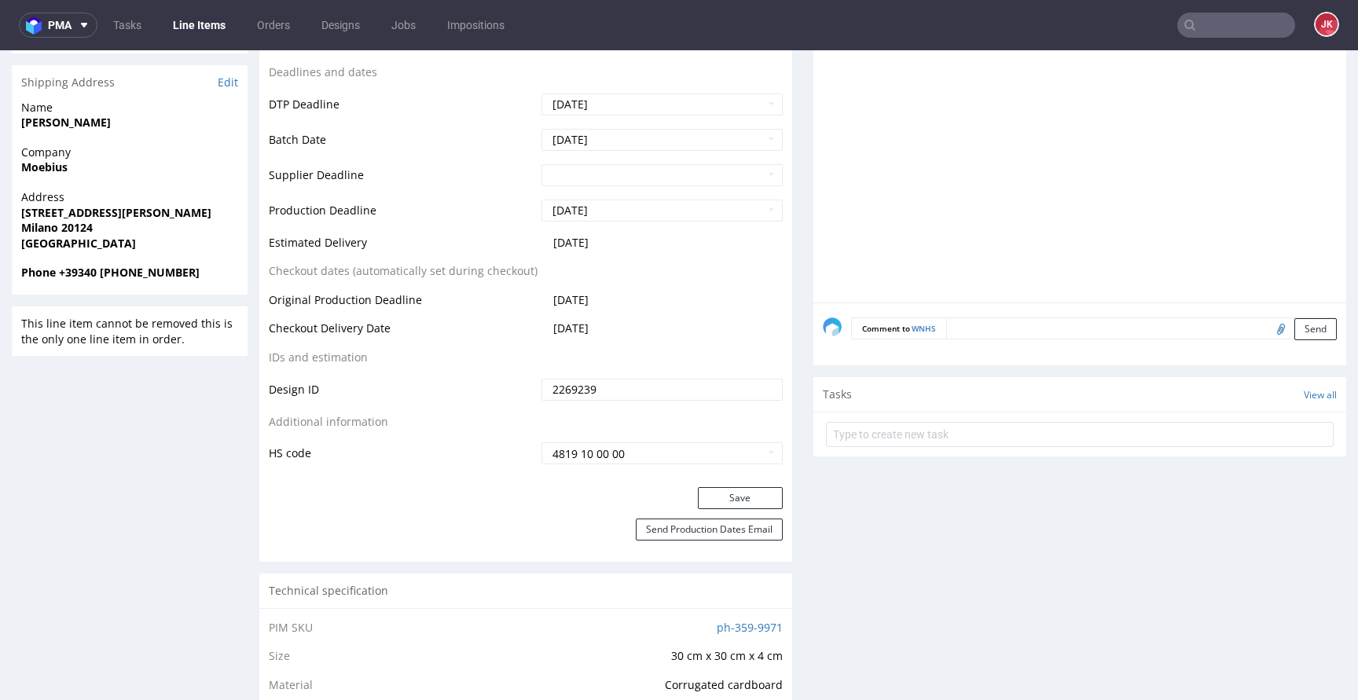
scroll to position [669, 0]
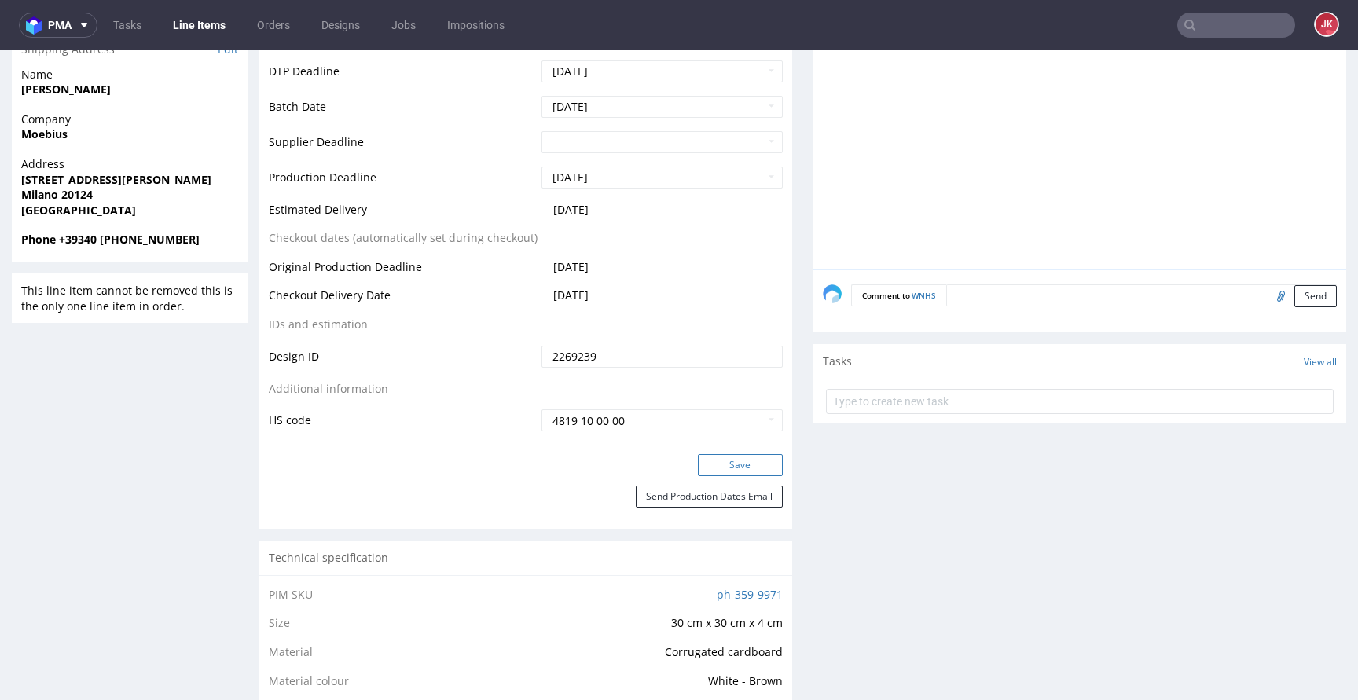
click at [722, 457] on button "Save" at bounding box center [740, 465] width 85 height 22
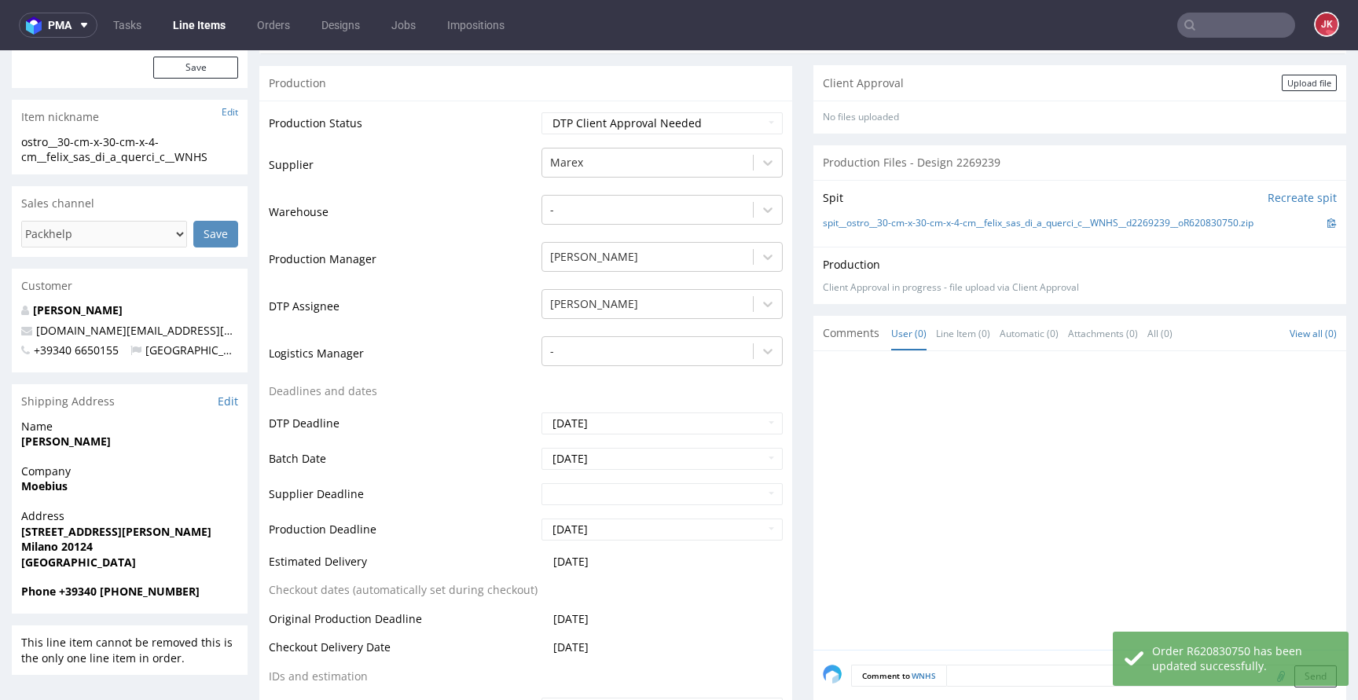
scroll to position [0, 0]
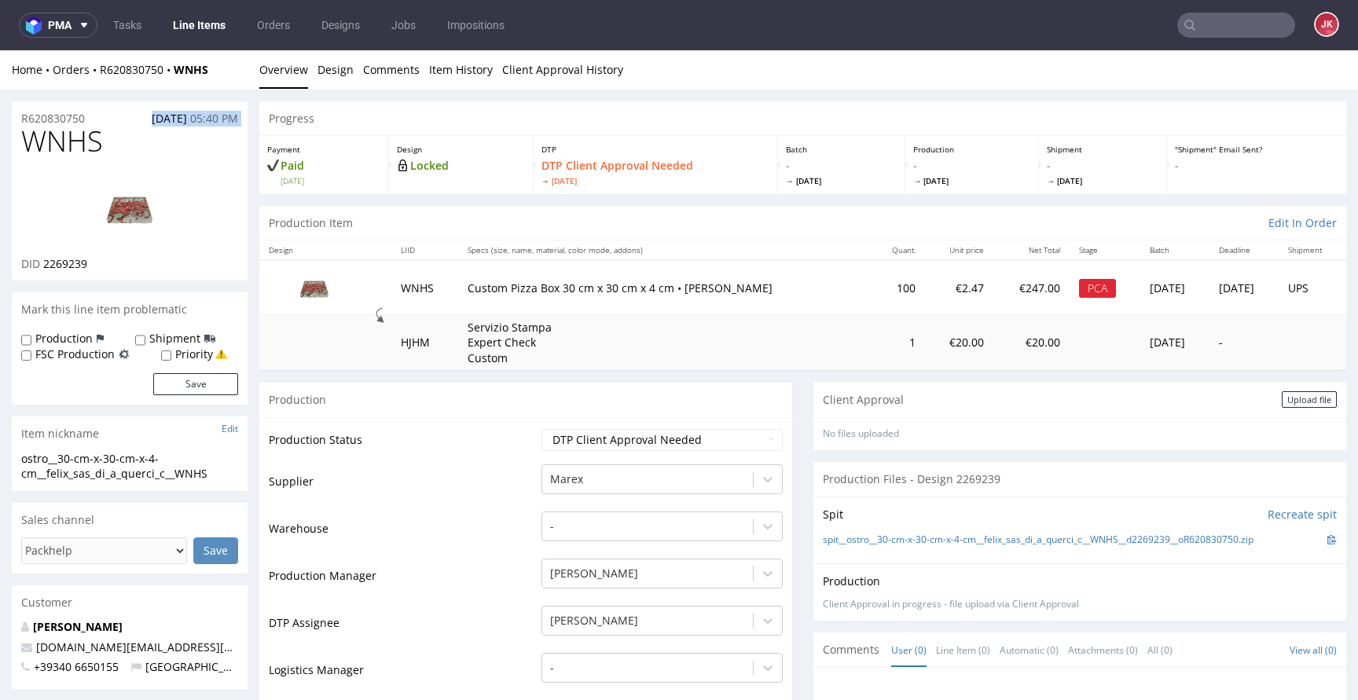
drag, startPoint x: 92, startPoint y: 121, endPoint x: 0, endPoint y: 133, distance: 92.7
click at [100, 116] on div "R620830750 01.10.2025 05:40 PM" at bounding box center [130, 113] width 236 height 25
drag, startPoint x: 105, startPoint y: 116, endPoint x: 0, endPoint y: 117, distance: 105.3
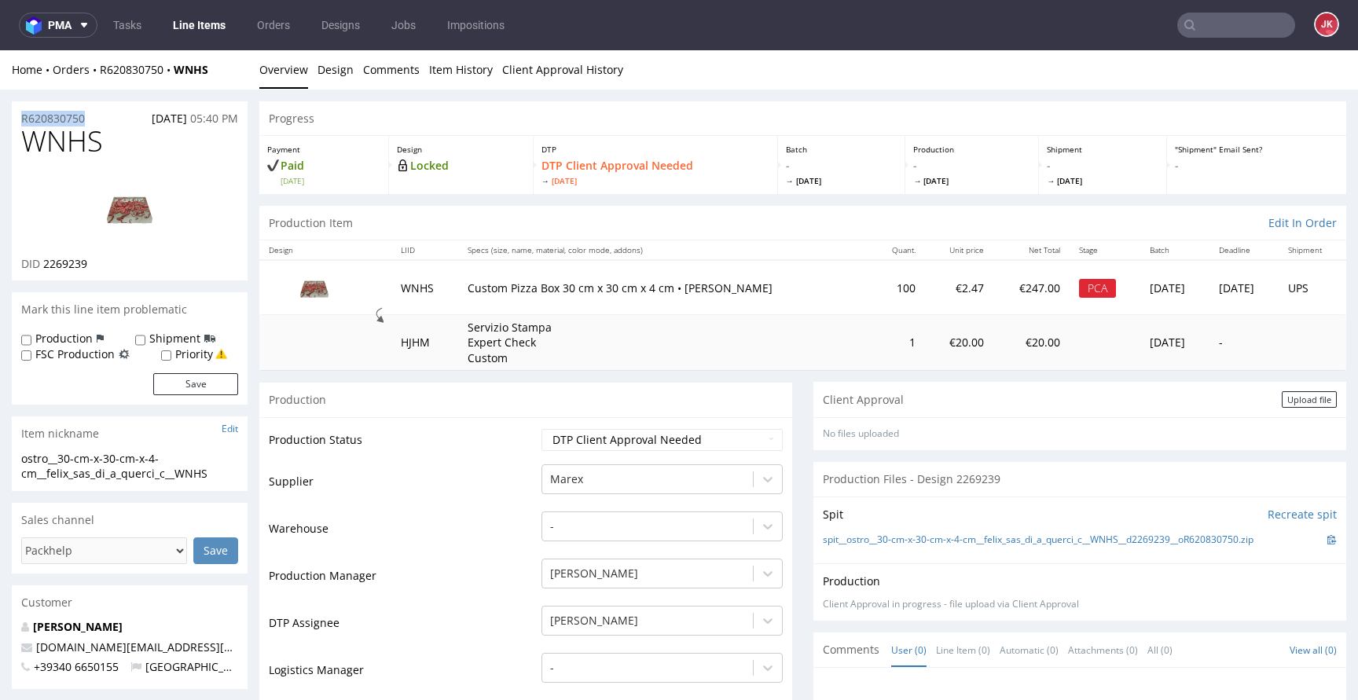
copy p "R620830750"
drag, startPoint x: 42, startPoint y: 266, endPoint x: 108, endPoint y: 265, distance: 66.0
click at [108, 265] on div "DID 2269239" at bounding box center [129, 264] width 217 height 16
copy span "2269239"
click at [1294, 398] on div "Upload file" at bounding box center [1308, 399] width 55 height 16
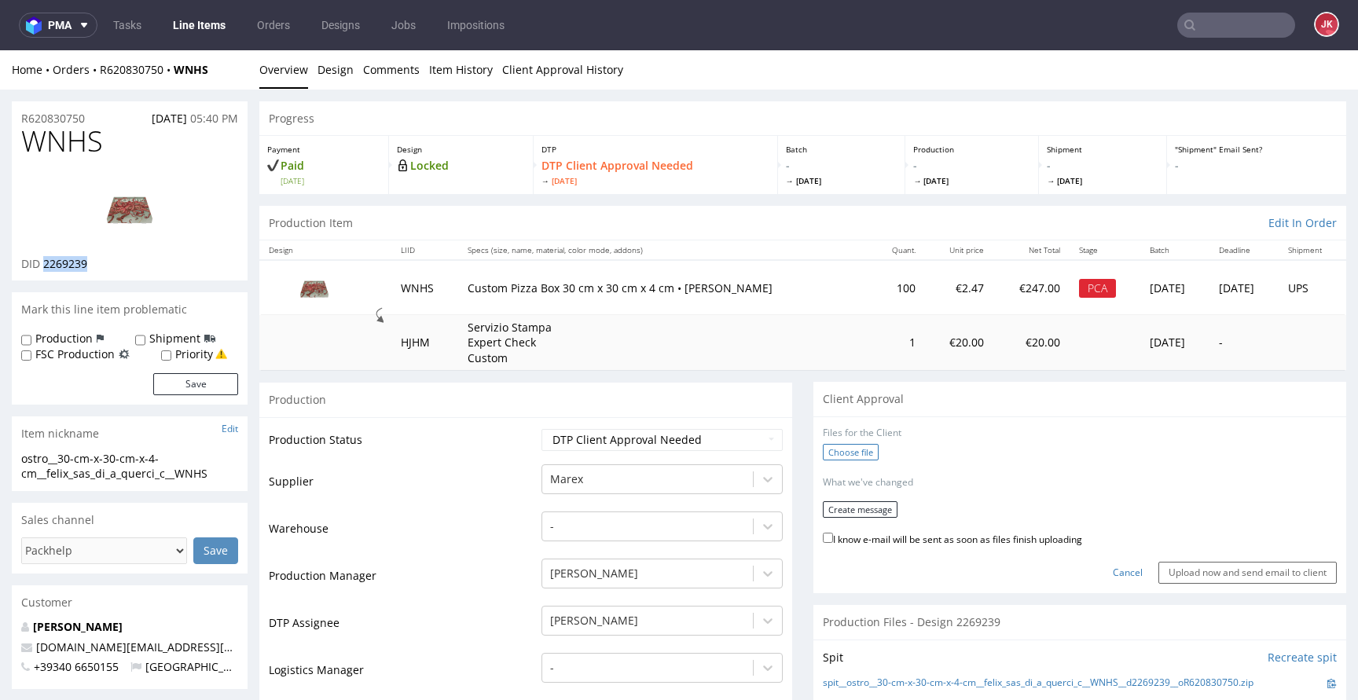
click at [831, 456] on label "Choose file" at bounding box center [851, 452] width 56 height 16
click at [0, 50] on input "Choose file" at bounding box center [0, 50] width 0 height 0
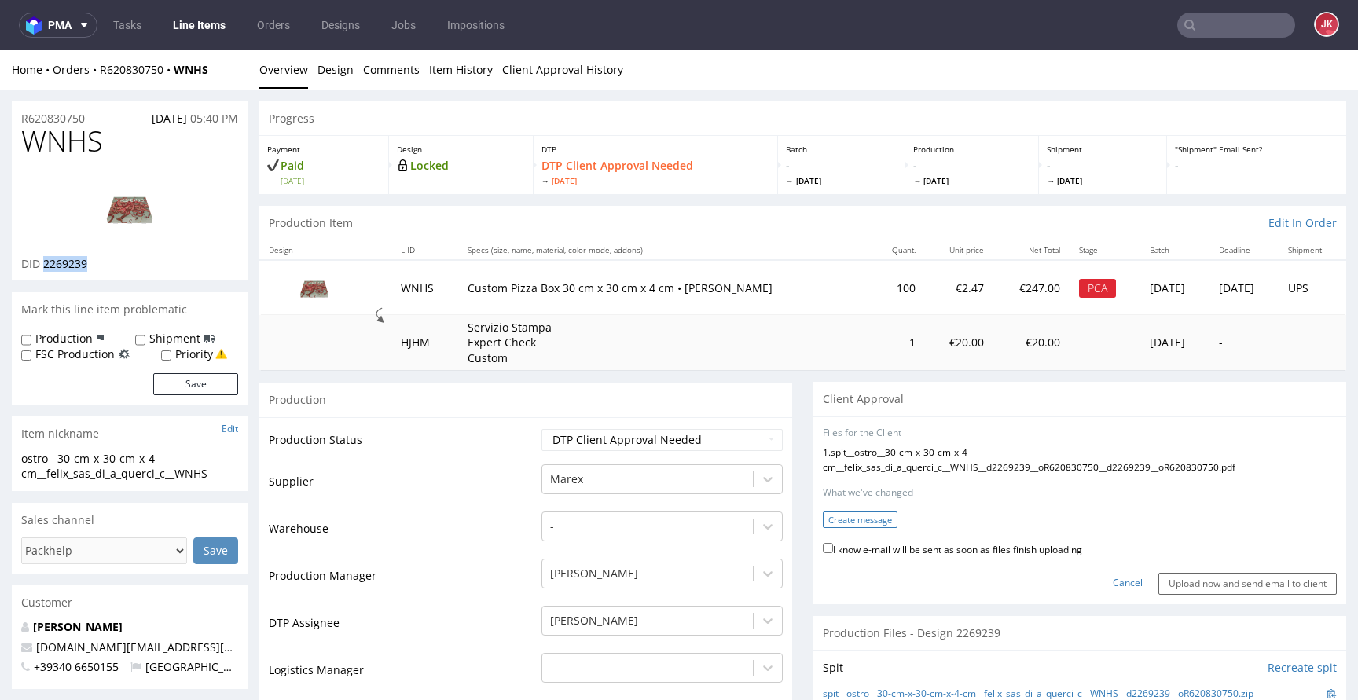
click at [863, 512] on button "Create message" at bounding box center [860, 519] width 75 height 16
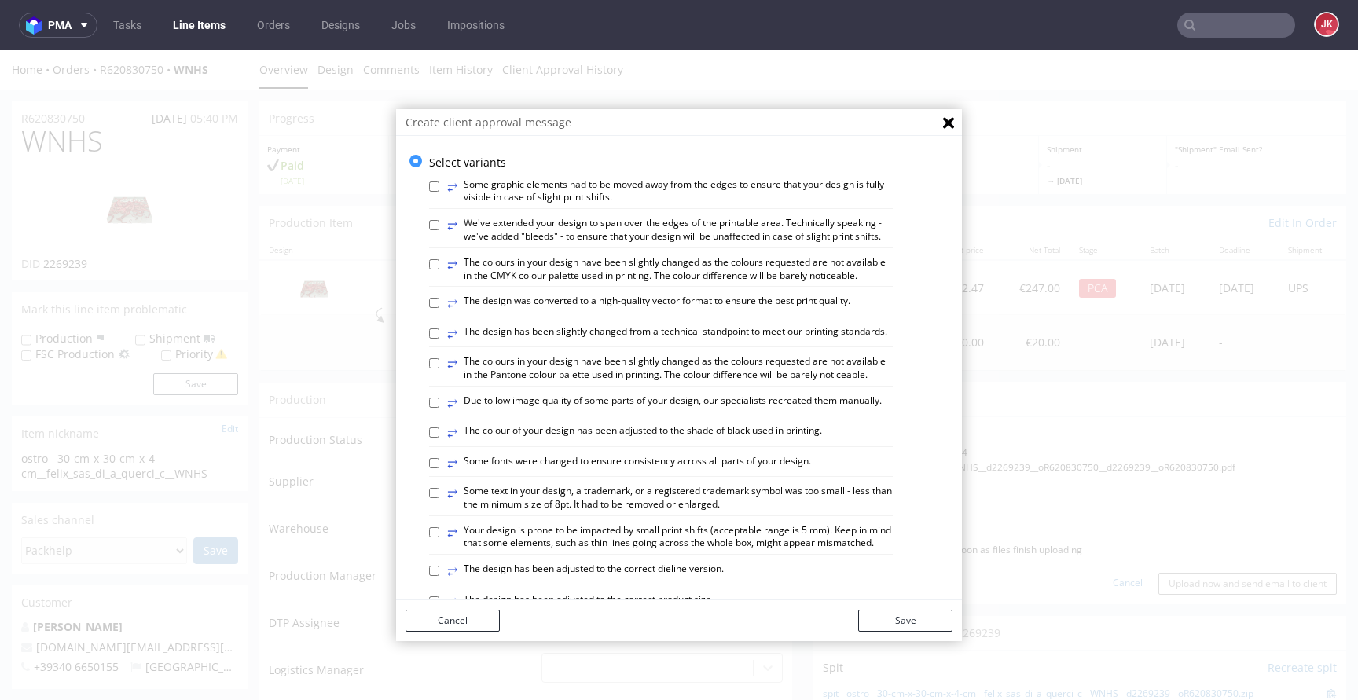
click at [521, 236] on label "⥂ We've extended your design to span over the edges of the printable area. Tech…" at bounding box center [669, 230] width 445 height 27
click at [439, 230] on input "⥂ We've extended your design to span over the edges of the printable area. Tech…" at bounding box center [434, 225] width 10 height 10
click at [514, 228] on label "⥂ We've extended your design to span over the edges of the printable area. Tech…" at bounding box center [669, 230] width 445 height 27
click at [439, 228] on input "⥂ We've extended your design to span over the edges of the printable area. Tech…" at bounding box center [434, 225] width 10 height 10
checkbox input "false"
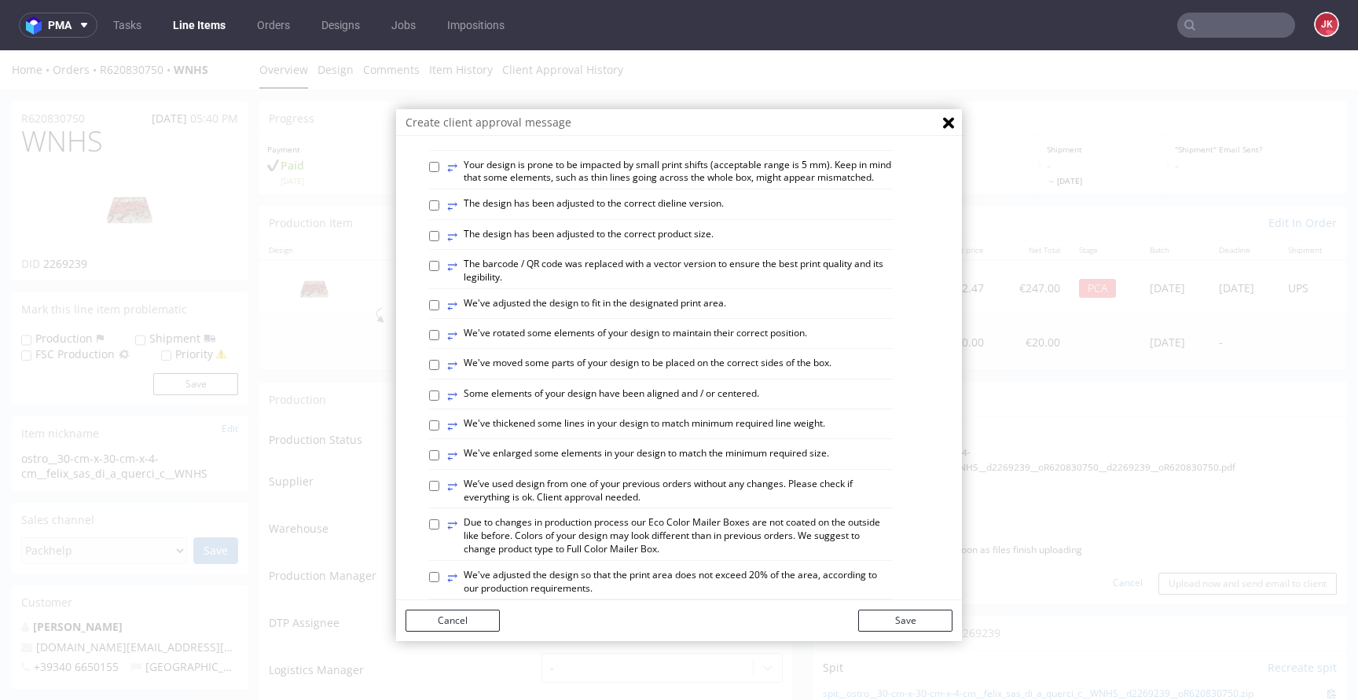
scroll to position [314, 0]
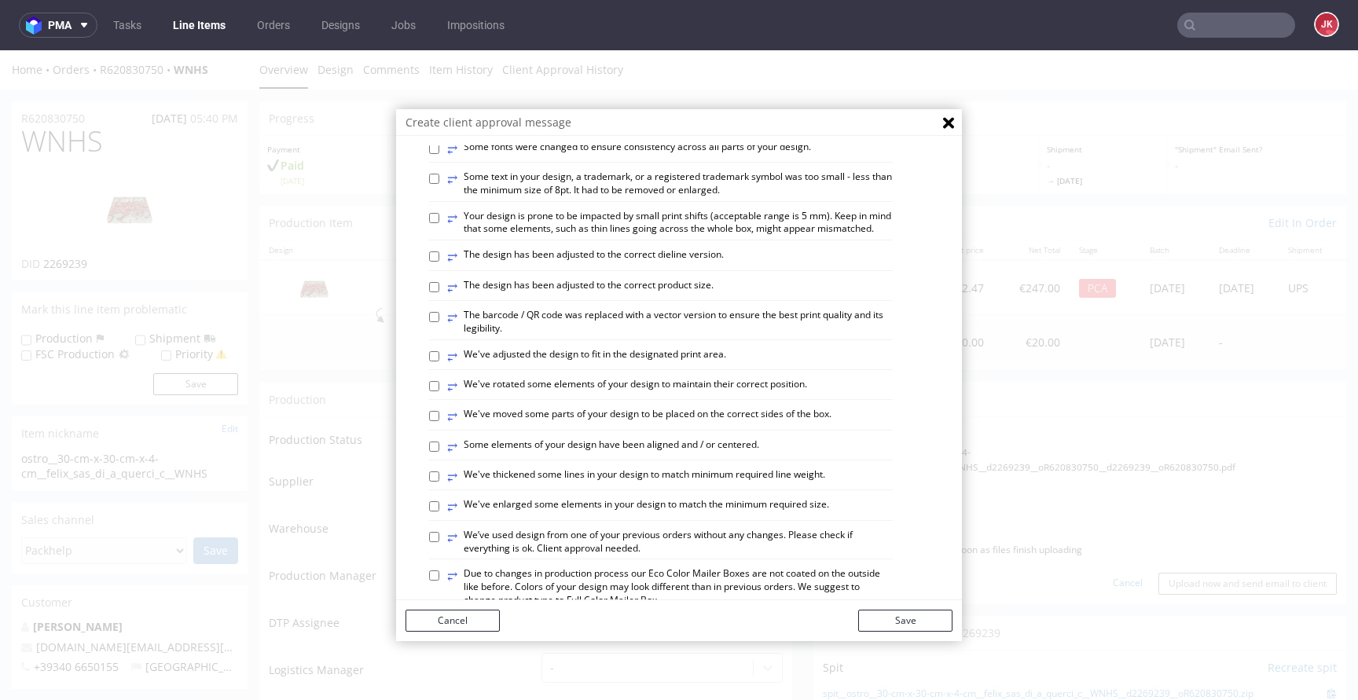
click at [579, 236] on label "⥂ Your design is prone to be impacted by small print shifts (acceptable range i…" at bounding box center [669, 223] width 445 height 27
click at [439, 223] on input "⥂ Your design is prone to be impacted by small print shifts (acceptable range i…" at bounding box center [434, 218] width 10 height 10
checkbox input "true"
click at [892, 626] on button "Save" at bounding box center [905, 621] width 94 height 22
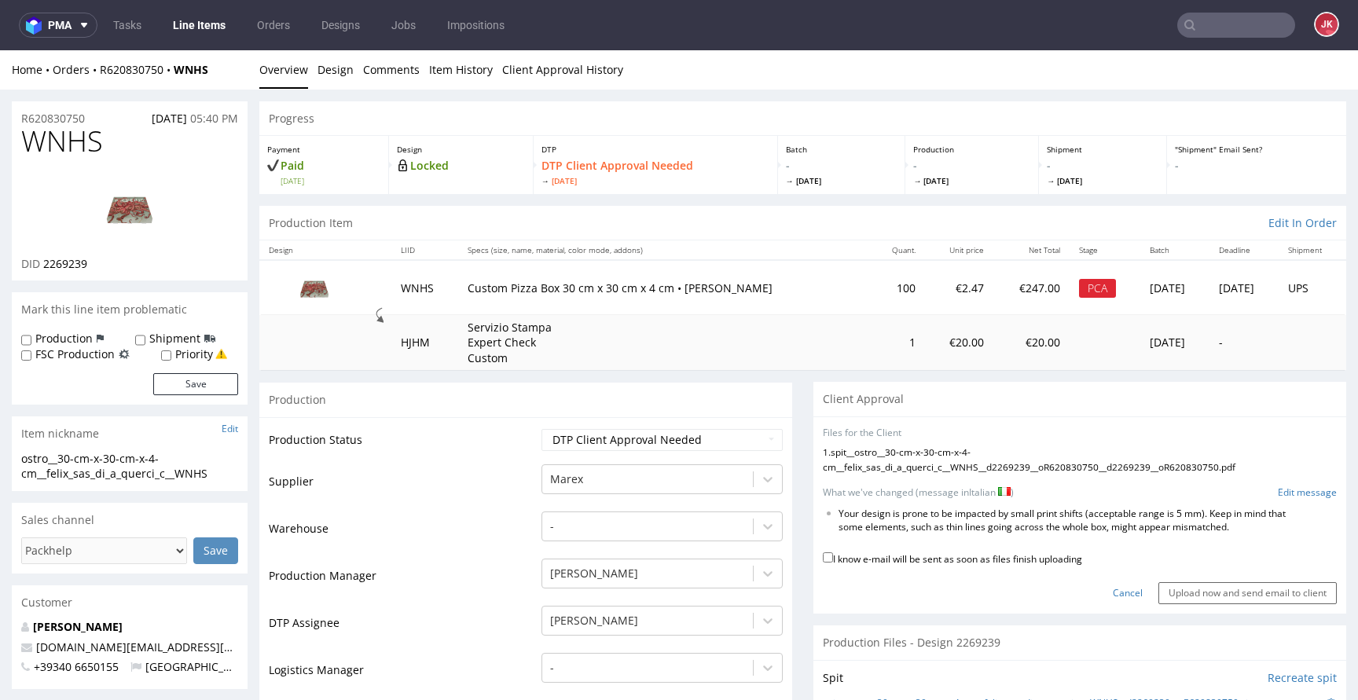
click at [907, 559] on label "I know e-mail will be sent as soon as files finish uploading" at bounding box center [952, 557] width 259 height 17
click at [833, 559] on input "I know e-mail will be sent as soon as files finish uploading" at bounding box center [828, 557] width 10 height 10
checkbox input "true"
click at [1215, 592] on input "Upload now and send email to client" at bounding box center [1247, 593] width 178 height 22
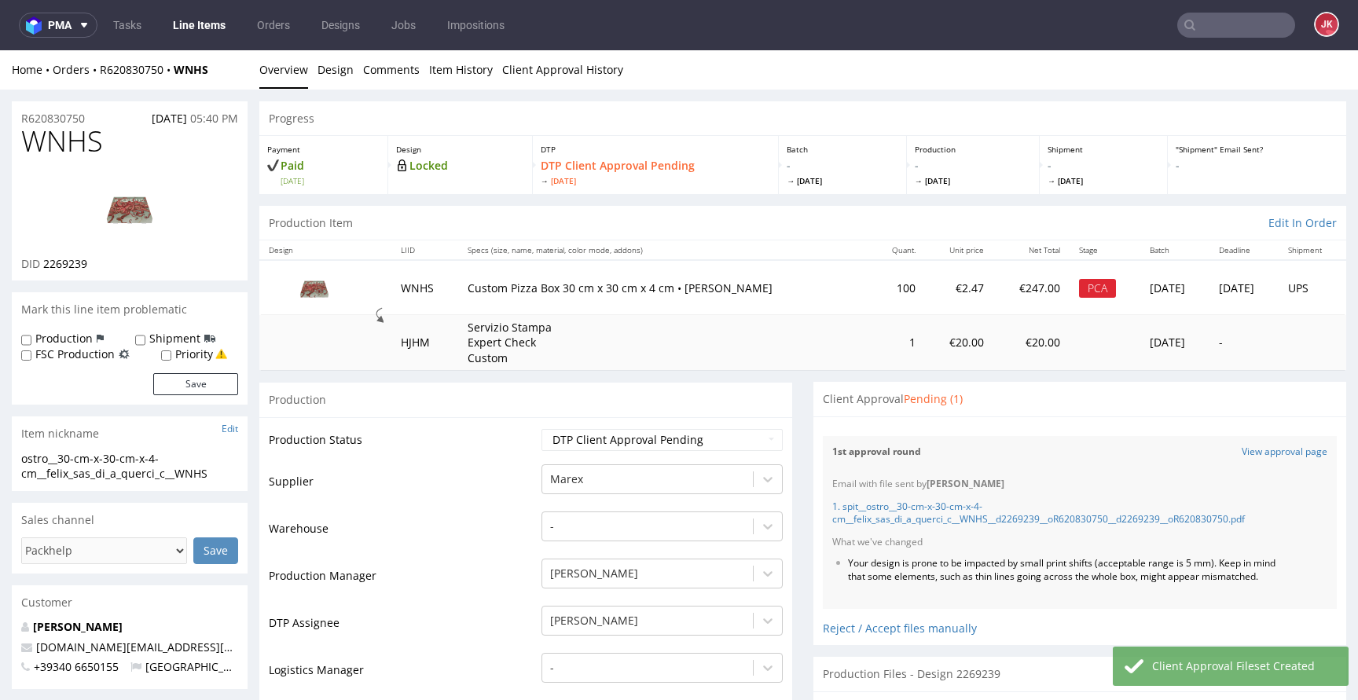
scroll to position [0, 0]
click at [925, 573] on li "Your design is prone to be impacted by small print shifts (acceptable range is …" at bounding box center [1063, 570] width 431 height 27
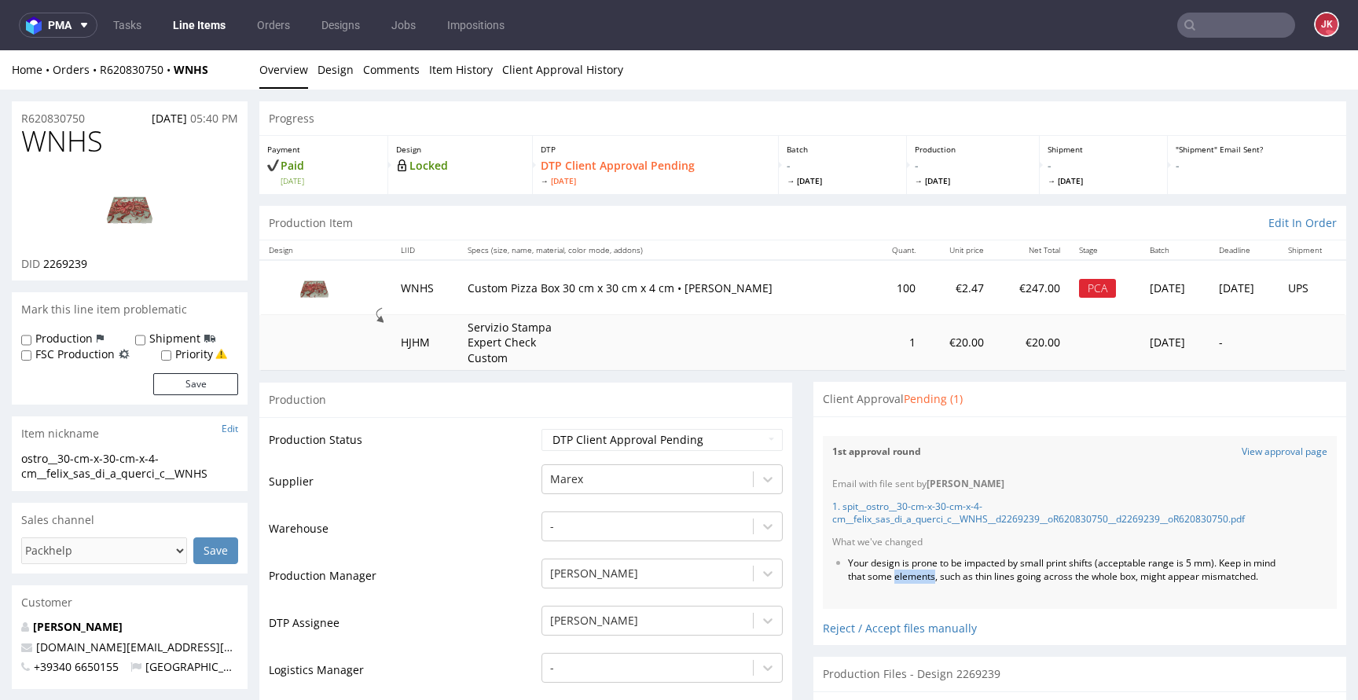
click at [925, 573] on li "Your design is prone to be impacted by small print shifts (acceptable range is …" at bounding box center [1063, 570] width 431 height 27
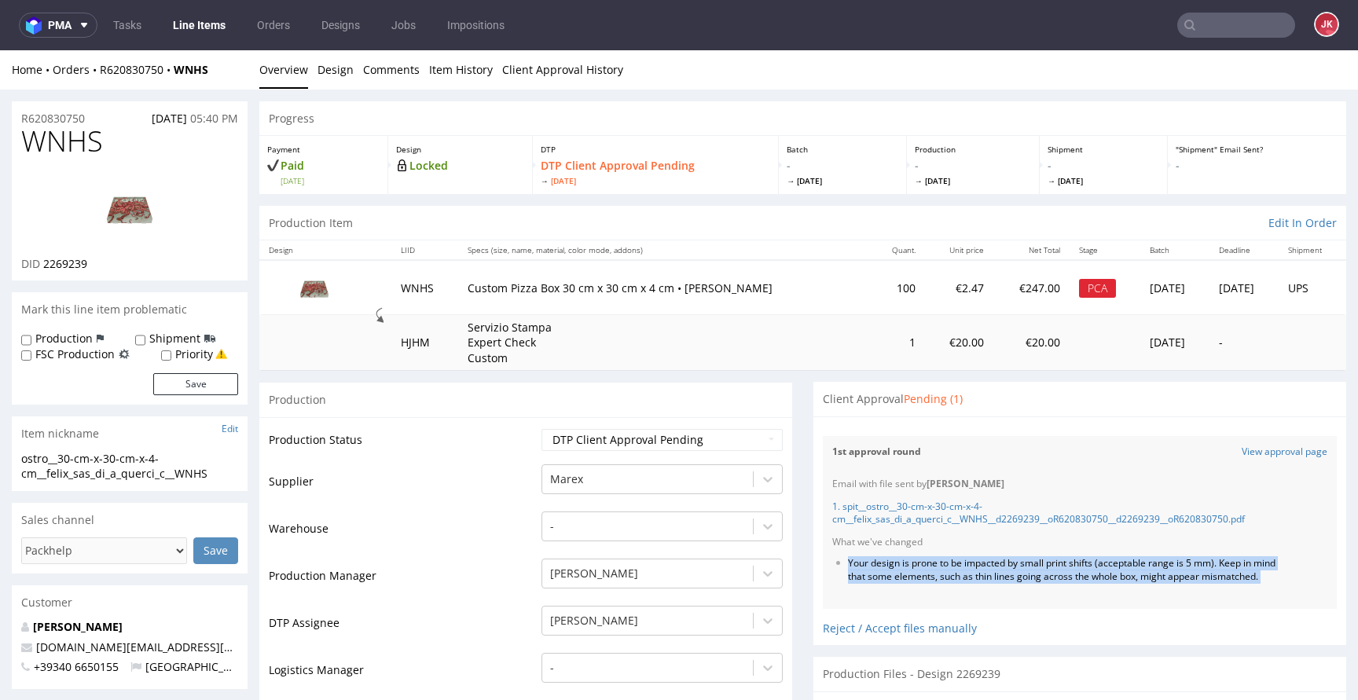
click at [925, 573] on li "Your design is prone to be impacted by small print shifts (acceptable range is …" at bounding box center [1063, 570] width 431 height 27
copy li "Your design is prone to be impacted by small print shifts (acceptable range is …"
click at [915, 582] on li "Your design is prone to be impacted by small print shifts (acceptable range is …" at bounding box center [1063, 570] width 431 height 27
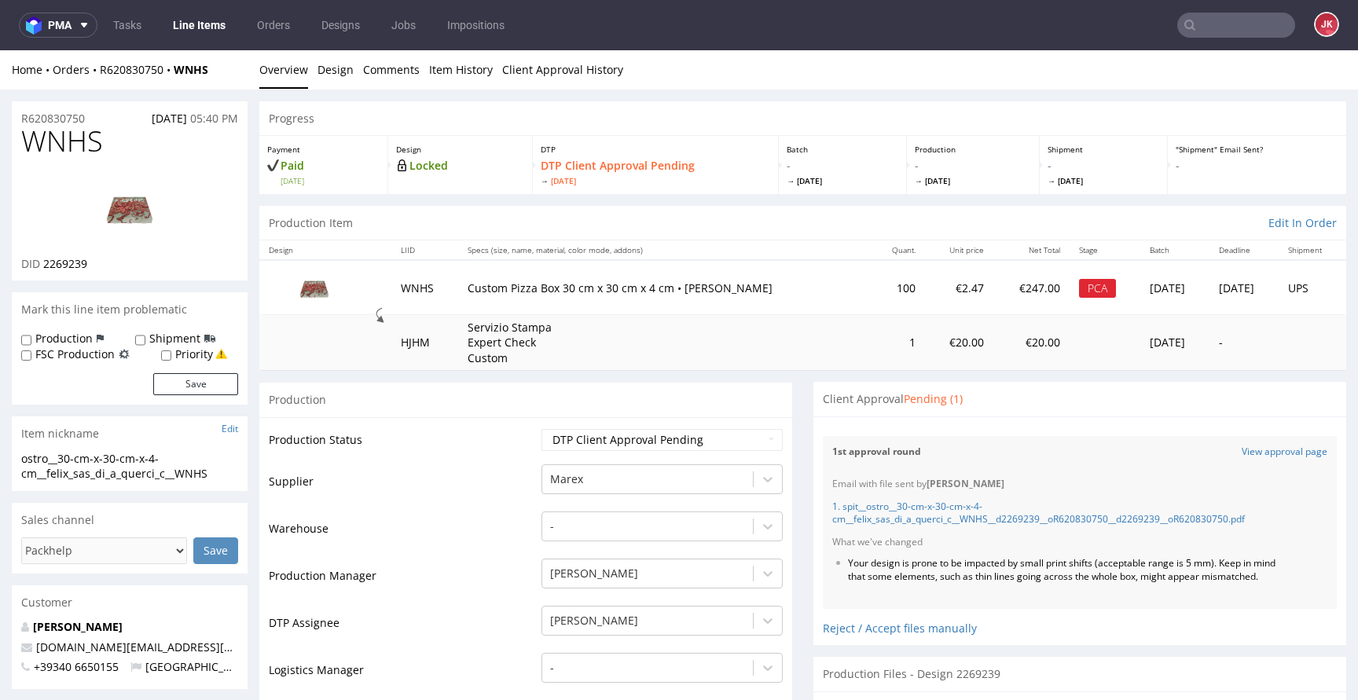
click at [71, 141] on span "WNHS" at bounding box center [62, 141] width 82 height 31
copy span "WNHS"
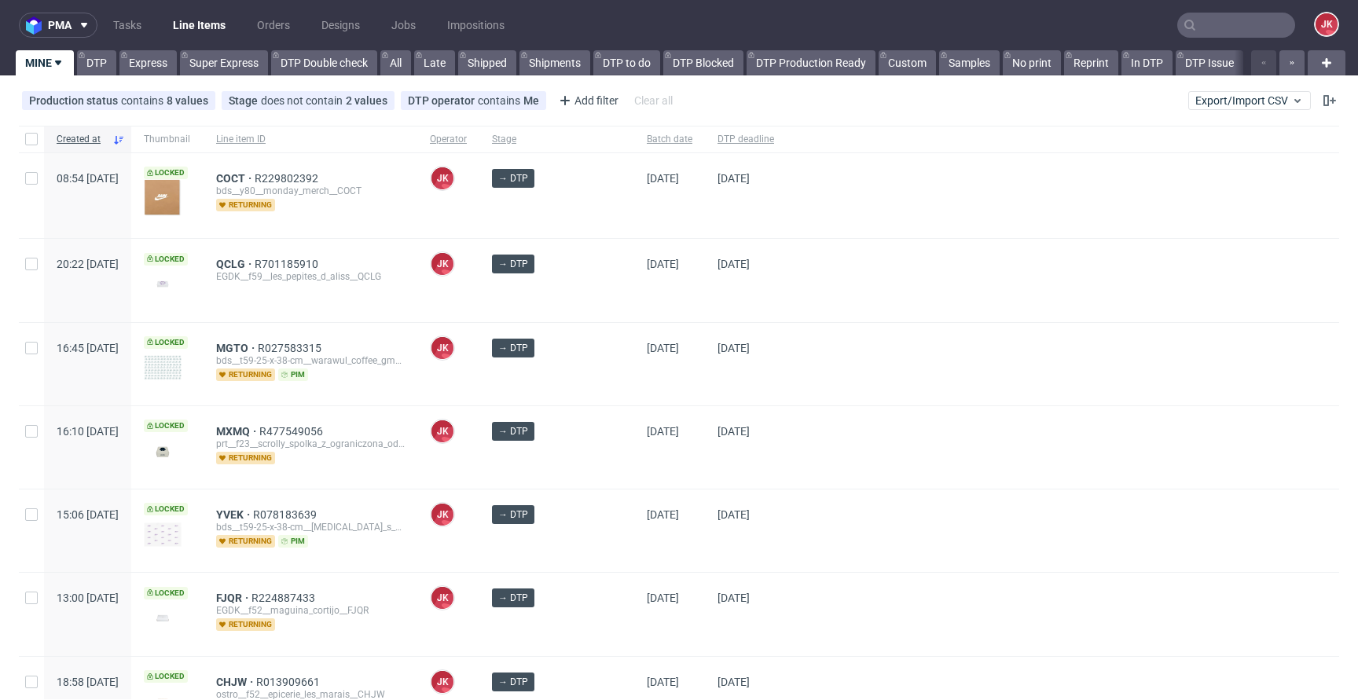
click at [786, 281] on div at bounding box center [1062, 280] width 552 height 82
click at [599, 300] on div "→ DTP" at bounding box center [556, 280] width 155 height 82
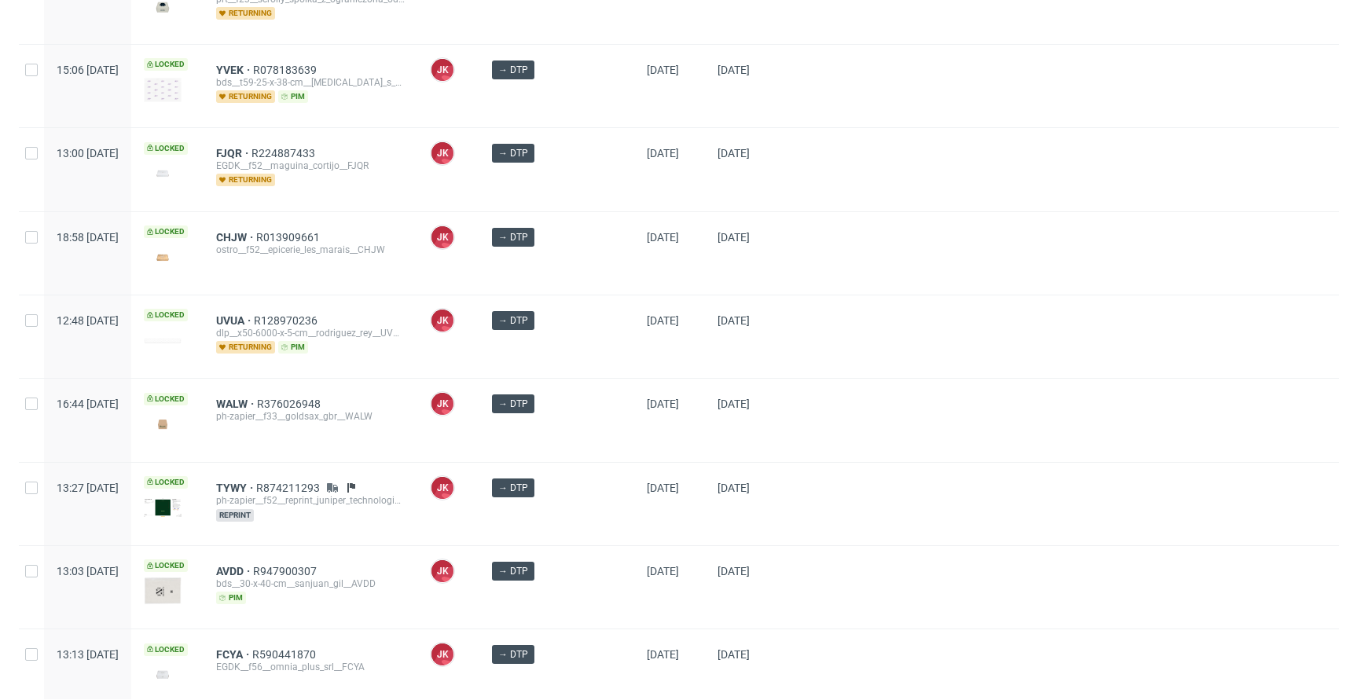
scroll to position [673, 0]
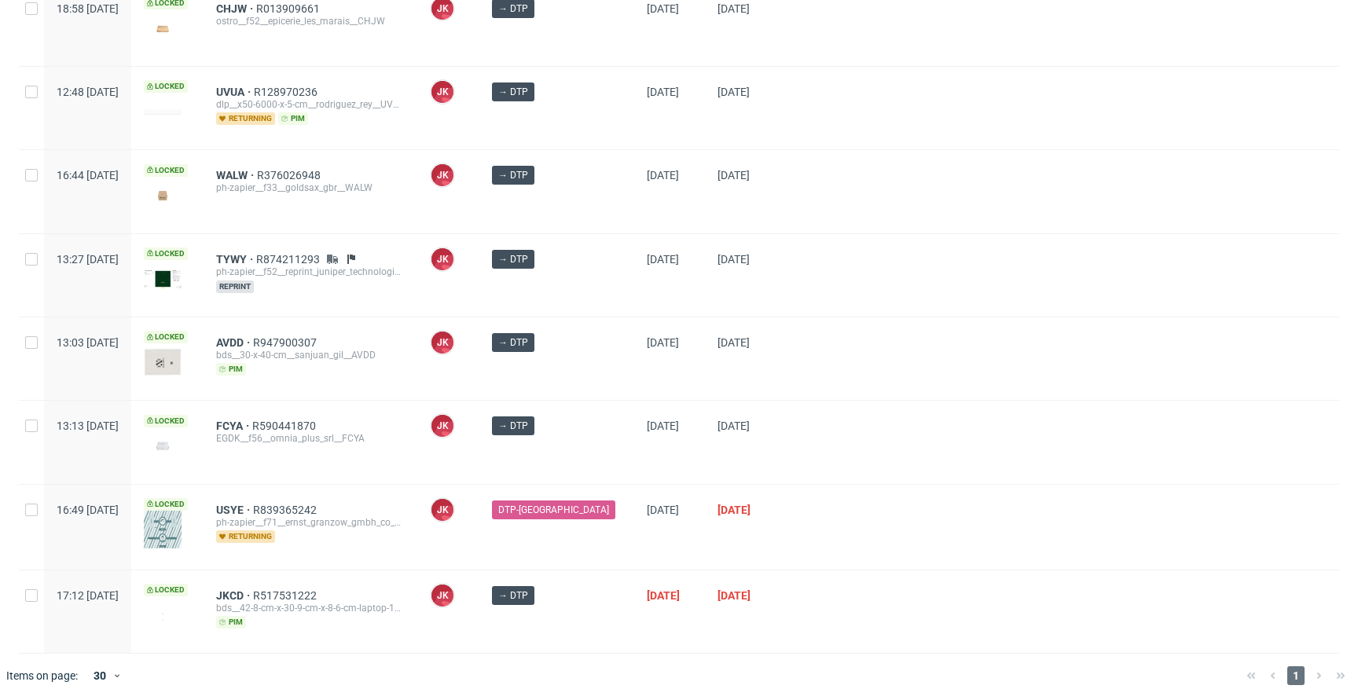
click at [859, 451] on div at bounding box center [1062, 442] width 552 height 82
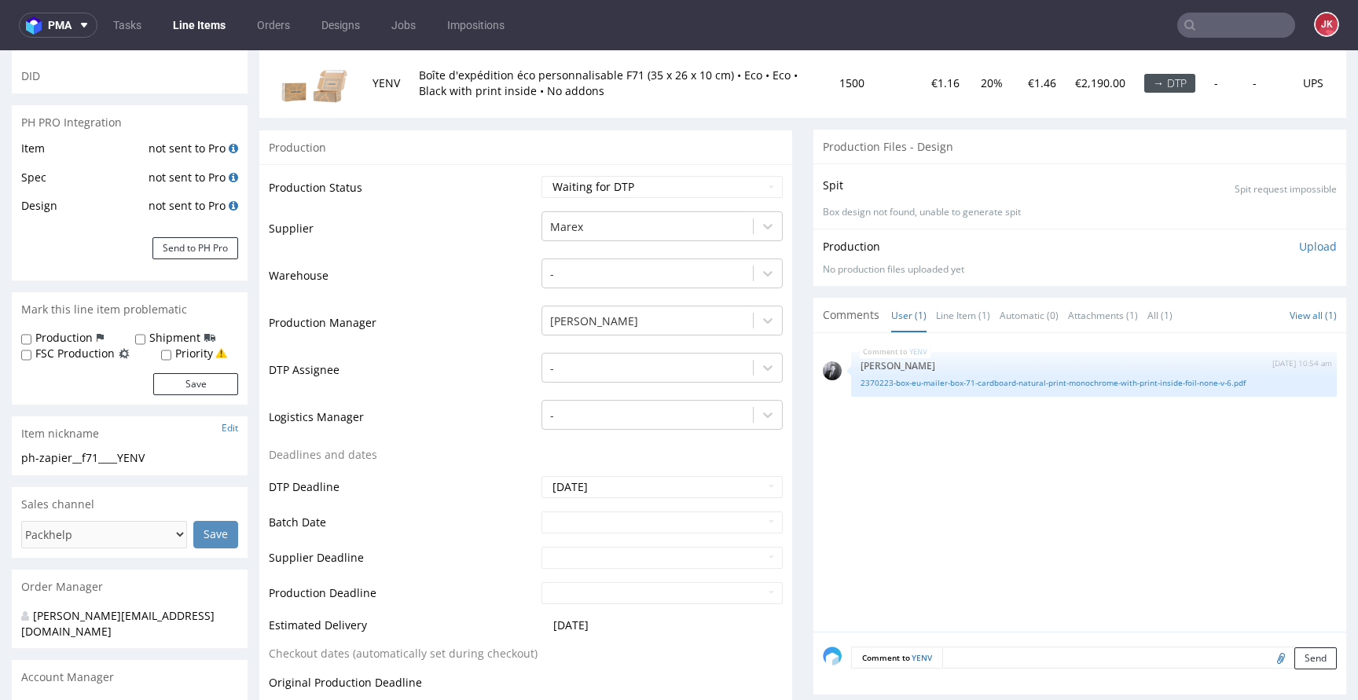
scroll to position [156, 0]
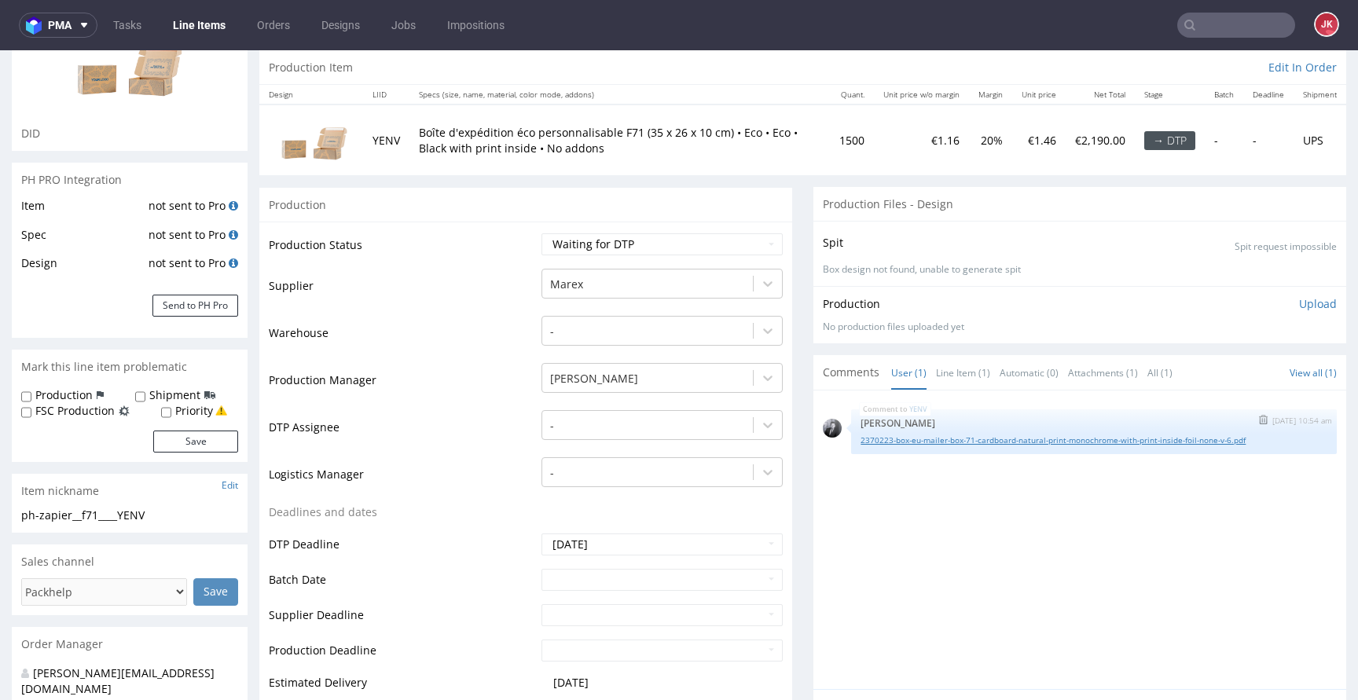
click at [929, 438] on link "2370223-box-eu-mailer-box-71-cardboard-natural-print-monochrome-with-print-insi…" at bounding box center [1093, 440] width 467 height 12
click at [610, 422] on div at bounding box center [647, 425] width 195 height 19
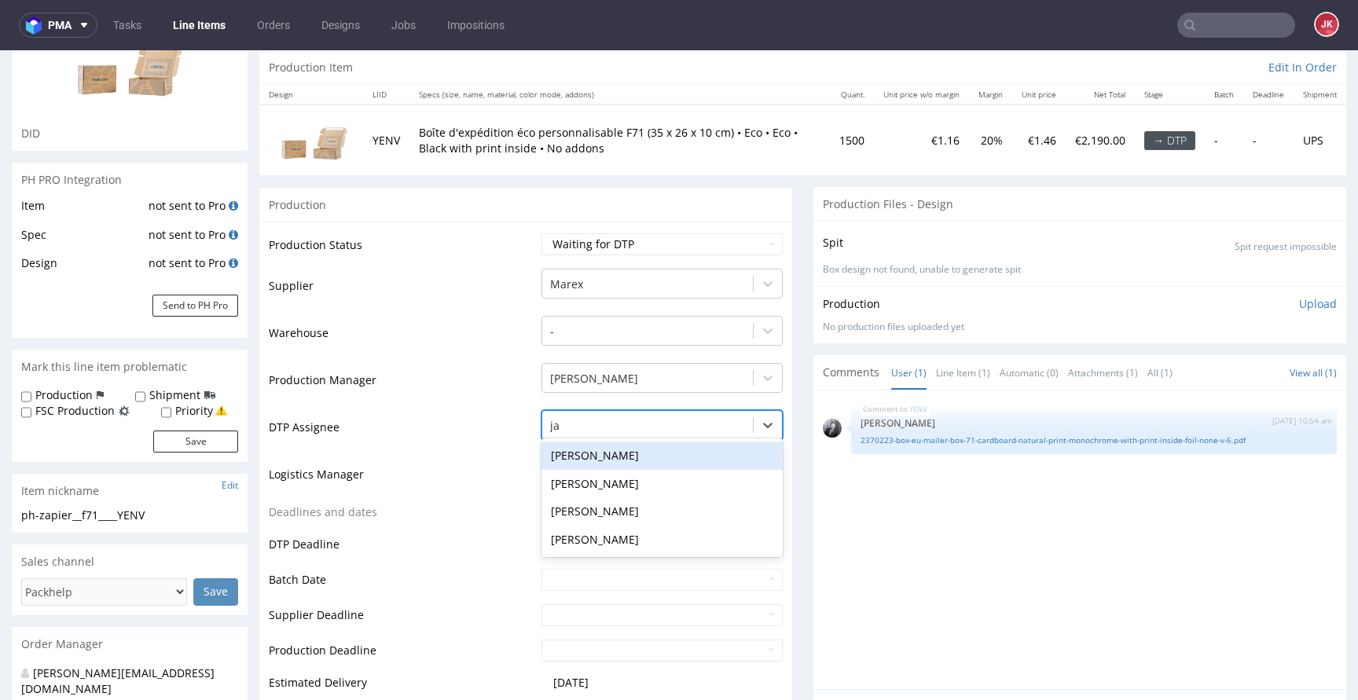
type input "jan"
click at [606, 461] on div "Jan Kocik" at bounding box center [661, 456] width 241 height 28
click at [649, 247] on select "Waiting for Artwork Waiting for Diecut Waiting for Mockup Waiting for DTP Waiti…" at bounding box center [661, 244] width 241 height 22
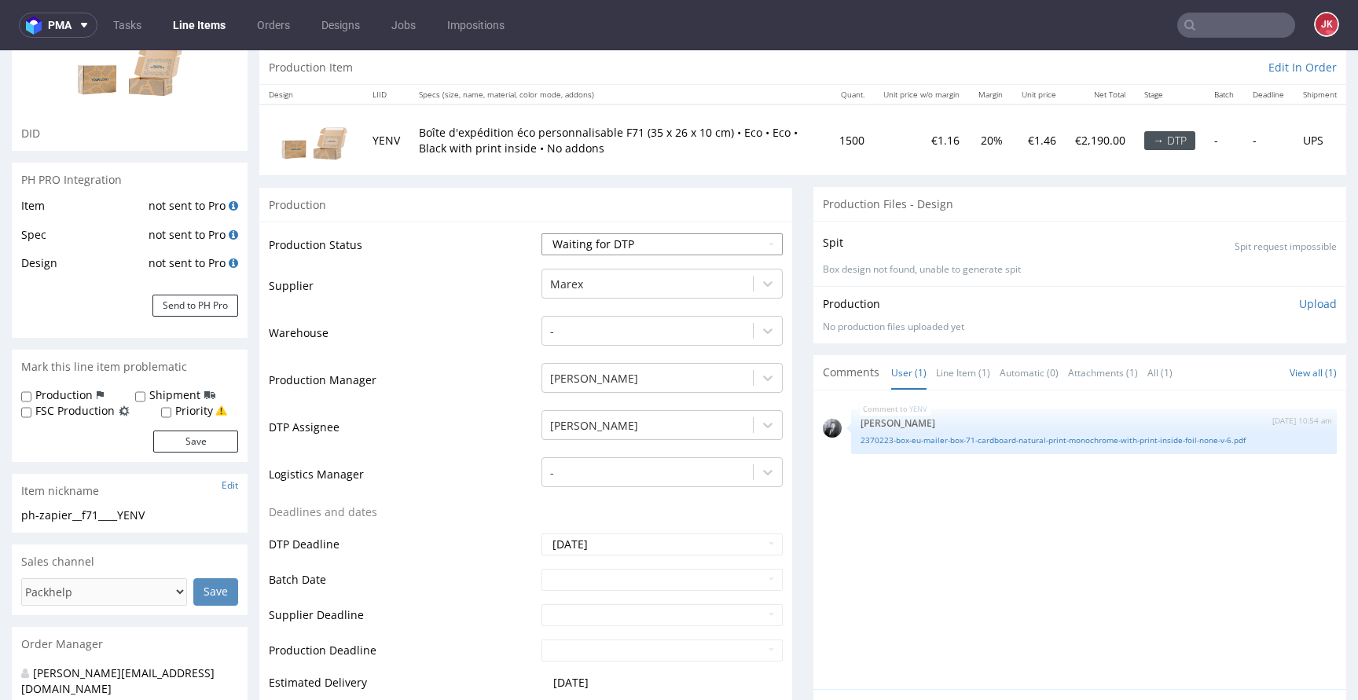
select select "dtp_in_process"
click at [541, 233] on select "Waiting for Artwork Waiting for Diecut Waiting for Mockup Waiting for DTP Waiti…" at bounding box center [661, 244] width 241 height 22
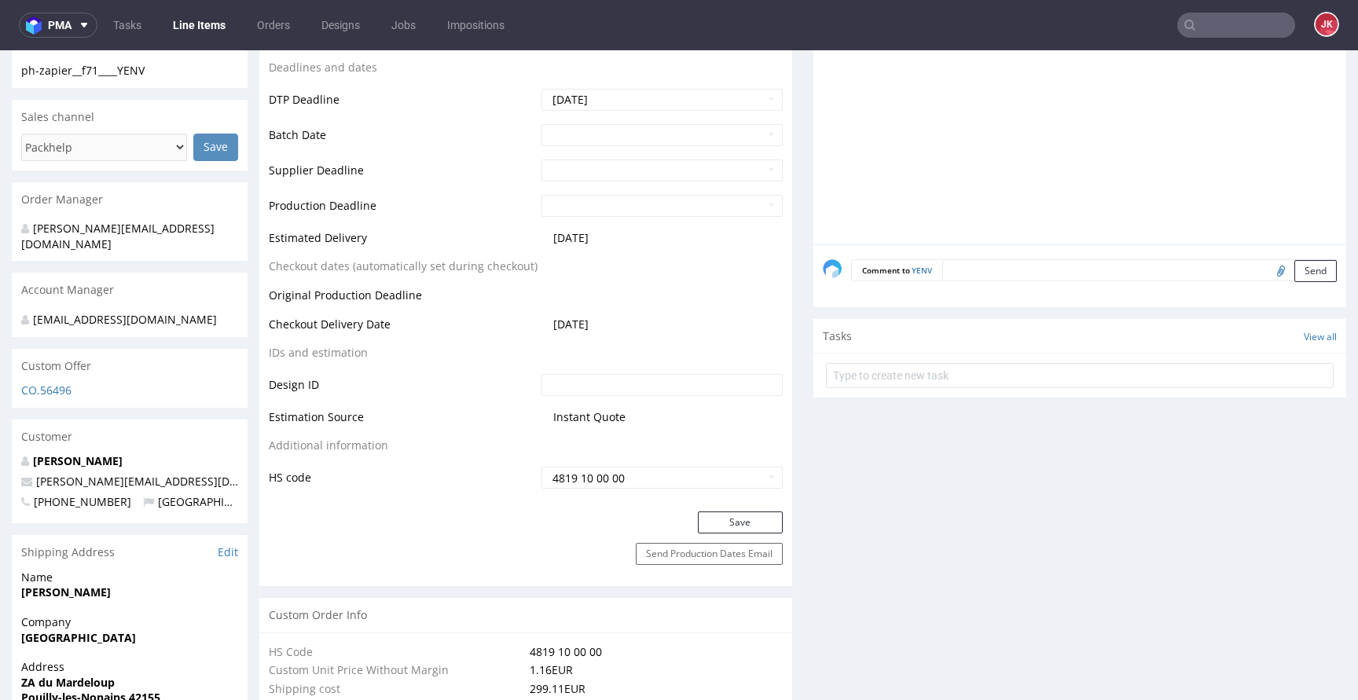
scroll to position [647, 0]
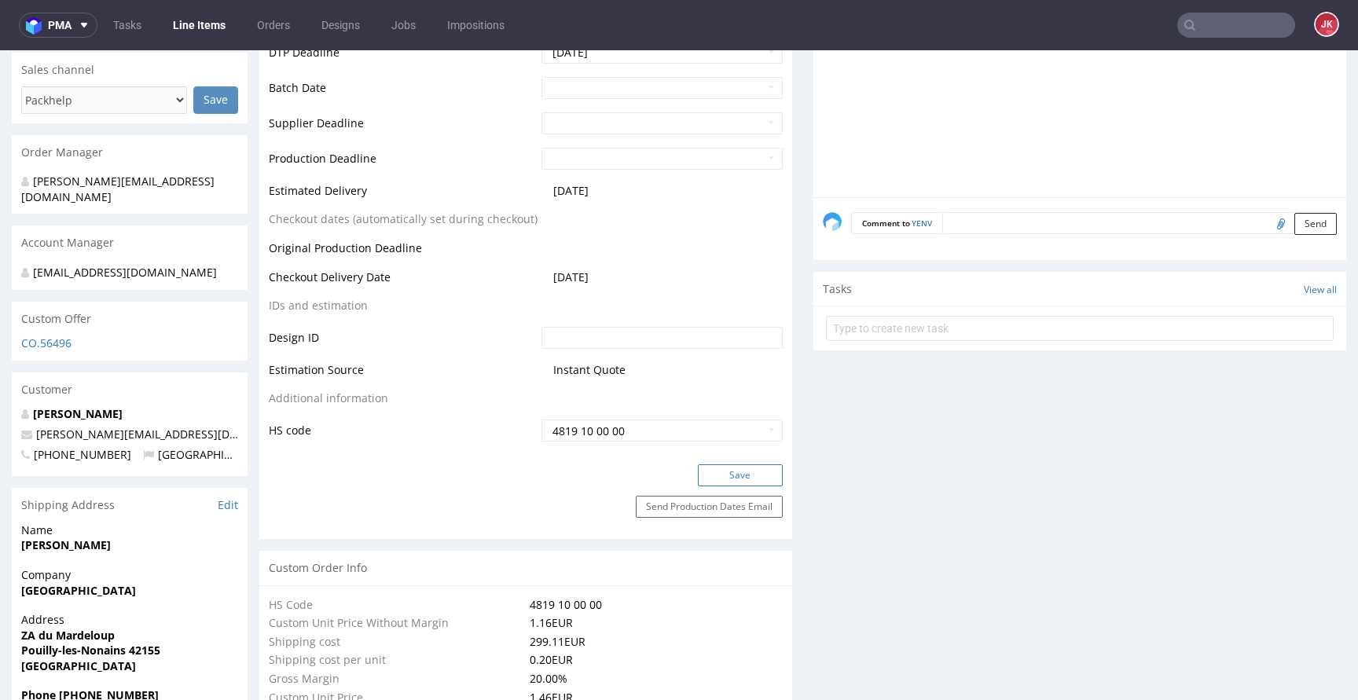
click at [716, 481] on button "Save" at bounding box center [740, 475] width 85 height 22
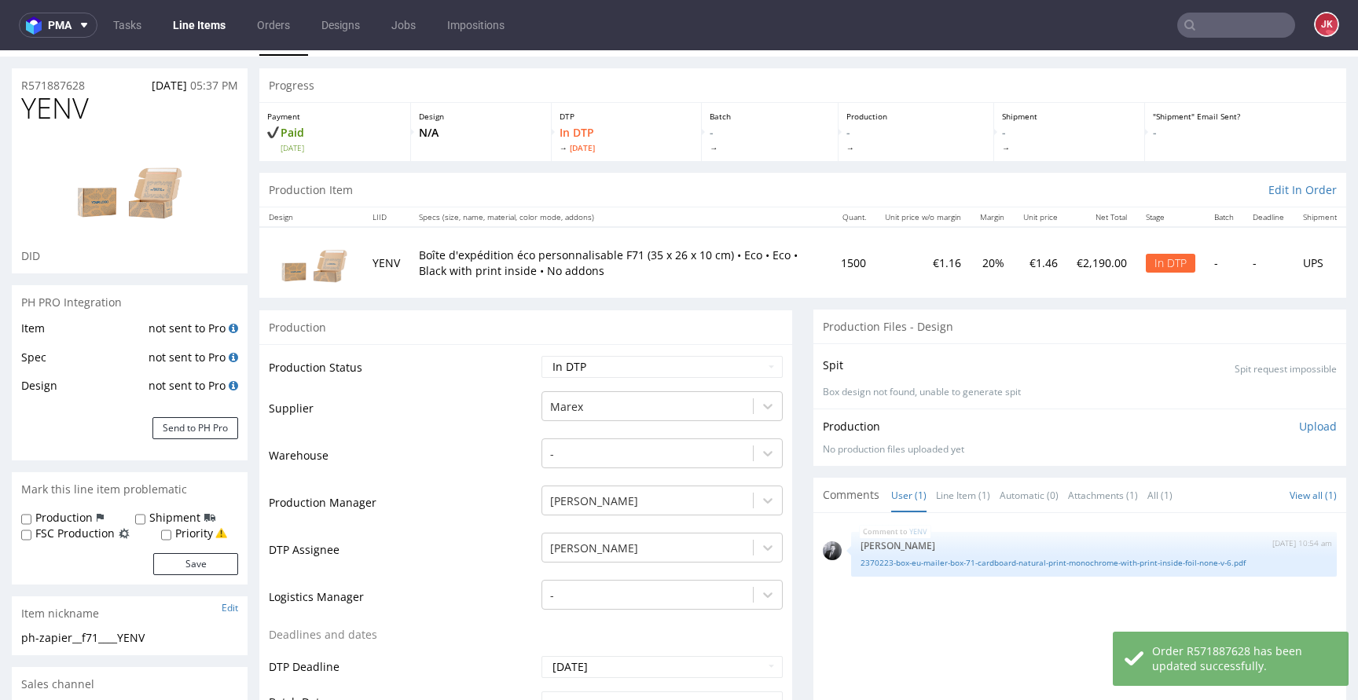
scroll to position [46, 0]
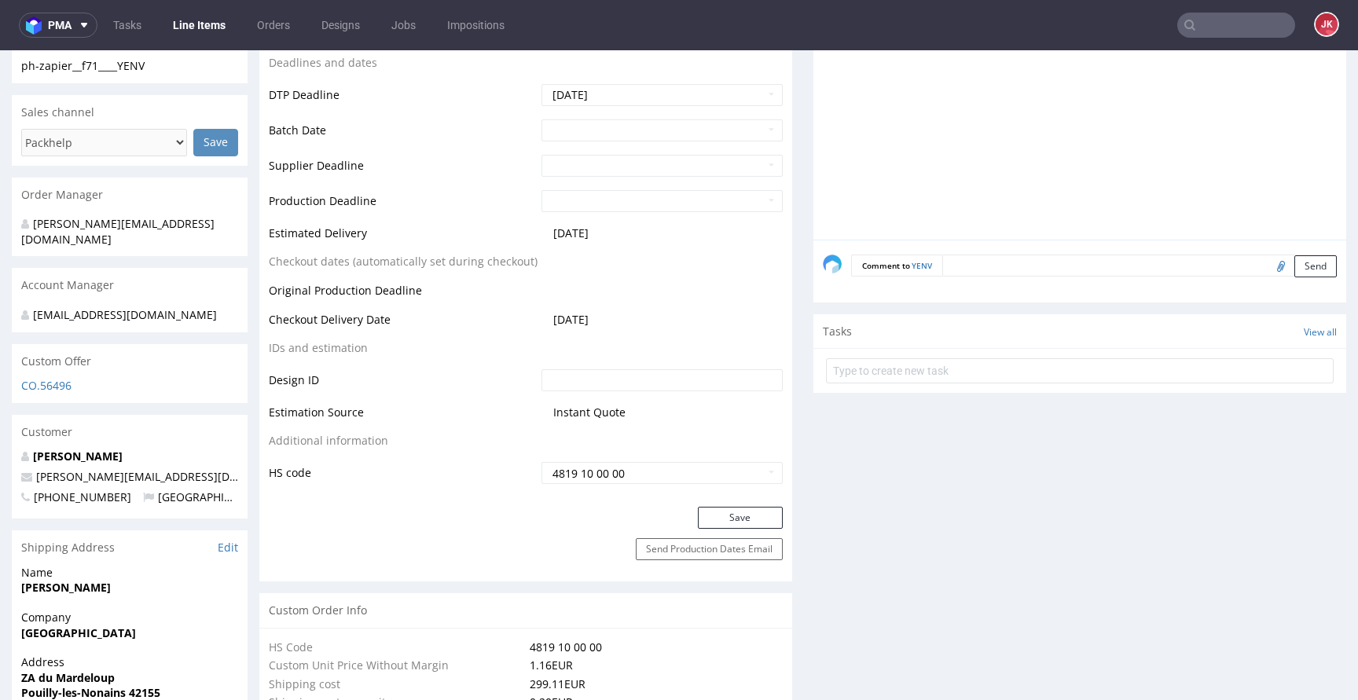
scroll to position [0, 0]
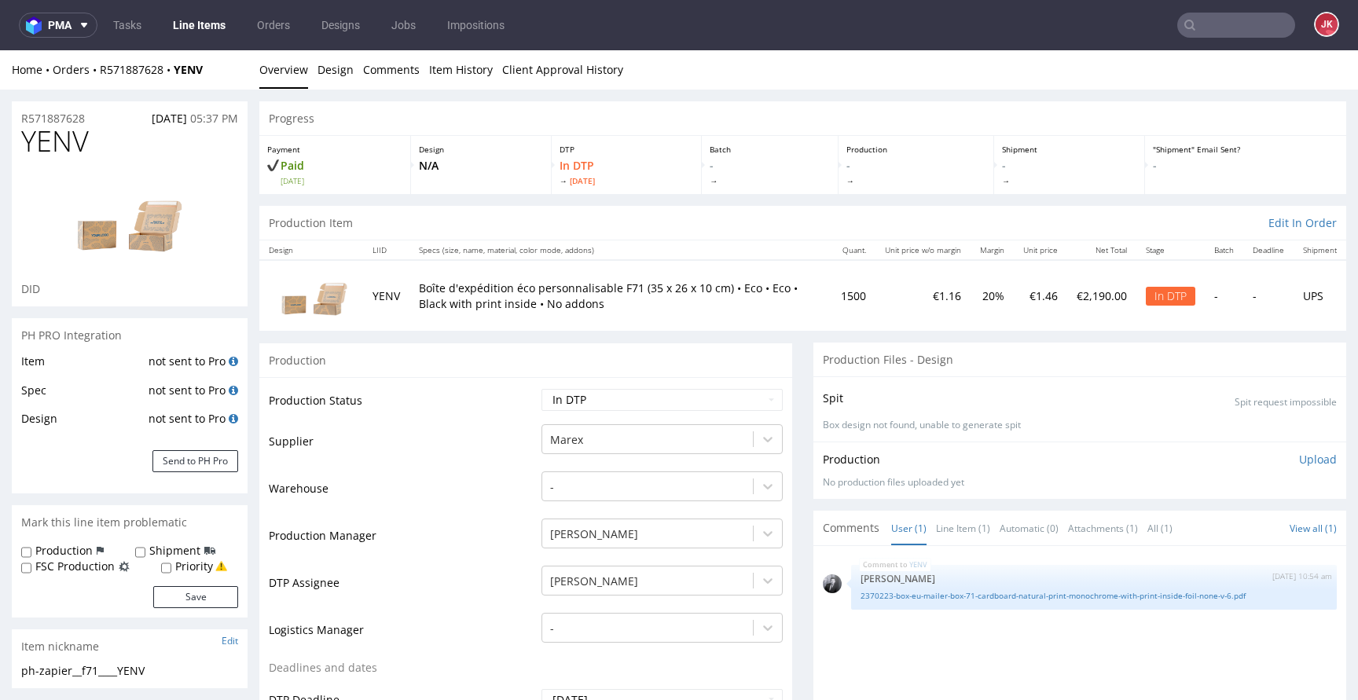
click at [512, 410] on td "Production Status" at bounding box center [403, 404] width 269 height 35
click at [502, 473] on td "Warehouse" at bounding box center [403, 493] width 269 height 47
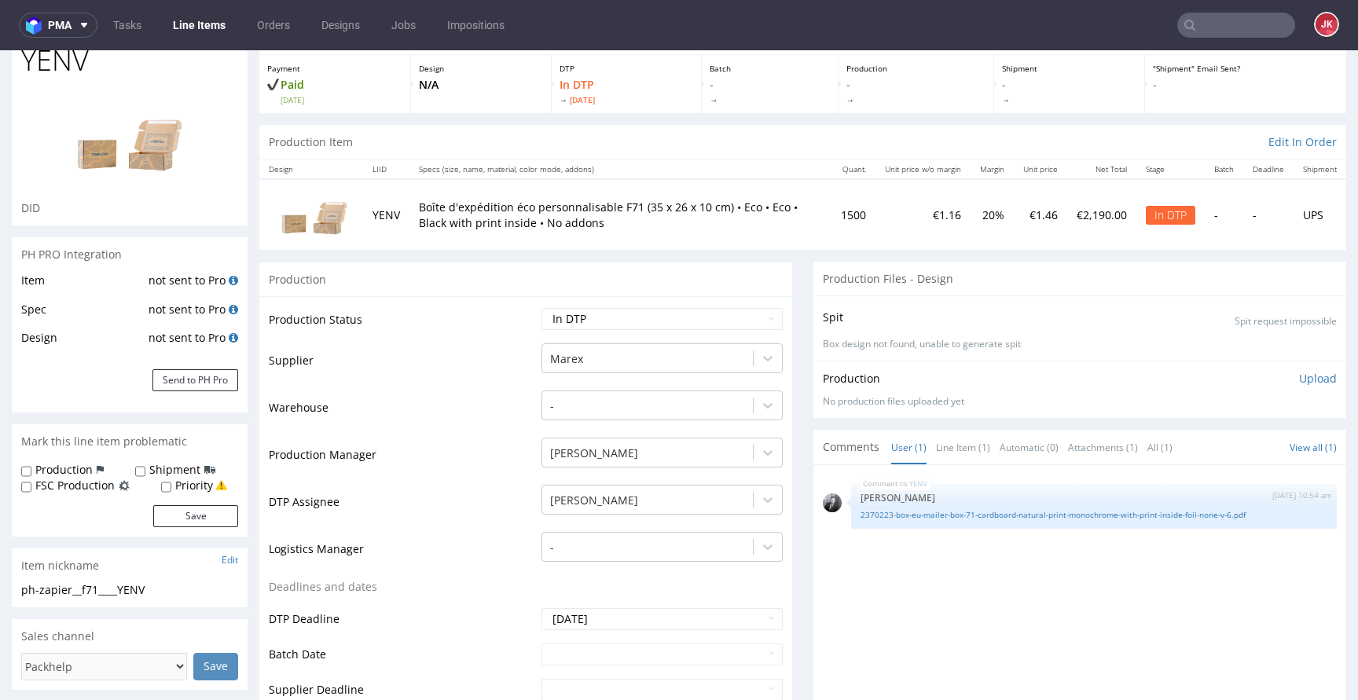
scroll to position [104, 0]
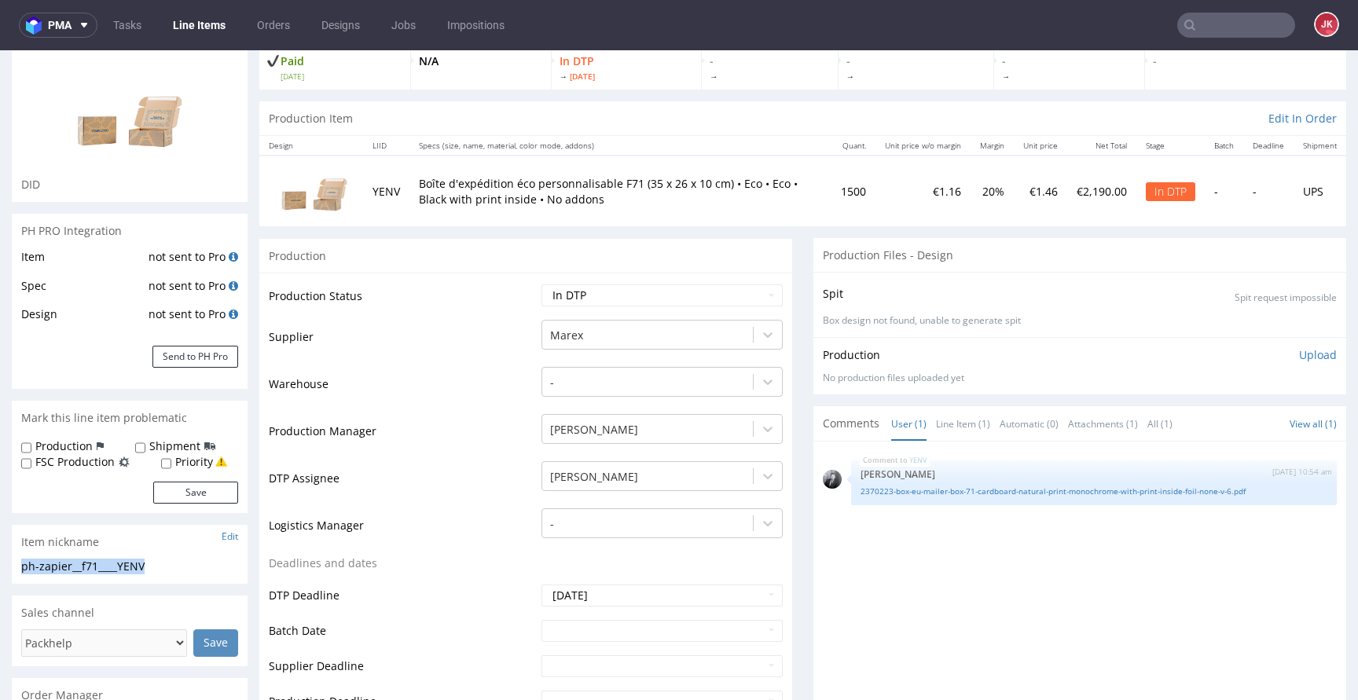
drag, startPoint x: 201, startPoint y: 564, endPoint x: 0, endPoint y: 562, distance: 201.1
copy div "ph-zapier__f71____YENV"
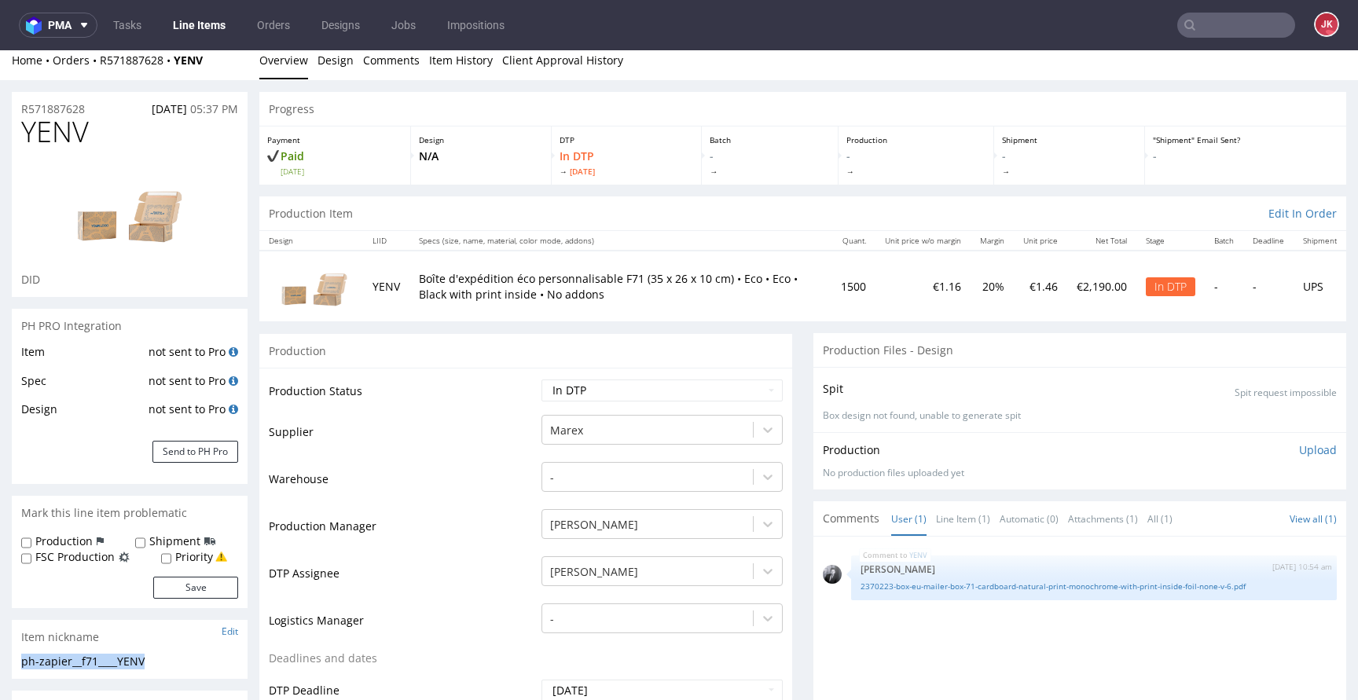
scroll to position [0, 0]
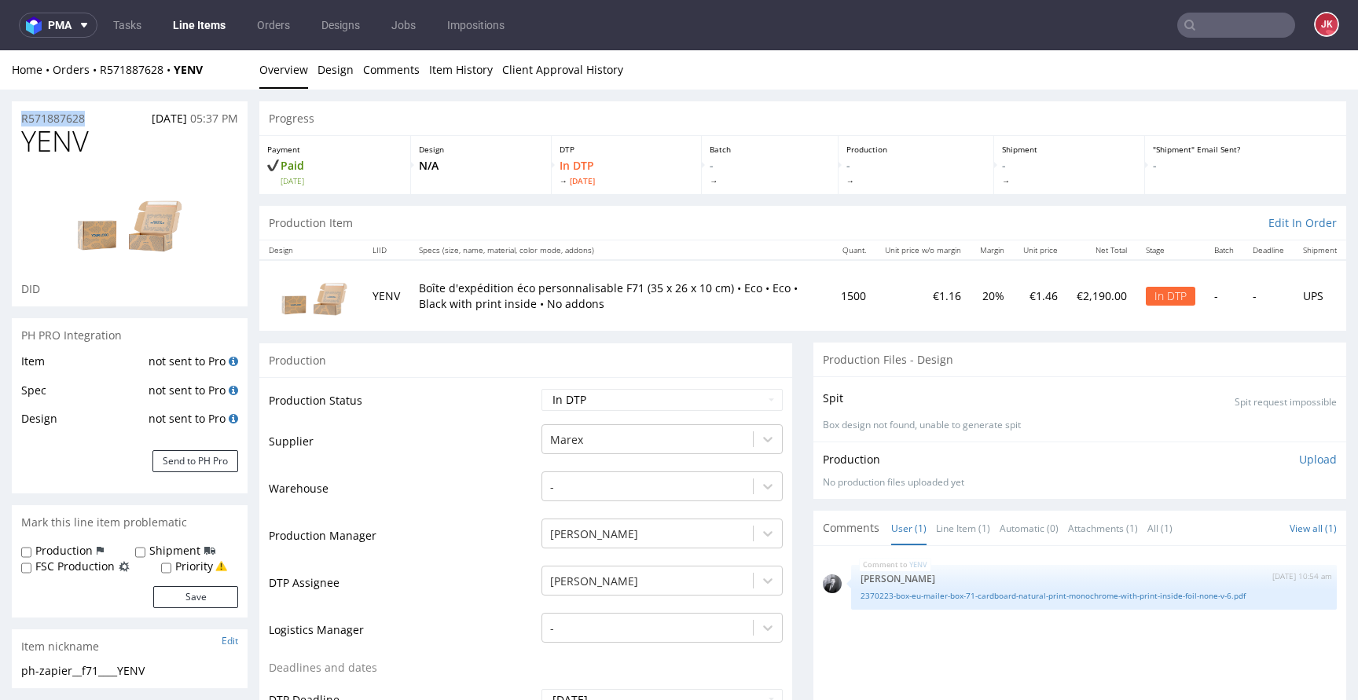
drag, startPoint x: 101, startPoint y: 121, endPoint x: 30, endPoint y: 118, distance: 70.8
click at [98, 115] on div "R571887628 03.10.2025 05:37 PM" at bounding box center [130, 113] width 236 height 25
drag, startPoint x: 104, startPoint y: 115, endPoint x: 0, endPoint y: 117, distance: 103.7
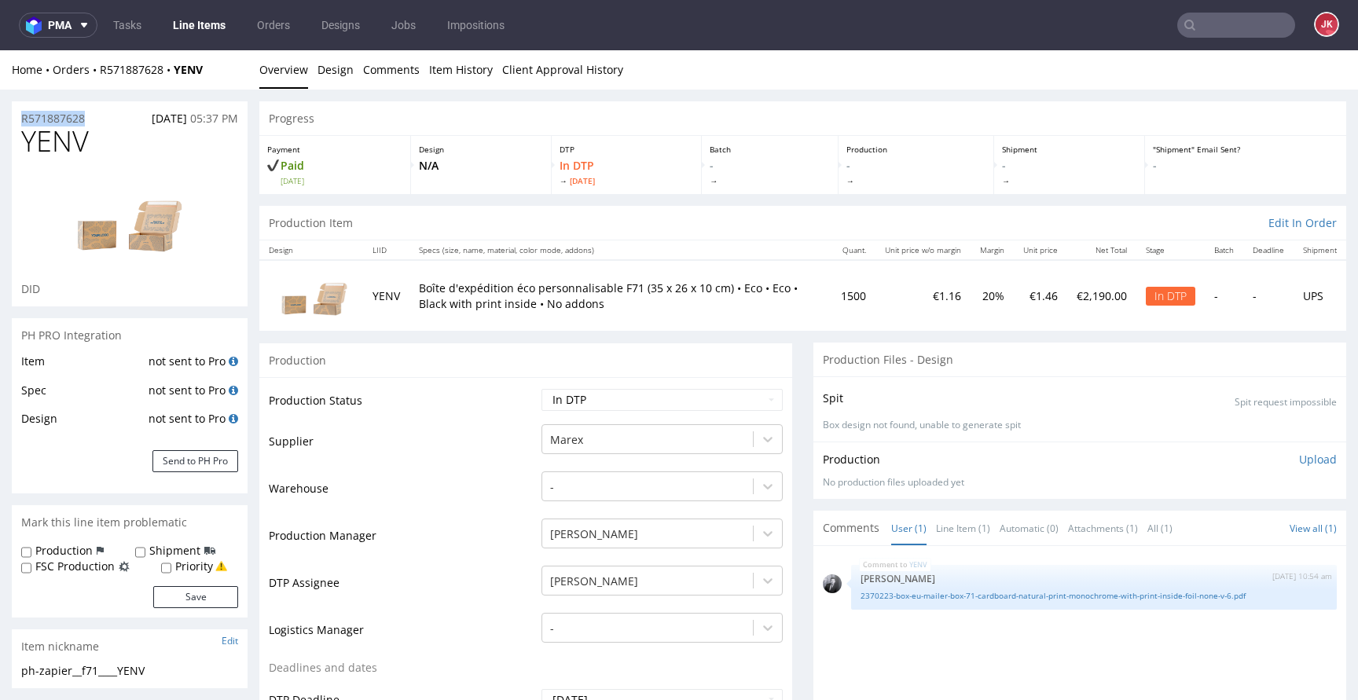
copy p "R571887628"
click at [1303, 462] on p "Upload" at bounding box center [1318, 460] width 38 height 16
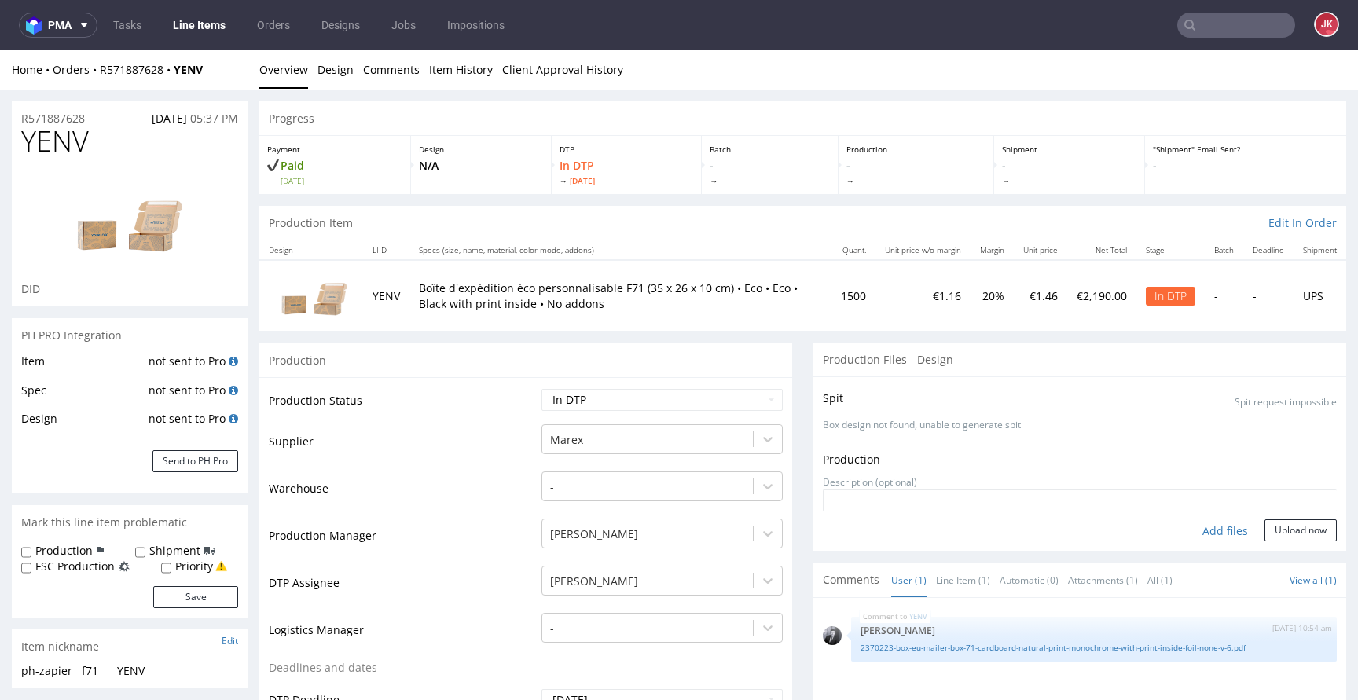
click at [1185, 532] on div "Add files" at bounding box center [1224, 531] width 79 height 24
type input "C:\fakepath\ph-zapier__f71____YENV__d0__oR571887628__1__outside.pdf"
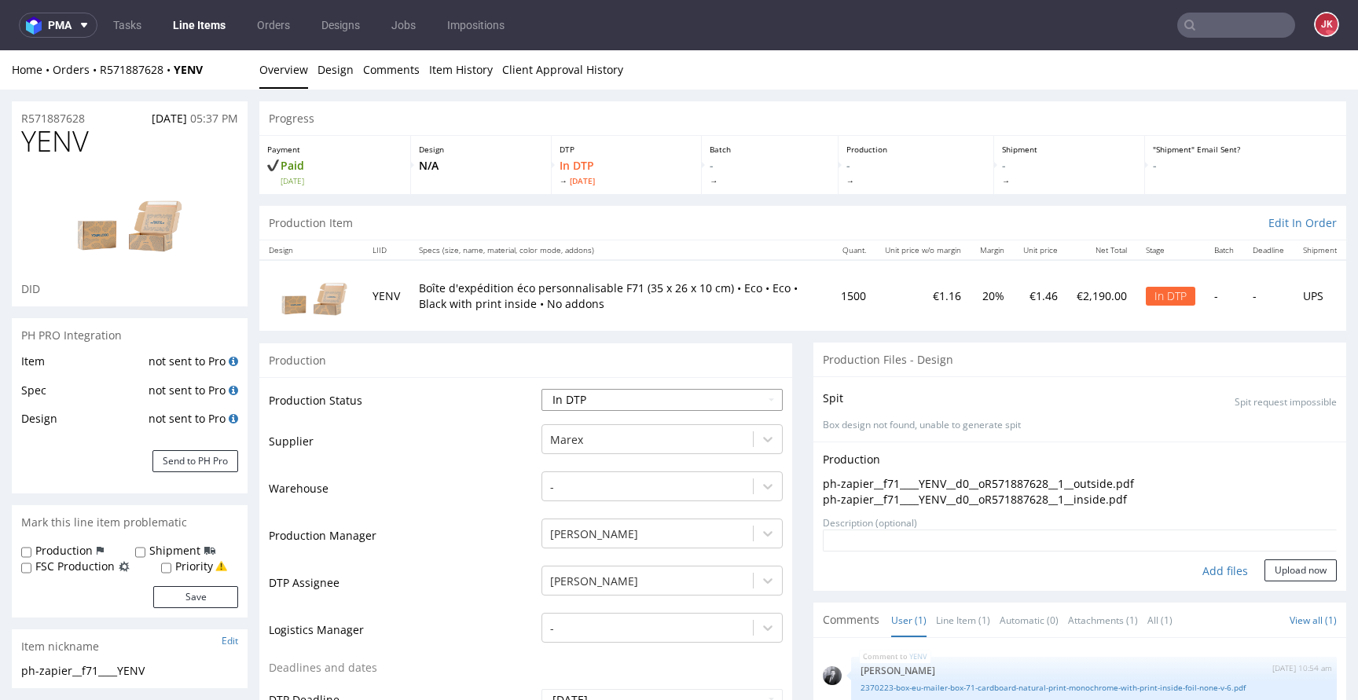
click at [670, 399] on select "Waiting for Artwork Waiting for Diecut Waiting for Mockup Waiting for DTP Waiti…" at bounding box center [661, 400] width 241 height 22
select select "dtp_ca_needed"
click at [541, 389] on select "Waiting for Artwork Waiting for Diecut Waiting for Mockup Waiting for DTP Waiti…" at bounding box center [661, 400] width 241 height 22
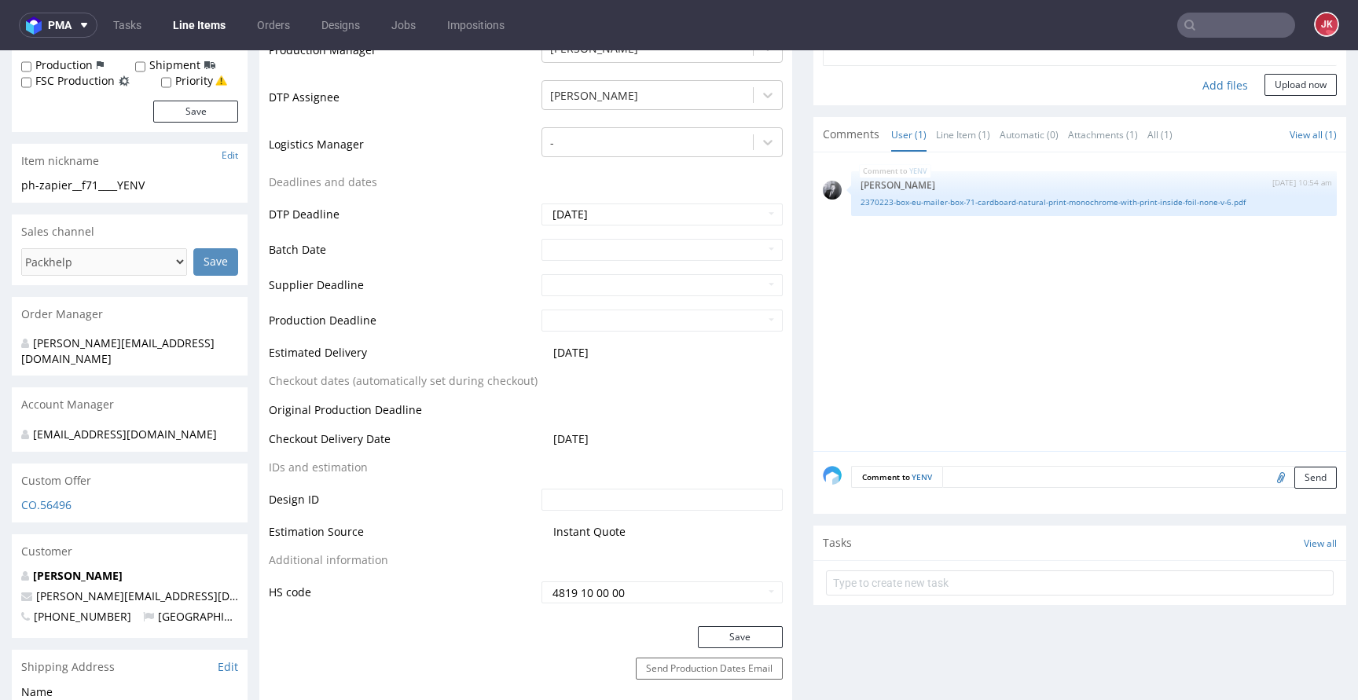
scroll to position [551, 0]
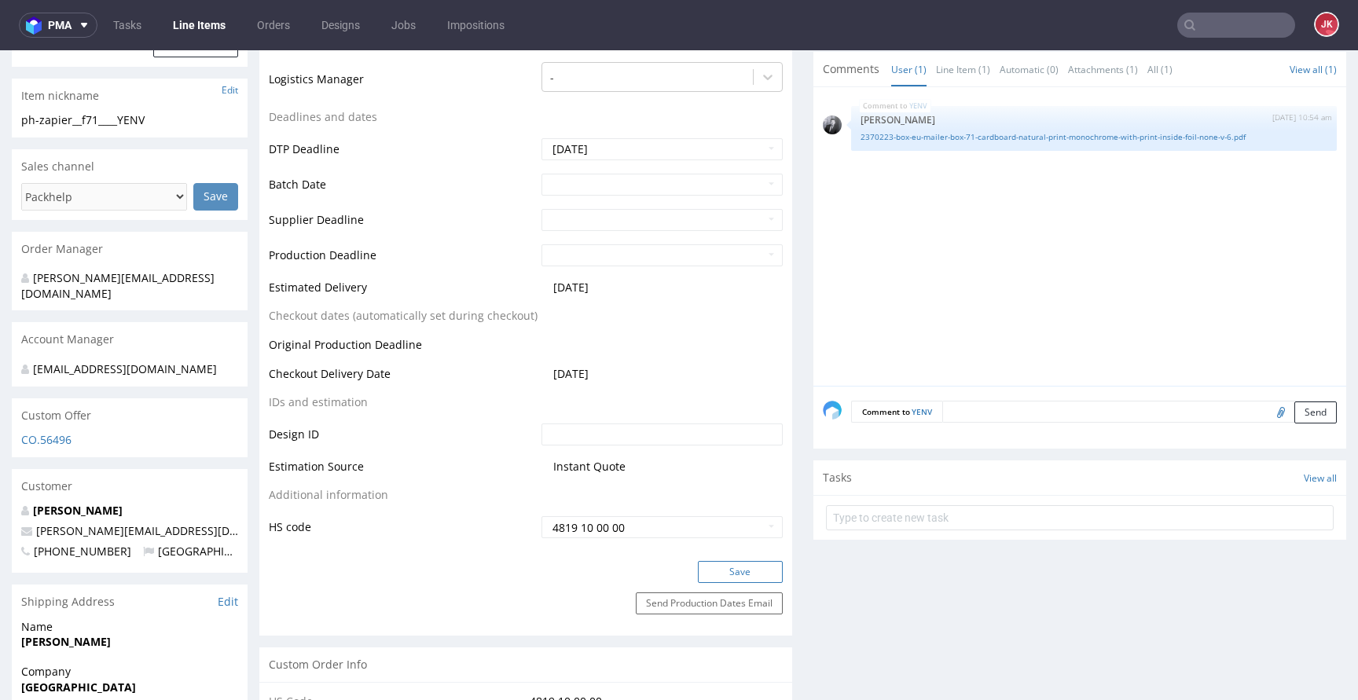
click at [724, 567] on button "Save" at bounding box center [740, 572] width 85 height 22
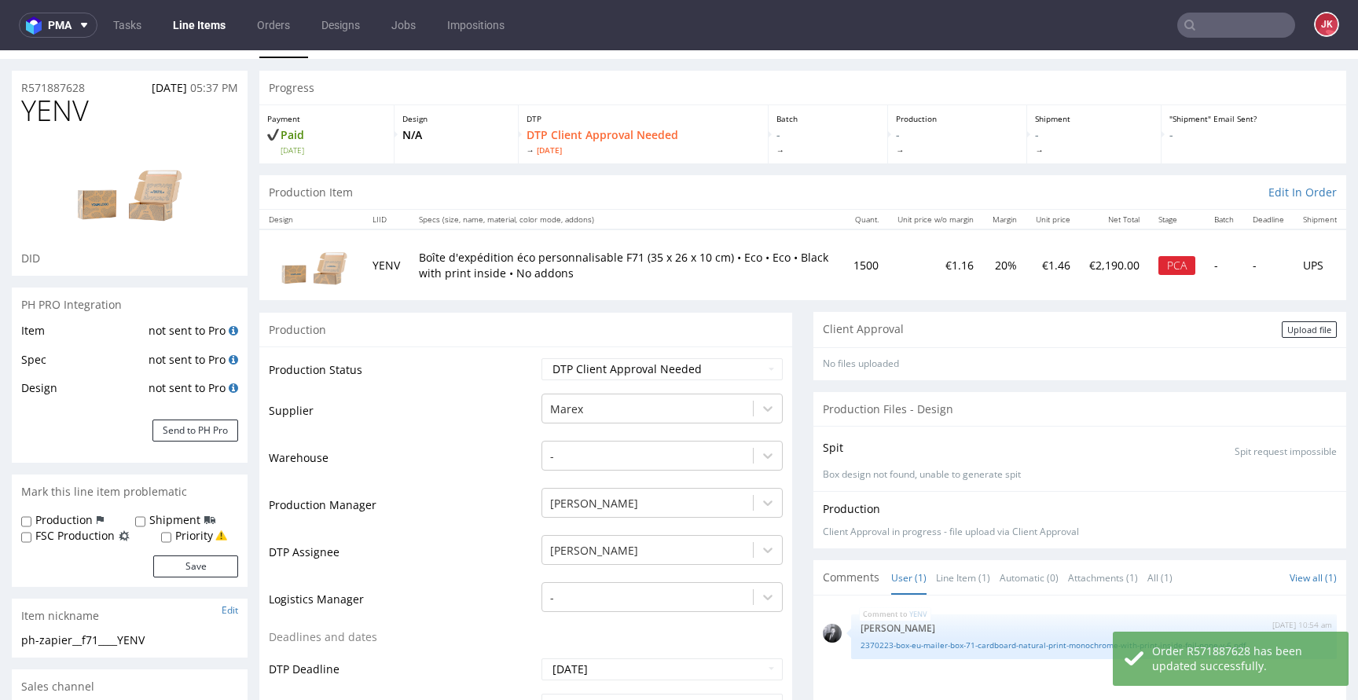
scroll to position [0, 0]
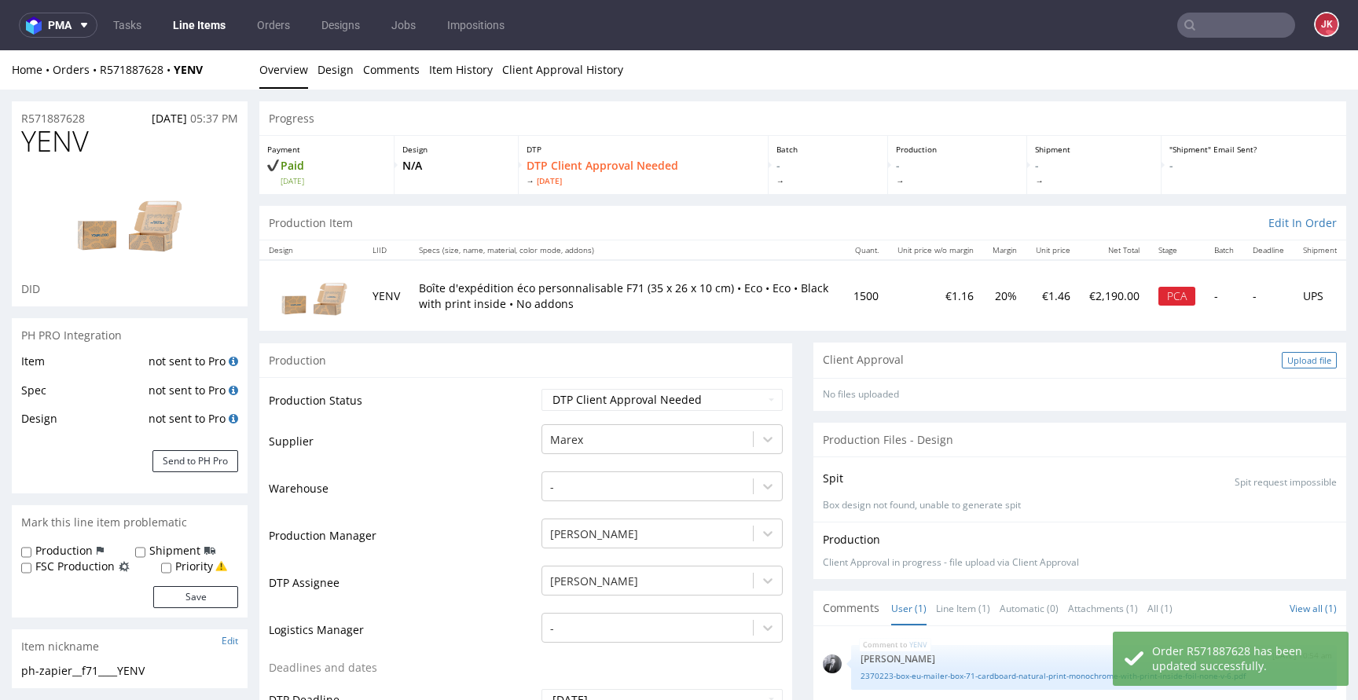
click at [1282, 358] on div "Upload file" at bounding box center [1308, 360] width 55 height 16
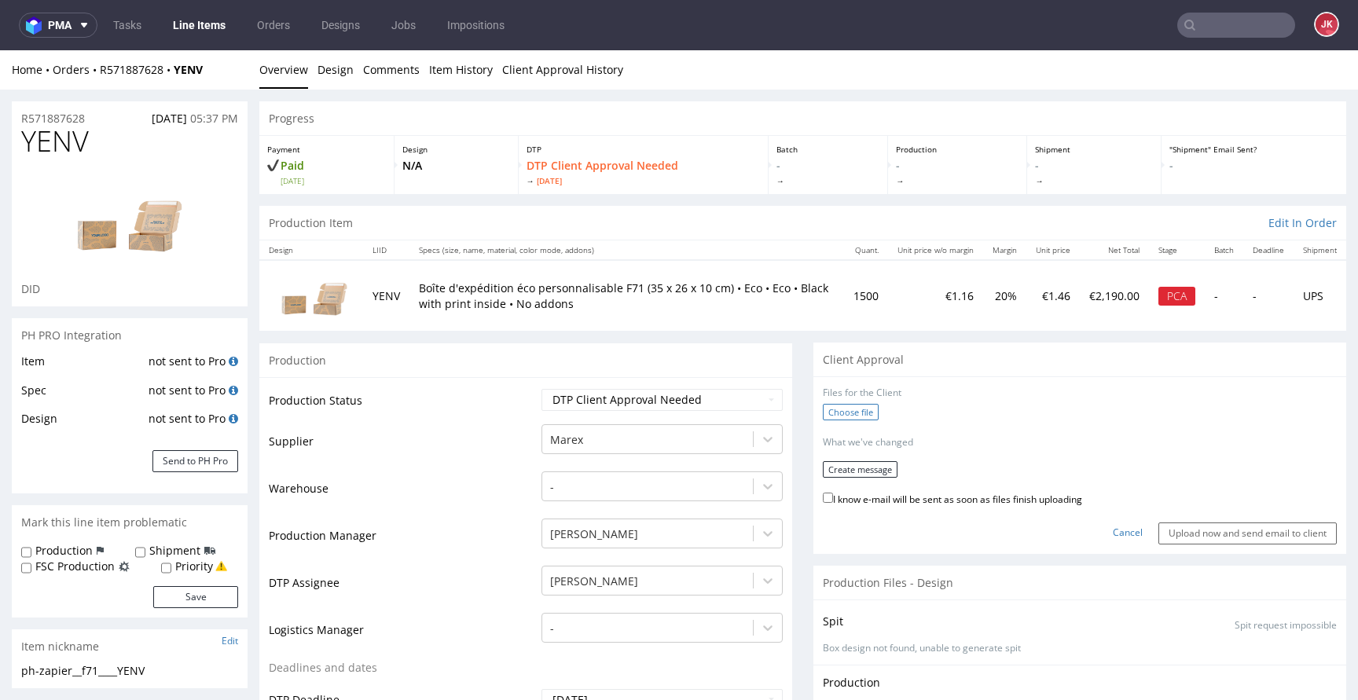
click at [832, 406] on label "Choose file" at bounding box center [851, 412] width 56 height 16
click at [0, 50] on input "Choose file" at bounding box center [0, 50] width 0 height 0
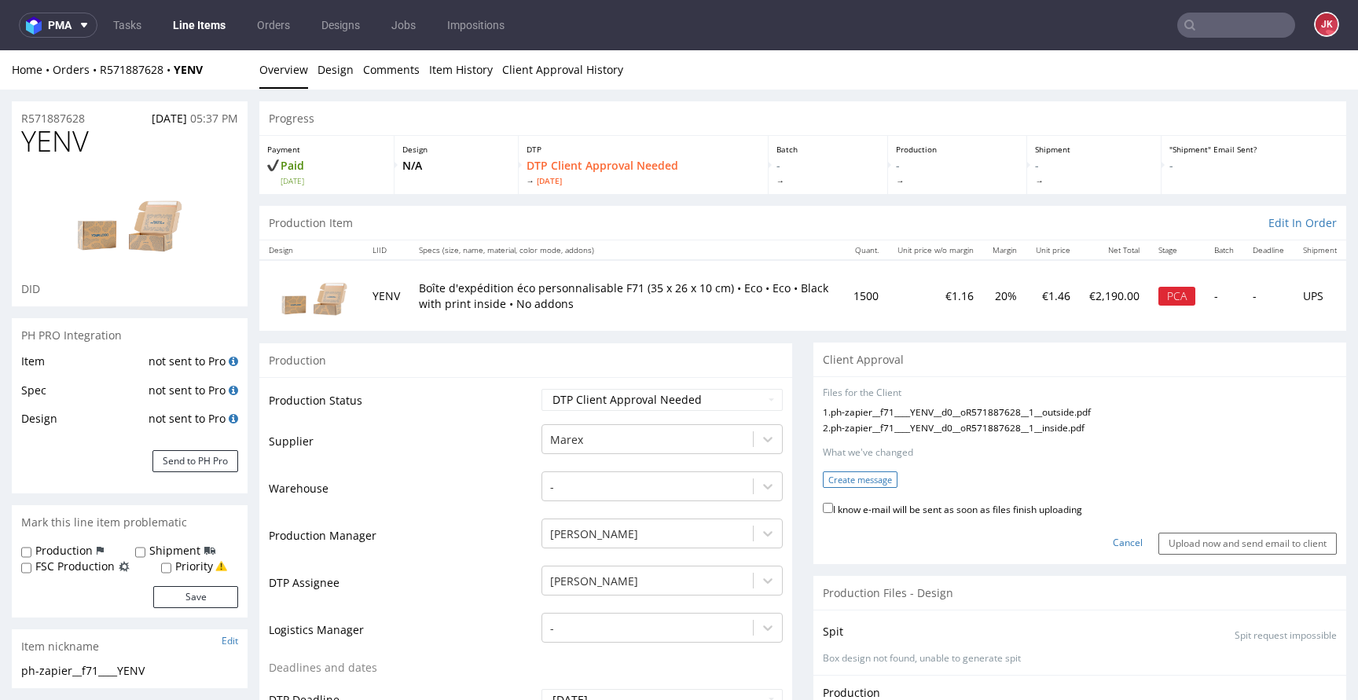
click at [843, 474] on button "Create message" at bounding box center [860, 479] width 75 height 16
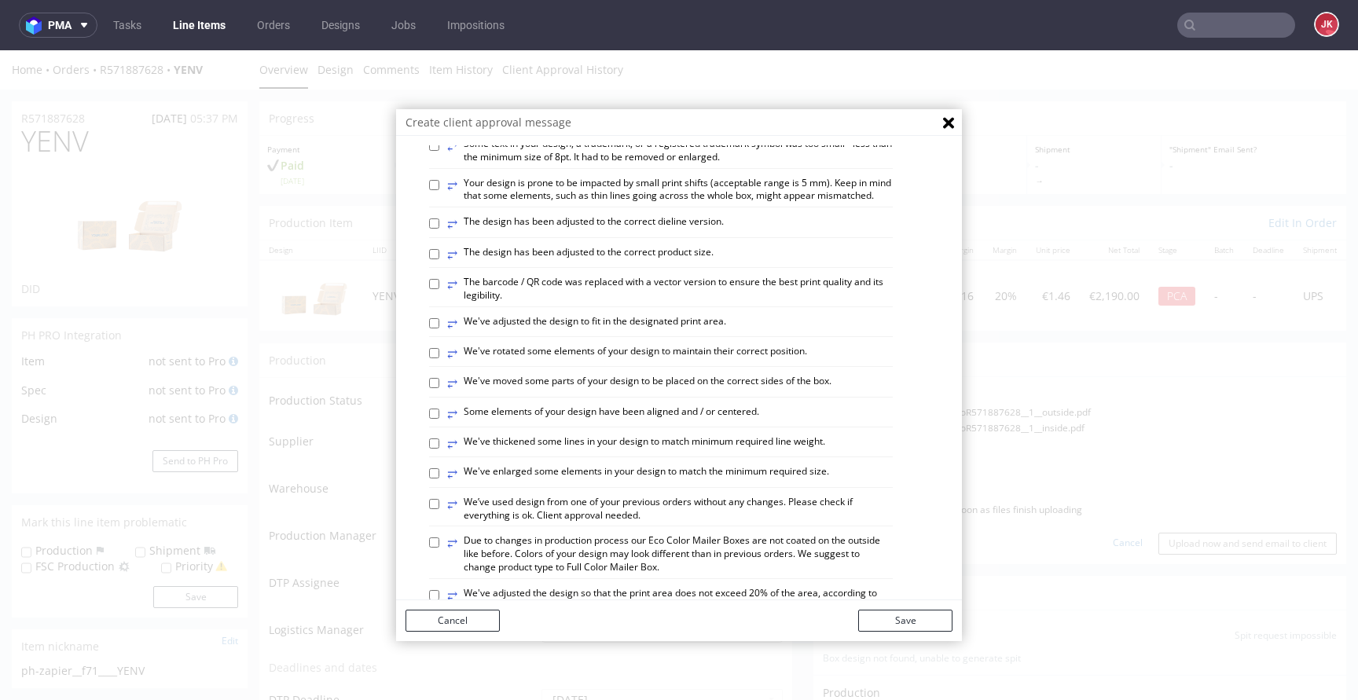
scroll to position [349, 0]
click at [536, 421] on label "⥂ Some elements of your design have been aligned and / or centered." at bounding box center [603, 412] width 312 height 17
click at [439, 417] on input "⥂ Some elements of your design have been aligned and / or centered." at bounding box center [434, 412] width 10 height 10
checkbox input "true"
click at [533, 231] on label "⥂ The design has been adjusted to the correct dieline version." at bounding box center [585, 222] width 277 height 17
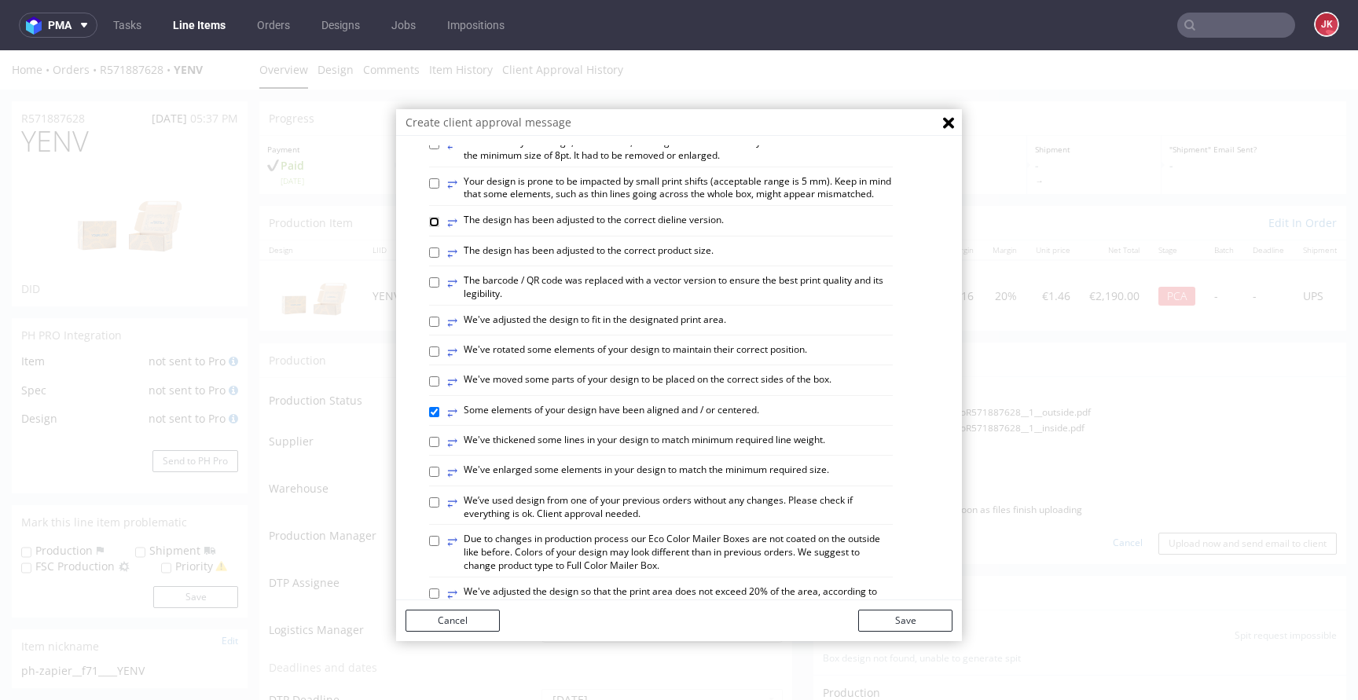
click at [439, 227] on input "⥂ The design has been adjusted to the correct dieline version." at bounding box center [434, 222] width 10 height 10
checkbox input "true"
click at [893, 628] on button "Save" at bounding box center [905, 621] width 94 height 22
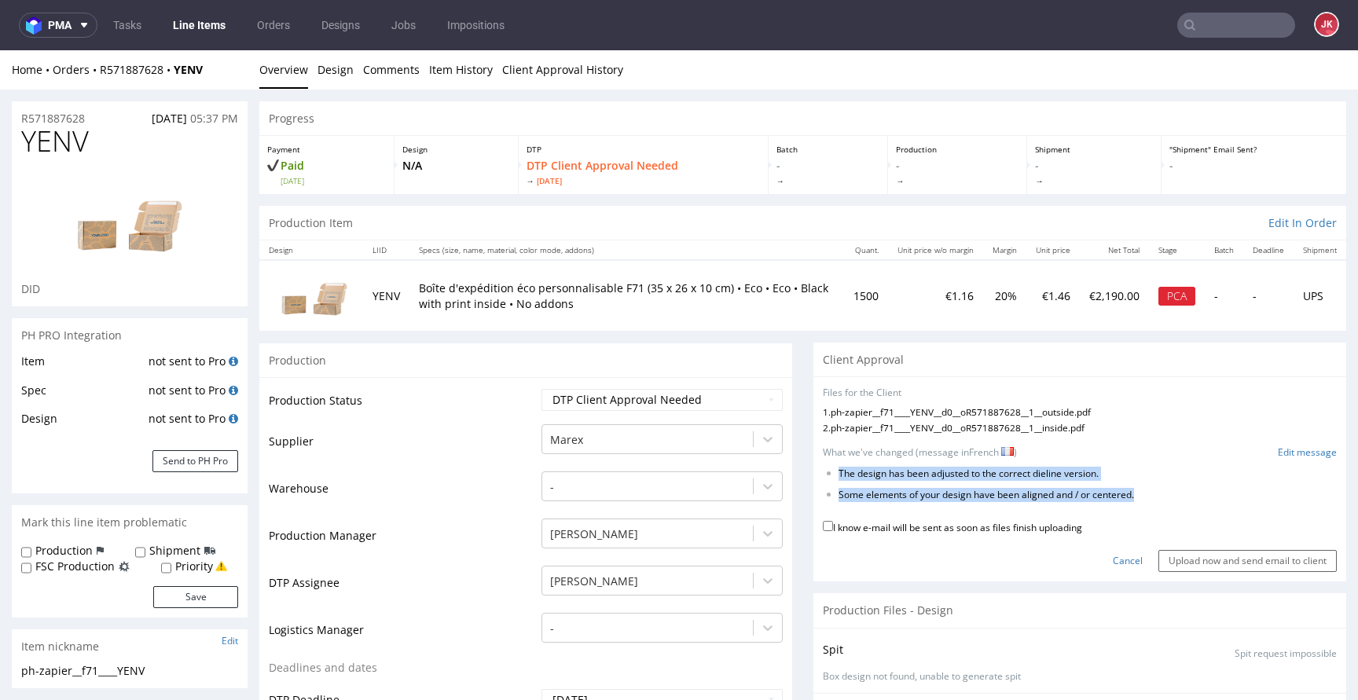
drag, startPoint x: 827, startPoint y: 474, endPoint x: 1133, endPoint y: 505, distance: 307.2
click at [1133, 505] on form "Files for the Client 1 . ph-zapier__f71____YENV__d0__oR571887628__1__outside.pd…" at bounding box center [1080, 479] width 514 height 185
copy form "The design has been adjusted to the correct dieline version. Some elements of y…"
click at [1282, 454] on link "Edit message" at bounding box center [1306, 452] width 59 height 13
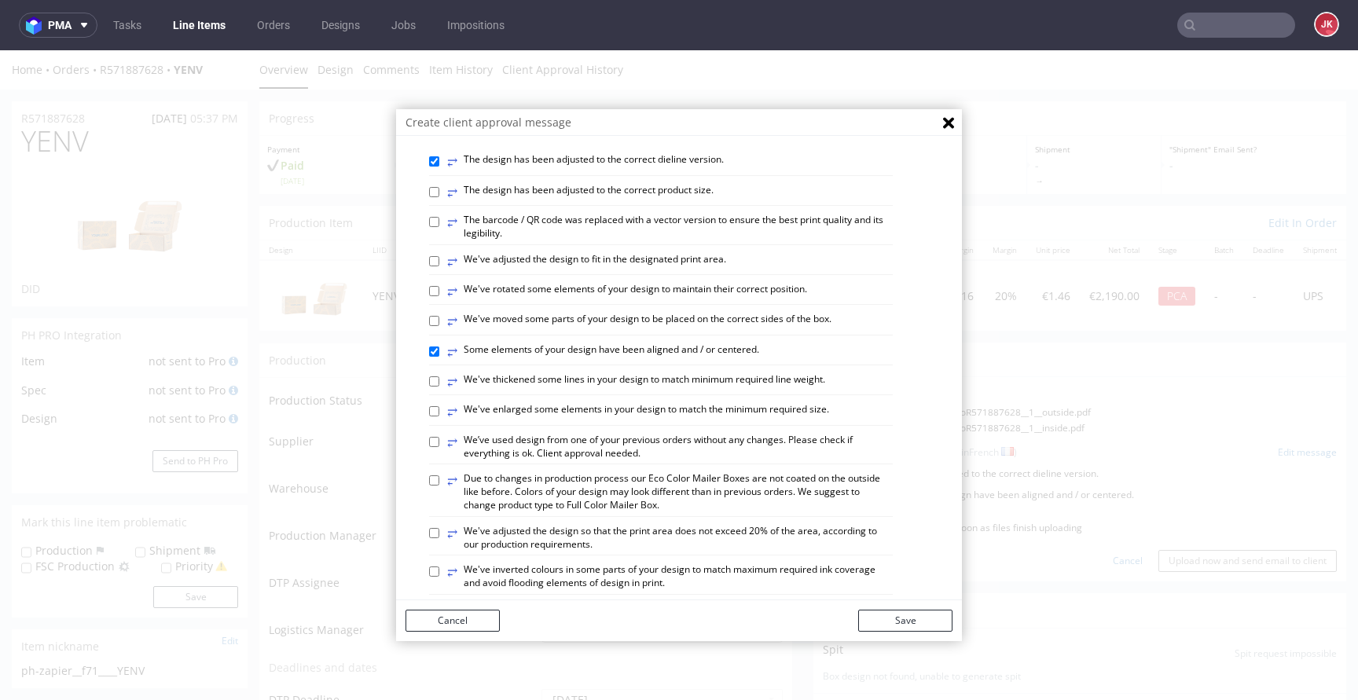
scroll to position [431, 0]
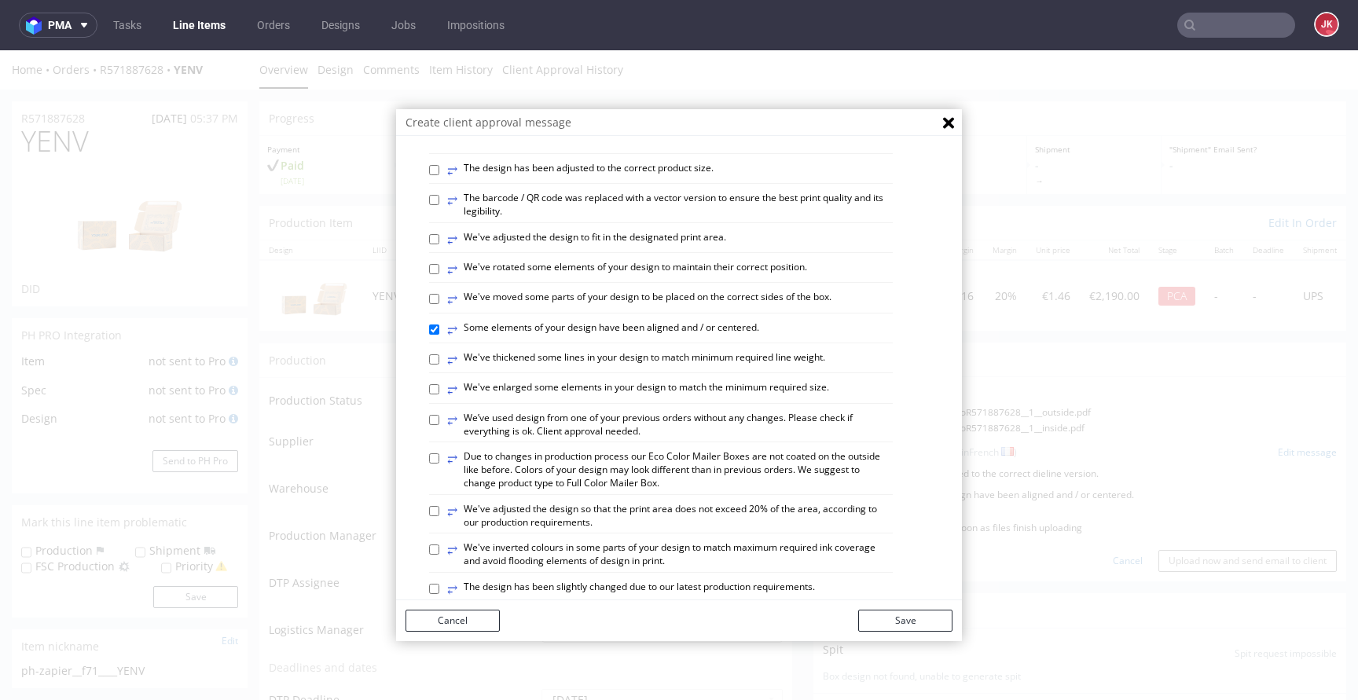
click at [680, 438] on label "⥂ We’ve used design from one of your previous orders without any changes. Pleas…" at bounding box center [669, 425] width 445 height 27
click at [439, 425] on input "⥂ We’ve used design from one of your previous orders without any changes. Pleas…" at bounding box center [434, 420] width 10 height 10
checkbox input "true"
click at [870, 610] on button "Save" at bounding box center [905, 621] width 94 height 22
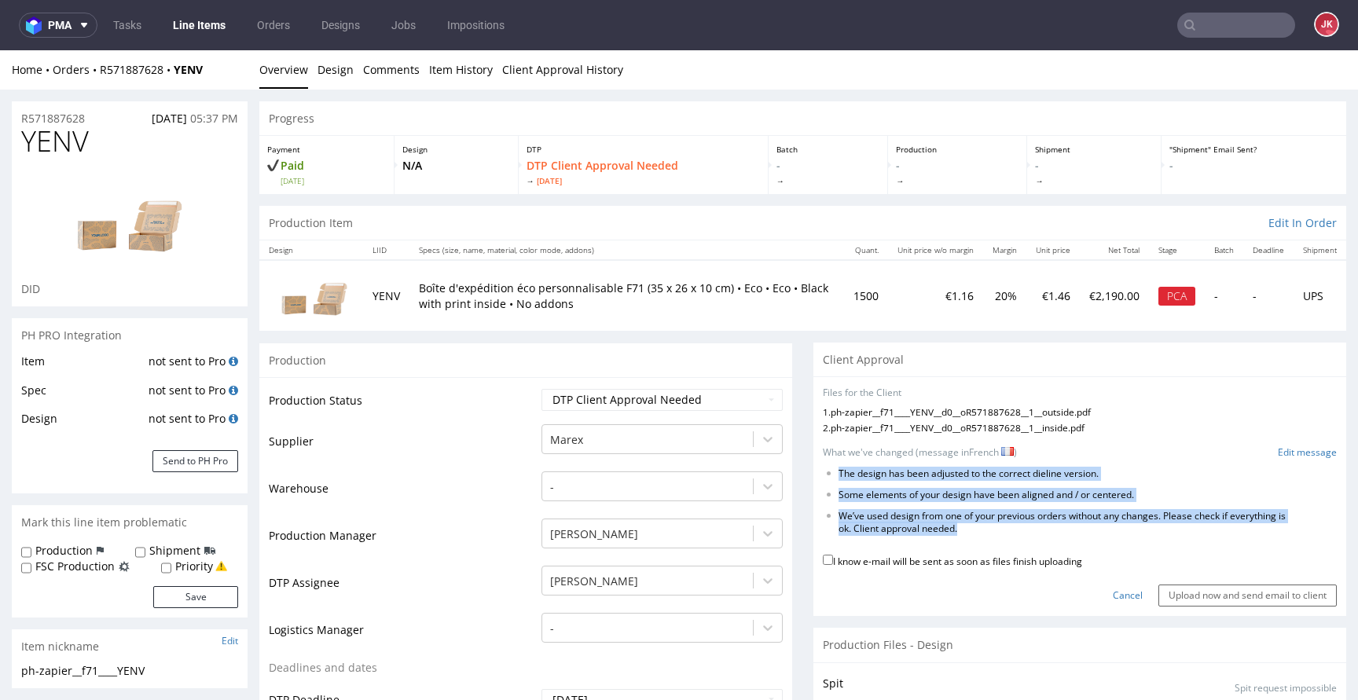
drag, startPoint x: 827, startPoint y: 471, endPoint x: 1074, endPoint y: 537, distance: 255.4
click at [1074, 537] on form "Files for the Client 1 . ph-zapier__f71____YENV__d0__oR571887628__1__outside.pd…" at bounding box center [1080, 497] width 514 height 220
copy form "The design has been adjusted to the correct dieline version. Some elements of y…"
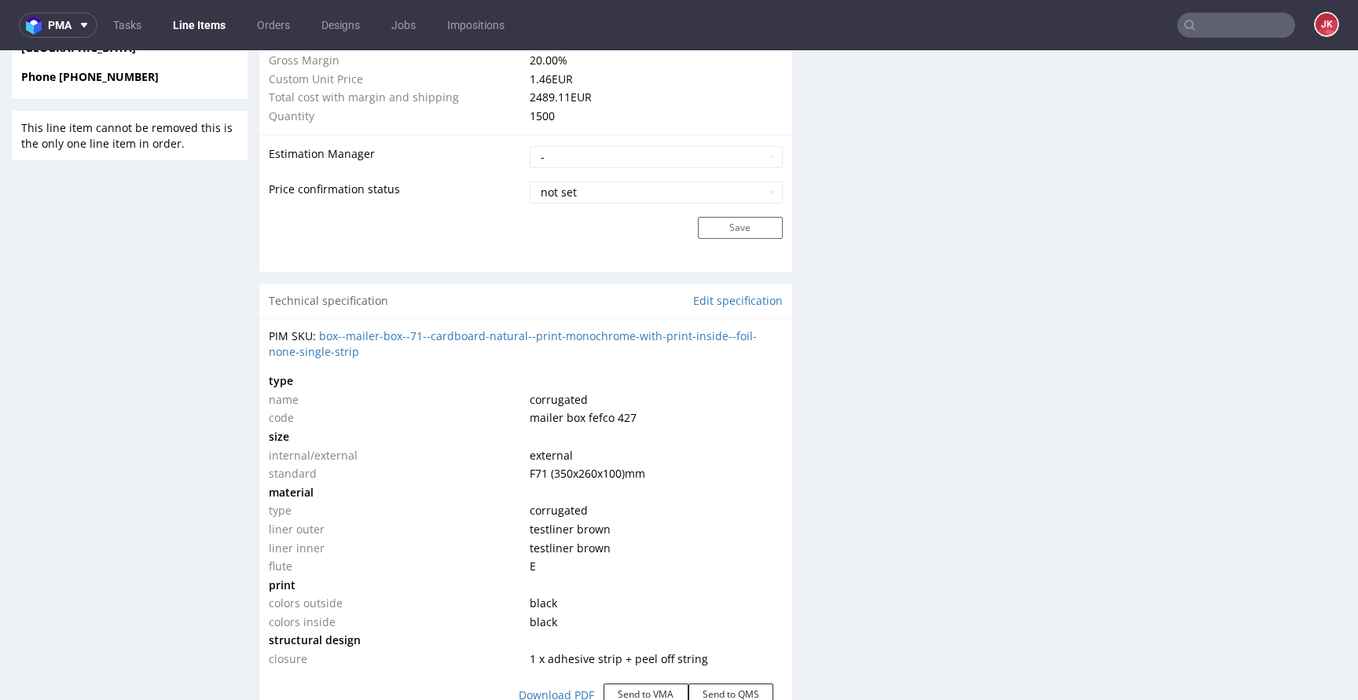
scroll to position [1283, 0]
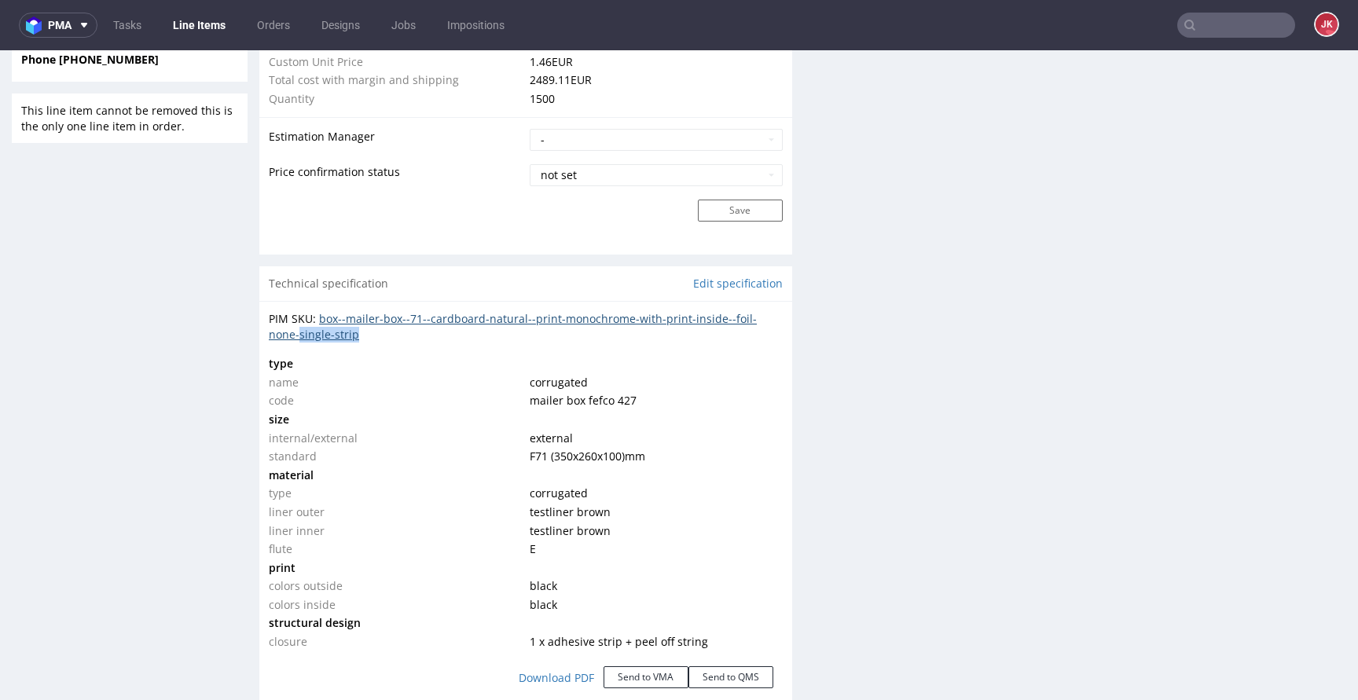
drag, startPoint x: 367, startPoint y: 334, endPoint x: 301, endPoint y: 339, distance: 66.2
click at [301, 339] on div "PIM SKU: box--mailer-box--71--cardboard-natural--print-monochrome-with-print-in…" at bounding box center [526, 326] width 514 height 31
copy link "single-strip"
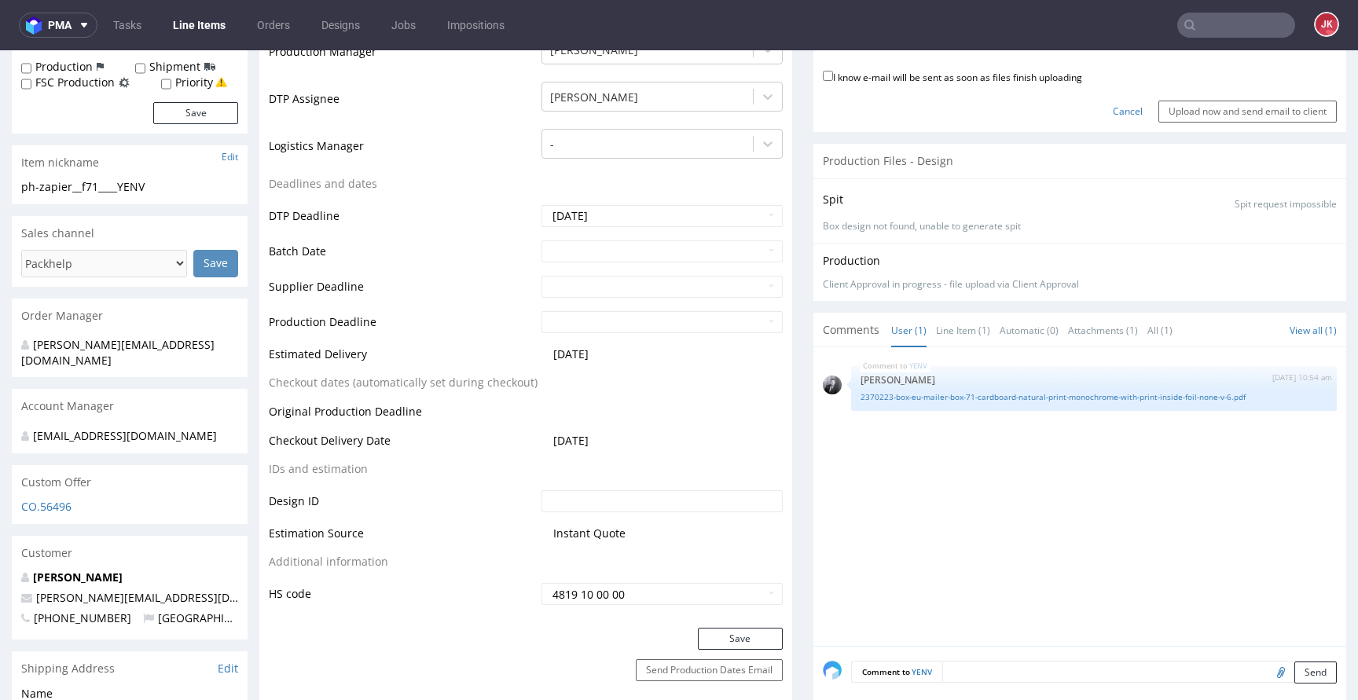
scroll to position [0, 0]
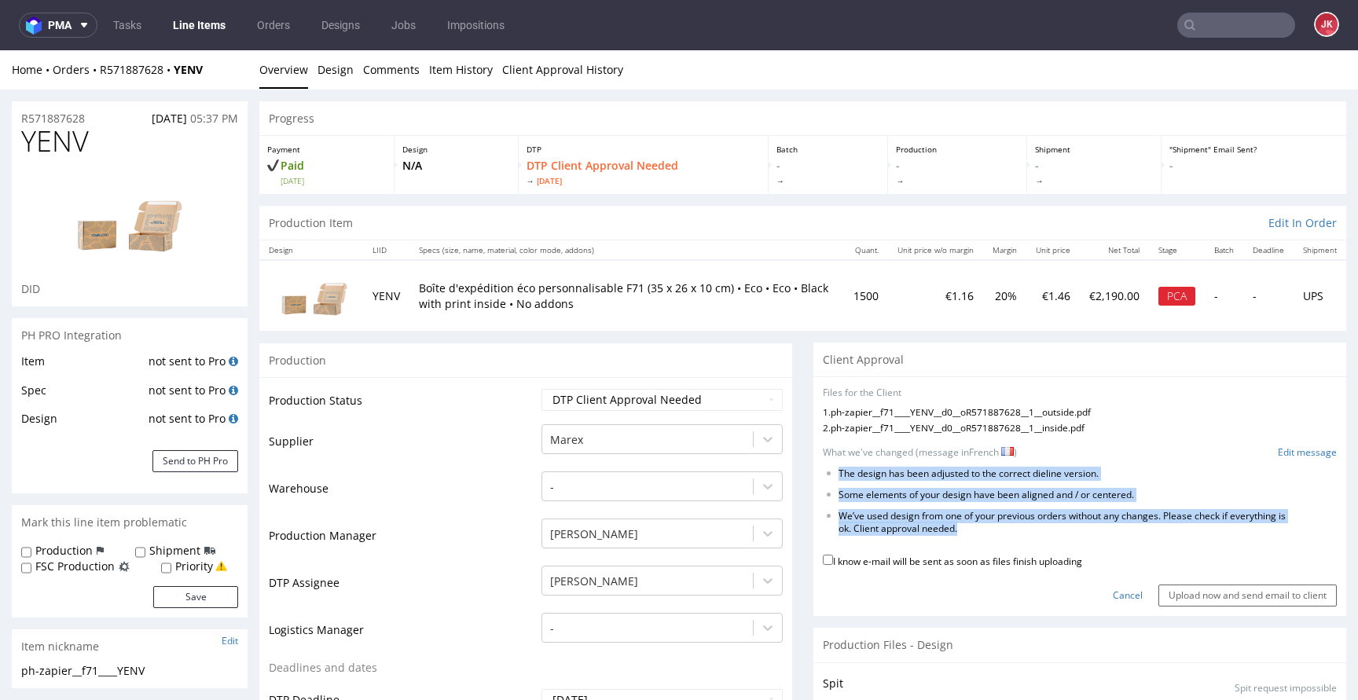
drag, startPoint x: 826, startPoint y: 472, endPoint x: 1039, endPoint y: 536, distance: 222.2
click at [1039, 536] on ul "The design has been adjusted to the correct dieline version. Some elements of y…" at bounding box center [1080, 501] width 514 height 68
copy ul "The design has been adjusted to the correct dieline version. Some elements of y…"
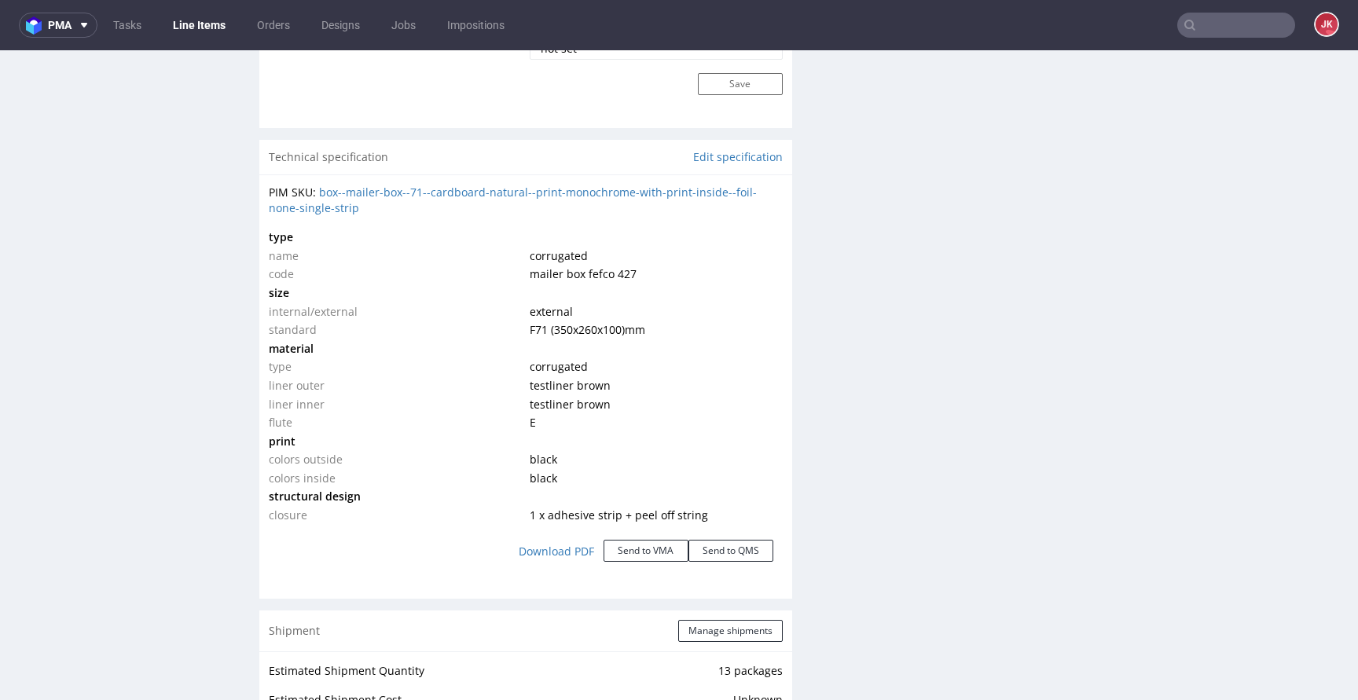
scroll to position [1426, 0]
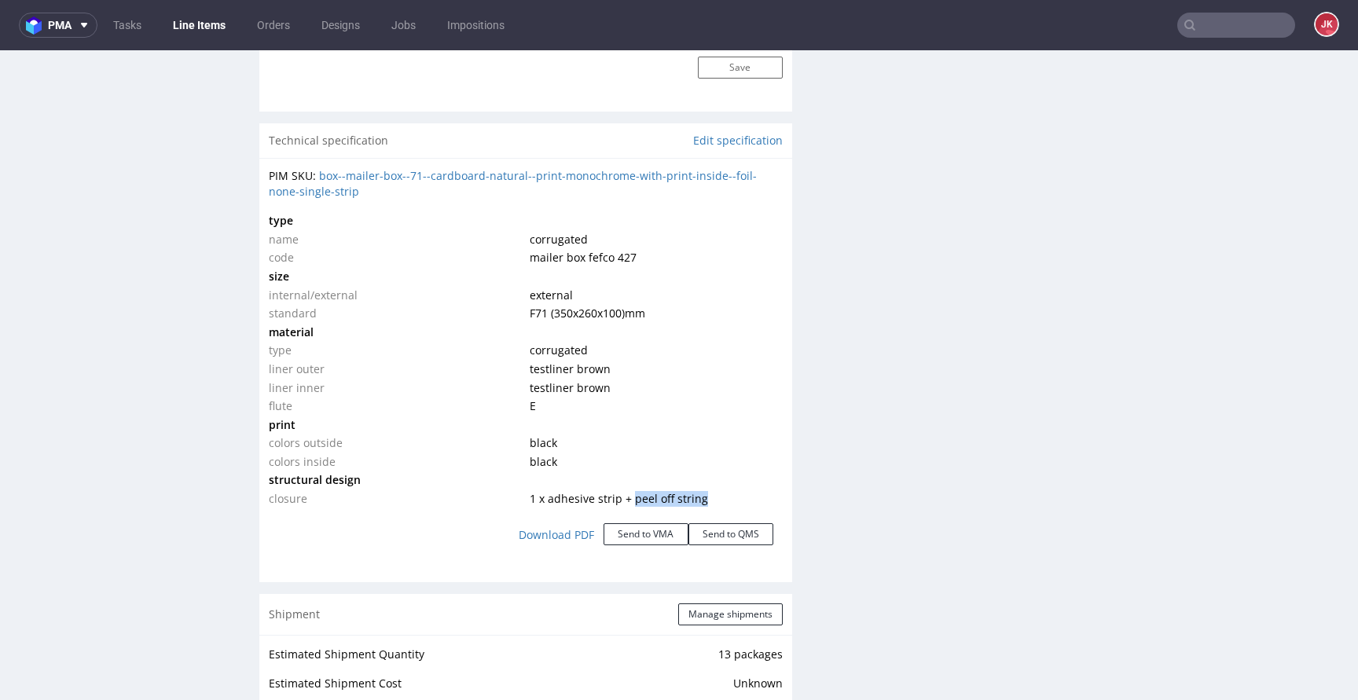
drag, startPoint x: 625, startPoint y: 503, endPoint x: 736, endPoint y: 504, distance: 111.6
click at [736, 504] on td "1 x adhesive strip + peel off string" at bounding box center [654, 498] width 257 height 19
copy span "peel off string"
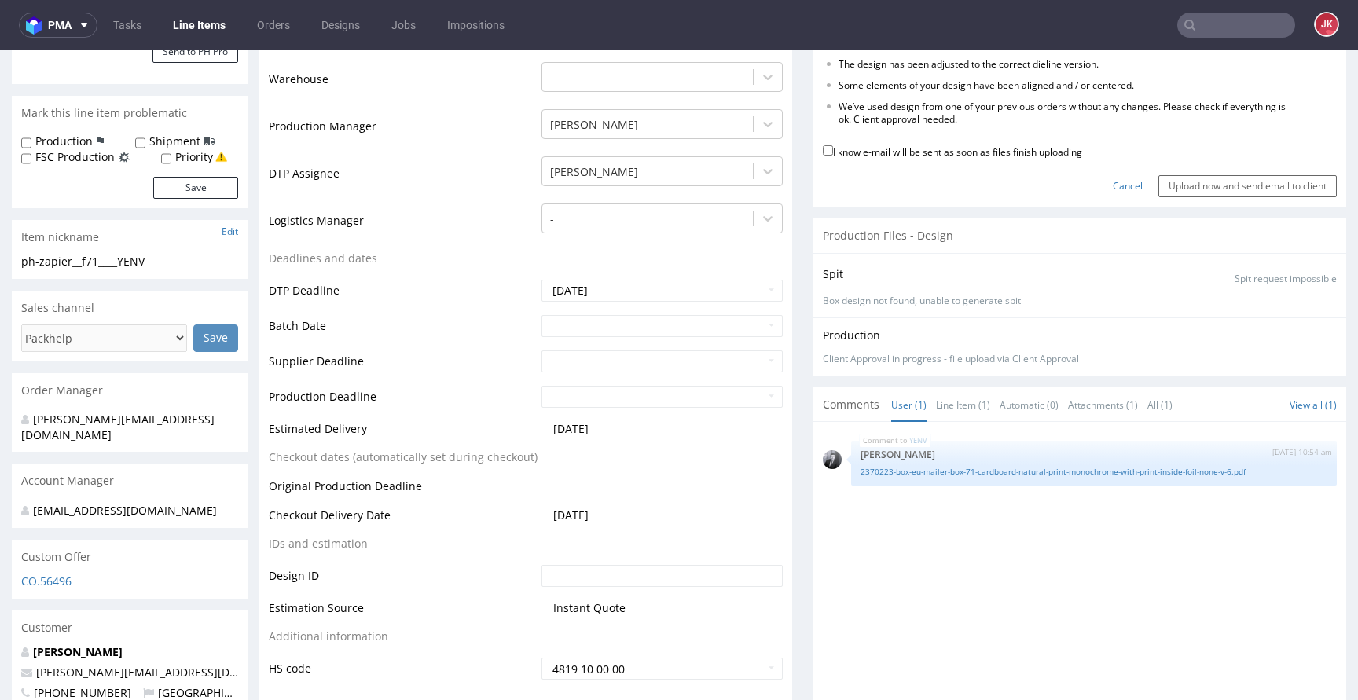
scroll to position [0, 0]
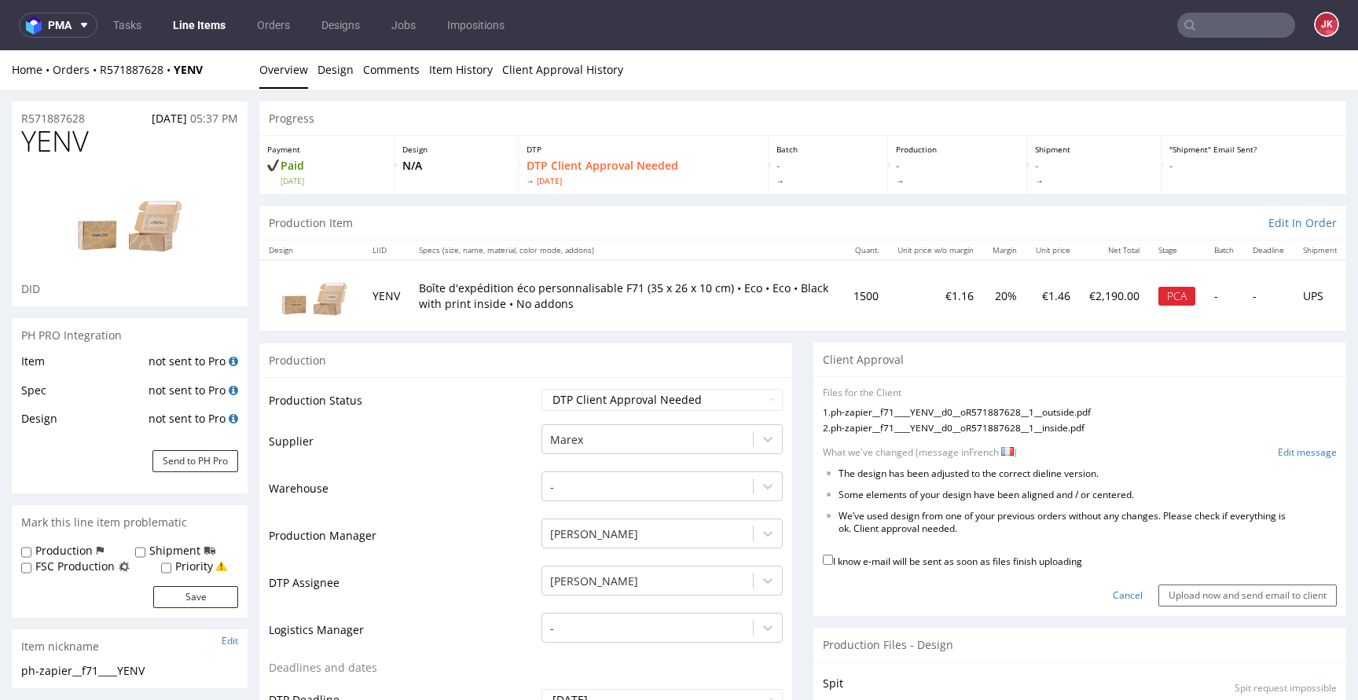
click at [1260, 465] on form "Files for the Client 1 . ph-zapier__f71____YENV__d0__oR571887628__1__outside.pd…" at bounding box center [1080, 497] width 514 height 220
click at [1277, 456] on link "Edit message" at bounding box center [1306, 452] width 59 height 13
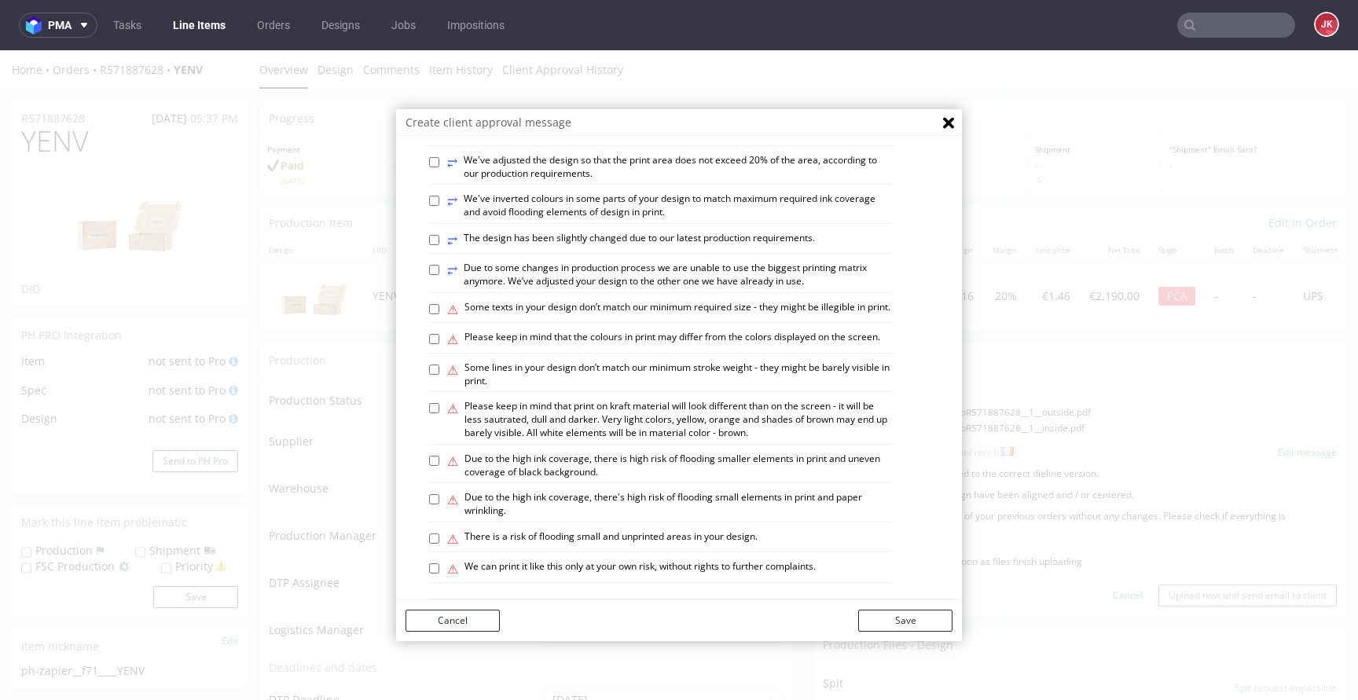
scroll to position [916, 0]
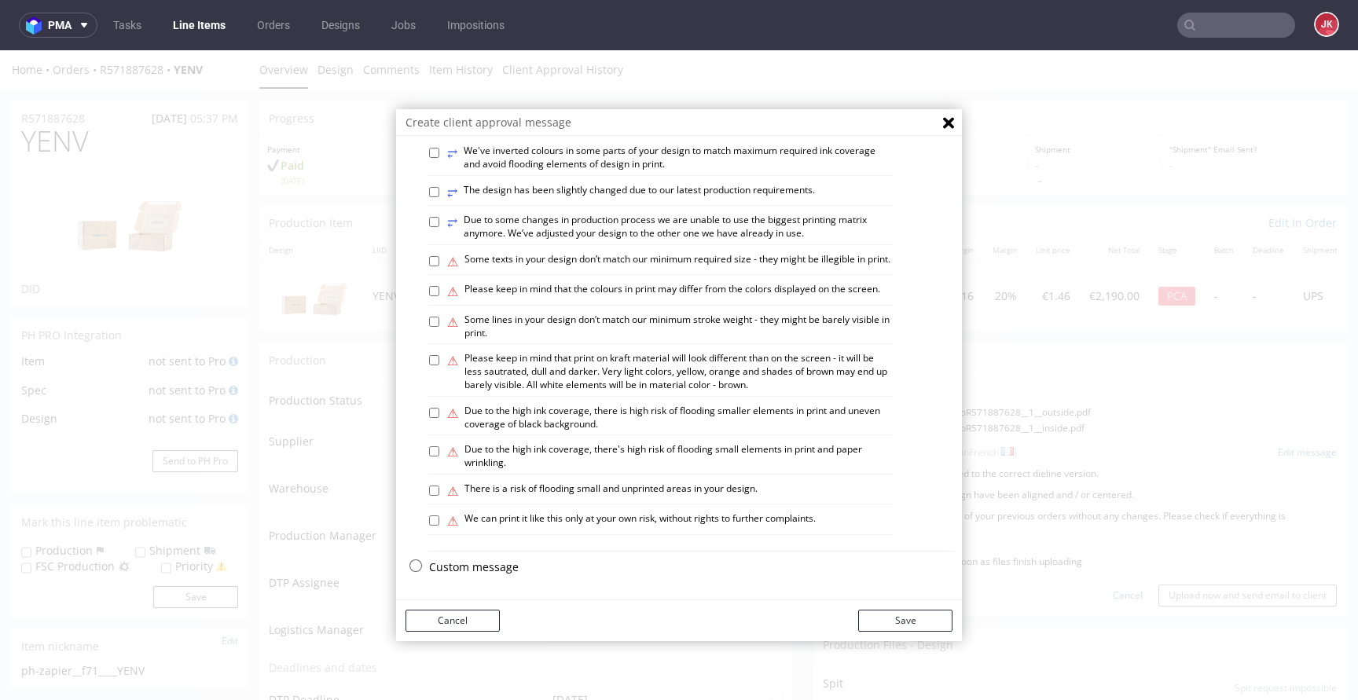
click at [443, 565] on p "Custom message" at bounding box center [690, 567] width 523 height 16
checkbox input "false"
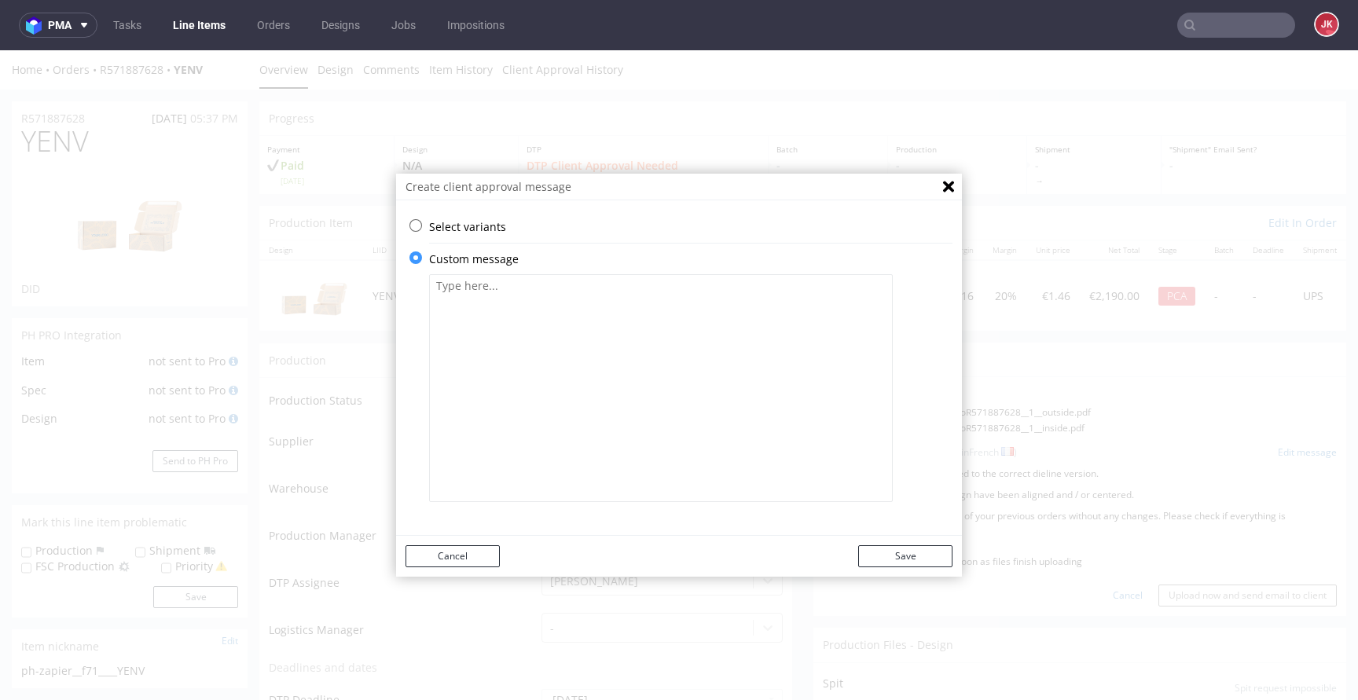
scroll to position [0, 0]
click at [680, 345] on textarea at bounding box center [661, 388] width 464 height 228
paste textarea "Veuillez vérifier que tout est en ordre. Approbation du client. Le design a été…"
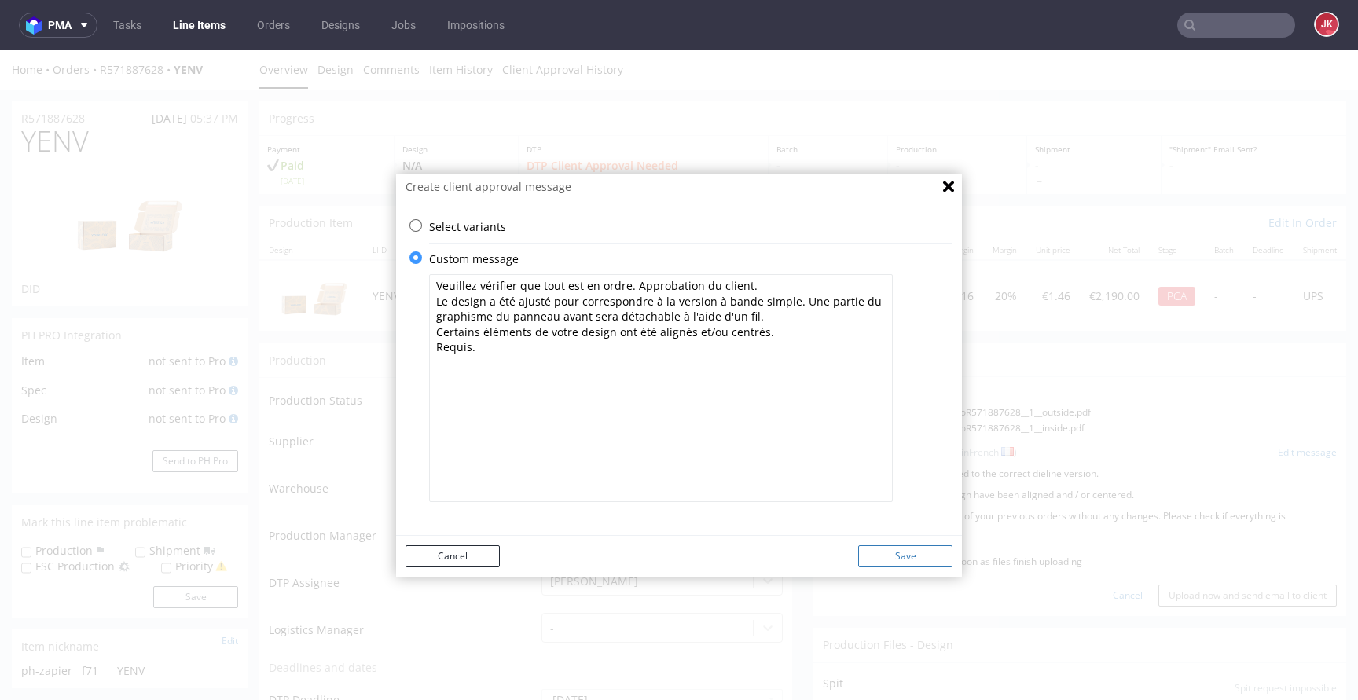
type textarea "Veuillez vérifier que tout est en ordre. Approbation du client. Le design a été…"
click at [889, 558] on button "Save" at bounding box center [905, 556] width 94 height 22
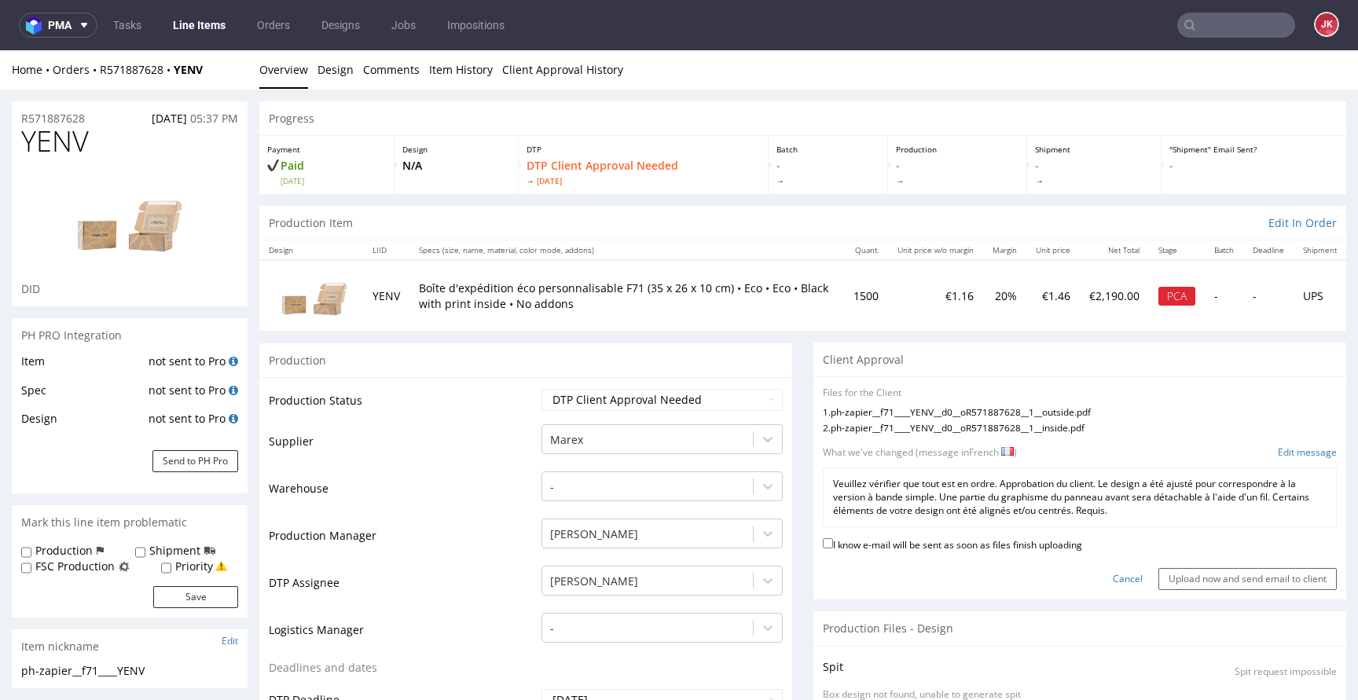
click at [878, 551] on label "I know e-mail will be sent as soon as files finish uploading" at bounding box center [952, 543] width 259 height 17
click at [833, 548] on input "I know e-mail will be sent as soon as files finish uploading" at bounding box center [828, 543] width 10 height 10
checkbox input "true"
click at [1179, 583] on input "Upload now and send email to client" at bounding box center [1247, 579] width 178 height 22
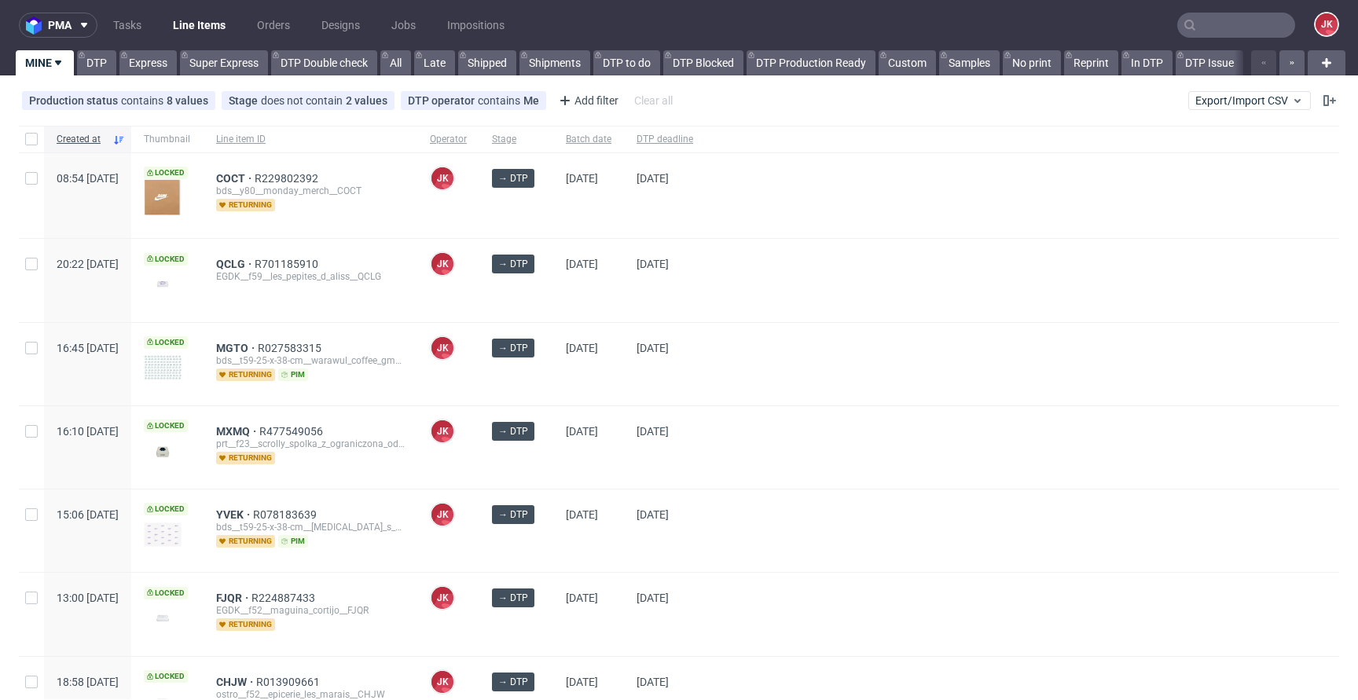
click at [790, 358] on div at bounding box center [1021, 364] width 633 height 82
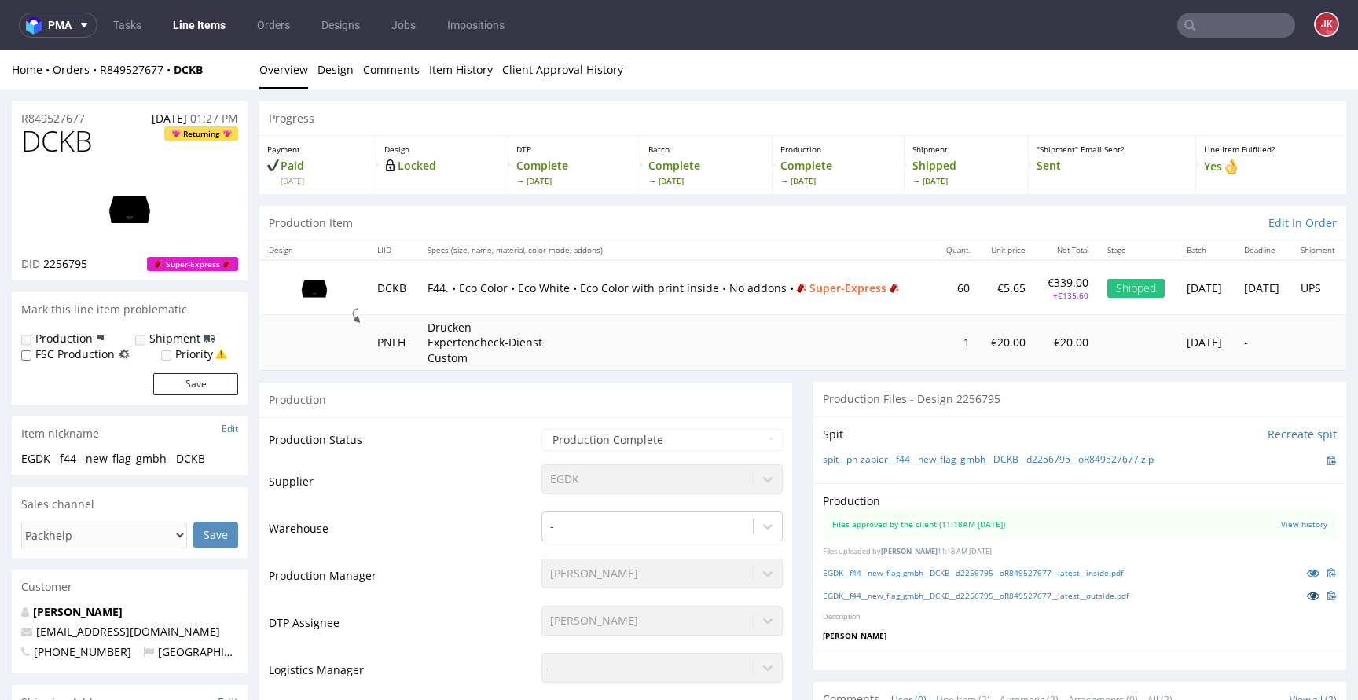
click at [1306, 594] on icon at bounding box center [1312, 595] width 13 height 11
click at [1306, 571] on icon at bounding box center [1312, 572] width 13 height 11
click at [519, 455] on td "Production Status" at bounding box center [403, 444] width 269 height 35
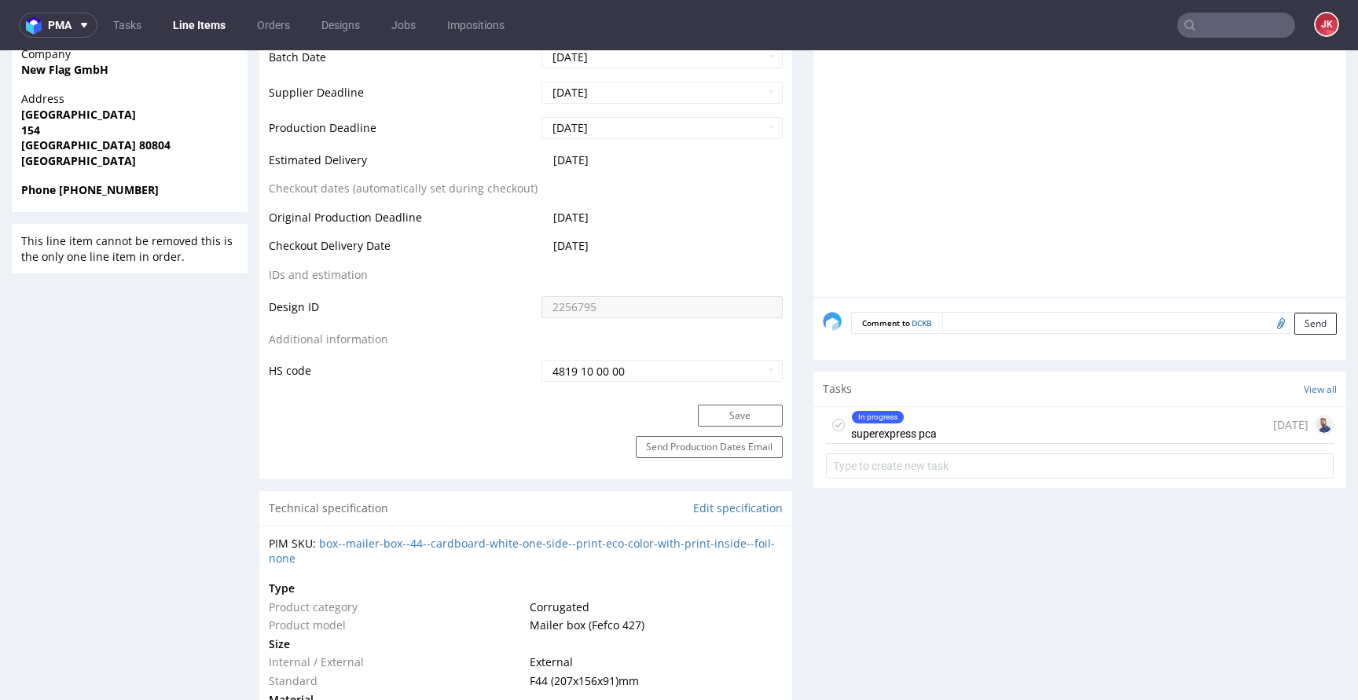
scroll to position [724, 0]
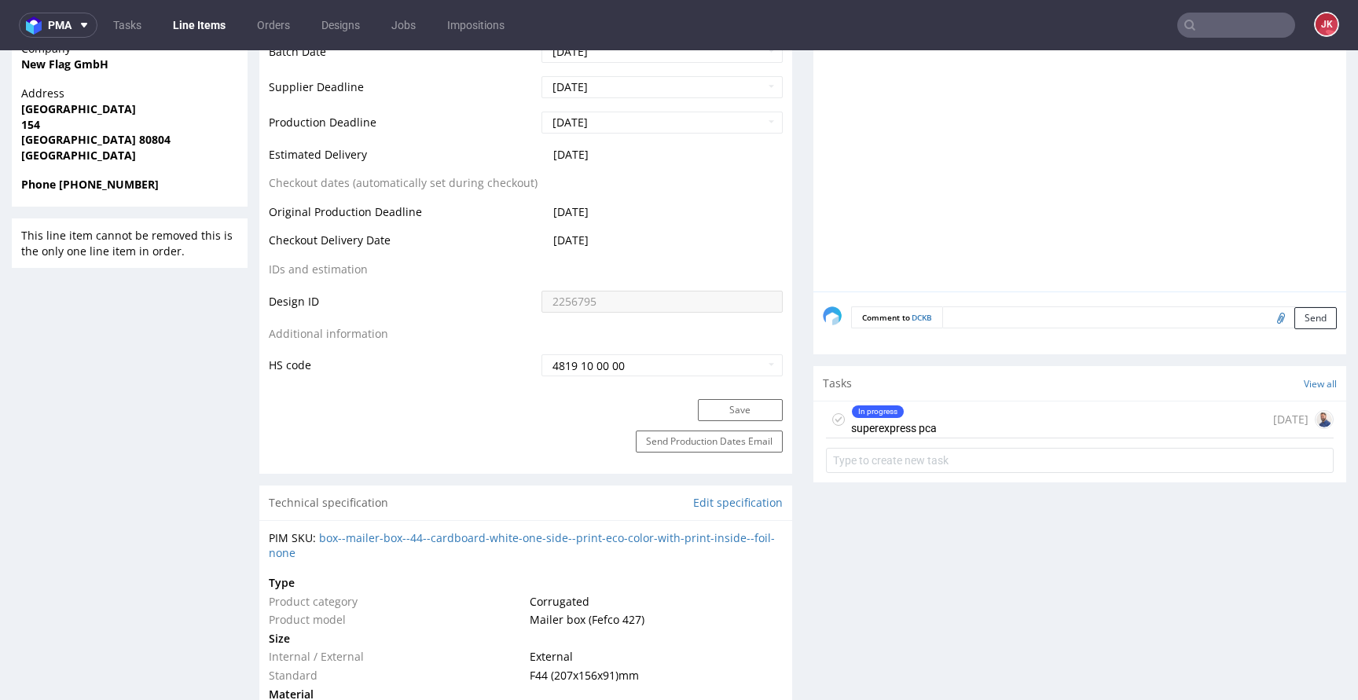
click at [924, 411] on div "In progress" at bounding box center [894, 411] width 84 height 13
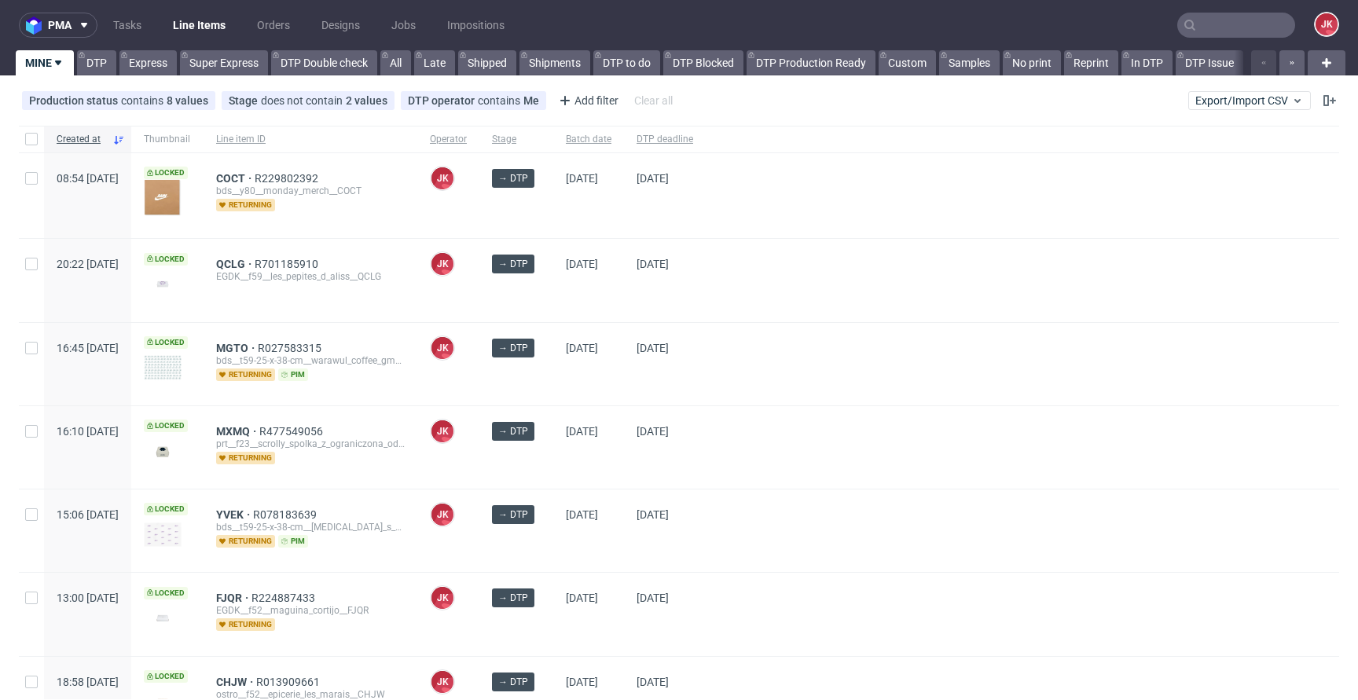
click at [795, 366] on div at bounding box center [1021, 364] width 633 height 82
click at [833, 374] on div at bounding box center [1021, 364] width 633 height 82
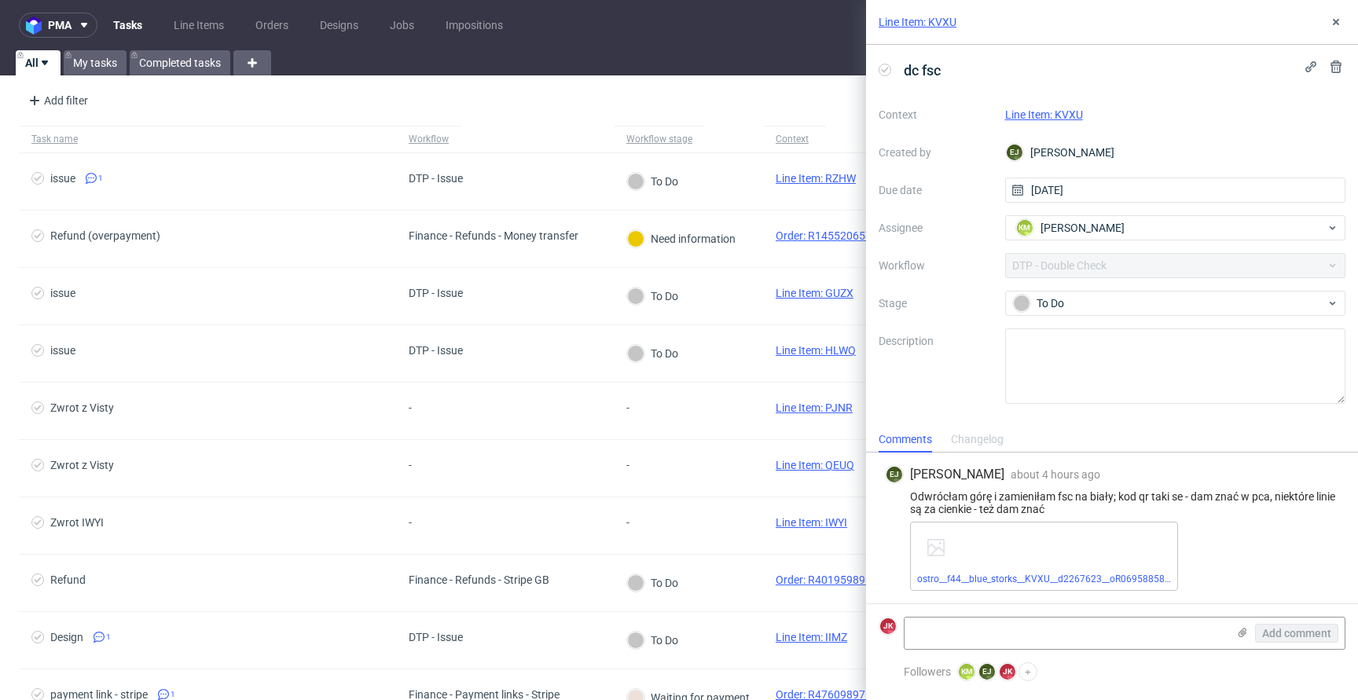
click at [1044, 113] on link "Line Item: KVXU" at bounding box center [1044, 114] width 78 height 13
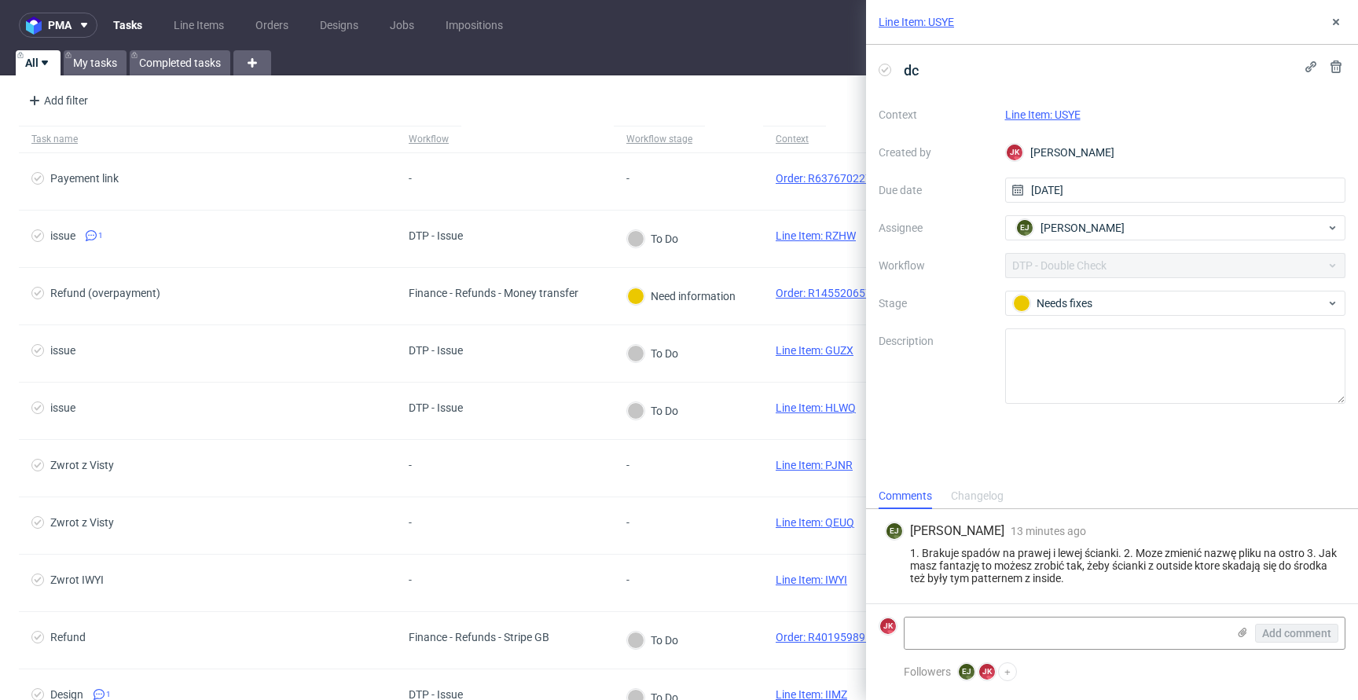
click at [1054, 110] on link "Line Item: USYE" at bounding box center [1042, 114] width 75 height 13
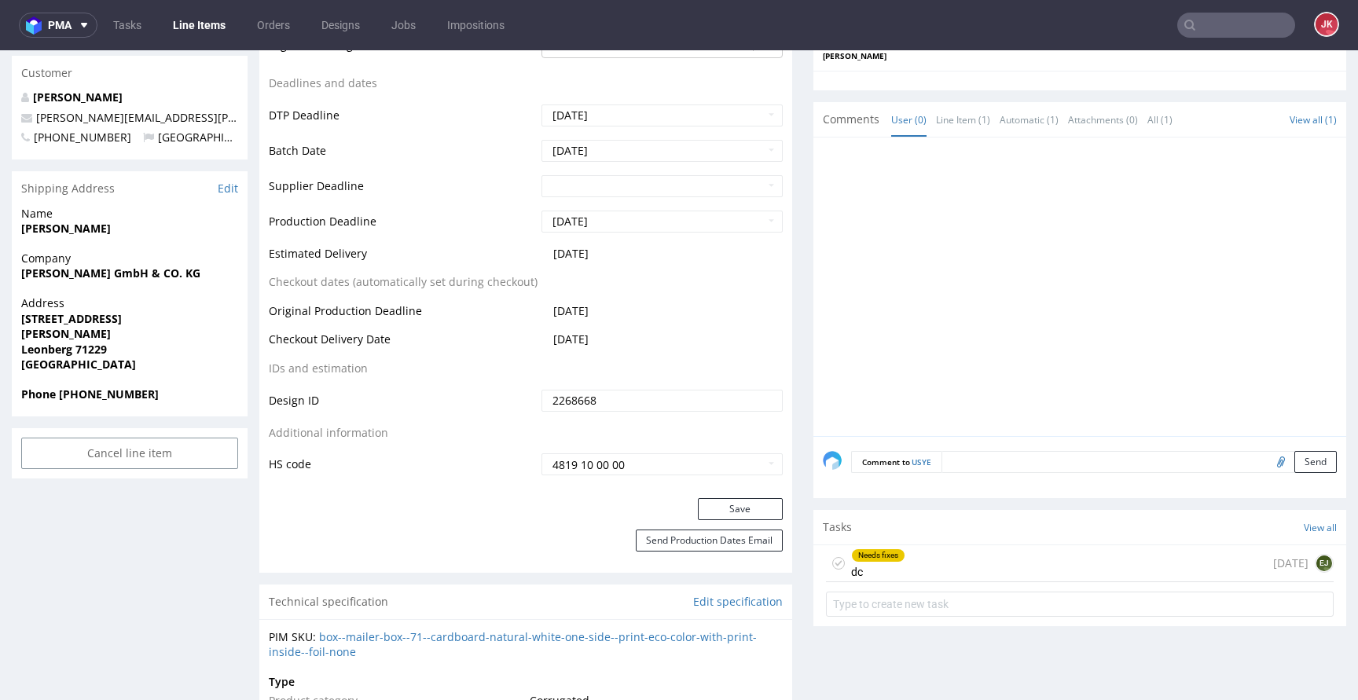
scroll to position [680, 0]
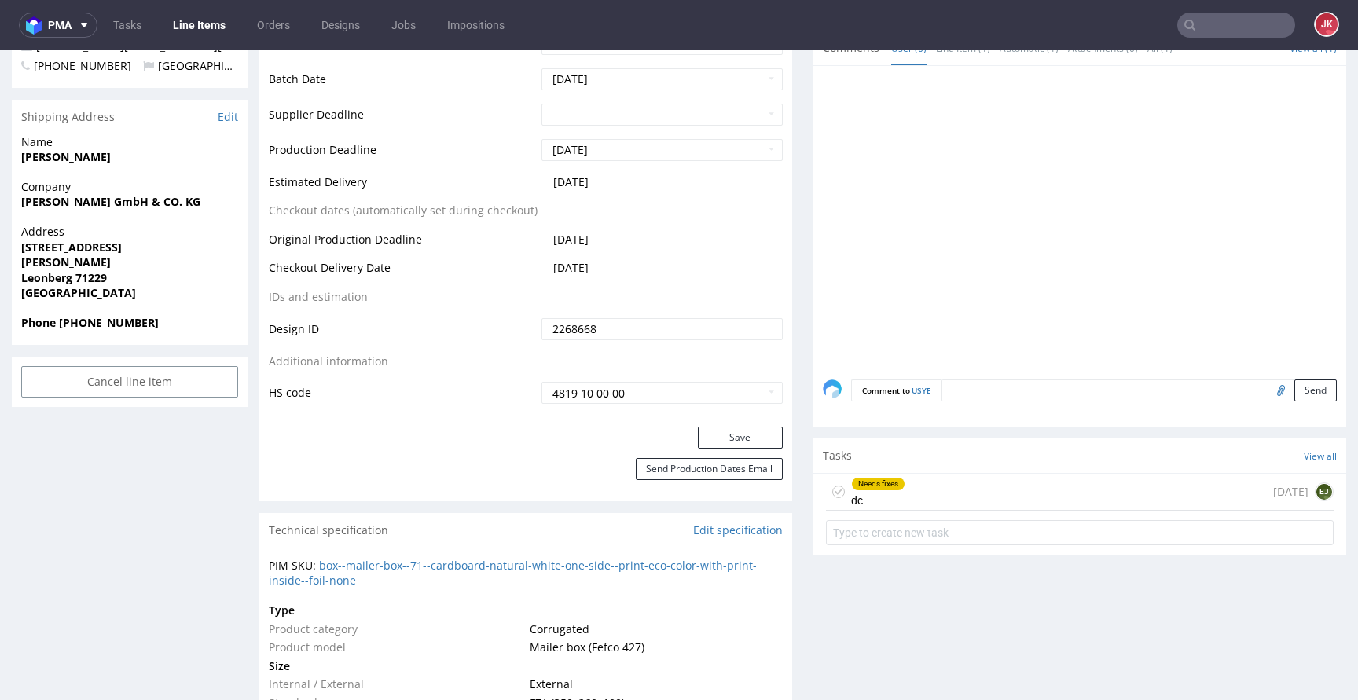
click at [851, 494] on div "Needs fixes dc" at bounding box center [878, 492] width 54 height 36
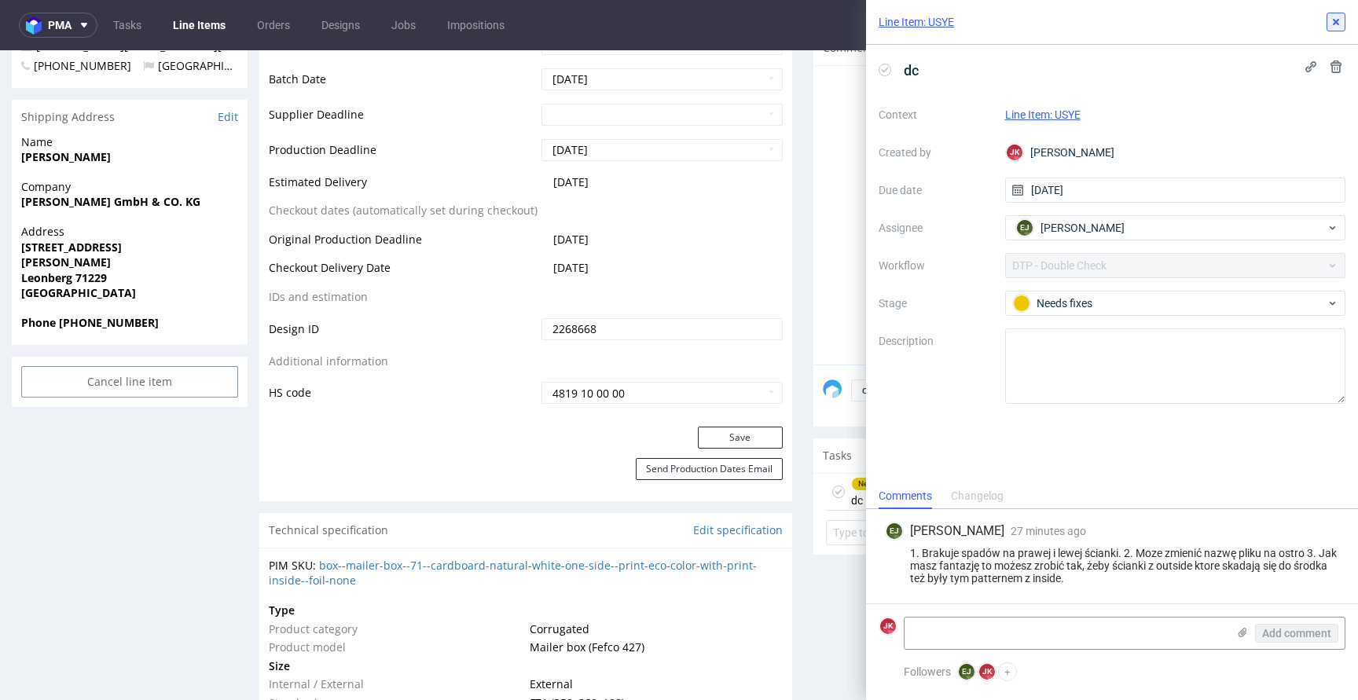
click at [1334, 21] on use at bounding box center [1335, 22] width 6 height 6
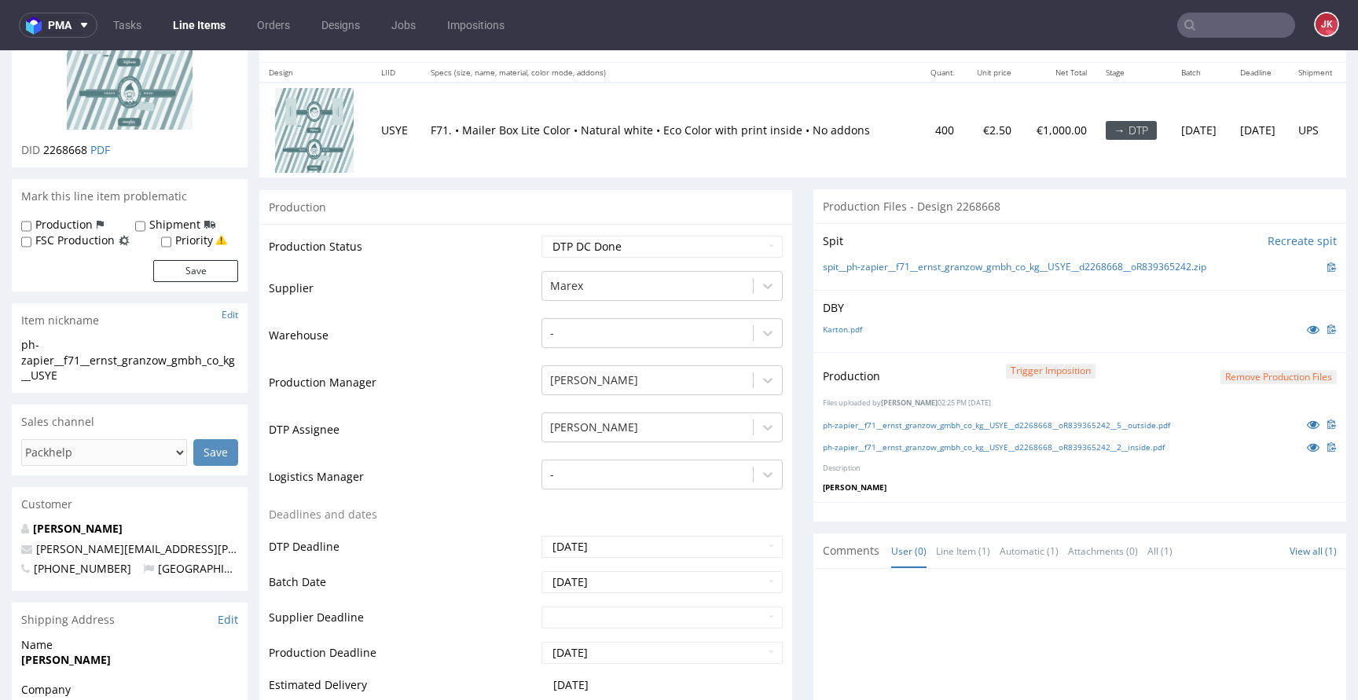
scroll to position [163, 0]
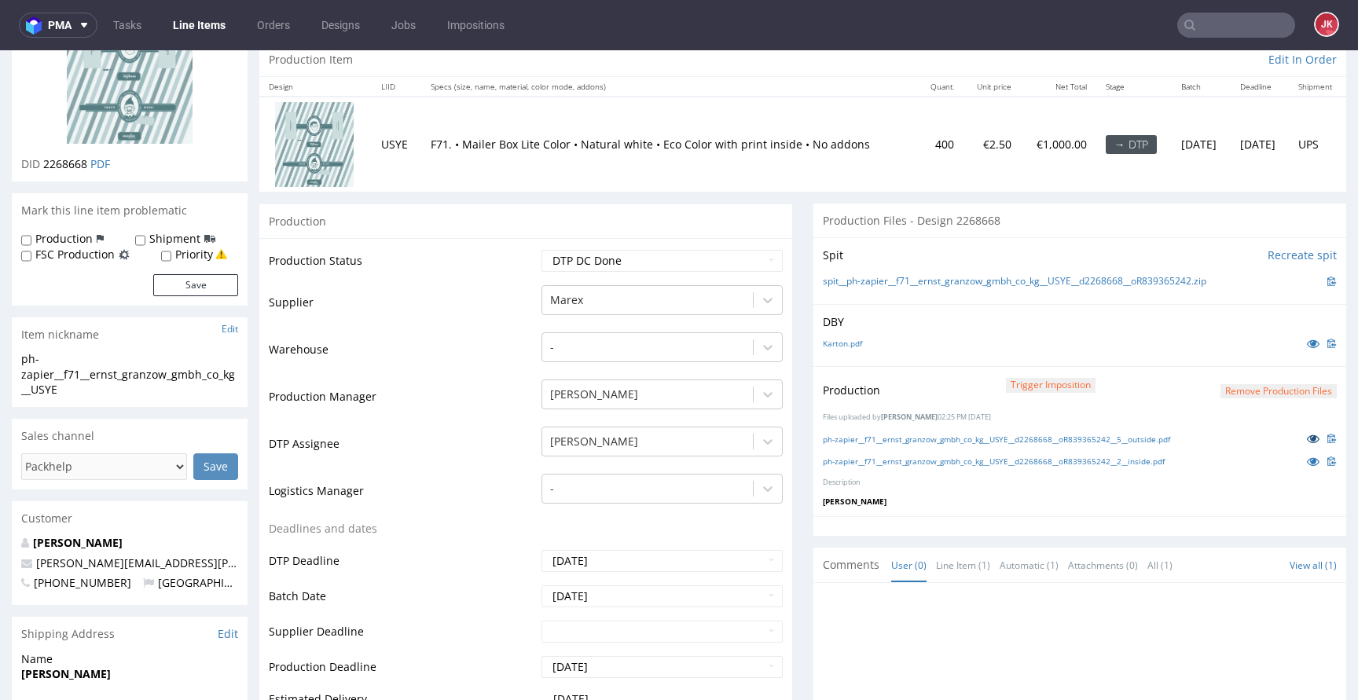
click at [1306, 434] on icon at bounding box center [1312, 438] width 13 height 11
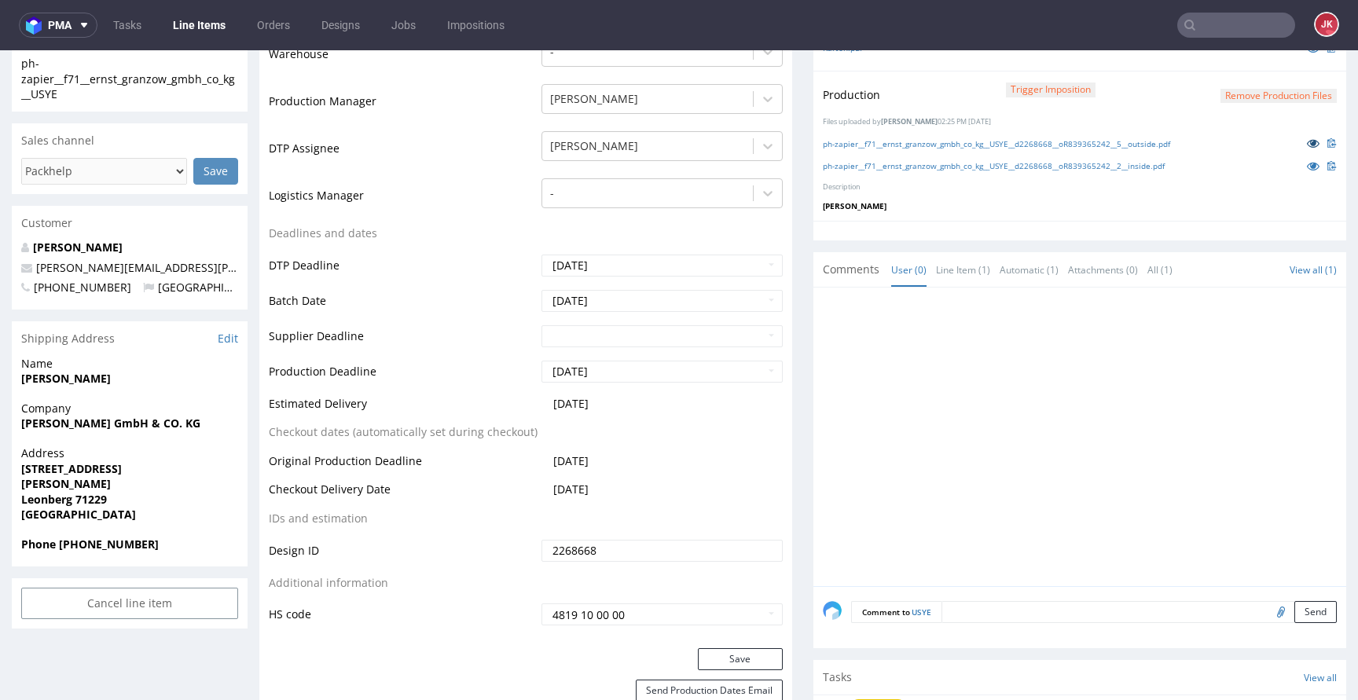
scroll to position [657, 0]
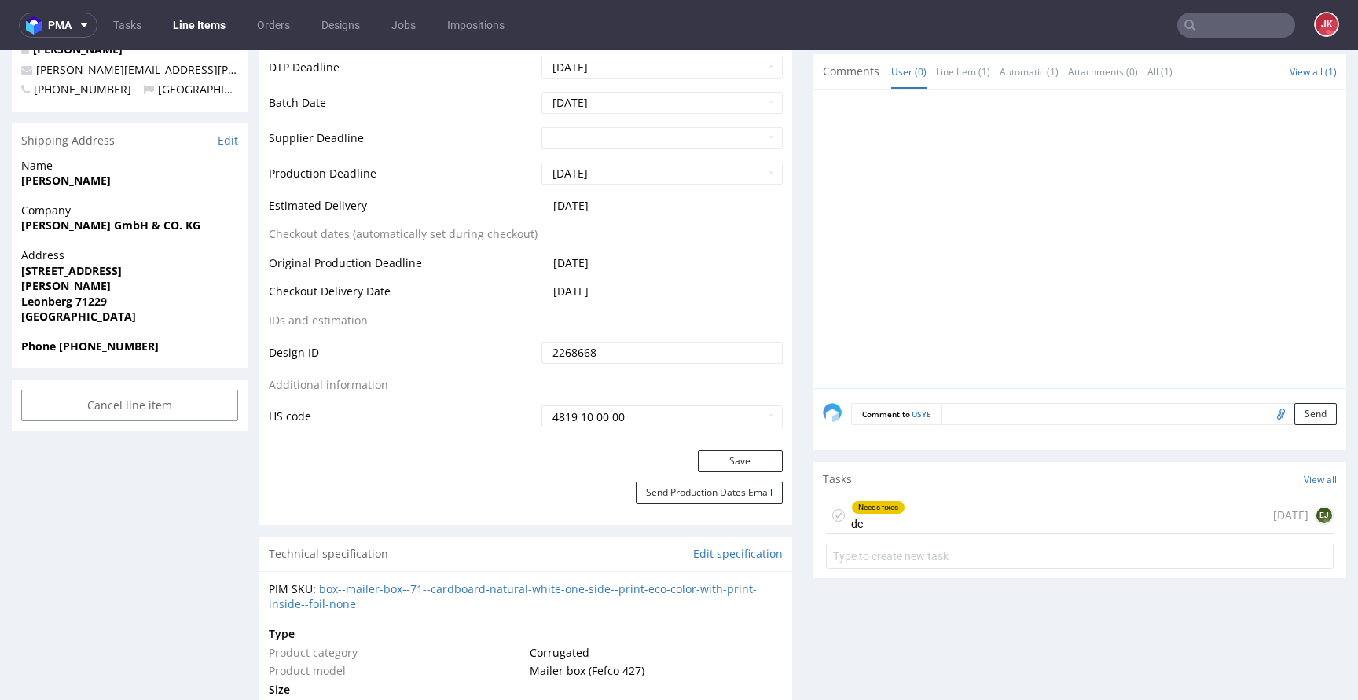
click at [884, 517] on div "Needs fixes dc" at bounding box center [878, 515] width 54 height 36
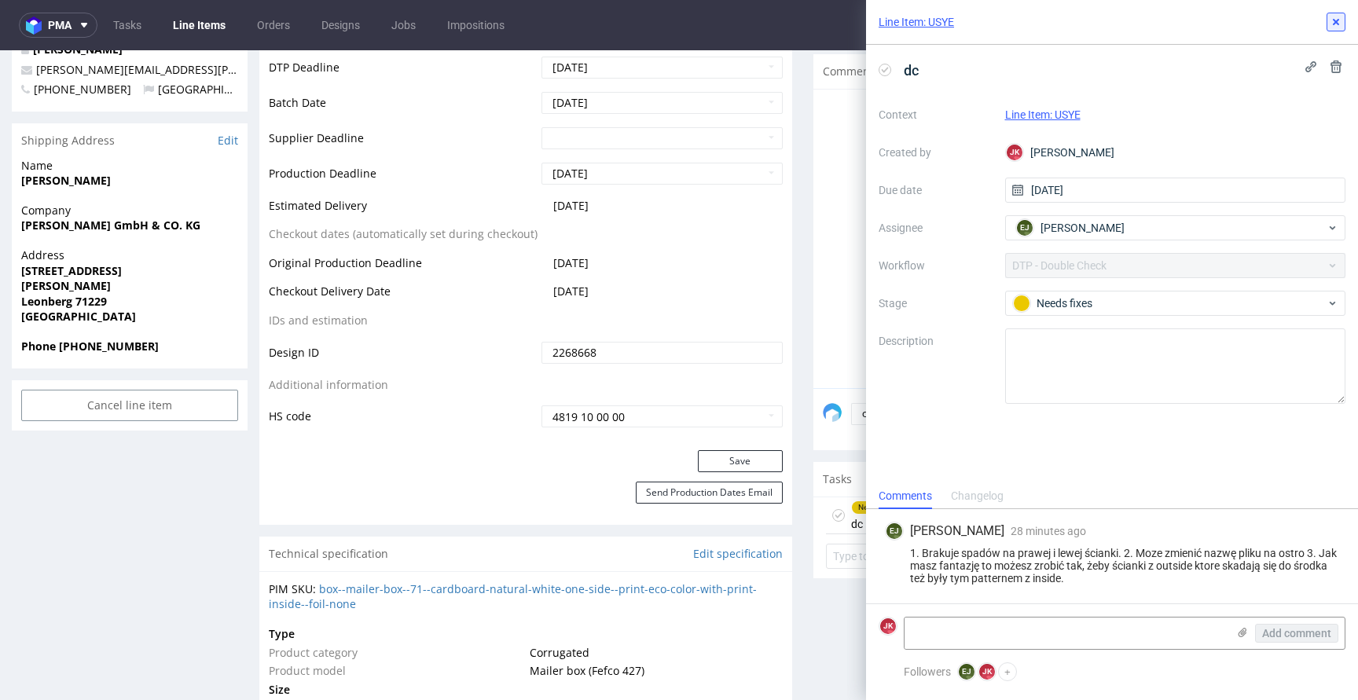
click at [1335, 18] on icon at bounding box center [1335, 22] width 13 height 13
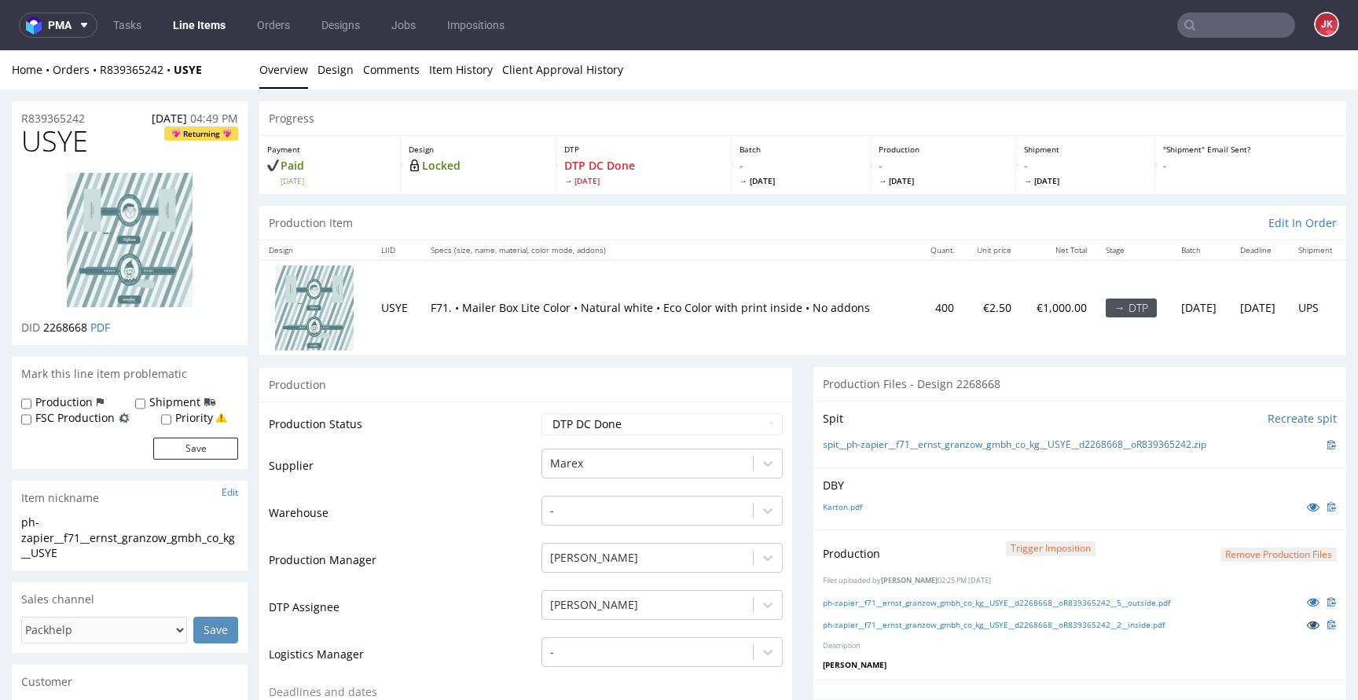
click at [1306, 621] on icon at bounding box center [1312, 624] width 13 height 11
click at [1306, 603] on icon at bounding box center [1312, 601] width 13 height 11
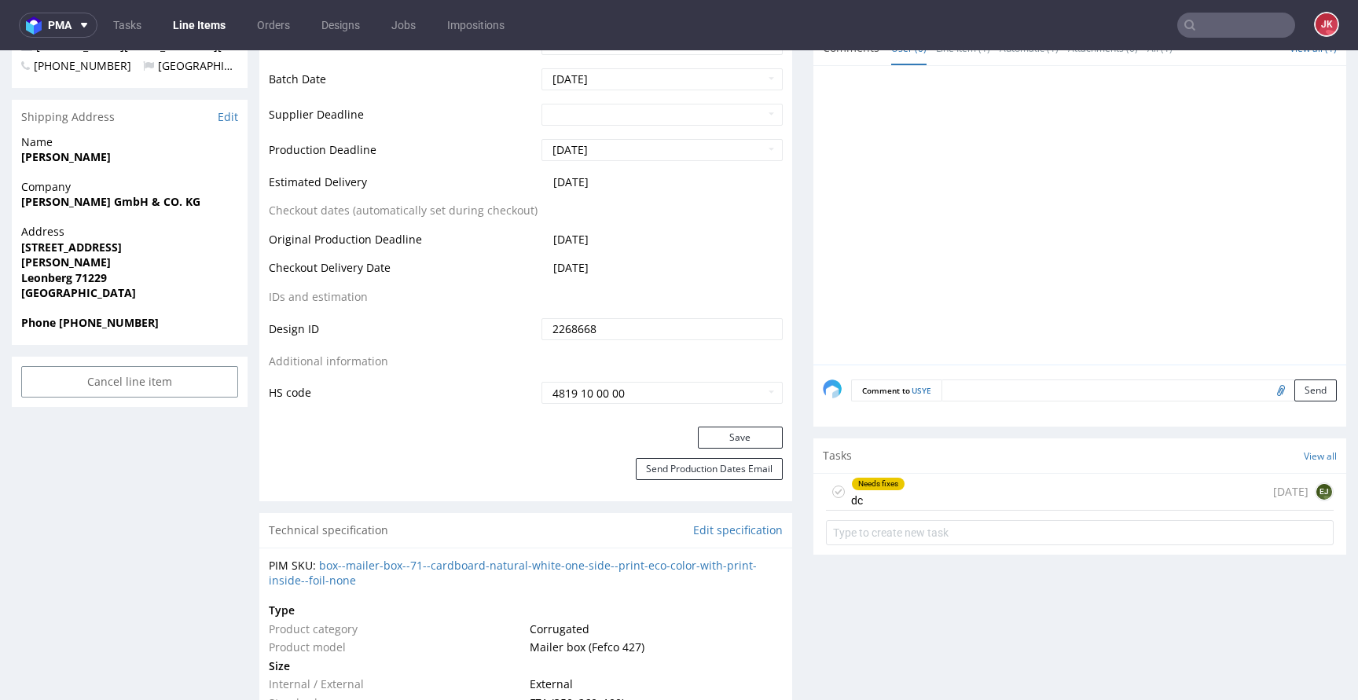
scroll to position [683, 0]
click at [922, 486] on div "Needs fixes dc 3 days ago EJ" at bounding box center [1080, 489] width 508 height 37
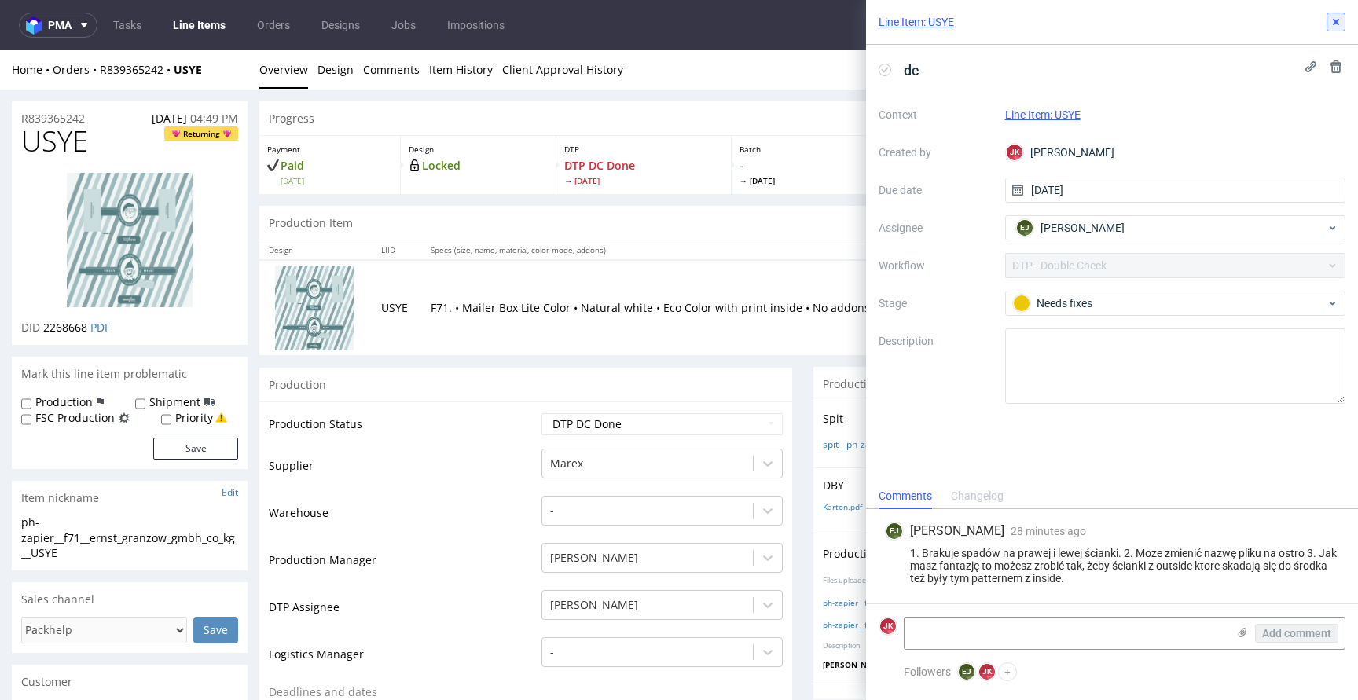
click at [1336, 31] on button at bounding box center [1335, 22] width 19 height 19
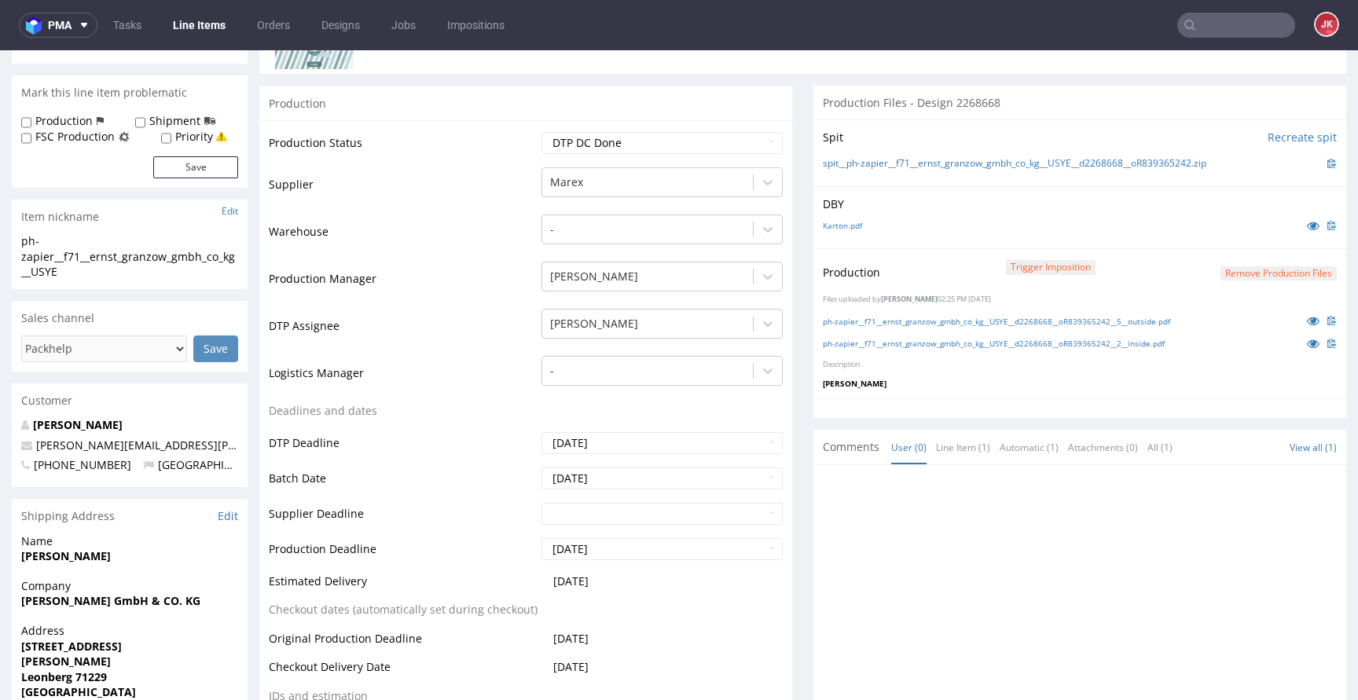
scroll to position [548, 0]
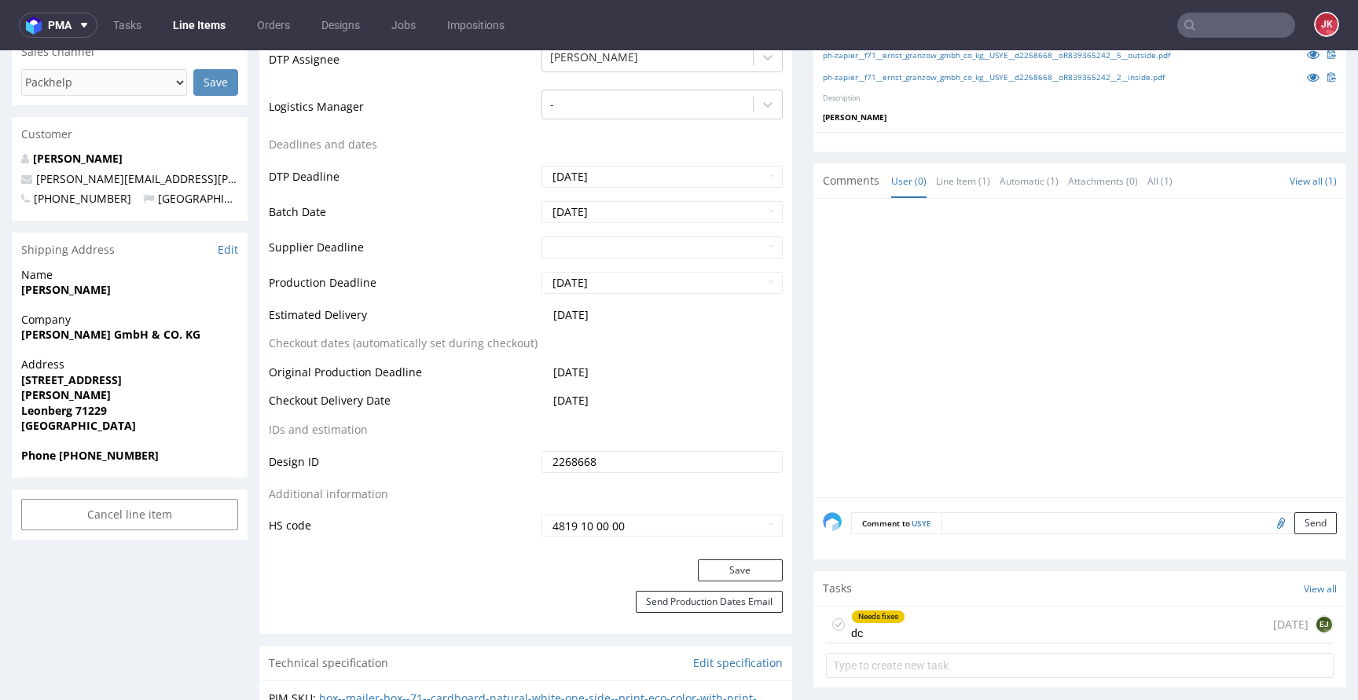
click at [893, 621] on div "Needs fixes dc" at bounding box center [878, 624] width 54 height 36
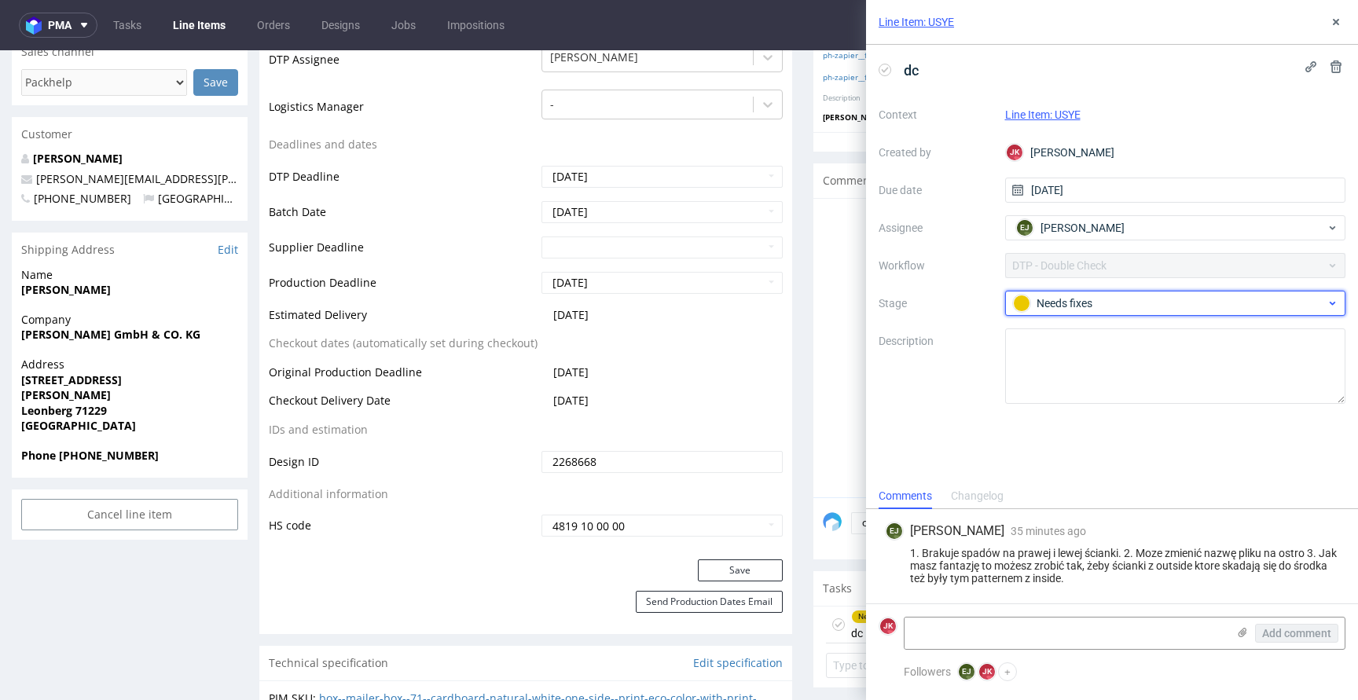
click at [1072, 313] on div "Needs fixes" at bounding box center [1175, 303] width 341 height 25
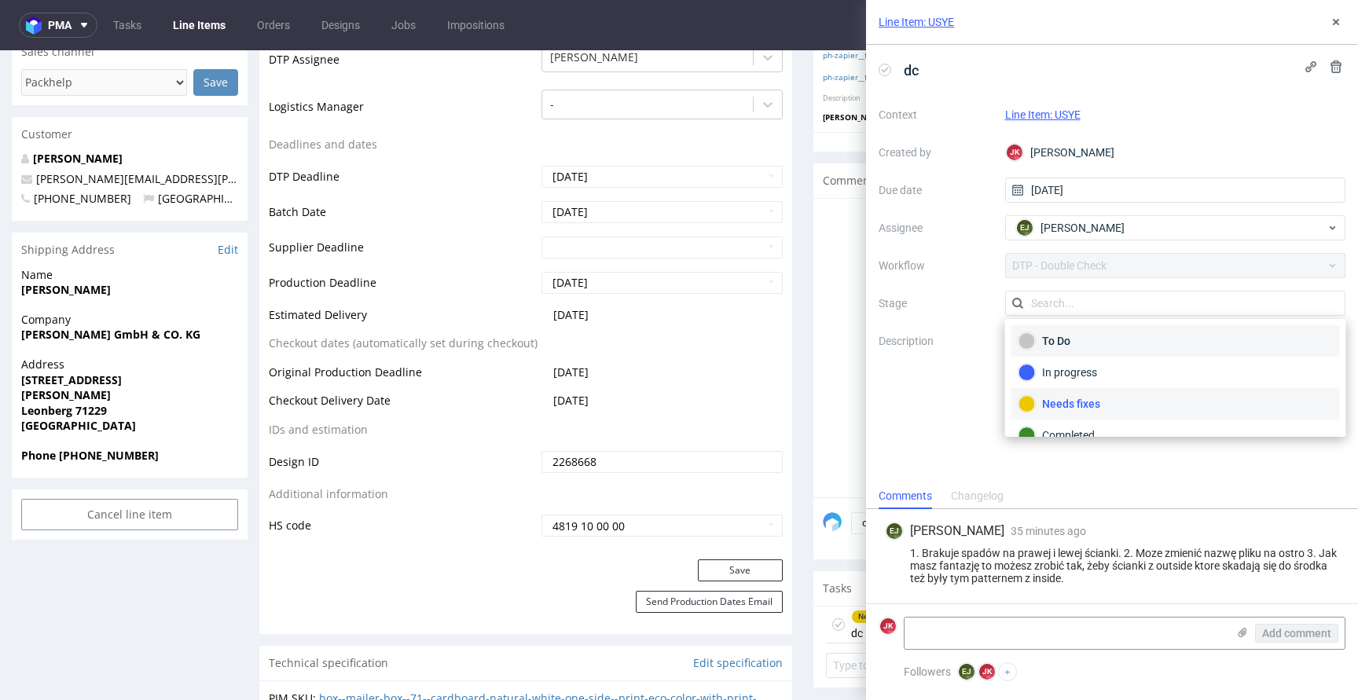
click at [1083, 340] on div "To Do" at bounding box center [1175, 340] width 314 height 17
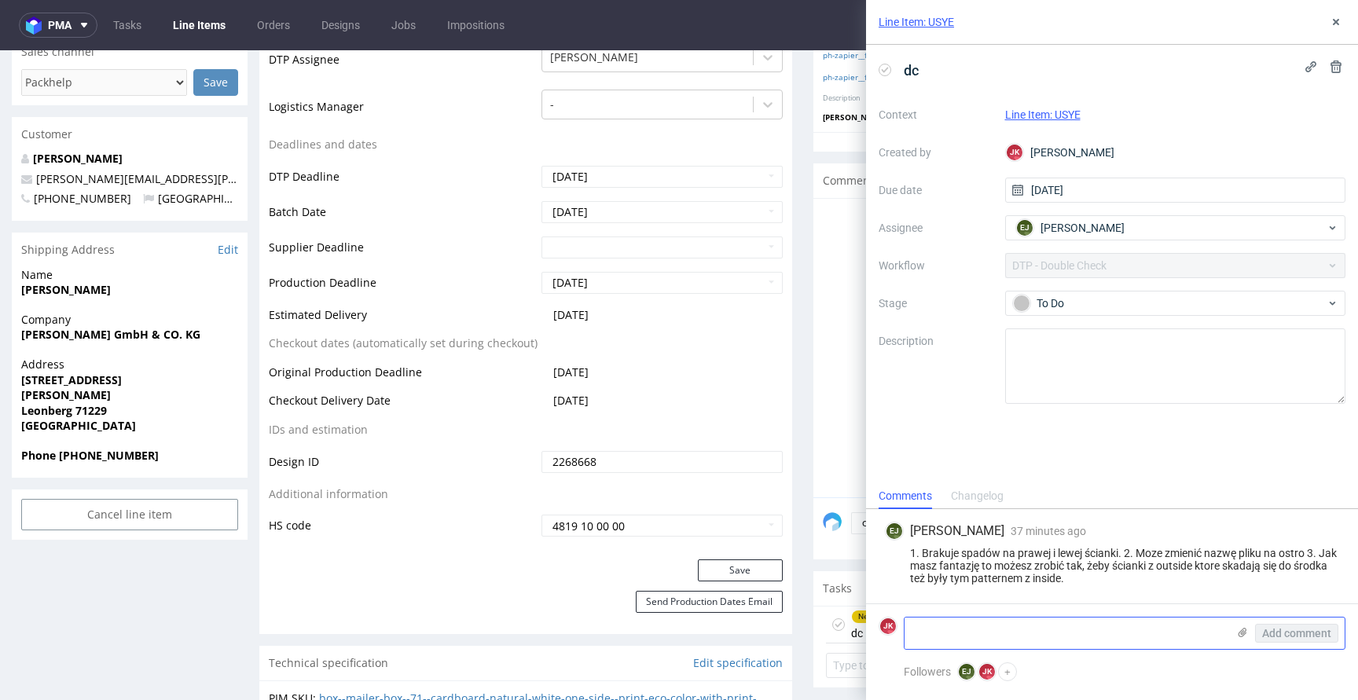
click at [1005, 641] on textarea at bounding box center [1065, 632] width 322 height 31
type textarea "w taki sposób ten pattern z inside będzie ok na outside?"
click at [1303, 634] on span "Add comment" at bounding box center [1296, 633] width 69 height 11
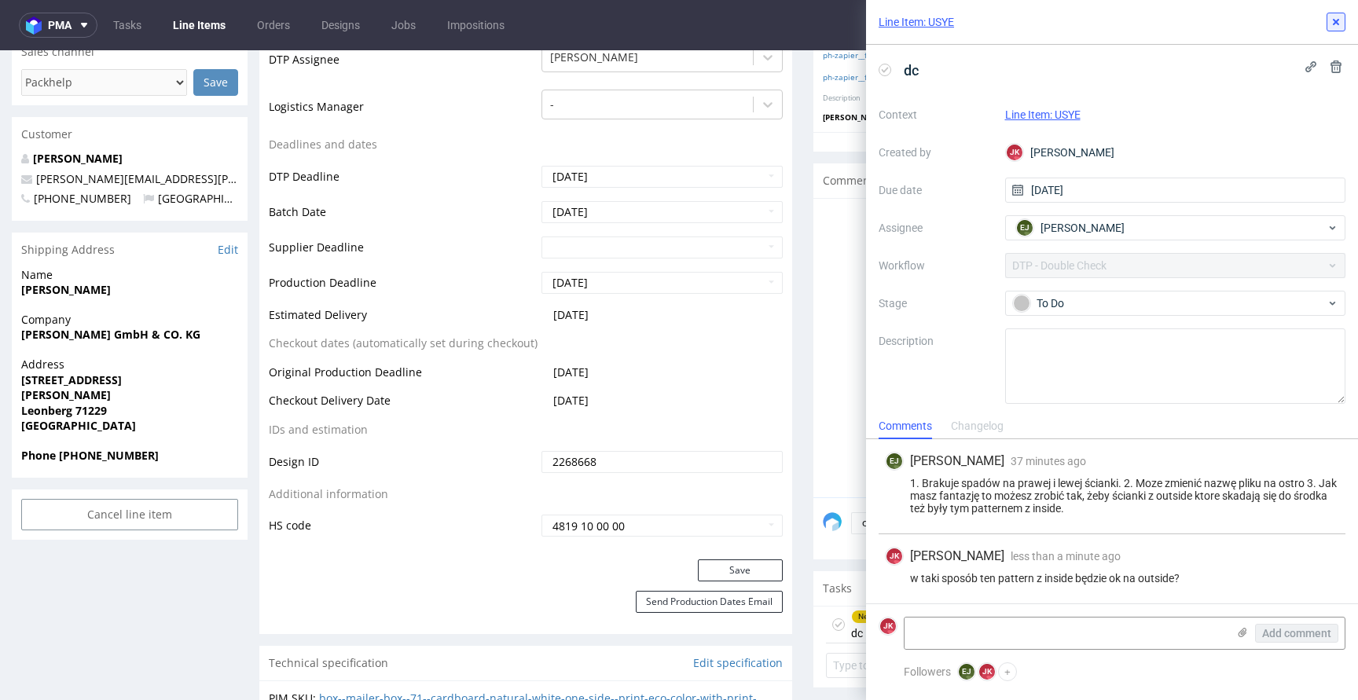
click at [1339, 29] on button at bounding box center [1335, 22] width 19 height 19
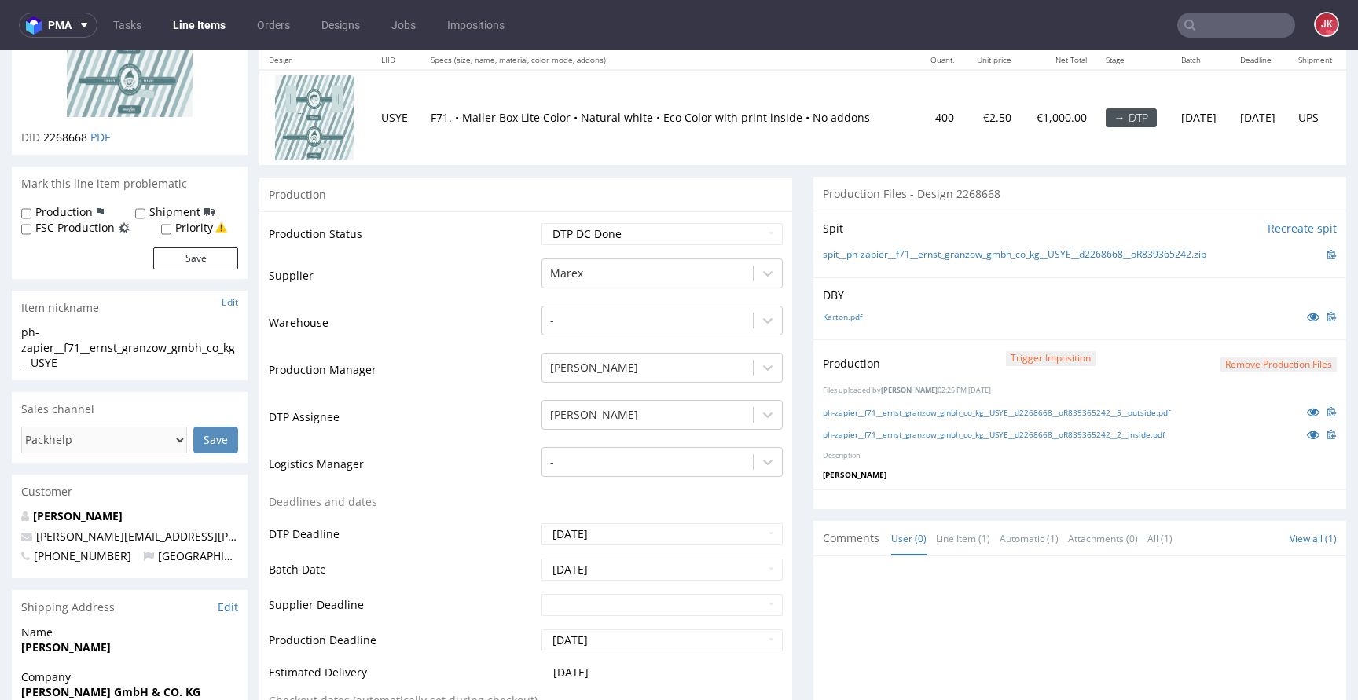
scroll to position [185, 0]
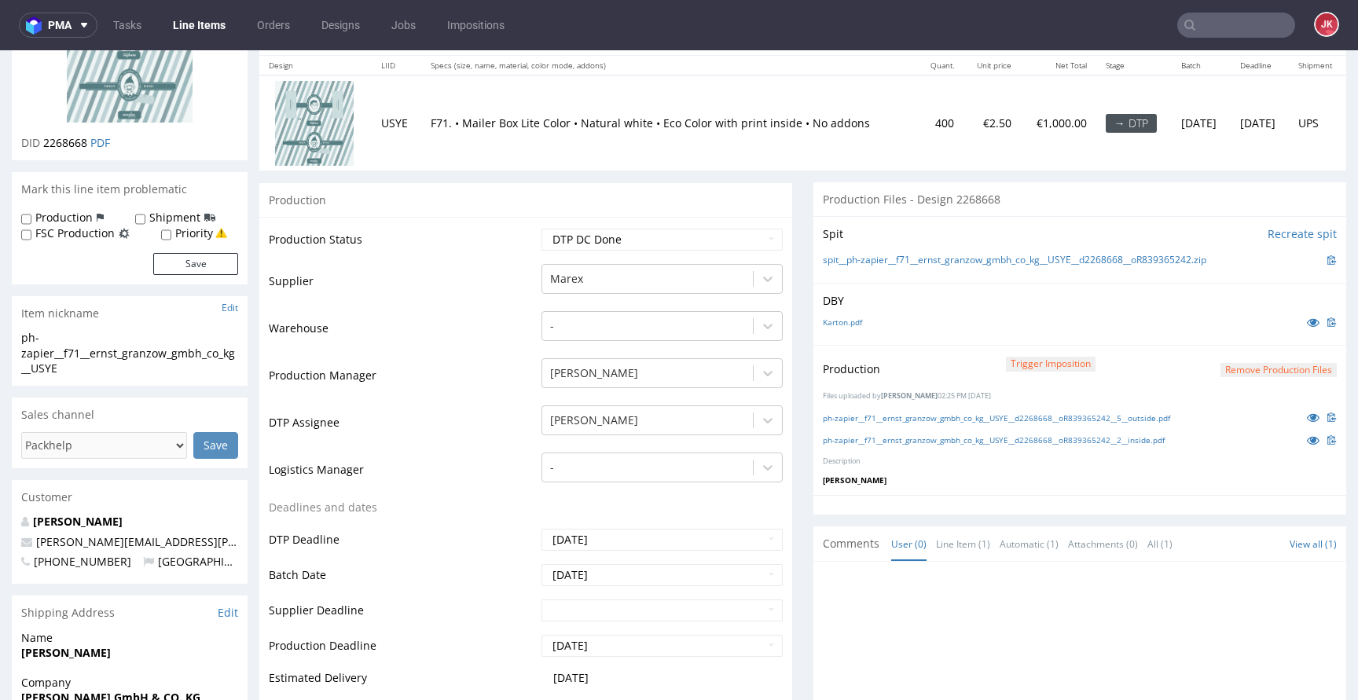
click at [1241, 368] on button "Remove production files" at bounding box center [1278, 370] width 116 height 15
click at [1225, 346] on div "Yes No" at bounding box center [1253, 334] width 130 height 38
click at [1226, 335] on link "Yes" at bounding box center [1229, 334] width 45 height 24
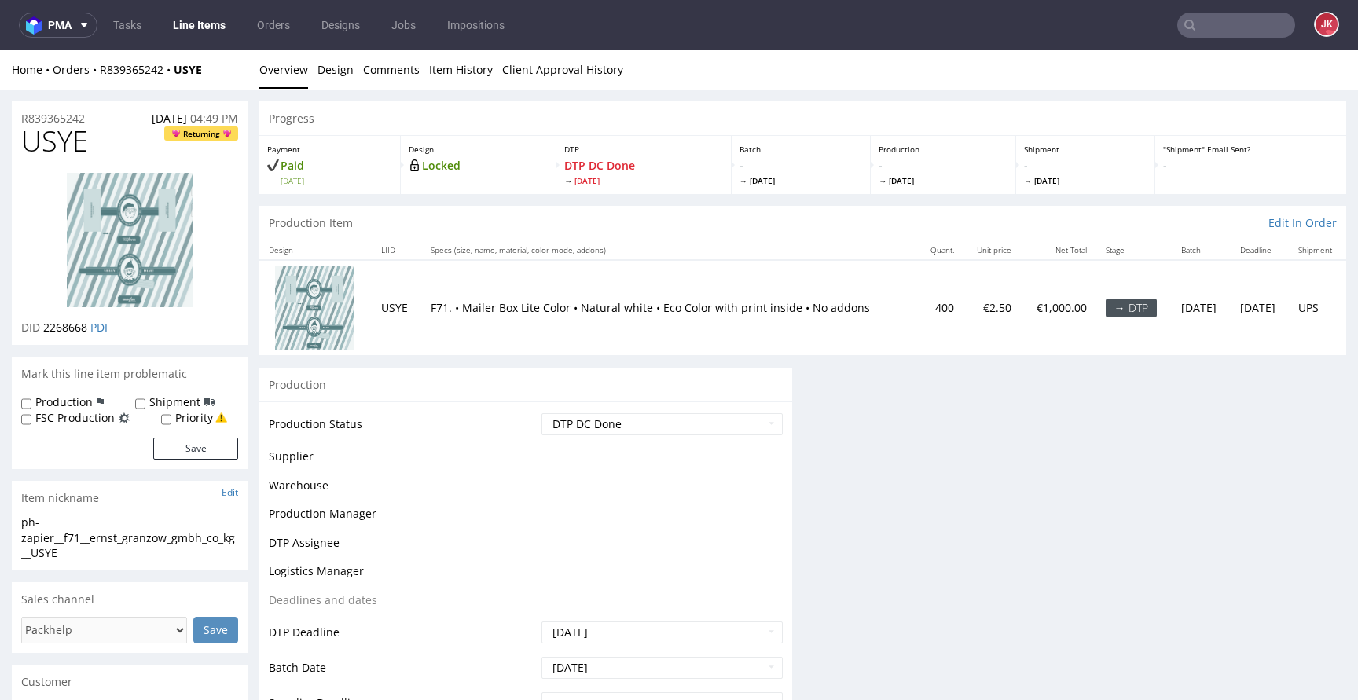
scroll to position [0, 0]
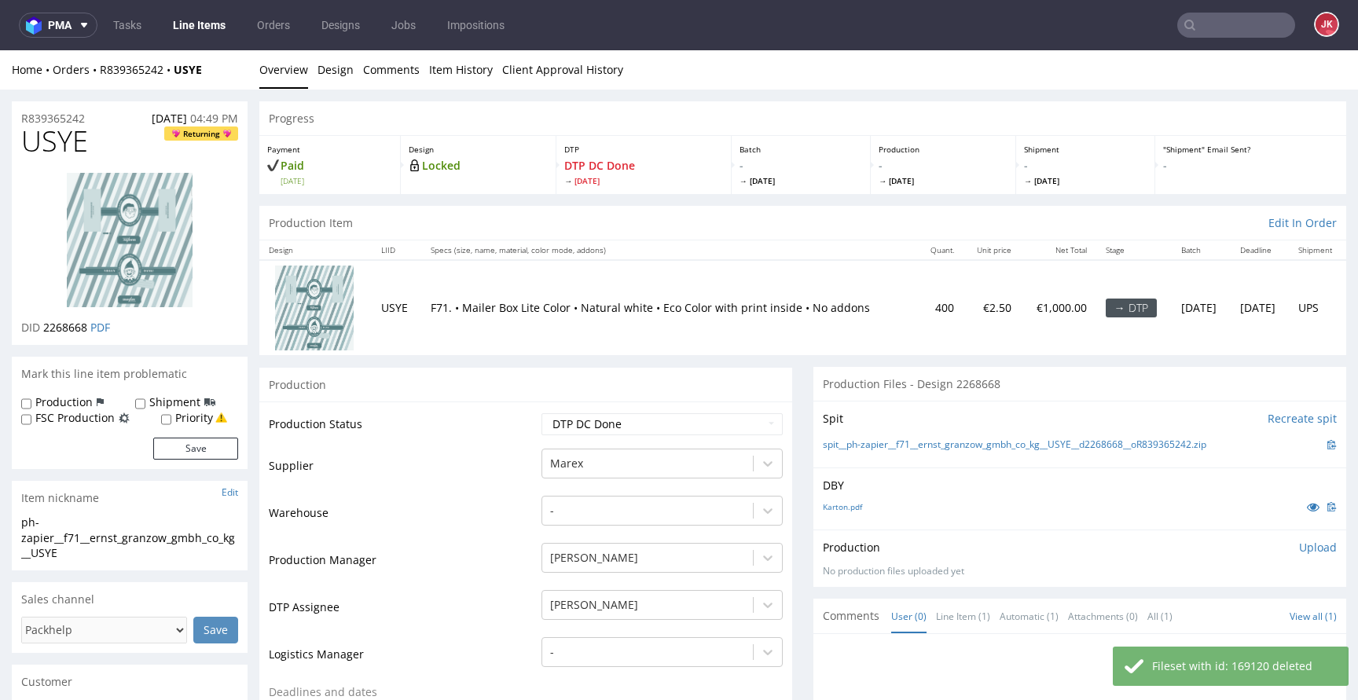
click at [1299, 552] on p "Upload" at bounding box center [1318, 548] width 38 height 16
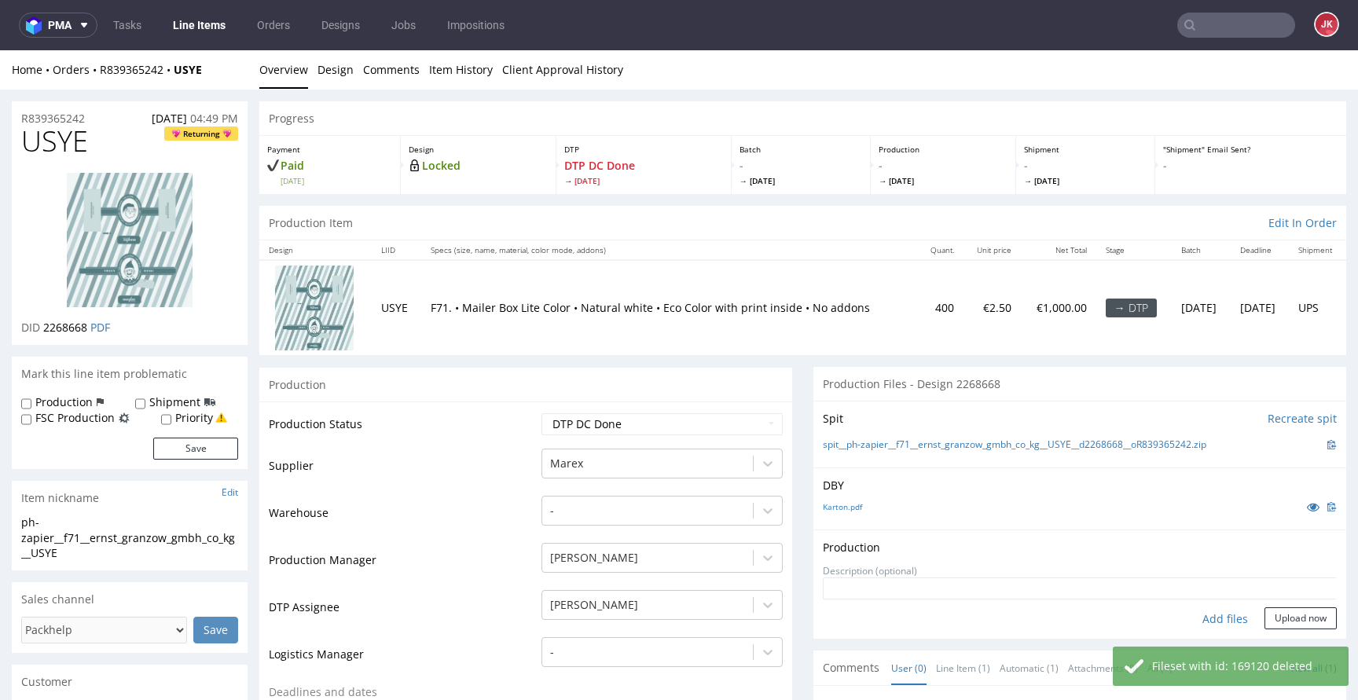
click at [1210, 620] on div "Add files" at bounding box center [1224, 619] width 79 height 24
type input "C:\fakepath\ostro__f71__ernst_granzow_gmbh_co_kg__USYE__d2268668__oR839365242__…"
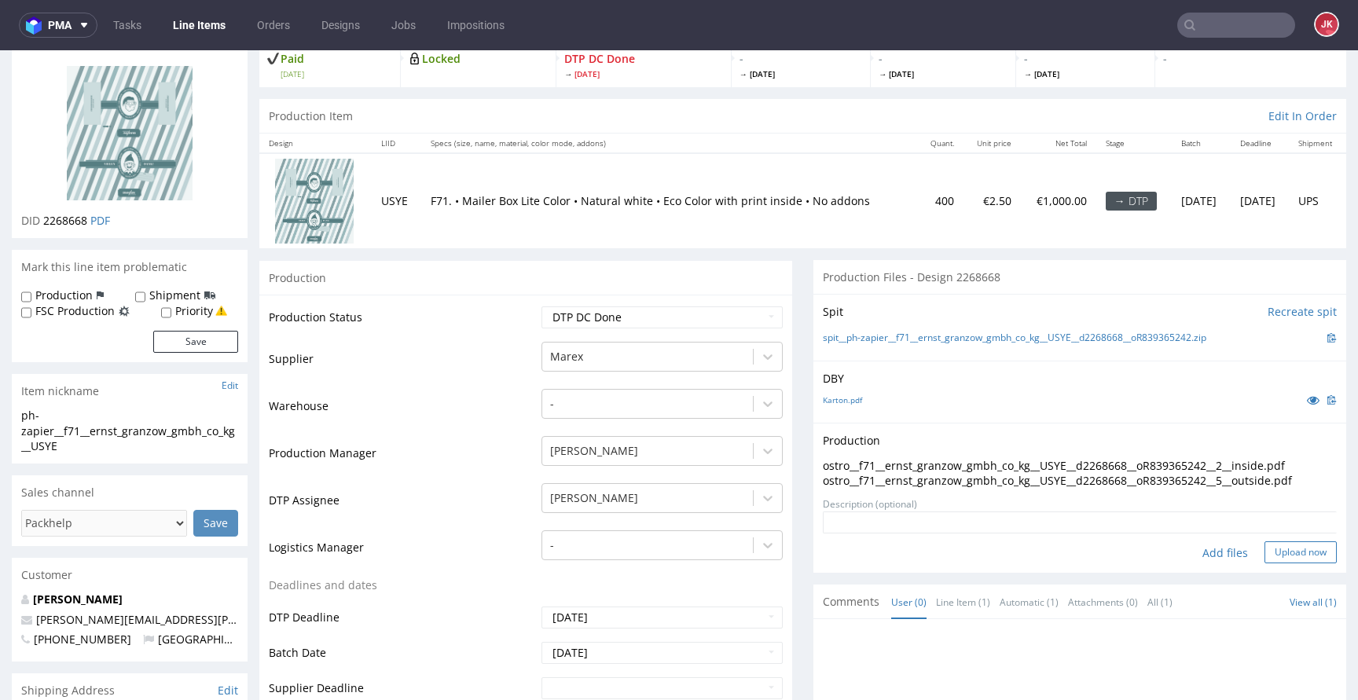
scroll to position [108, 0]
click at [1270, 552] on button "Upload now" at bounding box center [1300, 551] width 72 height 22
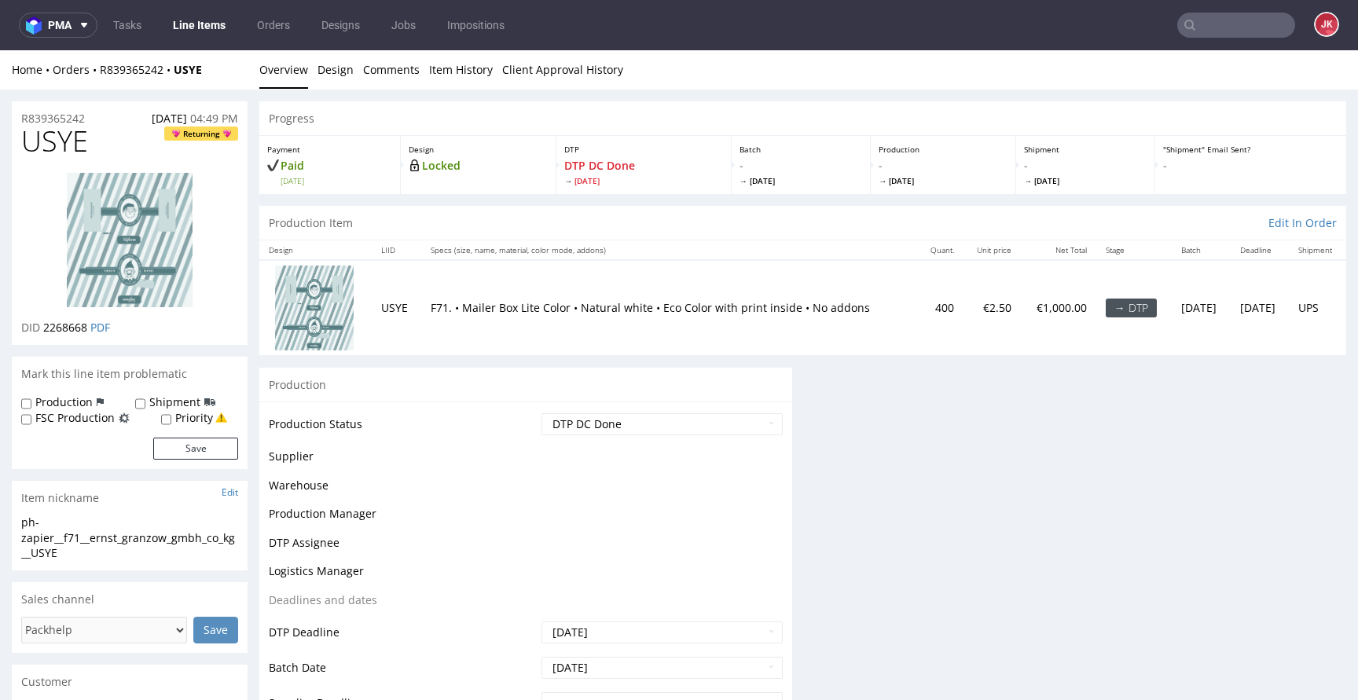
scroll to position [0, 0]
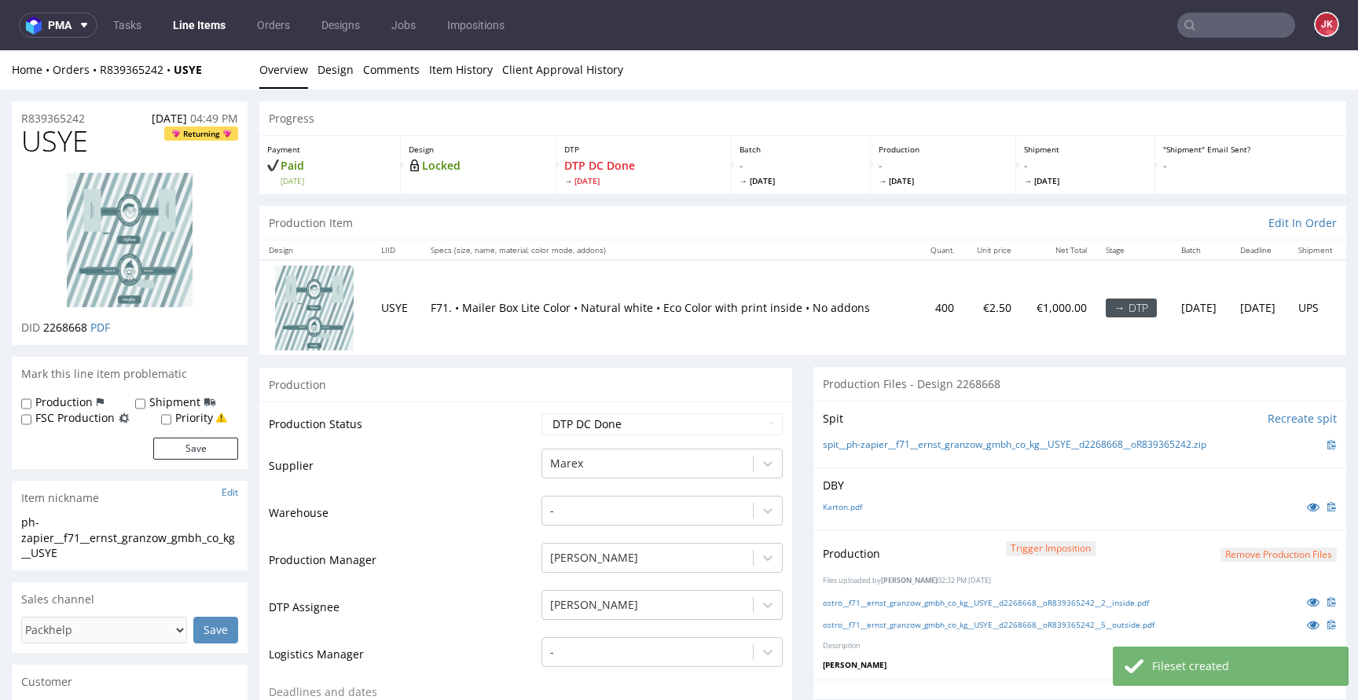
click at [678, 429] on select "Waiting for Artwork Waiting for Diecut Waiting for Mockup Waiting for DTP Waiti…" at bounding box center [661, 424] width 241 height 22
select select "dtp_waiting_for_double_check"
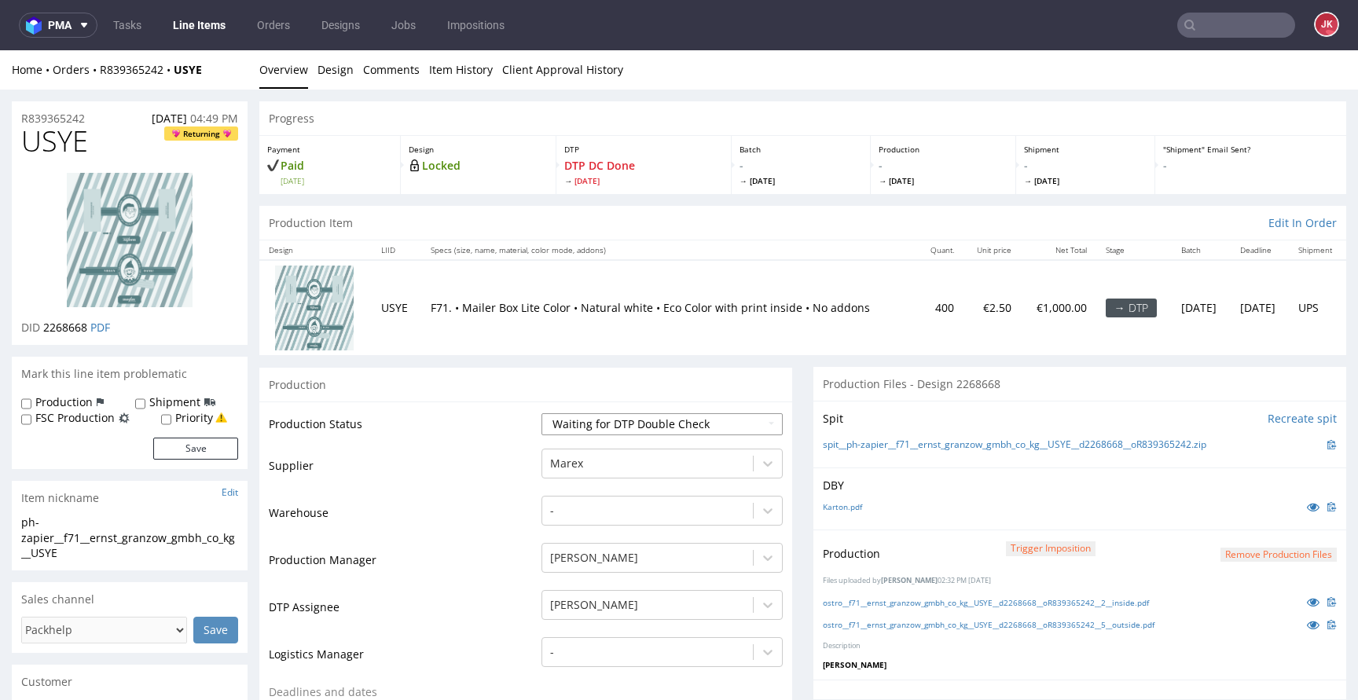
click at [541, 413] on select "Waiting for Artwork Waiting for Diecut Waiting for Mockup Waiting for DTP Waiti…" at bounding box center [661, 424] width 241 height 22
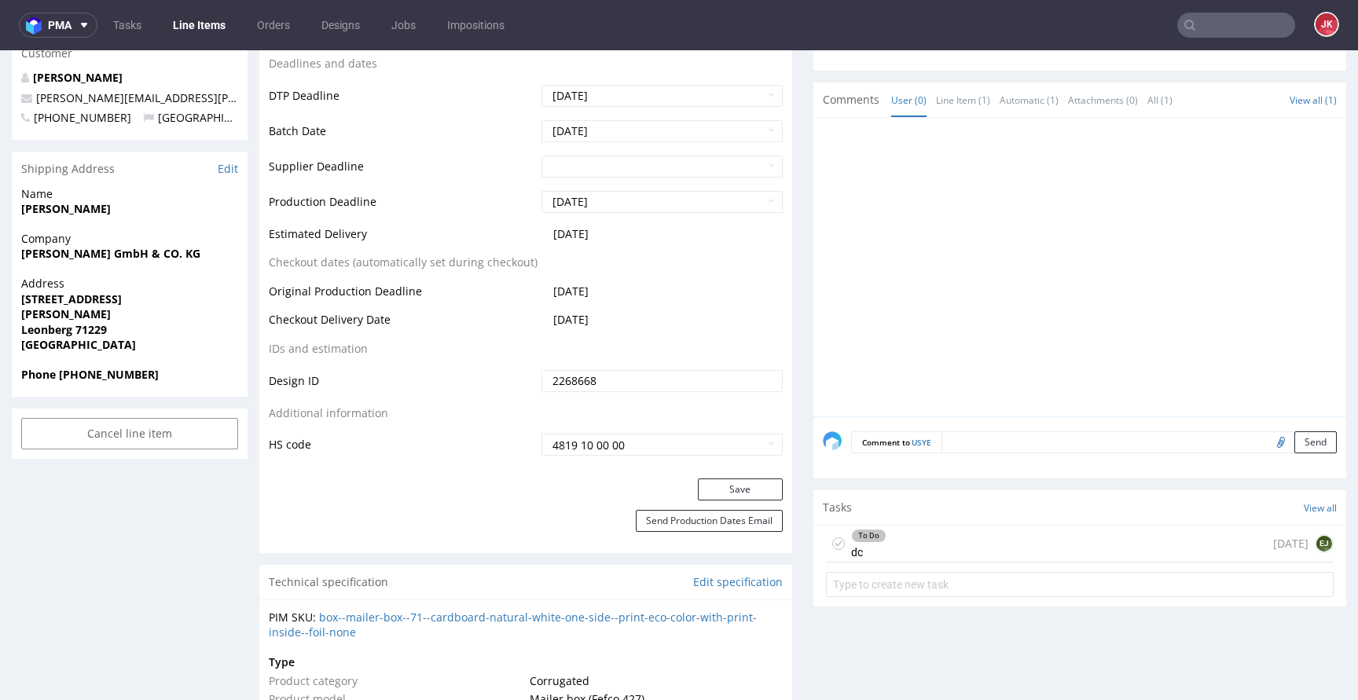
scroll to position [677, 0]
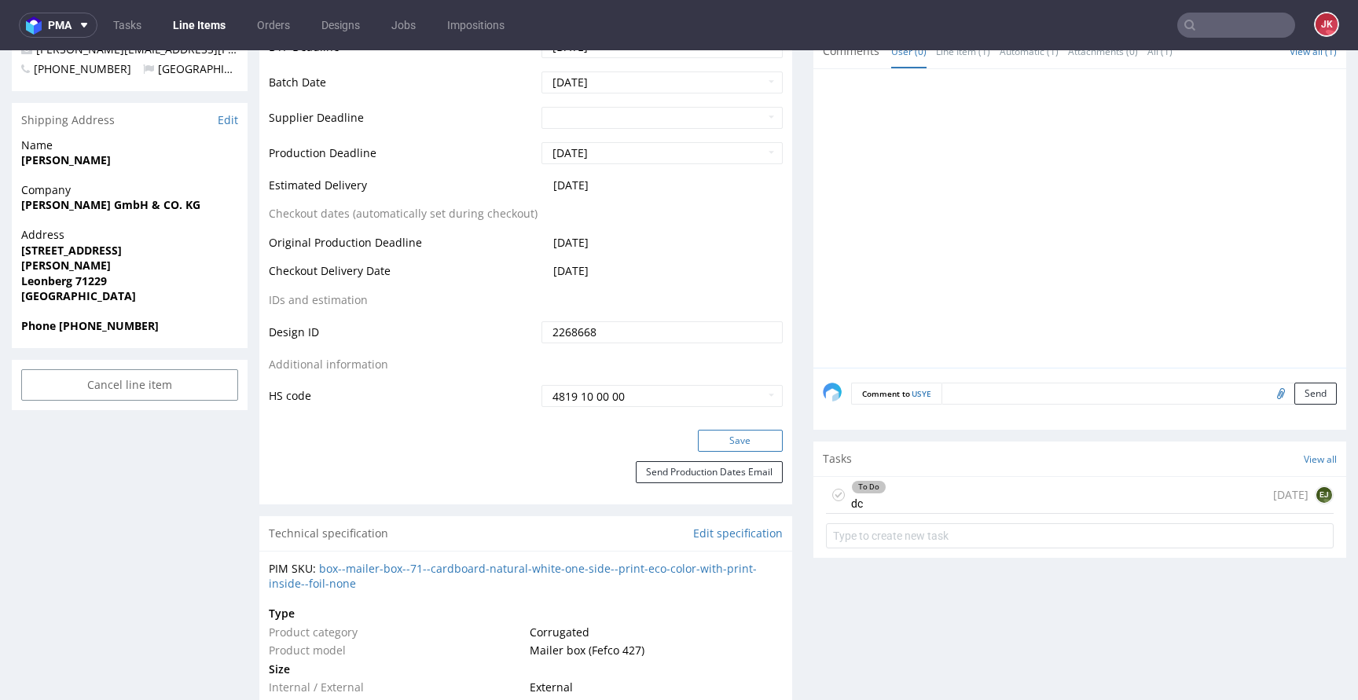
click at [717, 441] on button "Save" at bounding box center [740, 441] width 85 height 22
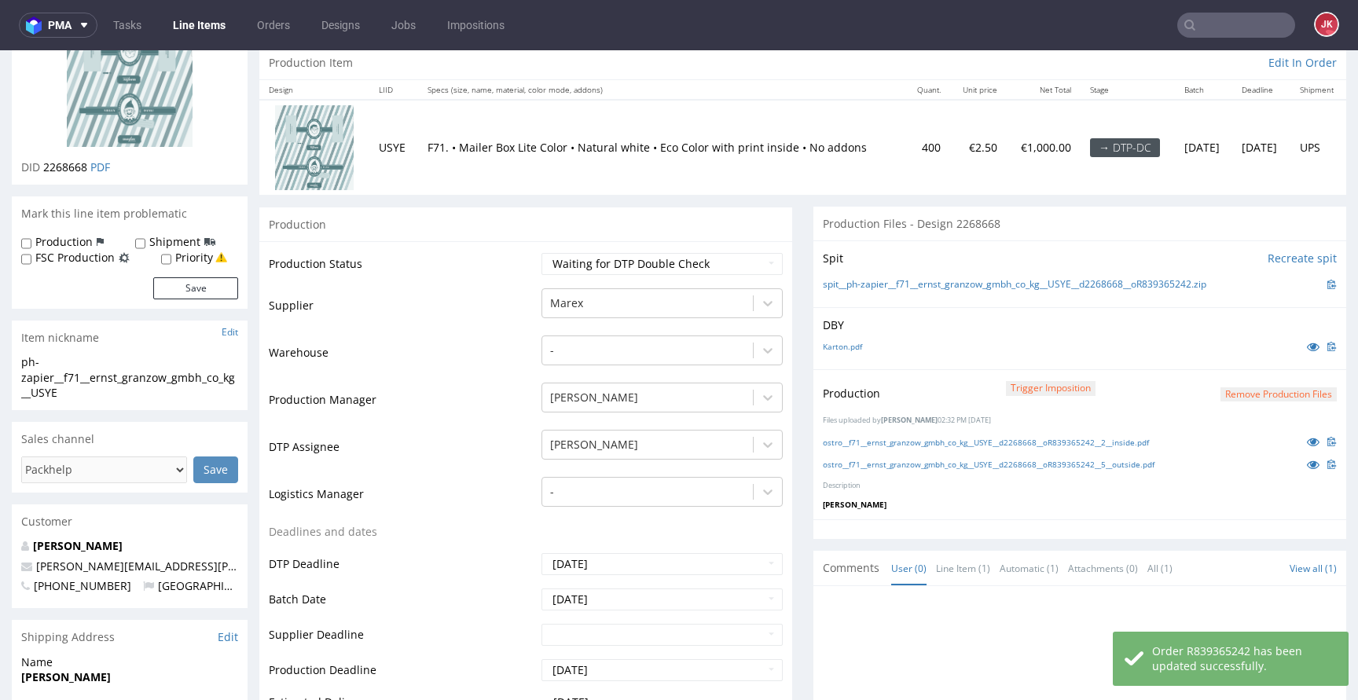
scroll to position [0, 0]
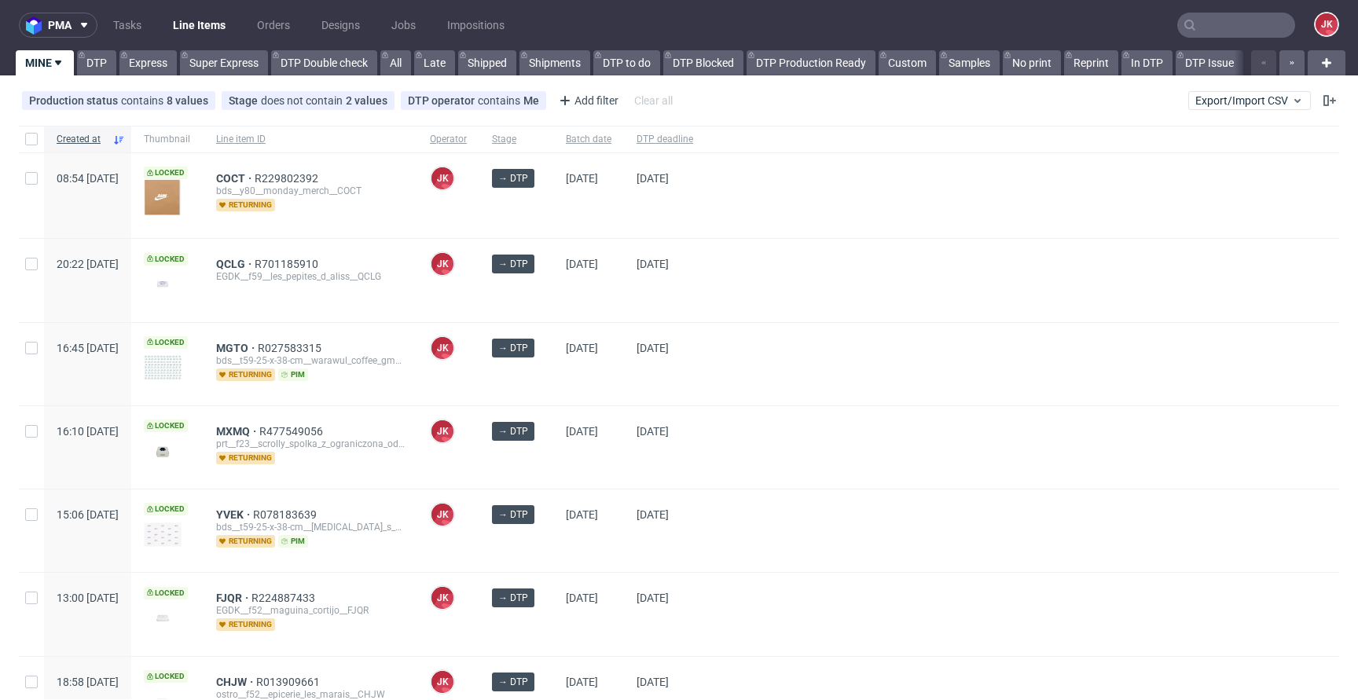
click at [783, 333] on div at bounding box center [1021, 364] width 633 height 82
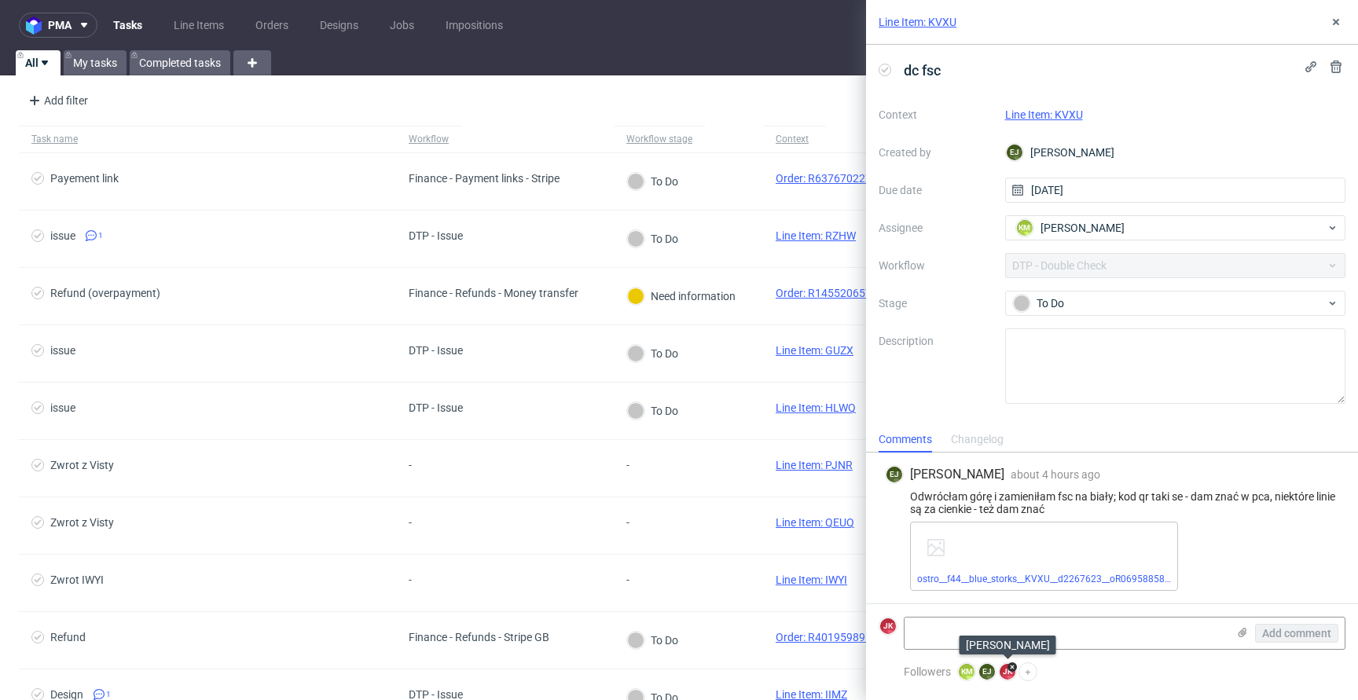
click at [1013, 667] on use at bounding box center [1012, 667] width 4 height 4
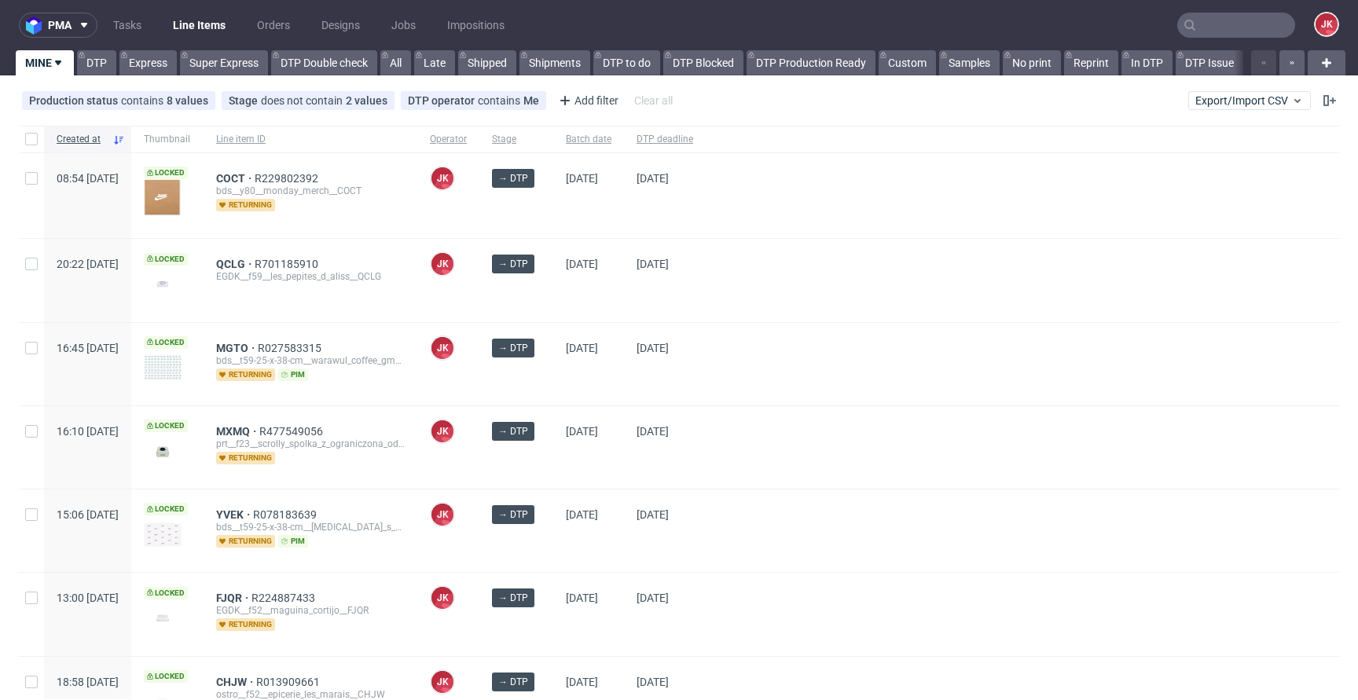
click at [603, 299] on div "[DATE]" at bounding box center [588, 280] width 71 height 82
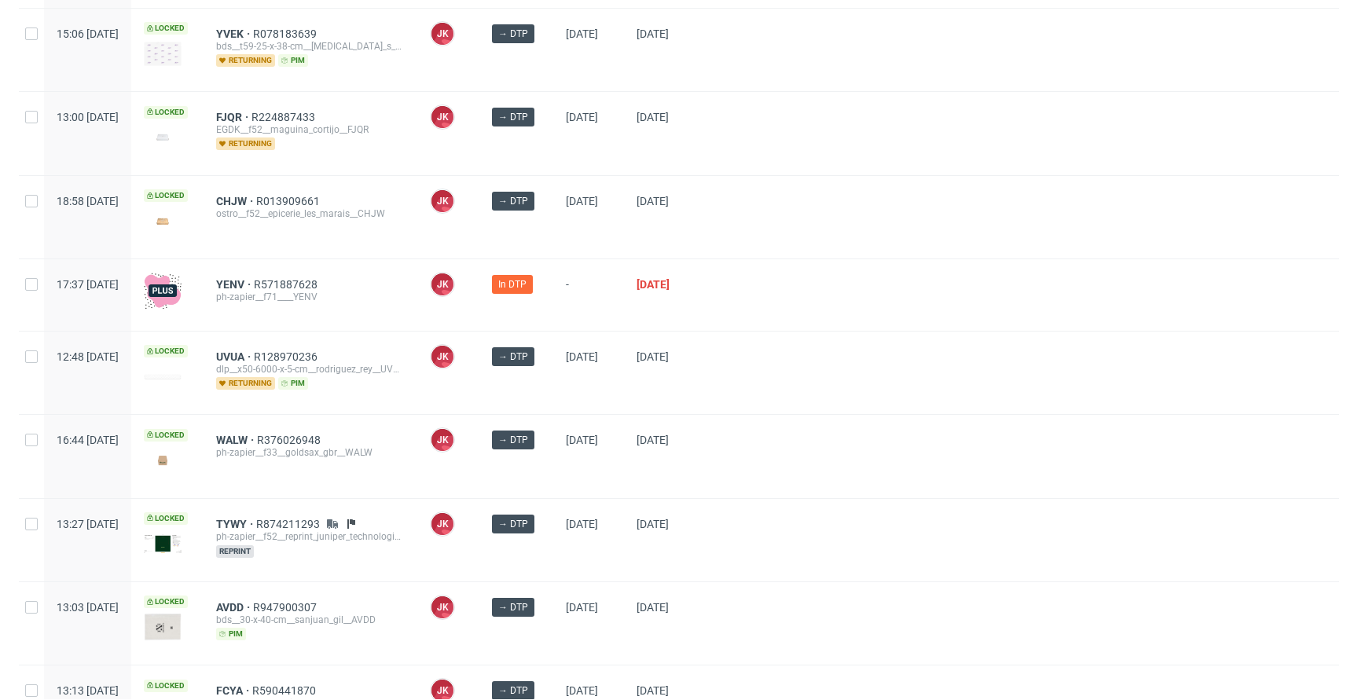
scroll to position [280, 0]
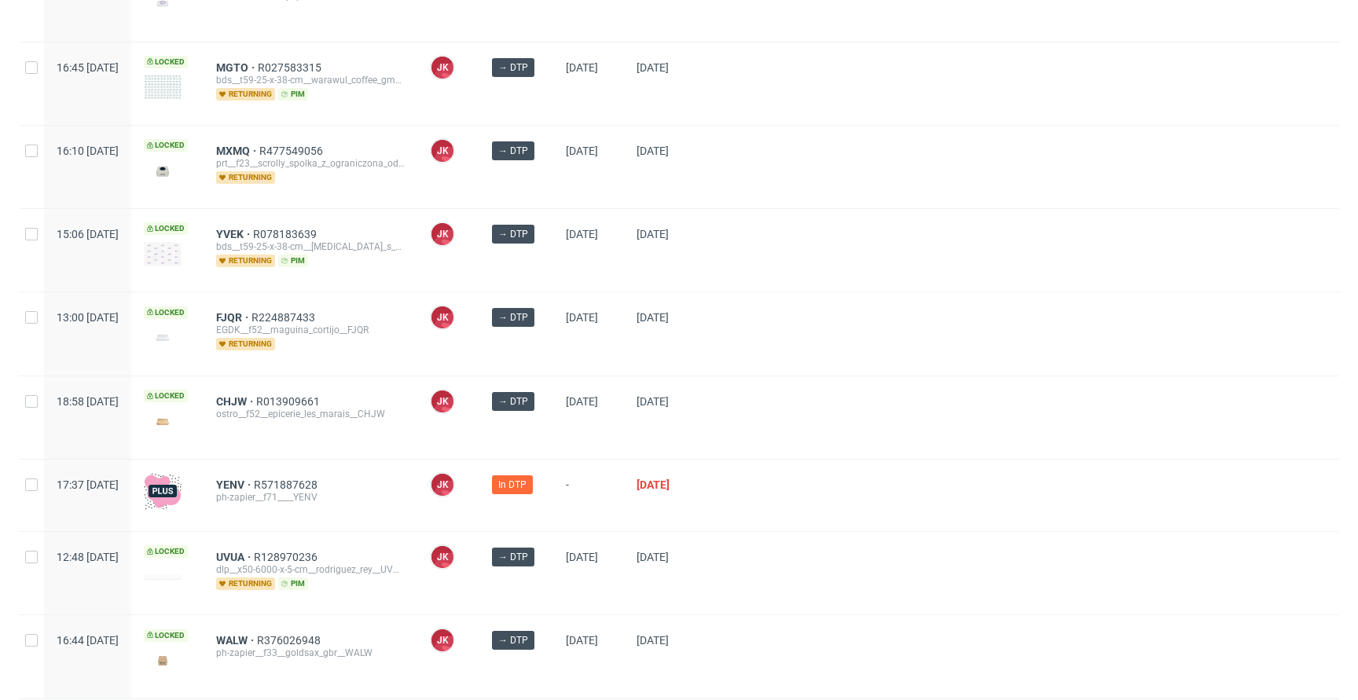
click at [782, 257] on div at bounding box center [1021, 250] width 633 height 82
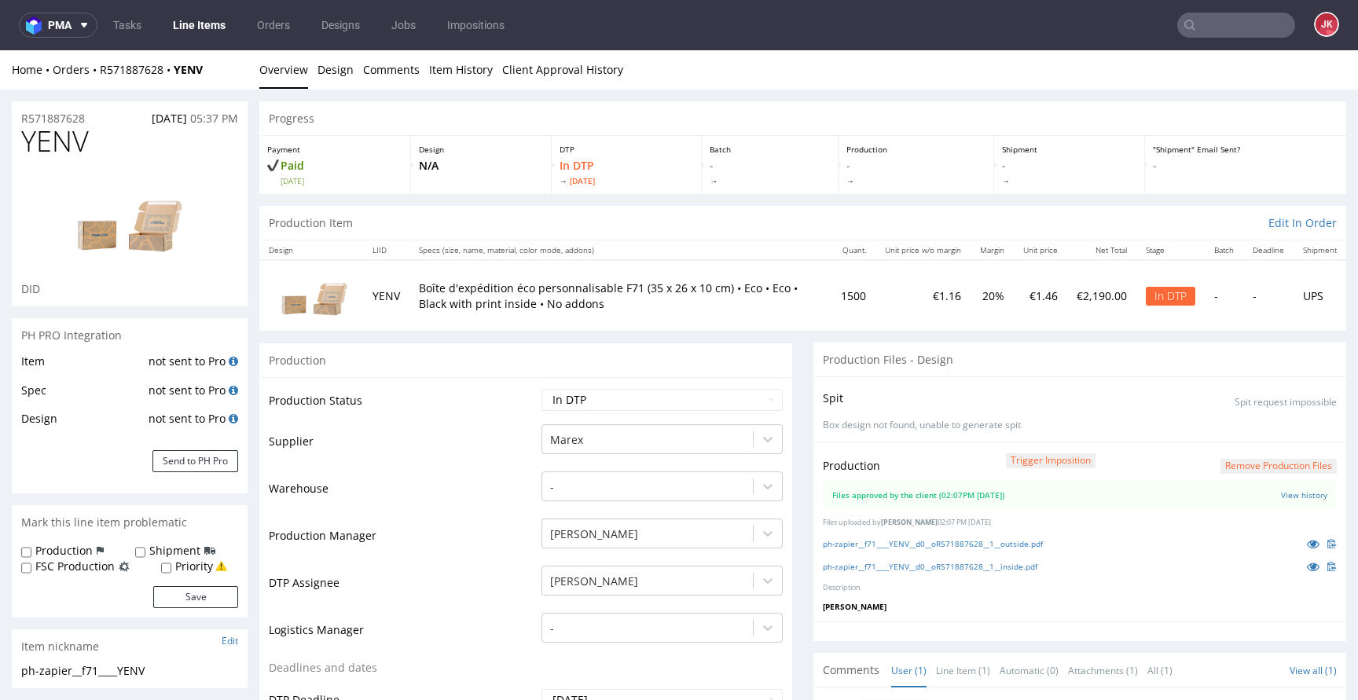
click at [633, 404] on select "Waiting for Artwork Waiting for Diecut Waiting for Mockup Waiting for DTP Waiti…" at bounding box center [661, 400] width 241 height 22
select select "dtp_waiting_for_double_check"
click at [541, 389] on select "Waiting for Artwork Waiting for Diecut Waiting for Mockup Waiting for DTP Waiti…" at bounding box center [661, 400] width 241 height 22
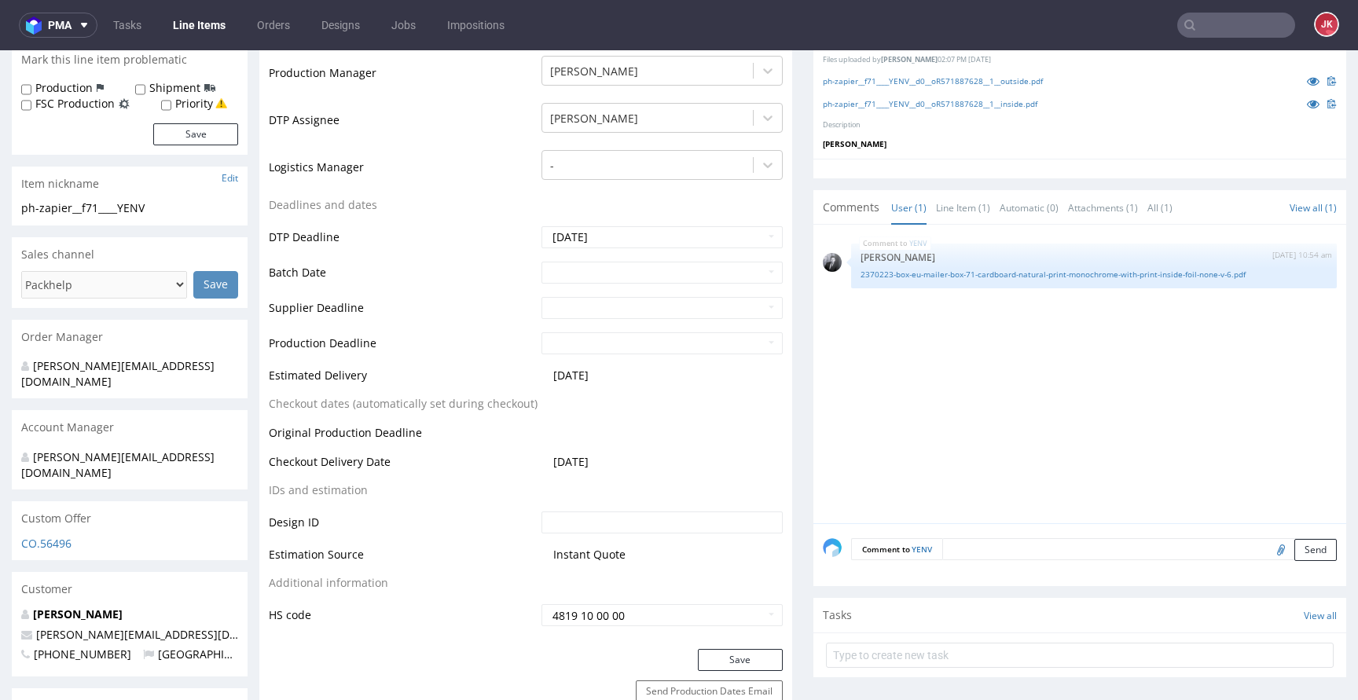
scroll to position [472, 0]
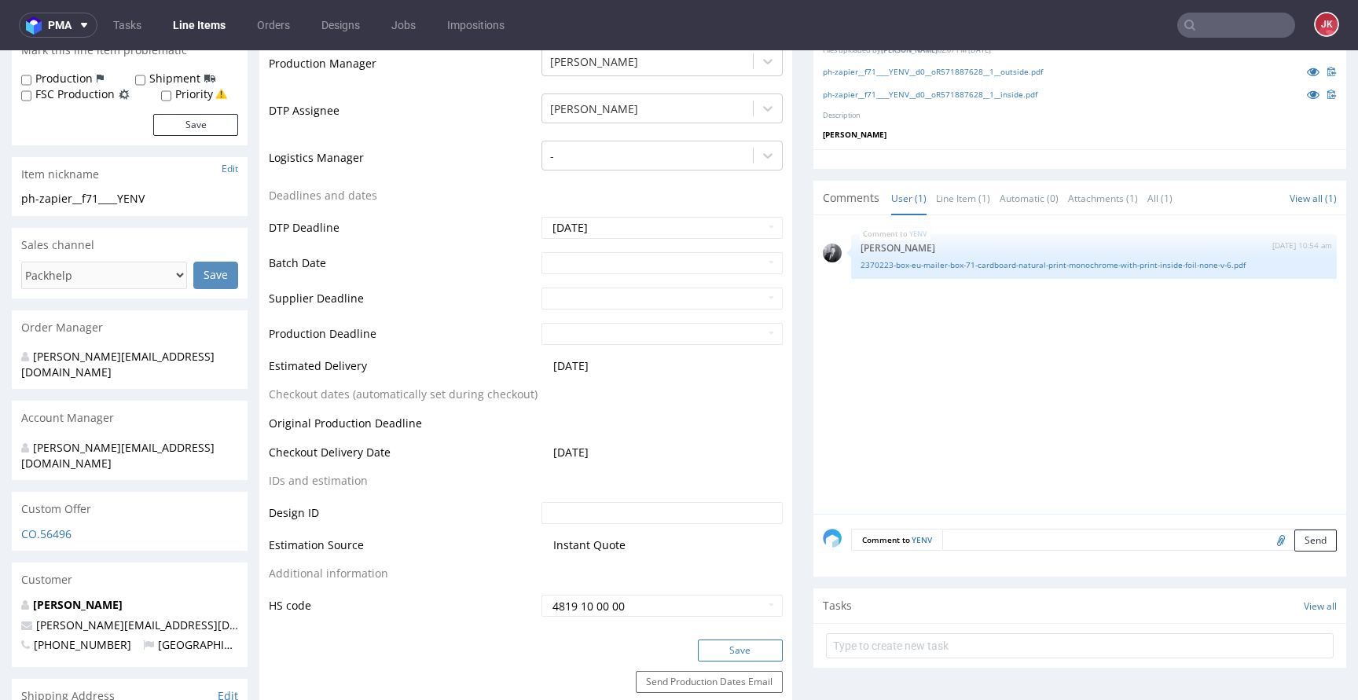
click at [714, 640] on button "Save" at bounding box center [740, 650] width 85 height 22
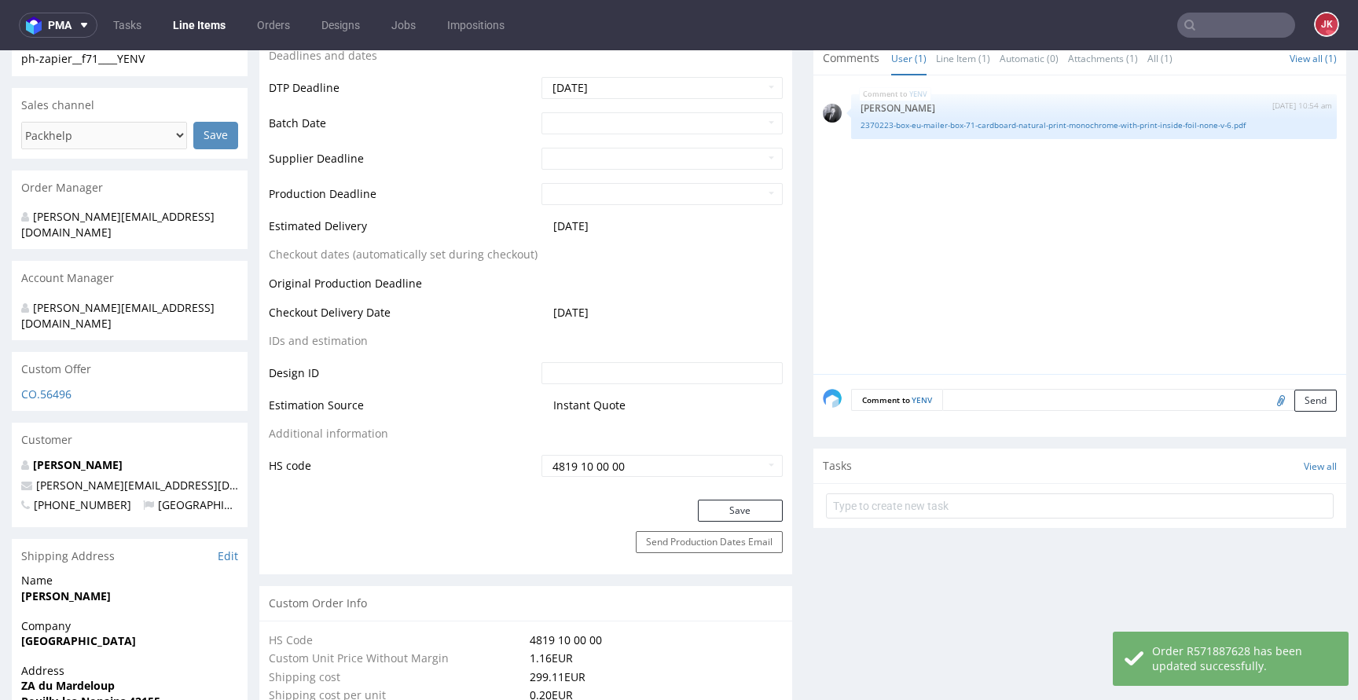
scroll to position [662, 0]
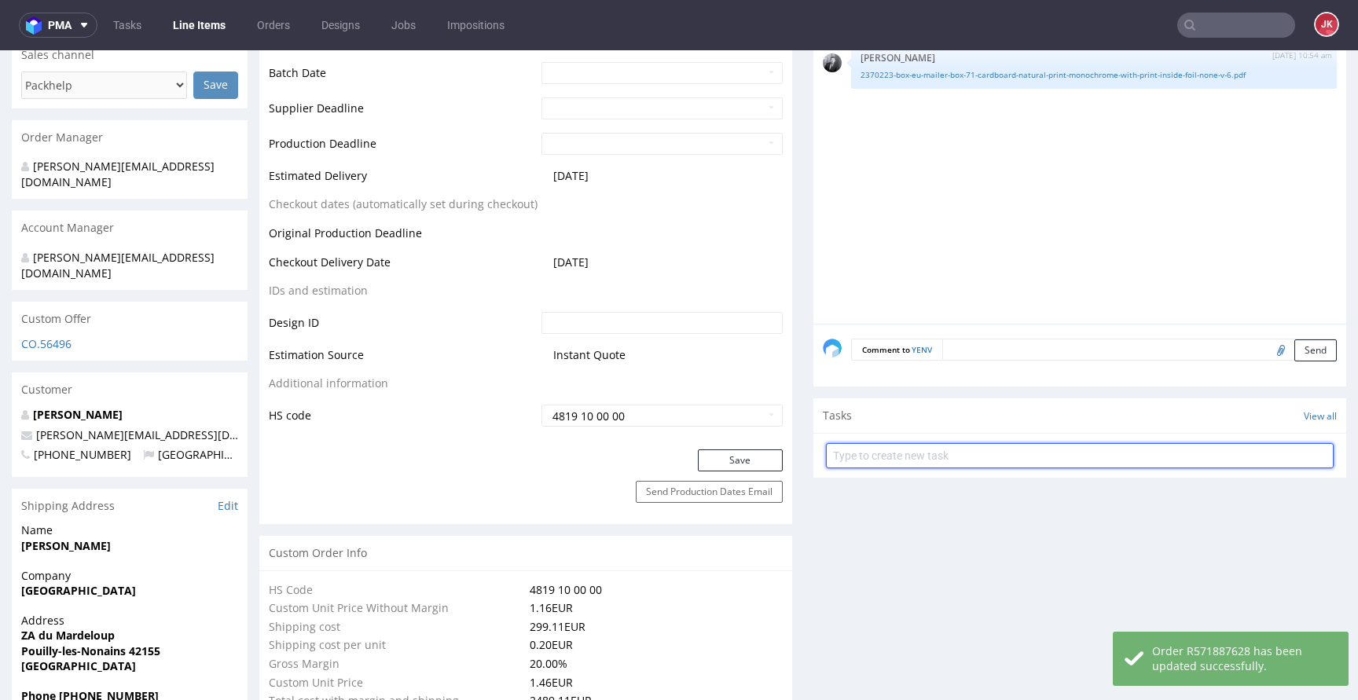
click at [896, 462] on input "text" at bounding box center [1080, 455] width 508 height 25
type input "c"
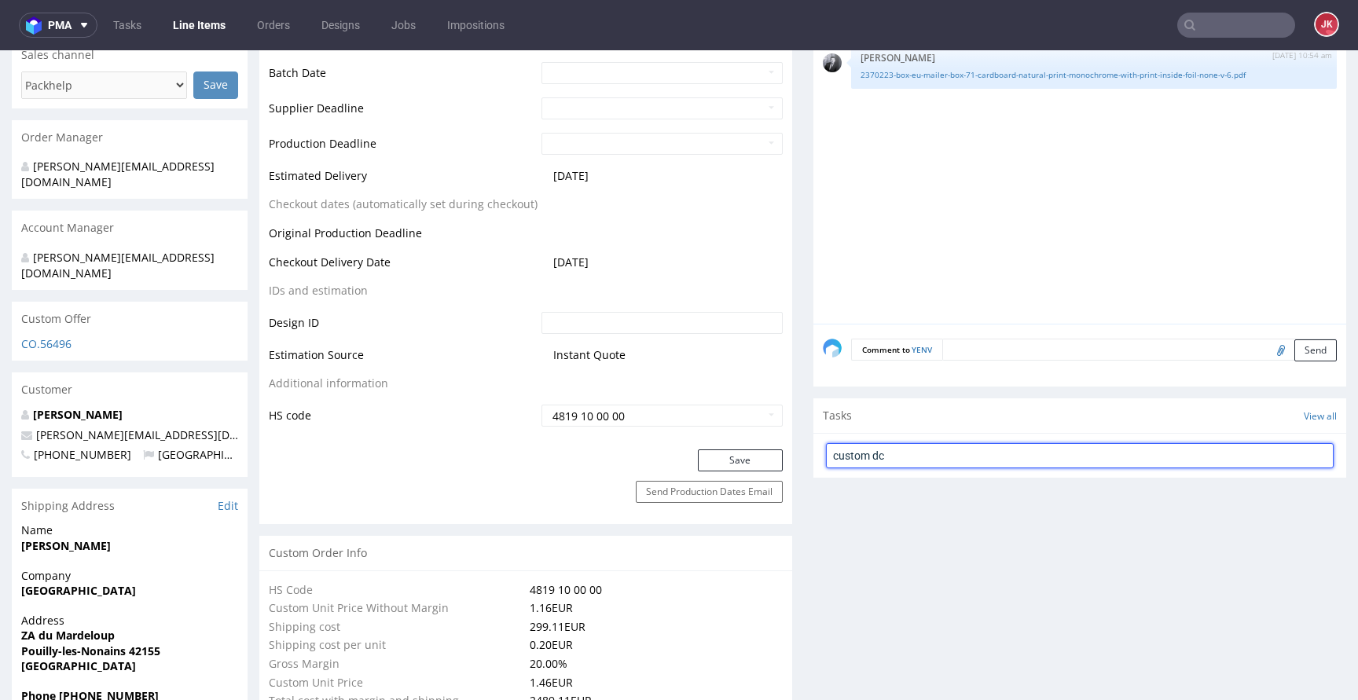
type input "custom dc"
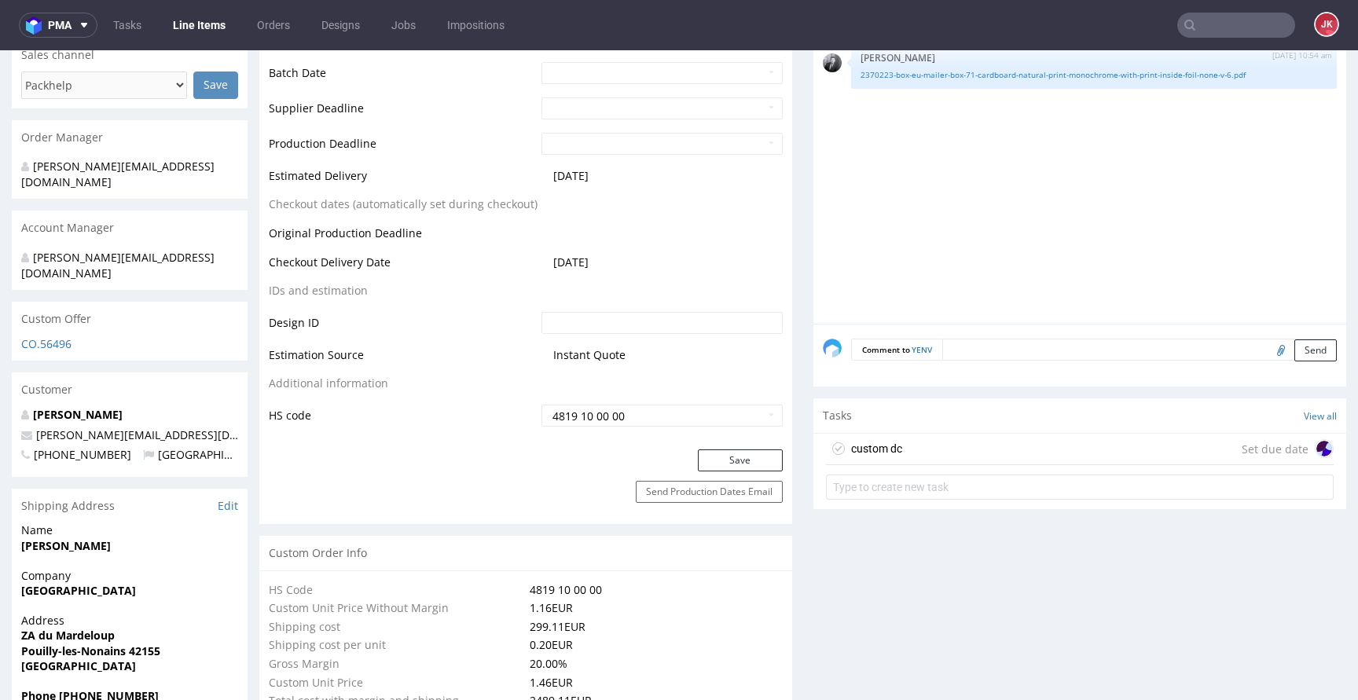
click at [889, 447] on div "custom dc" at bounding box center [876, 448] width 51 height 19
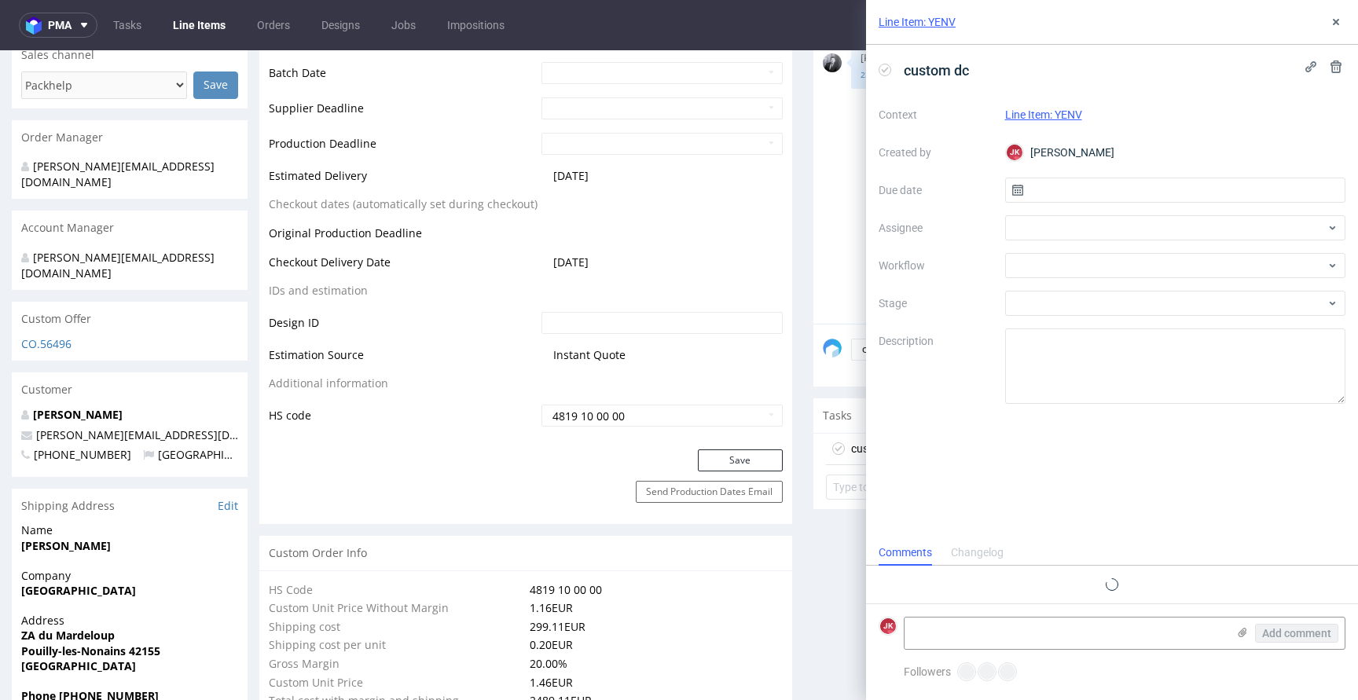
scroll to position [13, 0]
click at [1077, 197] on input "text" at bounding box center [1175, 190] width 341 height 25
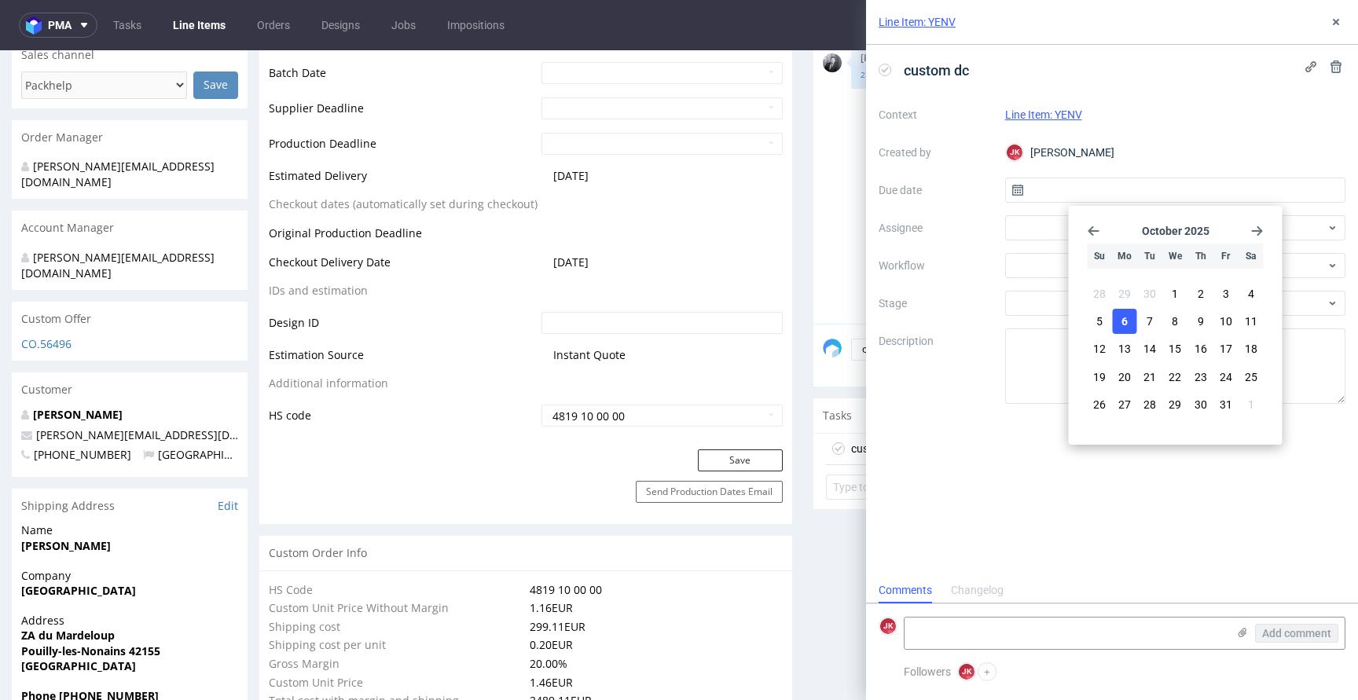
click at [1119, 317] on button "6" at bounding box center [1124, 321] width 24 height 25
type input "[DATE]"
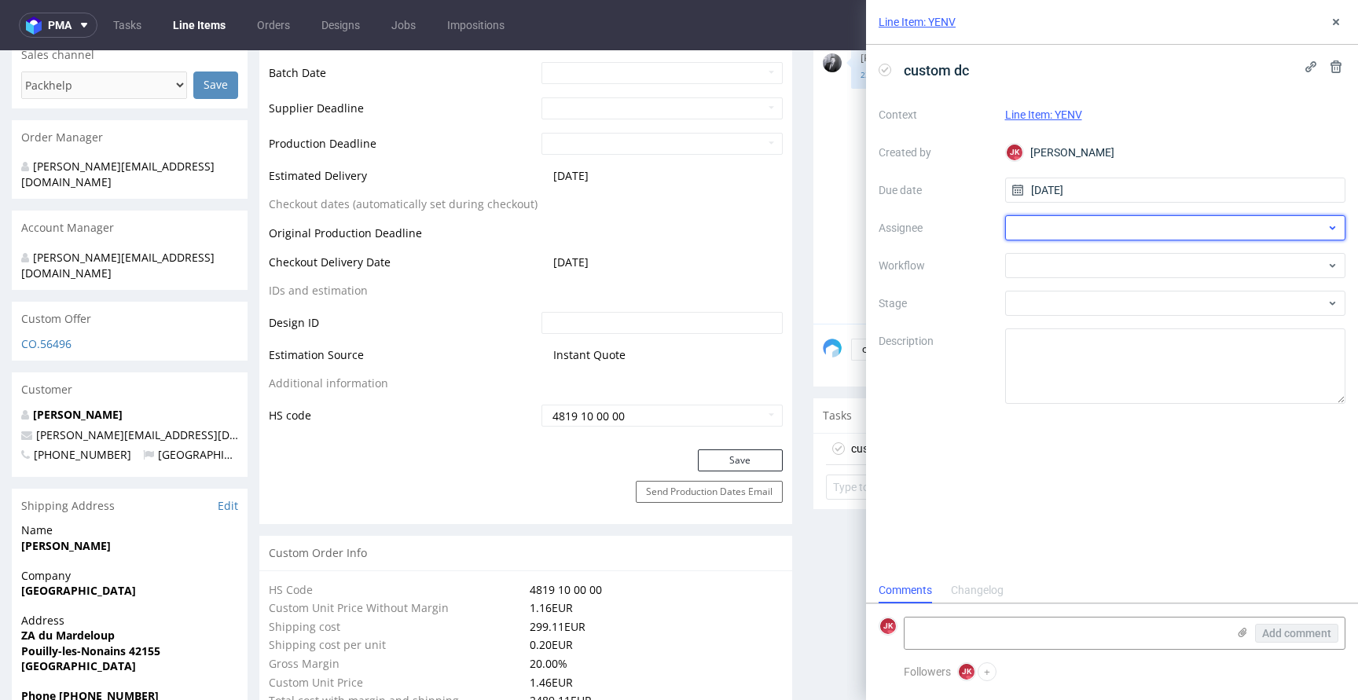
click at [1049, 220] on div at bounding box center [1175, 227] width 341 height 25
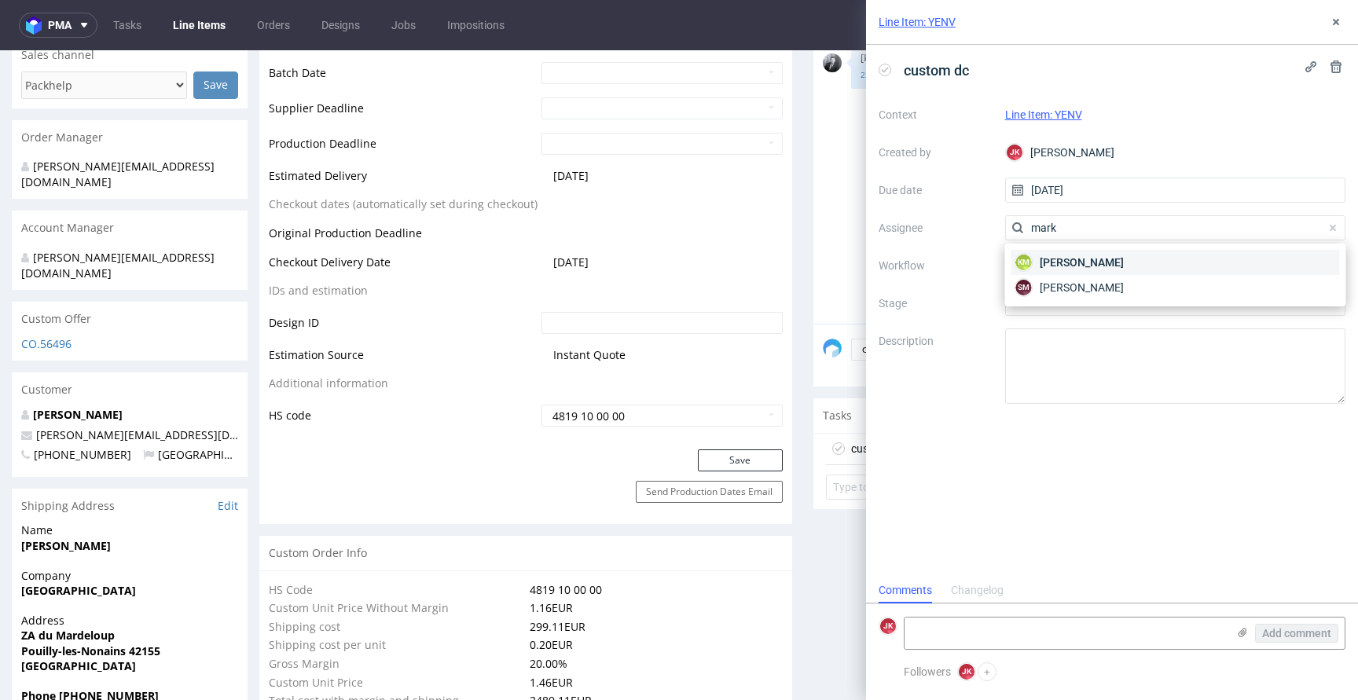
type input "mark"
click at [1072, 261] on span "[PERSON_NAME]" at bounding box center [1081, 263] width 84 height 16
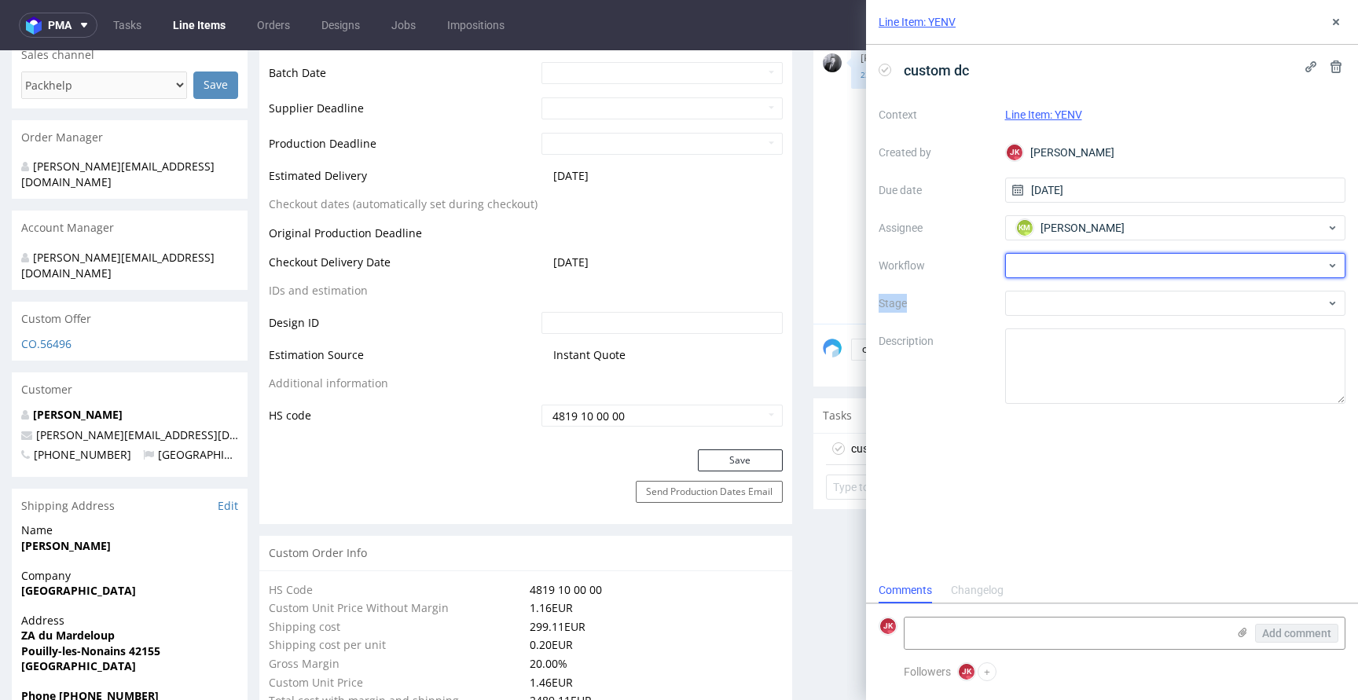
click at [1072, 261] on div at bounding box center [1175, 265] width 341 height 25
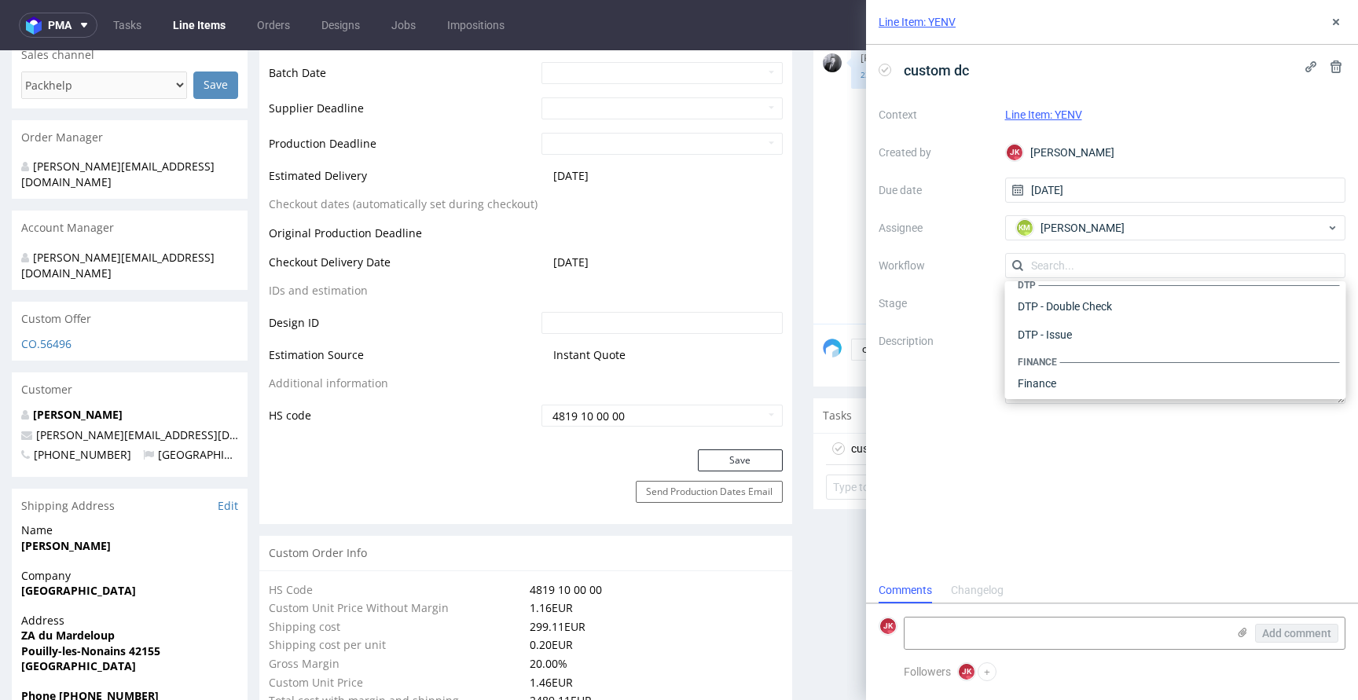
scroll to position [0, 0]
click at [1072, 327] on div "DTP - Double Check" at bounding box center [1175, 322] width 328 height 28
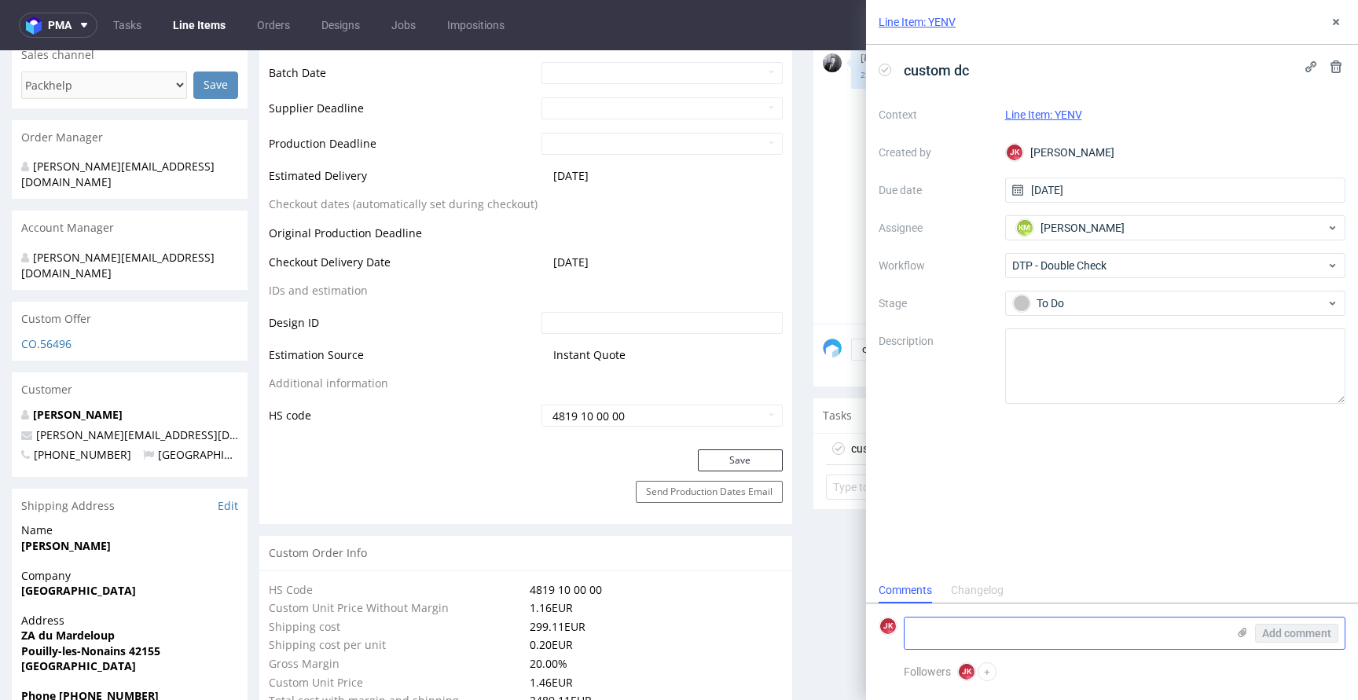
click at [1039, 627] on textarea at bounding box center [1065, 632] width 322 height 31
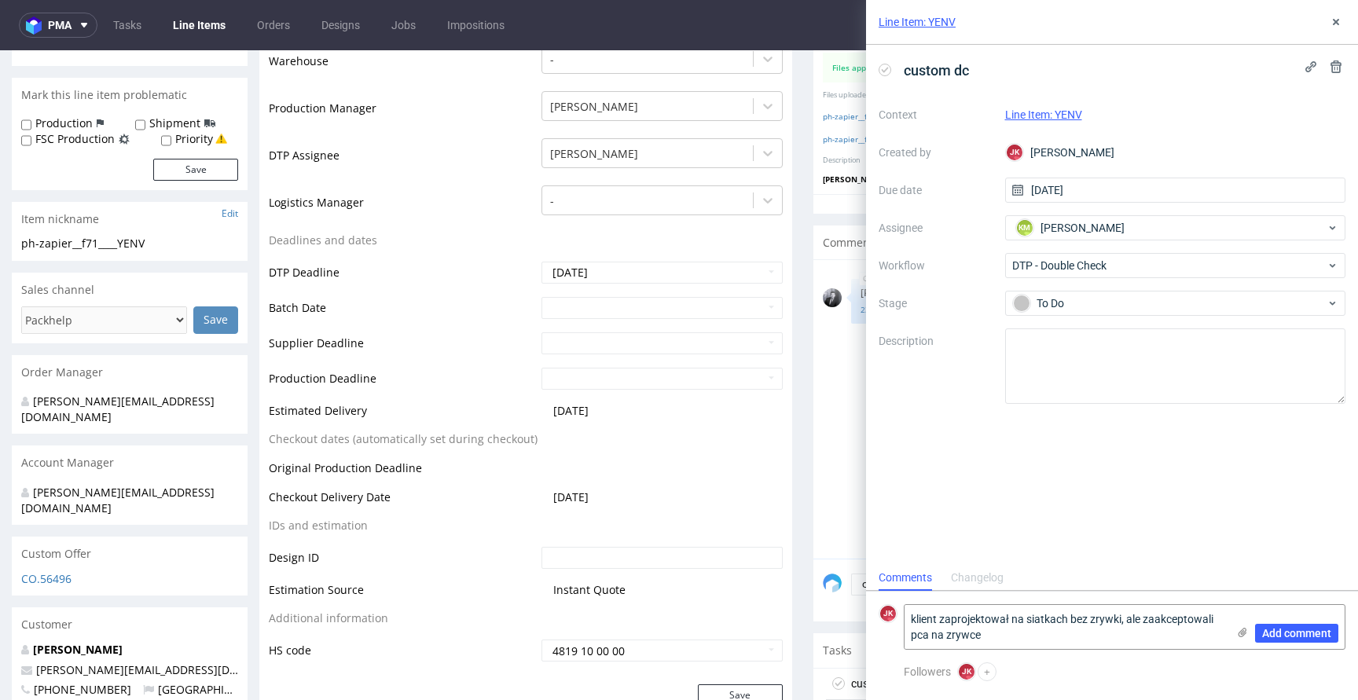
scroll to position [434, 0]
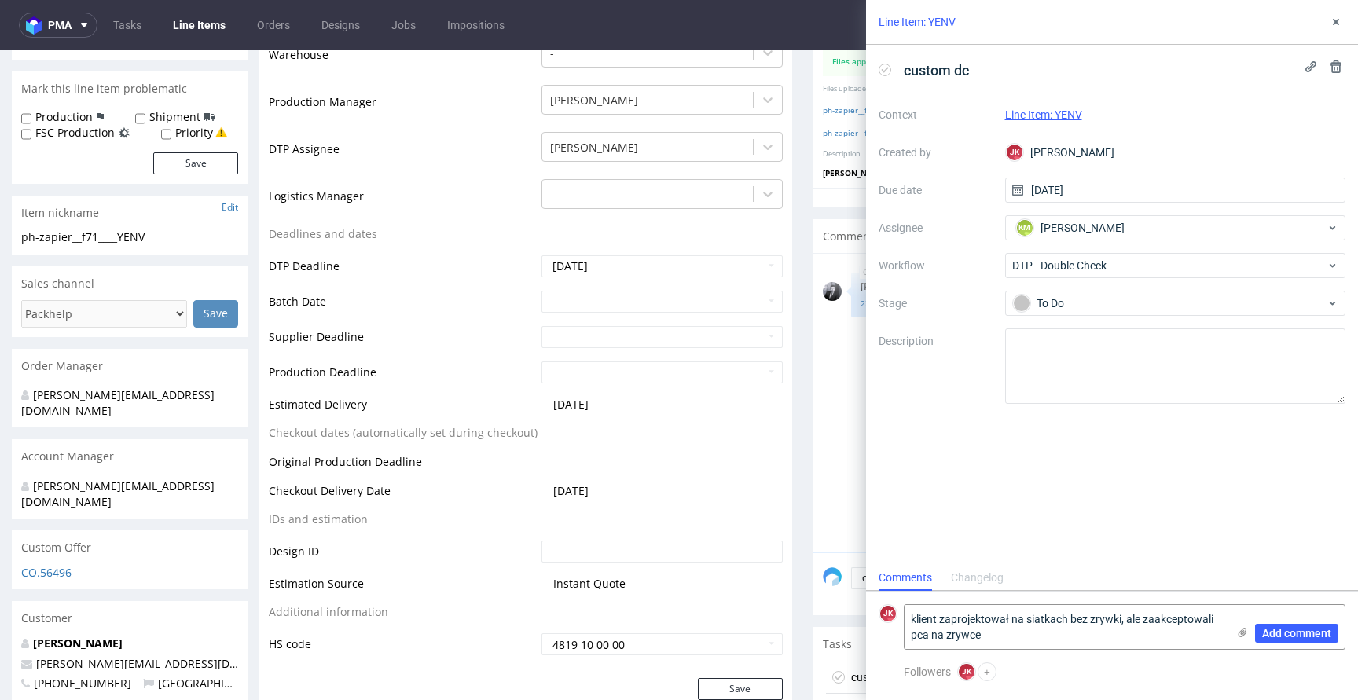
type textarea "klient zaprojektował na siatkach bez zrywki, ale zaakceptowali pca na zrywce"
click at [853, 304] on div "Line Item: YENV custom dc Context Line Item: YENV Created by [PERSON_NAME] Due …" at bounding box center [1102, 350] width 511 height 700
click at [1065, 638] on textarea "klient zaprojektował na siatkach bez zrywki, ale zaakceptowali pca na zrywce" at bounding box center [1065, 627] width 322 height 44
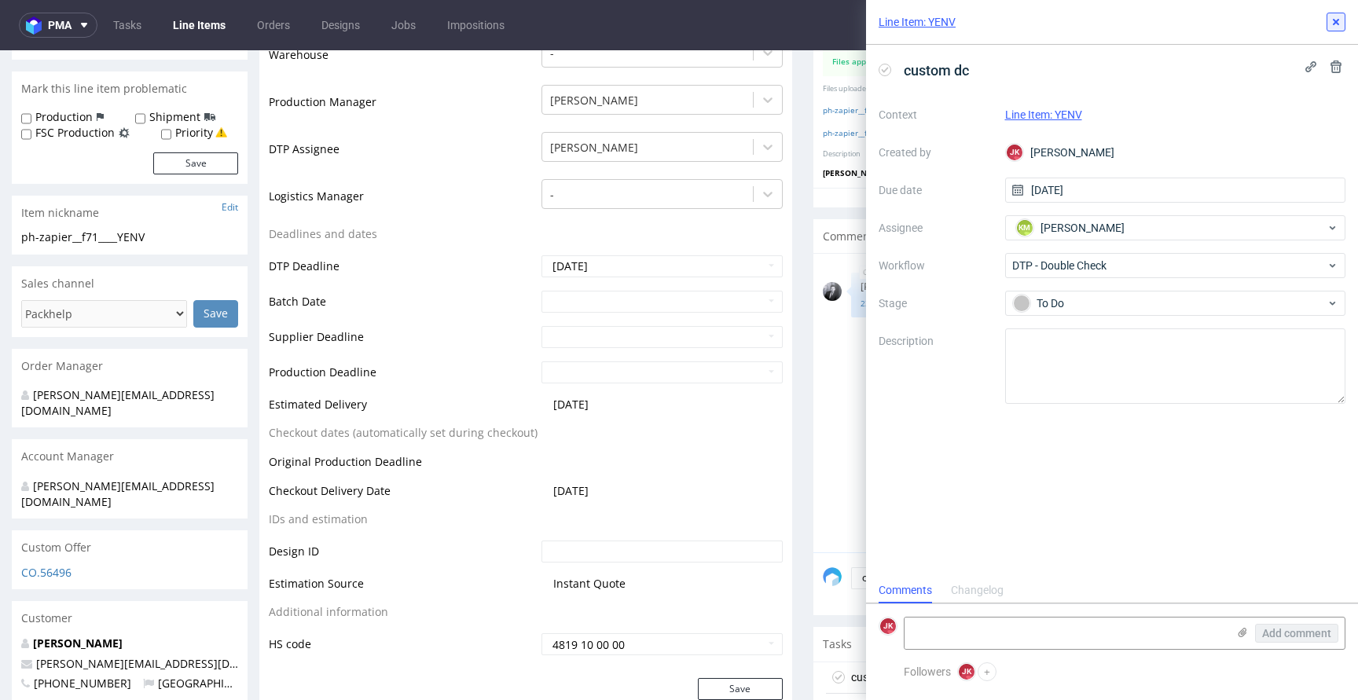
click at [1341, 18] on icon at bounding box center [1335, 22] width 13 height 13
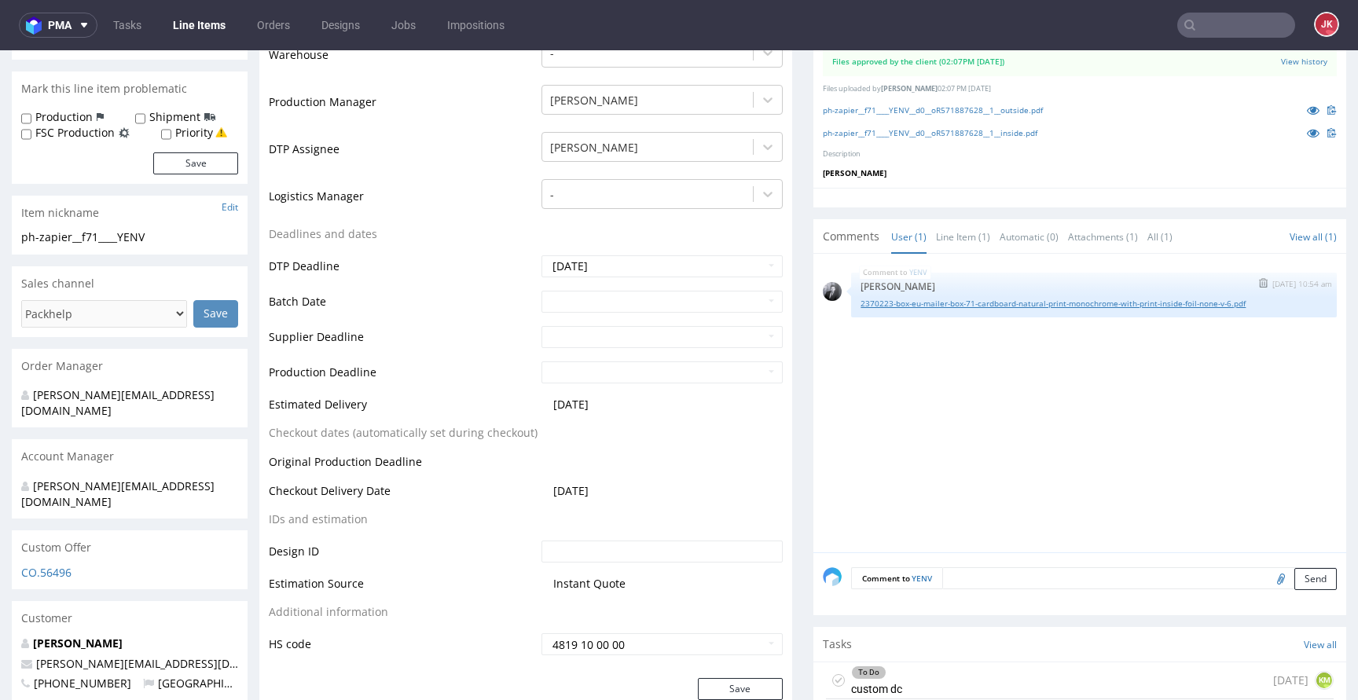
click at [966, 306] on link "2370223-box-eu-mailer-box-71-cardboard-natural-print-monochrome-with-print-insi…" at bounding box center [1093, 304] width 467 height 12
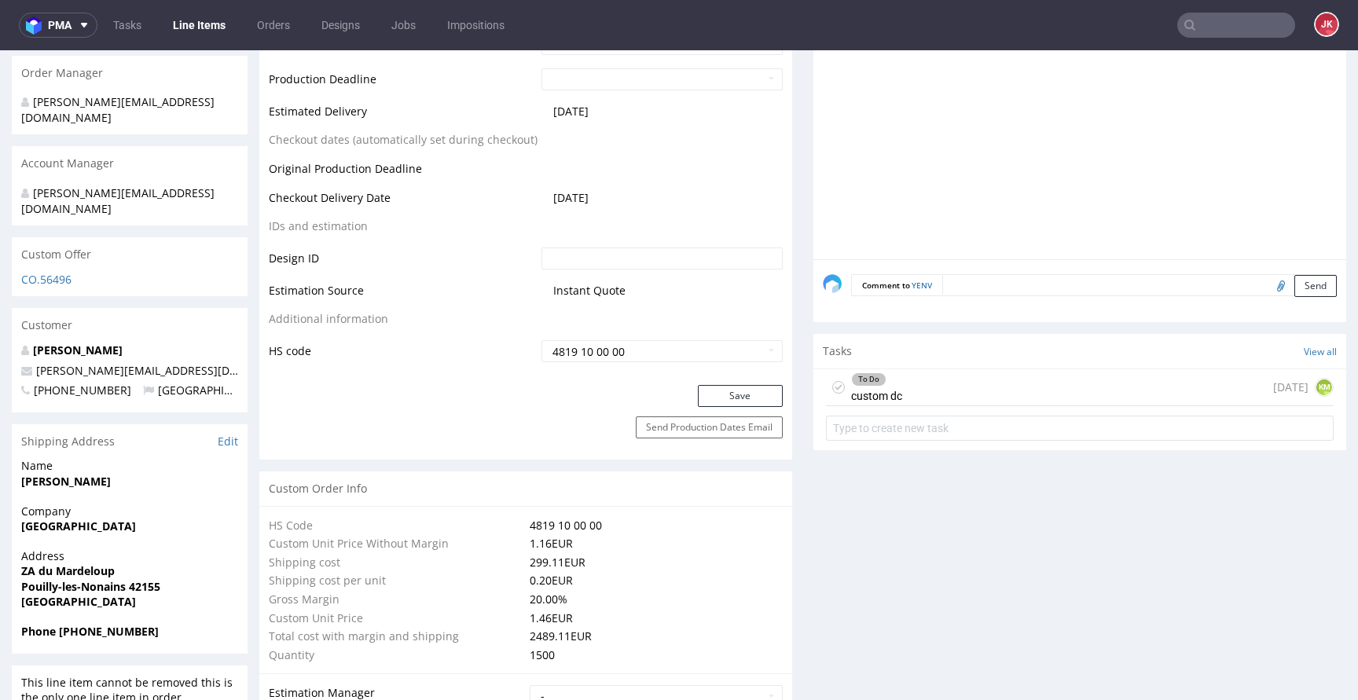
scroll to position [738, 0]
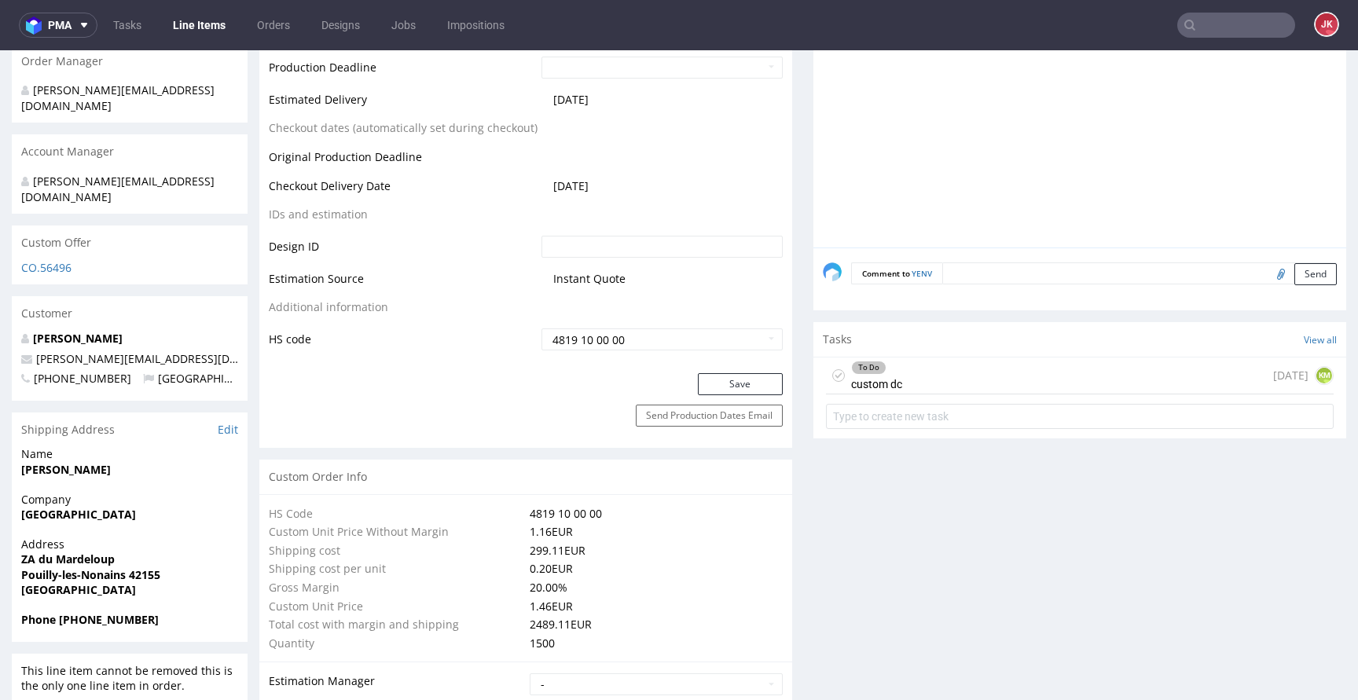
click at [896, 389] on div "To Do custom dc [DATE] KM" at bounding box center [1080, 375] width 508 height 37
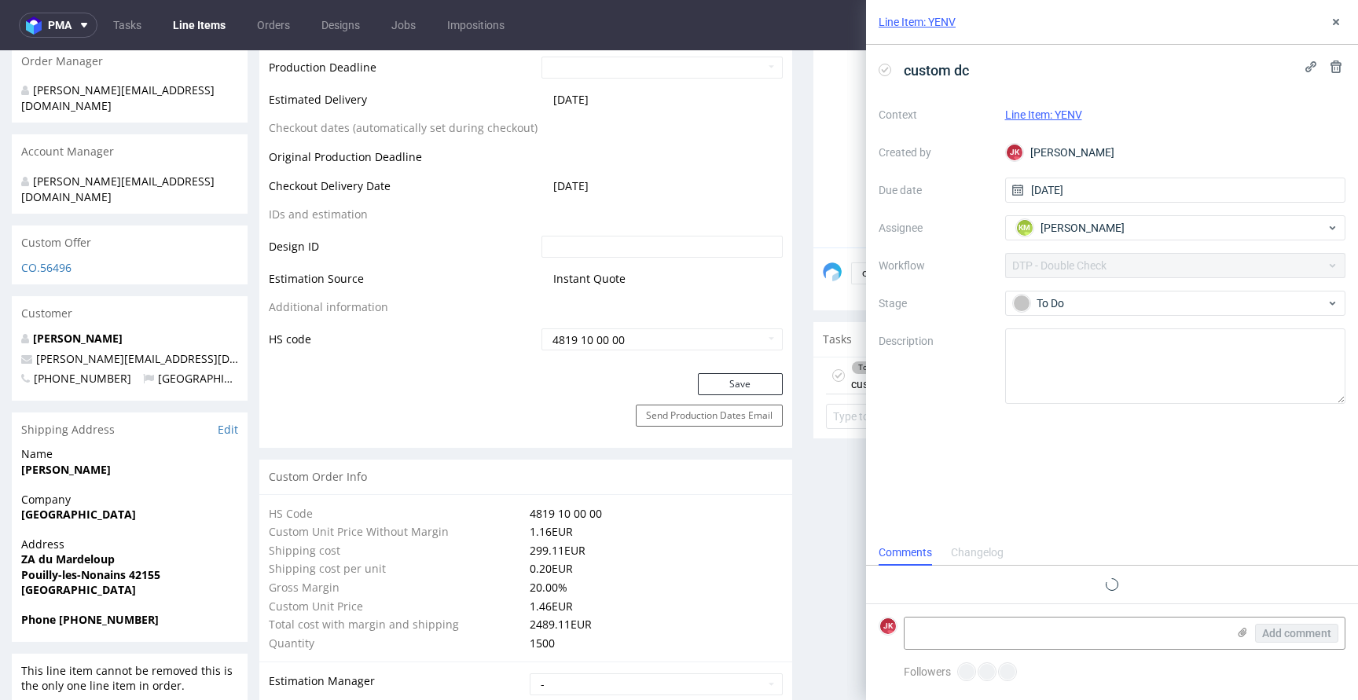
scroll to position [13, 0]
click at [1056, 627] on textarea at bounding box center [1065, 632] width 322 height 31
paste textarea "klient zaprojektował na siatkach bez zrywki, ale zaakceptowali pca na zrywce"
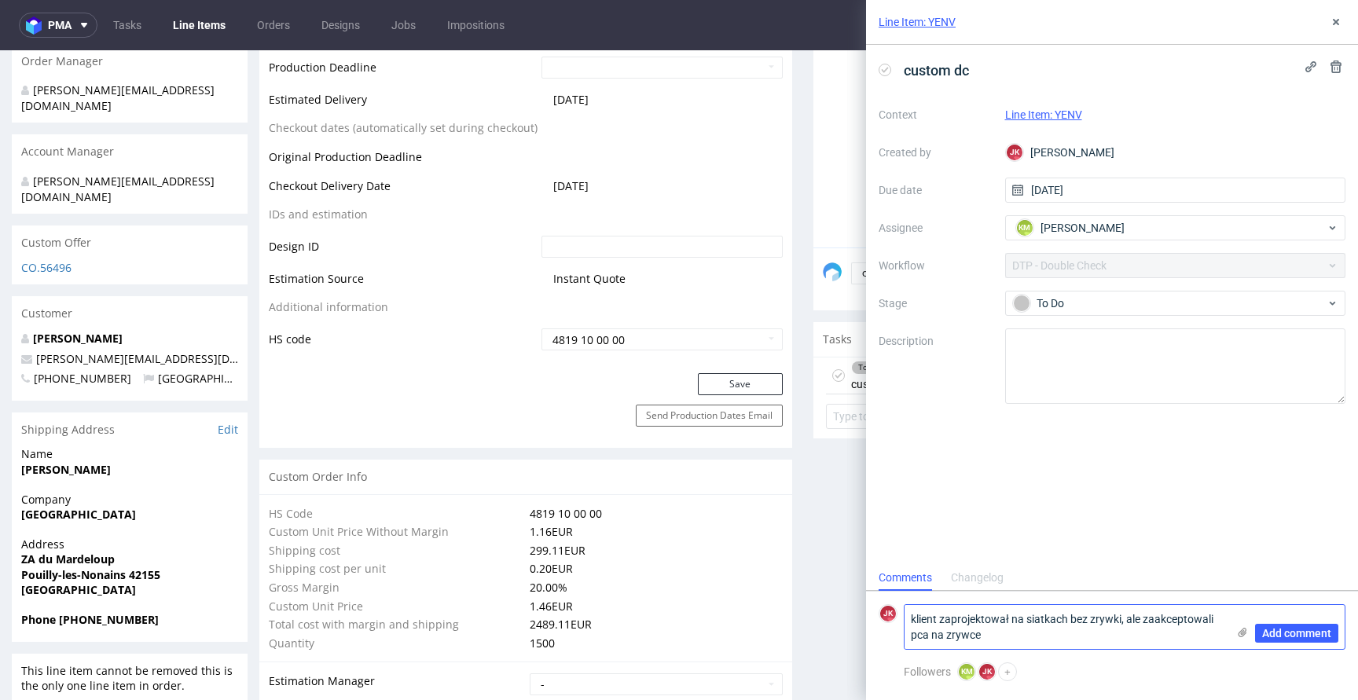
scroll to position [0, 0]
type textarea "klient zaprojektował na siatkach bez zrywki, ale zaakceptowali pca na zrywce"
click at [1286, 633] on span "Add comment" at bounding box center [1296, 633] width 69 height 11
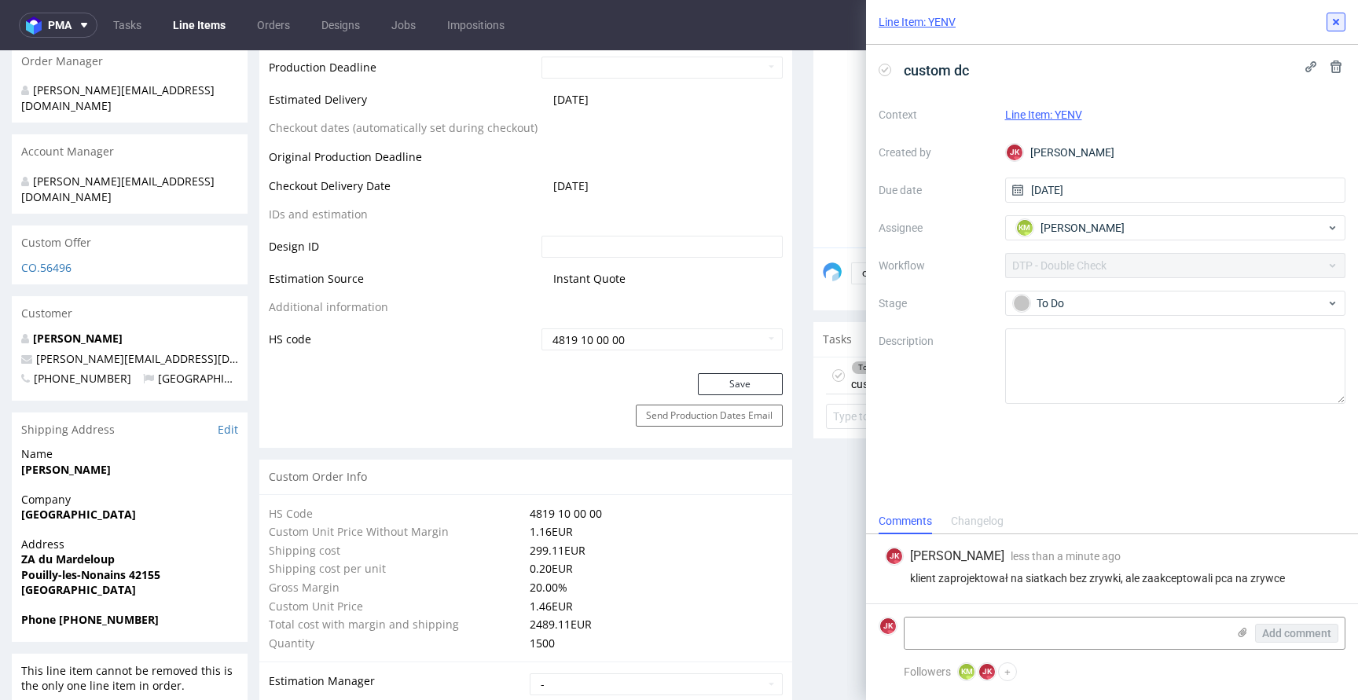
click at [1337, 27] on icon at bounding box center [1335, 22] width 13 height 13
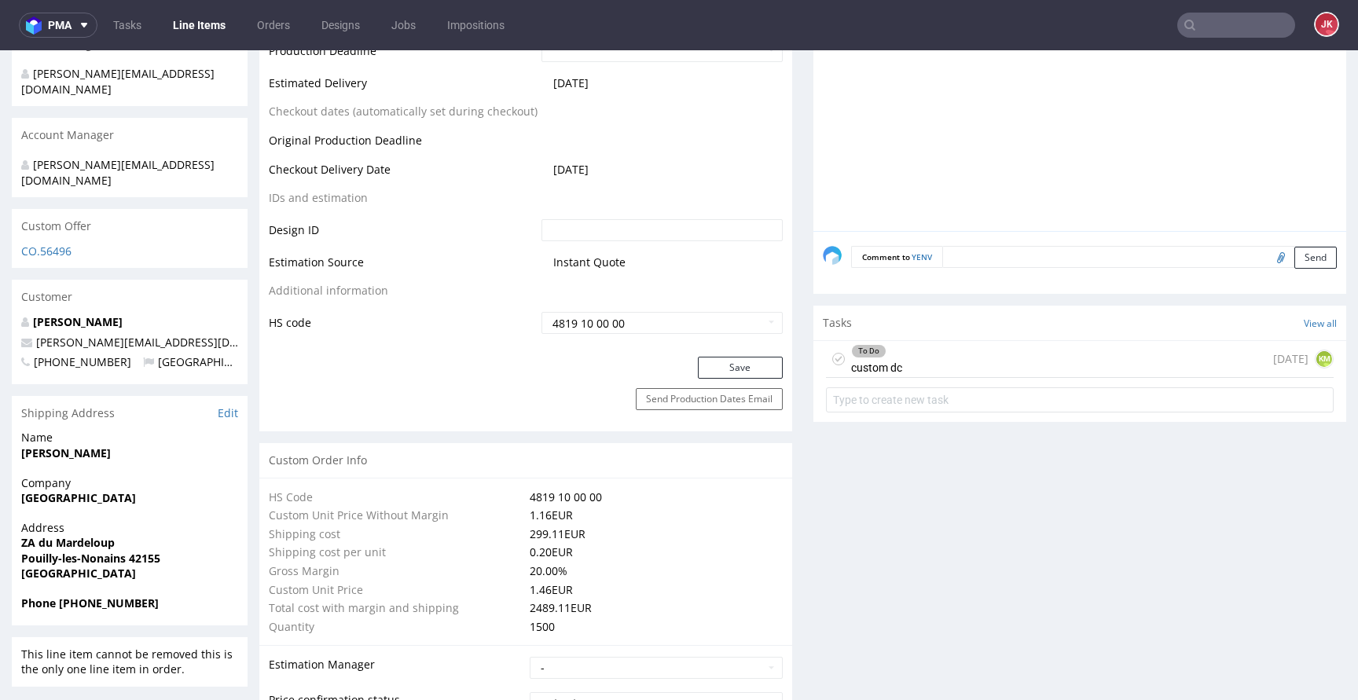
scroll to position [797, 0]
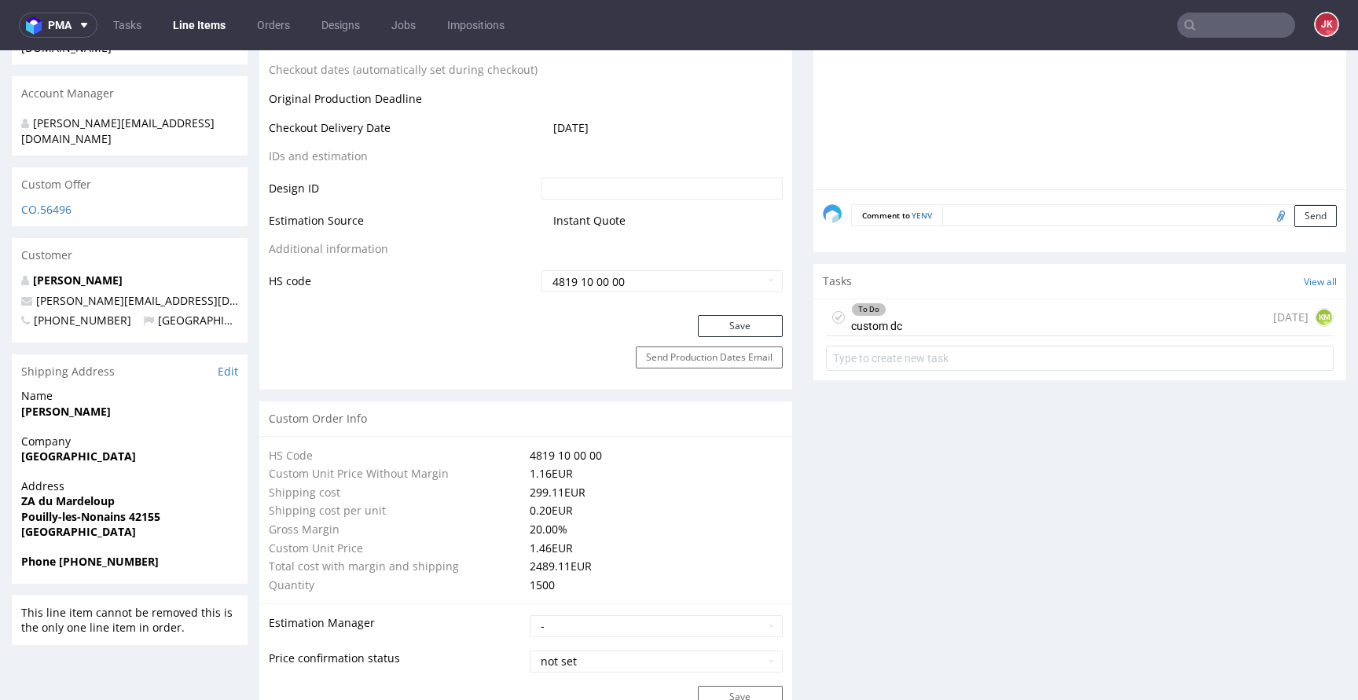
click at [855, 306] on div "To Do" at bounding box center [869, 309] width 34 height 13
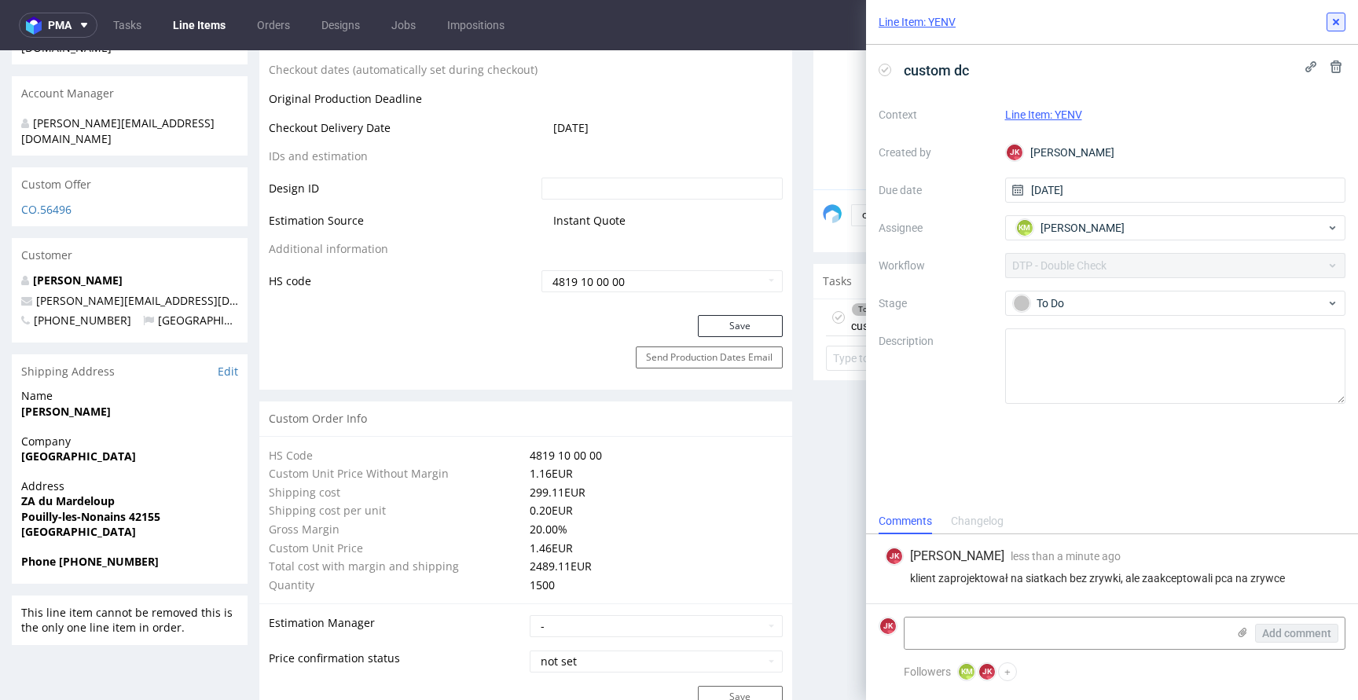
click at [1326, 24] on button at bounding box center [1335, 22] width 19 height 19
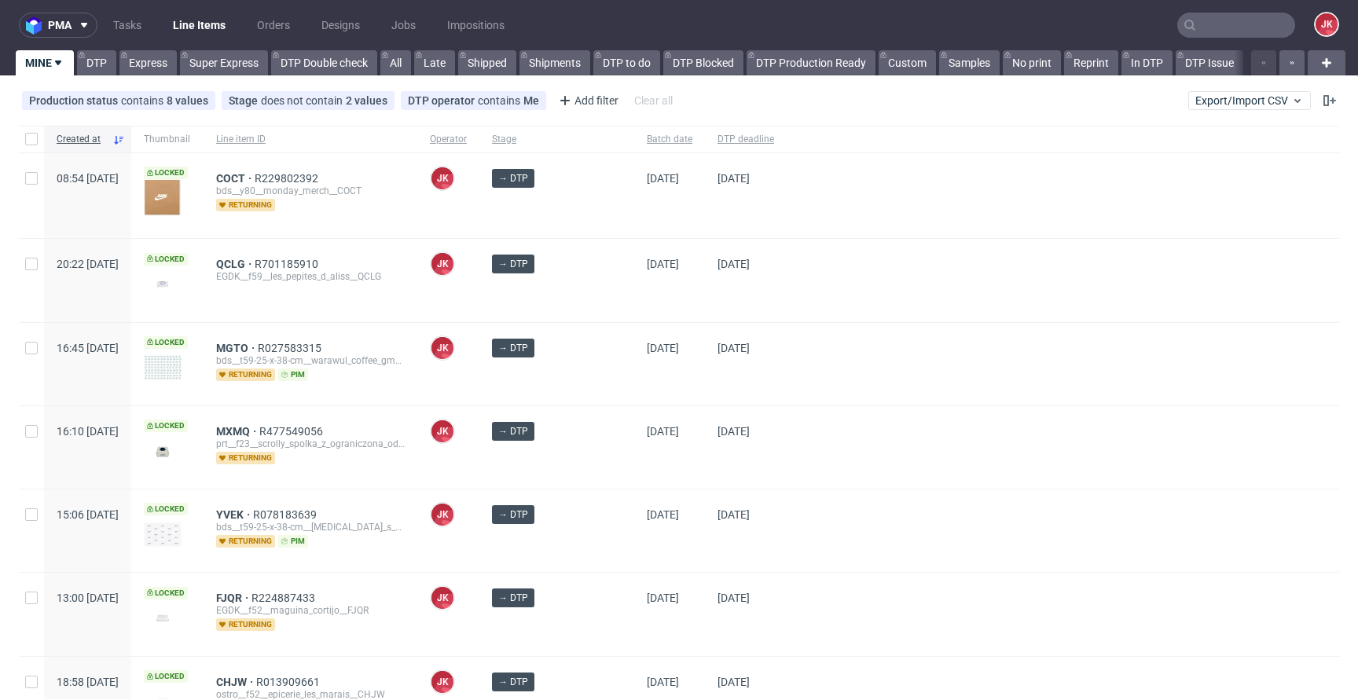
click at [790, 262] on div at bounding box center [1062, 280] width 552 height 82
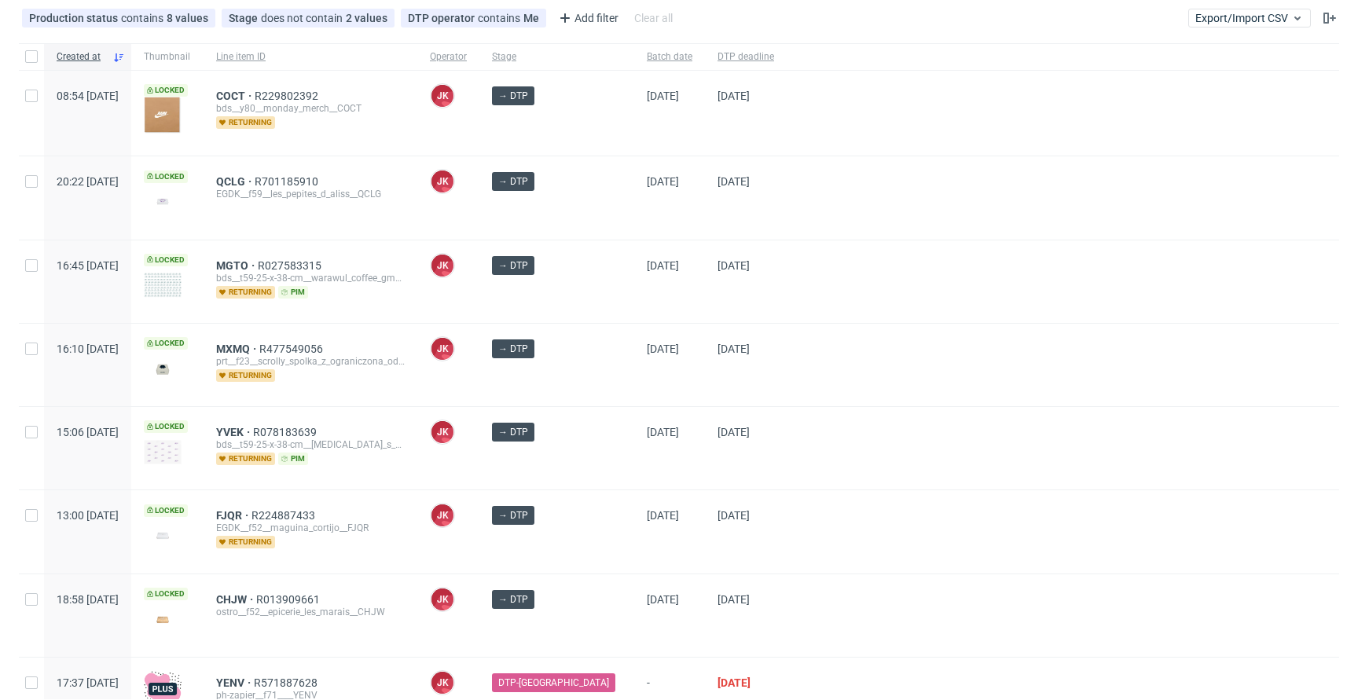
scroll to position [82, 0]
click at [827, 269] on div at bounding box center [1062, 282] width 552 height 82
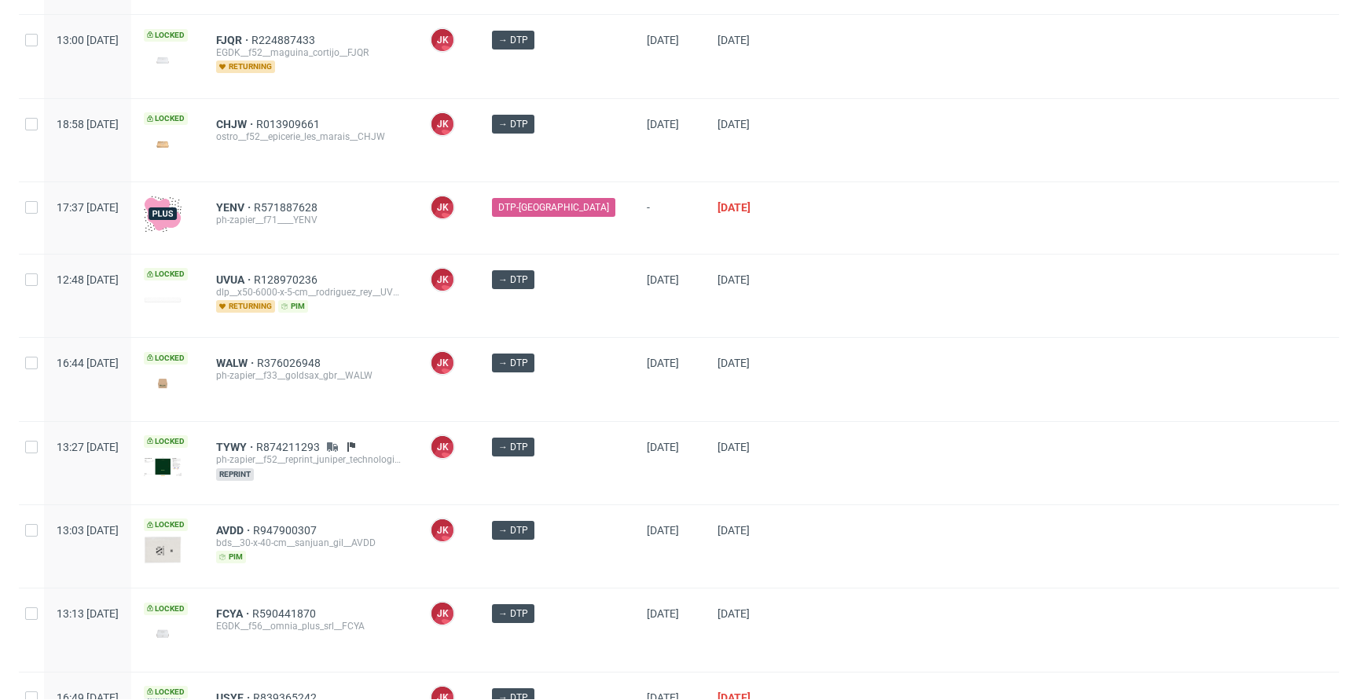
scroll to position [746, 0]
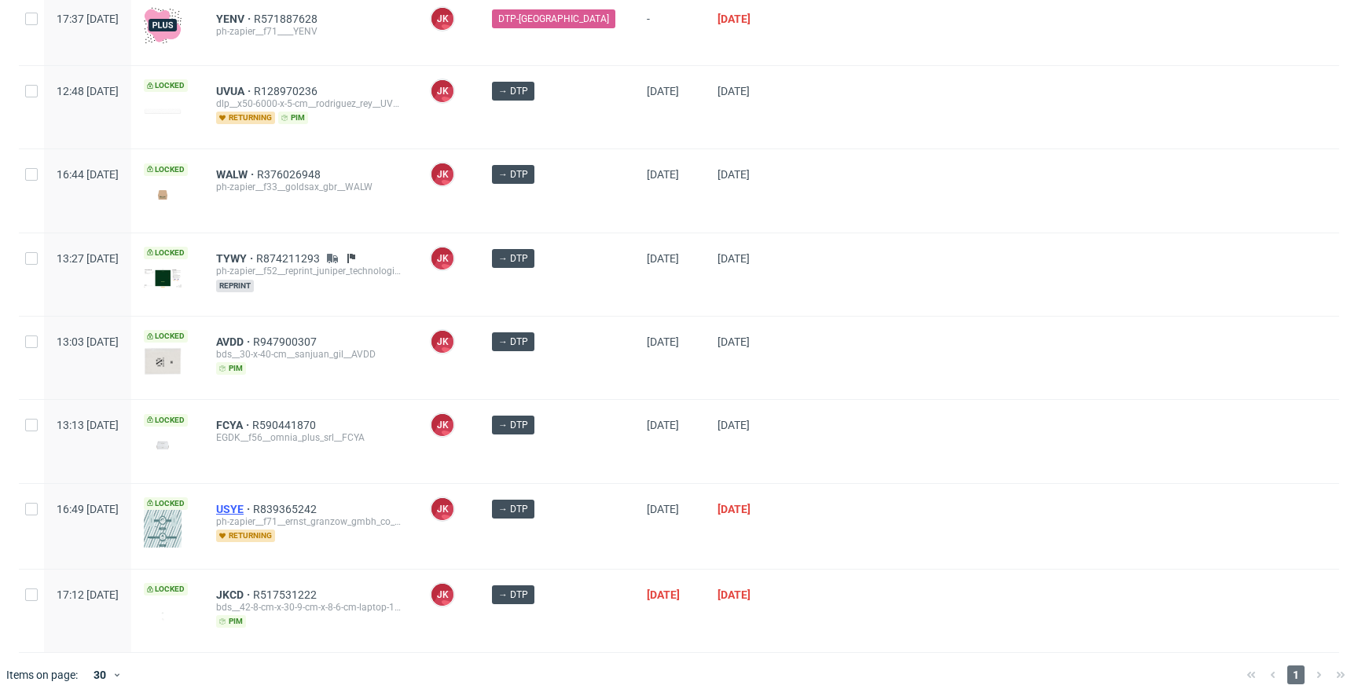
click at [253, 503] on span "USYE" at bounding box center [234, 509] width 37 height 13
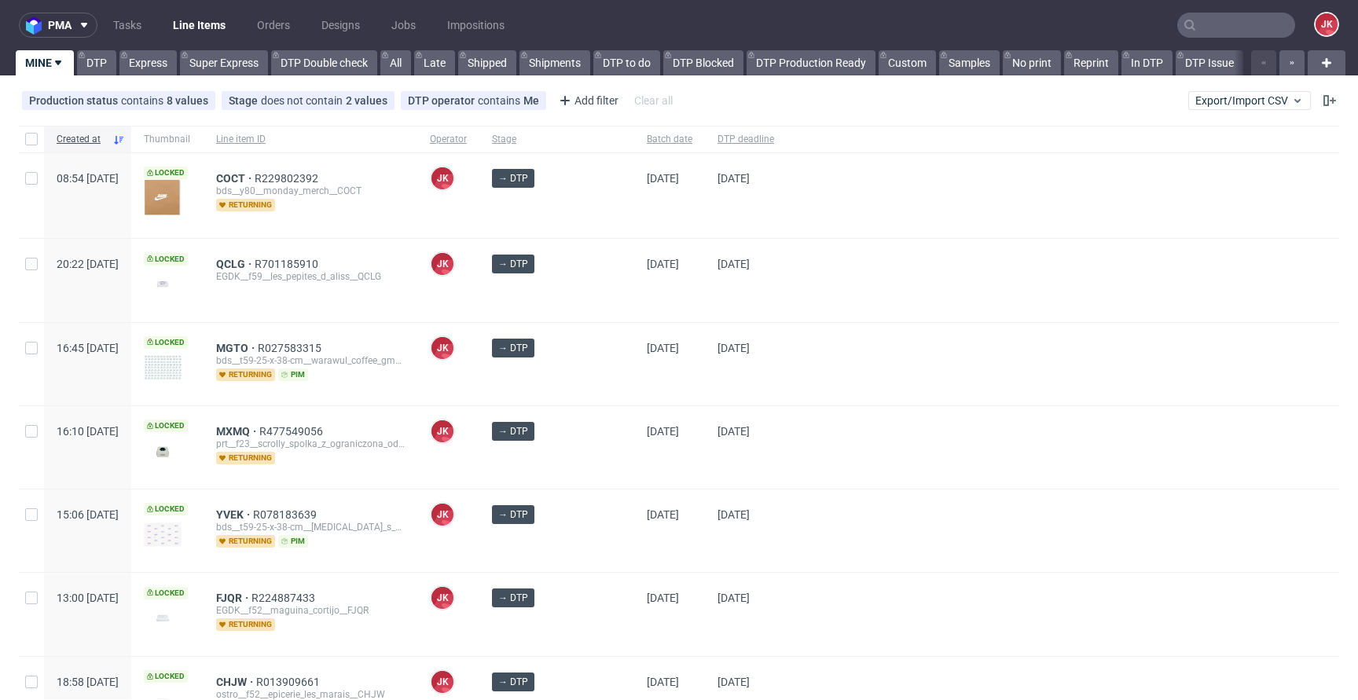
click at [634, 338] on div "[DATE]" at bounding box center [669, 364] width 71 height 82
click at [813, 412] on div at bounding box center [1062, 447] width 552 height 82
click at [786, 380] on div at bounding box center [1062, 364] width 552 height 82
click at [705, 389] on div "[DATE]" at bounding box center [746, 364] width 82 height 82
click at [684, 372] on div "10/10/2025" at bounding box center [669, 364] width 71 height 82
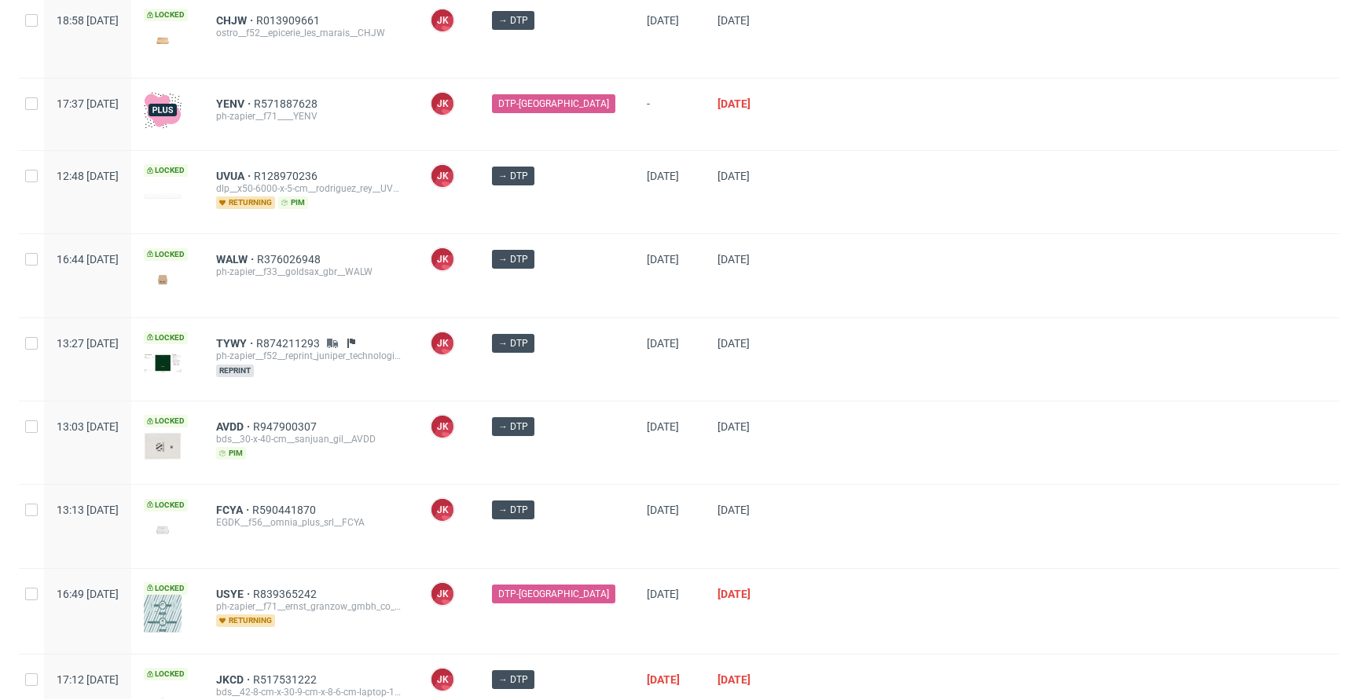
scroll to position [746, 0]
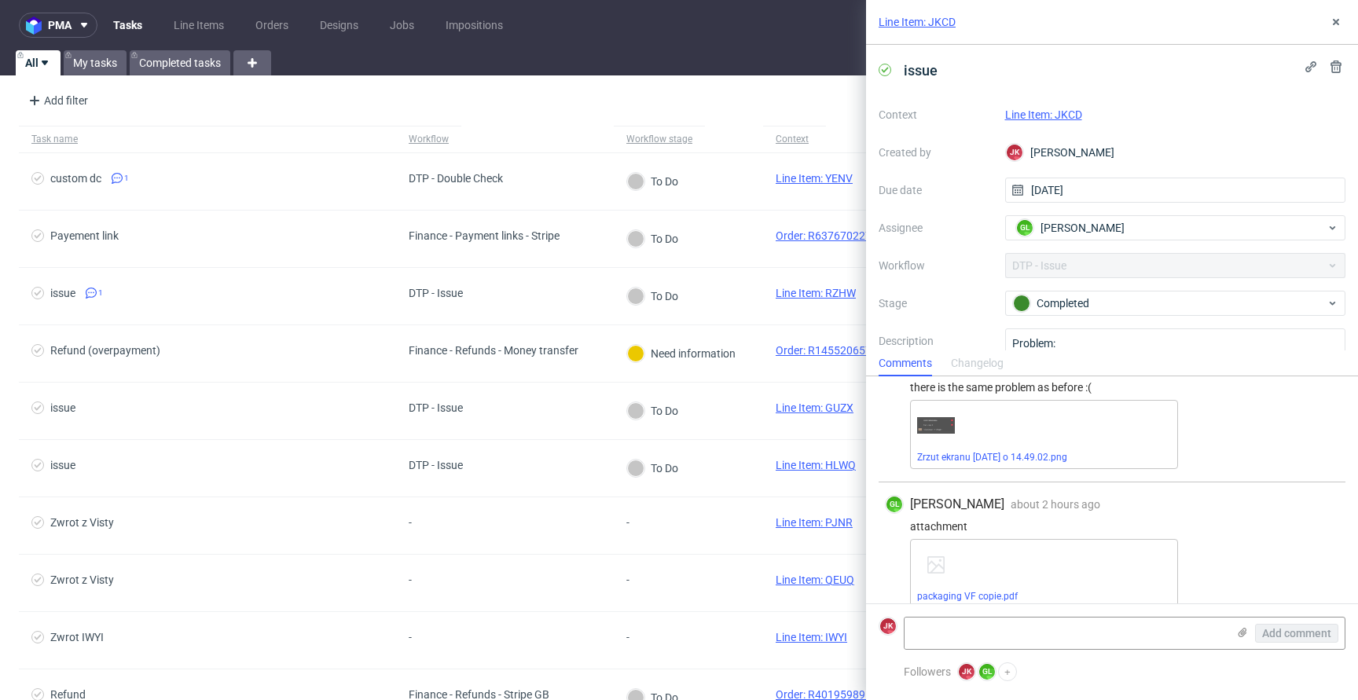
scroll to position [480, 0]
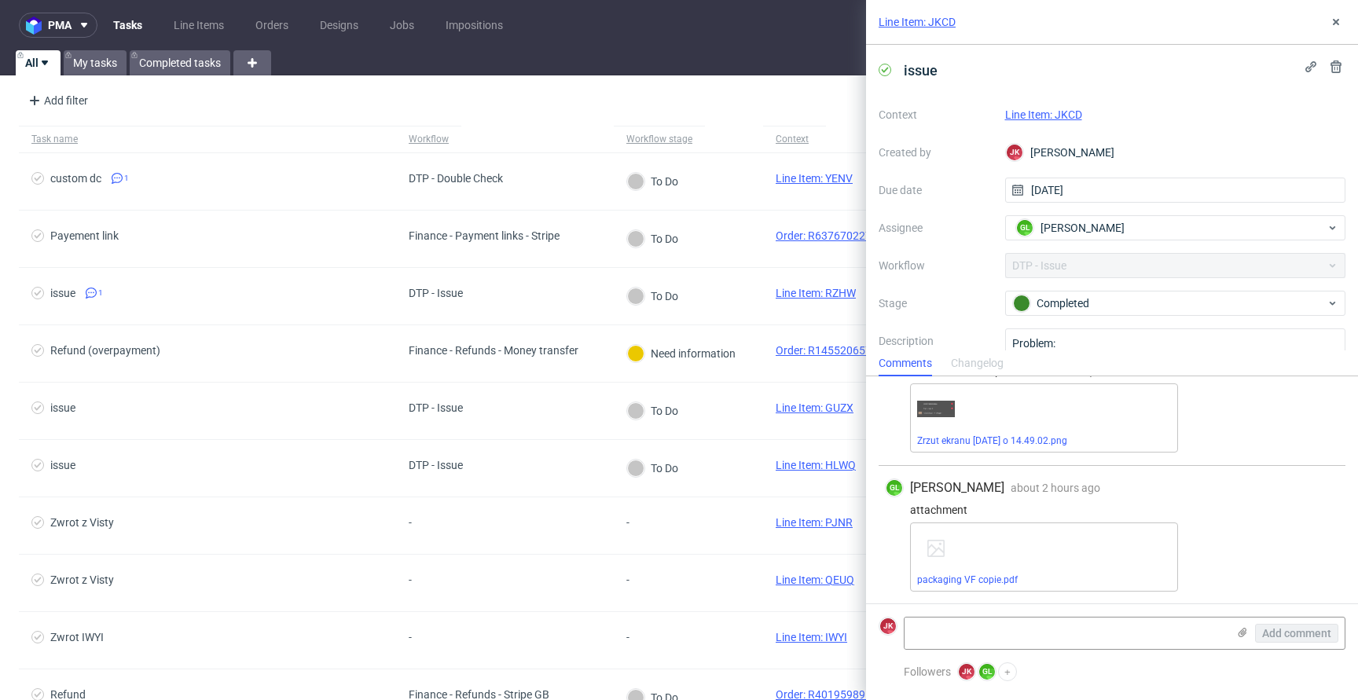
click at [1049, 115] on link "Line Item: JKCD" at bounding box center [1043, 114] width 77 height 13
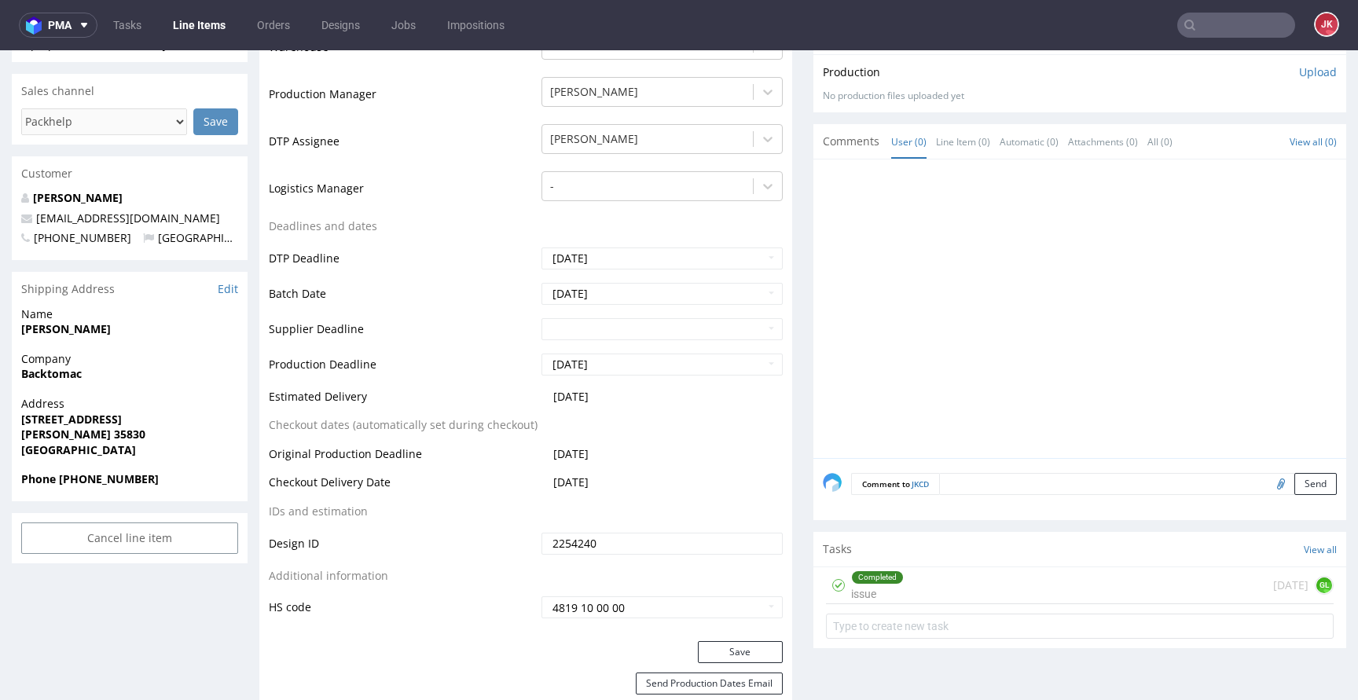
scroll to position [440, 0]
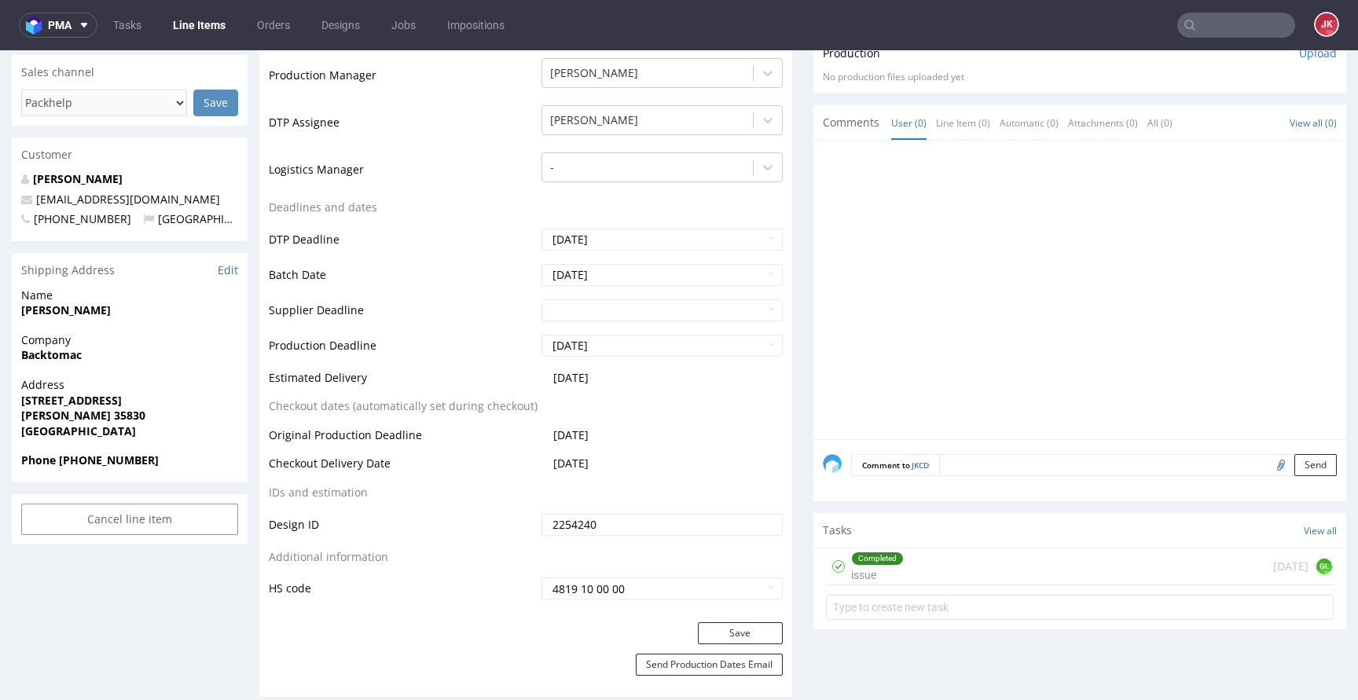
click at [865, 574] on div "Completed issue" at bounding box center [877, 566] width 53 height 36
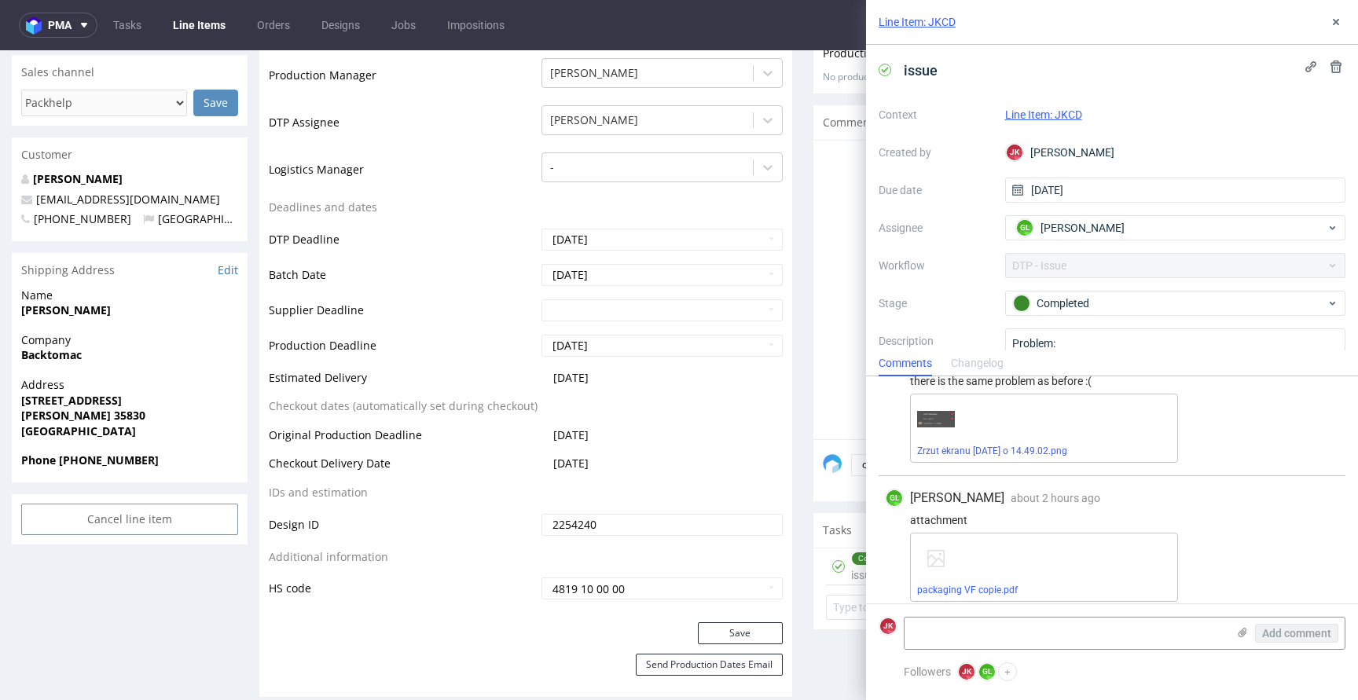
scroll to position [480, 0]
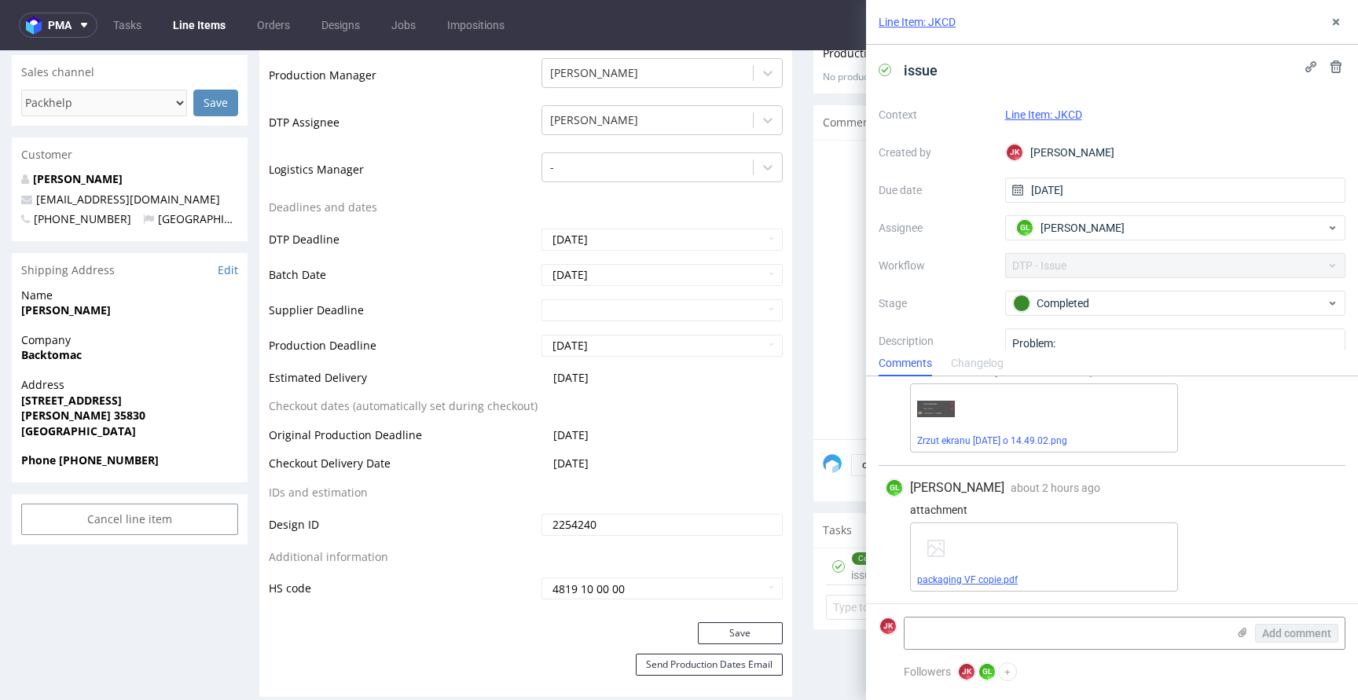
click at [973, 576] on link "packaging VF copie.pdf" at bounding box center [967, 579] width 101 height 11
click at [1338, 20] on use at bounding box center [1335, 22] width 6 height 6
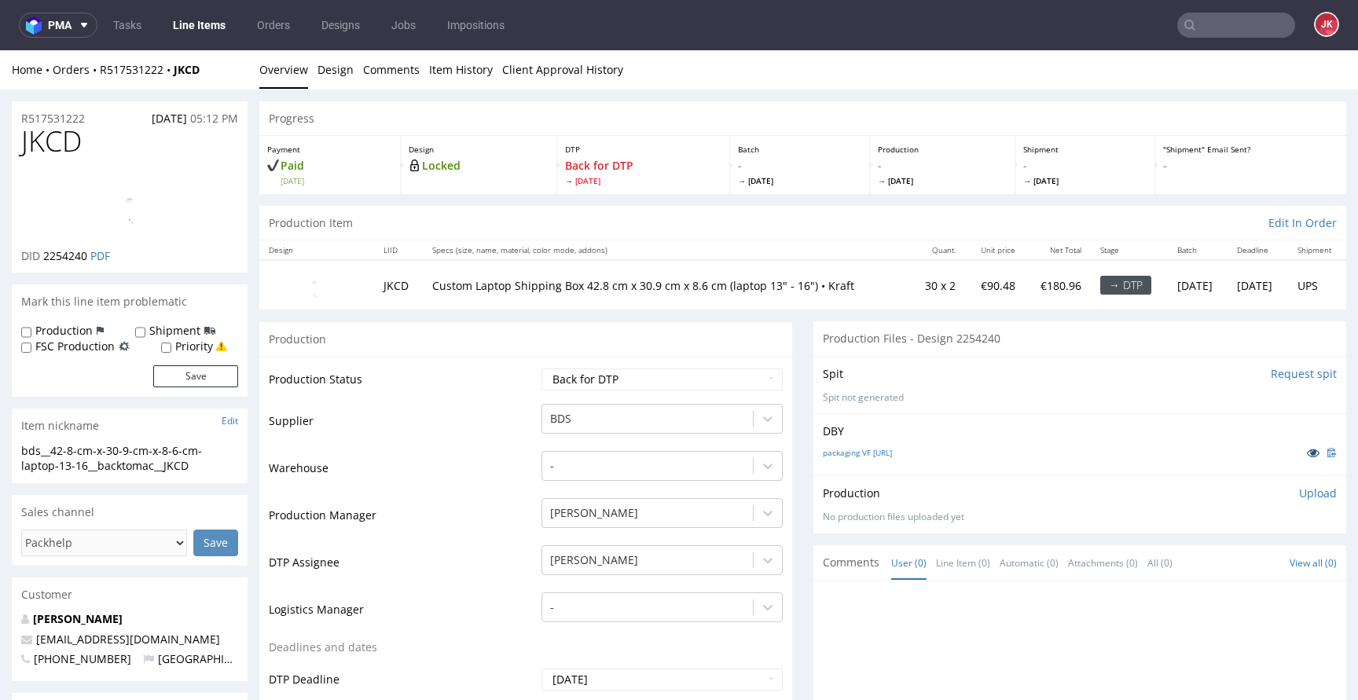
click at [1299, 445] on link at bounding box center [1313, 452] width 28 height 17
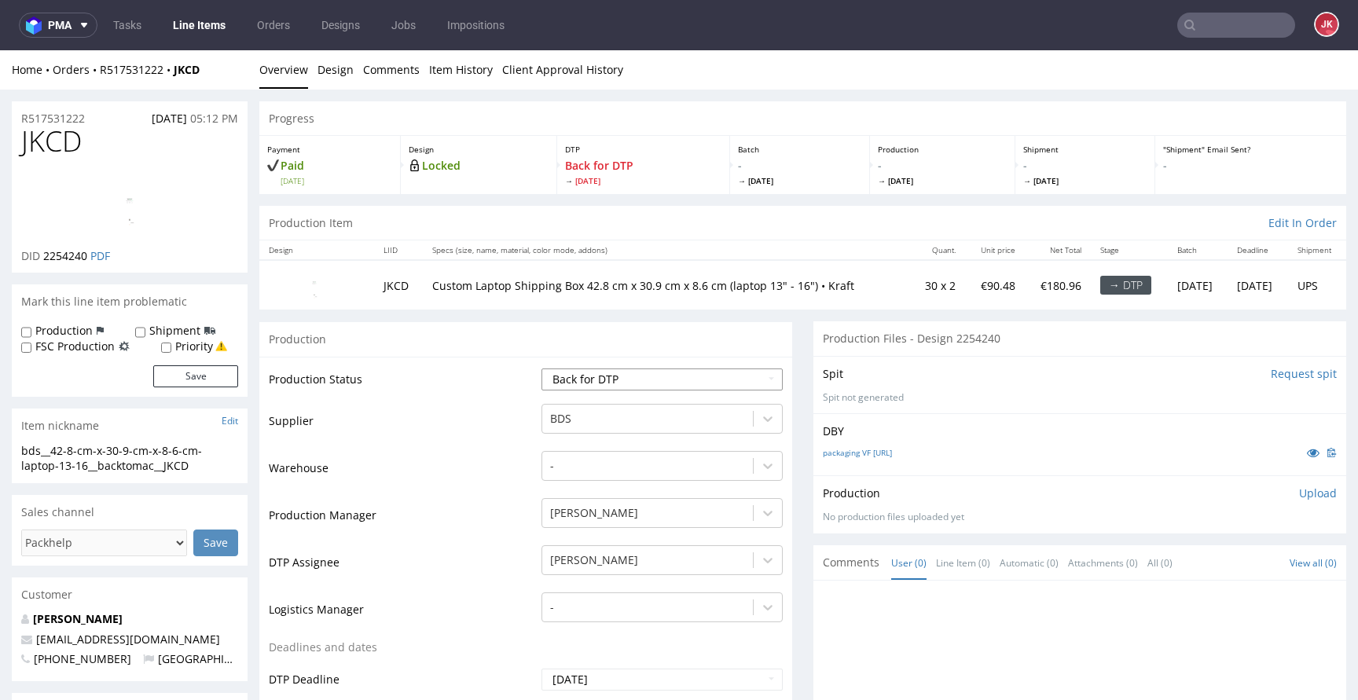
click at [654, 383] on select "Waiting for Artwork Waiting for Diecut Waiting for Mockup Waiting for DTP Waiti…" at bounding box center [661, 379] width 241 height 22
select select "dtp_in_process"
click at [541, 368] on select "Waiting for Artwork Waiting for Diecut Waiting for Mockup Waiting for DTP Waiti…" at bounding box center [661, 379] width 241 height 22
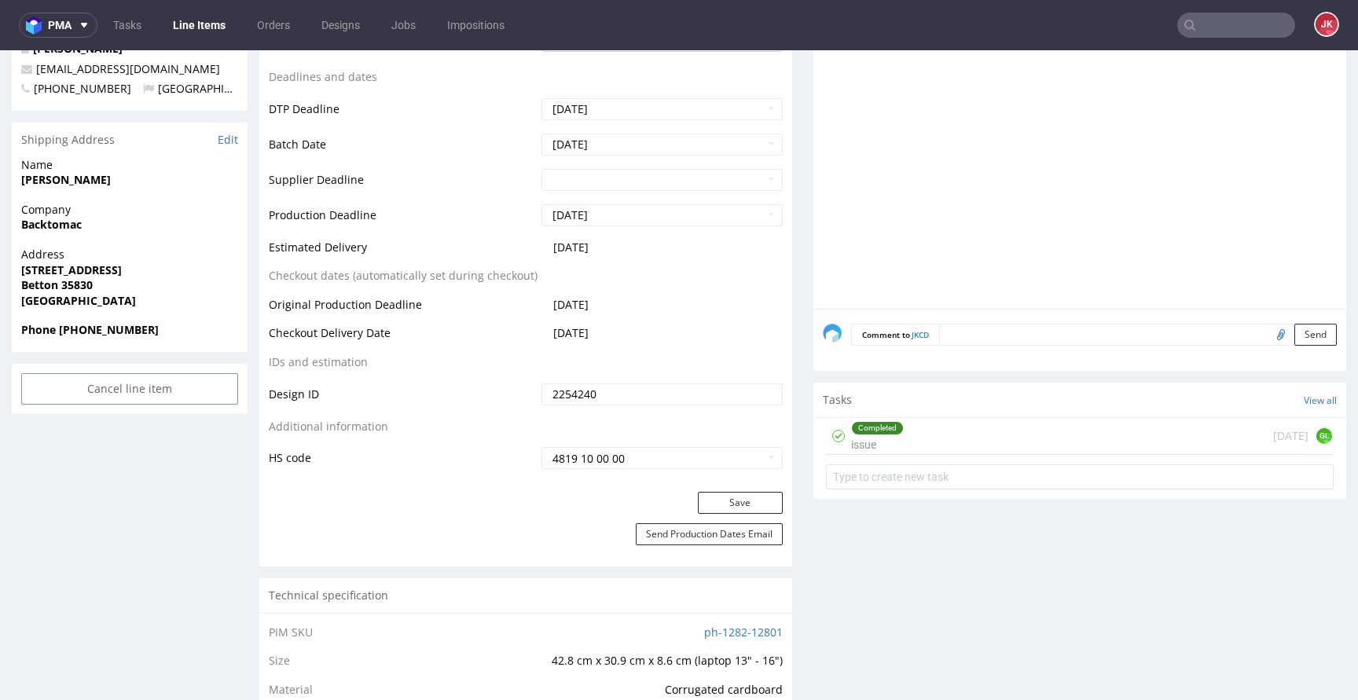
scroll to position [688, 0]
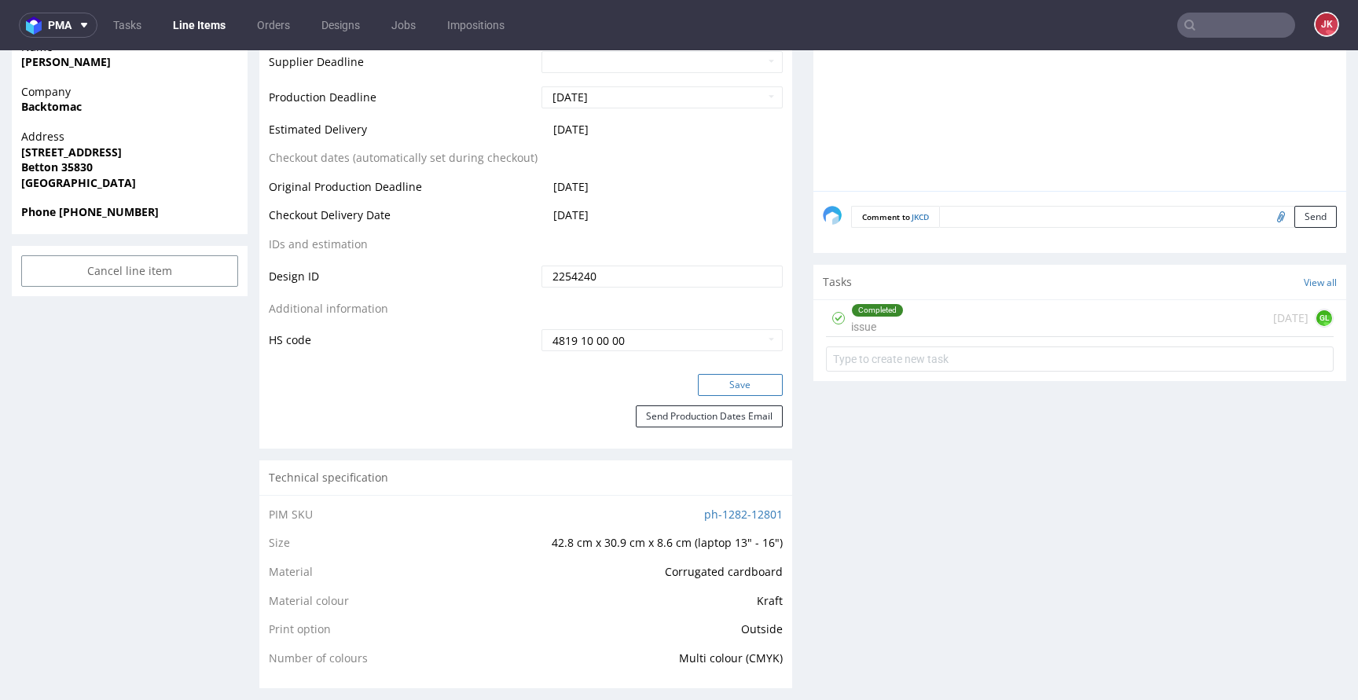
click at [720, 376] on button "Save" at bounding box center [740, 385] width 85 height 22
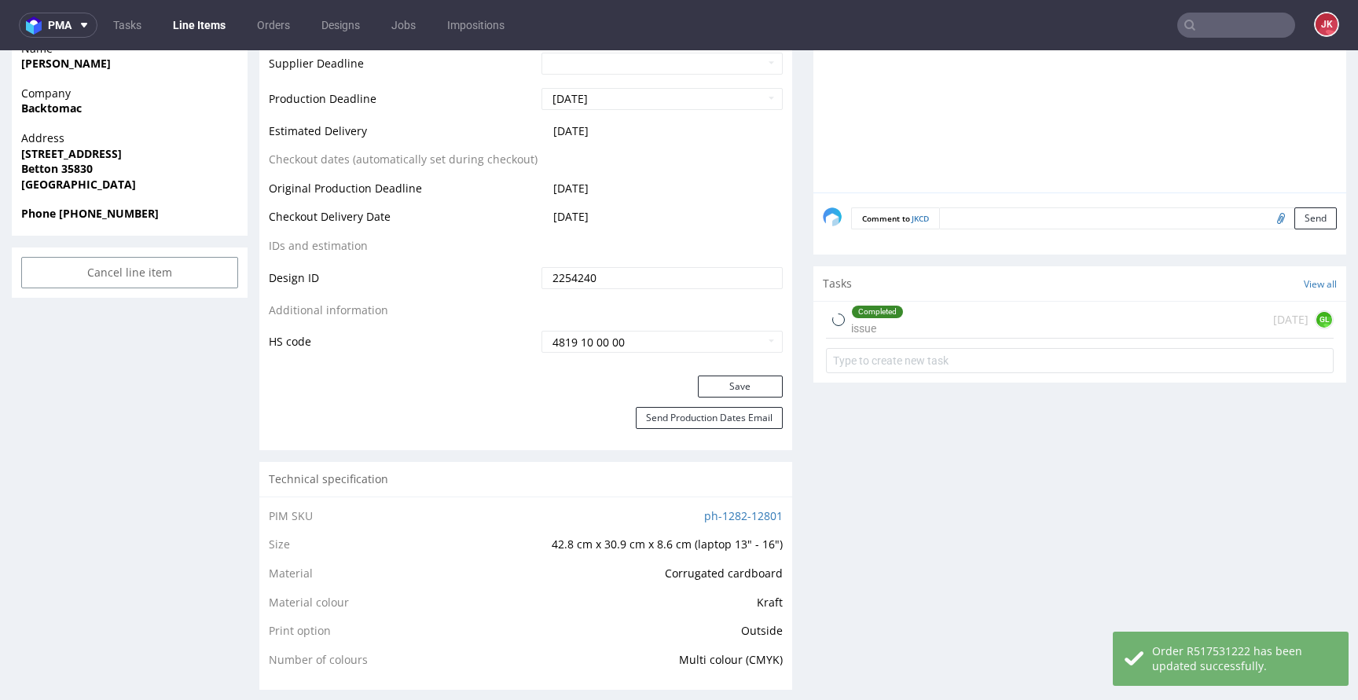
scroll to position [0, 0]
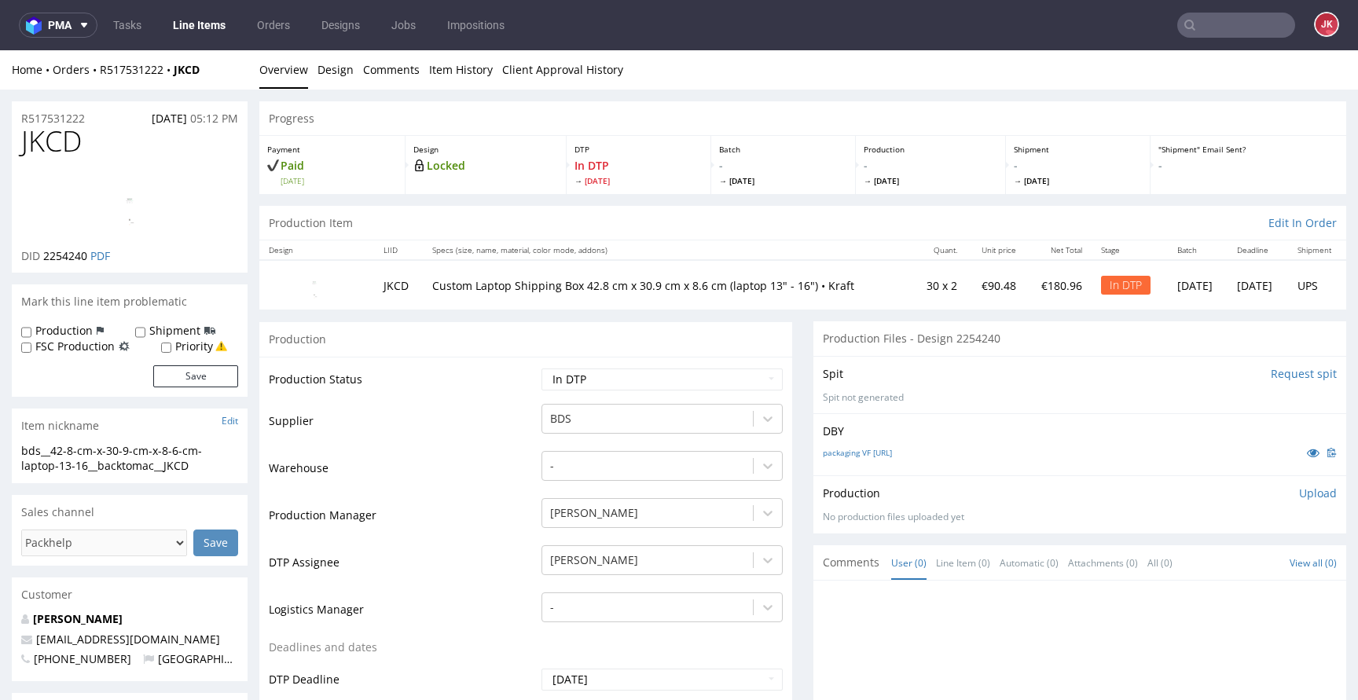
click at [132, 195] on img at bounding box center [130, 204] width 126 height 63
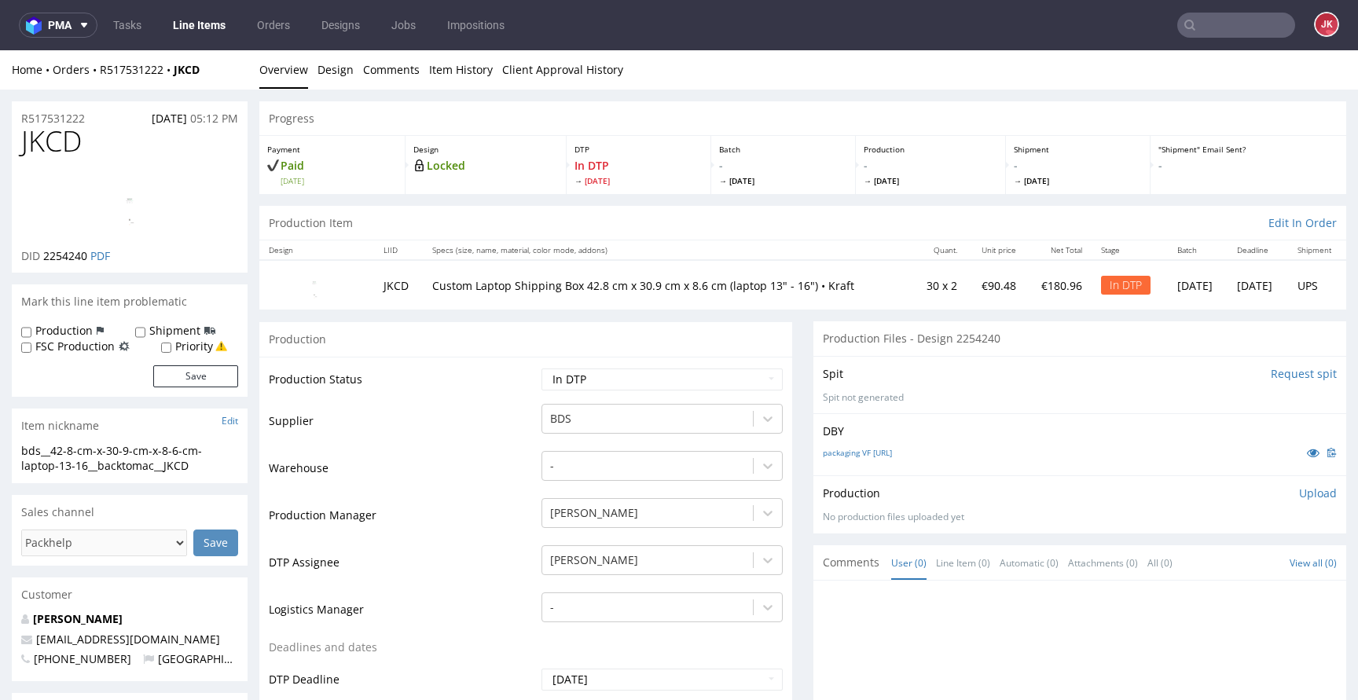
click at [1303, 496] on p "Upload" at bounding box center [1318, 494] width 38 height 16
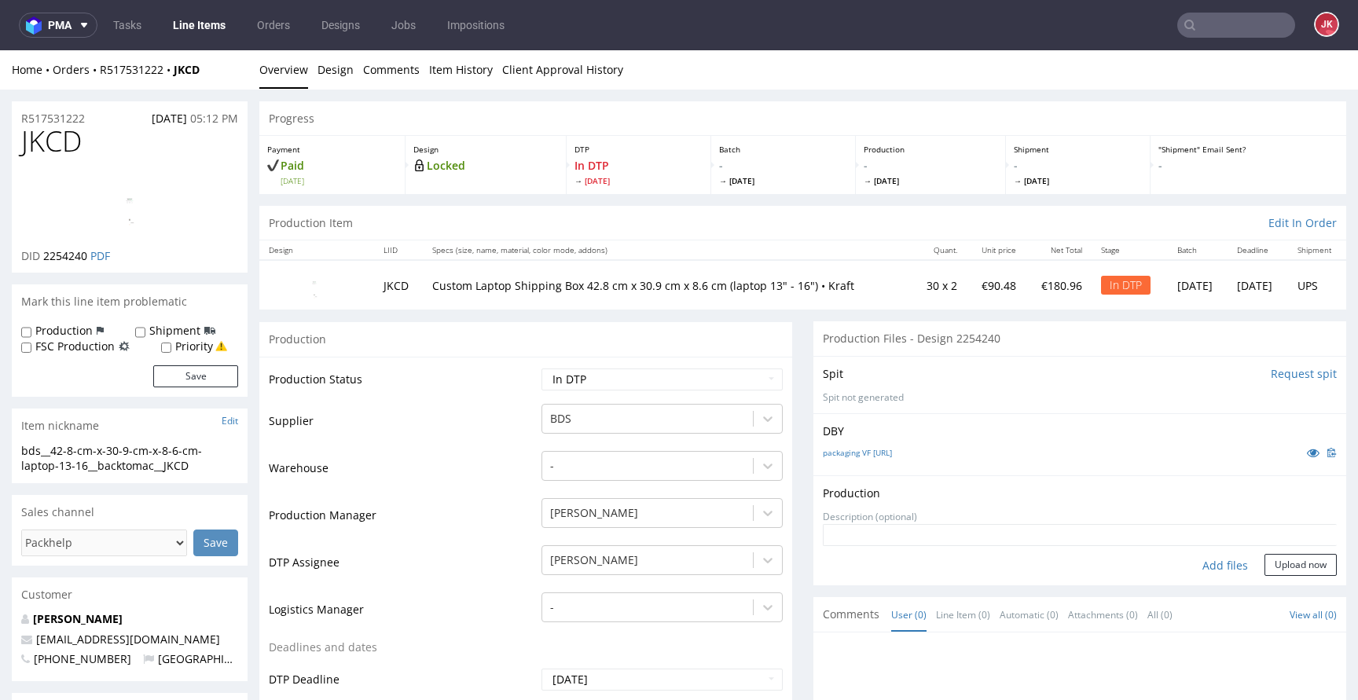
click at [1211, 562] on div "Add files" at bounding box center [1224, 566] width 79 height 24
drag, startPoint x: 210, startPoint y: 461, endPoint x: 0, endPoint y: 423, distance: 213.1
drag, startPoint x: 211, startPoint y: 463, endPoint x: 0, endPoint y: 451, distance: 211.7
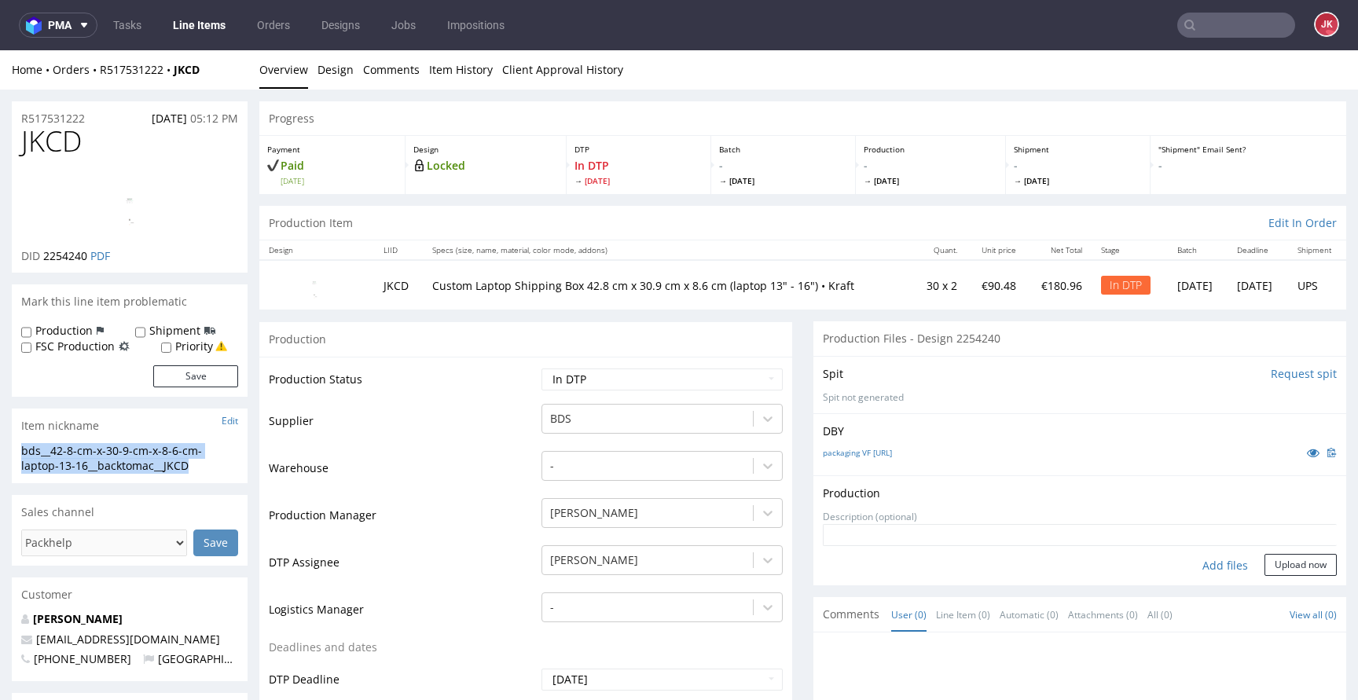
copy div "bds__42-8-cm-x-30-9-cm-x-8-6-cm-laptop-13-16__backtomac__JKCD"
click at [97, 120] on div "R517531222 17.09.2025 05:12 PM" at bounding box center [130, 113] width 236 height 25
drag, startPoint x: 97, startPoint y: 120, endPoint x: 0, endPoint y: 117, distance: 97.5
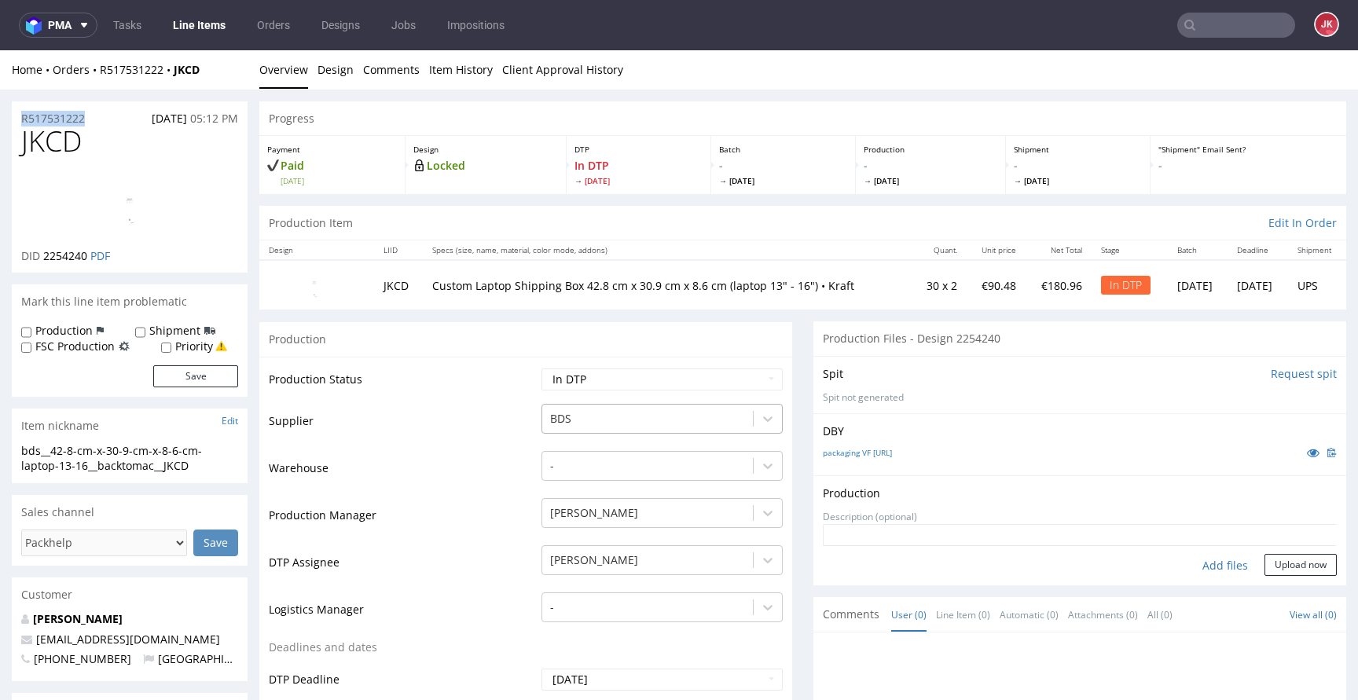
copy p "R517531222"
drag, startPoint x: 54, startPoint y: 260, endPoint x: 87, endPoint y: 262, distance: 33.0
click at [87, 262] on span "2254240" at bounding box center [65, 255] width 44 height 15
copy span "2254240"
click at [1205, 570] on div "Add files" at bounding box center [1224, 566] width 79 height 24
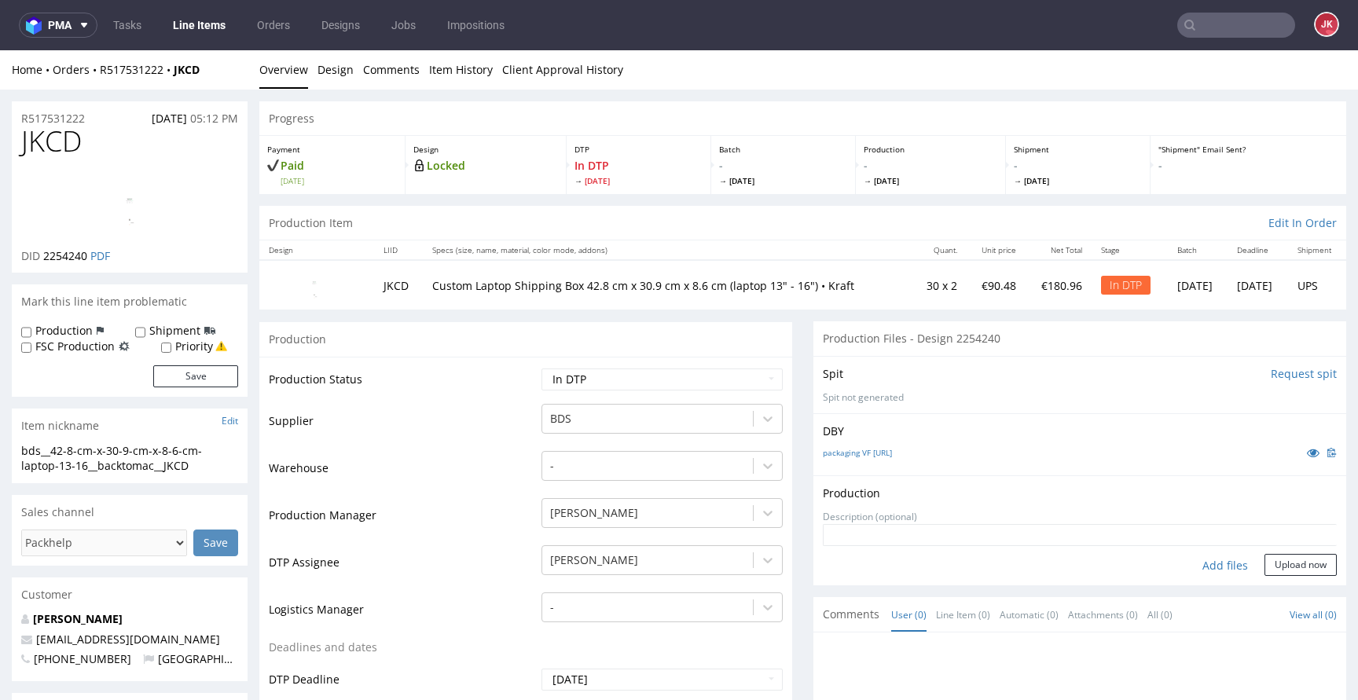
type input "C:\fakepath\bds__42-8-cm-x-30-9-cm-x-8-6-cm-laptop-13-16__backtomac__JKCD__d225…"
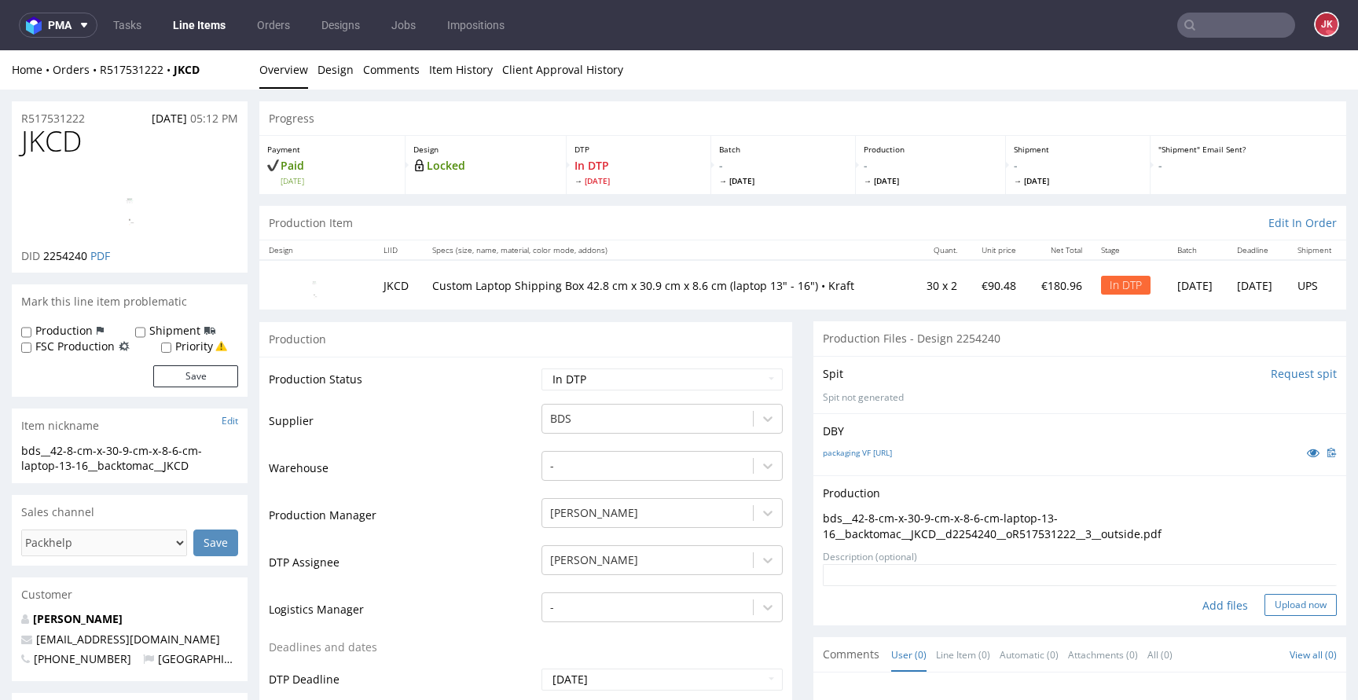
click at [1289, 612] on button "Upload now" at bounding box center [1300, 605] width 72 height 22
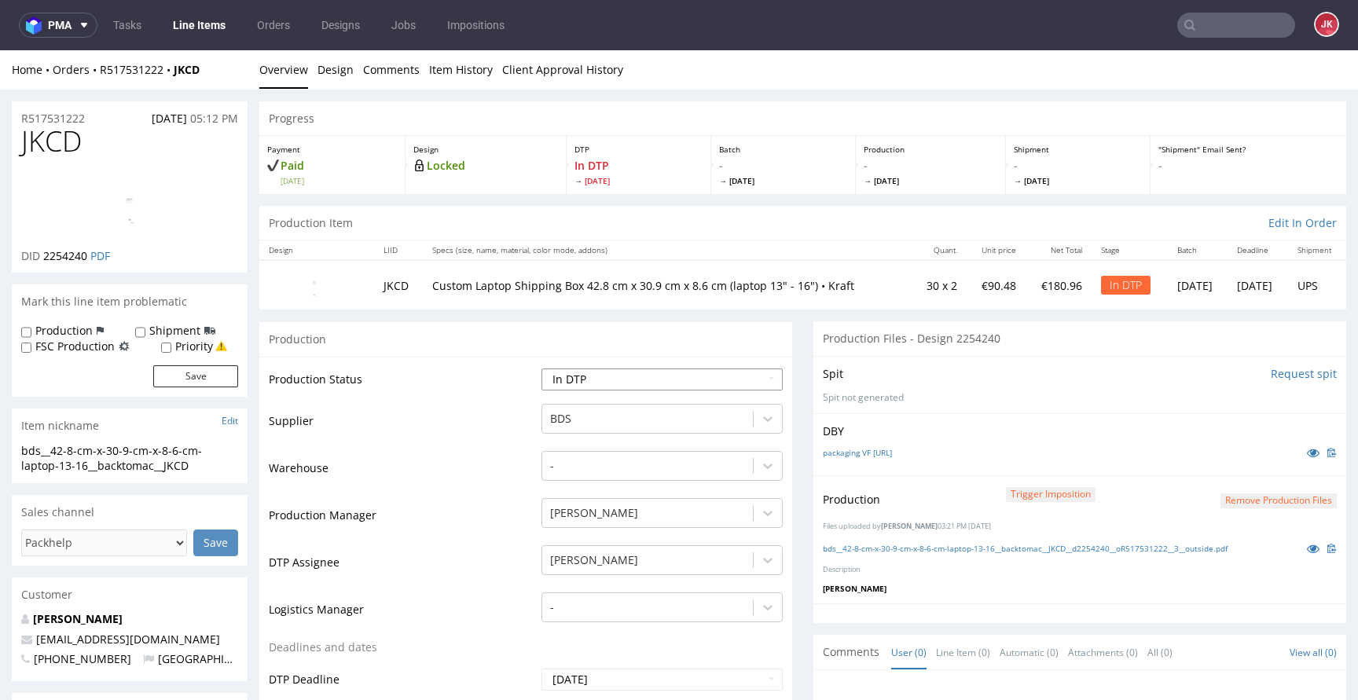
click at [639, 378] on select "Waiting for Artwork Waiting for Diecut Waiting for Mockup Waiting for DTP Waiti…" at bounding box center [661, 379] width 241 height 22
select select "dtp_waiting_for_double_check"
click at [541, 368] on select "Waiting for Artwork Waiting for Diecut Waiting for Mockup Waiting for DTP Waiti…" at bounding box center [661, 379] width 241 height 22
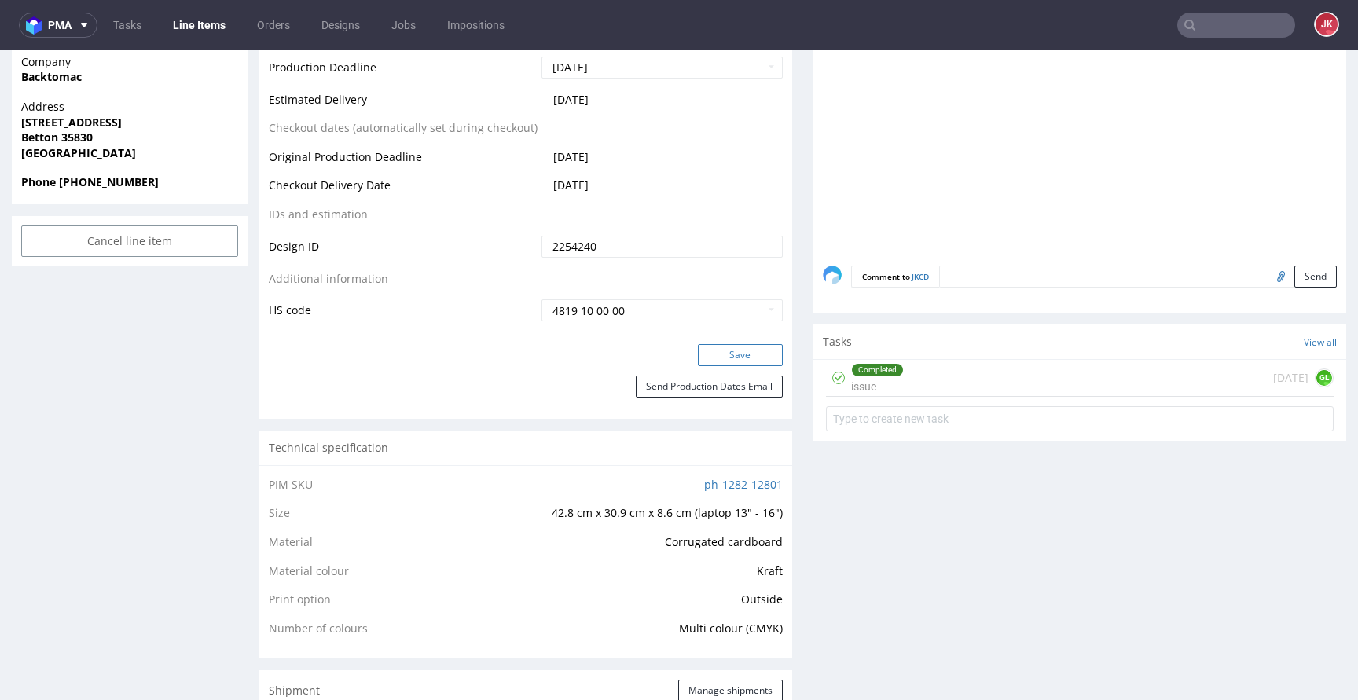
click at [736, 358] on button "Save" at bounding box center [740, 355] width 85 height 22
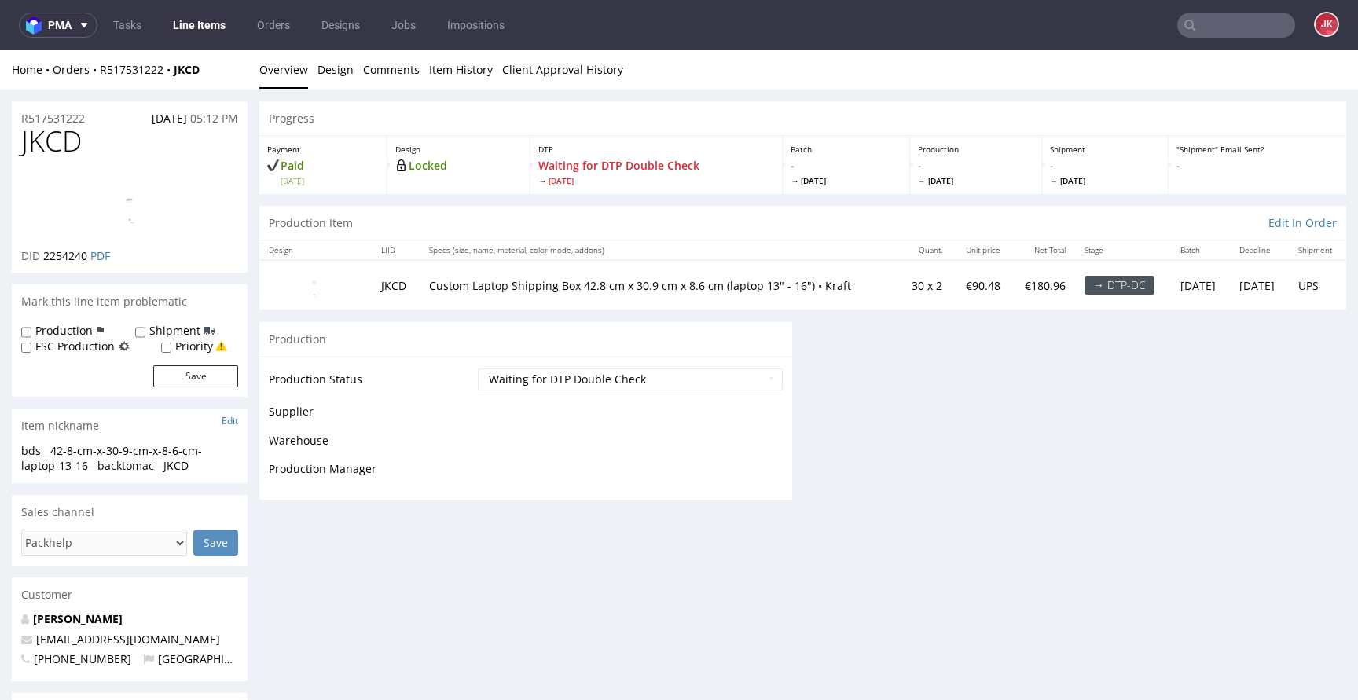
scroll to position [718, 0]
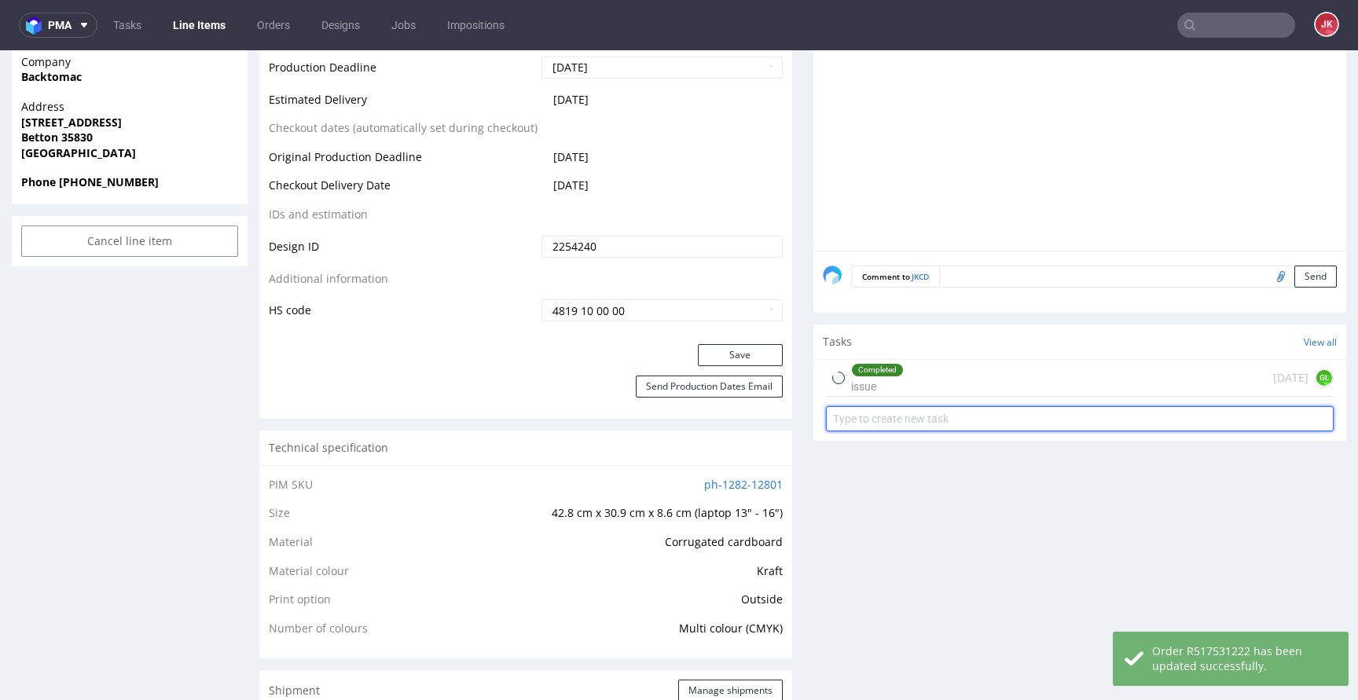
click at [867, 418] on input "text" at bounding box center [1080, 418] width 508 height 25
type input "dc"
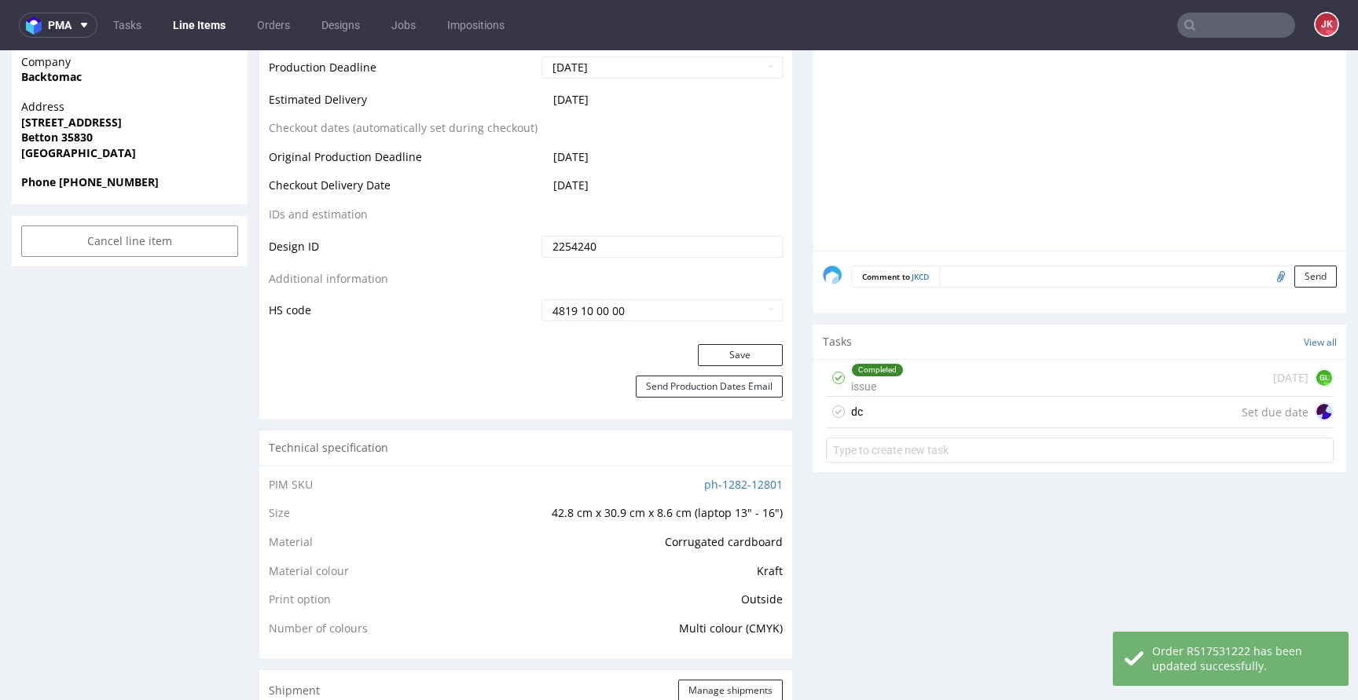
click at [874, 423] on div "dc Set due date" at bounding box center [1080, 412] width 508 height 31
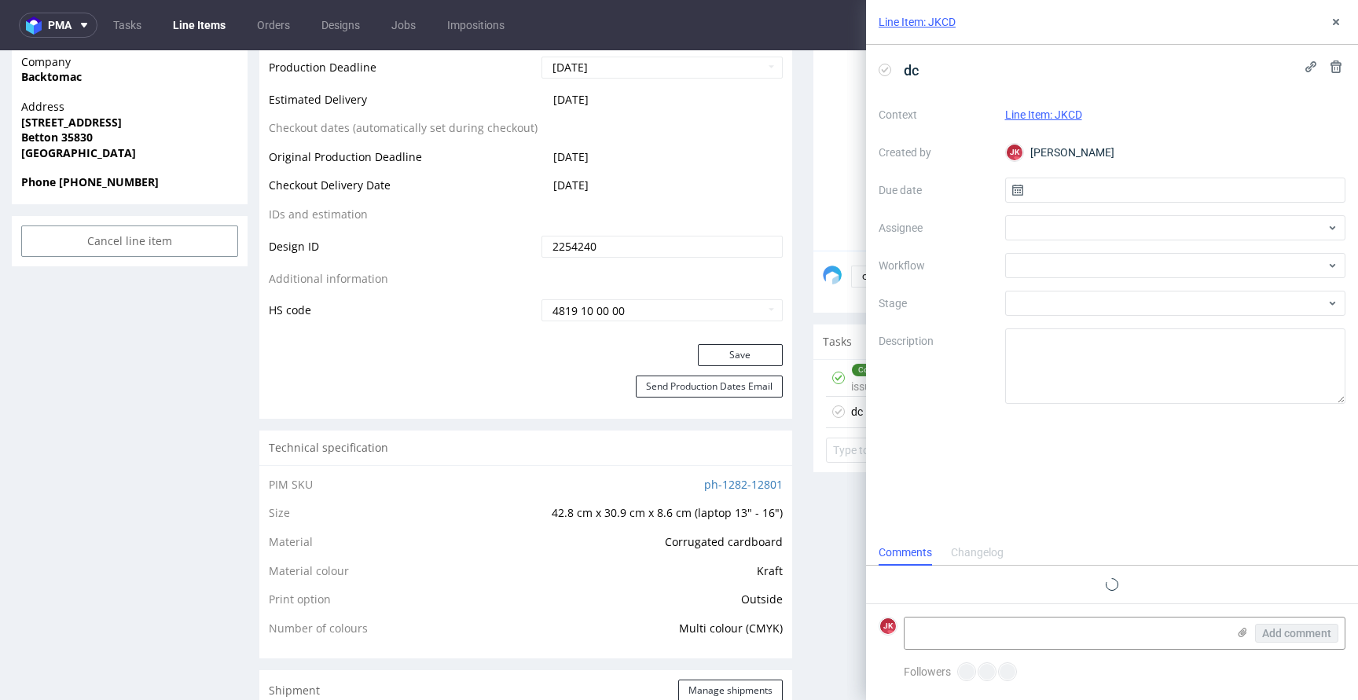
scroll to position [13, 0]
click at [1054, 192] on input "text" at bounding box center [1175, 190] width 341 height 25
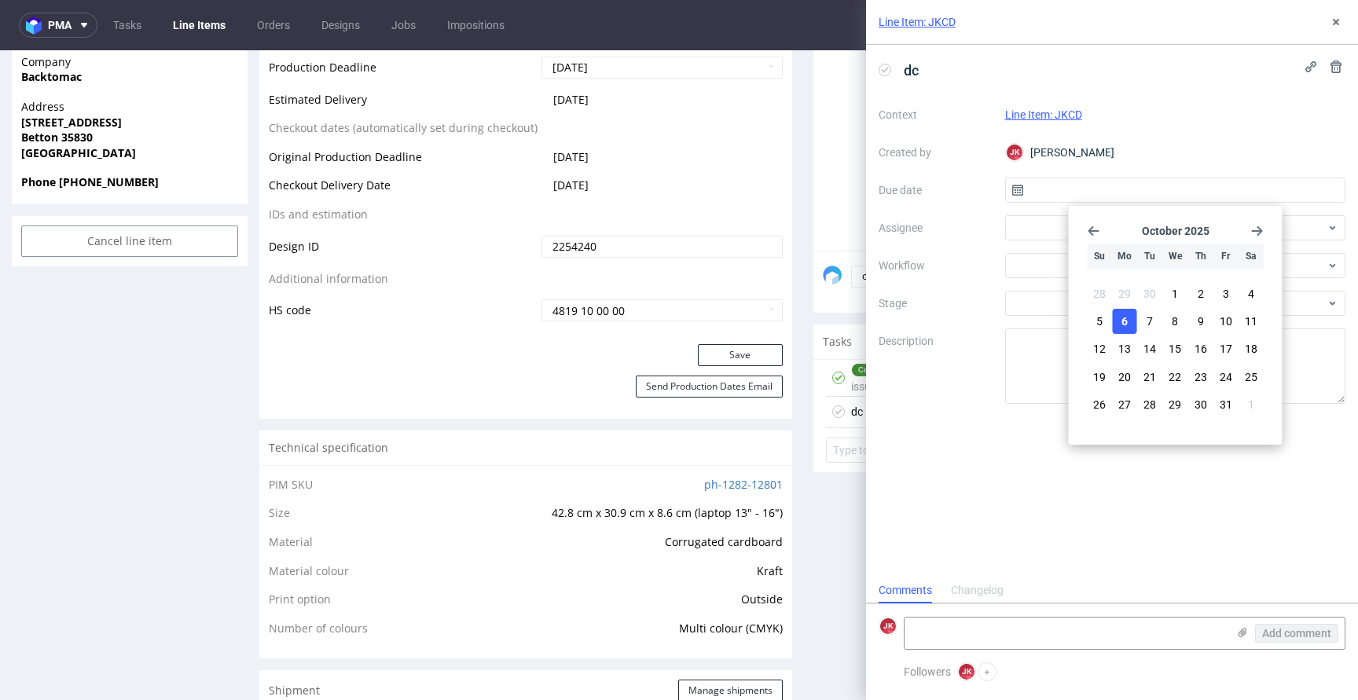
click at [1127, 317] on span "6" at bounding box center [1124, 321] width 6 height 16
type input "[DATE]"
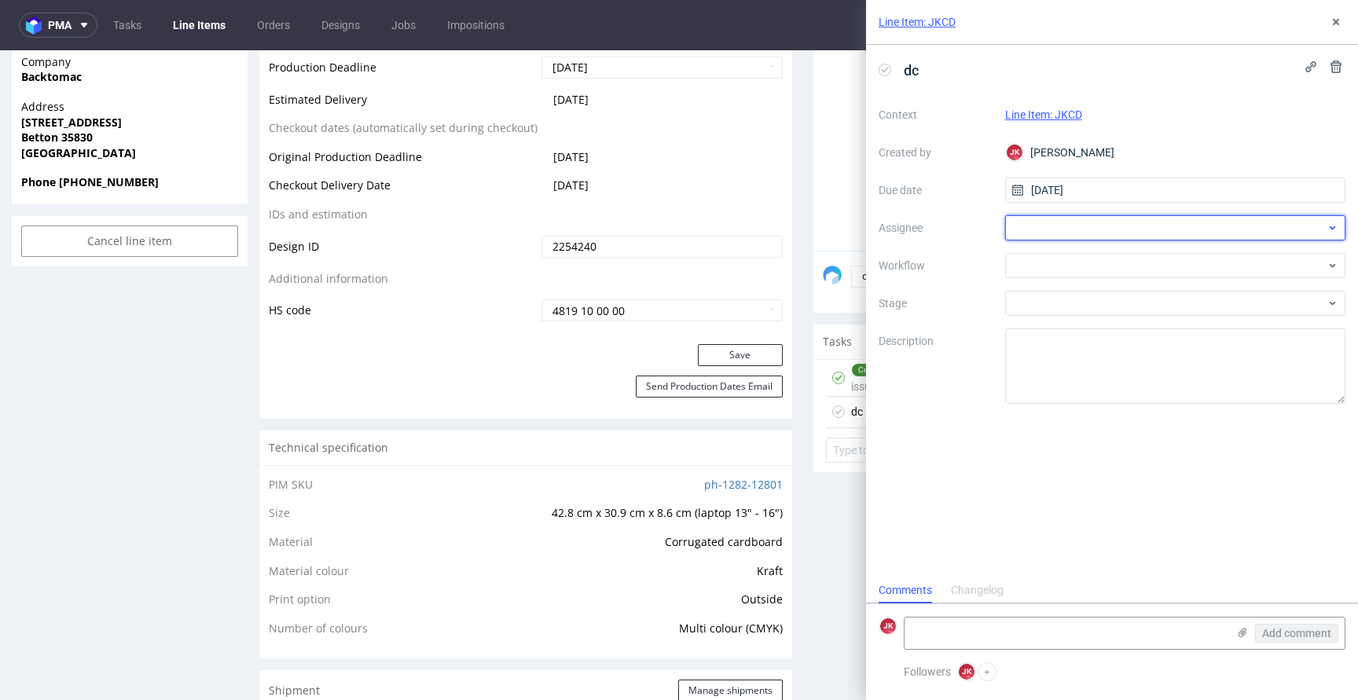
click at [1070, 226] on div at bounding box center [1175, 227] width 341 height 25
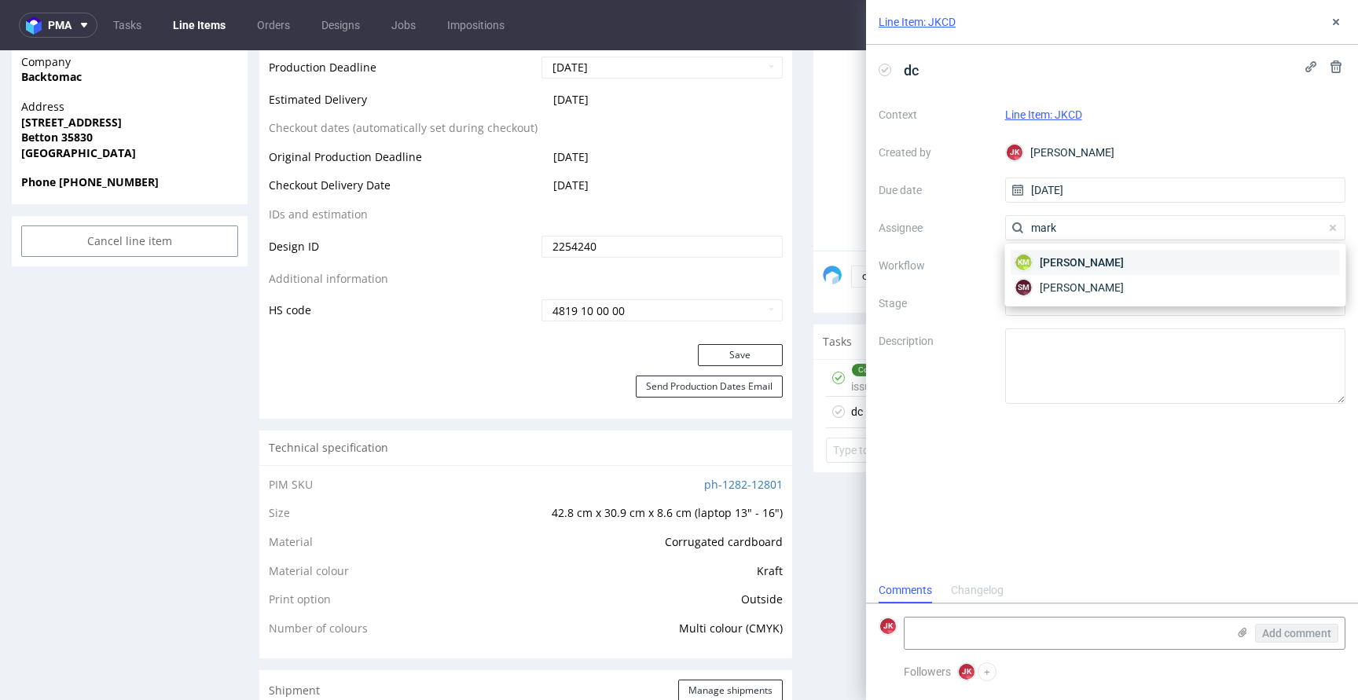
type input "mark"
click at [1067, 262] on span "Karol Markowski" at bounding box center [1081, 263] width 84 height 16
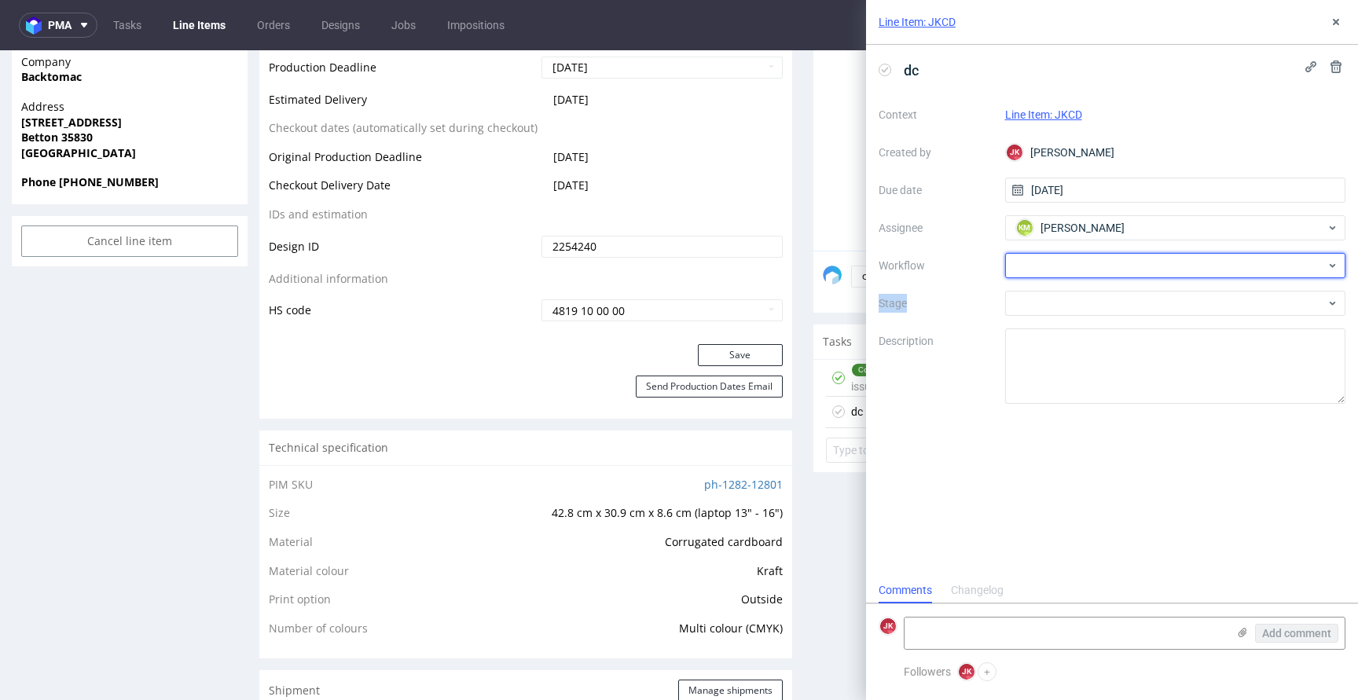
click at [1067, 262] on div at bounding box center [1175, 265] width 341 height 25
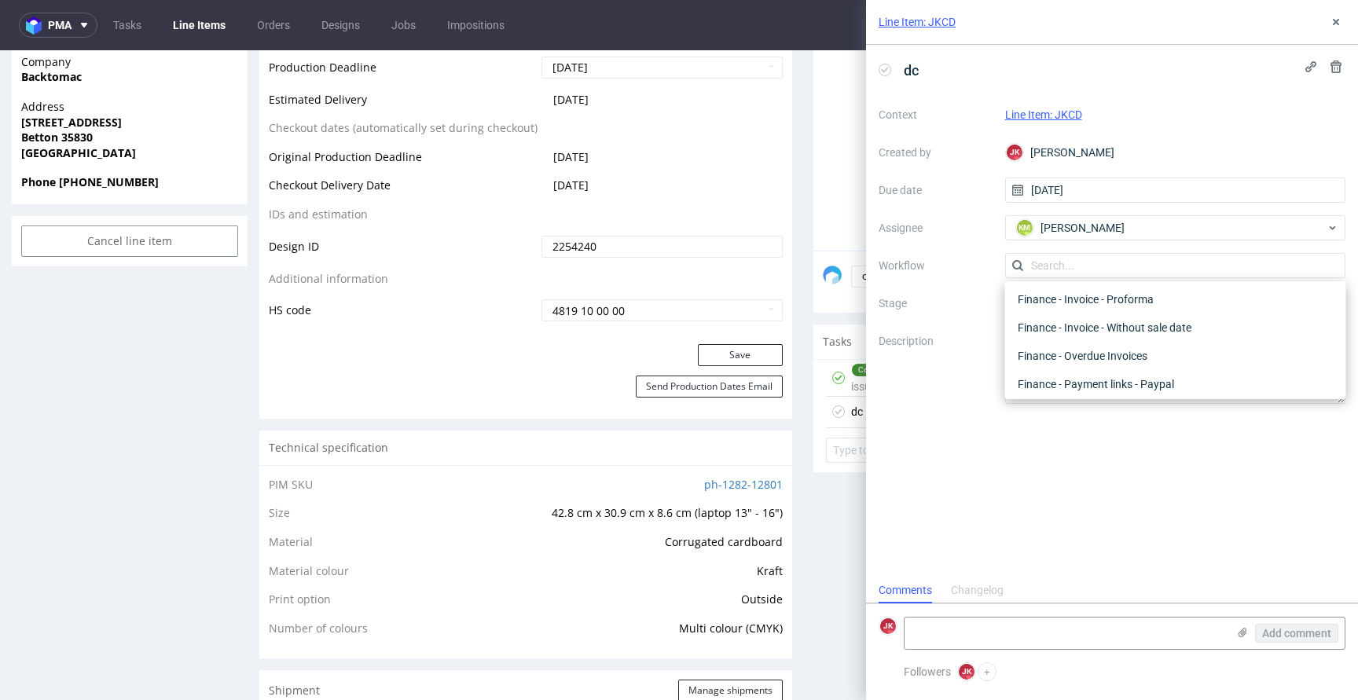
scroll to position [0, 0]
click at [1067, 329] on div "DTP - Double Check" at bounding box center [1175, 322] width 328 height 28
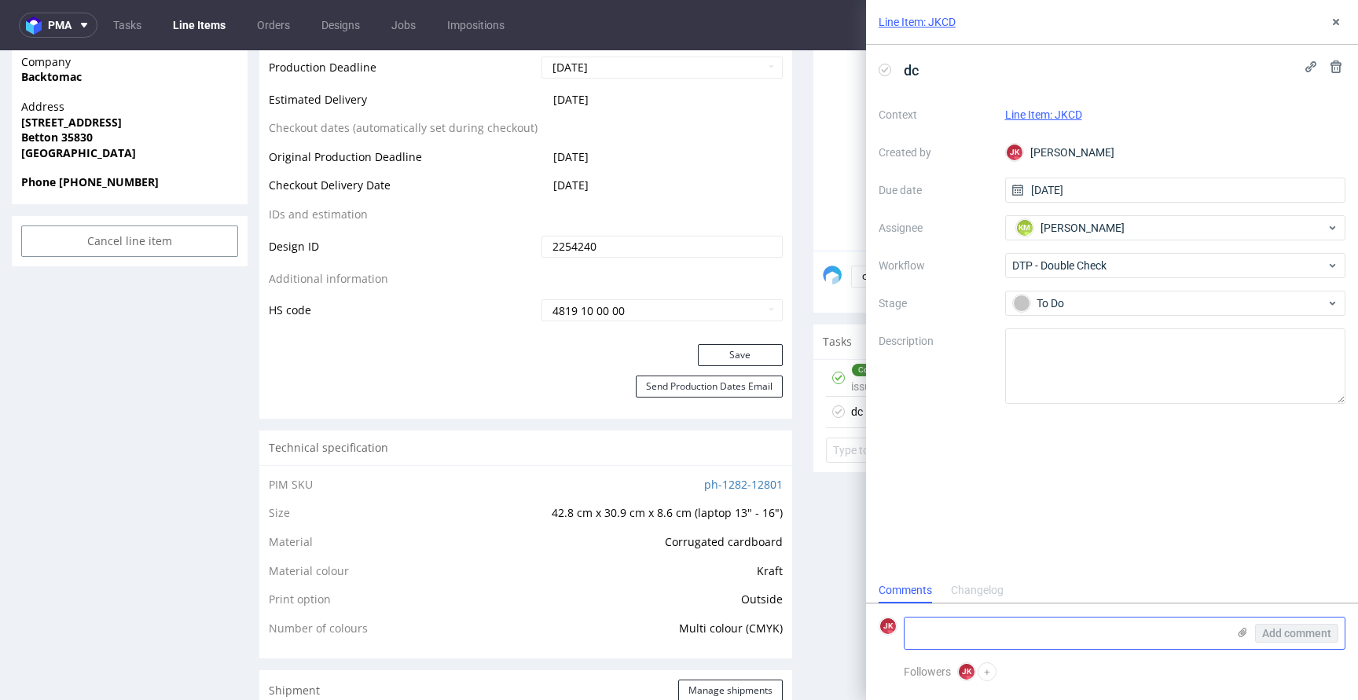
click at [1041, 634] on textarea at bounding box center [1065, 632] width 322 height 31
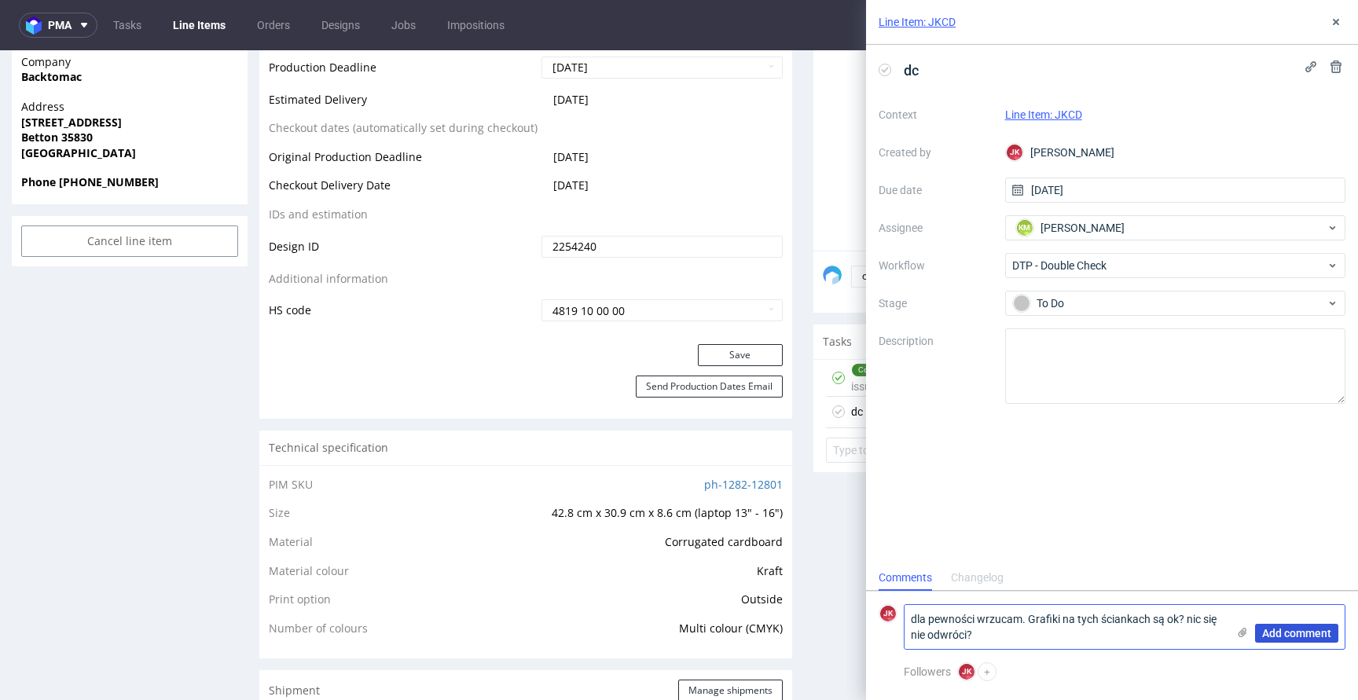
type textarea "dla pewności wrzucam. Grafiki na tych ściankach są ok? nic się nie odwróci?"
click at [1292, 637] on span "Add comment" at bounding box center [1296, 633] width 69 height 11
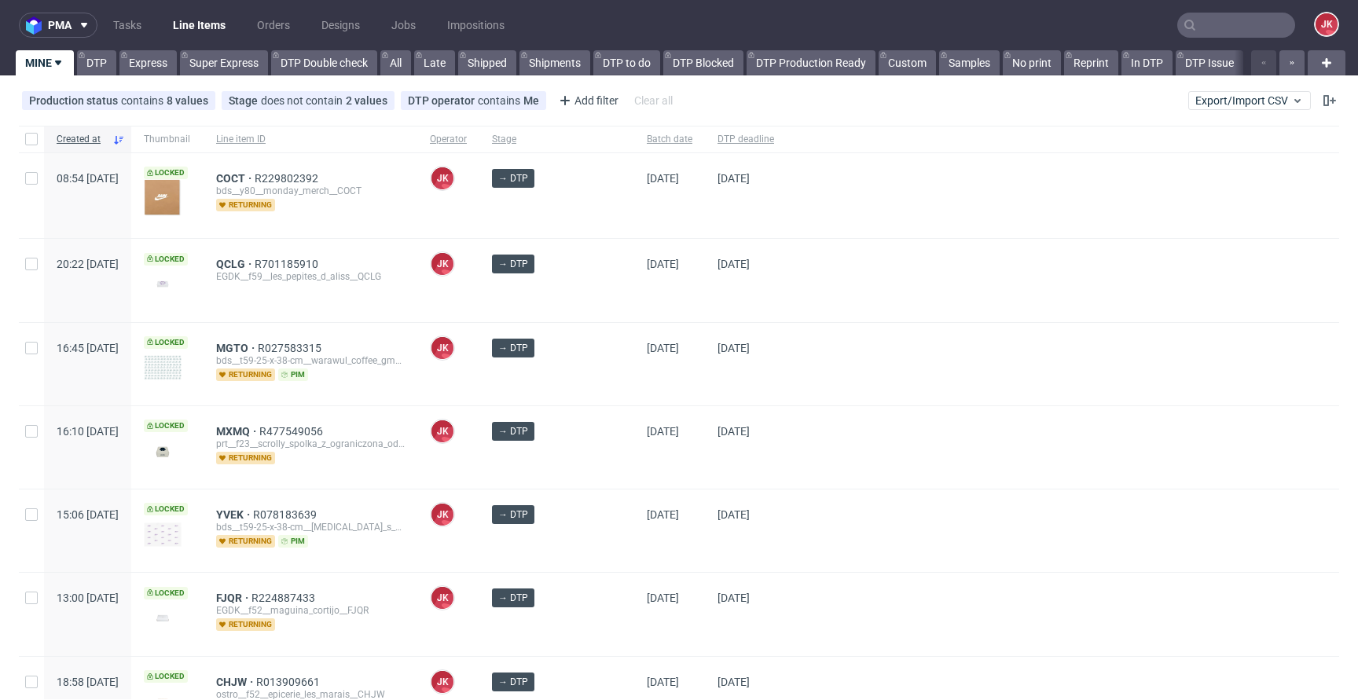
scroll to position [746, 0]
click at [786, 394] on div at bounding box center [1062, 364] width 552 height 82
click at [786, 301] on div at bounding box center [1062, 280] width 552 height 82
click at [596, 391] on div "→ DTP" at bounding box center [556, 364] width 155 height 82
